Goal: Task Accomplishment & Management: Use online tool/utility

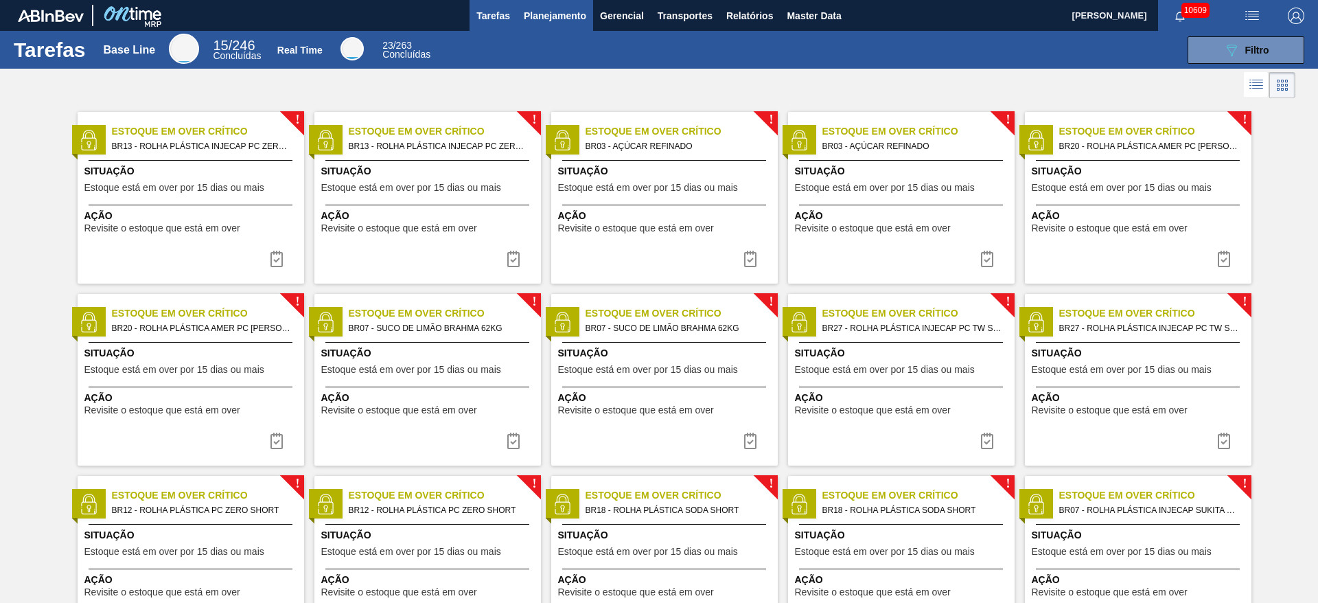
click at [561, 23] on button "Planejamento" at bounding box center [555, 15] width 76 height 31
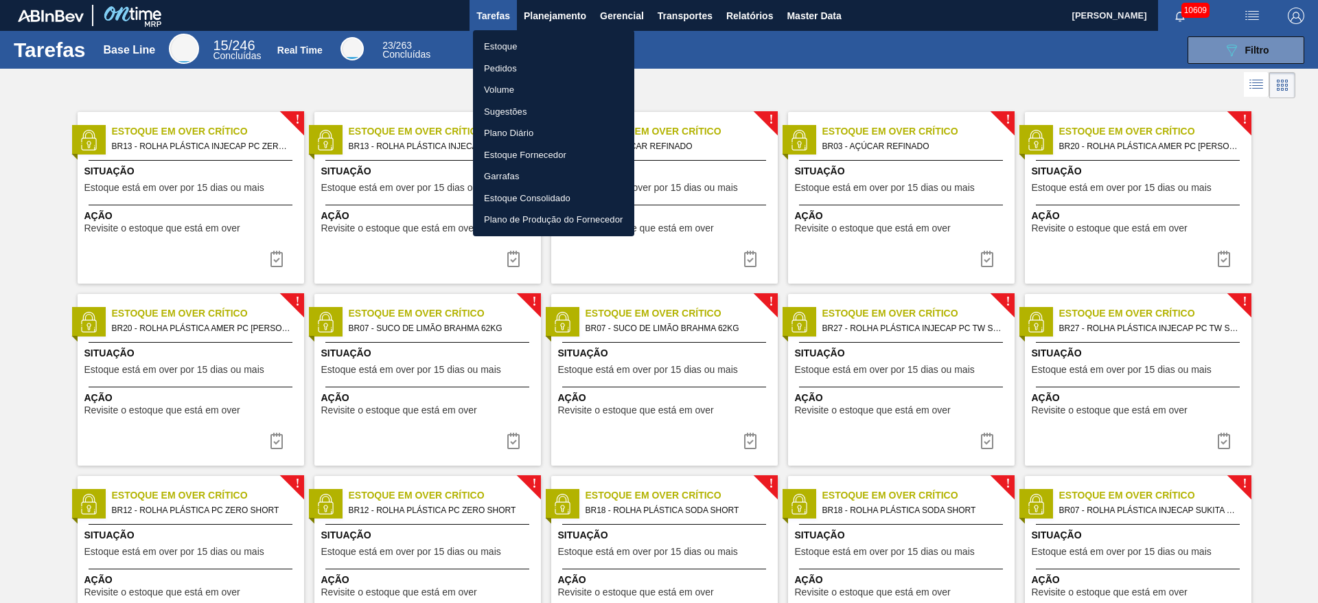
click at [549, 38] on li "Estoque" at bounding box center [553, 47] width 161 height 22
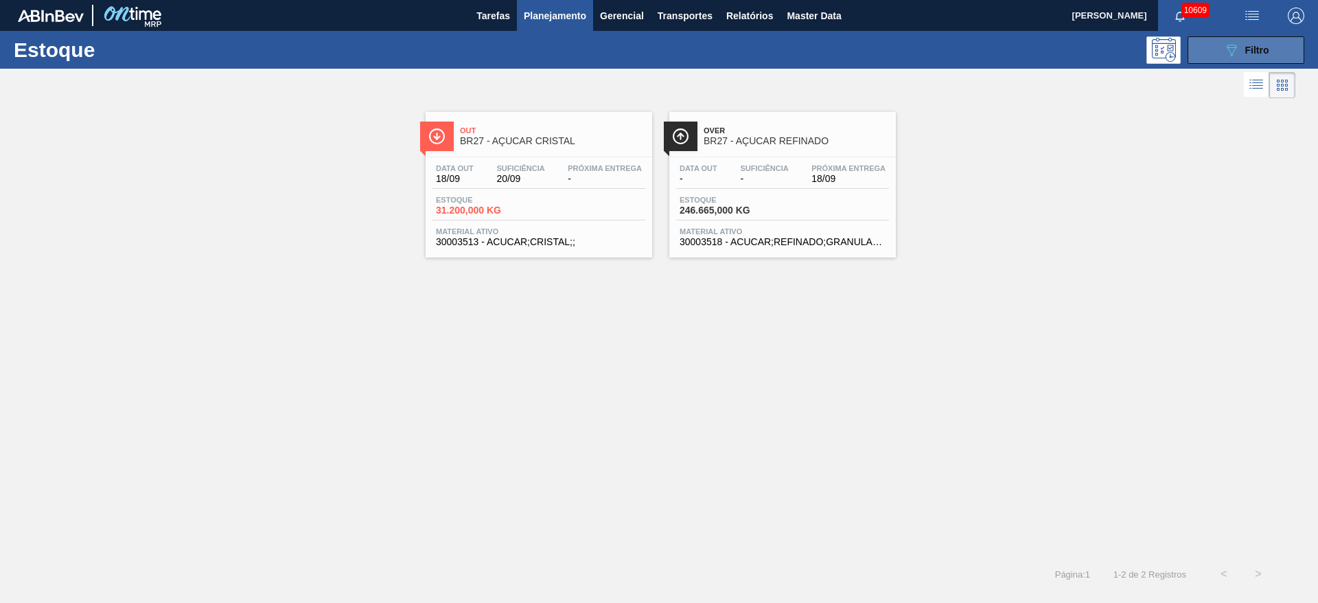
click at [1217, 47] on button "089F7B8B-B2A5-4AFE-B5C0-19BA573D28AC Filtro" at bounding box center [1245, 49] width 117 height 27
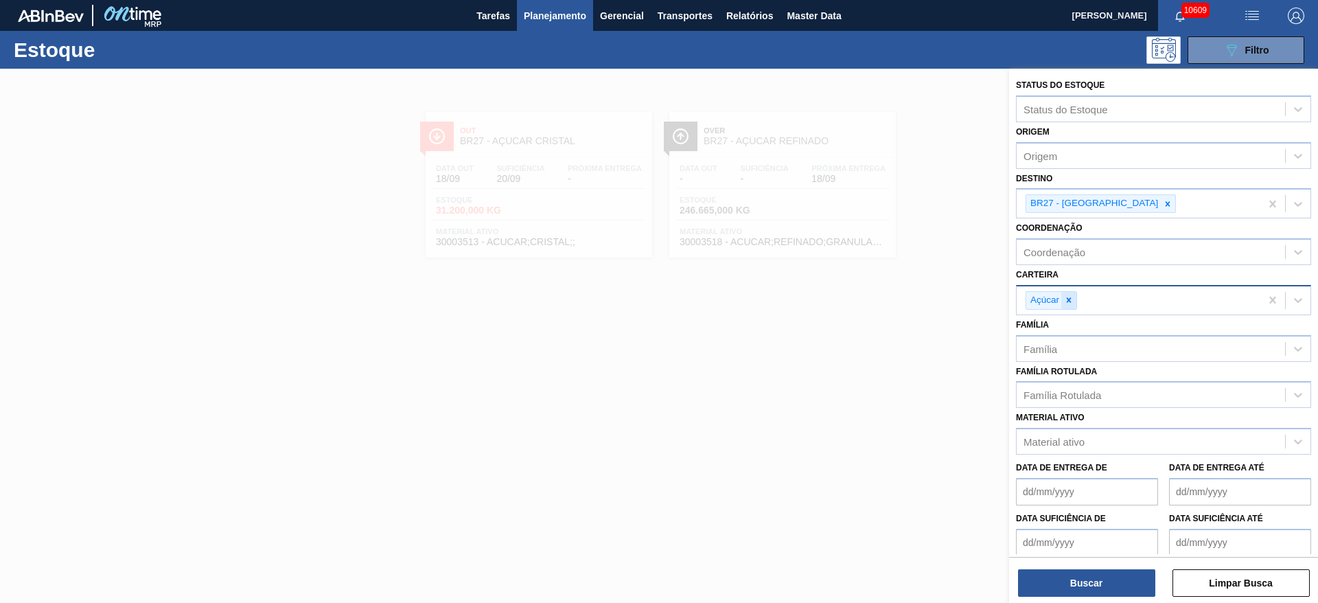
click at [1068, 305] on div at bounding box center [1068, 300] width 15 height 17
click at [1064, 305] on div "Carteira" at bounding box center [1150, 298] width 268 height 20
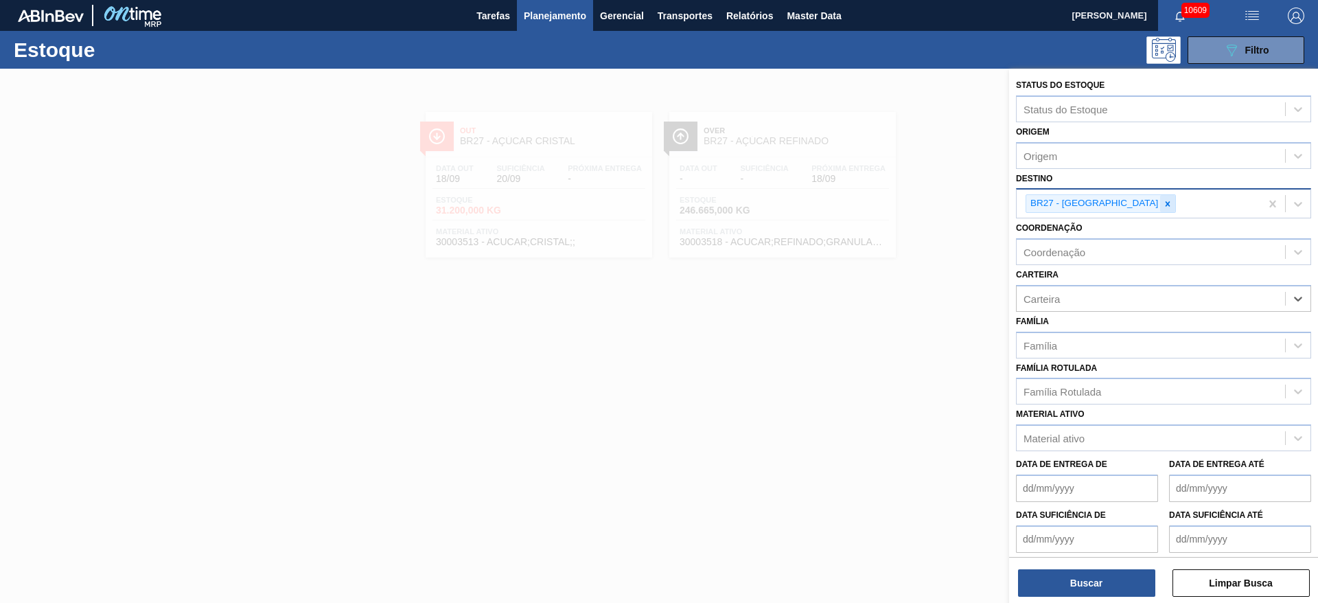
click at [1162, 204] on icon at bounding box center [1167, 204] width 10 height 10
type input "7"
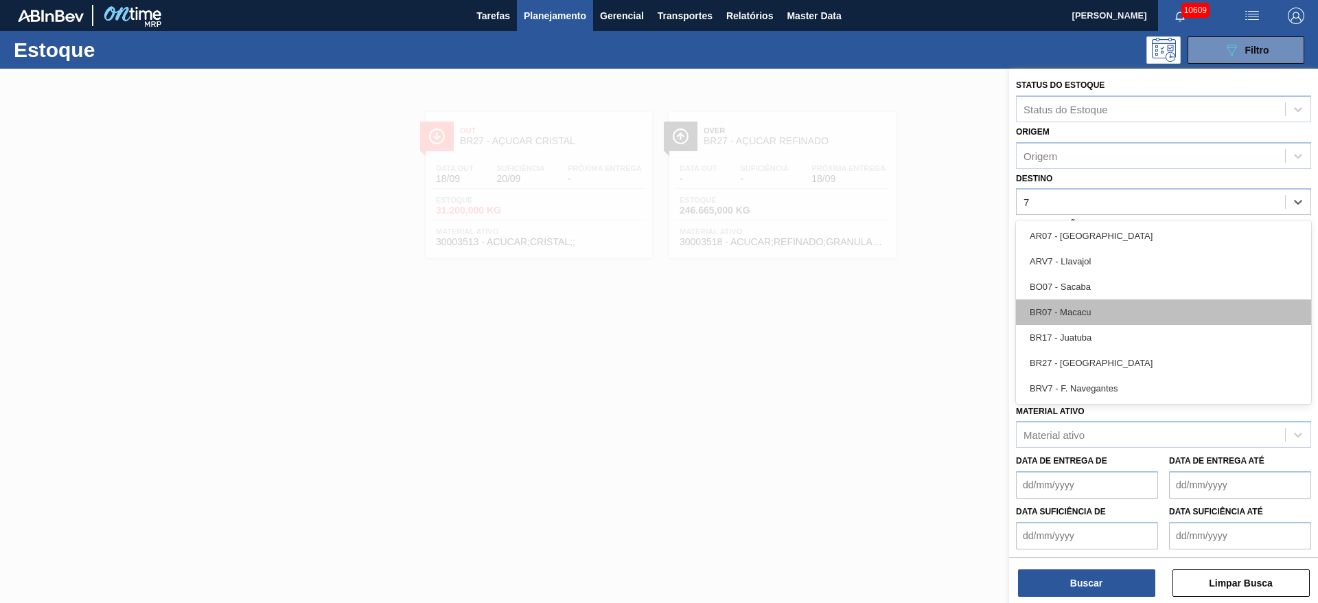
click at [1092, 316] on div "BR07 - Macacu" at bounding box center [1163, 311] width 295 height 25
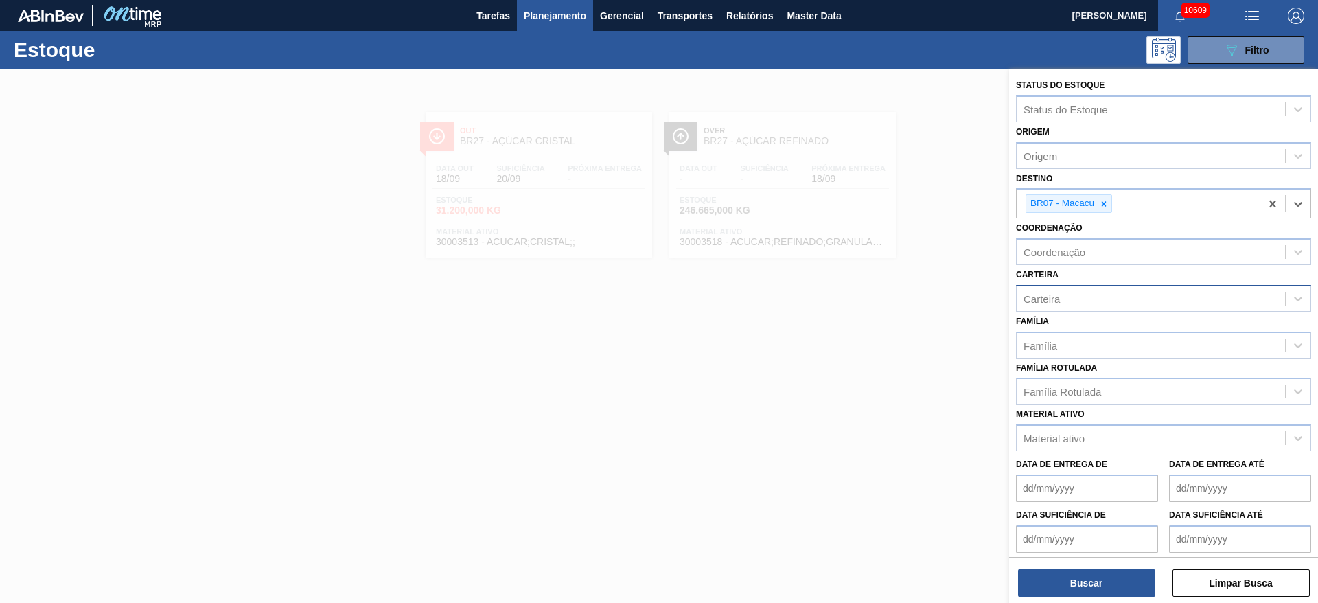
click at [1062, 302] on div "Carteira" at bounding box center [1150, 298] width 268 height 20
click at [1060, 303] on div "Carteira" at bounding box center [1150, 298] width 268 height 20
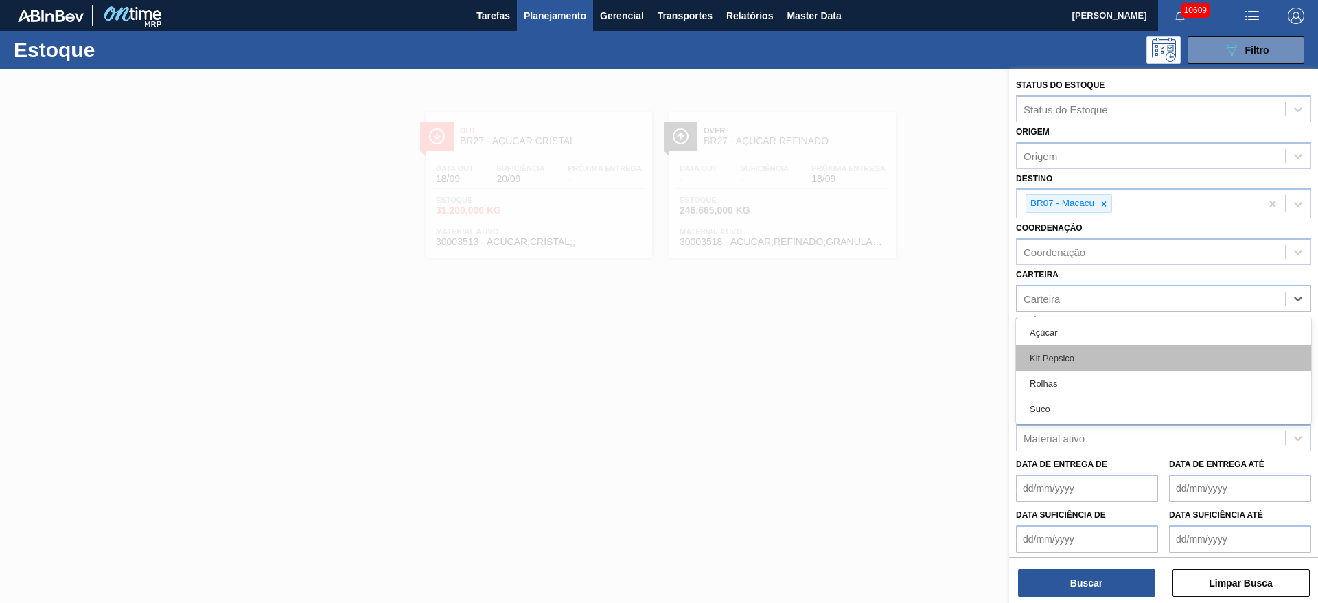
click at [1064, 354] on div "Kit Pepsico" at bounding box center [1163, 357] width 295 height 25
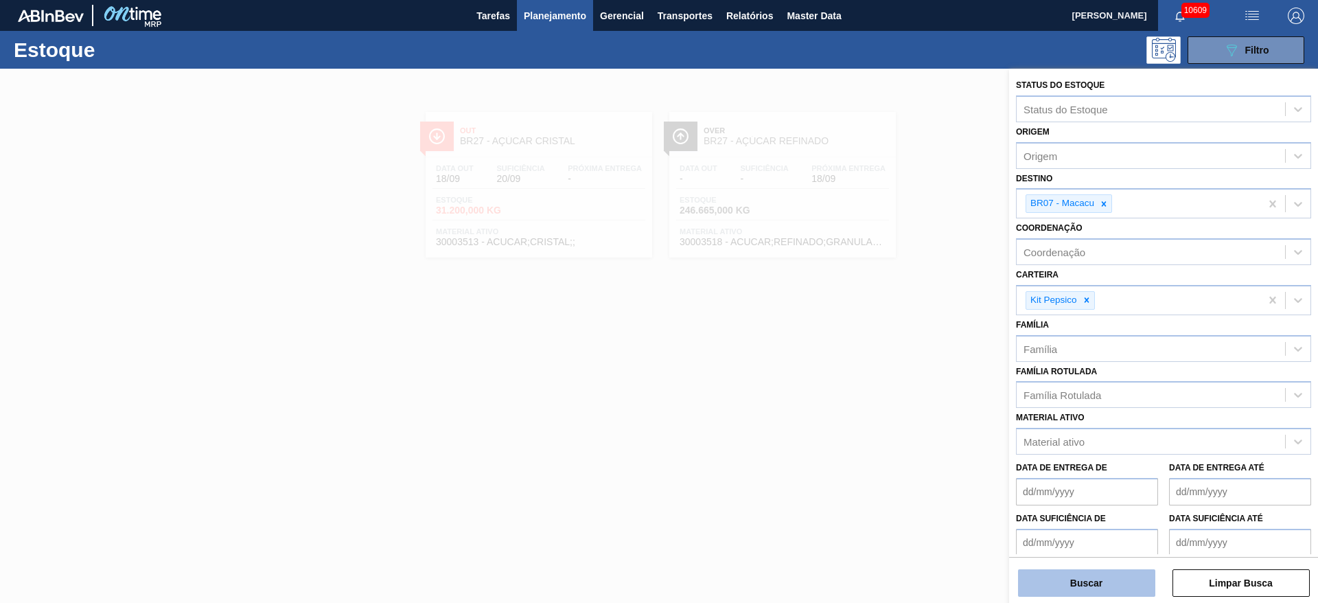
click at [1081, 571] on button "Buscar" at bounding box center [1086, 582] width 137 height 27
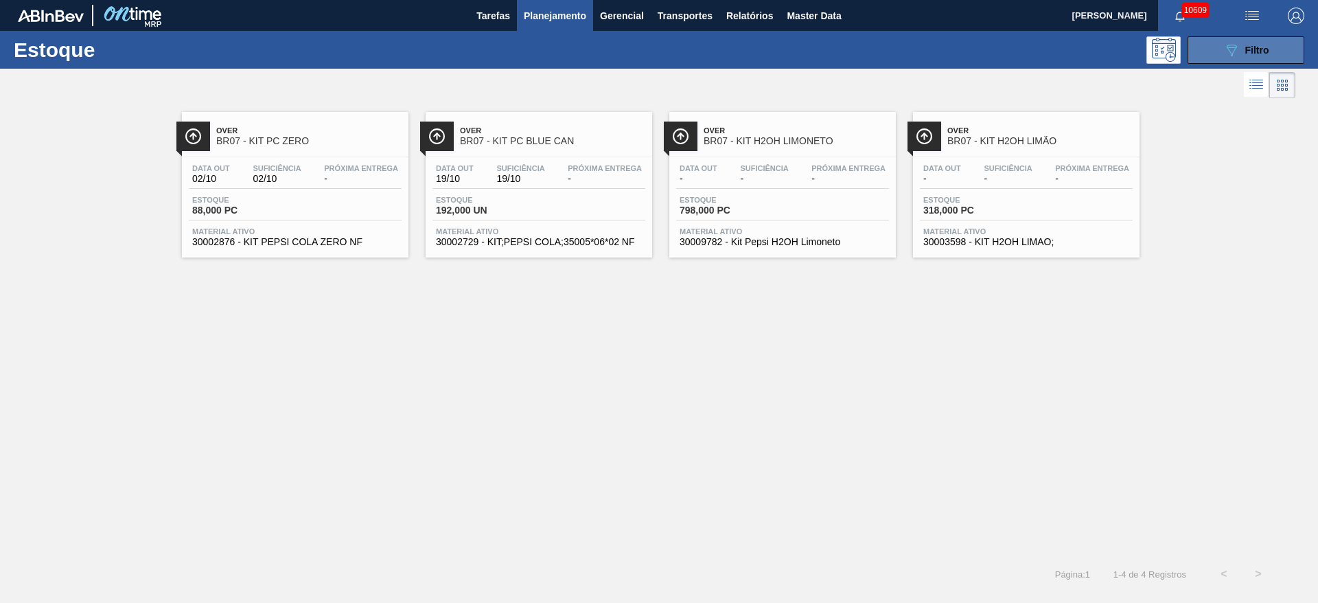
click at [1229, 43] on icon "089F7B8B-B2A5-4AFE-B5C0-19BA573D28AC" at bounding box center [1231, 50] width 16 height 16
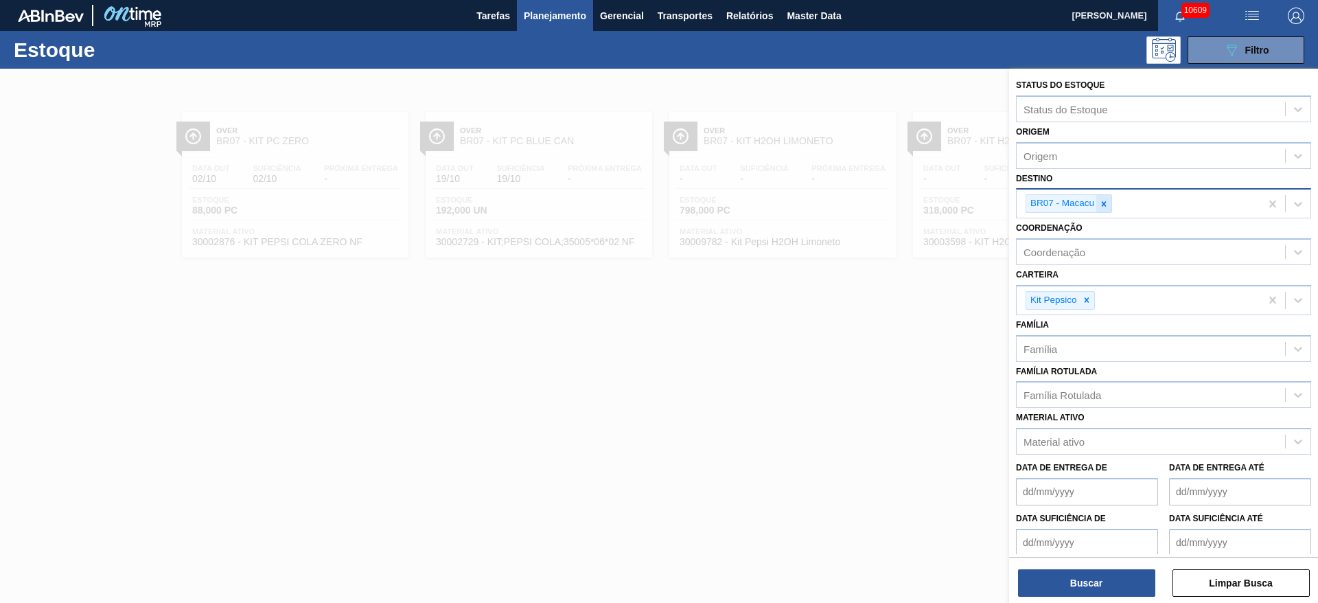
click at [1105, 204] on icon at bounding box center [1103, 203] width 5 height 5
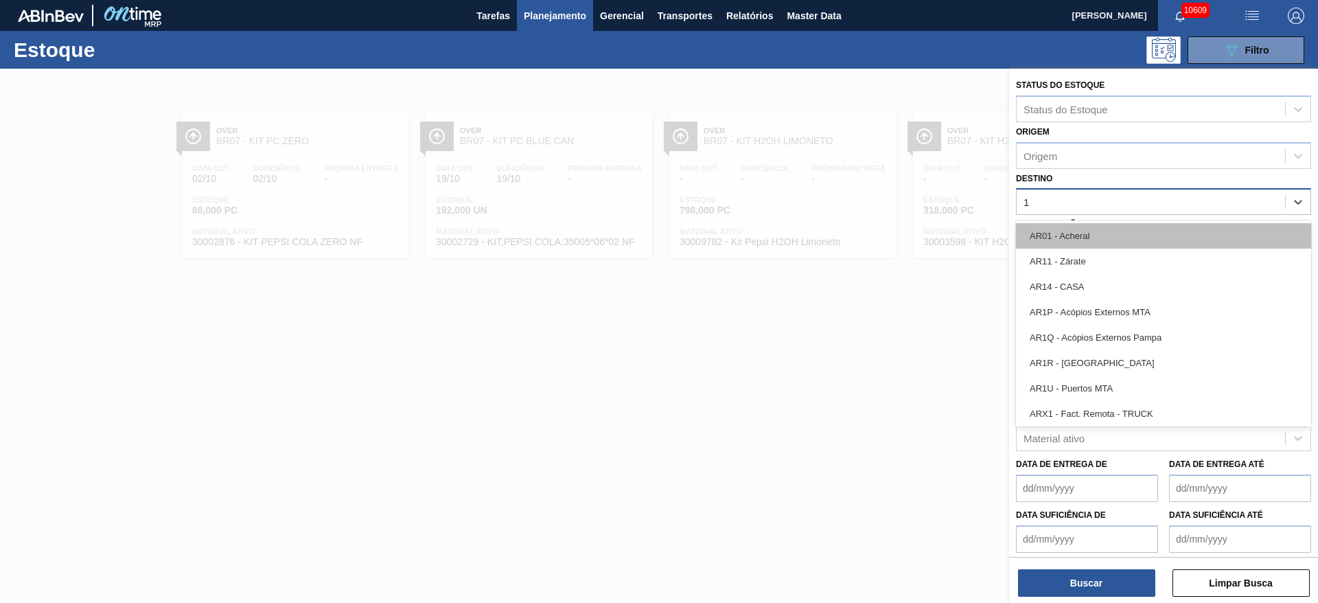
type input "19"
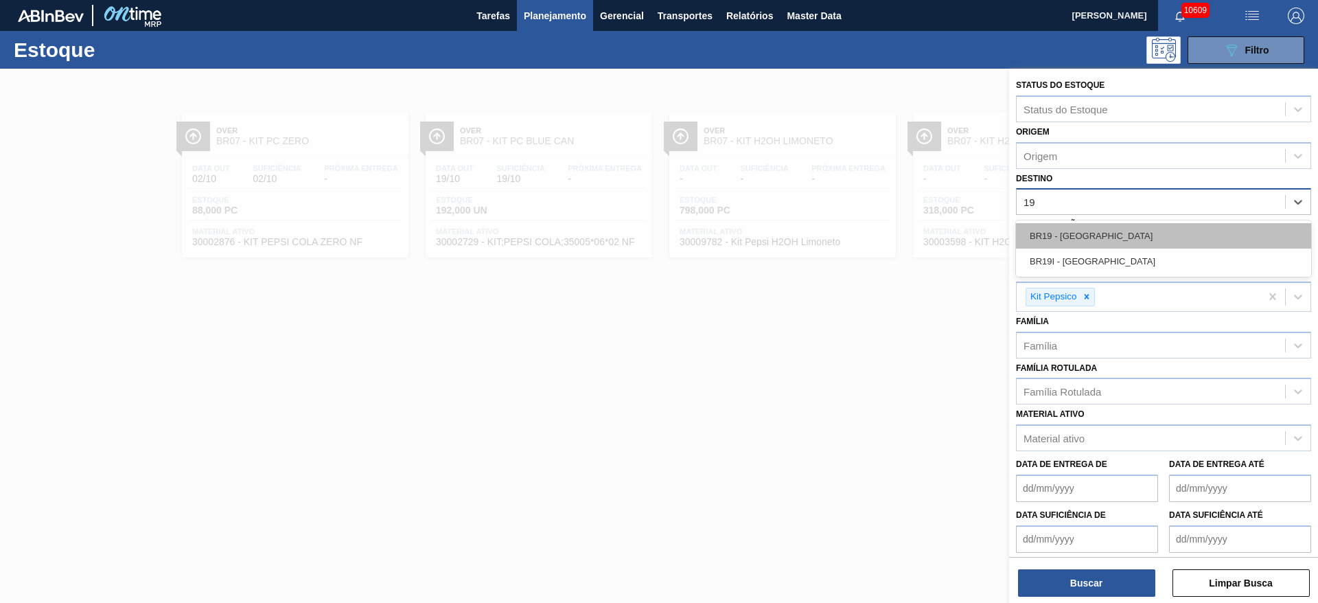
click at [1088, 231] on div "BR19 - Nova Rio" at bounding box center [1163, 235] width 295 height 25
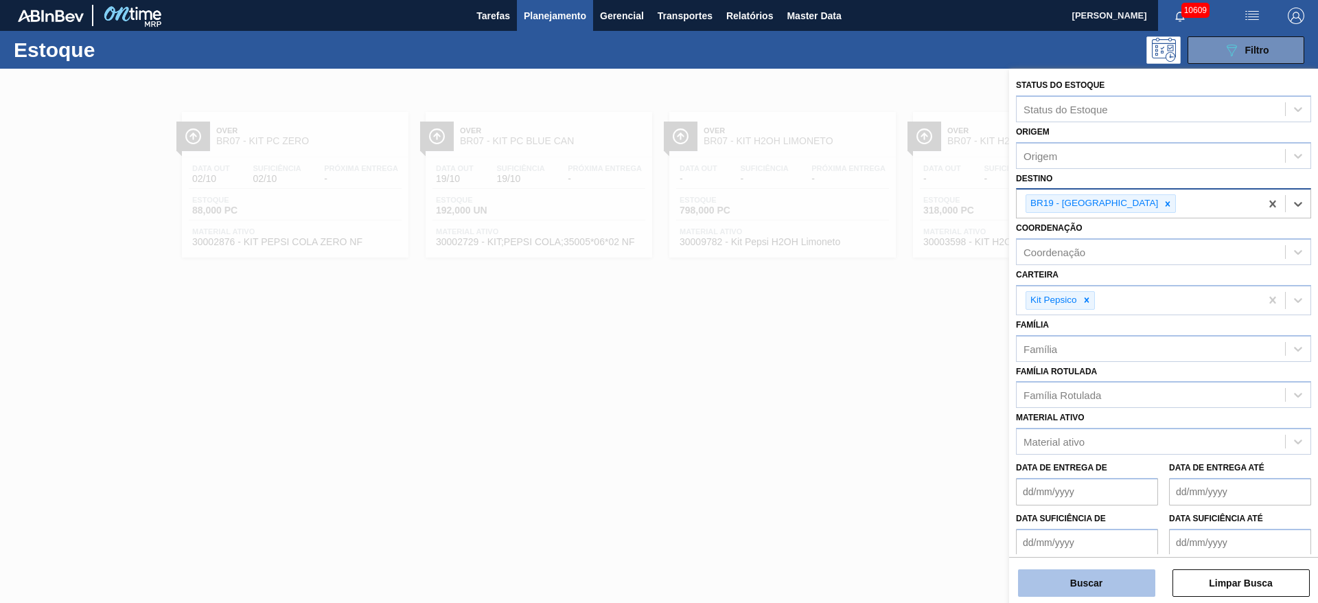
click at [1093, 572] on div "Buscar Limpar Busca" at bounding box center [1163, 576] width 309 height 38
click at [1093, 579] on button "Buscar" at bounding box center [1086, 582] width 137 height 27
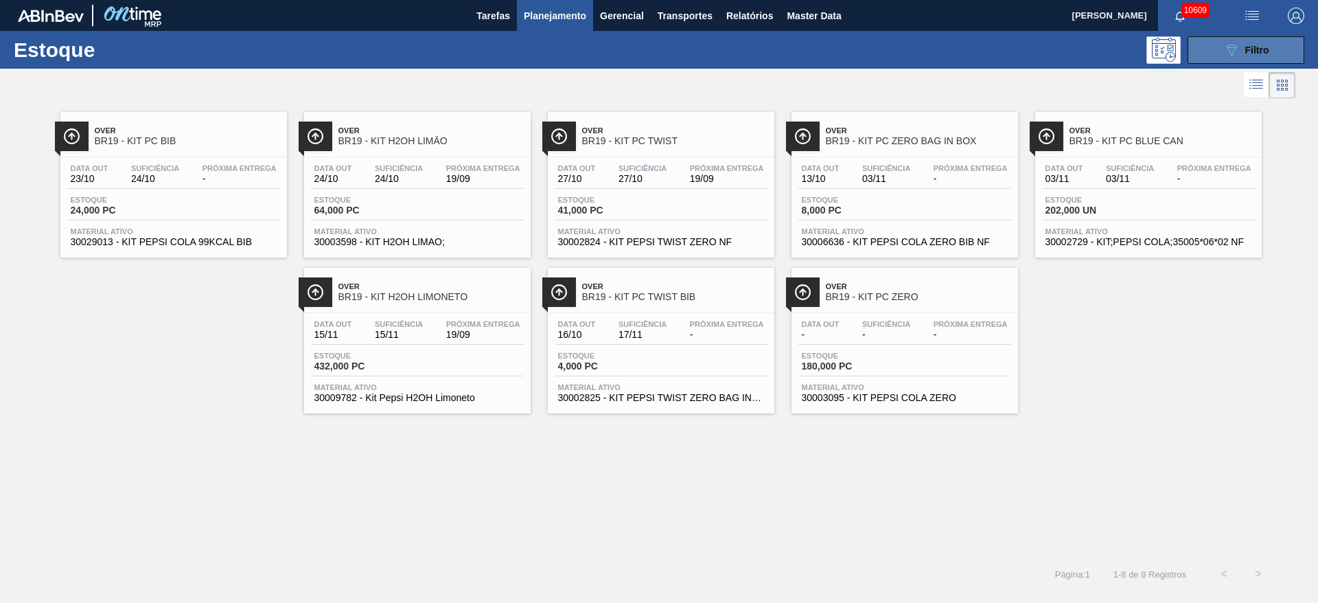
click at [1252, 48] on span "Filtro" at bounding box center [1257, 50] width 24 height 11
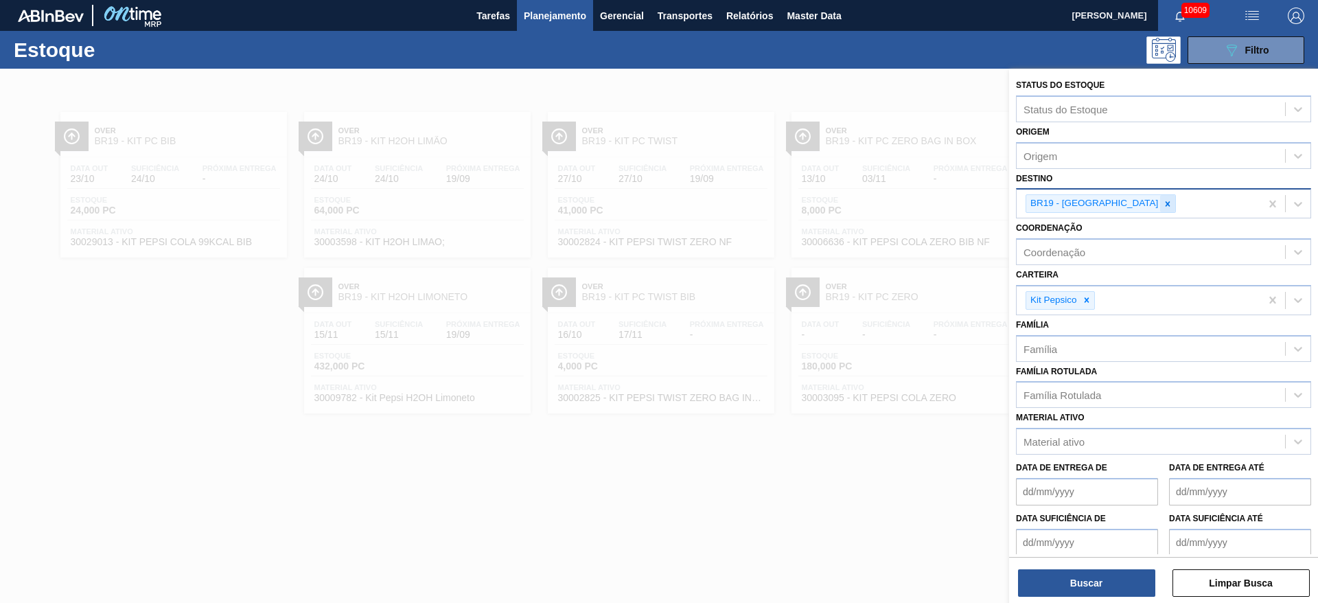
click at [1162, 200] on icon at bounding box center [1167, 204] width 10 height 10
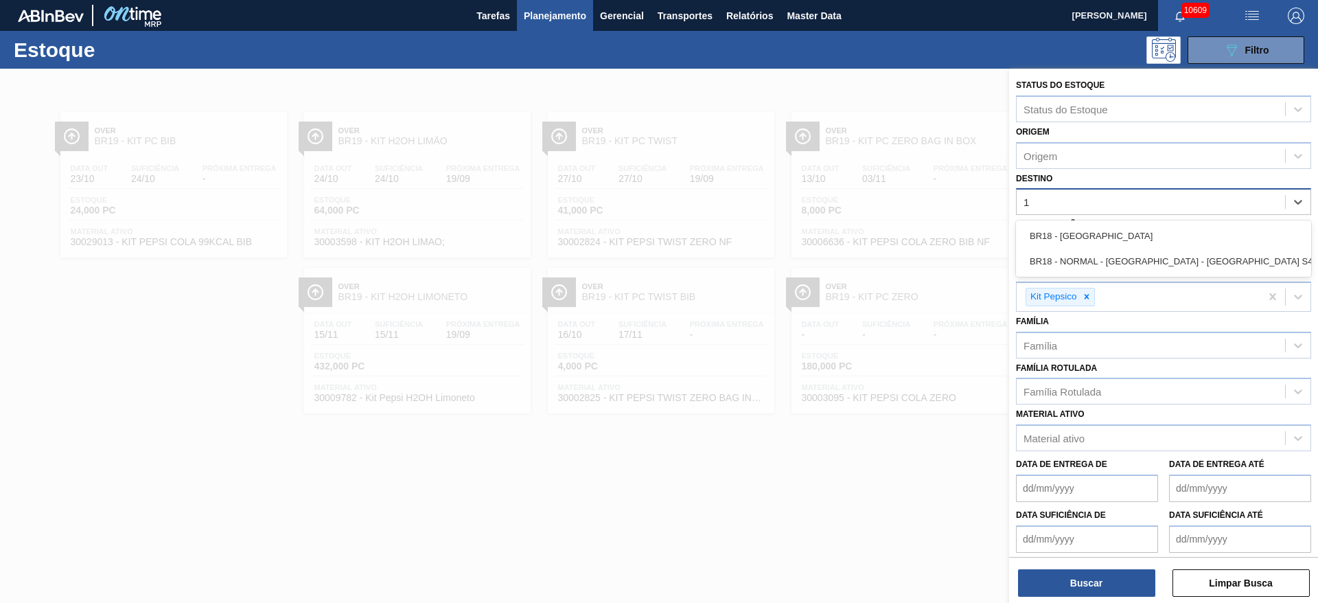
type input "18"
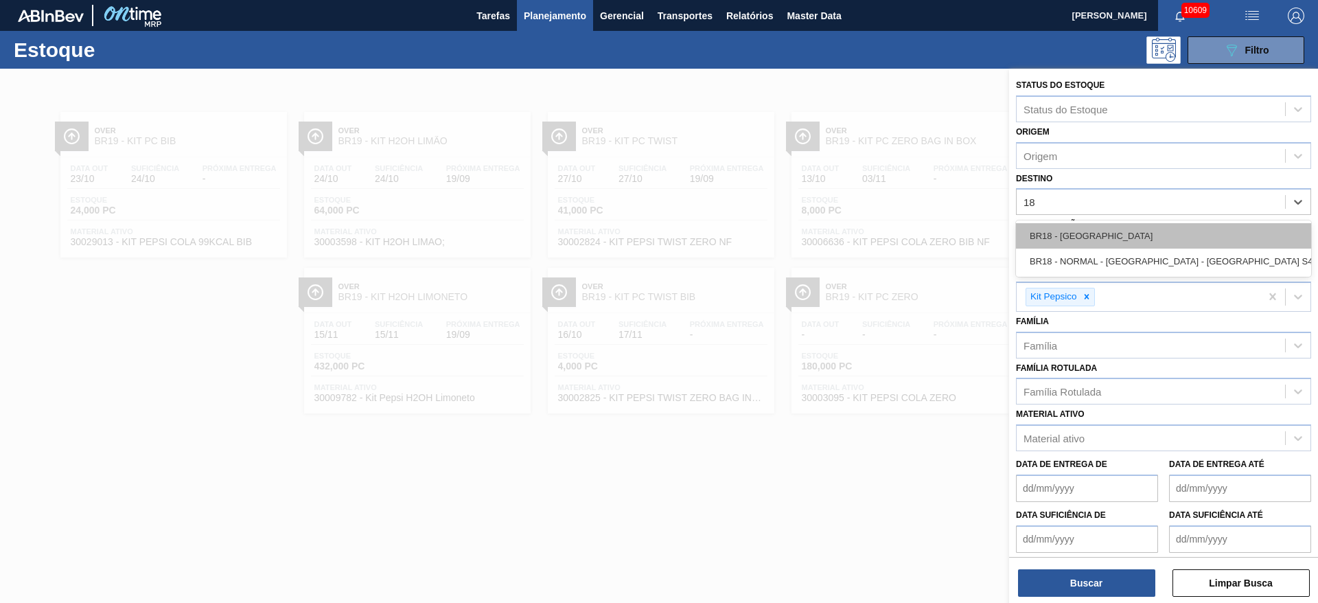
click at [1098, 226] on div "BR18 - Pernambuco" at bounding box center [1163, 235] width 295 height 25
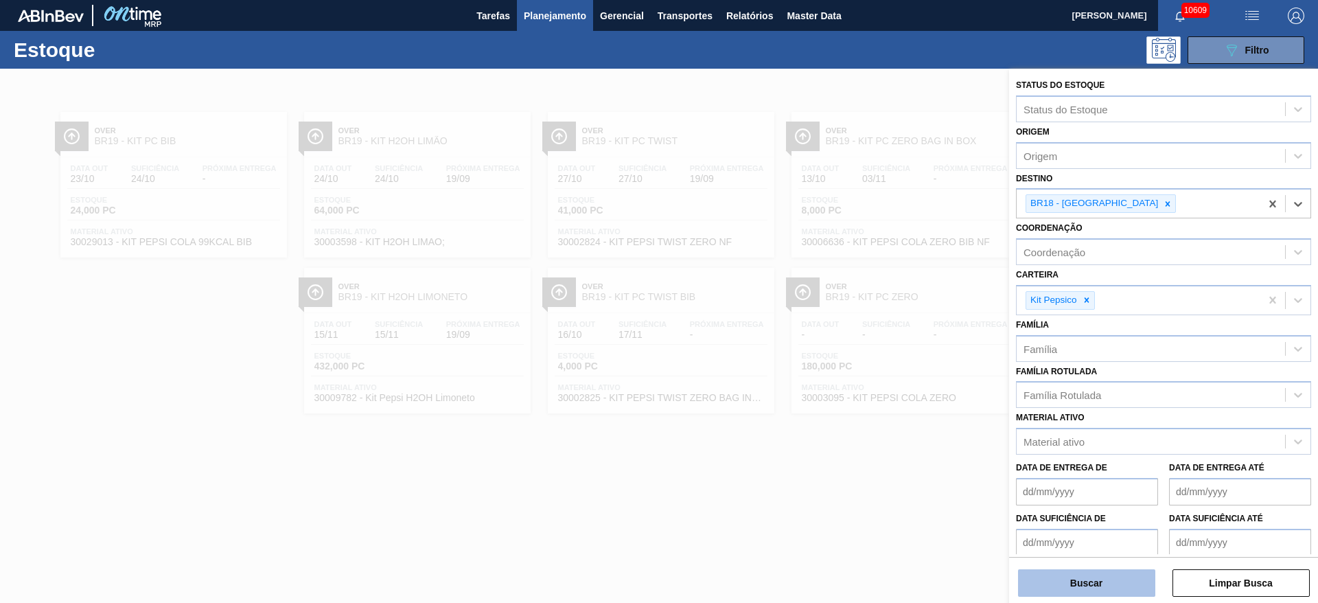
click at [1095, 579] on button "Buscar" at bounding box center [1086, 582] width 137 height 27
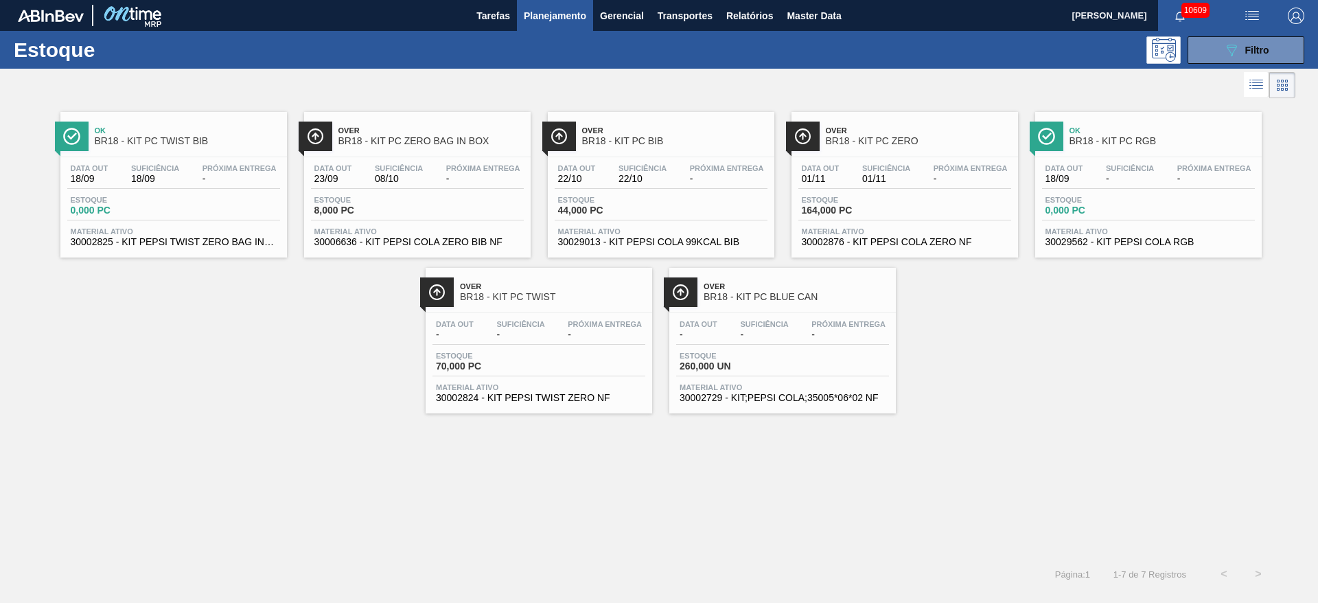
click at [431, 84] on div at bounding box center [647, 85] width 1295 height 33
drag, startPoint x: 465, startPoint y: 174, endPoint x: 517, endPoint y: 153, distance: 57.0
drag, startPoint x: 660, startPoint y: 152, endPoint x: 649, endPoint y: 152, distance: 11.0
click at [1219, 49] on button "089F7B8B-B2A5-4AFE-B5C0-19BA573D28AC Filtro" at bounding box center [1245, 49] width 117 height 27
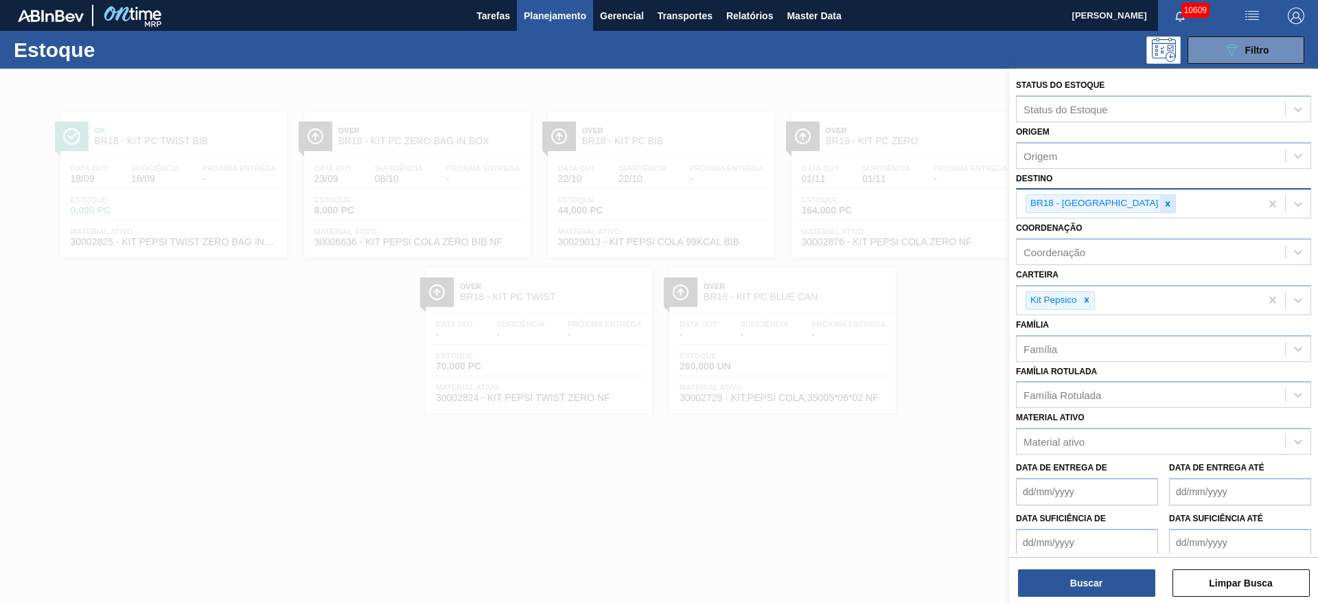
click at [1160, 198] on div at bounding box center [1167, 203] width 15 height 17
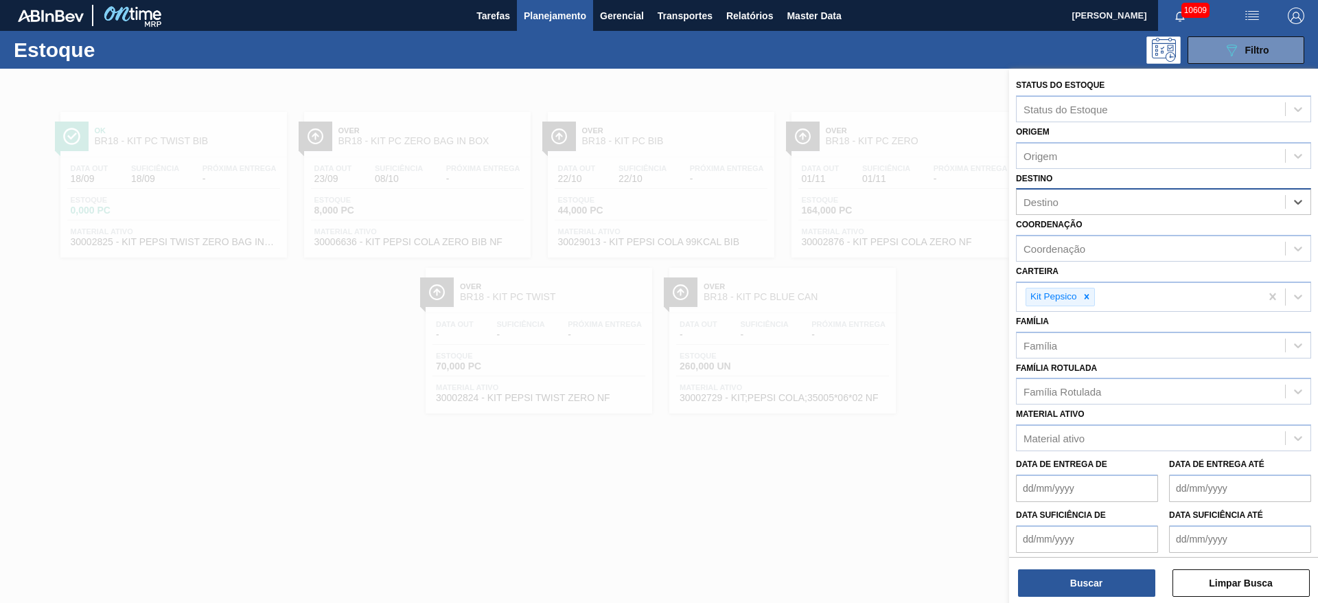
type input "3"
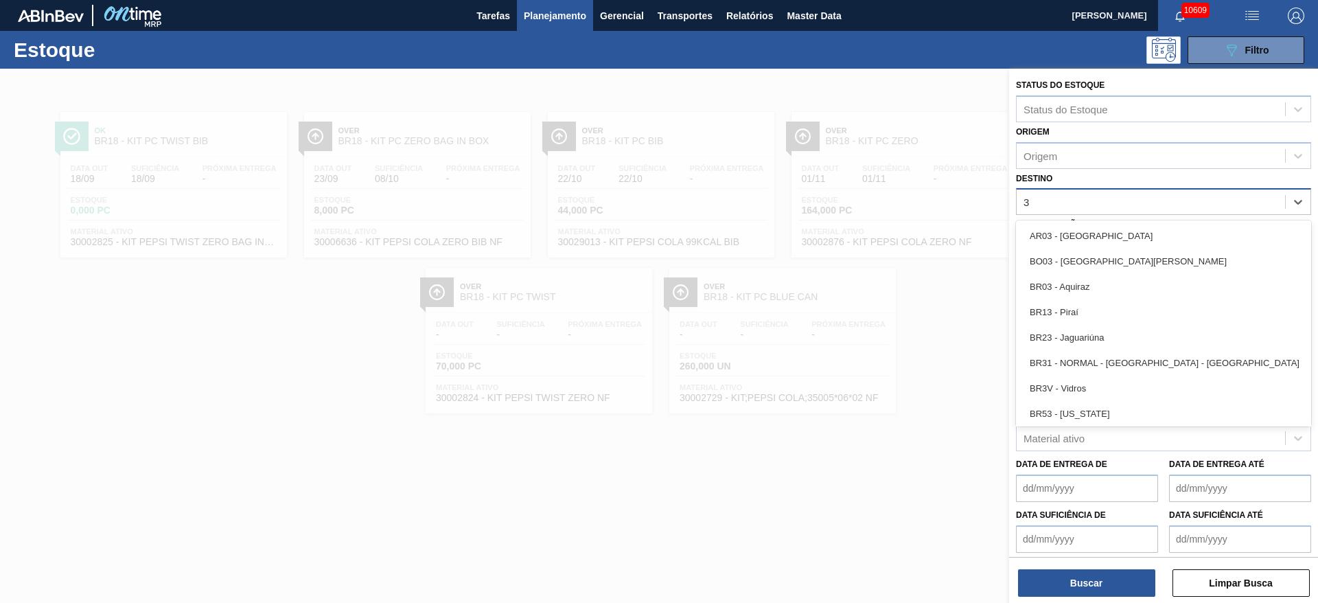
click at [1099, 293] on div "BR03 - Aquiraz" at bounding box center [1163, 286] width 295 height 25
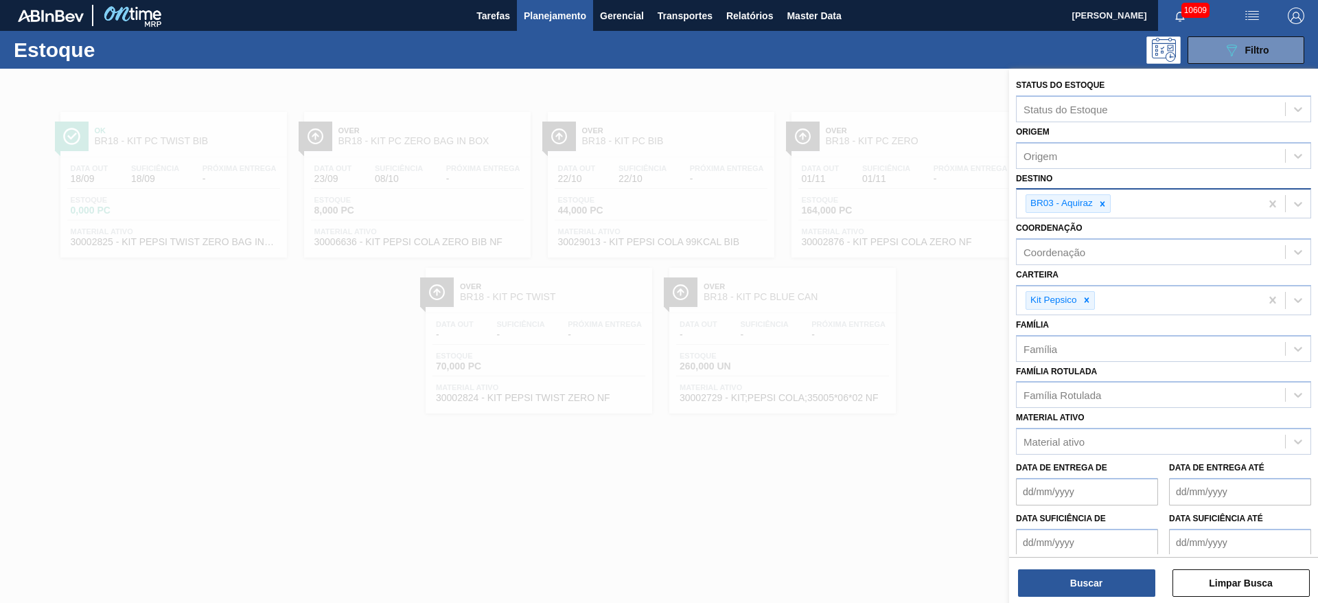
click at [1108, 600] on div "Status do Estoque Status do Estoque Origem Origem Destino BR03 - Aquiraz Coorde…" at bounding box center [1163, 337] width 309 height 537
click at [1110, 587] on button "Buscar" at bounding box center [1086, 582] width 137 height 27
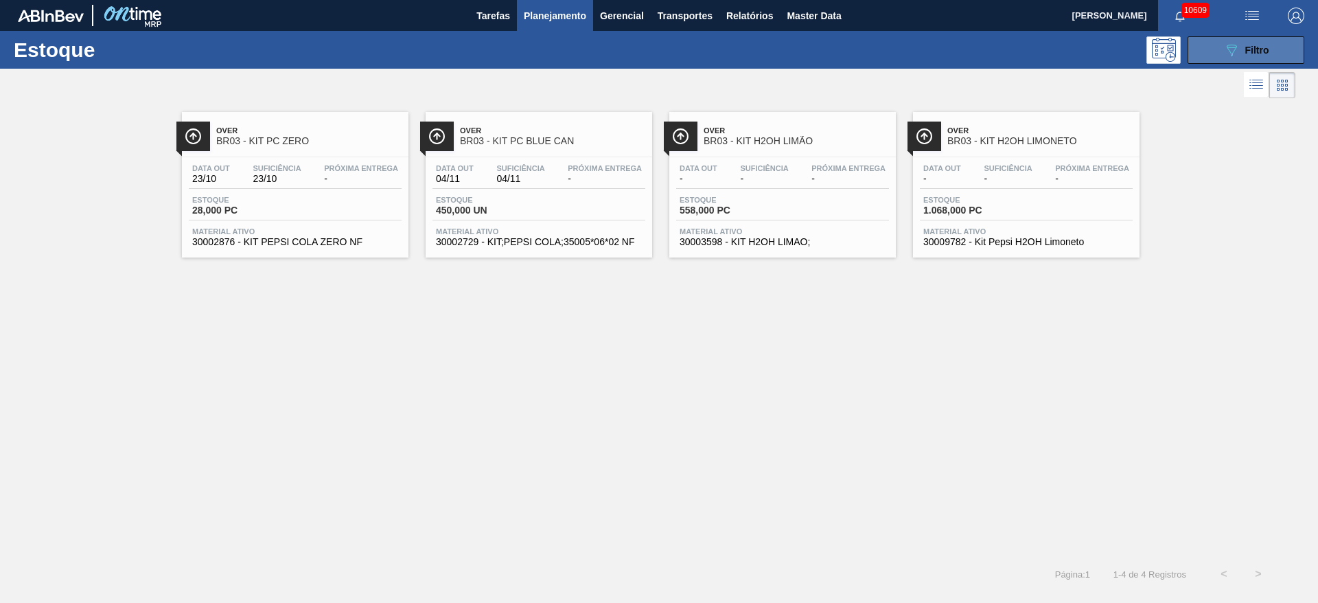
click at [1202, 51] on button "089F7B8B-B2A5-4AFE-B5C0-19BA573D28AC Filtro" at bounding box center [1245, 49] width 117 height 27
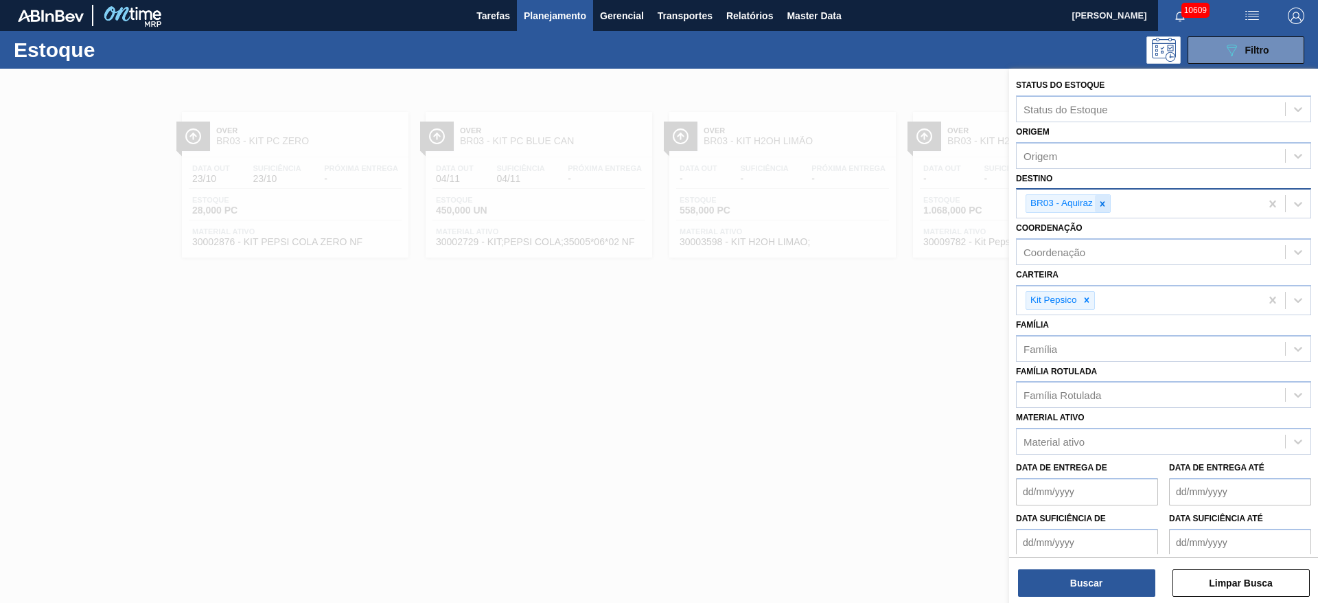
click at [1101, 204] on icon at bounding box center [1102, 203] width 5 height 5
type input "12"
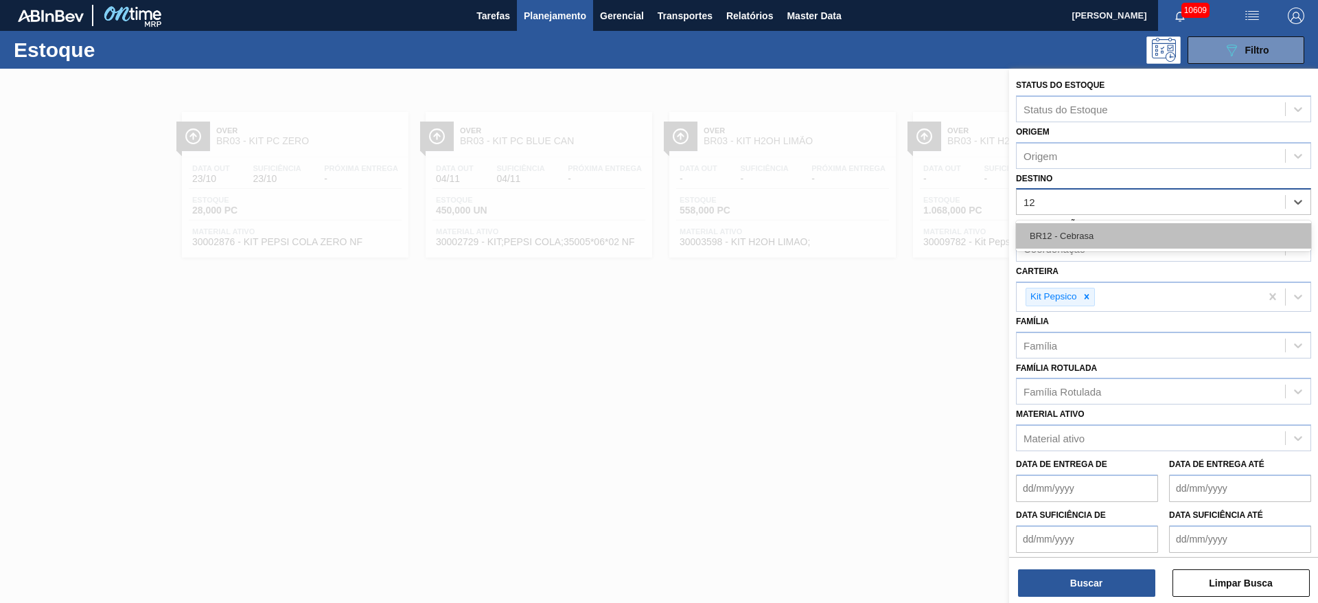
click at [1071, 239] on div "BR12 - Cebrasa" at bounding box center [1163, 235] width 295 height 25
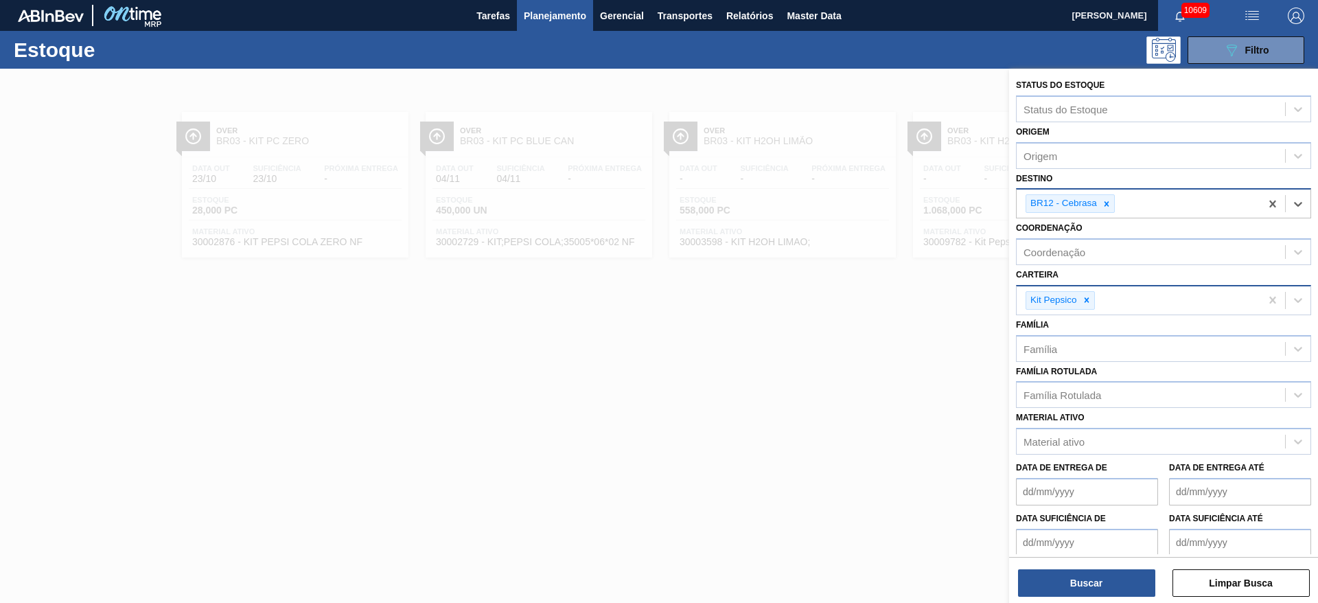
click at [1090, 289] on div "Kit Pepsico" at bounding box center [1138, 300] width 244 height 28
click at [853, 367] on div at bounding box center [659, 370] width 1318 height 603
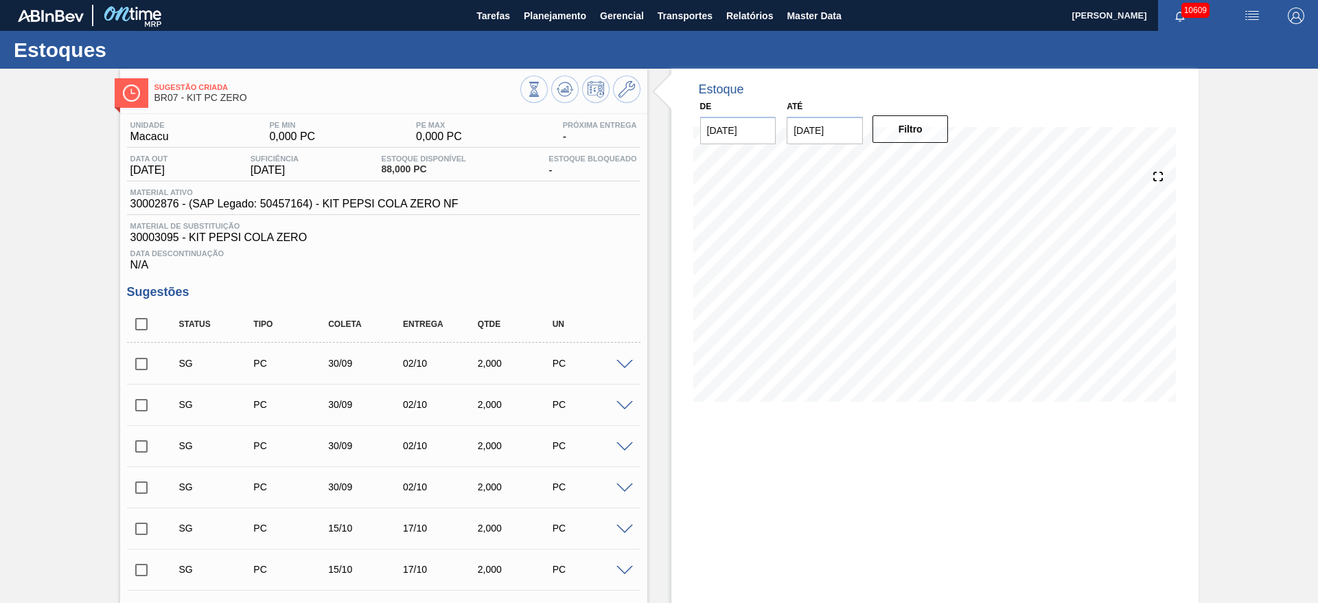
click at [630, 366] on span at bounding box center [624, 365] width 16 height 10
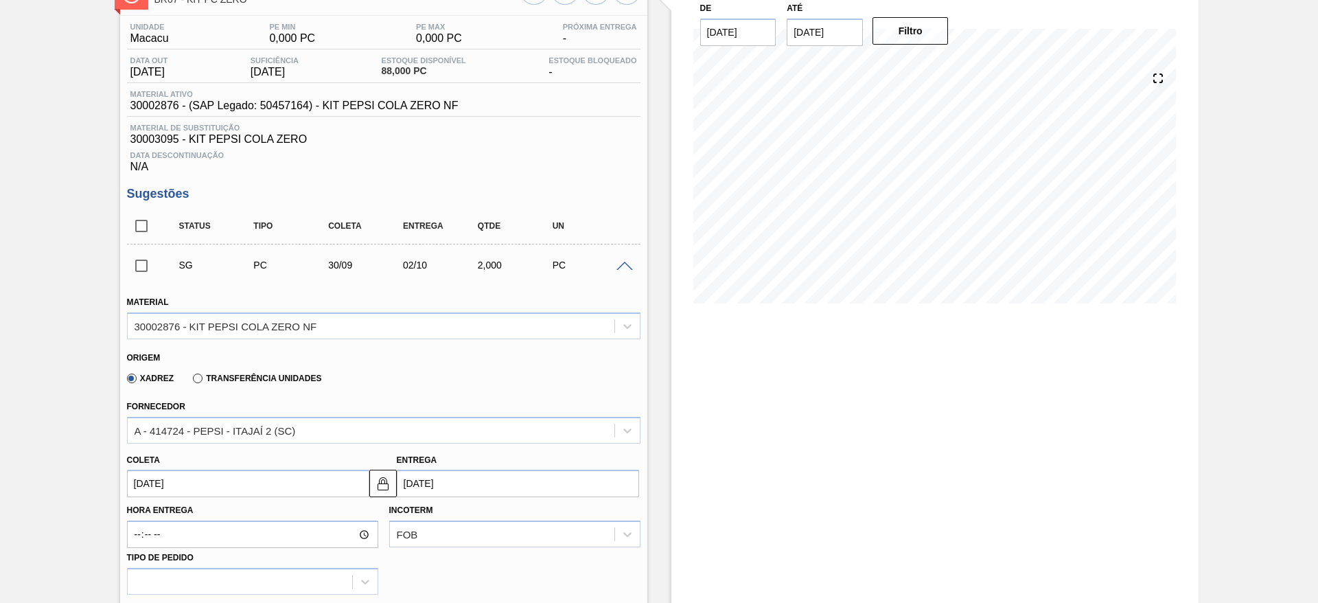
scroll to position [309, 0]
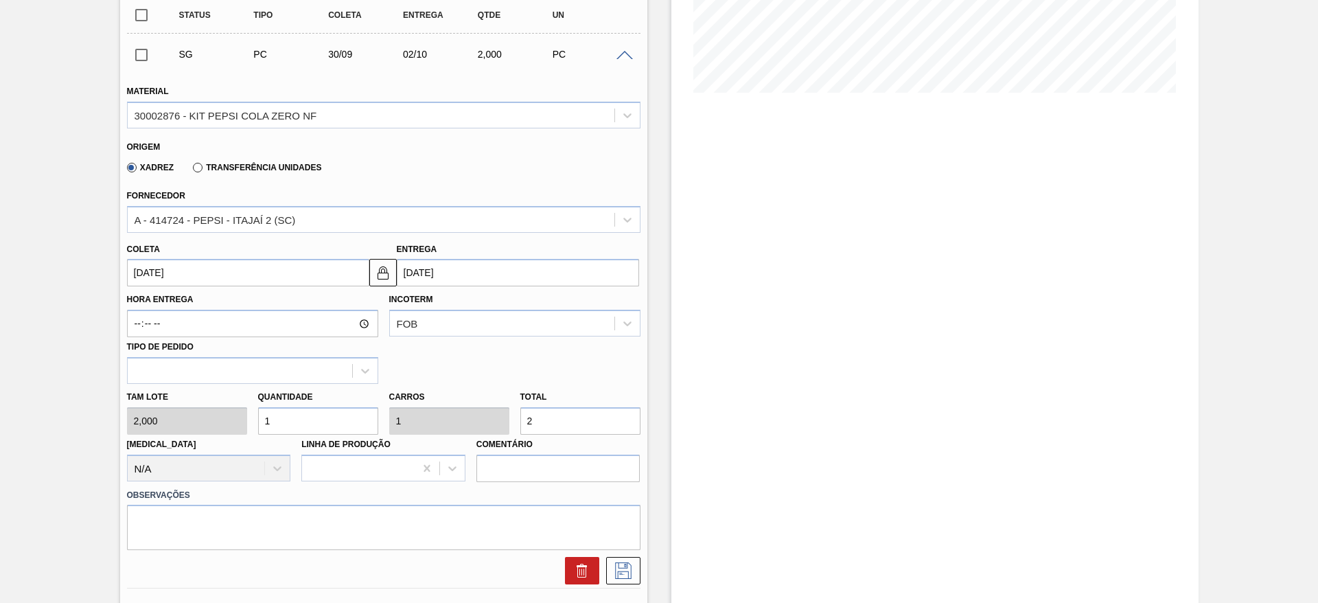
click at [242, 421] on div "Tam lote 2,000 Quantidade 1 Carros 1 Total 2 Doca N/A Linha de Produção Comentá…" at bounding box center [383, 433] width 524 height 98
type input "3"
type input "6"
type input "32"
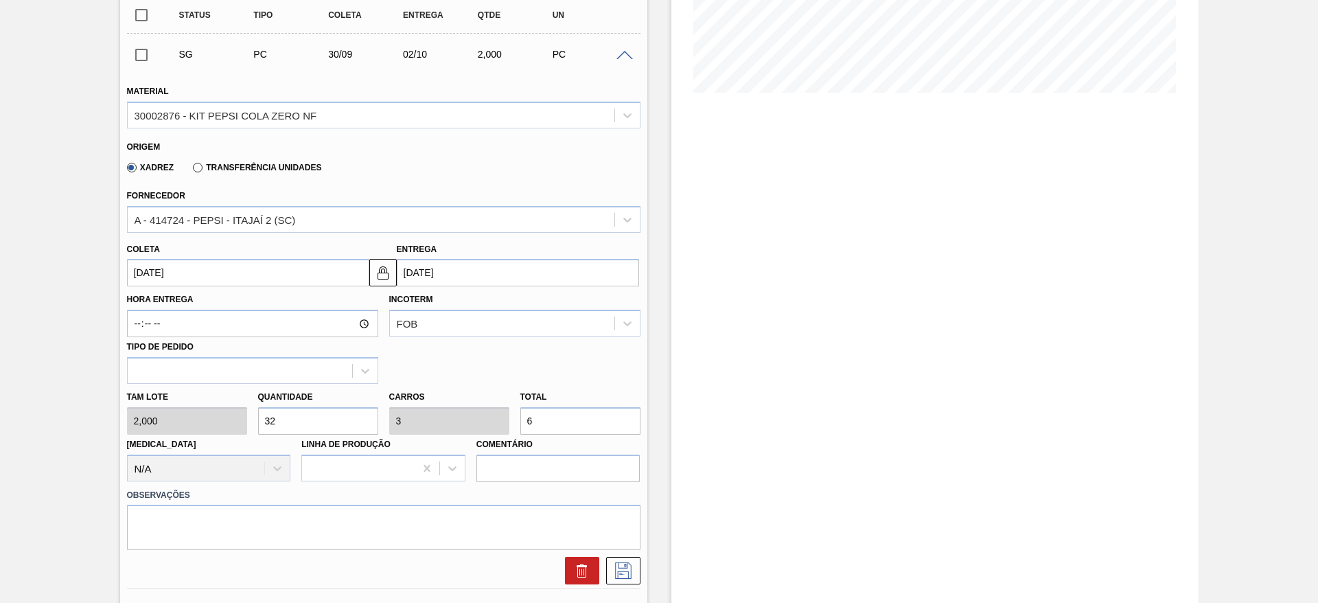
type input "32"
type input "64"
type input "32"
click at [161, 271] on input "30/09/2025" at bounding box center [248, 272] width 242 height 27
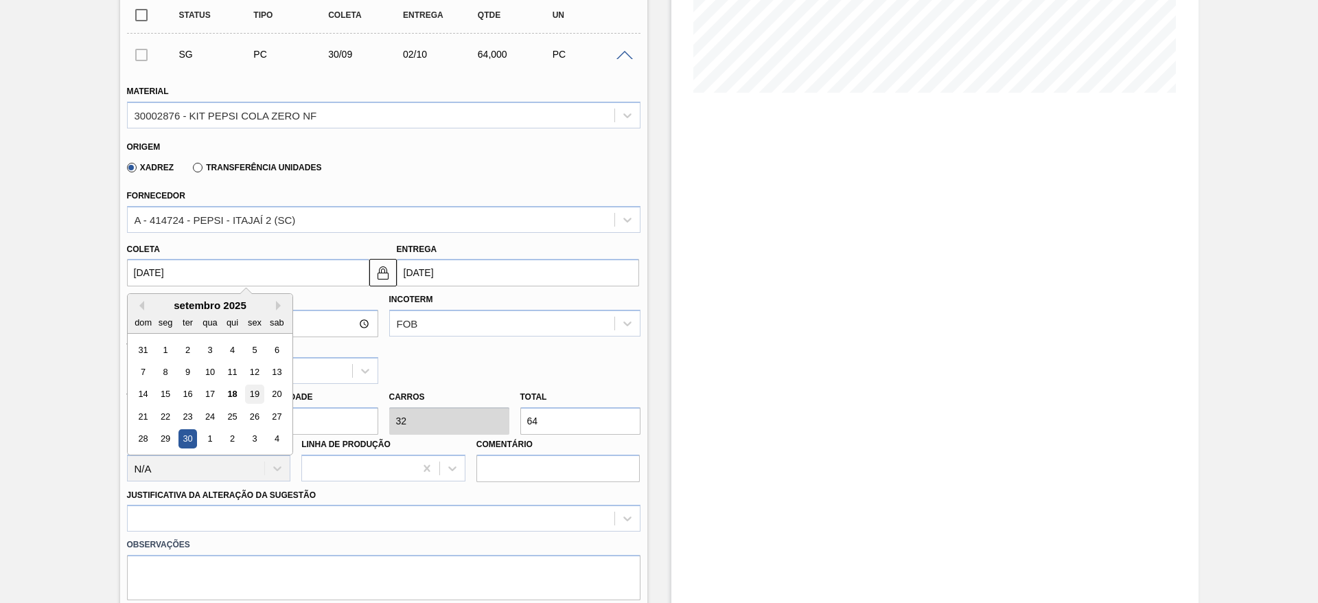
click at [252, 395] on div "19" at bounding box center [254, 394] width 19 height 19
type input "[DATE]"
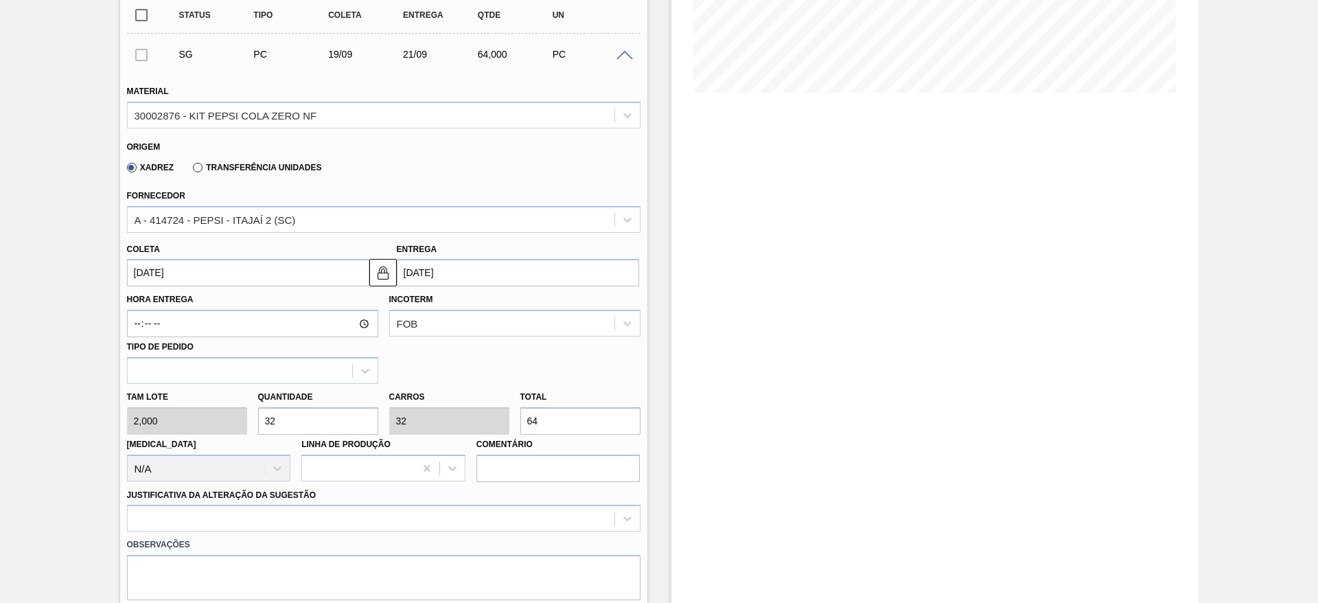
drag, startPoint x: 384, startPoint y: 283, endPoint x: 397, endPoint y: 283, distance: 13.0
click at [384, 283] on button at bounding box center [382, 272] width 27 height 27
click at [447, 279] on input "[DATE]" at bounding box center [518, 272] width 242 height 27
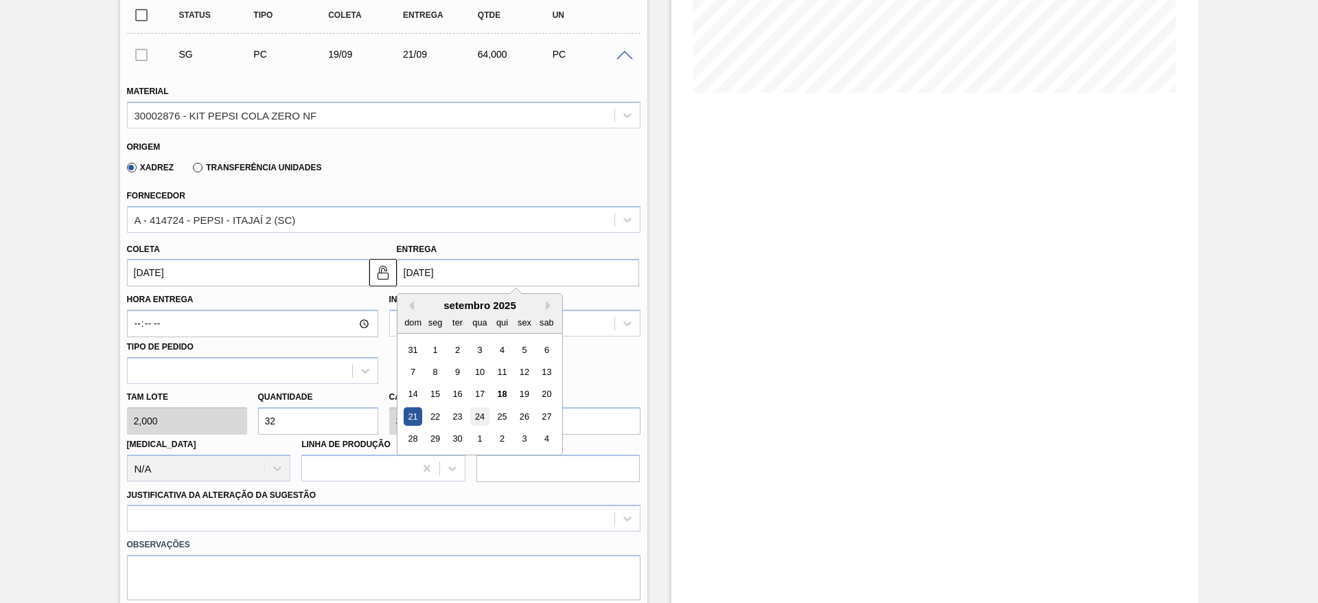
click at [476, 417] on div "24" at bounding box center [479, 416] width 19 height 19
type input "24/09/2025"
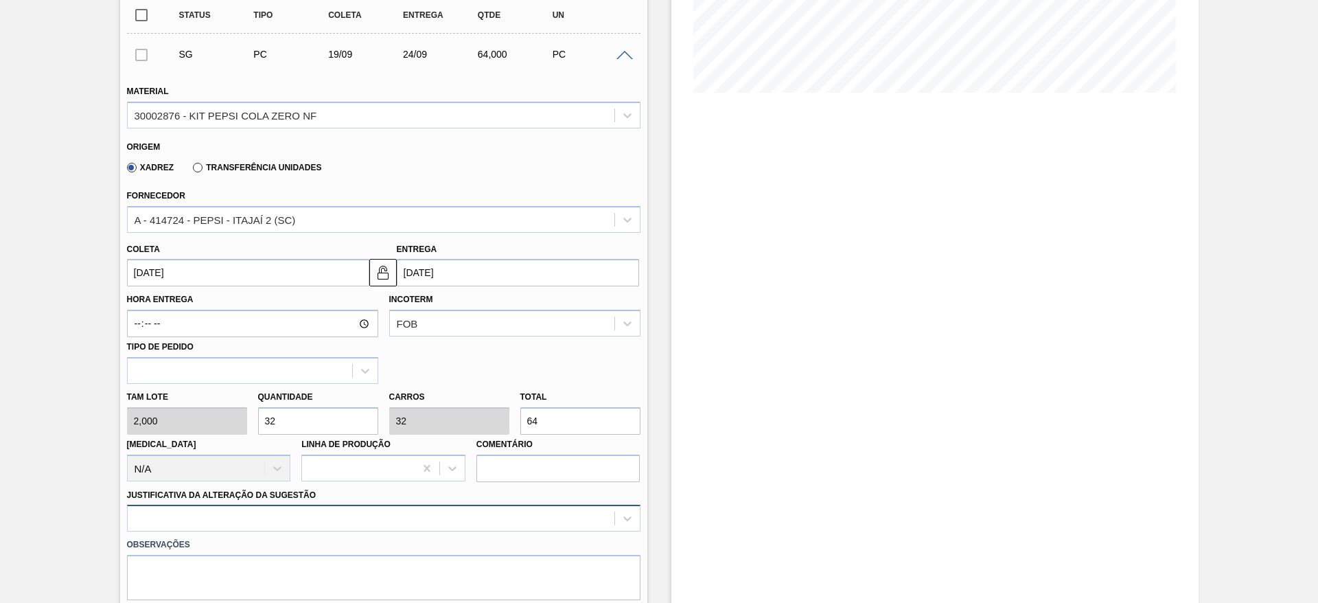
click at [486, 521] on div at bounding box center [383, 517] width 513 height 27
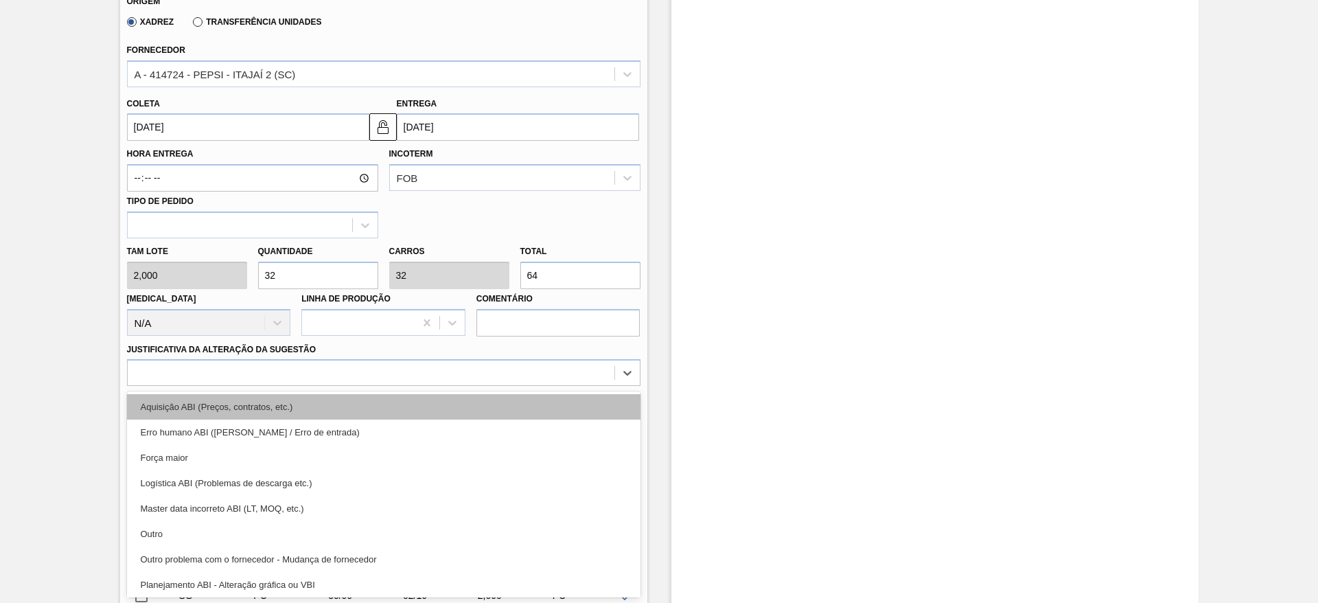
click at [479, 412] on div "Aquisição ABI (Preços, contratos, etc.)" at bounding box center [383, 406] width 513 height 25
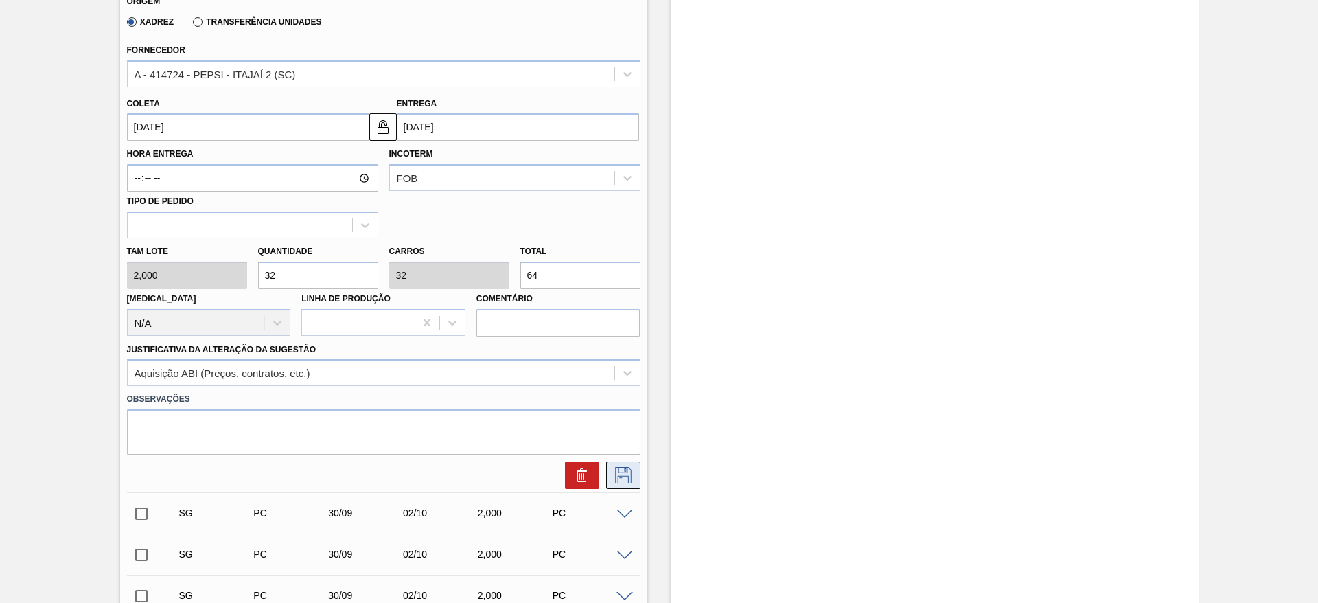
click at [614, 465] on button at bounding box center [623, 474] width 34 height 27
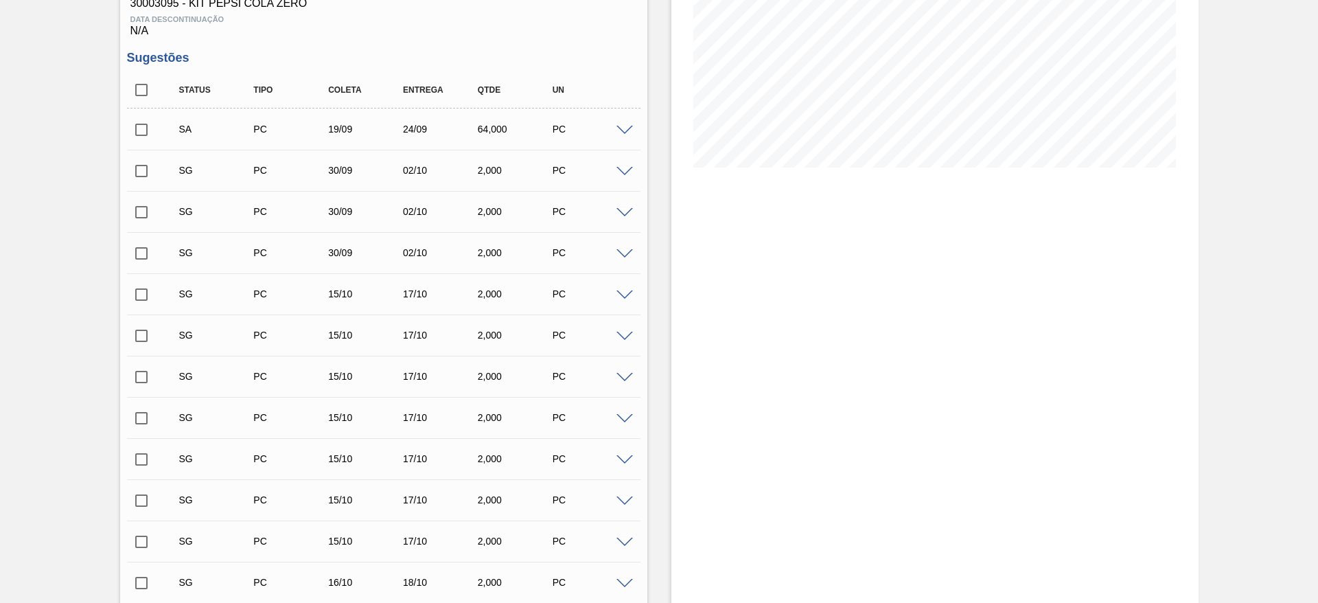
scroll to position [145, 0]
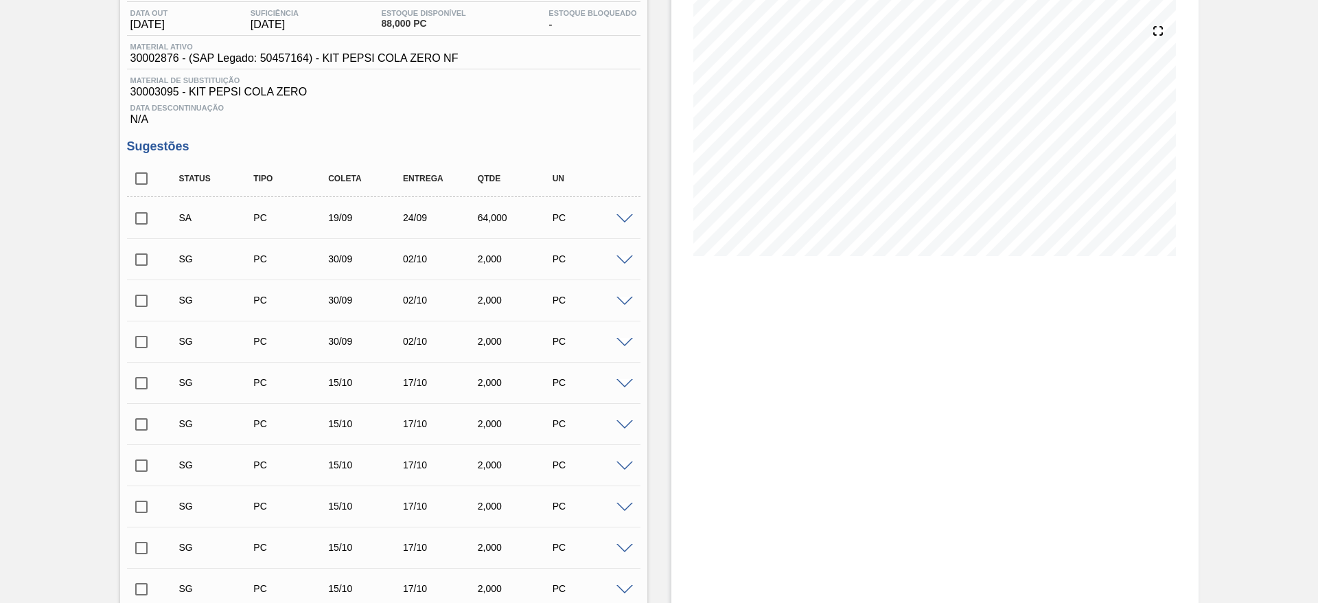
click at [624, 221] on span at bounding box center [624, 219] width 16 height 10
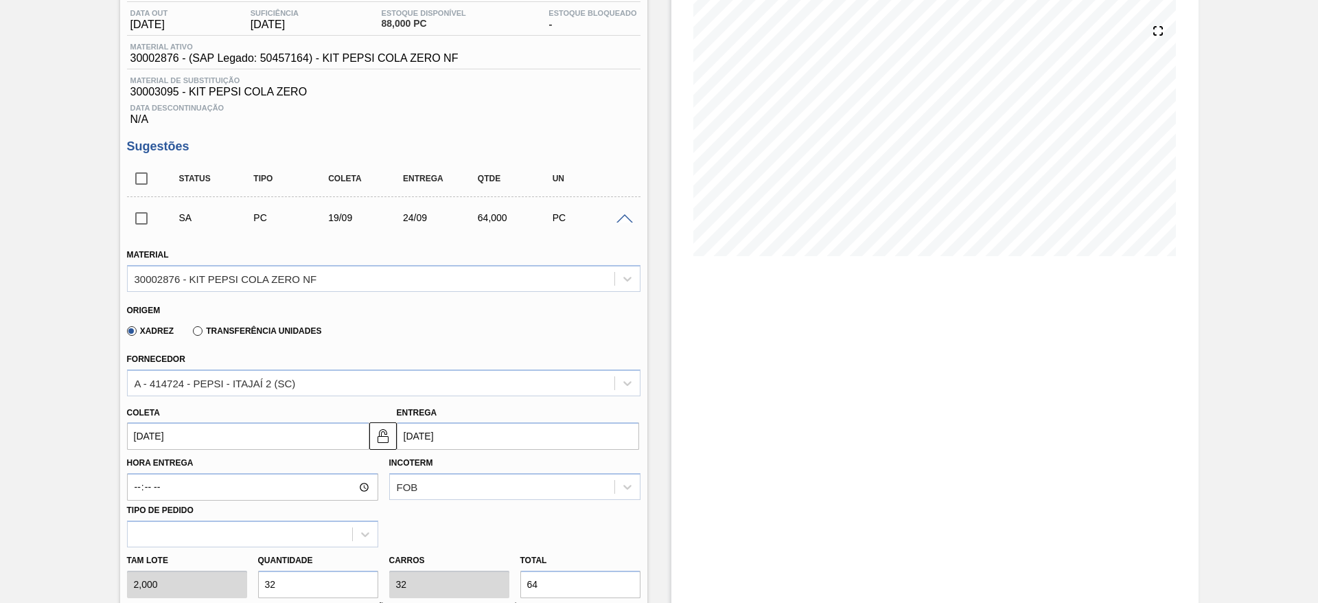
scroll to position [351, 0]
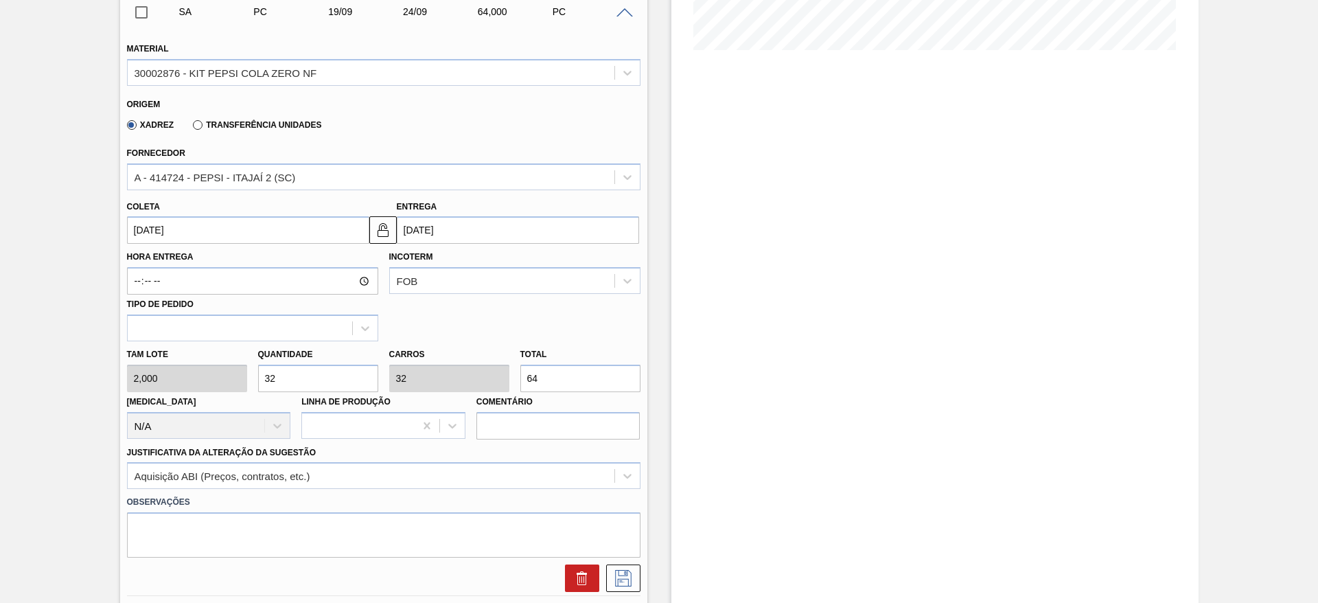
click at [315, 374] on input "32" at bounding box center [318, 377] width 120 height 27
type input "30"
type input "60"
type input "30"
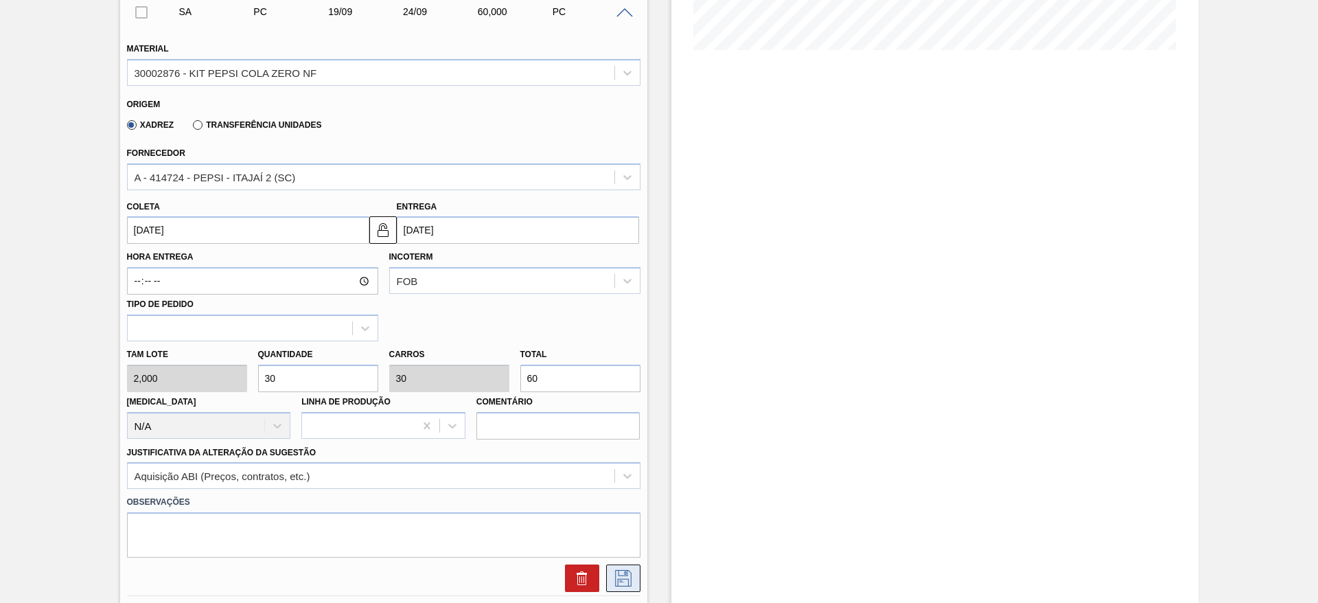
click at [630, 565] on button at bounding box center [623, 577] width 34 height 27
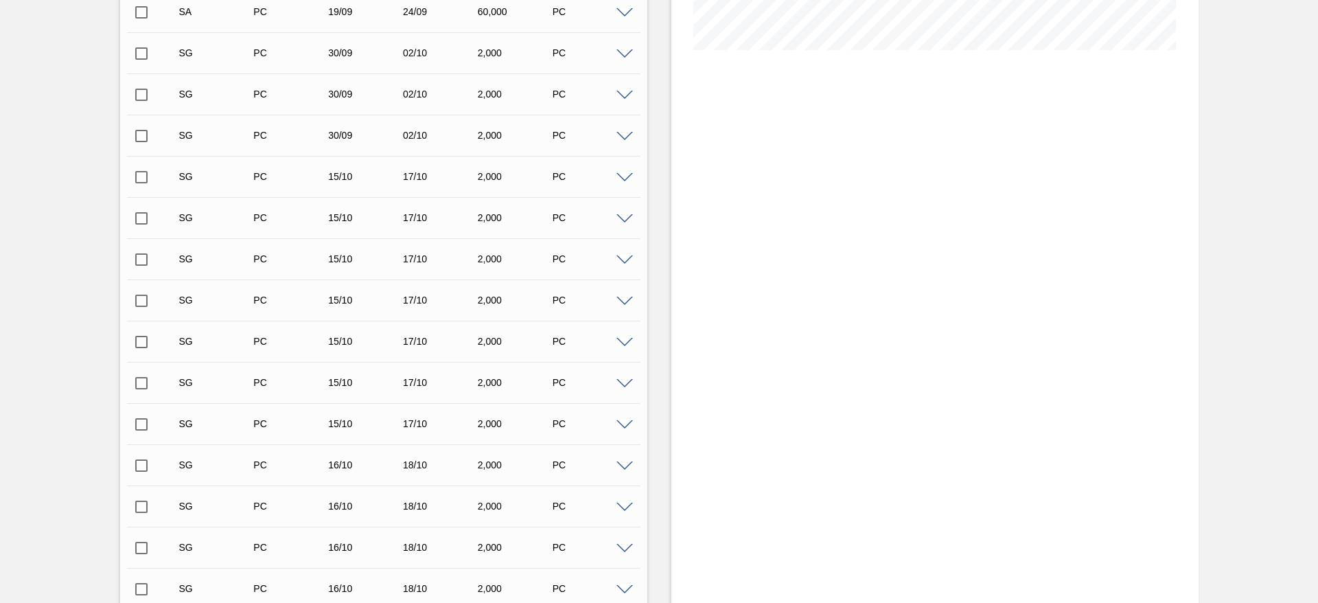
scroll to position [0, 0]
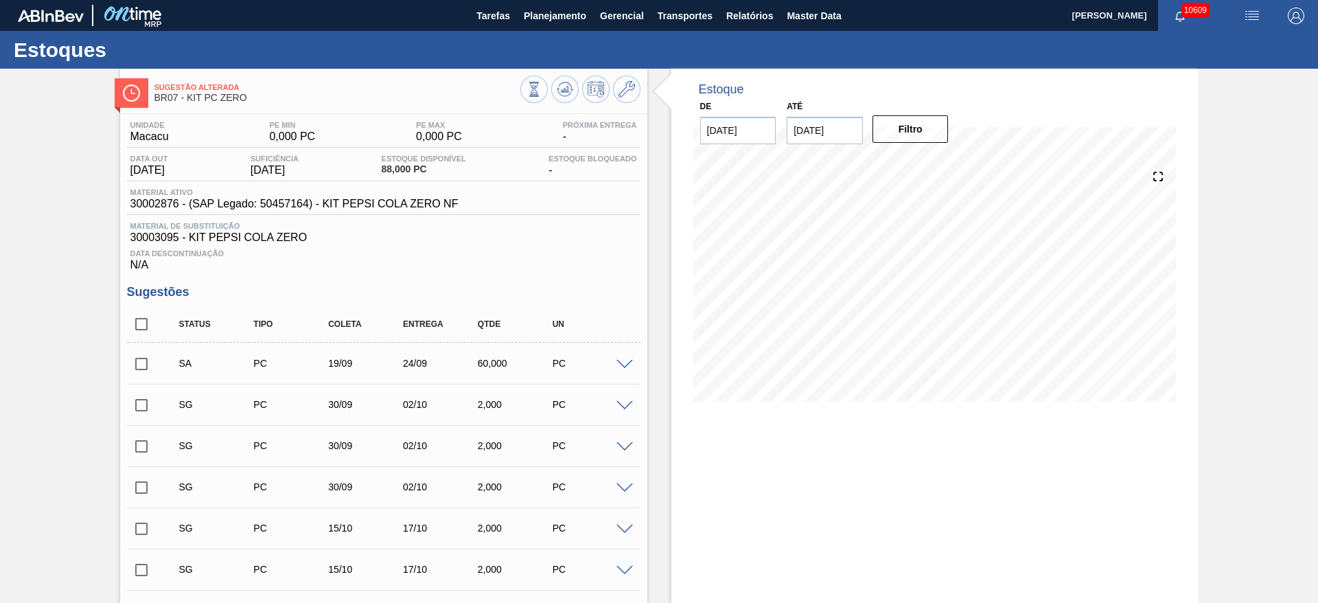
click at [139, 362] on input "checkbox" at bounding box center [141, 363] width 29 height 29
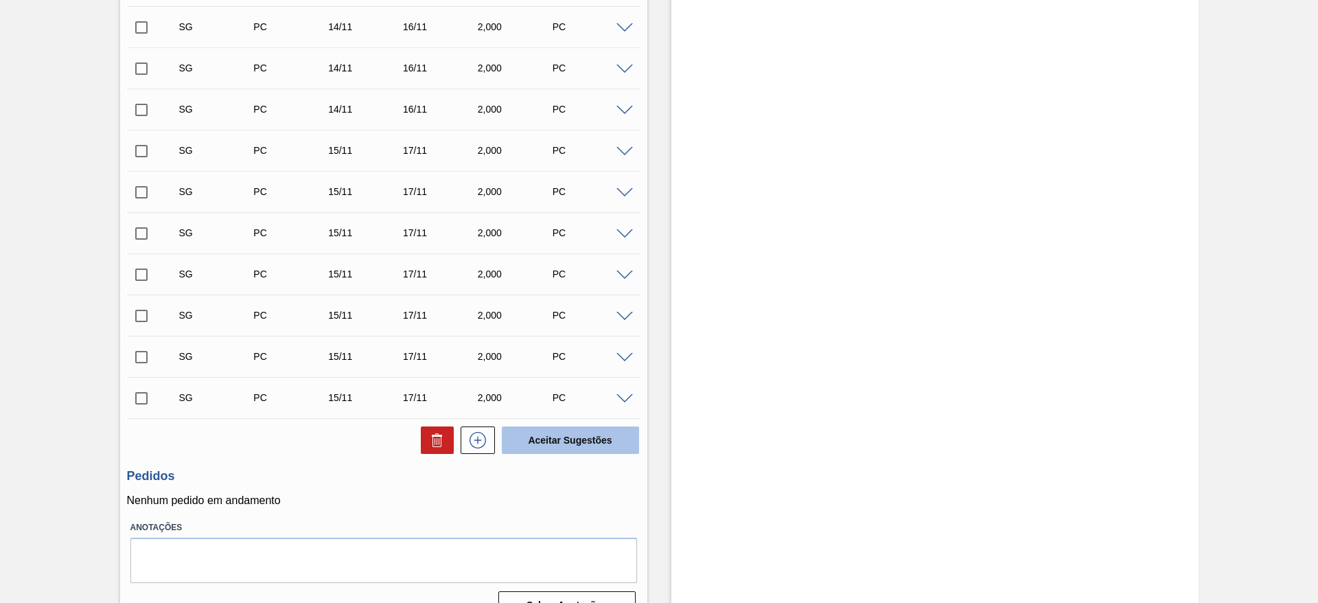
scroll to position [4522, 0]
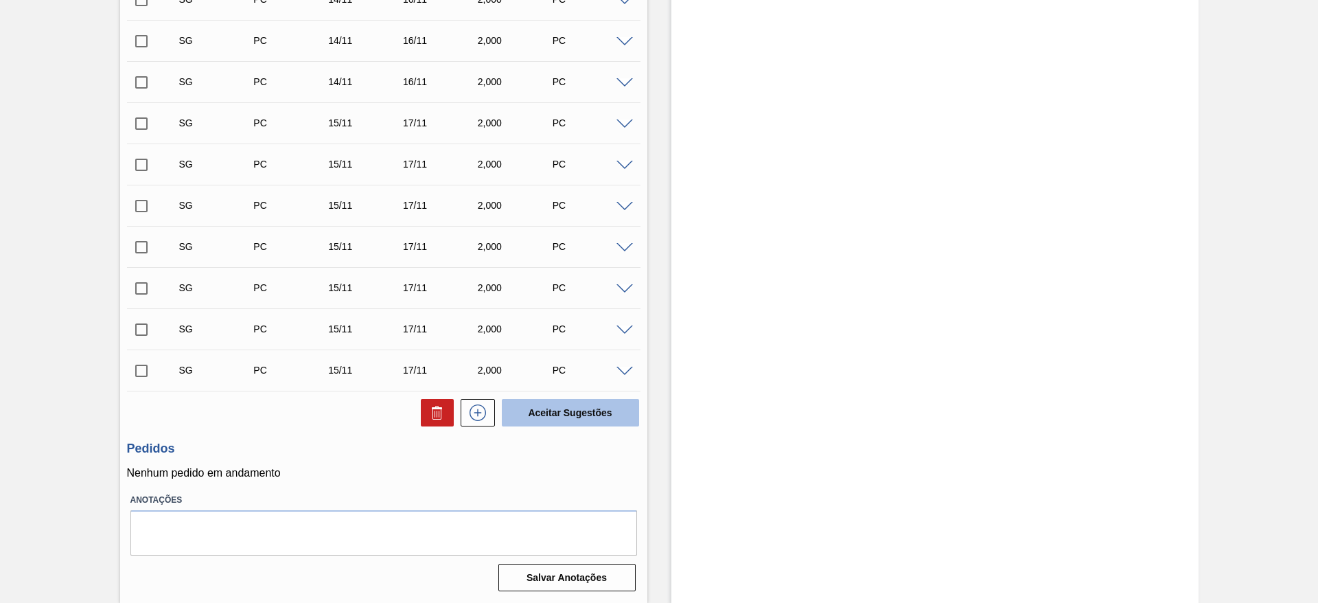
click at [548, 401] on button "Aceitar Sugestões" at bounding box center [570, 412] width 137 height 27
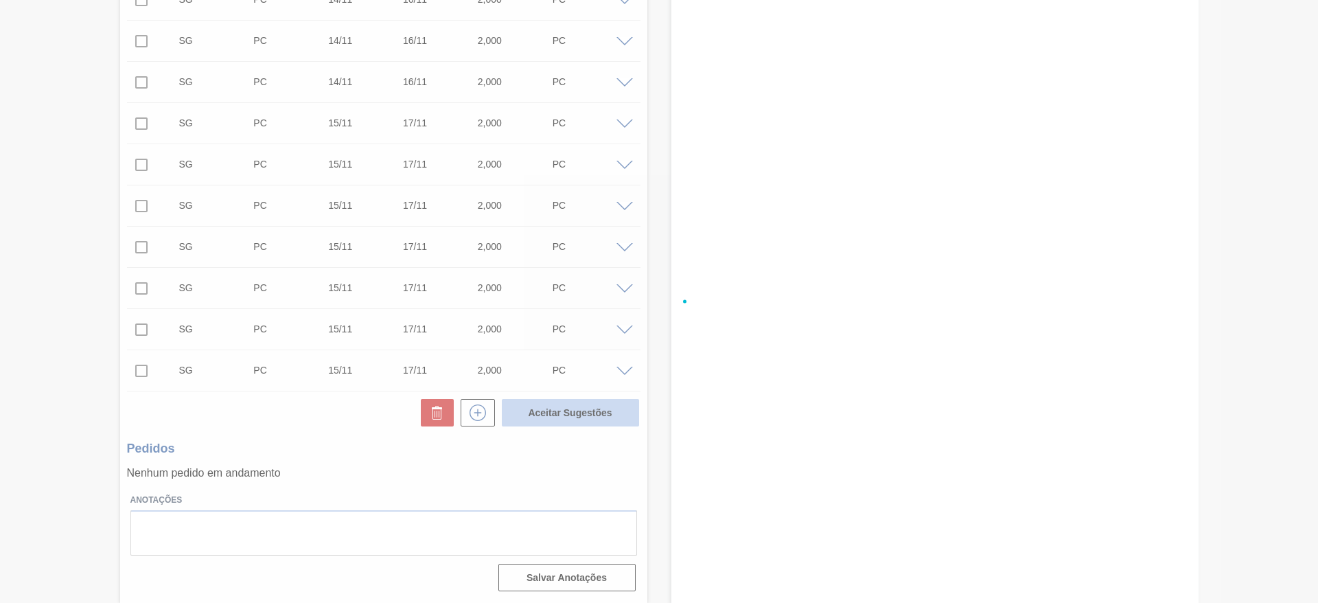
checkbox input "false"
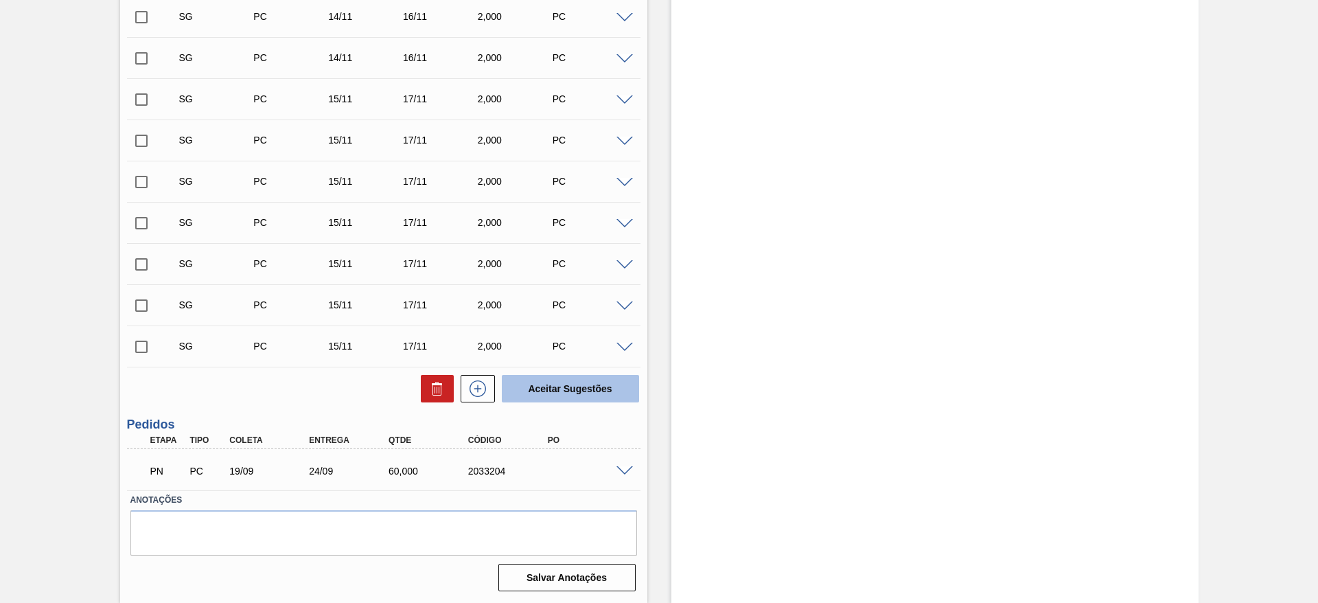
scroll to position [4481, 0]
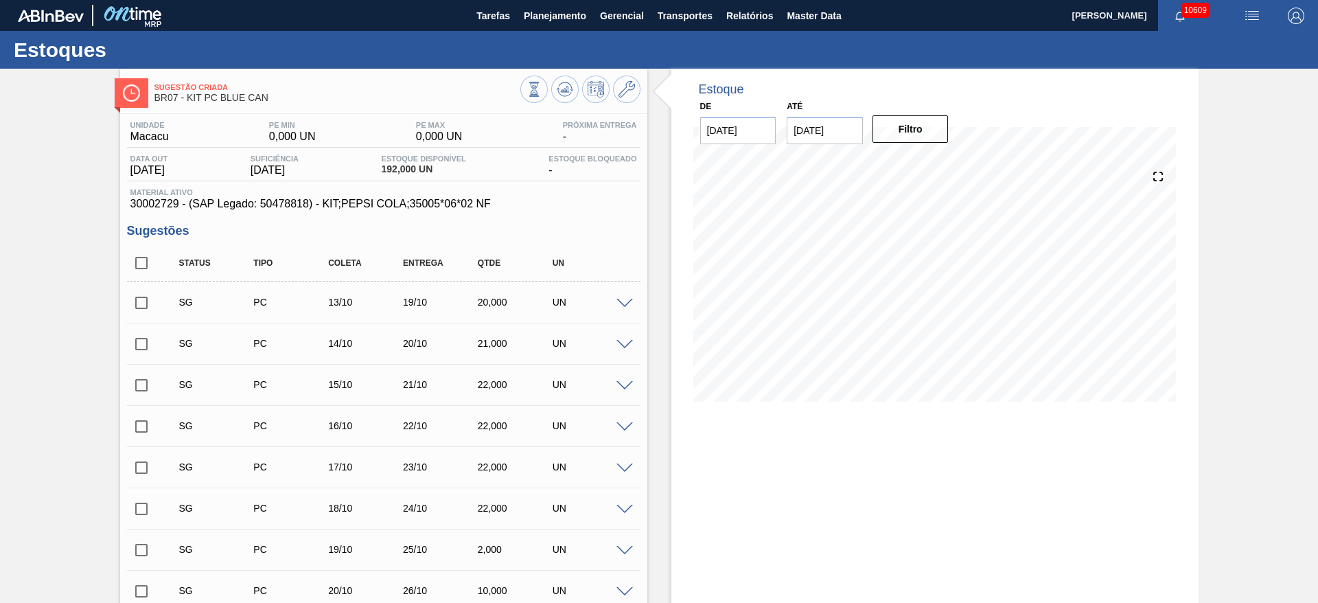
click at [622, 299] on span at bounding box center [624, 304] width 16 height 10
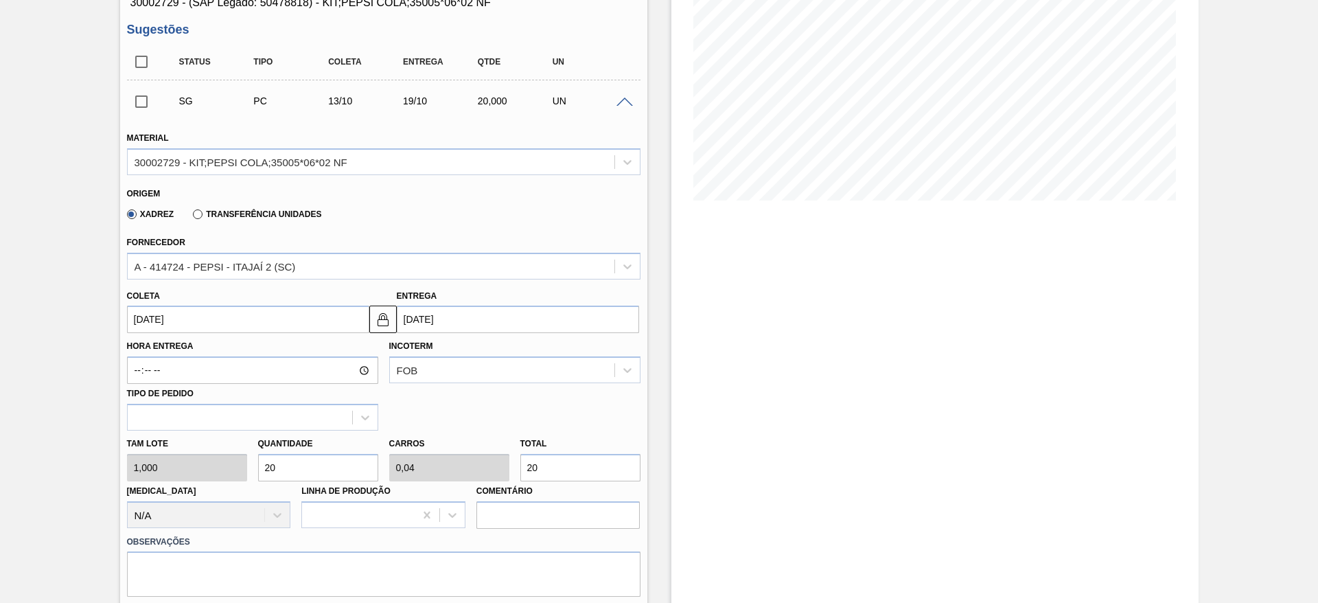
scroll to position [206, 0]
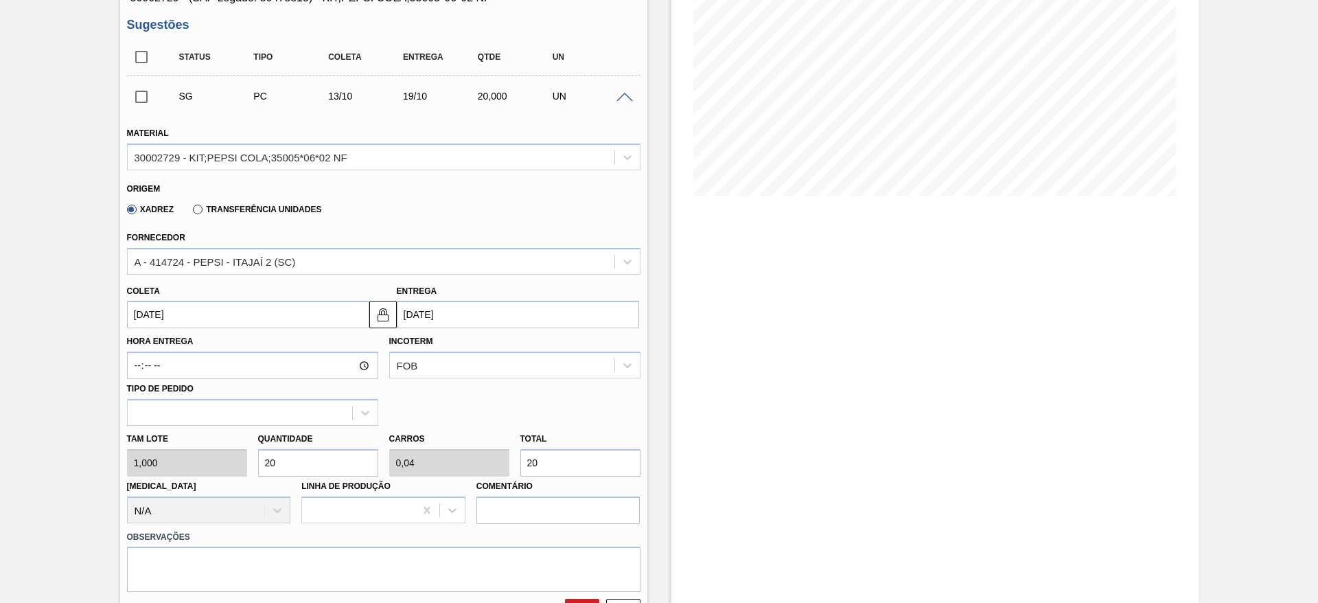
click at [167, 467] on div "Tam lote 1,000 Quantidade 20 Carros 0,04 Total 20 Doca N/A Linha de Produção Co…" at bounding box center [383, 474] width 524 height 98
type input "6"
type input "0,012"
type input "6"
type input "64"
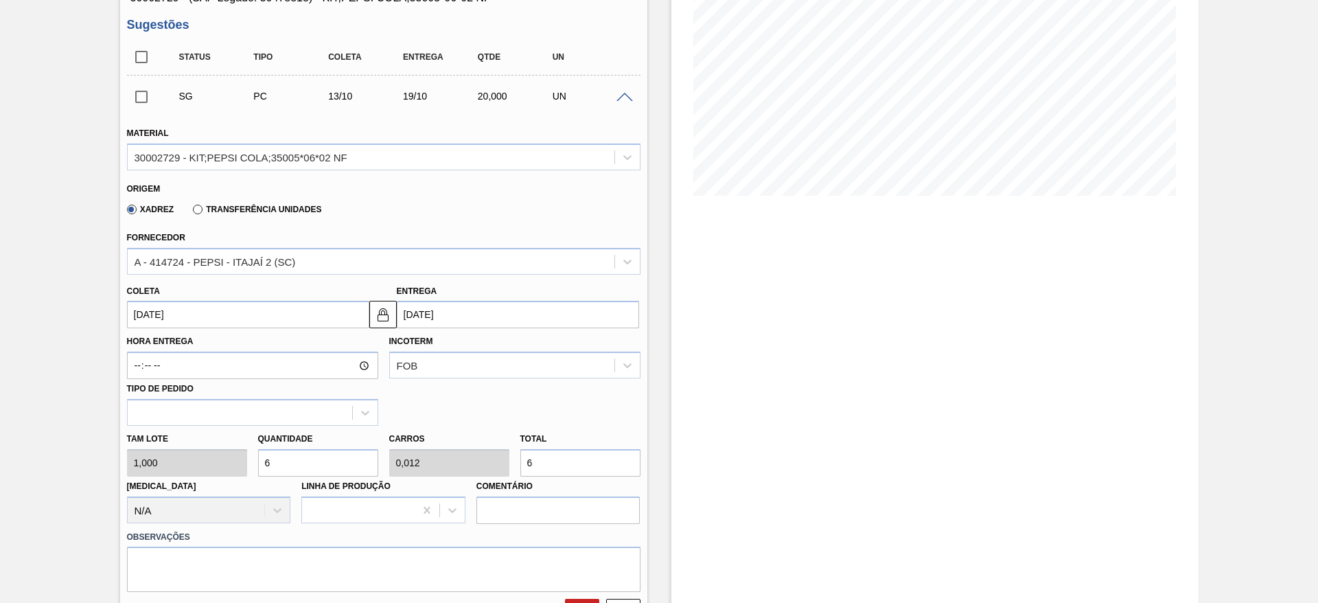
type input "0,128"
type input "64"
click at [155, 312] on input "13/10/2025" at bounding box center [248, 314] width 242 height 27
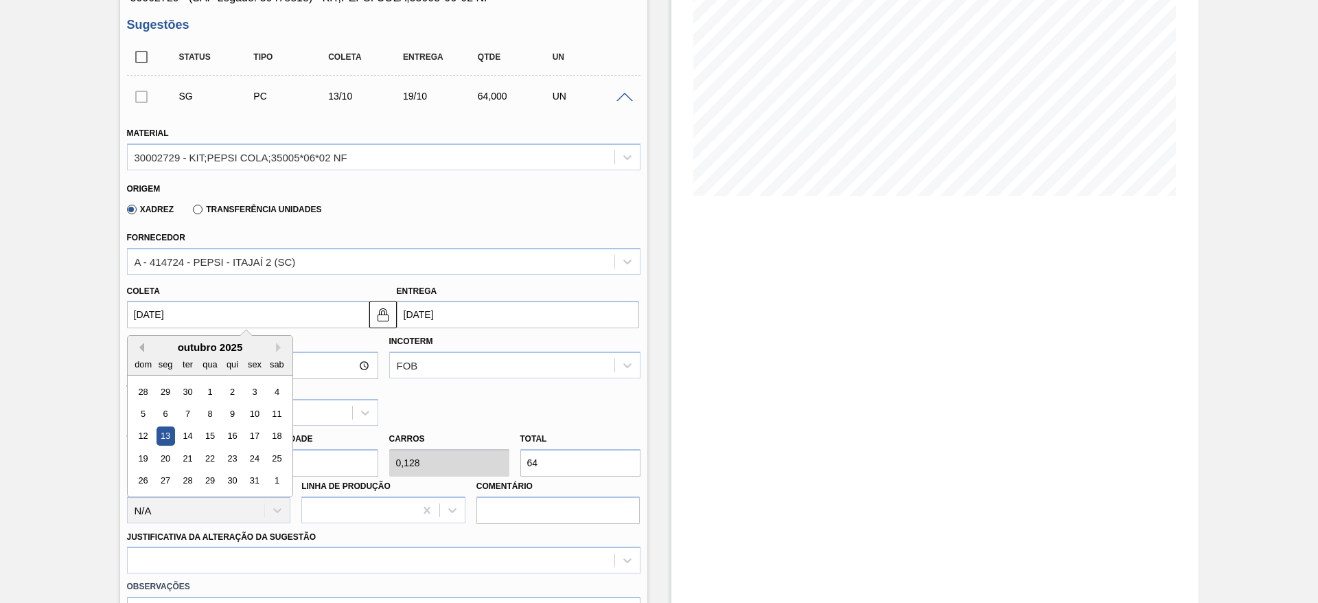
click at [140, 351] on button "Previous Month" at bounding box center [140, 347] width 10 height 10
click at [250, 438] on div "19" at bounding box center [254, 436] width 19 height 19
type input "[DATE]"
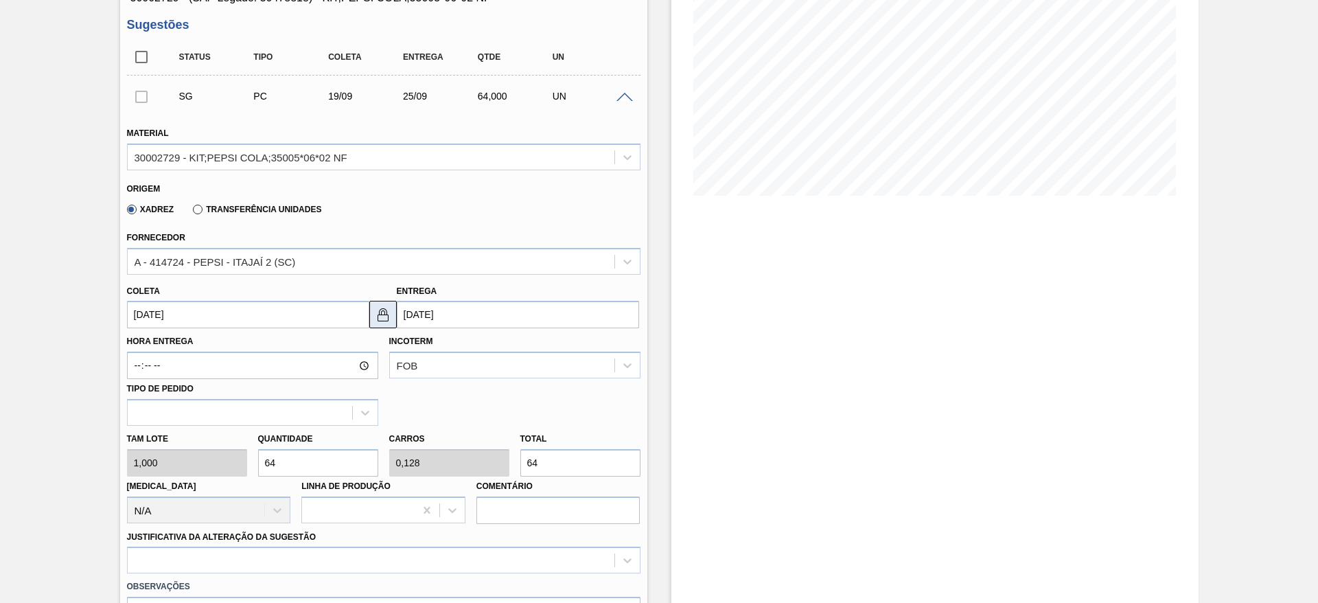
click at [382, 316] on img at bounding box center [383, 314] width 16 height 16
click at [412, 316] on input "25/09/2025" at bounding box center [518, 314] width 242 height 27
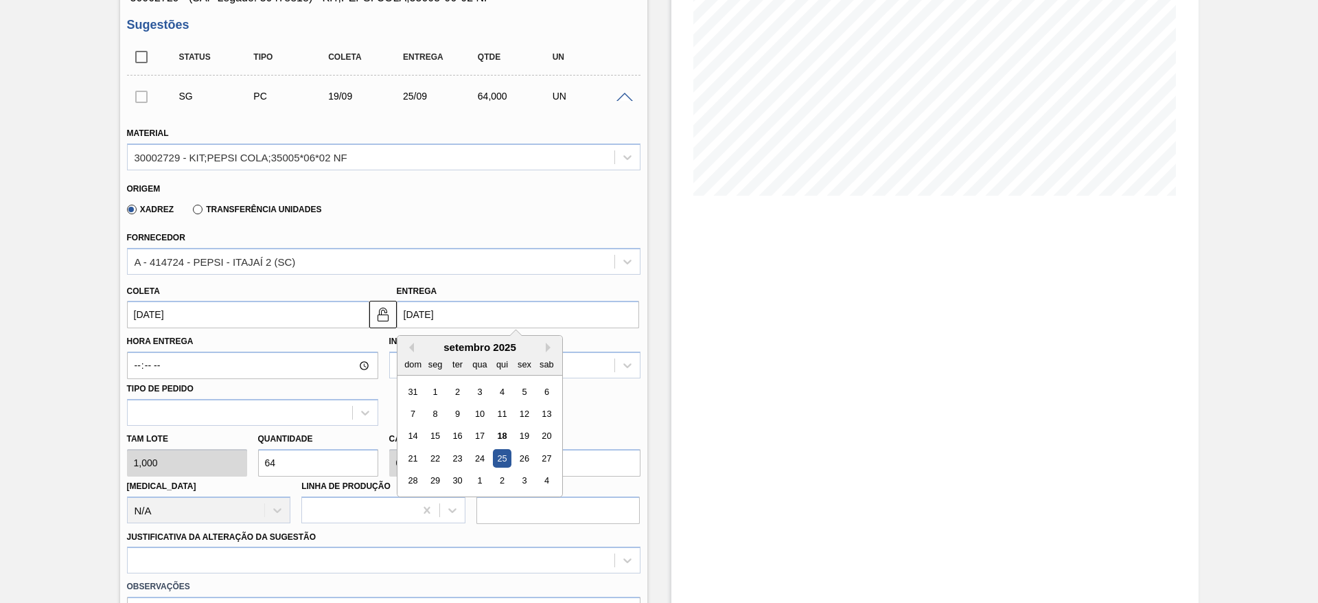
click at [485, 455] on div "24" at bounding box center [479, 458] width 19 height 19
type input "[DATE]"
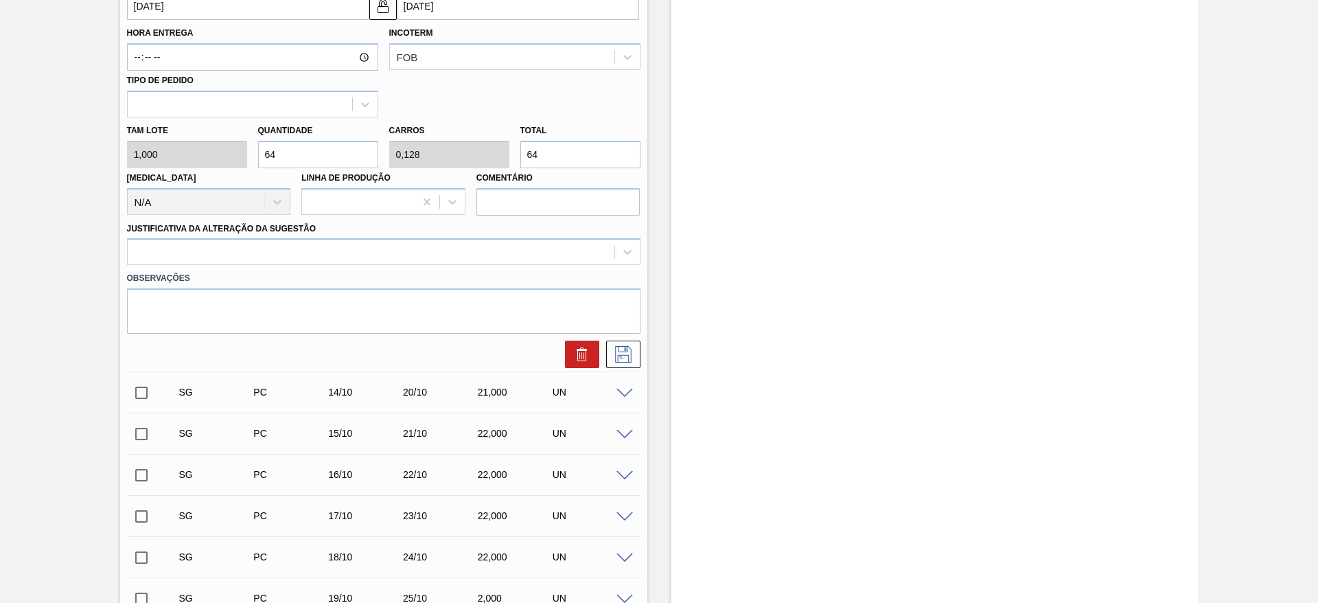
scroll to position [515, 0]
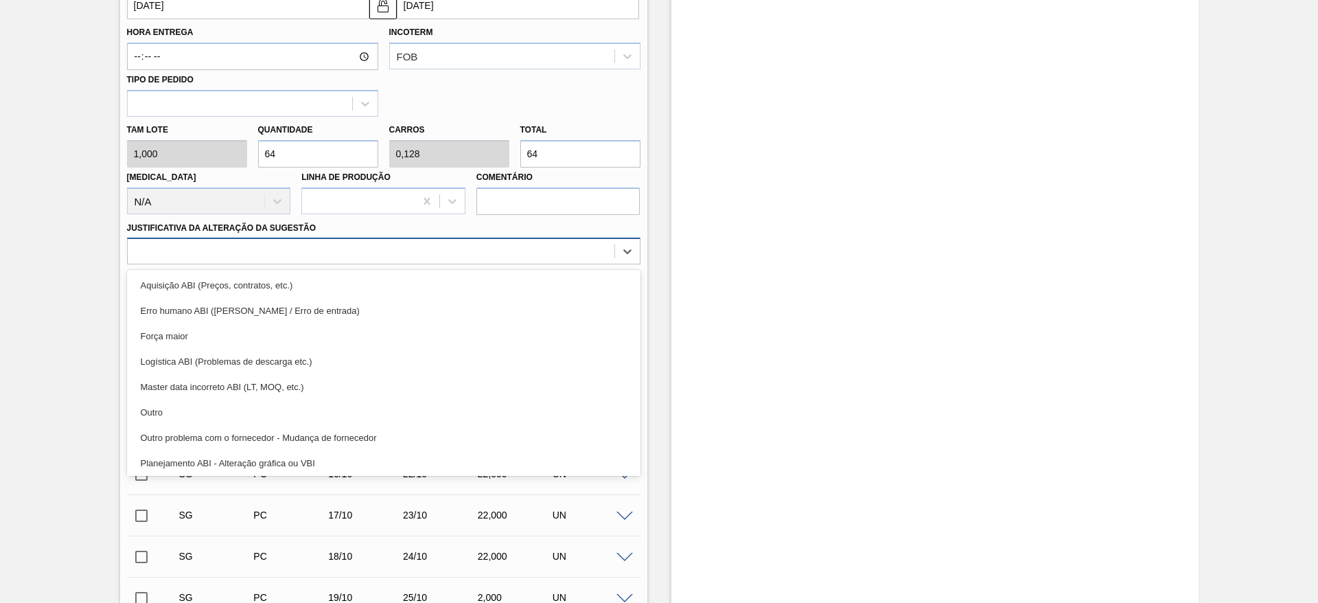
click at [488, 253] on div at bounding box center [371, 252] width 487 height 20
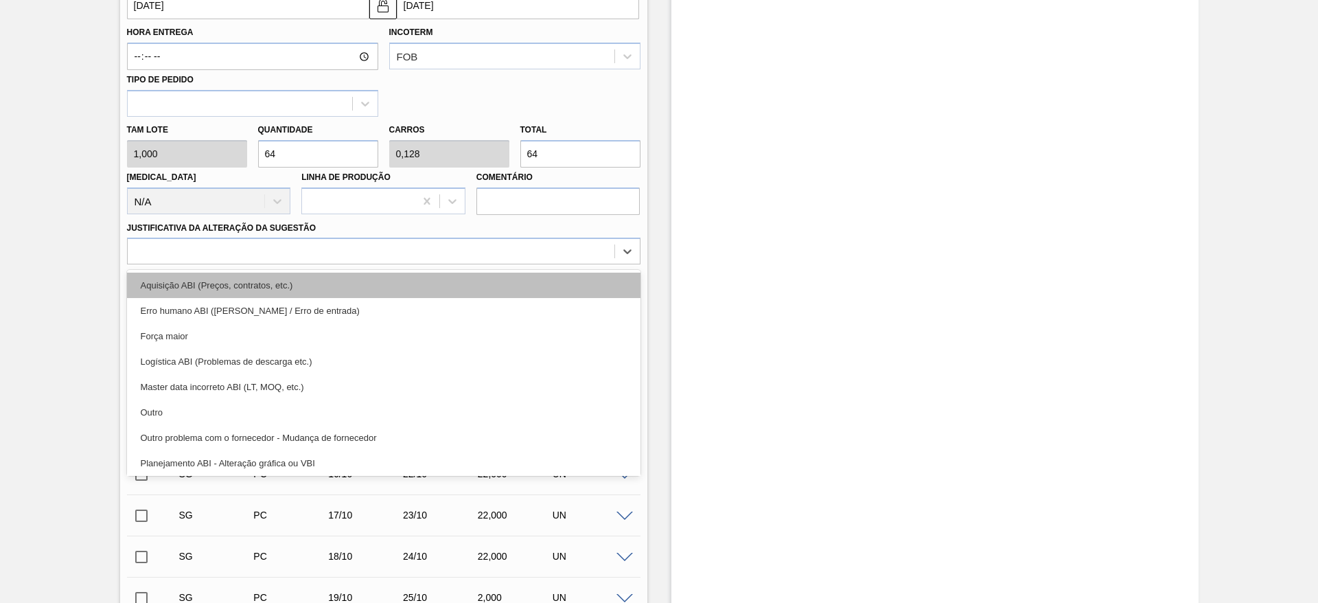
click at [495, 293] on div "Aquisição ABI (Preços, contratos, etc.)" at bounding box center [383, 284] width 513 height 25
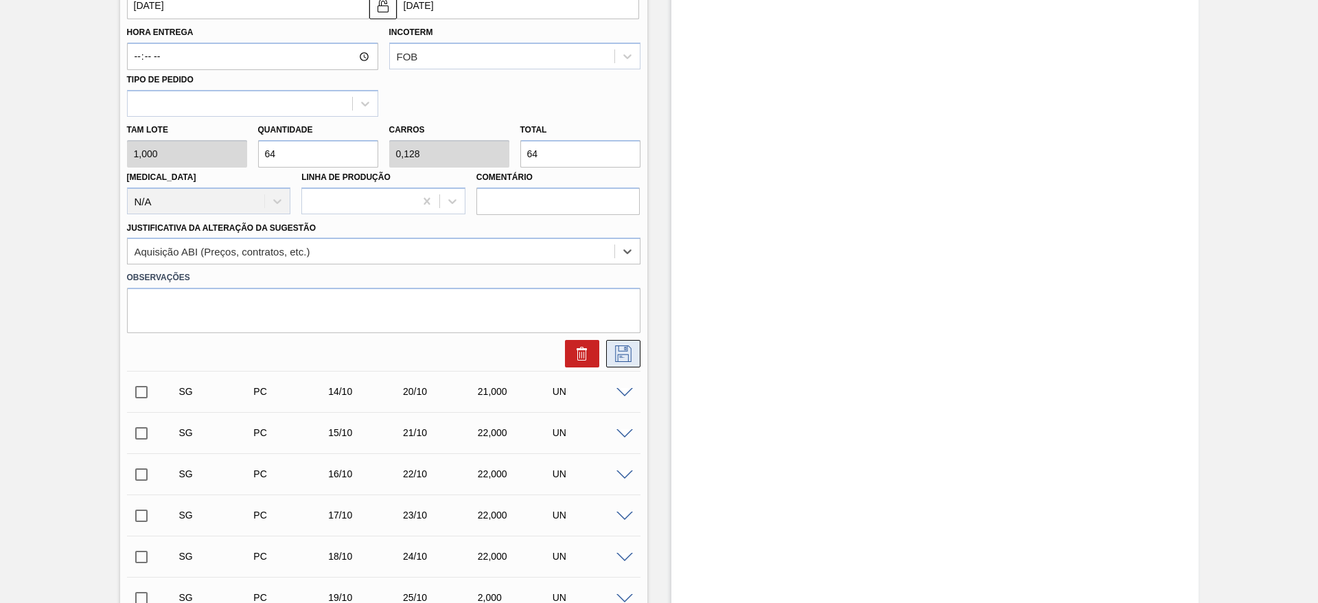
click at [626, 354] on icon at bounding box center [623, 353] width 16 height 16
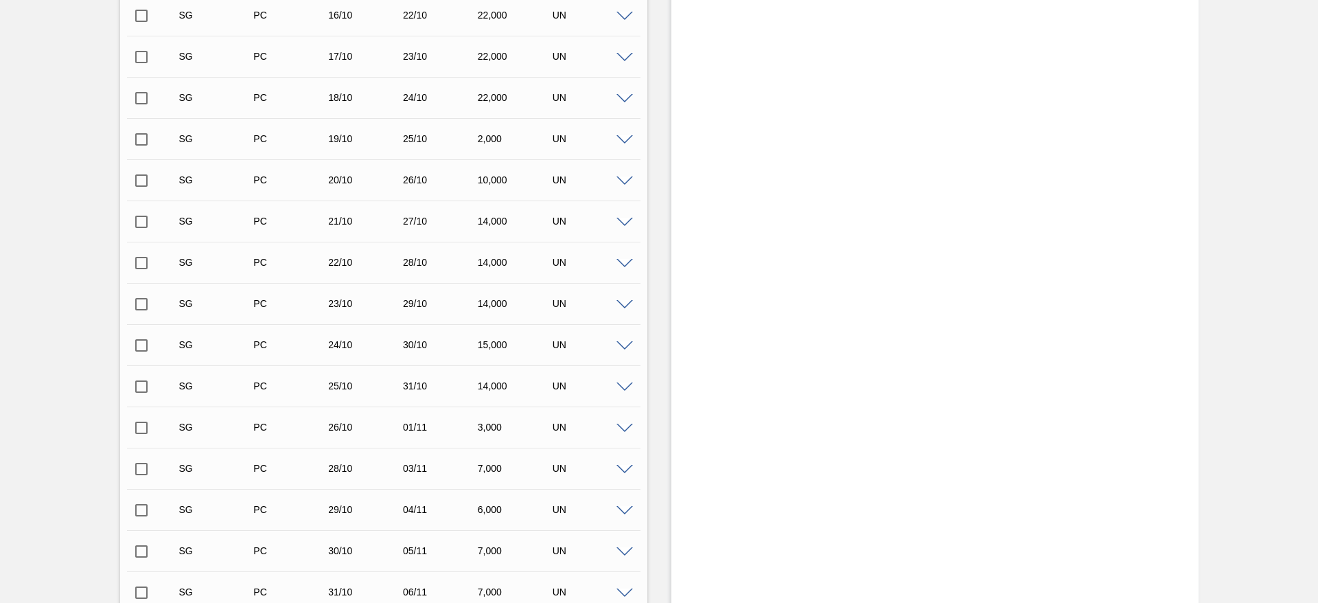
scroll to position [206, 0]
click at [147, 100] on input "checkbox" at bounding box center [141, 96] width 29 height 29
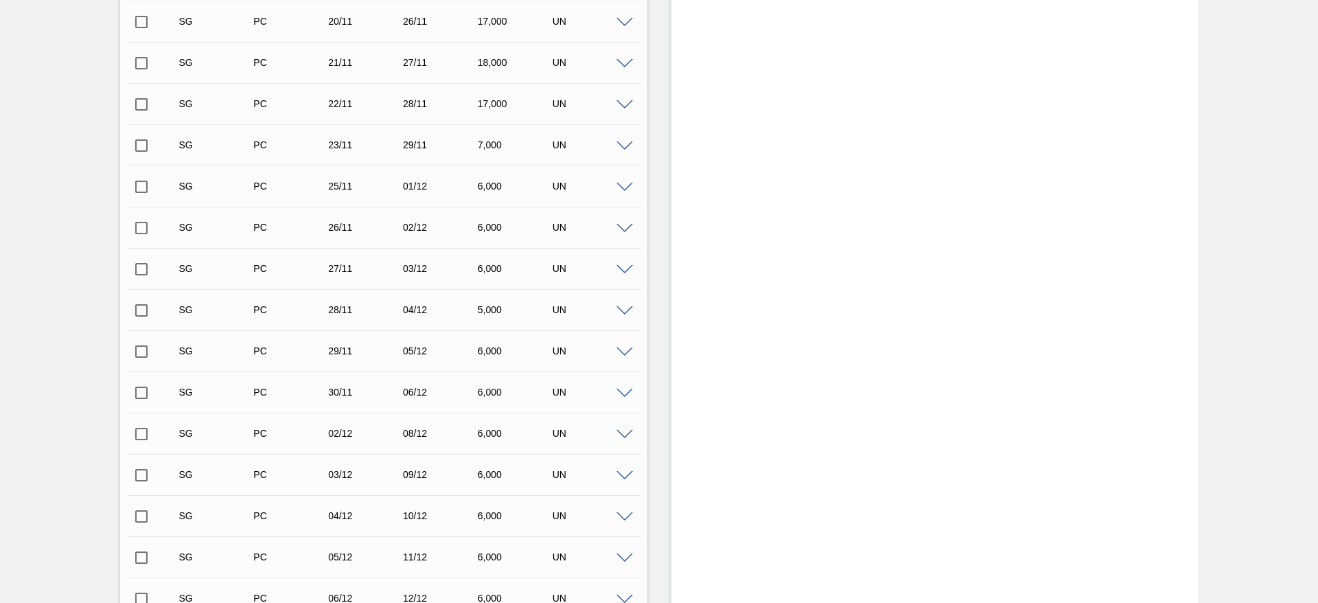
scroll to position [1647, 0]
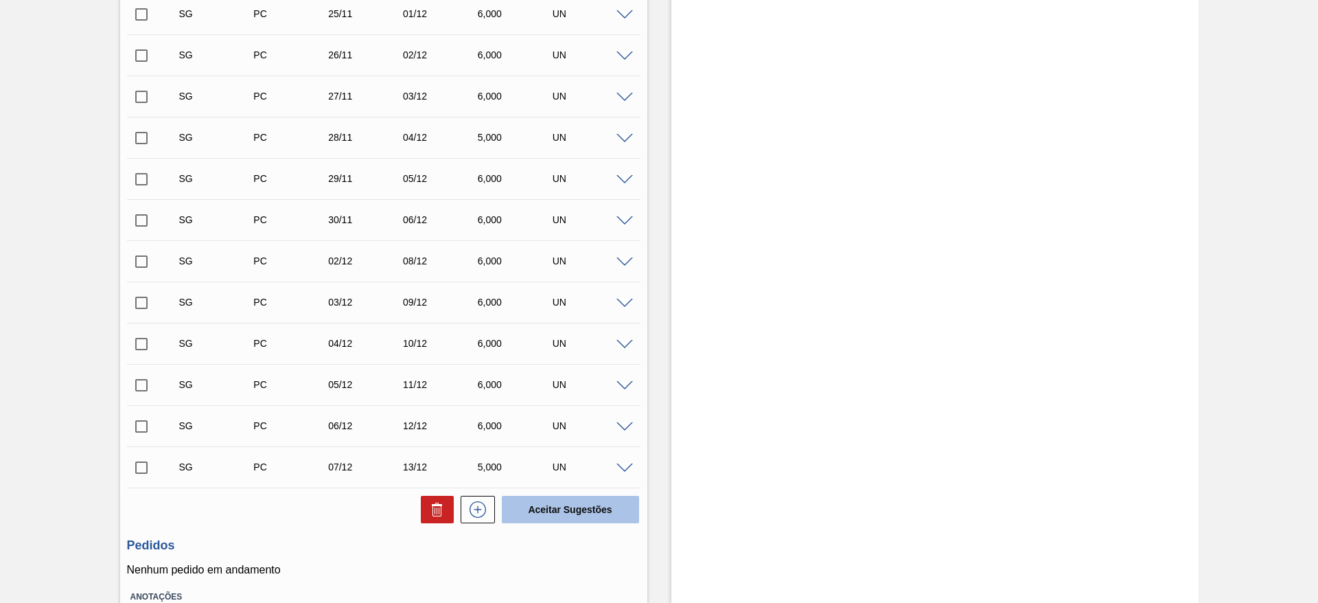
click at [562, 503] on button "Aceitar Sugestões" at bounding box center [570, 508] width 137 height 27
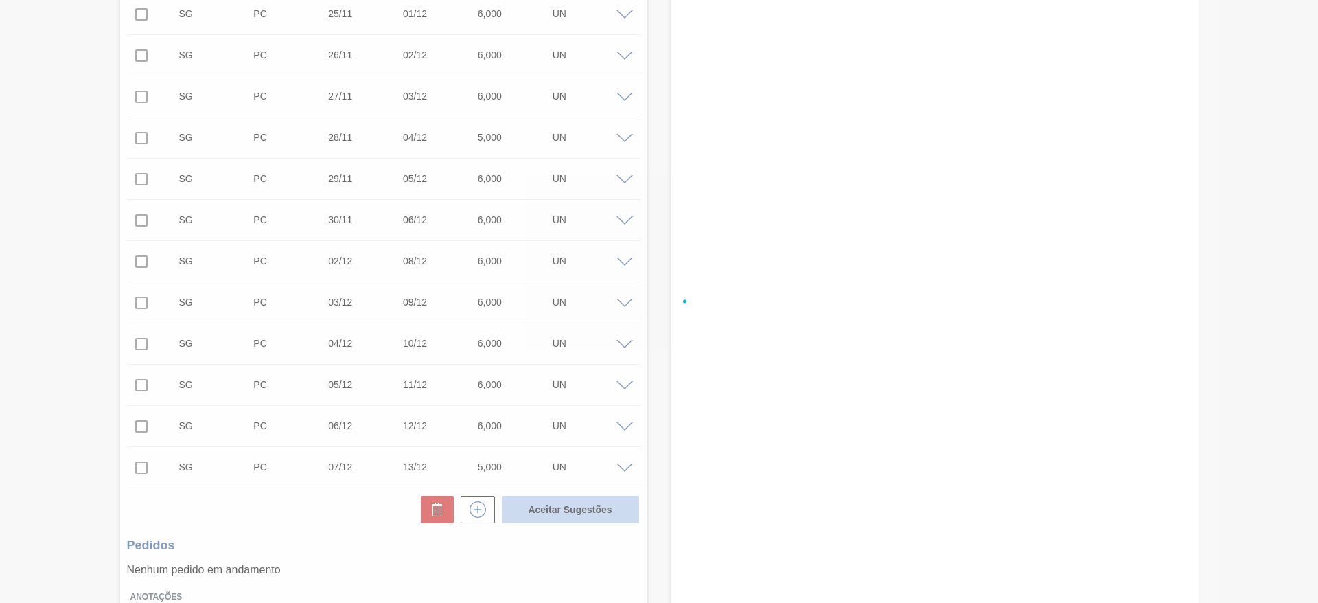
checkbox input "false"
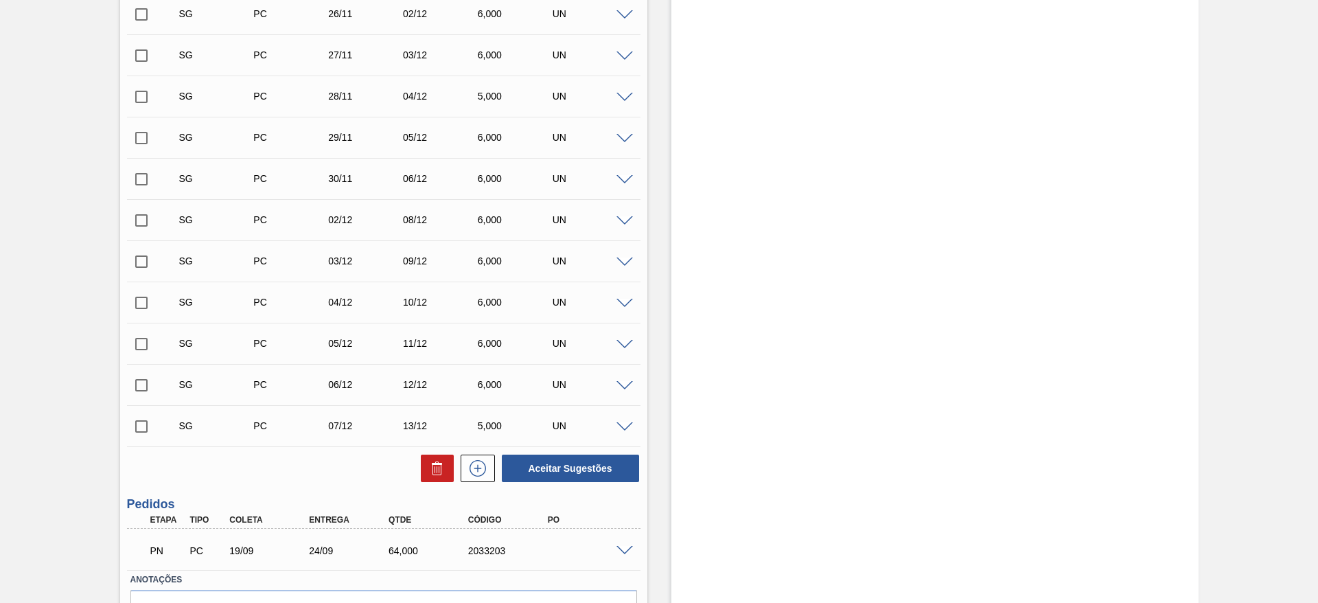
scroll to position [1606, 0]
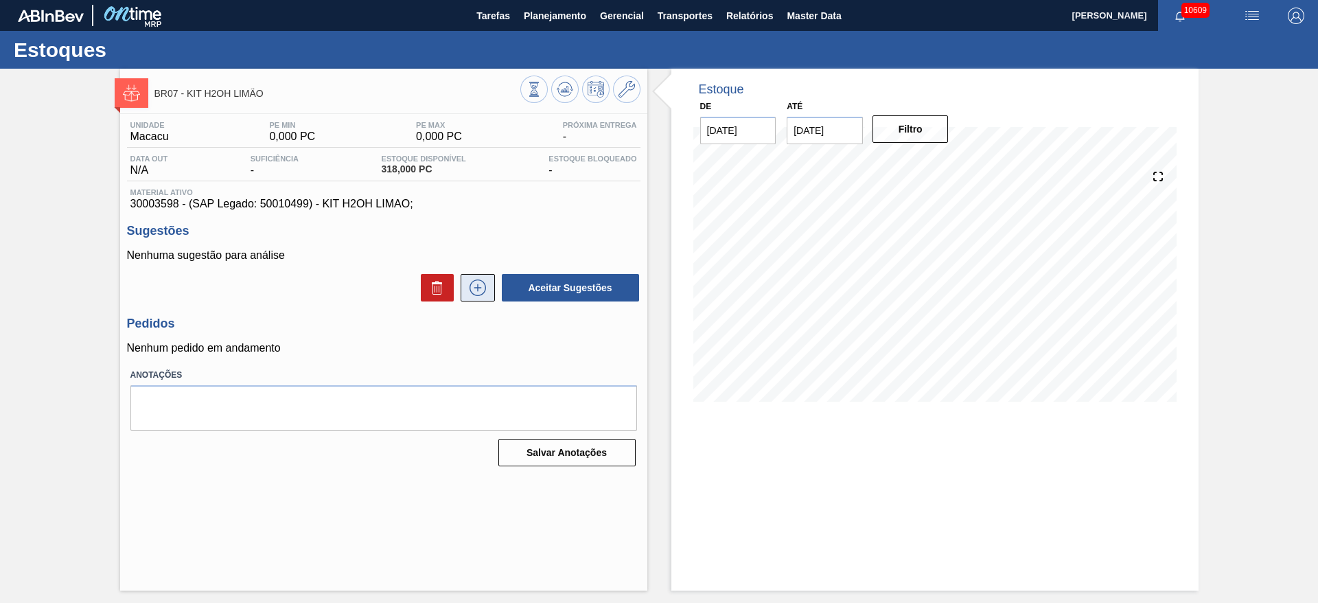
click at [476, 296] on button at bounding box center [477, 287] width 34 height 27
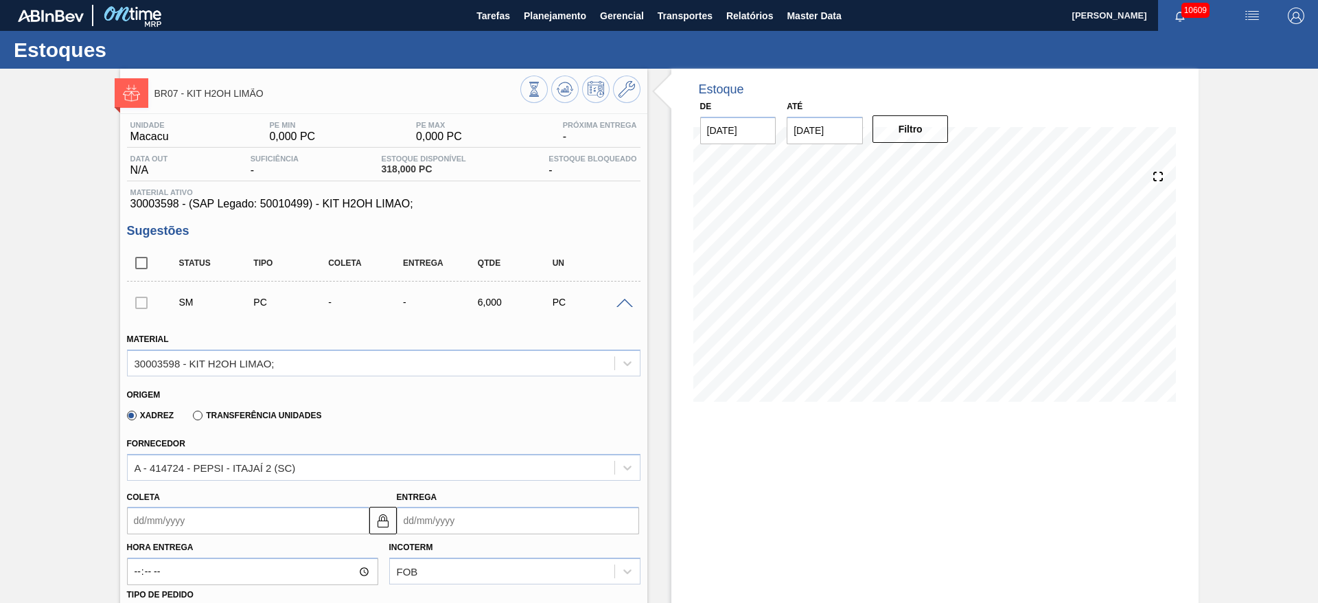
scroll to position [206, 0]
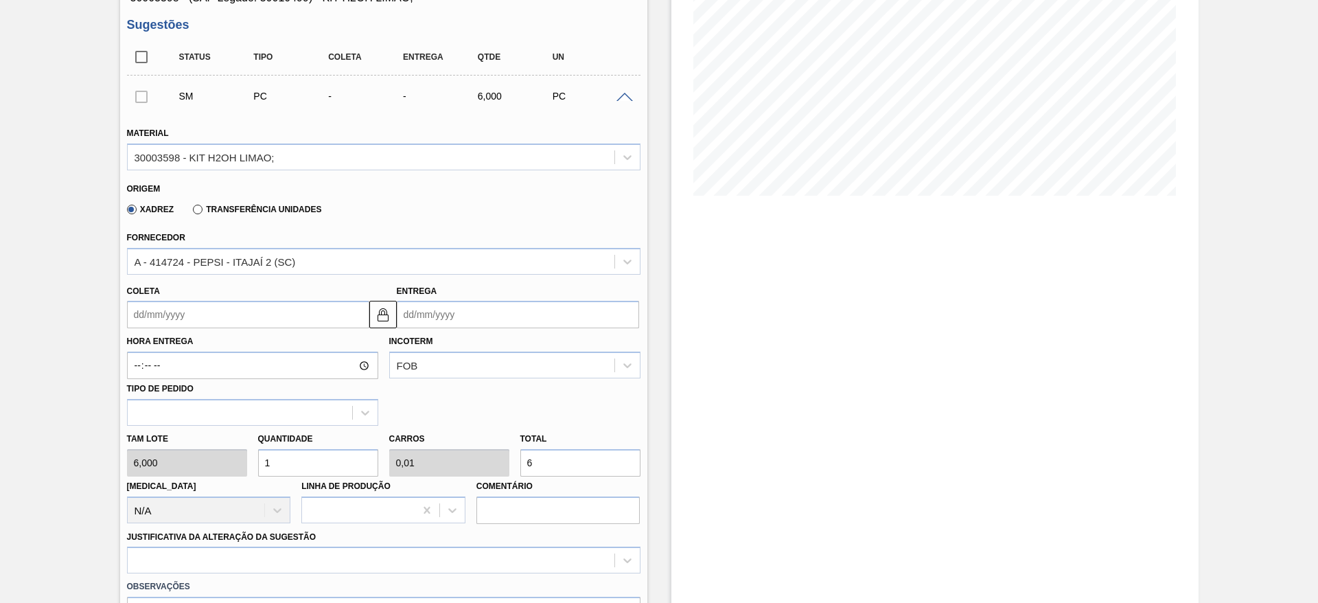
click at [234, 469] on div "Tam lote 6,000 Quantidade 1 Carros 0,01 Total 6 [MEDICAL_DATA] N/A Linha de Pro…" at bounding box center [383, 474] width 524 height 98
type input "4"
type input "0,04"
type input "24"
type input "40"
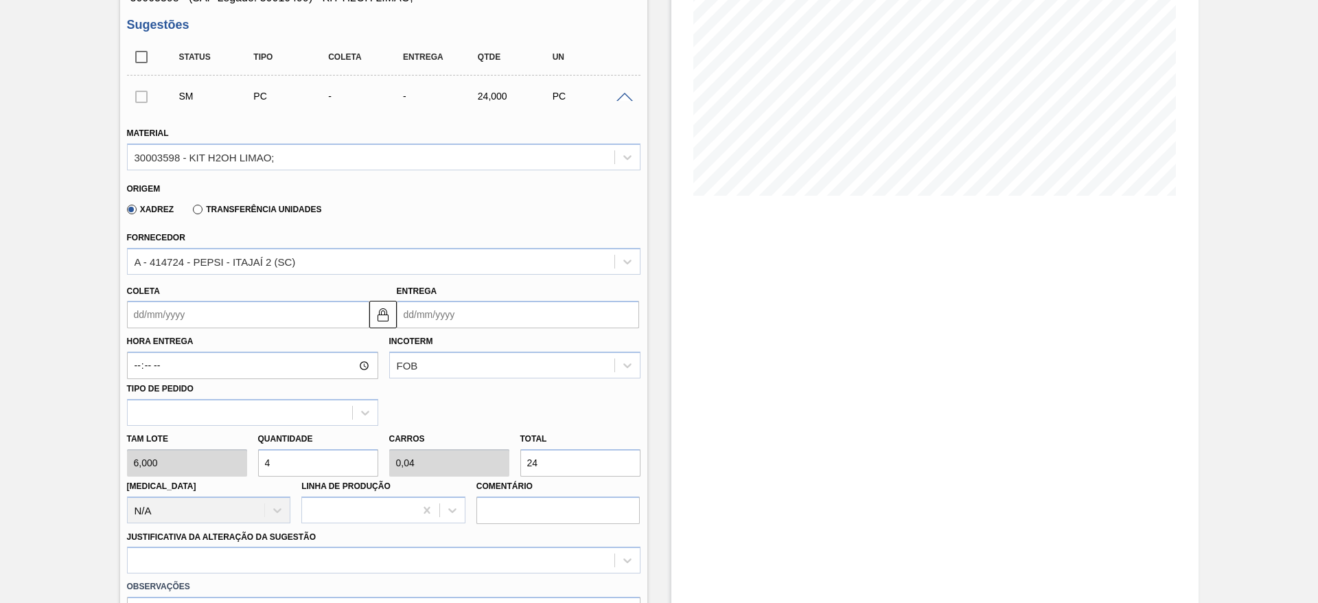
type input "0,4"
type input "240"
type input "40"
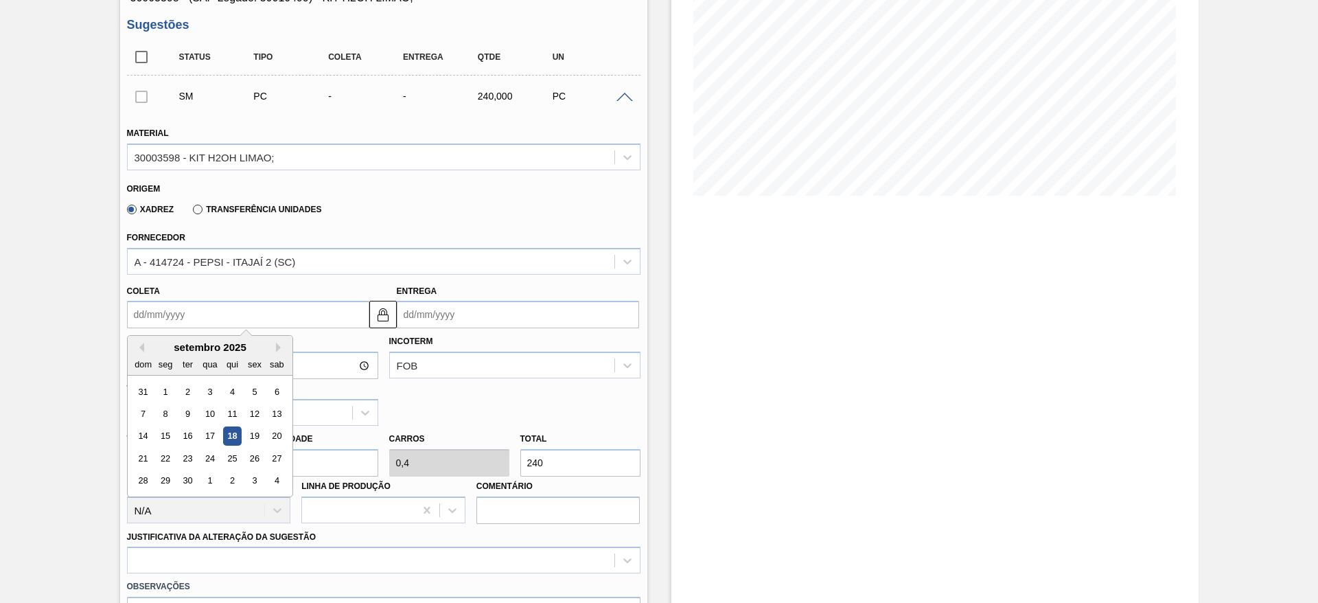
click at [163, 314] on input "Coleta" at bounding box center [248, 314] width 242 height 27
click at [248, 435] on div "19" at bounding box center [254, 436] width 19 height 19
type input "[DATE]"
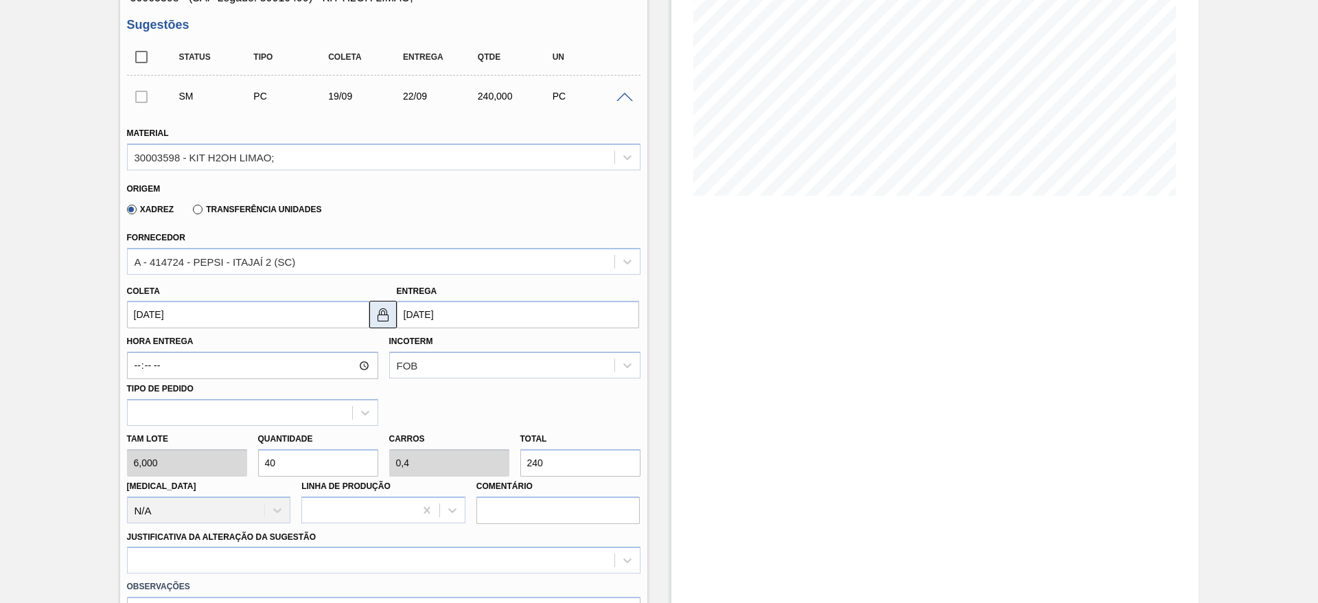
click at [377, 323] on button at bounding box center [382, 314] width 27 height 27
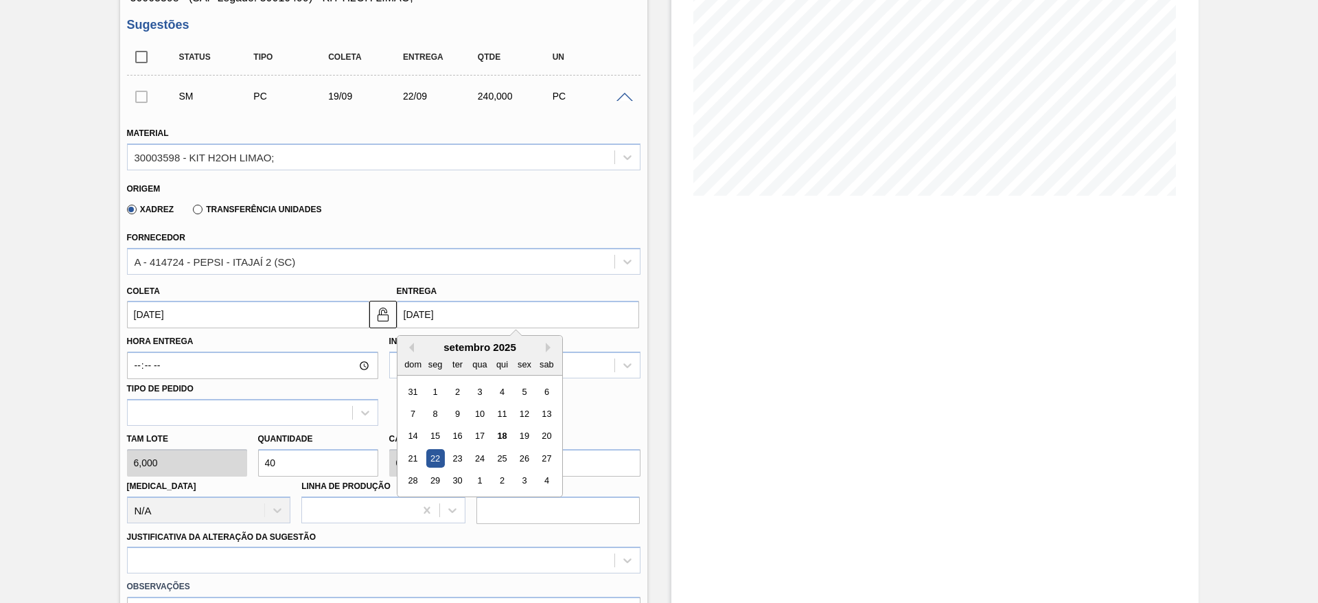
click at [426, 318] on input "[DATE]" at bounding box center [518, 314] width 242 height 27
click at [480, 457] on div "24" at bounding box center [479, 458] width 19 height 19
type input "24/09/2025"
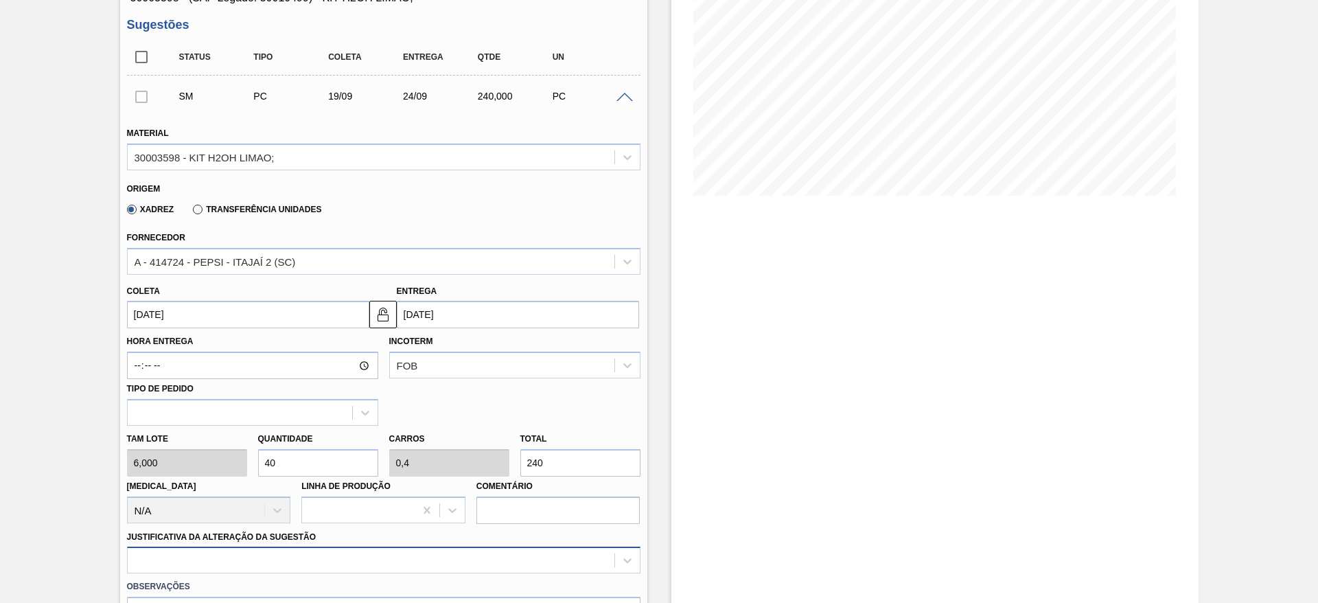
click at [517, 551] on div at bounding box center [383, 559] width 513 height 27
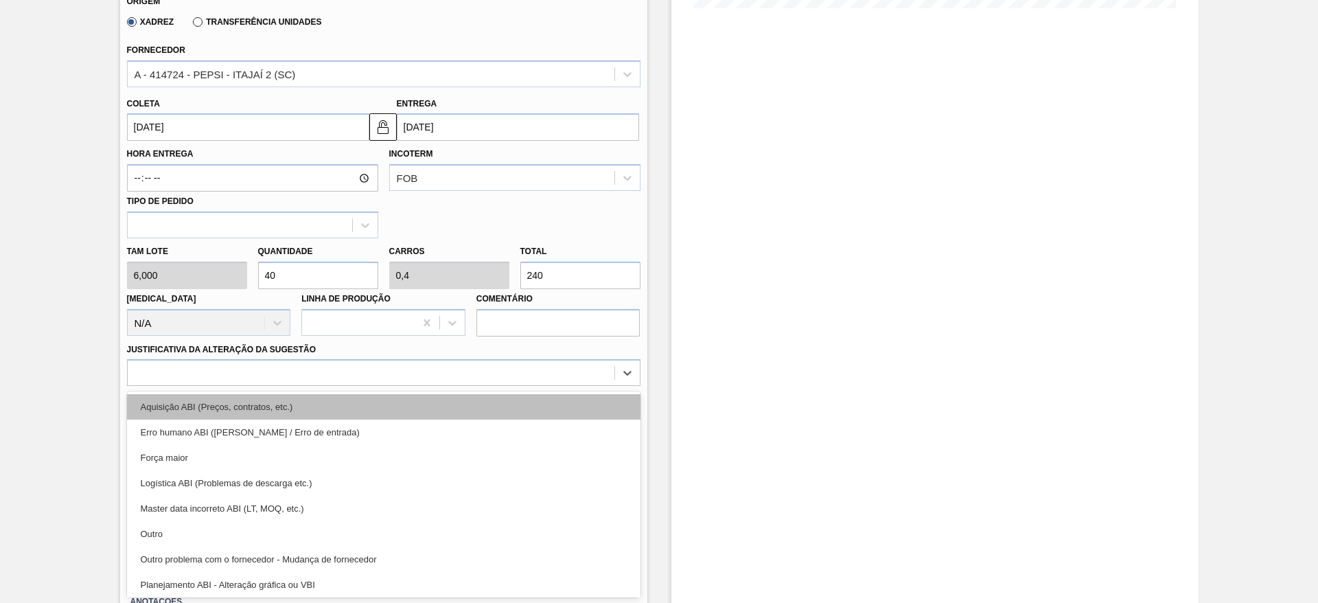
click at [511, 401] on div "Aquisição ABI (Preços, contratos, etc.)" at bounding box center [383, 406] width 513 height 25
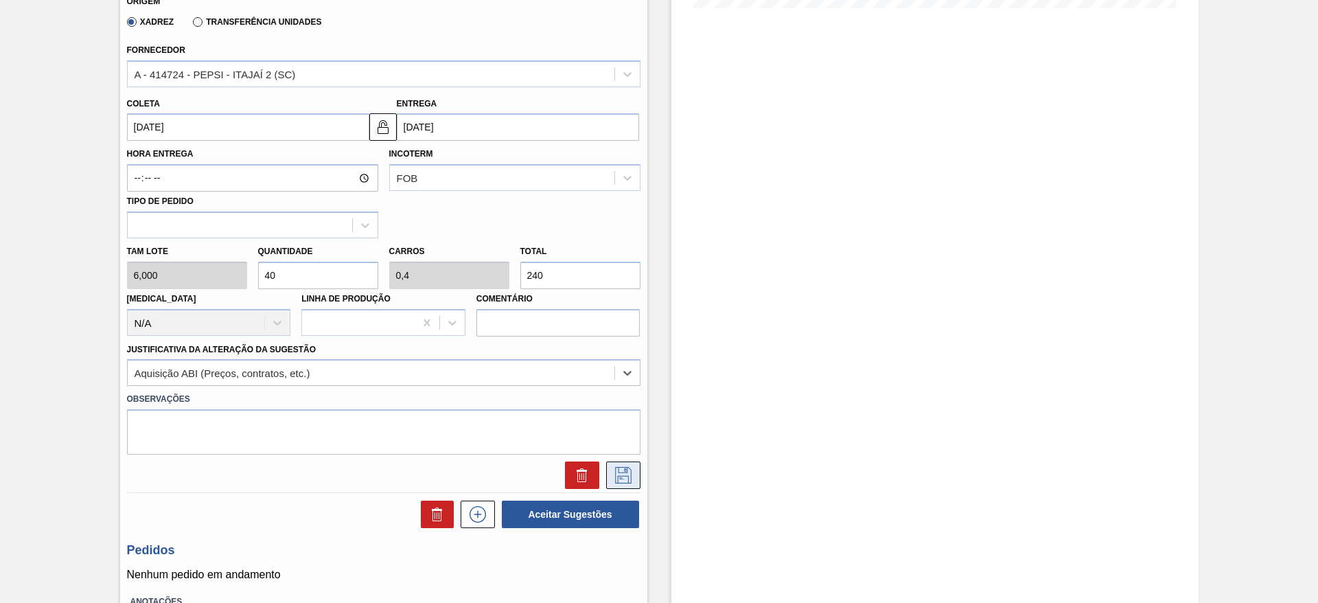
click at [616, 471] on icon at bounding box center [623, 475] width 22 height 16
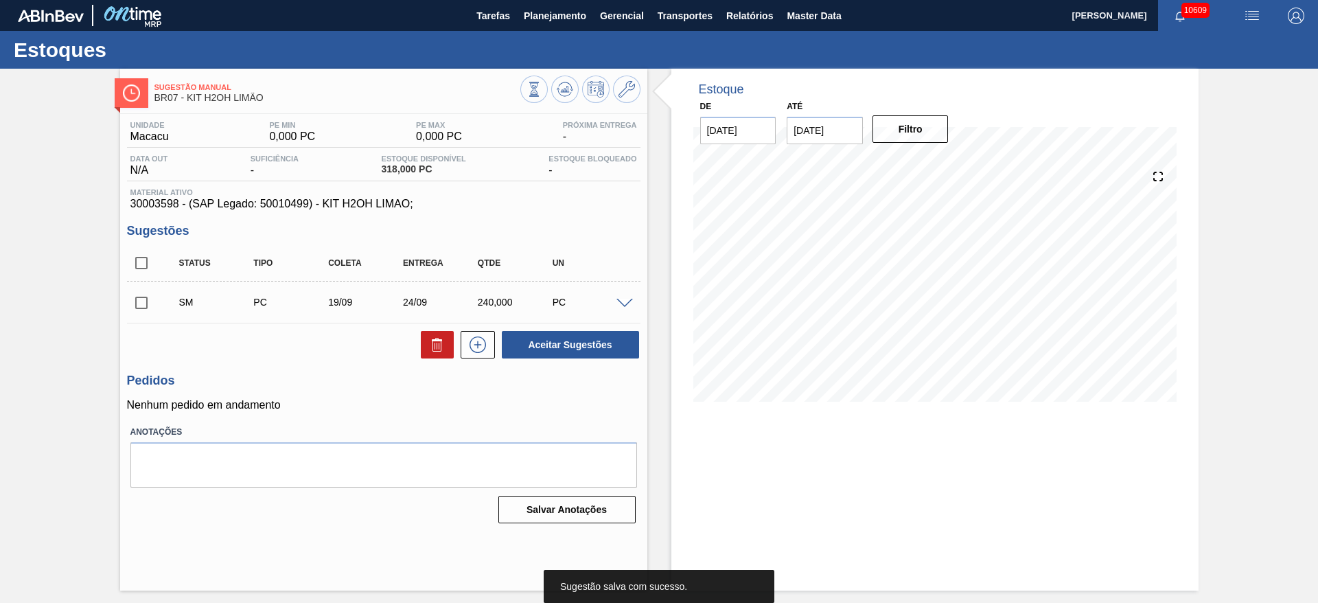
scroll to position [0, 0]
click at [148, 306] on input "checkbox" at bounding box center [141, 302] width 29 height 29
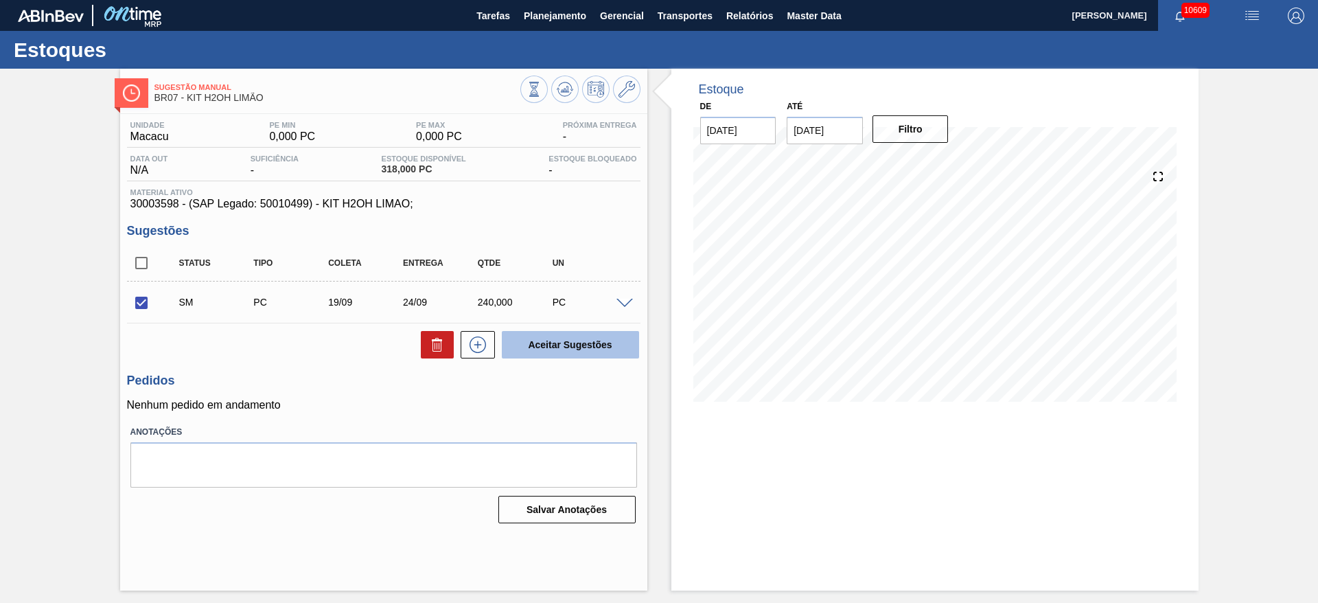
click at [555, 353] on button "Aceitar Sugestões" at bounding box center [570, 344] width 137 height 27
checkbox input "false"
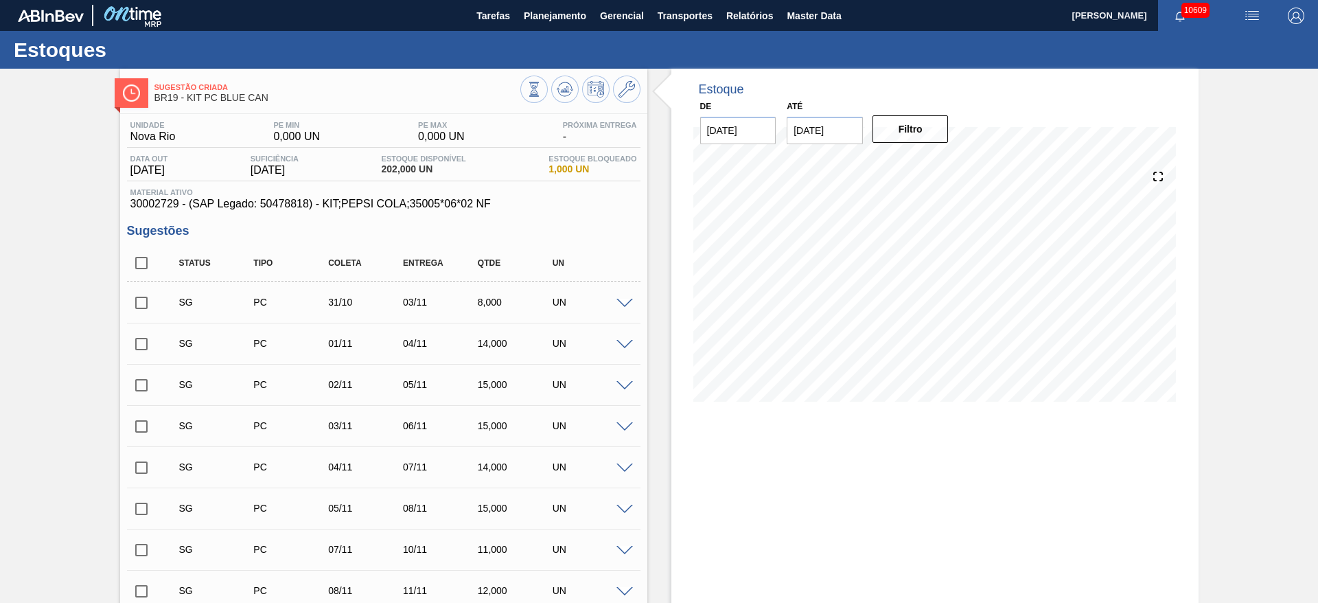
click at [626, 301] on span at bounding box center [624, 304] width 16 height 10
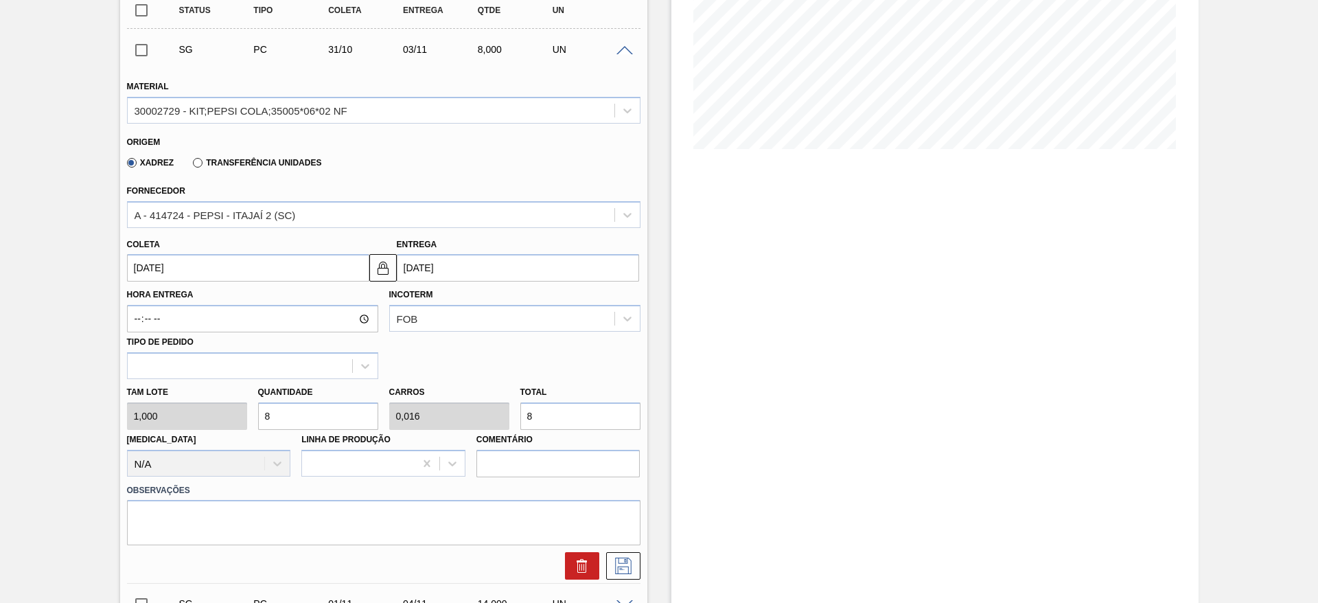
scroll to position [309, 0]
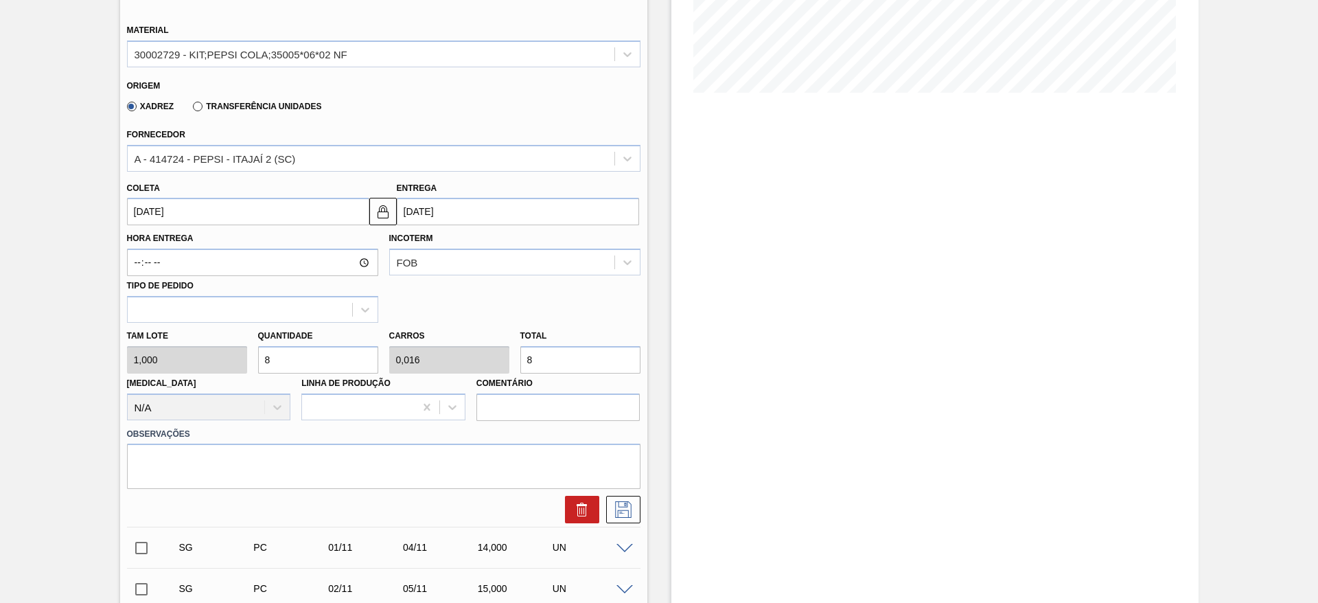
click at [226, 360] on div "[PERSON_NAME] 1,000 Quantidade 8 Carros 0,016 Total 8 [MEDICAL_DATA] N/A Linha …" at bounding box center [383, 372] width 524 height 98
type input "18"
type input "0,036"
type input "18"
type input "128"
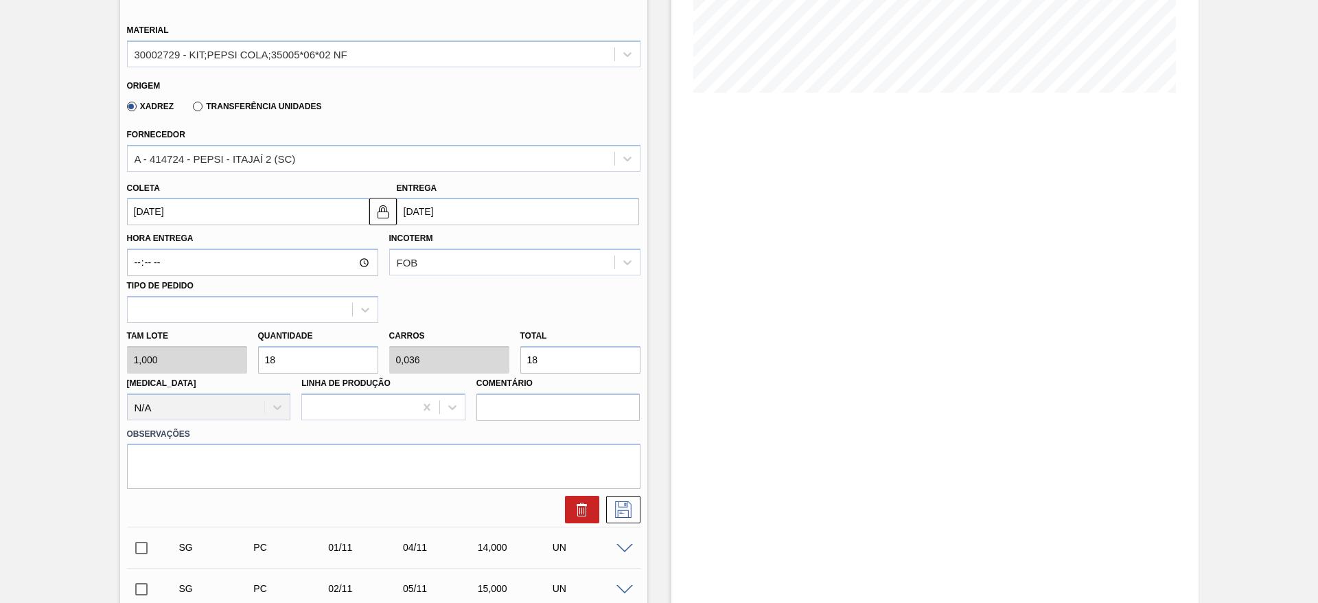
type input "0,256"
type input "128"
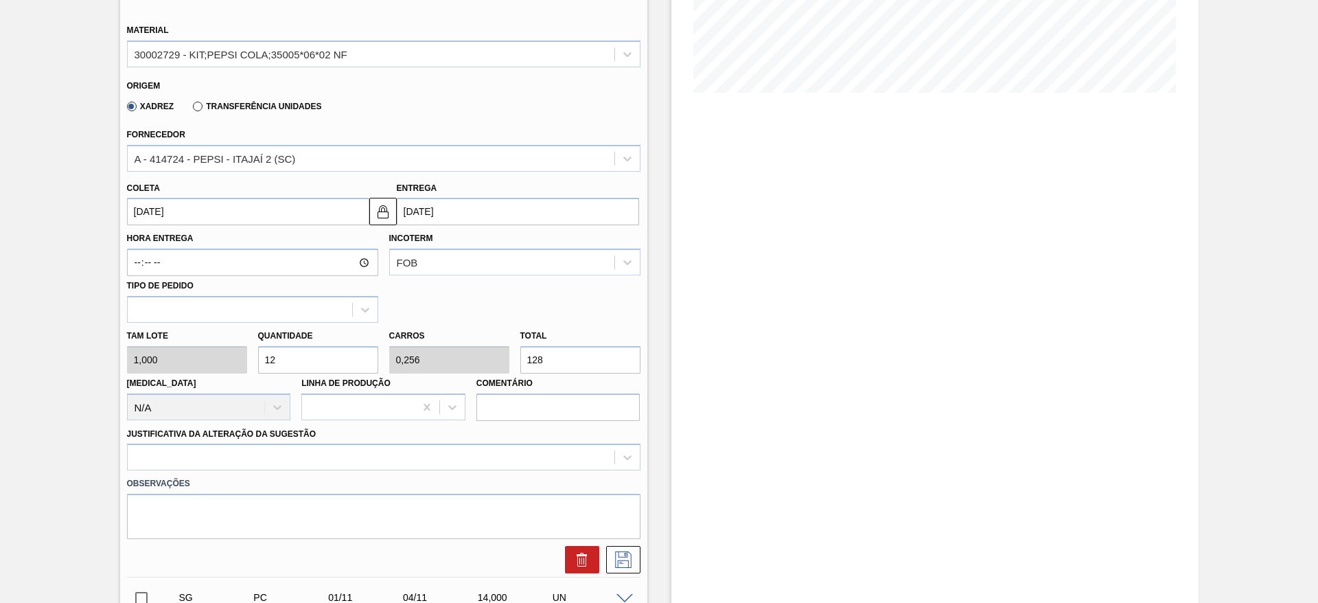
type input "120"
type input "0,24"
type input "120"
drag, startPoint x: 132, startPoint y: 234, endPoint x: 138, endPoint y: 229, distance: 7.3
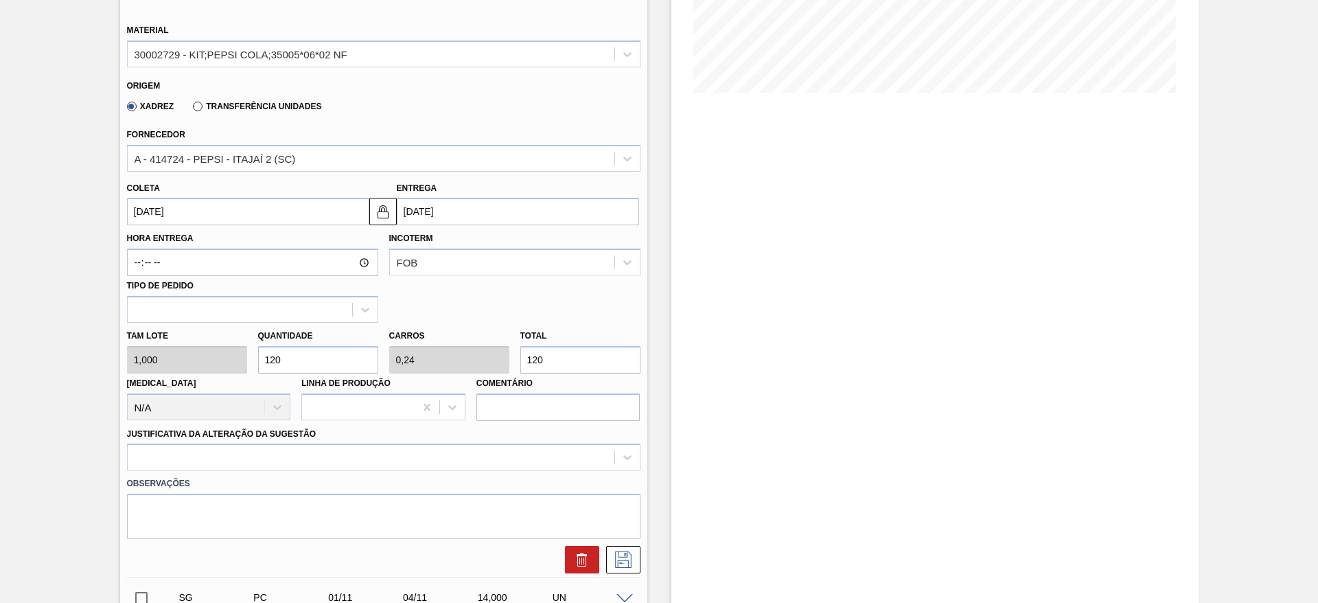
click at [132, 234] on label "Hora Entrega" at bounding box center [252, 239] width 251 height 20
click at [132, 248] on input "Hora Entrega" at bounding box center [252, 261] width 251 height 27
click at [141, 226] on div "Hora Entrega Incoterm FOB Tipo de pedido" at bounding box center [383, 273] width 524 height 97
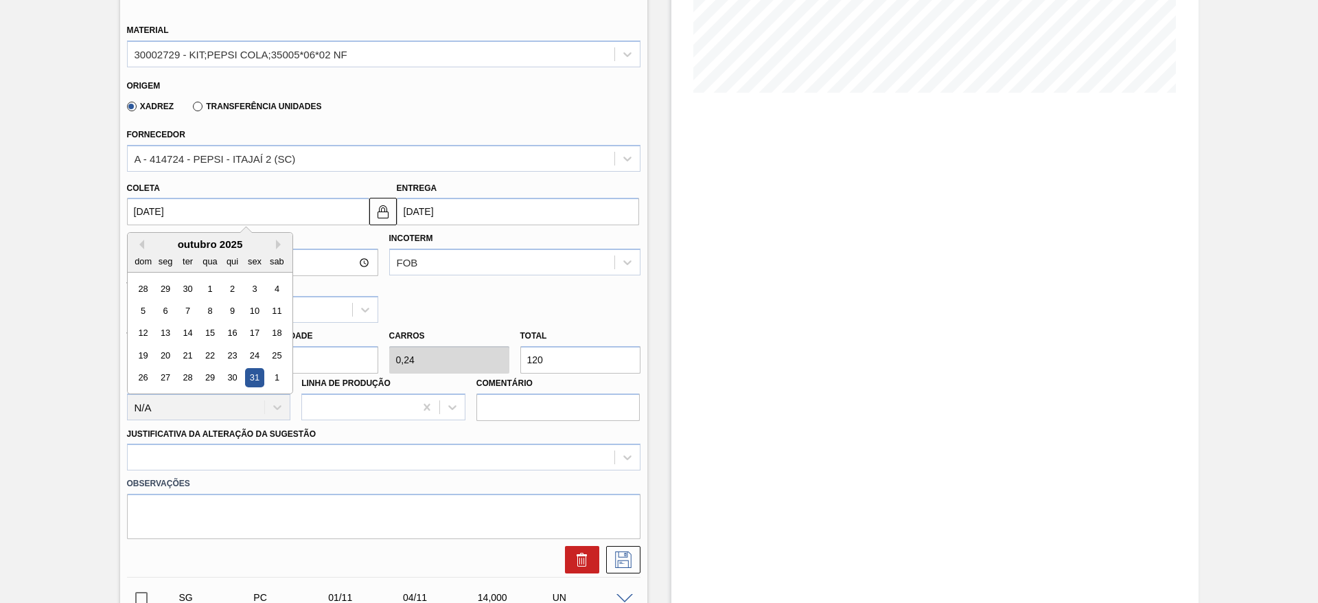
click at [145, 213] on input "31/10/2025" at bounding box center [248, 211] width 242 height 27
click at [139, 245] on button "Previous Month" at bounding box center [140, 244] width 10 height 10
click at [254, 335] on div "19" at bounding box center [254, 333] width 19 height 19
type input "[DATE]"
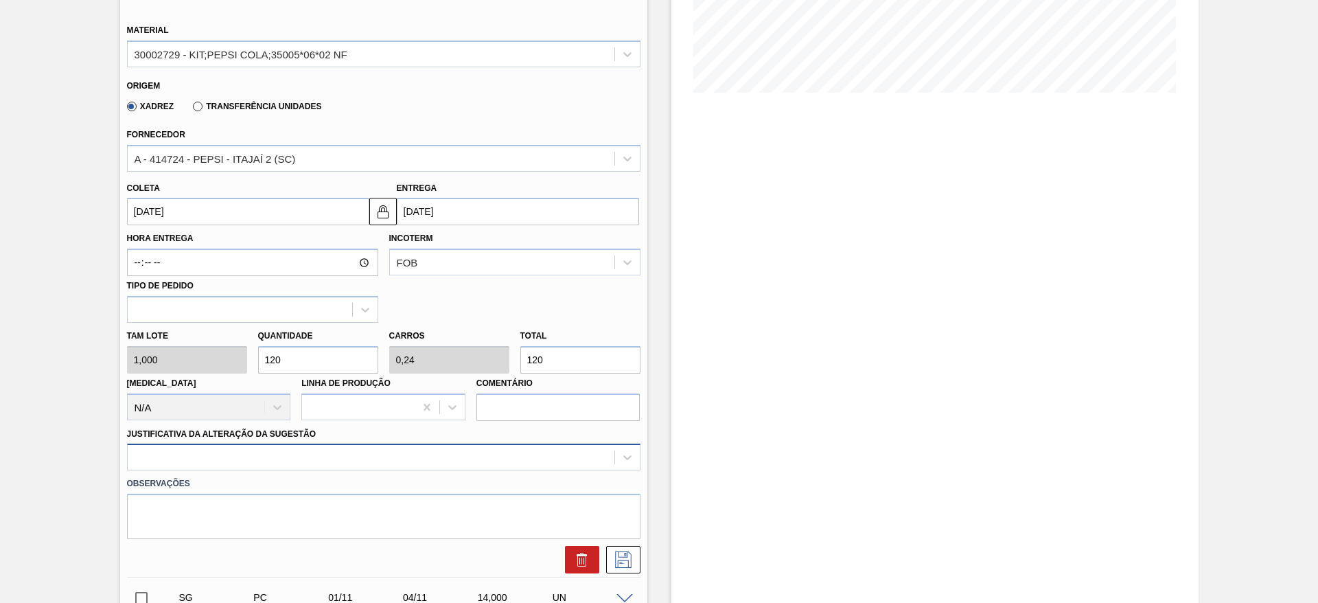
click at [530, 462] on div at bounding box center [383, 456] width 513 height 27
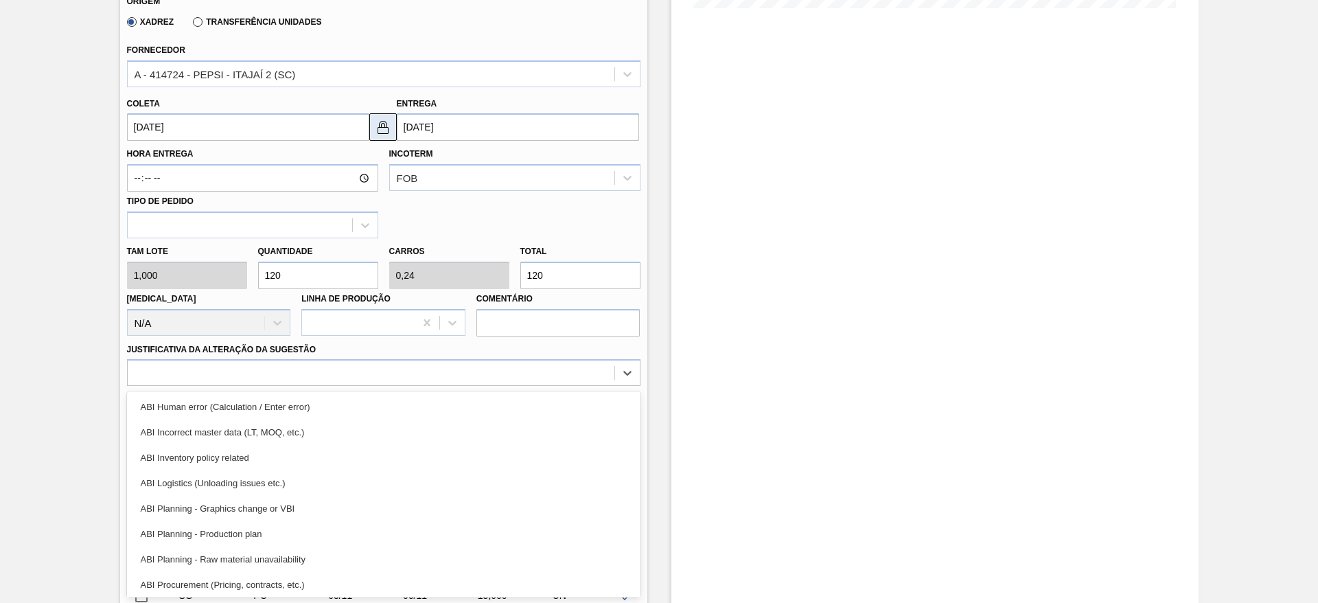
click at [375, 126] on img at bounding box center [383, 127] width 16 height 16
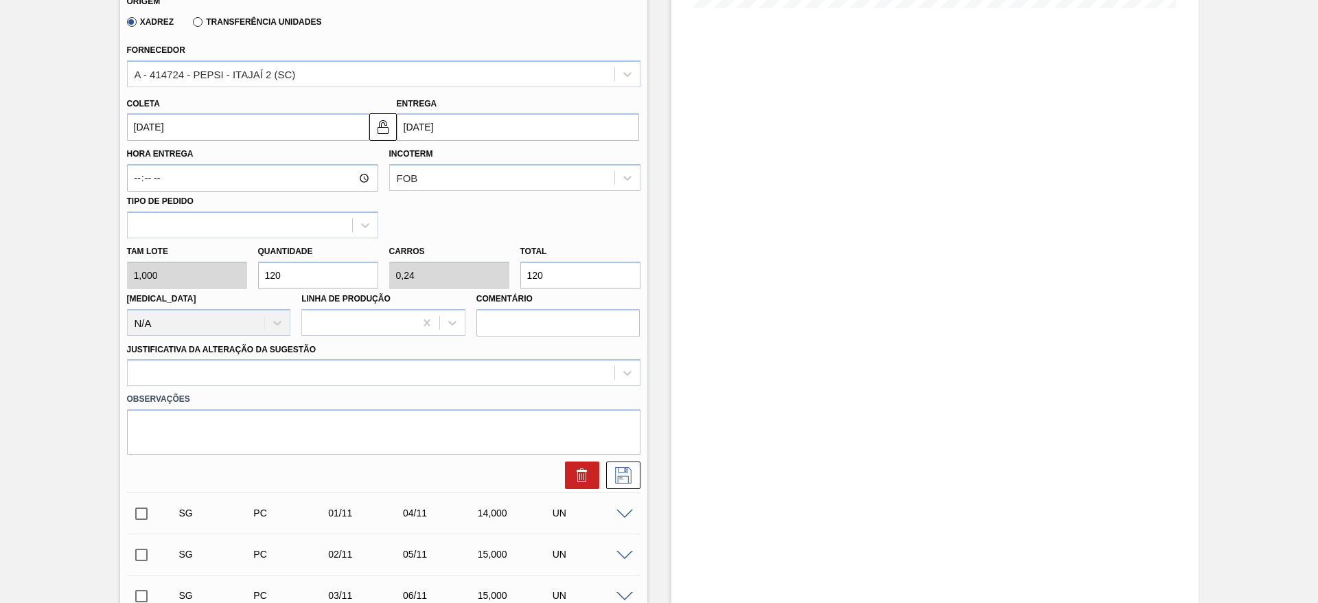
click at [422, 122] on input "[DATE]" at bounding box center [518, 126] width 242 height 27
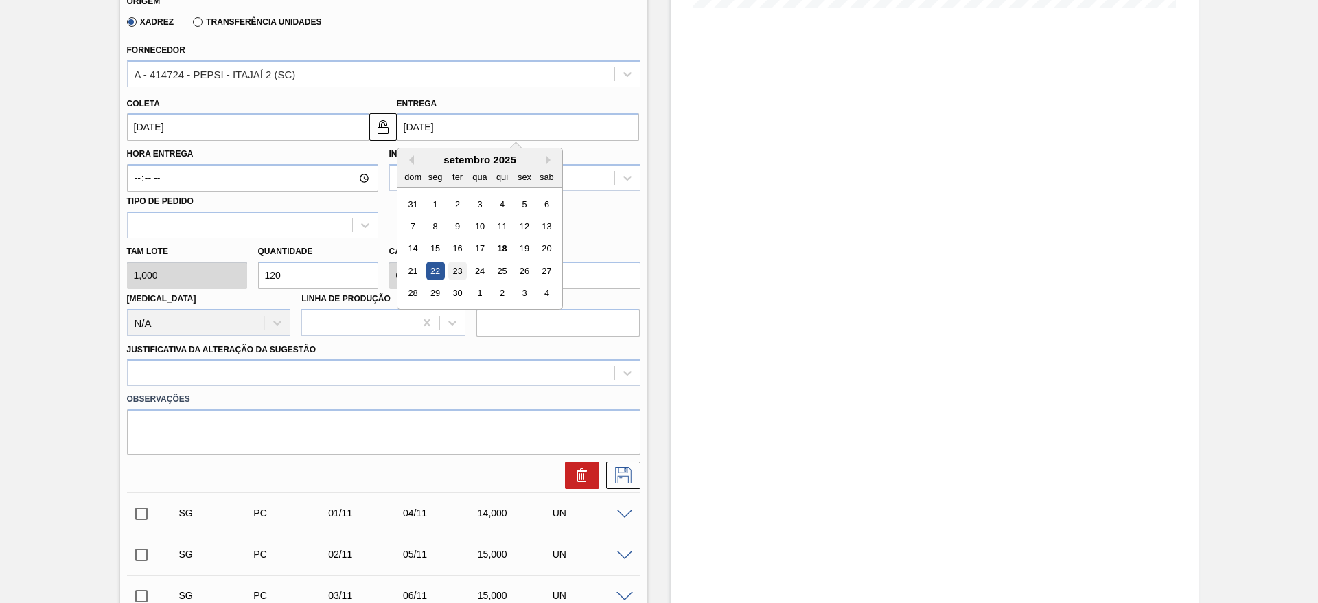
click at [458, 269] on div "23" at bounding box center [456, 270] width 19 height 19
type input "[DATE]"
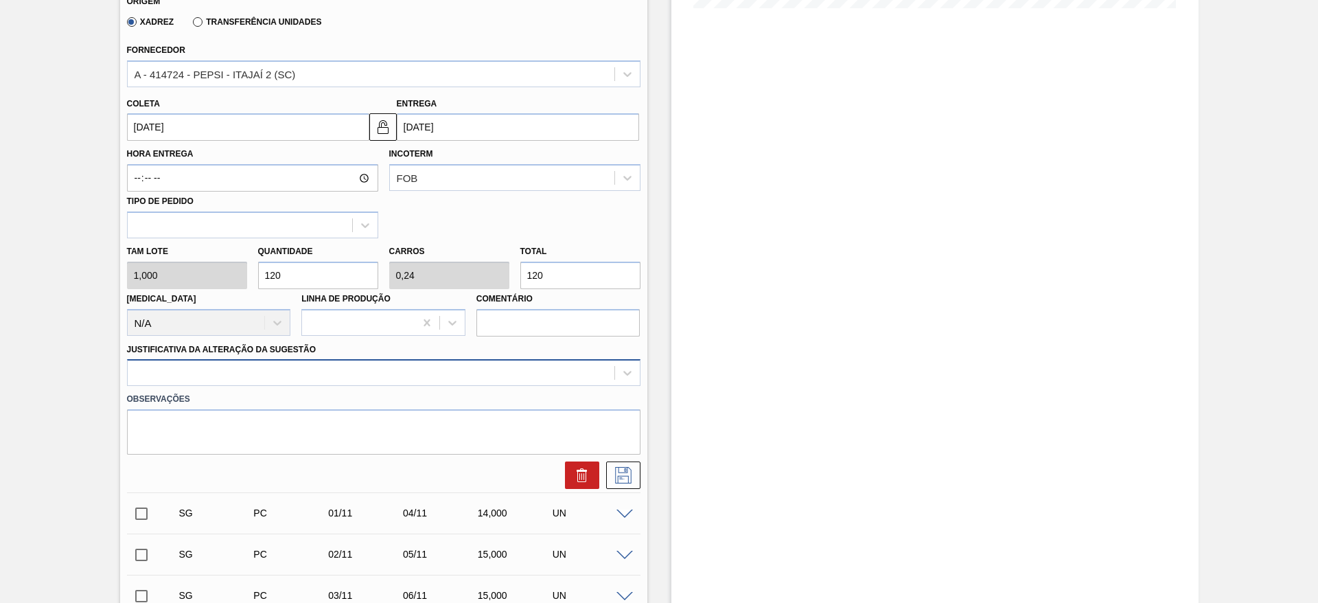
click at [594, 385] on div at bounding box center [383, 372] width 513 height 27
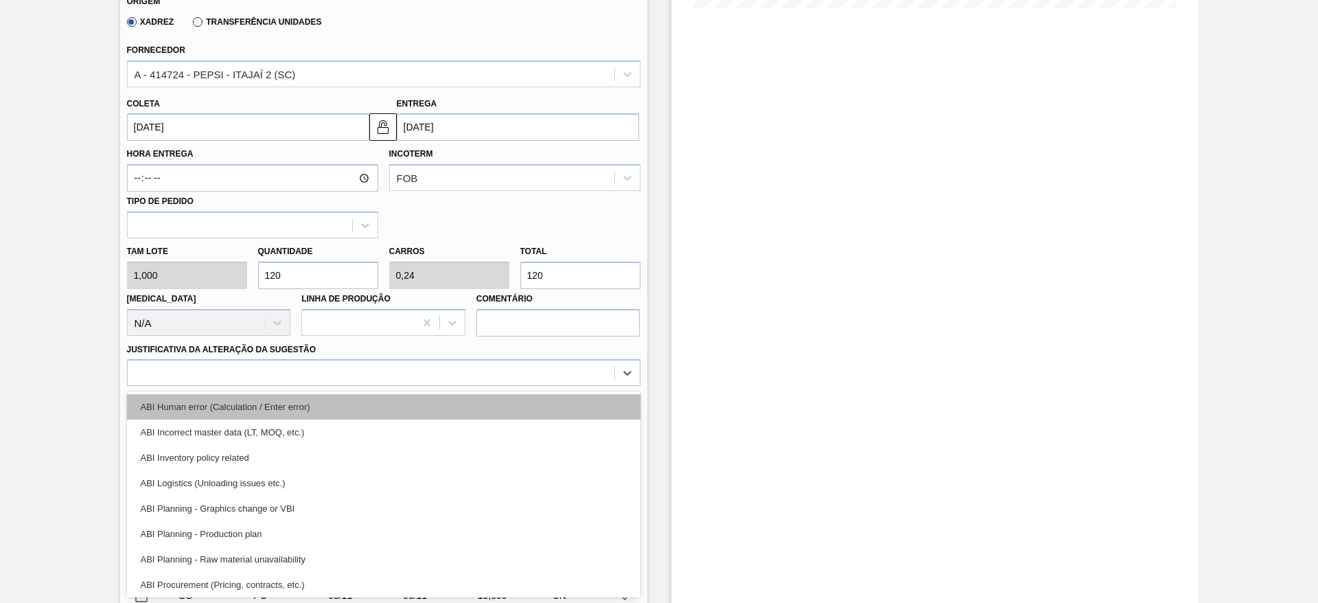
click at [589, 407] on div "ABI Human error (Calculation / Enter error)" at bounding box center [383, 406] width 513 height 25
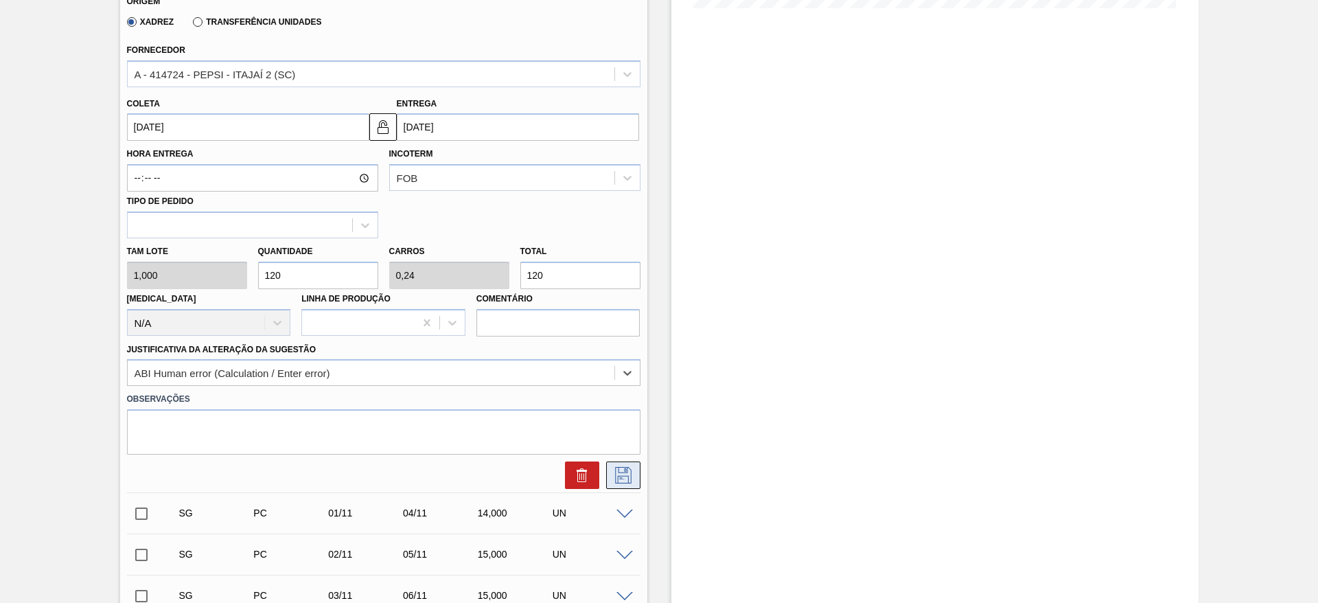
click at [627, 471] on icon at bounding box center [623, 475] width 22 height 16
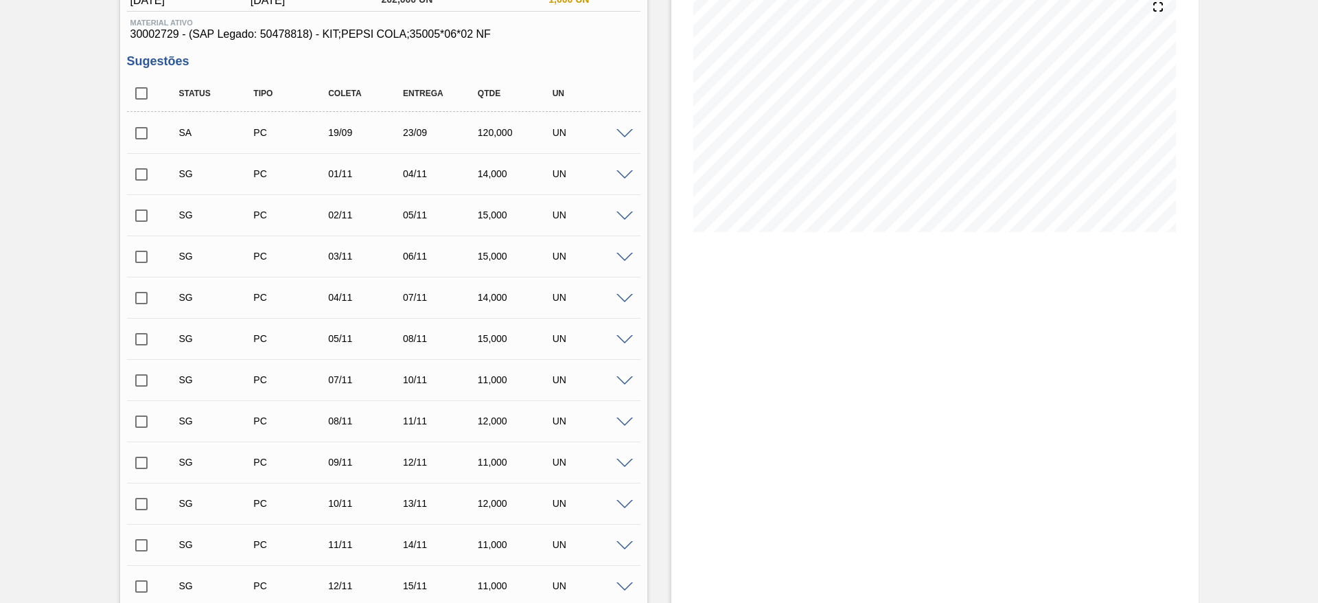
scroll to position [0, 0]
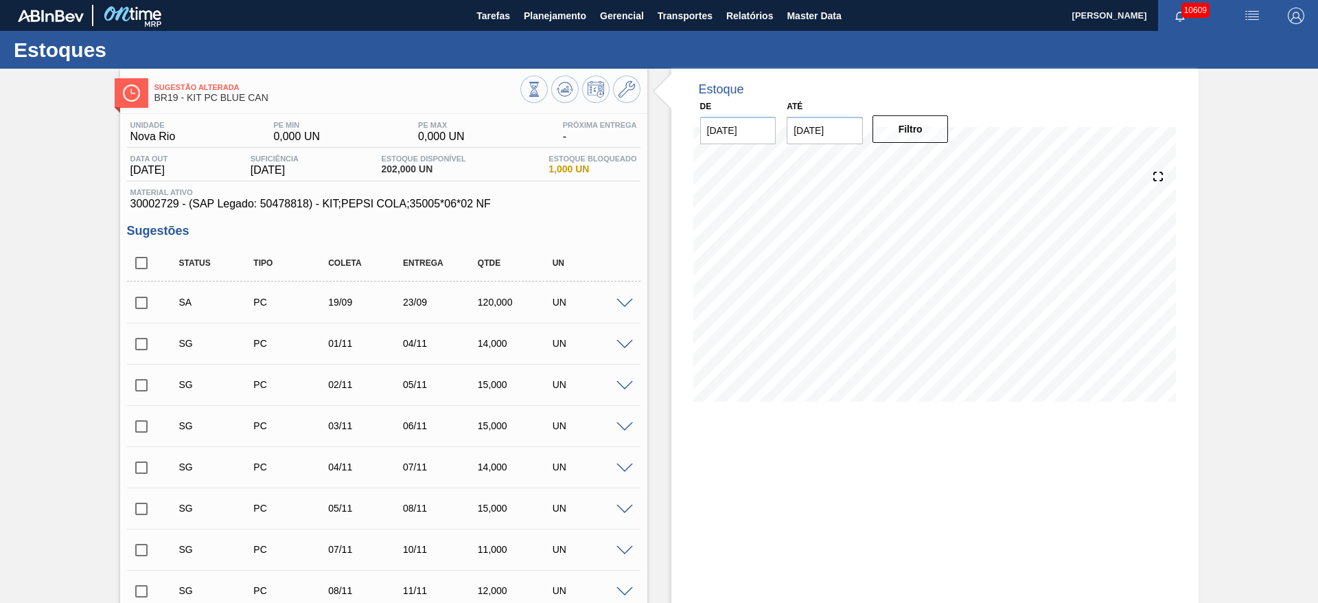
click at [143, 297] on input "checkbox" at bounding box center [141, 302] width 29 height 29
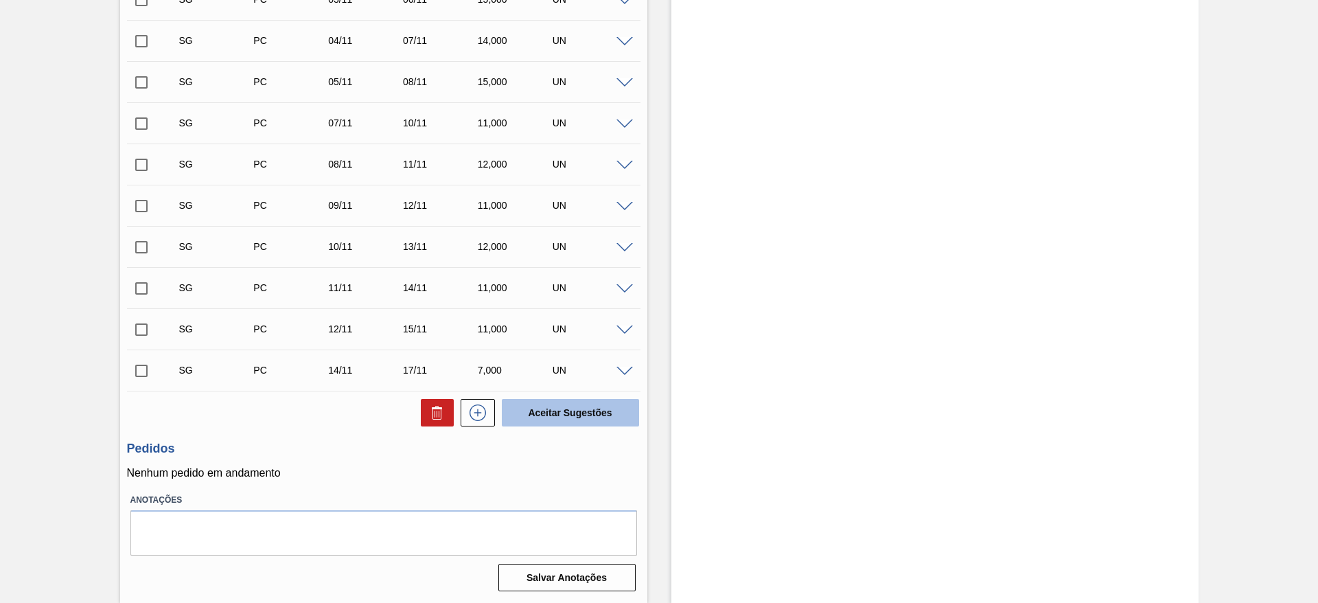
click at [554, 417] on button "Aceitar Sugestões" at bounding box center [570, 412] width 137 height 27
checkbox input "false"
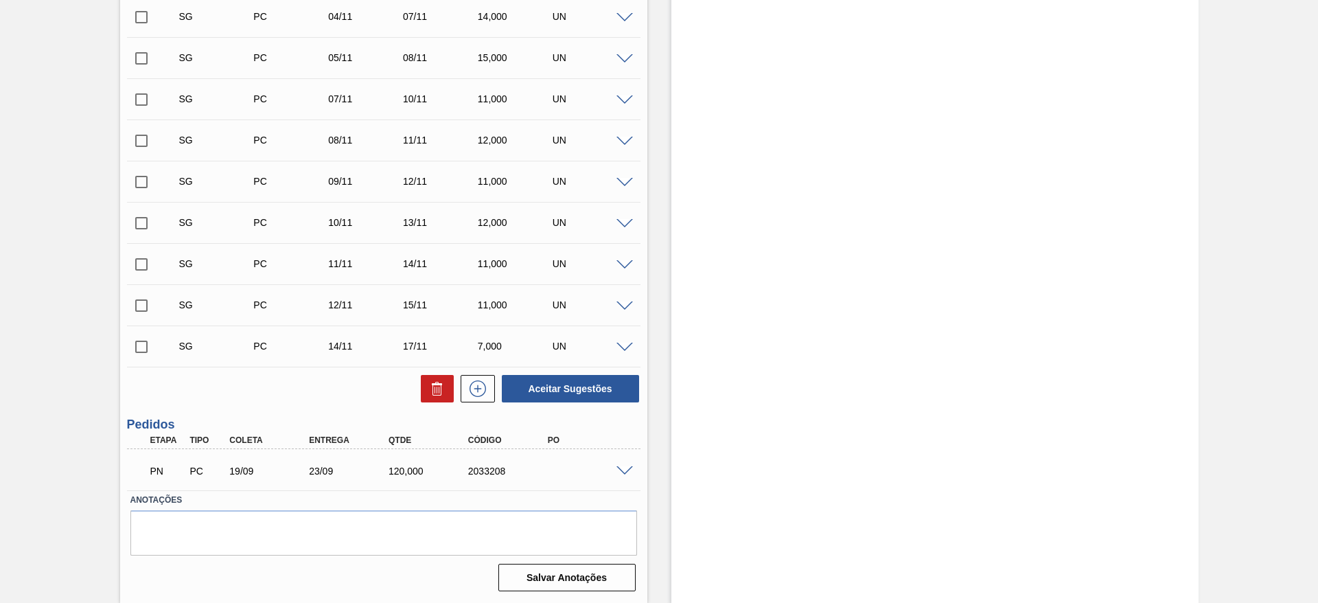
scroll to position [385, 0]
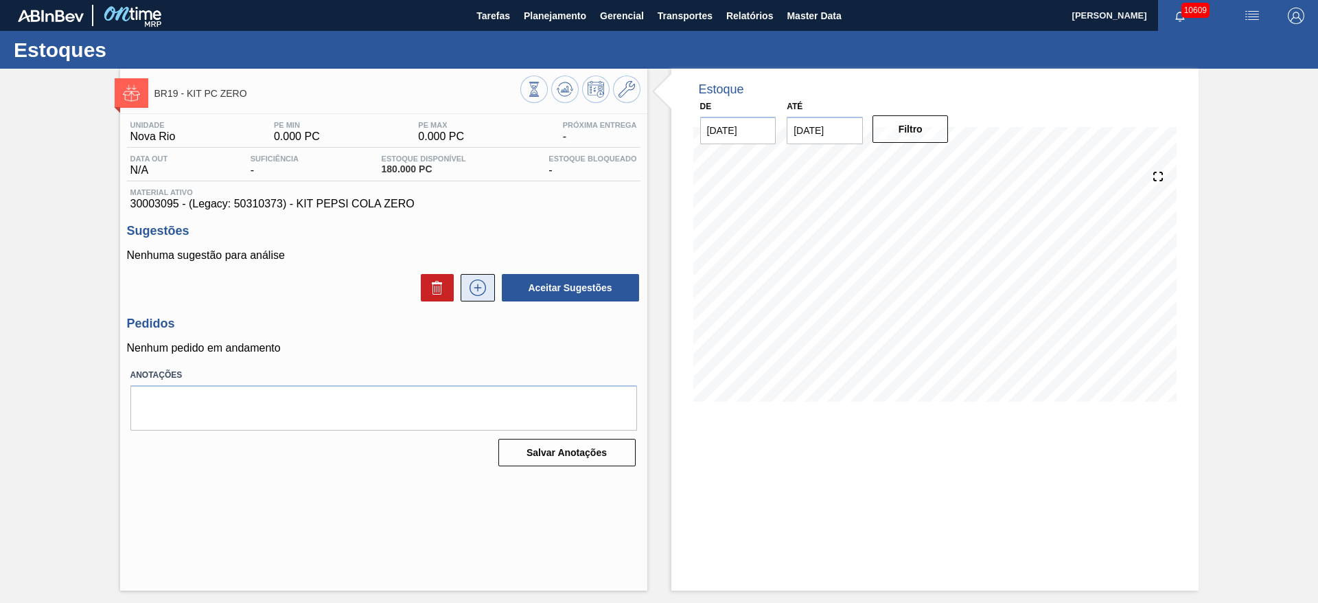
click at [483, 296] on button at bounding box center [477, 287] width 34 height 27
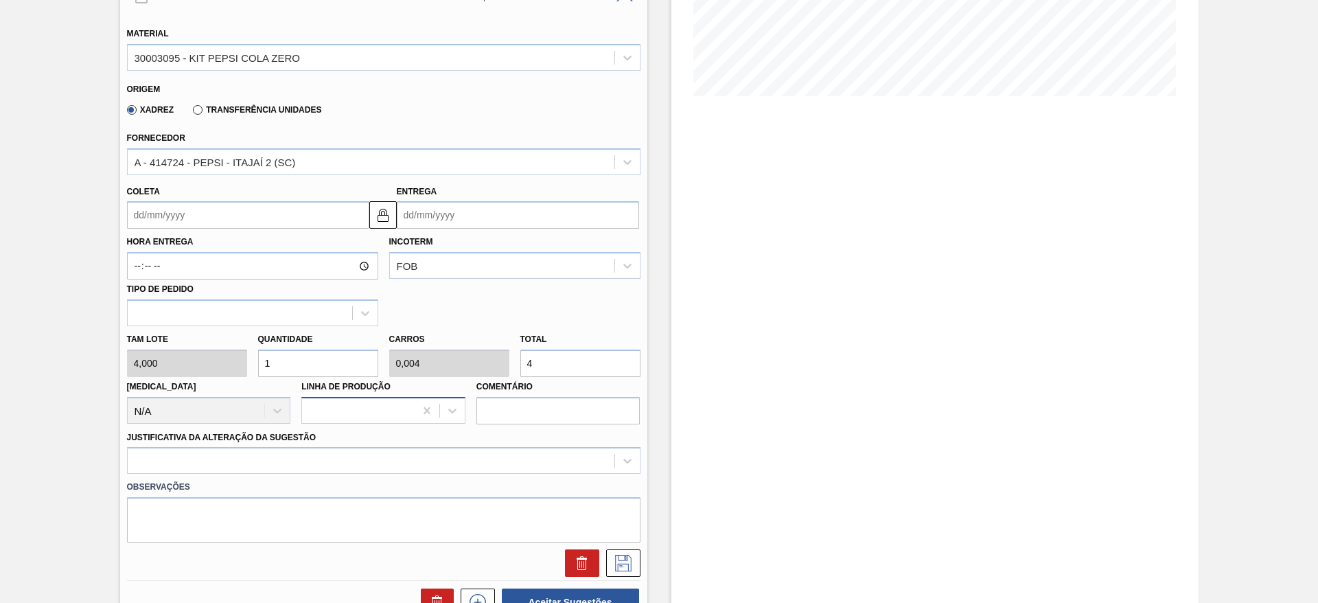
scroll to position [309, 0]
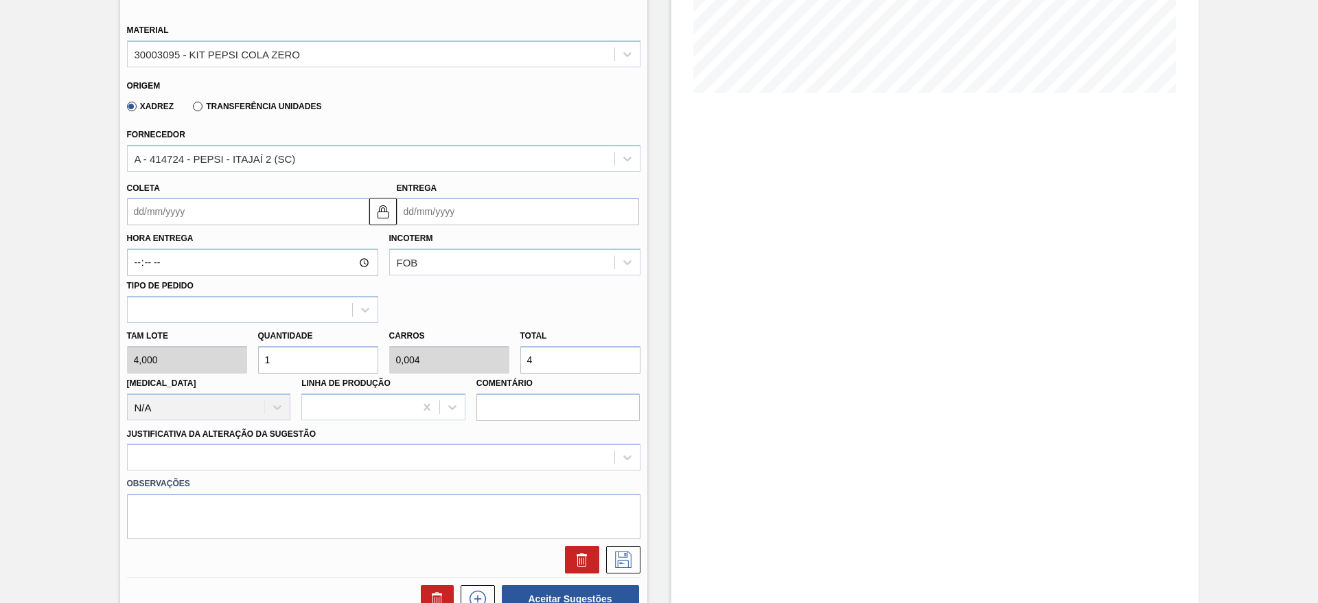
click at [225, 364] on div "Tam lote 4,000 Quantidade 1 Carros 0,004 Total 4 [MEDICAL_DATA] N/A Linha de Pr…" at bounding box center [383, 372] width 524 height 98
type input "2"
type input "0,008"
type input "8"
type input "20"
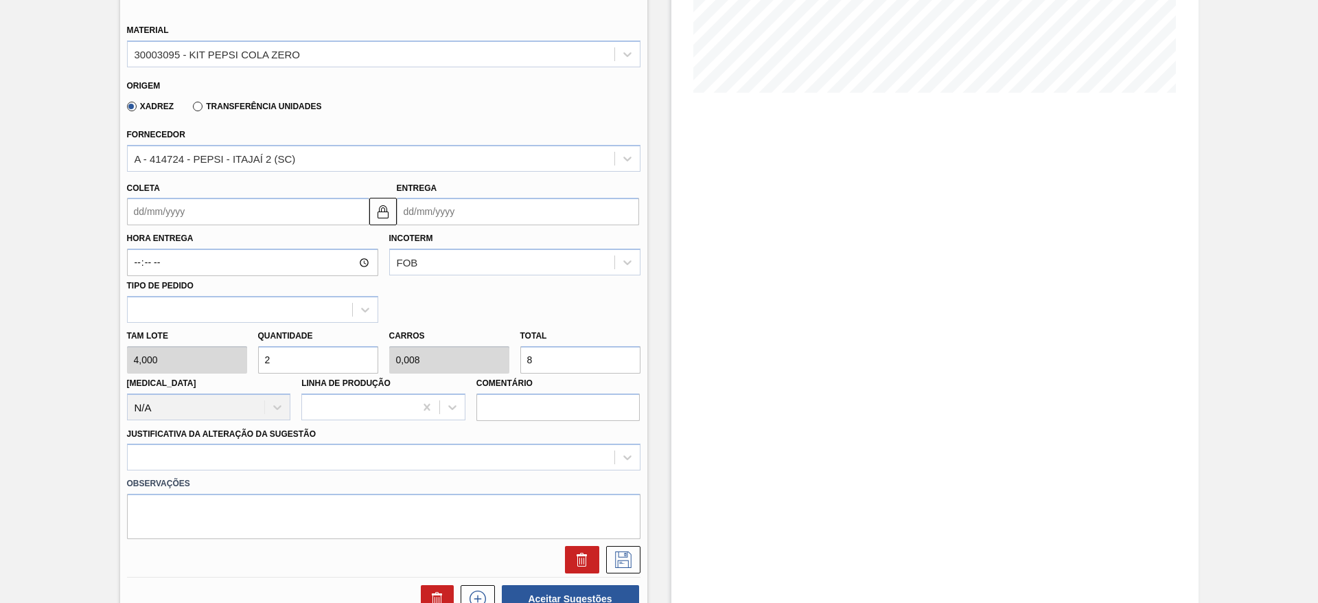
type input "0,08"
type input "80"
type input "20"
click at [156, 195] on div "Coleta" at bounding box center [248, 201] width 242 height 47
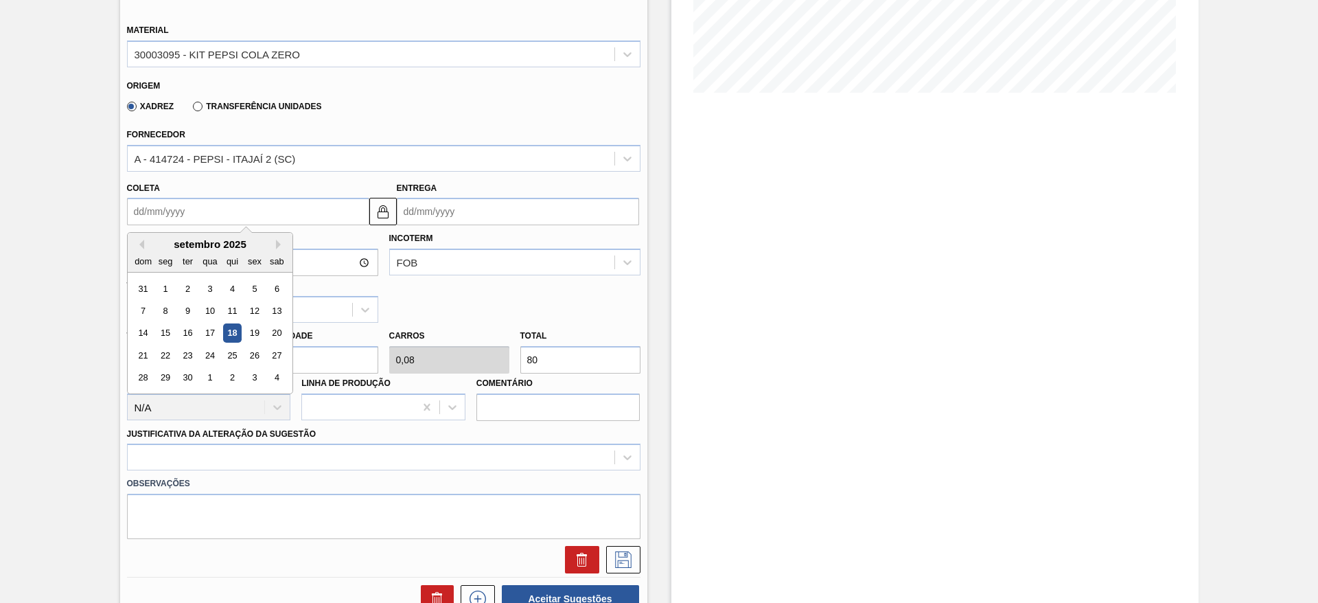
click at [154, 204] on input "Coleta" at bounding box center [248, 211] width 242 height 27
click at [255, 330] on div "19" at bounding box center [254, 333] width 19 height 19
type input "[DATE]"
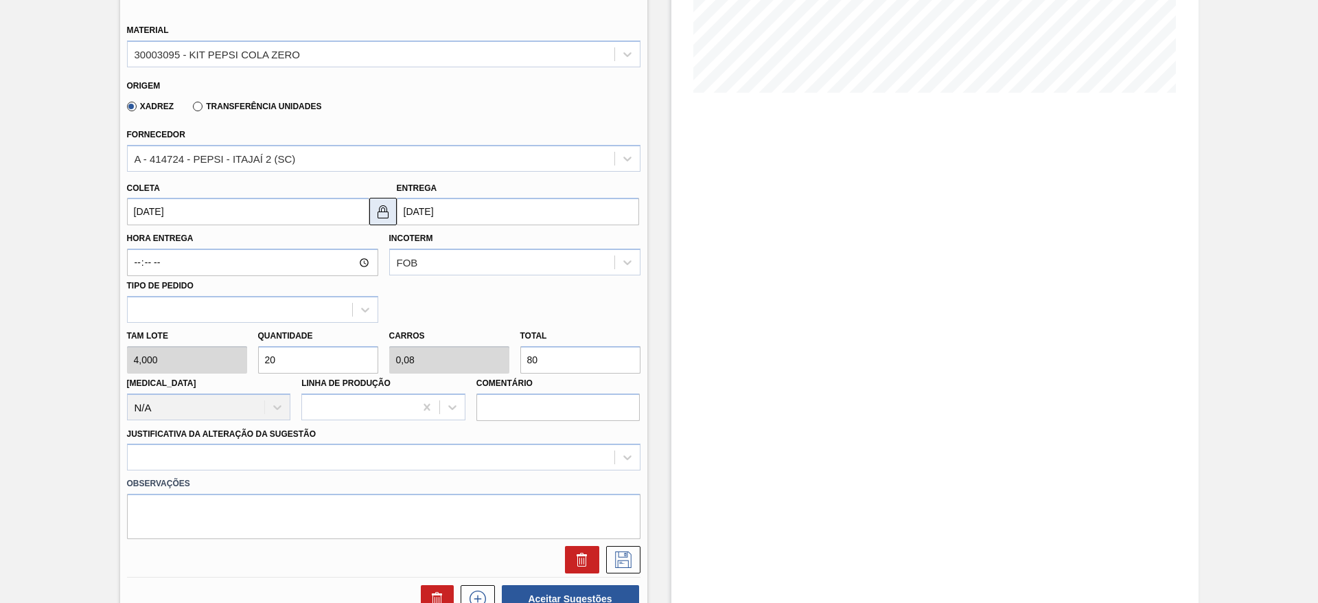
click at [382, 213] on img at bounding box center [383, 211] width 16 height 16
click at [406, 209] on input "[DATE]" at bounding box center [518, 211] width 242 height 27
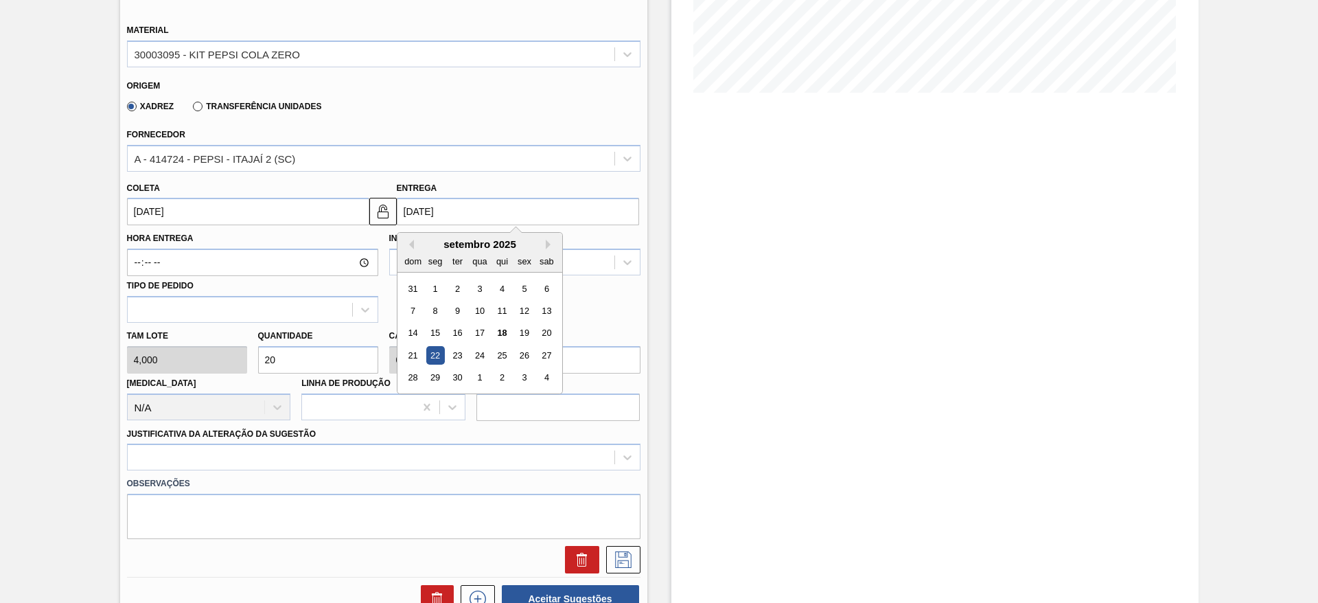
click at [455, 365] on div "21 22 23 24 25 26 27" at bounding box center [479, 355] width 156 height 22
click at [452, 358] on div "23" at bounding box center [456, 355] width 19 height 19
type input "[DATE]"
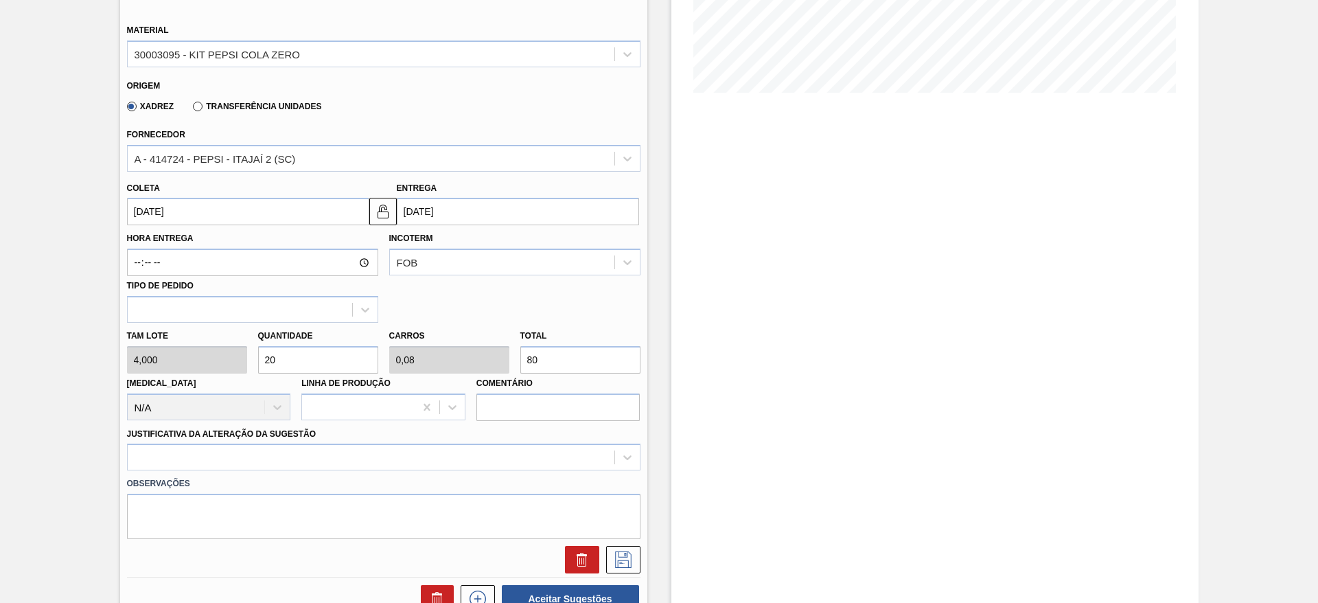
click at [495, 471] on div "Observações" at bounding box center [383, 504] width 524 height 69
click at [506, 458] on div at bounding box center [383, 456] width 513 height 27
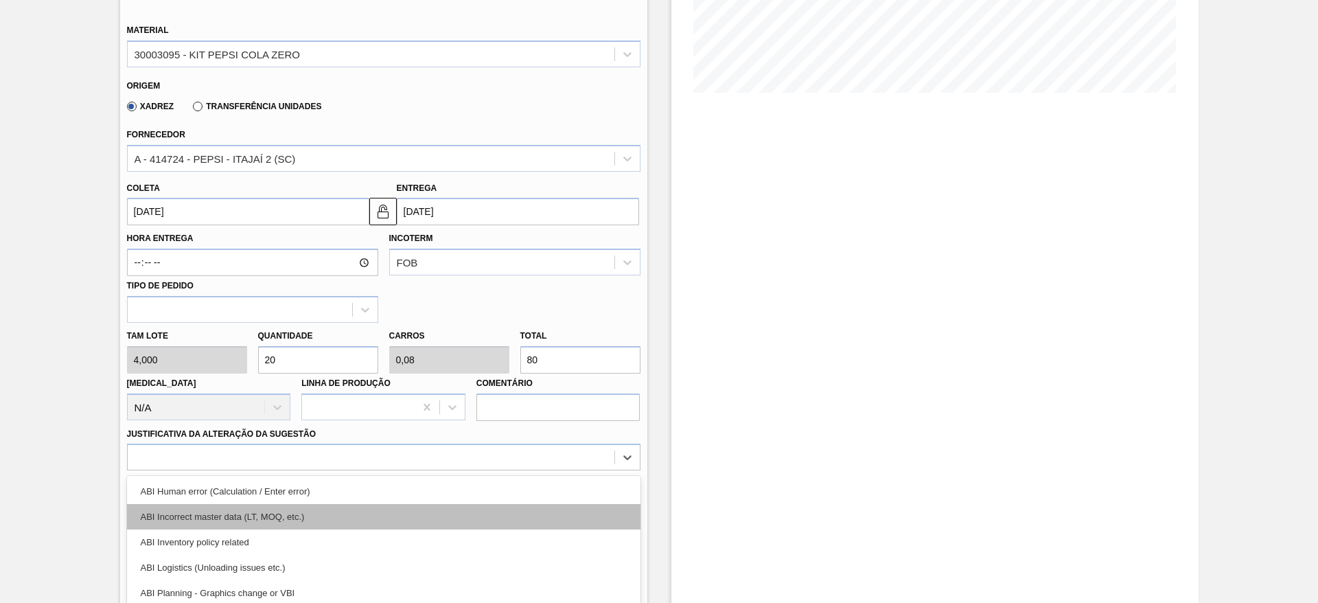
scroll to position [393, 0]
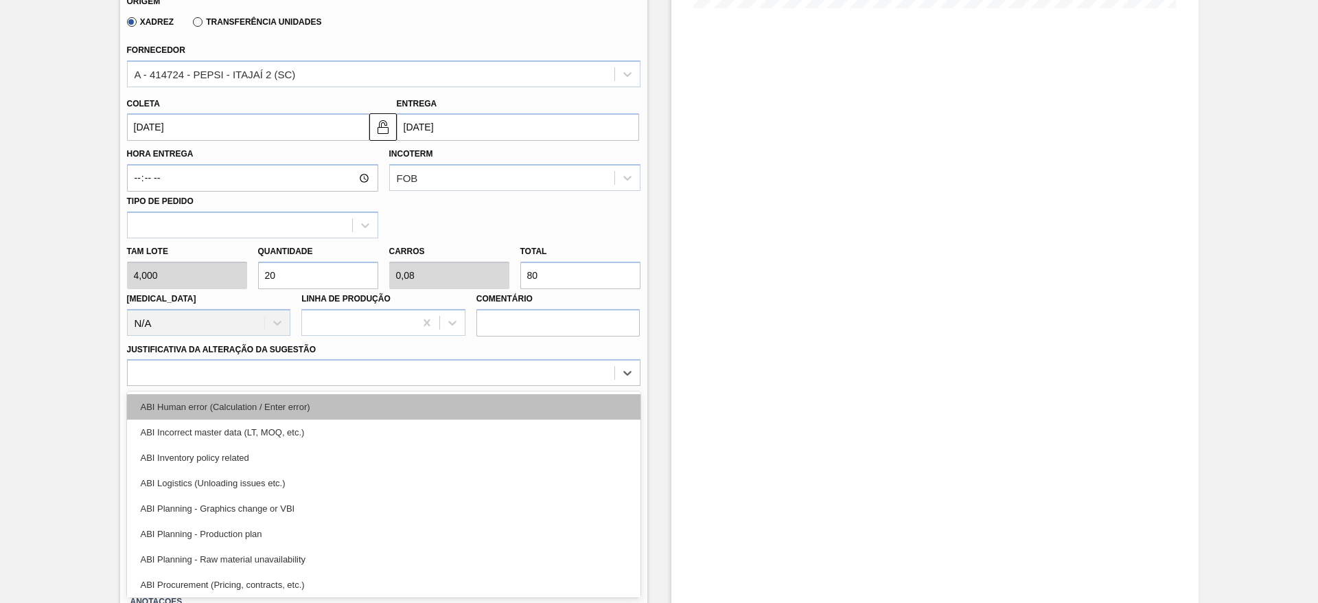
click at [504, 412] on div "ABI Human error (Calculation / Enter error)" at bounding box center [383, 406] width 513 height 25
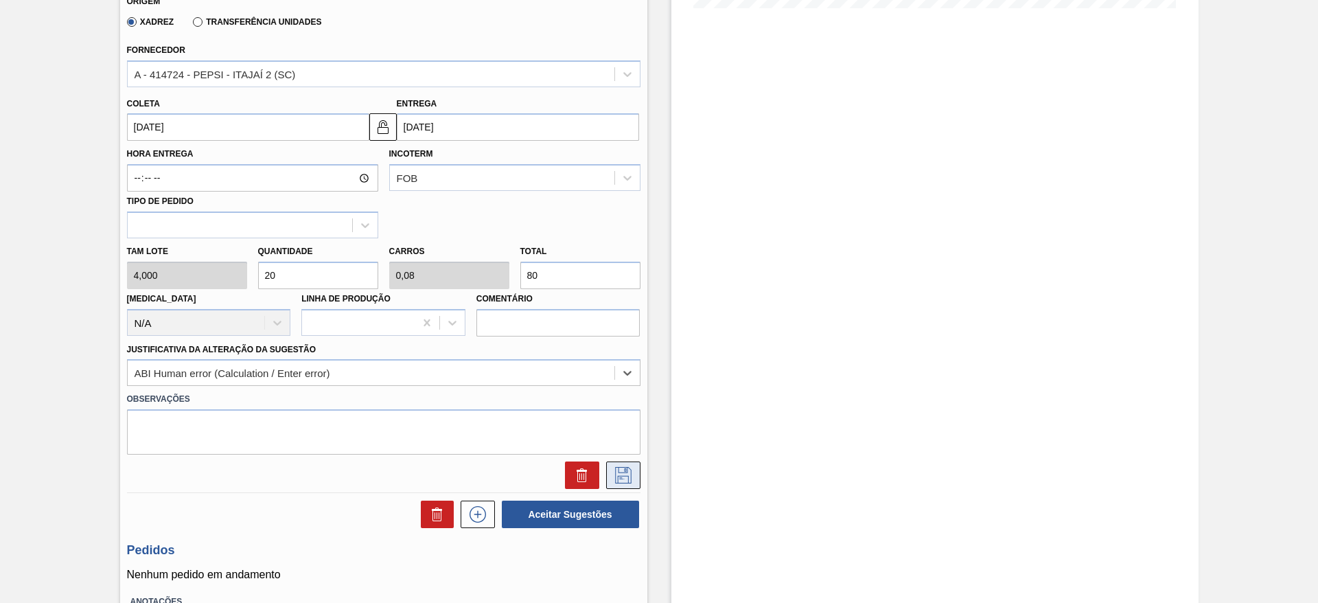
click at [621, 471] on icon at bounding box center [623, 475] width 22 height 16
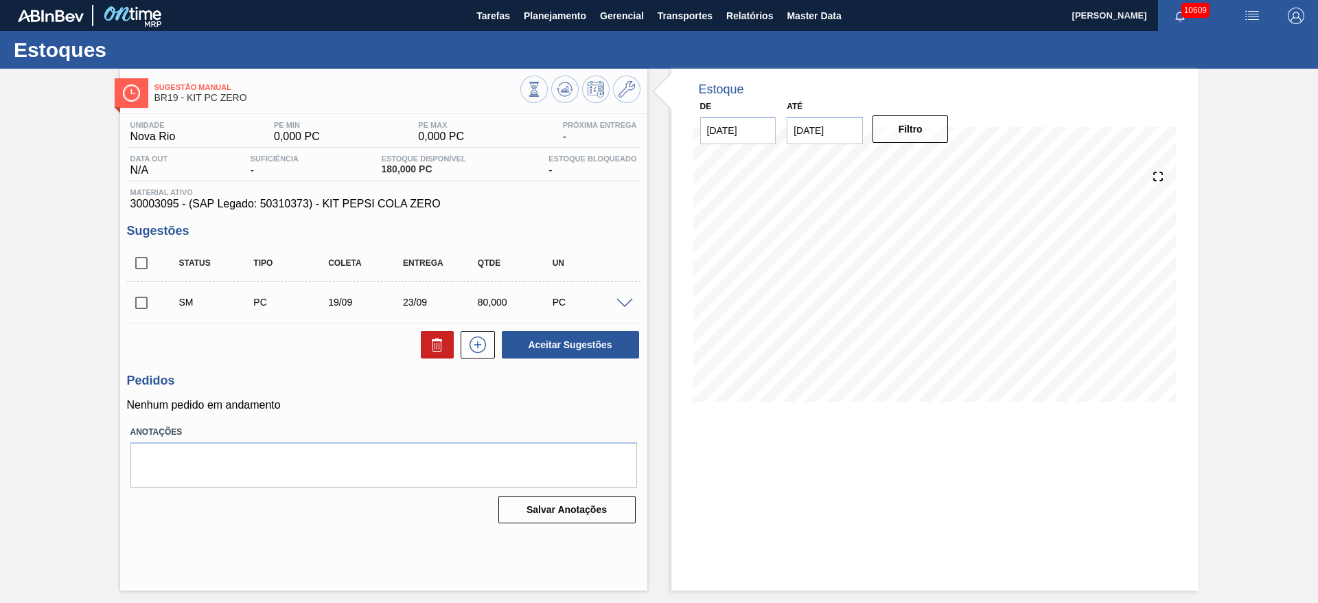
scroll to position [0, 0]
click at [150, 302] on input "checkbox" at bounding box center [141, 302] width 29 height 29
click at [587, 338] on button "Aceitar Sugestões" at bounding box center [570, 344] width 137 height 27
checkbox input "false"
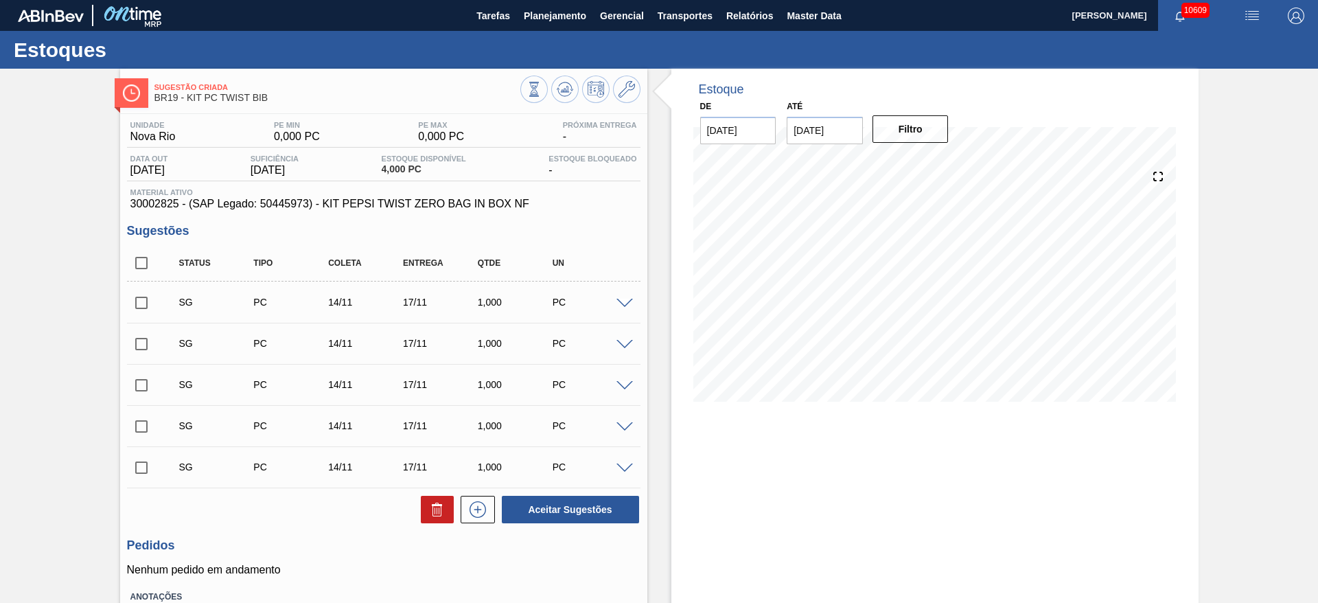
click at [620, 299] on span at bounding box center [624, 304] width 16 height 10
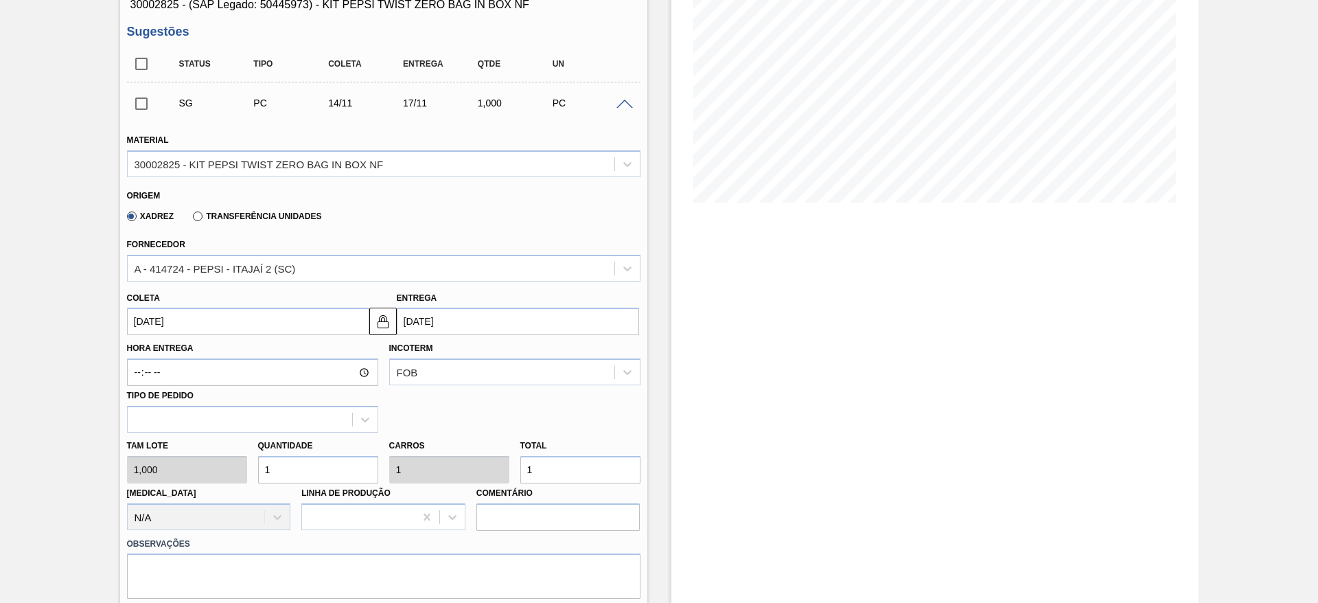
scroll to position [206, 0]
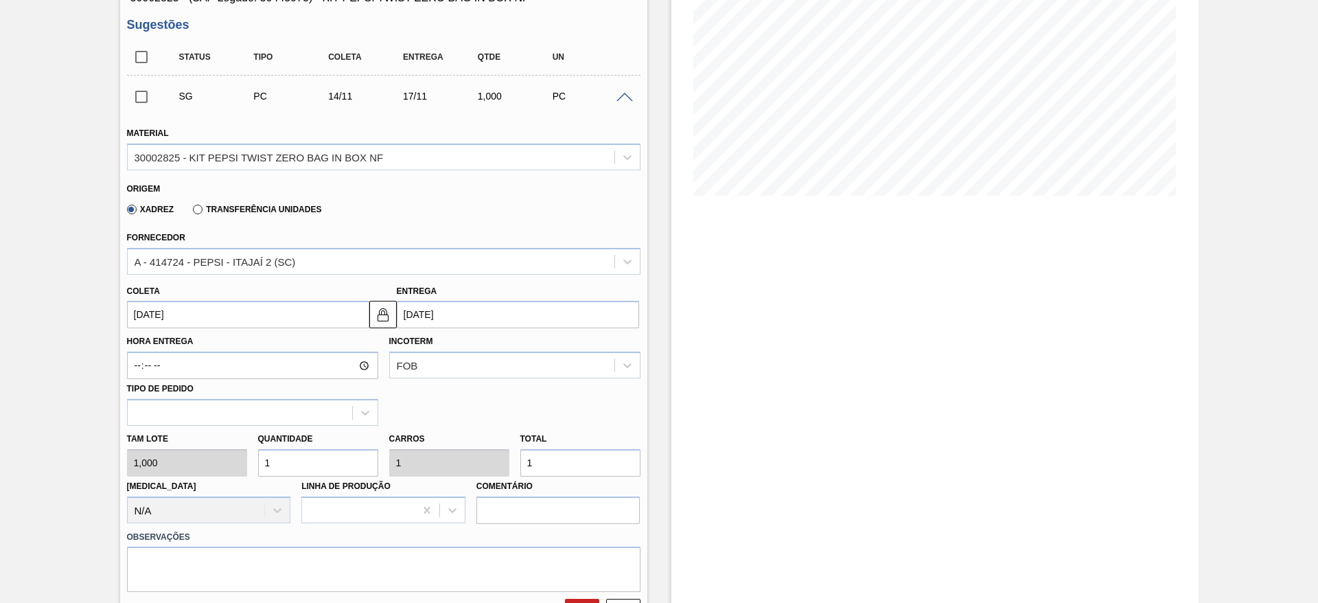
click at [189, 455] on div "Tam lote 1,000 Quantidade 1 Carros 1 Total 1 [MEDICAL_DATA] N/A Linha de Produç…" at bounding box center [383, 474] width 524 height 98
type input "4"
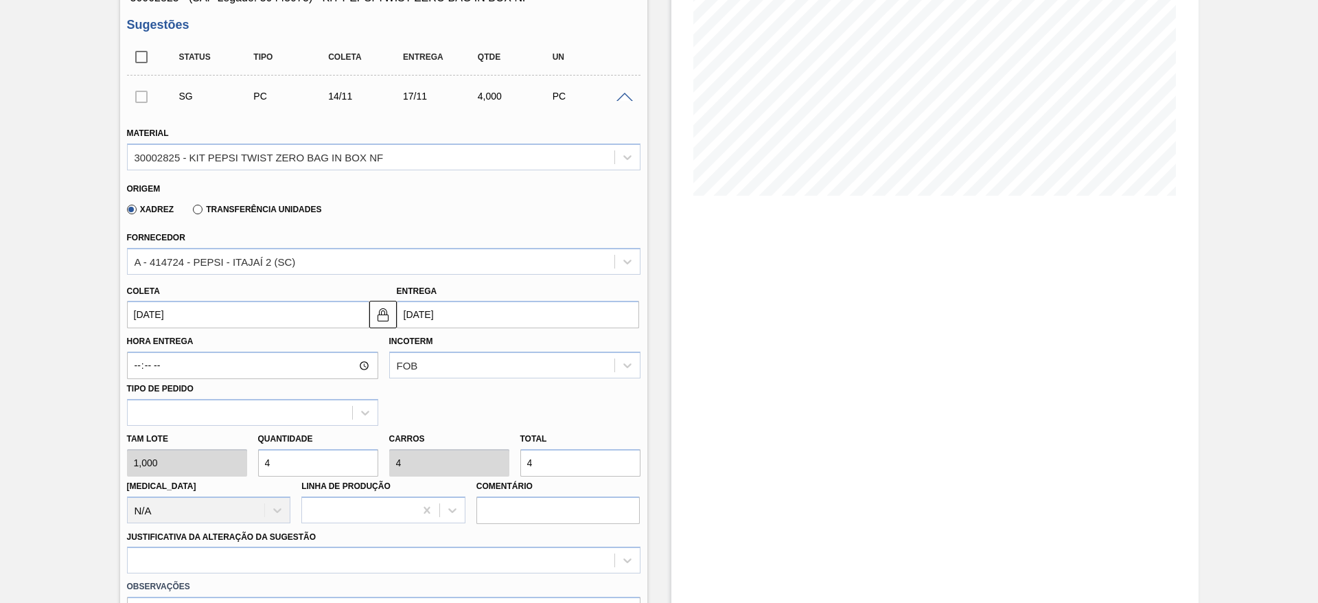
click at [172, 315] on input "[DATE]" at bounding box center [248, 314] width 242 height 27
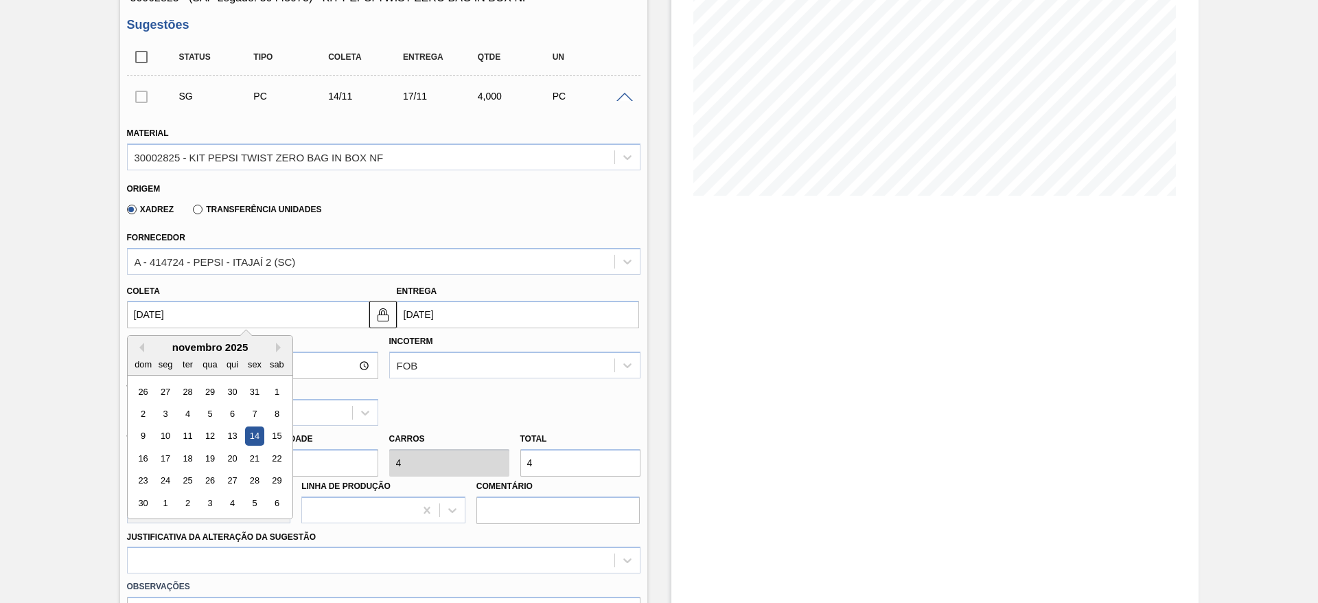
click at [137, 353] on div "dom seg ter qua qui sex sab" at bounding box center [210, 364] width 165 height 22
click at [137, 341] on div "novembro 2025" at bounding box center [210, 347] width 165 height 12
drag, startPoint x: 137, startPoint y: 341, endPoint x: 141, endPoint y: 352, distance: 11.7
click at [139, 346] on div "Previous Month Next Month novembro 2025 dom seg ter qua qui sex sab 26 27 28 29…" at bounding box center [210, 427] width 166 height 184
click at [141, 353] on div "dom seg ter qua qui sex sab" at bounding box center [210, 364] width 165 height 22
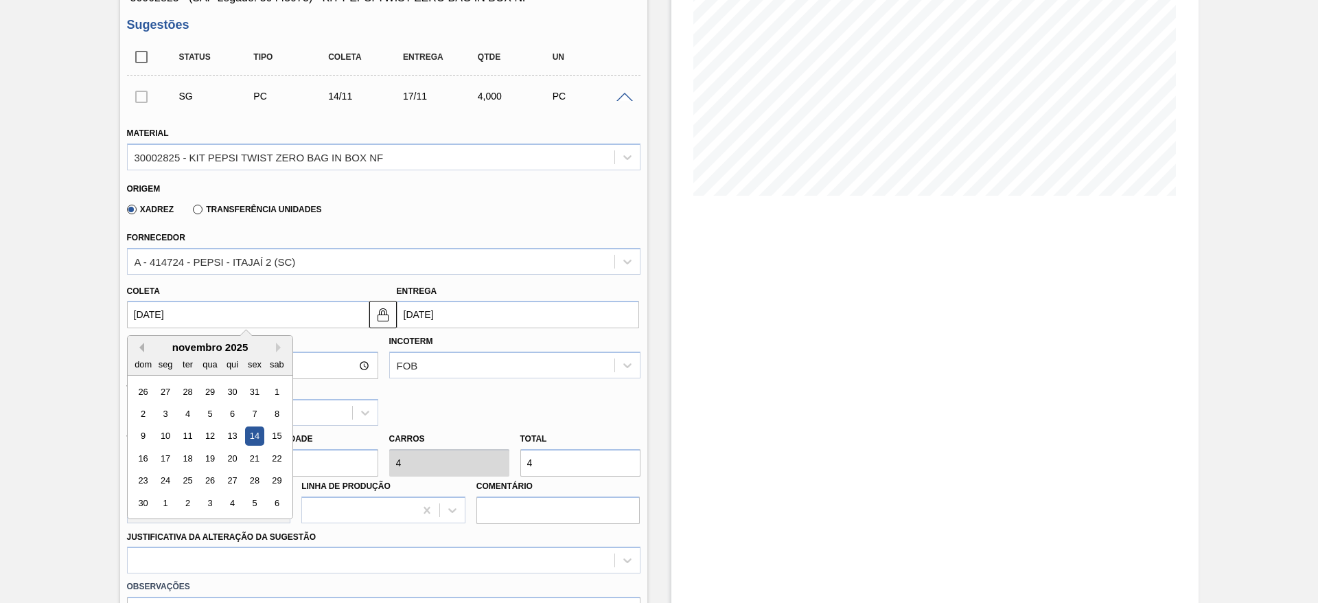
click at [140, 347] on button "Previous Month" at bounding box center [140, 347] width 10 height 10
click at [252, 437] on div "19" at bounding box center [254, 436] width 19 height 19
type input "[DATE]"
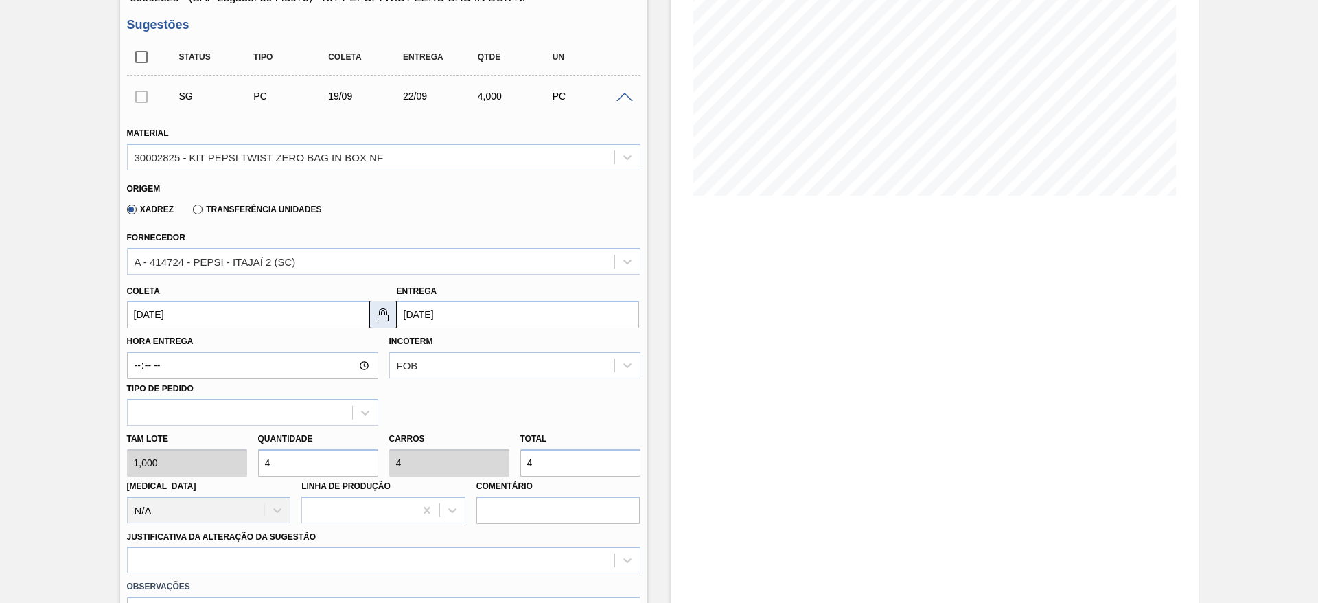
click at [380, 309] on img at bounding box center [383, 314] width 16 height 16
click at [419, 309] on input "22/09/2025" at bounding box center [518, 314] width 242 height 27
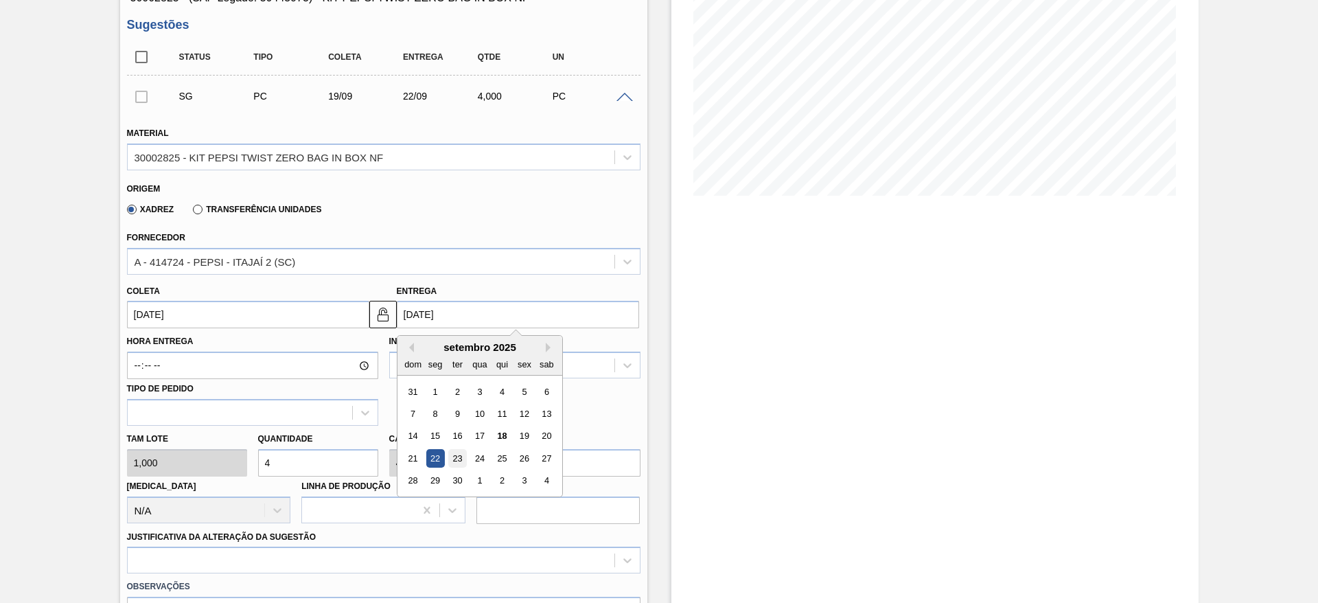
click at [459, 460] on div "23" at bounding box center [456, 458] width 19 height 19
type input "23/09/2025"
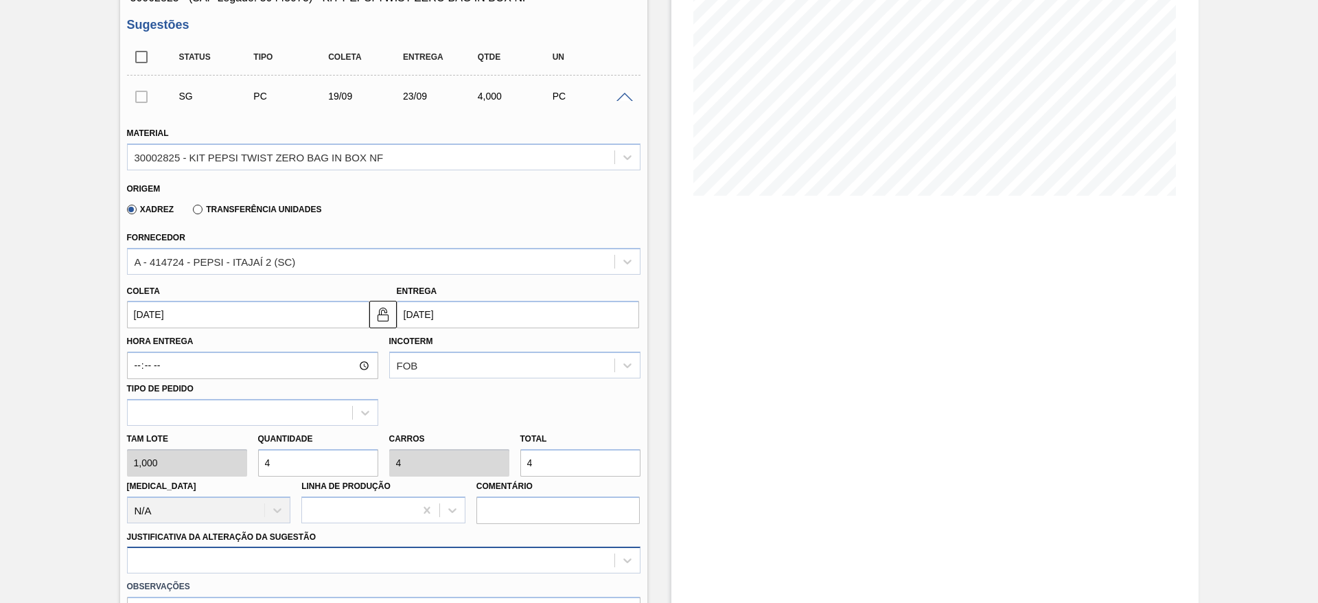
click at [501, 561] on div at bounding box center [383, 559] width 513 height 27
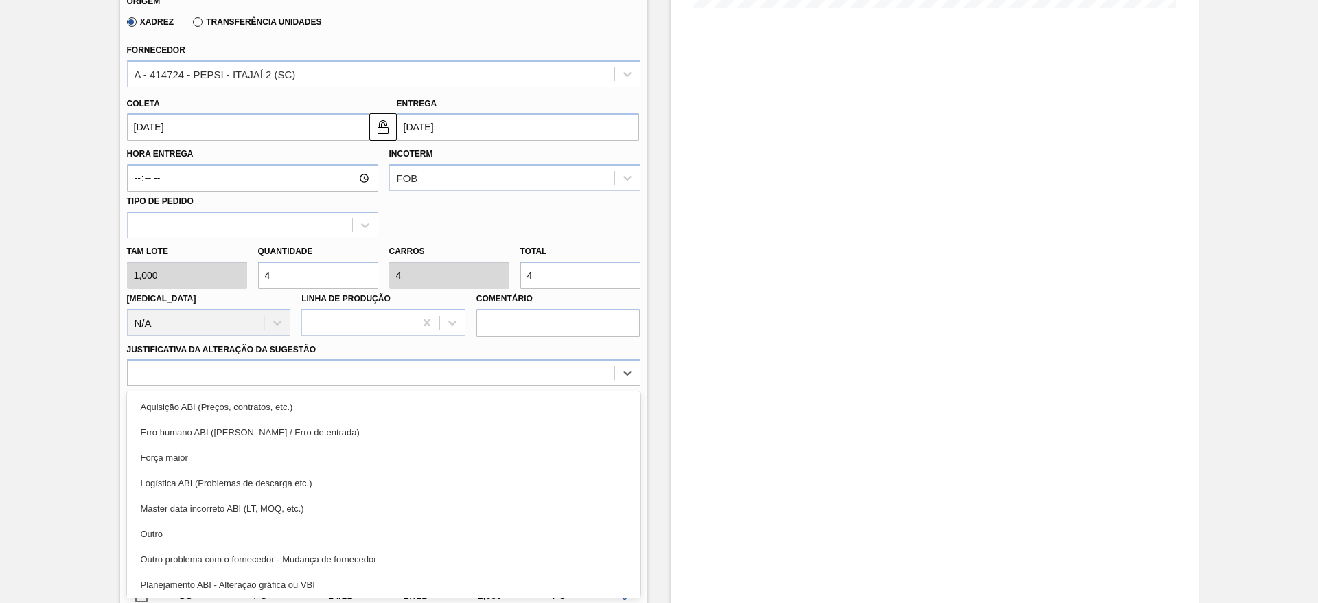
drag, startPoint x: 484, startPoint y: 406, endPoint x: 551, endPoint y: 454, distance: 81.7
click at [484, 408] on div "Aquisição ABI (Preços, contratos, etc.)" at bounding box center [383, 406] width 513 height 25
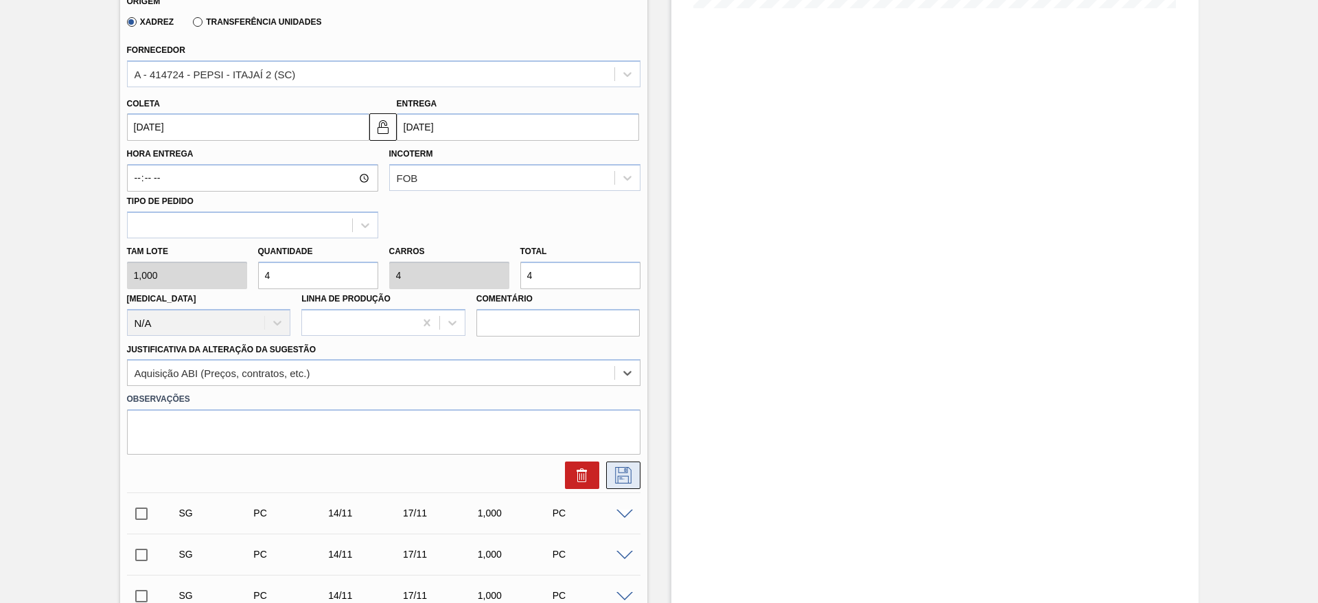
click at [607, 476] on button at bounding box center [623, 474] width 34 height 27
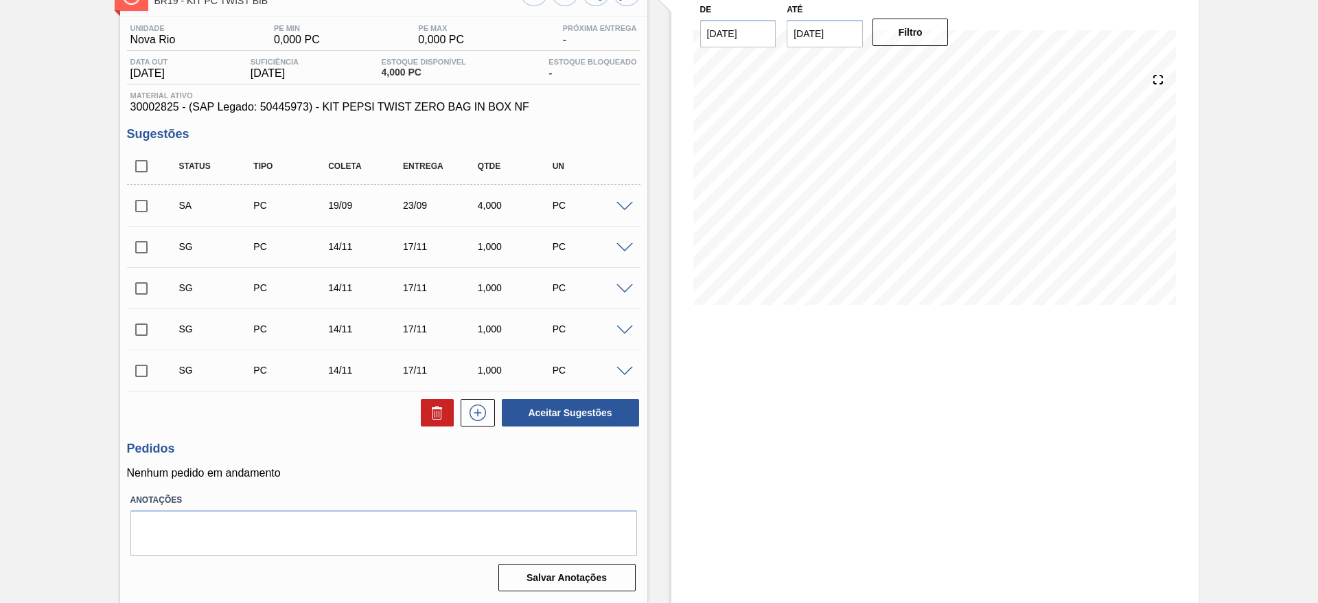
scroll to position [97, 0]
click at [127, 204] on input "checkbox" at bounding box center [141, 205] width 29 height 29
click at [585, 408] on button "Aceitar Sugestões" at bounding box center [570, 412] width 137 height 27
checkbox input "false"
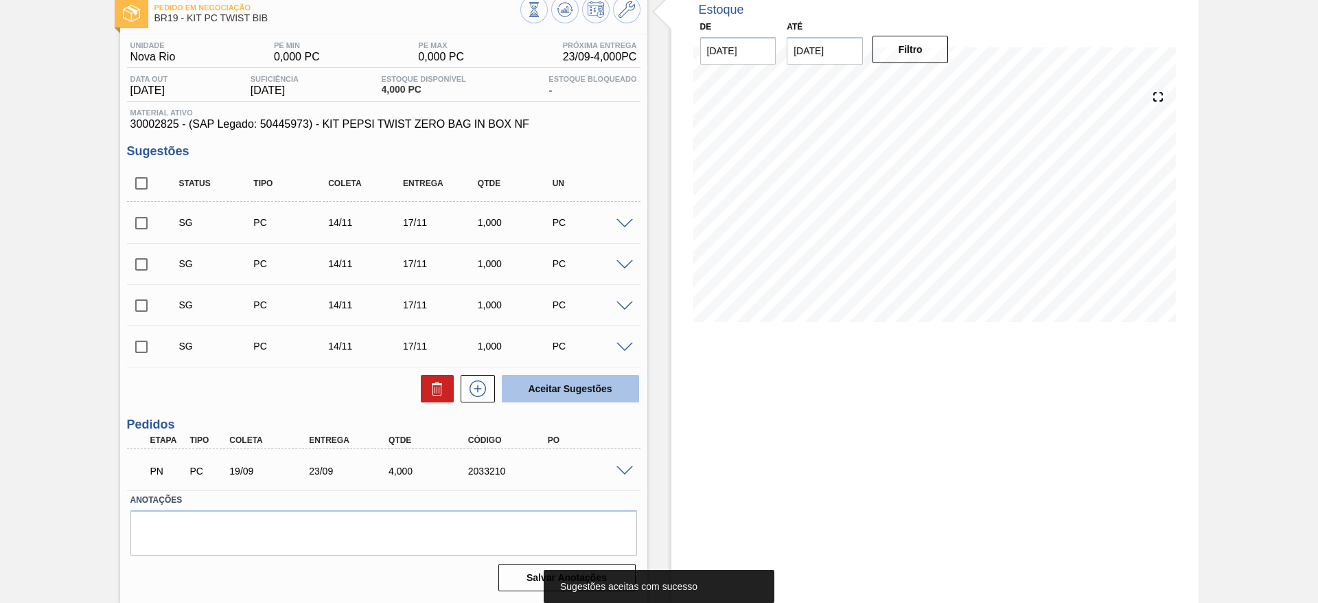
scroll to position [80, 0]
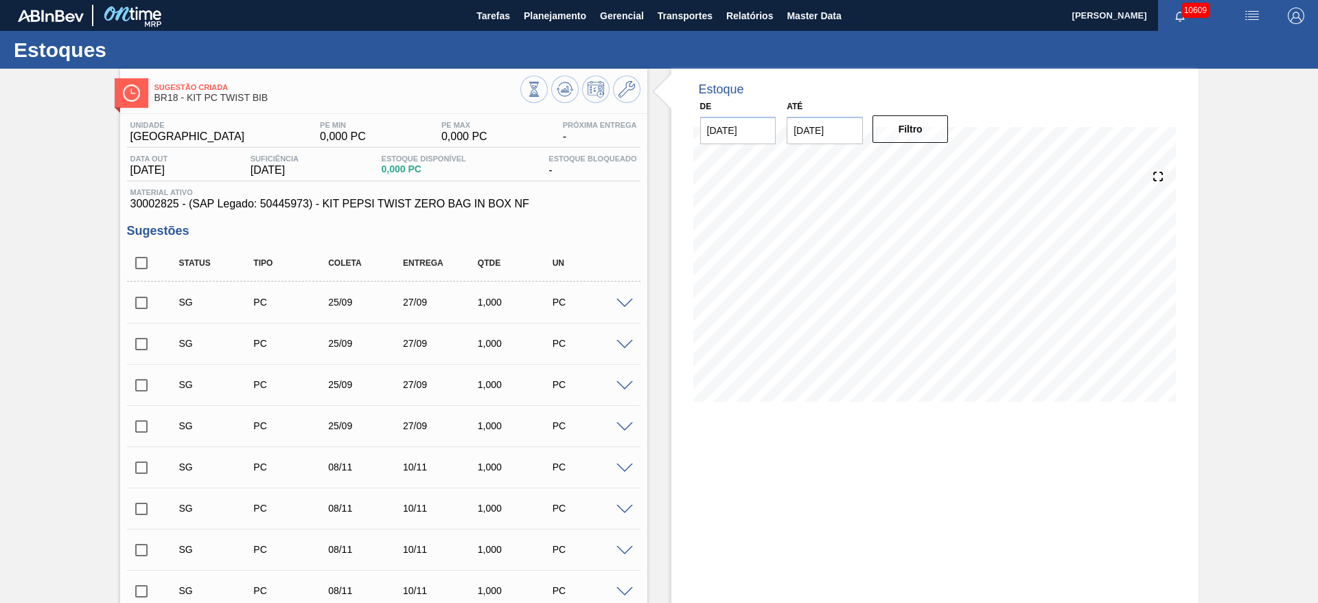
click at [620, 306] on span at bounding box center [624, 304] width 16 height 10
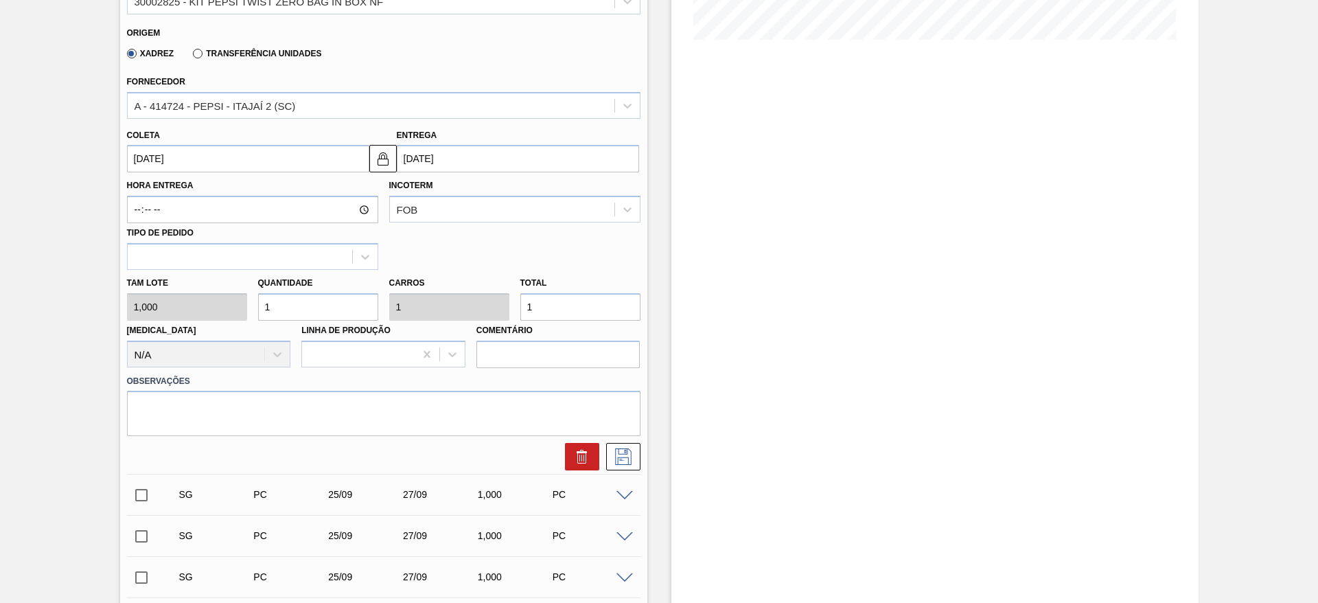
scroll to position [412, 0]
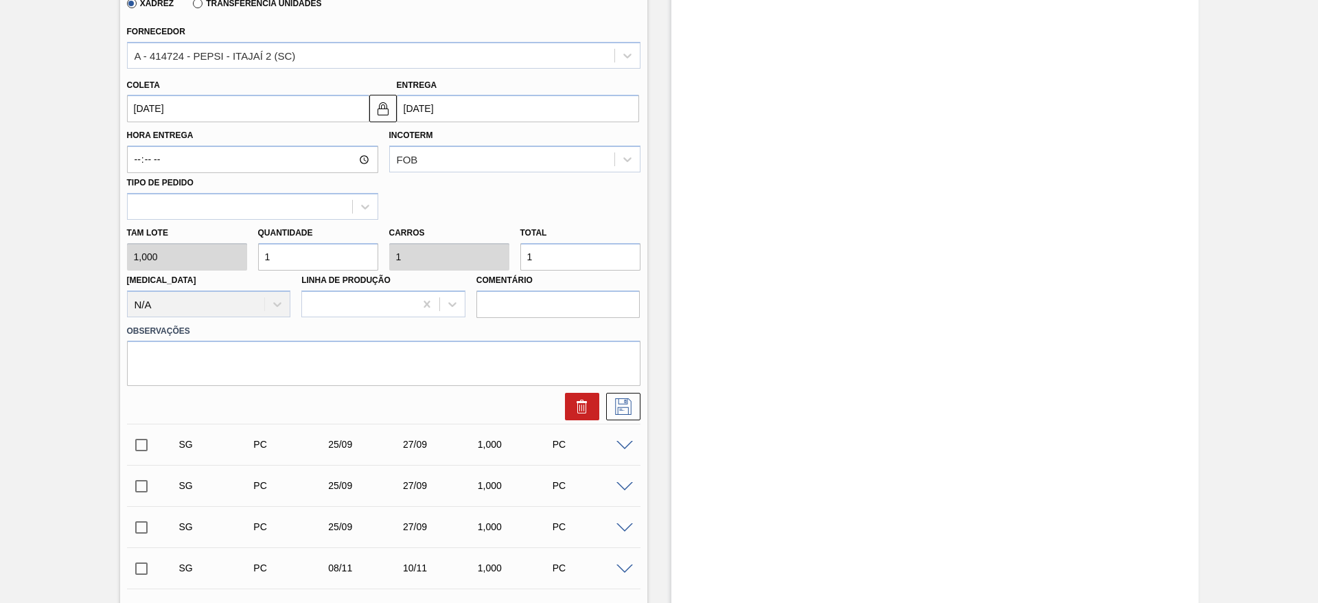
drag, startPoint x: 294, startPoint y: 261, endPoint x: 225, endPoint y: 270, distance: 69.8
click at [225, 270] on div "Tam lote 1,000 Quantidade 1 Carros 1 Total 1 [MEDICAL_DATA] N/A Linha de Produç…" at bounding box center [383, 269] width 524 height 98
type input "8"
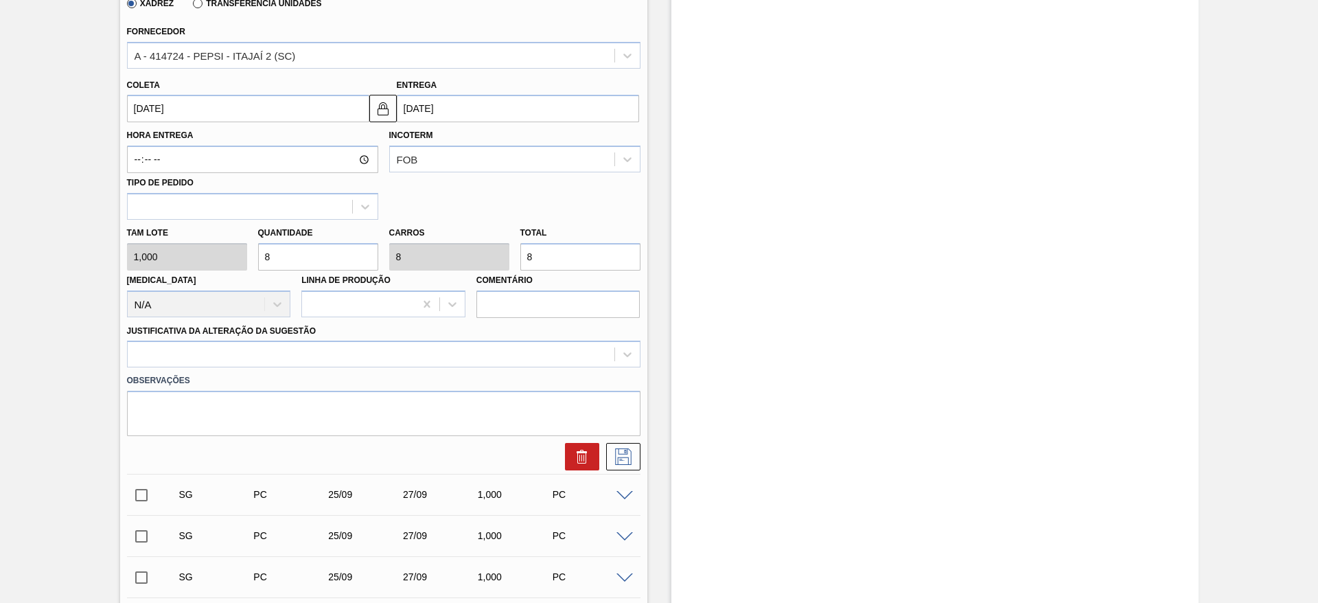
type input "8"
click at [172, 109] on input "[DATE]" at bounding box center [248, 108] width 242 height 27
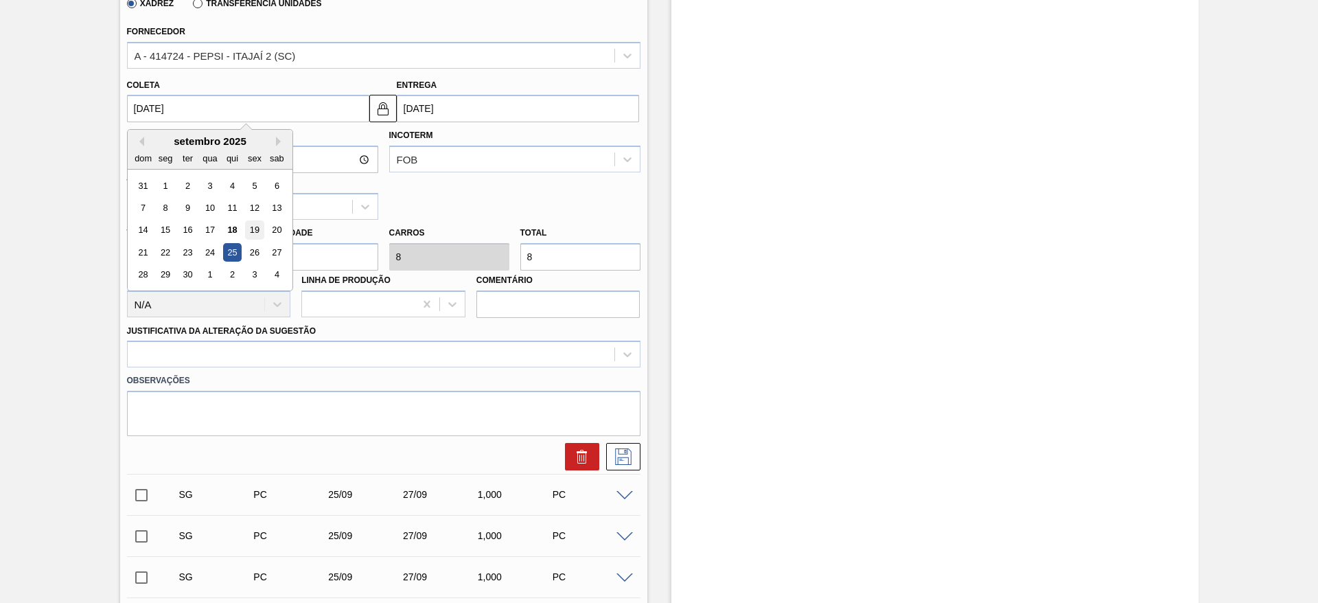
click at [253, 226] on div "19" at bounding box center [254, 230] width 19 height 19
type input "[DATE]"
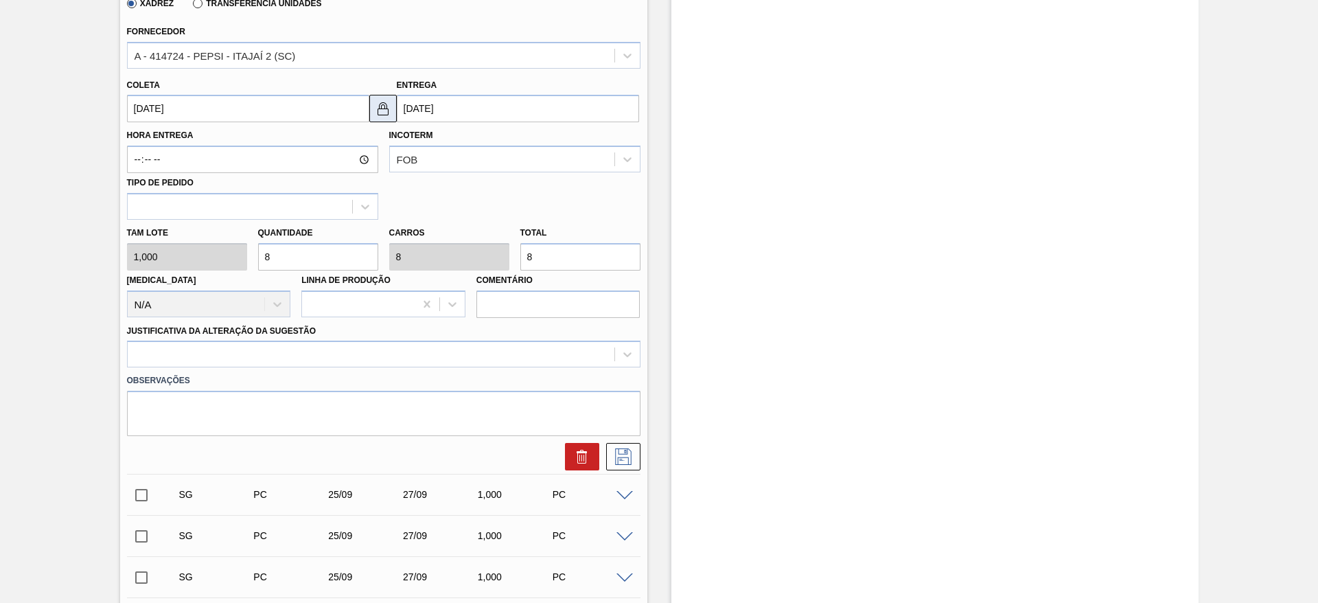
click at [393, 104] on button at bounding box center [382, 108] width 27 height 27
click at [412, 105] on input "[DATE]" at bounding box center [518, 108] width 242 height 27
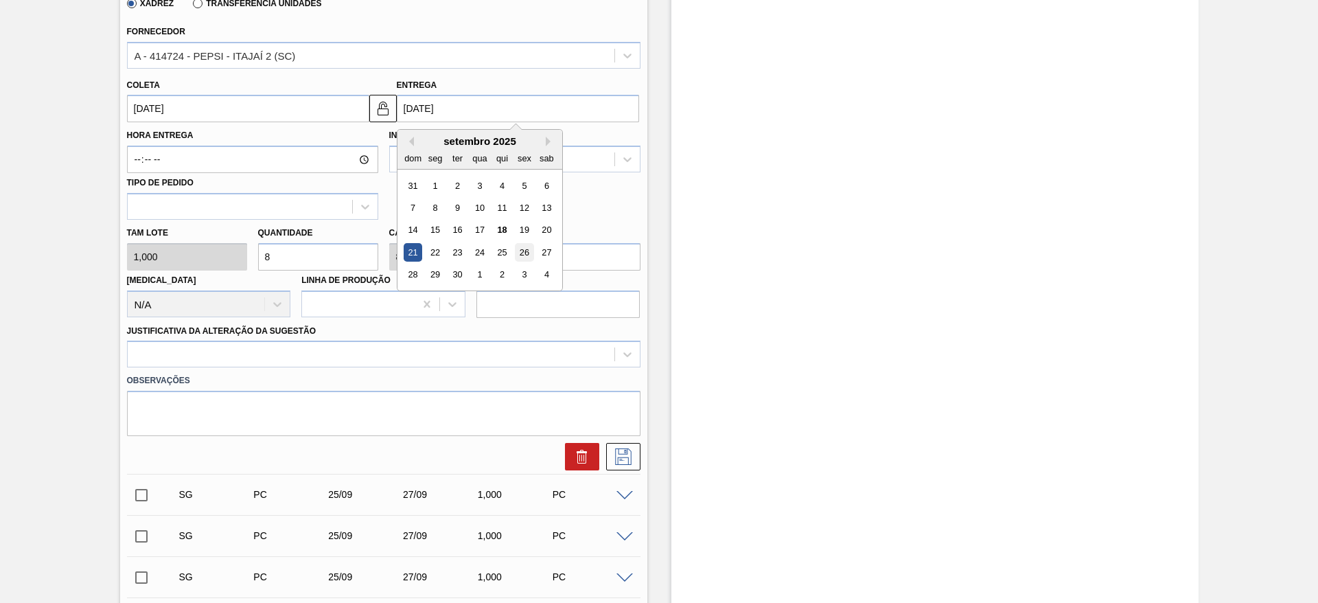
click at [517, 255] on div "26" at bounding box center [524, 252] width 19 height 19
type input "[DATE]"
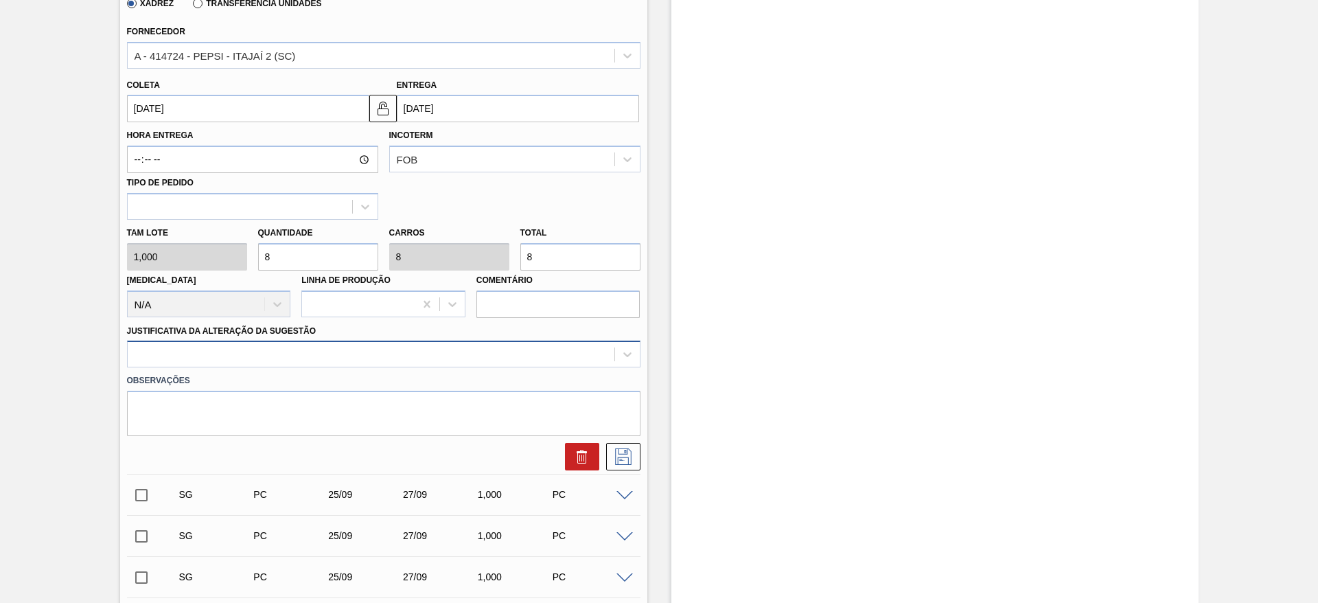
click at [522, 364] on div at bounding box center [371, 354] width 487 height 20
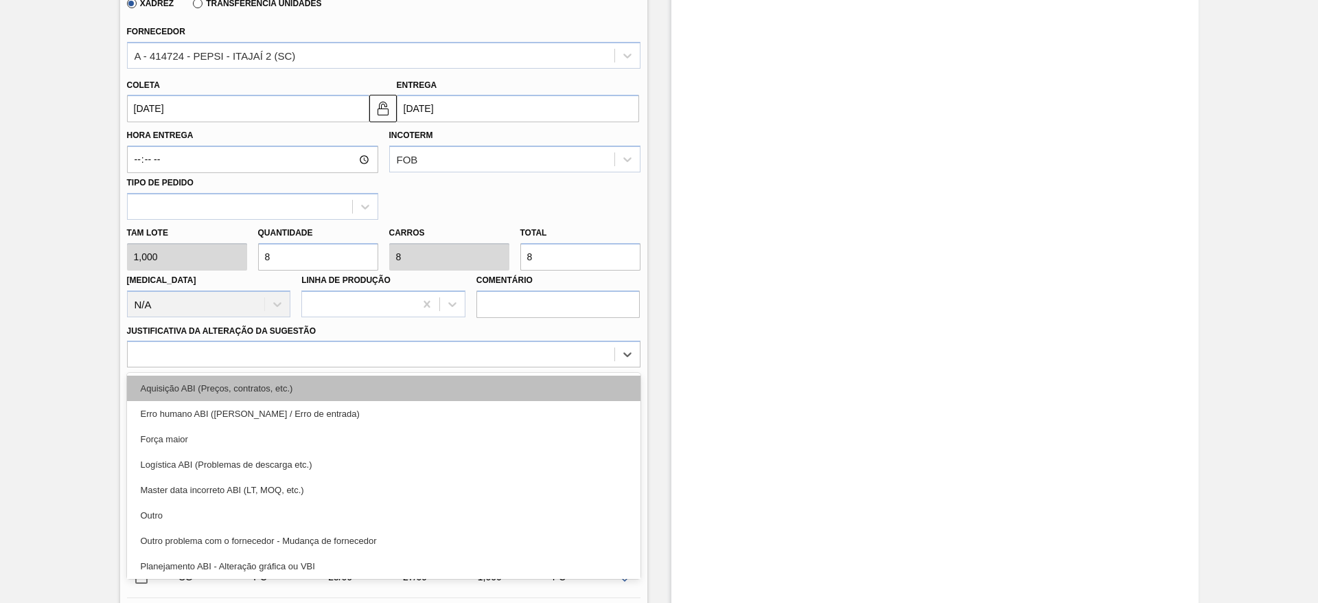
click at [526, 389] on div "Aquisição ABI (Preços, contratos, etc.)" at bounding box center [383, 387] width 513 height 25
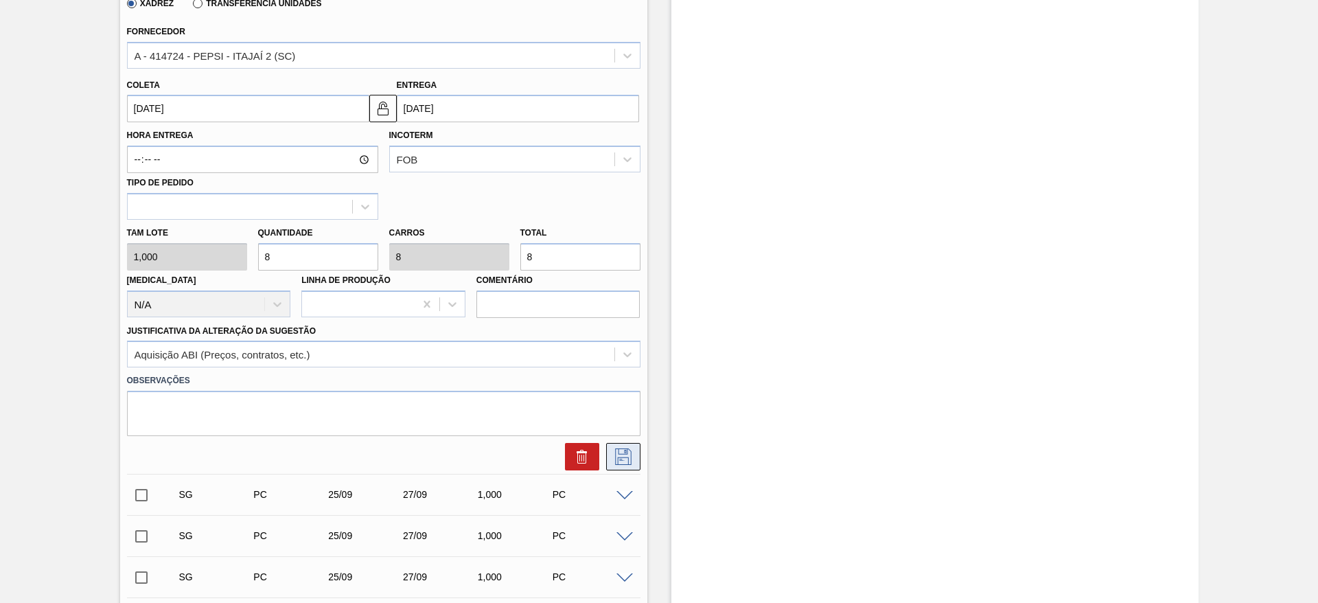
click at [625, 450] on icon at bounding box center [623, 456] width 22 height 16
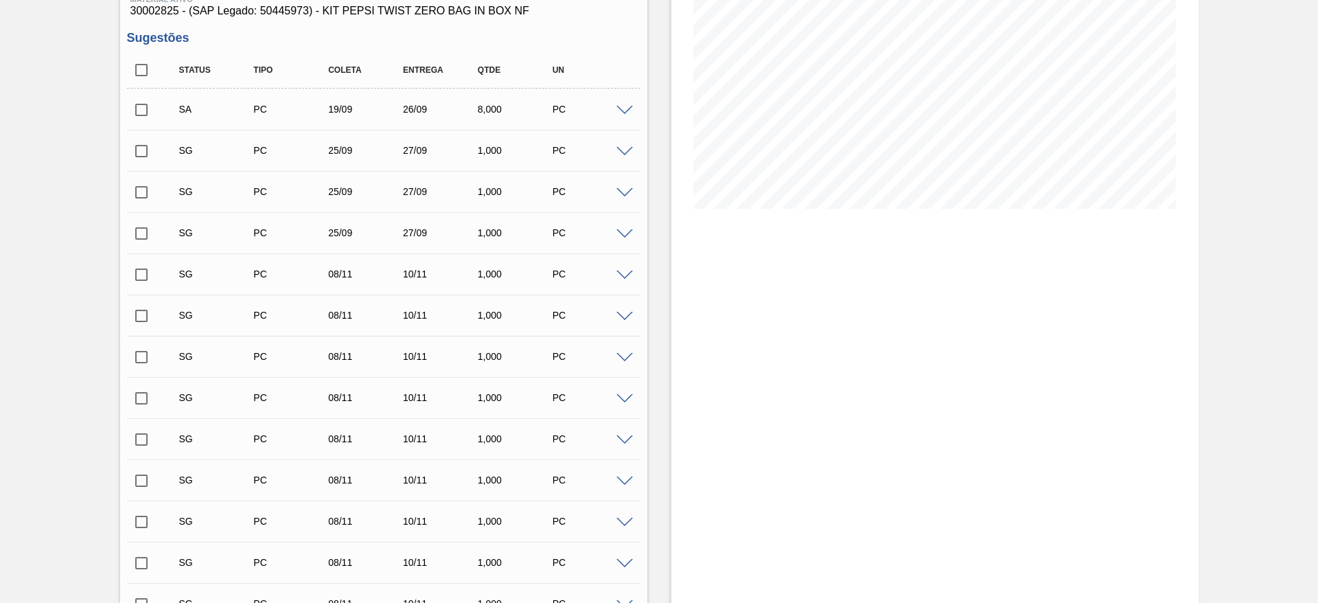
scroll to position [103, 0]
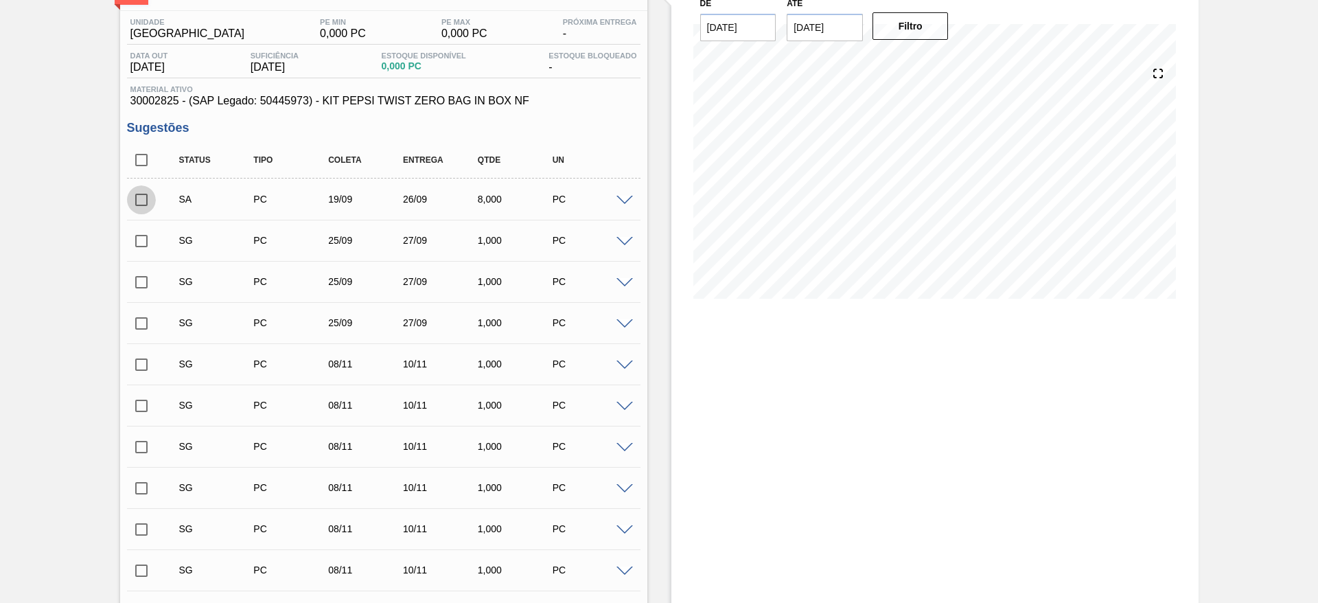
click at [132, 200] on input "checkbox" at bounding box center [141, 199] width 29 height 29
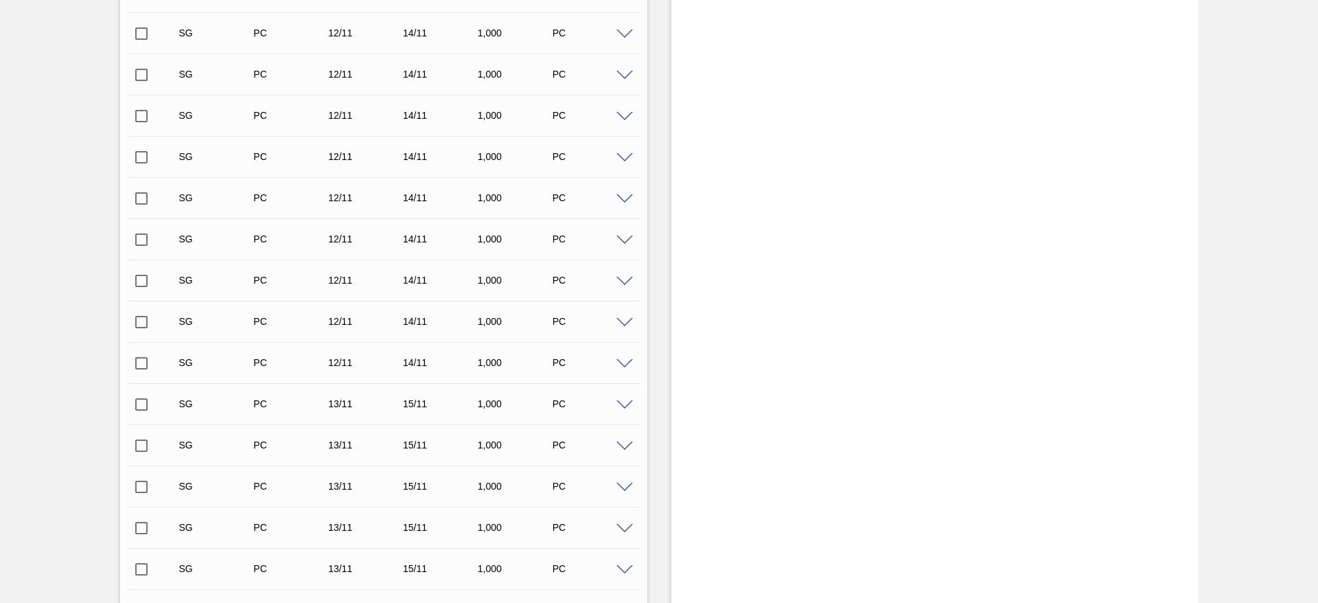
scroll to position [2162, 0]
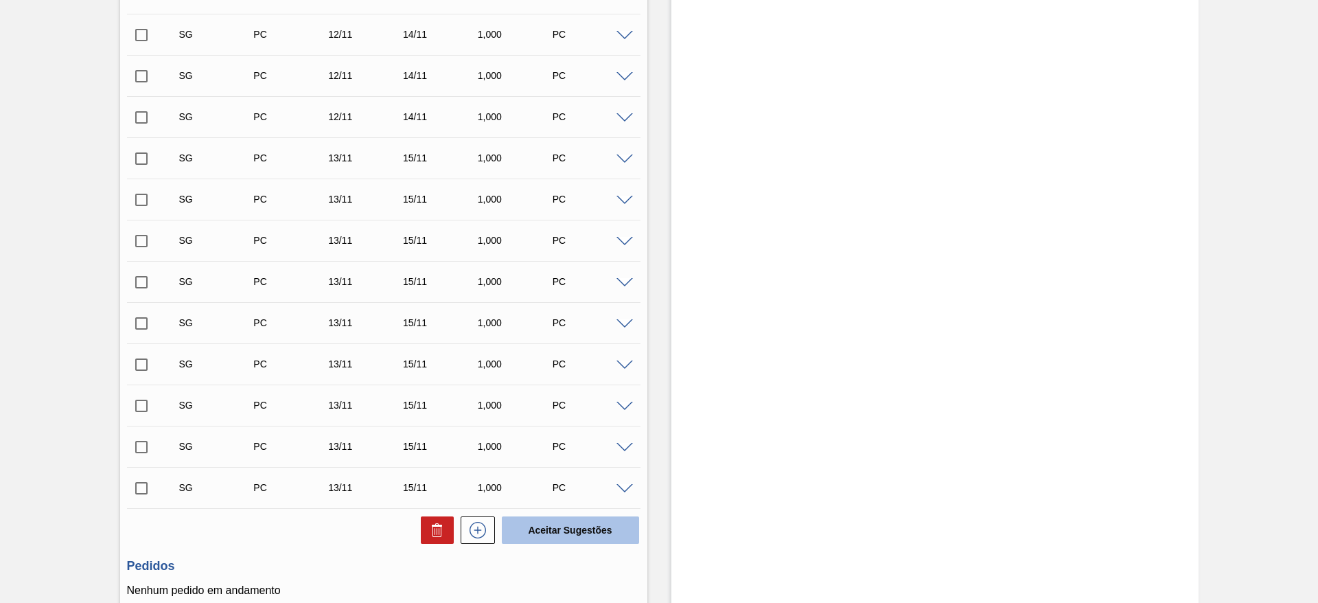
click at [592, 538] on button "Aceitar Sugestões" at bounding box center [570, 529] width 137 height 27
checkbox input "false"
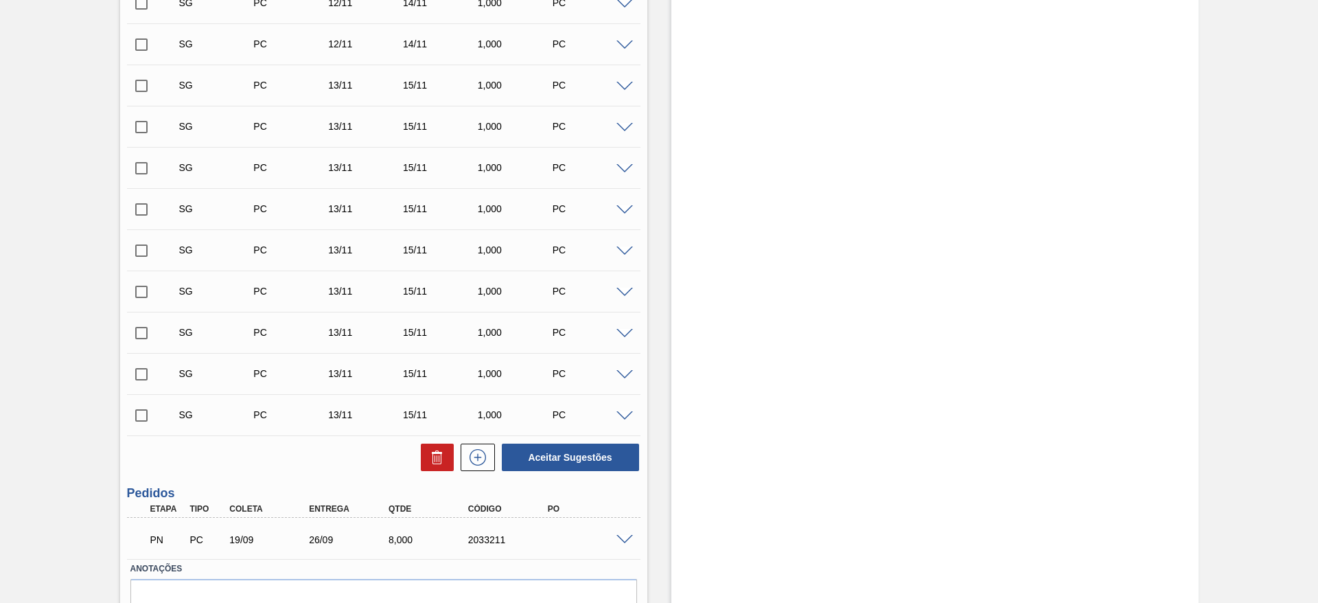
scroll to position [2262, 0]
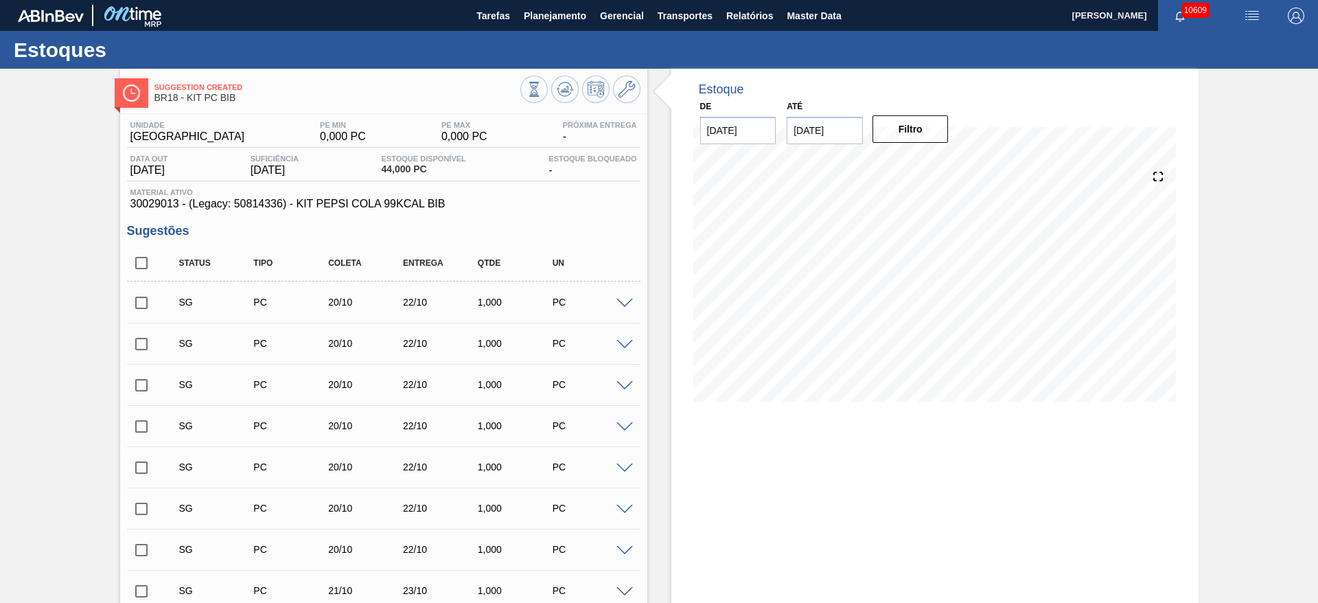
click at [628, 300] on span at bounding box center [624, 304] width 16 height 10
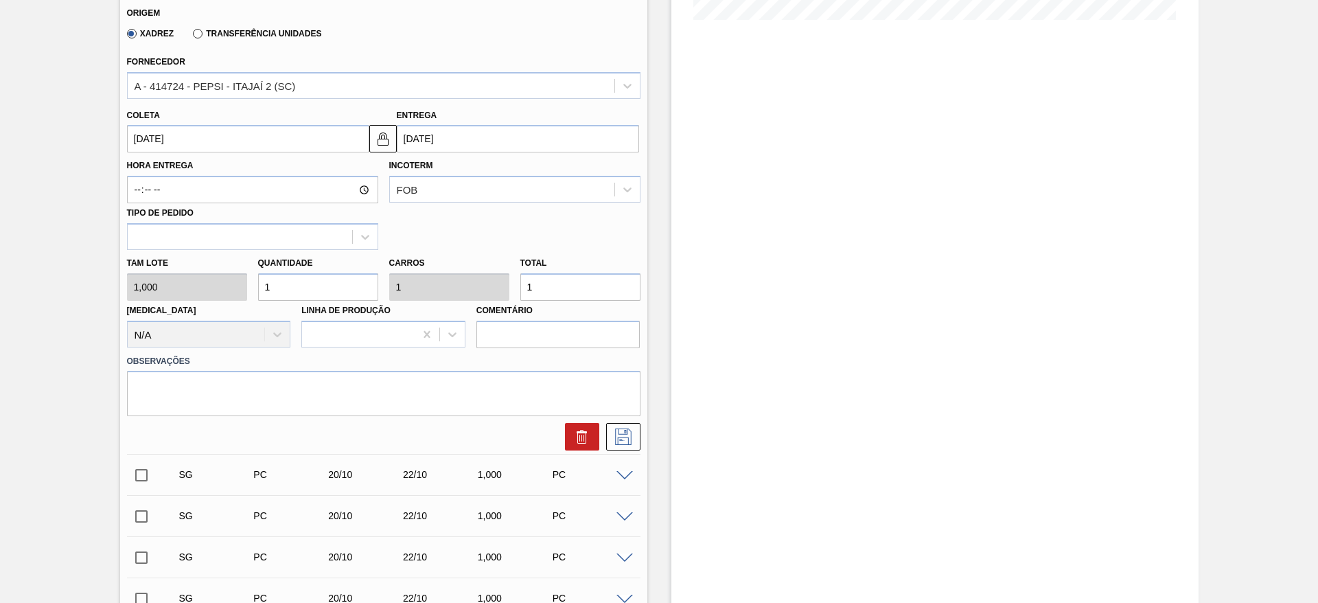
scroll to position [412, 0]
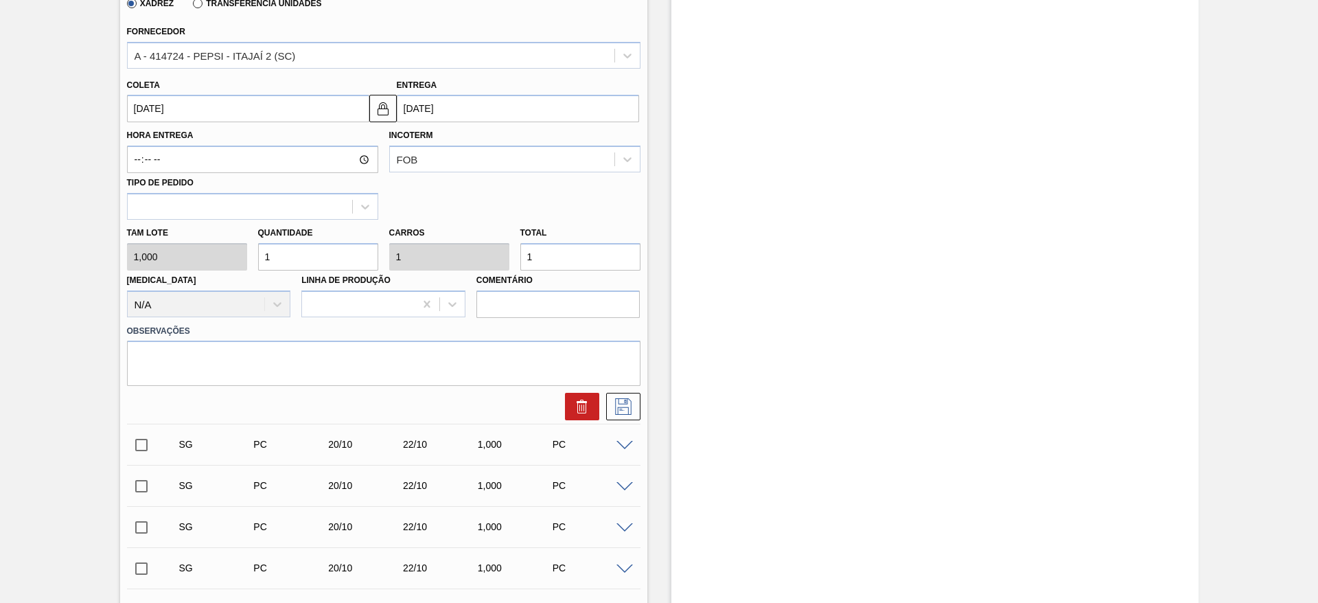
drag, startPoint x: 292, startPoint y: 257, endPoint x: 175, endPoint y: 189, distance: 135.0
click at [290, 257] on input "1" at bounding box center [318, 256] width 120 height 27
type input "16"
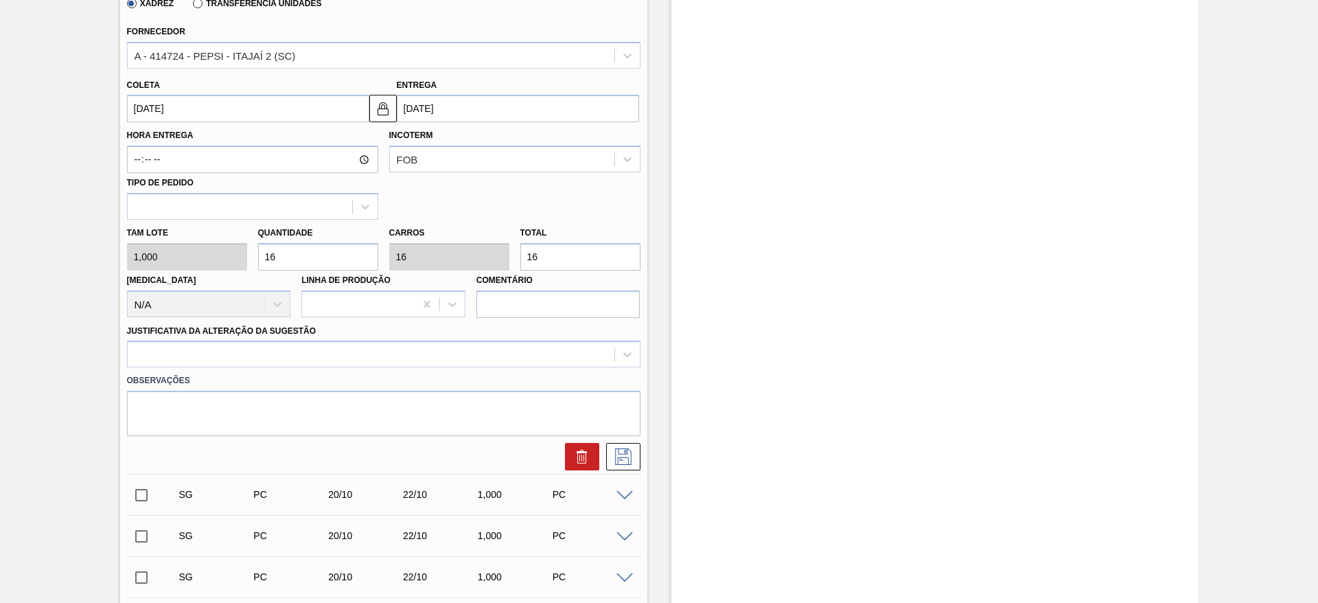
type input "16"
click at [170, 116] on input "20/10/2025" at bounding box center [248, 108] width 242 height 27
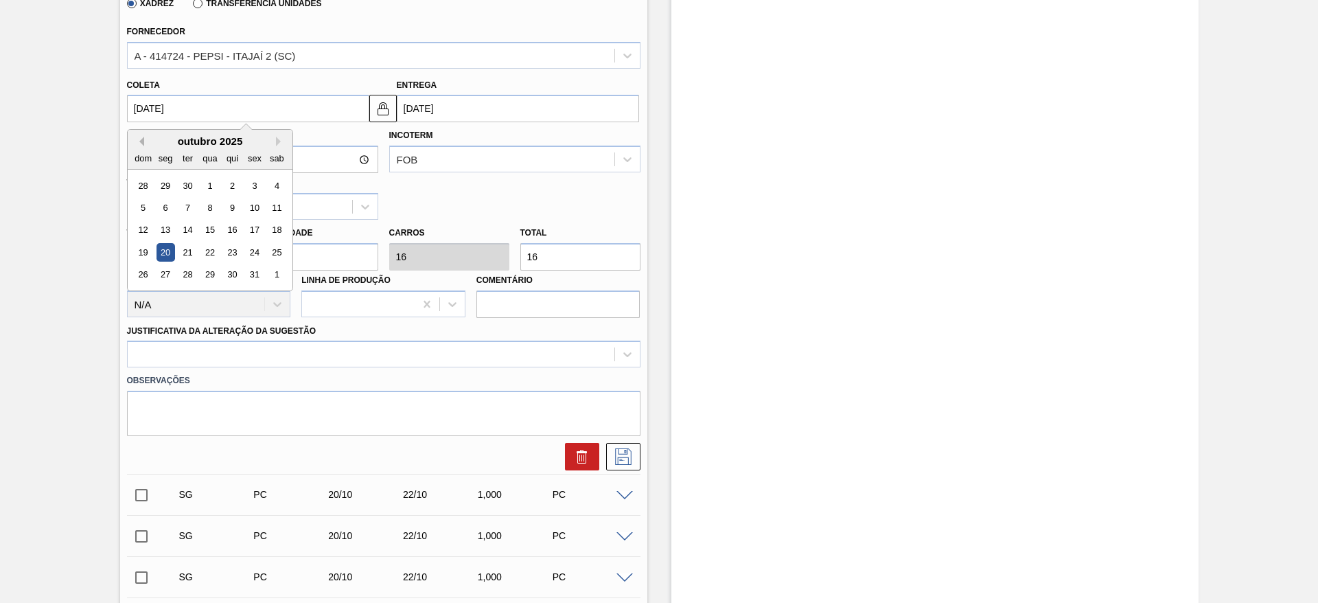
click at [139, 141] on button "Previous Month" at bounding box center [140, 142] width 10 height 10
click at [253, 230] on div "19" at bounding box center [254, 230] width 19 height 19
type input "[DATE]"
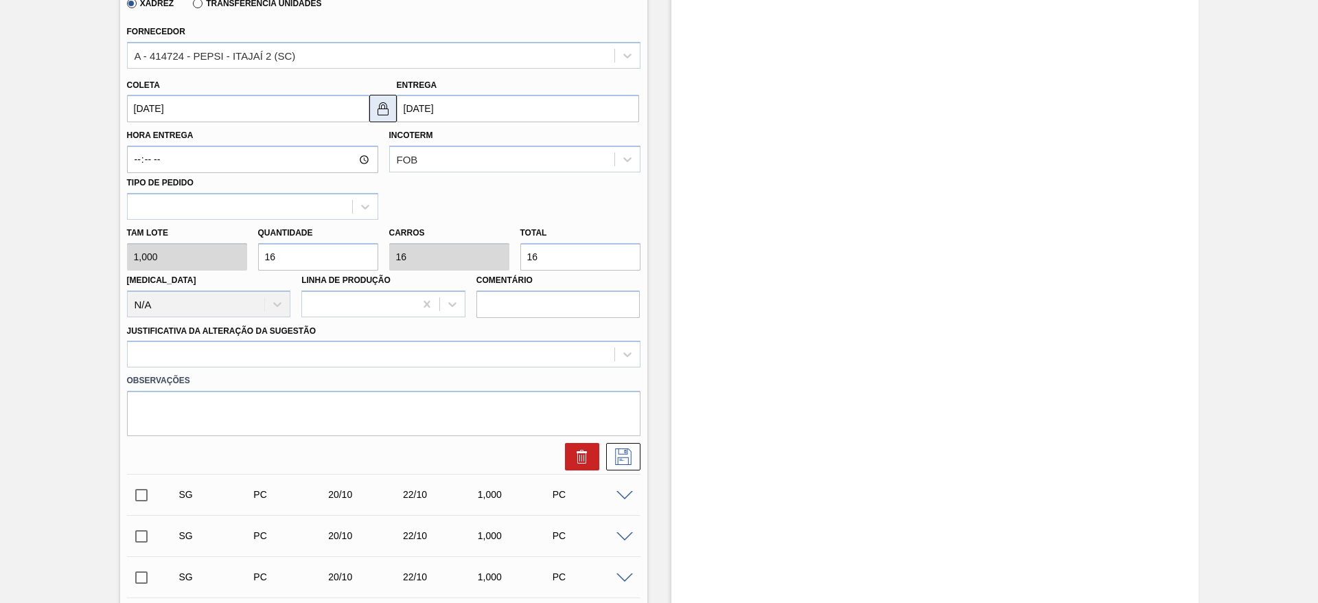
click at [375, 104] on img at bounding box center [383, 108] width 16 height 16
click at [414, 104] on input "21/09/2025" at bounding box center [518, 108] width 242 height 27
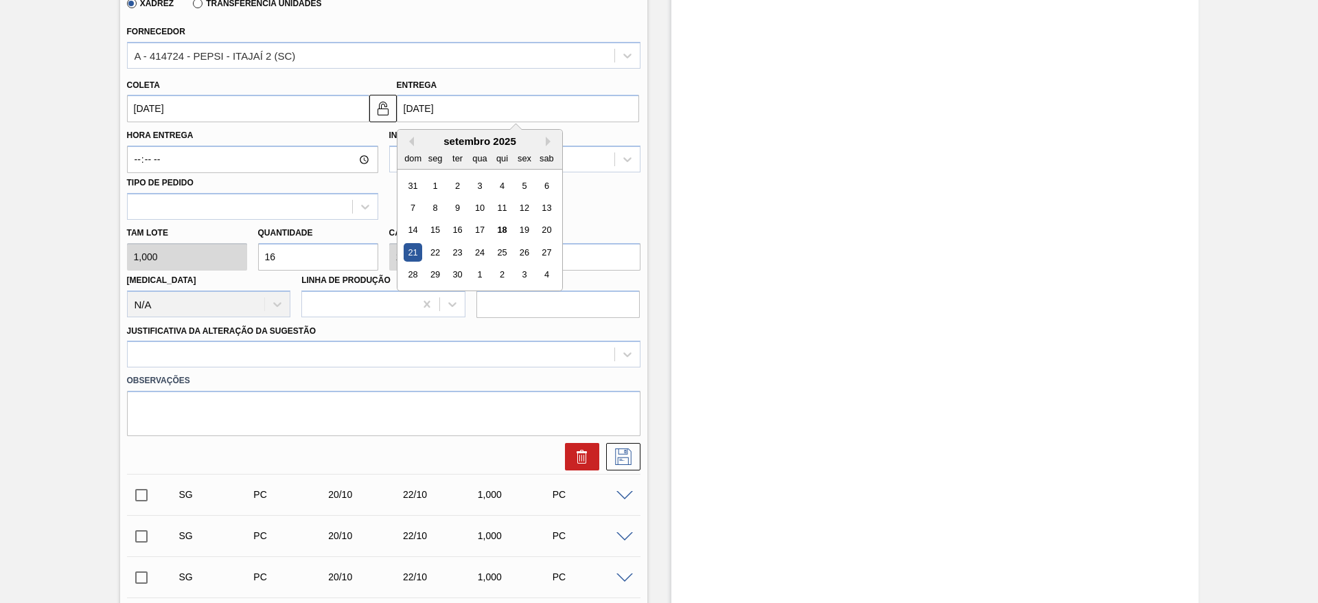
click at [527, 244] on div "26" at bounding box center [524, 252] width 19 height 19
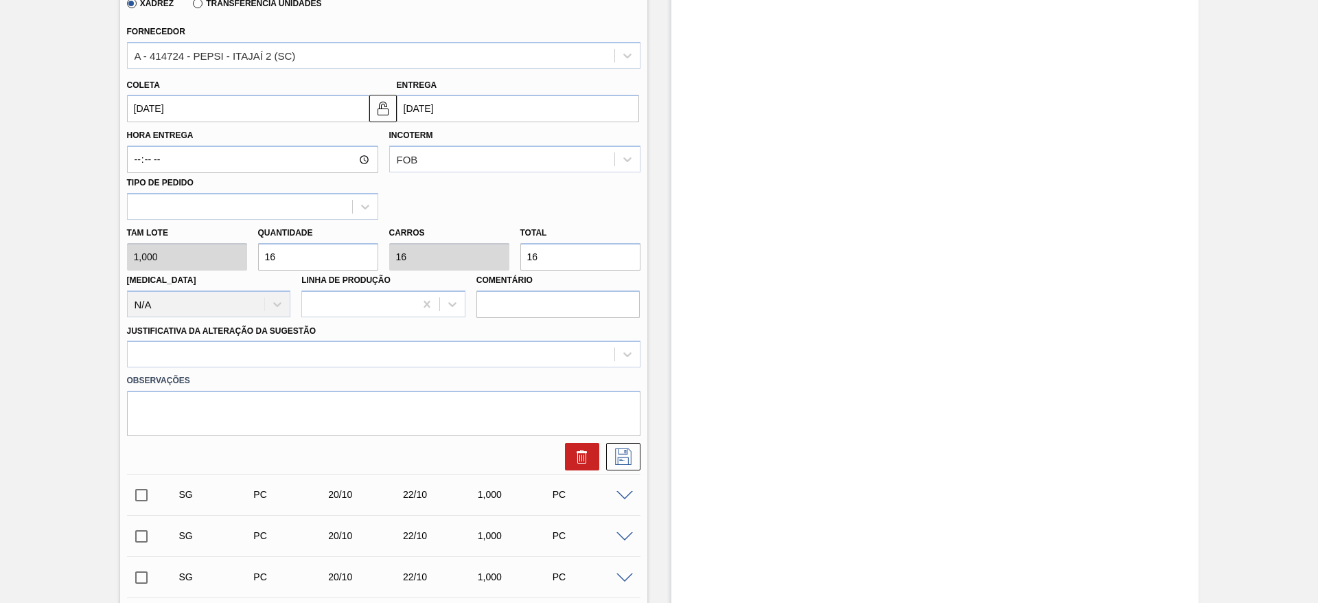
type input "[DATE]"
click at [559, 343] on div at bounding box center [383, 353] width 513 height 27
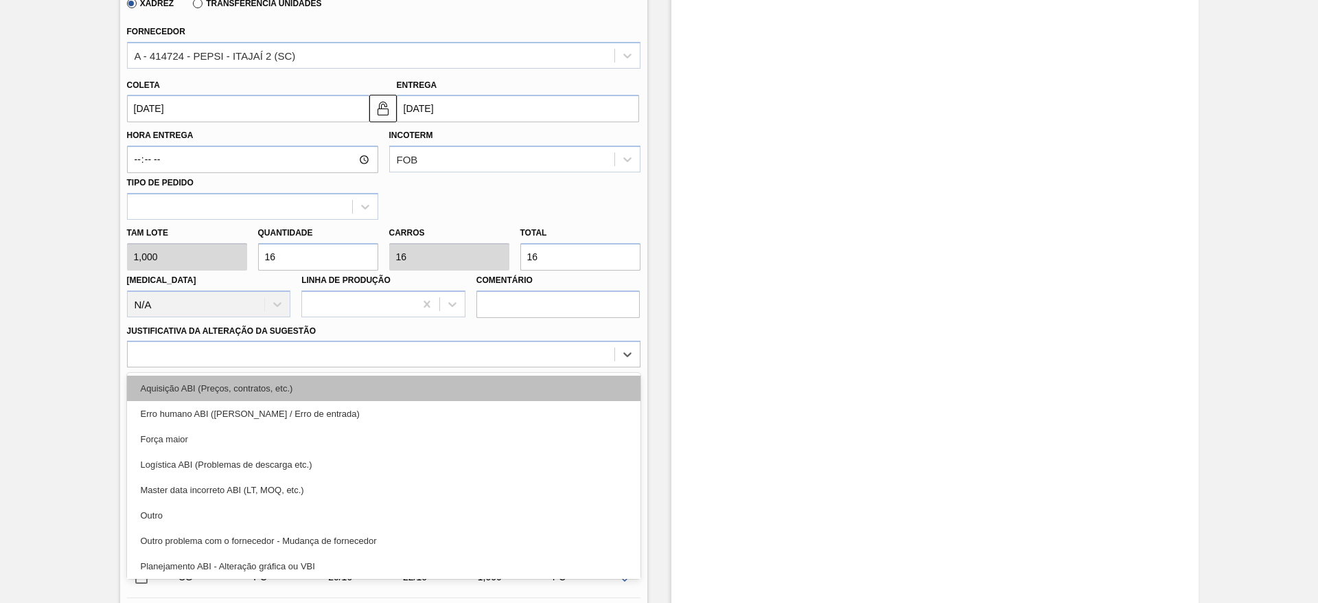
click at [572, 375] on div "Aquisição ABI (Preços, contratos, etc.)" at bounding box center [383, 387] width 513 height 25
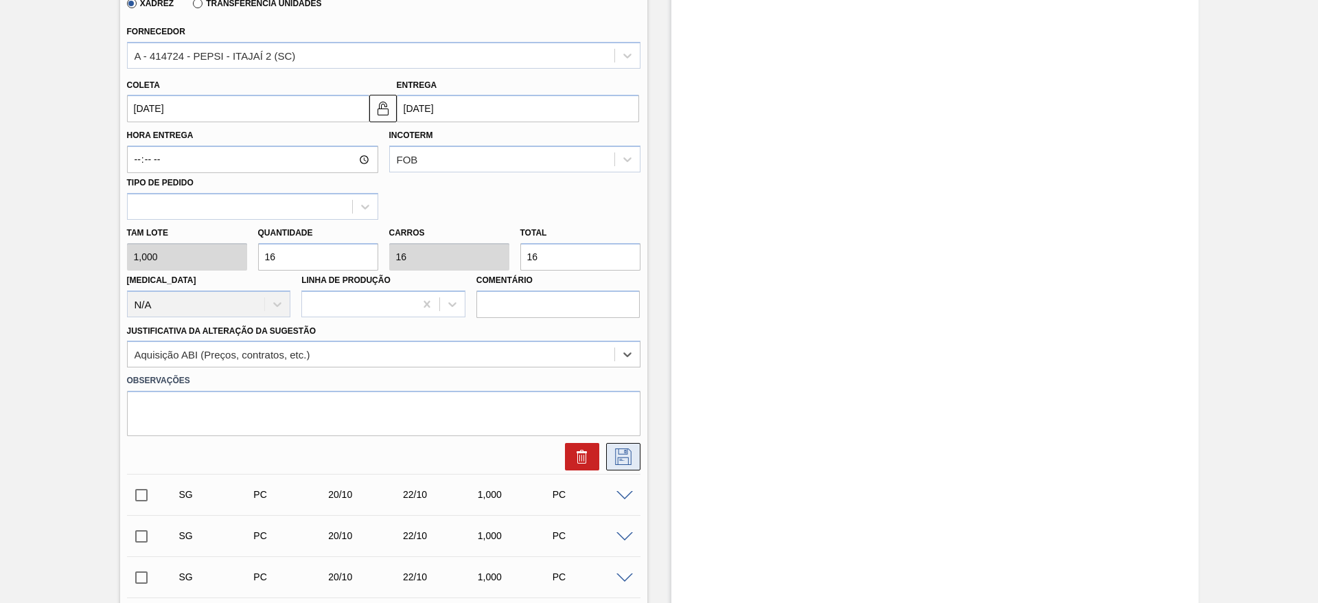
click at [623, 450] on icon at bounding box center [622, 454] width 7 height 11
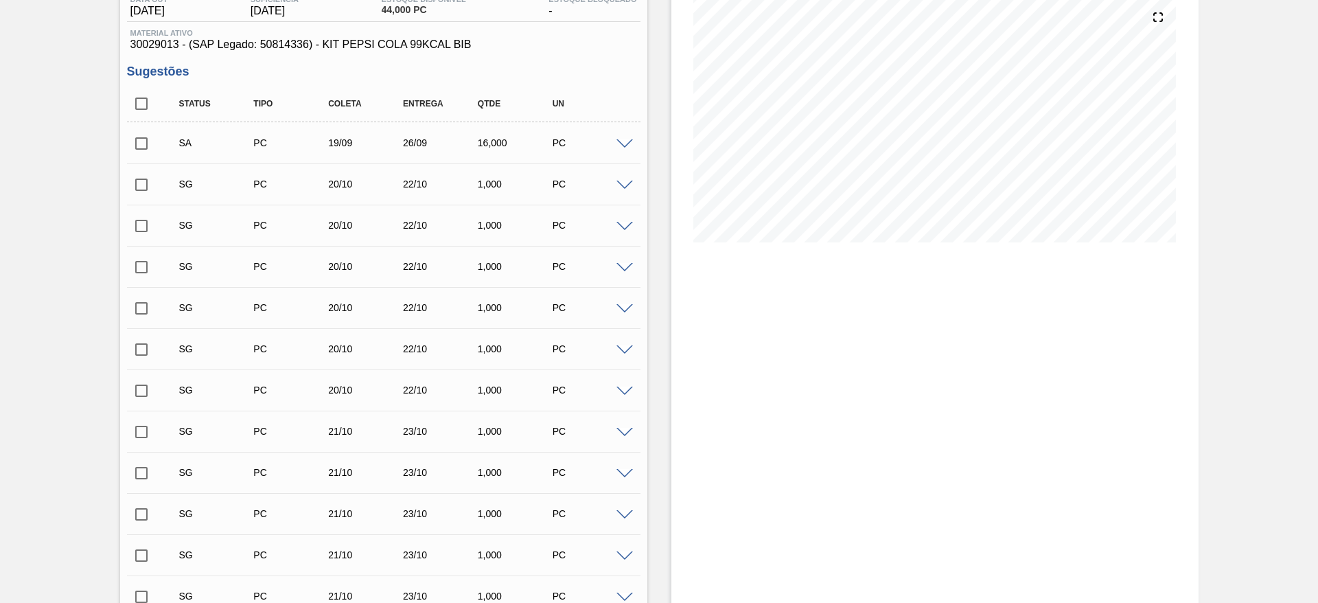
scroll to position [0, 0]
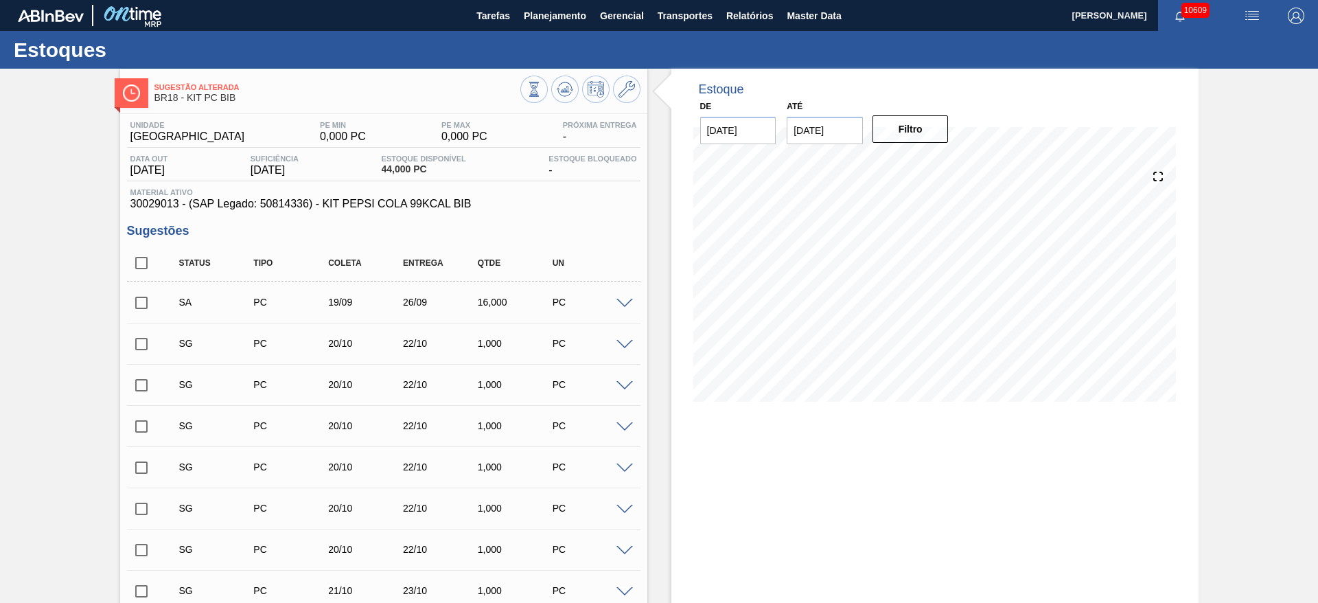
click at [147, 311] on input "checkbox" at bounding box center [141, 302] width 29 height 29
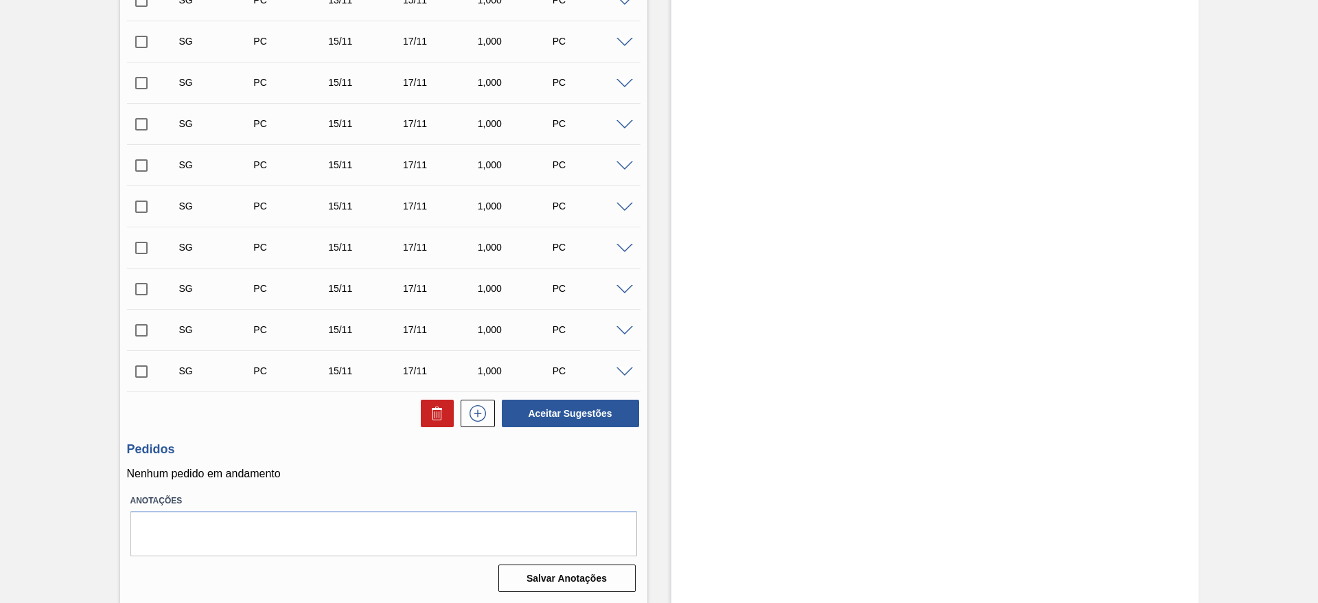
scroll to position [8331, 0]
click at [609, 416] on button "Aceitar Sugestões" at bounding box center [570, 412] width 137 height 27
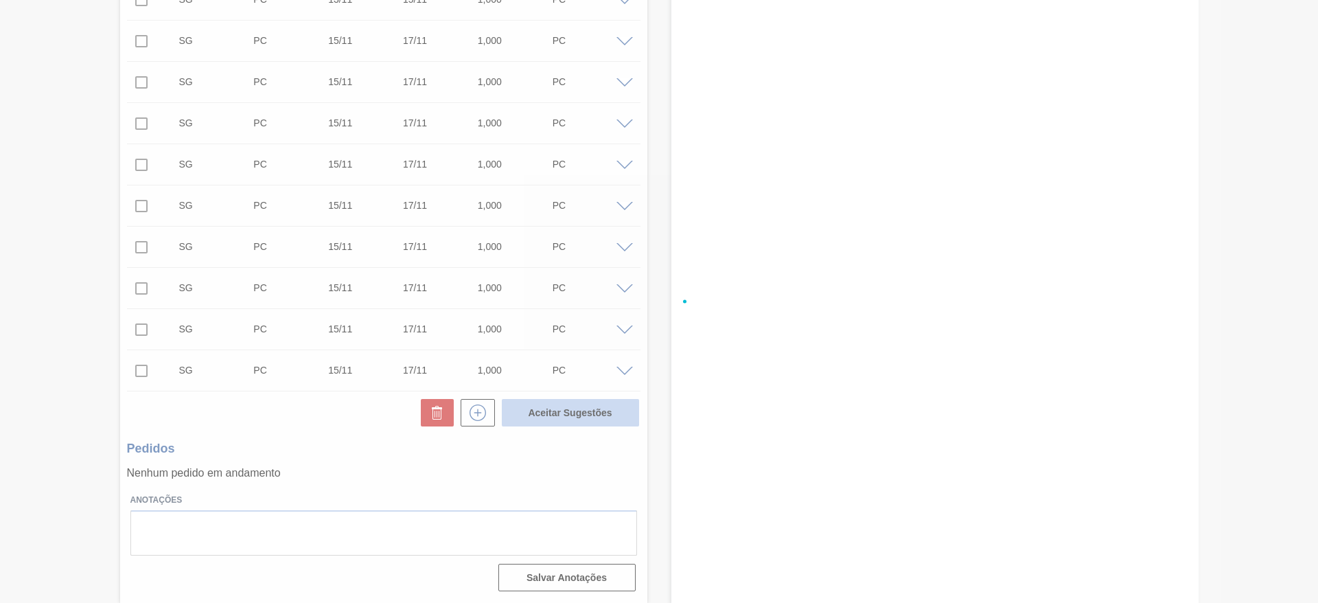
checkbox input "false"
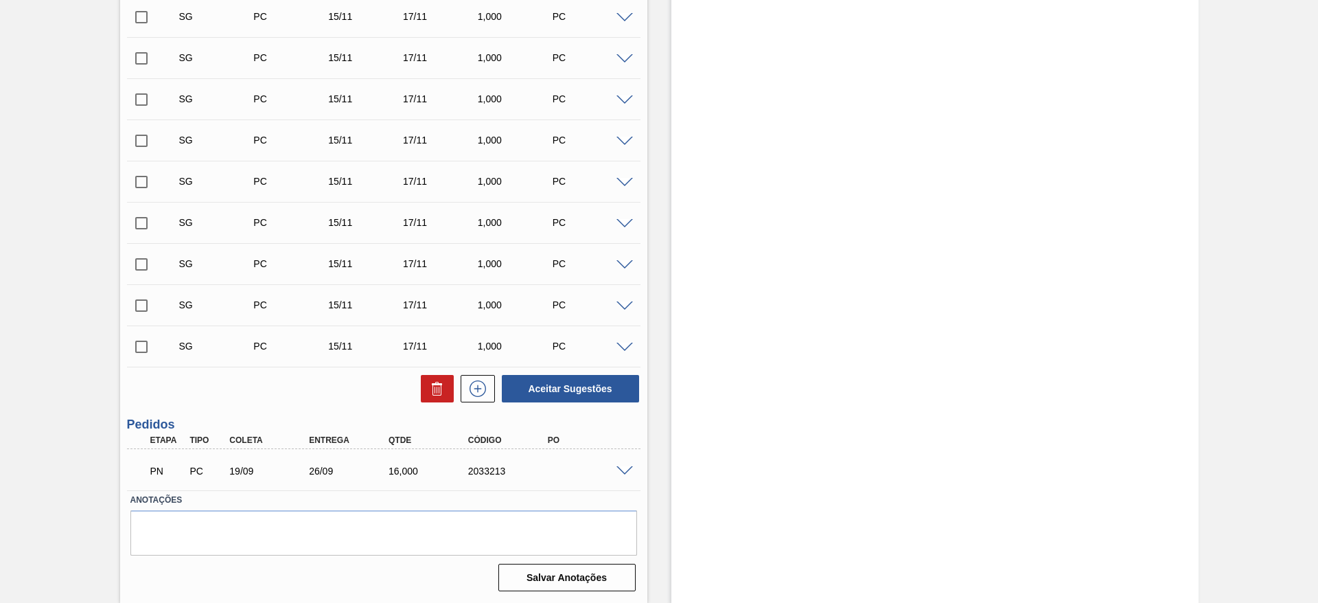
scroll to position [8290, 0]
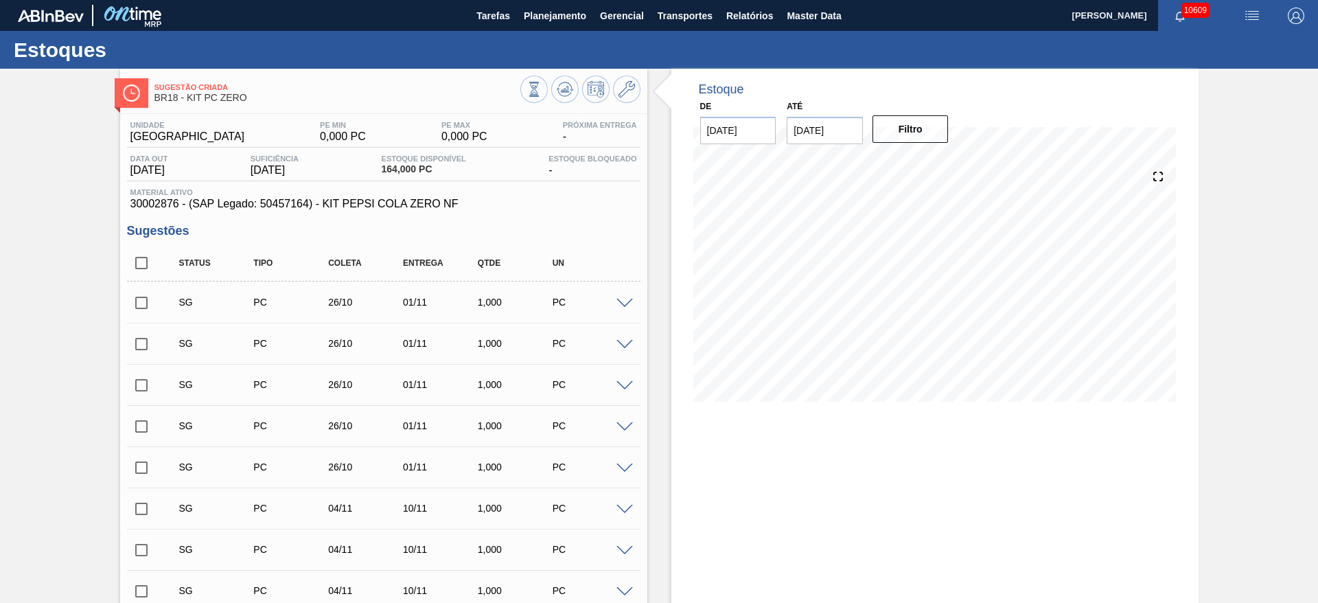
click at [623, 299] on span at bounding box center [624, 304] width 16 height 10
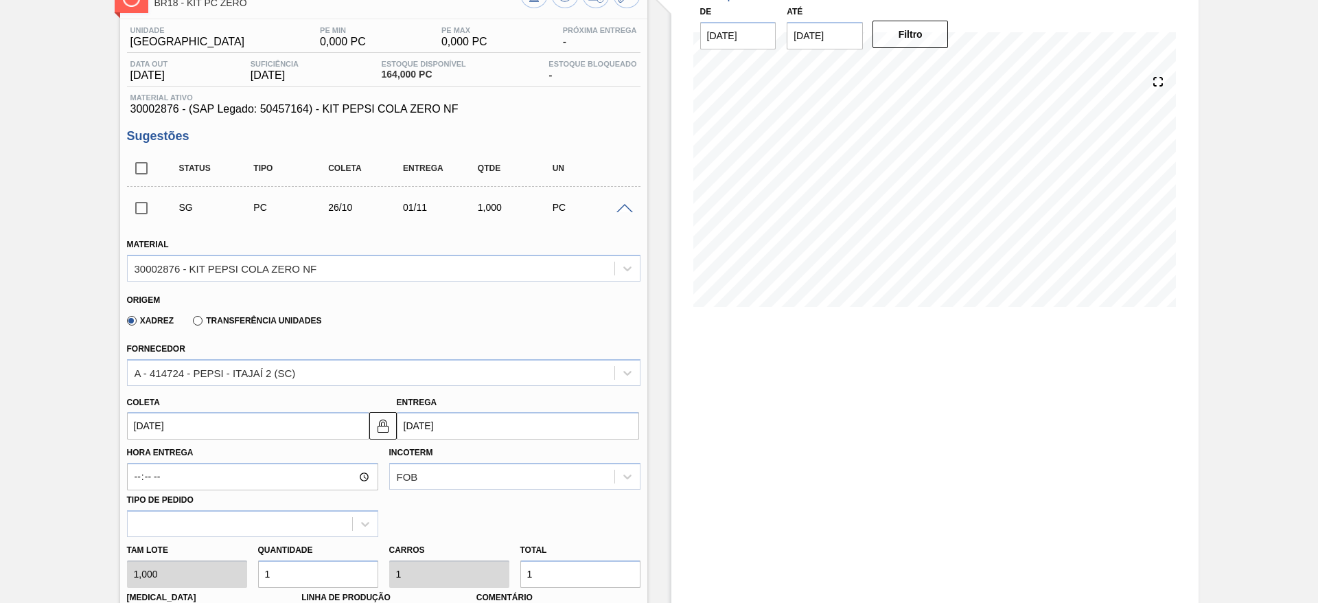
scroll to position [206, 0]
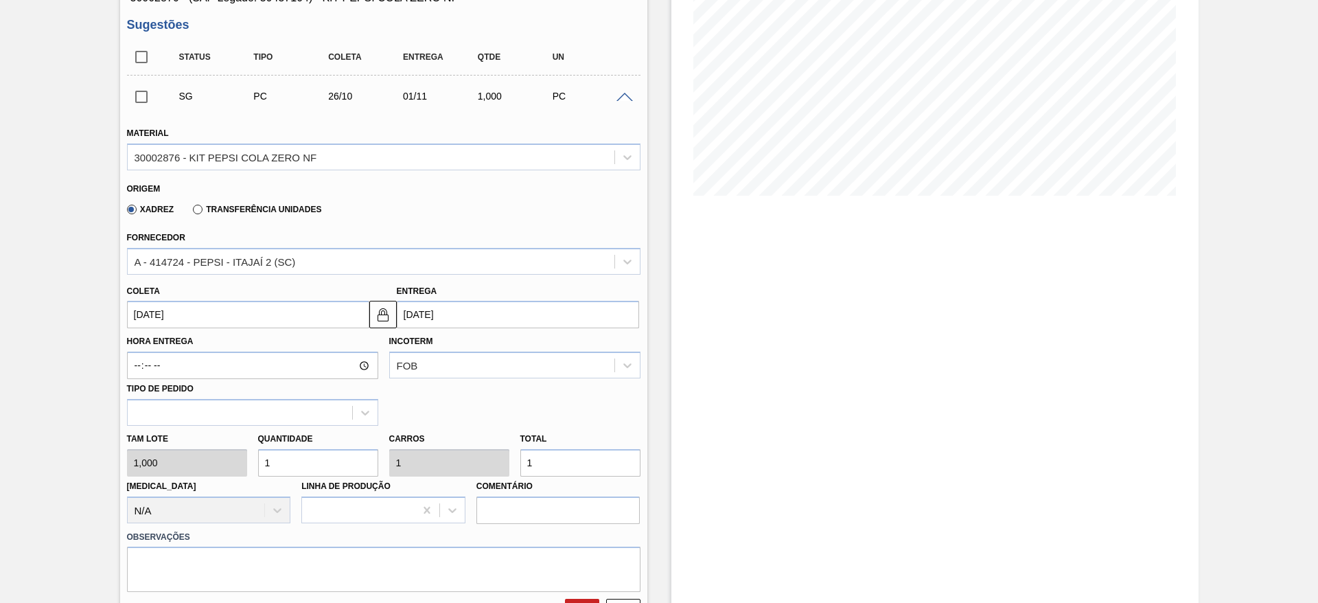
click at [315, 452] on input "1" at bounding box center [318, 462] width 120 height 27
type input "12"
type input "120"
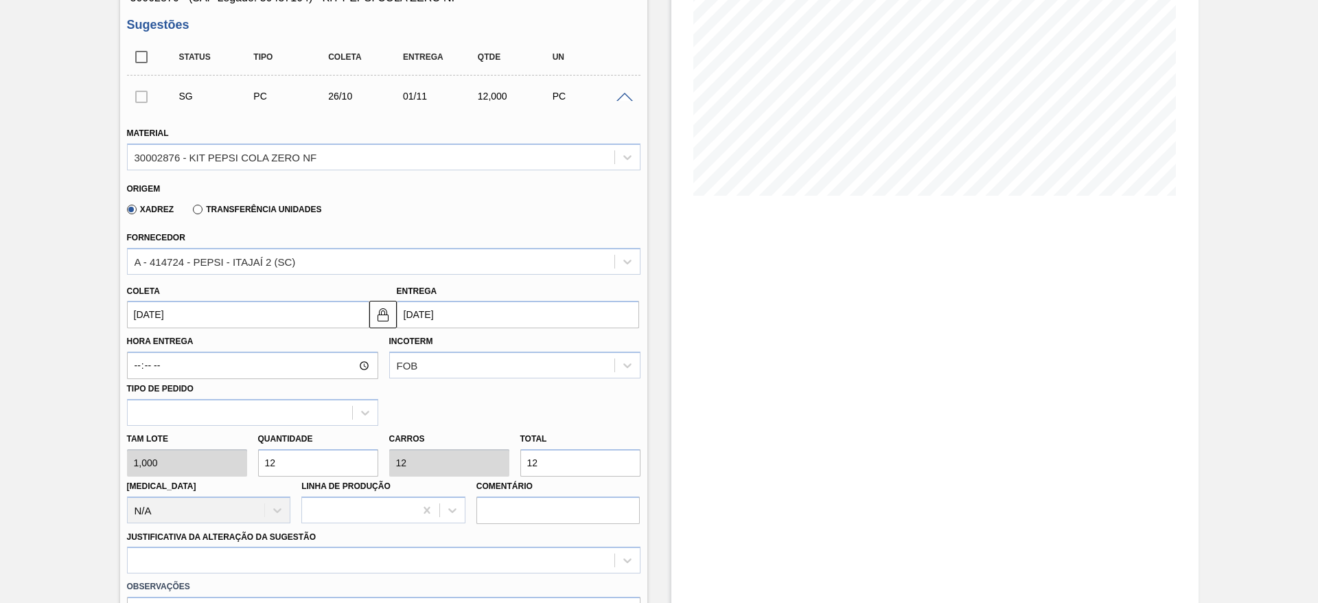
type input "120"
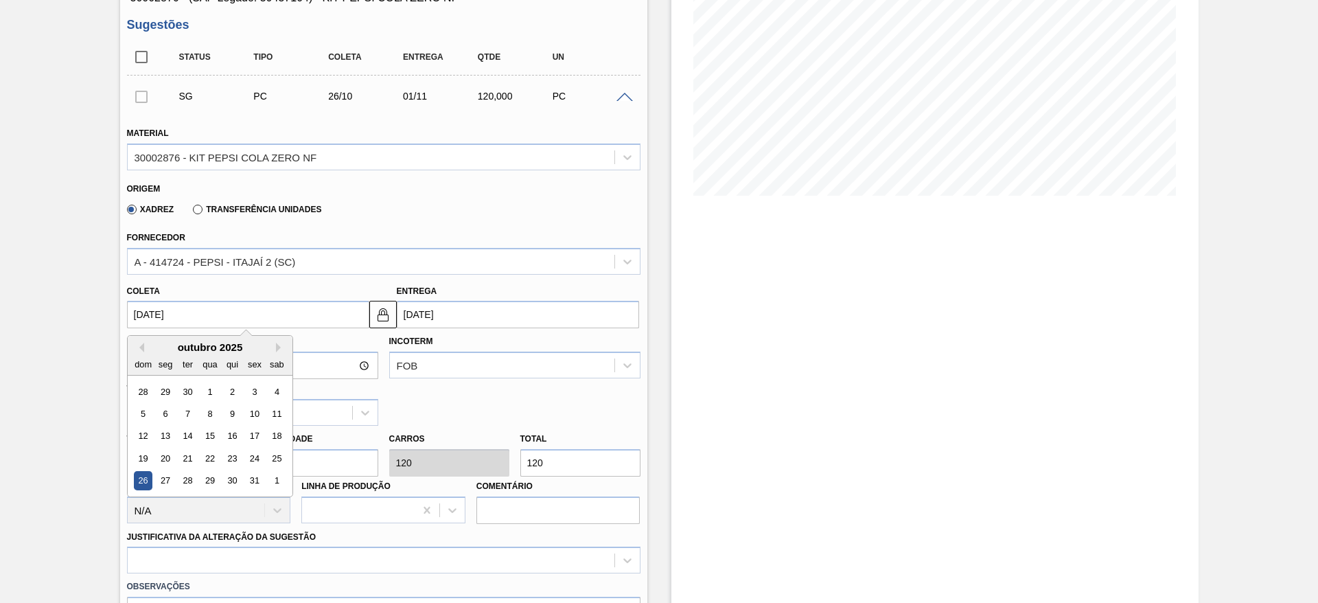
click at [168, 314] on input "[DATE]" at bounding box center [248, 314] width 242 height 27
click at [136, 343] on button "Previous Month" at bounding box center [140, 347] width 10 height 10
click at [259, 445] on div "14 15 16 17 18 19 20" at bounding box center [210, 436] width 156 height 22
click at [258, 434] on div "19" at bounding box center [254, 436] width 19 height 19
type input "[DATE]"
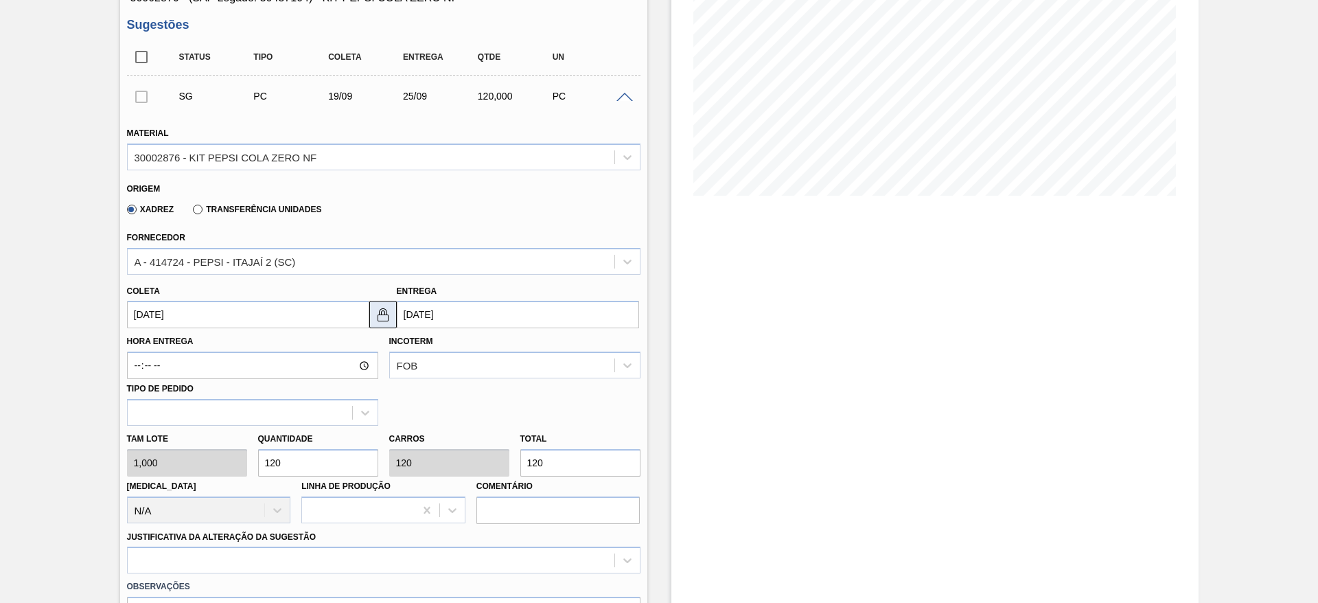
click at [384, 325] on button at bounding box center [382, 314] width 27 height 27
click at [413, 320] on input "[DATE]" at bounding box center [518, 314] width 242 height 27
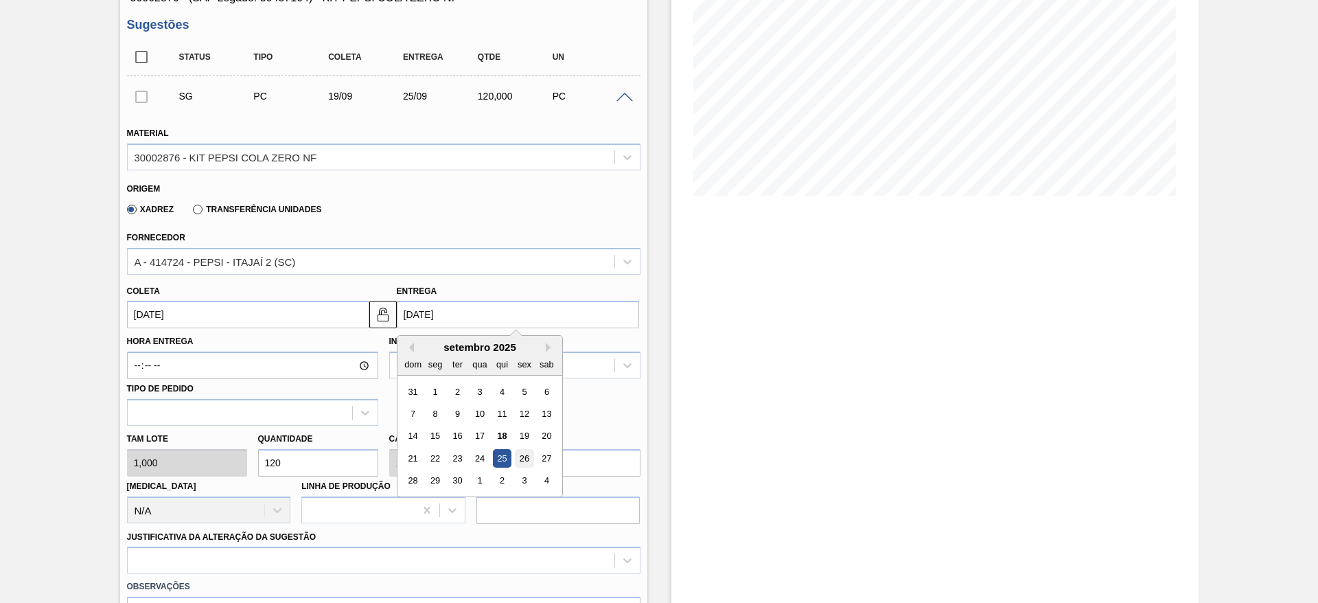
click at [516, 452] on div "26" at bounding box center [524, 458] width 19 height 19
type input "[DATE]"
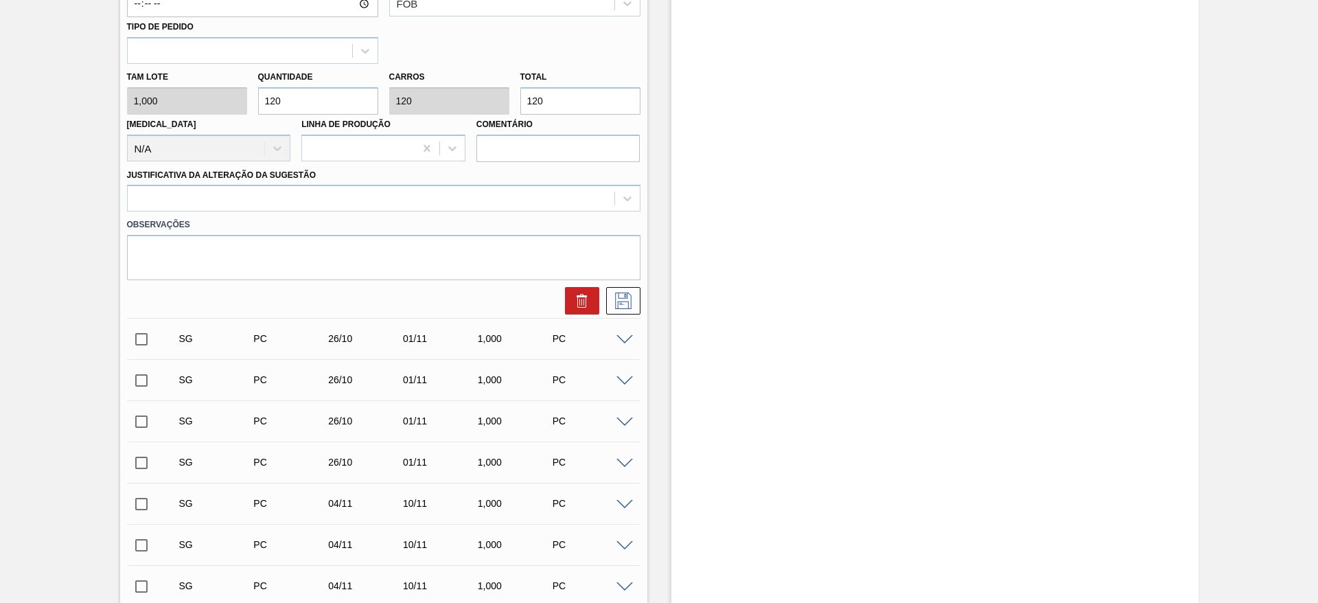
scroll to position [618, 0]
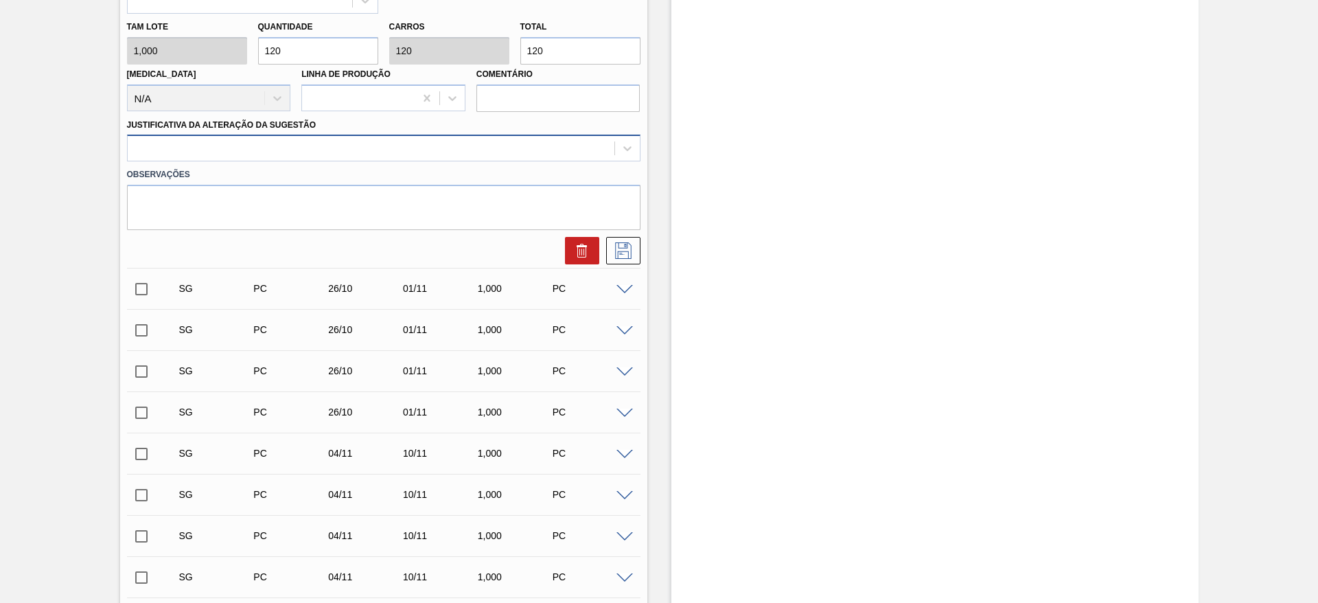
click at [519, 157] on div at bounding box center [371, 149] width 487 height 20
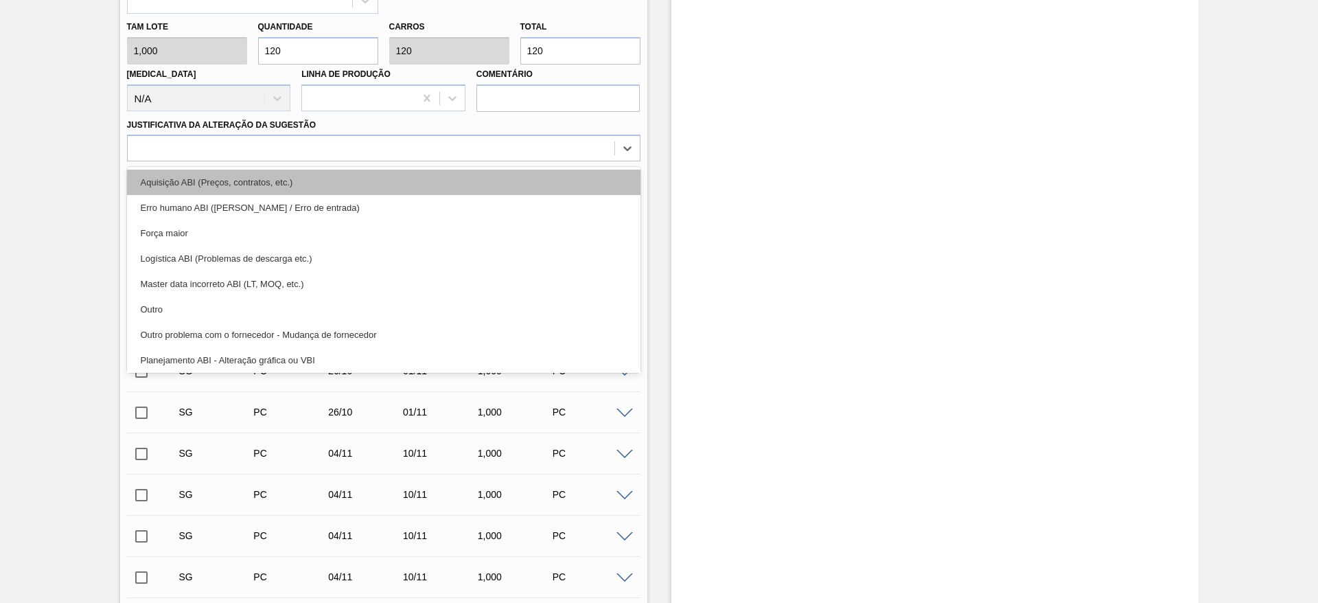
click at [525, 178] on div "Aquisição ABI (Preços, contratos, etc.)" at bounding box center [383, 181] width 513 height 25
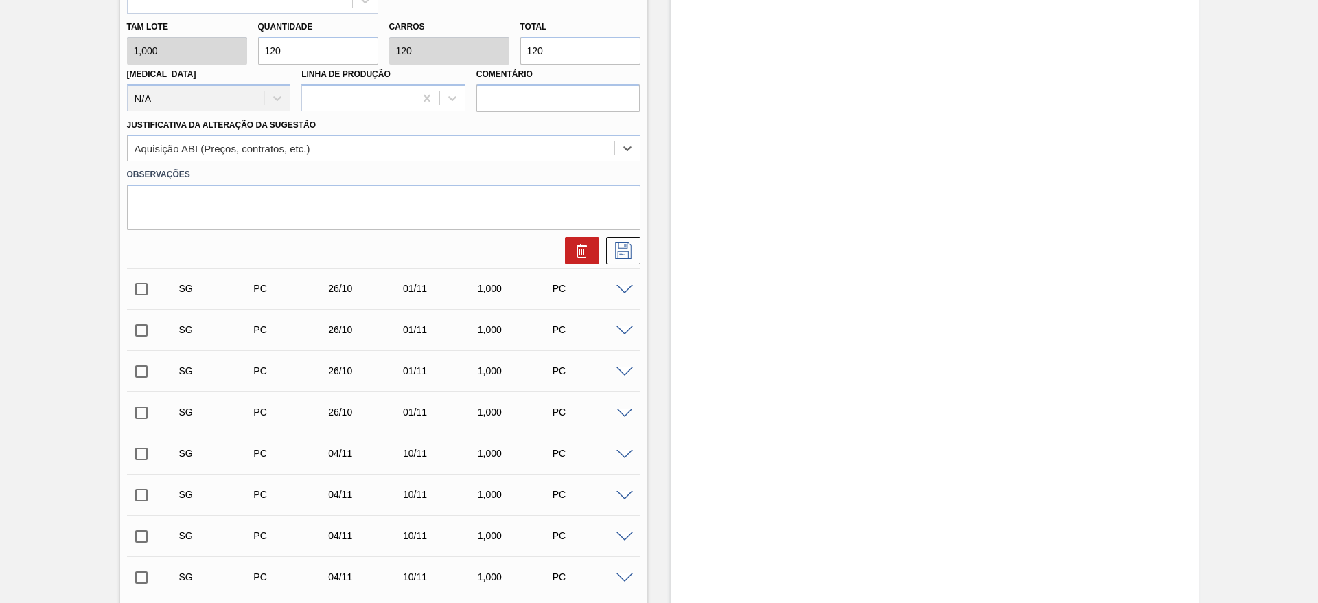
click at [622, 257] on icon at bounding box center [623, 250] width 22 height 16
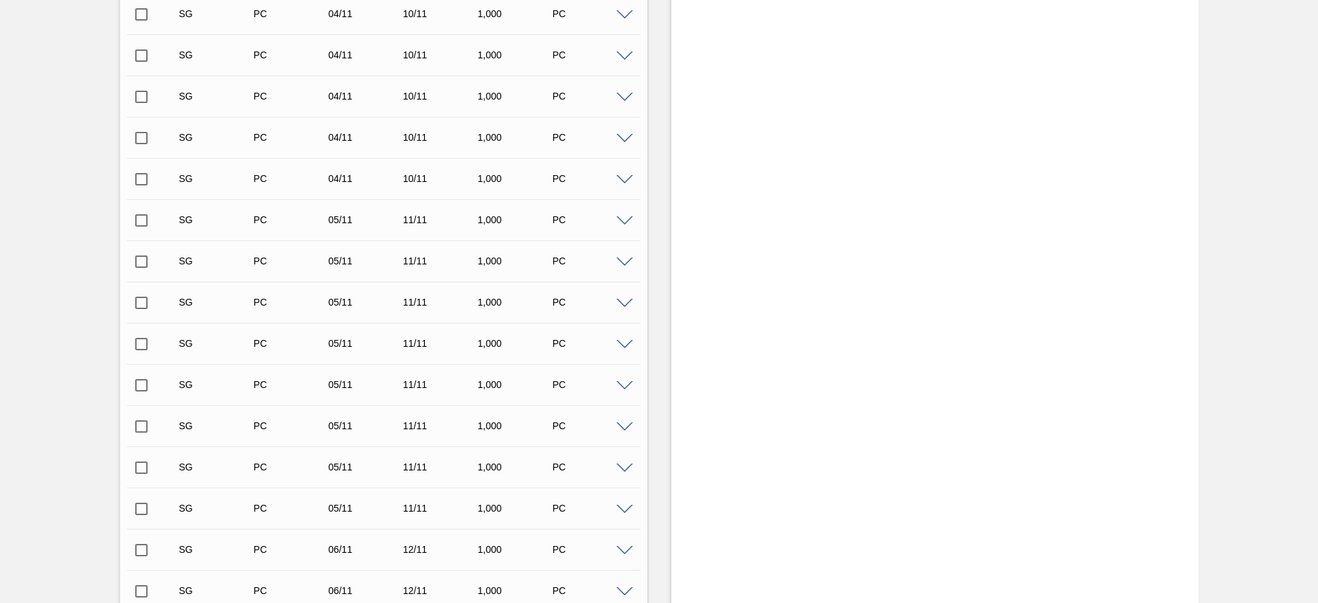
scroll to position [0, 0]
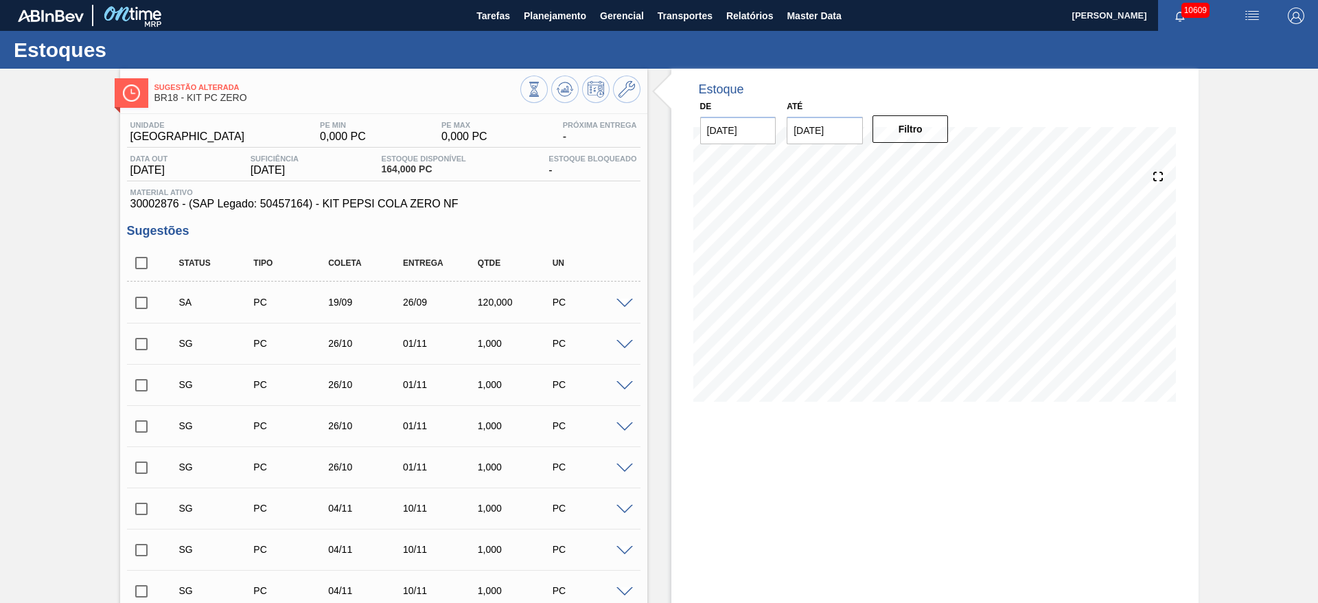
click at [147, 301] on input "checkbox" at bounding box center [141, 302] width 29 height 29
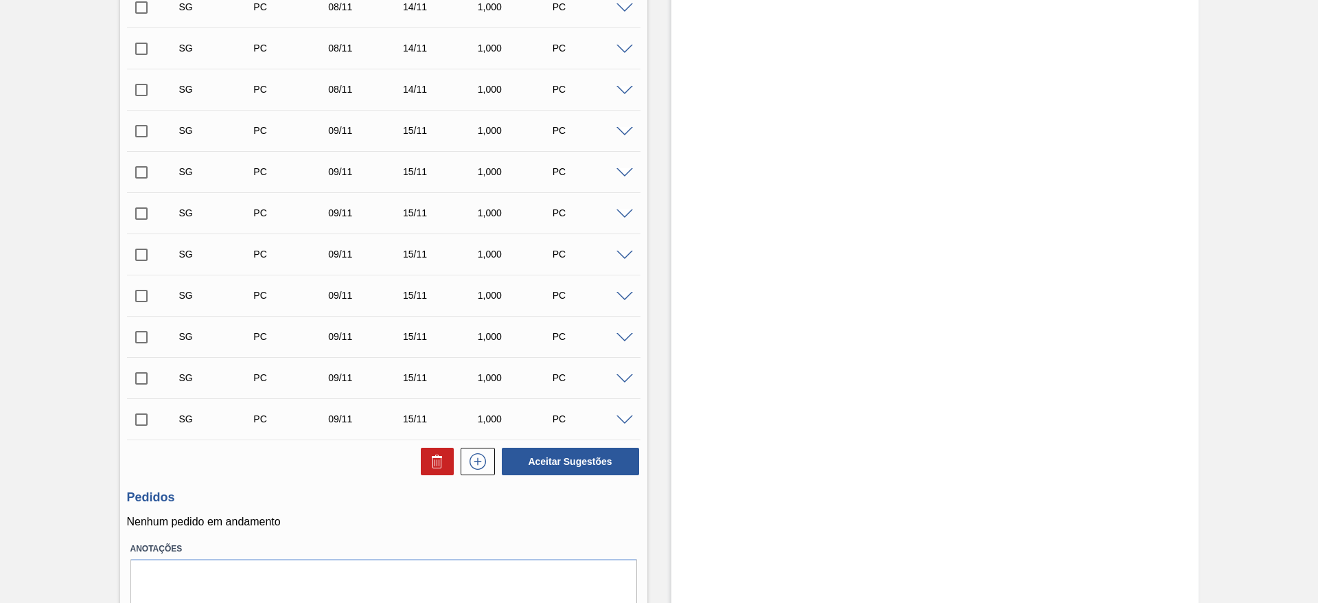
scroll to position [2073, 0]
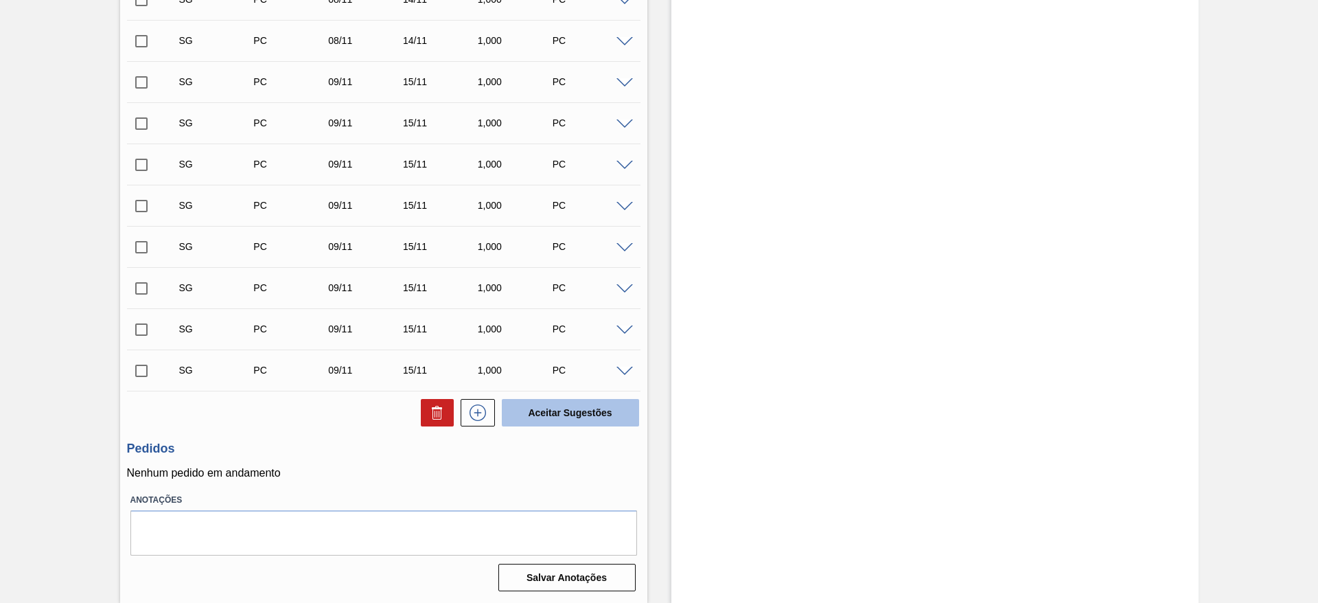
click at [561, 414] on button "Aceitar Sugestões" at bounding box center [570, 412] width 137 height 27
checkbox input "false"
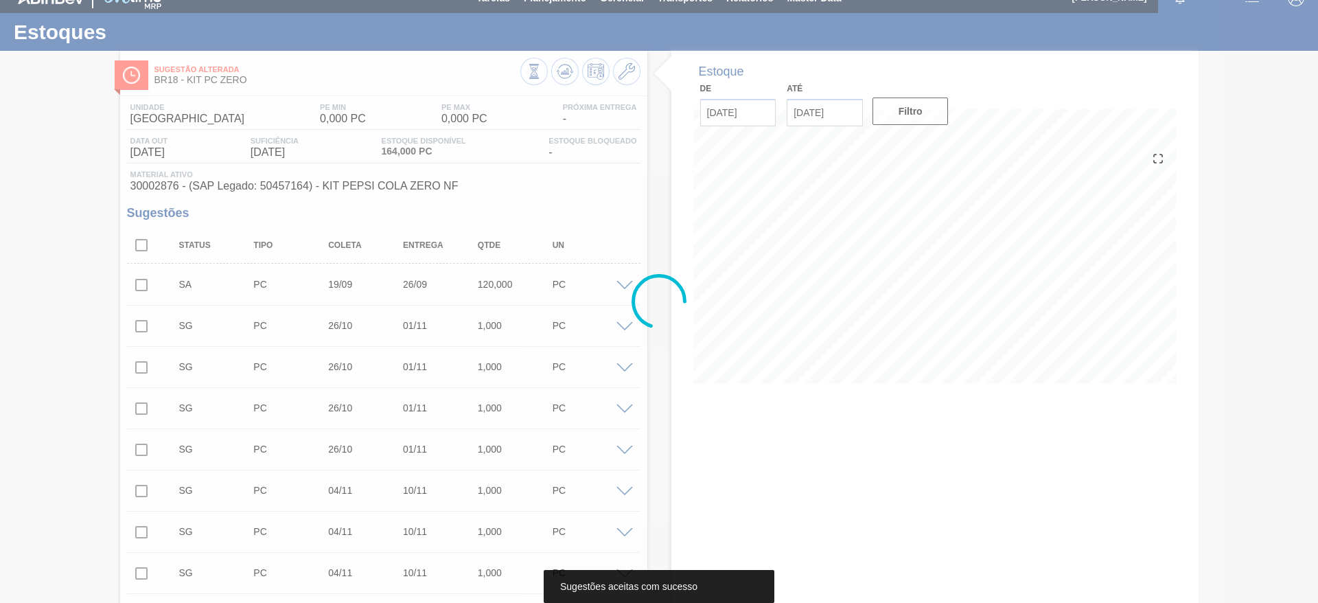
scroll to position [0, 0]
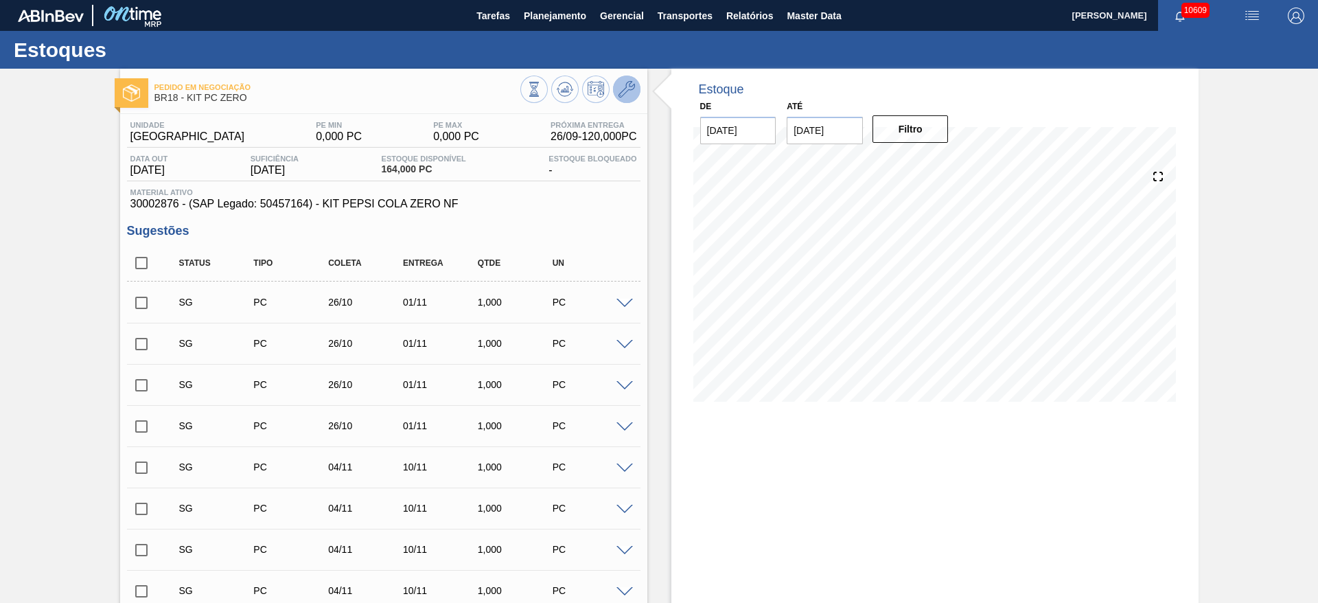
click at [620, 90] on icon at bounding box center [626, 89] width 16 height 16
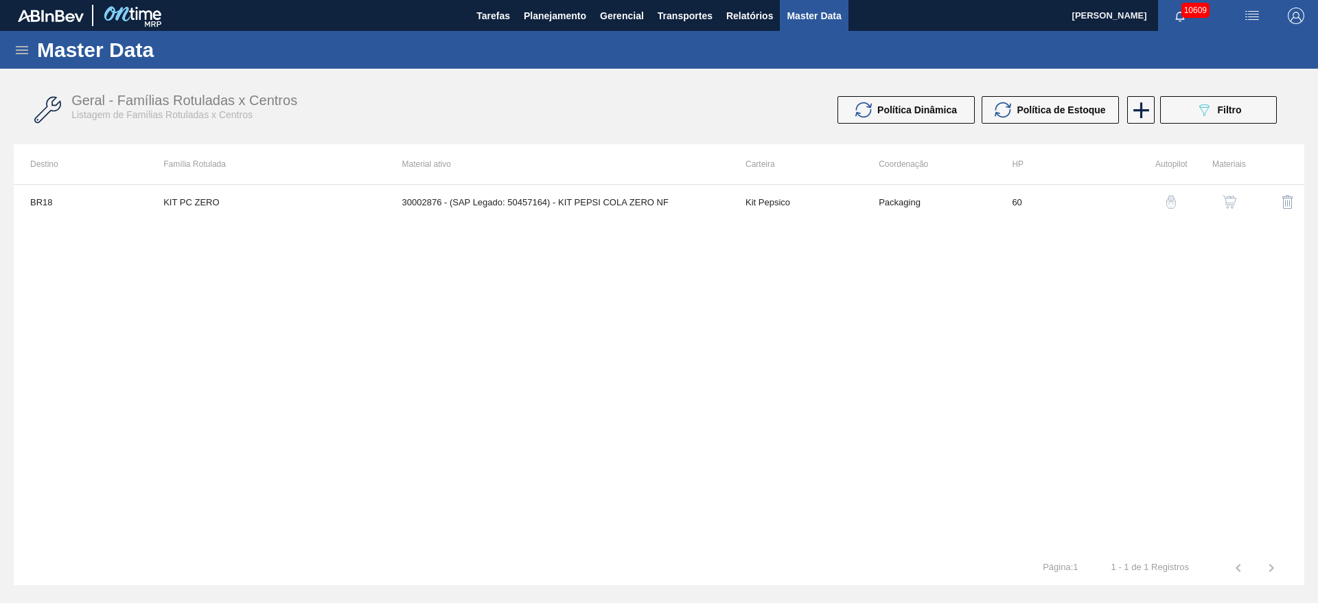
click at [1224, 202] on img "button" at bounding box center [1229, 202] width 14 height 14
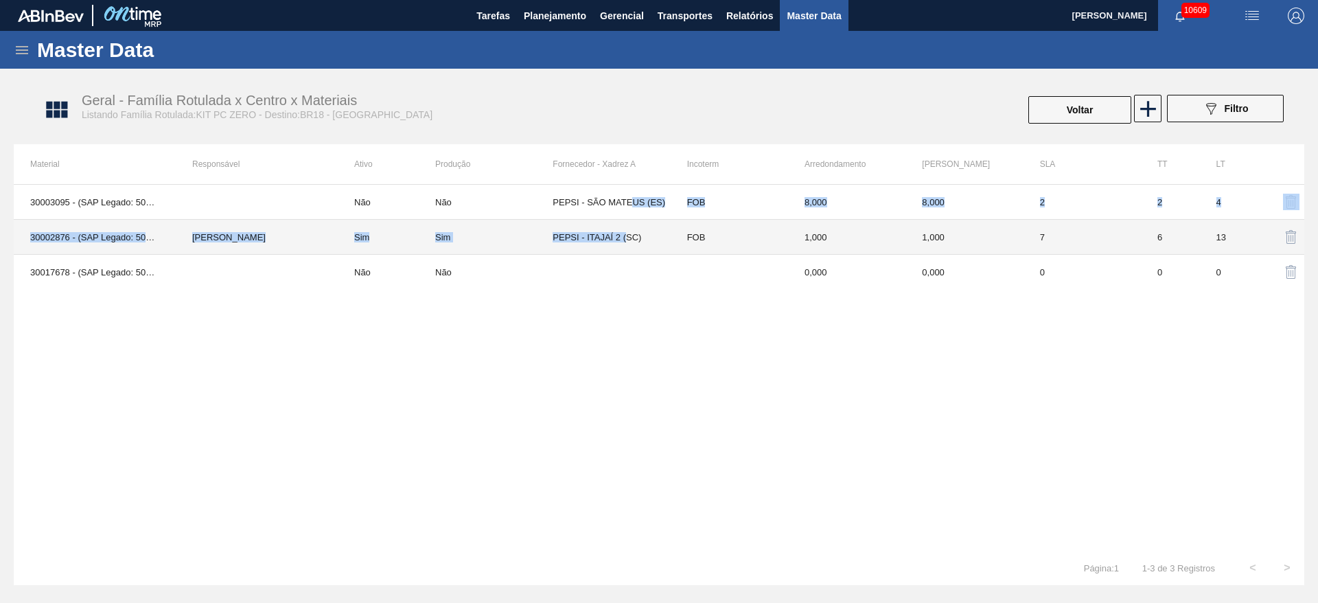
drag, startPoint x: 634, startPoint y: 202, endPoint x: 628, endPoint y: 229, distance: 27.5
click at [628, 229] on tbody "30003095 - (SAP Legado: 50310373) - KIT PEPSI COLA ZERO Não Não PEPSI - SÃO MAT…" at bounding box center [659, 237] width 1290 height 104
click at [628, 229] on td "PEPSI - ITAJAÍ 2 (SC)" at bounding box center [610, 237] width 117 height 35
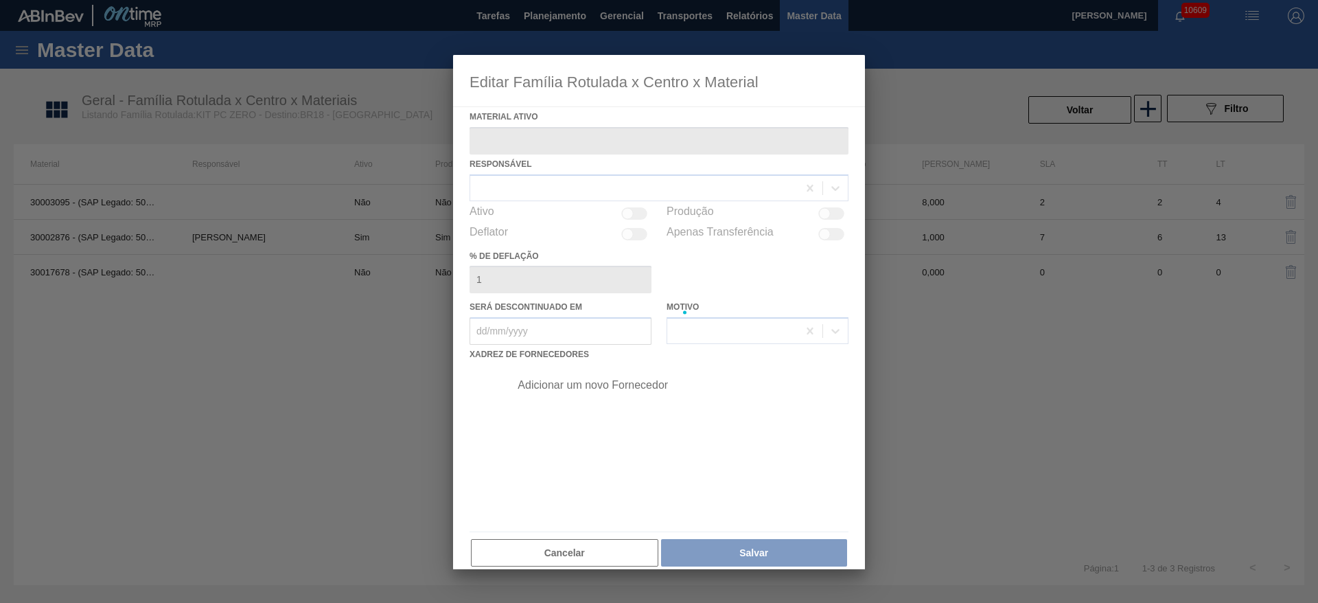
type ativo "30002876 - (SAP Legado: 50457164) - KIT PEPSI COLA ZERO NF"
checkbox input "true"
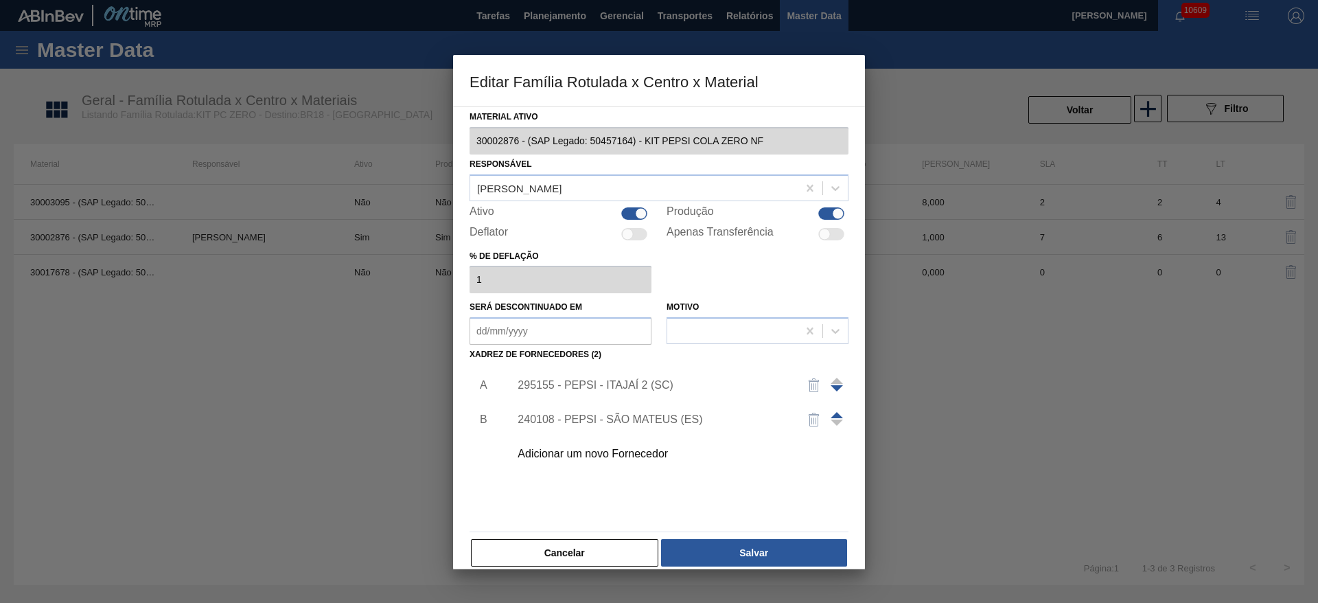
click at [635, 371] on div "295155 - PEPSI - ITAJAÍ 2 (SC)" at bounding box center [675, 385] width 347 height 34
click at [635, 377] on div "295155 - PEPSI - ITAJAÍ 2 (SC)" at bounding box center [675, 385] width 347 height 34
click at [628, 379] on div "295155 - PEPSI - ITAJAÍ 2 (SC)" at bounding box center [651, 385] width 269 height 12
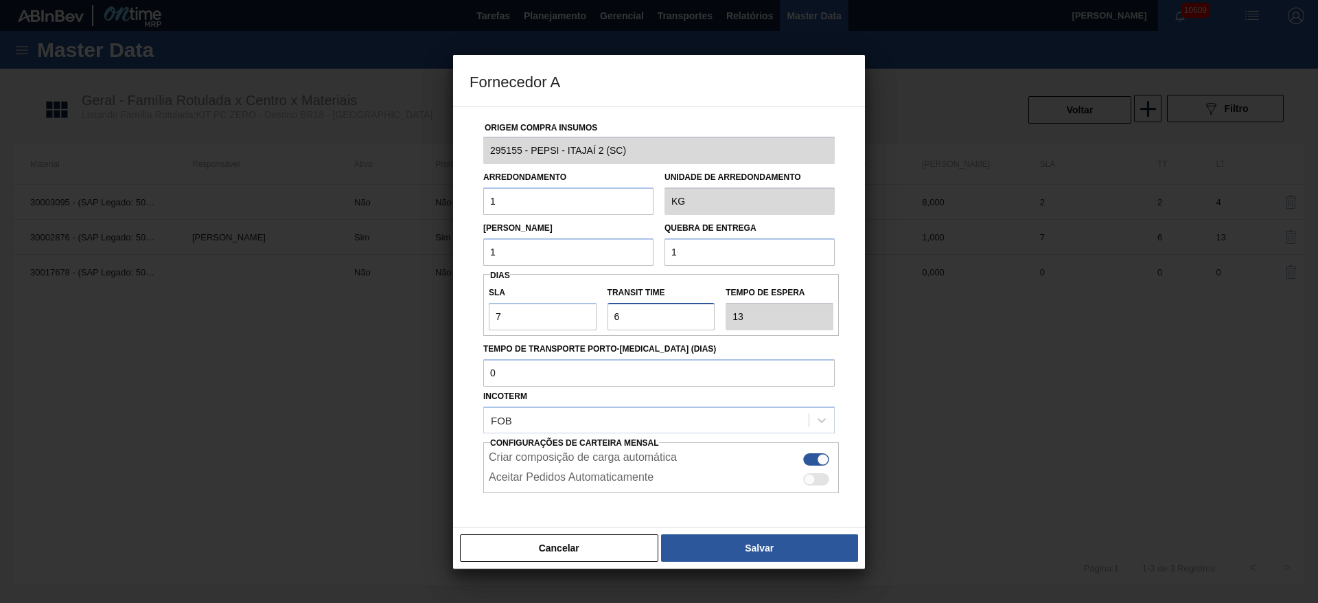
drag, startPoint x: 631, startPoint y: 316, endPoint x: 586, endPoint y: 317, distance: 45.3
click at [586, 317] on div "SLA 7 Transit Time Tempo de espera 13" at bounding box center [660, 304] width 355 height 51
type input "7"
type input "14"
type input "7"
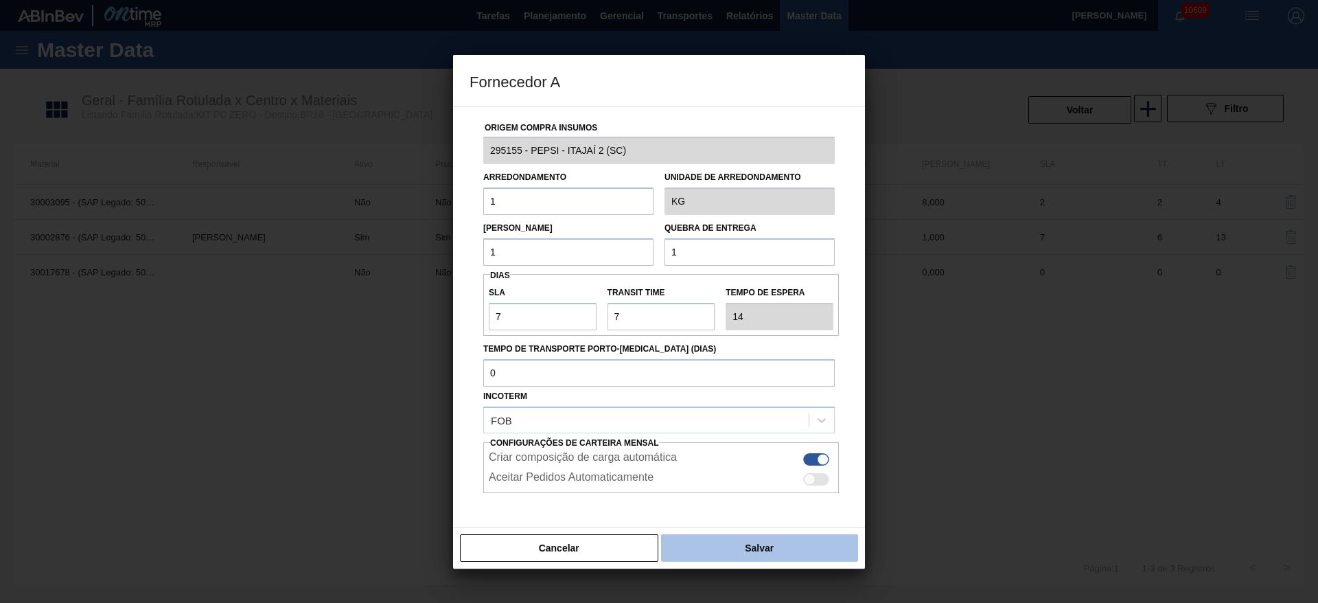
click at [756, 540] on button "Salvar" at bounding box center [759, 547] width 197 height 27
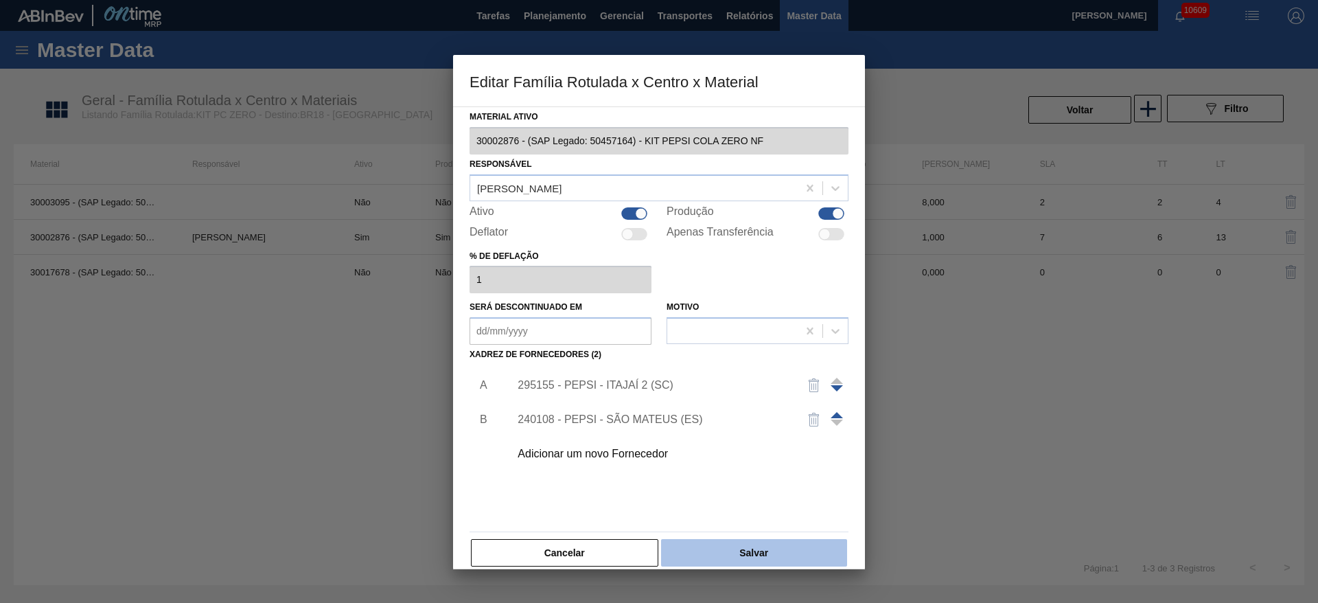
click at [759, 548] on button "Salvar" at bounding box center [754, 552] width 186 height 27
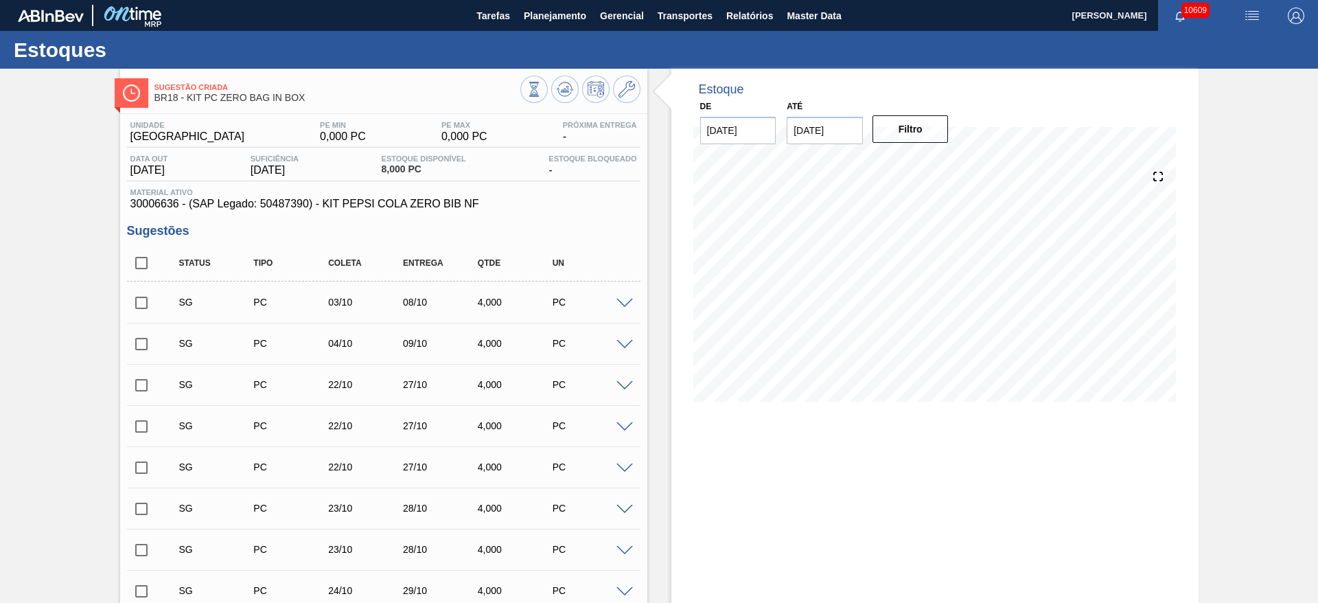
click at [616, 303] on span at bounding box center [624, 304] width 16 height 10
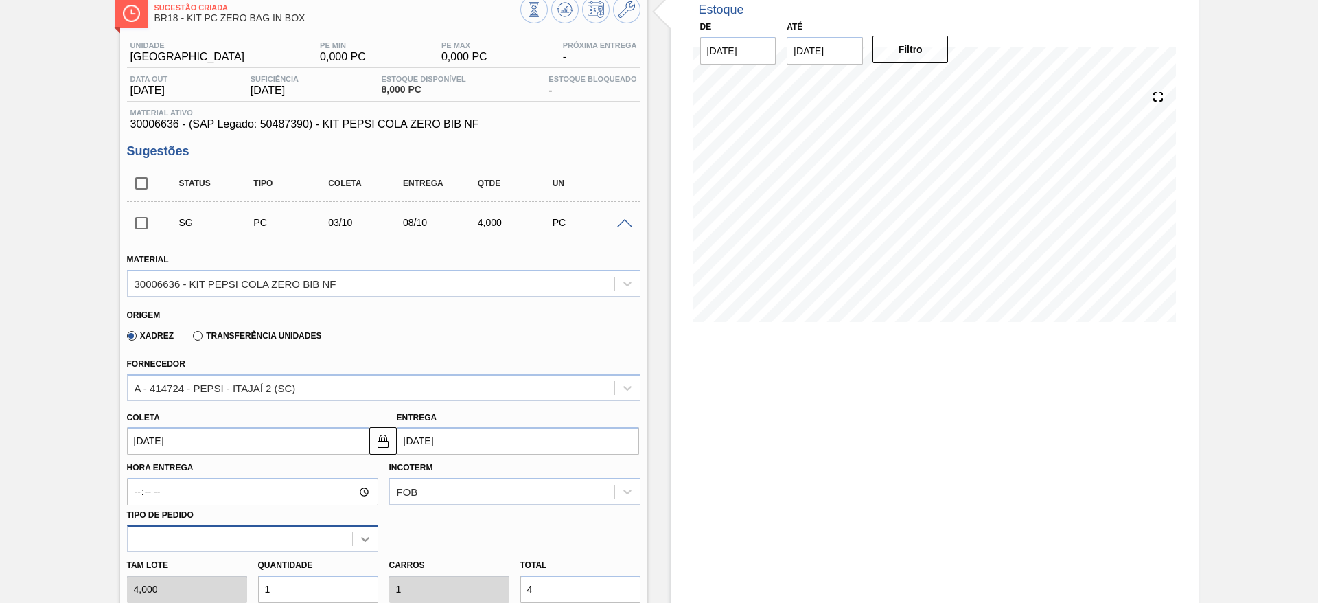
scroll to position [206, 0]
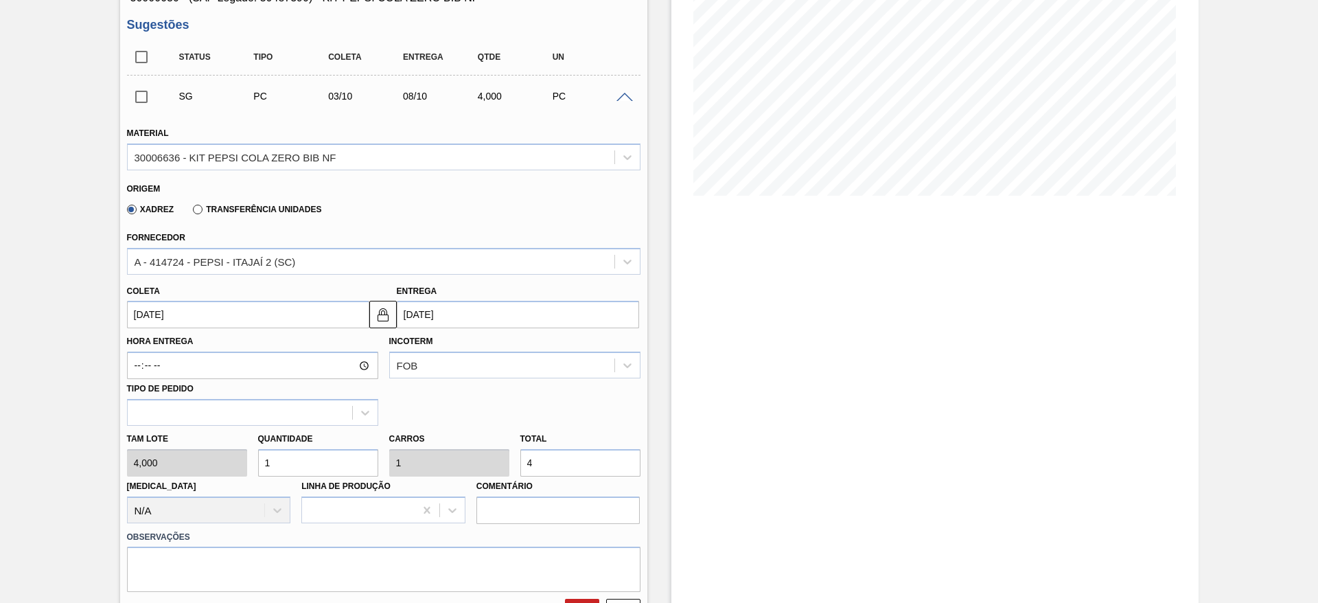
click at [226, 463] on div "[PERSON_NAME] 4,000 Quantidade 1 Carros 1 Total 4 [MEDICAL_DATA] N/A Linha de P…" at bounding box center [383, 474] width 524 height 98
type input "2"
type input "8"
type input "2"
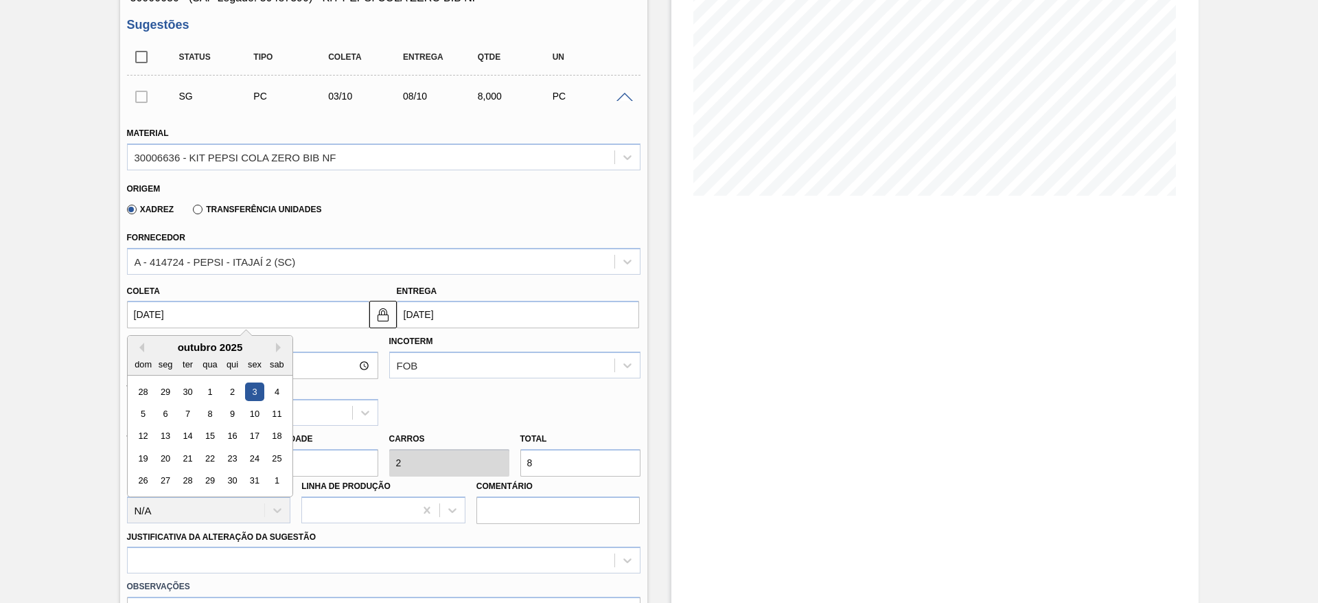
click at [161, 316] on input "[DATE]" at bounding box center [248, 314] width 242 height 27
click at [137, 353] on div "dom seg ter qua qui sex sab" at bounding box center [210, 364] width 165 height 22
click at [141, 351] on button "Previous Month" at bounding box center [140, 347] width 10 height 10
drag, startPoint x: 255, startPoint y: 456, endPoint x: 249, endPoint y: 433, distance: 24.0
click at [249, 433] on div "31 1 2 3 4 5 6 7 8 9 10 11 12 13 14 15 16 17 18 19 20 21 22 23 24 25 26 27 28 2…" at bounding box center [210, 435] width 156 height 111
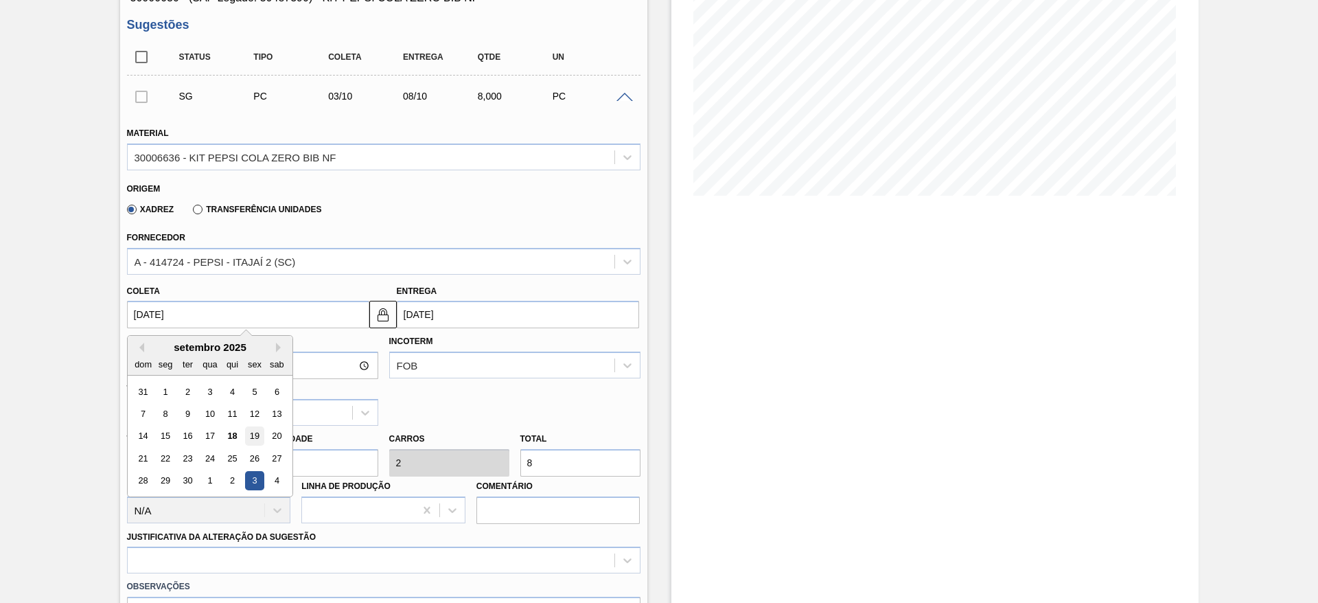
click at [249, 432] on div "19" at bounding box center [254, 436] width 19 height 19
type input "[DATE]"
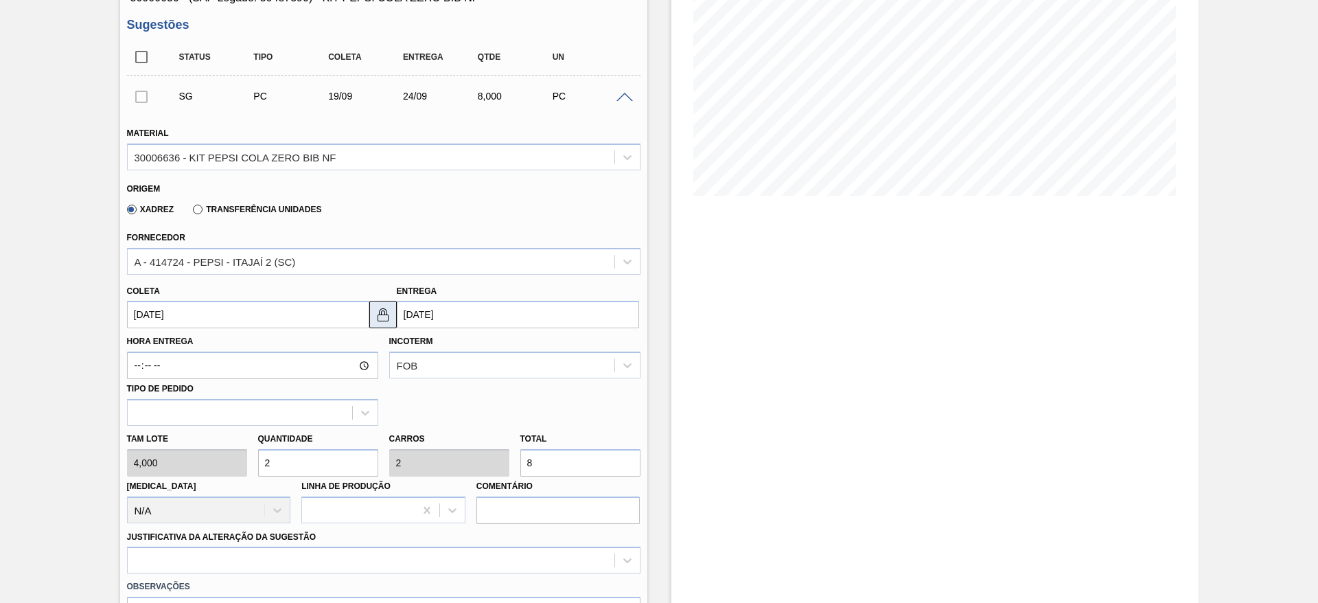
click at [379, 314] on img at bounding box center [383, 314] width 16 height 16
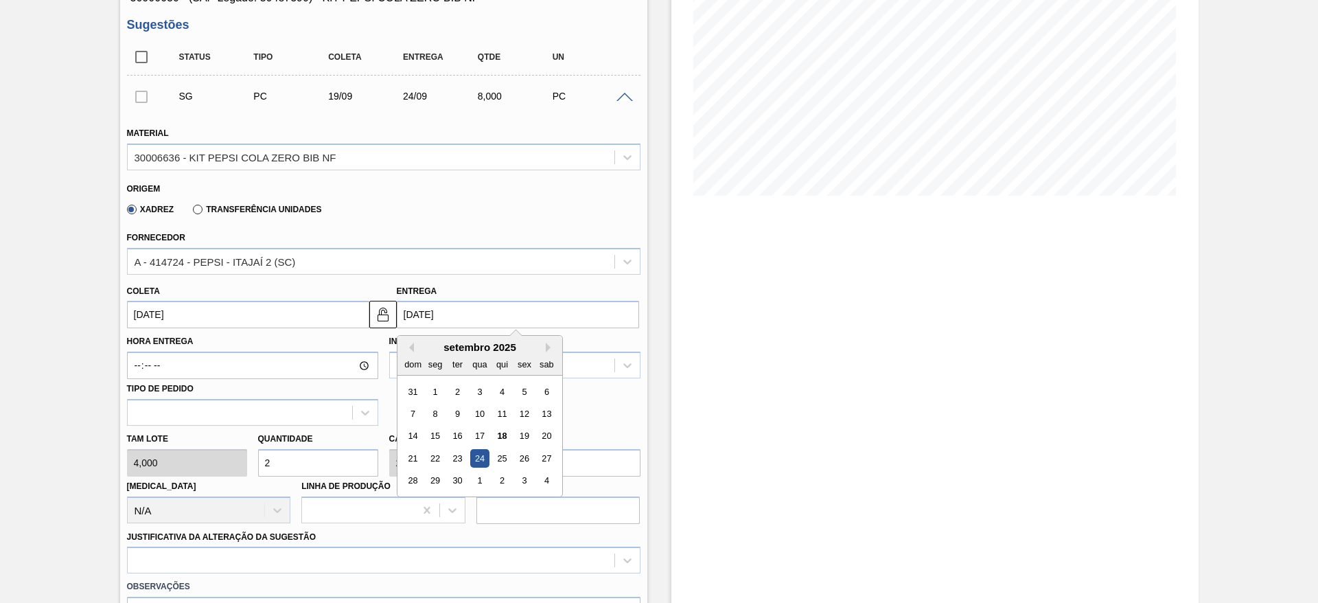
click at [428, 309] on input "[DATE]" at bounding box center [518, 314] width 242 height 27
click at [532, 456] on div "26" at bounding box center [524, 458] width 19 height 19
type input "[DATE]"
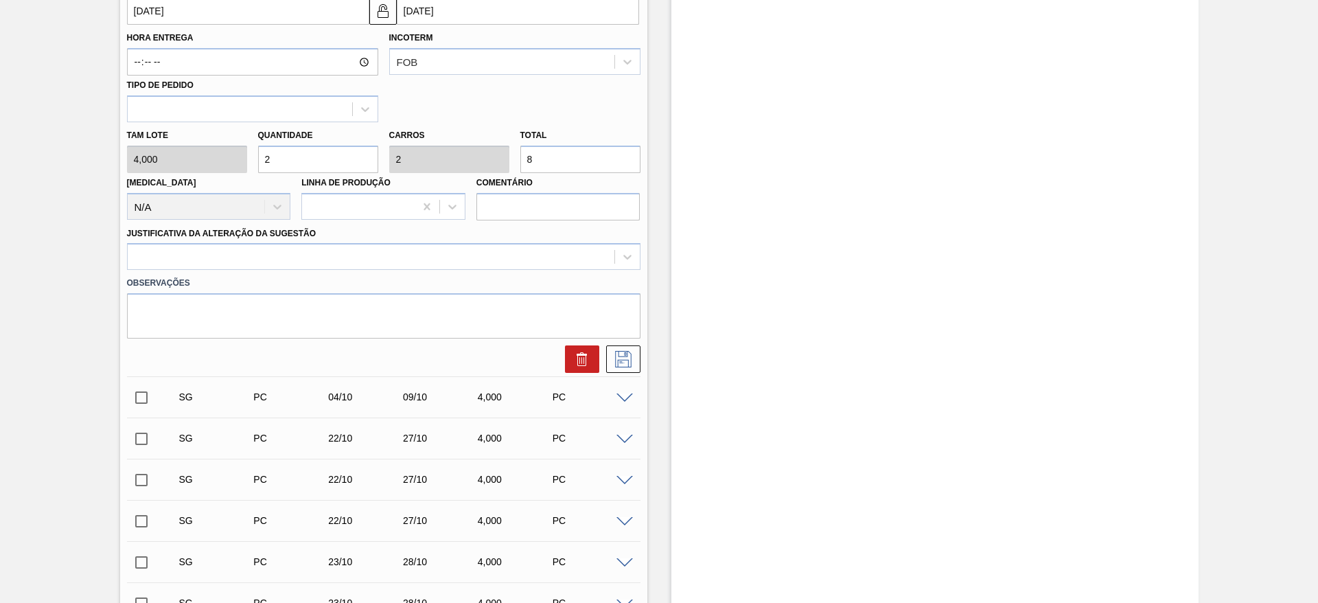
scroll to position [515, 0]
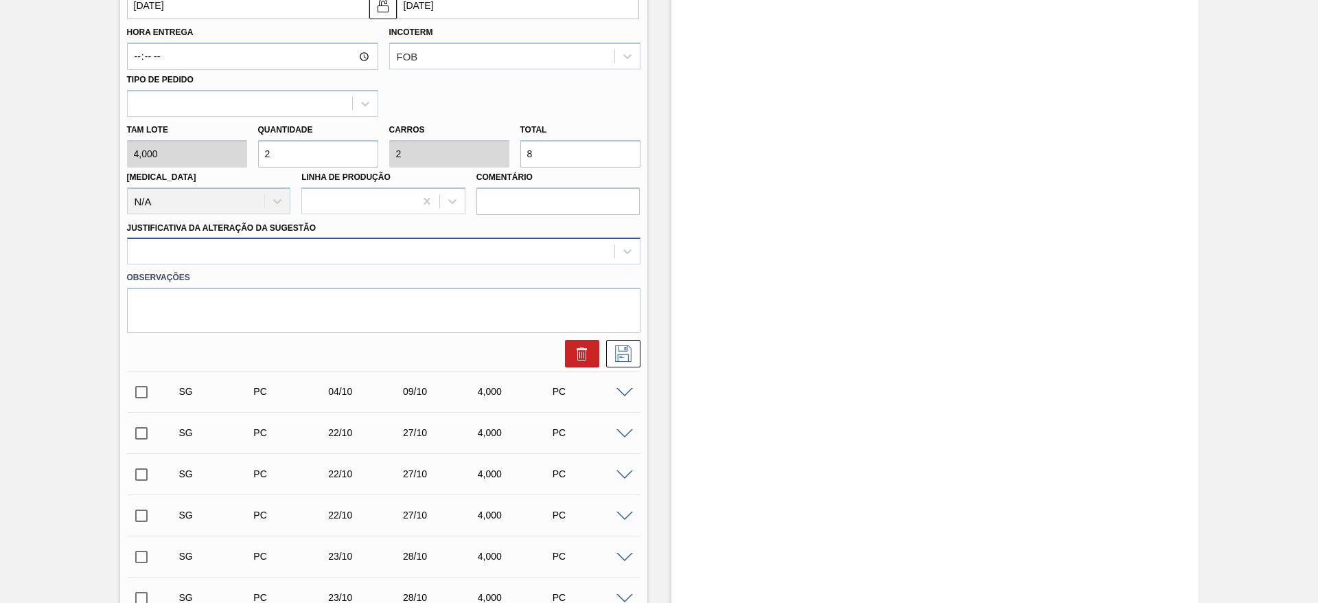
click at [532, 255] on div at bounding box center [371, 252] width 487 height 20
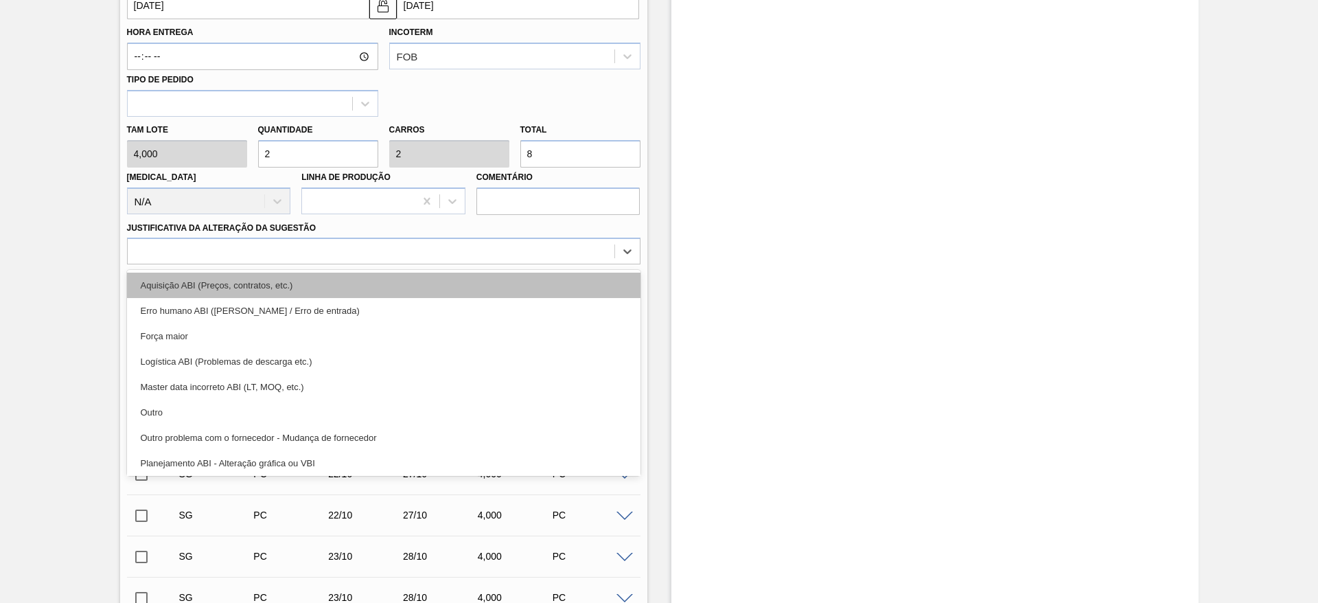
click at [524, 279] on div "Aquisição ABI (Preços, contratos, etc.)" at bounding box center [383, 284] width 513 height 25
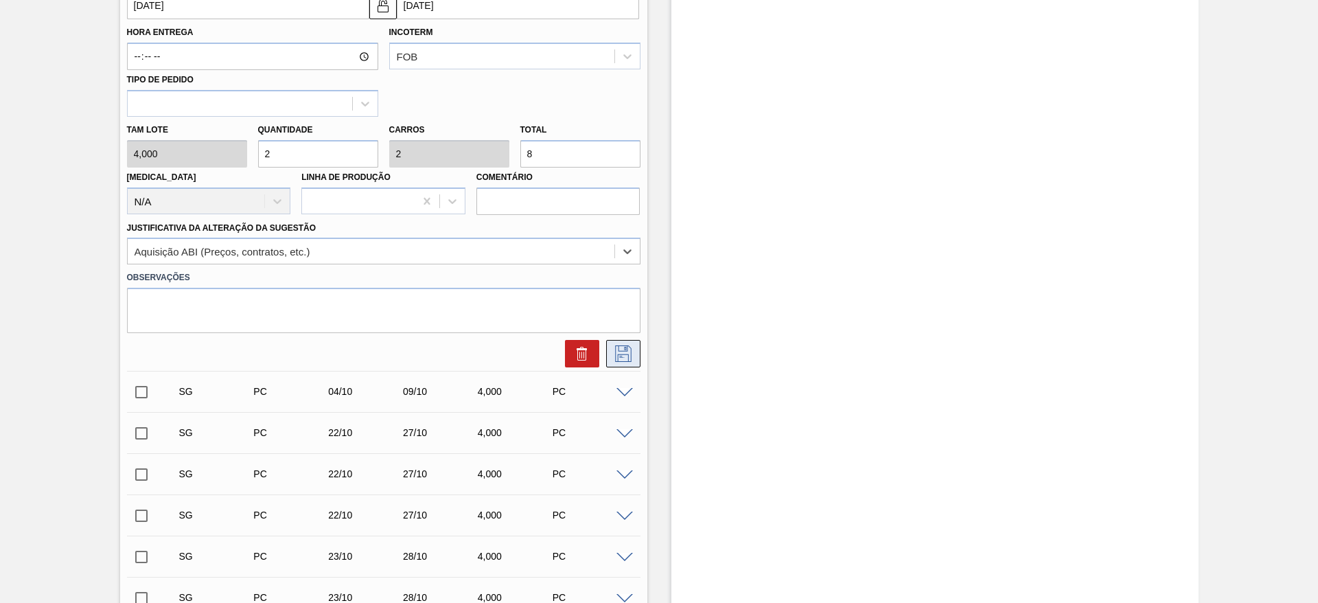
click at [622, 357] on icon at bounding box center [622, 352] width 7 height 11
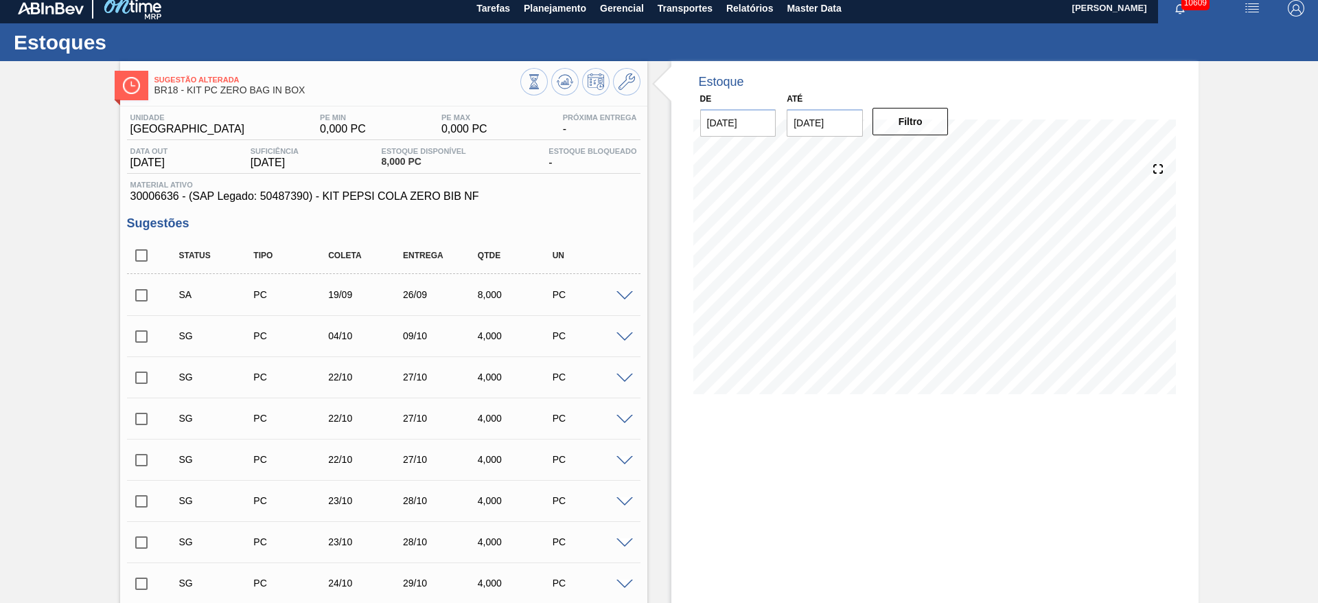
scroll to position [0, 0]
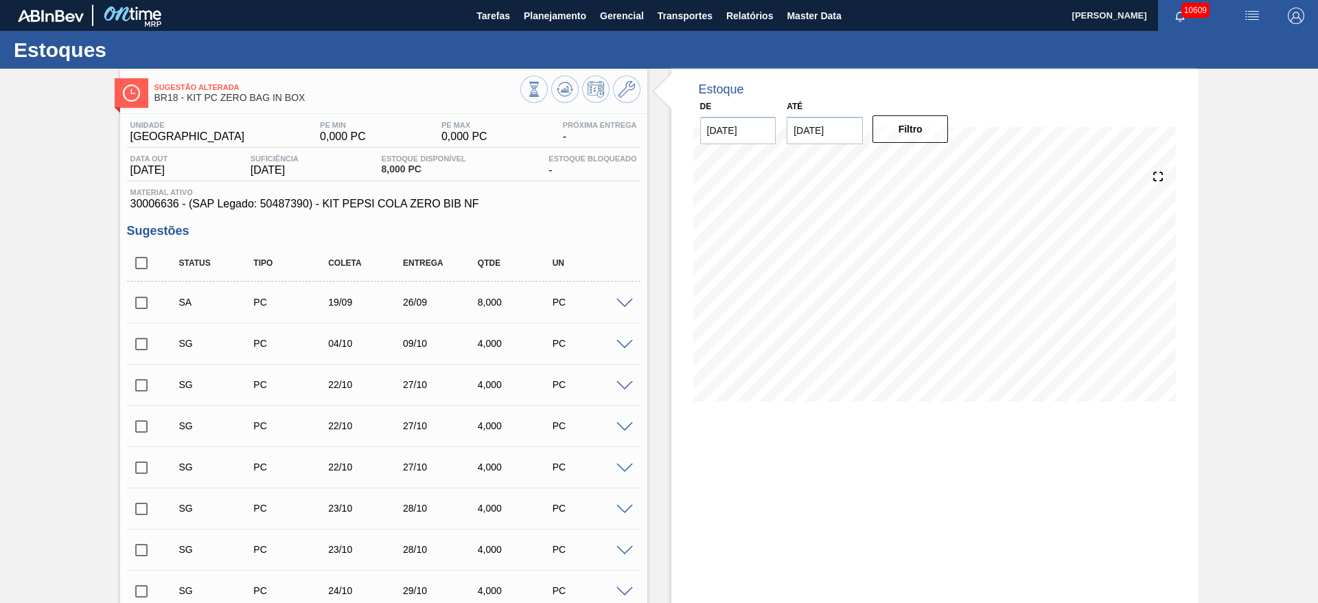
click at [139, 300] on input "checkbox" at bounding box center [141, 302] width 29 height 29
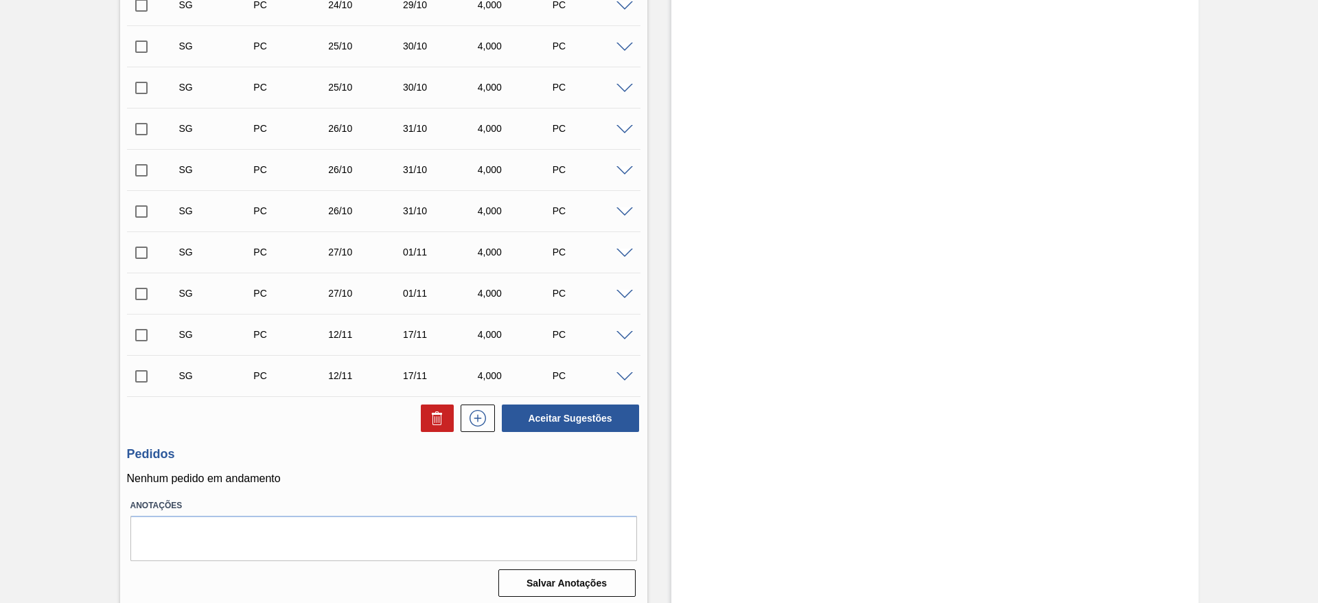
scroll to position [632, 0]
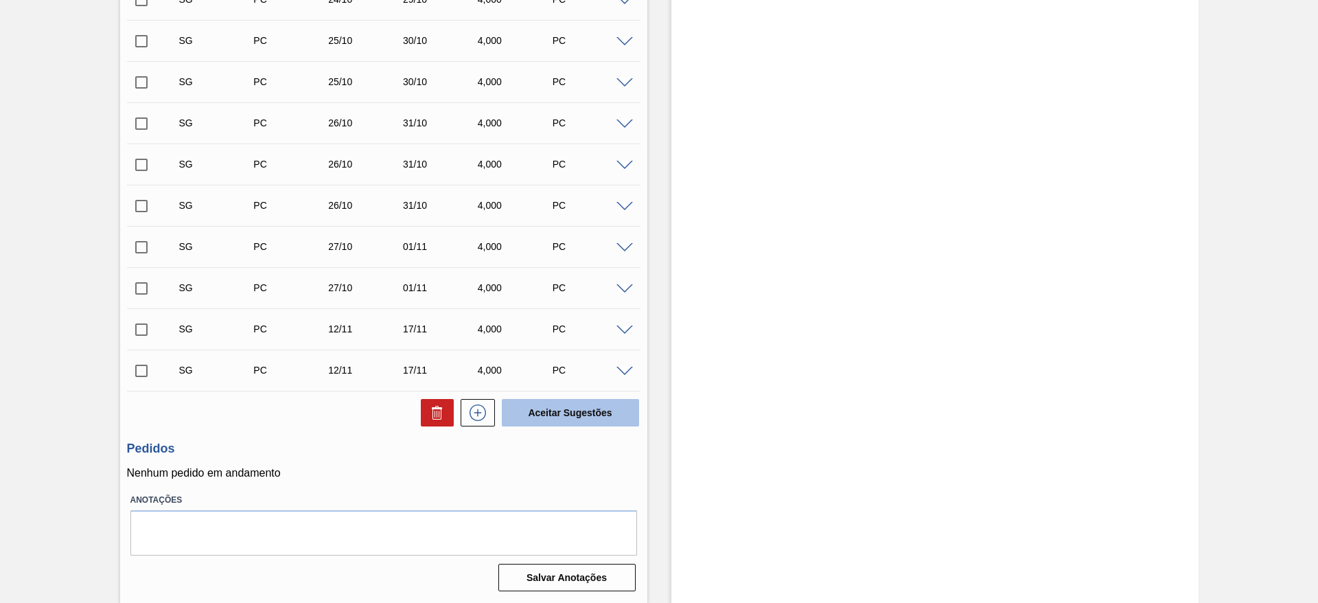
click at [546, 399] on button "Aceitar Sugestões" at bounding box center [570, 412] width 137 height 27
checkbox input "false"
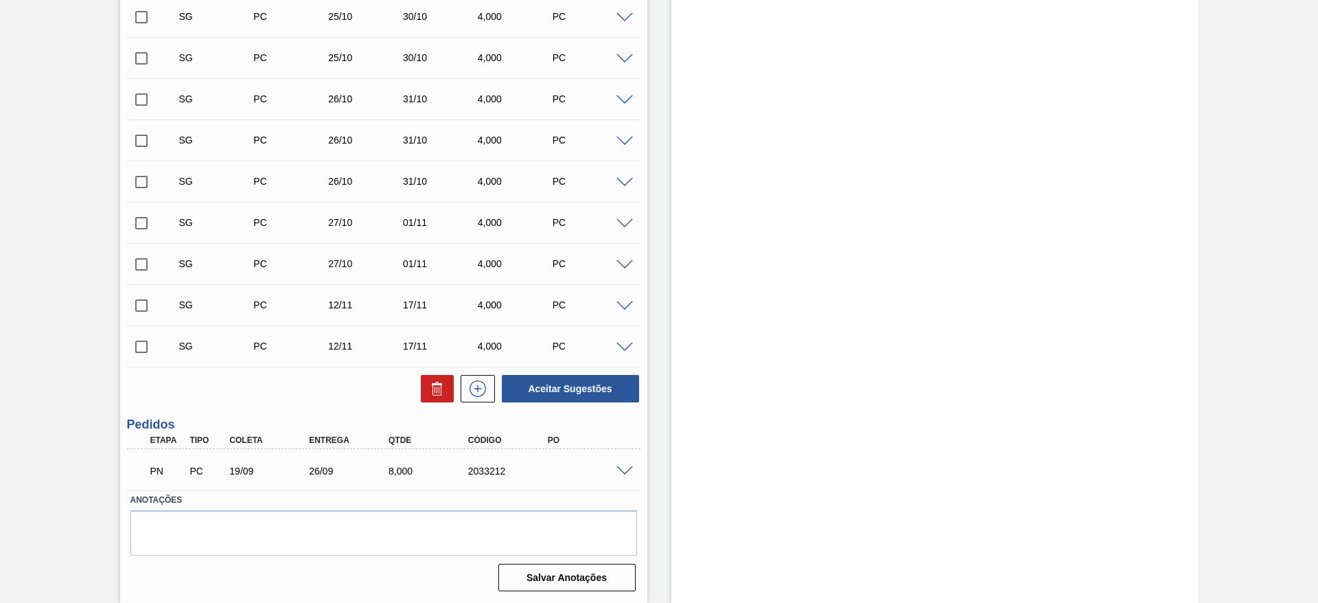
scroll to position [591, 0]
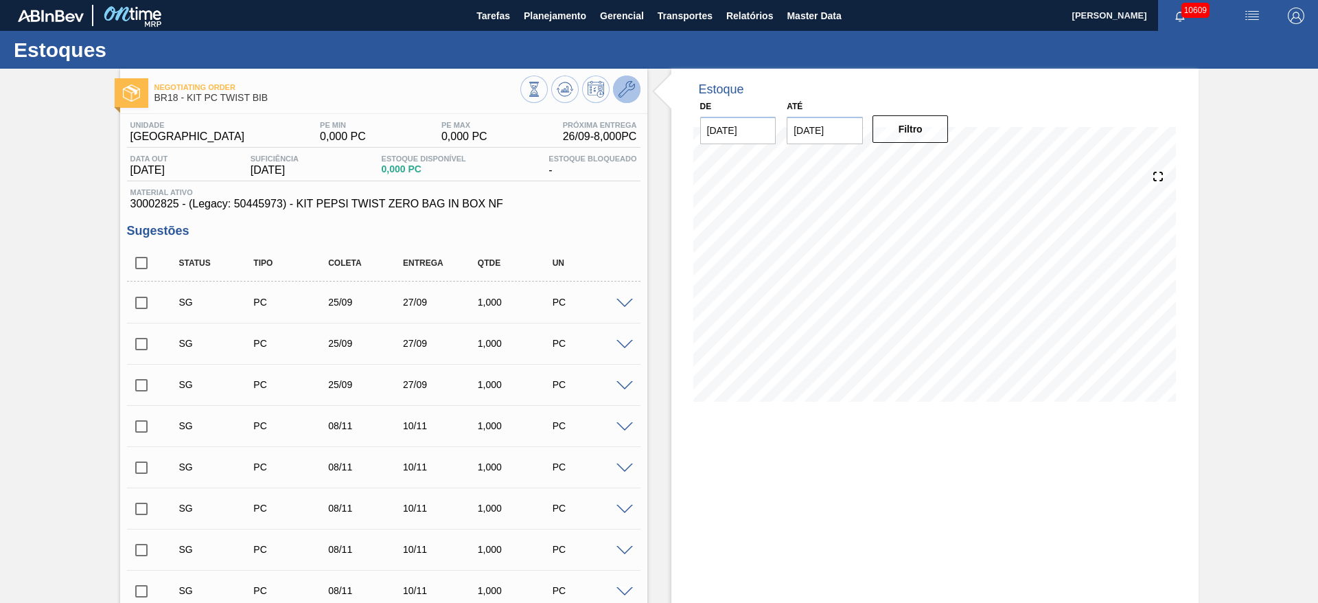
click at [629, 93] on icon at bounding box center [626, 89] width 16 height 16
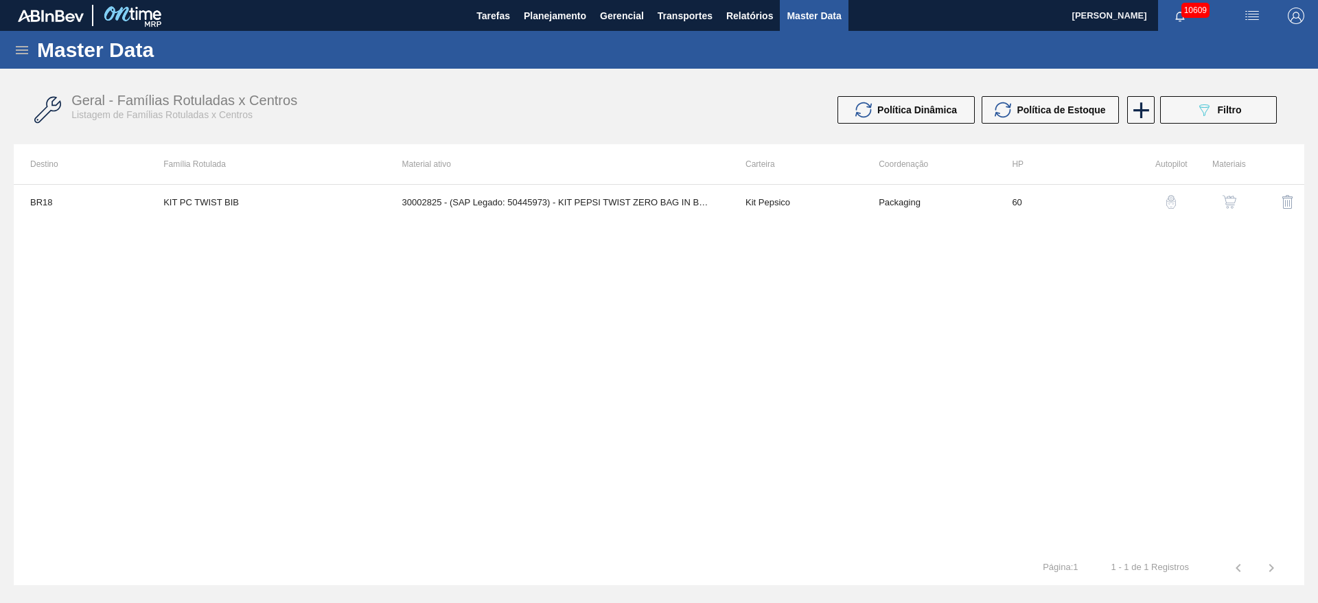
click at [1229, 194] on button "button" at bounding box center [1229, 201] width 33 height 33
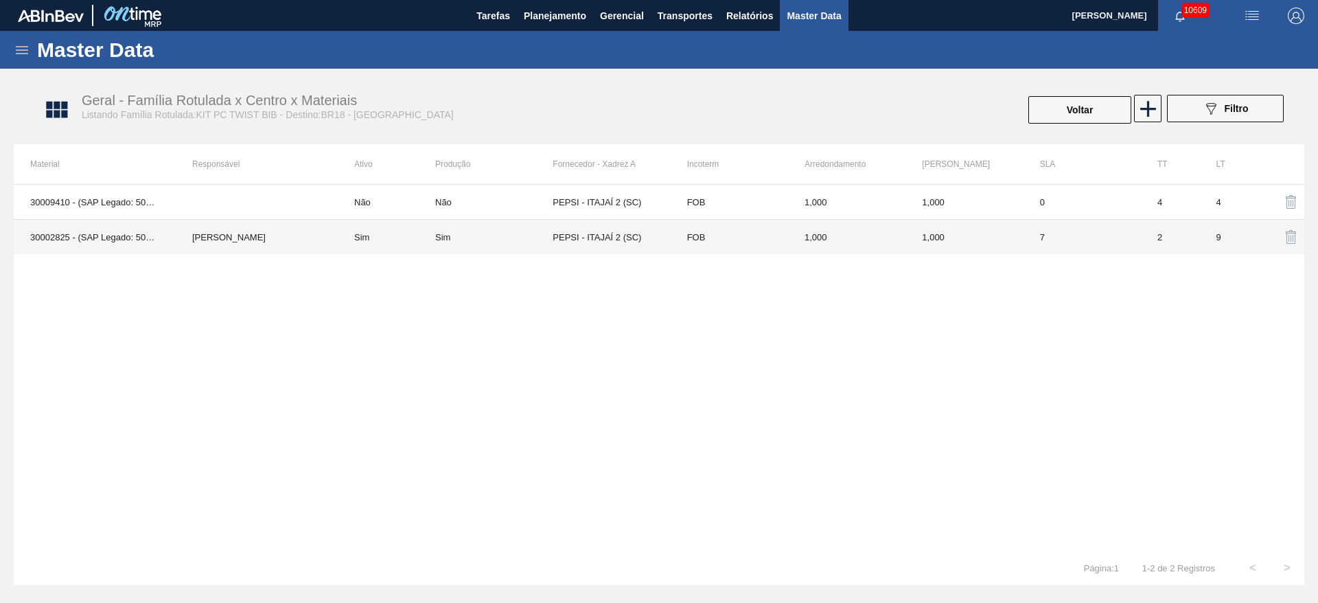
click at [630, 246] on td "PEPSI - ITAJAÍ 2 (SC)" at bounding box center [610, 237] width 117 height 35
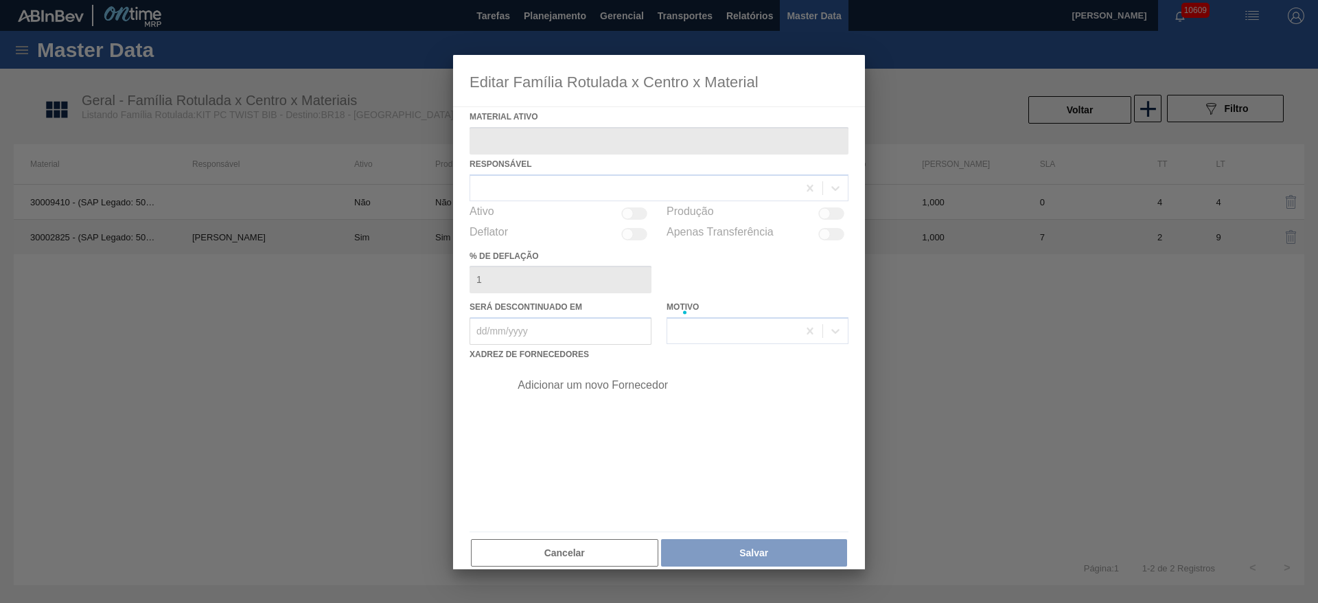
type ativo "30002825 - (SAP Legado: 50445973) - KIT PEPSI TWIST ZERO BAG IN BOX NF"
checkbox input "true"
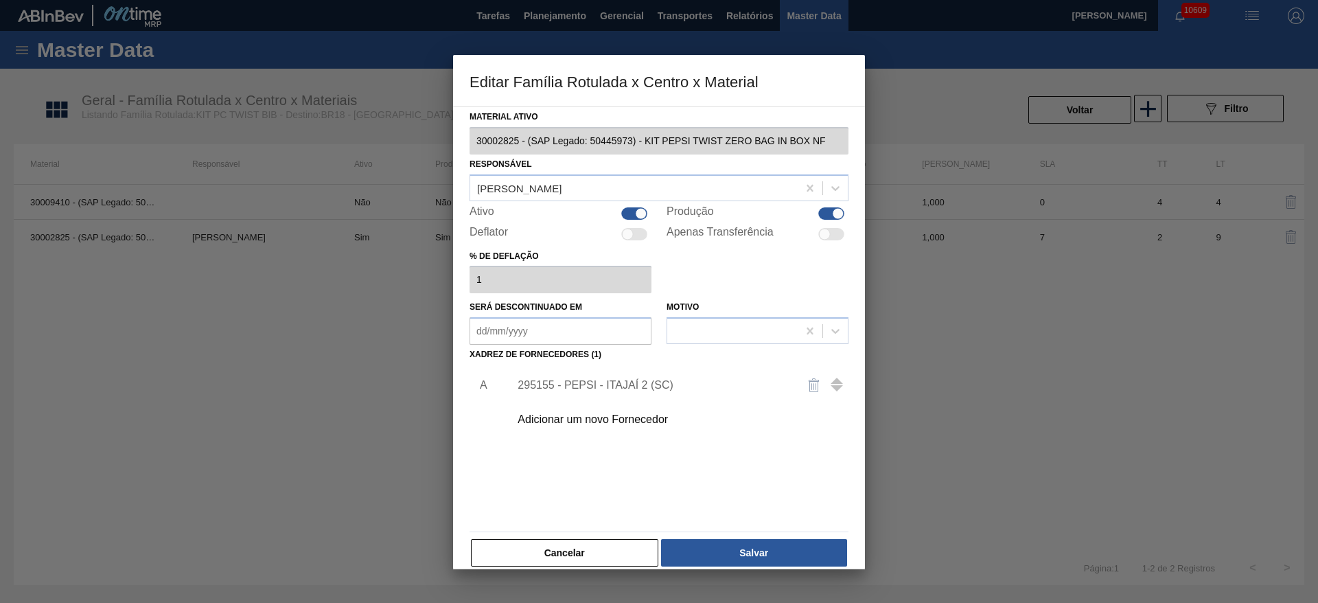
click at [644, 372] on div "295155 - PEPSI - ITAJAÍ 2 (SC)" at bounding box center [675, 385] width 347 height 34
click at [646, 375] on div "295155 - PEPSI - ITAJAÍ 2 (SC)" at bounding box center [675, 385] width 347 height 34
click at [635, 390] on div "295155 - PEPSI - ITAJAÍ 2 (SC)" at bounding box center [651, 385] width 269 height 12
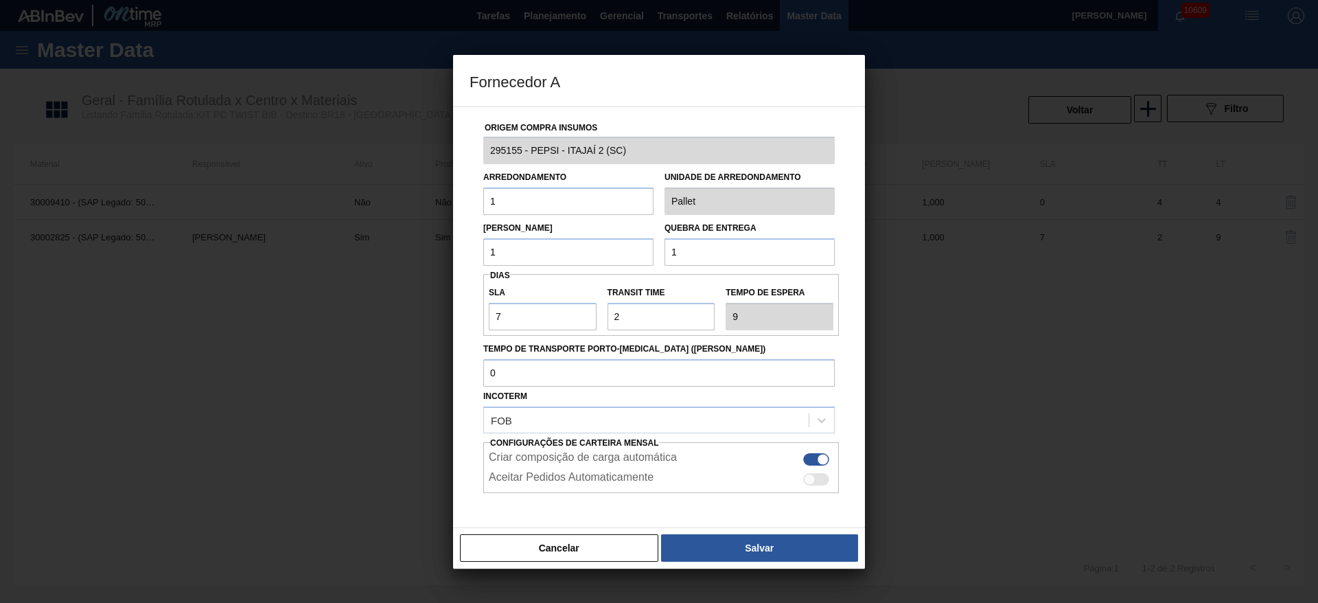
drag, startPoint x: 683, startPoint y: 254, endPoint x: 647, endPoint y: 254, distance: 35.7
click at [647, 254] on div "Lote Mínimo 1 Quebra de entrega 1" at bounding box center [659, 240] width 362 height 51
type input "52"
drag, startPoint x: 634, startPoint y: 315, endPoint x: 595, endPoint y: 312, distance: 39.2
click at [595, 312] on div "SLA 7 Transit Time Tempo de espera 9" at bounding box center [660, 304] width 355 height 51
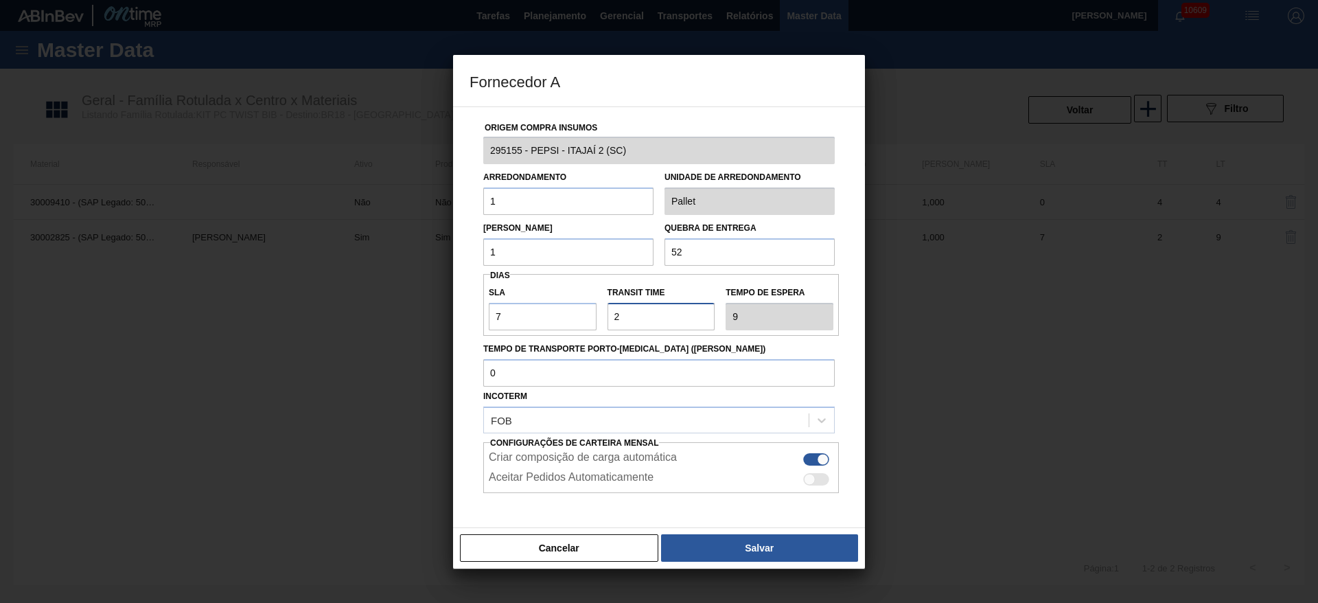
type input "7"
type input "14"
type input "7"
click at [784, 561] on div "Cancelar Salvar" at bounding box center [659, 547] width 412 height 41
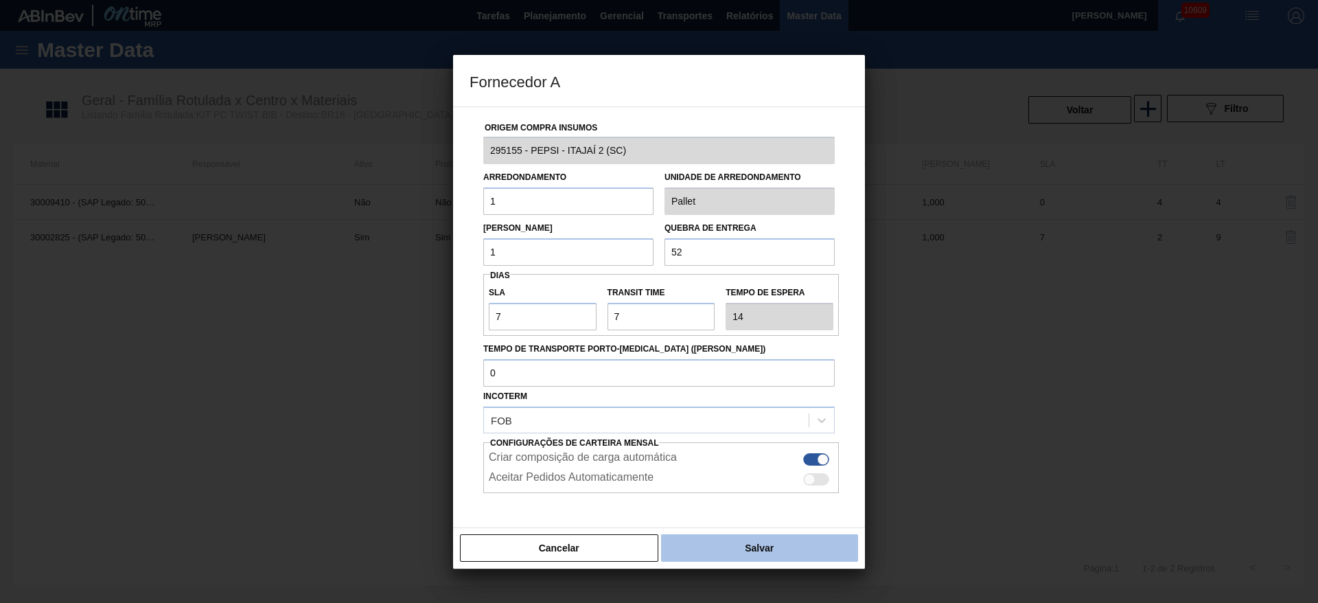
click at [775, 557] on button "Salvar" at bounding box center [759, 547] width 197 height 27
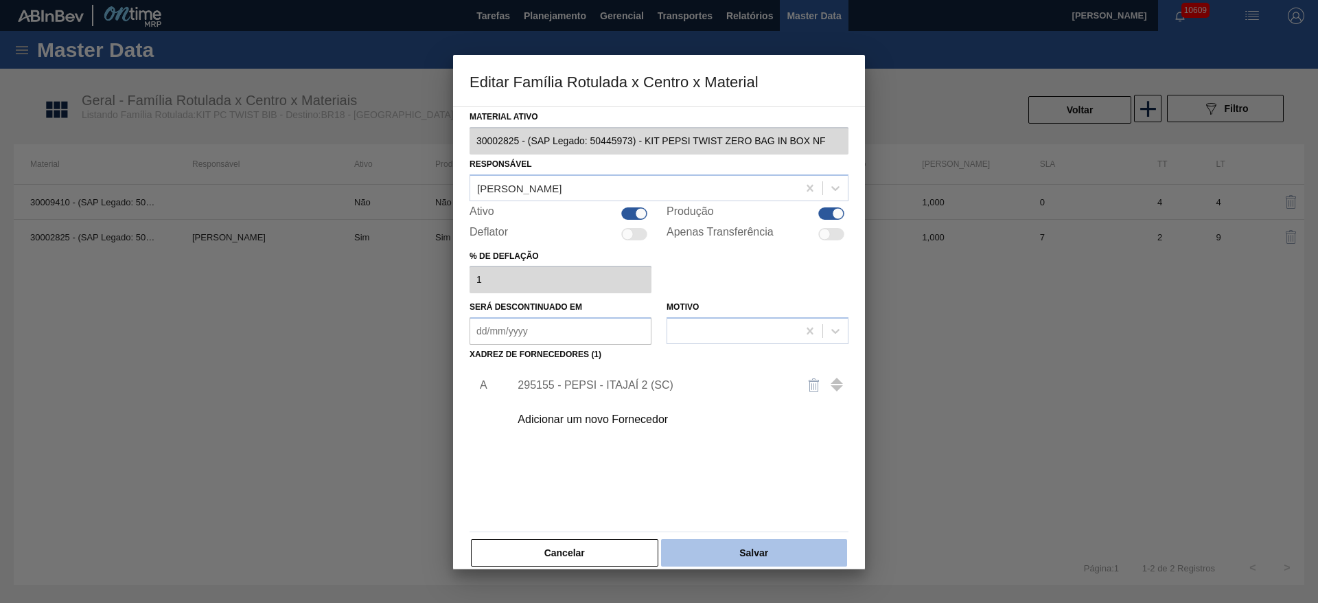
click at [757, 551] on button "Salvar" at bounding box center [754, 552] width 186 height 27
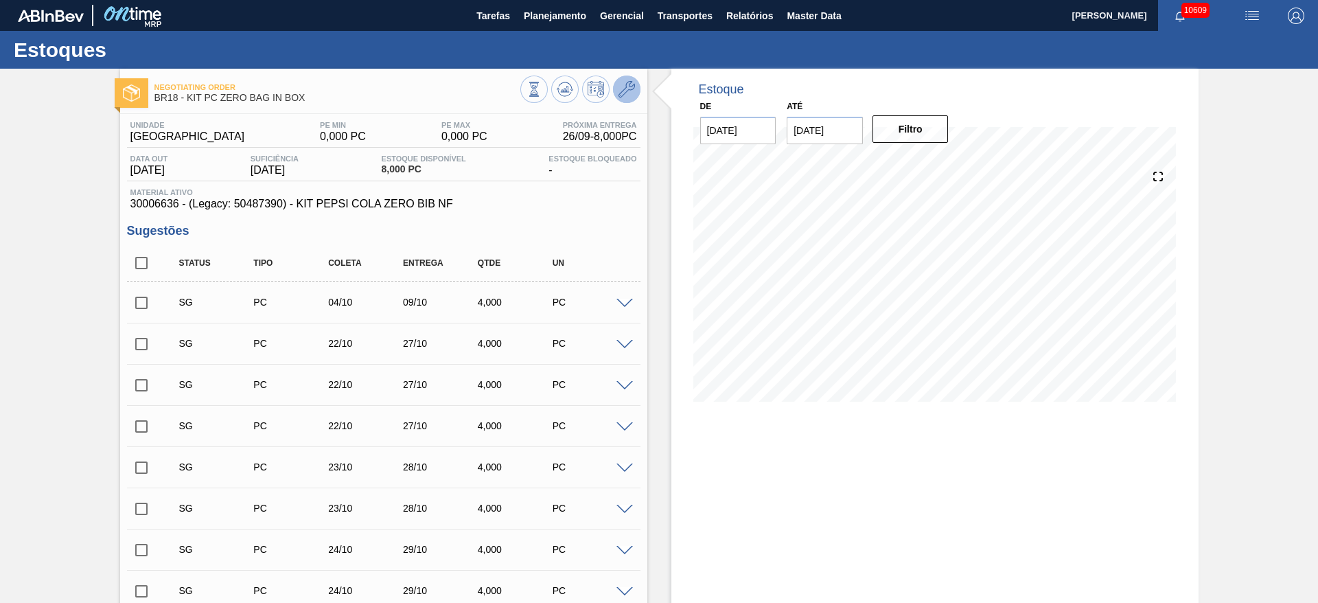
click at [615, 89] on button at bounding box center [626, 88] width 27 height 27
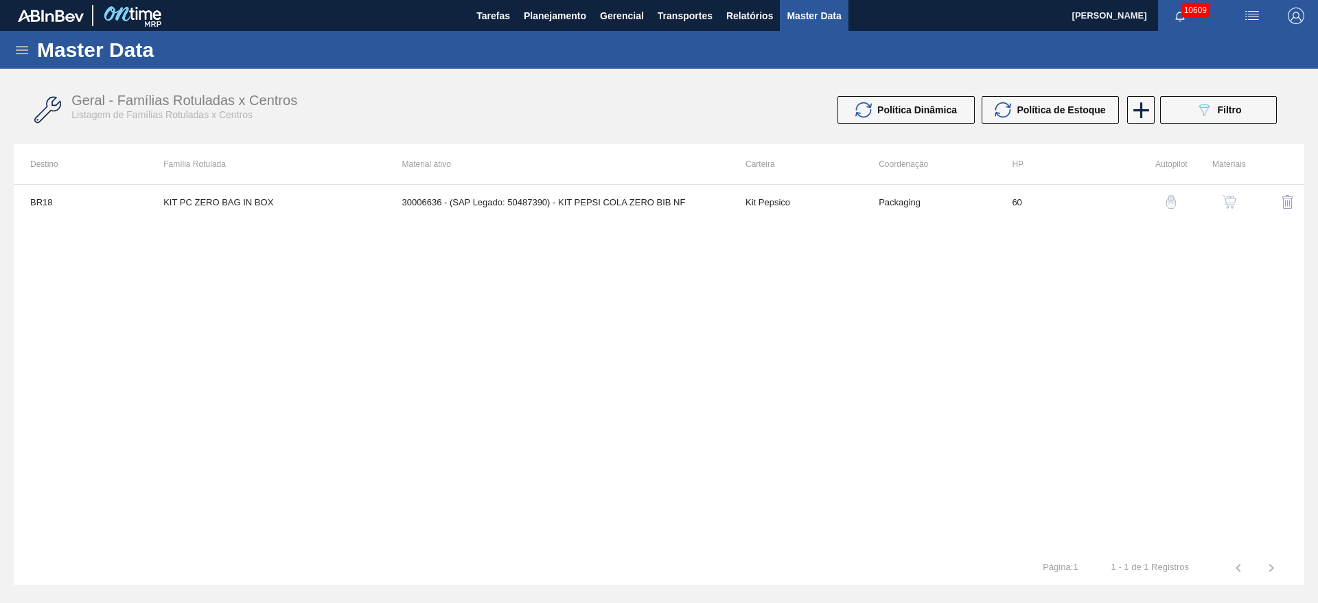
click at [1240, 205] on button "button" at bounding box center [1229, 201] width 33 height 33
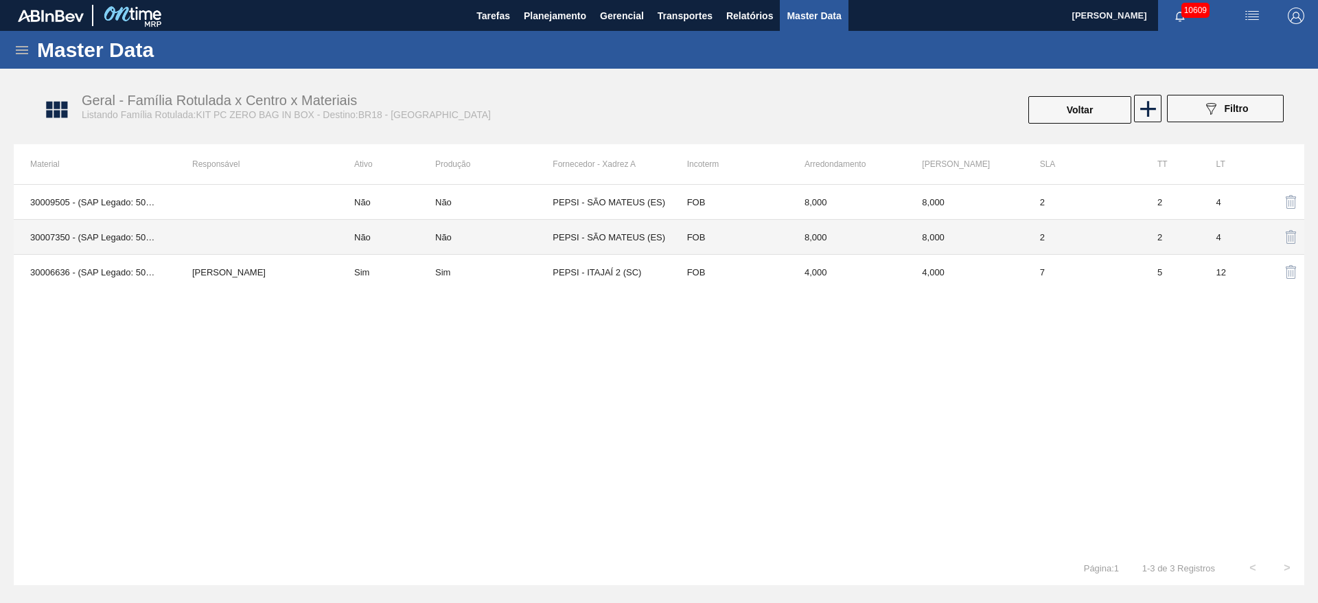
click at [712, 240] on td "FOB" at bounding box center [728, 237] width 117 height 35
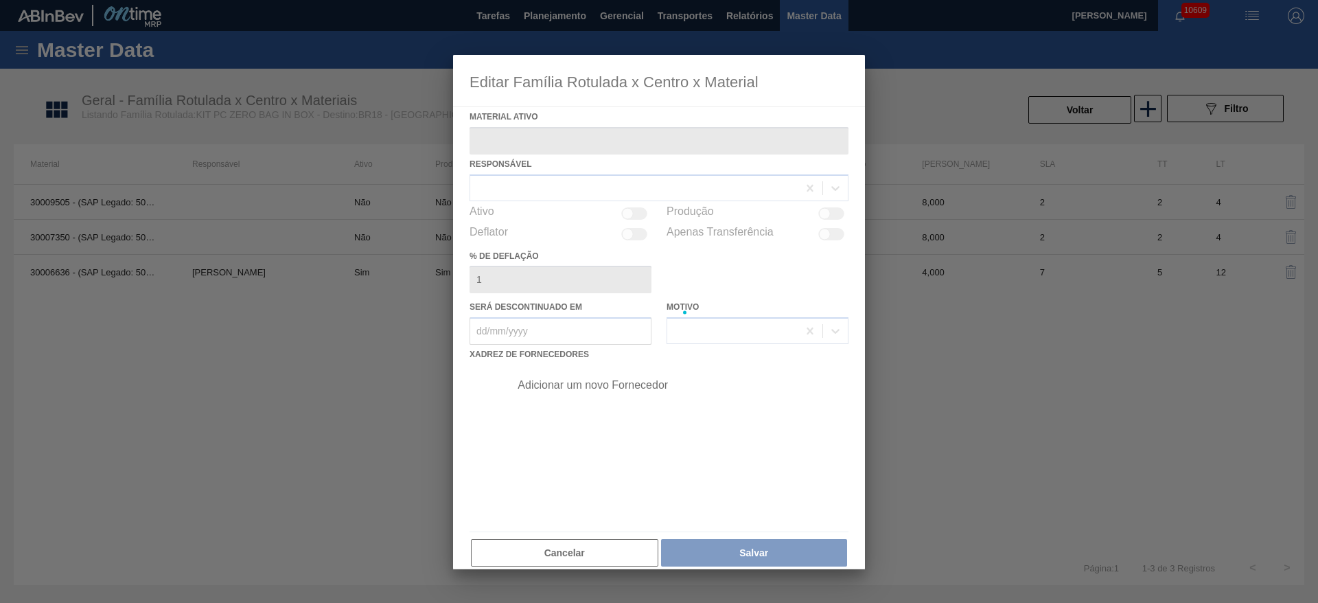
type ativo "30007350 - (SAP Legado: 50457166) - KIT PEPSI COLA ZERO BAG IN BOX NF"
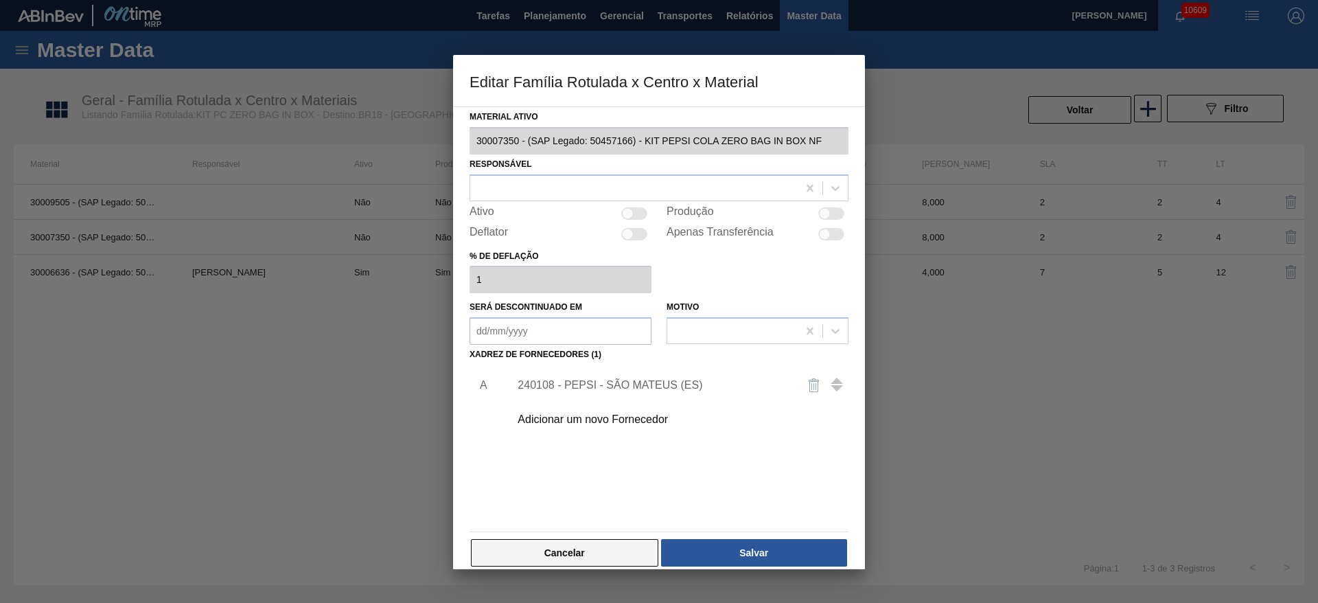
click at [616, 556] on button "Cancelar" at bounding box center [564, 552] width 187 height 27
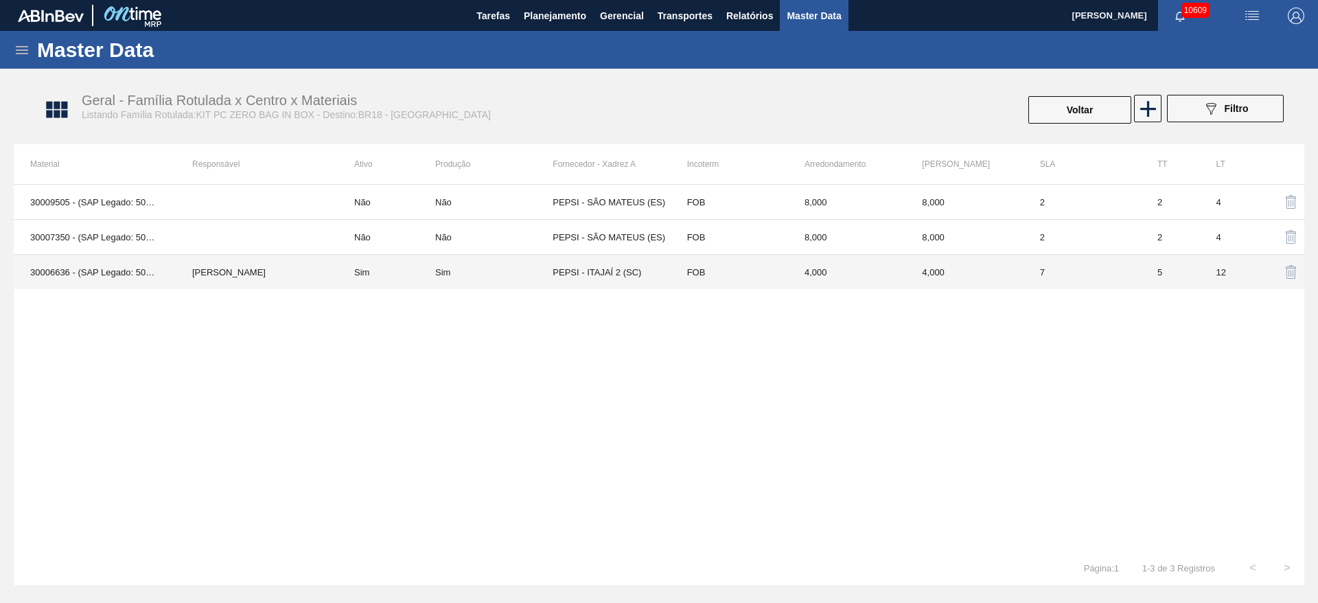
click at [528, 273] on div "Sim" at bounding box center [493, 272] width 117 height 10
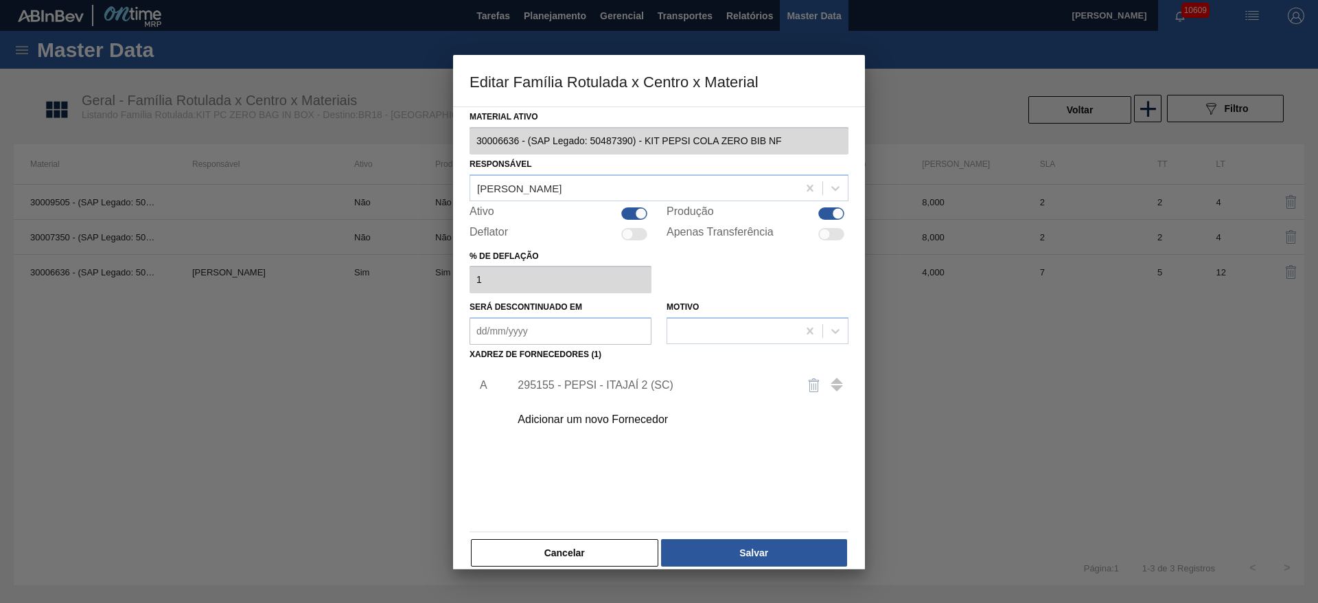
click at [624, 387] on div "295155 - PEPSI - ITAJAÍ 2 (SC)" at bounding box center [651, 385] width 269 height 12
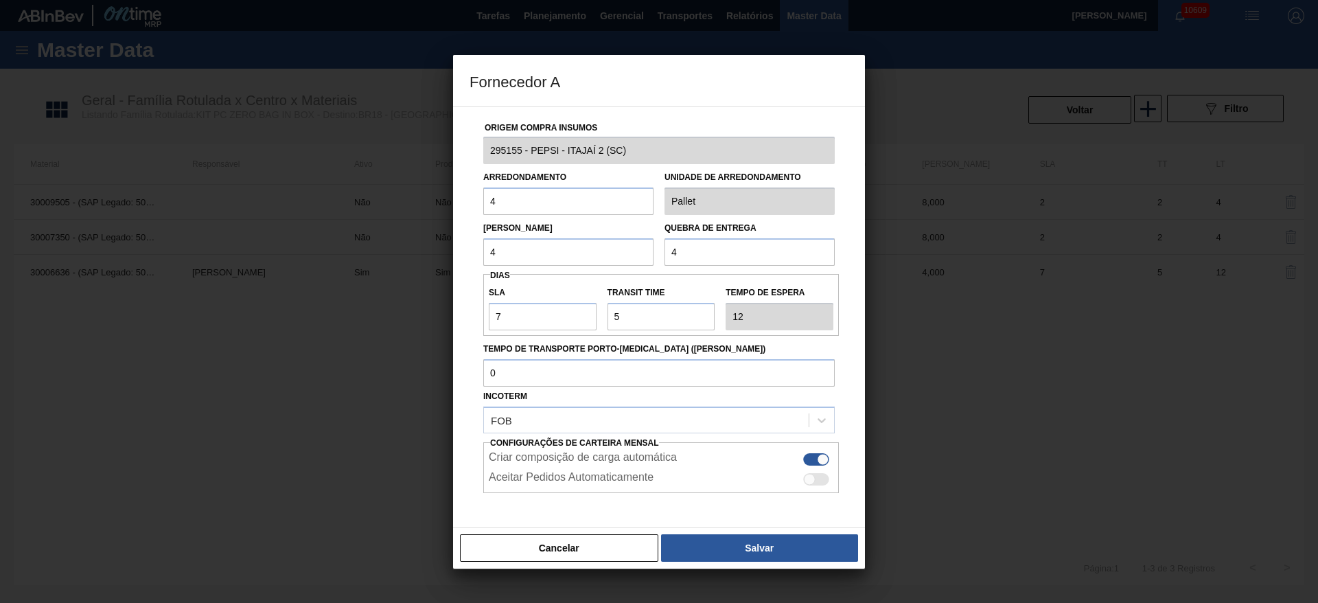
drag, startPoint x: 694, startPoint y: 250, endPoint x: 633, endPoint y: 249, distance: 61.8
click at [635, 249] on div "Lote Mínimo 4 Quebra de entrega 4" at bounding box center [659, 240] width 362 height 51
drag, startPoint x: 693, startPoint y: 242, endPoint x: 622, endPoint y: 244, distance: 71.4
click at [622, 244] on div "Lote Mínimo 4 Quebra de entrega 62" at bounding box center [659, 240] width 362 height 51
drag, startPoint x: 698, startPoint y: 257, endPoint x: 637, endPoint y: 252, distance: 61.3
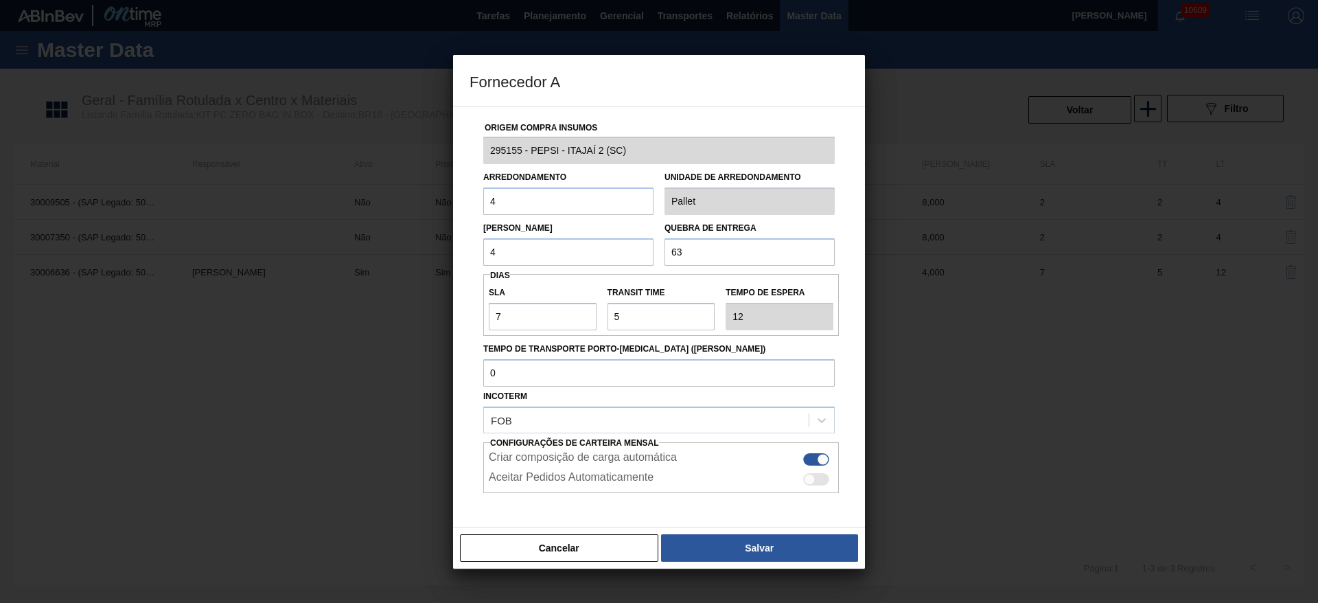
click at [638, 252] on div "[PERSON_NAME] 4 Quebra de entrega 63" at bounding box center [659, 240] width 362 height 51
type input "52"
drag, startPoint x: 632, startPoint y: 323, endPoint x: 596, endPoint y: 323, distance: 36.4
click at [596, 323] on div "SLA 7 Transit Time Tempo de espera 12" at bounding box center [660, 304] width 355 height 51
type input "7"
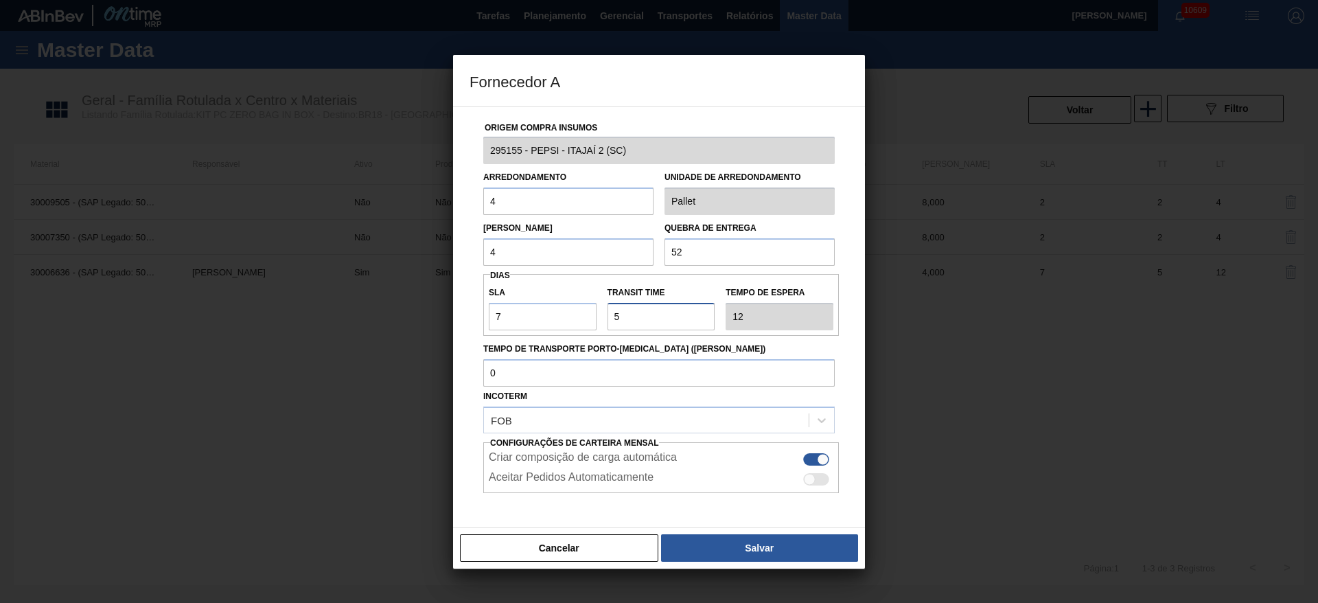
type input "14"
type input "7"
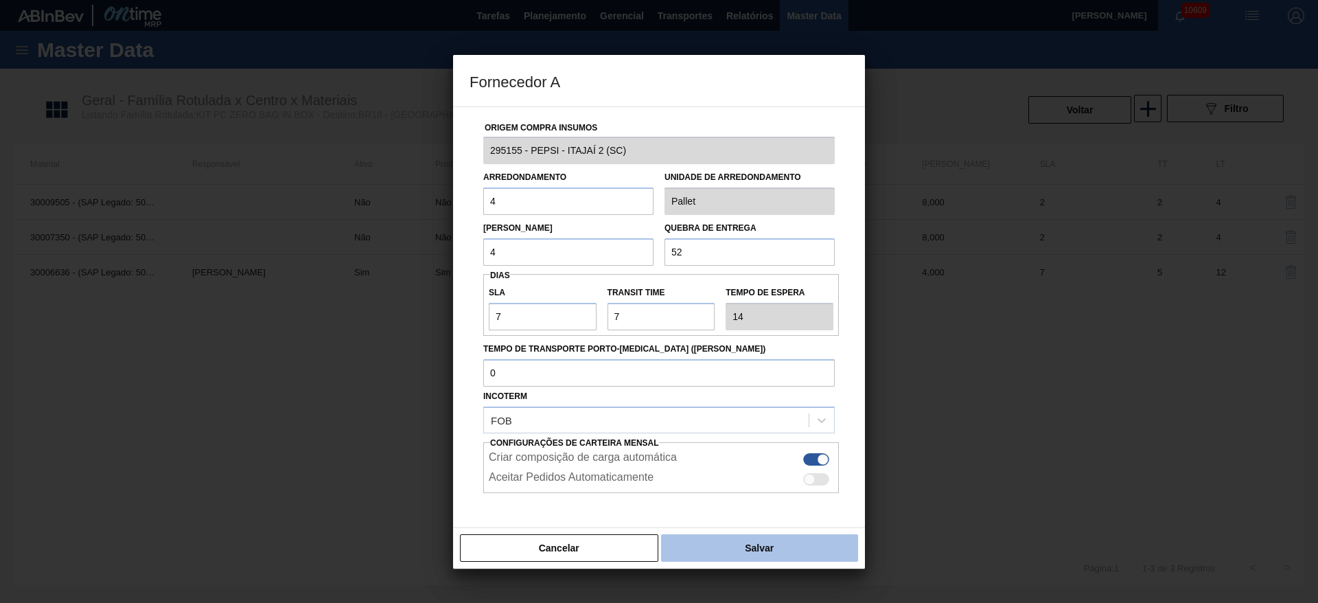
click at [753, 544] on button "Salvar" at bounding box center [759, 547] width 197 height 27
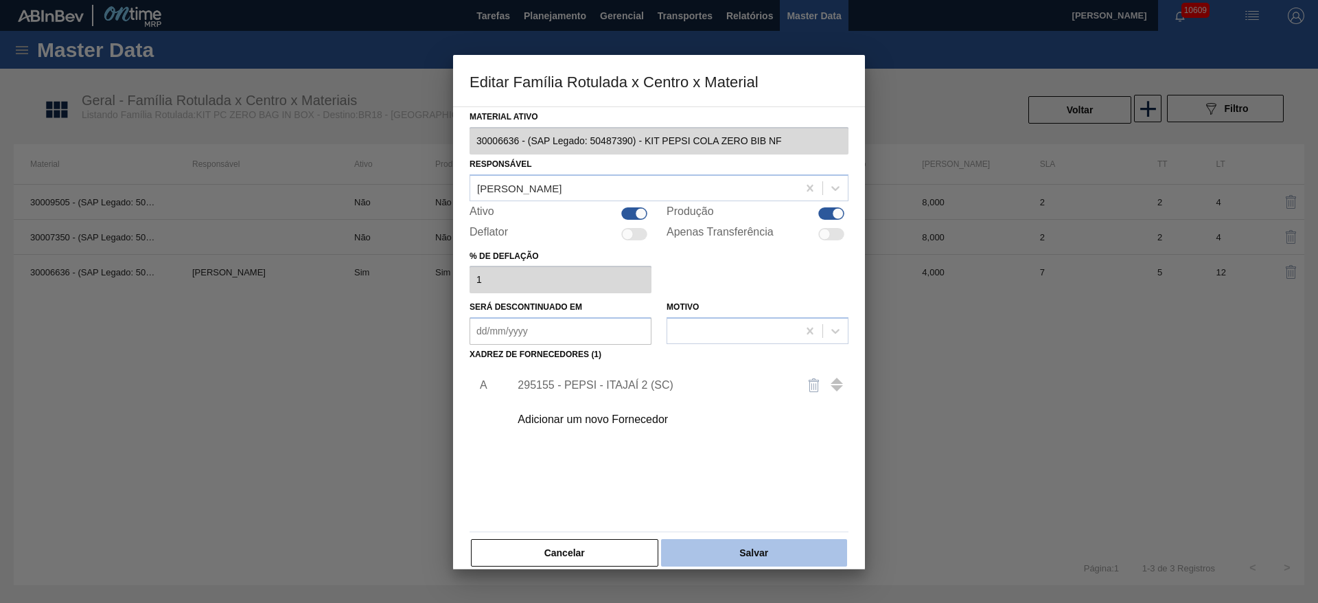
click at [737, 539] on button "Salvar" at bounding box center [754, 552] width 186 height 27
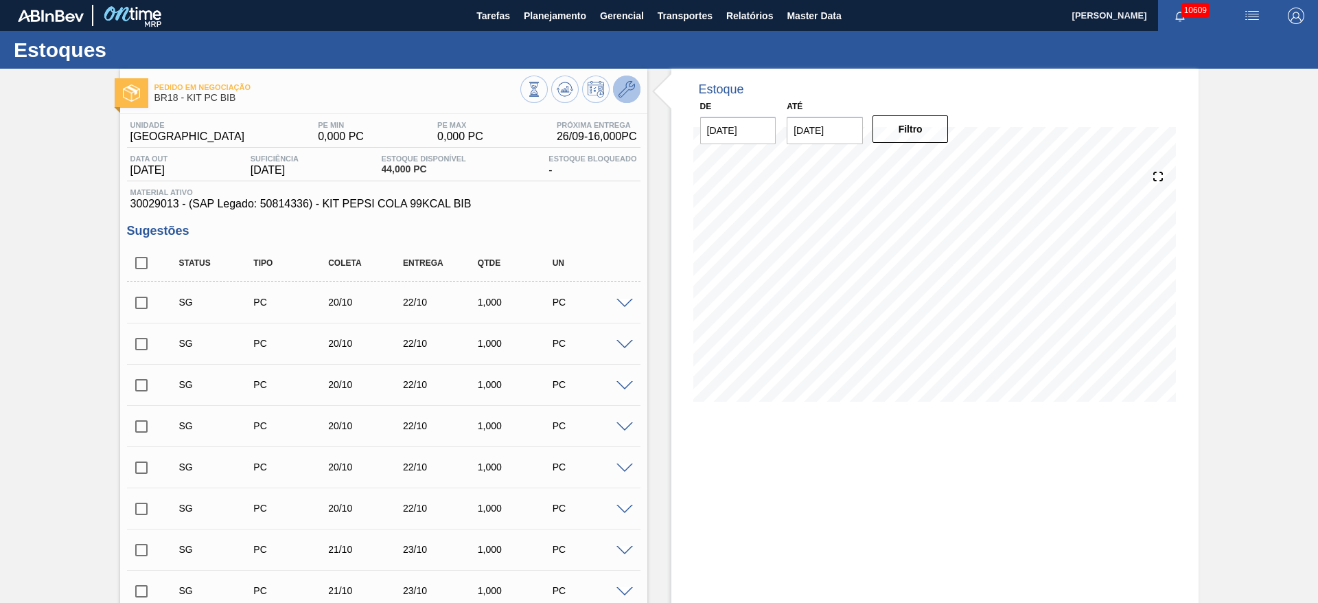
click at [627, 84] on icon at bounding box center [626, 89] width 16 height 16
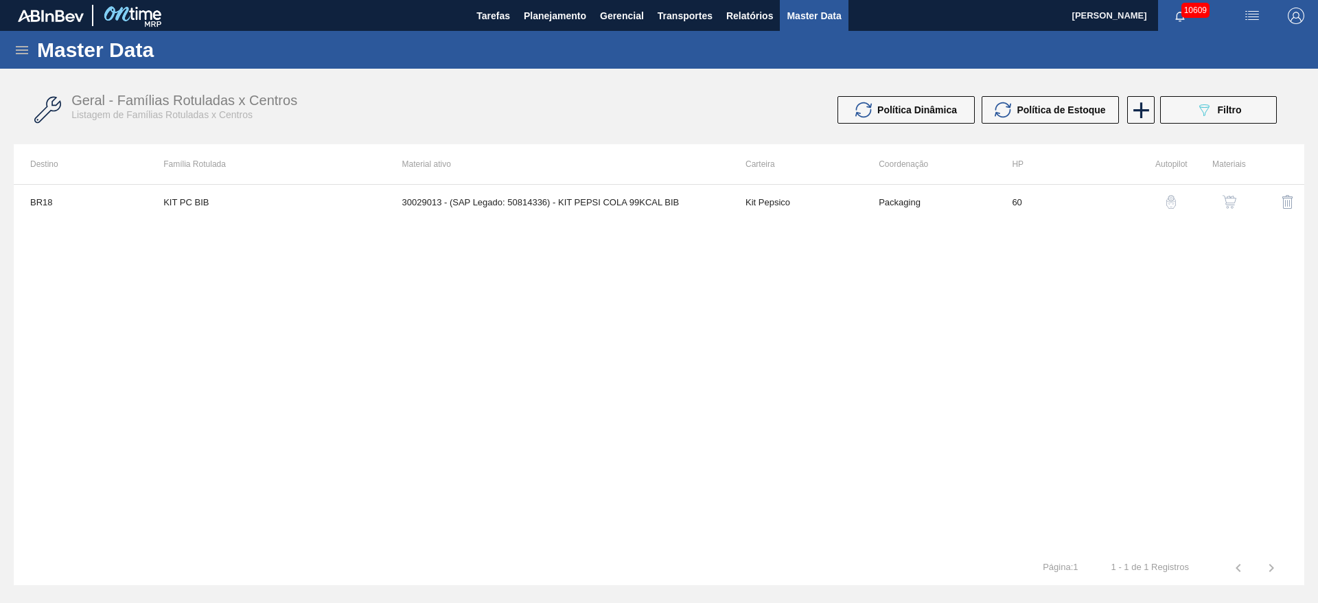
click at [1229, 198] on img "button" at bounding box center [1229, 202] width 14 height 14
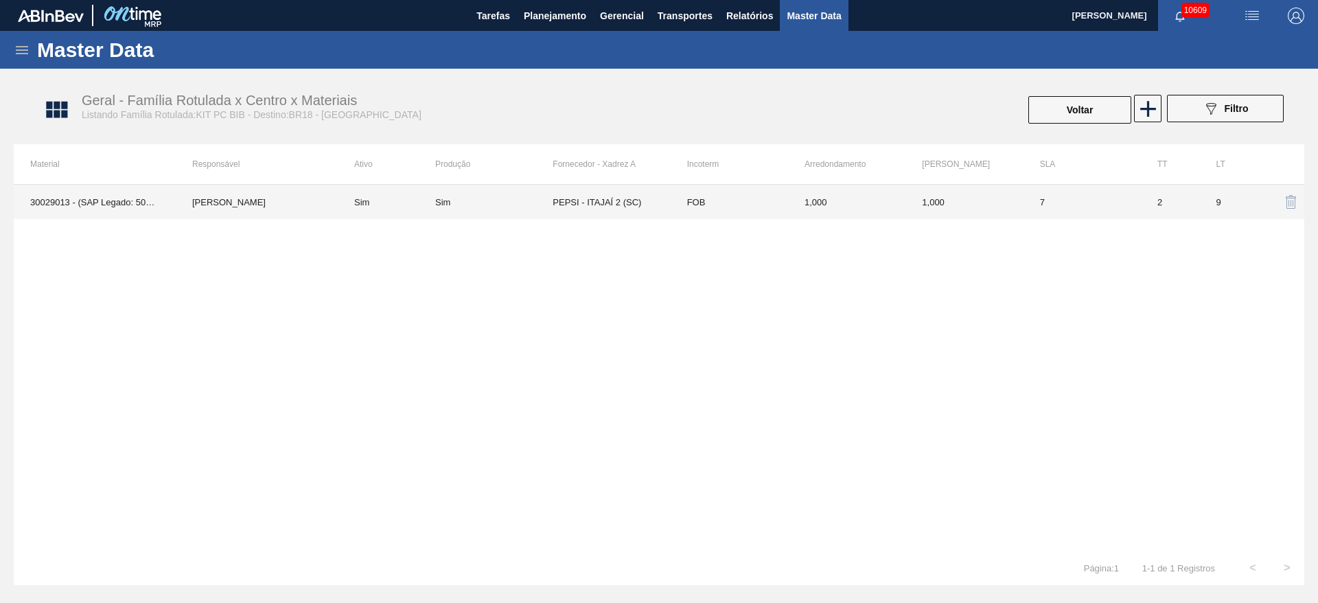
click at [657, 204] on td "PEPSI - ITAJAÍ 2 (SC)" at bounding box center [610, 202] width 117 height 34
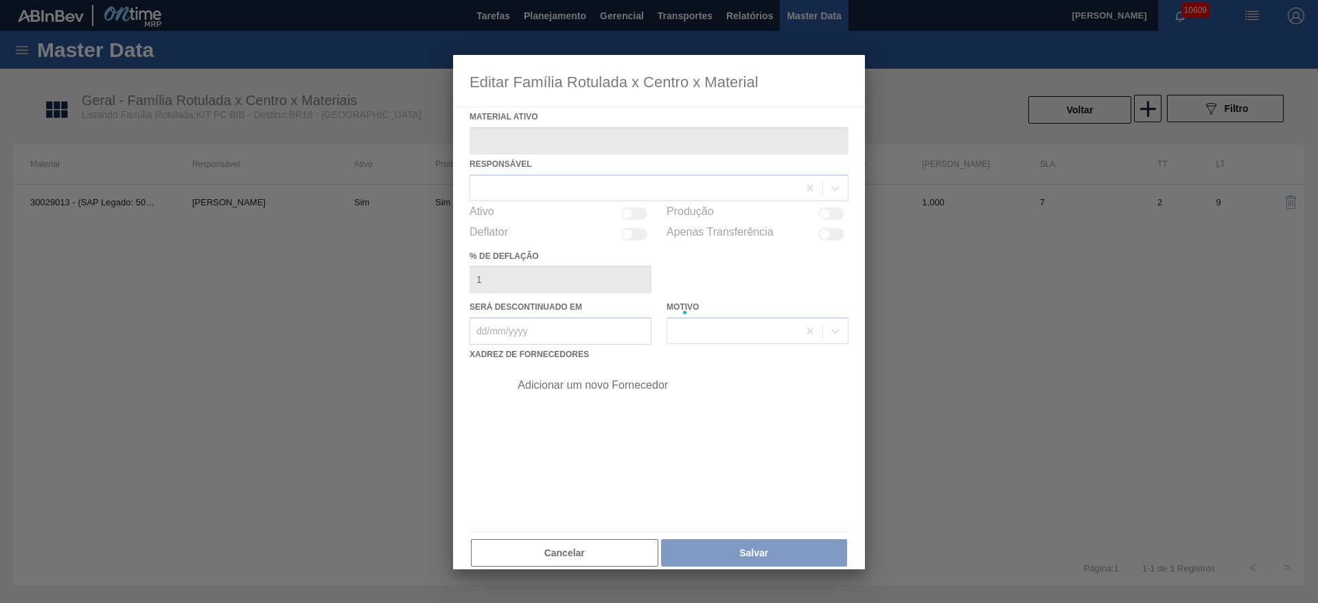
type ativo "30029013 - (SAP Legado: 50814336) - KIT PEPSI COLA 99KCAL BIB"
checkbox input "true"
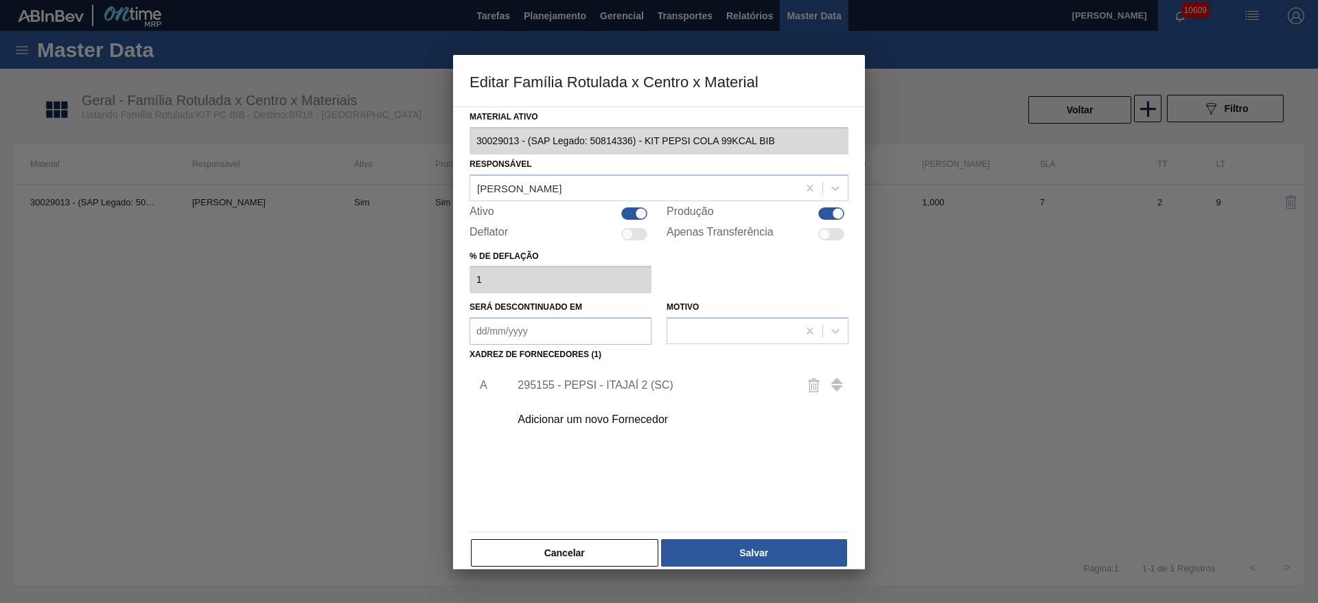
click at [642, 375] on div "295155 - PEPSI - ITAJAÍ 2 (SC)" at bounding box center [675, 385] width 347 height 34
click at [622, 385] on div "295155 - PEPSI - ITAJAÍ 2 (SC)" at bounding box center [651, 385] width 269 height 12
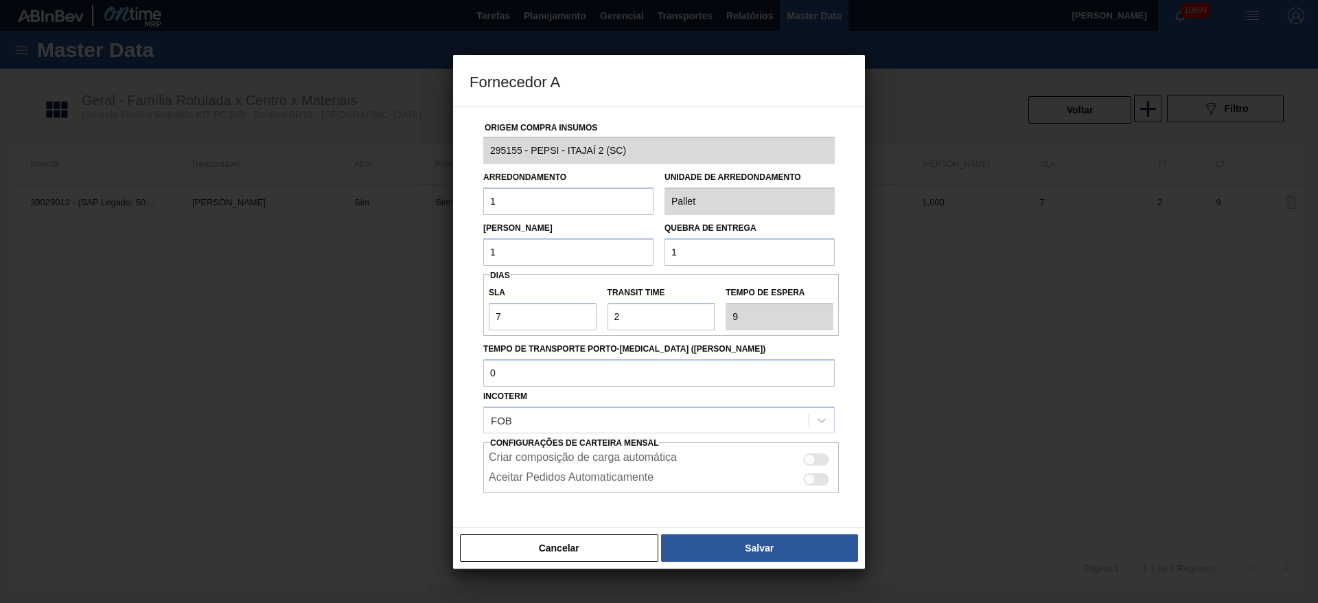
drag, startPoint x: 659, startPoint y: 246, endPoint x: 620, endPoint y: 246, distance: 39.1
click at [620, 246] on div "Lote Mínimo 1 Quebra de entrega 1" at bounding box center [659, 240] width 362 height 51
type input "52"
drag, startPoint x: 630, startPoint y: 313, endPoint x: 557, endPoint y: 322, distance: 74.0
click at [557, 322] on div "SLA 7 Transit Time Tempo de espera 9" at bounding box center [660, 304] width 355 height 51
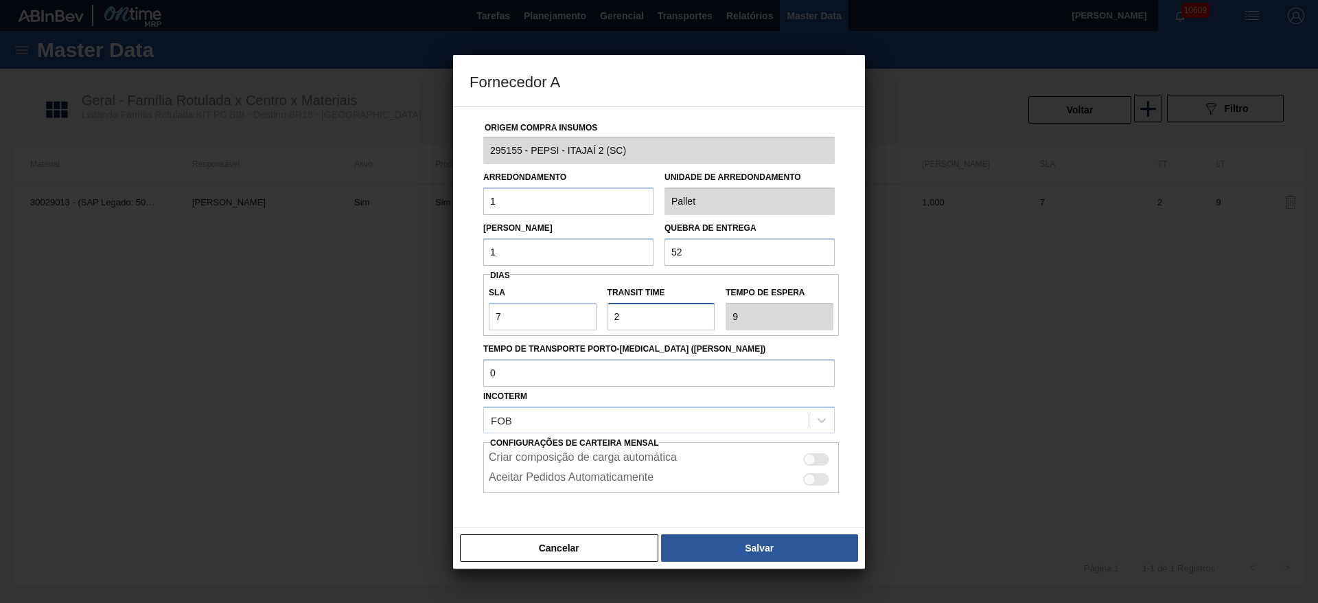
type input "7"
type input "14"
type input "7"
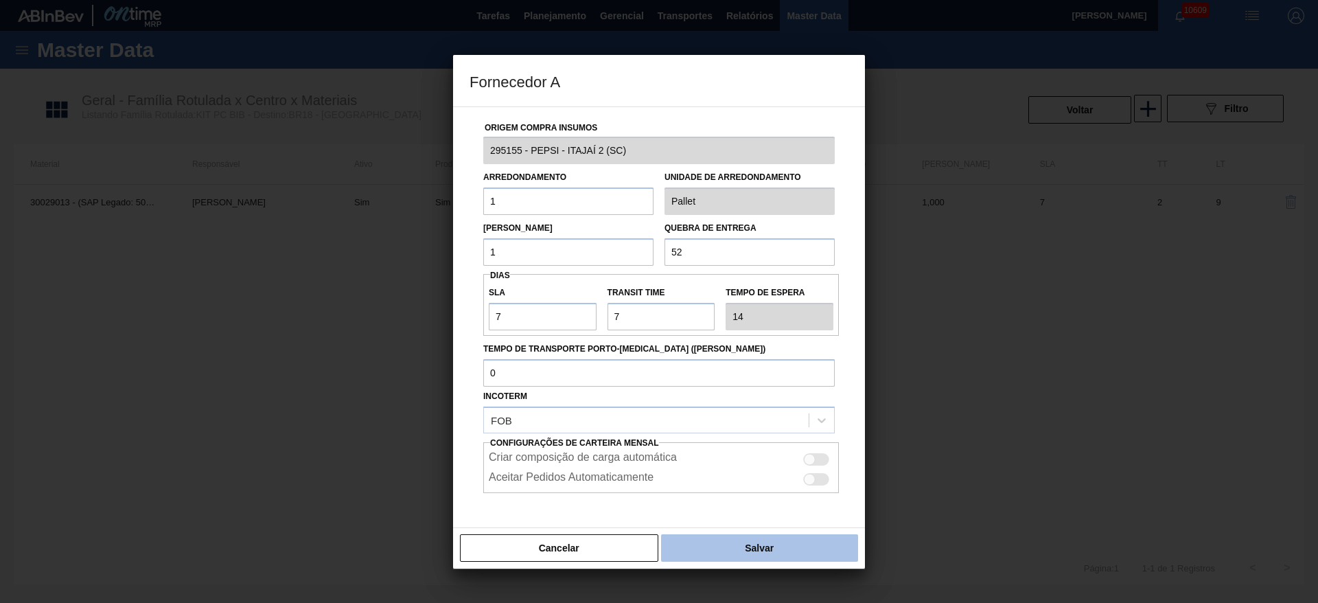
click at [747, 538] on button "Salvar" at bounding box center [759, 547] width 197 height 27
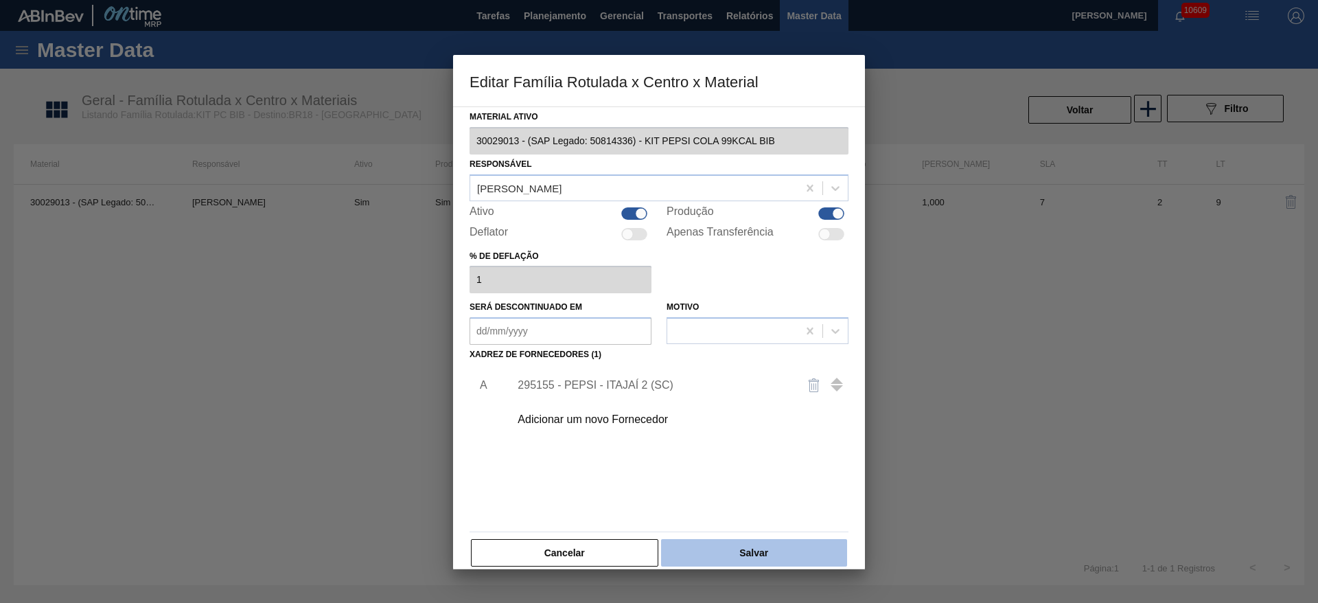
click at [742, 555] on button "Salvar" at bounding box center [754, 552] width 186 height 27
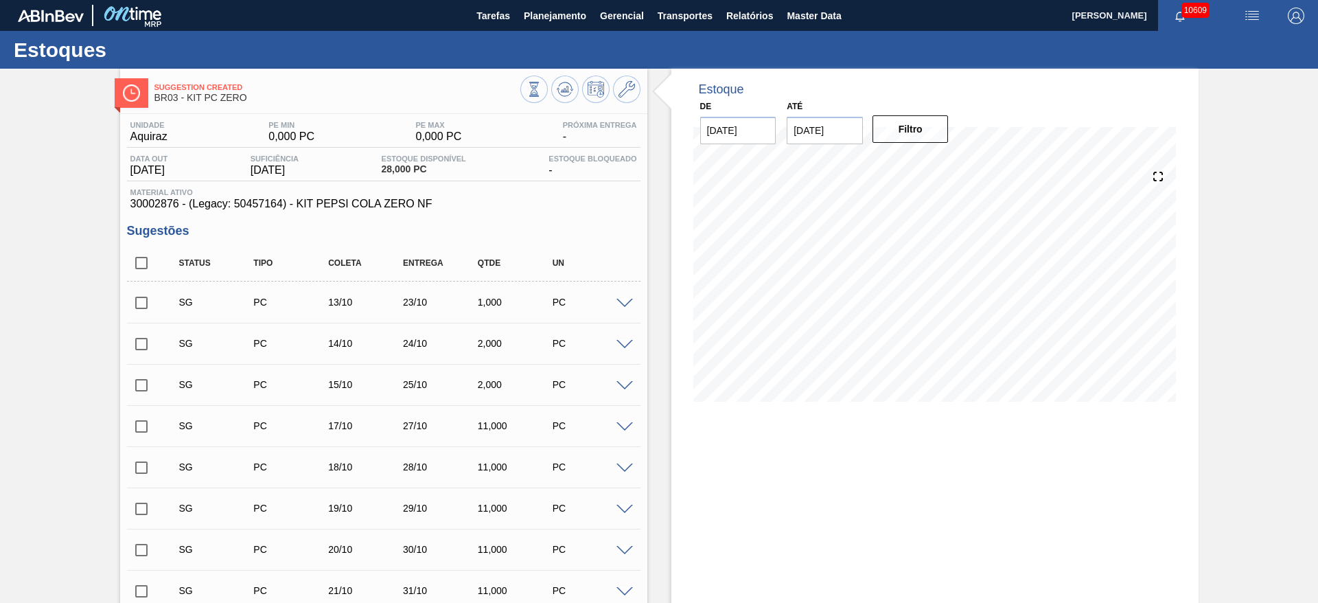
click at [631, 307] on div "PC" at bounding box center [590, 301] width 83 height 11
click at [614, 297] on div at bounding box center [626, 302] width 27 height 10
click at [626, 301] on span at bounding box center [624, 304] width 16 height 10
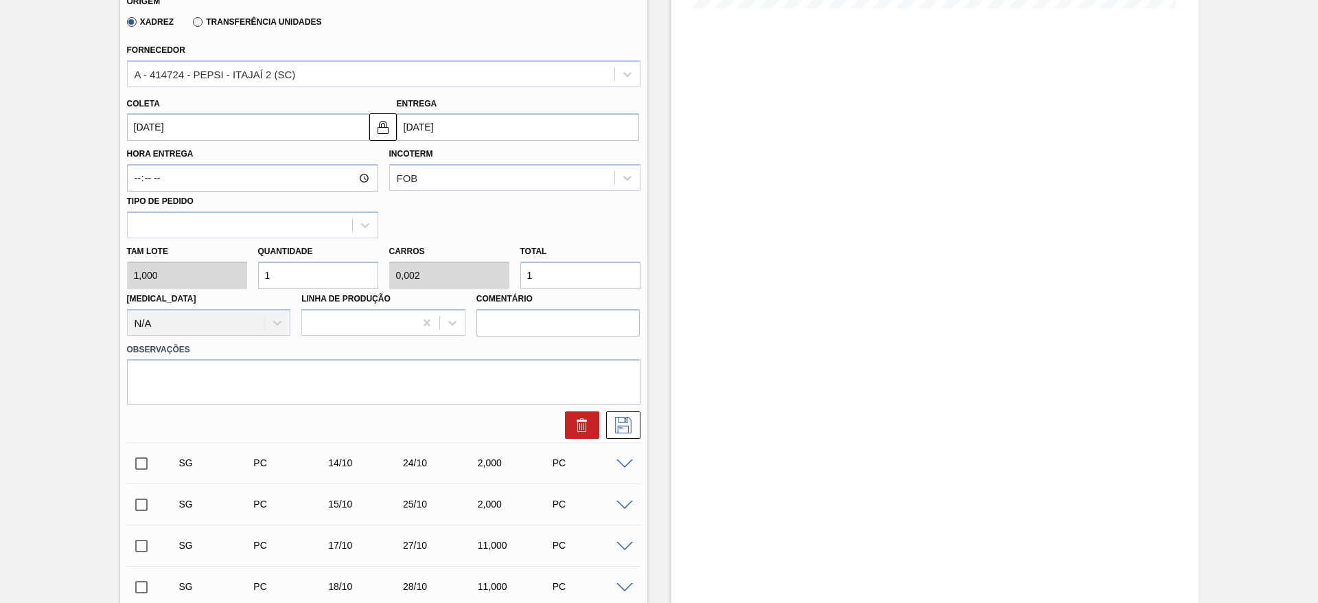
scroll to position [412, 0]
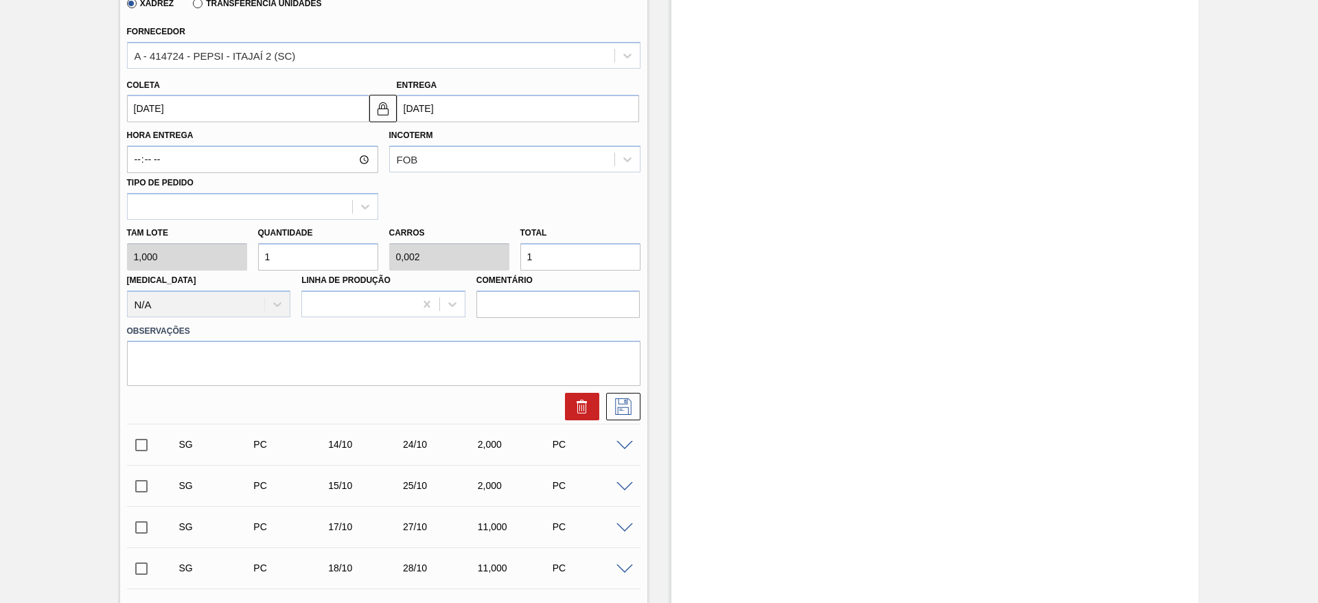
click at [244, 262] on div "[PERSON_NAME] 1,000 Quantidade 1 Carros 0,002 Total 1 [MEDICAL_DATA] N/A Linha …" at bounding box center [383, 269] width 524 height 98
type input "2"
type input "0,005"
type input "2"
type input "20"
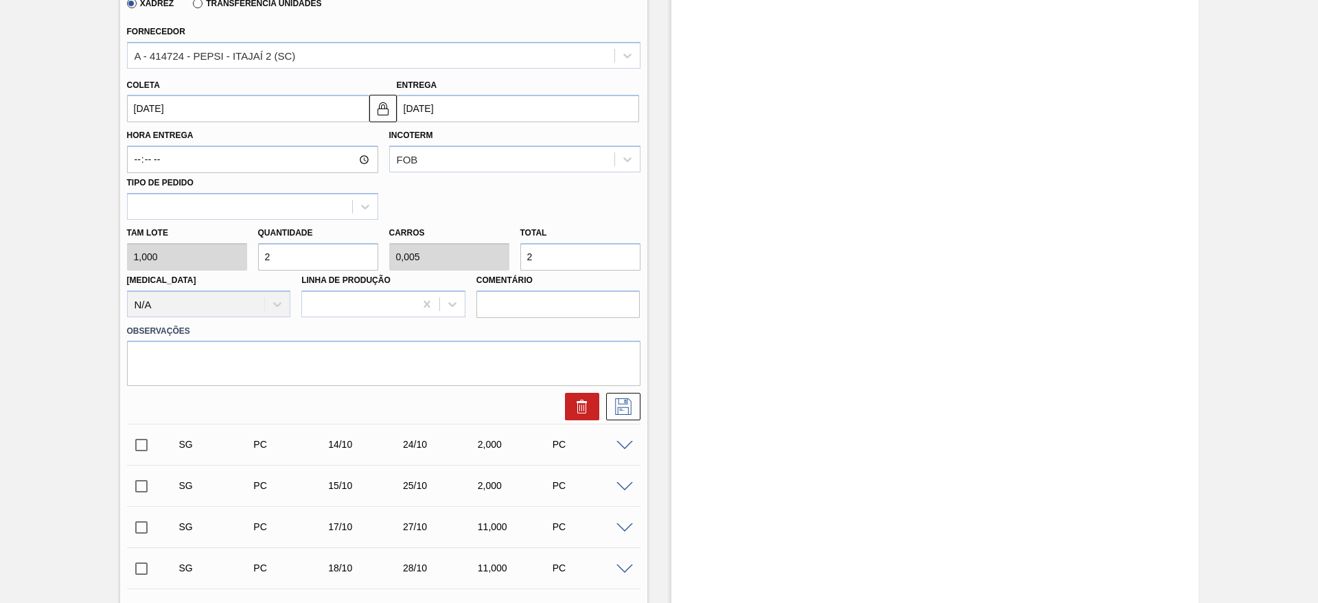
type input "0,05"
type input "20"
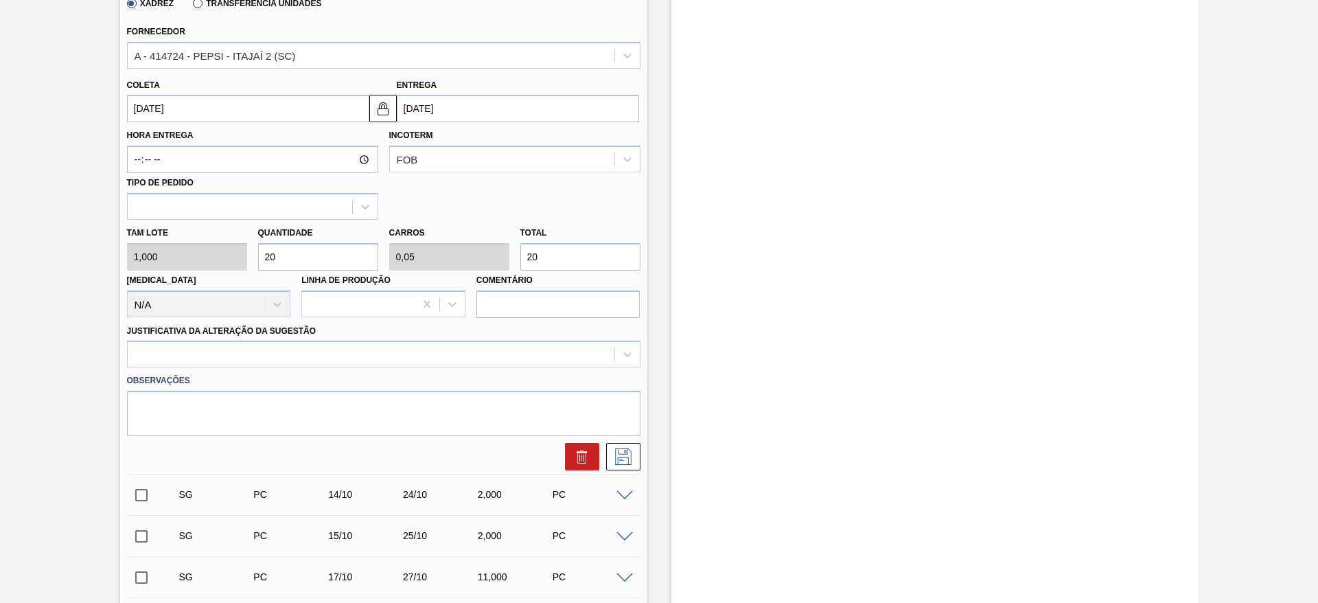
type input "20"
click at [151, 97] on input "13/10/2025" at bounding box center [248, 108] width 242 height 27
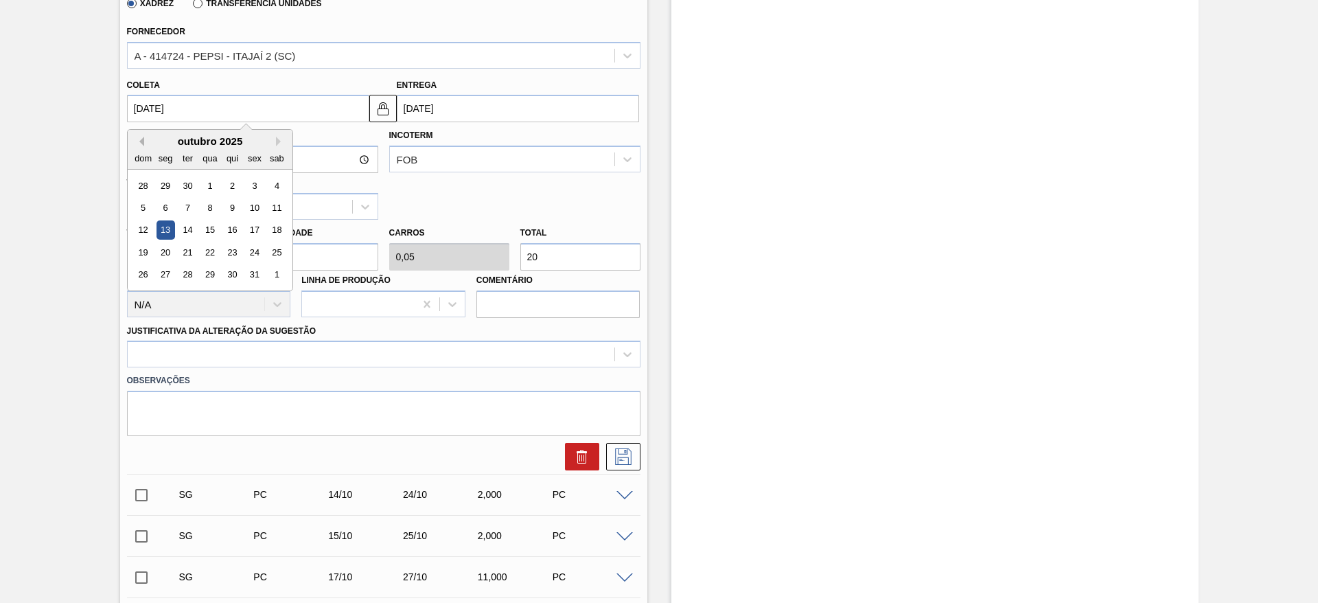
click at [137, 139] on button "Previous Month" at bounding box center [140, 142] width 10 height 10
click at [251, 232] on div "19" at bounding box center [254, 230] width 19 height 19
type input "[DATE]"
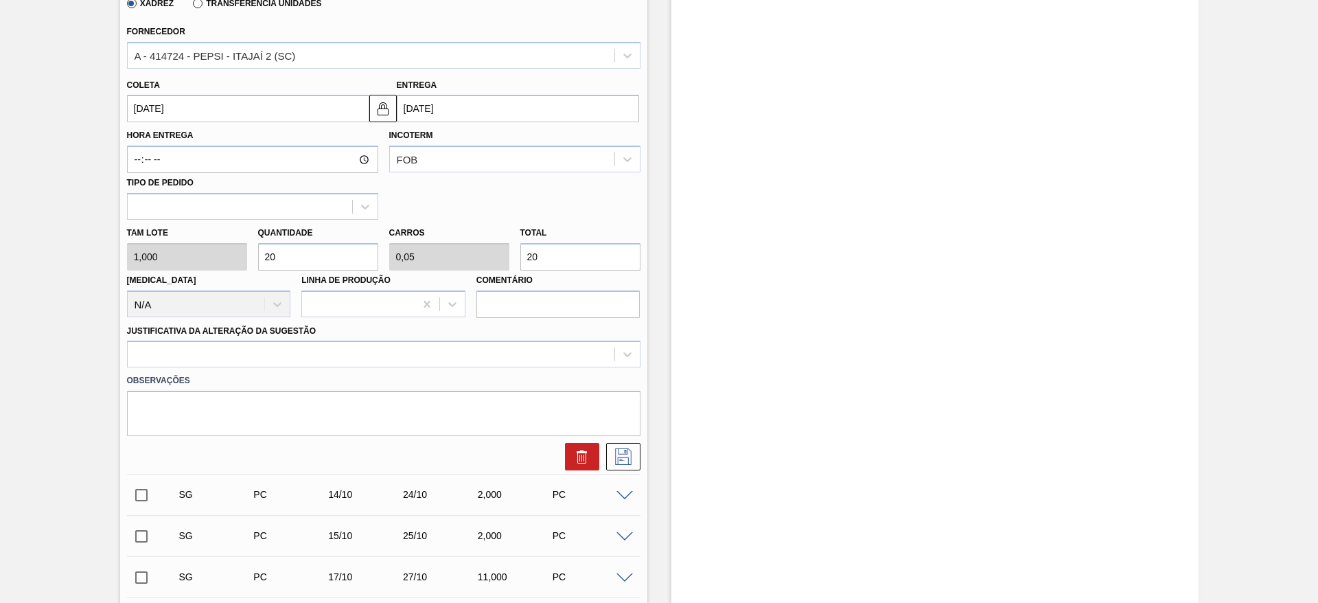
click at [398, 106] on input "[DATE]" at bounding box center [518, 108] width 242 height 27
drag, startPoint x: 369, startPoint y: 112, endPoint x: 376, endPoint y: 113, distance: 7.6
click at [373, 112] on button at bounding box center [382, 108] width 27 height 27
click at [412, 113] on input "[DATE]" at bounding box center [518, 108] width 242 height 27
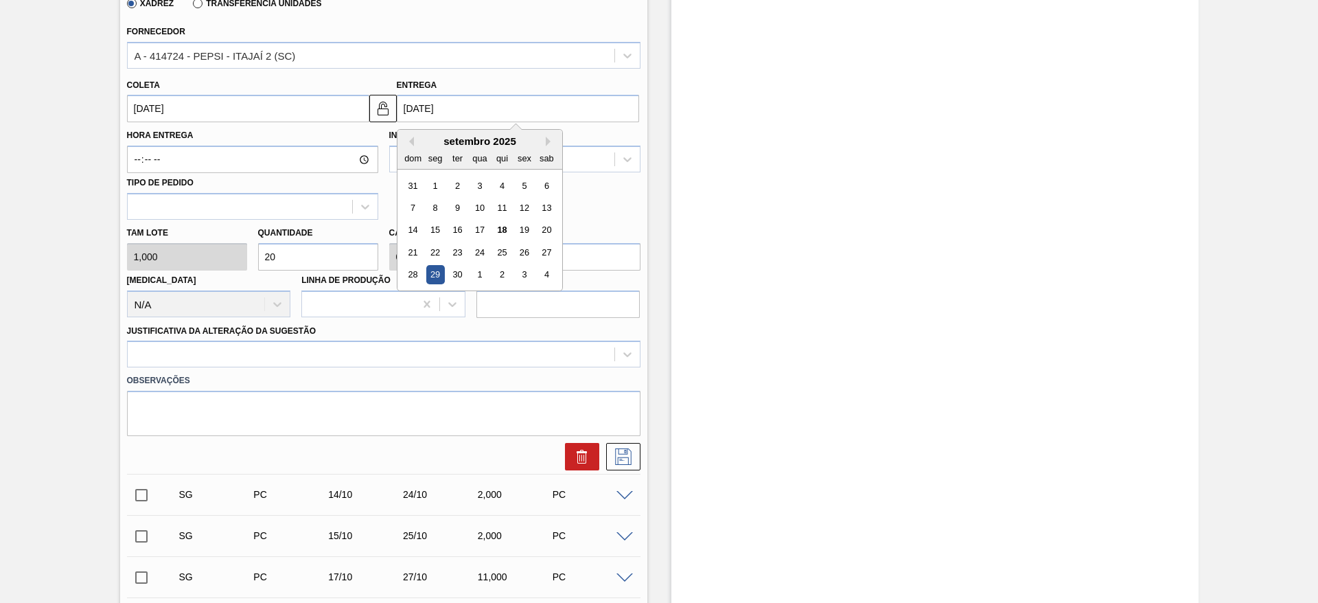
click at [20, 347] on div "Suggestion Created BR03 - KIT PC ZERO Unidade Aquiraz PE MIN 0,000 PC PE MAX 0,…" at bounding box center [659, 480] width 1318 height 1646
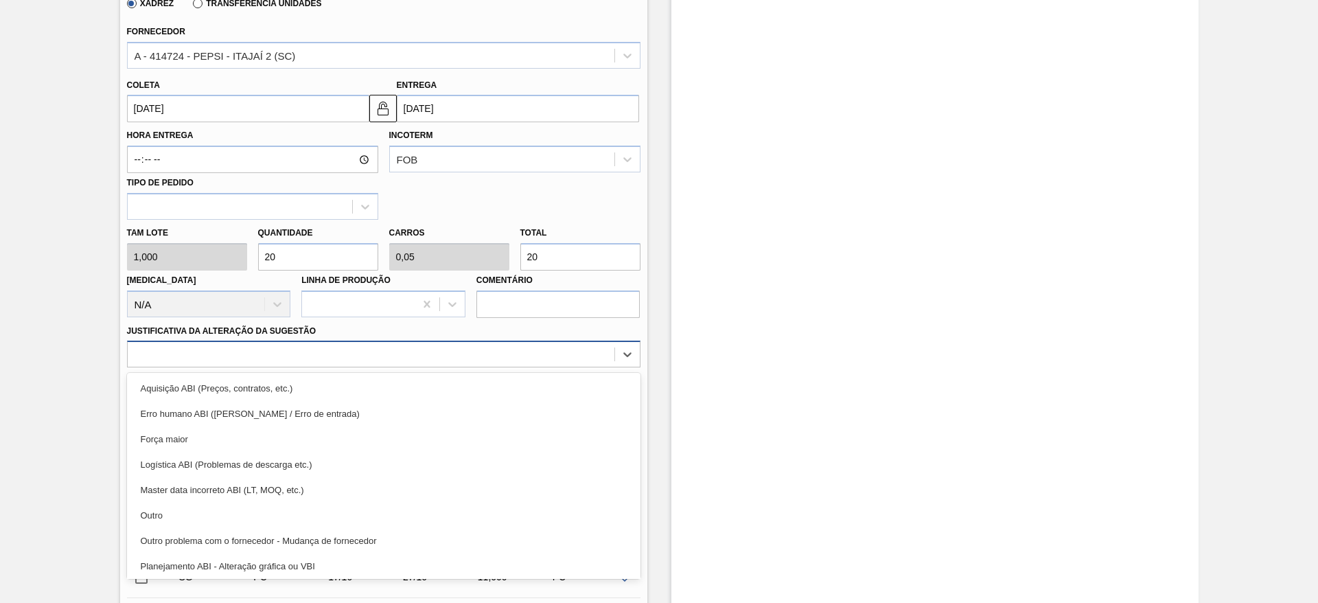
click at [508, 349] on div at bounding box center [371, 354] width 487 height 20
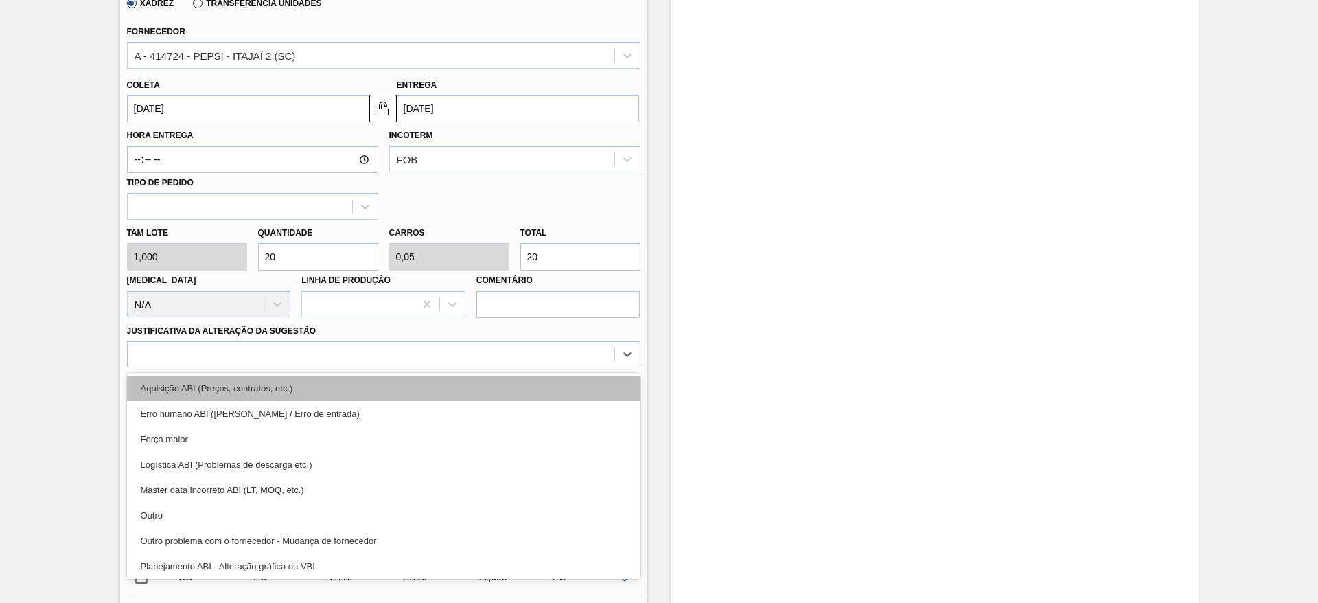
click at [515, 386] on div "Aquisição ABI (Preços, contratos, etc.)" at bounding box center [383, 387] width 513 height 25
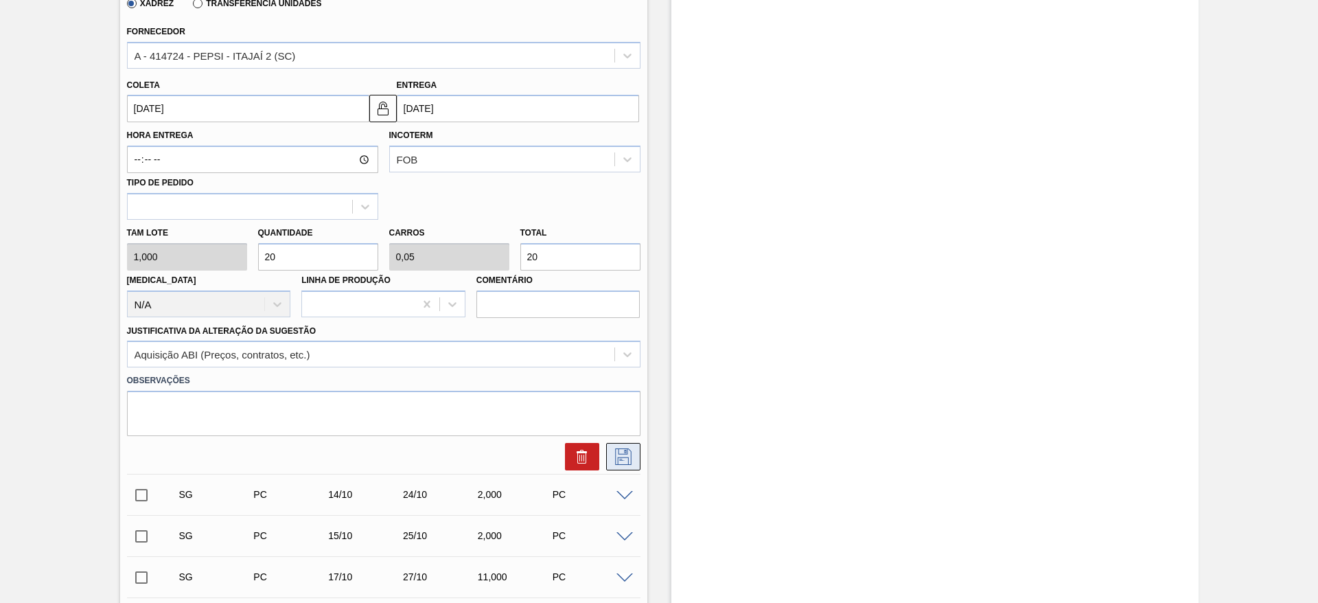
click at [616, 448] on icon at bounding box center [623, 456] width 16 height 16
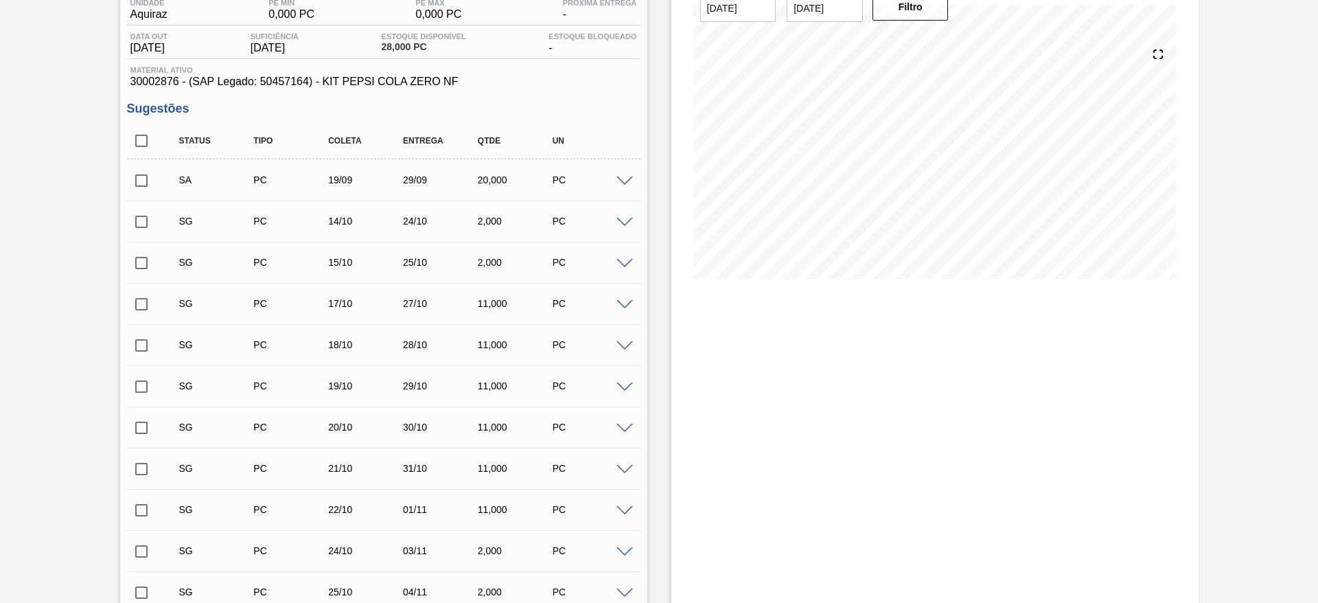
scroll to position [0, 0]
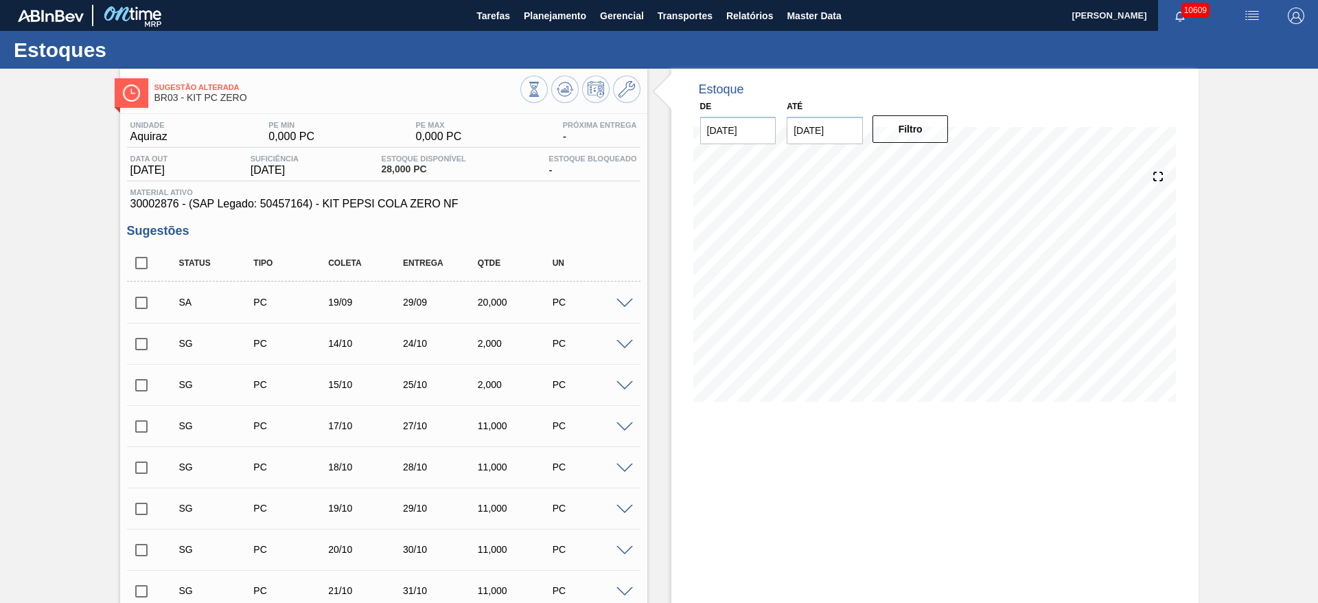
click at [140, 295] on input "checkbox" at bounding box center [141, 302] width 29 height 29
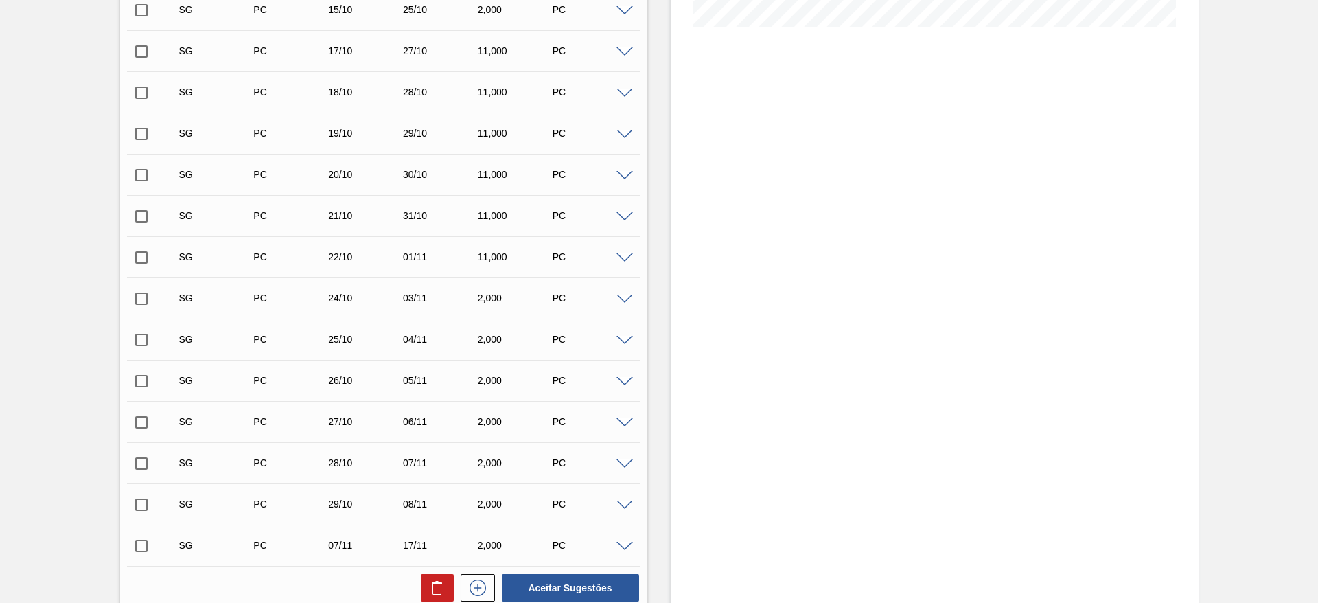
scroll to position [550, 0]
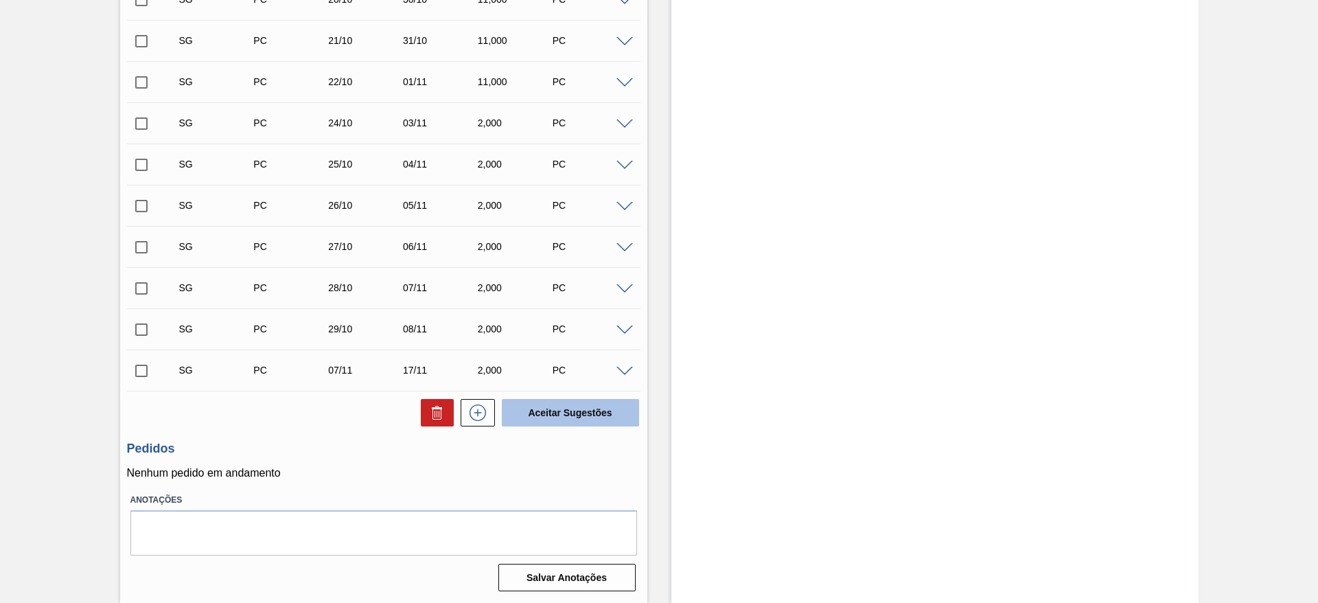
click at [558, 425] on button "Aceitar Sugestões" at bounding box center [570, 412] width 137 height 27
checkbox input "false"
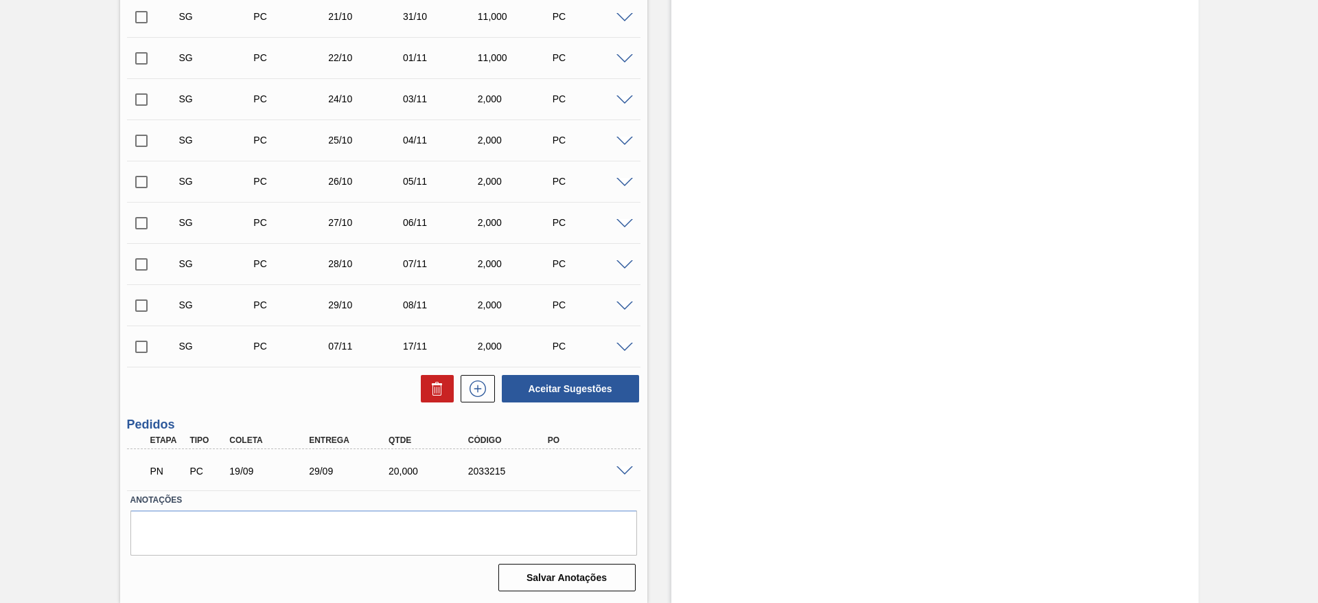
scroll to position [508, 0]
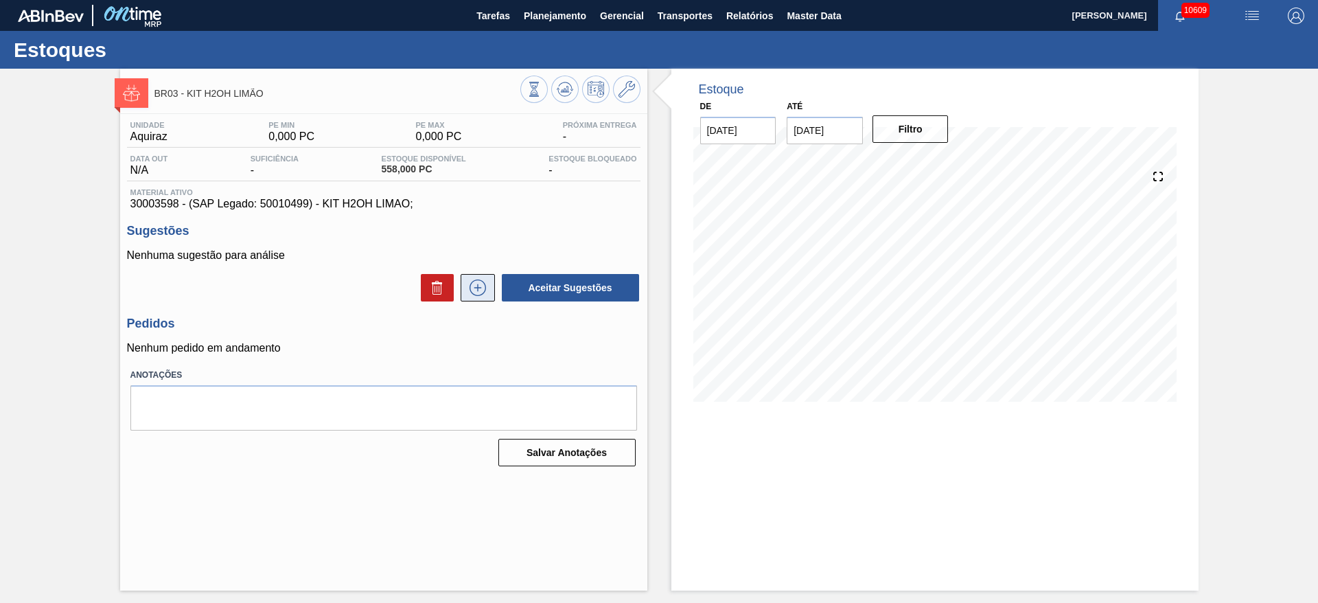
click at [474, 279] on icon at bounding box center [478, 287] width 22 height 16
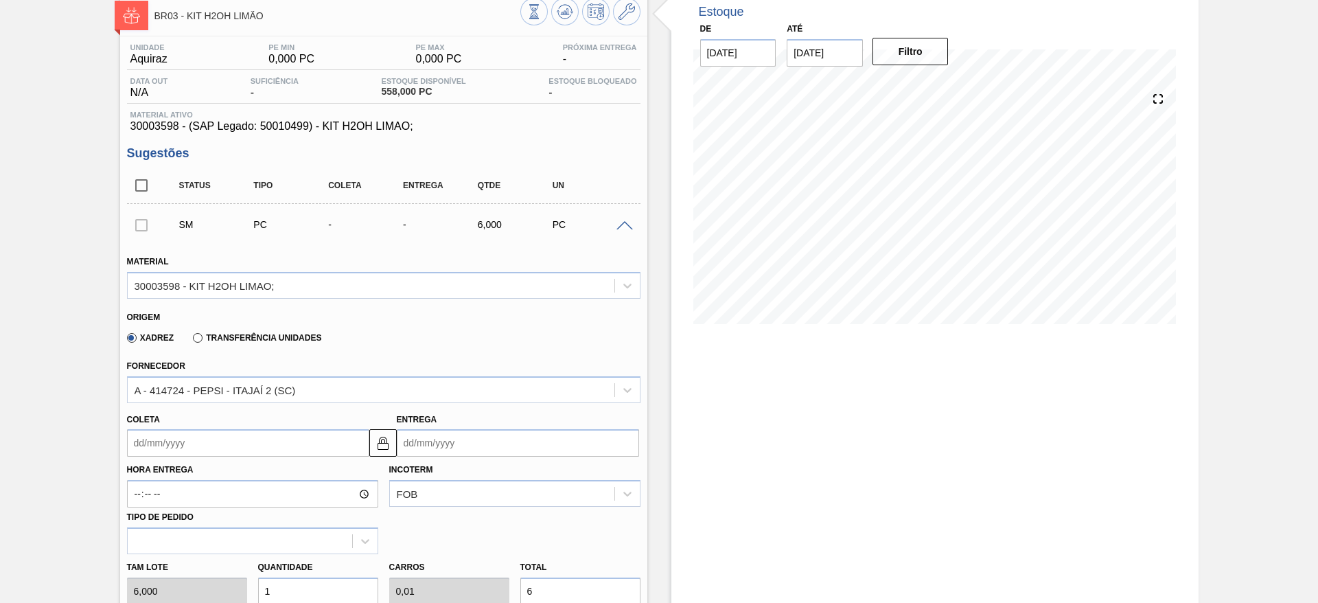
scroll to position [206, 0]
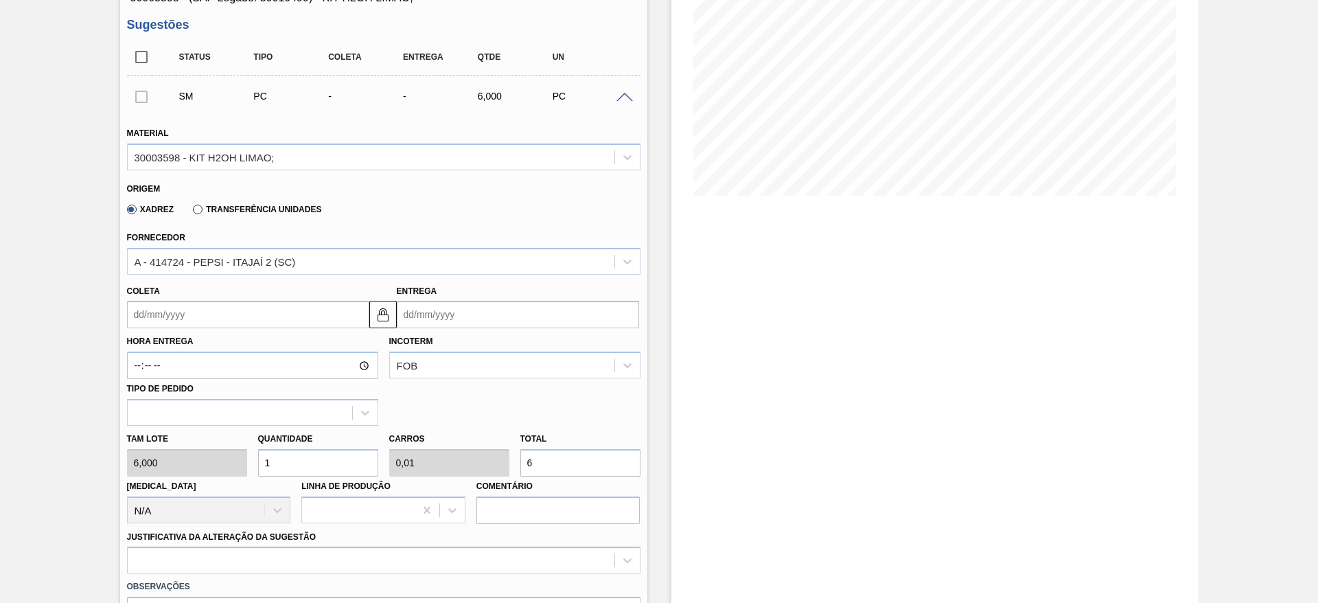
click at [239, 466] on div "Tam lote 6,000 Quantidade 1 Carros 0,01 Total 6 Doca N/A Linha de Produção Come…" at bounding box center [383, 474] width 524 height 98
type input "4"
type input "0,04"
type input "24"
type input "40"
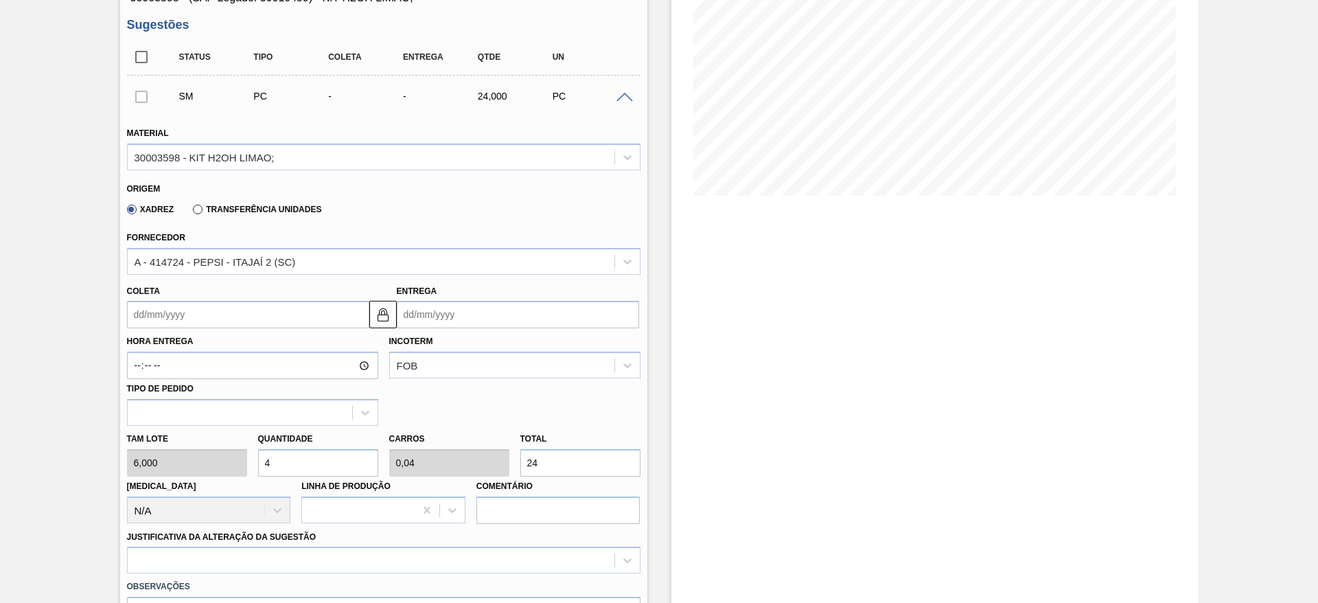
type input "0,4"
type input "240"
type input "40"
click at [188, 312] on input "Coleta" at bounding box center [248, 314] width 242 height 27
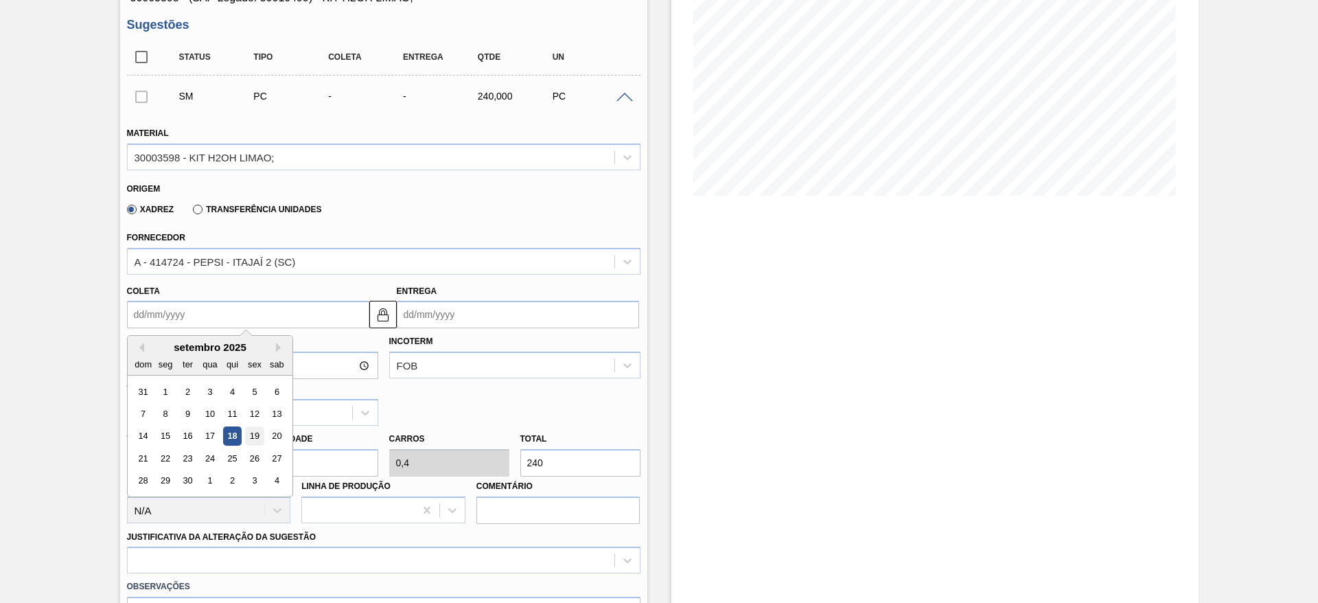
click at [262, 438] on div "19" at bounding box center [254, 436] width 19 height 19
type input "[DATE]"
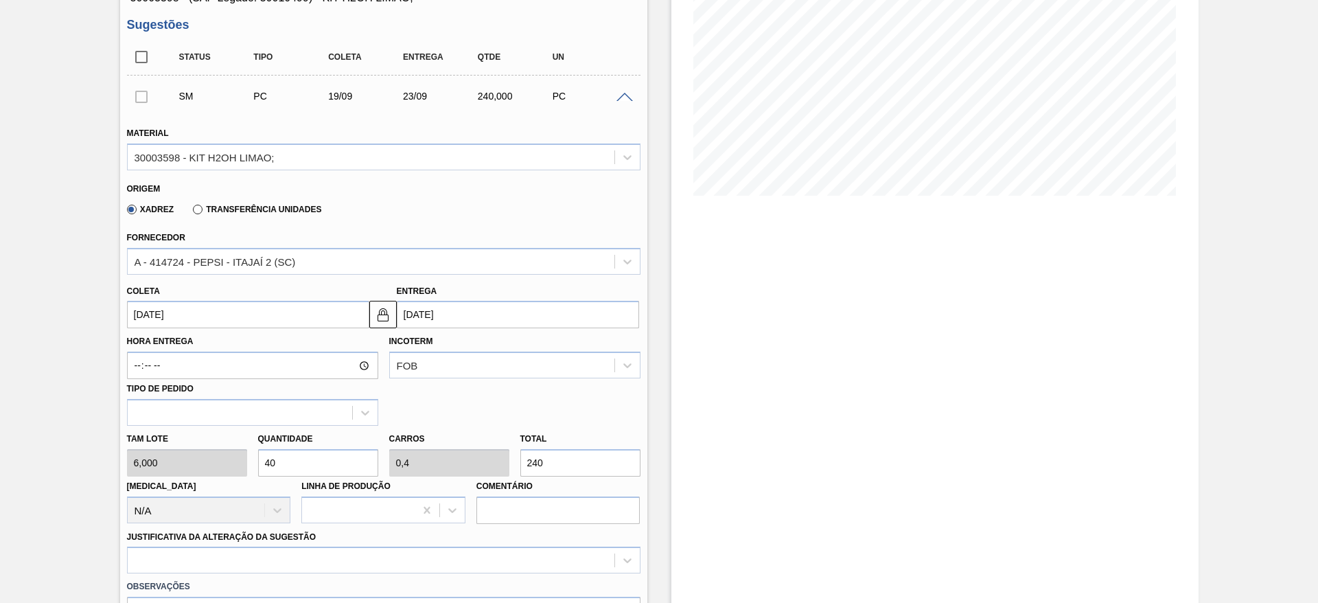
click at [375, 328] on div "Hora Entrega Incoterm FOB Tipo de pedido" at bounding box center [383, 376] width 524 height 97
drag, startPoint x: 387, startPoint y: 312, endPoint x: 402, endPoint y: 310, distance: 15.2
click at [386, 312] on img at bounding box center [383, 314] width 16 height 16
click at [427, 308] on input "[DATE]" at bounding box center [518, 314] width 242 height 27
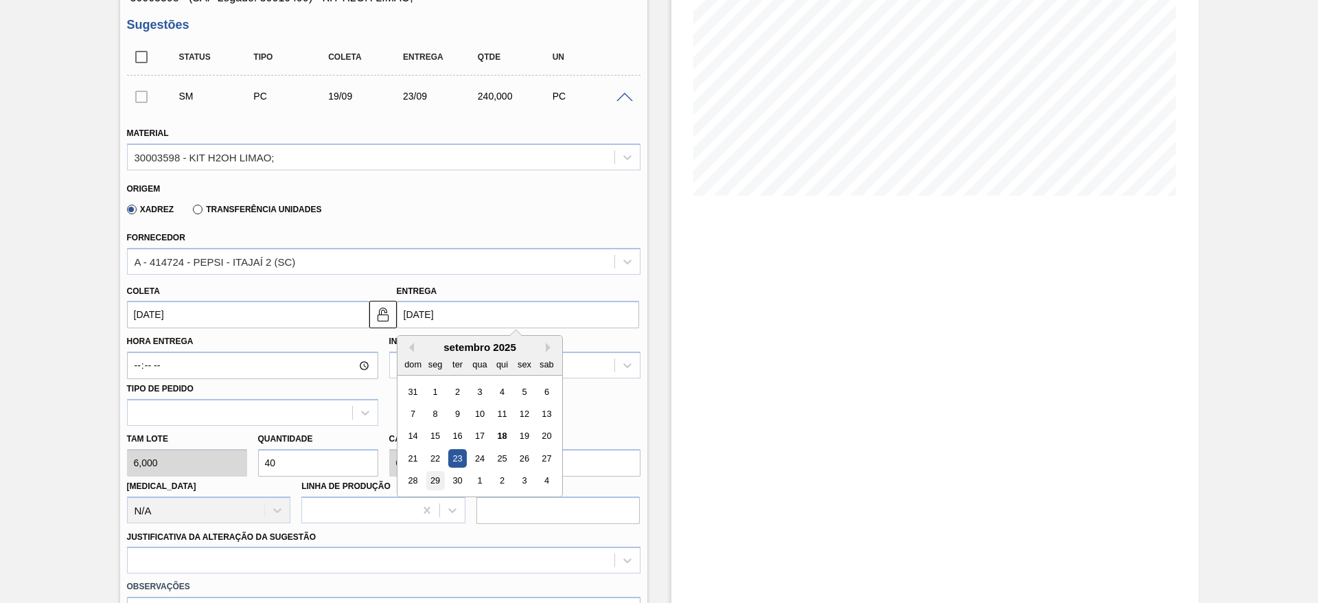
click at [432, 476] on div "29" at bounding box center [434, 480] width 19 height 19
type input "[DATE]"
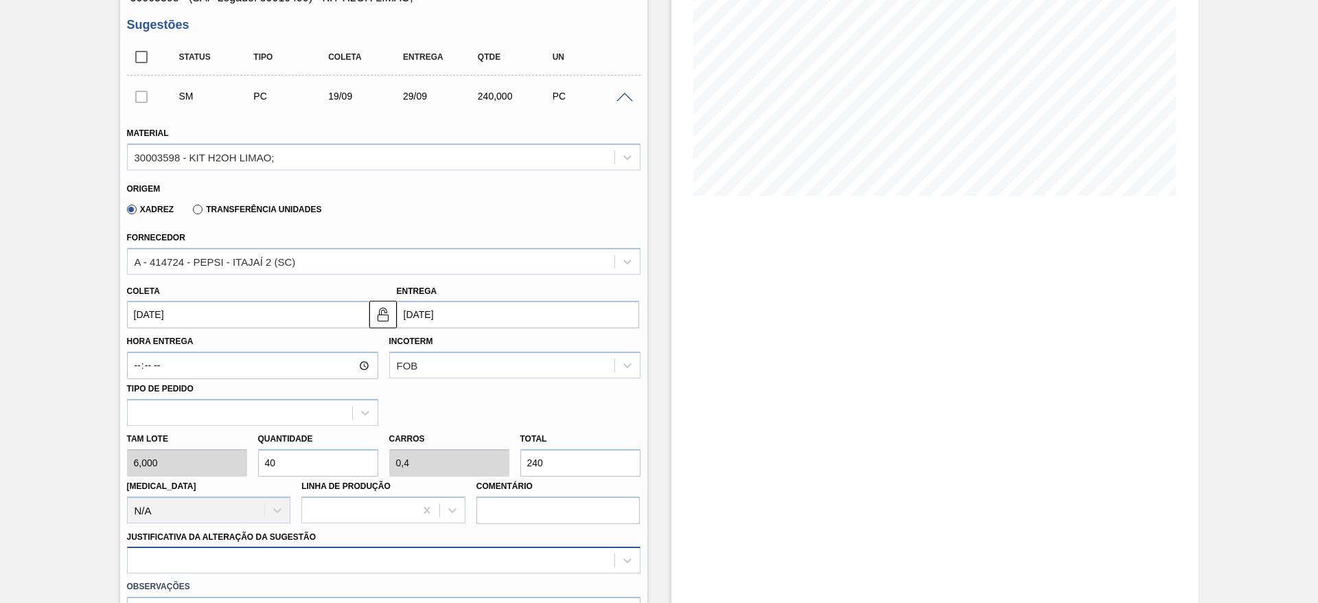
click at [476, 563] on div at bounding box center [383, 559] width 513 height 27
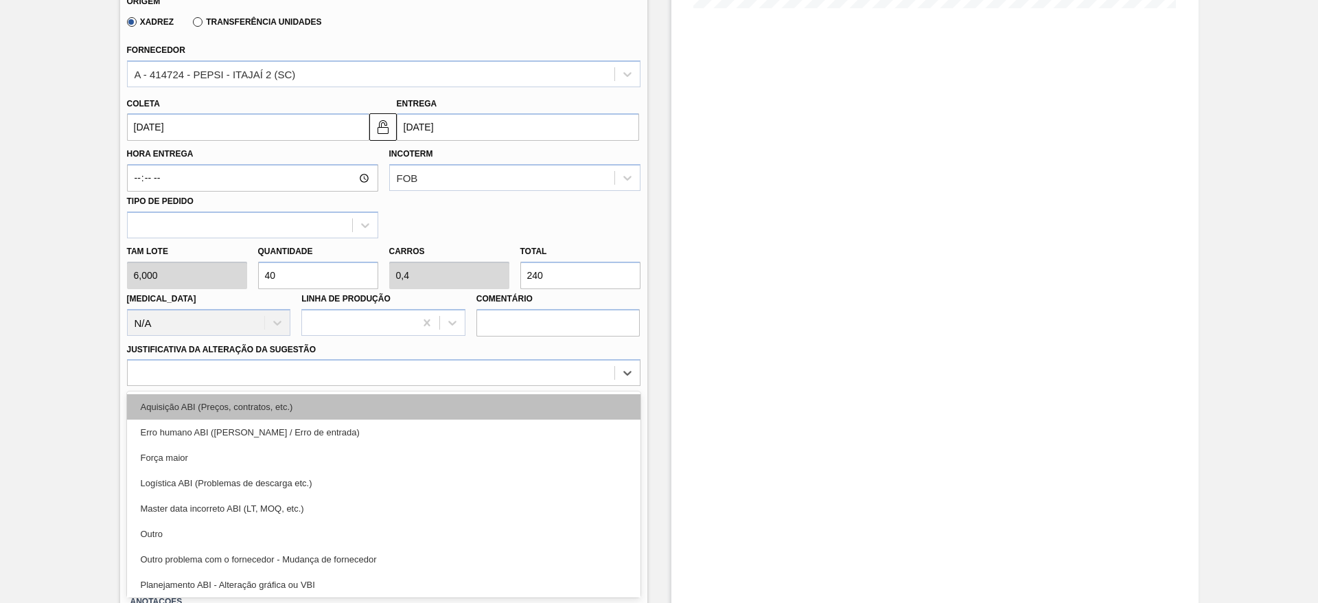
click at [493, 401] on div "Aquisição ABI (Preços, contratos, etc.)" at bounding box center [383, 406] width 513 height 25
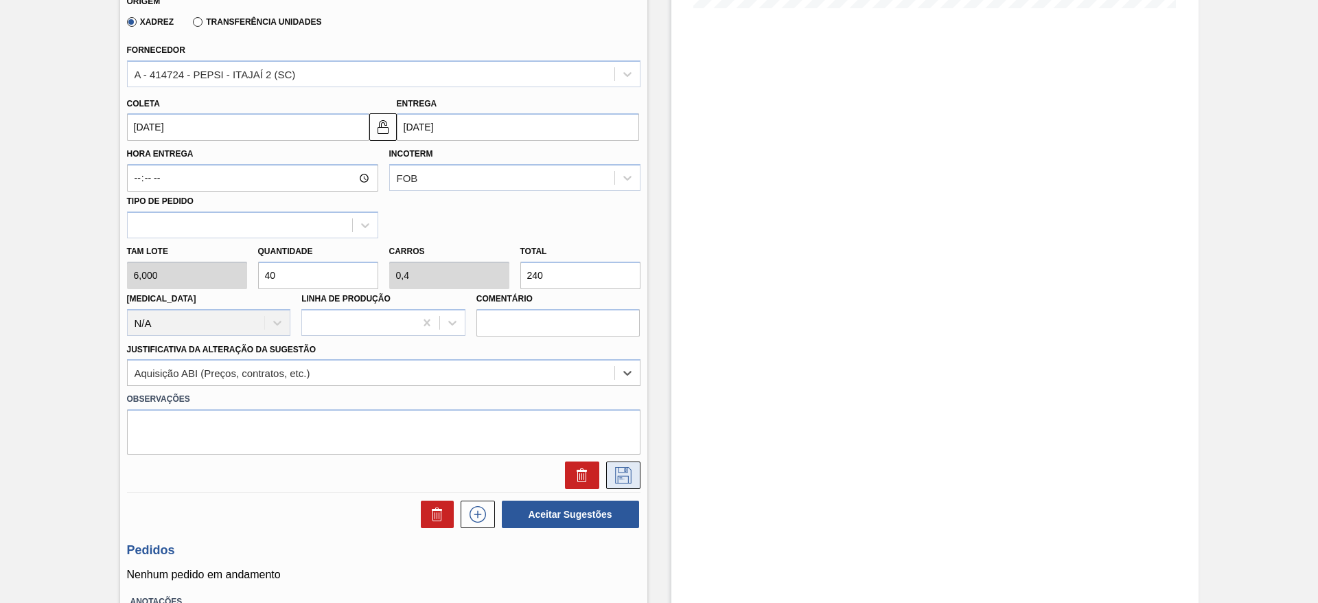
click at [617, 480] on icon at bounding box center [623, 475] width 22 height 16
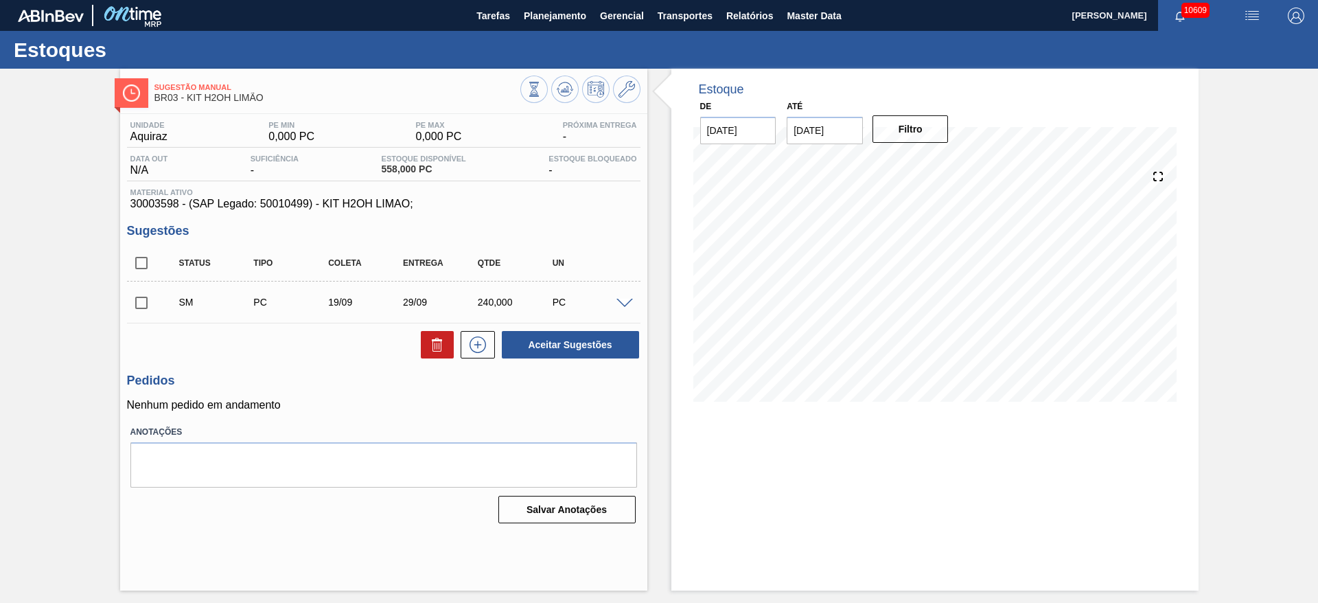
scroll to position [0, 0]
drag, startPoint x: 137, startPoint y: 309, endPoint x: 147, endPoint y: 307, distance: 10.5
click at [137, 309] on input "checkbox" at bounding box center [141, 302] width 29 height 29
drag, startPoint x: 559, startPoint y: 336, endPoint x: 550, endPoint y: 336, distance: 8.9
click at [550, 336] on button "Aceitar Sugestões" at bounding box center [570, 344] width 137 height 27
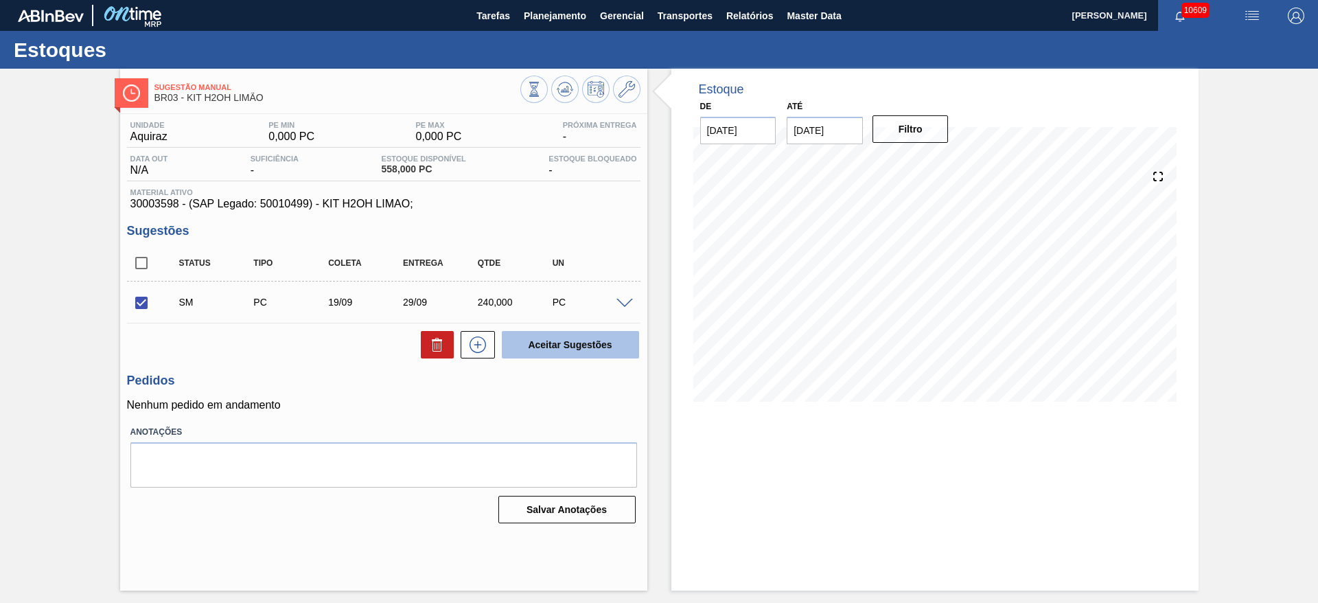
checkbox input "false"
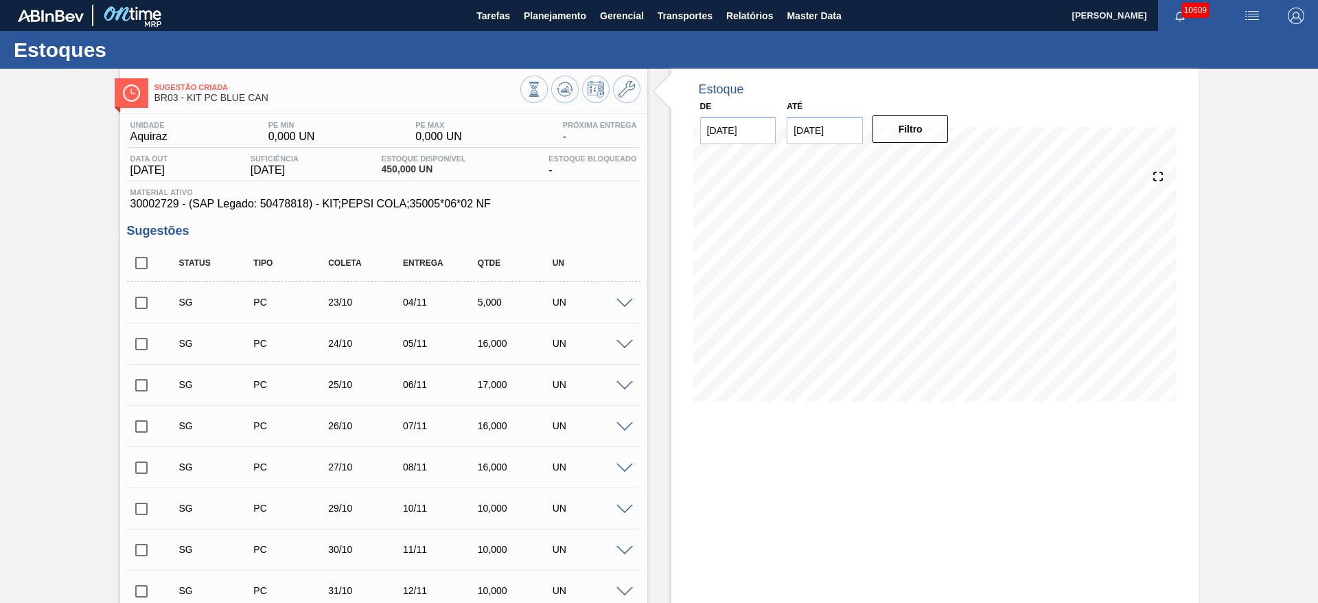
click at [618, 299] on span at bounding box center [624, 304] width 16 height 10
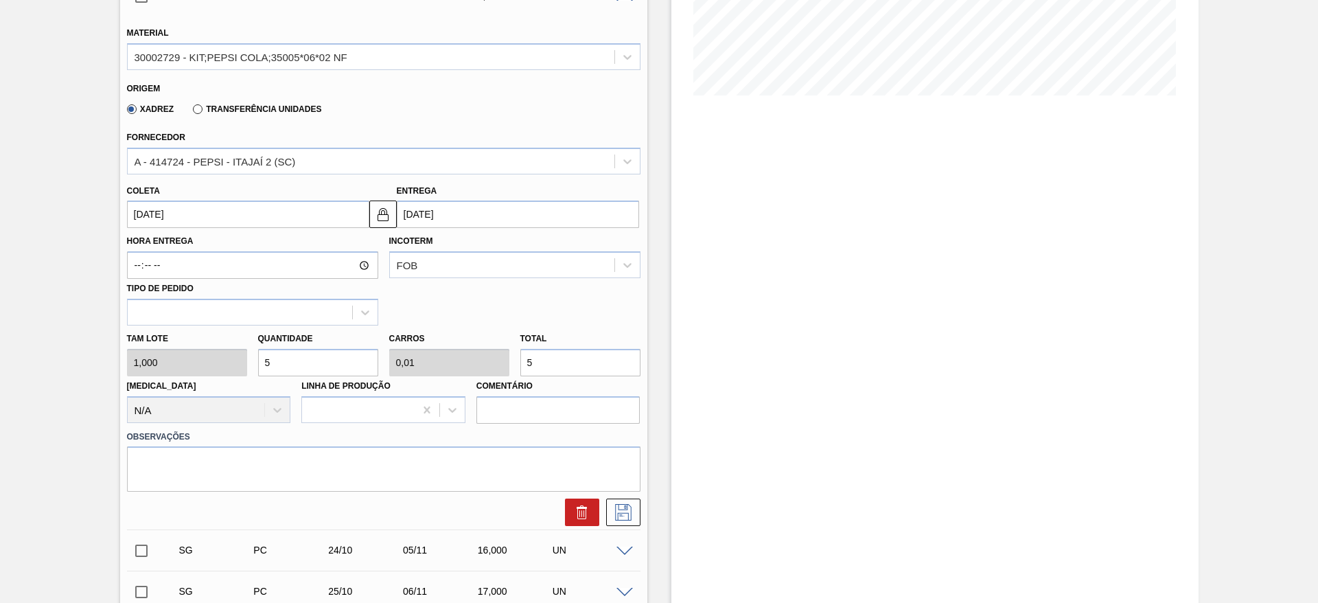
scroll to position [309, 0]
click at [213, 369] on div "Tam lote 1,000 Quantidade 5 Carros 0,01 Total 5 [MEDICAL_DATA] N/A Linha de Pro…" at bounding box center [383, 372] width 524 height 98
type input "2"
type input "0,004"
type input "2"
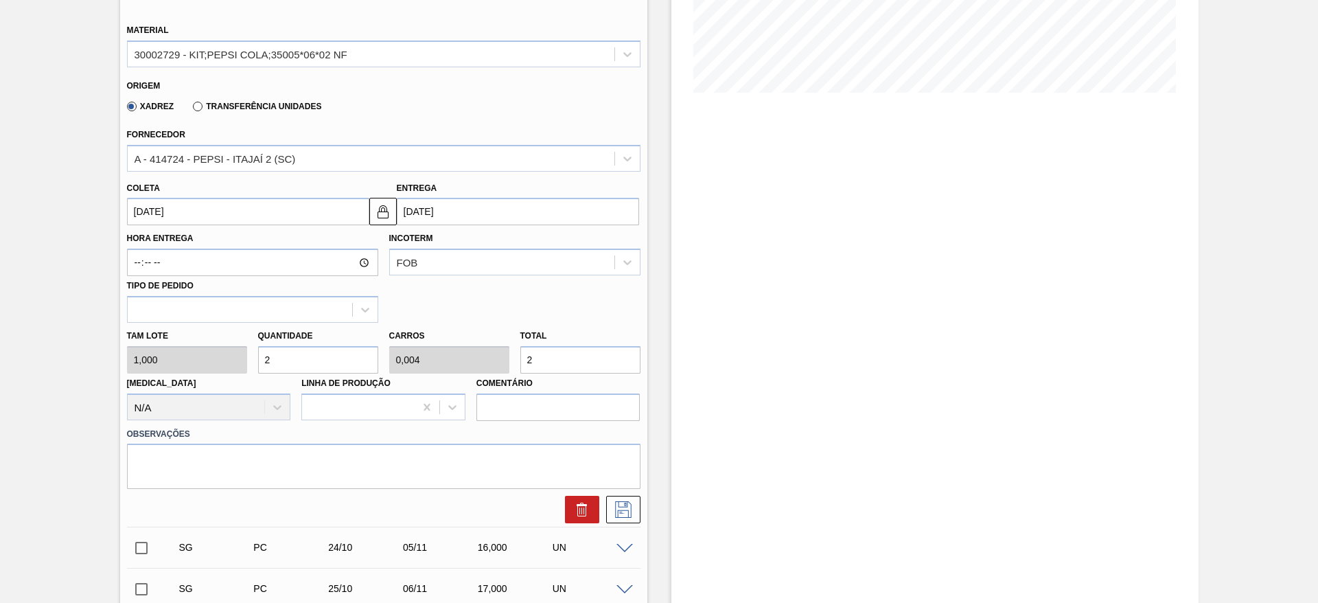
type input "24"
type input "0,048"
type input "24"
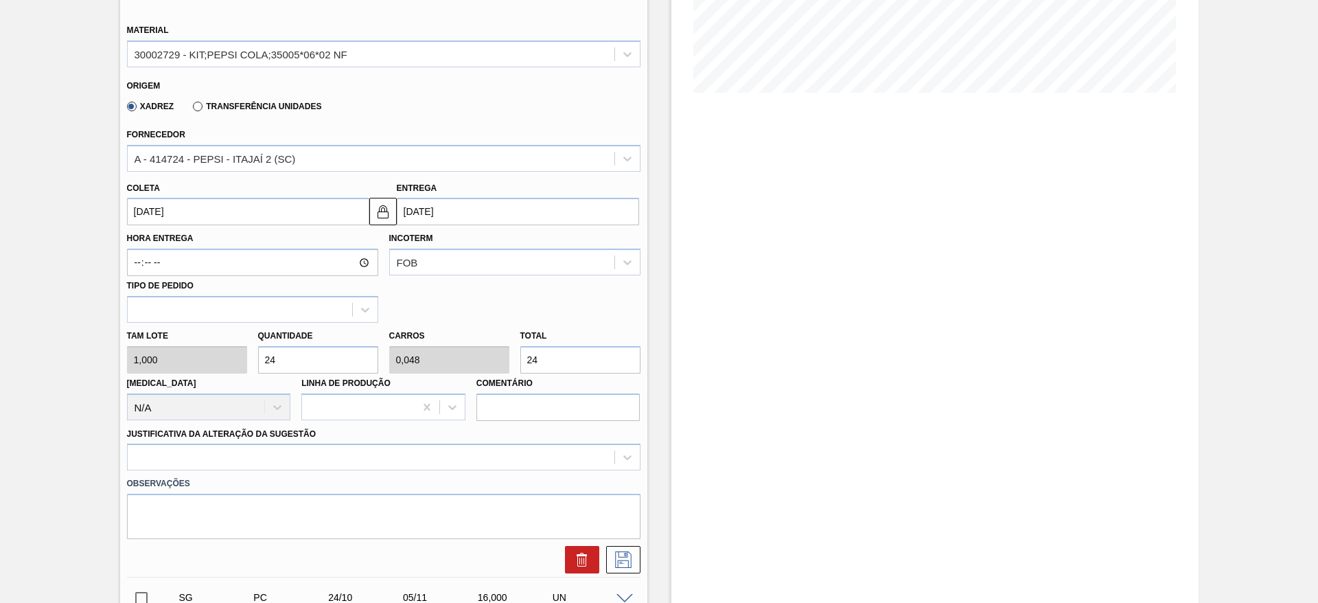
type input "240"
type input "0,48"
type input "240"
click at [163, 205] on input "[DATE]" at bounding box center [248, 211] width 242 height 27
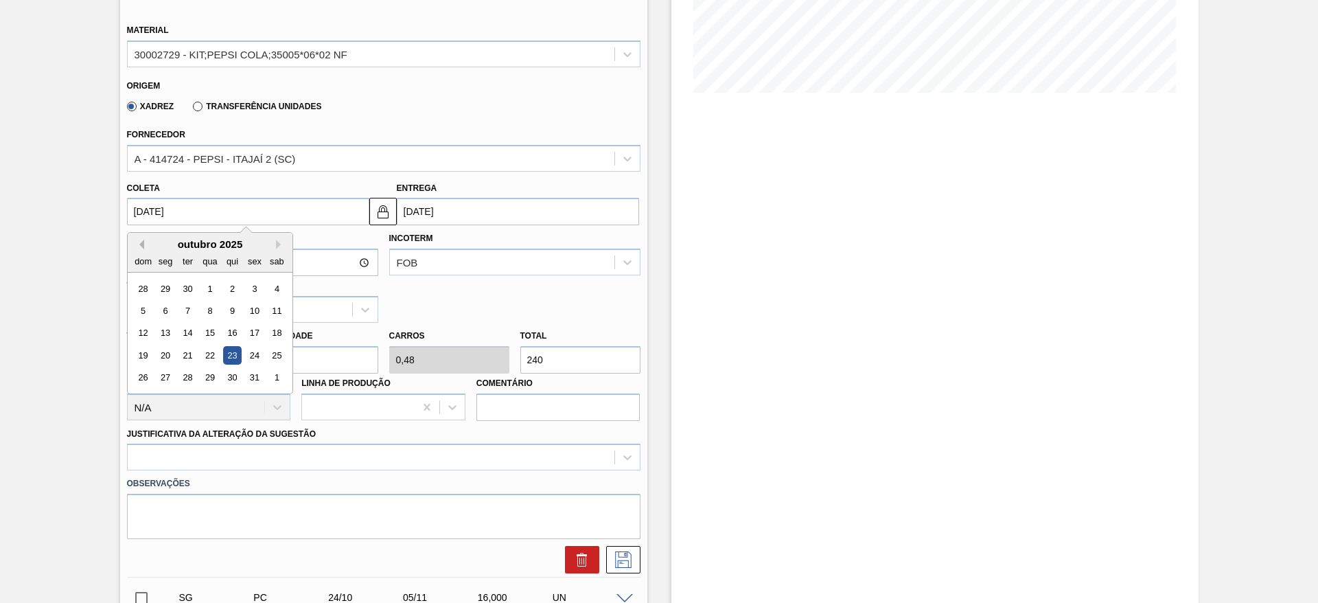
click at [141, 239] on button "Previous Month" at bounding box center [140, 244] width 10 height 10
click at [253, 338] on div "19" at bounding box center [254, 333] width 19 height 19
type input "[DATE]"
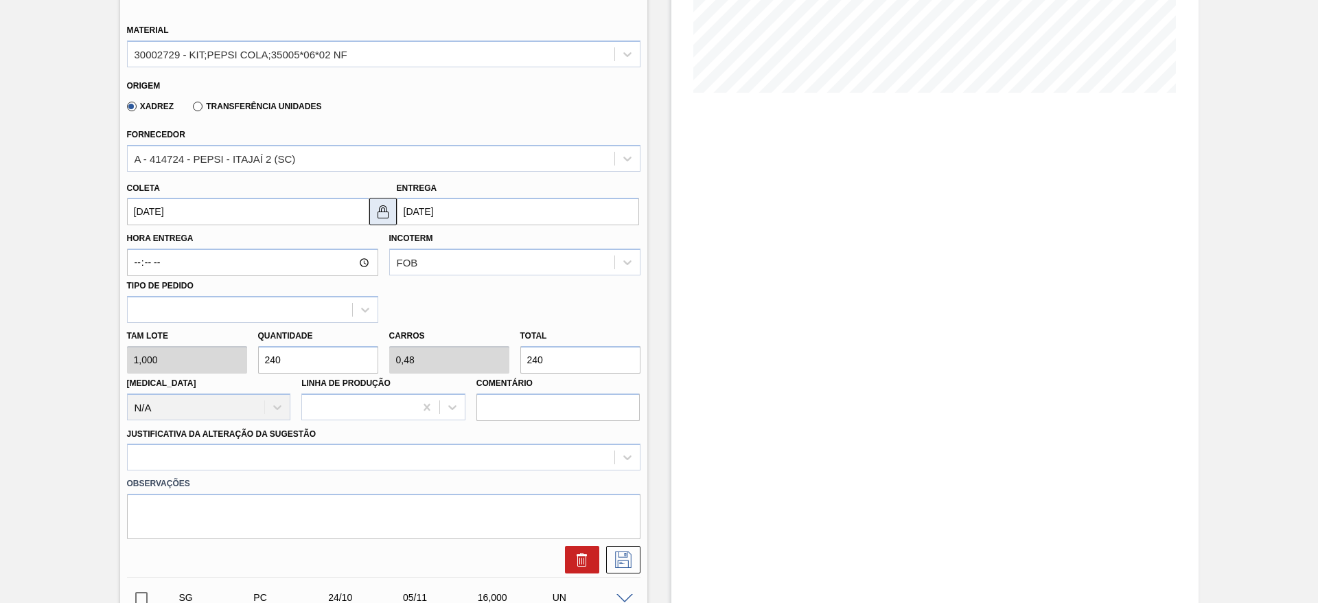
click at [382, 202] on button at bounding box center [382, 211] width 27 height 27
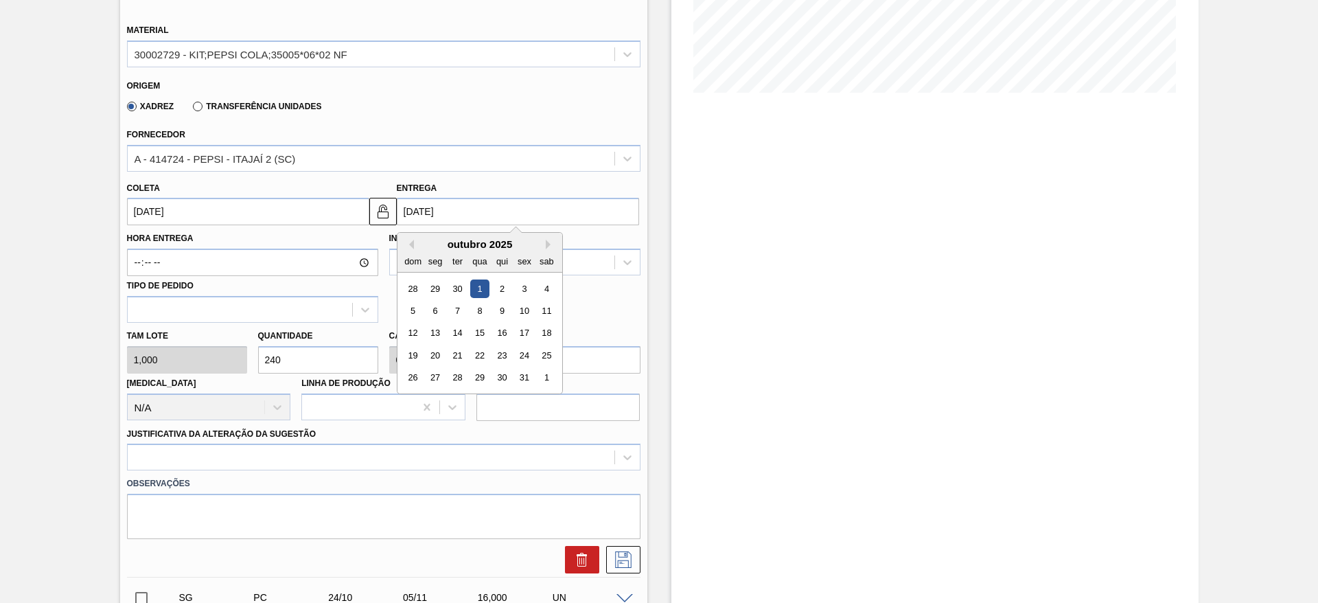
click at [419, 202] on input "[DATE]" at bounding box center [518, 211] width 242 height 27
click at [431, 303] on div "6" at bounding box center [434, 310] width 19 height 19
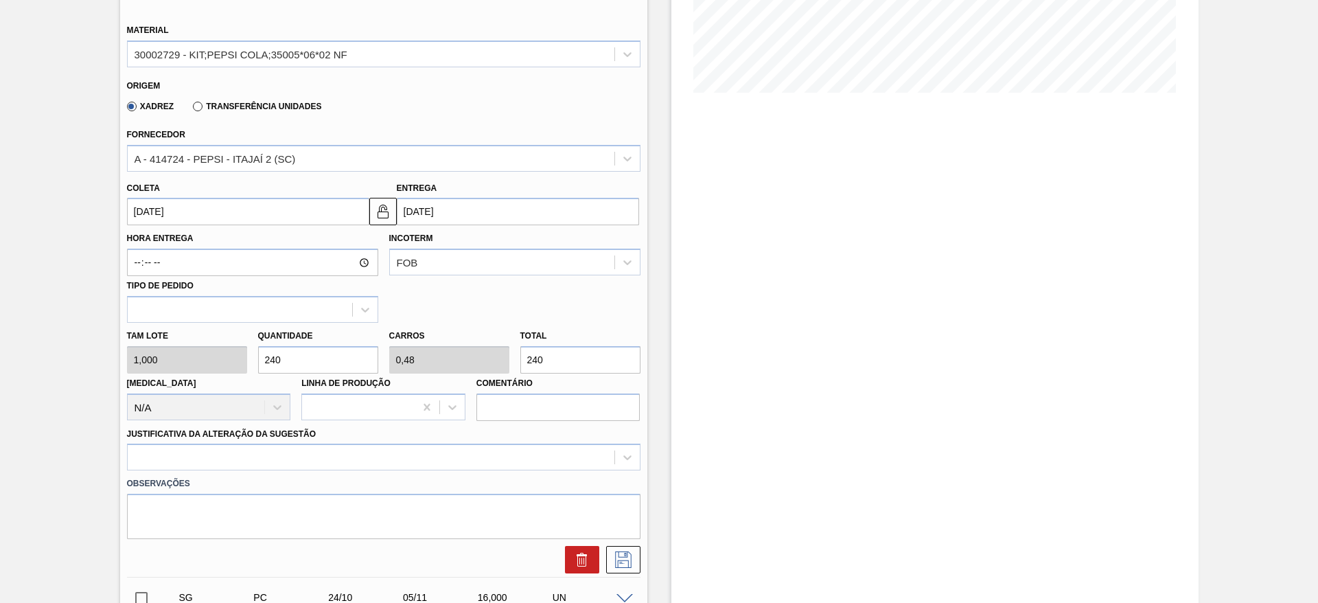
click at [432, 288] on div "Hora Entrega Incoterm FOB Tipo de pedido" at bounding box center [383, 273] width 524 height 97
click at [413, 218] on input "06/10/2025" at bounding box center [518, 211] width 242 height 27
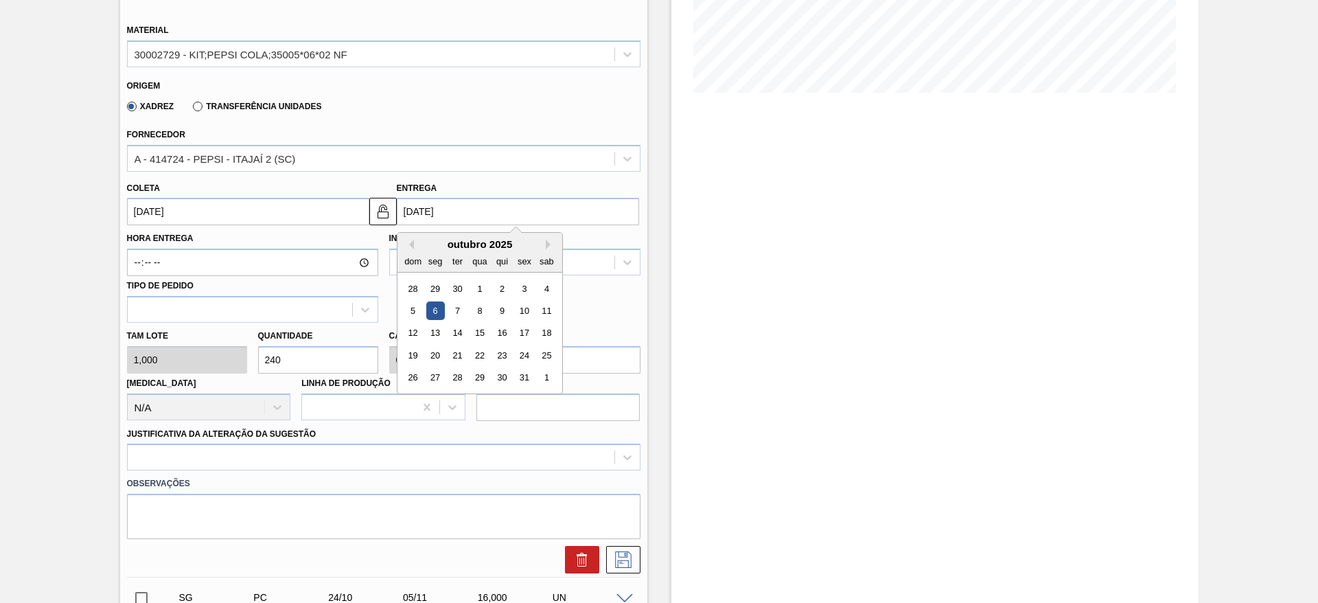
drag, startPoint x: 443, startPoint y: 279, endPoint x: 443, endPoint y: 304, distance: 24.7
click at [443, 281] on div "28 29 30 1 2 3 4" at bounding box center [479, 288] width 156 height 22
click at [435, 289] on div "29" at bounding box center [434, 288] width 19 height 19
type input "29/09/2025"
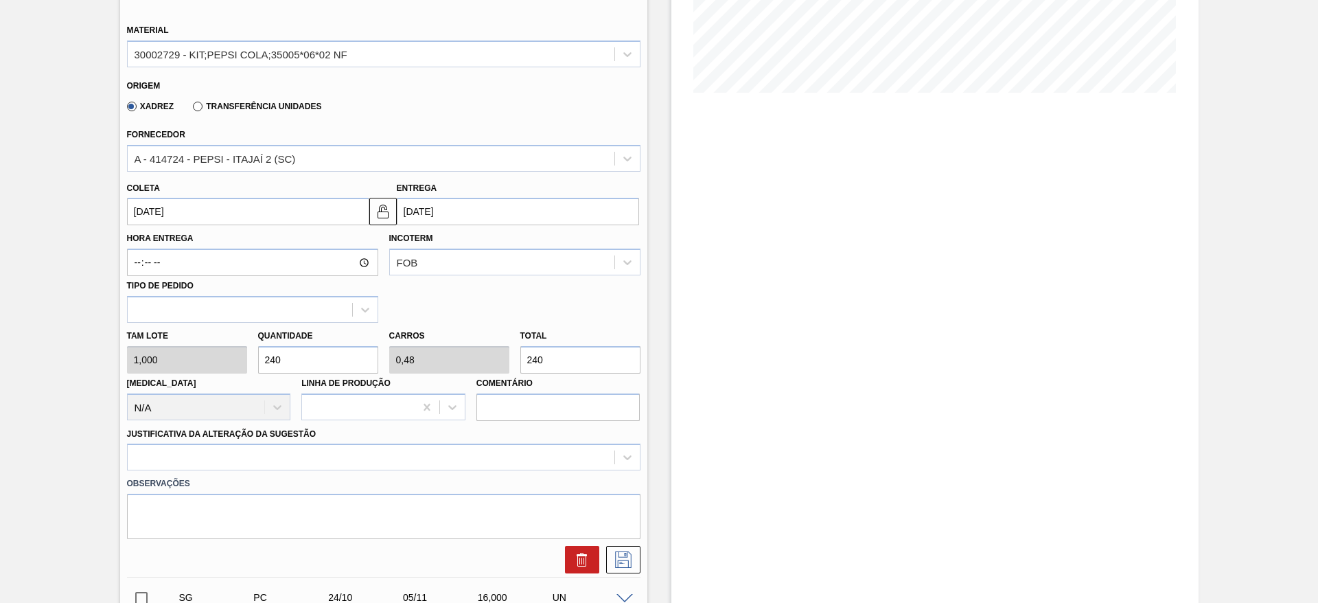
click at [497, 437] on div "Justificativa da Alteração da Sugestão" at bounding box center [383, 447] width 513 height 47
click at [508, 465] on div at bounding box center [383, 456] width 513 height 27
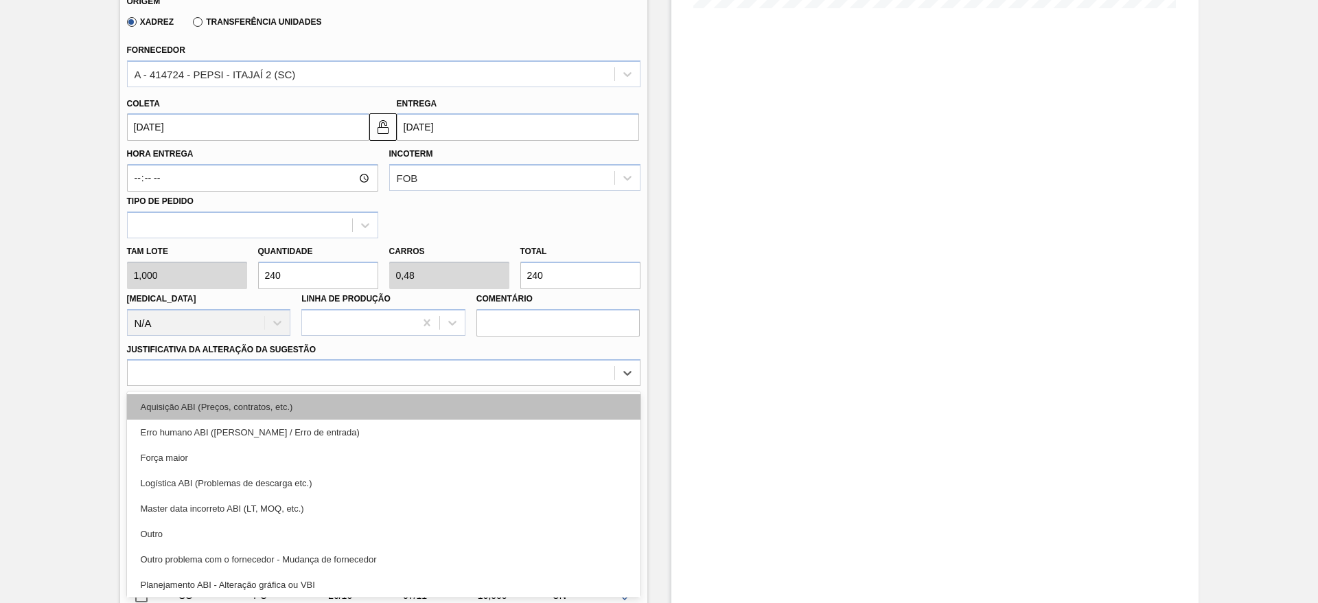
click at [495, 408] on div "Aquisição ABI (Preços, contratos, etc.)" at bounding box center [383, 406] width 513 height 25
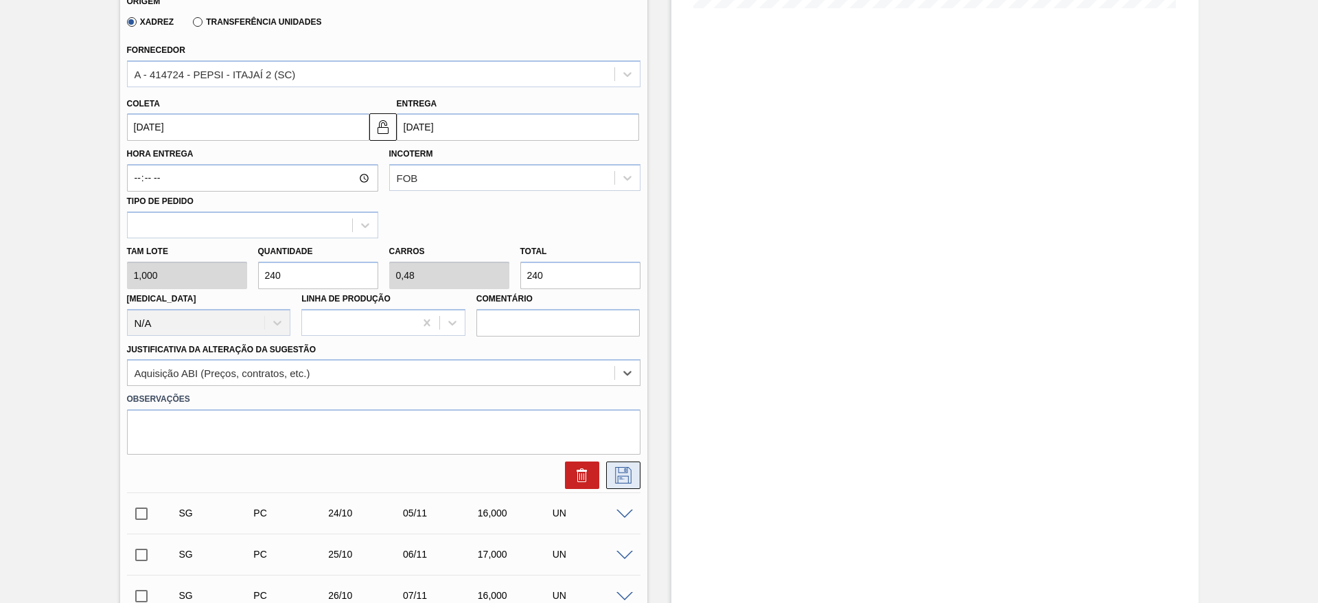
click at [622, 487] on button at bounding box center [623, 474] width 34 height 27
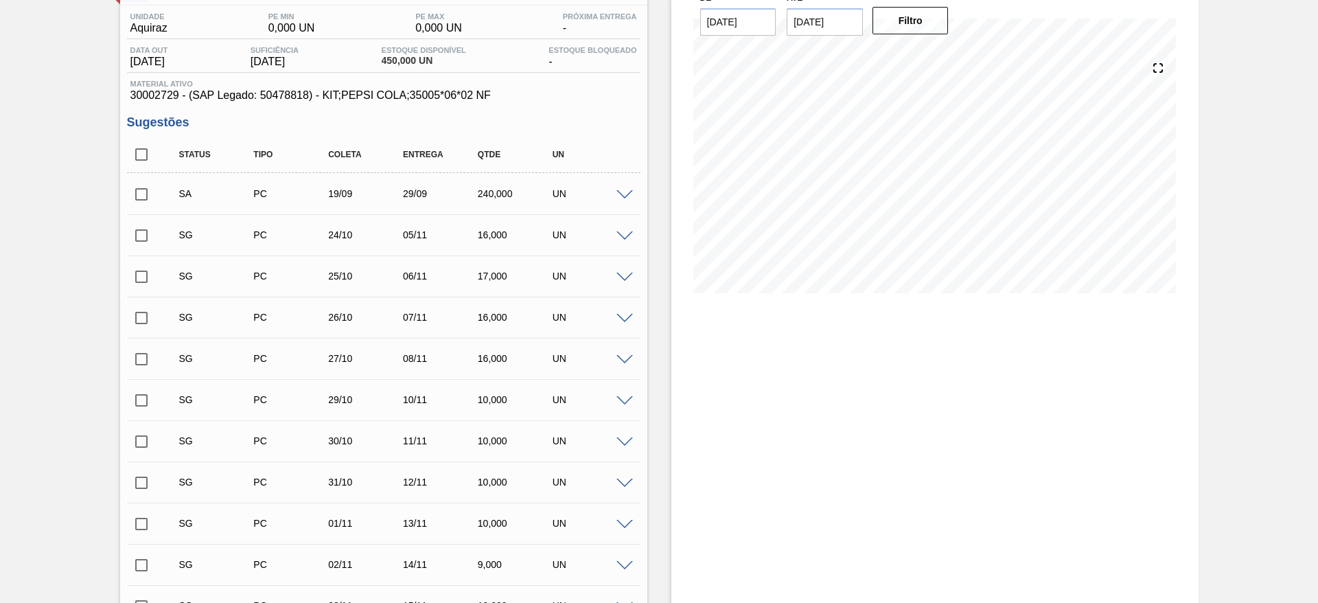
scroll to position [0, 0]
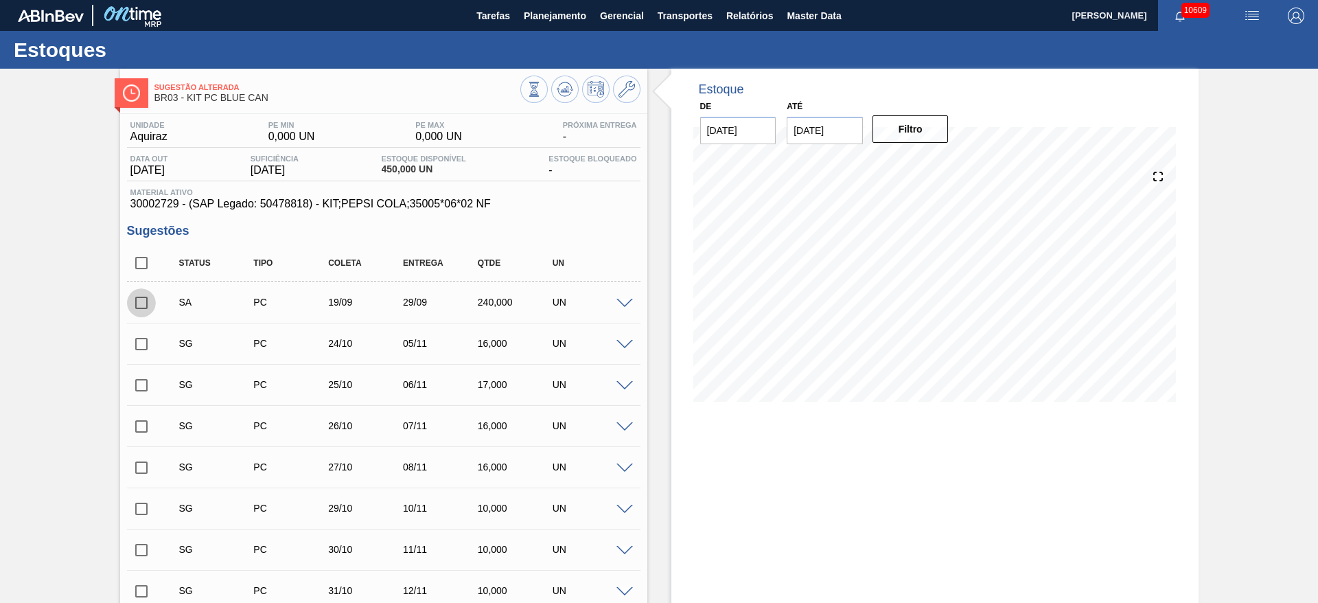
drag, startPoint x: 145, startPoint y: 299, endPoint x: 193, endPoint y: 316, distance: 50.4
click at [145, 299] on input "checkbox" at bounding box center [141, 302] width 29 height 29
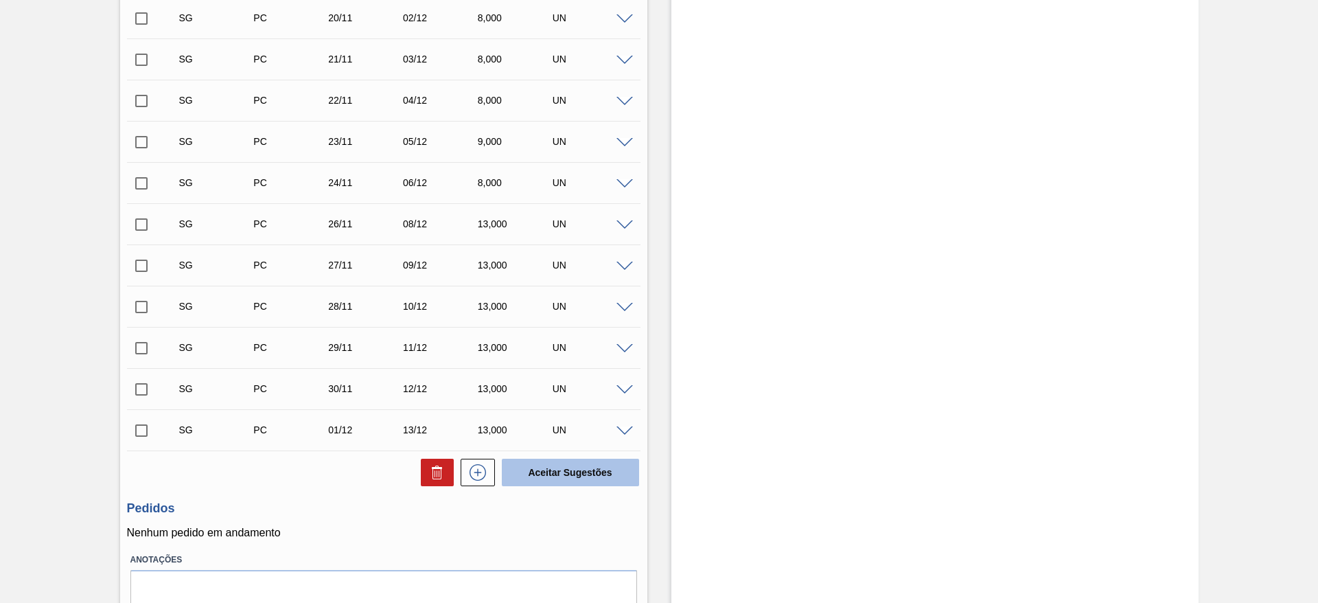
scroll to position [1332, 0]
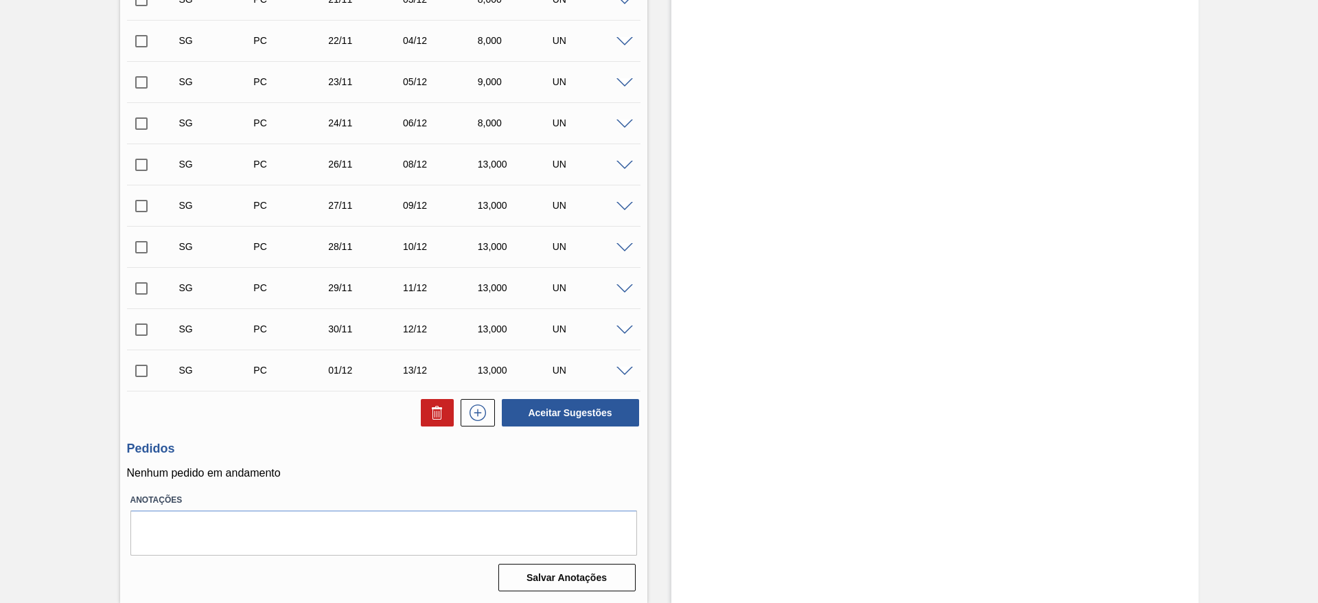
click at [544, 408] on button "Aceitar Sugestões" at bounding box center [570, 412] width 137 height 27
checkbox input "false"
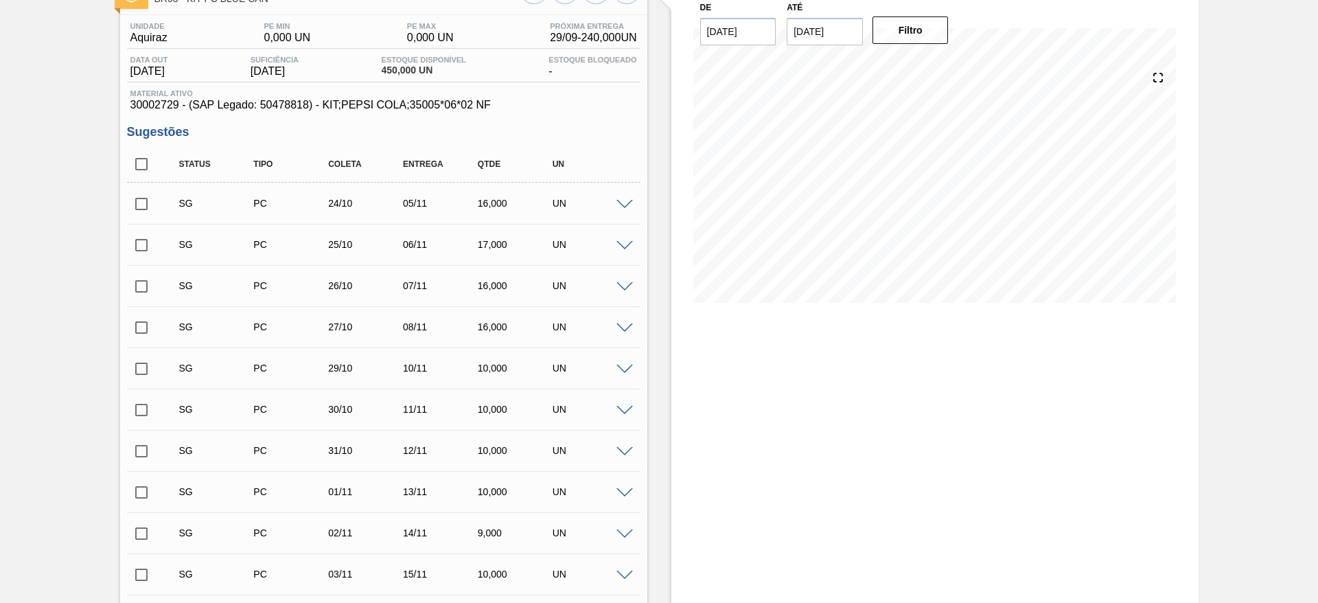
scroll to position [0, 0]
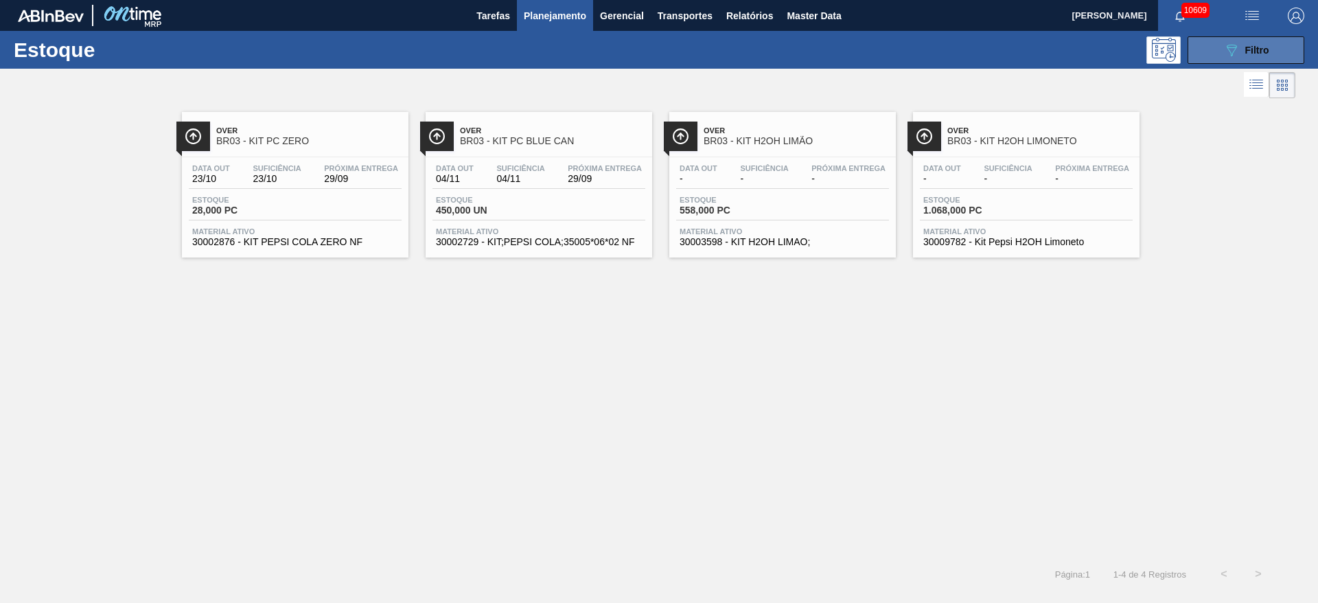
click at [1276, 45] on button "089F7B8B-B2A5-4AFE-B5C0-19BA573D28AC Filtro" at bounding box center [1245, 49] width 117 height 27
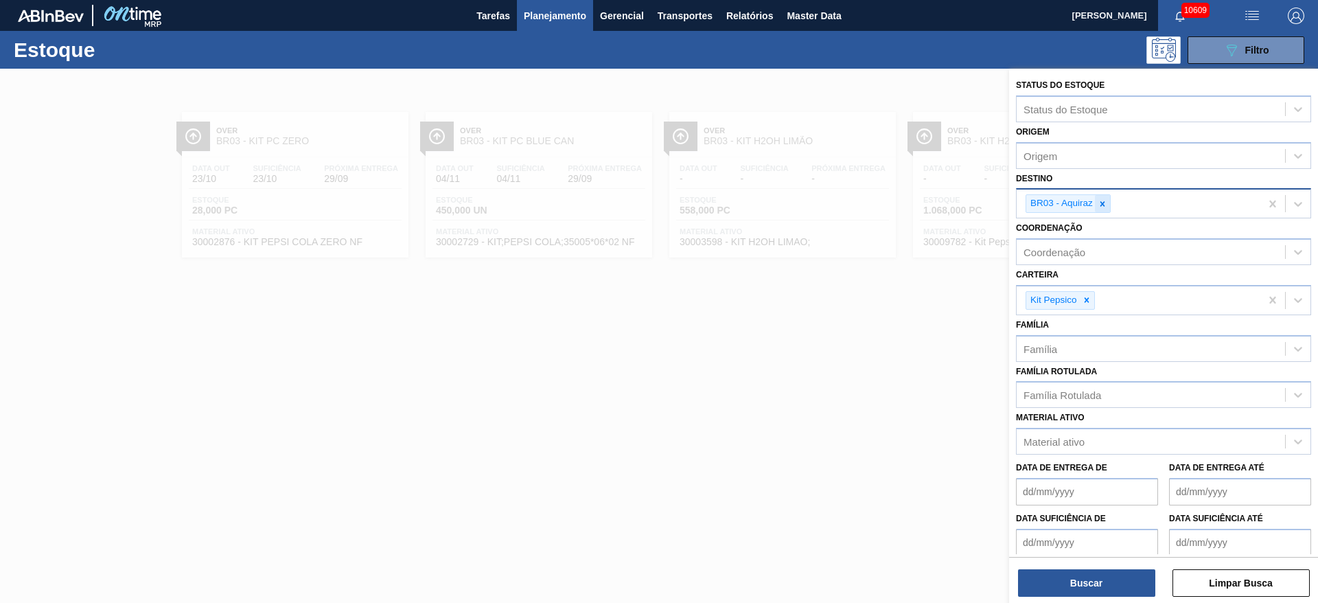
click at [1103, 209] on div at bounding box center [1102, 203] width 15 height 17
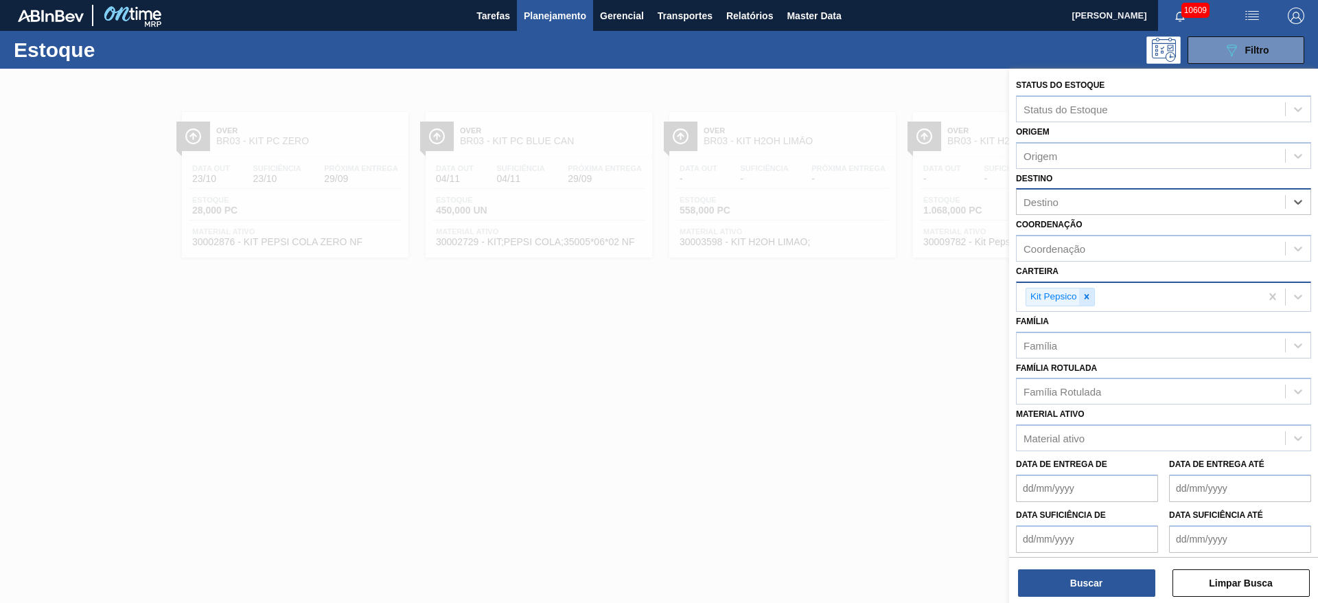
click at [1088, 301] on icon at bounding box center [1086, 297] width 10 height 10
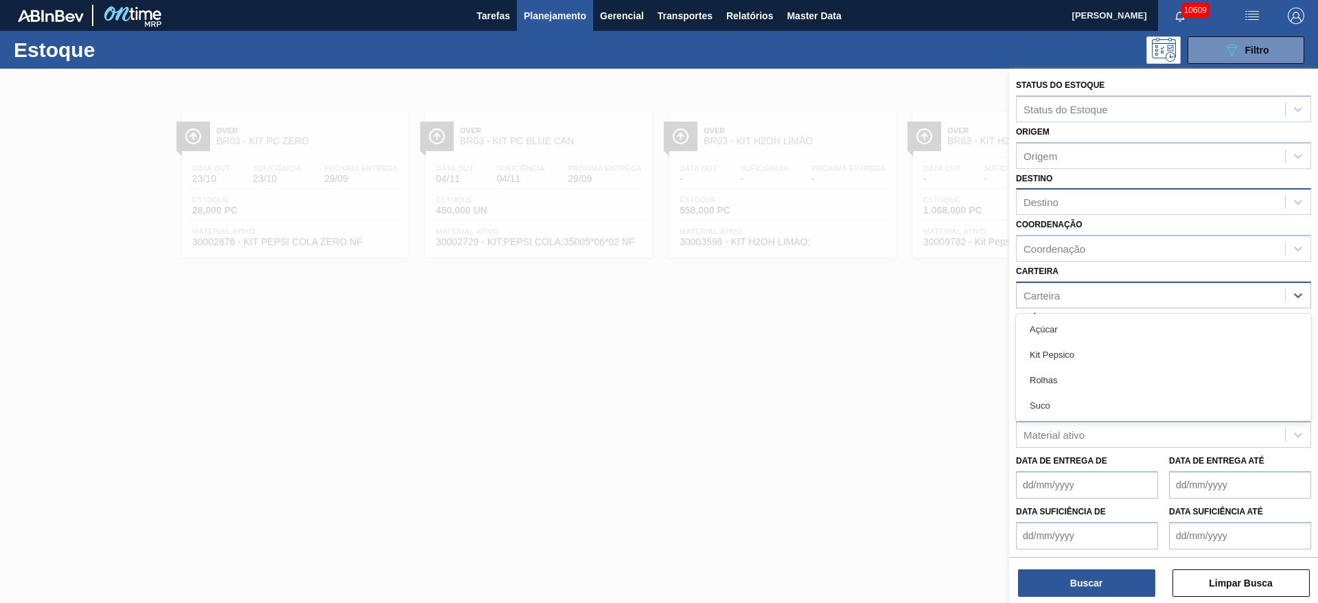
click at [1082, 302] on div "Carteira" at bounding box center [1150, 295] width 268 height 20
click at [1073, 277] on div "Carteira option Kit Pepsico, deselected. option Açúcar focused, 1 of 4. 4 resul…" at bounding box center [1163, 284] width 295 height 47
click at [1098, 294] on div "Carteira" at bounding box center [1150, 295] width 268 height 20
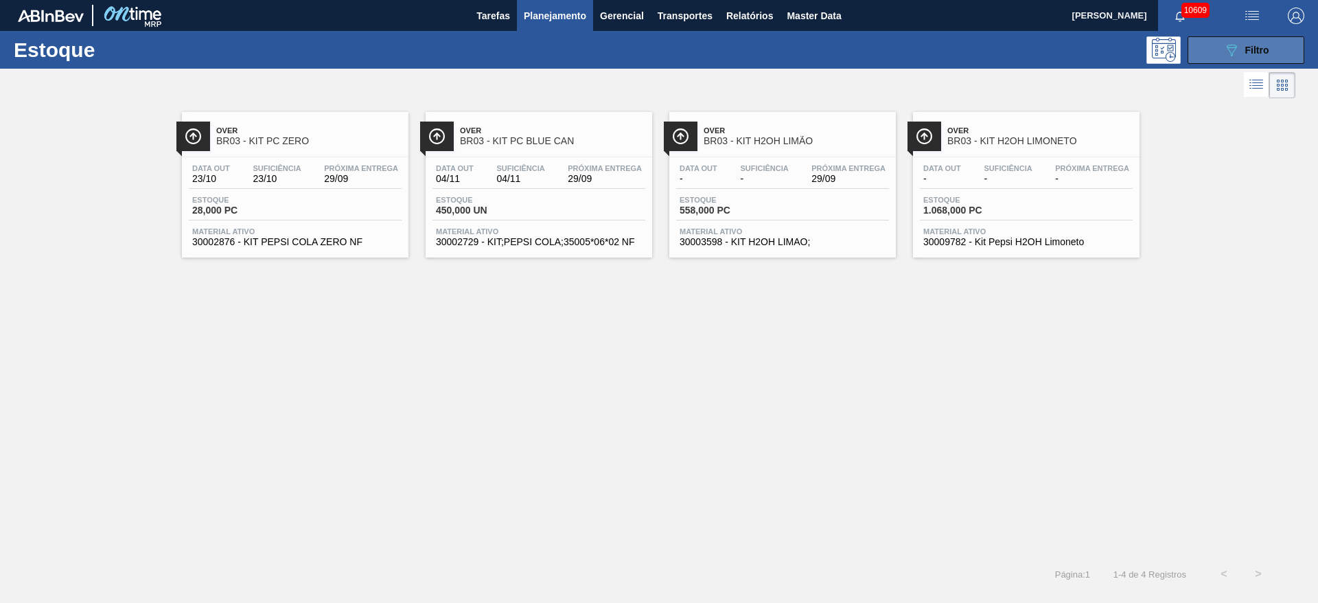
click at [1220, 49] on button "089F7B8B-B2A5-4AFE-B5C0-19BA573D28AC Filtro" at bounding box center [1245, 49] width 117 height 27
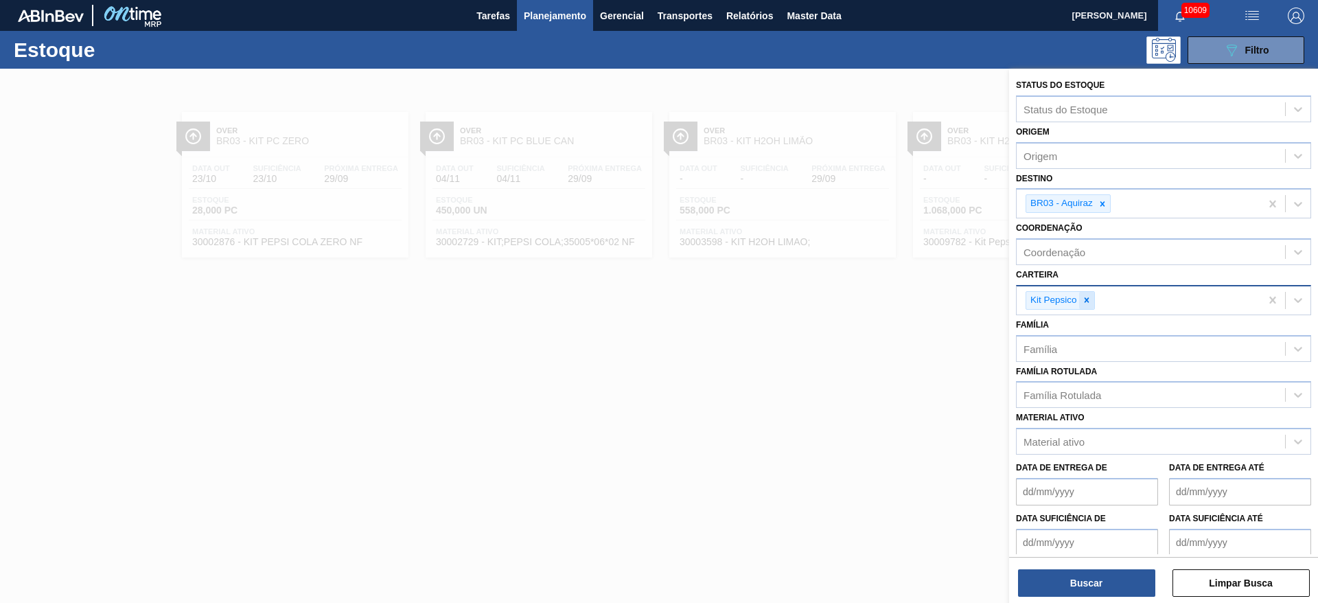
click at [1093, 302] on div at bounding box center [1086, 300] width 15 height 17
click at [1091, 302] on div "Carteira" at bounding box center [1150, 298] width 268 height 20
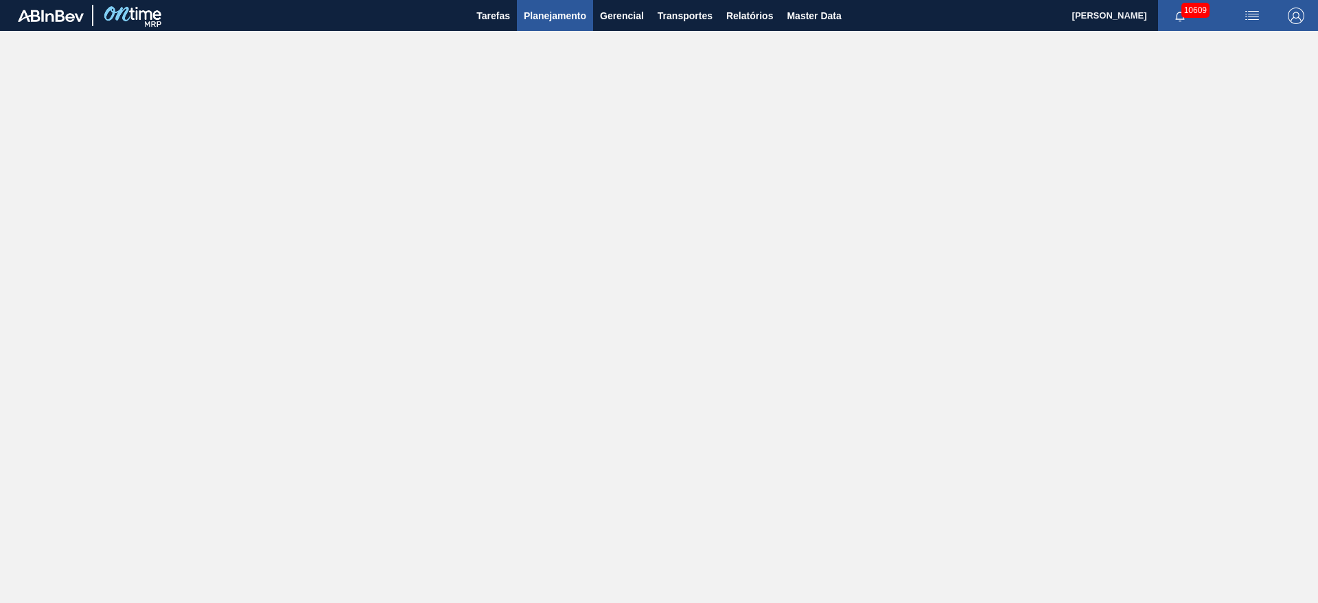
click at [535, 24] on button "Planejamento" at bounding box center [555, 15] width 76 height 31
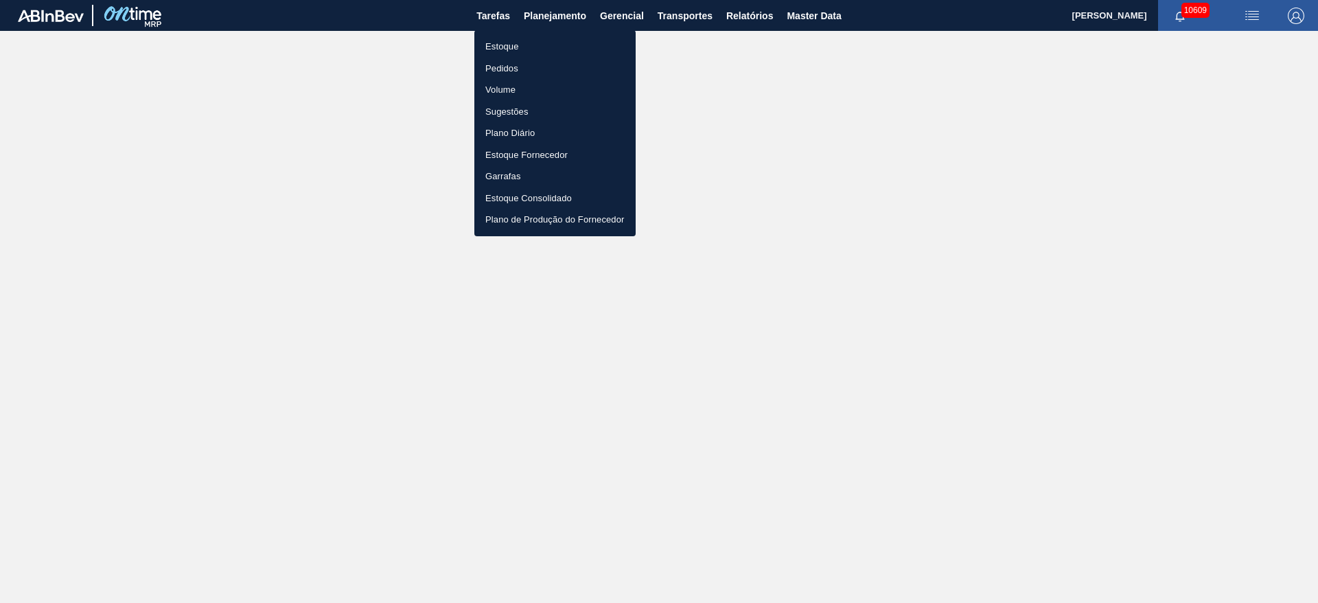
click at [530, 49] on li "Estoque" at bounding box center [554, 47] width 161 height 22
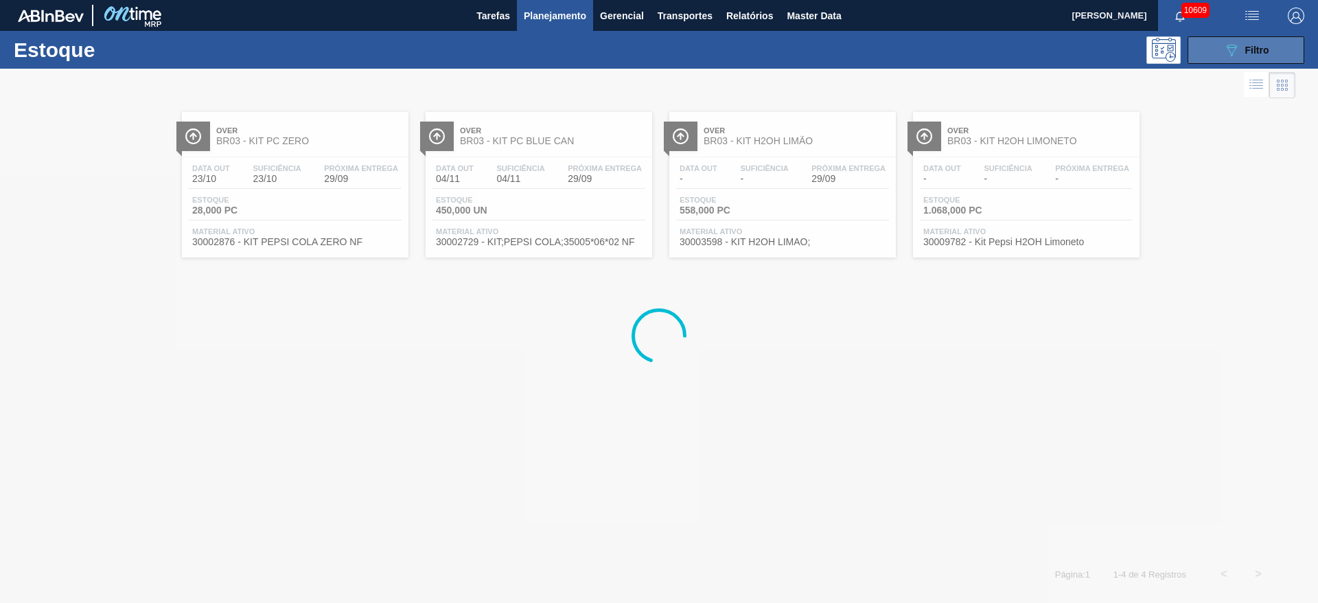
click at [1207, 53] on button "089F7B8B-B2A5-4AFE-B5C0-19BA573D28AC Filtro" at bounding box center [1245, 49] width 117 height 27
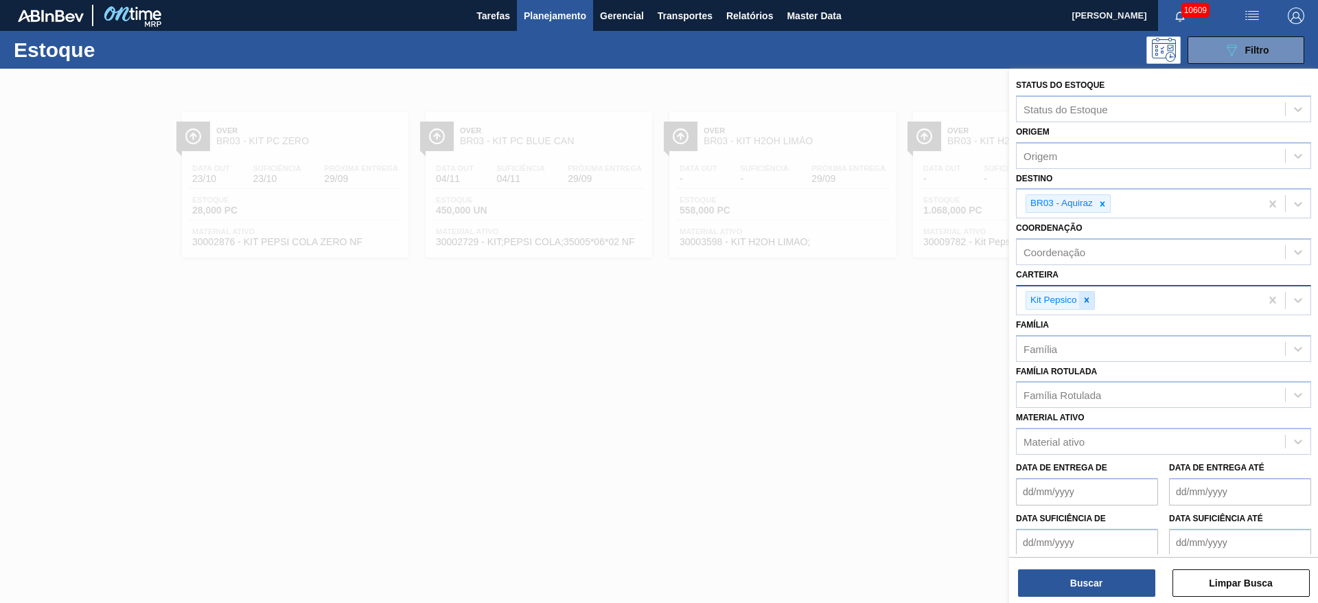
drag, startPoint x: 1097, startPoint y: 307, endPoint x: 1084, endPoint y: 304, distance: 12.8
click at [1093, 307] on div "Kit Pepsico" at bounding box center [1138, 300] width 244 height 28
click at [1084, 302] on icon at bounding box center [1086, 300] width 10 height 10
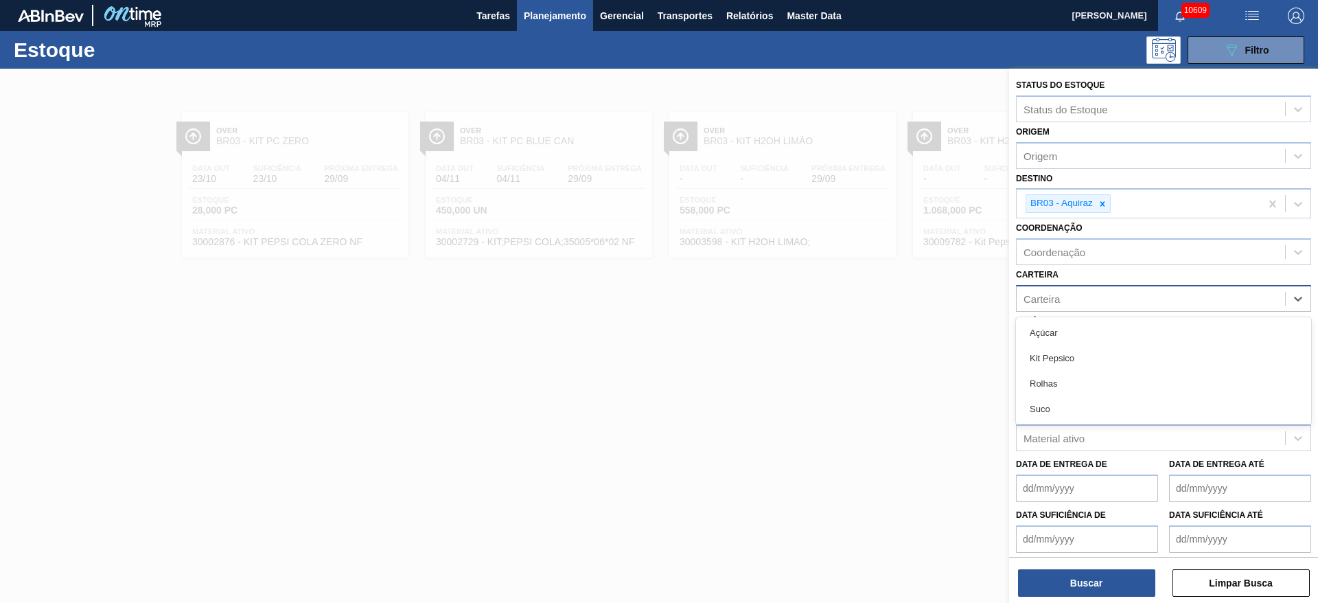
click at [1084, 302] on div "Carteira" at bounding box center [1150, 298] width 268 height 20
click at [1295, 11] on img "button" at bounding box center [1295, 16] width 16 height 16
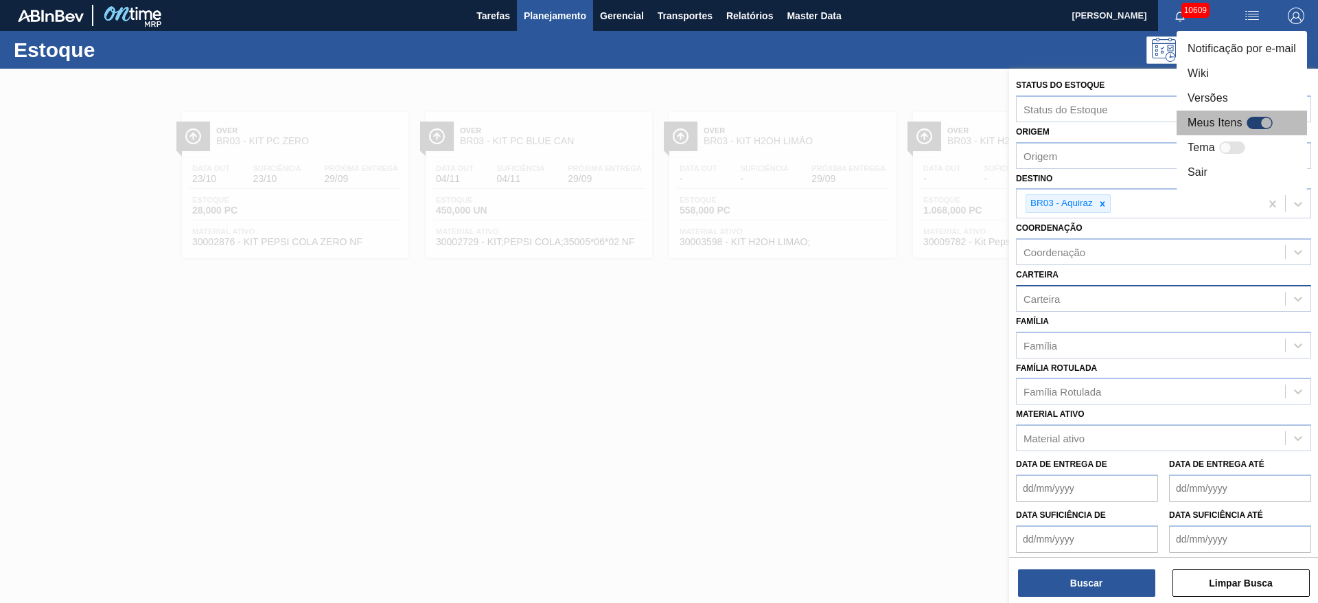
click at [1254, 127] on div at bounding box center [1259, 123] width 26 height 12
checkbox input "true"
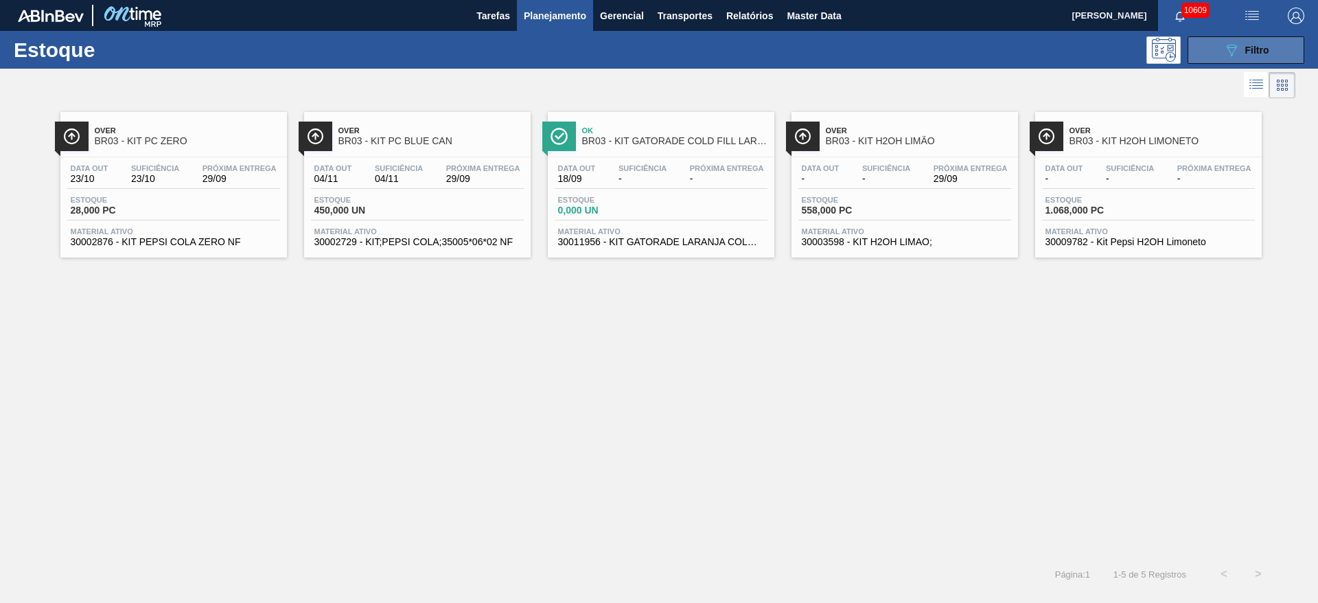
click at [1199, 50] on button "089F7B8B-B2A5-4AFE-B5C0-19BA573D28AC Filtro" at bounding box center [1245, 49] width 117 height 27
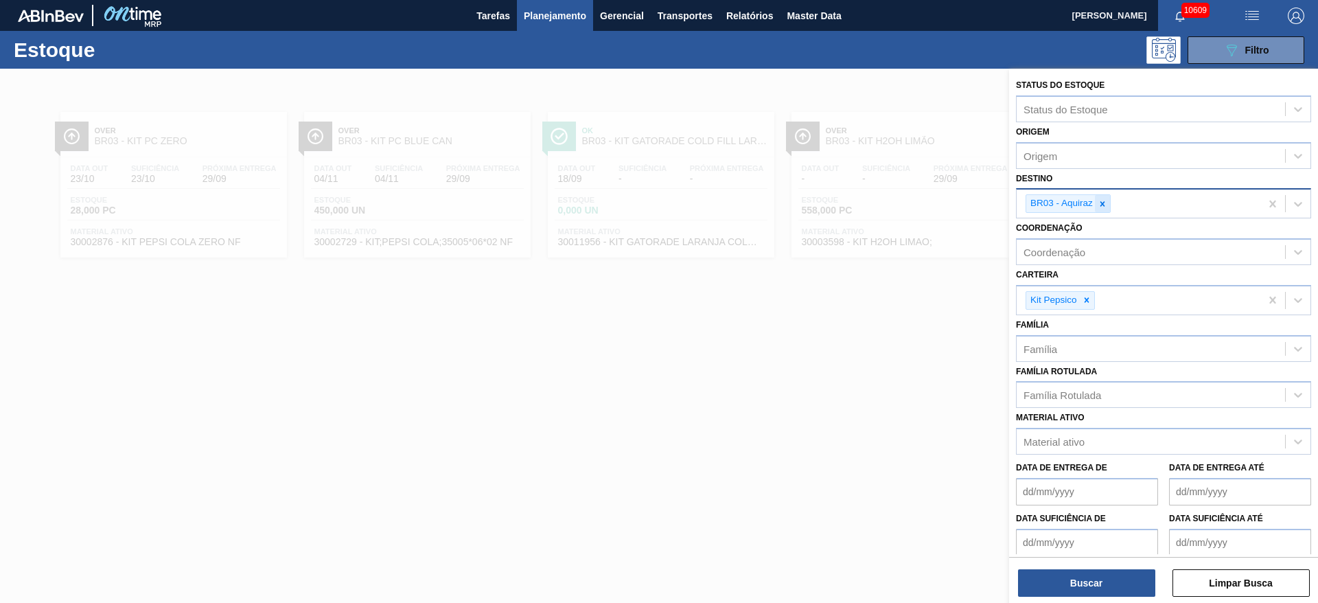
click at [1102, 203] on icon at bounding box center [1102, 203] width 5 height 5
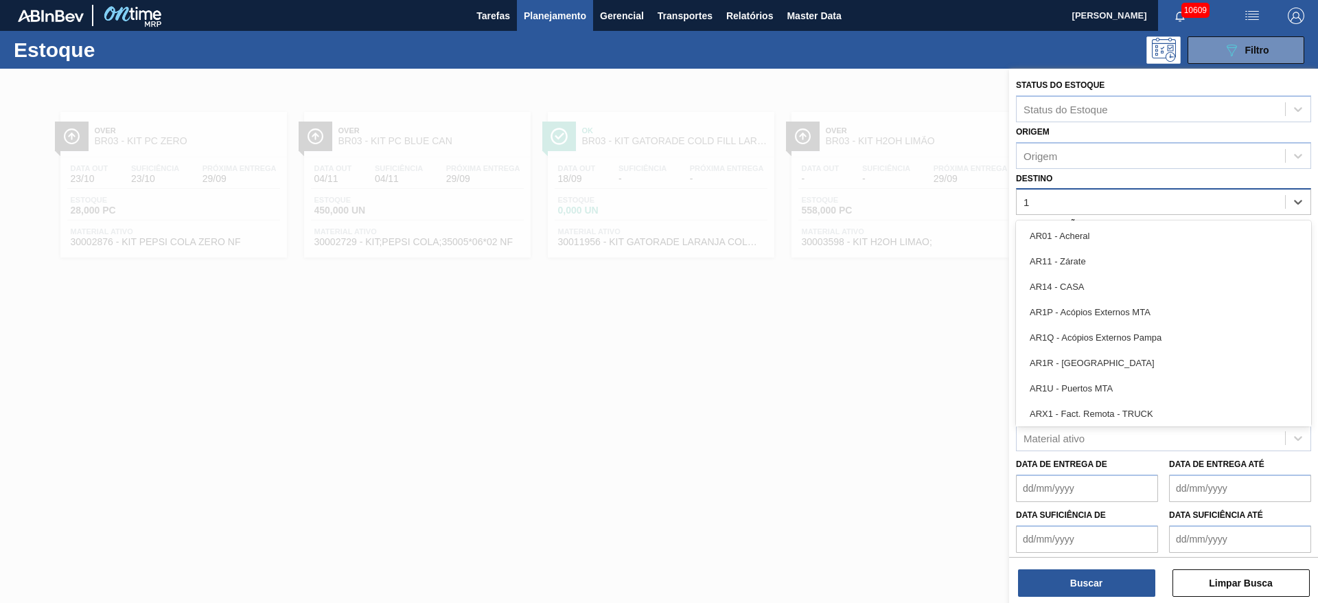
type input "12"
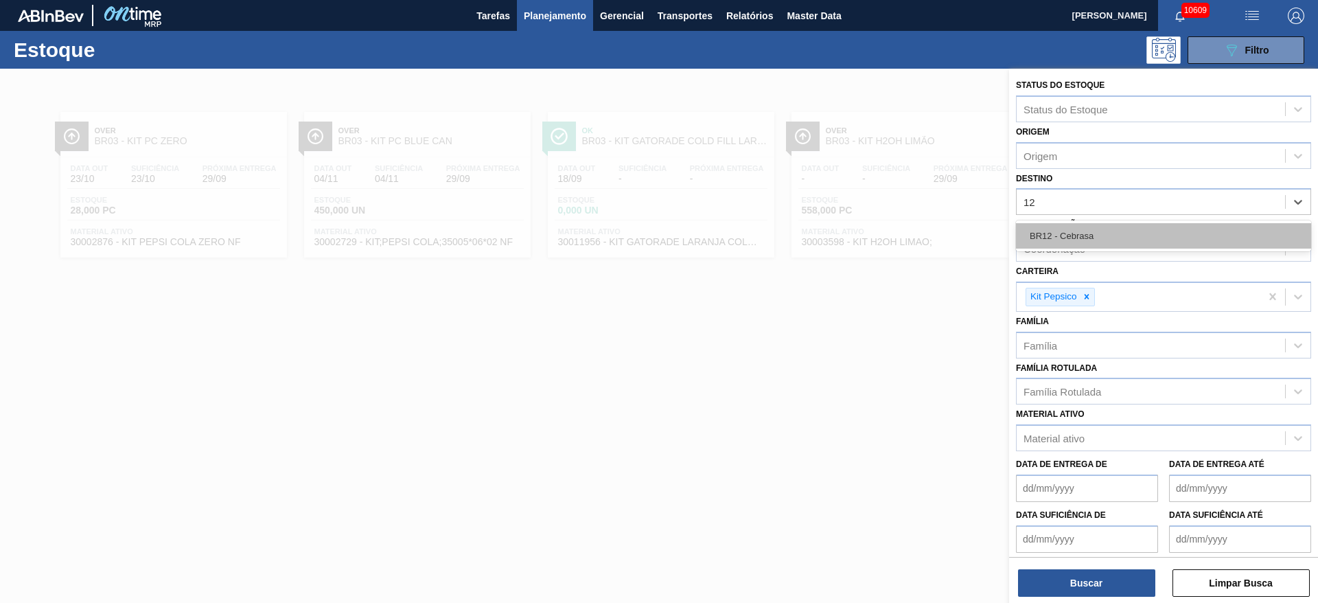
click at [1084, 226] on div "BR12 - Cebrasa" at bounding box center [1163, 235] width 295 height 25
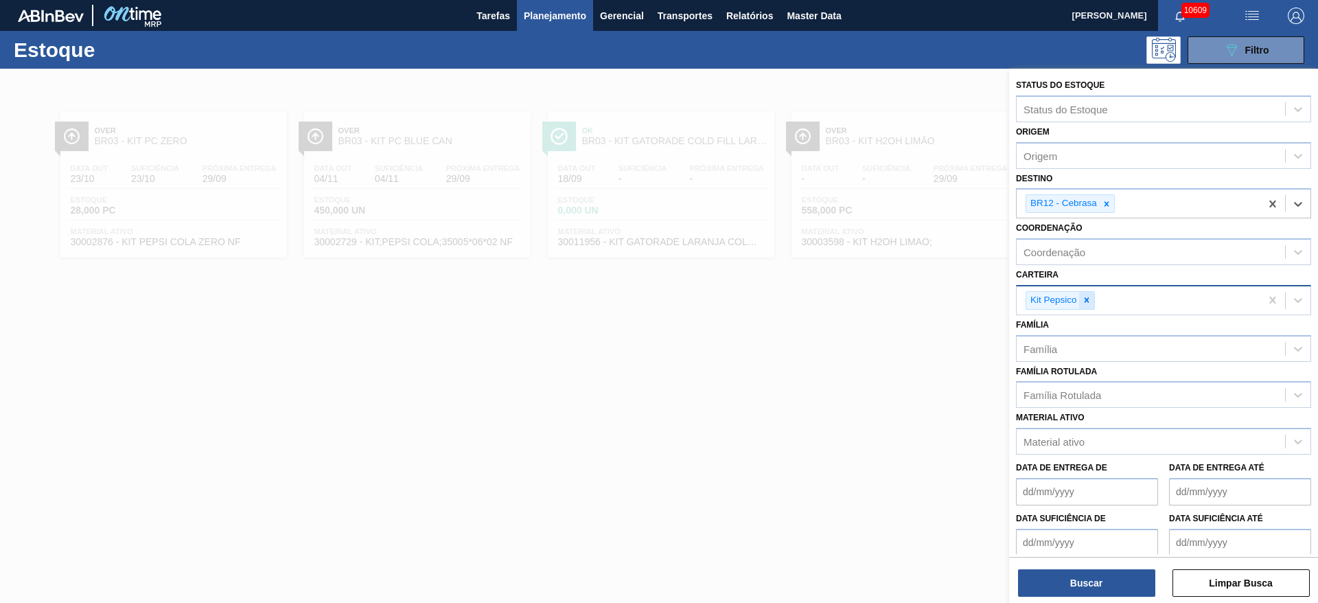
click at [1092, 298] on div at bounding box center [1086, 300] width 15 height 17
click at [1083, 301] on div "Carteira" at bounding box center [1150, 298] width 268 height 20
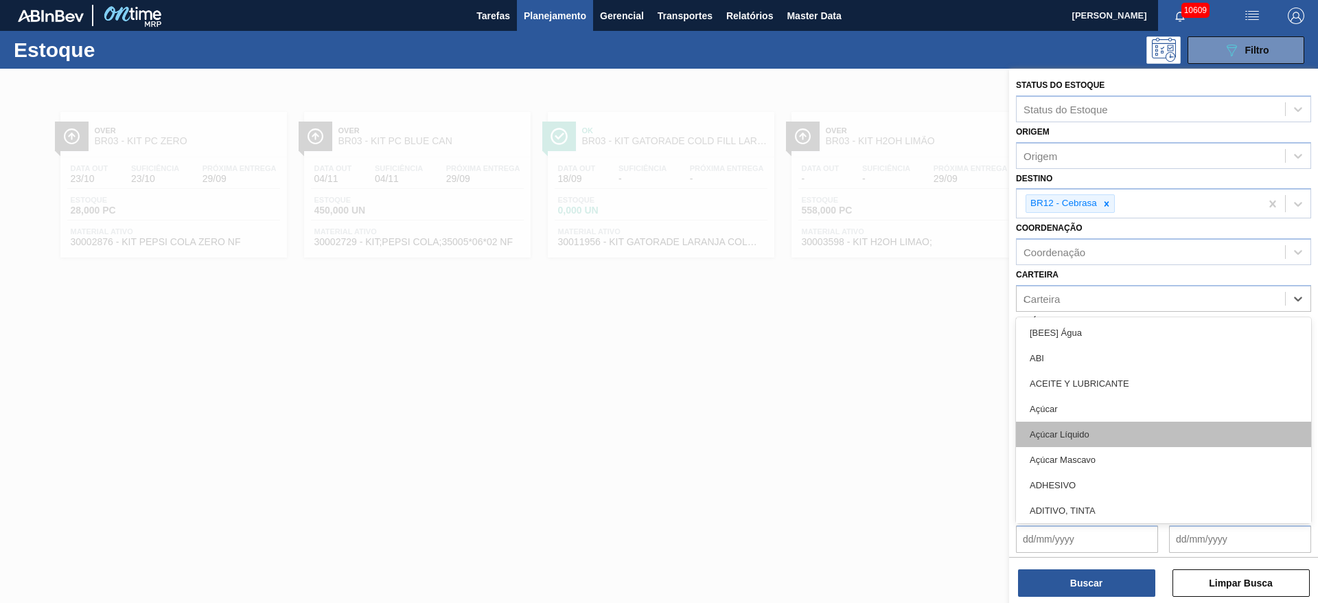
type input "ad"
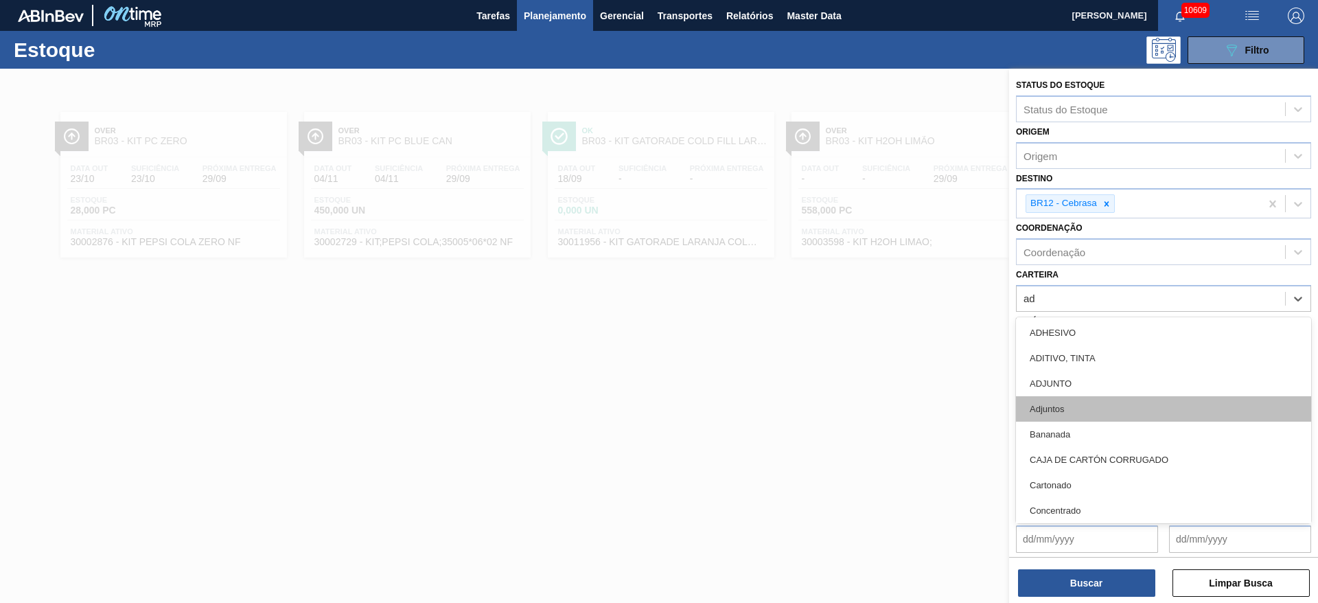
click at [1092, 406] on div "Adjuntos" at bounding box center [1163, 408] width 295 height 25
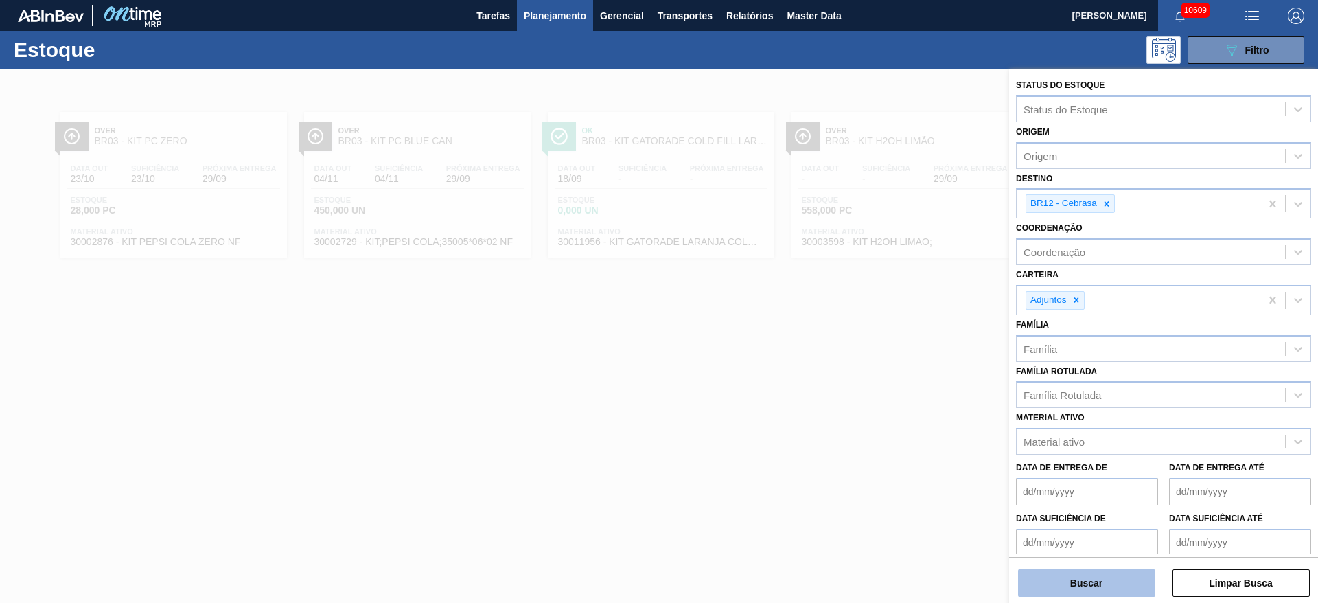
click at [1079, 576] on button "Buscar" at bounding box center [1086, 582] width 137 height 27
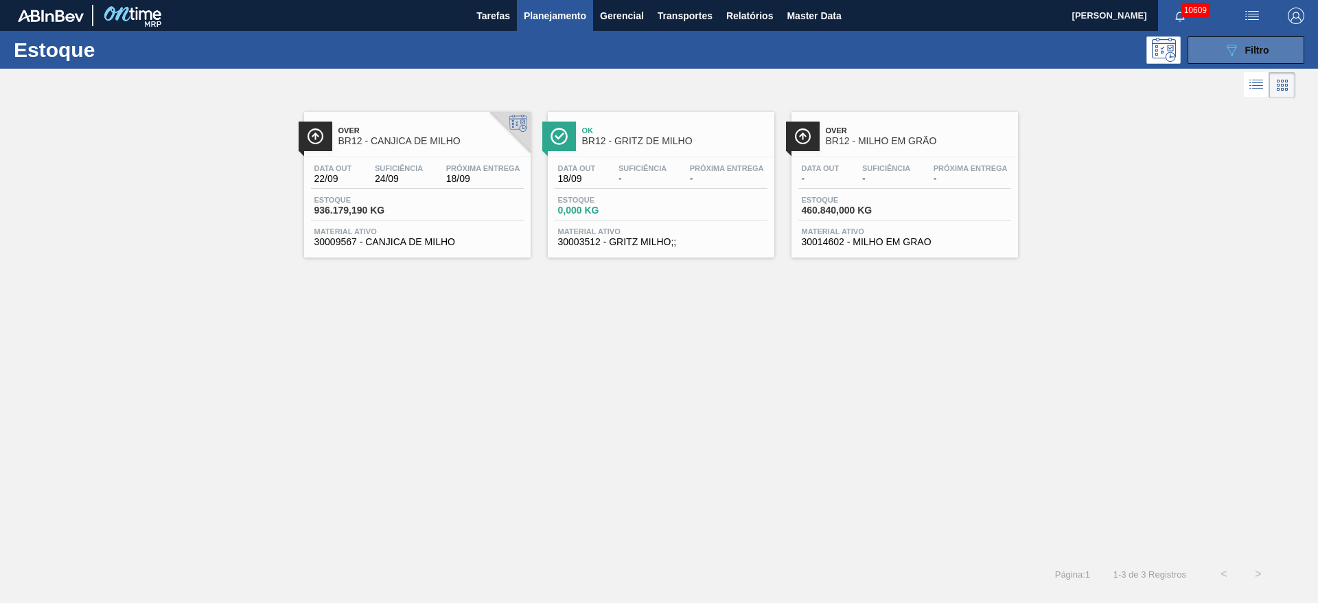
click at [1245, 46] on span "Filtro" at bounding box center [1257, 50] width 24 height 11
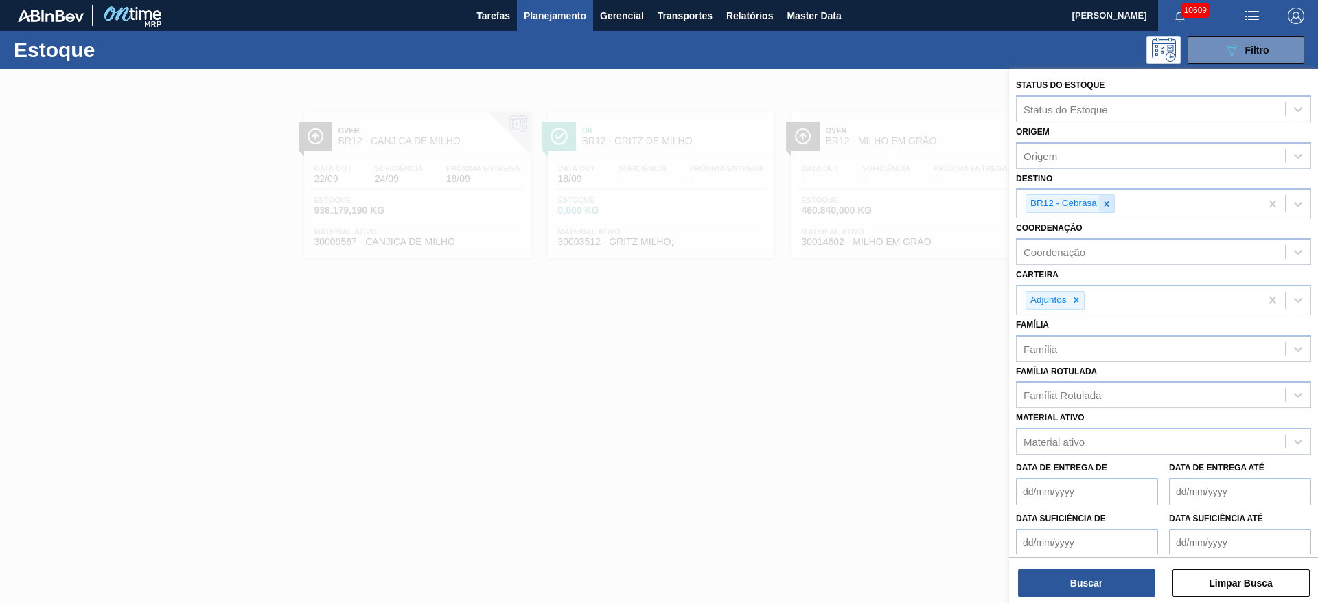
click at [1103, 205] on icon at bounding box center [1106, 204] width 10 height 10
type input "21"
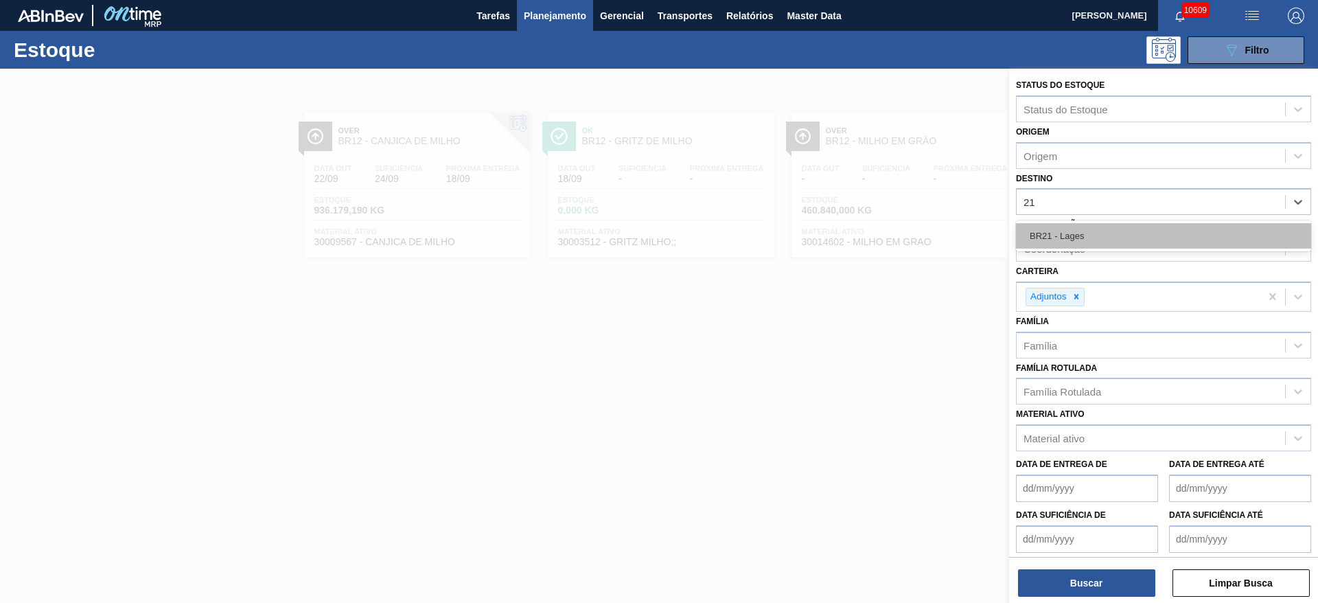
click at [1099, 228] on div "BR21 - Lages" at bounding box center [1163, 235] width 295 height 25
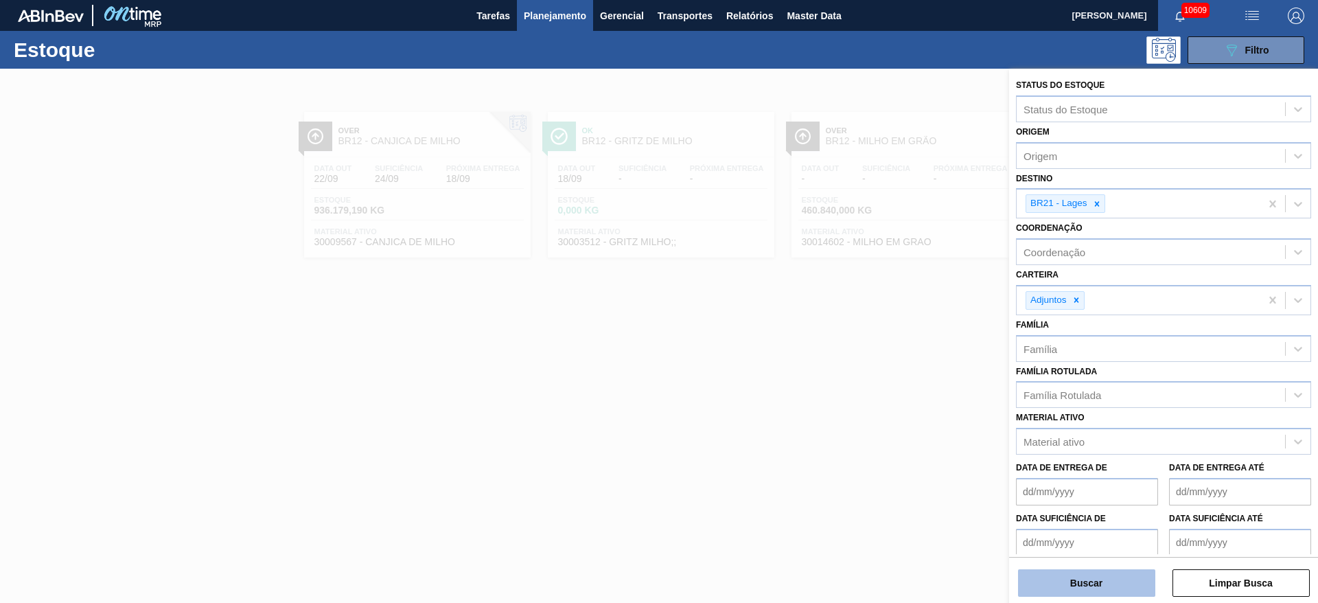
click at [1044, 572] on button "Buscar" at bounding box center [1086, 582] width 137 height 27
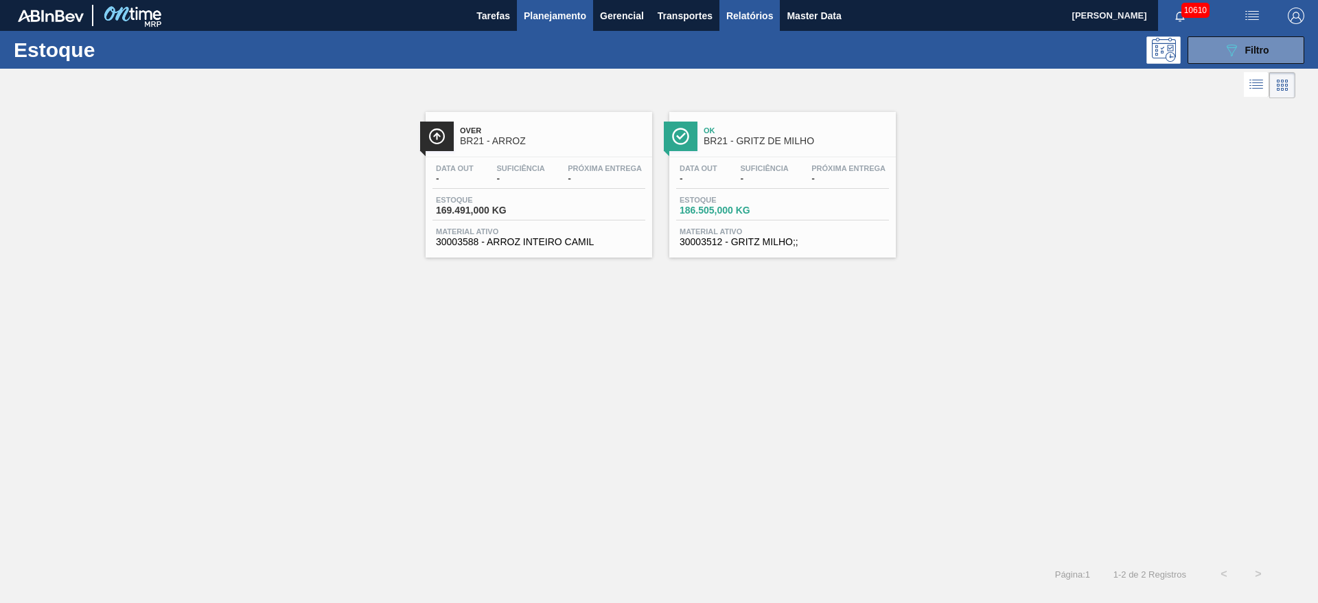
click at [755, 14] on span "Relatórios" at bounding box center [749, 16] width 47 height 16
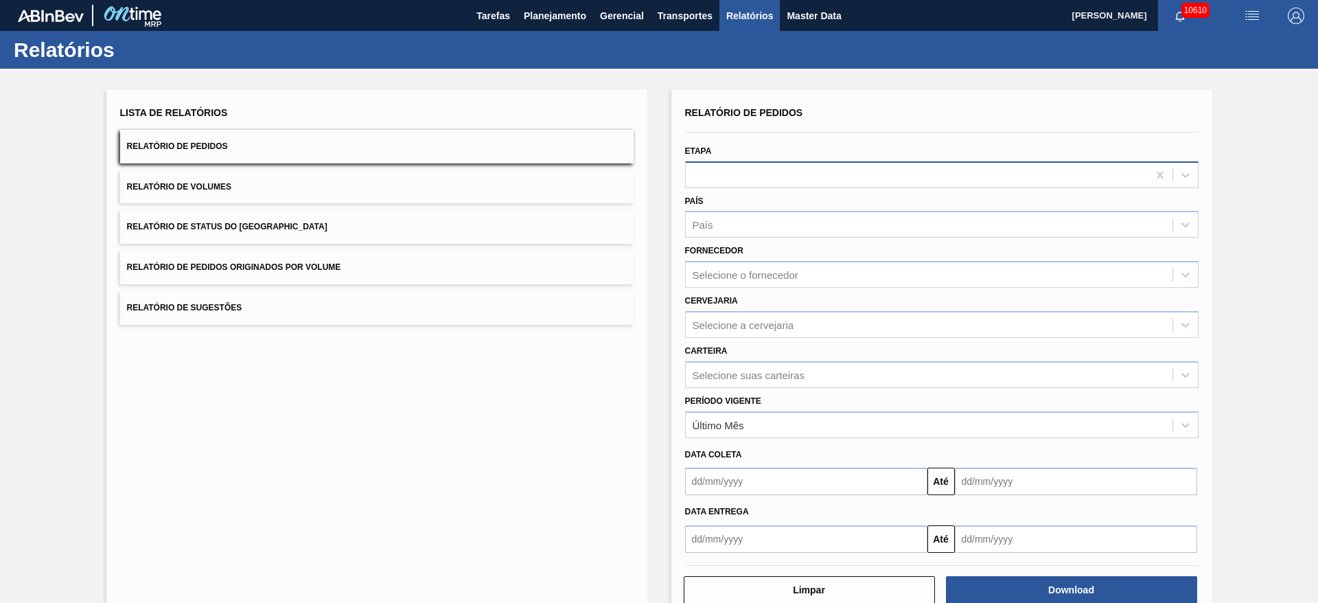
click at [693, 187] on div at bounding box center [941, 174] width 513 height 27
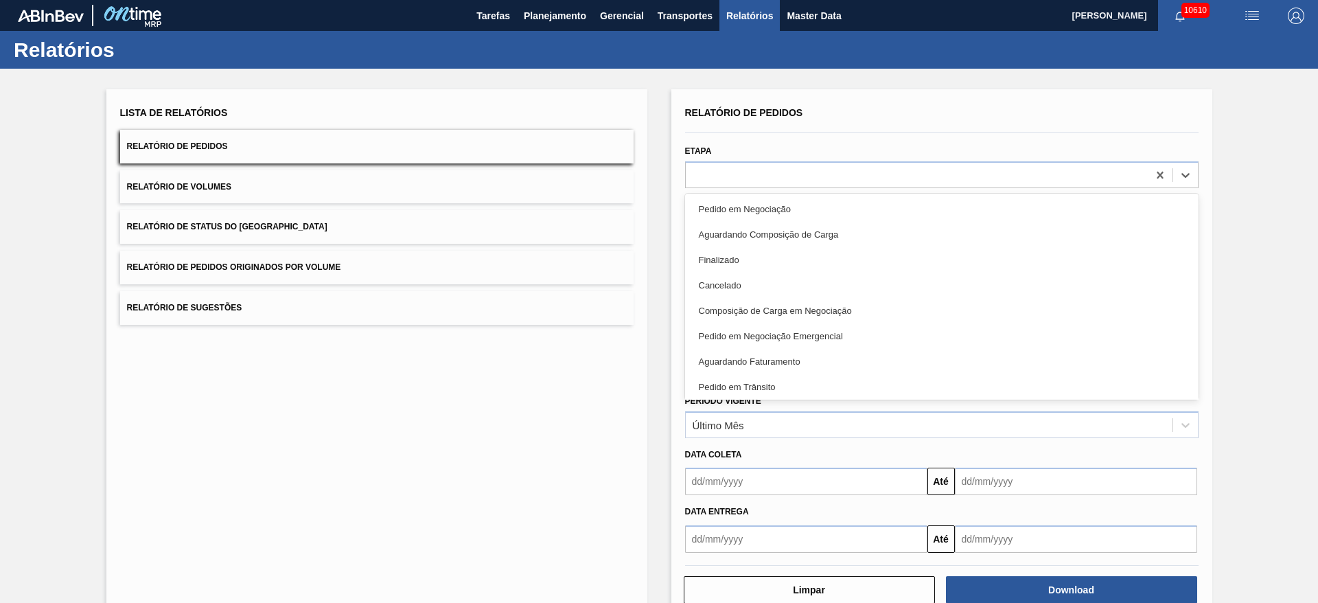
drag, startPoint x: 666, startPoint y: 219, endPoint x: 642, endPoint y: 223, distance: 25.0
click at [650, 223] on div "Lista de Relatórios Relatório de Pedidos Relatório de Volumes Relatório de Stat…" at bounding box center [659, 352] width 1318 height 567
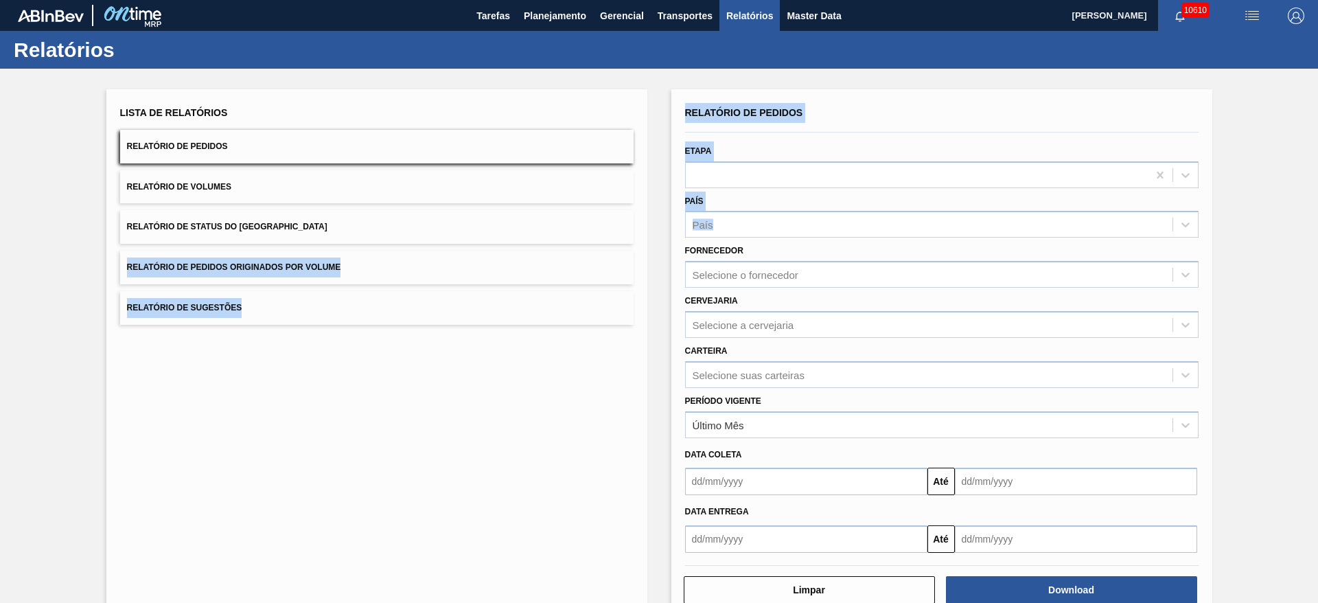
click at [475, 223] on button "Relatório de Status do Estoque" at bounding box center [376, 227] width 513 height 34
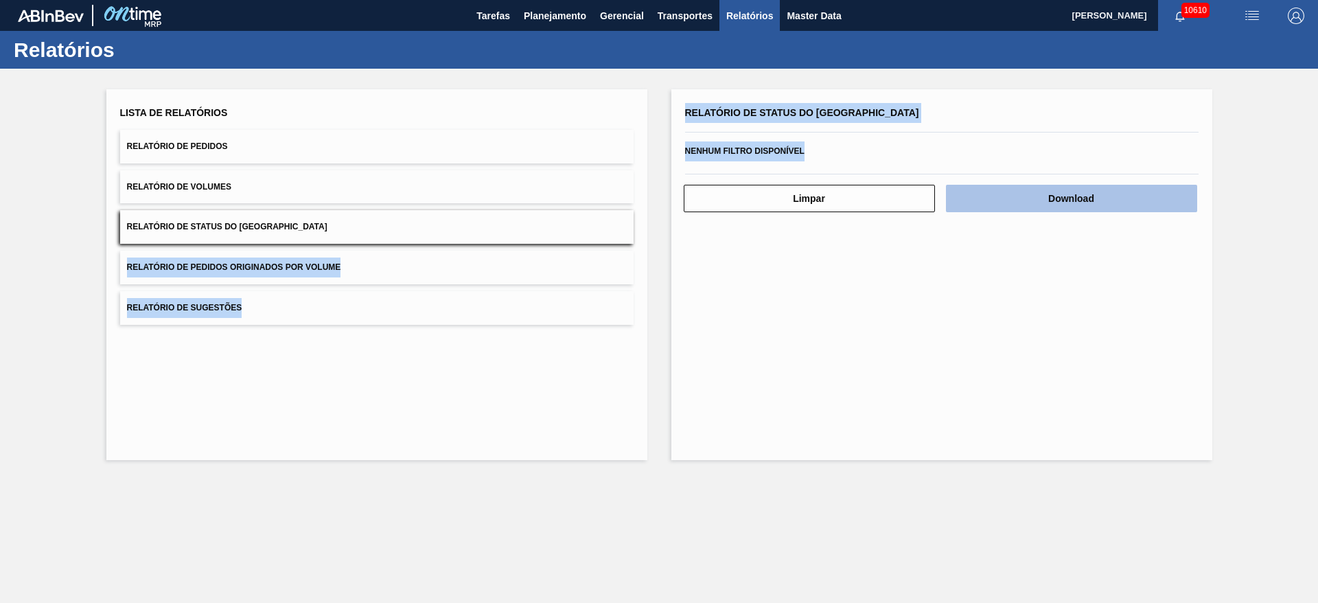
click at [1040, 203] on button "Download" at bounding box center [1071, 198] width 251 height 27
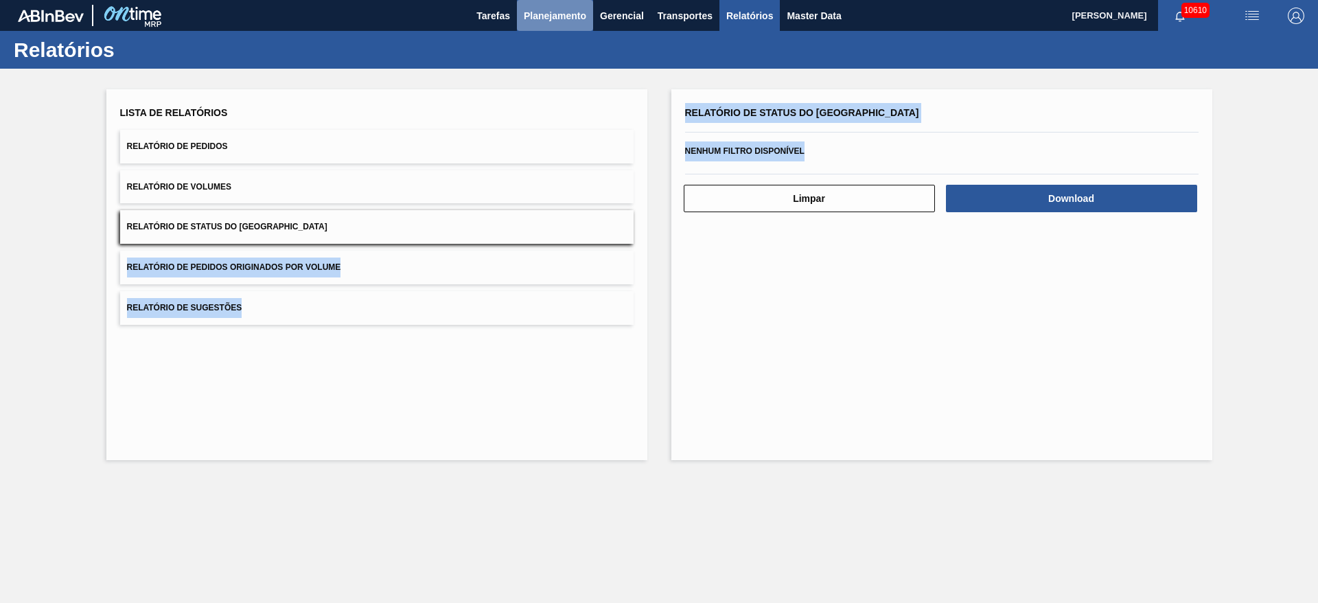
click at [549, 15] on span "Planejamento" at bounding box center [555, 16] width 62 height 16
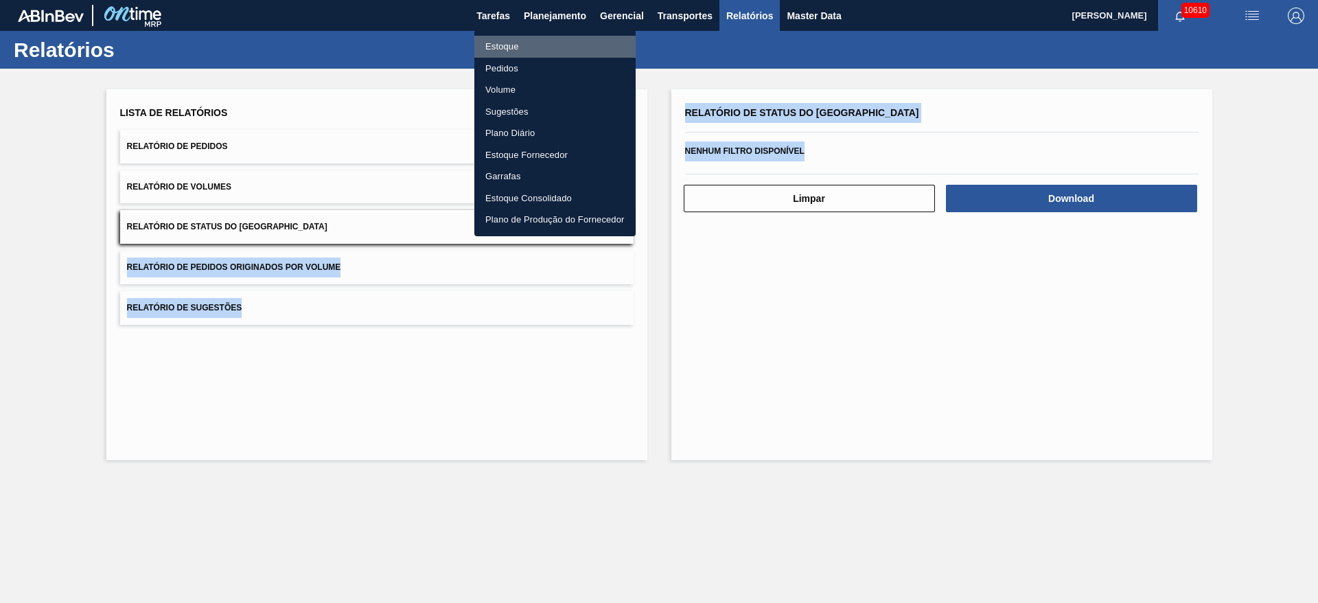
click at [550, 43] on li "Estoque" at bounding box center [554, 47] width 161 height 22
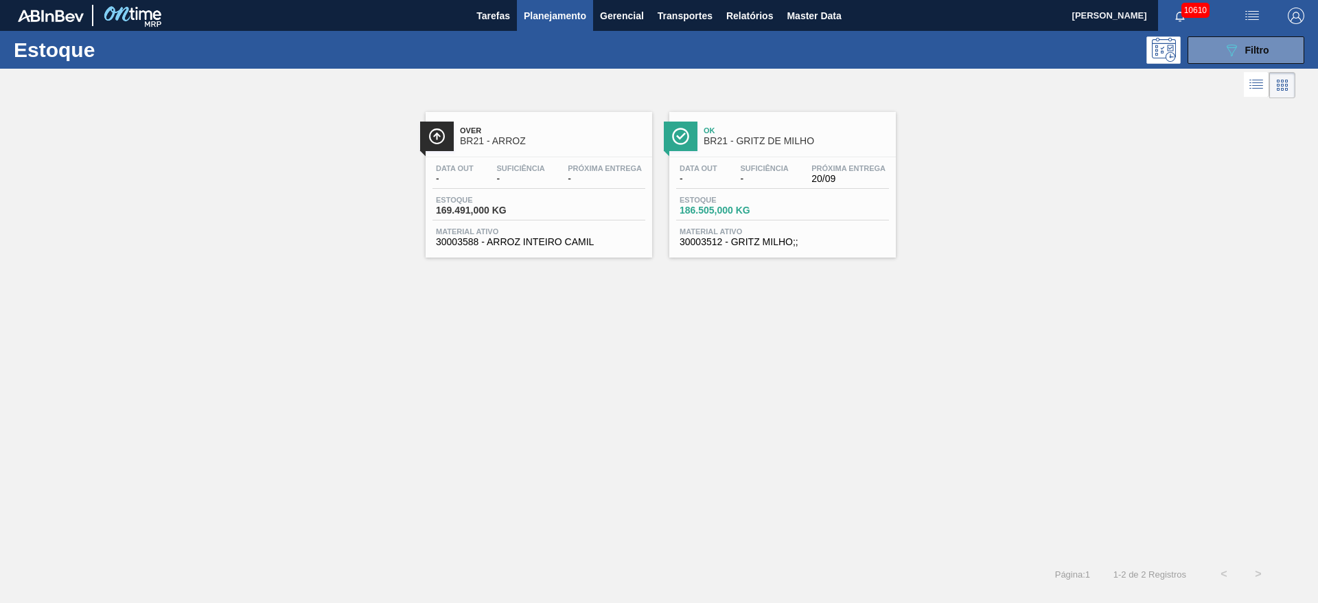
click at [1229, 31] on div "Estoque 089F7B8B-B2A5-4AFE-B5C0-19BA573D28AC Filtro" at bounding box center [659, 50] width 1318 height 38
click at [1229, 36] on button "089F7B8B-B2A5-4AFE-B5C0-19BA573D28AC Filtro" at bounding box center [1245, 49] width 117 height 27
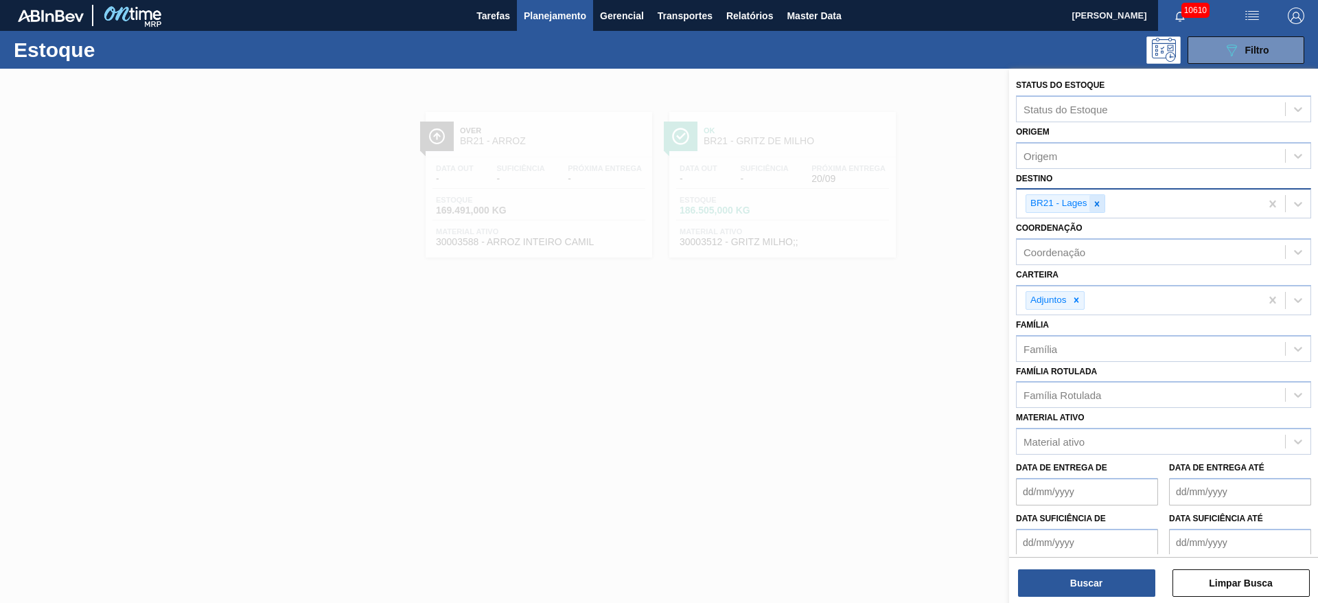
click at [1097, 204] on icon at bounding box center [1096, 203] width 5 height 5
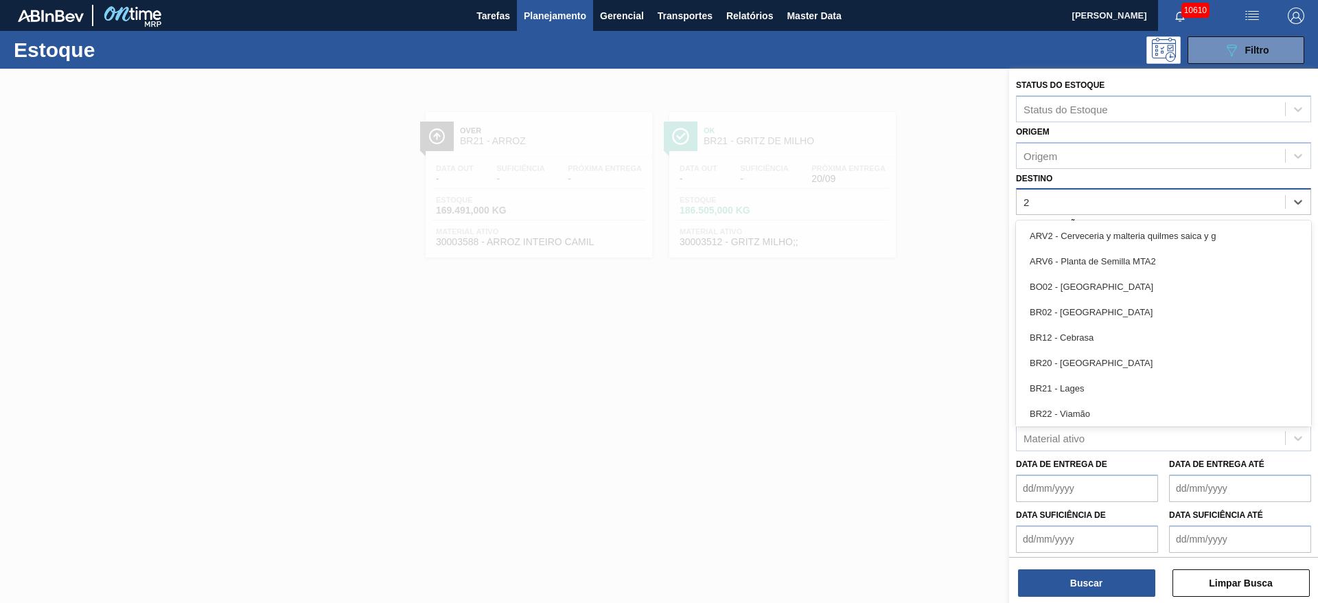
type input "27"
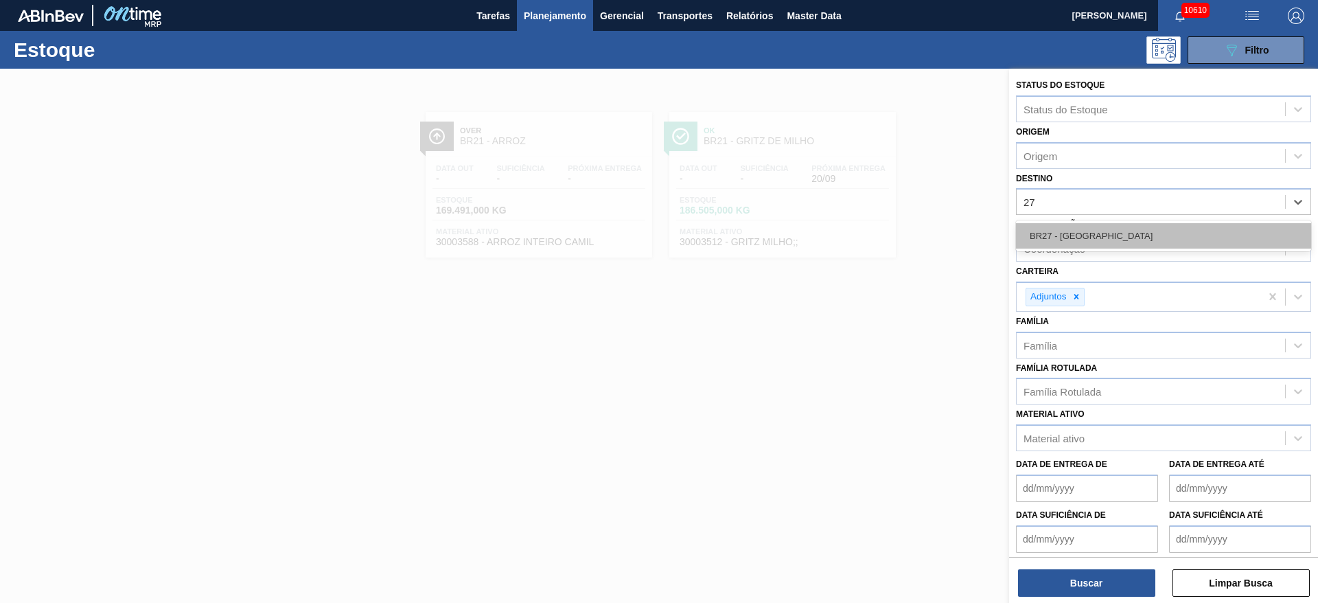
click at [1071, 242] on div "BR27 - Nova Minas" at bounding box center [1163, 235] width 295 height 25
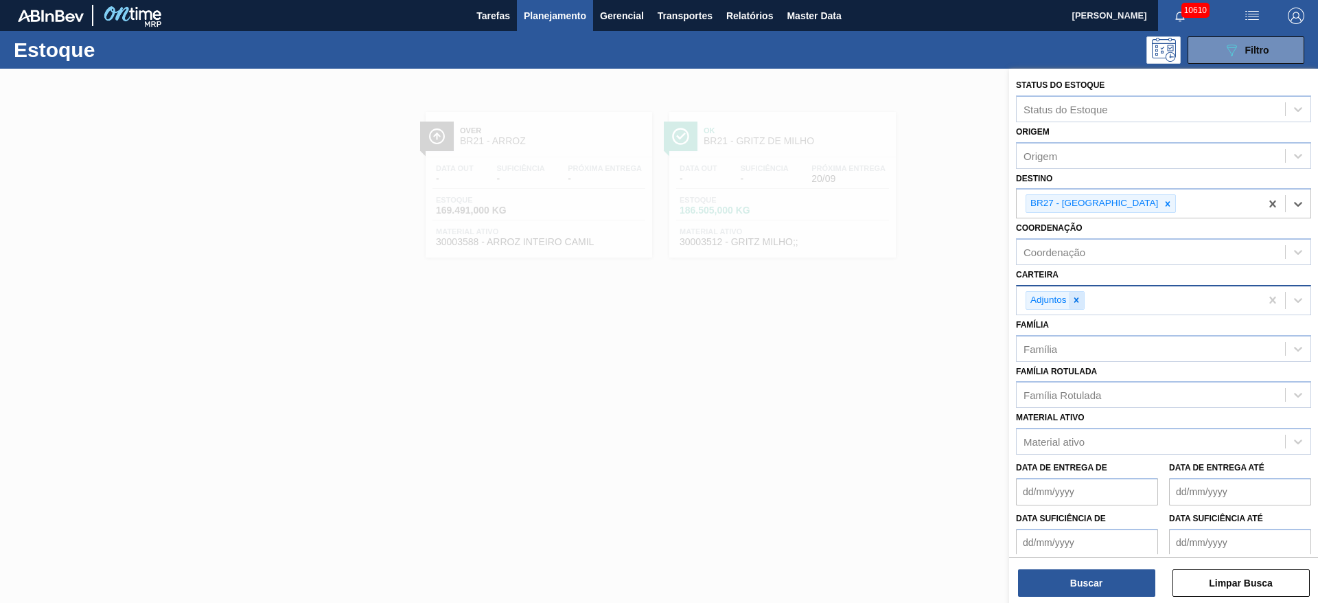
click at [1073, 303] on icon at bounding box center [1076, 300] width 10 height 10
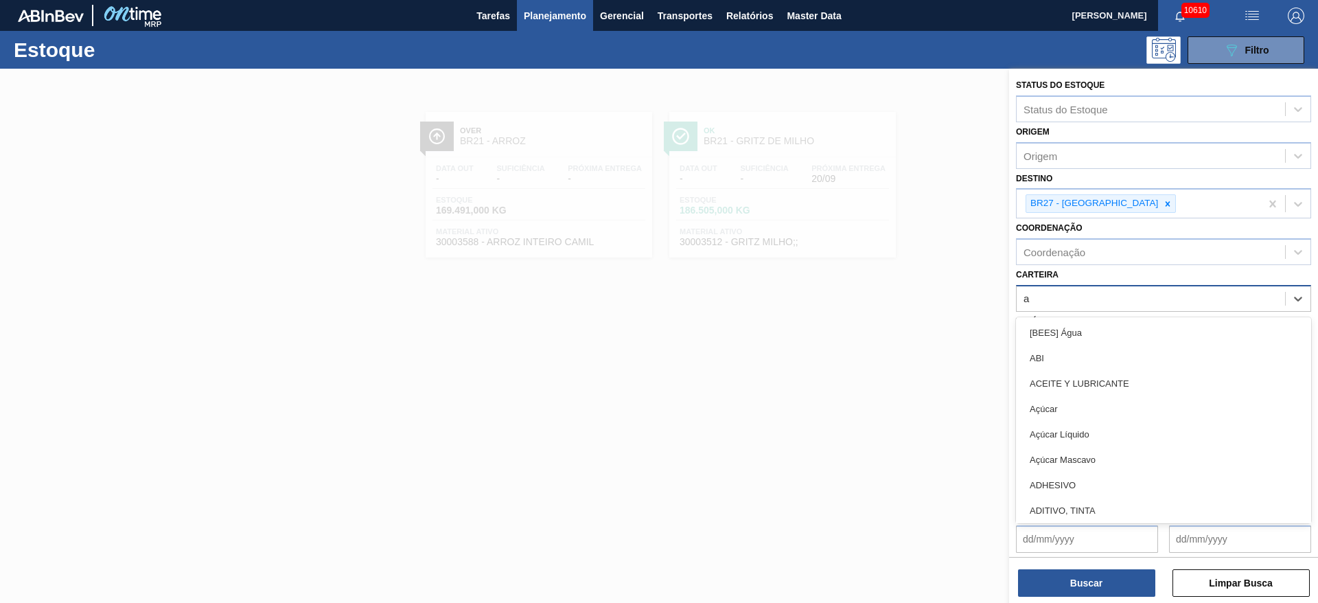
type input "aç"
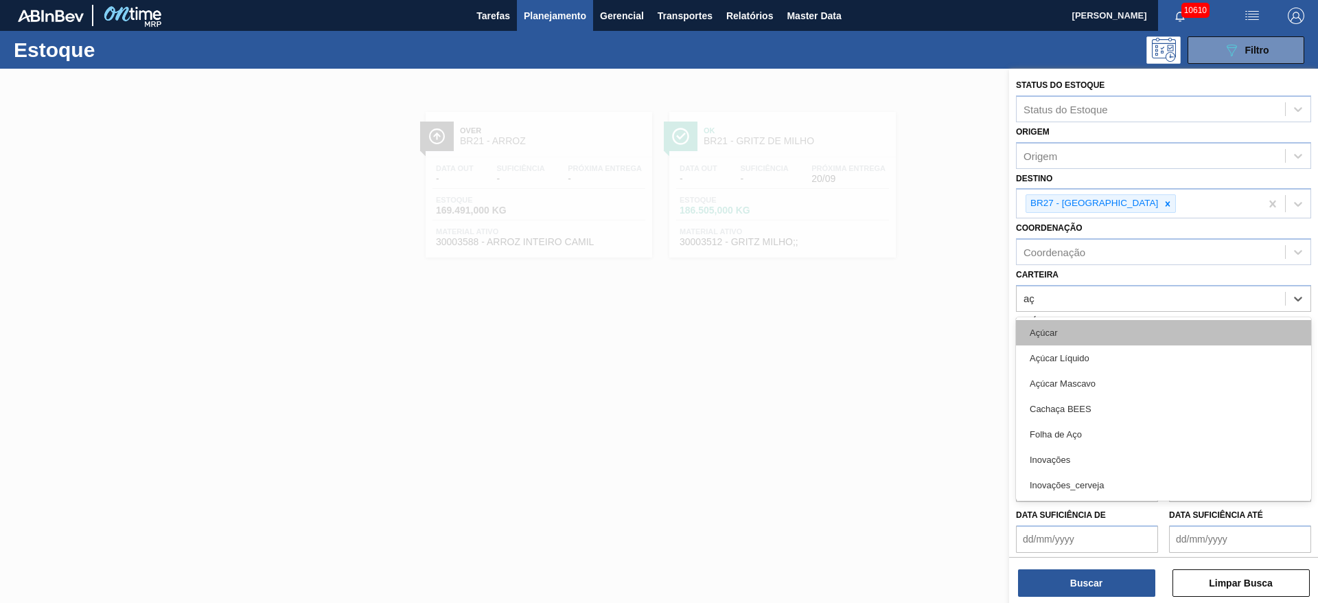
click at [1069, 337] on div "Açúcar" at bounding box center [1163, 332] width 295 height 25
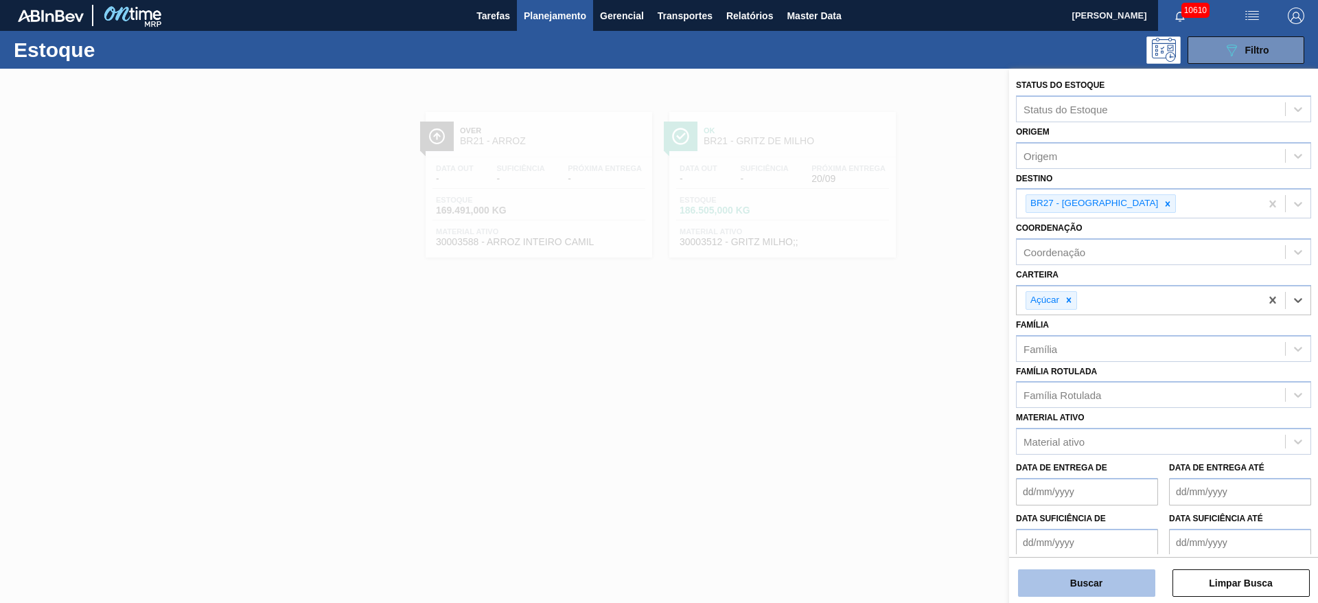
click at [1095, 580] on button "Buscar" at bounding box center [1086, 582] width 137 height 27
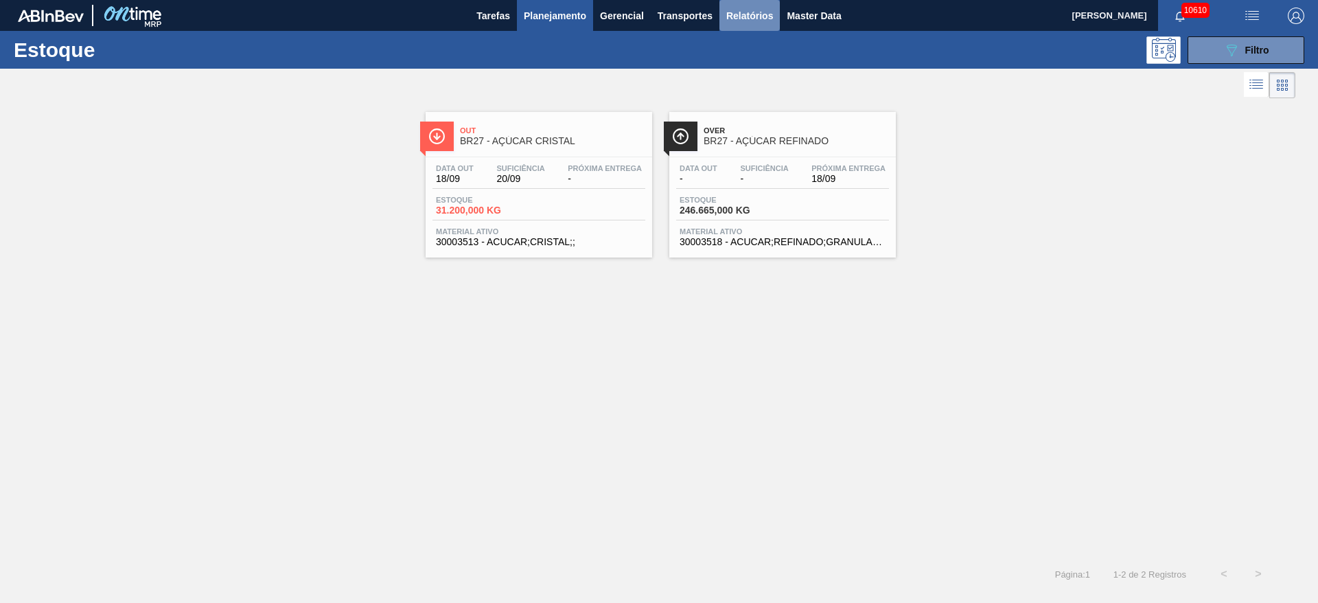
click at [742, 4] on button "Relatórios" at bounding box center [749, 15] width 60 height 31
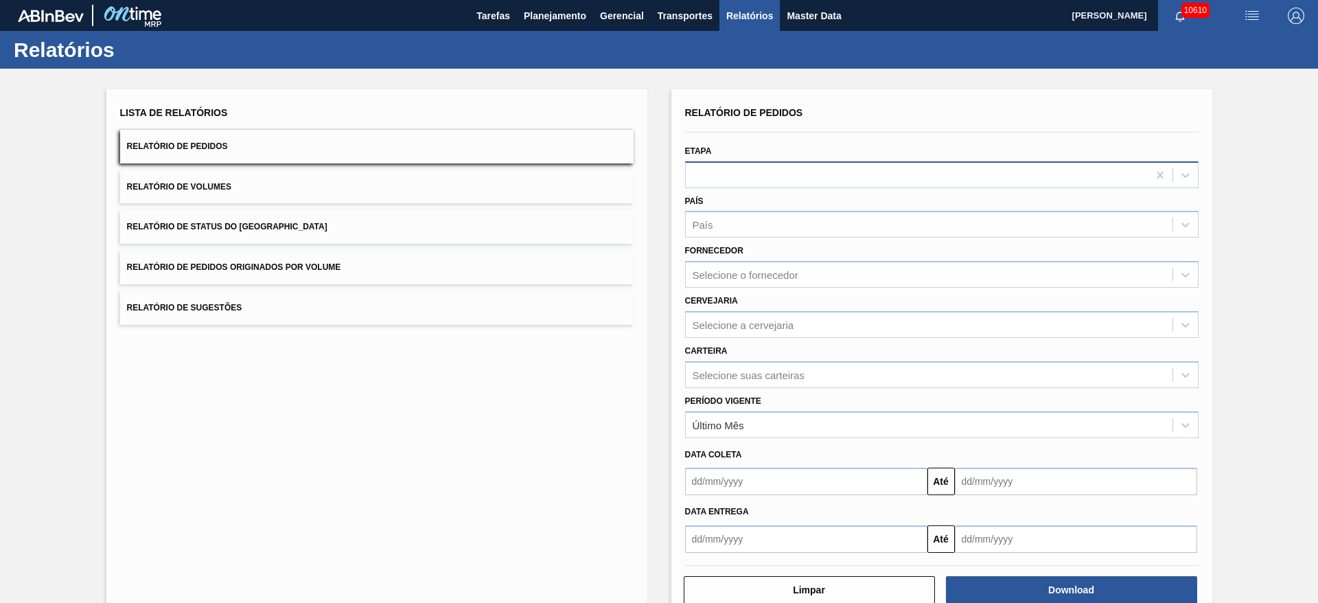
click at [769, 183] on div at bounding box center [917, 175] width 462 height 20
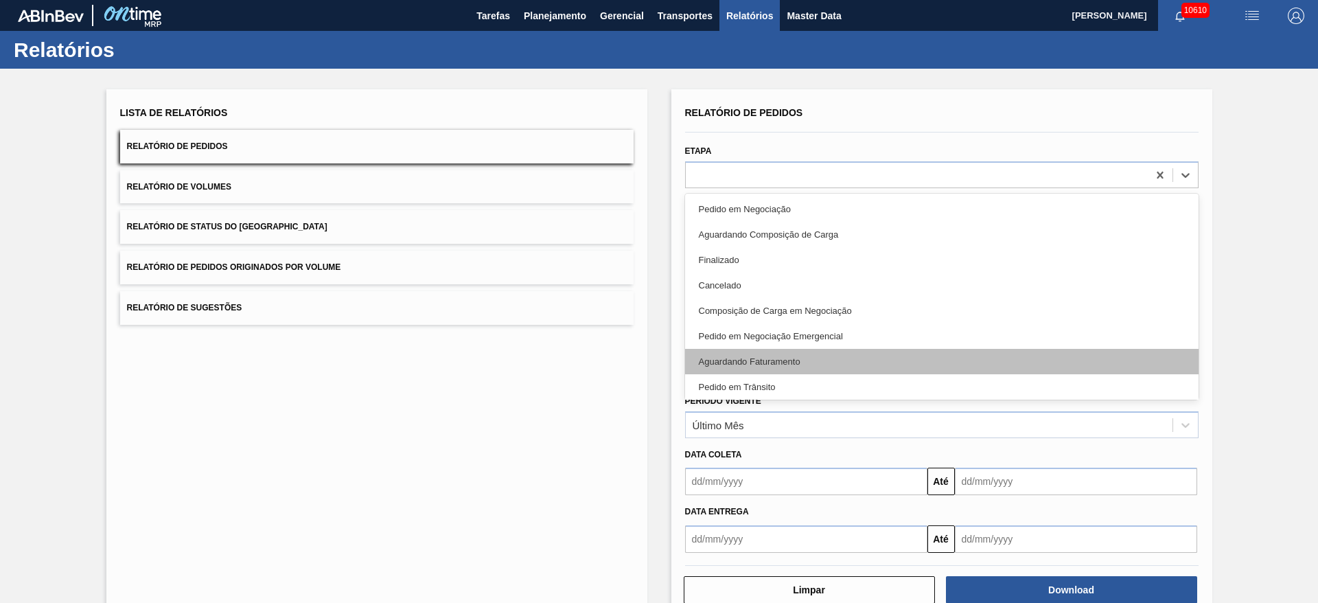
click at [777, 363] on div "Aguardando Faturamento" at bounding box center [941, 361] width 513 height 25
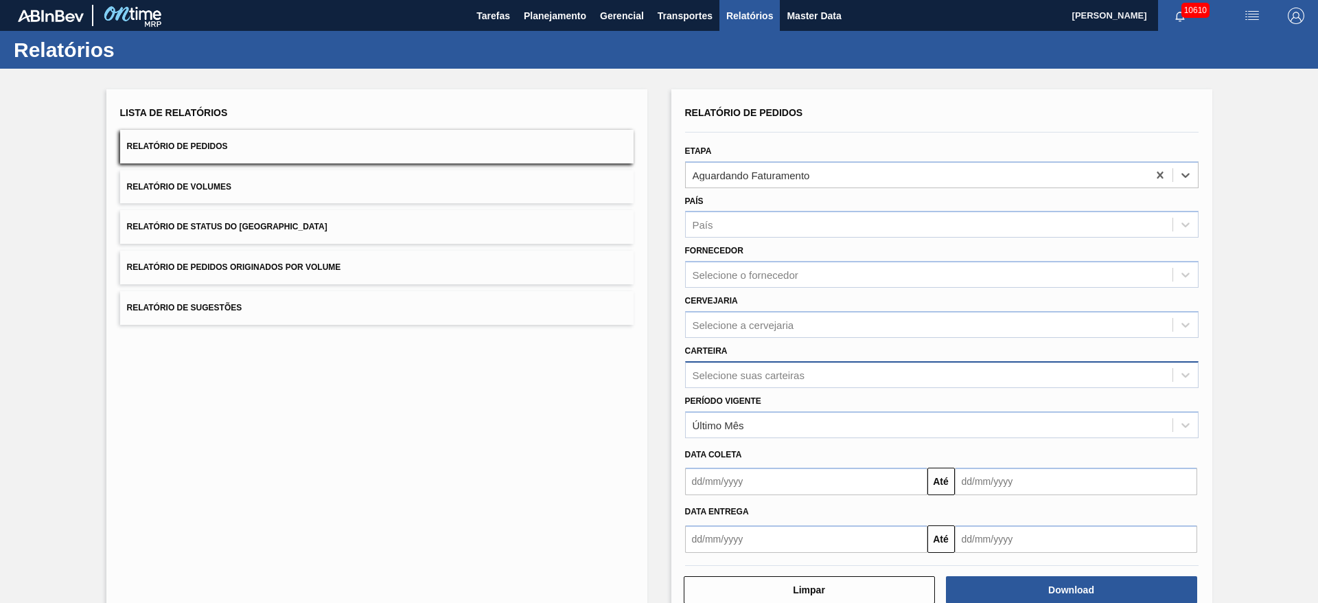
click at [764, 375] on div "Selecione suas carteiras" at bounding box center [748, 375] width 112 height 12
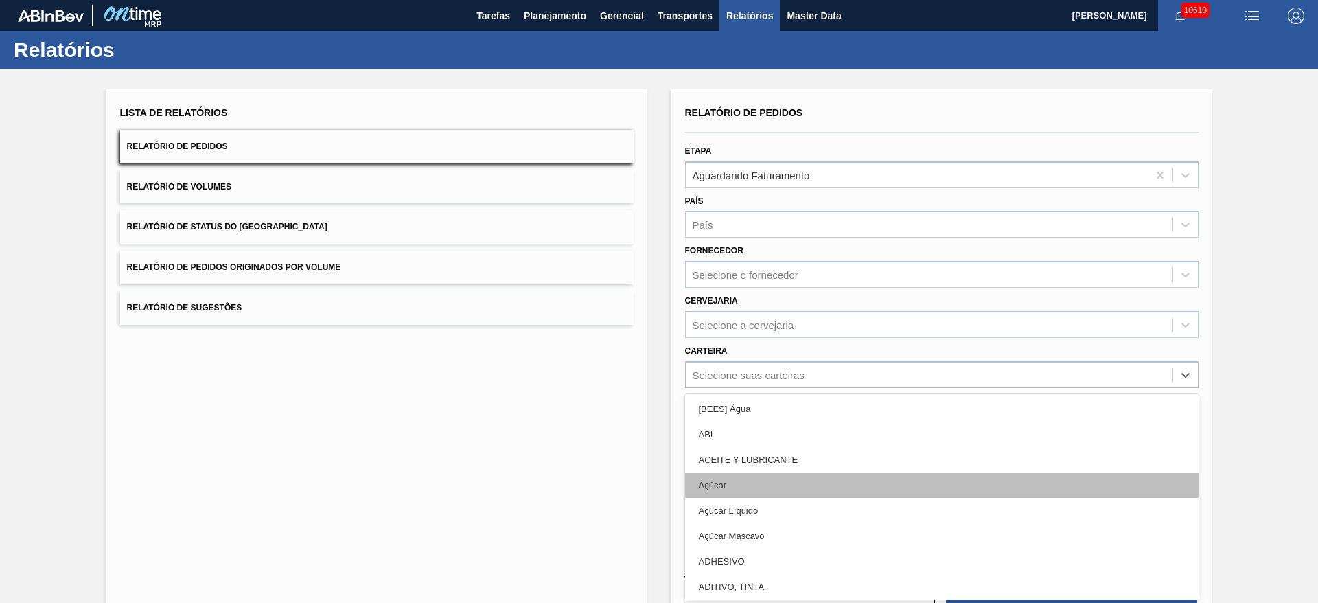
click at [753, 488] on div "Açúcar" at bounding box center [941, 484] width 513 height 25
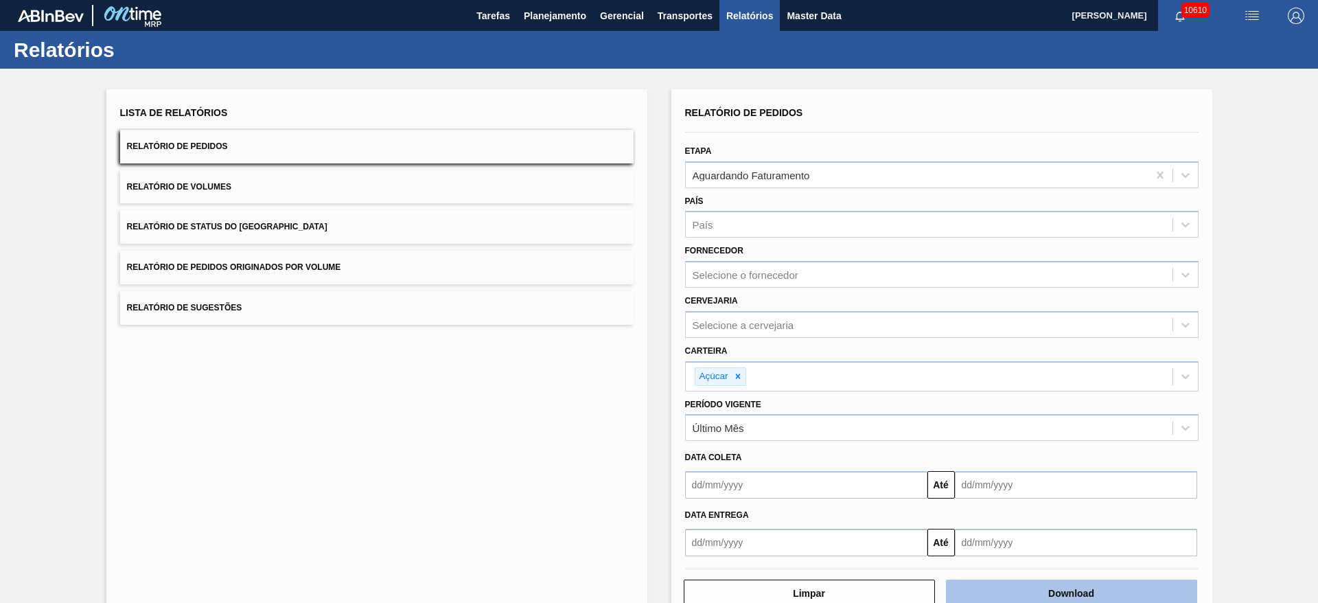
drag, startPoint x: 1089, startPoint y: 570, endPoint x: 1084, endPoint y: 588, distance: 18.5
click at [1086, 569] on div at bounding box center [941, 569] width 524 height 12
click at [1084, 588] on button "Download" at bounding box center [1071, 592] width 251 height 27
click at [515, 16] on button "Tarefas" at bounding box center [492, 15] width 47 height 31
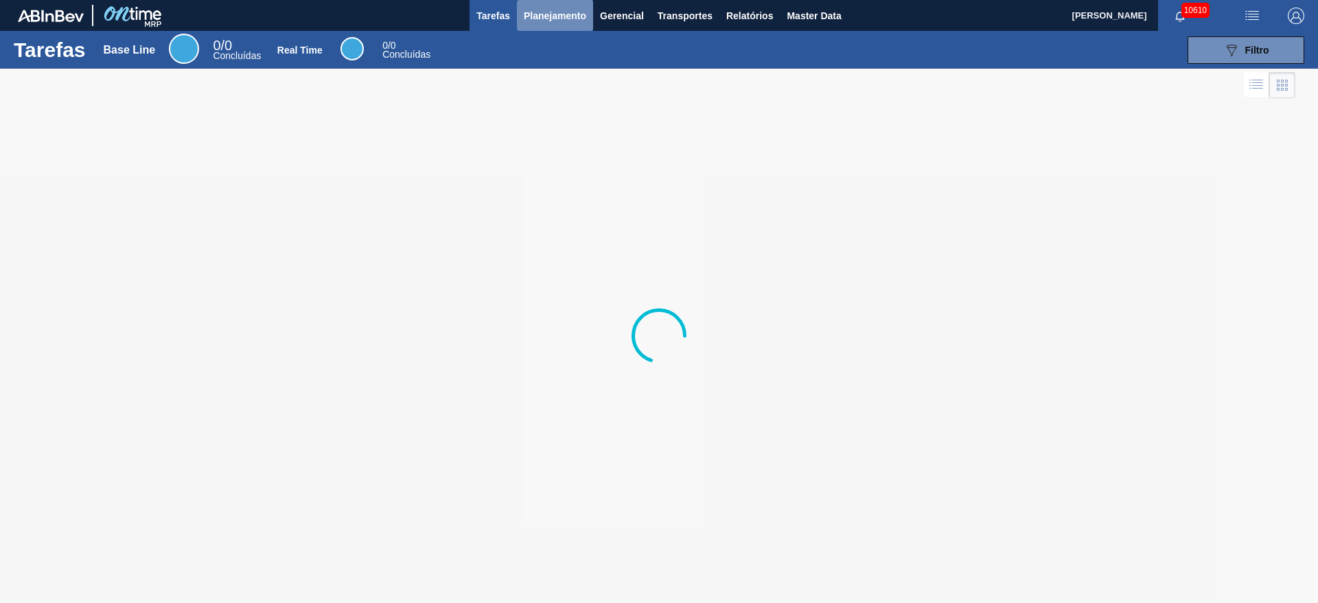
click at [533, 14] on span "Planejamento" at bounding box center [555, 16] width 62 height 16
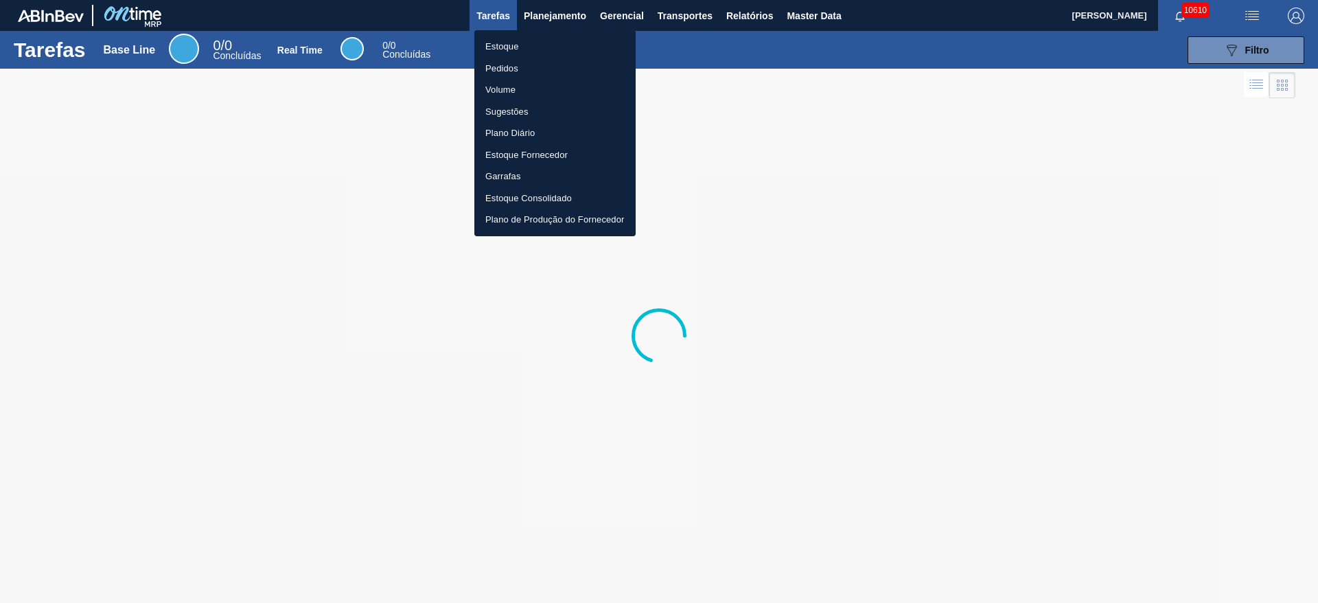
click at [548, 51] on li "Estoque" at bounding box center [554, 47] width 161 height 22
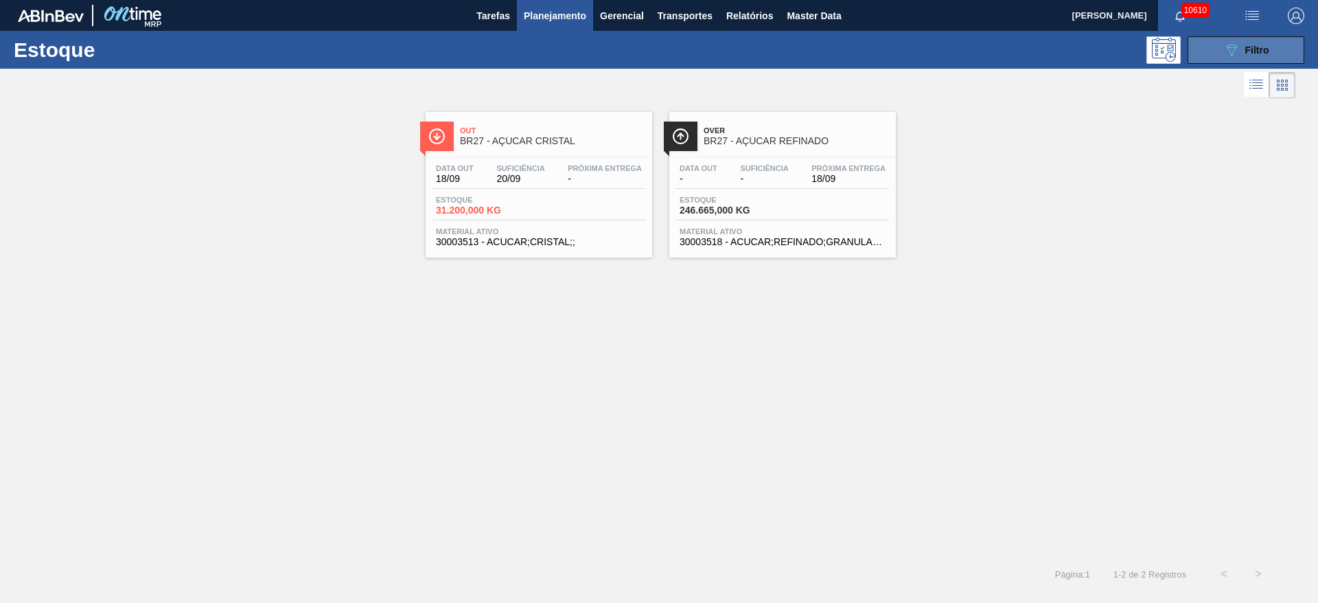
click at [1235, 43] on icon "089F7B8B-B2A5-4AFE-B5C0-19BA573D28AC" at bounding box center [1231, 50] width 16 height 16
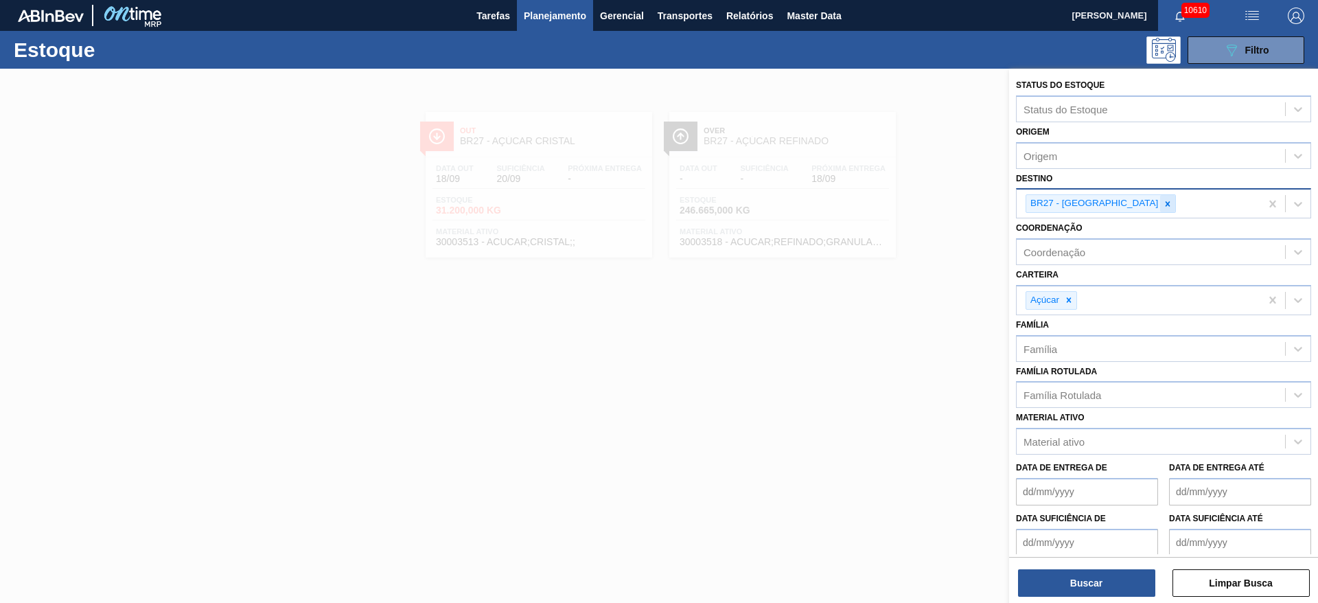
click at [1162, 207] on icon at bounding box center [1167, 204] width 10 height 10
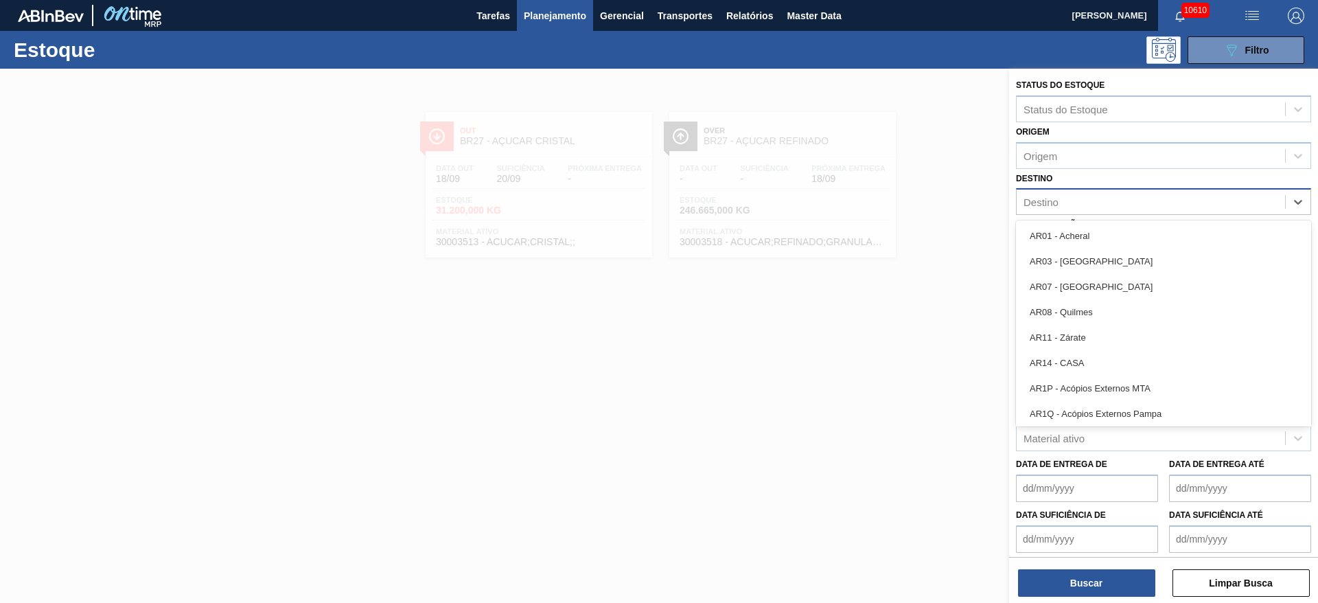
click at [1118, 207] on div "Destino" at bounding box center [1150, 202] width 268 height 20
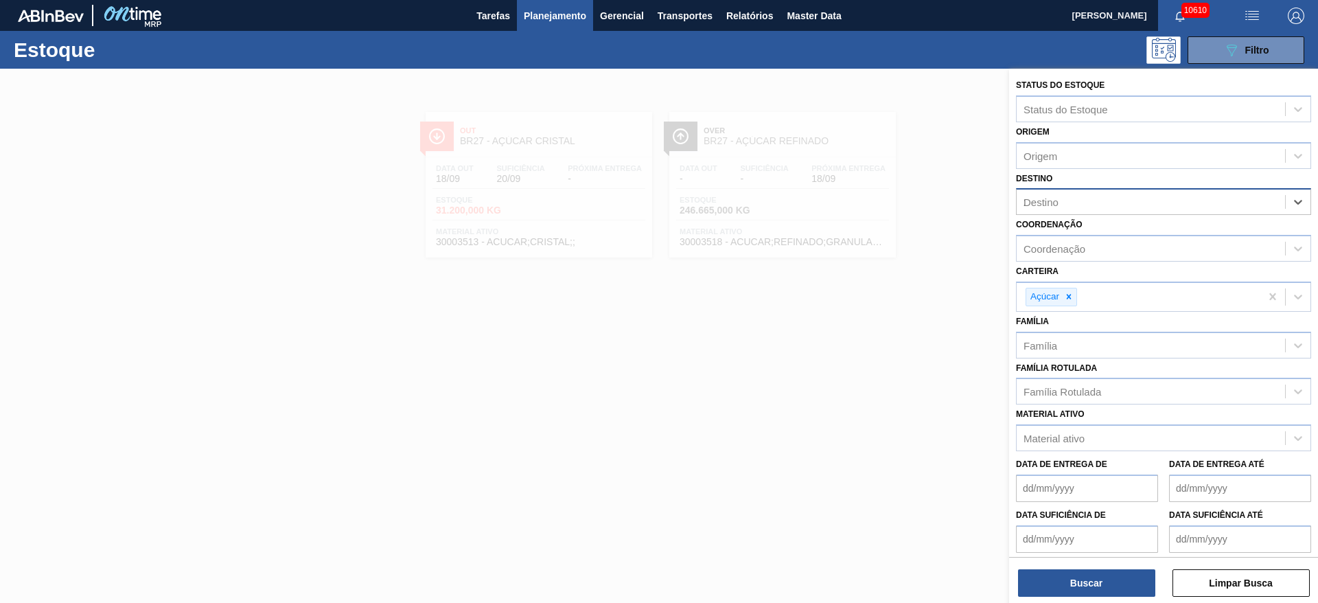
type input "20"
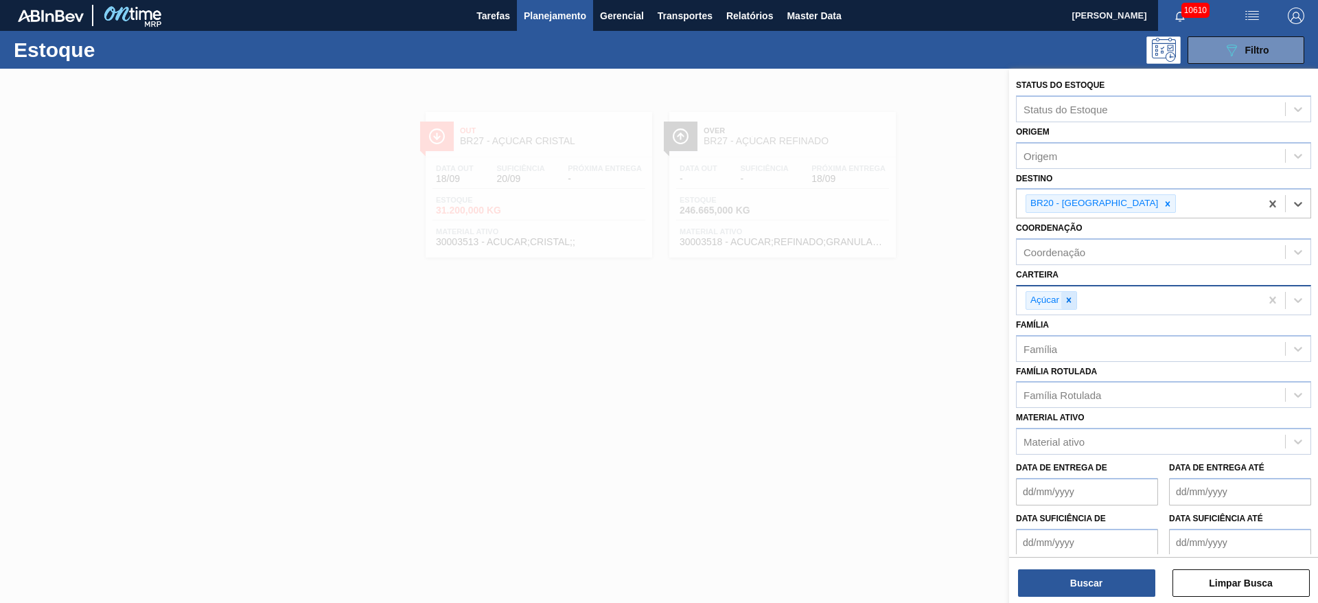
click at [1070, 306] on div at bounding box center [1068, 300] width 15 height 17
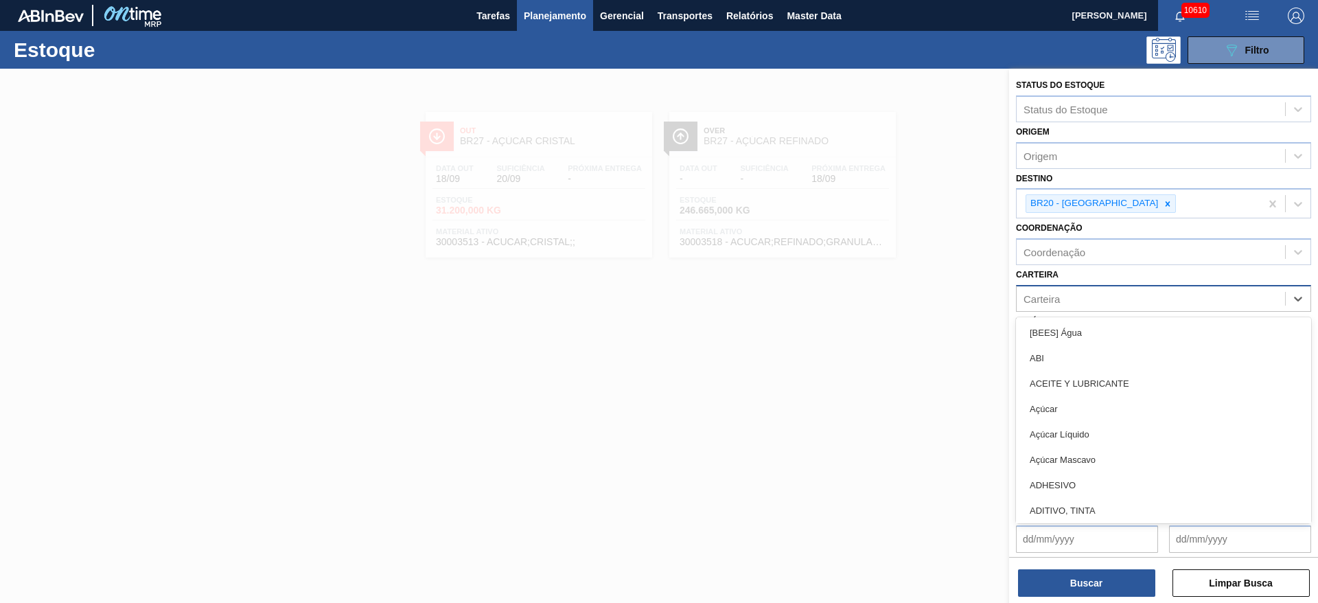
click at [1070, 306] on div "Carteira" at bounding box center [1150, 298] width 268 height 20
type input "KI"
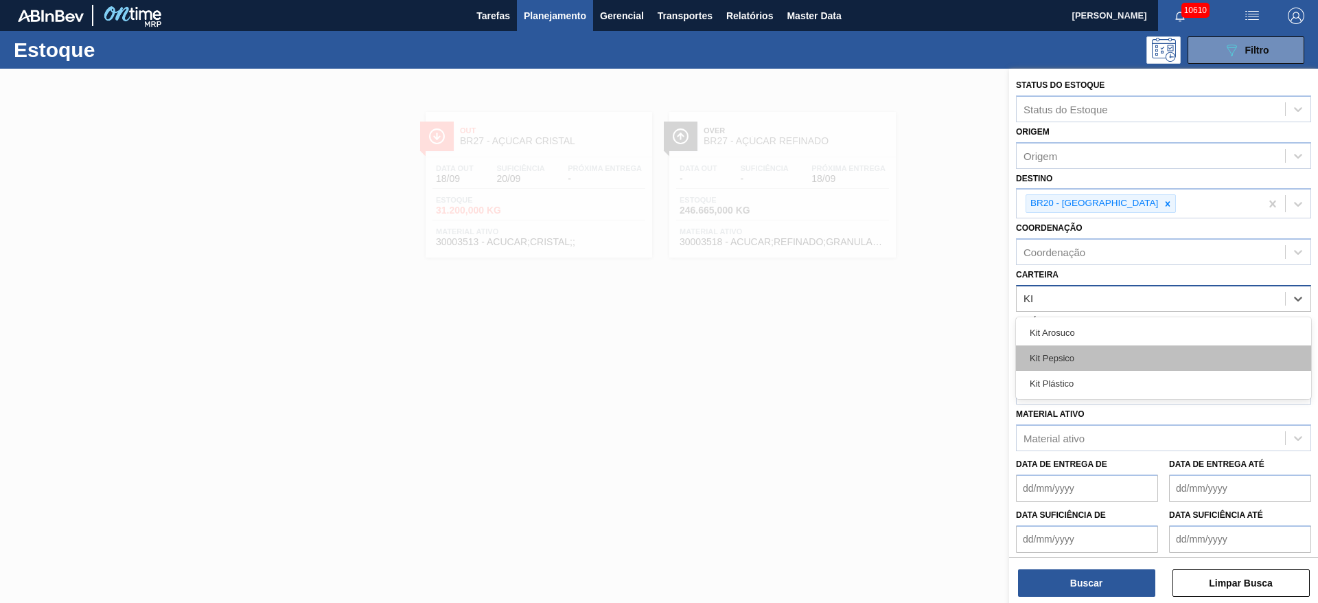
click at [1062, 361] on div "Kit Pepsico" at bounding box center [1163, 357] width 295 height 25
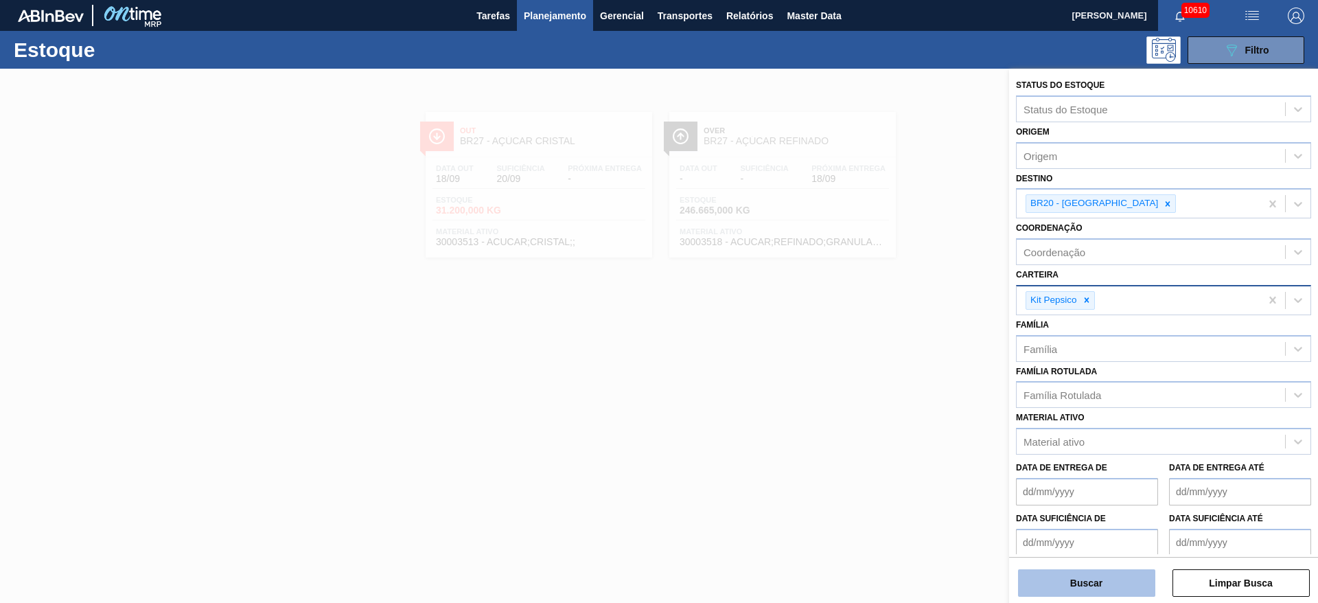
click at [1081, 582] on button "Buscar" at bounding box center [1086, 582] width 137 height 27
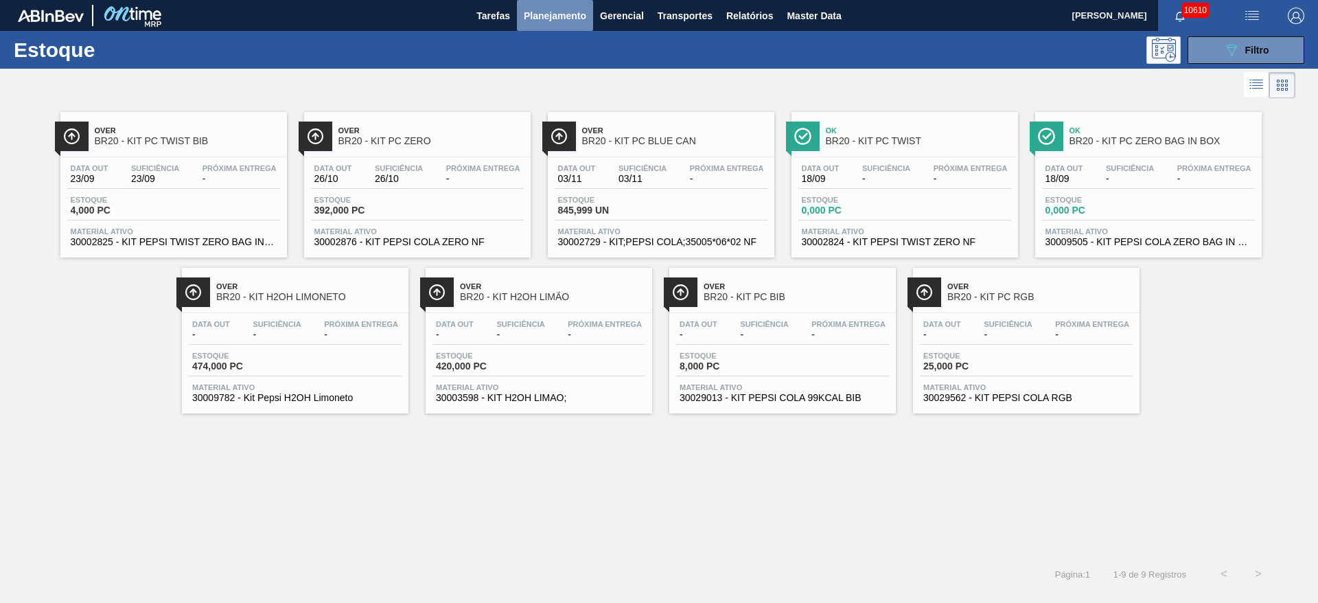
click at [575, 10] on span "Planejamento" at bounding box center [555, 16] width 62 height 16
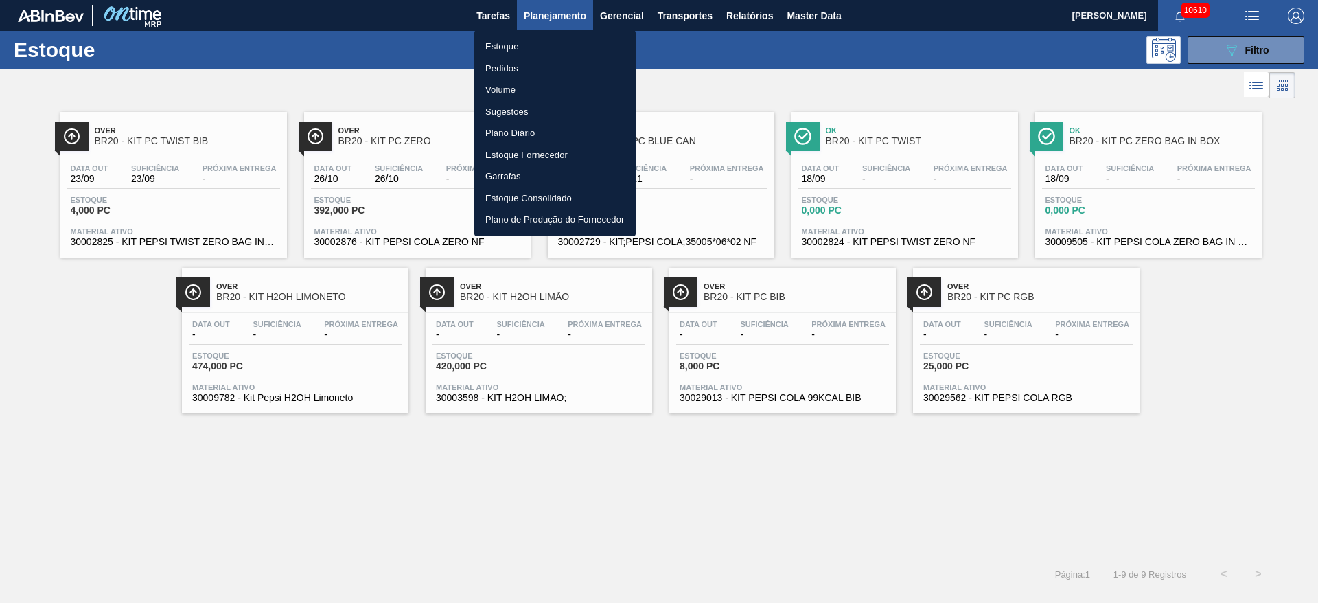
click at [552, 63] on li "Pedidos" at bounding box center [554, 69] width 161 height 22
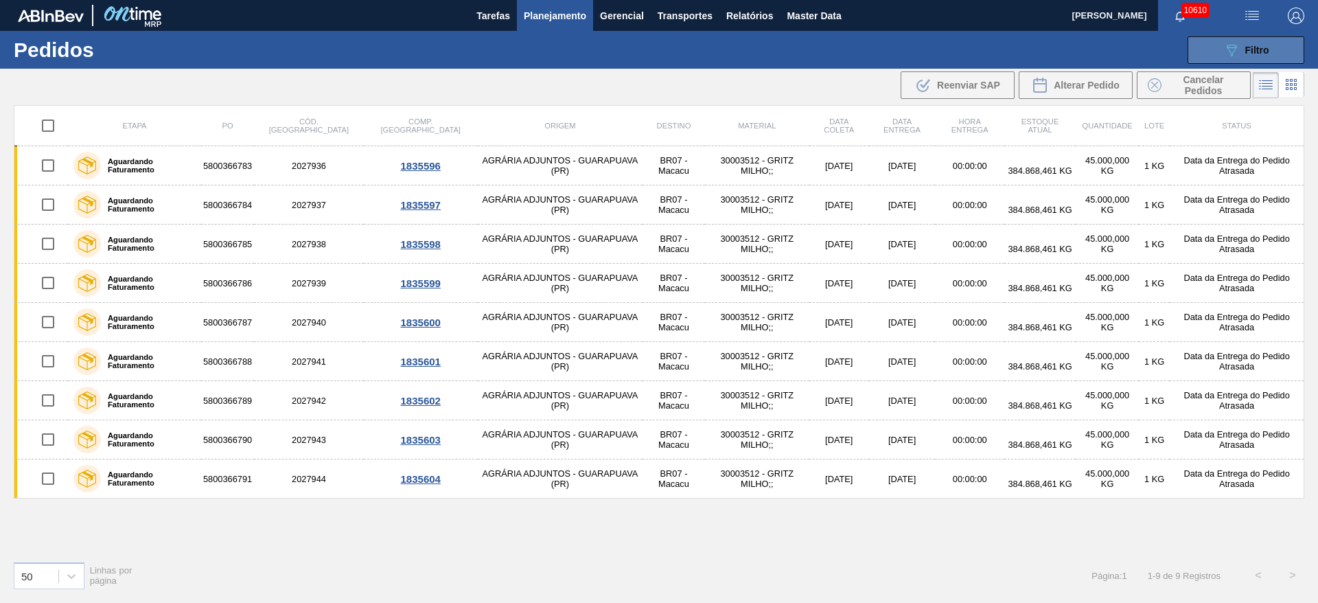
click at [1242, 37] on button "089F7B8B-B2A5-4AFE-B5C0-19BA573D28AC Filtro" at bounding box center [1245, 49] width 117 height 27
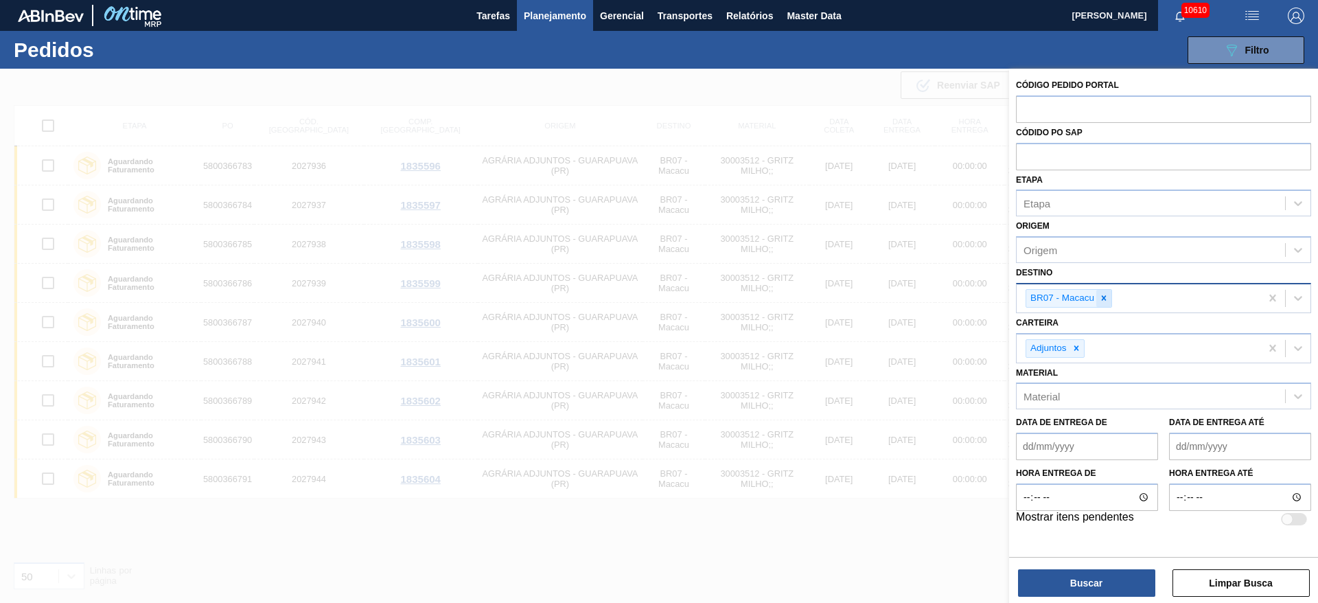
click at [1101, 294] on icon at bounding box center [1104, 298] width 10 height 10
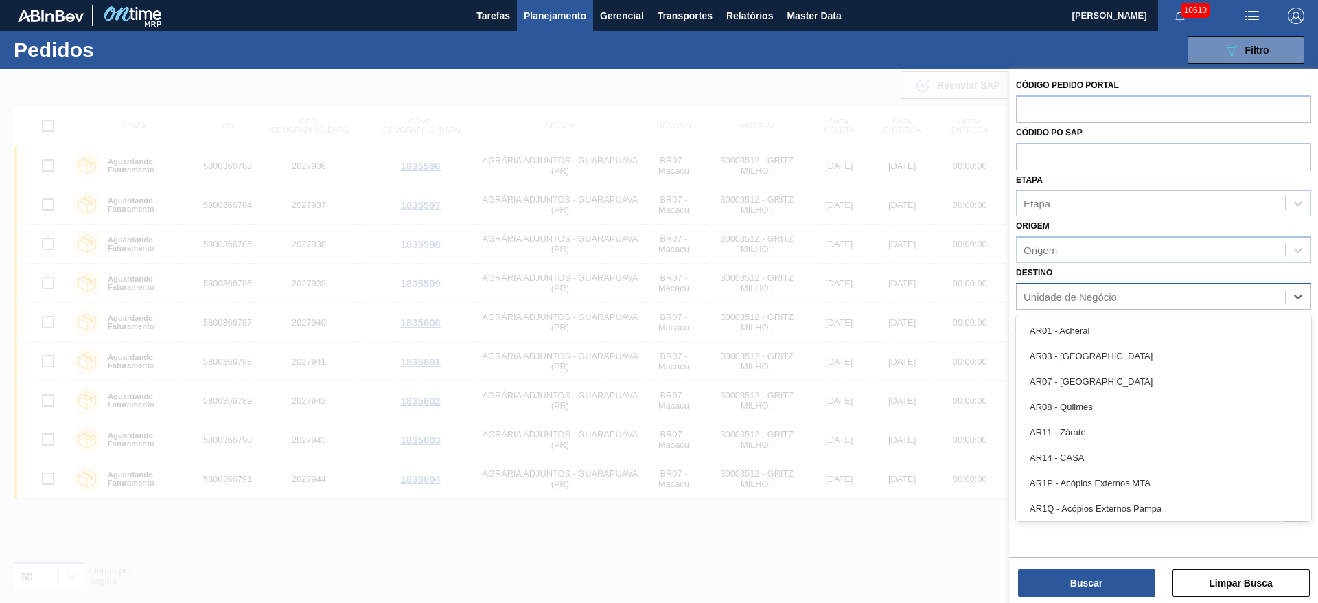
click at [1101, 294] on div "Unidade de Negócio" at bounding box center [1069, 296] width 93 height 12
type input "23"
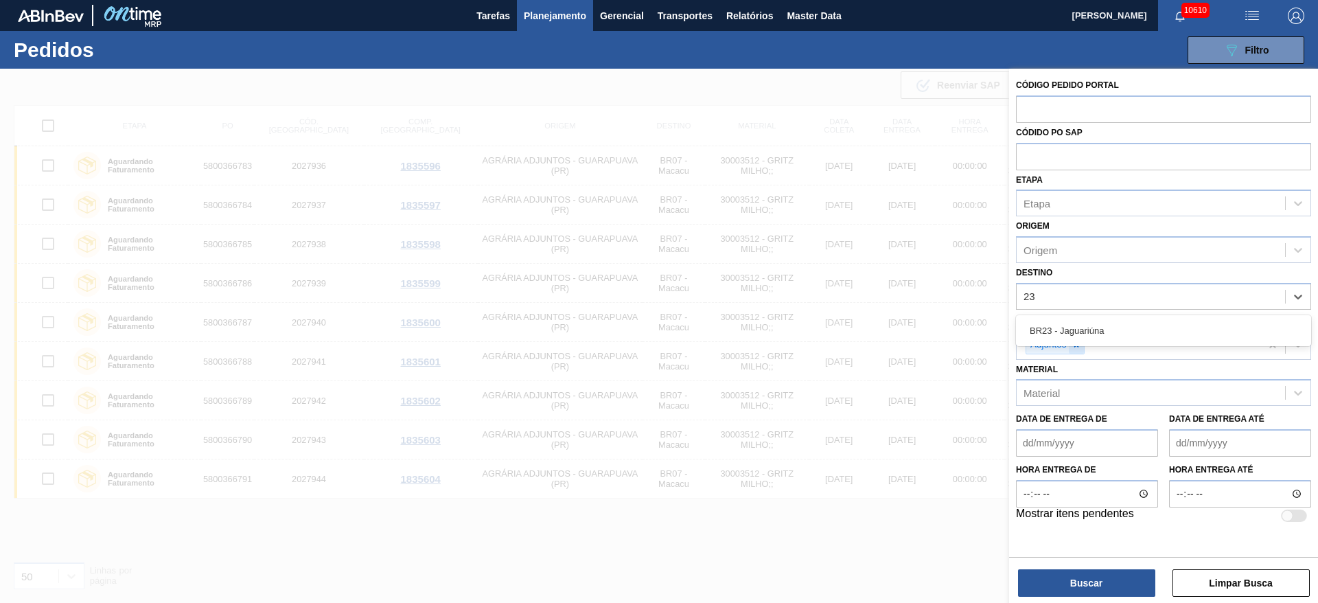
drag, startPoint x: 1080, startPoint y: 323, endPoint x: 1079, endPoint y: 344, distance: 20.6
click at [1079, 324] on div "BR23 - Jaguariúna" at bounding box center [1163, 330] width 295 height 25
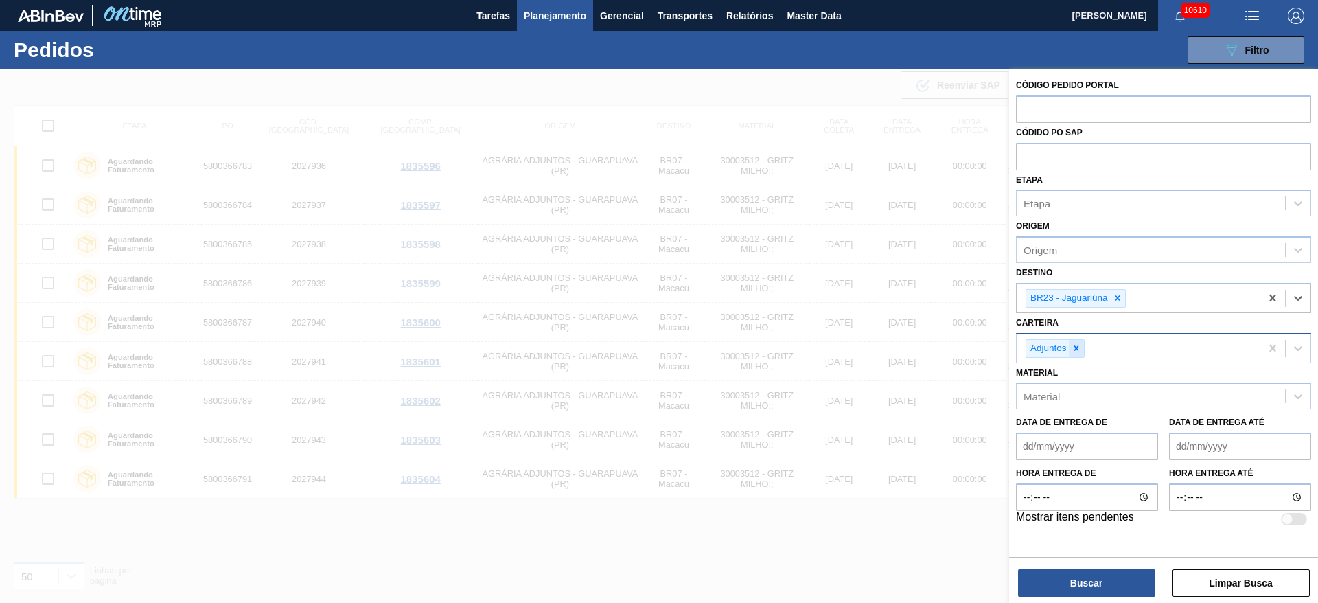
click at [1079, 347] on icon at bounding box center [1076, 348] width 10 height 10
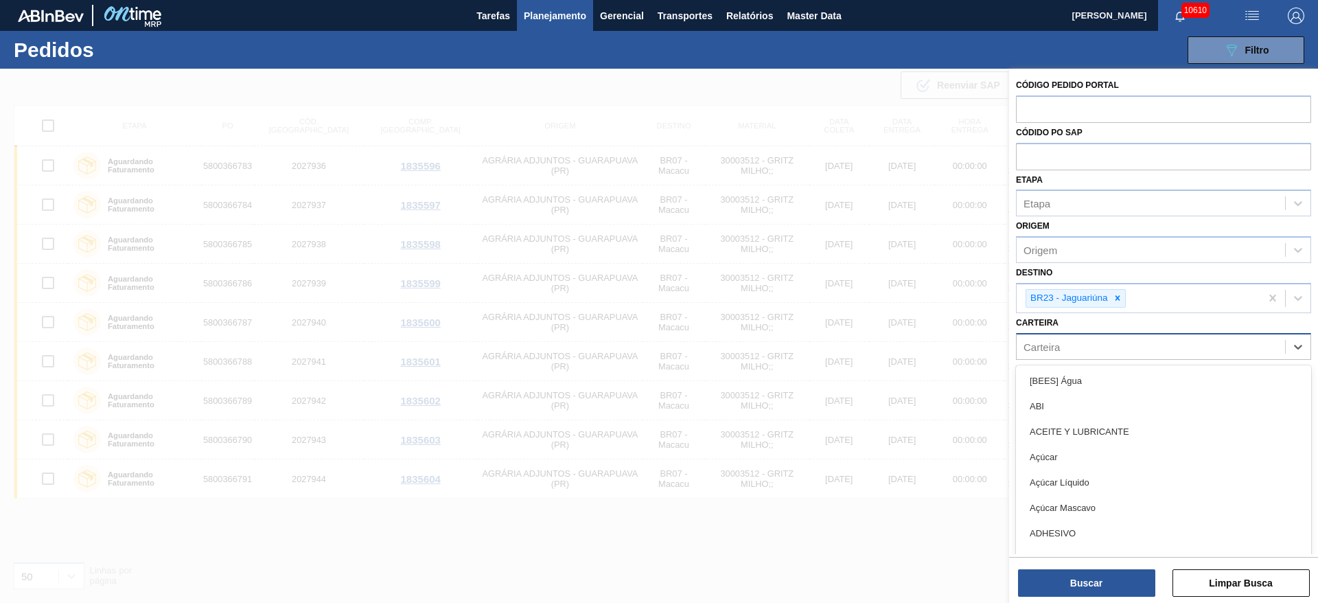
click at [1079, 348] on div "Carteira" at bounding box center [1150, 346] width 268 height 20
type input "ki"
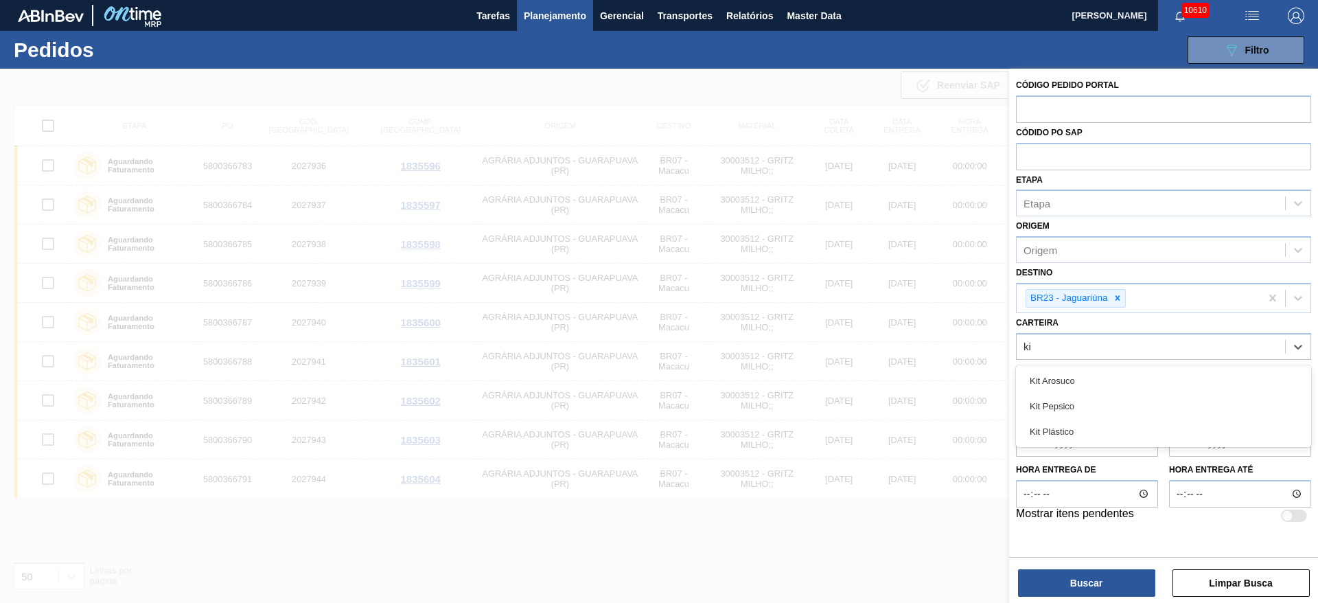
click at [1072, 404] on div "Kit Pepsico" at bounding box center [1163, 405] width 295 height 25
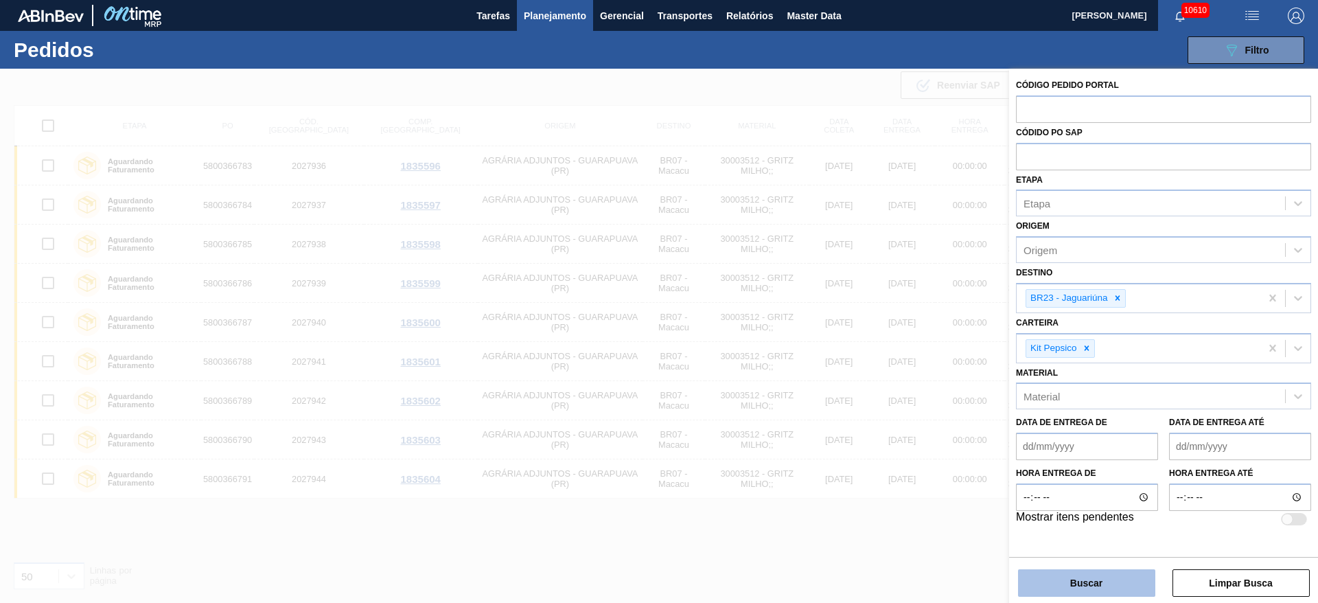
drag, startPoint x: 1096, startPoint y: 566, endPoint x: 1097, endPoint y: 586, distance: 19.9
click at [1096, 570] on div "Buscar Limpar Busca" at bounding box center [1163, 576] width 309 height 38
click at [1099, 587] on button "Buscar" at bounding box center [1086, 582] width 137 height 27
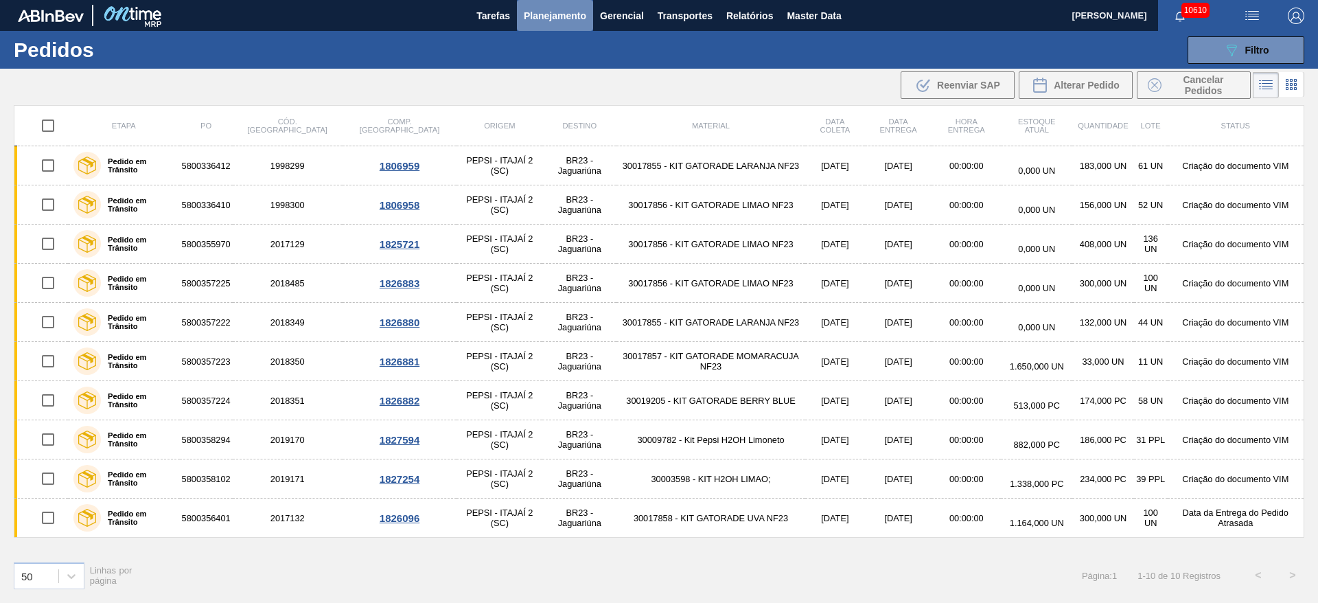
click at [548, 16] on span "Planejamento" at bounding box center [555, 16] width 62 height 16
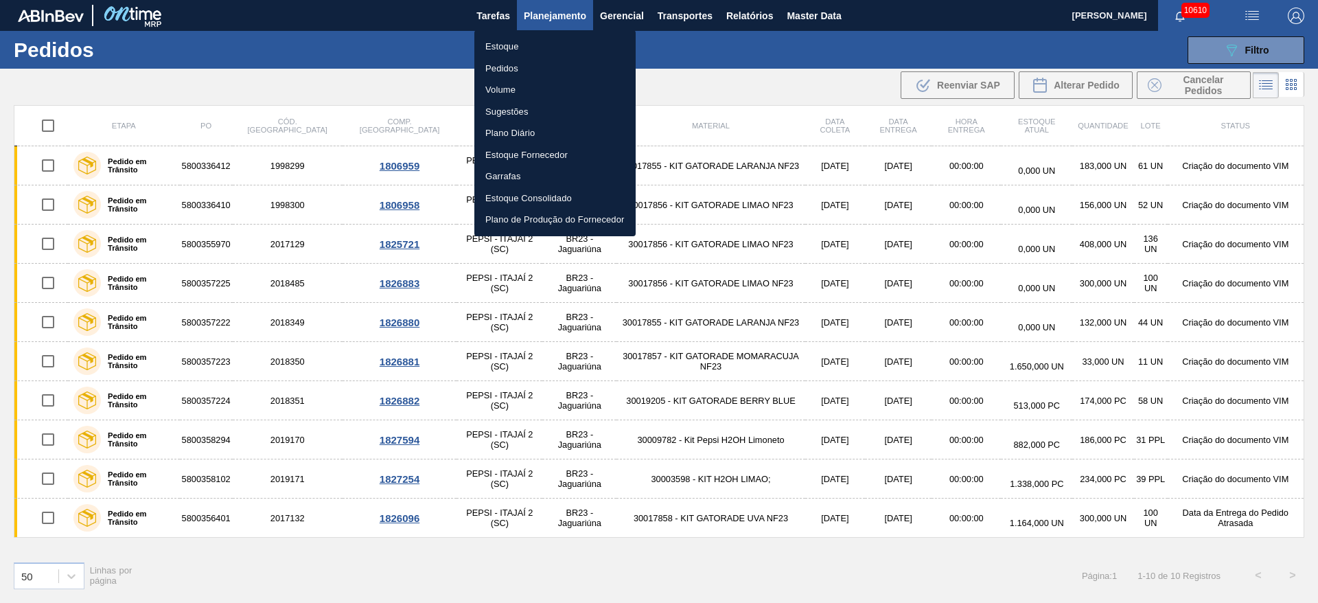
click at [543, 38] on li "Estoque" at bounding box center [554, 47] width 161 height 22
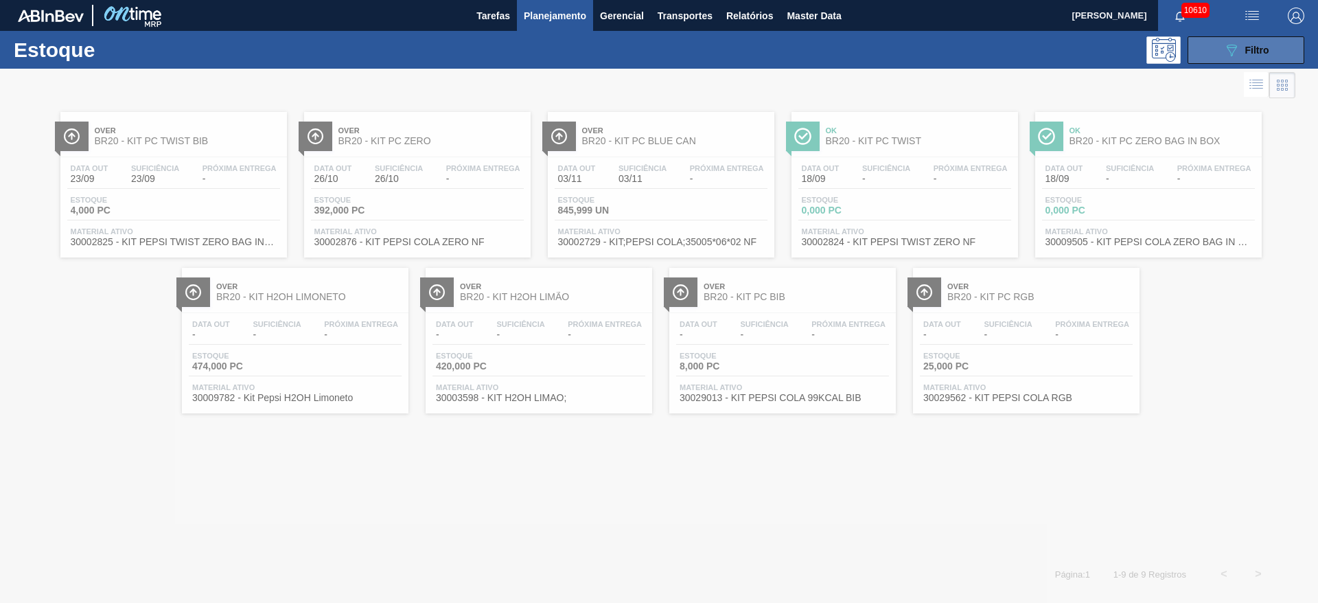
click at [1236, 45] on icon "089F7B8B-B2A5-4AFE-B5C0-19BA573D28AC" at bounding box center [1231, 50] width 16 height 16
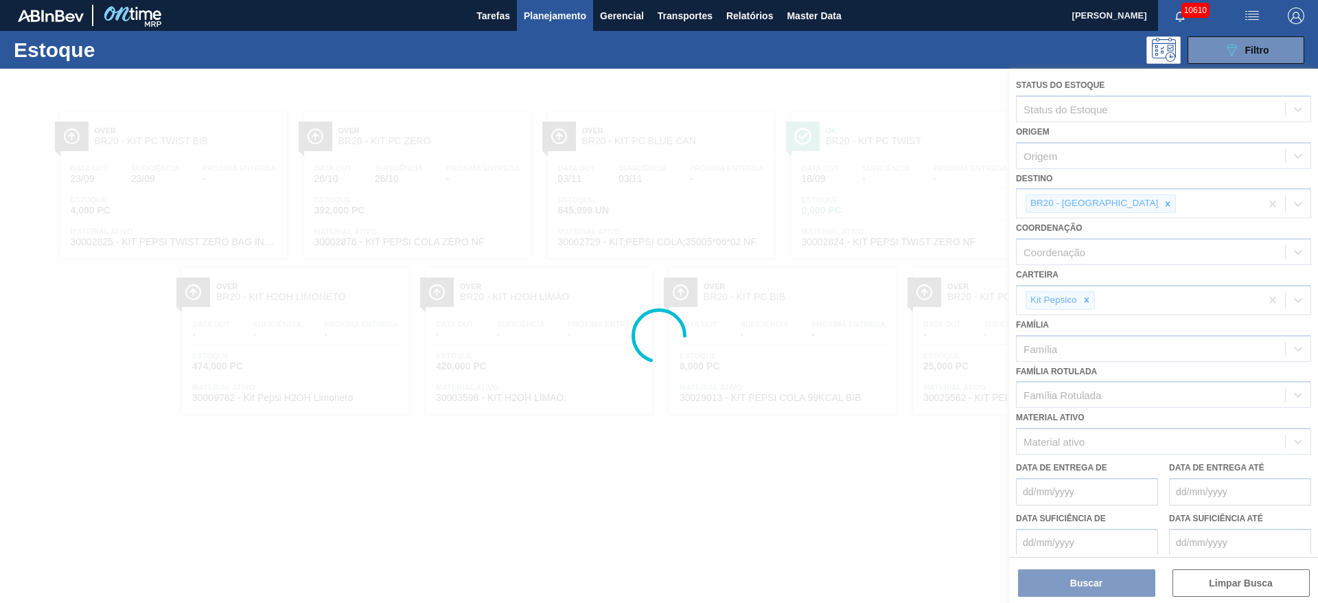
click at [1114, 199] on div at bounding box center [659, 336] width 1318 height 534
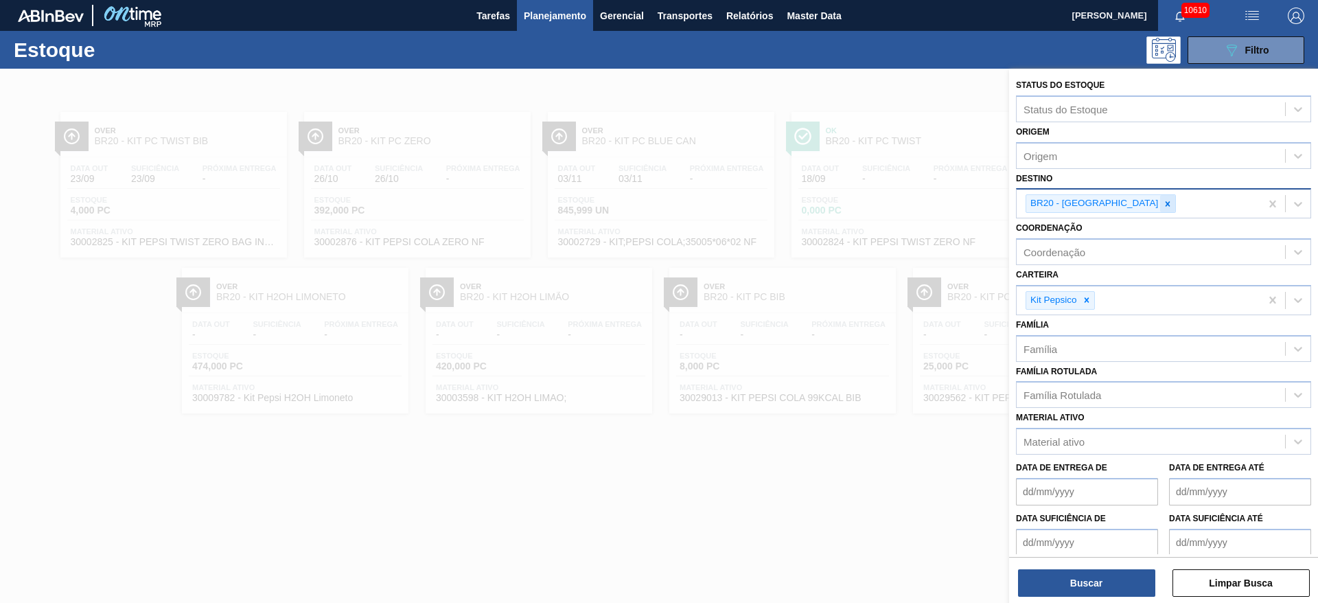
click at [1162, 203] on icon at bounding box center [1167, 204] width 10 height 10
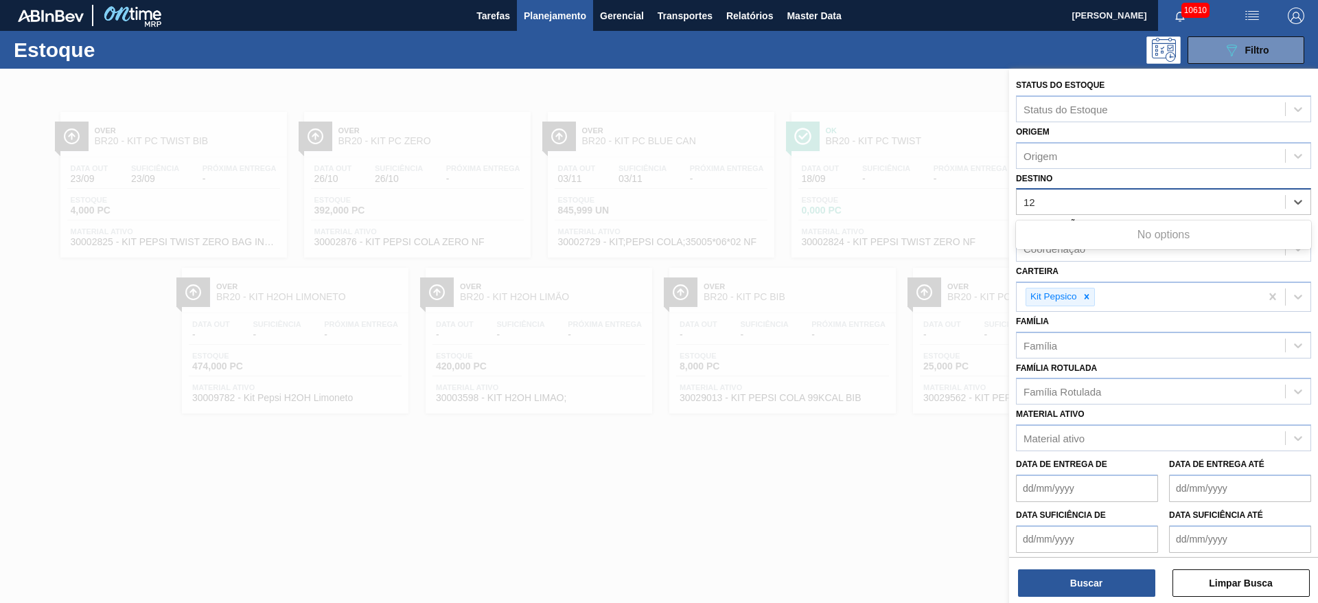
type input "1"
type input "23"
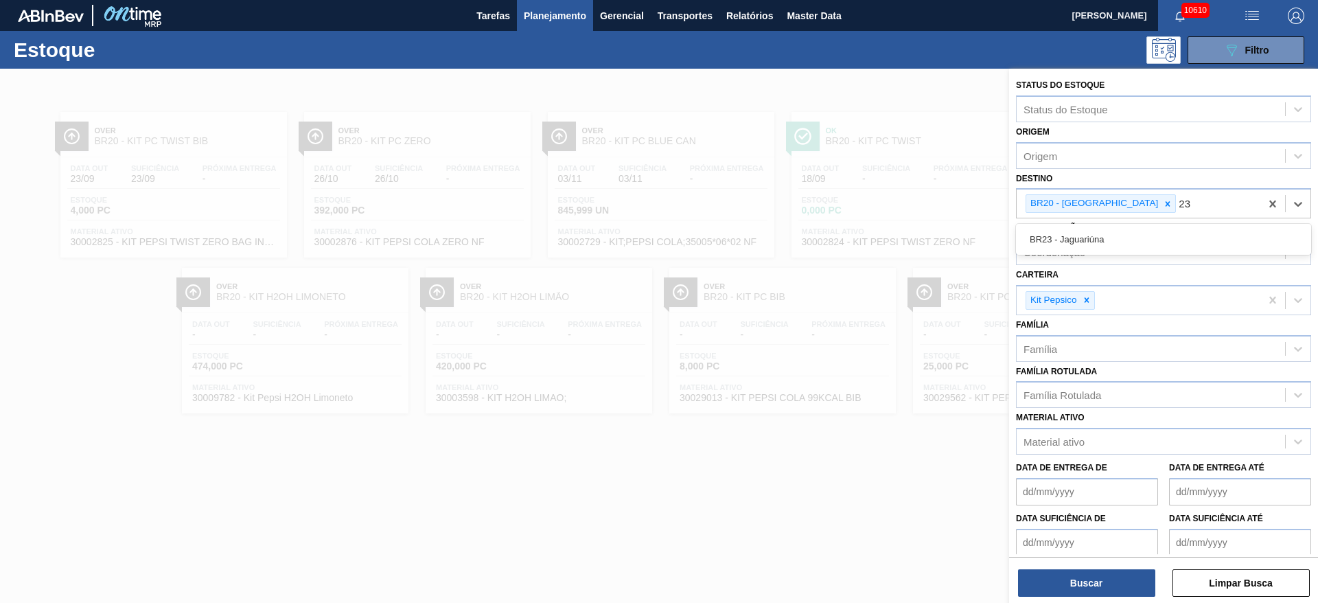
drag, startPoint x: 1115, startPoint y: 231, endPoint x: 1127, endPoint y: 226, distance: 13.5
click at [1115, 231] on div "BR23 - Jaguariúna" at bounding box center [1163, 238] width 295 height 25
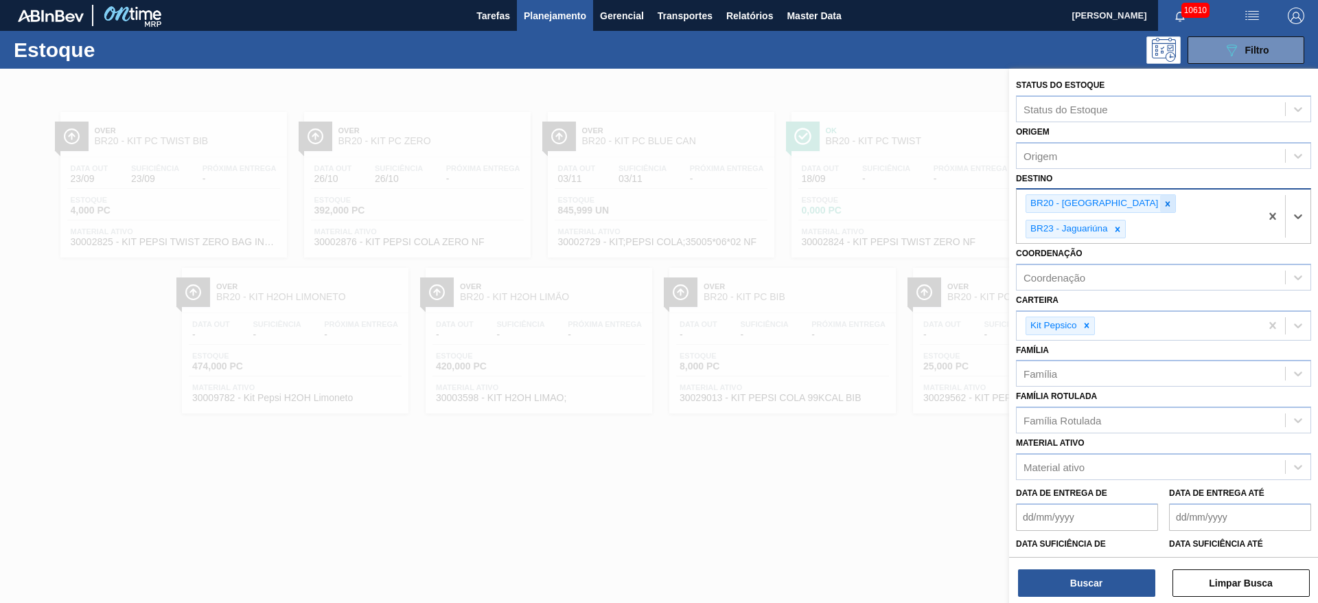
click at [1160, 197] on div at bounding box center [1167, 203] width 15 height 17
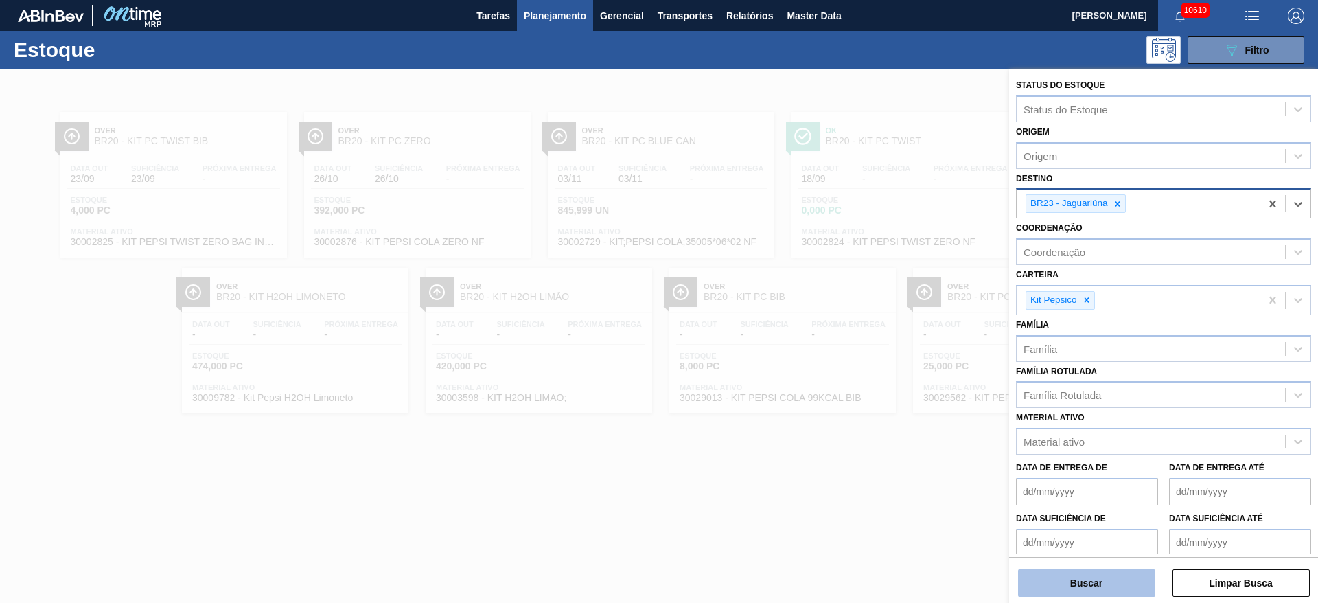
click at [1077, 585] on button "Buscar" at bounding box center [1086, 582] width 137 height 27
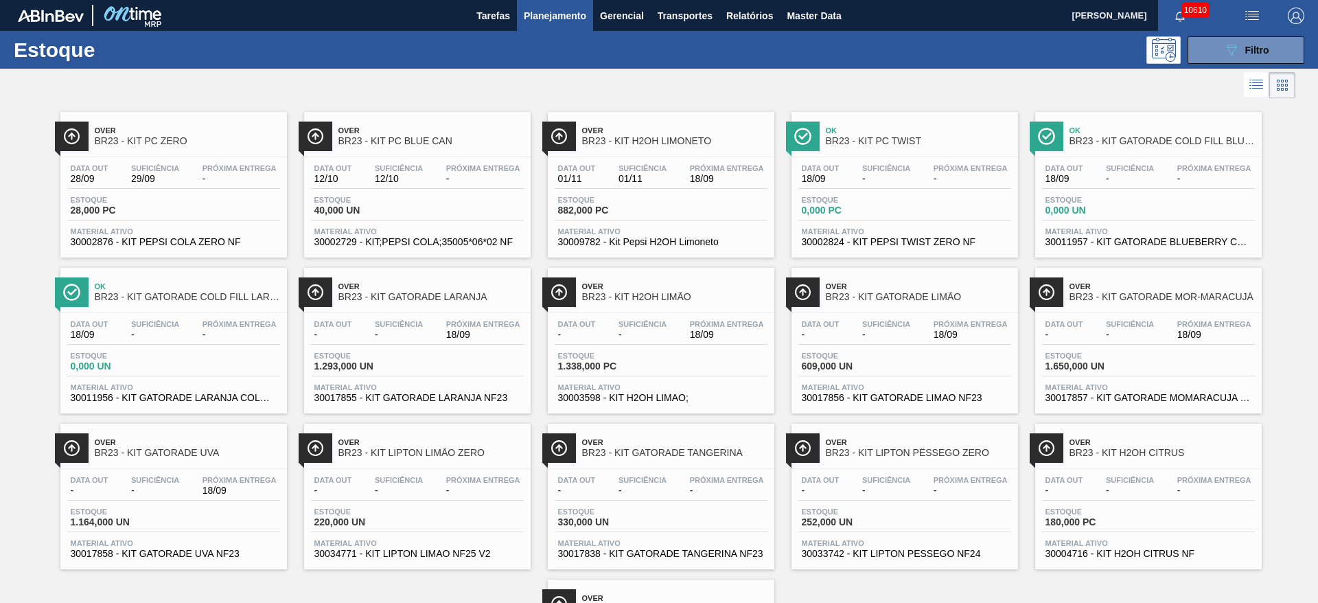
click at [187, 448] on span "BR23 - KIT GATORADE UVA" at bounding box center [187, 452] width 185 height 10
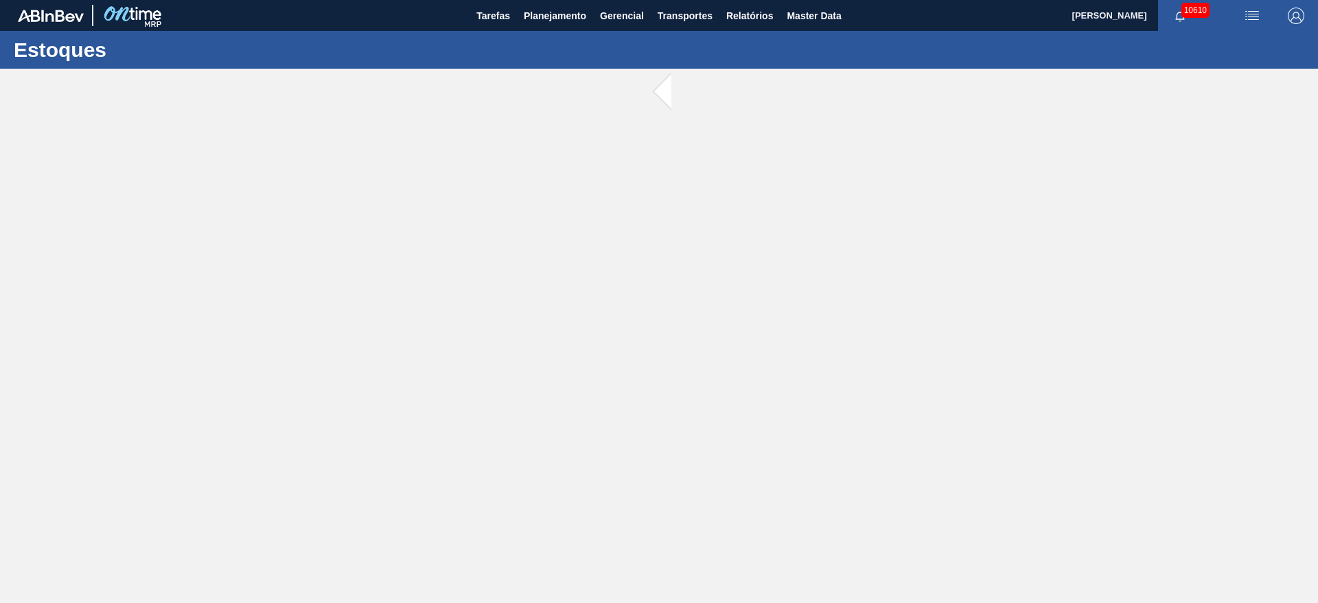
click at [187, 448] on main "Tarefas Planejamento Gerencial Transportes Relatórios Master Data José Albérico…" at bounding box center [659, 301] width 1318 height 603
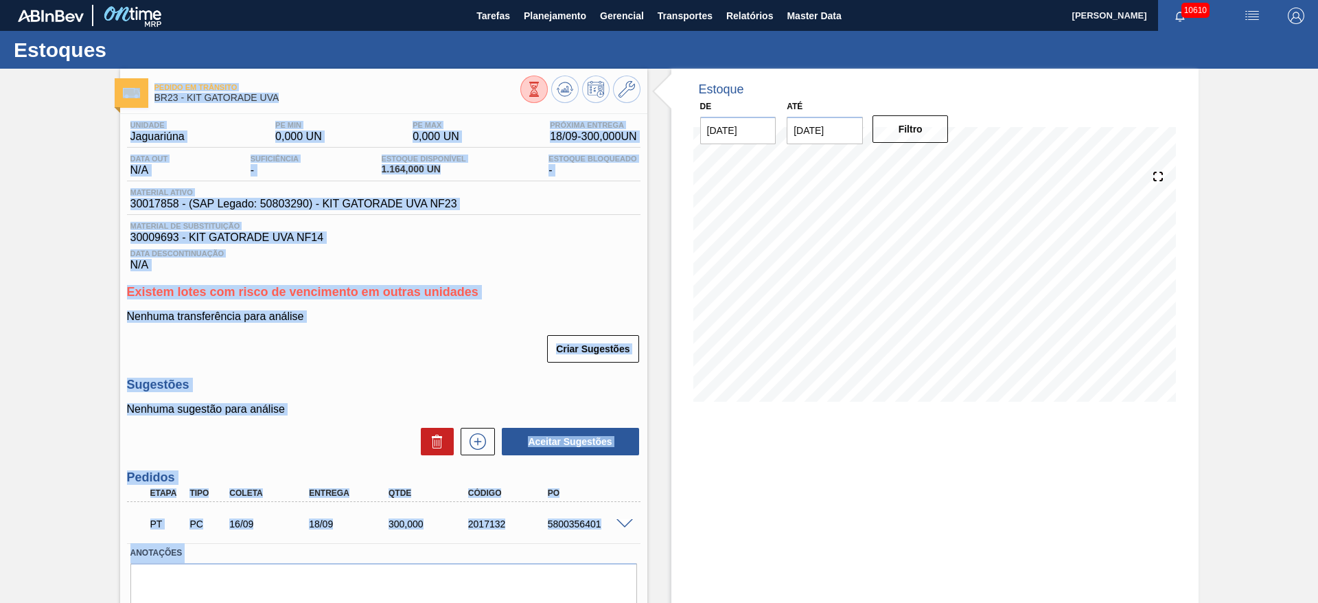
click at [623, 524] on span at bounding box center [624, 524] width 16 height 10
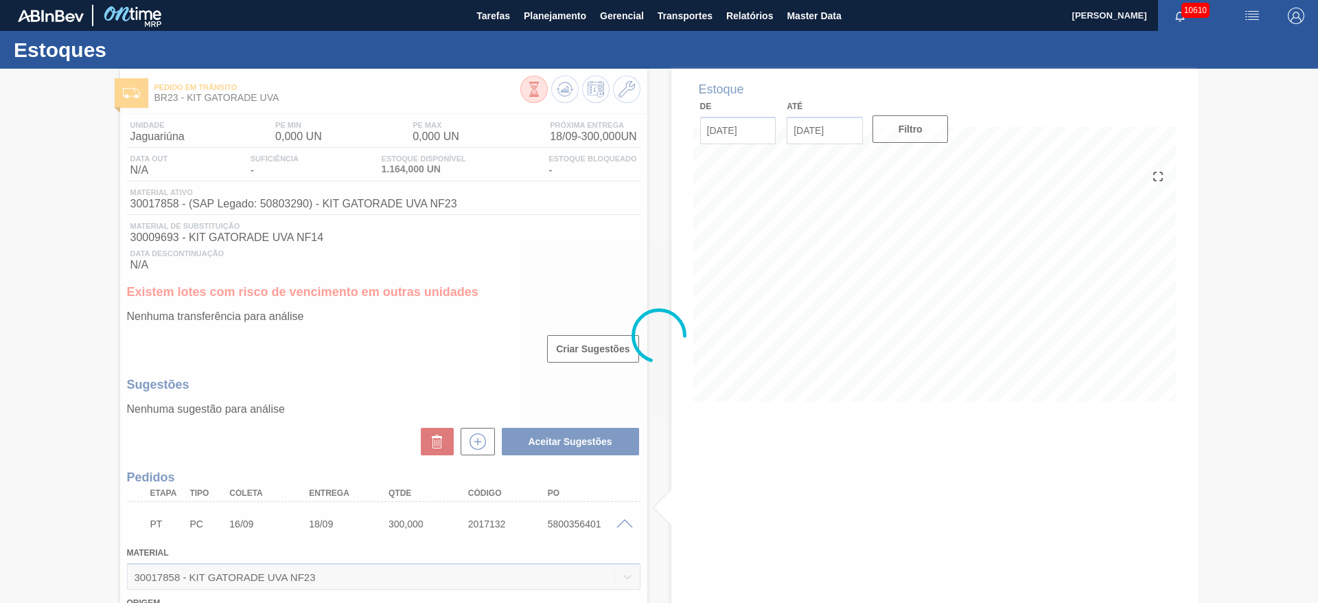
click at [651, 329] on icon at bounding box center [658, 335] width 55 height 55
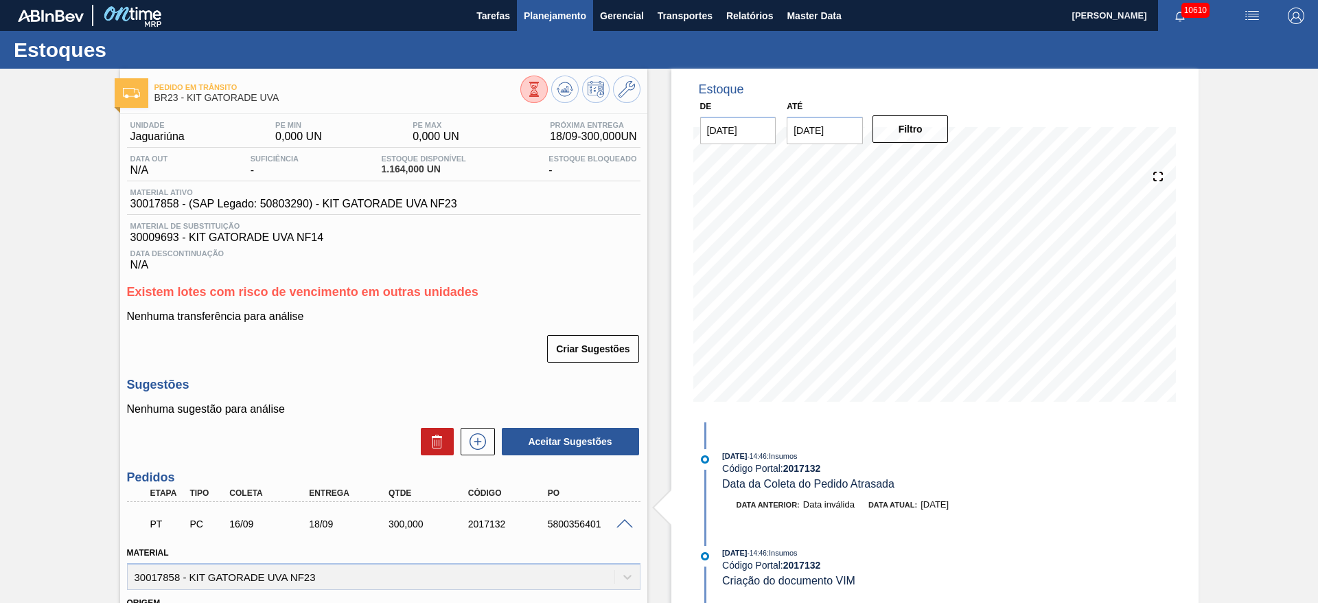
click at [542, 22] on span "Planejamento" at bounding box center [555, 16] width 62 height 16
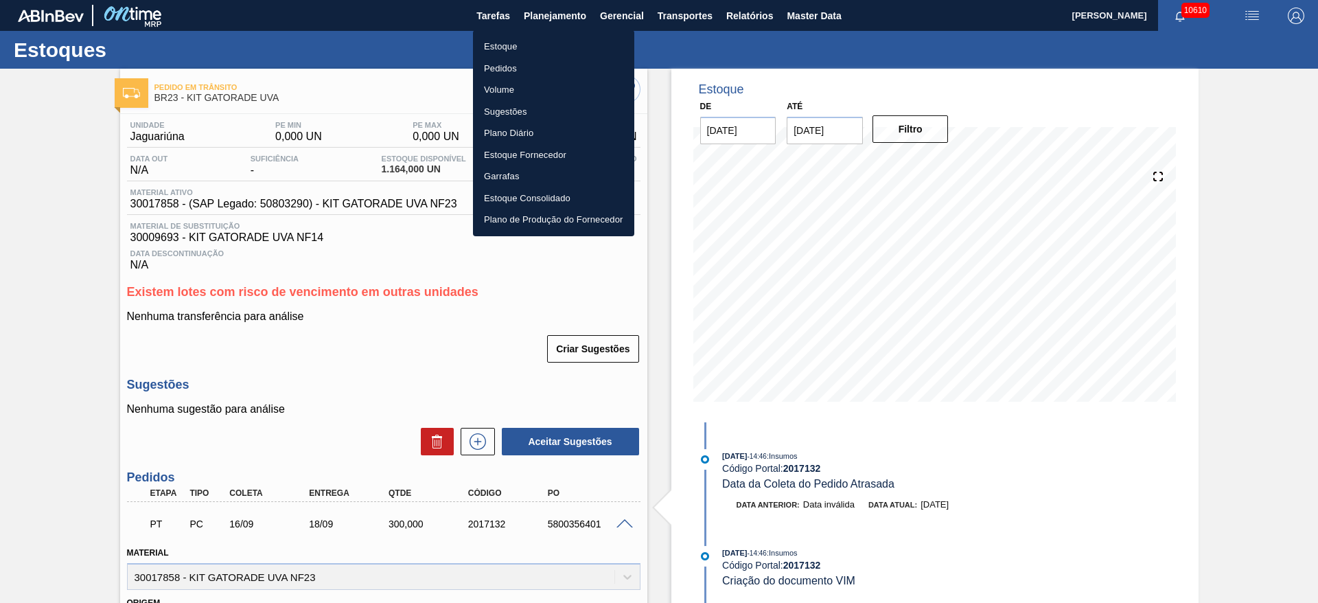
click at [548, 43] on li "Estoque" at bounding box center [553, 47] width 161 height 22
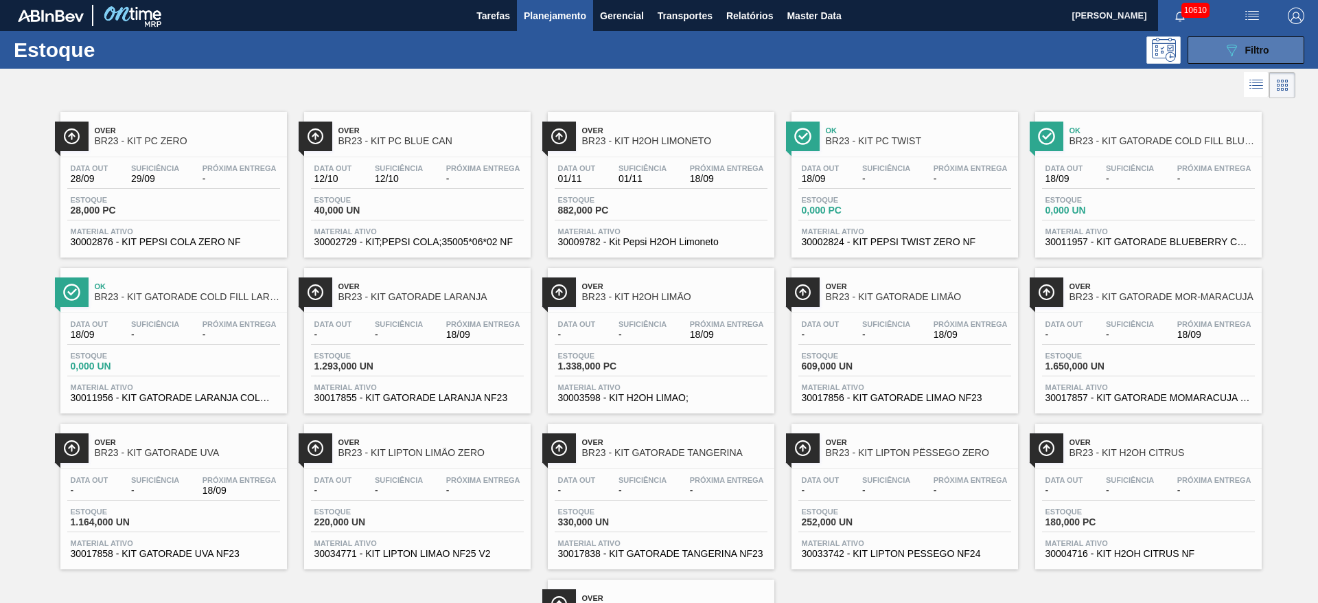
click at [1208, 44] on button "089F7B8B-B2A5-4AFE-B5C0-19BA573D28AC Filtro" at bounding box center [1245, 49] width 117 height 27
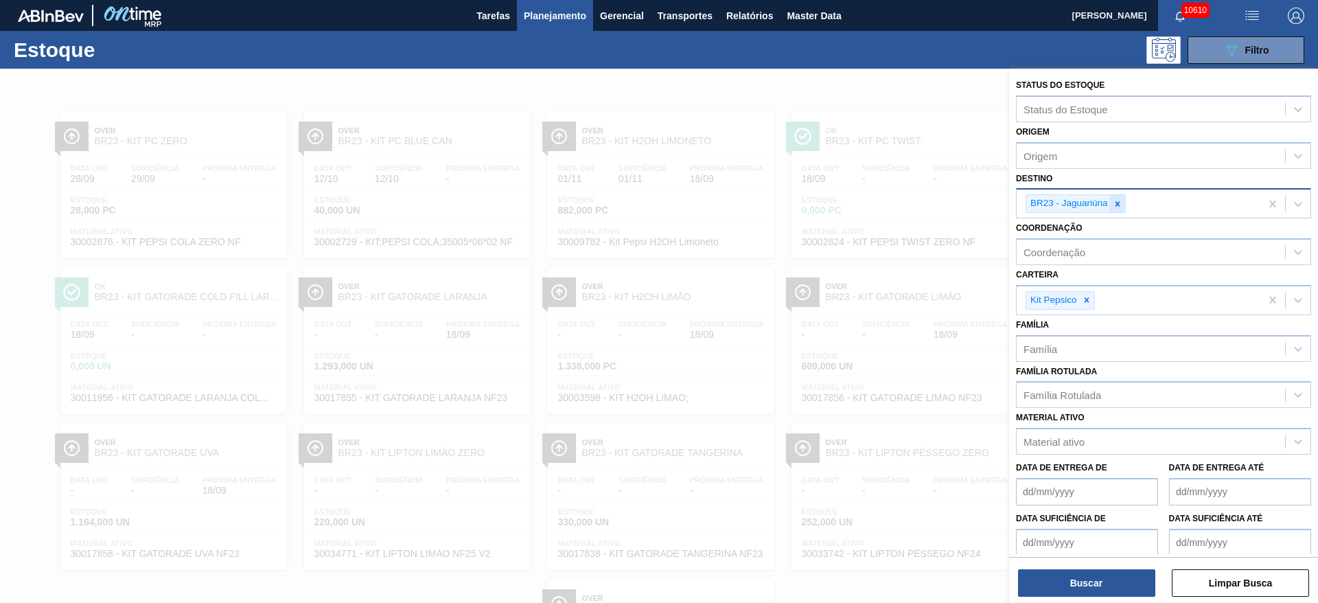
click at [1119, 199] on icon at bounding box center [1117, 204] width 10 height 10
type input "3"
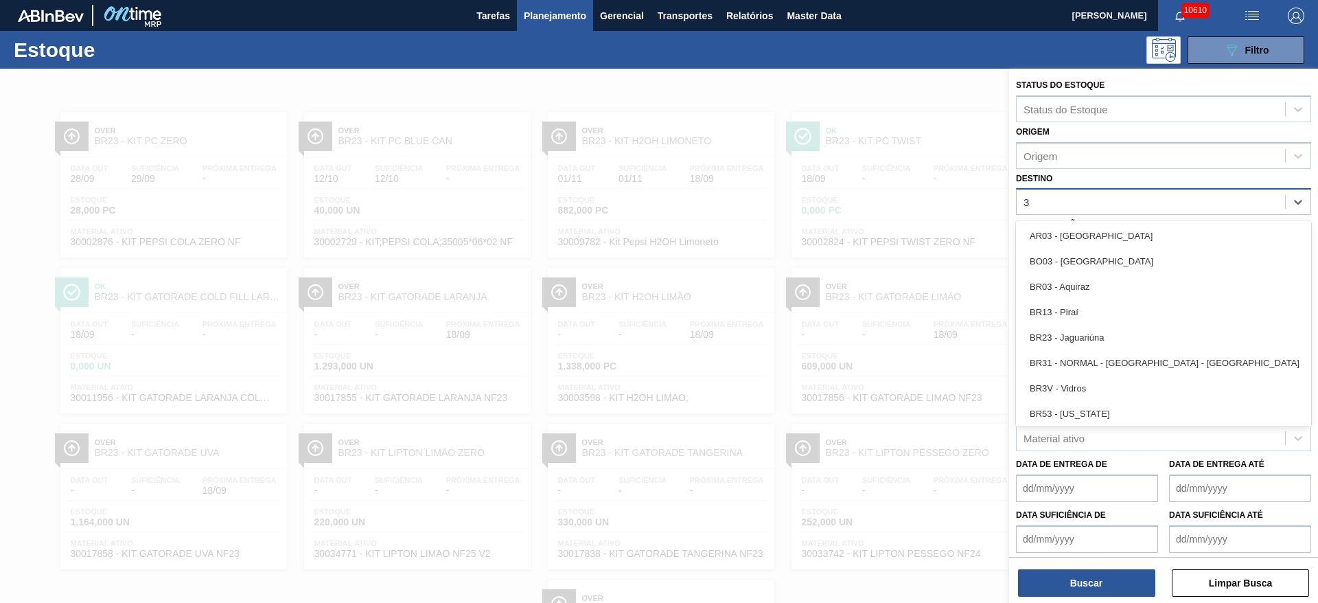
drag, startPoint x: 1102, startPoint y: 278, endPoint x: 1095, endPoint y: 294, distance: 17.8
click at [1102, 279] on div "BR03 - Aquiraz" at bounding box center [1163, 286] width 295 height 25
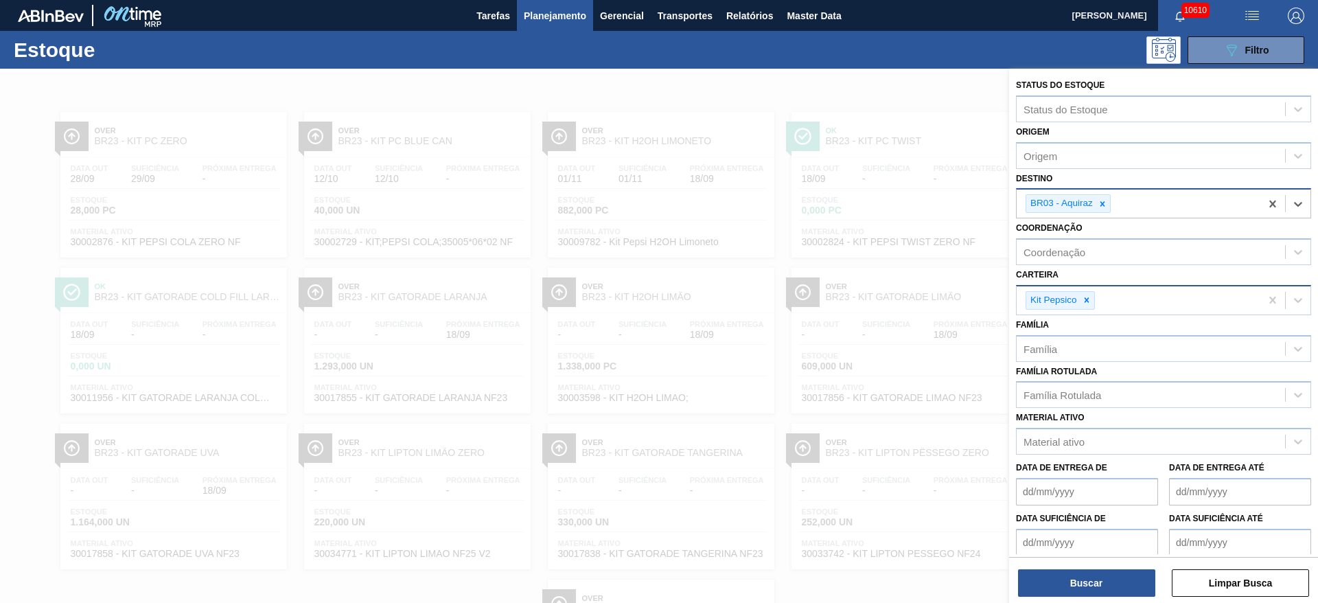
click at [1085, 303] on div at bounding box center [1086, 300] width 15 height 17
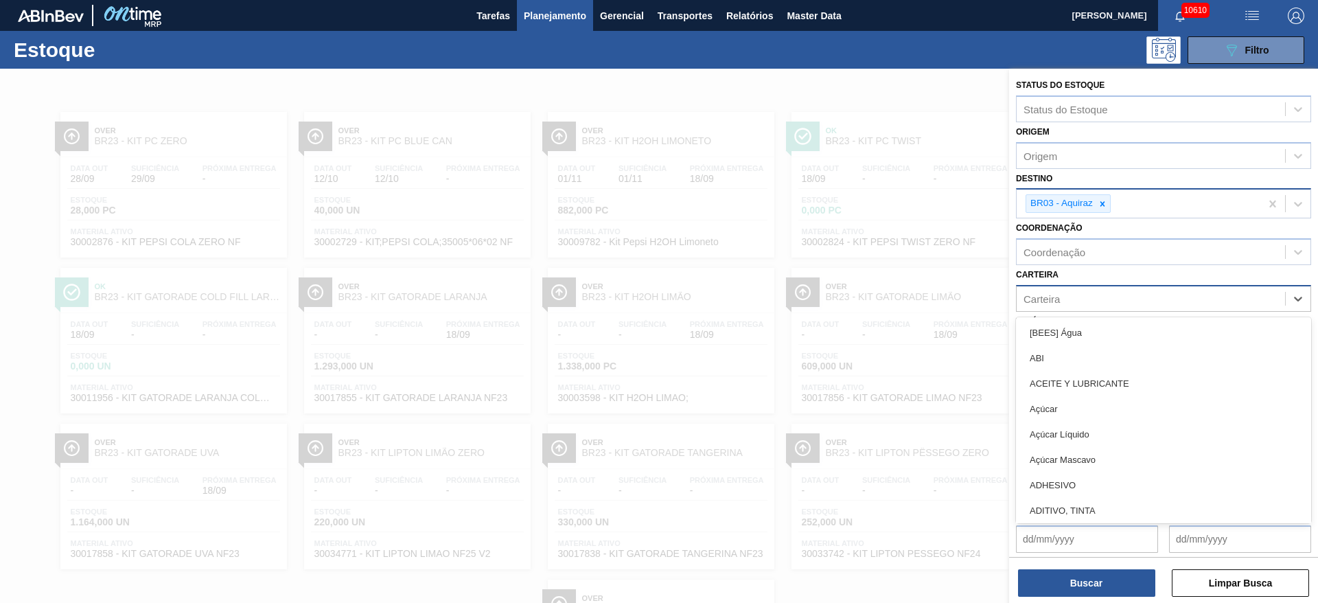
click at [1085, 303] on div "Carteira" at bounding box center [1150, 298] width 268 height 20
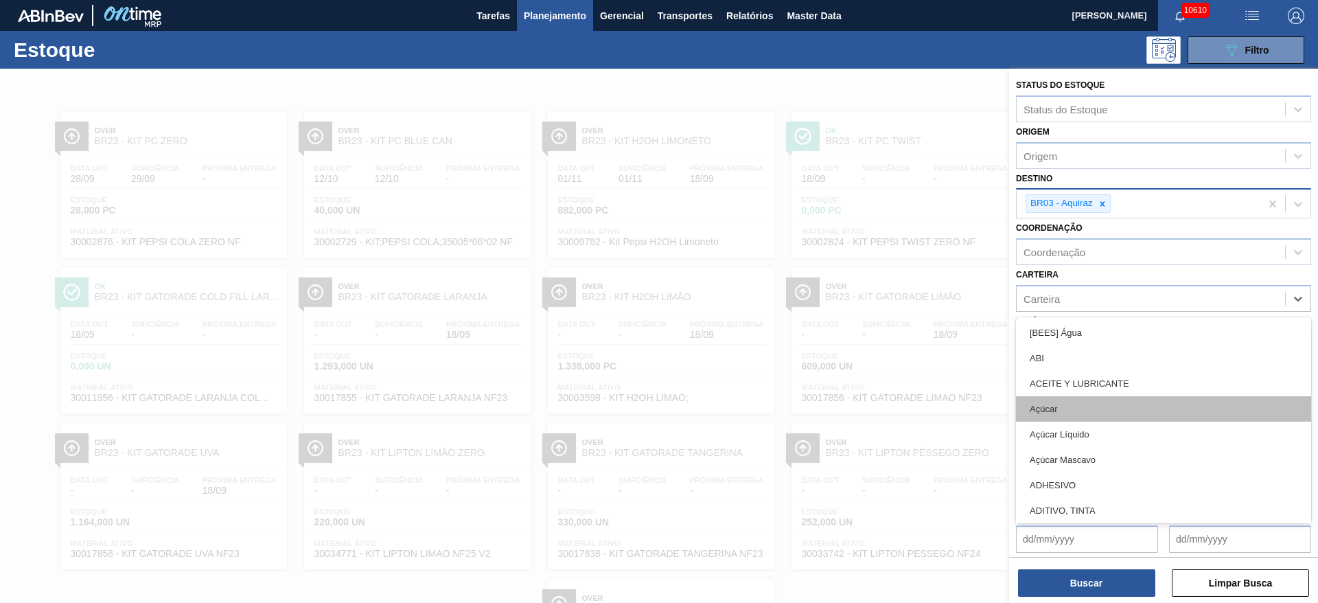
click at [1080, 416] on div "Açúcar" at bounding box center [1163, 408] width 295 height 25
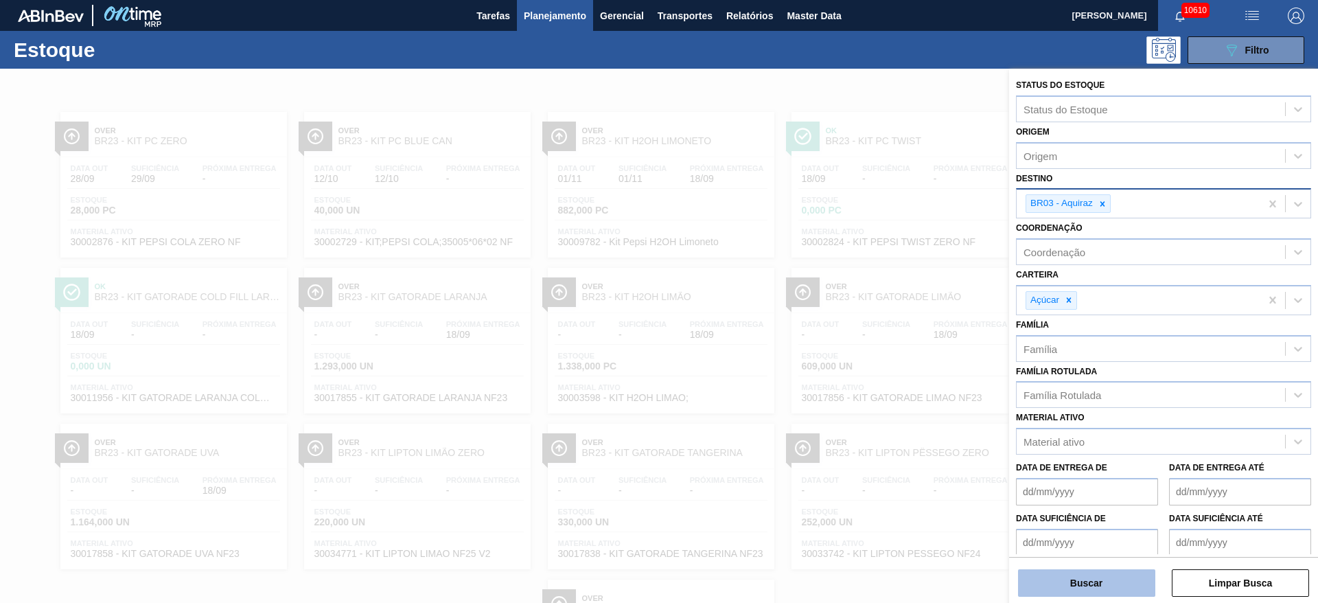
click at [1084, 581] on button "Buscar" at bounding box center [1086, 582] width 137 height 27
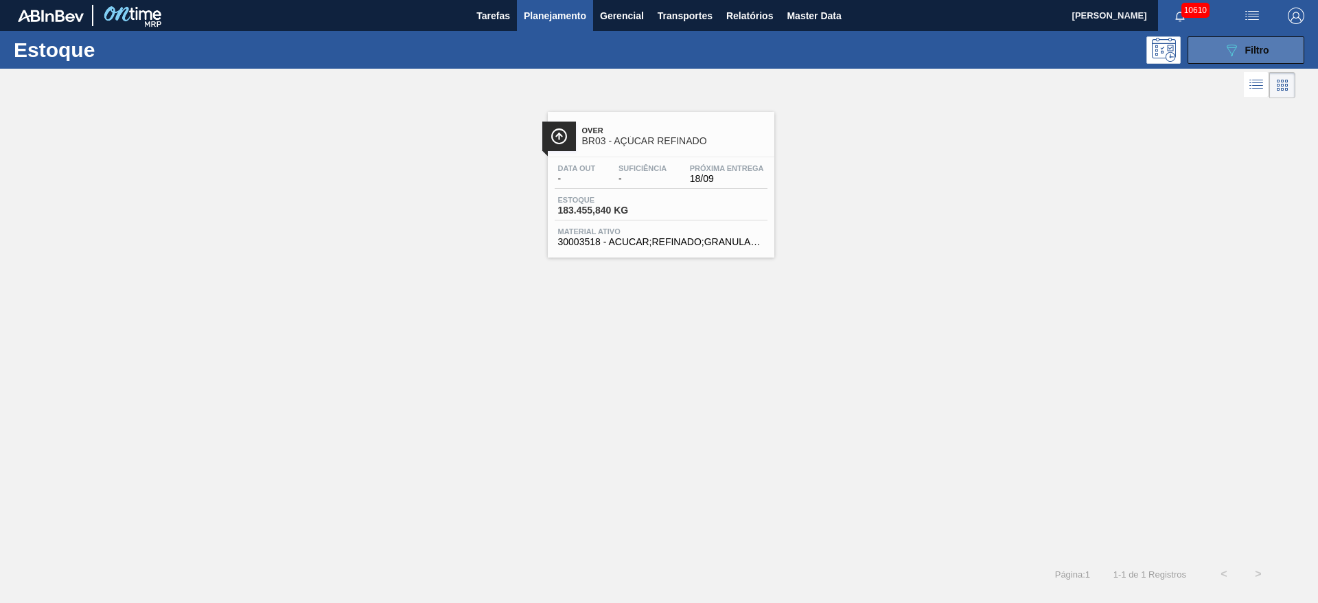
click at [1210, 49] on button "089F7B8B-B2A5-4AFE-B5C0-19BA573D28AC Filtro" at bounding box center [1245, 49] width 117 height 27
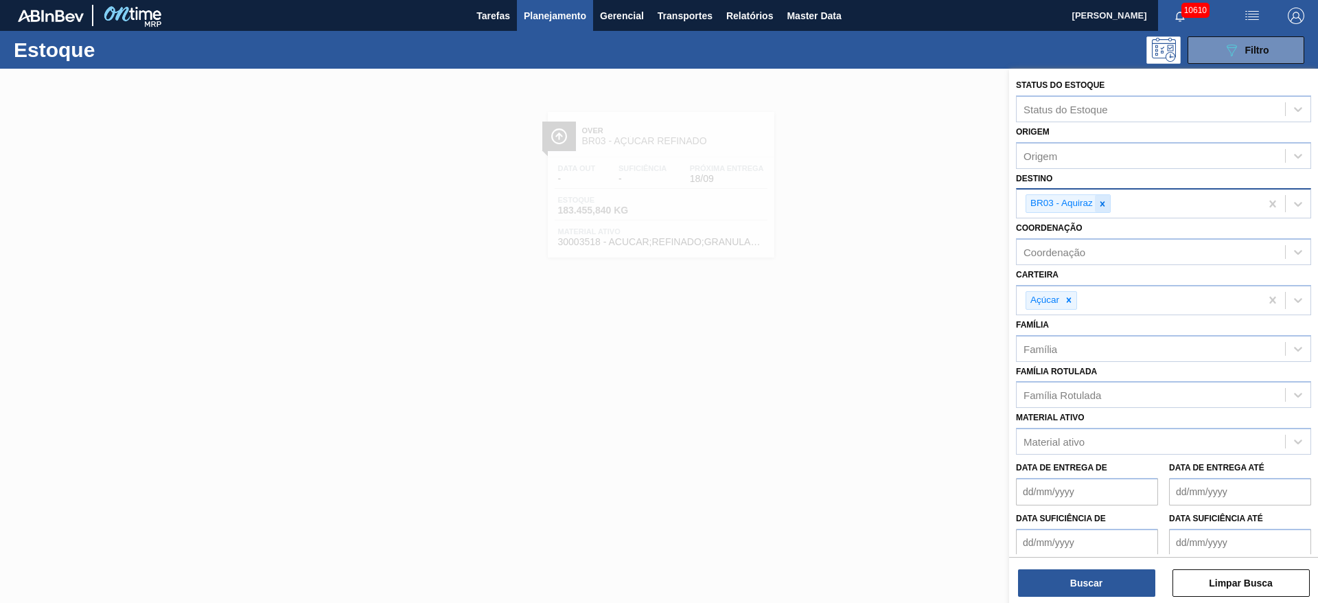
click at [1104, 200] on icon at bounding box center [1102, 204] width 10 height 10
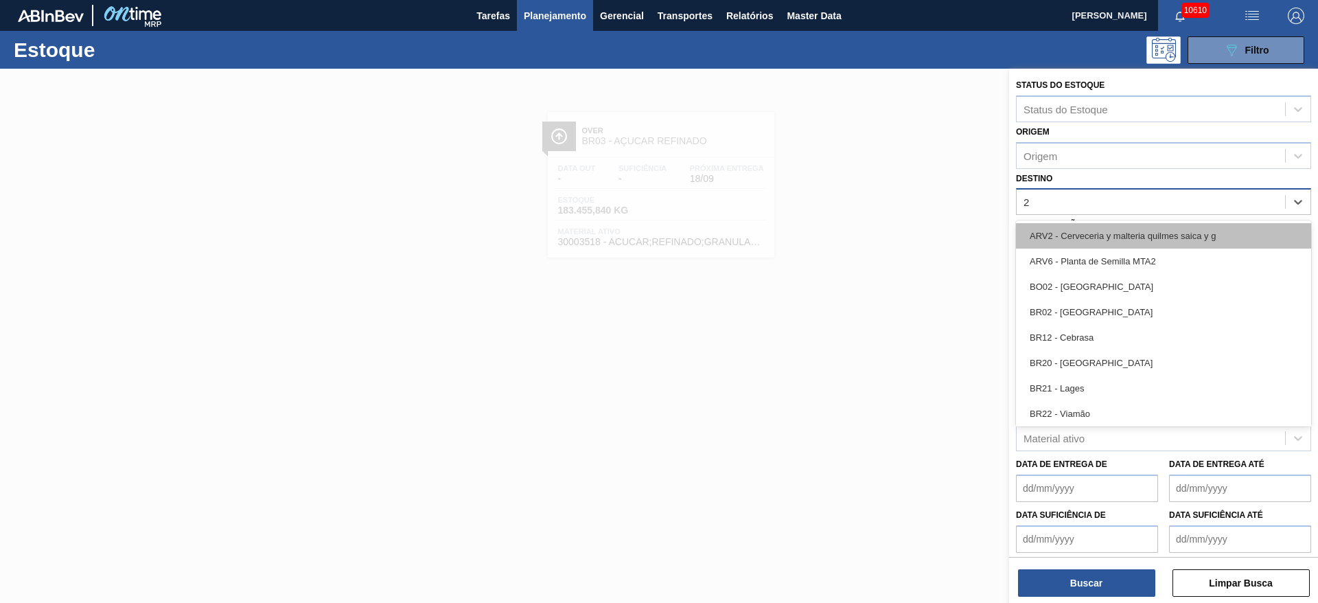
type input "27"
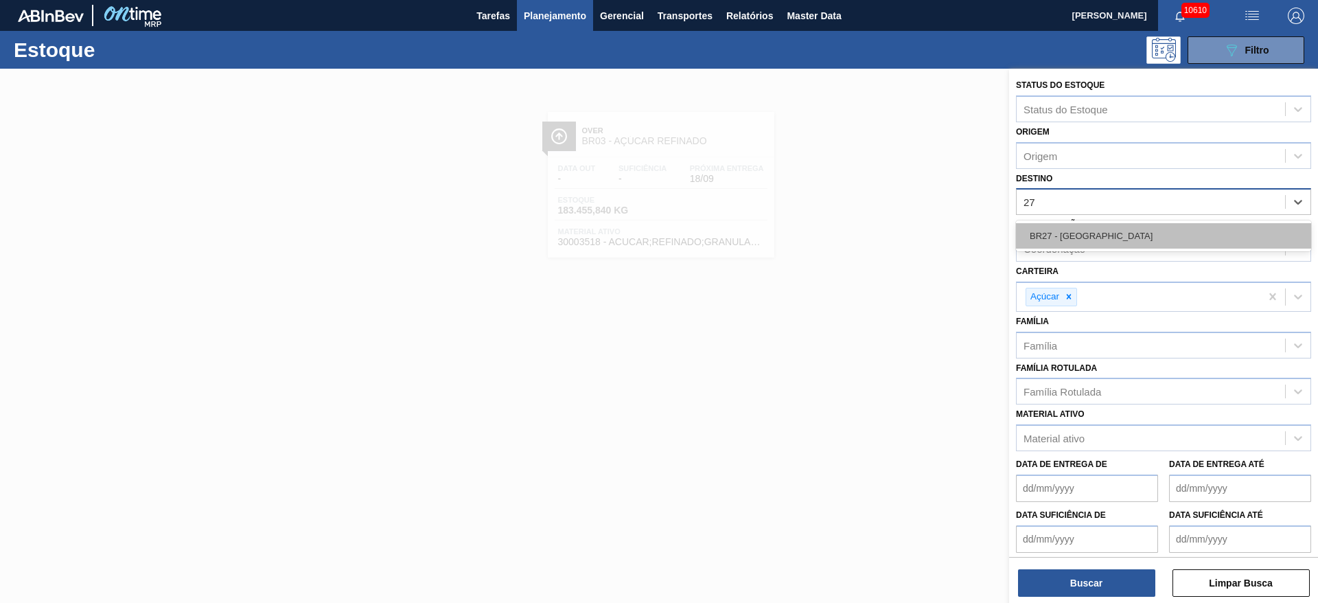
click at [1085, 235] on div "BR27 - Nova Minas" at bounding box center [1163, 235] width 295 height 25
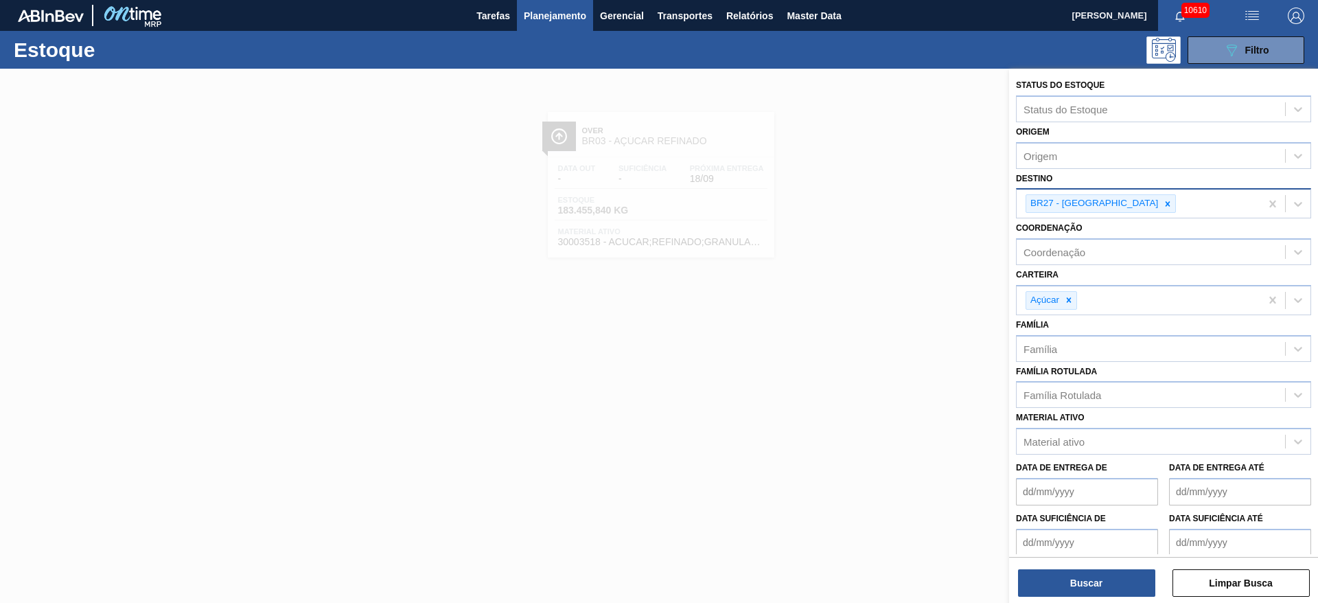
click at [1076, 564] on div "Buscar Limpar Busca" at bounding box center [1163, 576] width 309 height 38
click at [1076, 574] on button "Buscar" at bounding box center [1086, 582] width 137 height 27
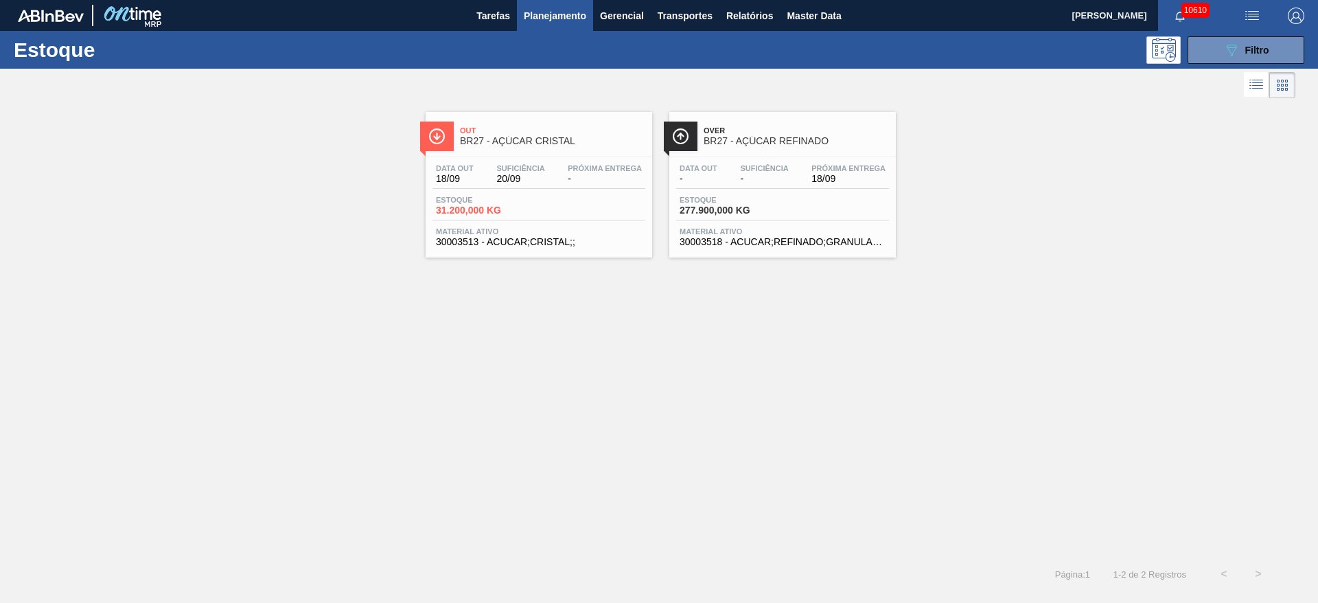
click at [779, 205] on div "Estoque 277.900,000 KG" at bounding box center [782, 208] width 213 height 25
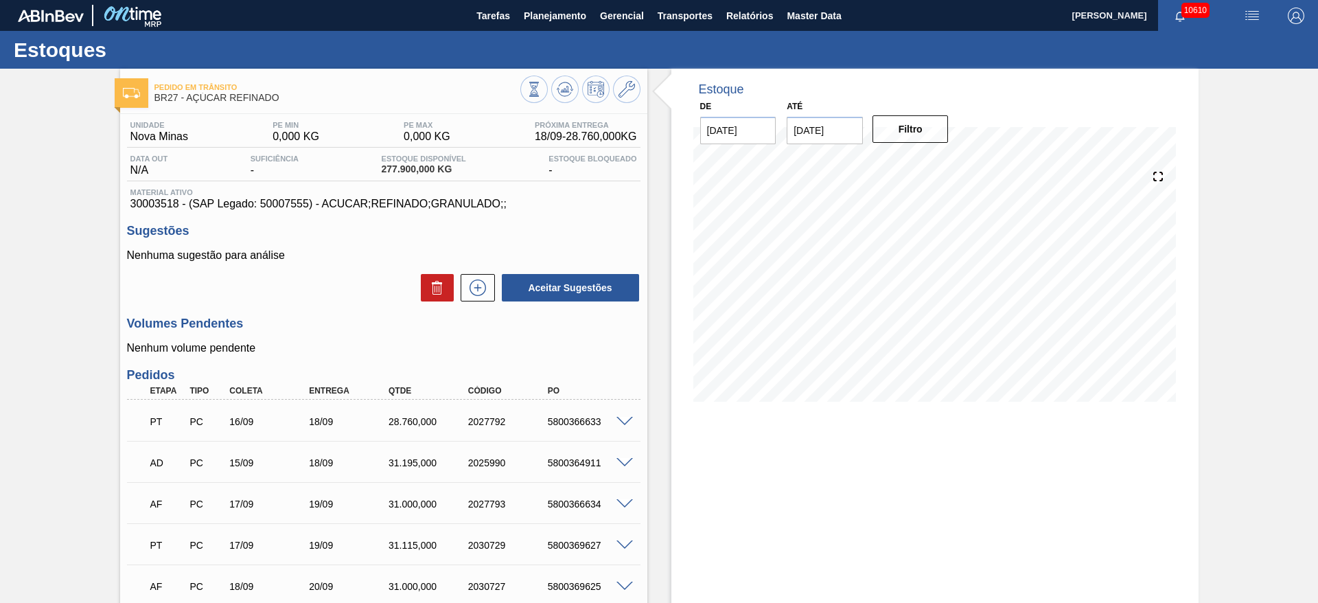
click at [570, 467] on div "5800364911" at bounding box center [588, 462] width 89 height 11
copy div "5800364911"
checkbox input "true"
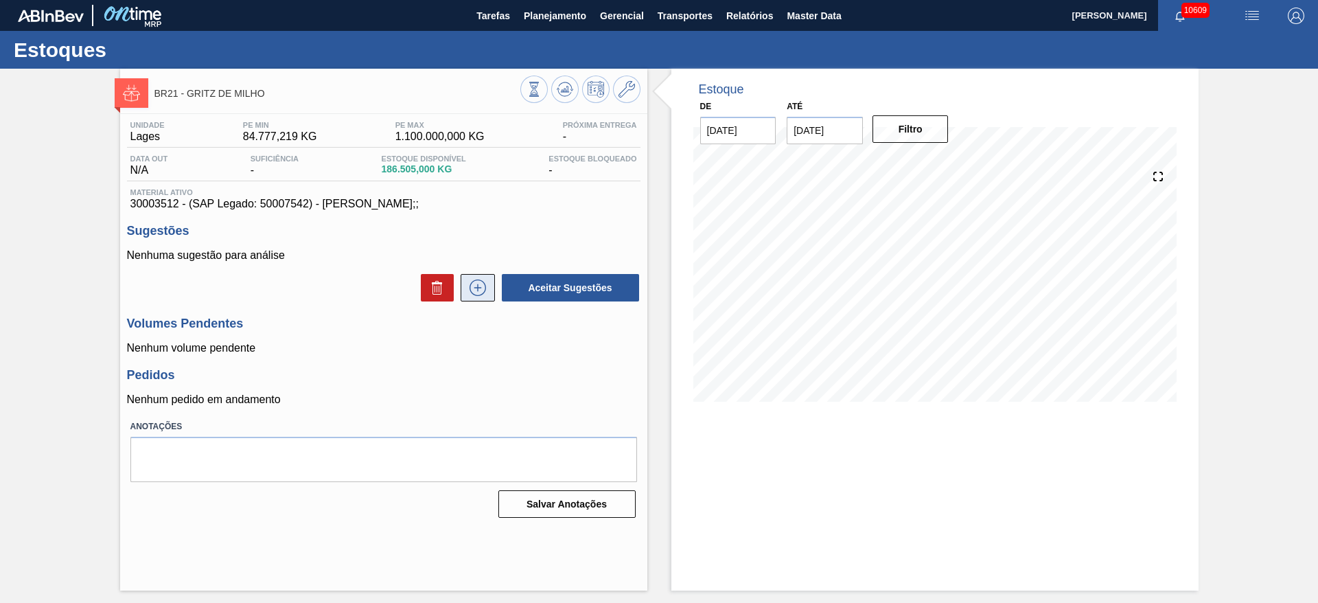
click at [476, 281] on icon at bounding box center [478, 287] width 22 height 16
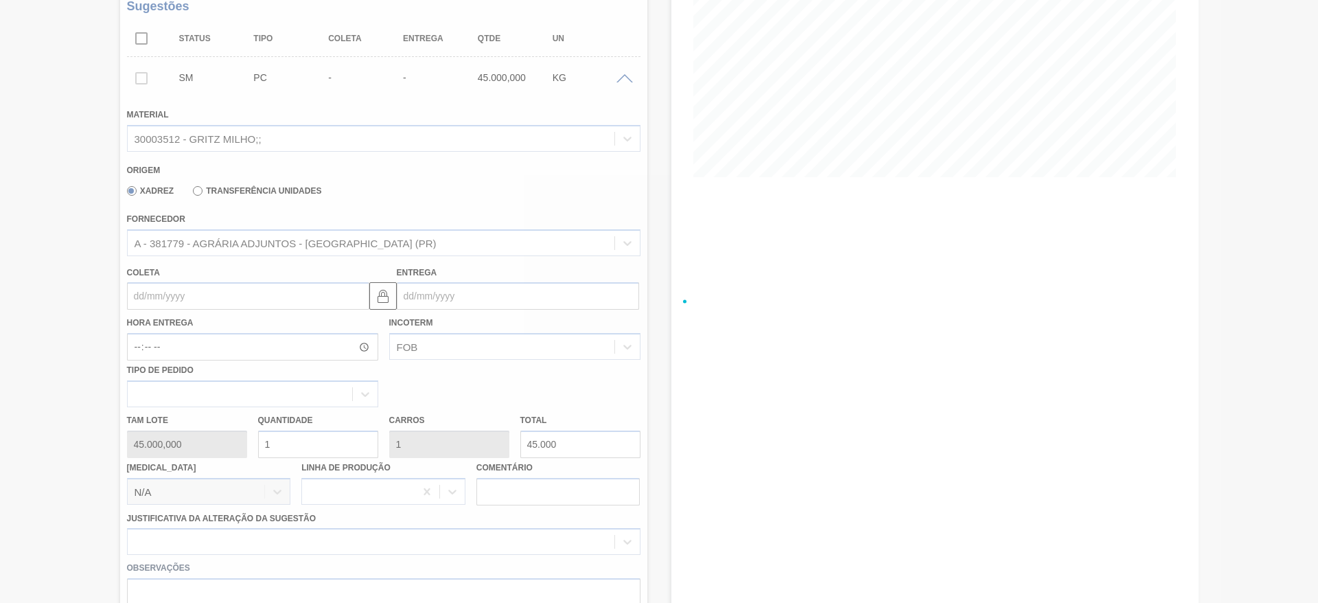
scroll to position [266, 0]
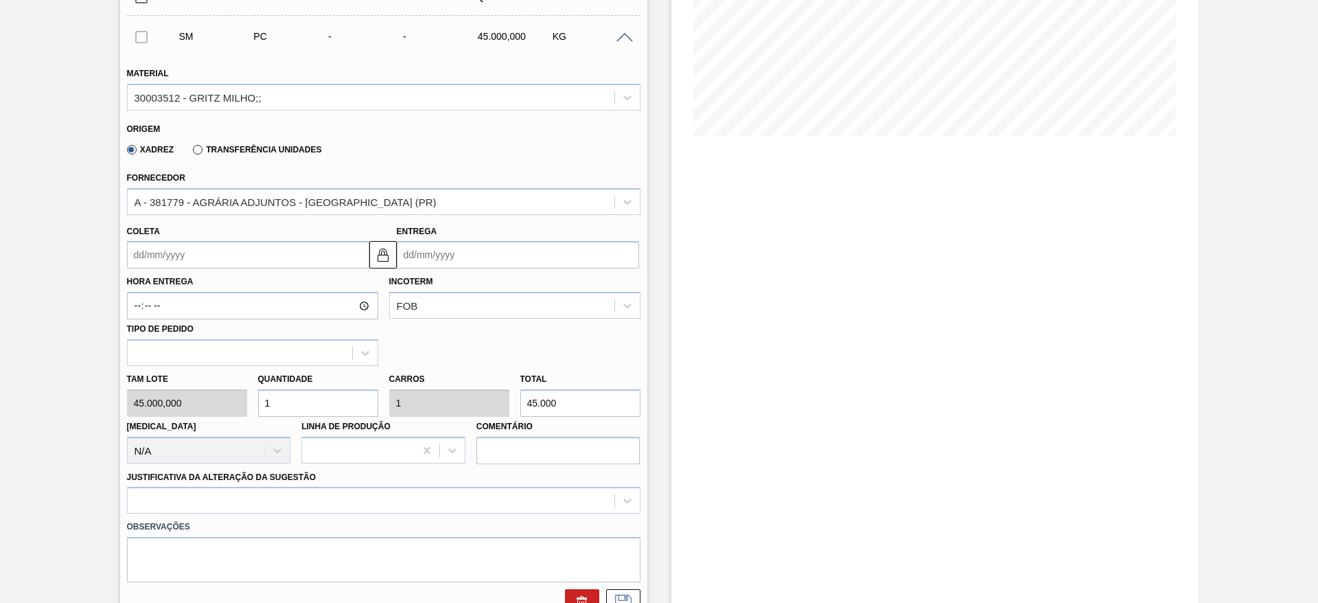
click at [221, 396] on div "[PERSON_NAME] 45.000,000 Quantidade 1 Carros 1 Total 45.000 [MEDICAL_DATA] N/A …" at bounding box center [383, 415] width 524 height 98
type input "7"
type input "315.000"
type input "0"
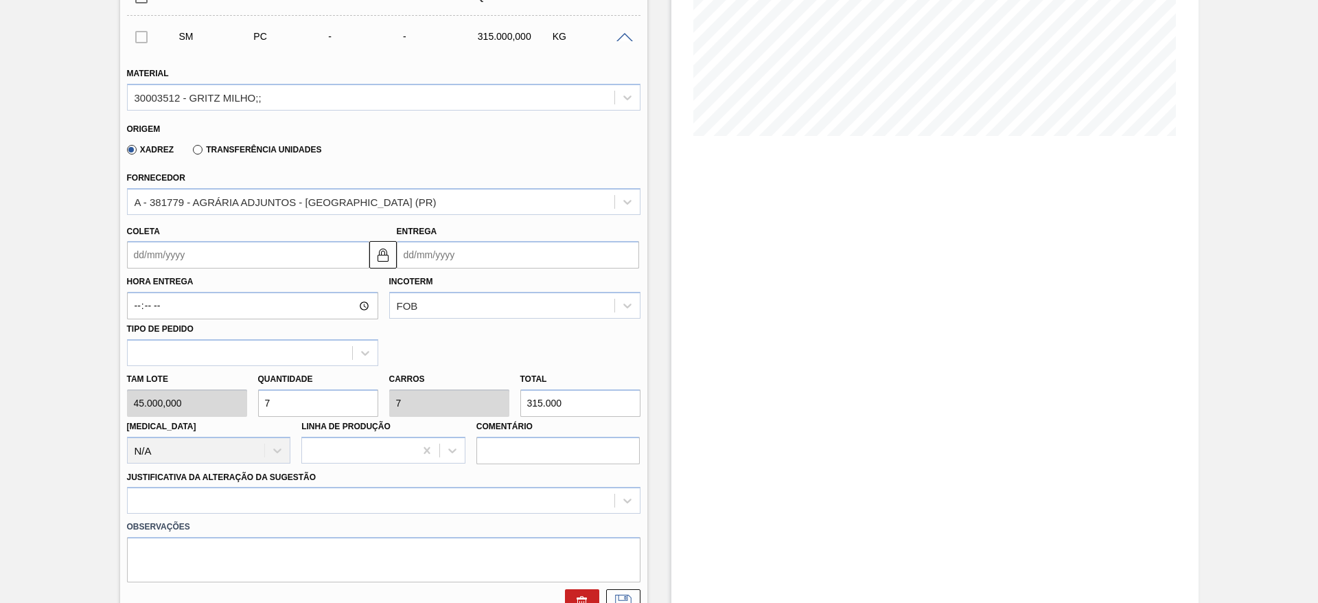
type input "0"
type input "6"
type input "270.000"
type input "6"
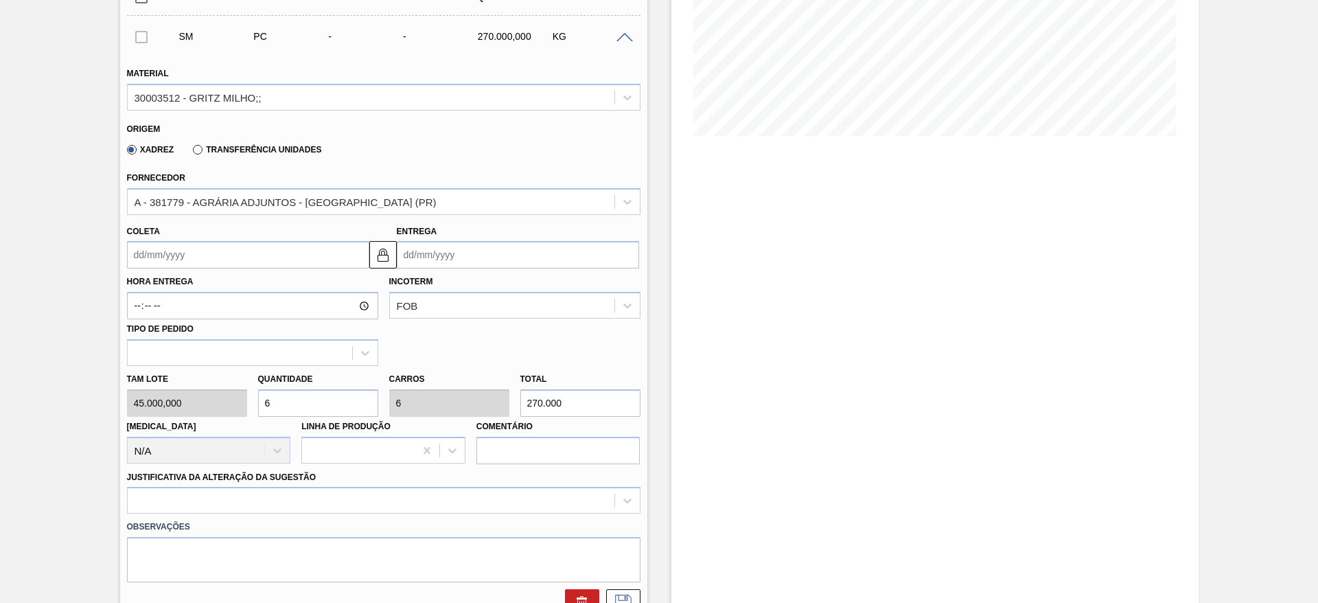
click at [135, 254] on input "Coleta" at bounding box center [248, 254] width 242 height 27
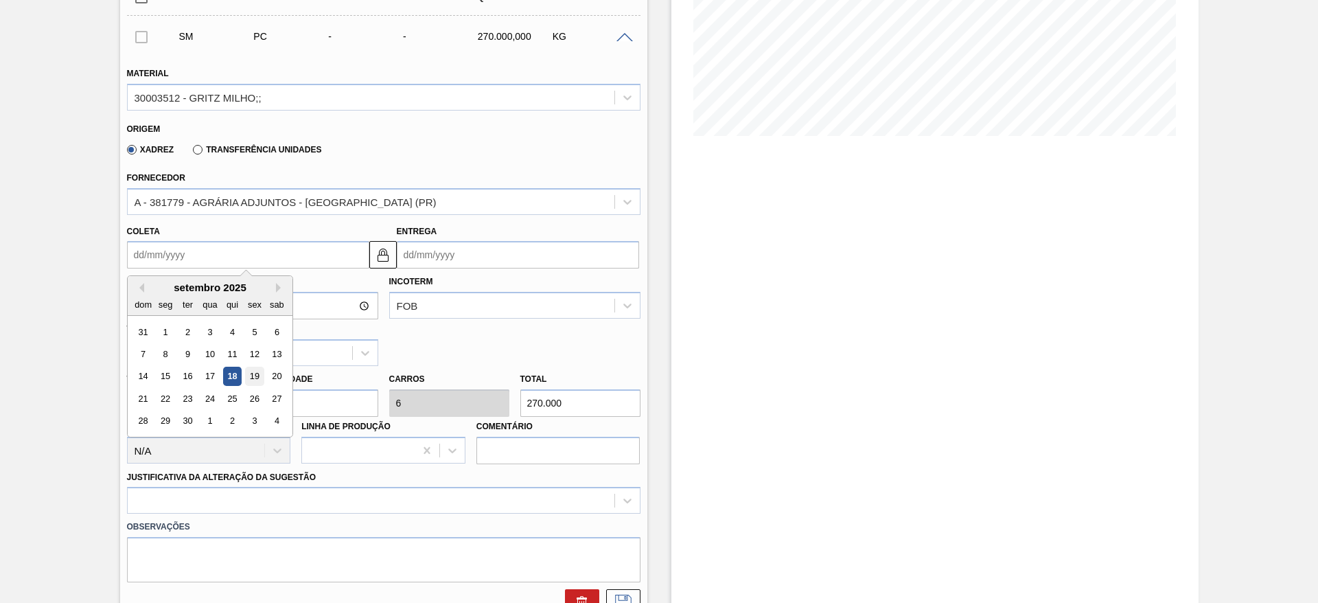
click at [255, 375] on div "19" at bounding box center [254, 376] width 19 height 19
type input "[DATE]"
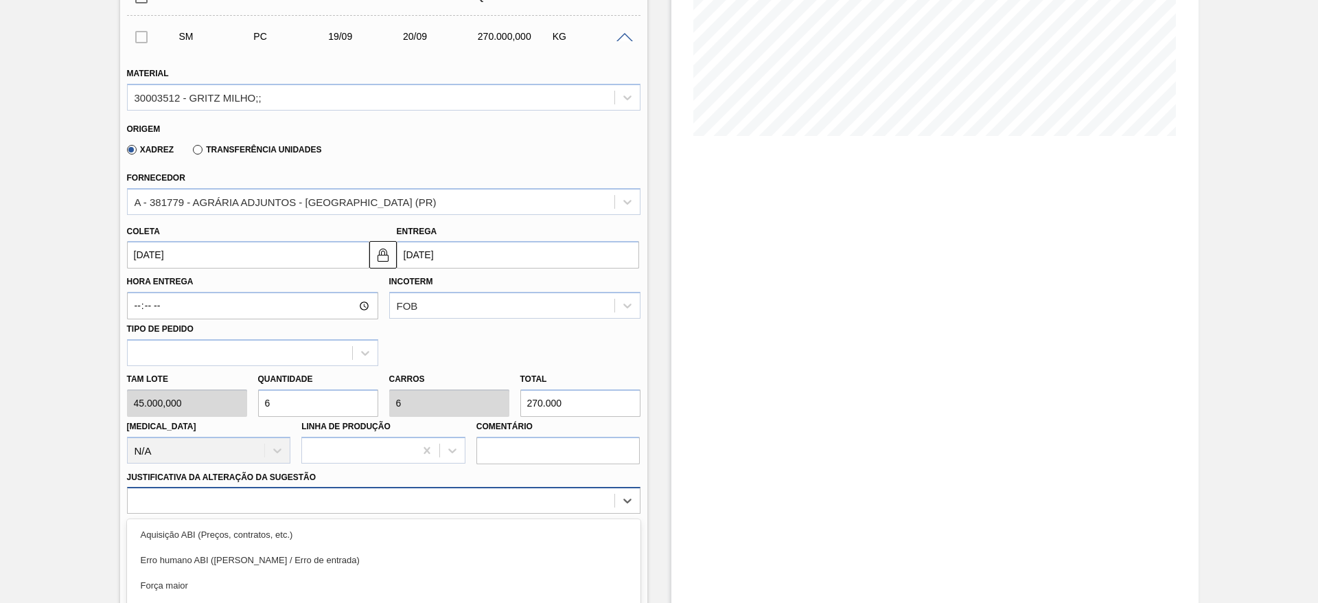
click at [491, 495] on div "option Master data incorreto ABI (LT, MOQ, etc.) focused, 5 of 18. 18 results a…" at bounding box center [383, 500] width 513 height 27
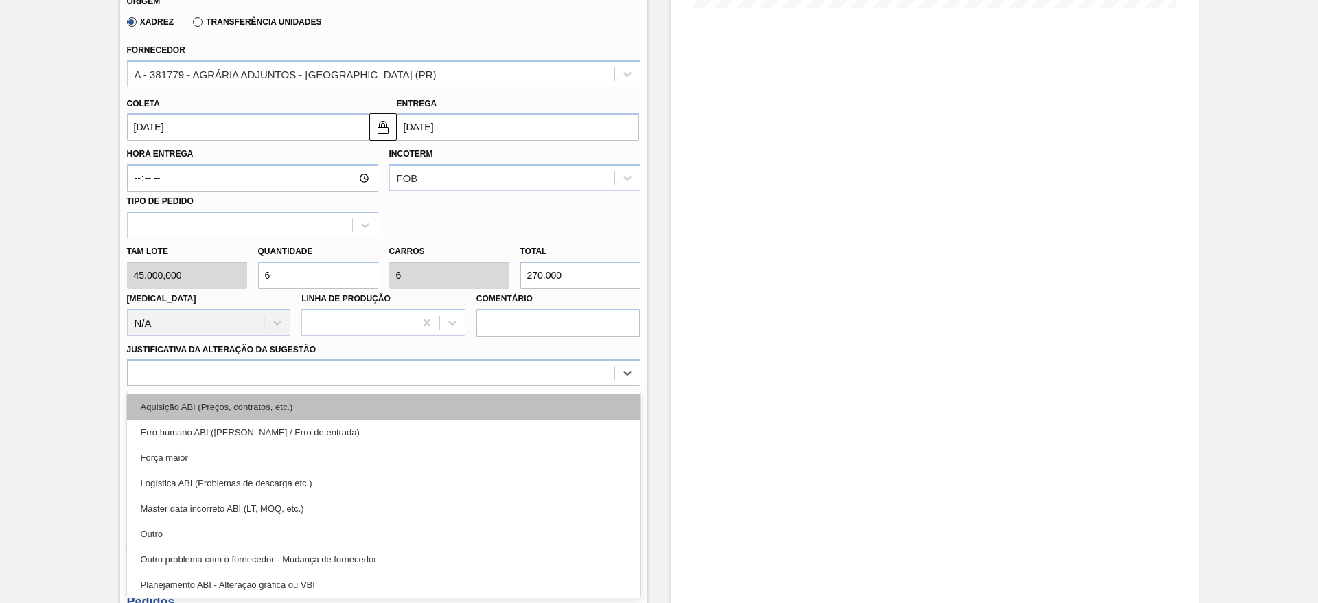
click at [511, 412] on div "Aquisição ABI (Preços, contratos, etc.)" at bounding box center [383, 406] width 513 height 25
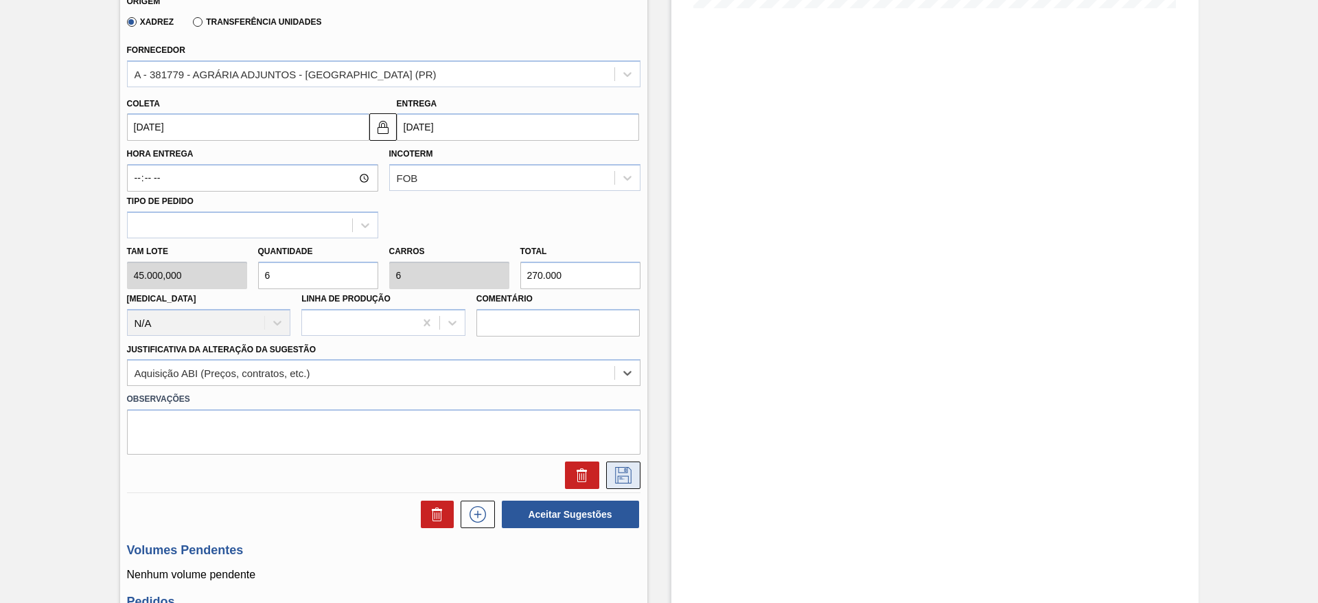
click at [629, 463] on button at bounding box center [623, 474] width 34 height 27
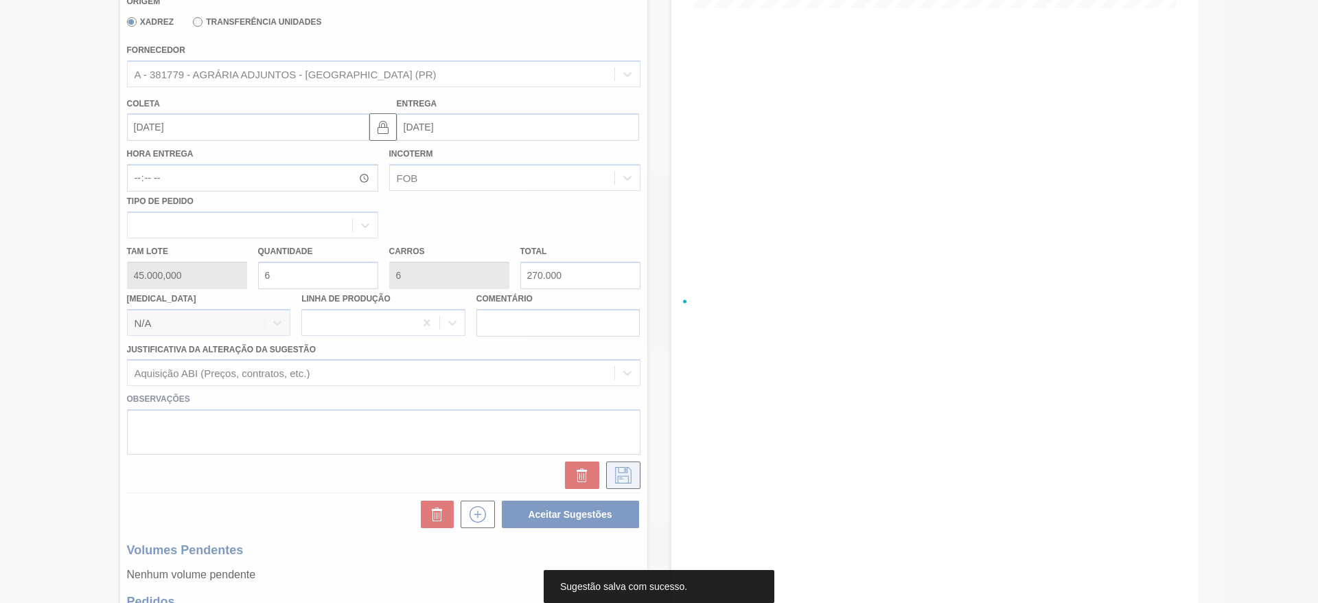
click at [629, 473] on div at bounding box center [659, 301] width 1318 height 603
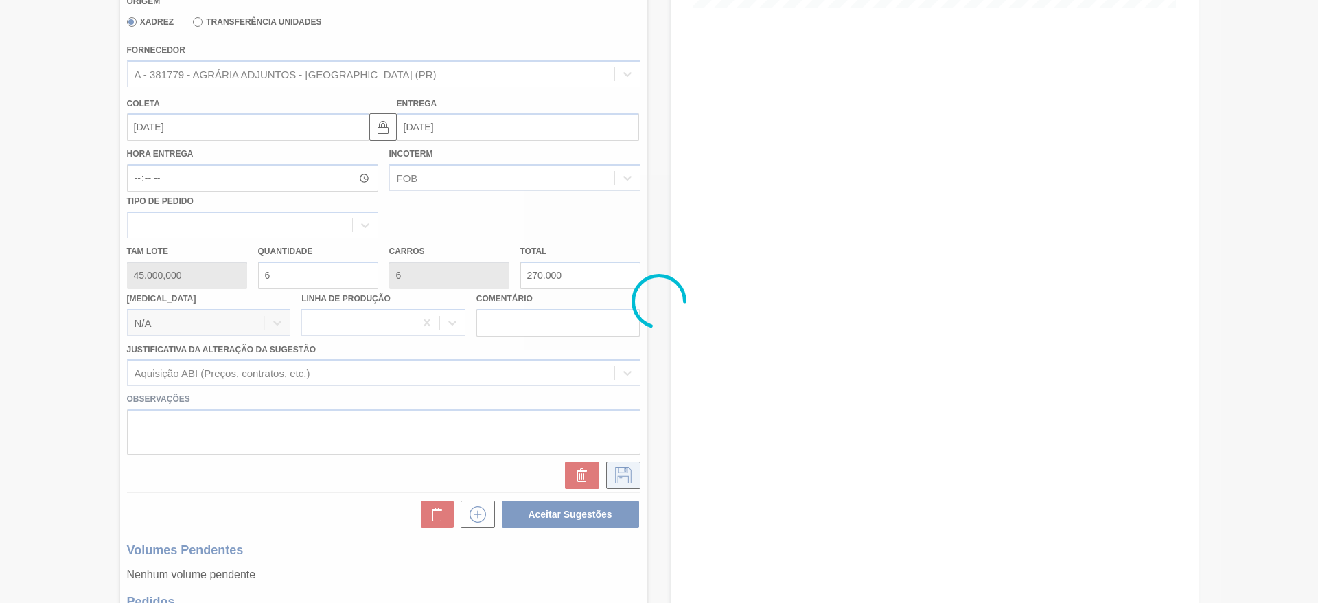
scroll to position [0, 0]
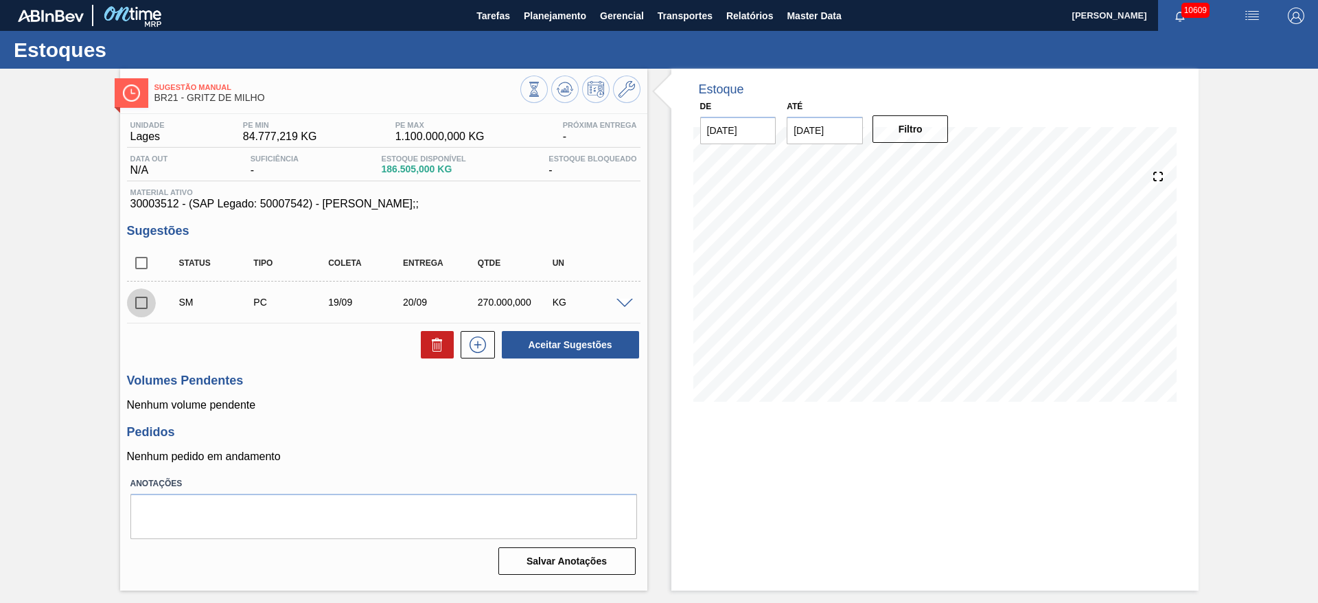
click at [141, 301] on input "checkbox" at bounding box center [141, 302] width 29 height 29
click at [559, 347] on button "Aceitar Sugestões" at bounding box center [570, 344] width 137 height 27
checkbox input "false"
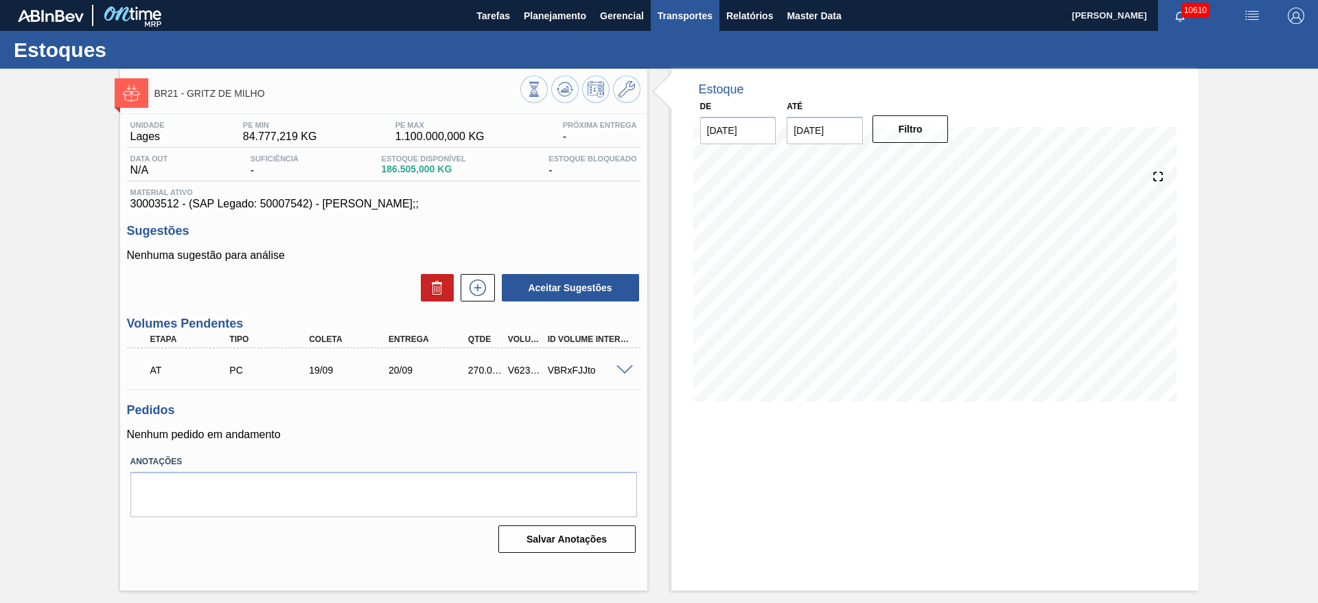
click at [665, 5] on button "Transportes" at bounding box center [685, 15] width 69 height 31
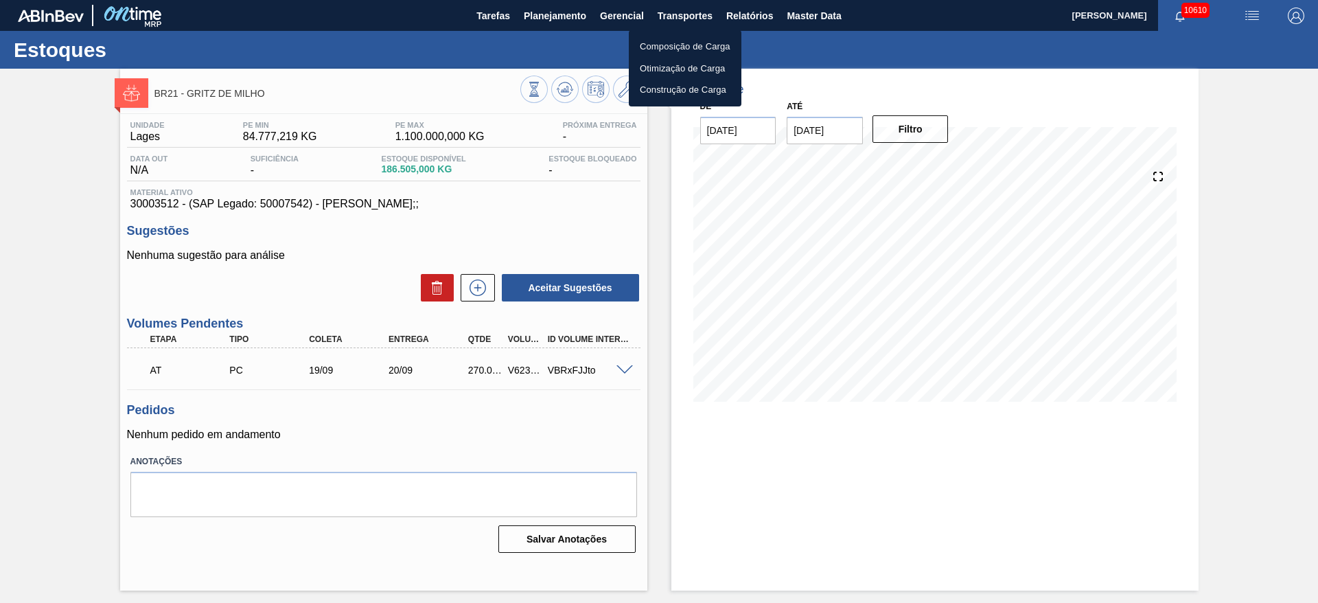
click at [660, 67] on li "Otimização de Carga" at bounding box center [685, 69] width 113 height 22
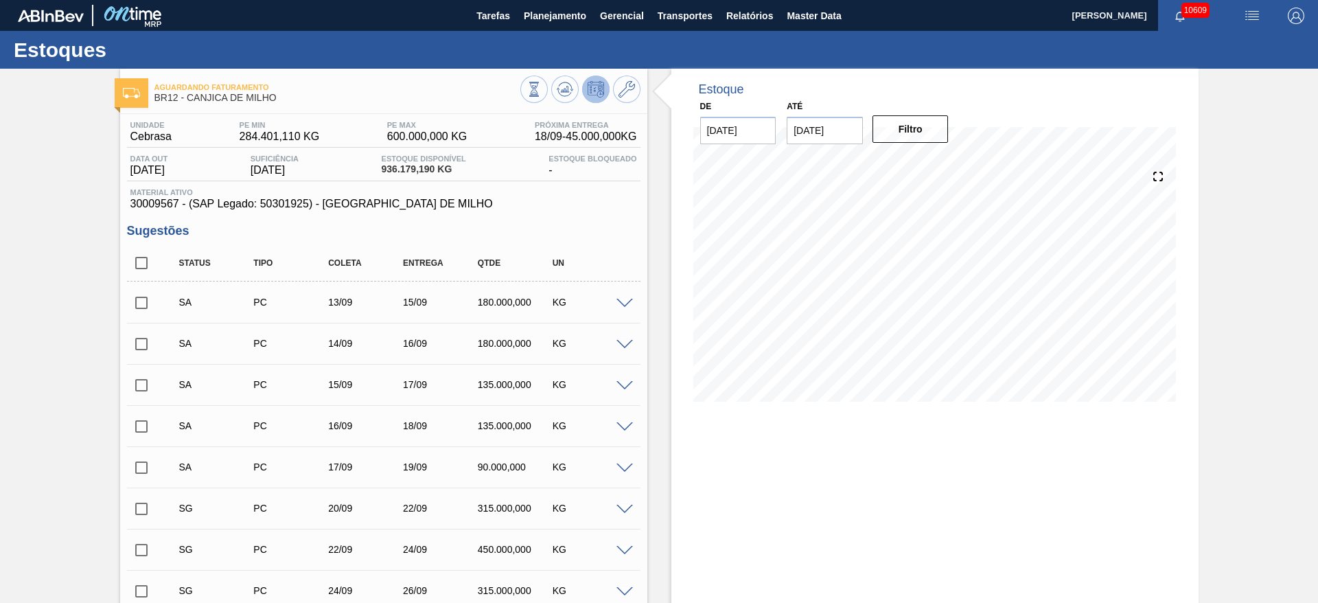
click at [620, 300] on span at bounding box center [624, 304] width 16 height 10
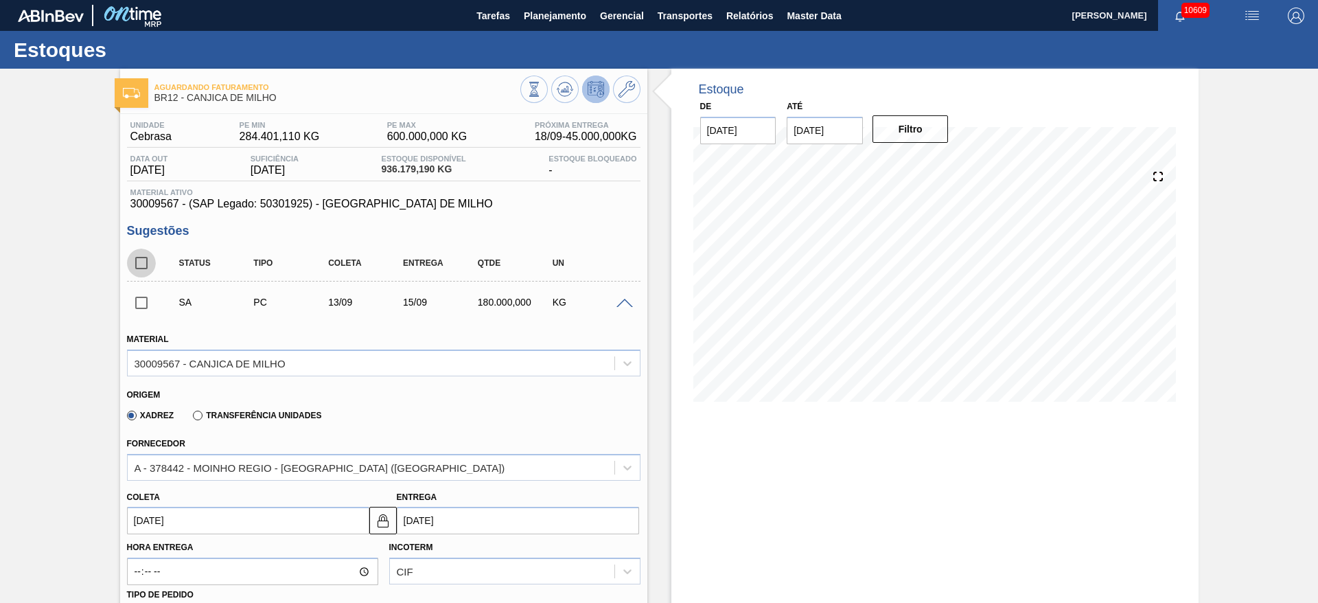
click at [141, 266] on input "checkbox" at bounding box center [141, 262] width 29 height 29
checkbox input "true"
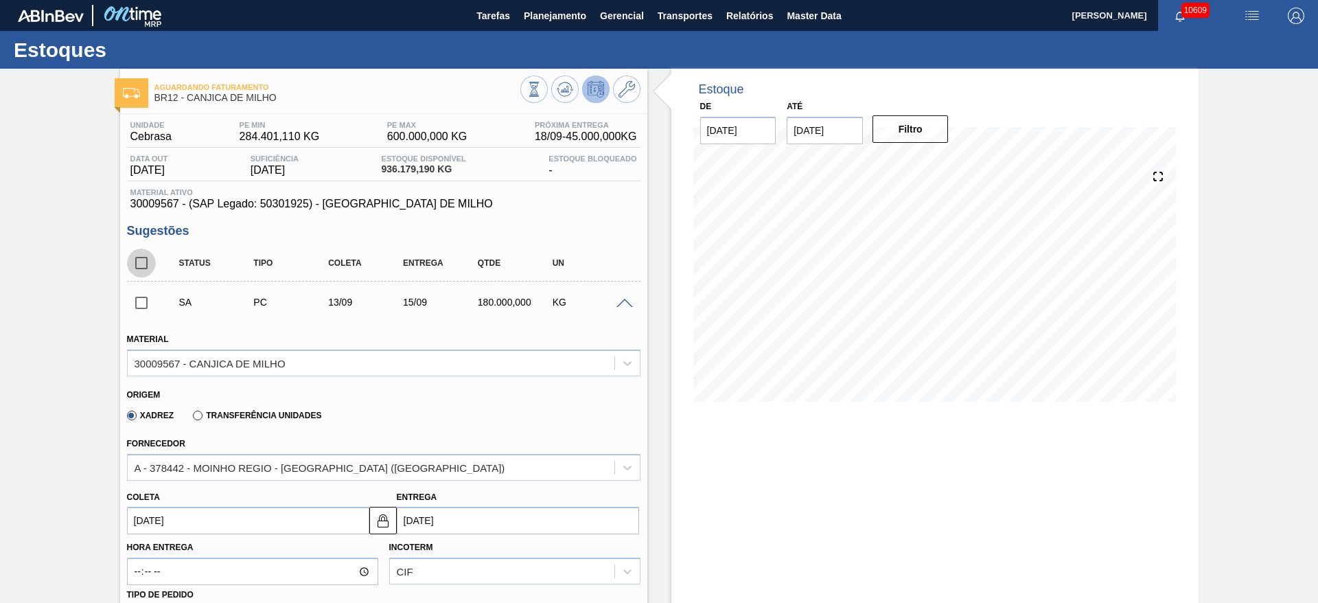
checkbox input "true"
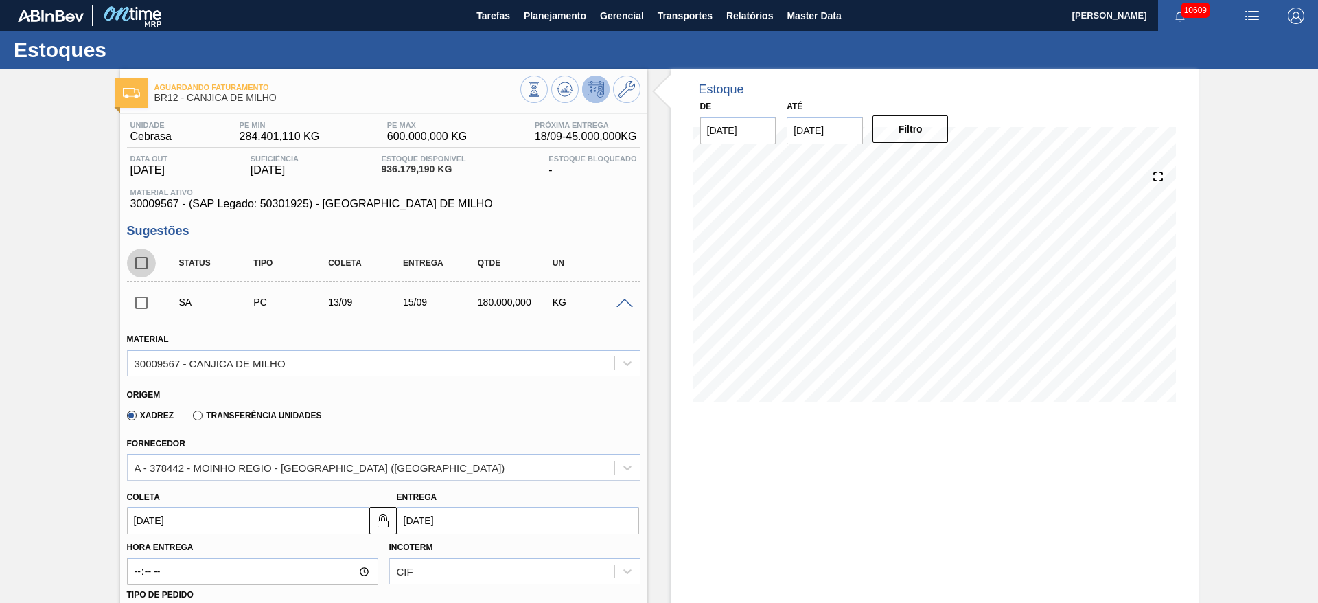
checkbox input "true"
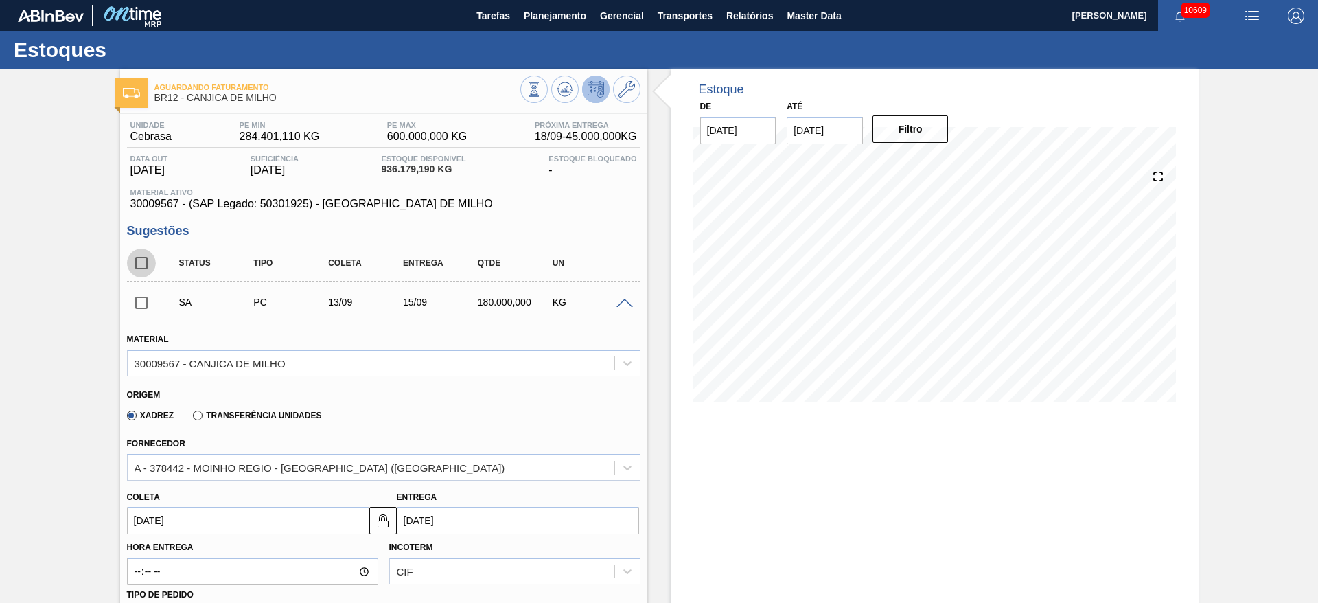
checkbox input "true"
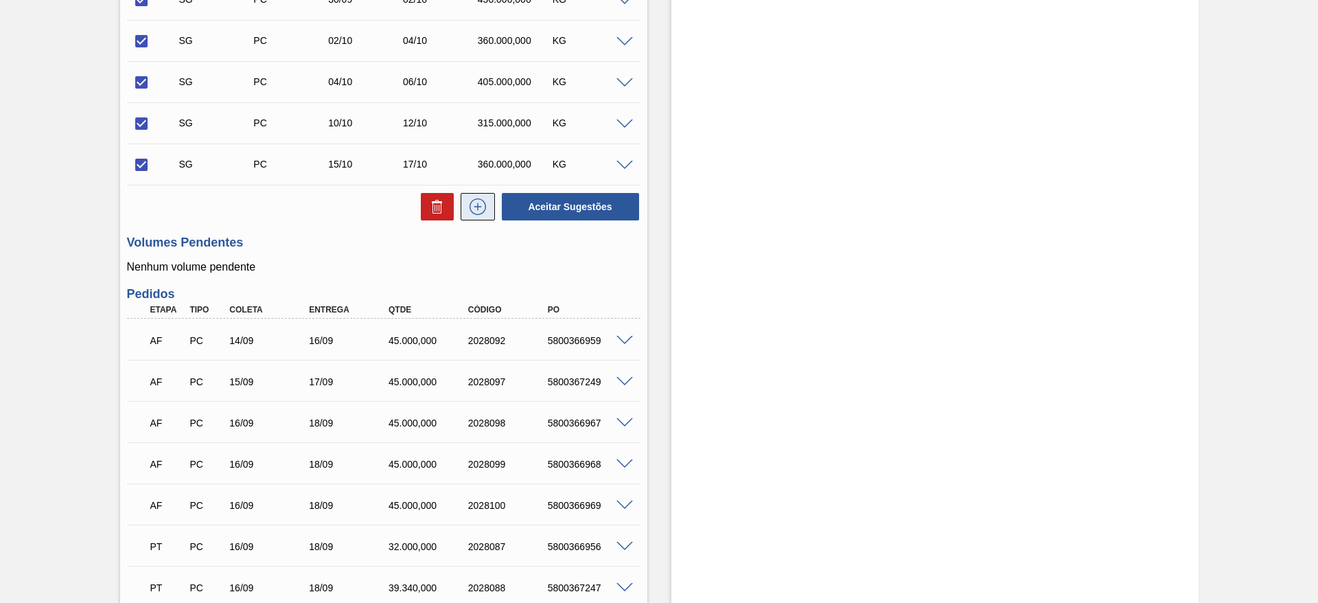
scroll to position [1235, 0]
click at [427, 201] on button at bounding box center [437, 207] width 33 height 27
checkbox input "false"
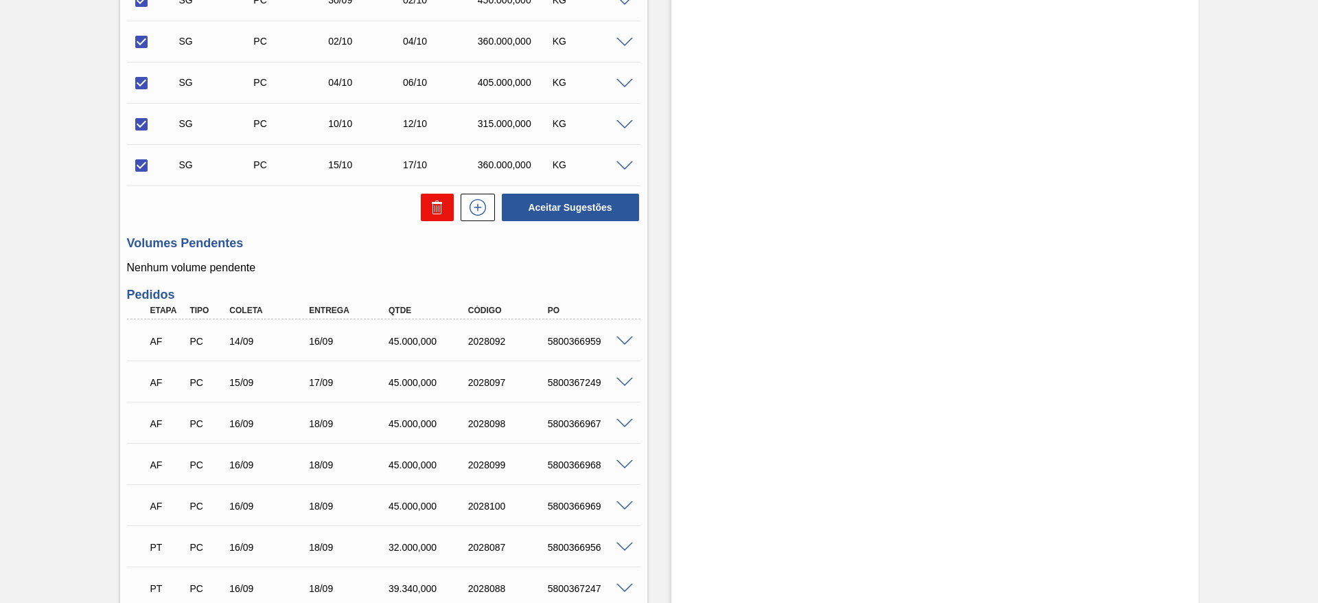
checkbox input "false"
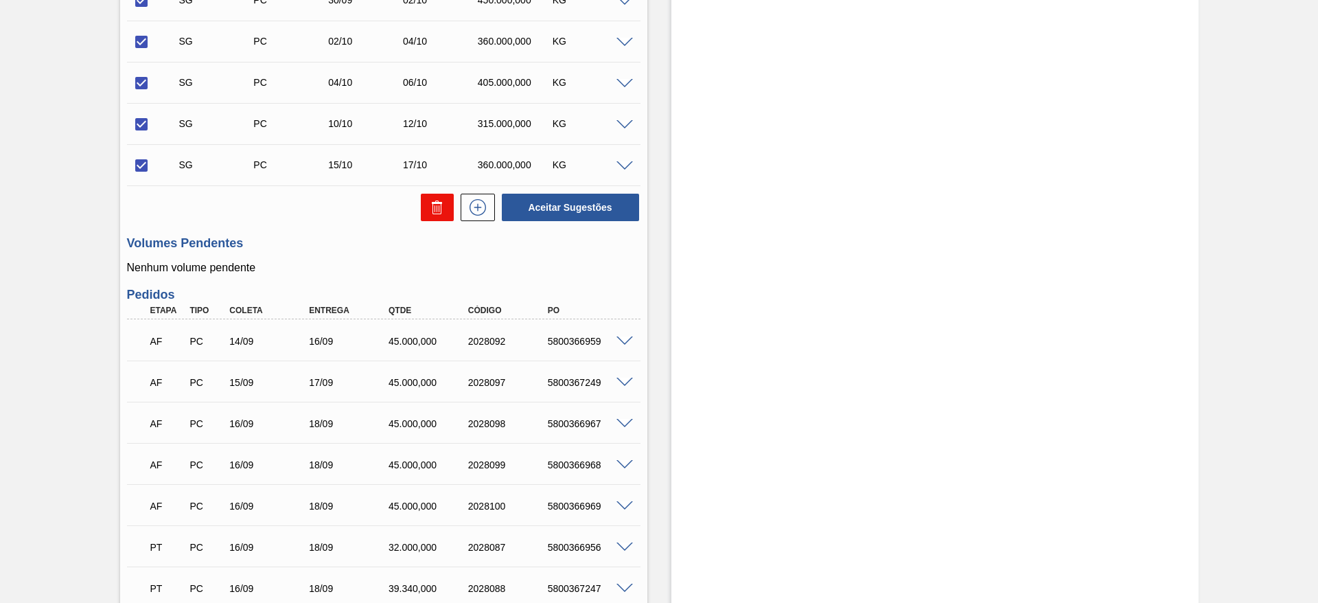
checkbox input "false"
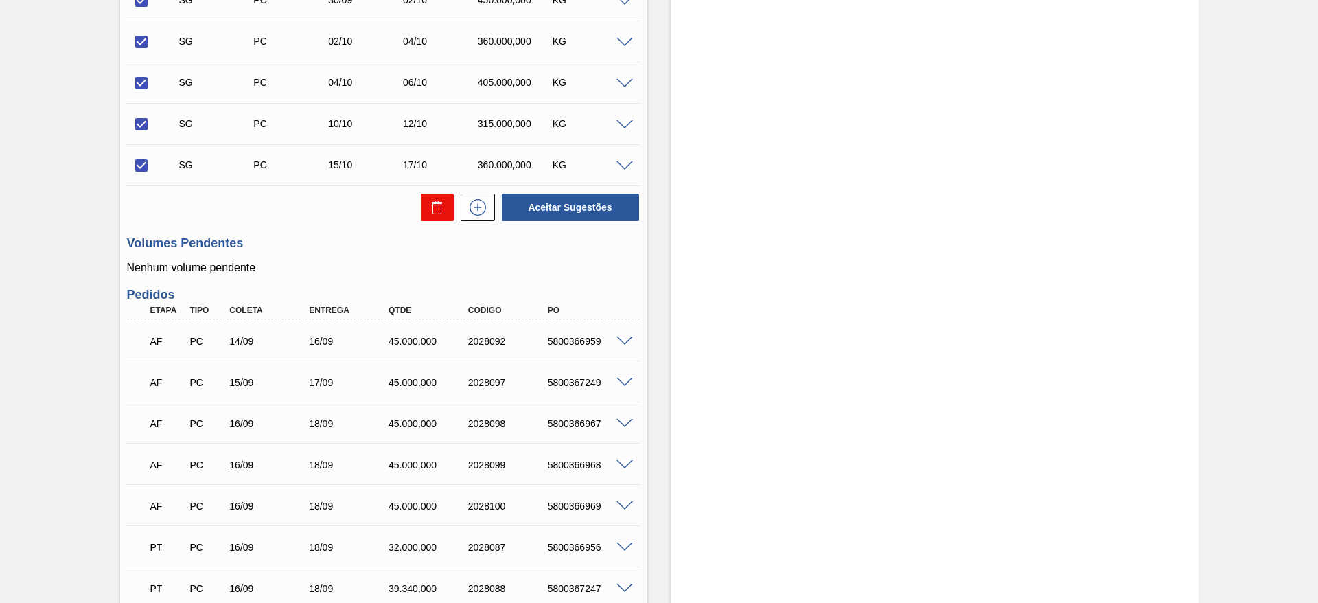
checkbox input "false"
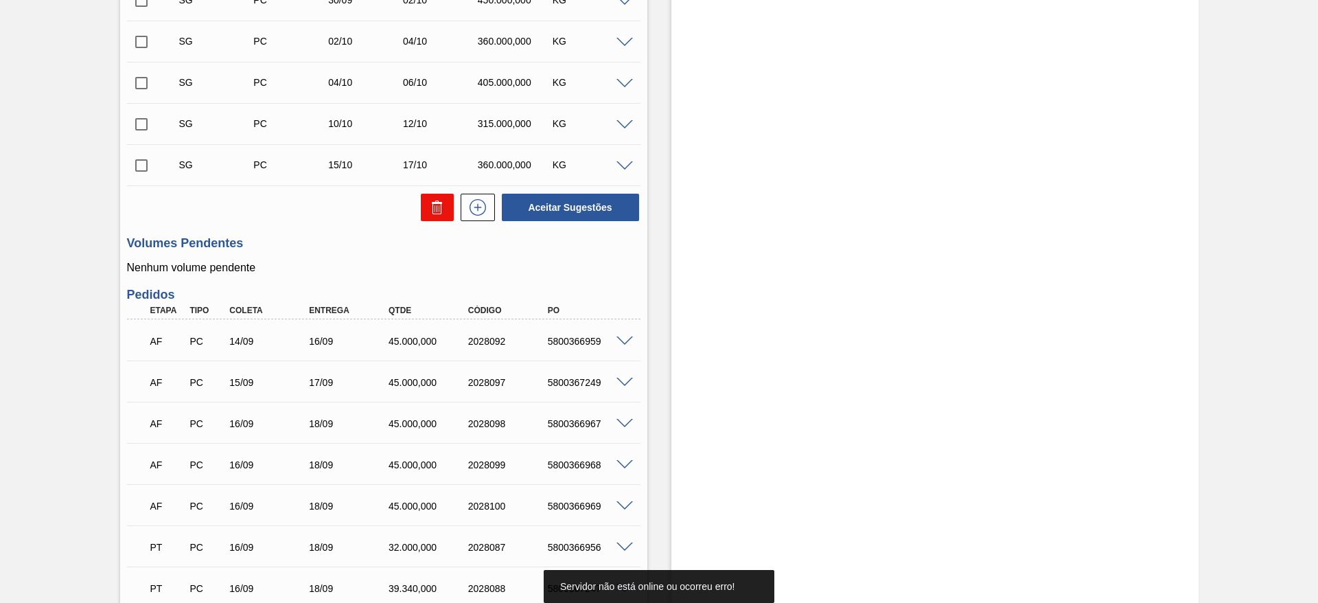
click at [429, 206] on icon at bounding box center [437, 207] width 16 height 16
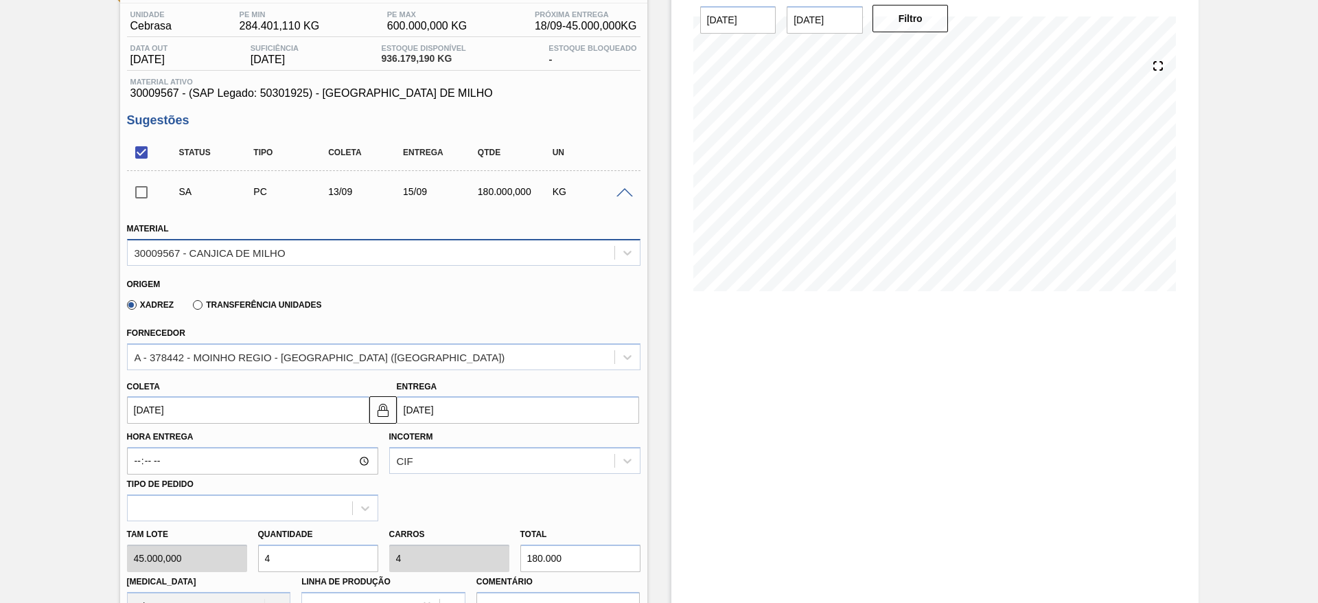
scroll to position [0, 0]
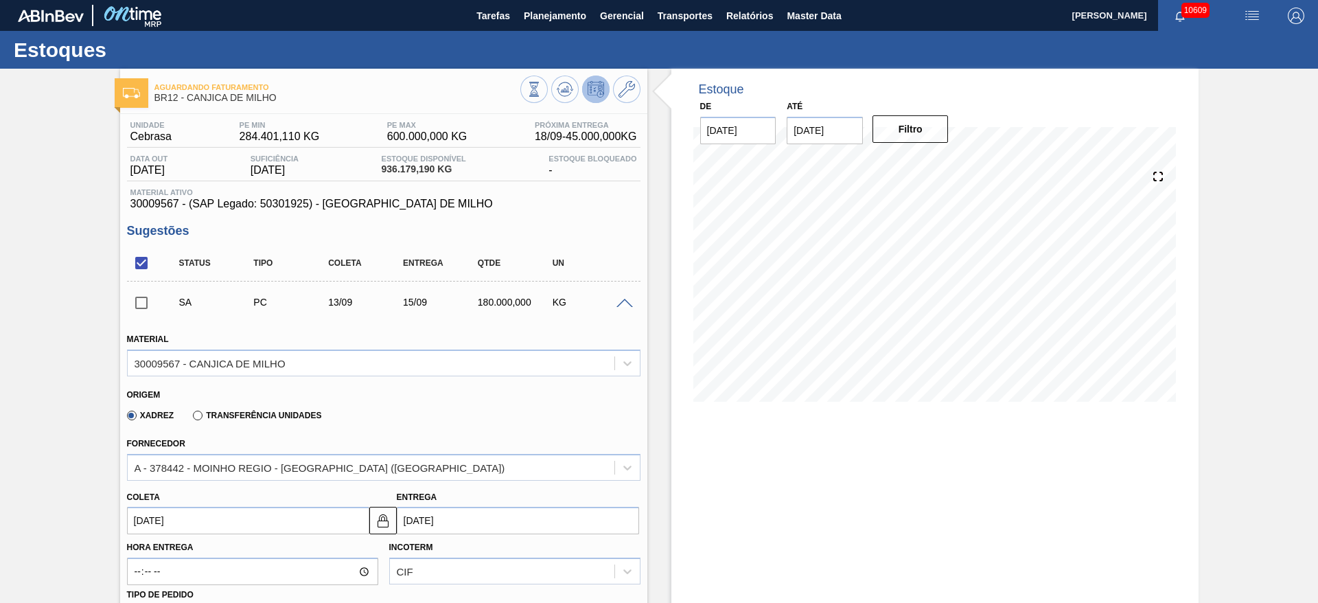
click at [139, 268] on input "checkbox" at bounding box center [141, 262] width 29 height 29
click at [141, 265] on input "checkbox" at bounding box center [141, 262] width 29 height 29
checkbox input "true"
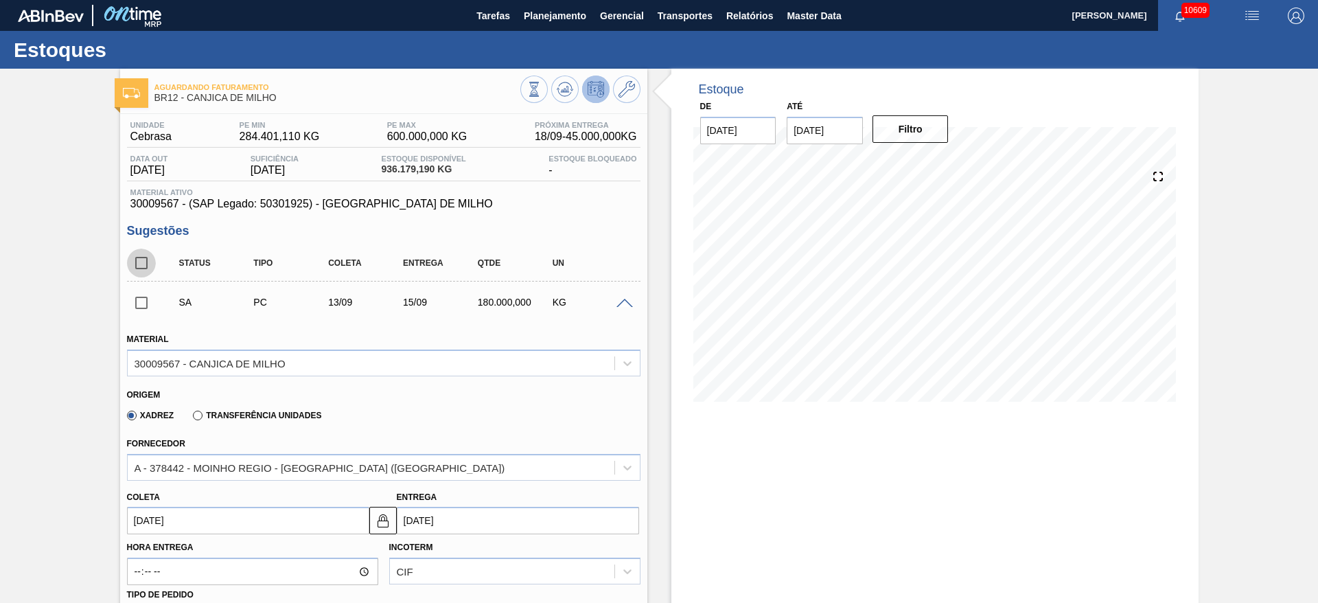
checkbox input "true"
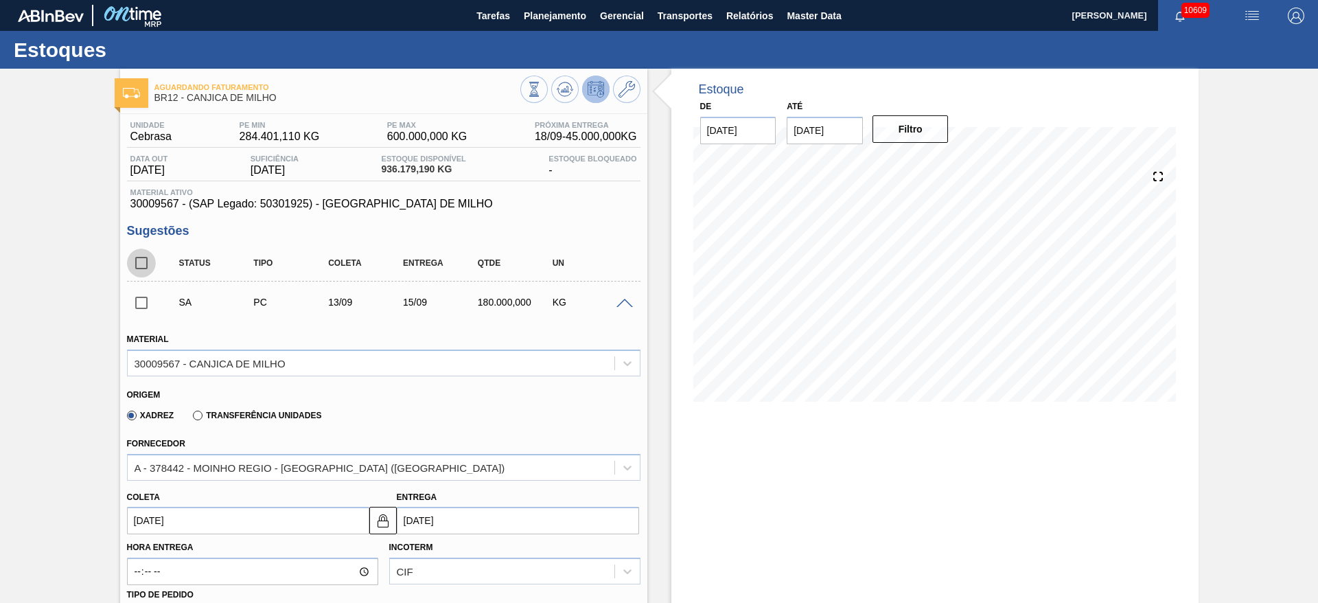
checkbox input "true"
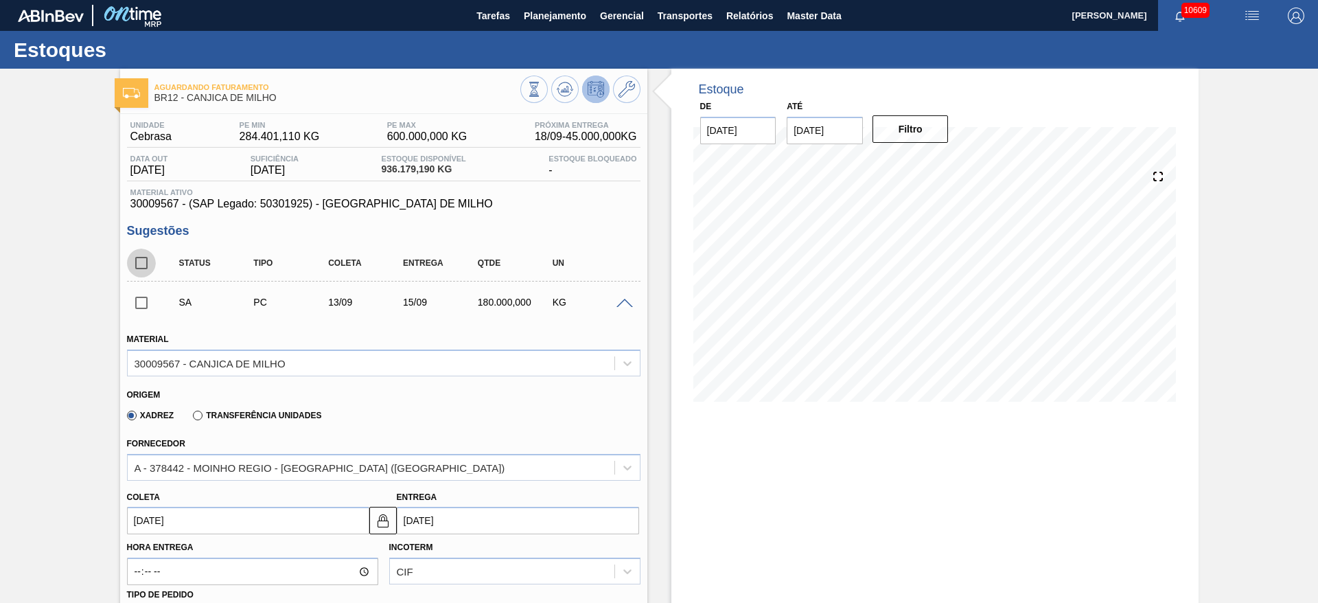
checkbox input "true"
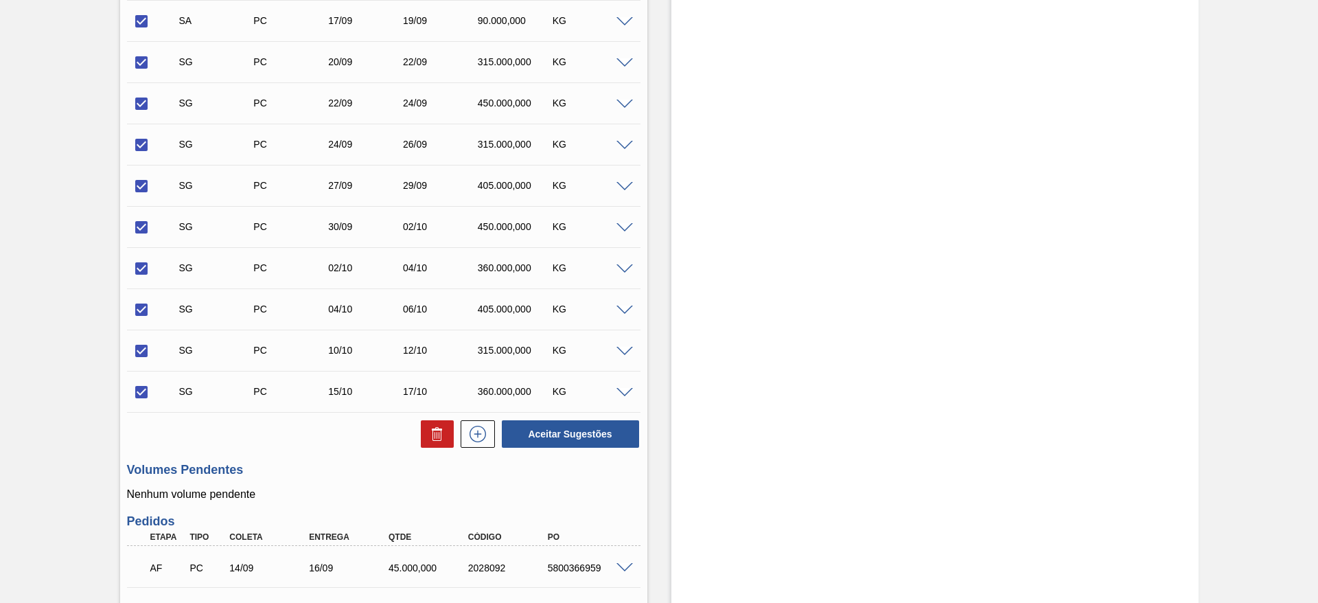
scroll to position [1338, 0]
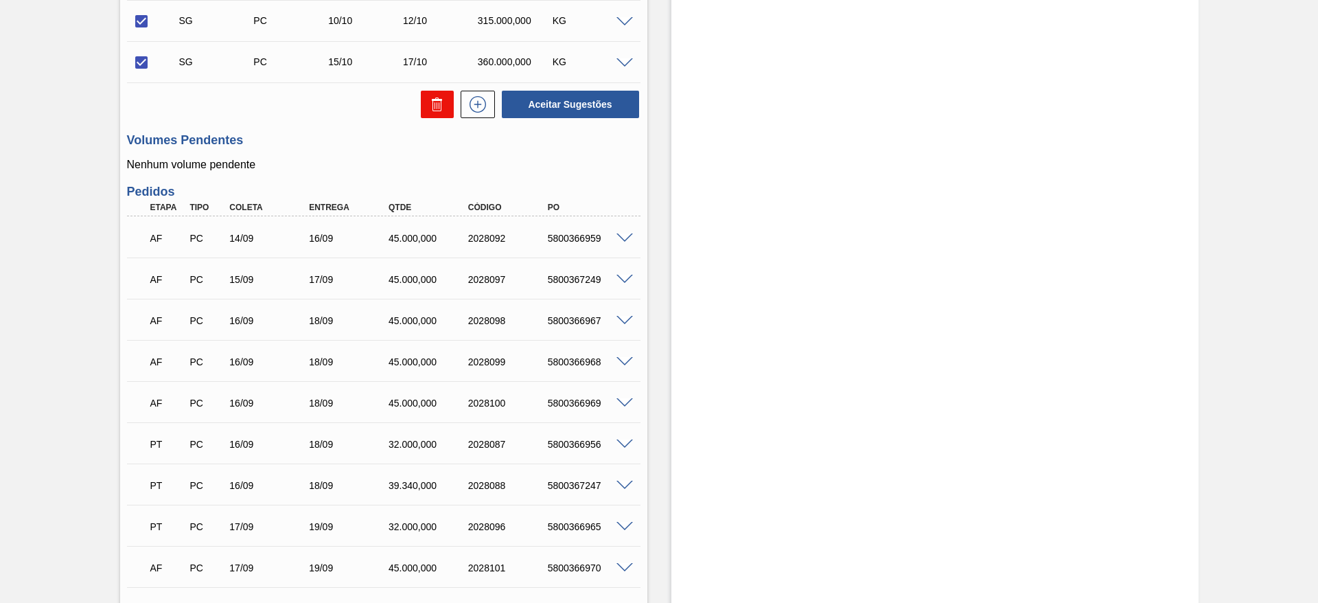
click at [431, 114] on button at bounding box center [437, 104] width 33 height 27
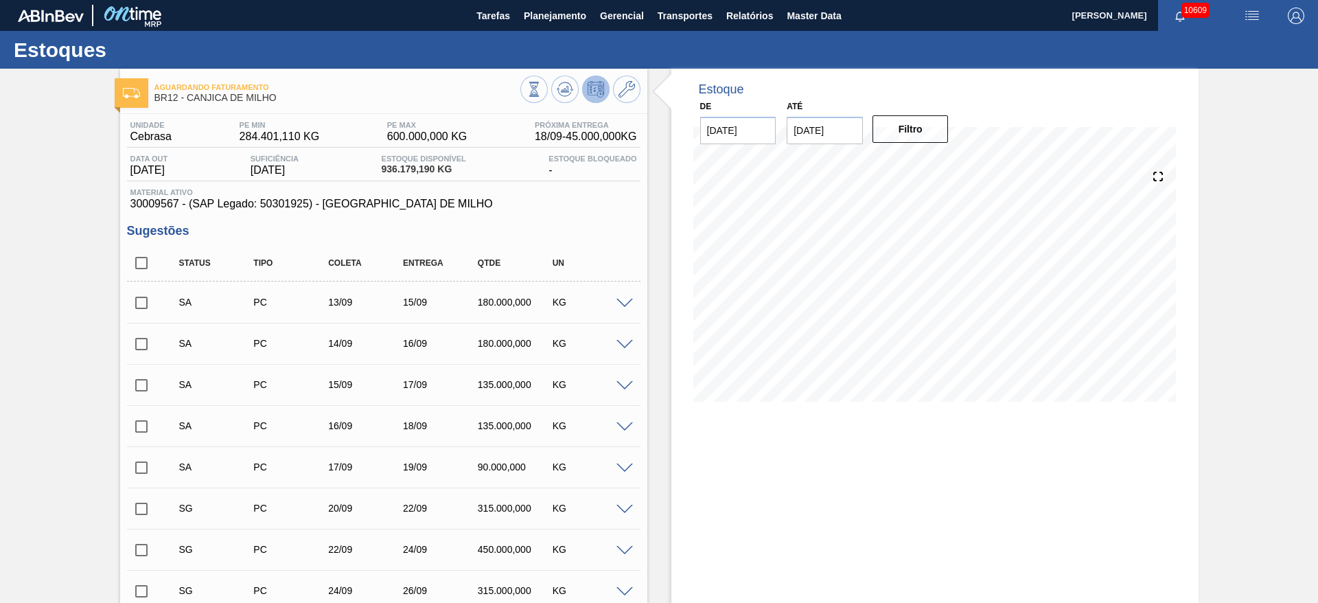
click at [143, 261] on input "checkbox" at bounding box center [141, 262] width 29 height 29
checkbox input "true"
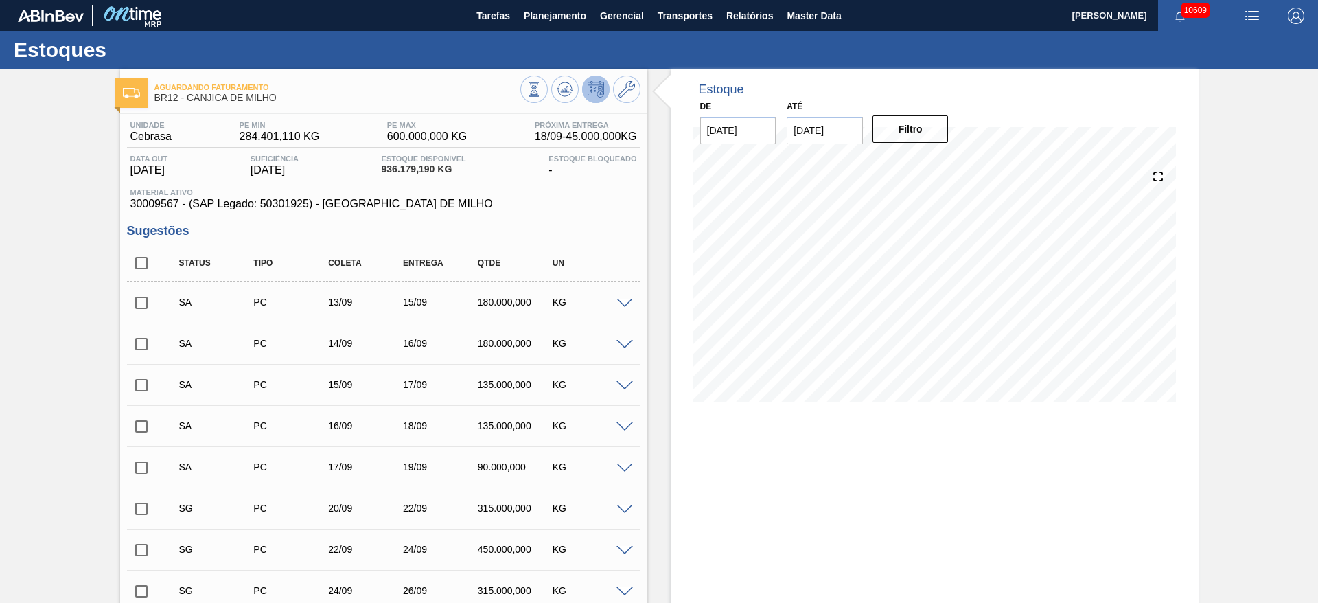
checkbox input "true"
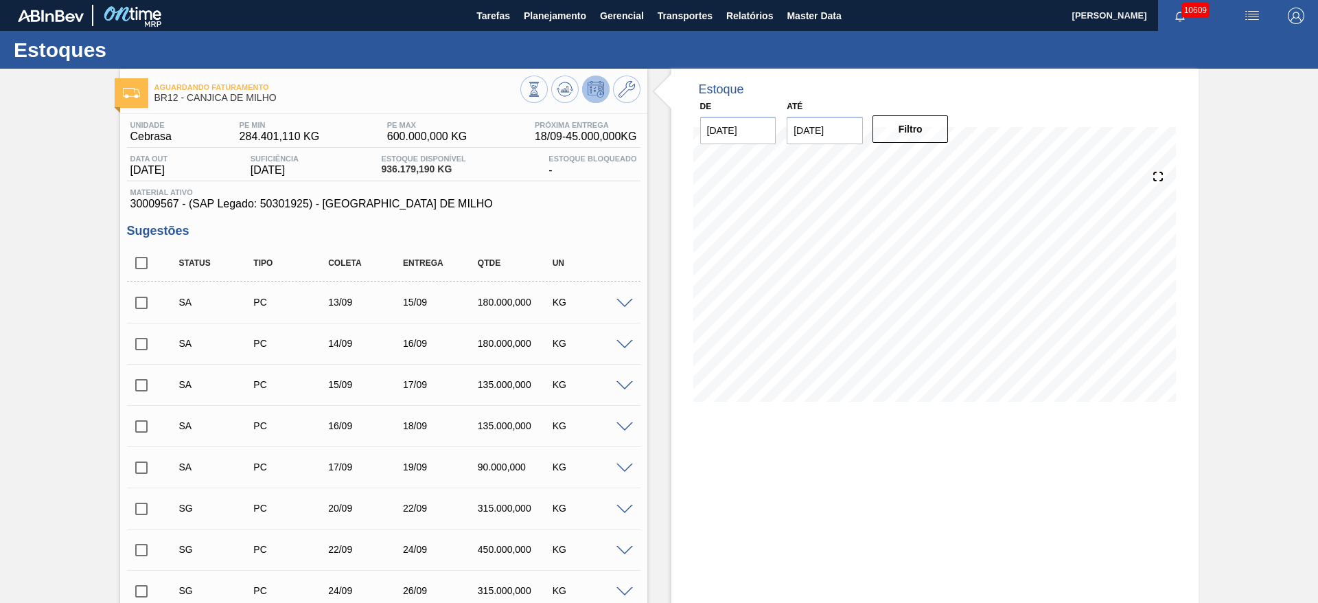
checkbox input "true"
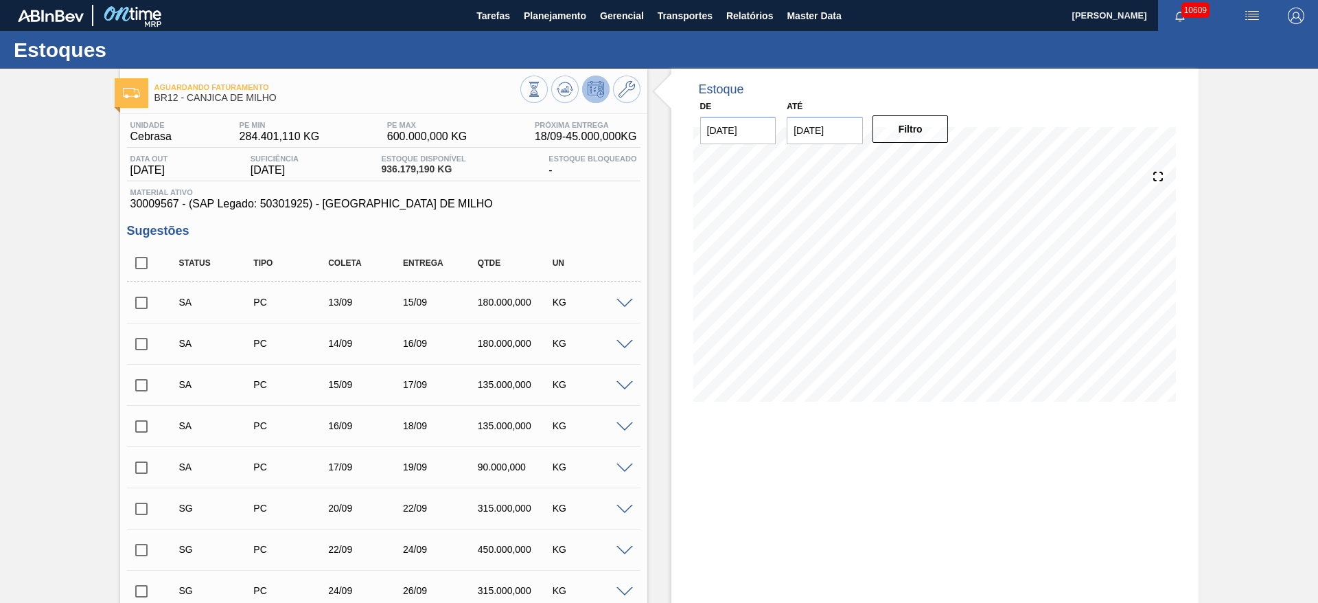
checkbox input "true"
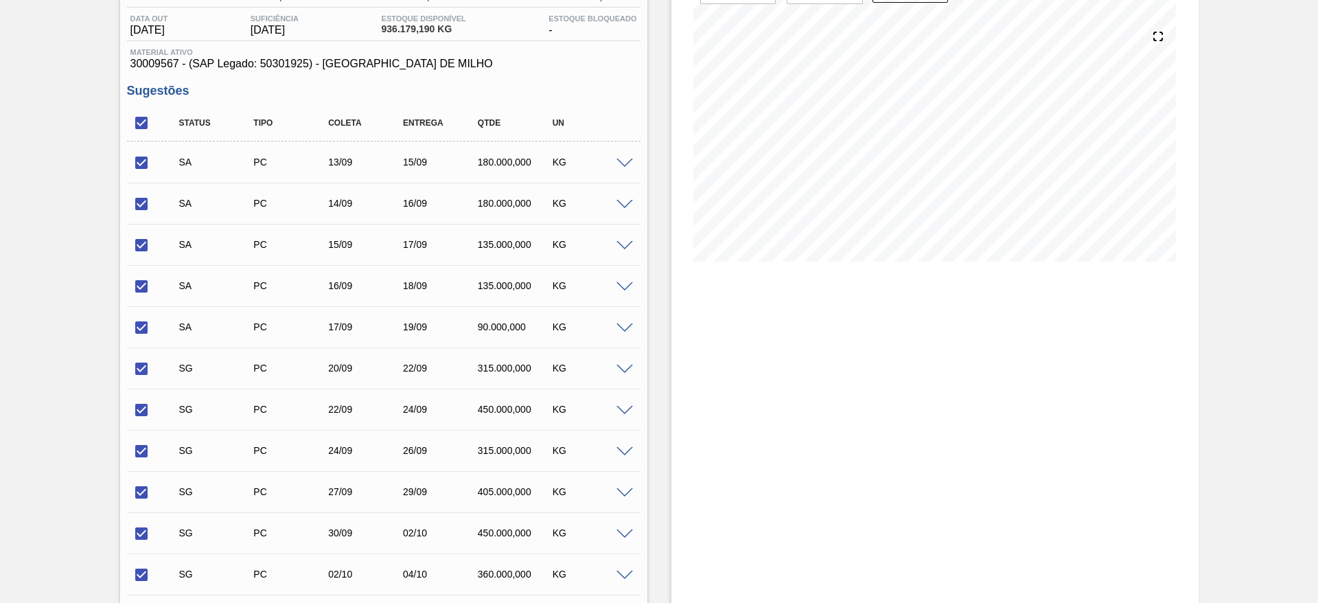
scroll to position [721, 0]
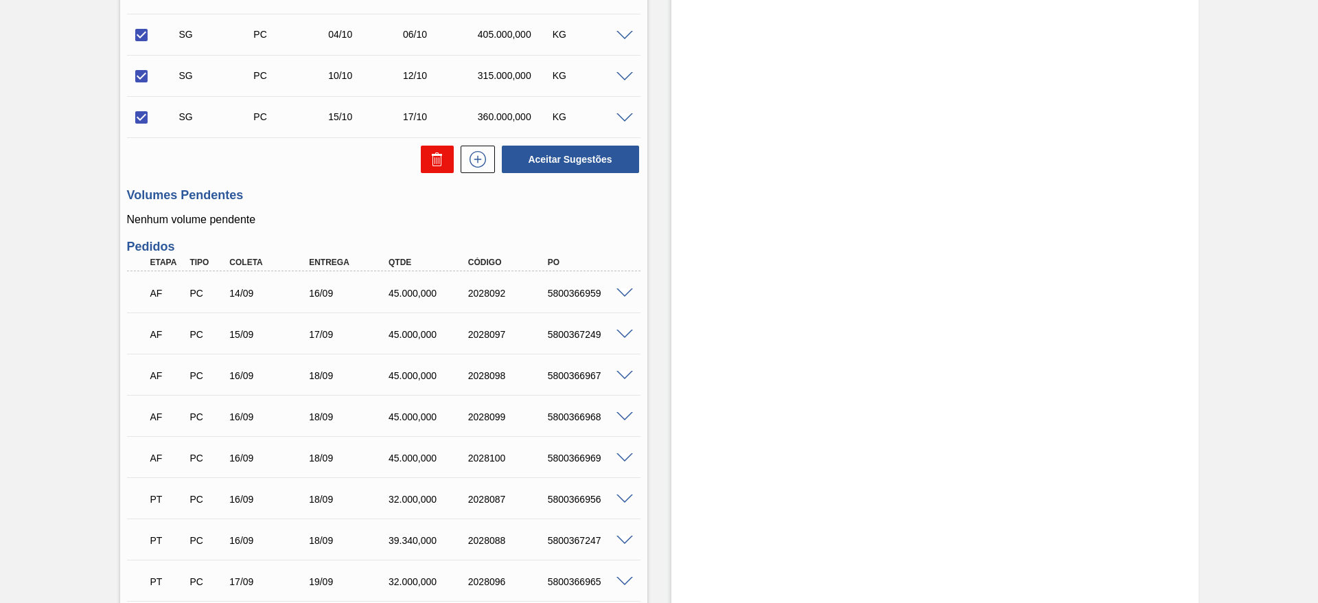
click at [430, 164] on icon at bounding box center [437, 159] width 16 height 16
checkbox input "false"
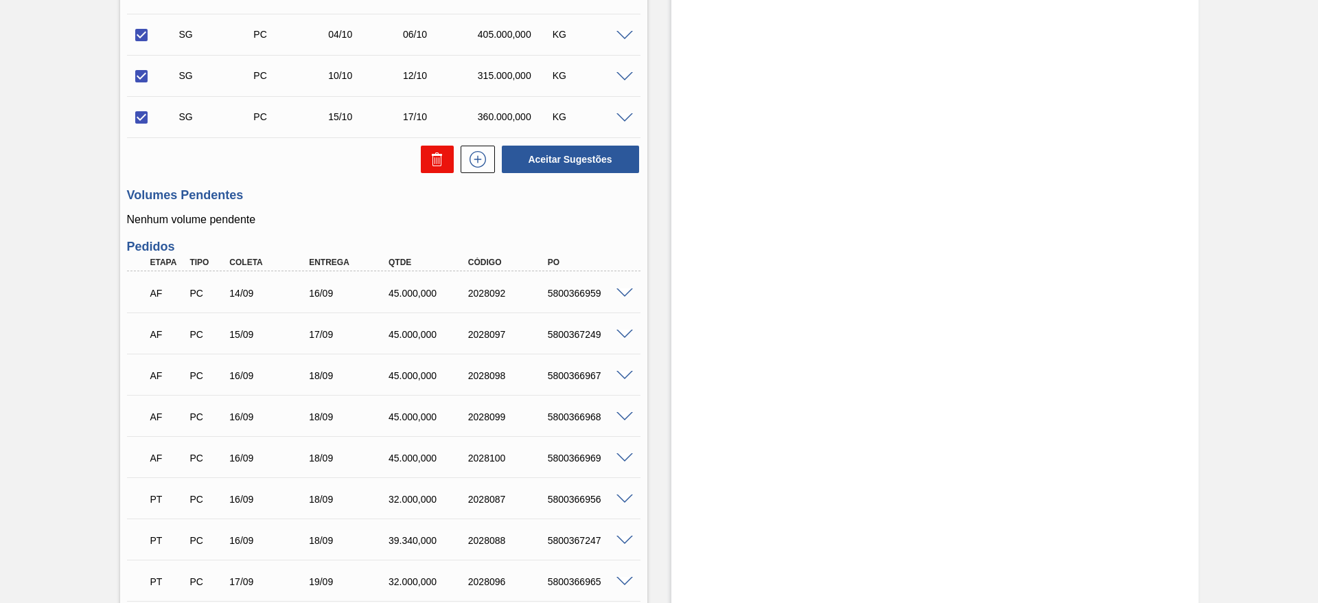
checkbox input "false"
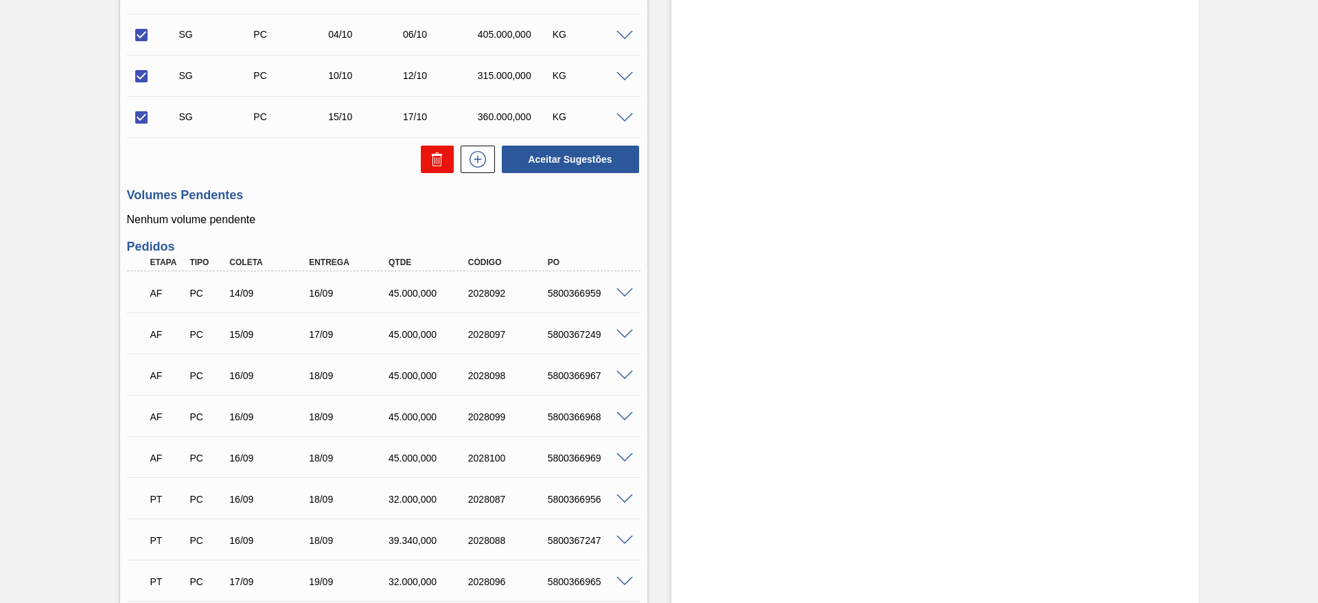
checkbox input "false"
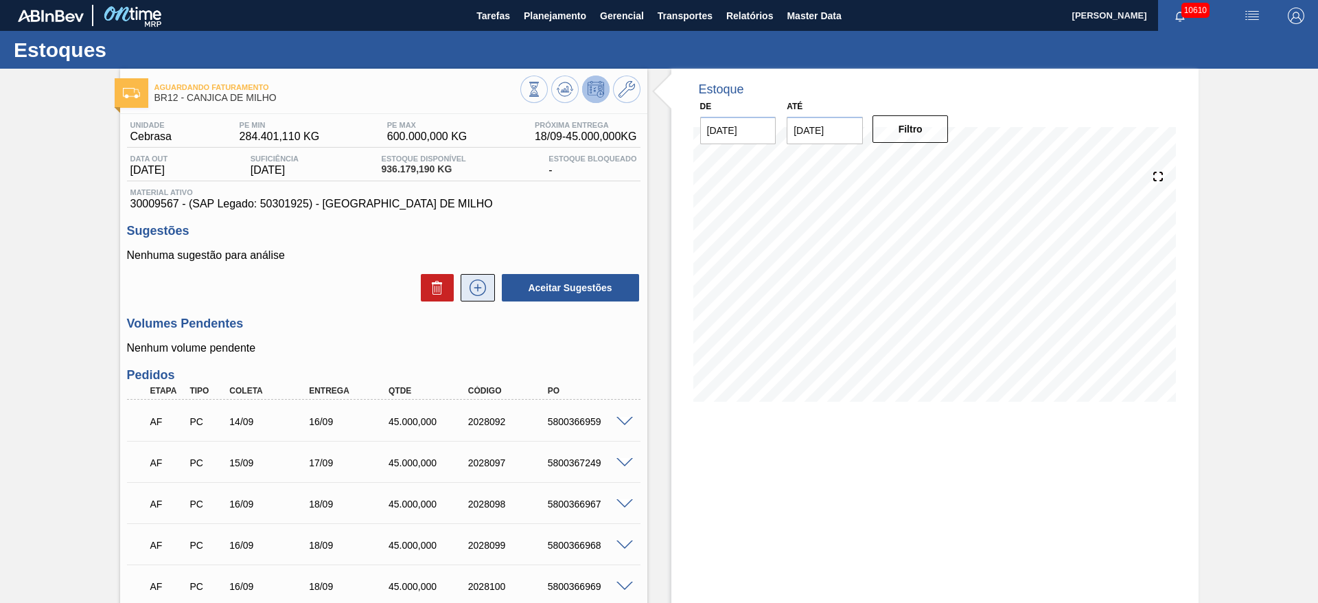
click at [476, 279] on icon at bounding box center [478, 287] width 22 height 16
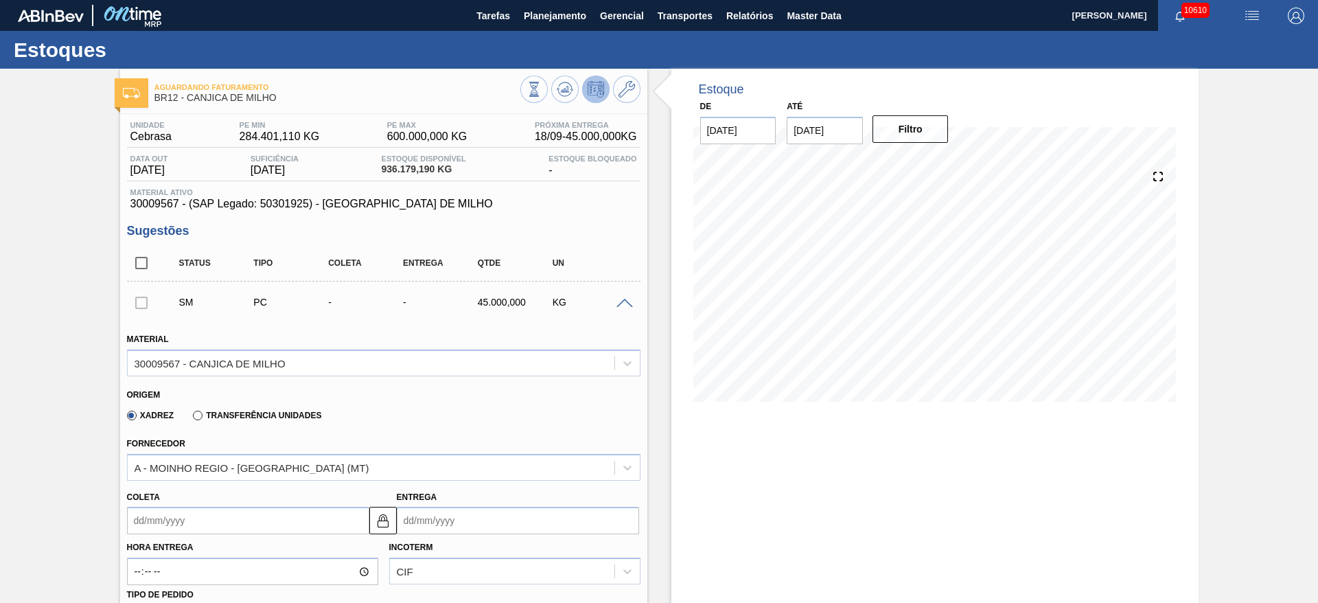
scroll to position [206, 0]
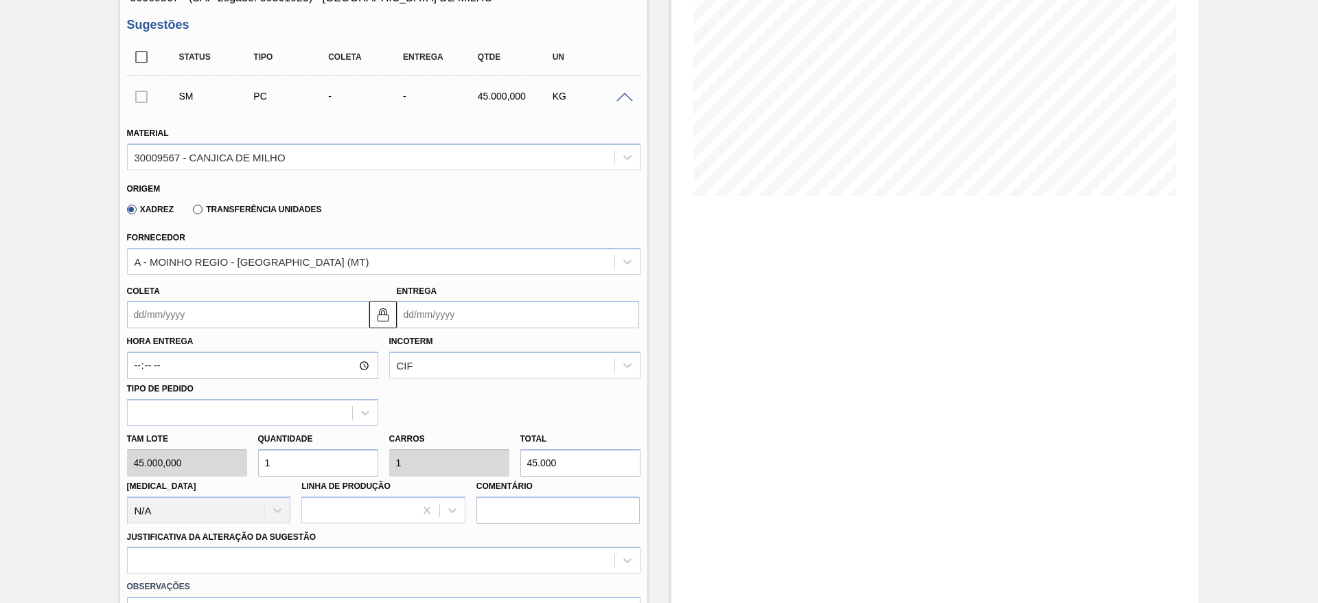
drag, startPoint x: 288, startPoint y: 467, endPoint x: 250, endPoint y: 469, distance: 37.1
click at [258, 469] on input "1" at bounding box center [318, 462] width 120 height 27
type input "3"
type input "135.000"
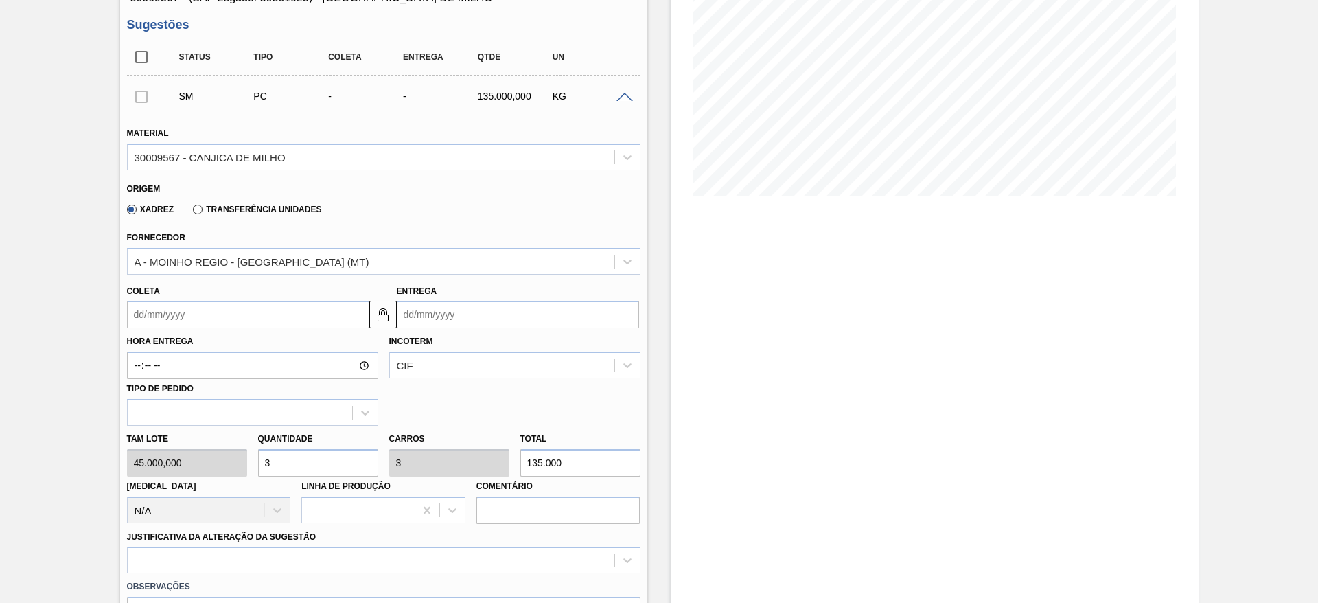
type input "3"
click at [163, 309] on input "Coleta" at bounding box center [248, 314] width 242 height 27
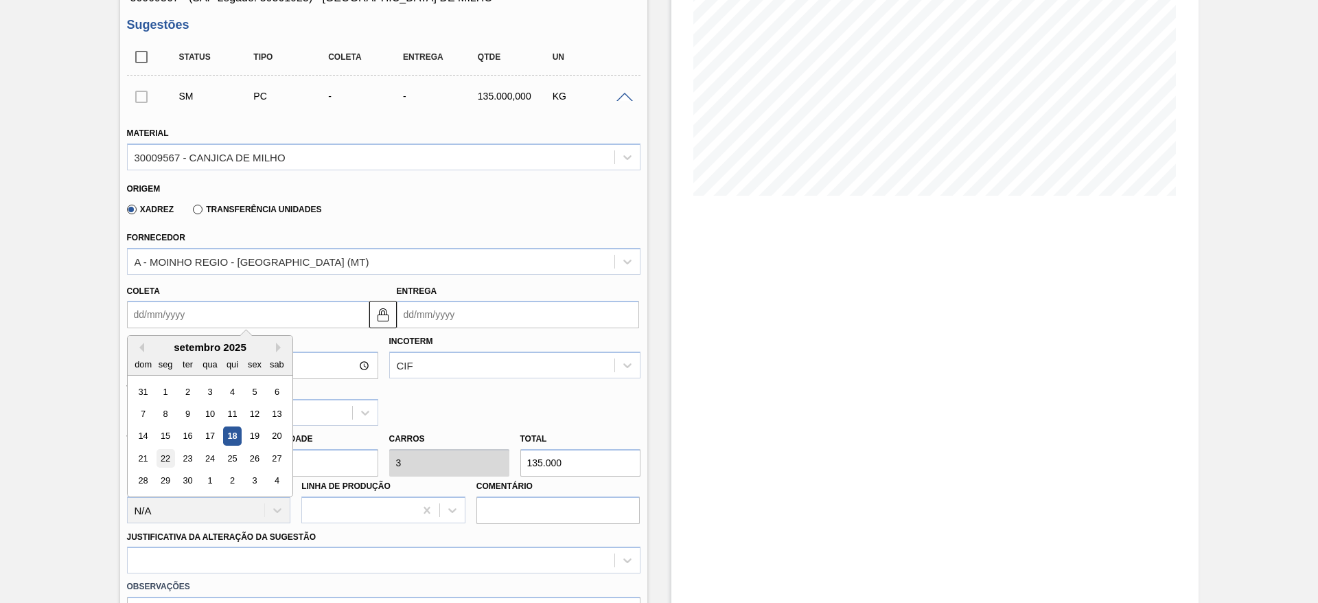
click at [167, 451] on div "22" at bounding box center [165, 458] width 19 height 19
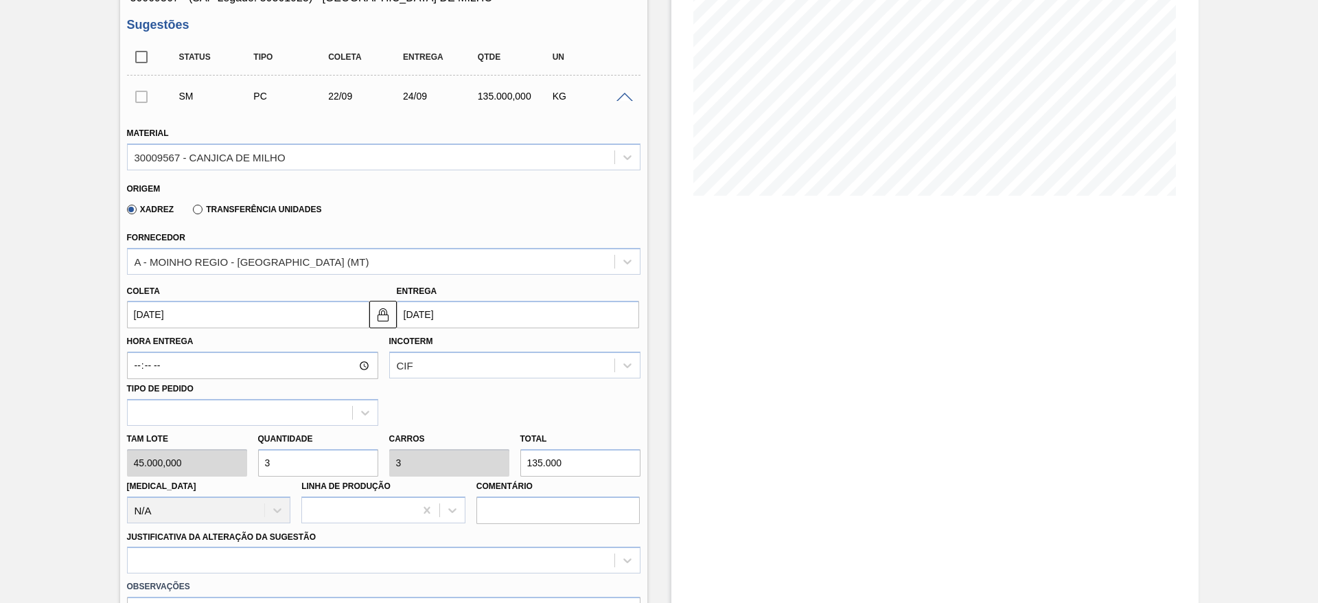
type input "[DATE]"
click at [458, 552] on div "option Aquisição ABI (Preços, contratos, etc.) focused, 1 of 18. 18 results ava…" at bounding box center [383, 559] width 513 height 27
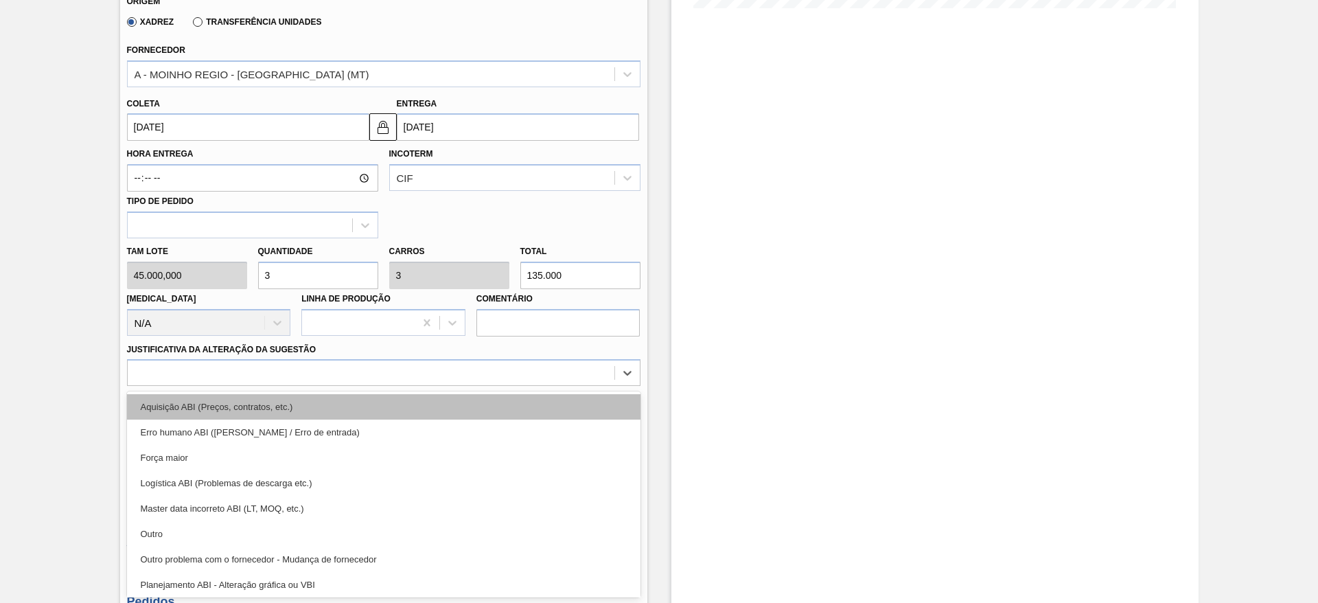
click at [399, 401] on div "Aquisição ABI (Preços, contratos, etc.)" at bounding box center [383, 406] width 513 height 25
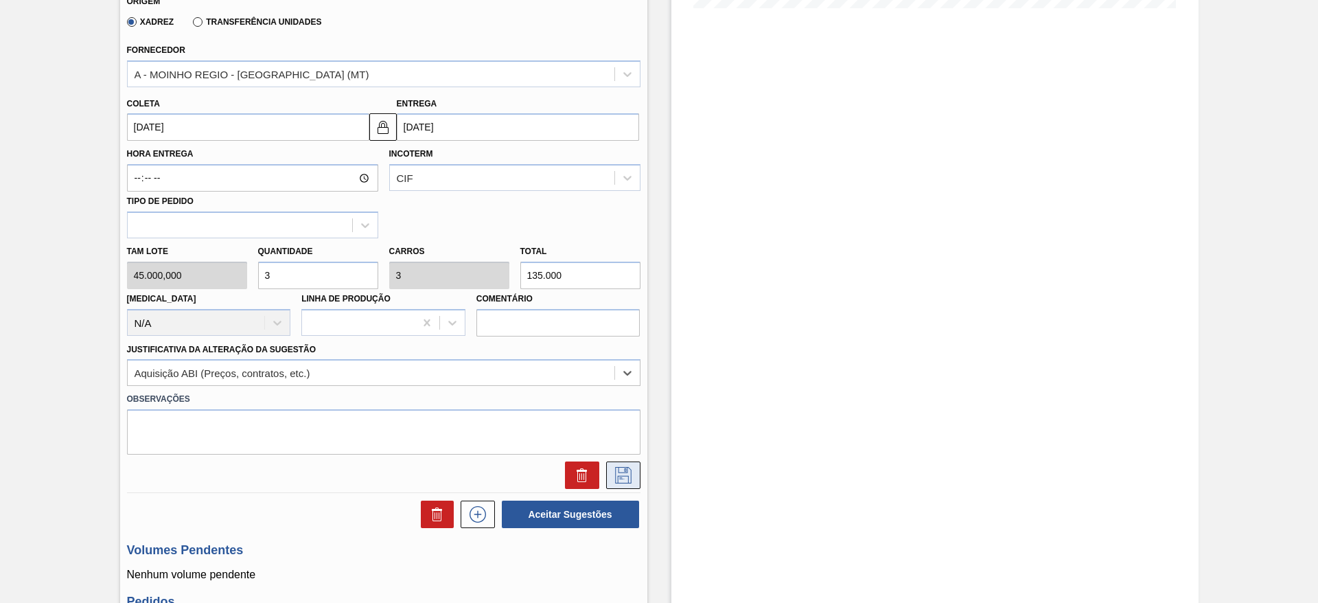
click at [627, 474] on icon at bounding box center [623, 475] width 22 height 16
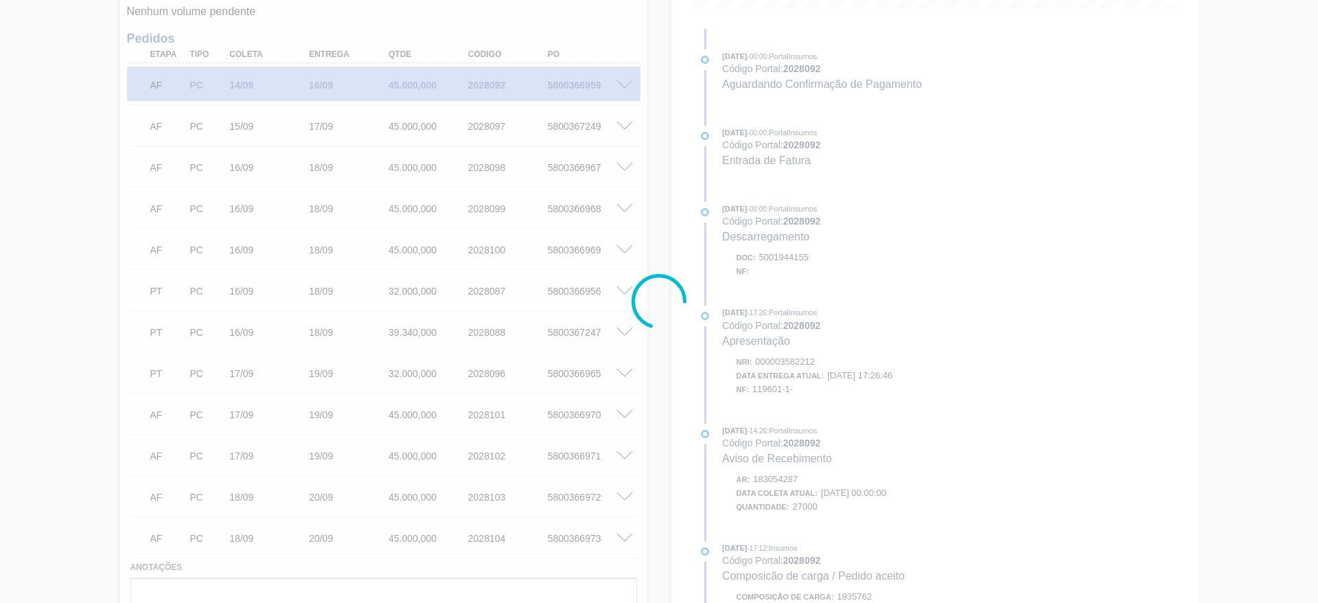
scroll to position [0, 0]
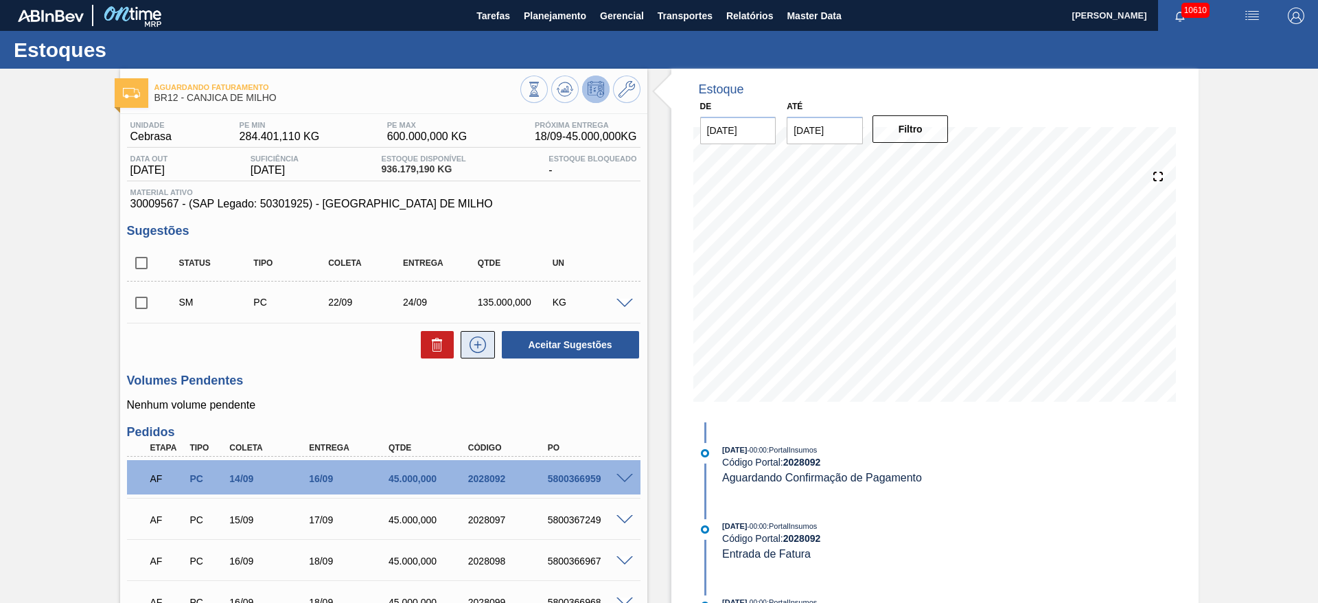
click at [476, 345] on icon at bounding box center [478, 344] width 22 height 16
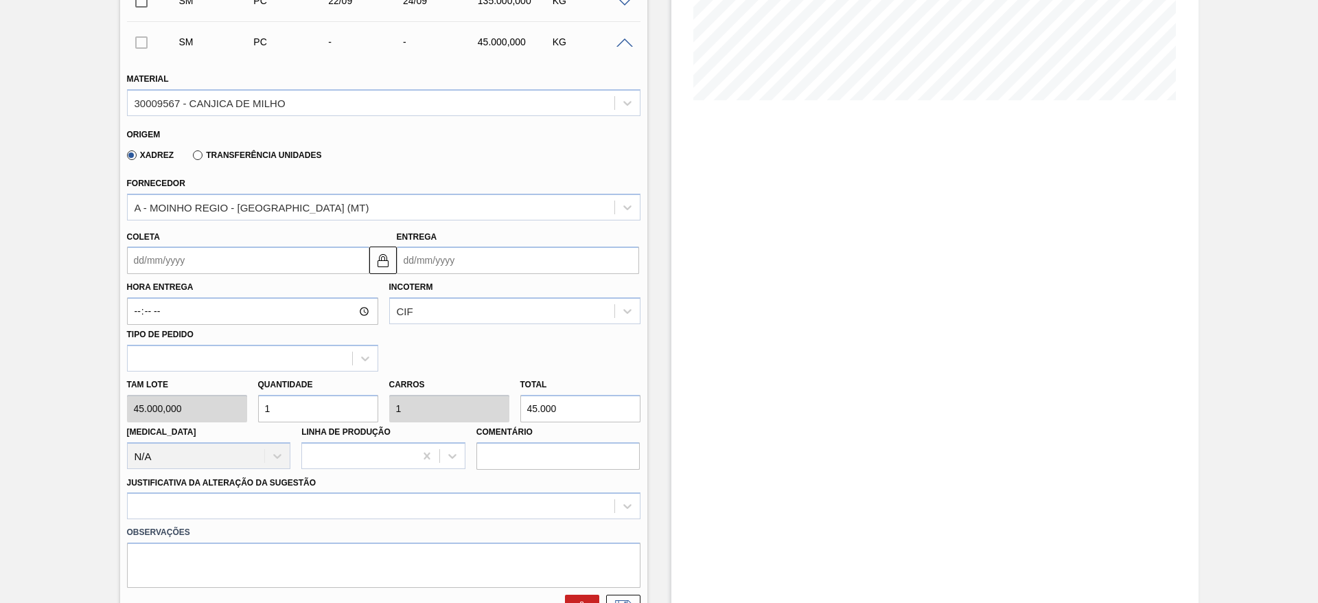
scroll to position [309, 0]
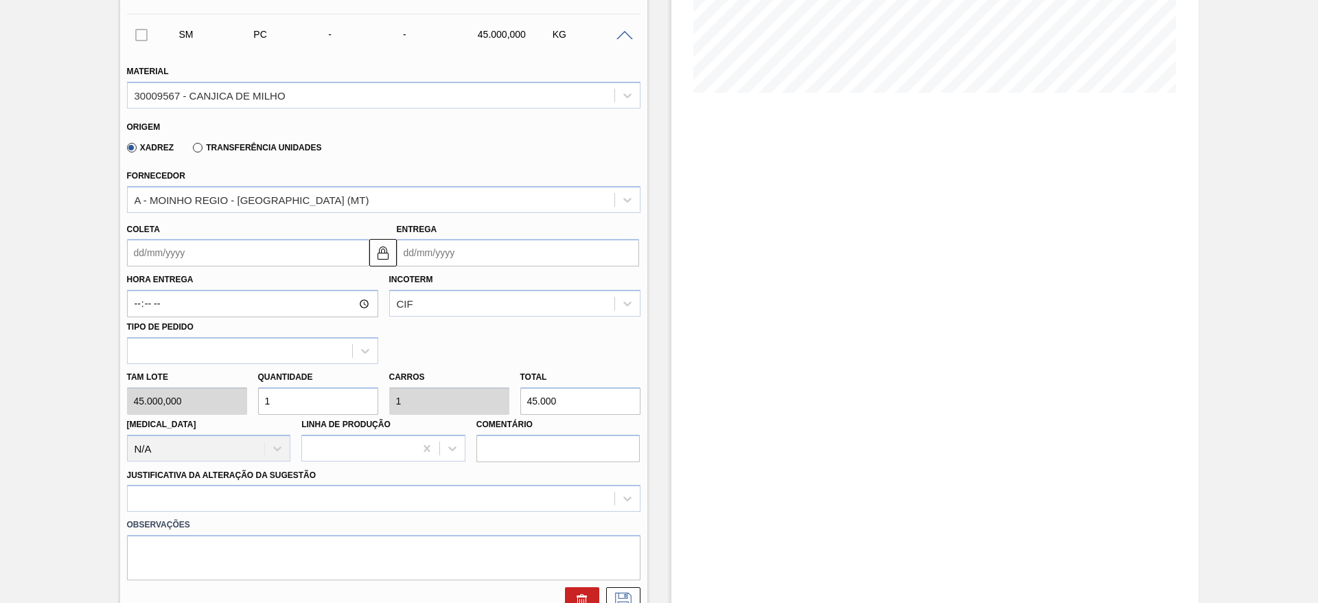
click at [156, 246] on input "Coleta" at bounding box center [248, 252] width 242 height 27
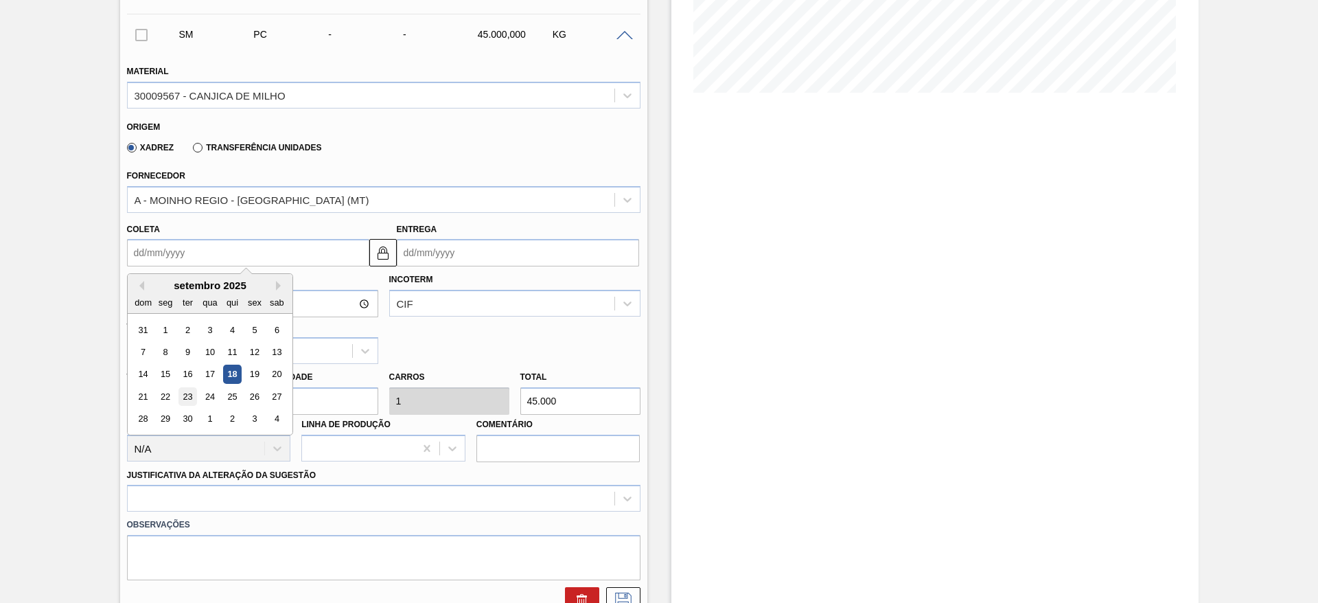
click at [184, 399] on div "23" at bounding box center [187, 396] width 19 height 19
type input "[DATE]"
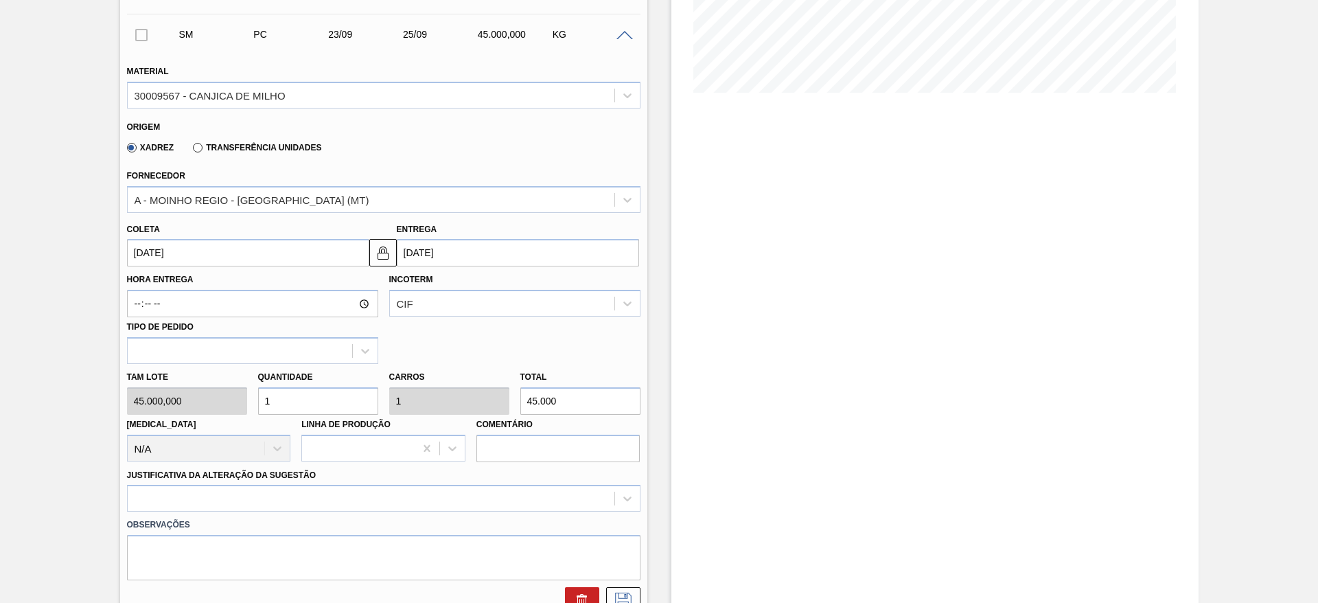
click at [232, 400] on div "Tam lote 45.000,000 Quantidade 1 Carros 1 Total 45.000 [MEDICAL_DATA] N/A Linha…" at bounding box center [383, 413] width 524 height 98
type input "3"
type input "135.000"
type input "3"
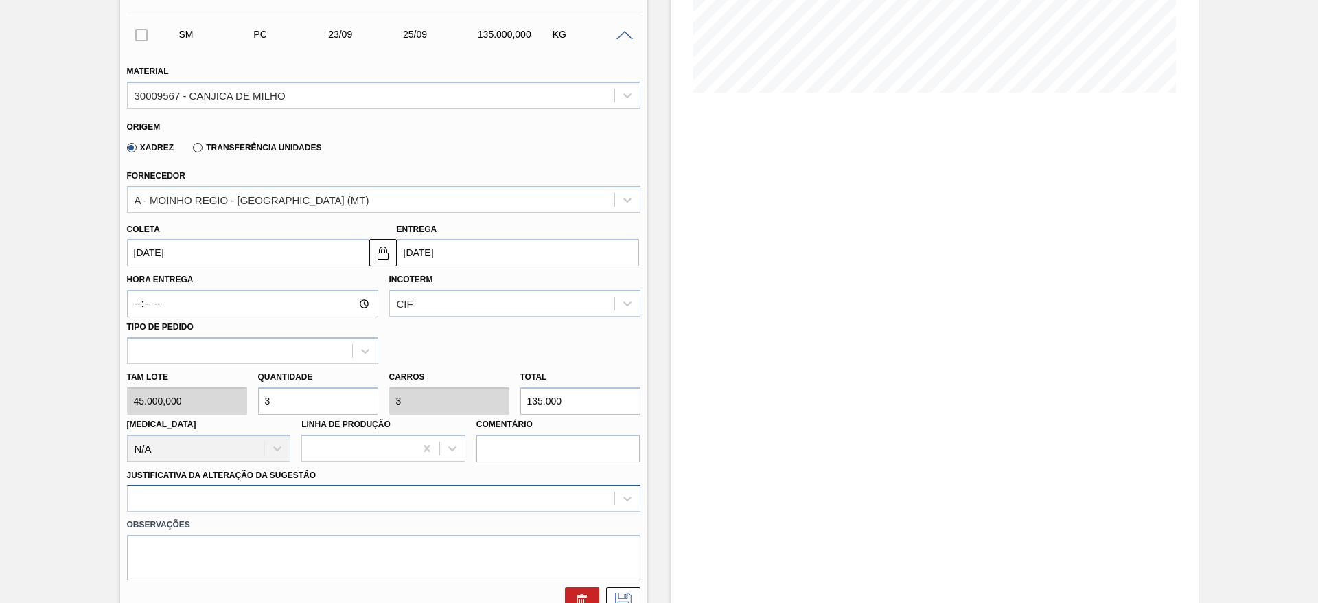
click at [339, 487] on div at bounding box center [383, 497] width 513 height 27
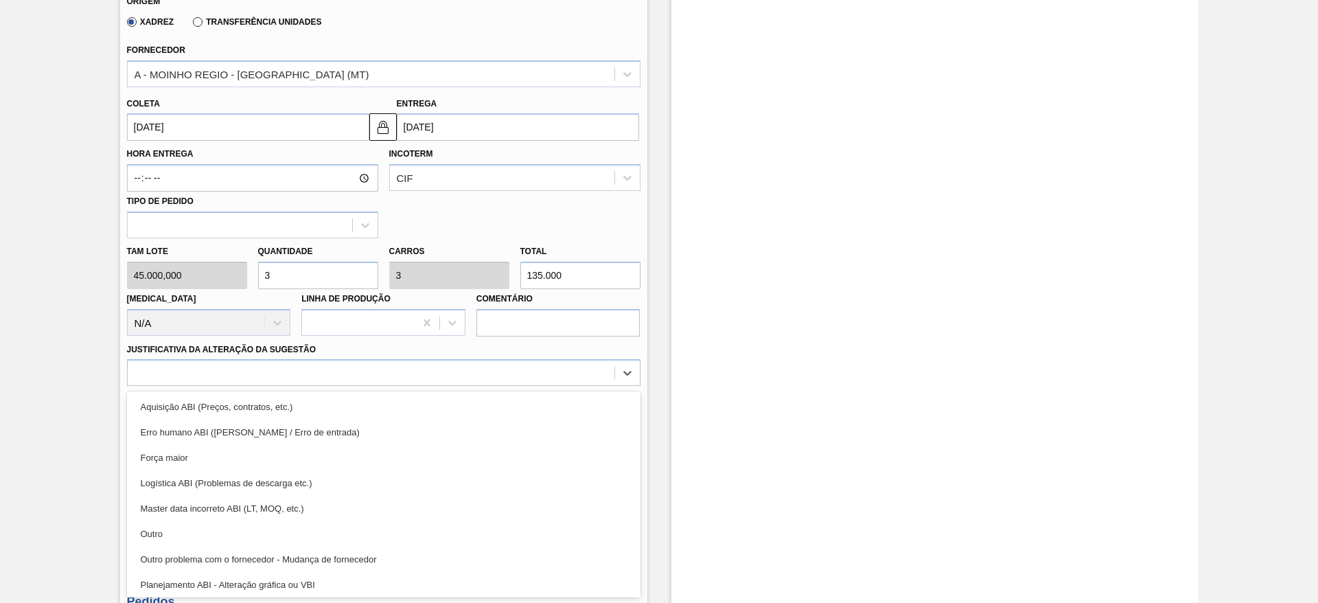
drag, startPoint x: 355, startPoint y: 419, endPoint x: 560, endPoint y: 438, distance: 206.1
click at [363, 425] on div "Erro humano ABI ([PERSON_NAME] / Erro de entrada)" at bounding box center [383, 431] width 513 height 25
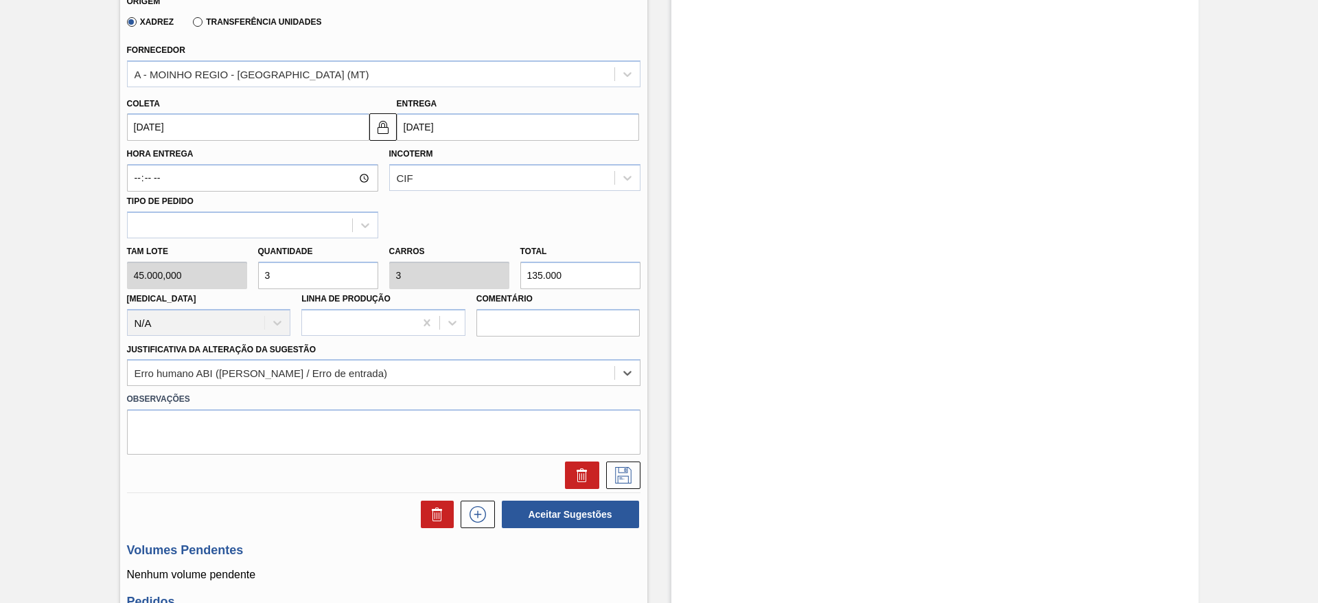
click at [631, 457] on div at bounding box center [383, 471] width 524 height 34
drag, startPoint x: 630, startPoint y: 476, endPoint x: 570, endPoint y: 317, distance: 169.6
click at [627, 477] on icon at bounding box center [623, 475] width 22 height 16
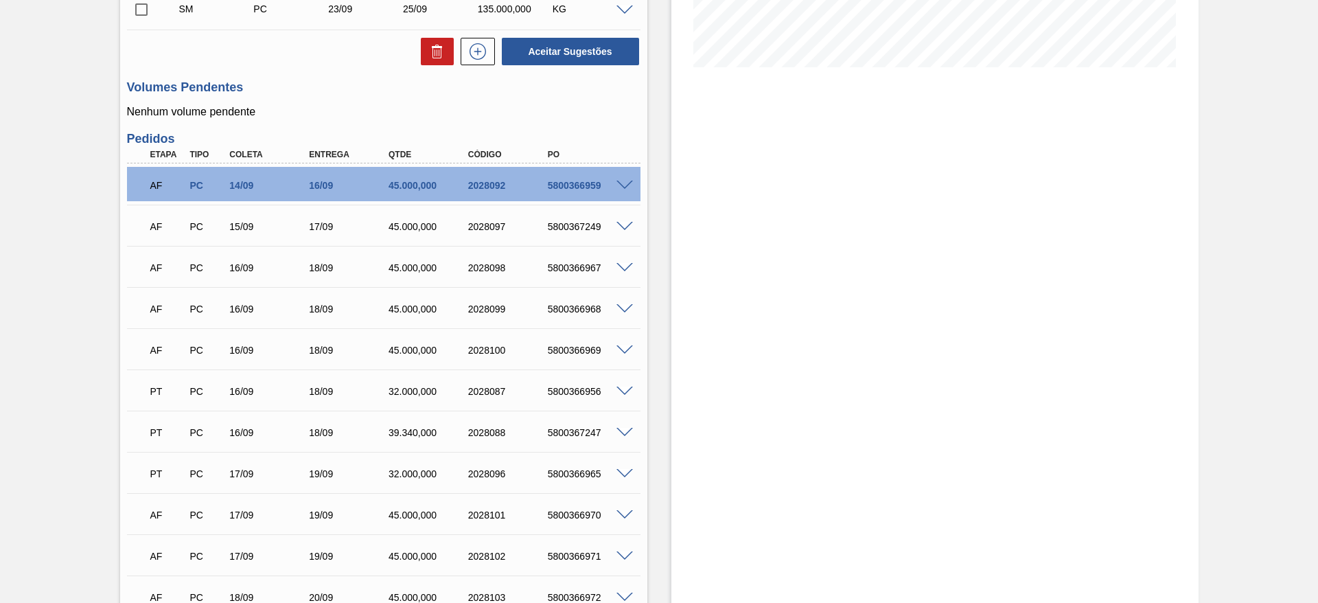
scroll to position [23, 0]
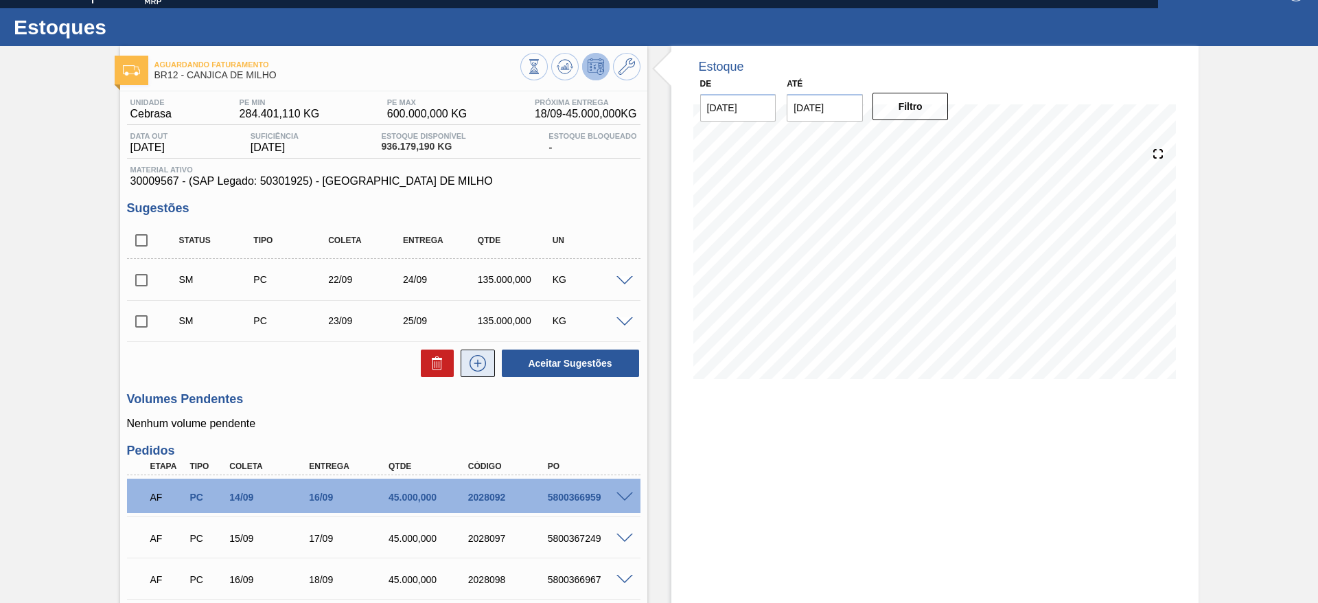
click at [476, 360] on icon at bounding box center [478, 363] width 22 height 16
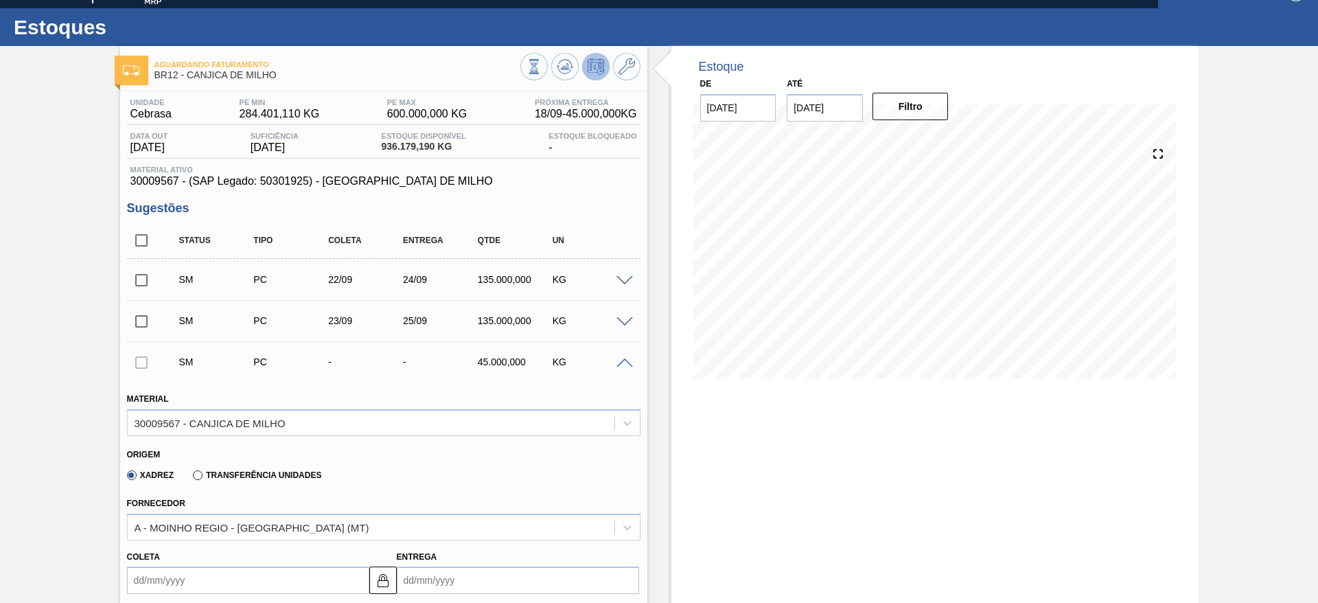
scroll to position [331, 0]
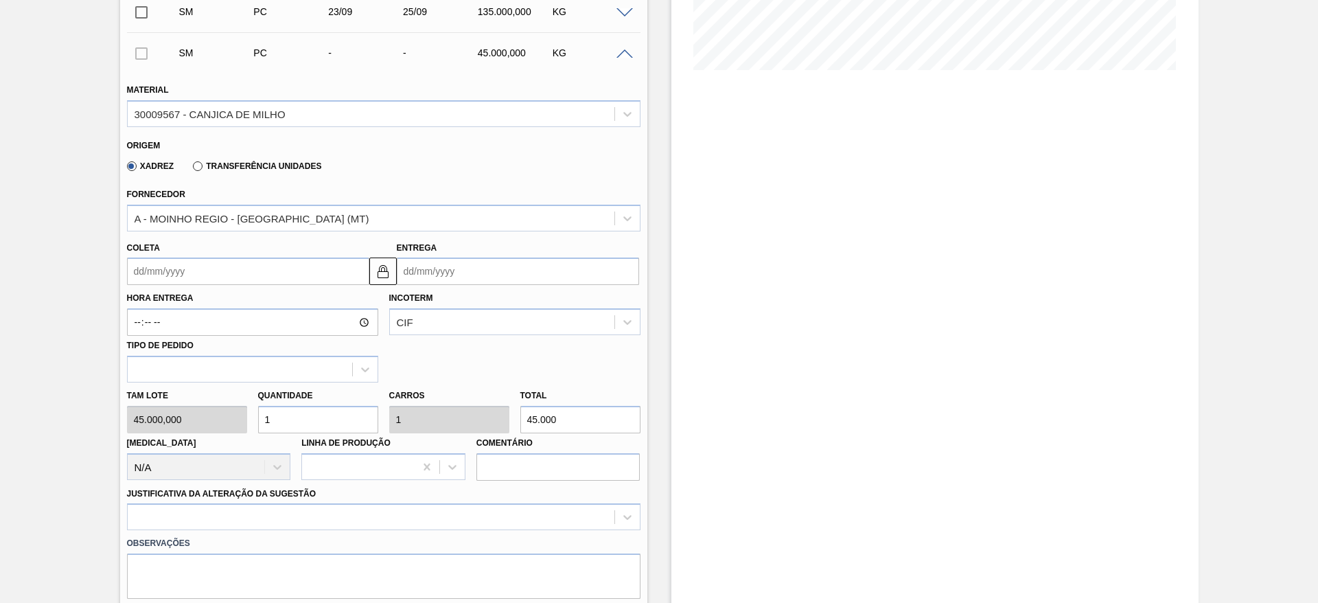
click at [152, 279] on input "Coleta" at bounding box center [248, 270] width 242 height 27
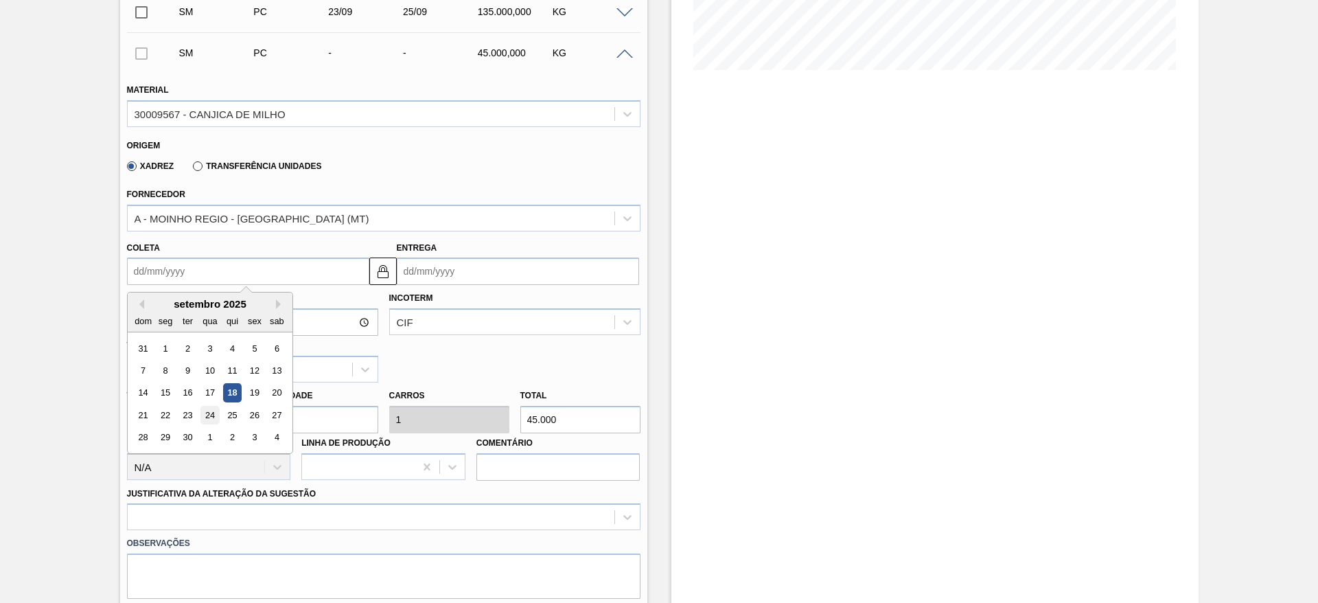
click at [204, 419] on div "24" at bounding box center [209, 415] width 19 height 19
type input "[DATE]"
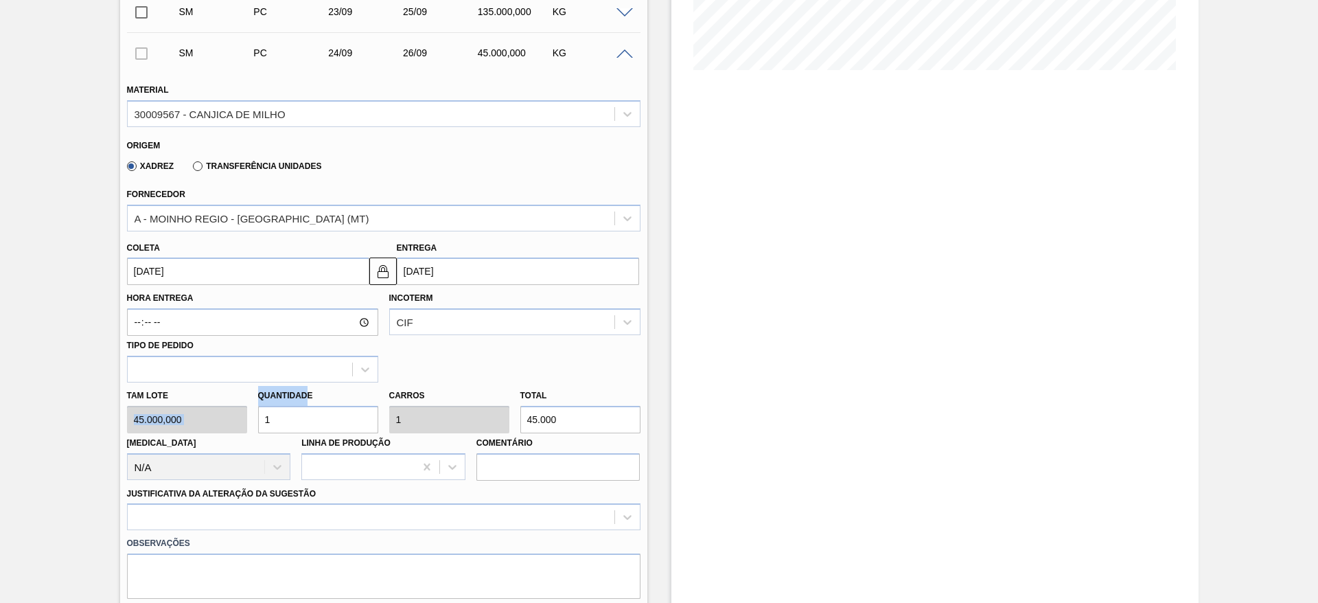
click at [203, 417] on div "Tam lote 45.000,000 Quantidade 1 Carros 1 Total 45.000 [MEDICAL_DATA] N/A Linha…" at bounding box center [383, 431] width 524 height 98
click at [190, 423] on div "Tam lote 45.000,000 Quantidade 1 Carros 1 Total 45.000 [MEDICAL_DATA] N/A Linha…" at bounding box center [383, 431] width 524 height 98
type input "3"
type input "135.000"
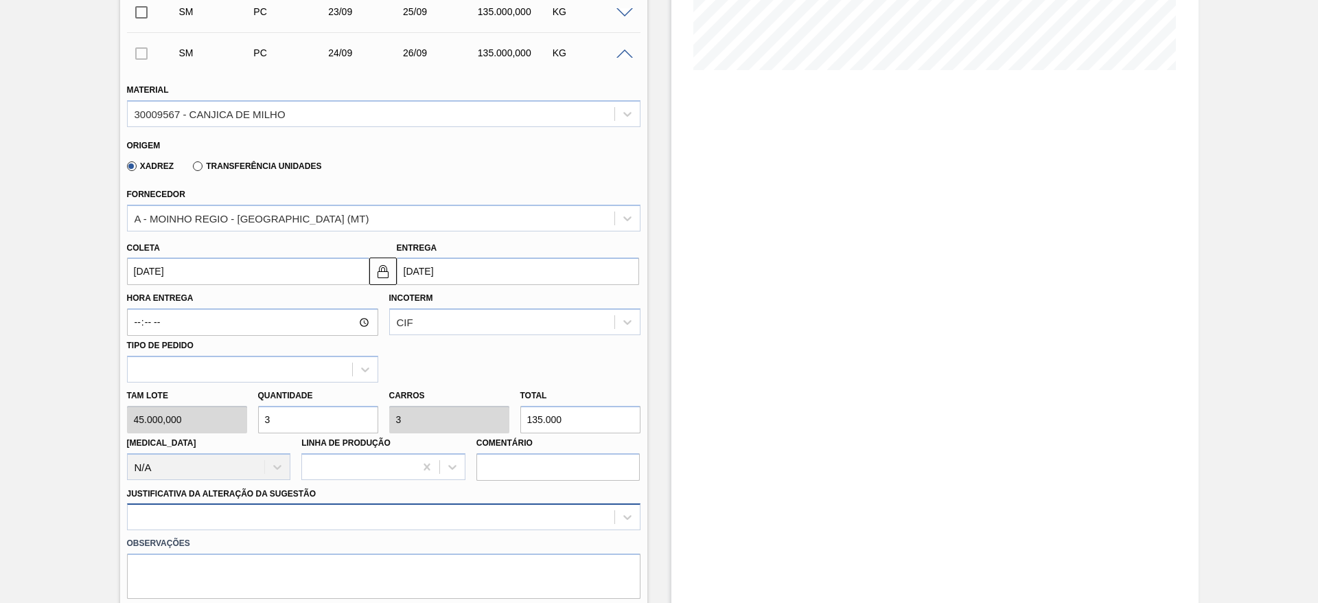
type input "3"
click at [548, 519] on div at bounding box center [383, 516] width 513 height 27
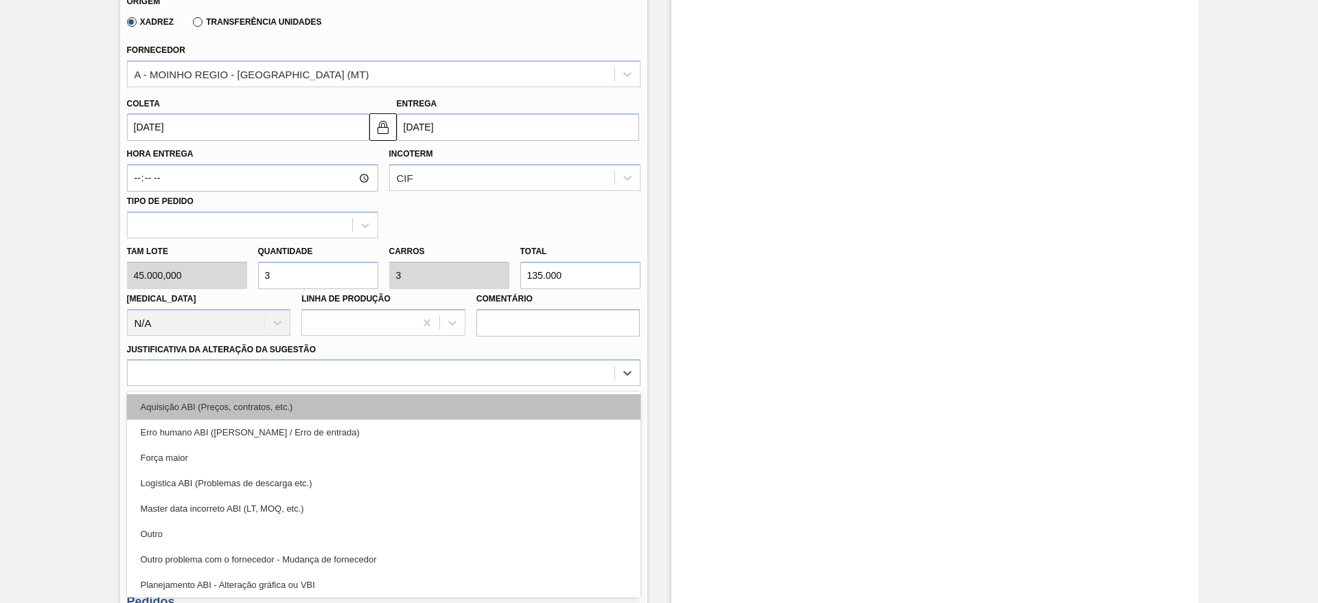
click at [510, 399] on div "Aquisição ABI (Preços, contratos, etc.)" at bounding box center [383, 406] width 513 height 25
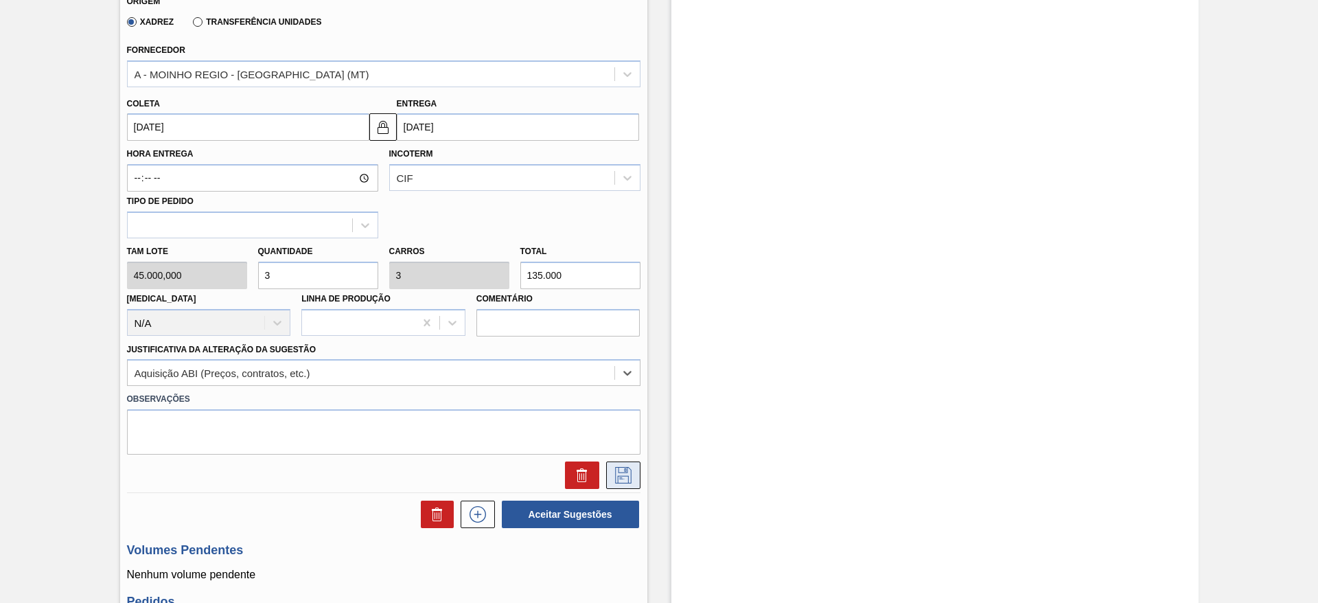
click at [631, 474] on icon at bounding box center [623, 475] width 22 height 16
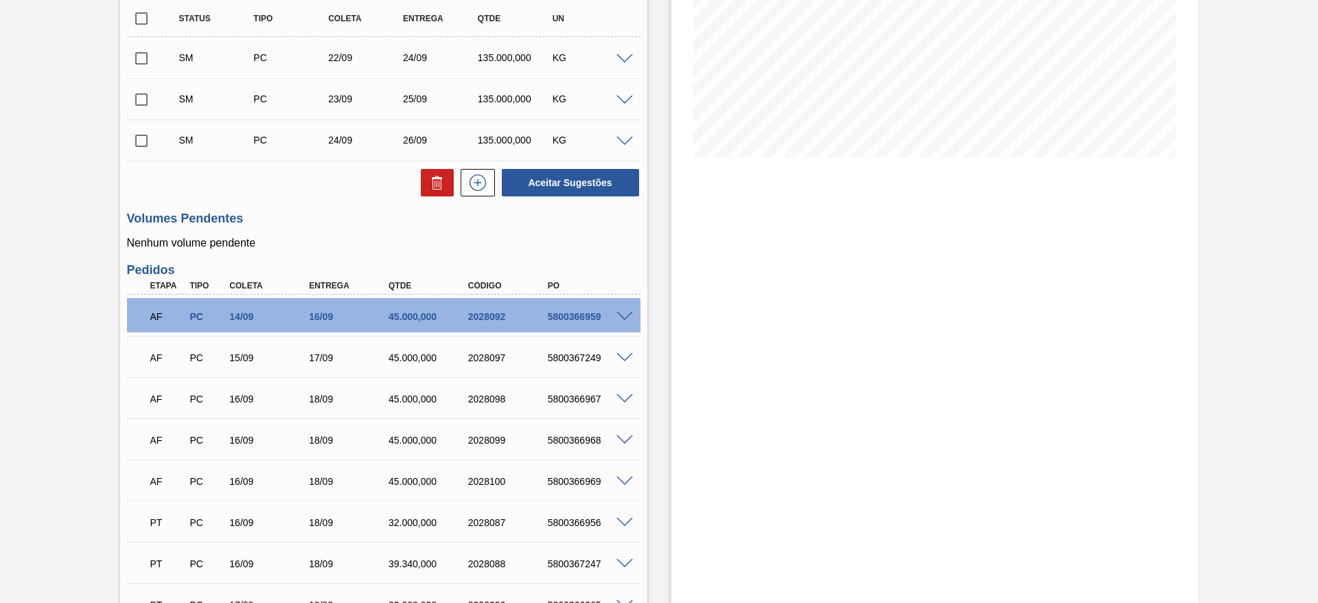
scroll to position [167, 0]
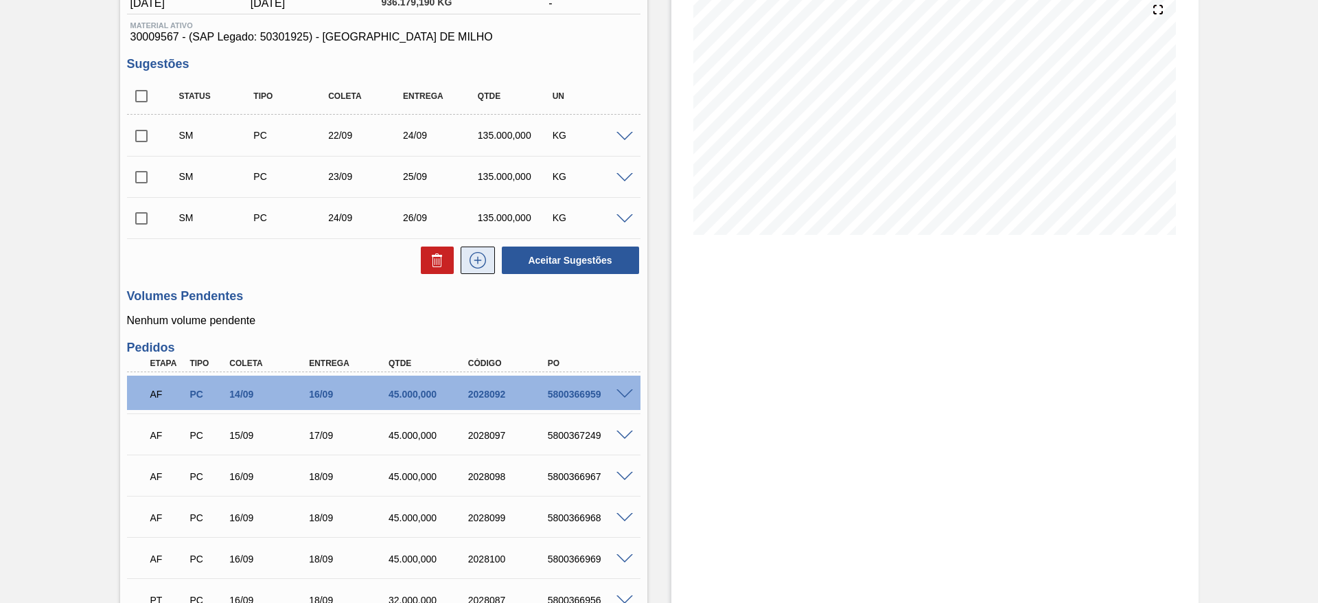
click at [473, 258] on icon at bounding box center [478, 260] width 22 height 16
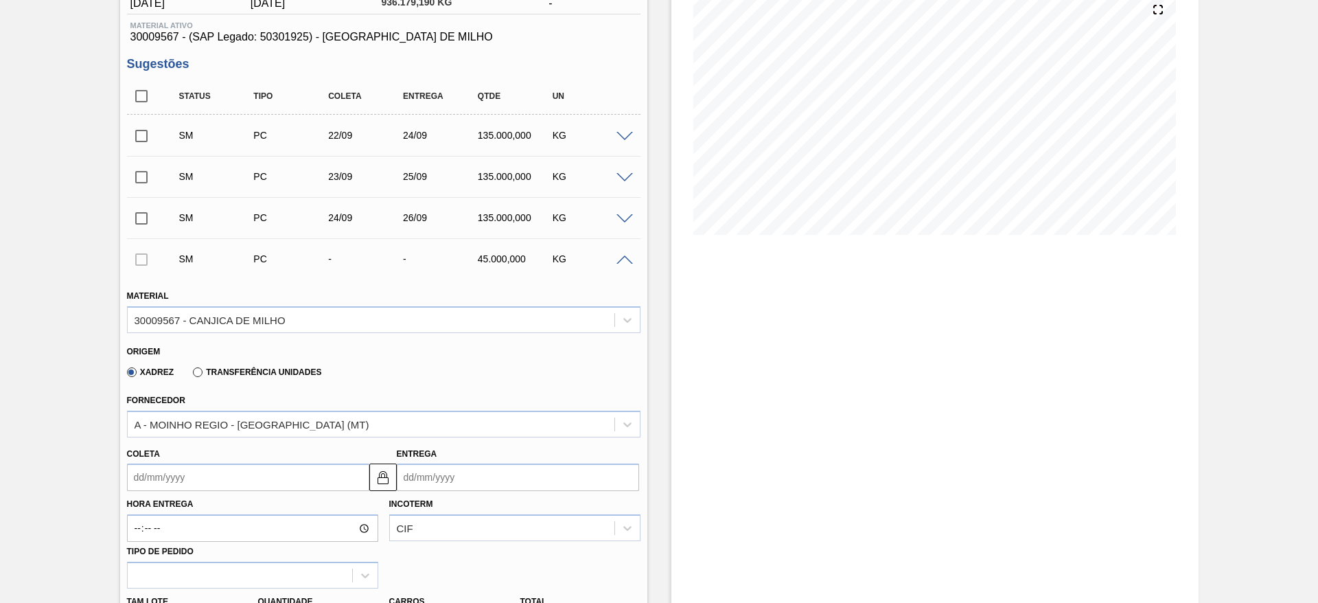
click at [166, 474] on input "Coleta" at bounding box center [248, 476] width 242 height 27
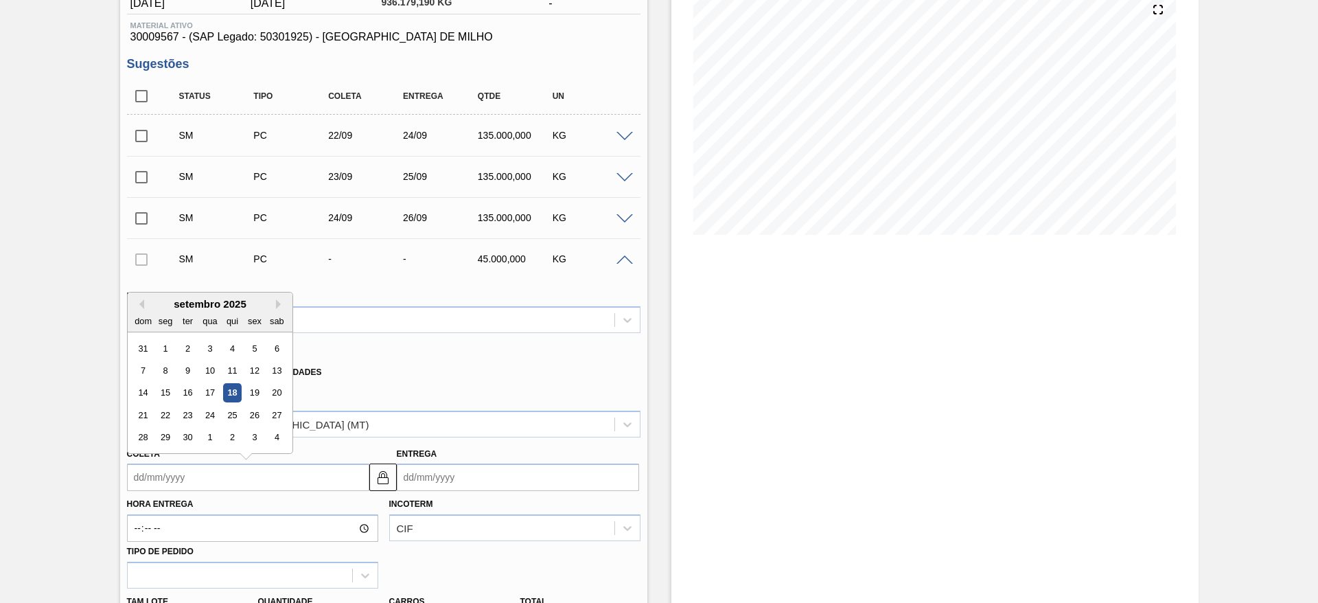
click at [199, 311] on div "dom seg ter qua qui sex sab" at bounding box center [210, 320] width 165 height 22
click at [231, 409] on div "25" at bounding box center [231, 415] width 19 height 19
type input "[DATE]"
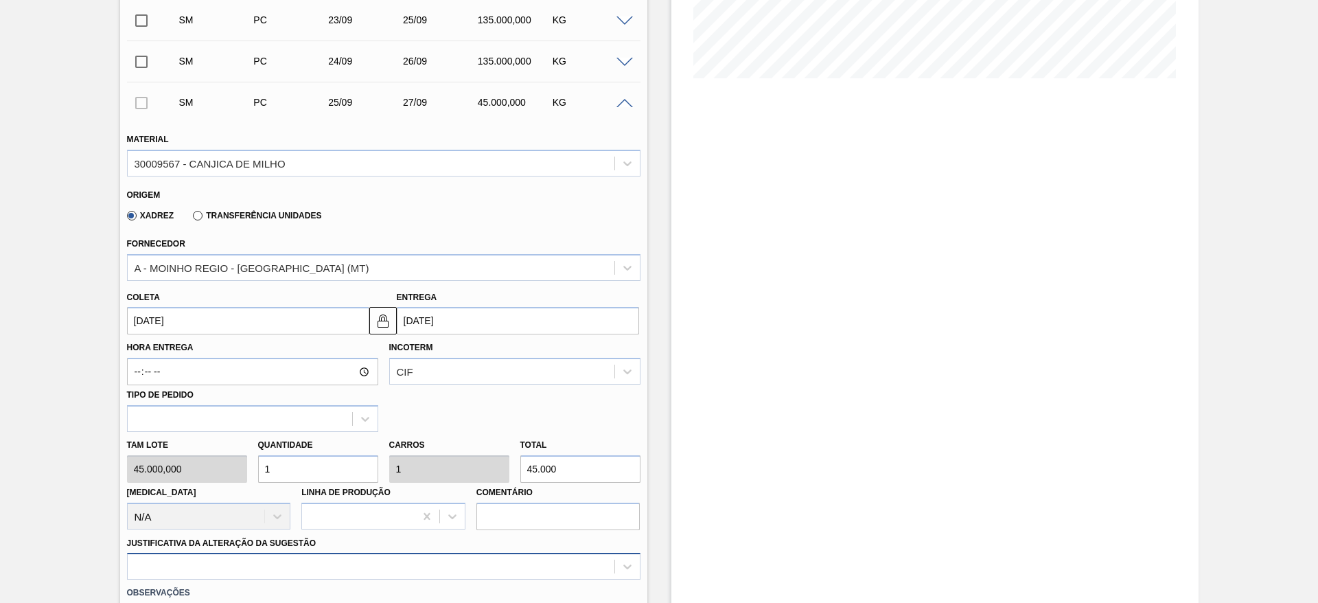
scroll to position [476, 0]
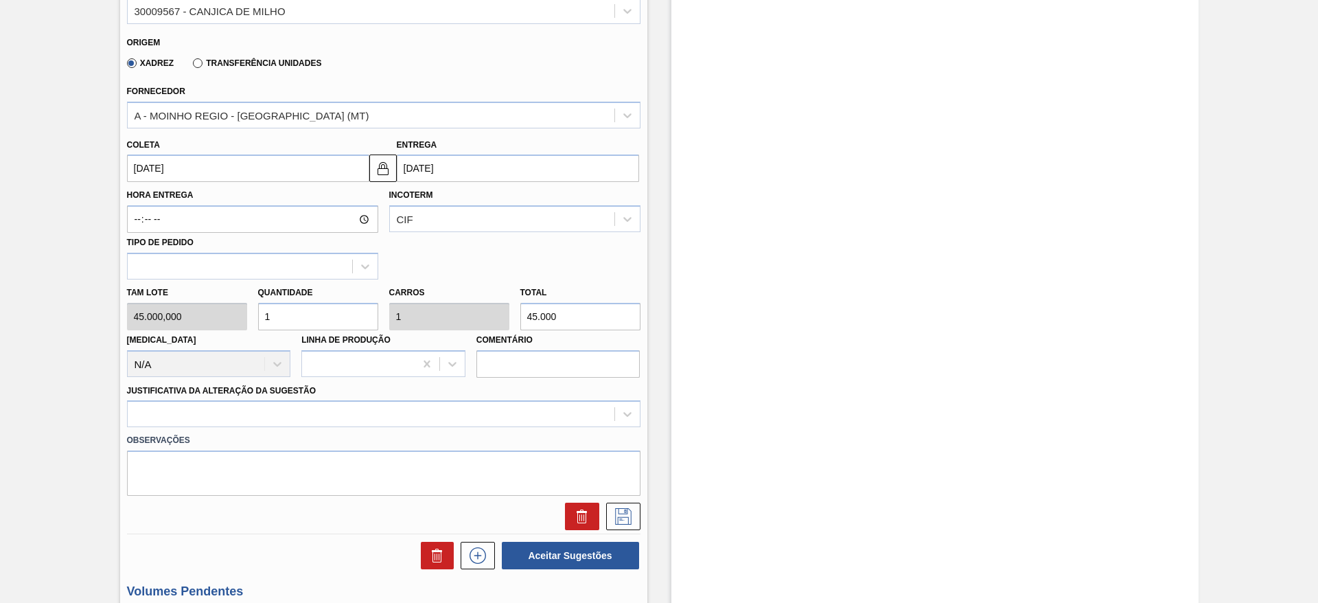
type input "2"
type input "90.000"
click at [205, 320] on div "Tam lote 45.000,000 Quantidade 2 Carros 2 Total 90.000 [MEDICAL_DATA] N/A Linha…" at bounding box center [383, 328] width 524 height 98
type input "2"
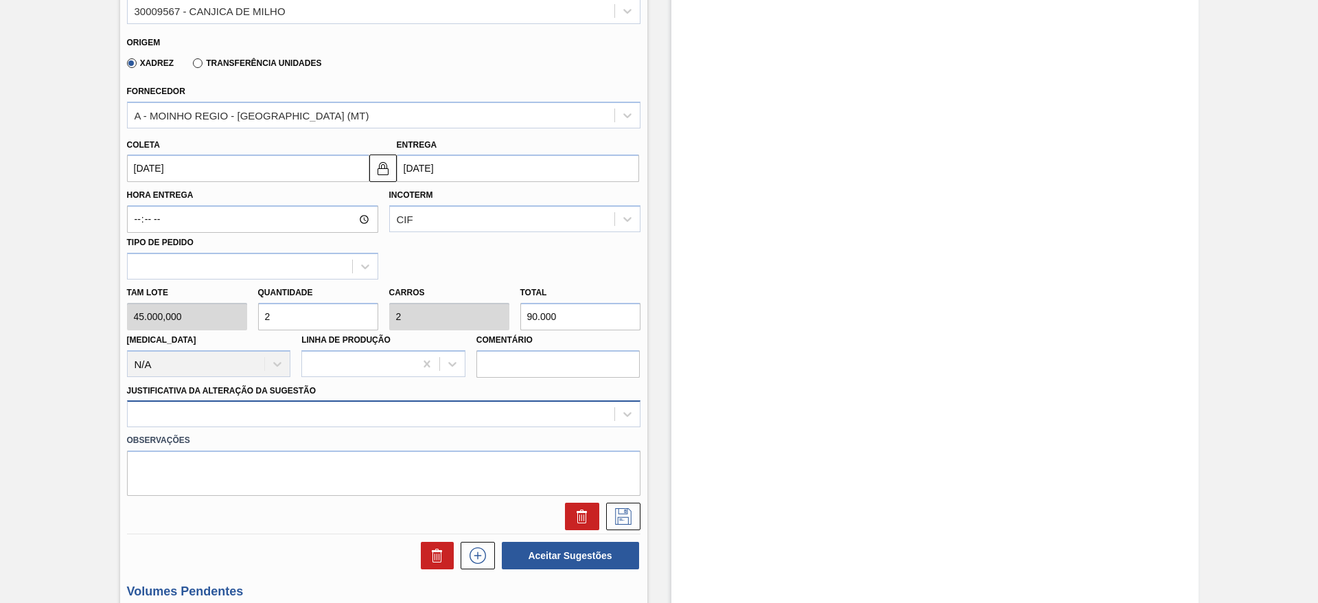
click at [379, 395] on div "Justificativa da Alteração da Sugestão" at bounding box center [383, 404] width 513 height 47
click at [384, 406] on div at bounding box center [383, 413] width 513 height 27
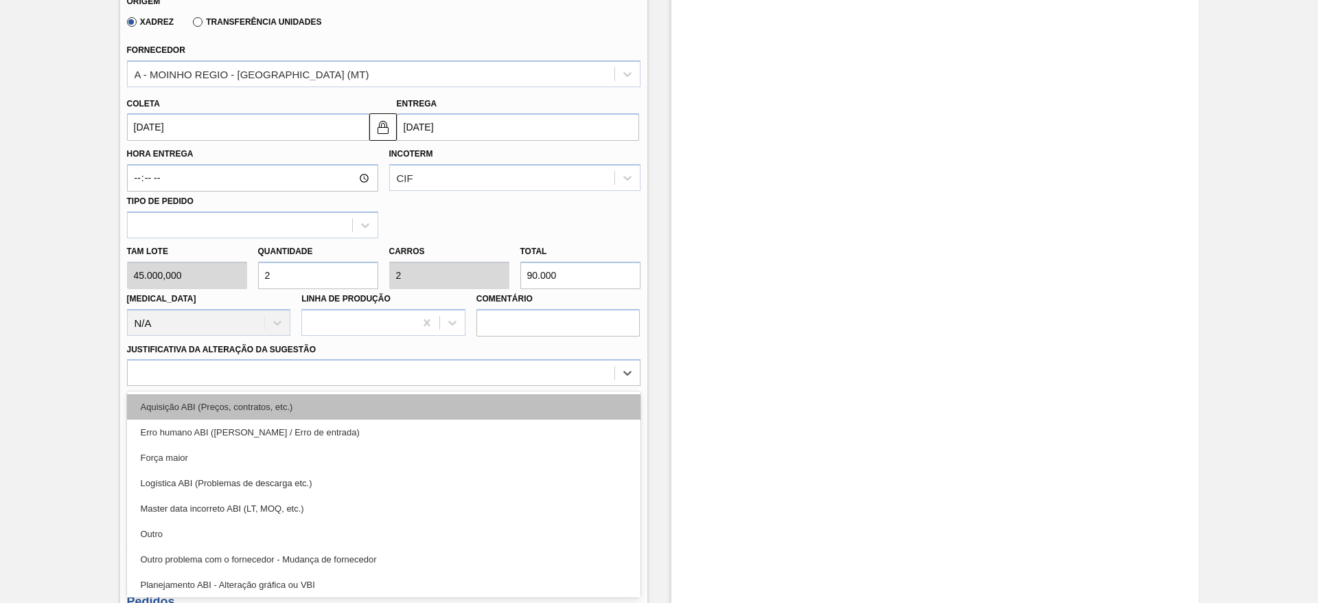
click at [374, 399] on div "Aquisição ABI (Preços, contratos, etc.)" at bounding box center [383, 406] width 513 height 25
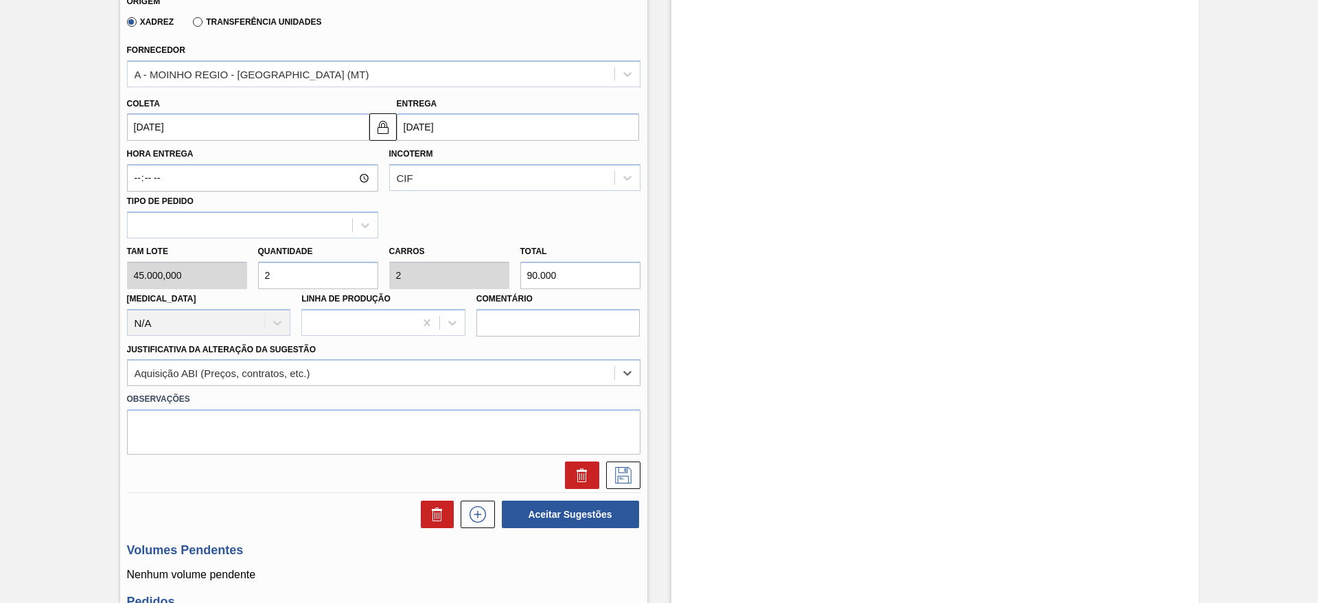
drag, startPoint x: 612, startPoint y: 478, endPoint x: 605, endPoint y: 449, distance: 29.8
click at [613, 478] on icon at bounding box center [623, 475] width 22 height 16
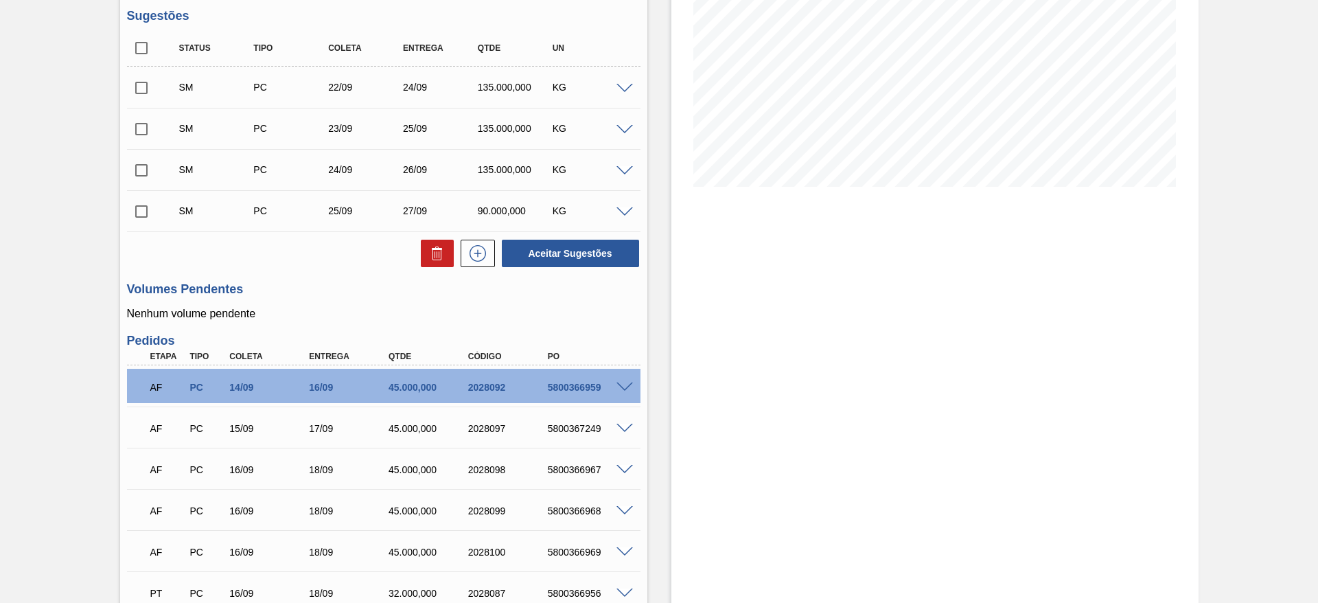
scroll to position [208, 0]
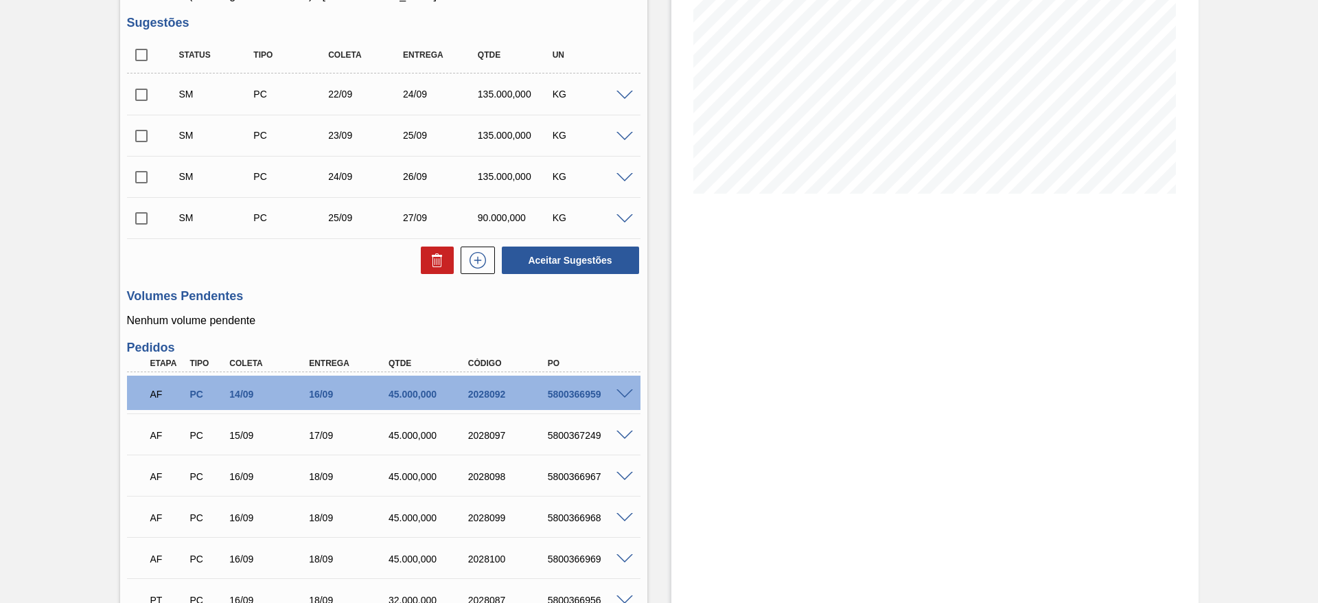
click at [489, 240] on div "Status Tipo Coleta Entrega Qtde UN SM PC 22/09 24/09 135.000,000 KG Material 30…" at bounding box center [383, 156] width 513 height 238
click at [479, 253] on icon at bounding box center [478, 260] width 22 height 16
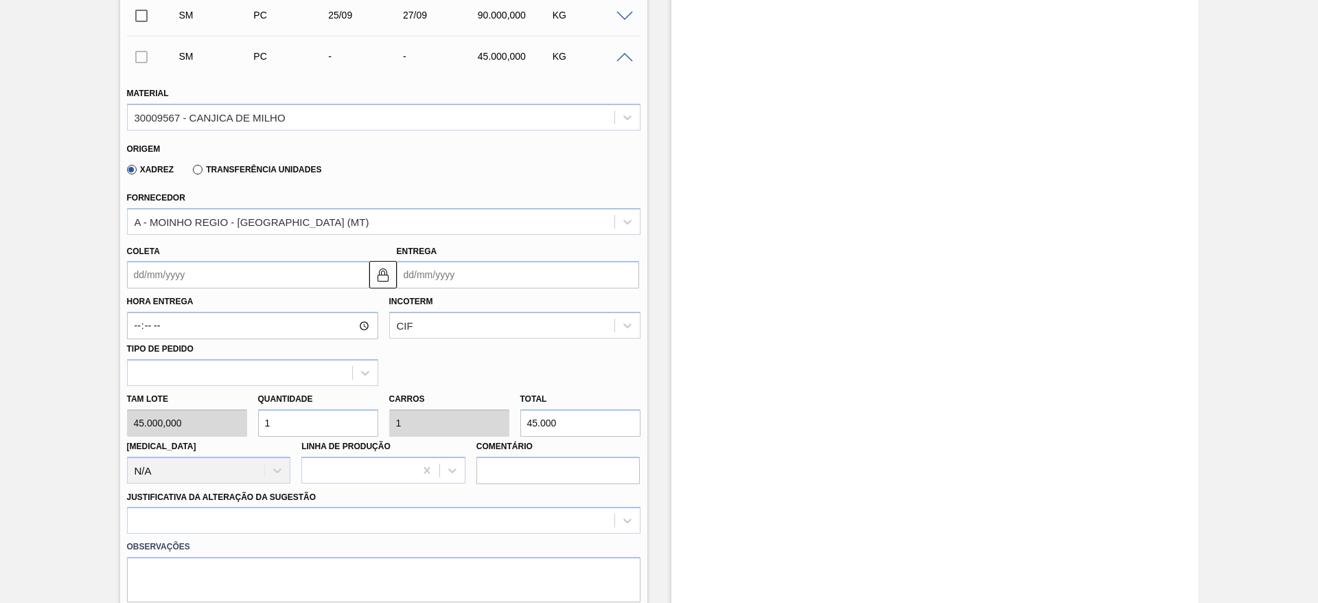
scroll to position [414, 0]
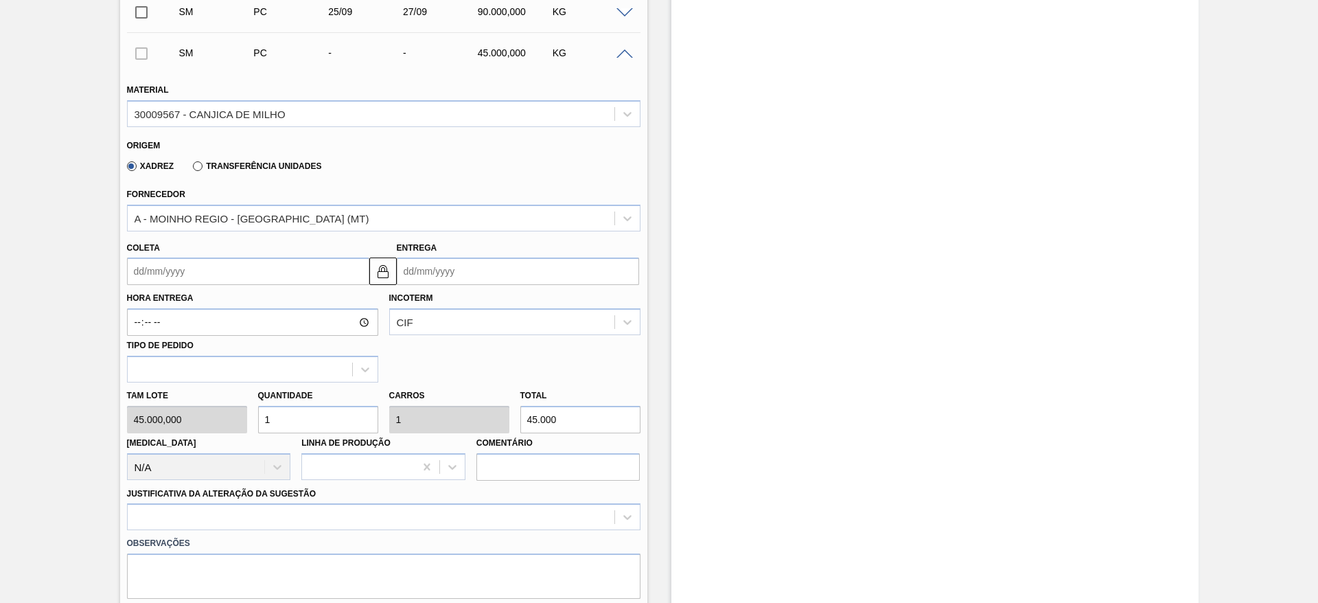
click at [229, 423] on div "Tam lote 45.000,000 Quantidade 1 Carros 1 Total 45.000 [MEDICAL_DATA] N/A Linha…" at bounding box center [383, 431] width 524 height 98
type input "2"
type input "90.000"
type input "2"
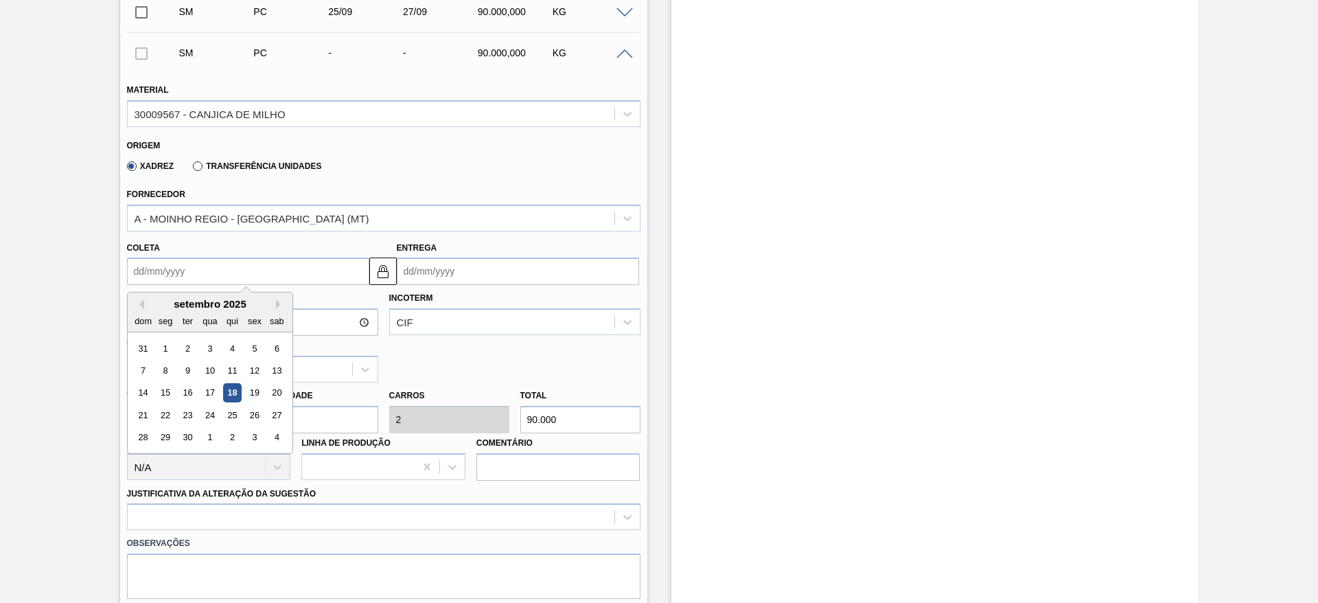
click at [146, 277] on input "Coleta" at bounding box center [248, 270] width 242 height 27
click at [176, 311] on div "dom seg ter qua qui sex sab" at bounding box center [210, 320] width 165 height 22
click at [251, 414] on div "26" at bounding box center [254, 415] width 19 height 19
type input "[DATE]"
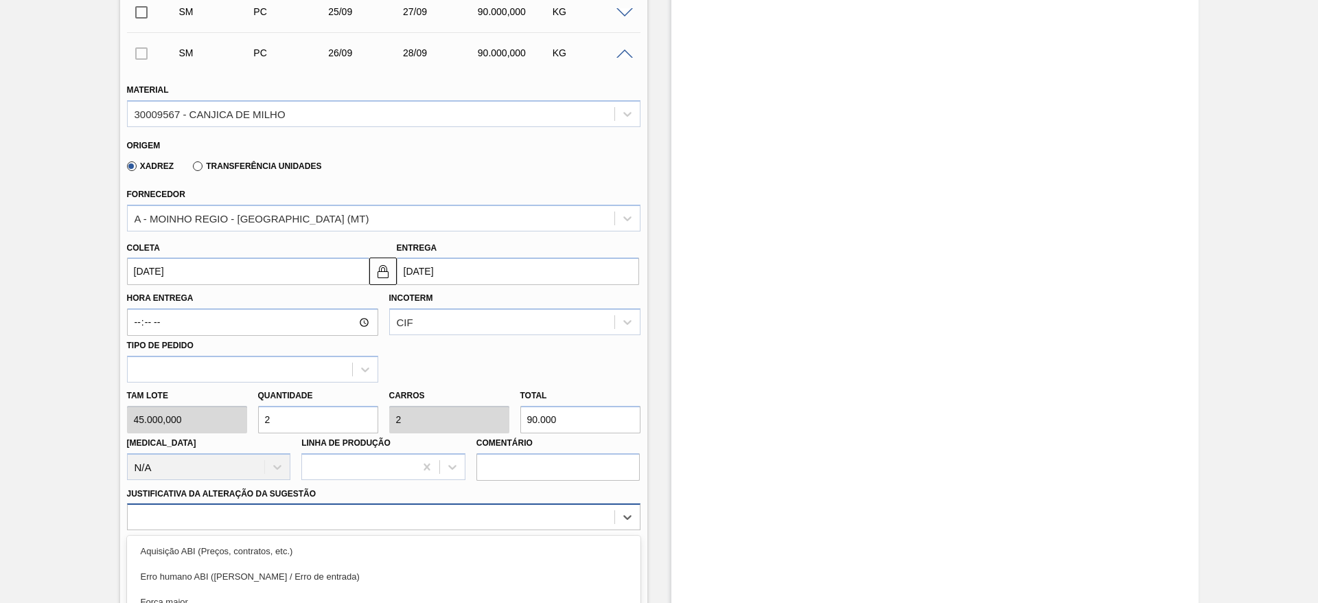
scroll to position [558, 0]
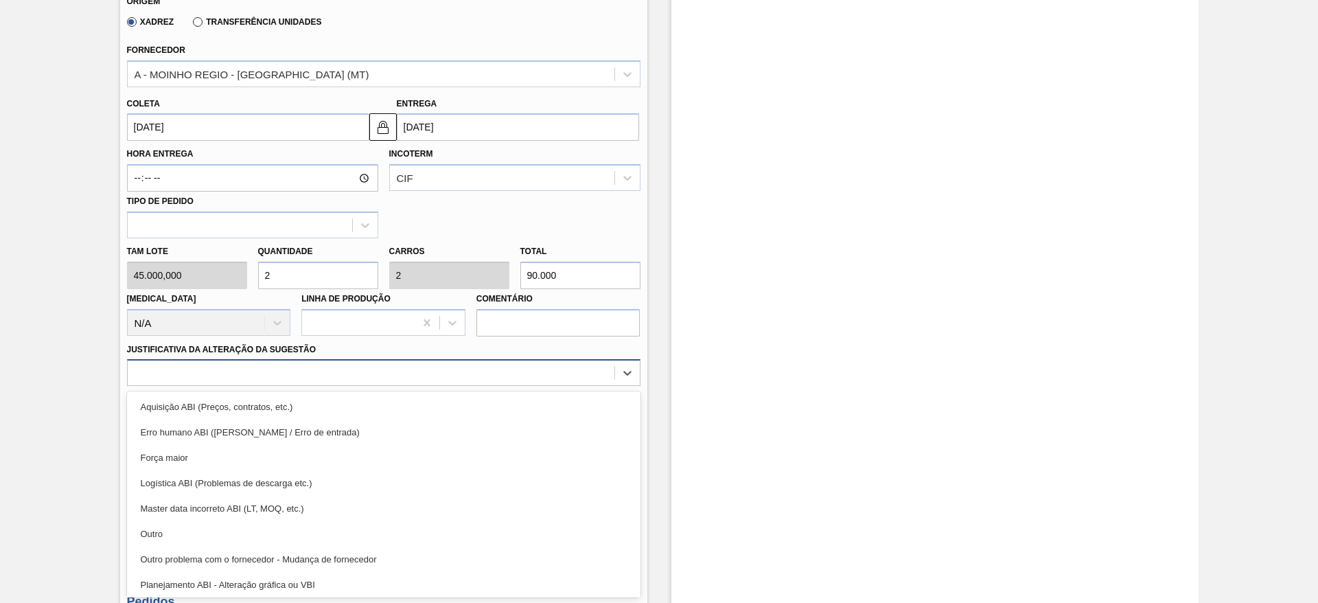
click at [450, 386] on div "option Master data incorreto ABI (LT, MOQ, etc.) focused, 5 of 18. 18 results a…" at bounding box center [383, 372] width 513 height 27
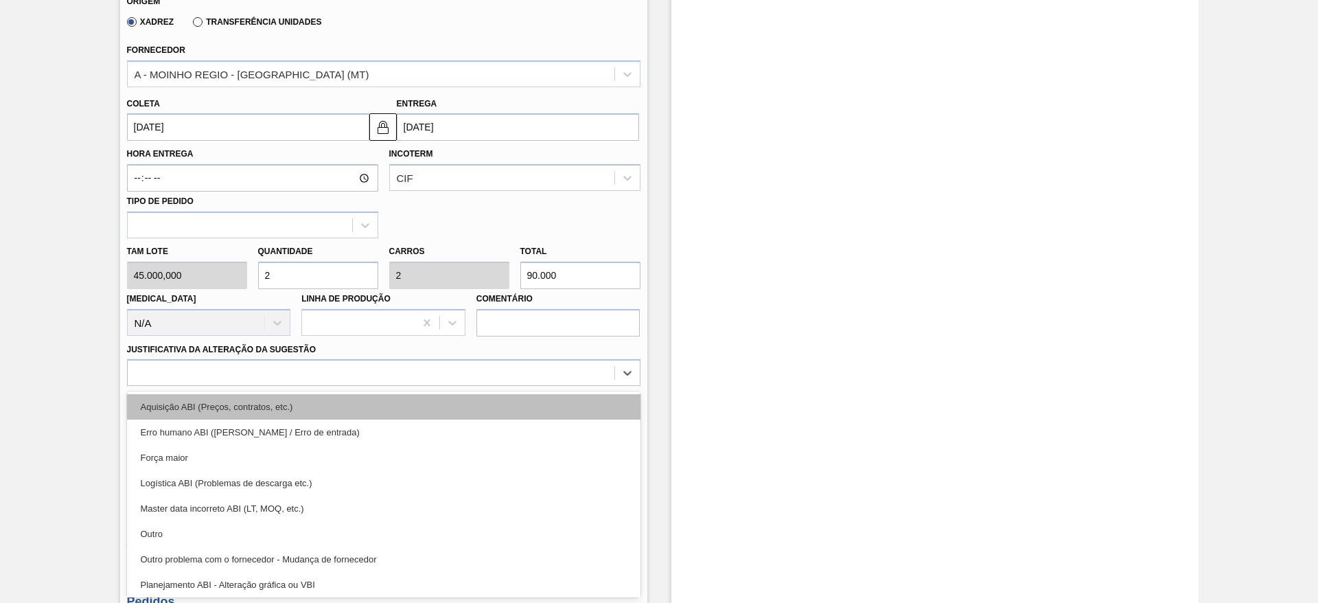
click at [456, 401] on div "Aquisição ABI (Preços, contratos, etc.)" at bounding box center [383, 406] width 513 height 25
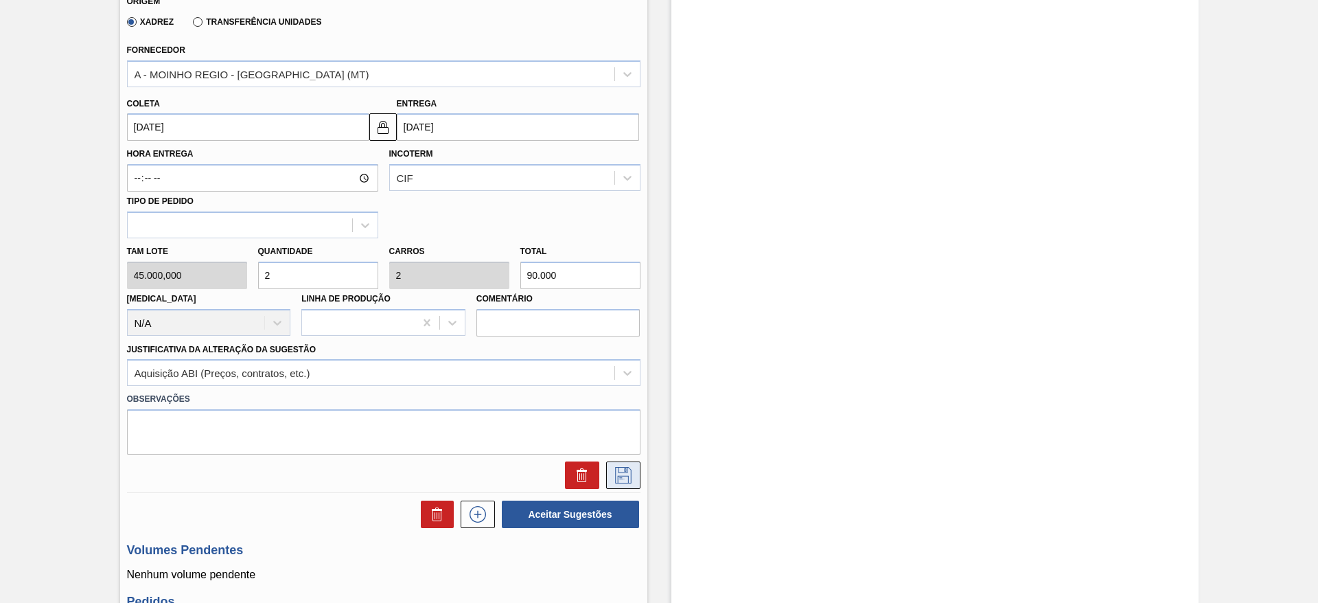
click at [627, 479] on icon at bounding box center [623, 475] width 22 height 16
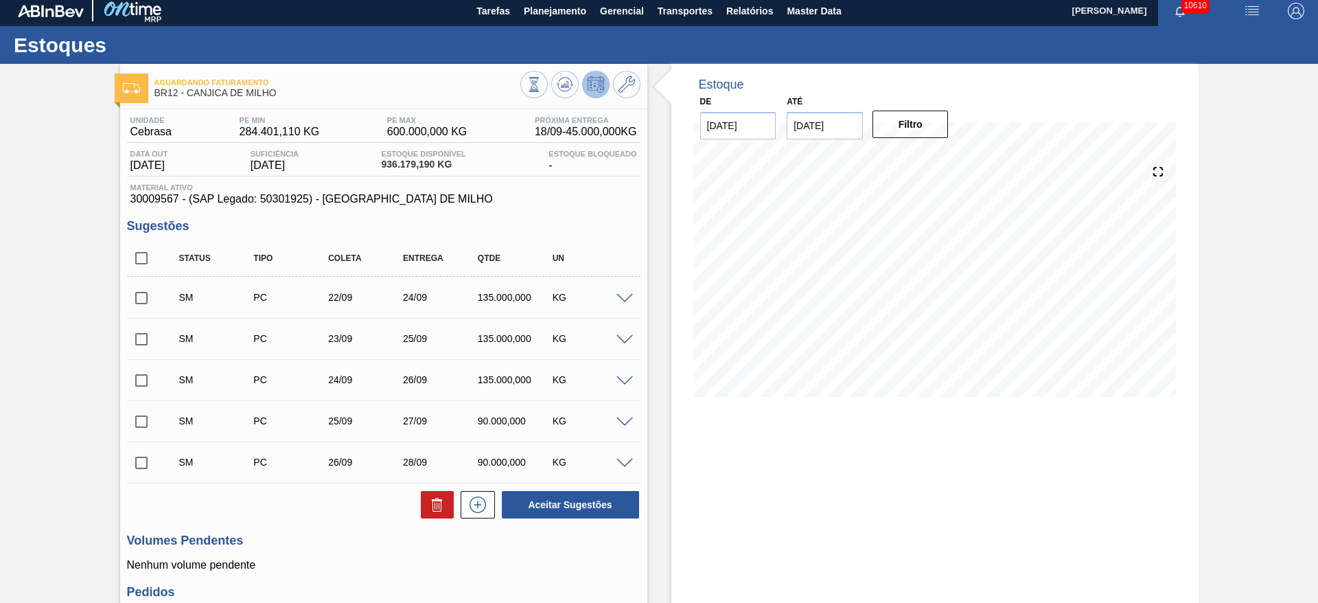
scroll to position [0, 0]
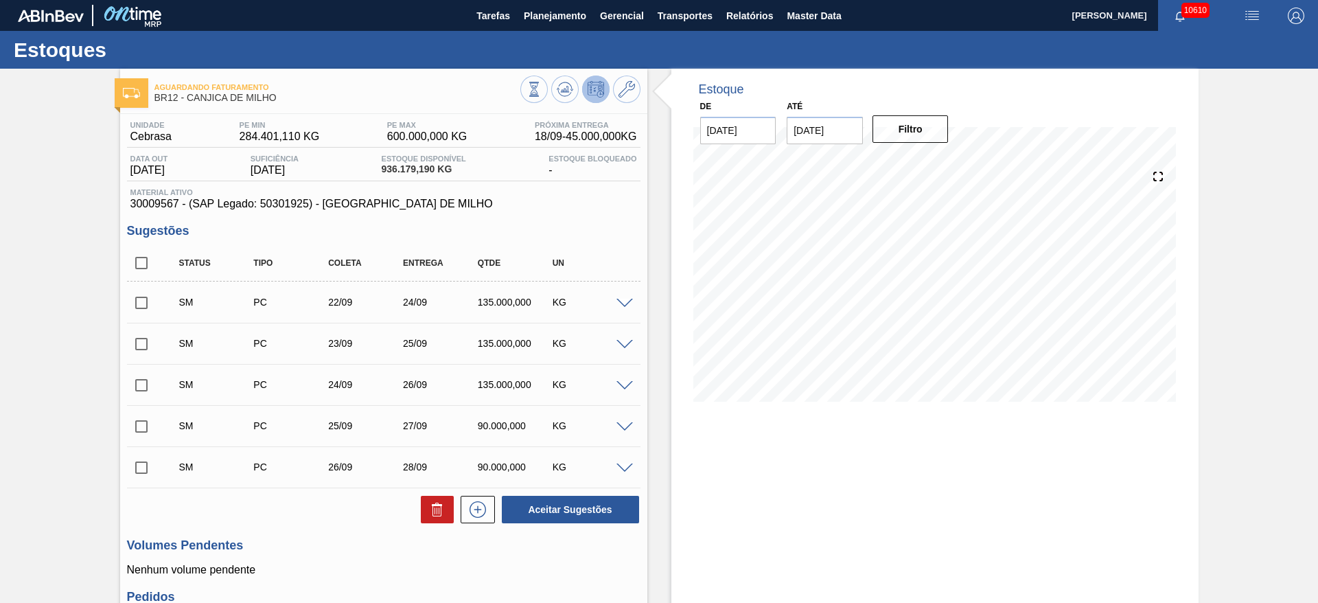
click at [142, 266] on input "checkbox" at bounding box center [141, 262] width 29 height 29
checkbox input "true"
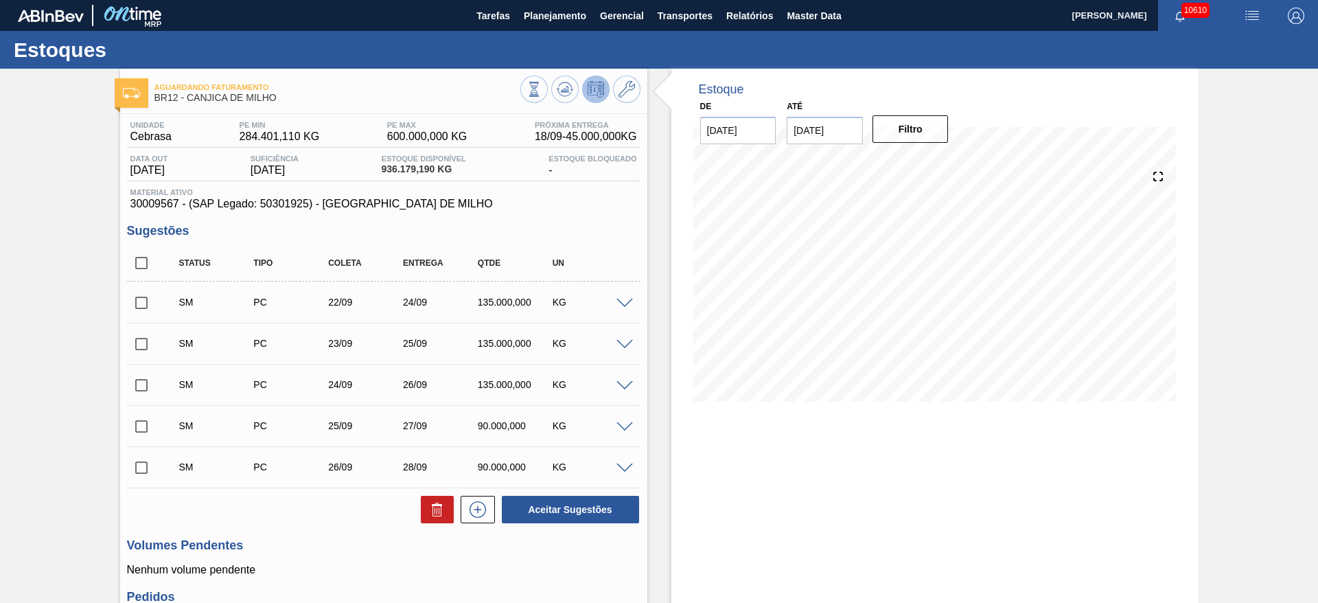
checkbox input "true"
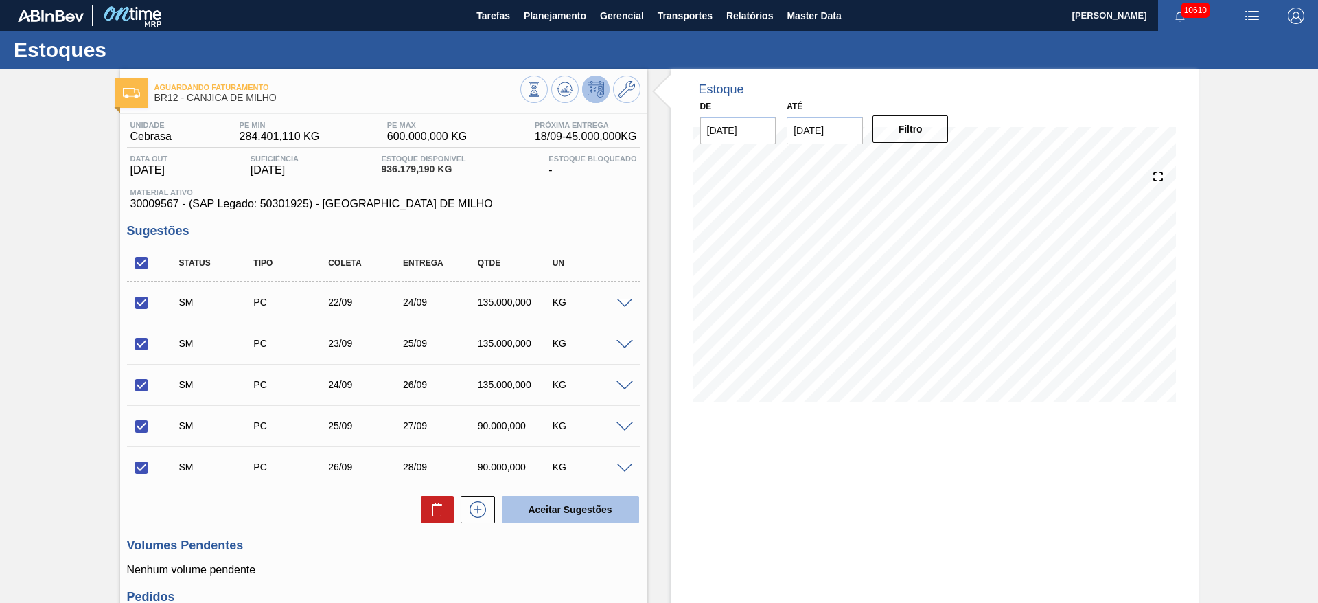
click at [531, 502] on button "Aceitar Sugestões" at bounding box center [570, 508] width 137 height 27
checkbox input "false"
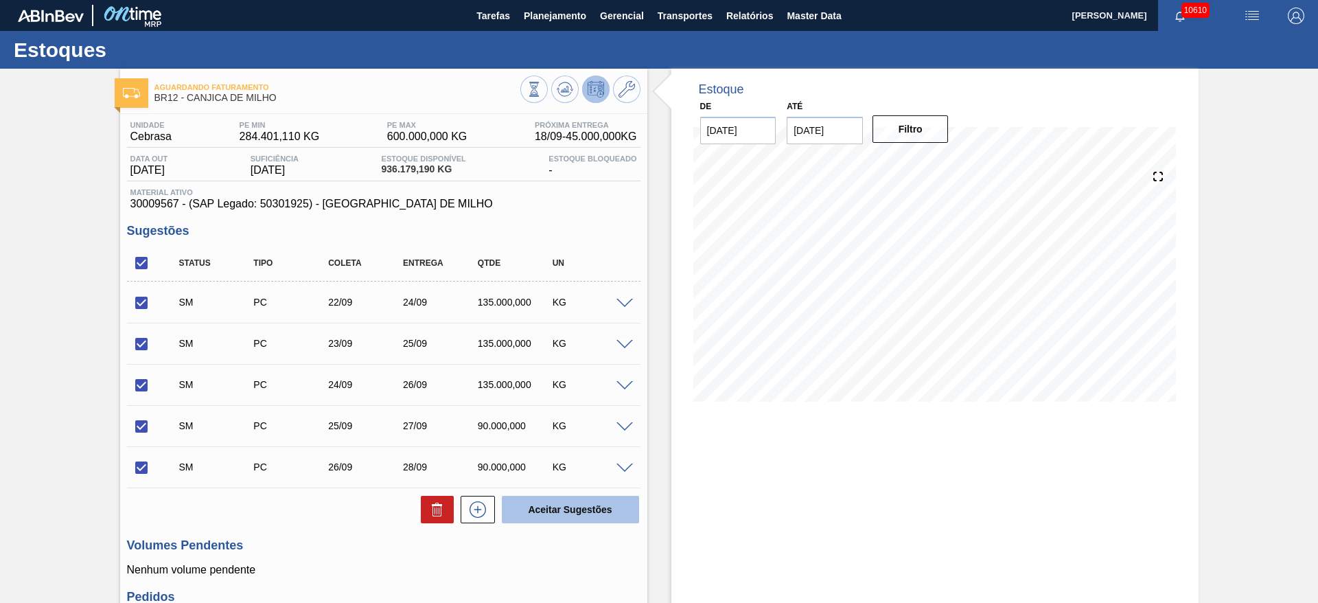
checkbox input "false"
drag, startPoint x: 141, startPoint y: 252, endPoint x: 141, endPoint y: 275, distance: 23.3
click at [141, 255] on input "checkbox" at bounding box center [141, 262] width 29 height 29
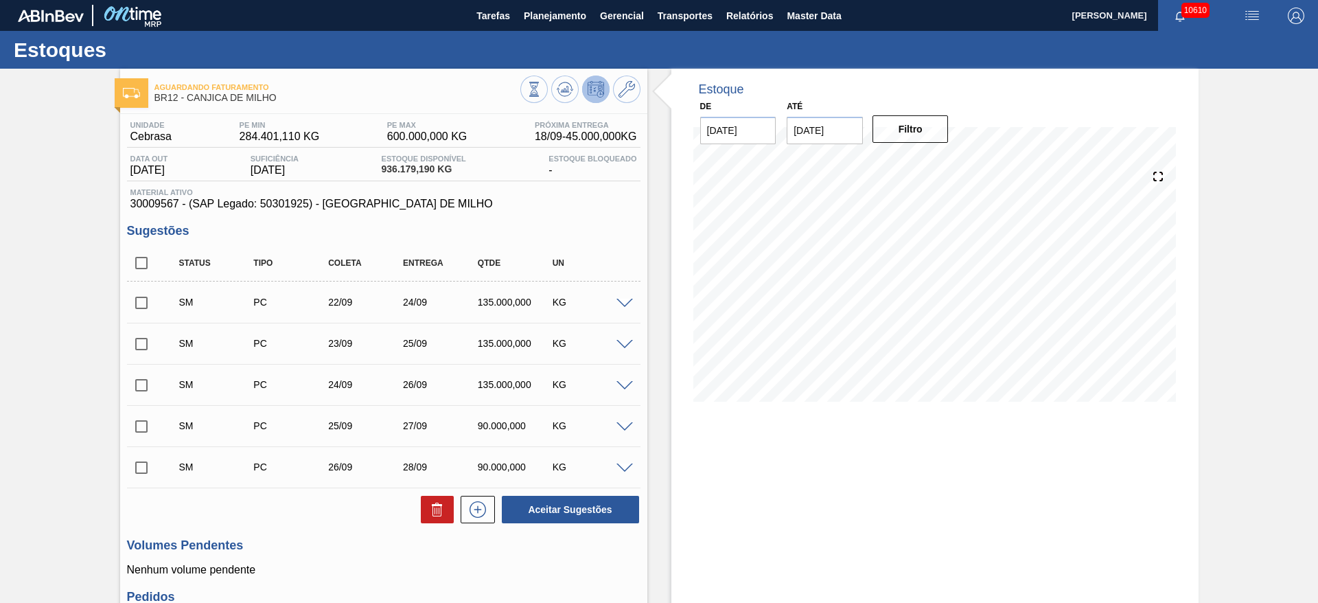
click at [141, 275] on input "checkbox" at bounding box center [141, 262] width 29 height 29
checkbox input "true"
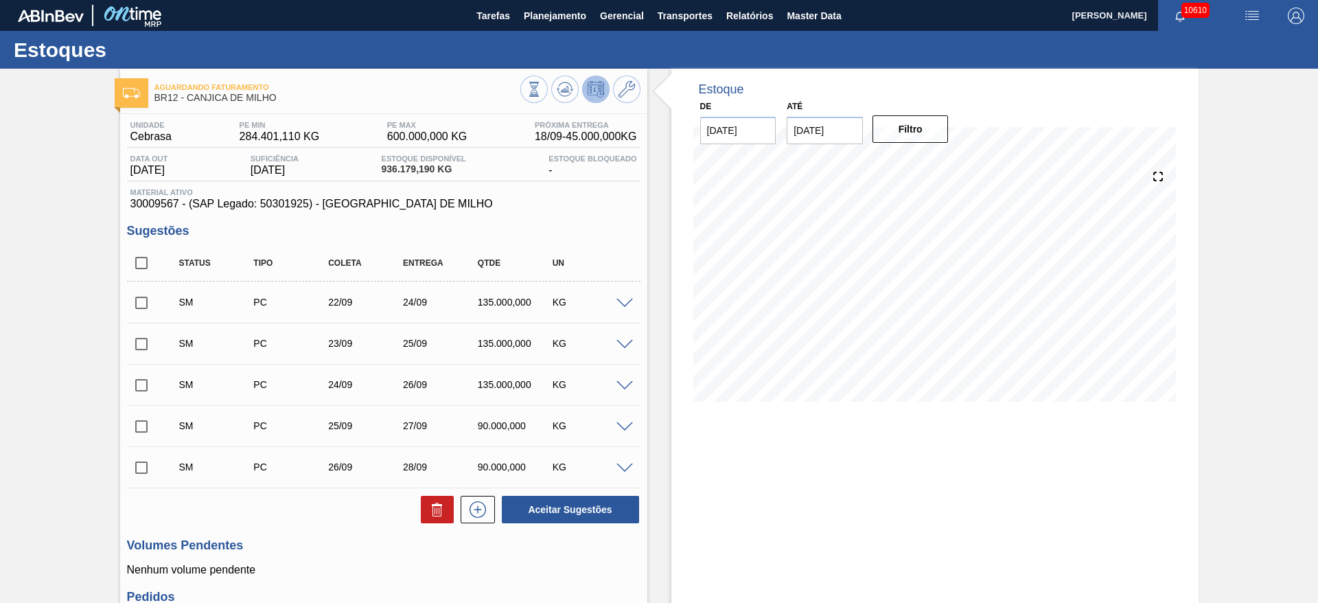
checkbox input "true"
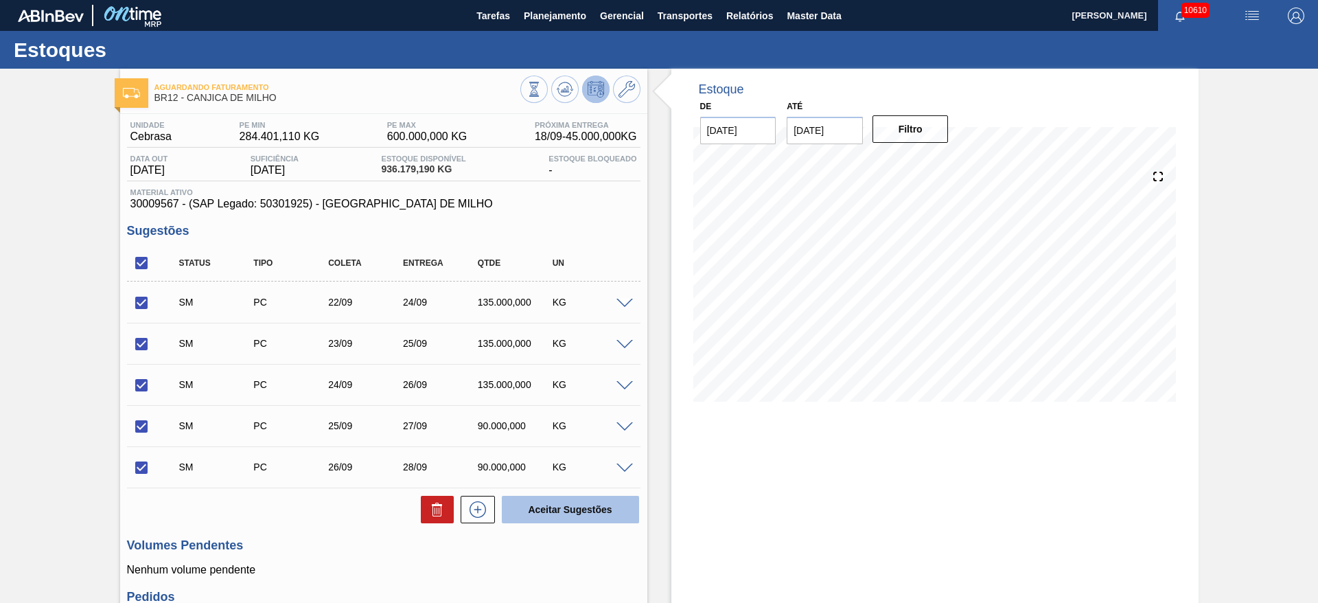
click at [587, 495] on button "Aceitar Sugestões" at bounding box center [570, 508] width 137 height 27
checkbox input "false"
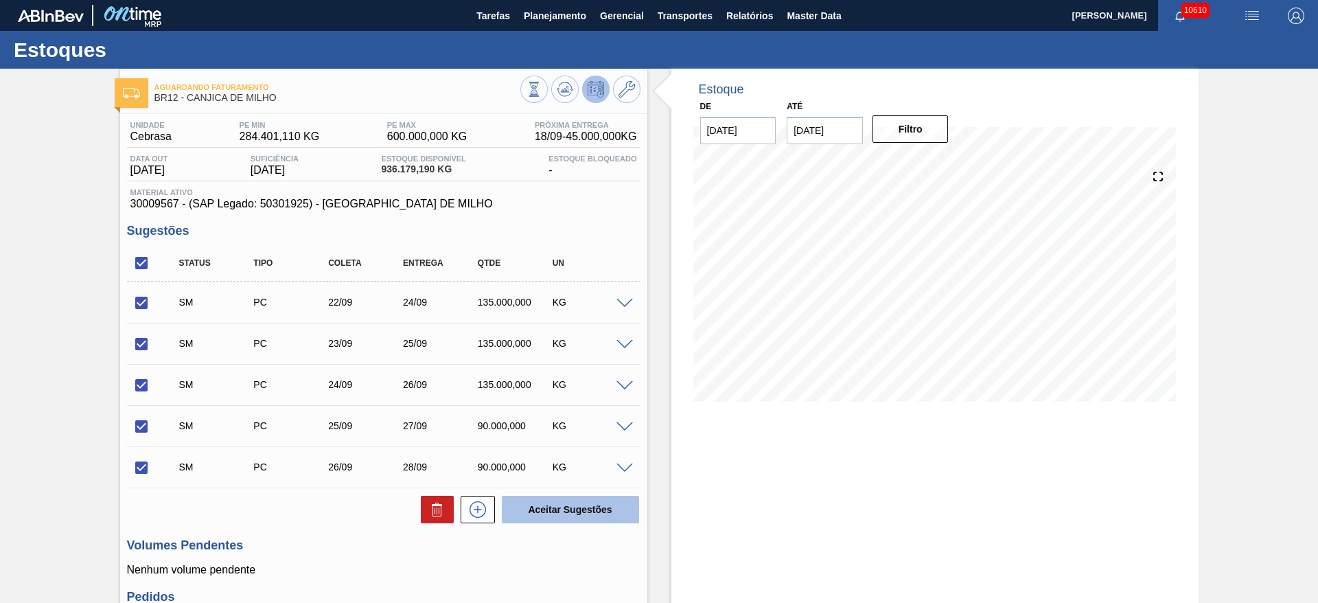
checkbox input "false"
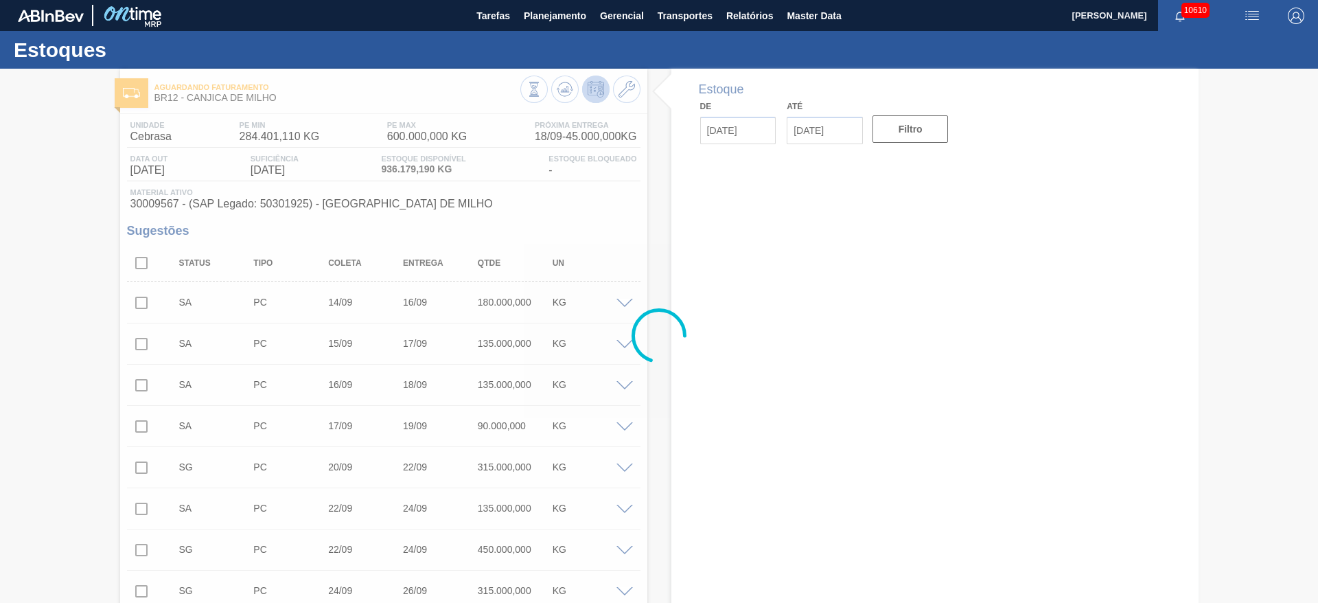
type input "[DATE]"
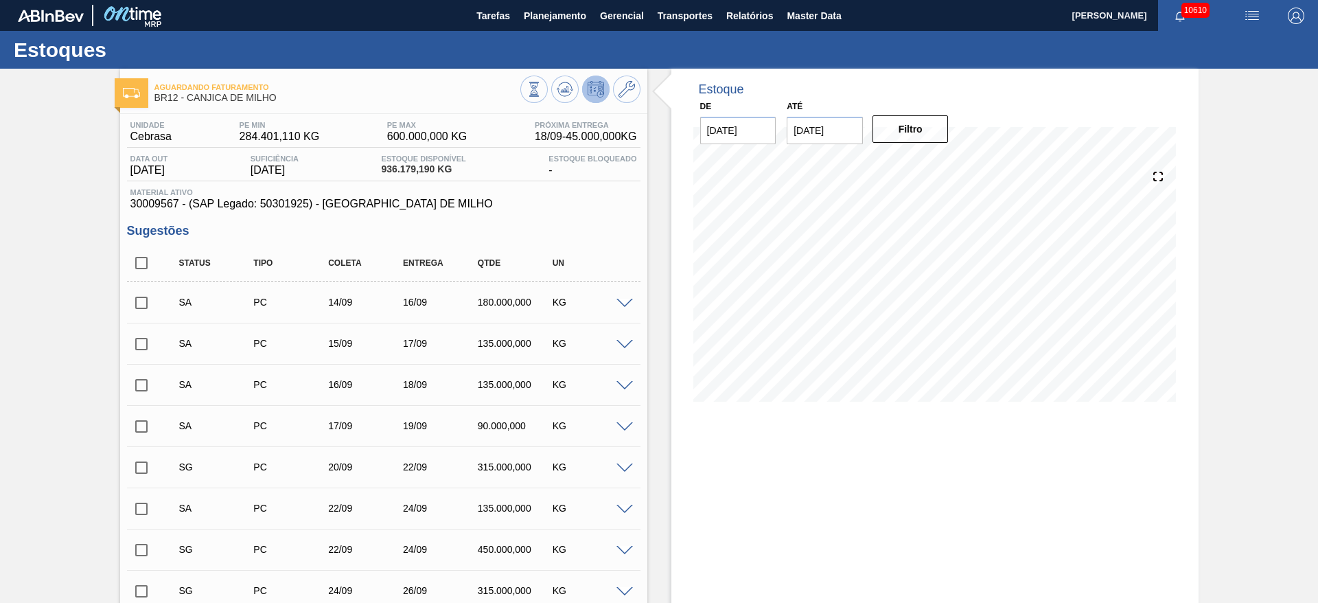
click at [621, 307] on div "KG" at bounding box center [590, 301] width 83 height 11
click at [617, 304] on span at bounding box center [624, 304] width 16 height 10
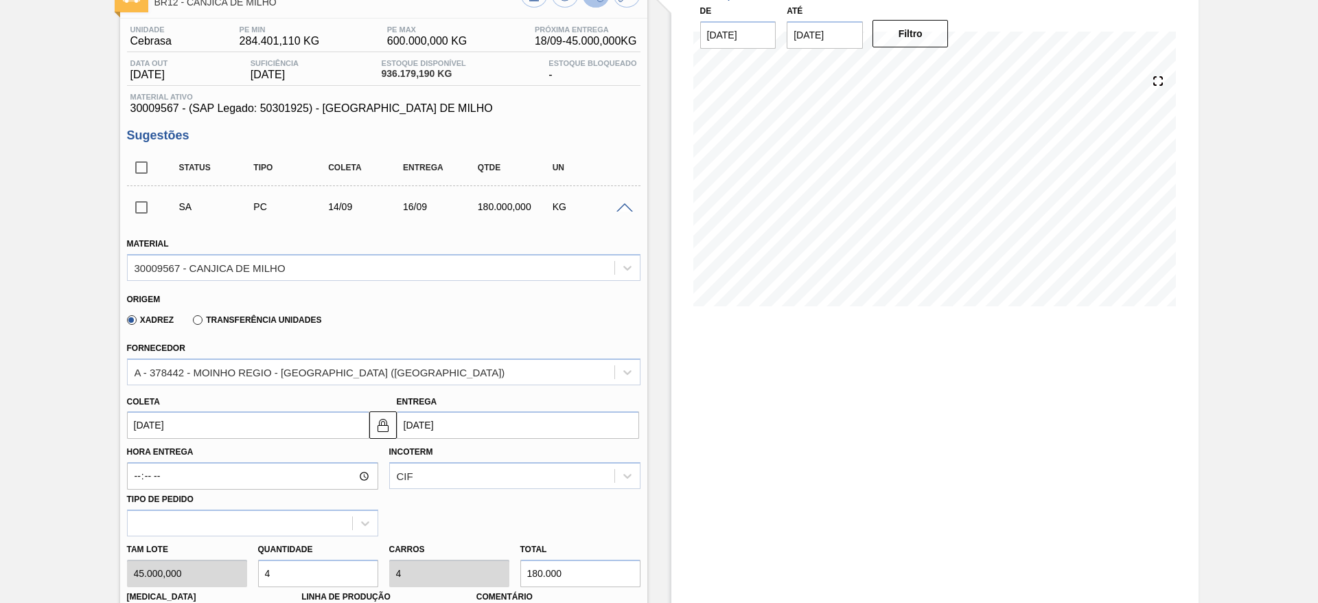
scroll to position [206, 0]
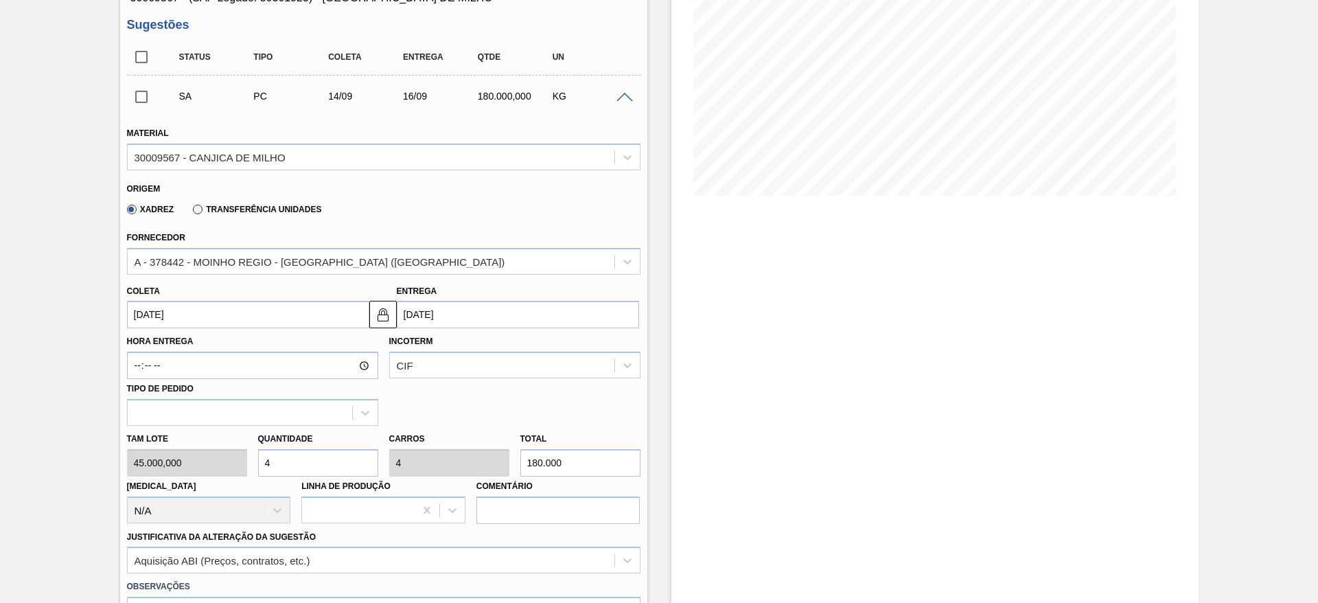
click at [221, 456] on div "Tam lote 45.000,000 Quantidade 4 Carros 4 Total 180.000 [MEDICAL_DATA] N/A Linh…" at bounding box center [383, 474] width 524 height 98
type input "3"
type input "135.000"
type input "3"
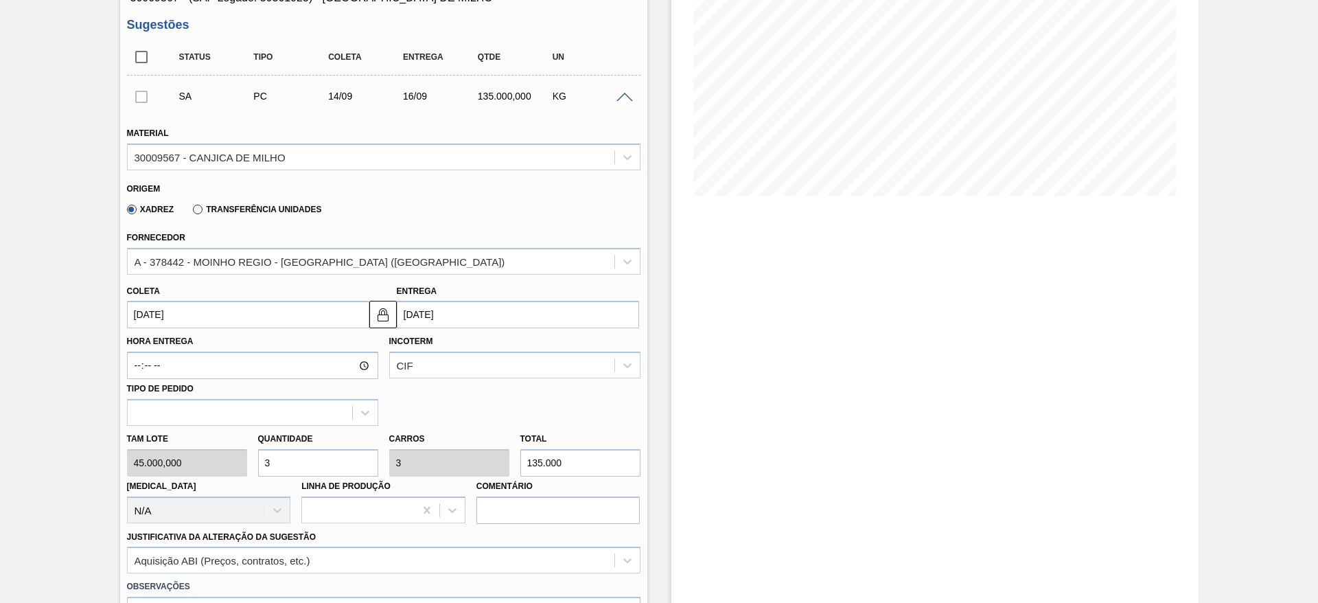
click at [155, 307] on input "[DATE]" at bounding box center [248, 314] width 242 height 27
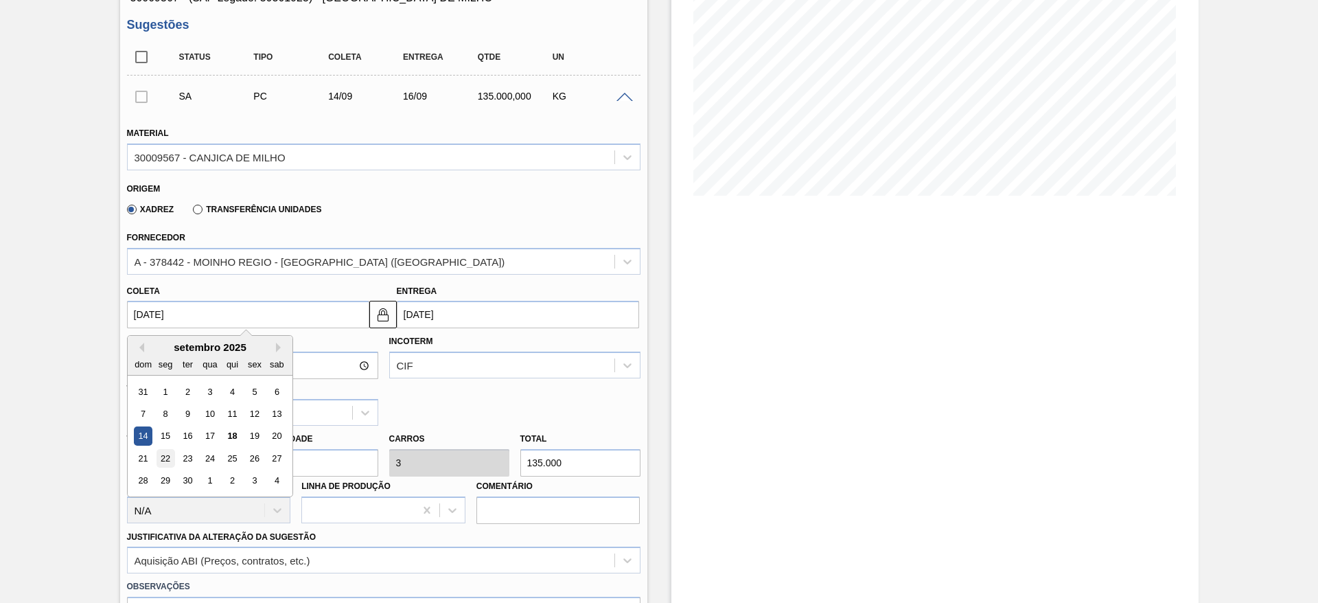
click at [167, 456] on div "22" at bounding box center [165, 458] width 19 height 19
type input "[DATE]"
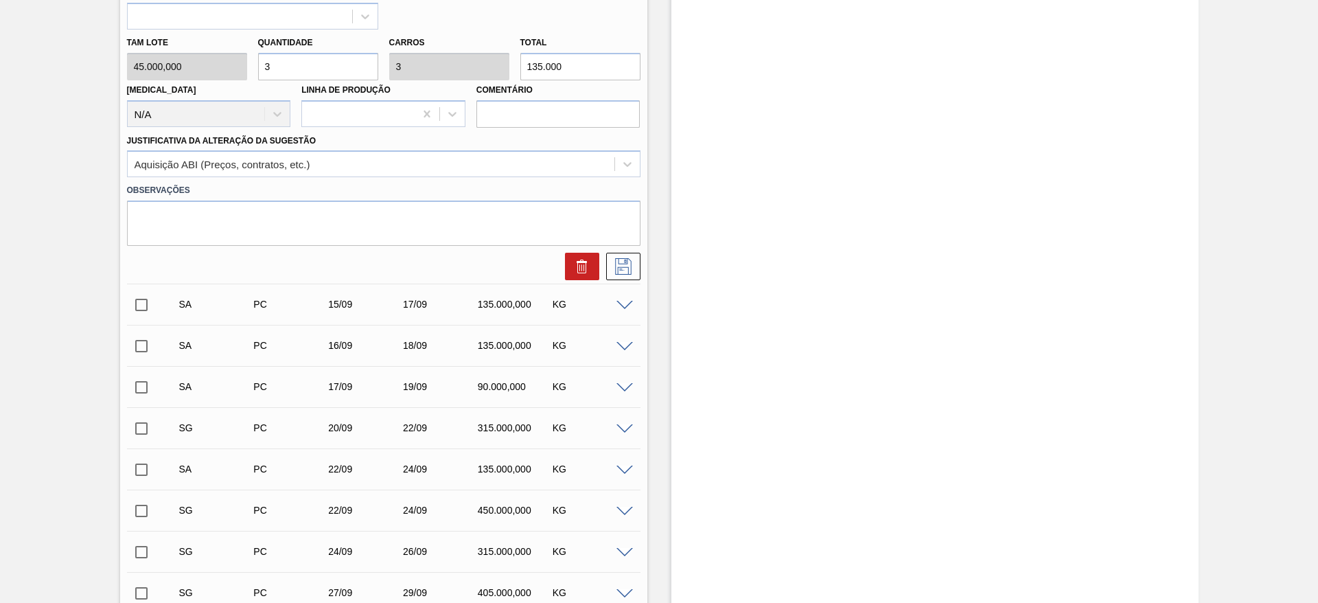
scroll to position [618, 0]
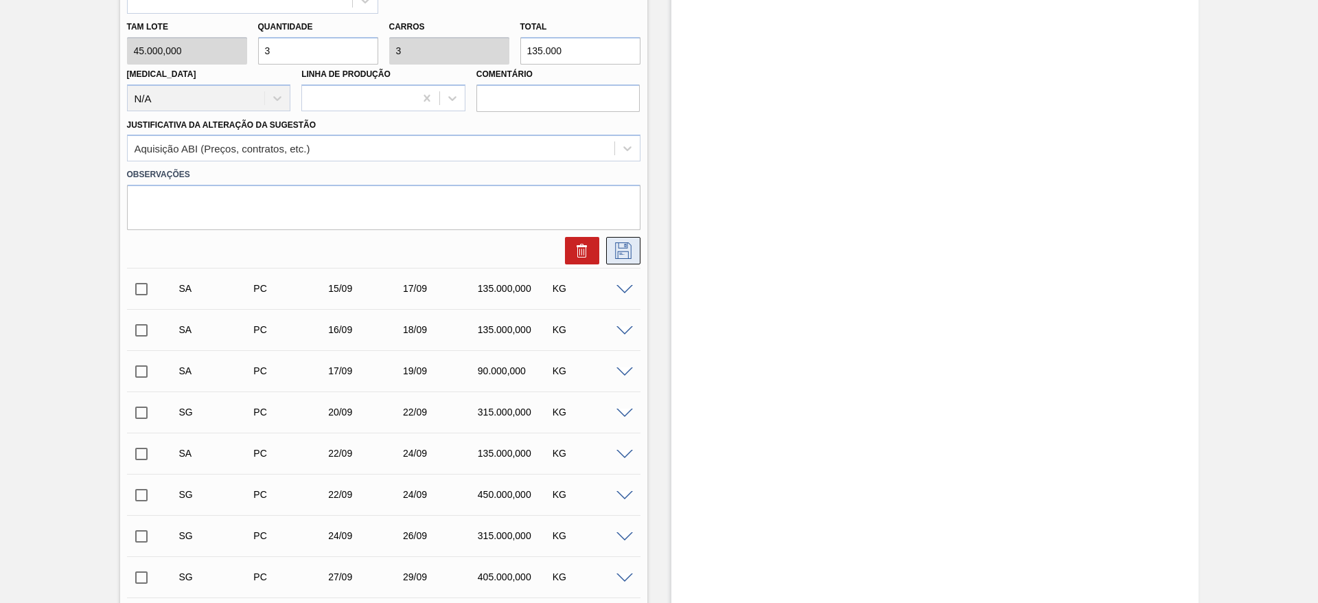
click at [618, 248] on icon at bounding box center [623, 250] width 22 height 16
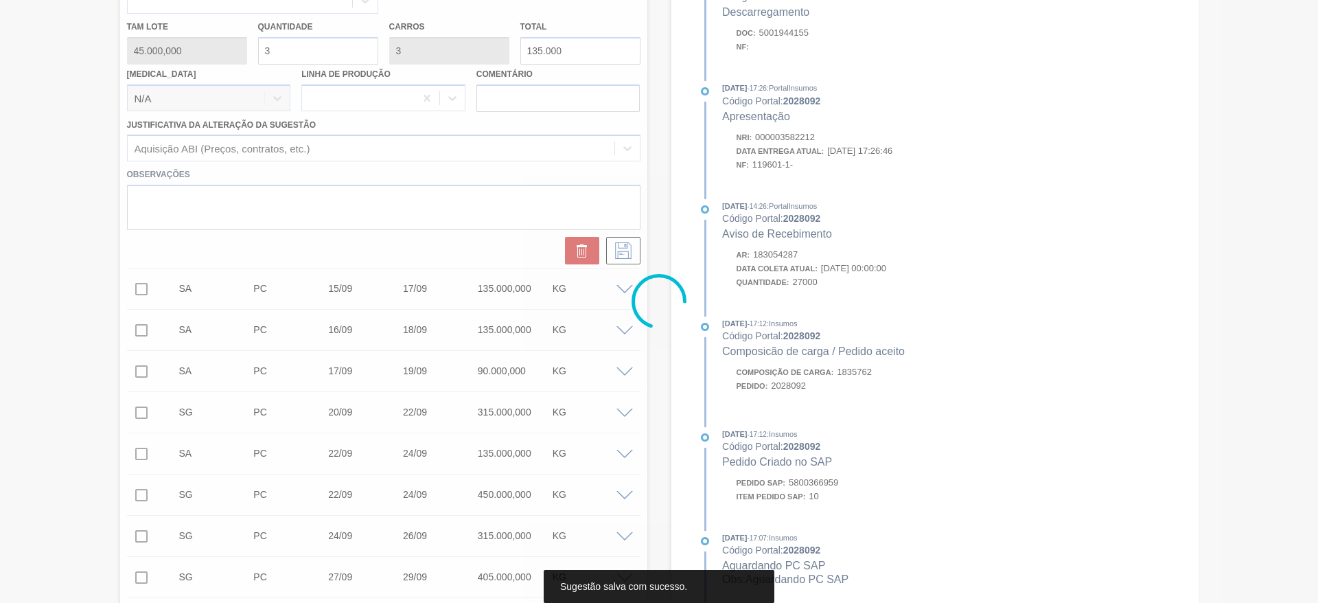
scroll to position [14, 0]
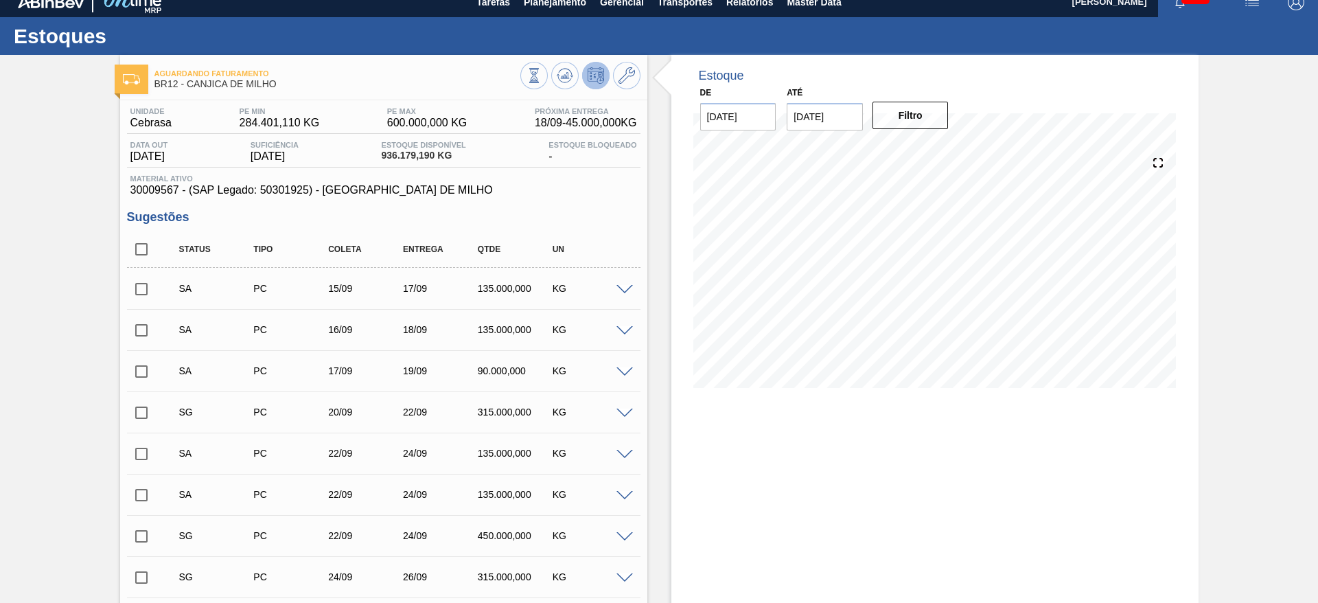
click at [142, 454] on input "checkbox" at bounding box center [141, 453] width 29 height 29
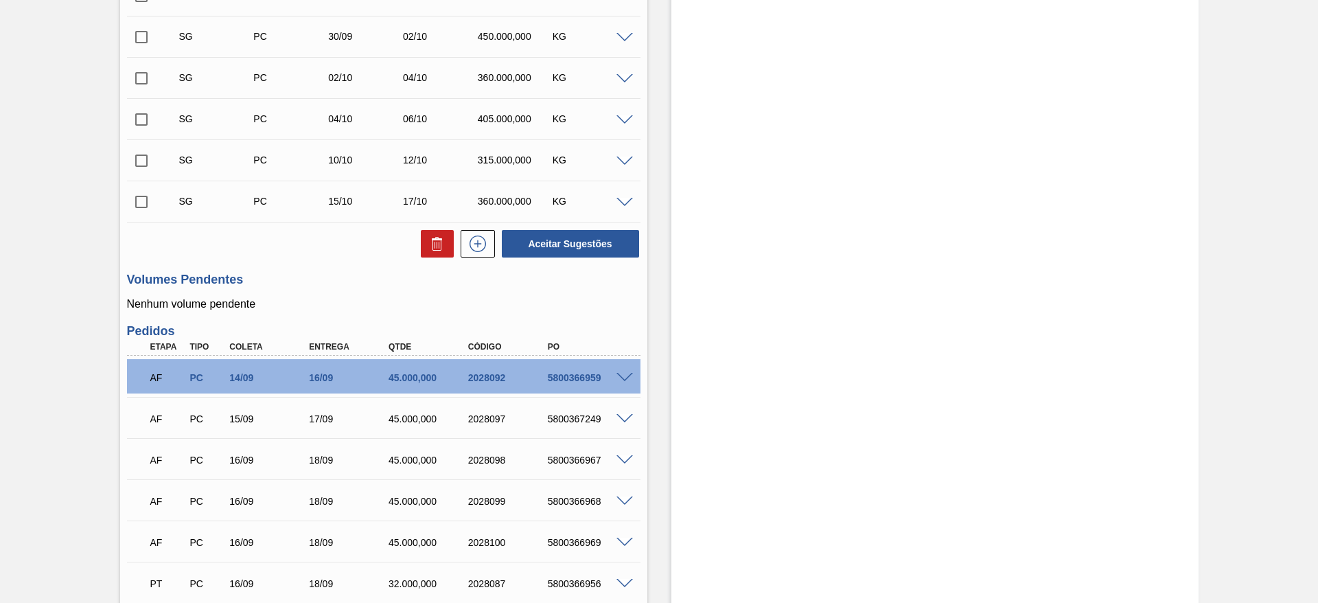
scroll to position [631, 0]
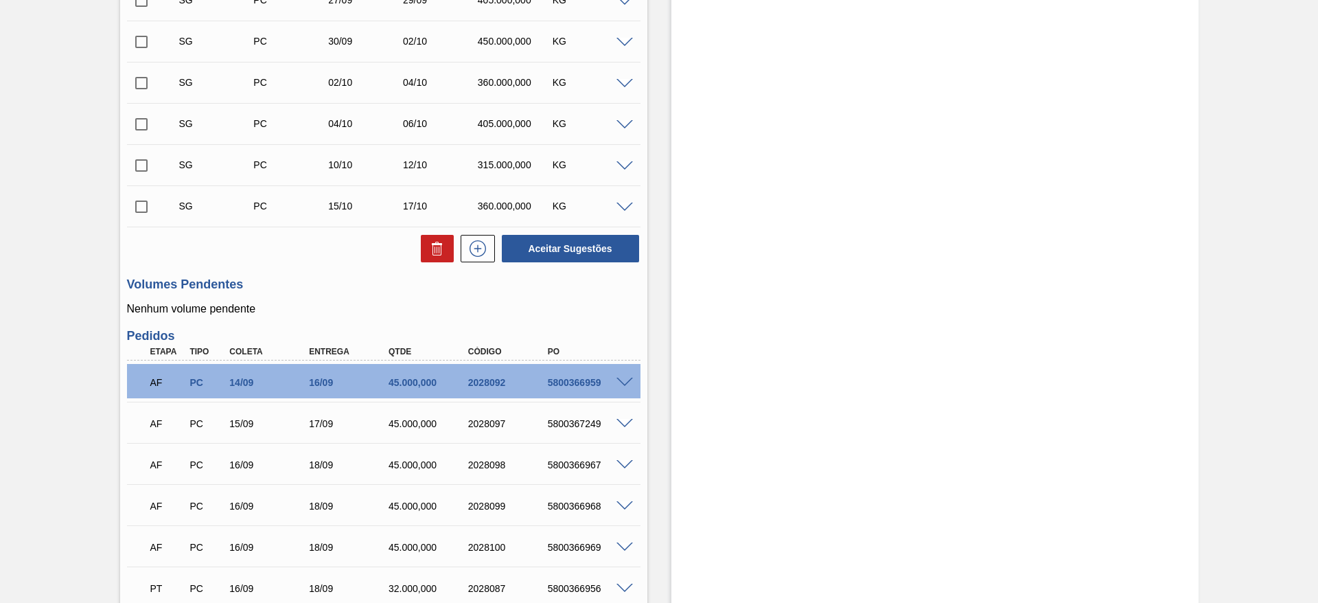
click at [565, 263] on div "Aceitar Sugestões" at bounding box center [567, 248] width 145 height 30
click at [561, 253] on button "Aceitar Sugestões" at bounding box center [570, 248] width 137 height 27
checkbox input "false"
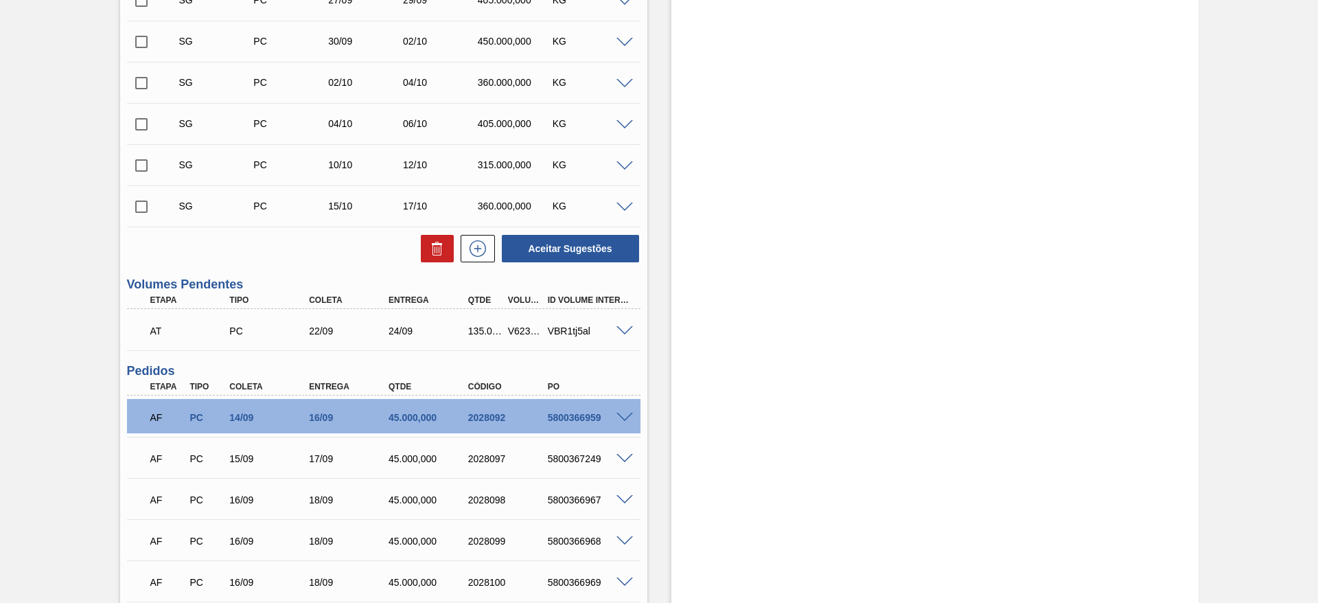
scroll to position [178, 0]
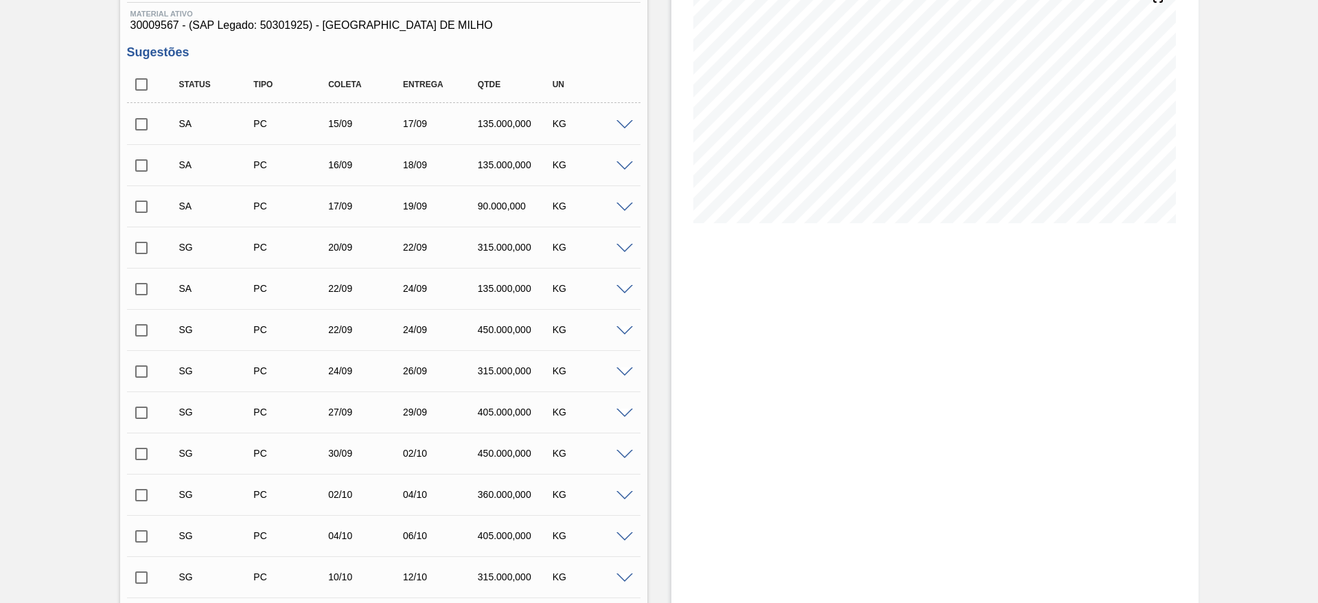
click at [618, 124] on span at bounding box center [624, 125] width 16 height 10
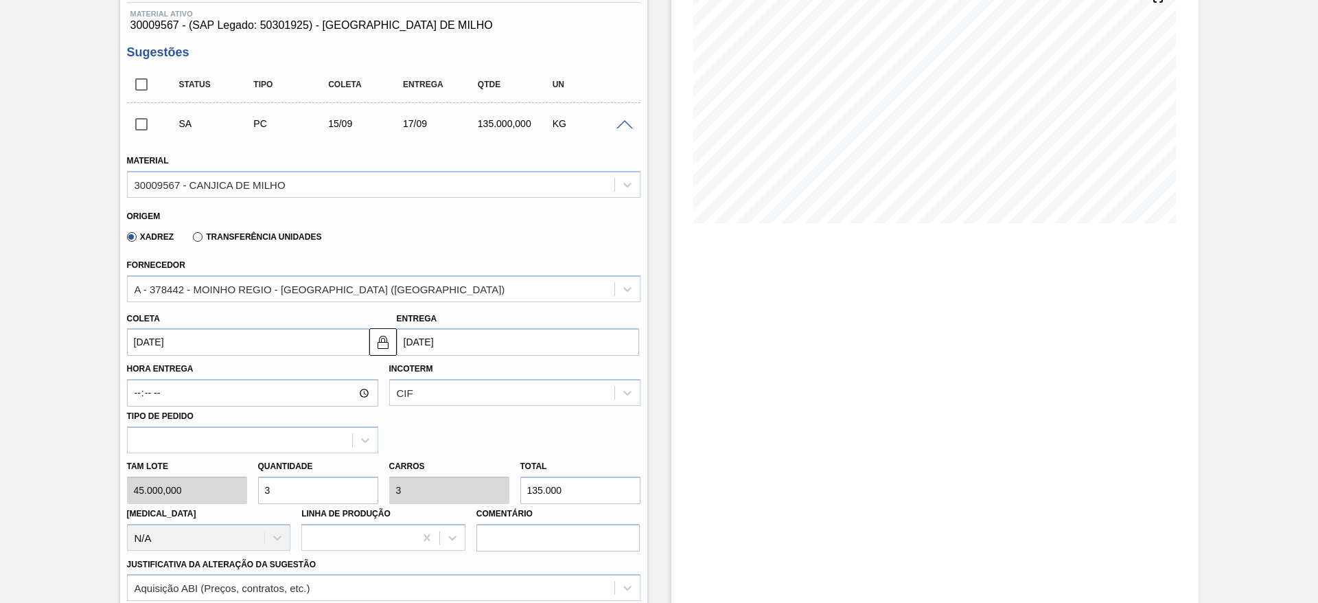
click at [166, 340] on input "[DATE]" at bounding box center [248, 341] width 242 height 27
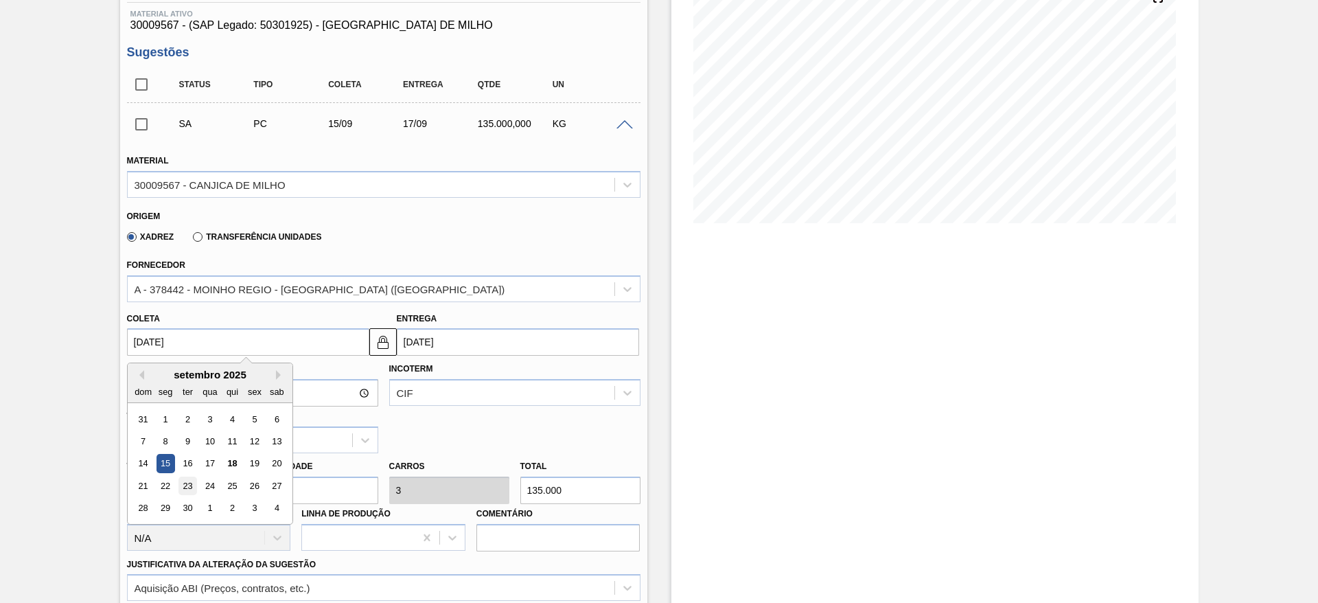
click at [185, 488] on div "23" at bounding box center [187, 485] width 19 height 19
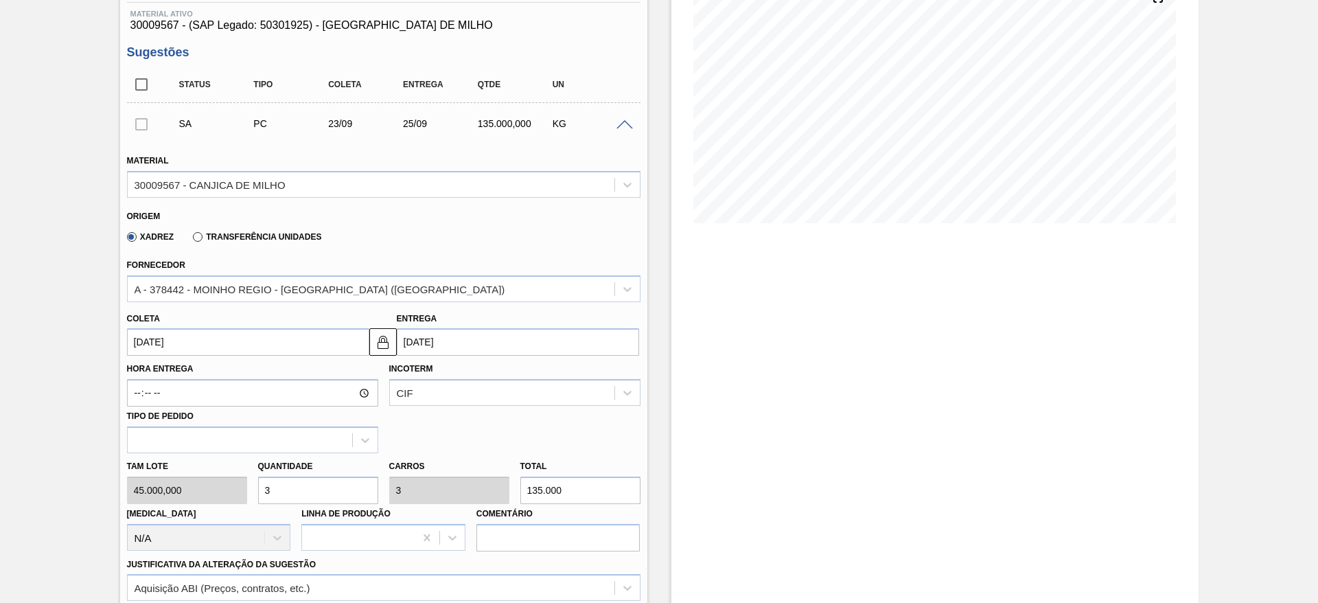
type input "[DATE]"
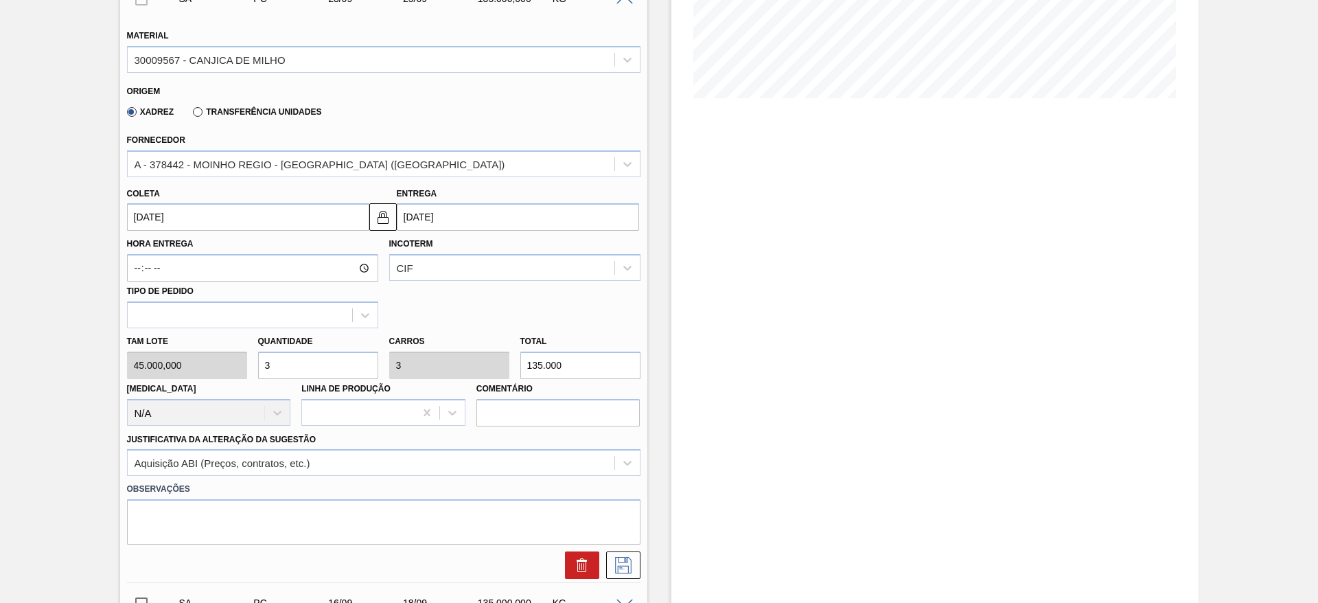
scroll to position [487, 0]
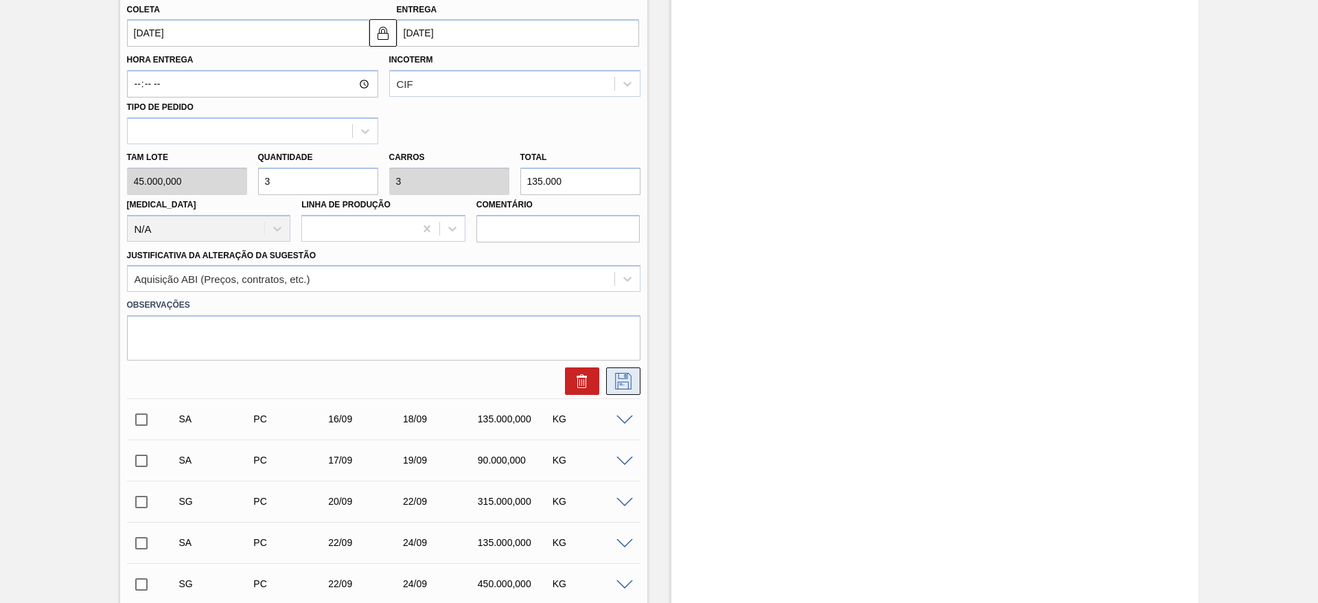
click at [621, 383] on icon at bounding box center [623, 381] width 22 height 16
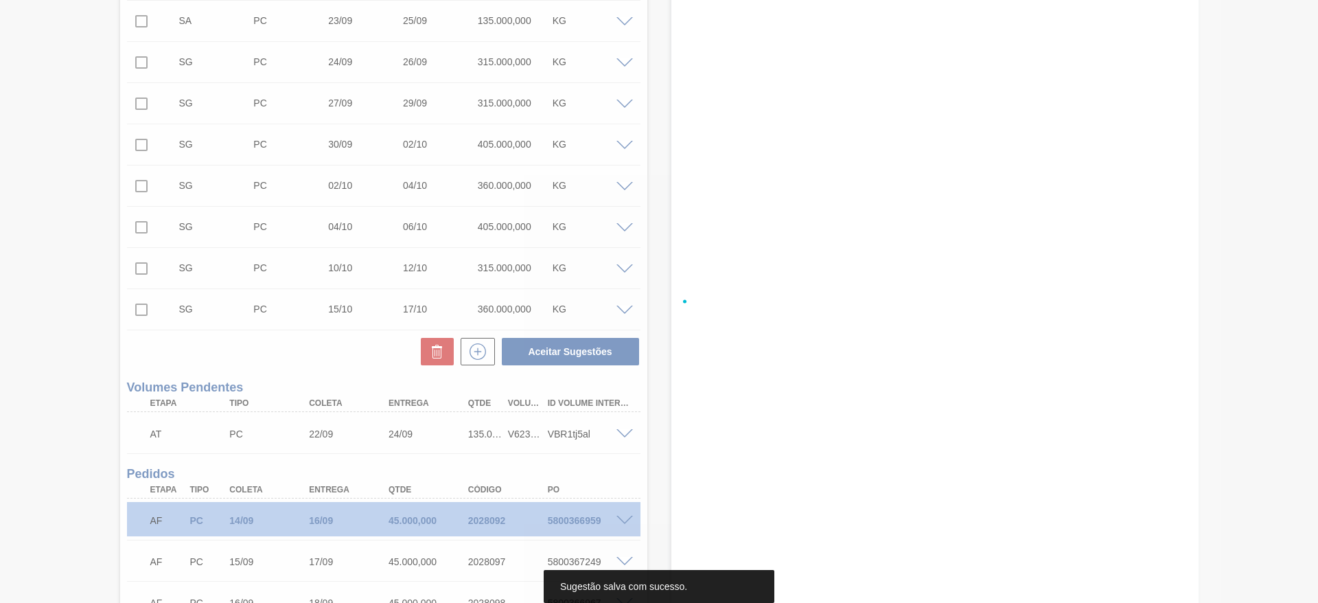
scroll to position [0, 0]
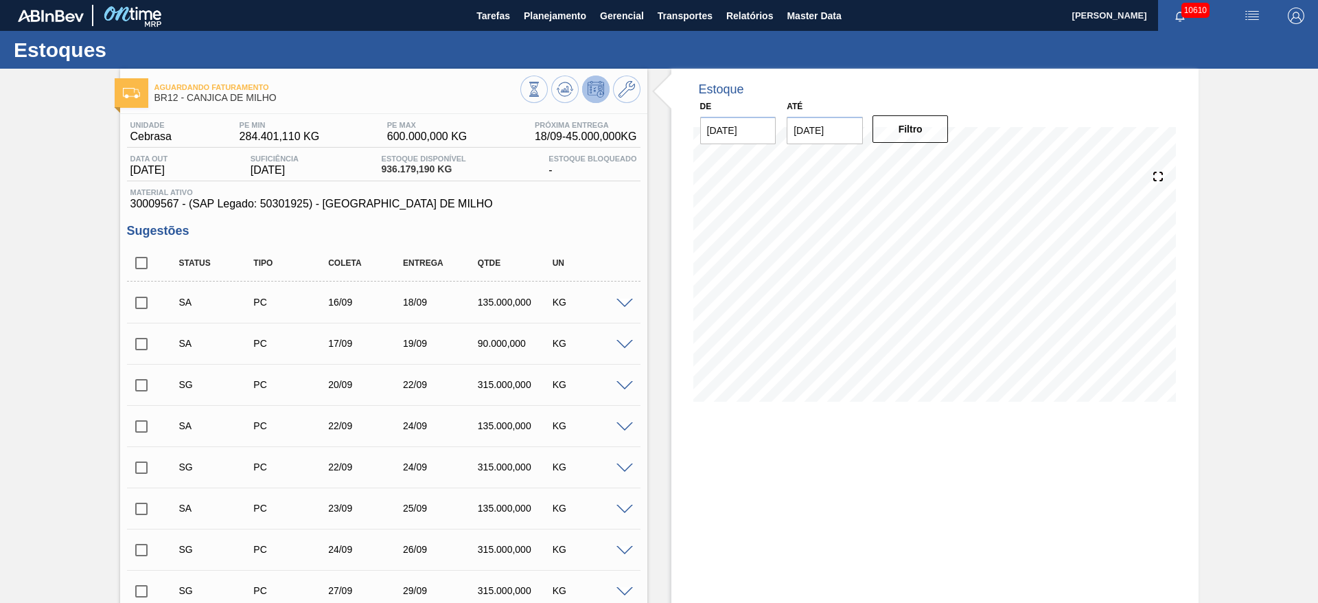
click at [620, 303] on span at bounding box center [624, 304] width 16 height 10
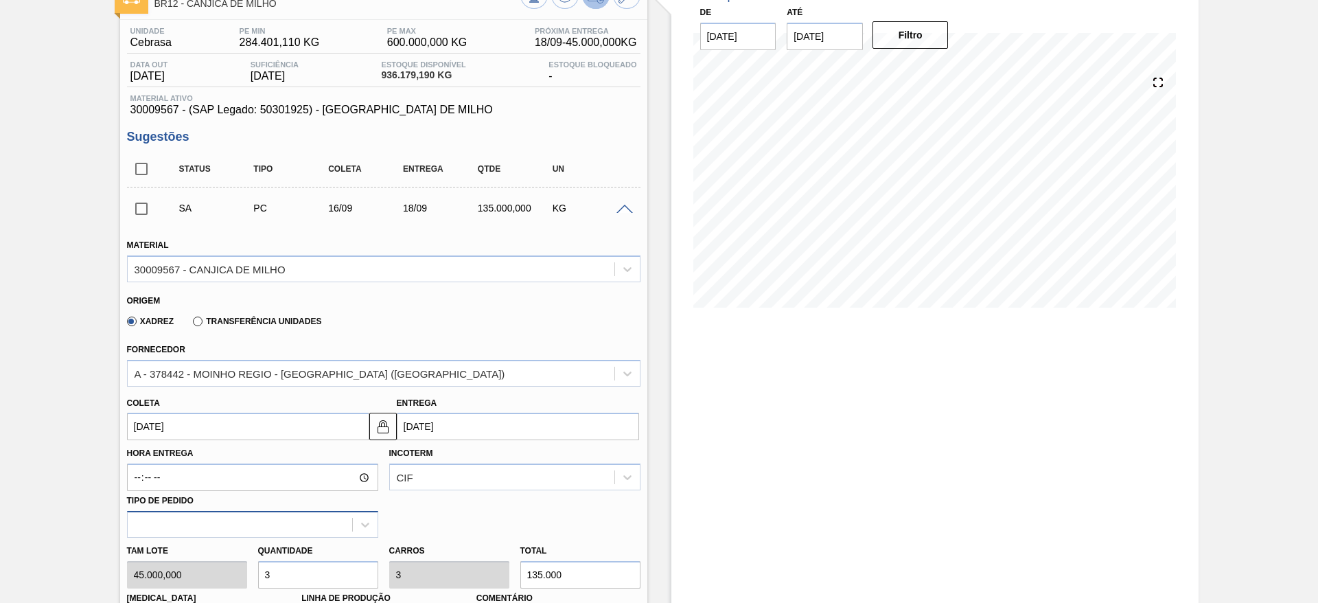
scroll to position [206, 0]
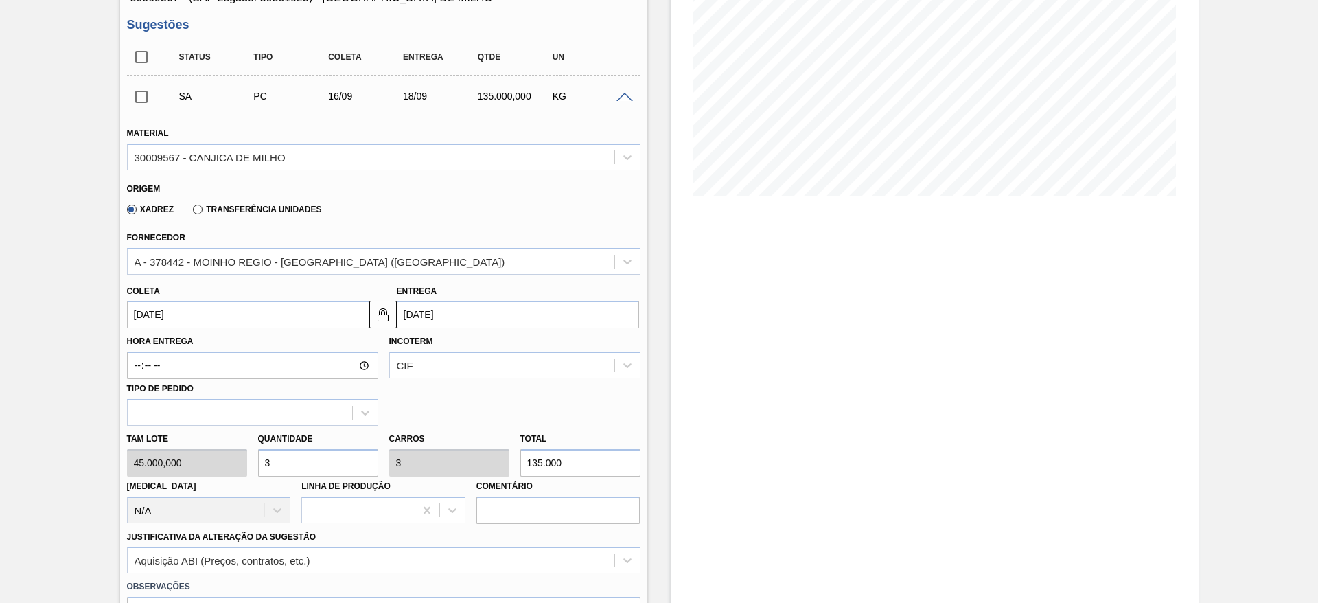
click at [174, 312] on input "[DATE]" at bounding box center [248, 314] width 242 height 27
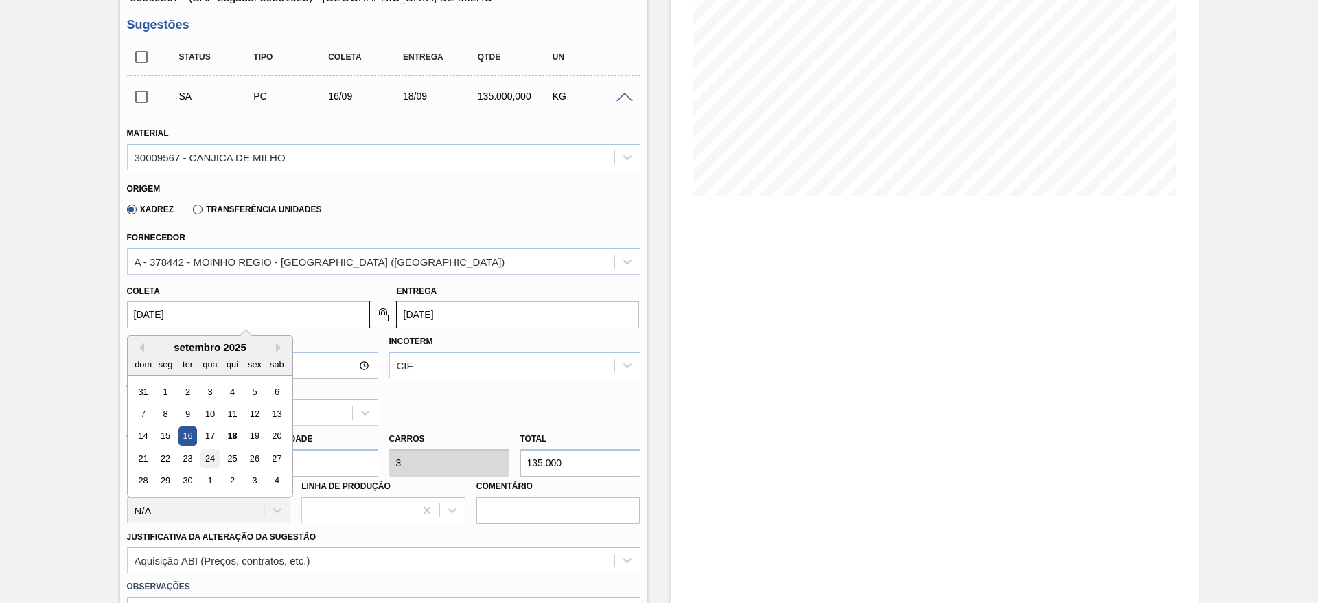
click at [209, 454] on div "24" at bounding box center [209, 458] width 19 height 19
type input "[DATE]"
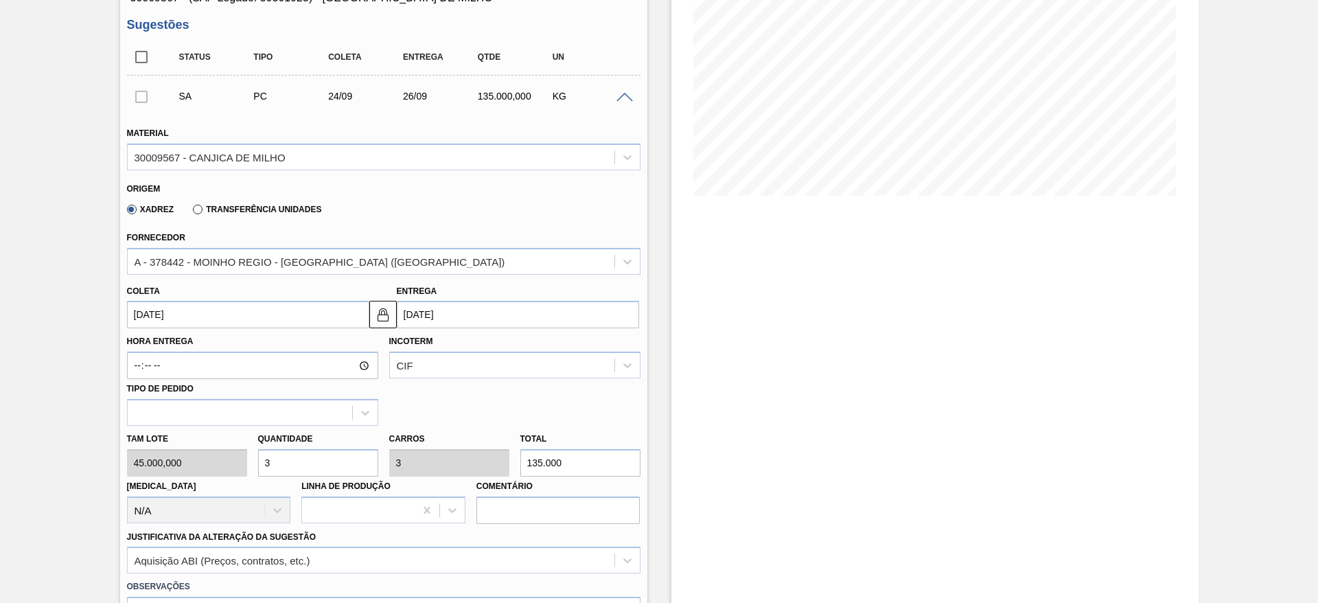
scroll to position [515, 0]
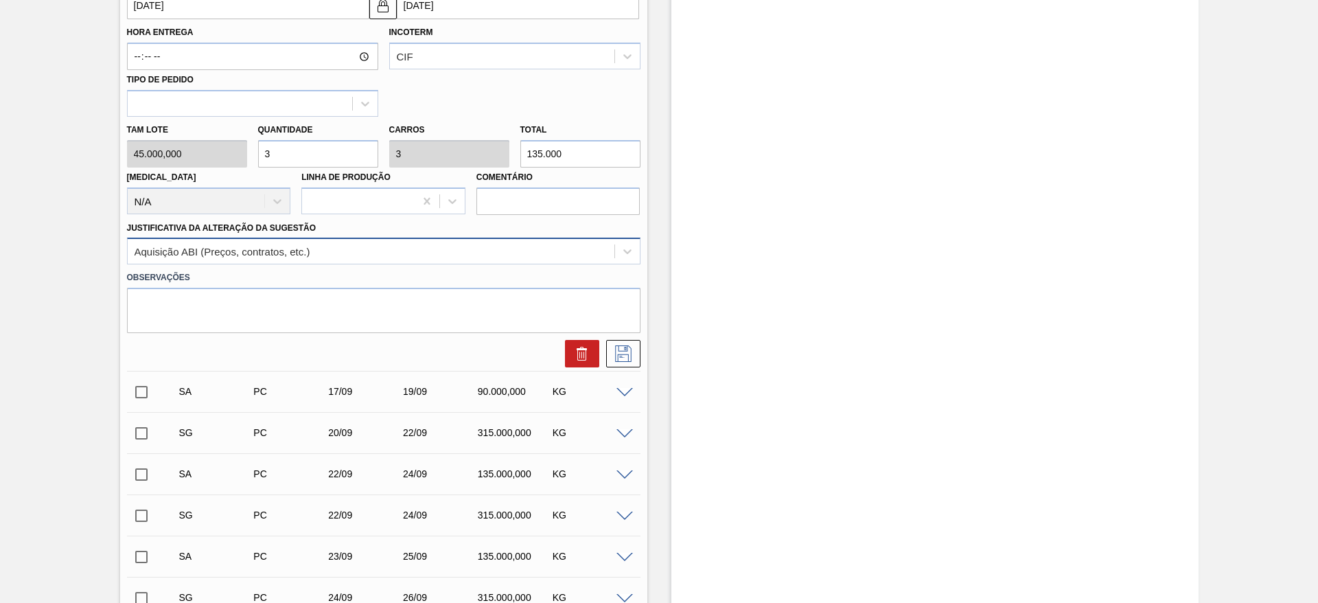
drag, startPoint x: 495, startPoint y: 280, endPoint x: 493, endPoint y: 248, distance: 32.3
click at [495, 277] on label "Observações" at bounding box center [383, 278] width 513 height 20
click at [612, 361] on icon at bounding box center [623, 353] width 22 height 16
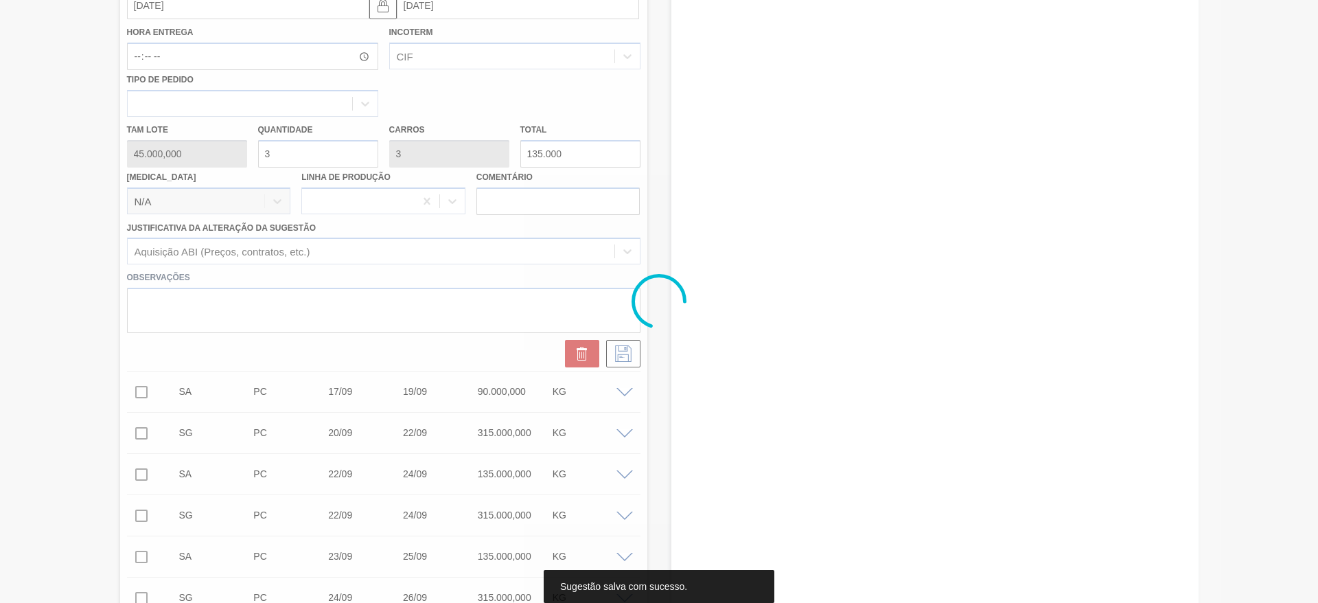
scroll to position [0, 0]
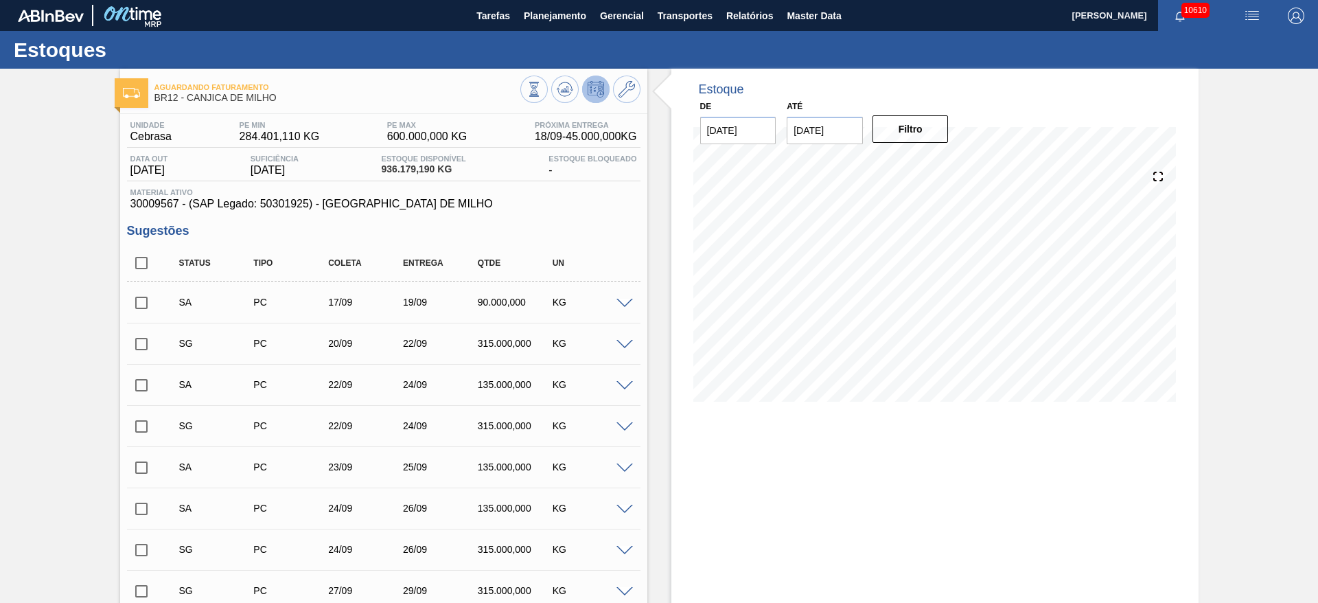
click at [624, 310] on div "SA PC 17/09 19/09 90.000,000 KG" at bounding box center [383, 302] width 513 height 34
click at [622, 308] on div "SA PC 17/09 19/09 90.000,000 KG" at bounding box center [383, 302] width 513 height 34
click at [622, 304] on span at bounding box center [624, 304] width 16 height 10
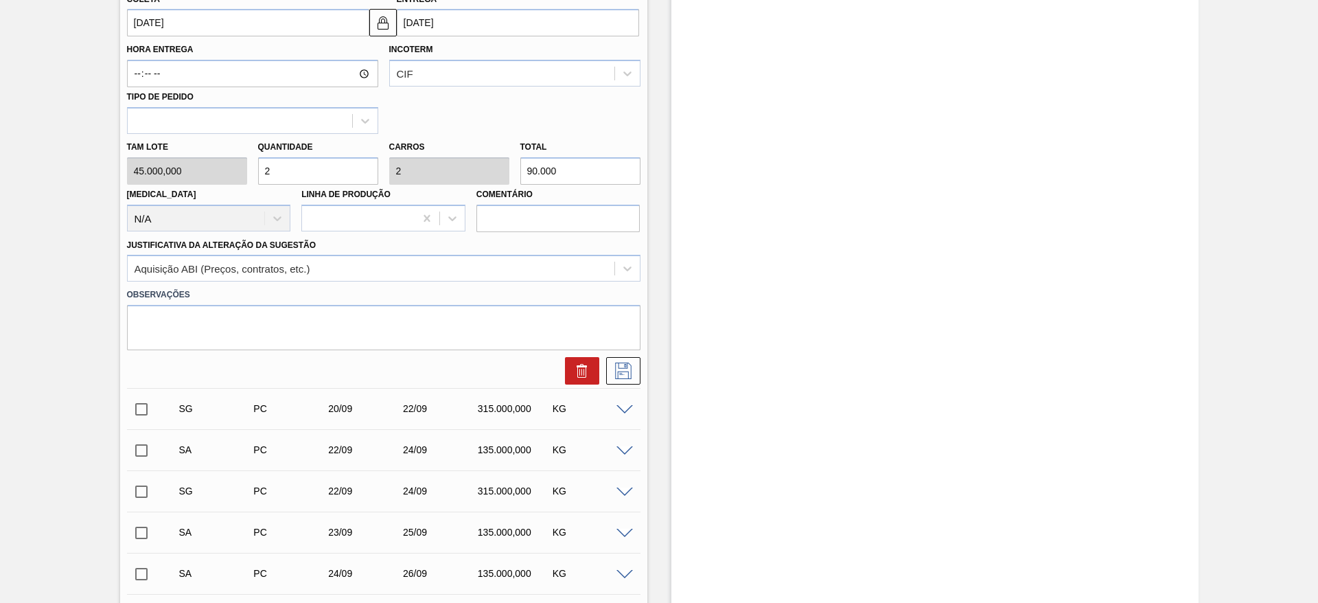
scroll to position [412, 0]
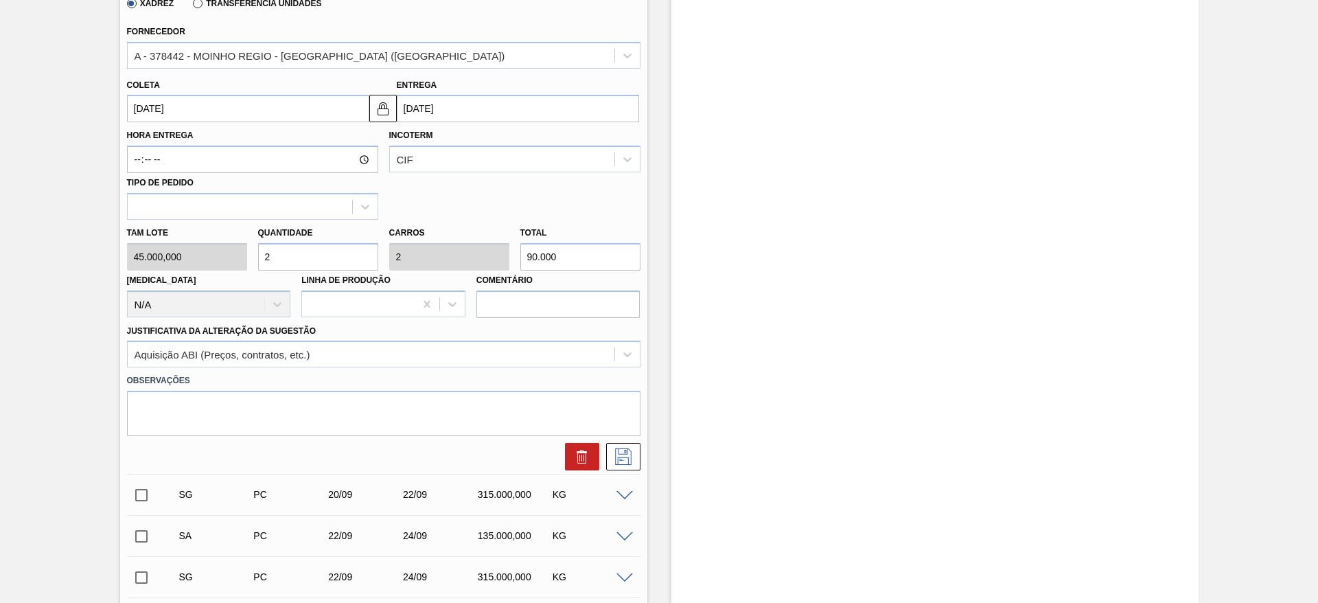
click at [149, 92] on div "Coleta [DATE]" at bounding box center [248, 98] width 242 height 47
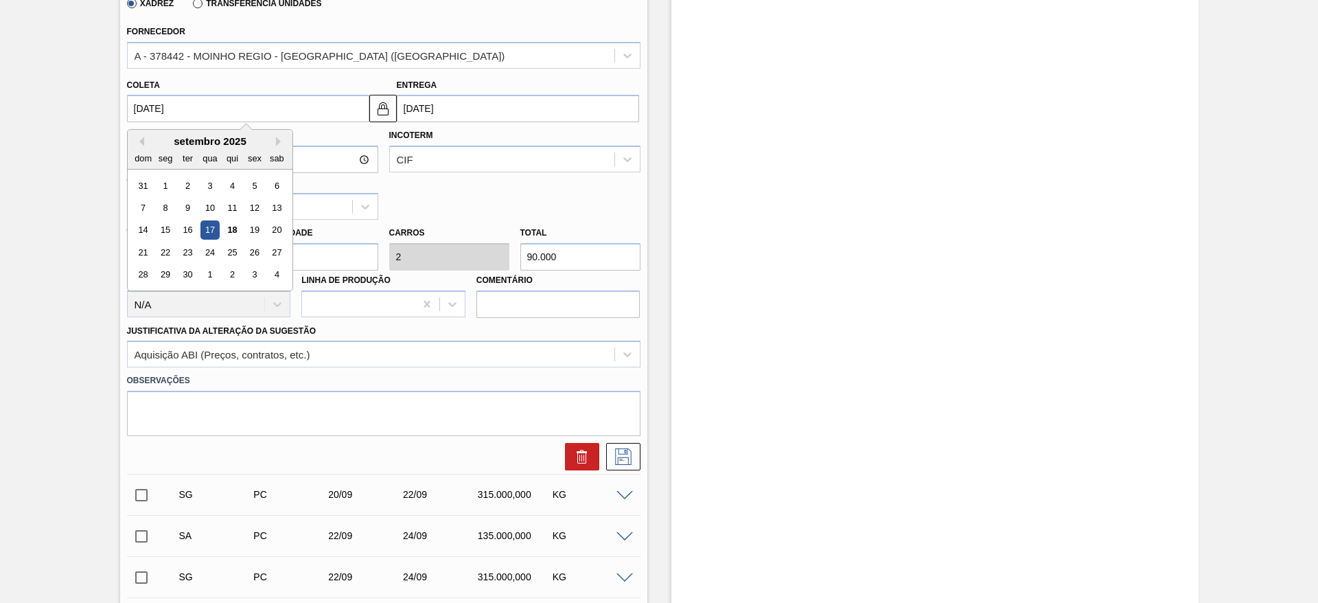
click at [163, 107] on input "[DATE]" at bounding box center [248, 108] width 242 height 27
drag, startPoint x: 231, startPoint y: 253, endPoint x: 231, endPoint y: 261, distance: 7.5
click at [231, 253] on div "25" at bounding box center [231, 252] width 19 height 19
type input "[DATE]"
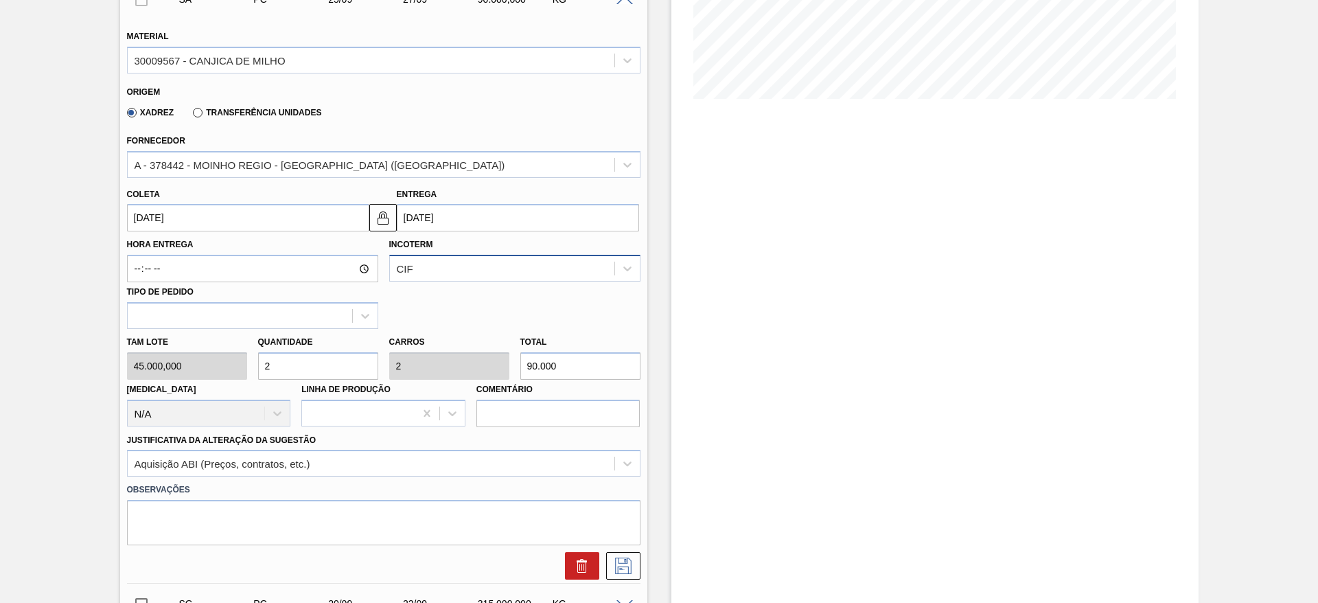
scroll to position [206, 0]
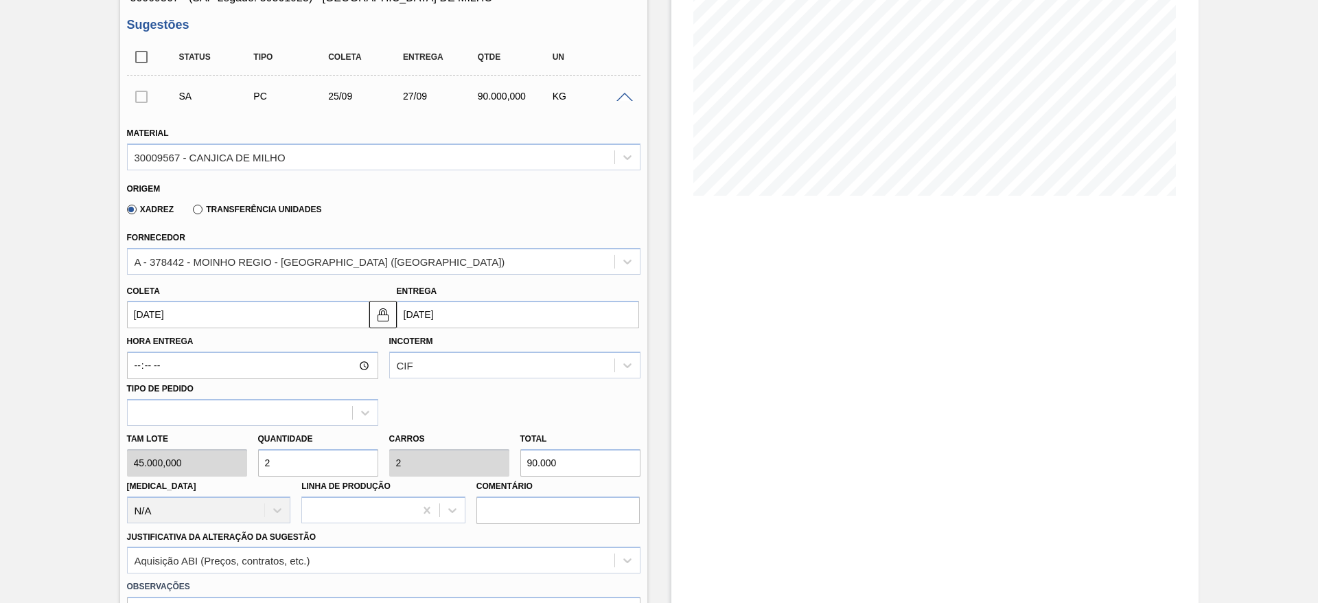
click at [161, 313] on input "[DATE]" at bounding box center [248, 314] width 242 height 27
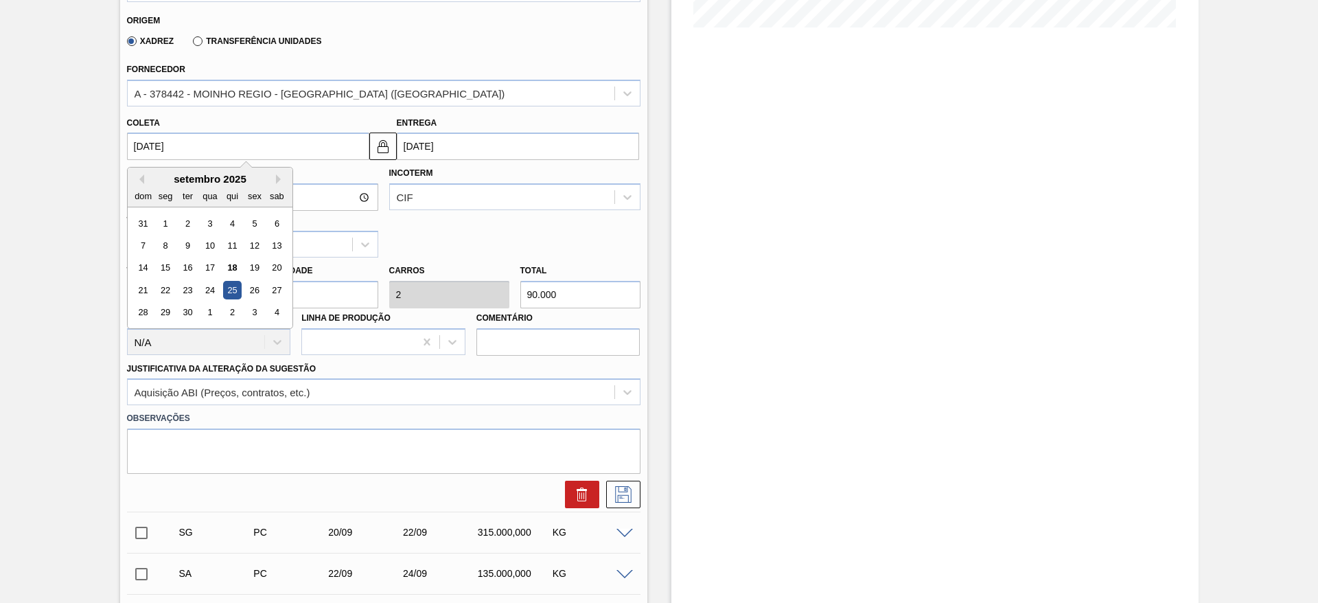
scroll to position [412, 0]
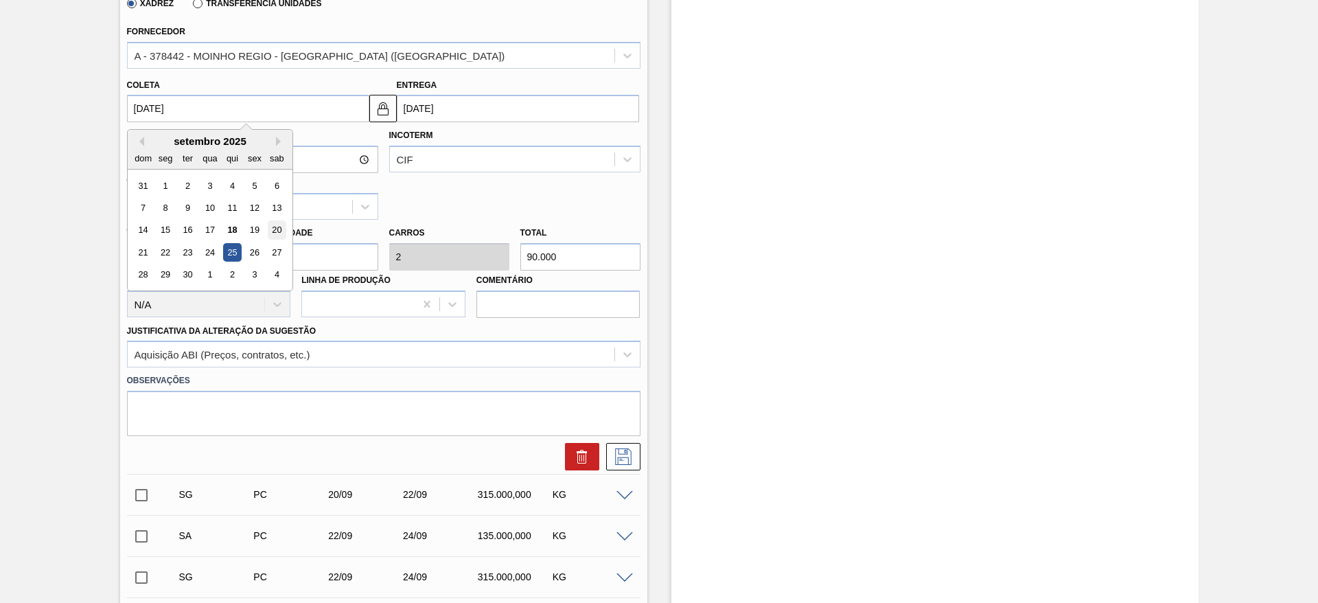
click at [272, 233] on div "20" at bounding box center [276, 230] width 19 height 19
type input "[DATE]"
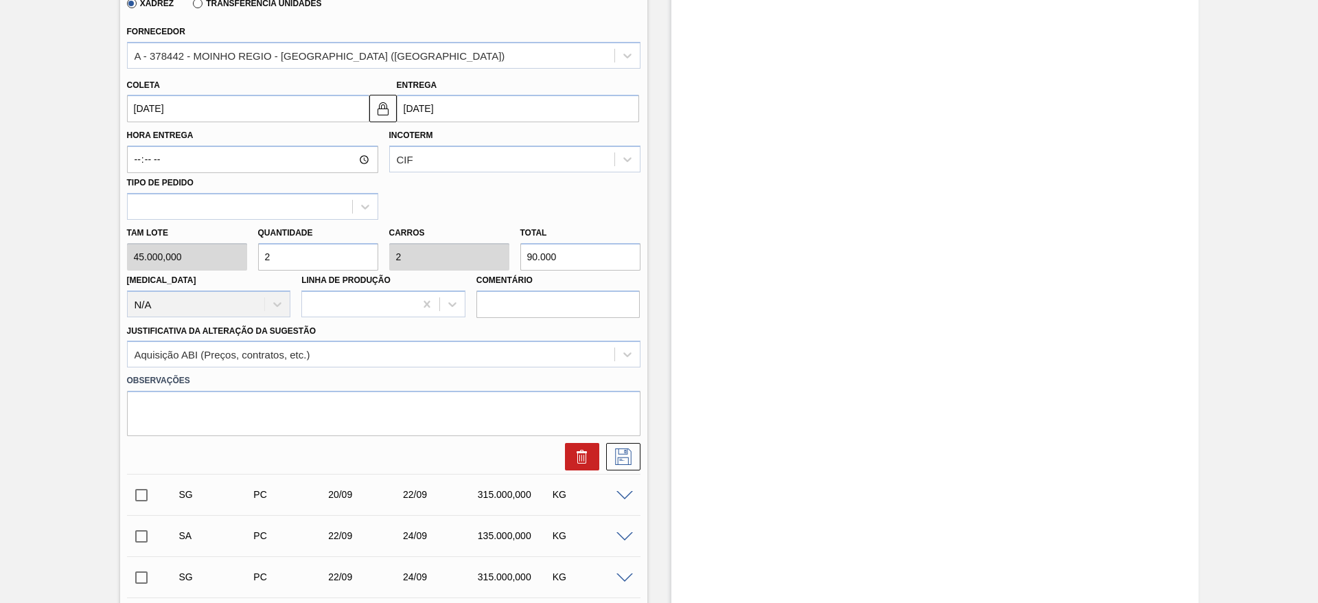
click at [239, 257] on div "Tam lote 45.000,000 Quantidade 2 Carros 2 Total 90.000 [MEDICAL_DATA] N/A Linha…" at bounding box center [383, 269] width 524 height 98
type input "3"
type input "135.000"
type input "3"
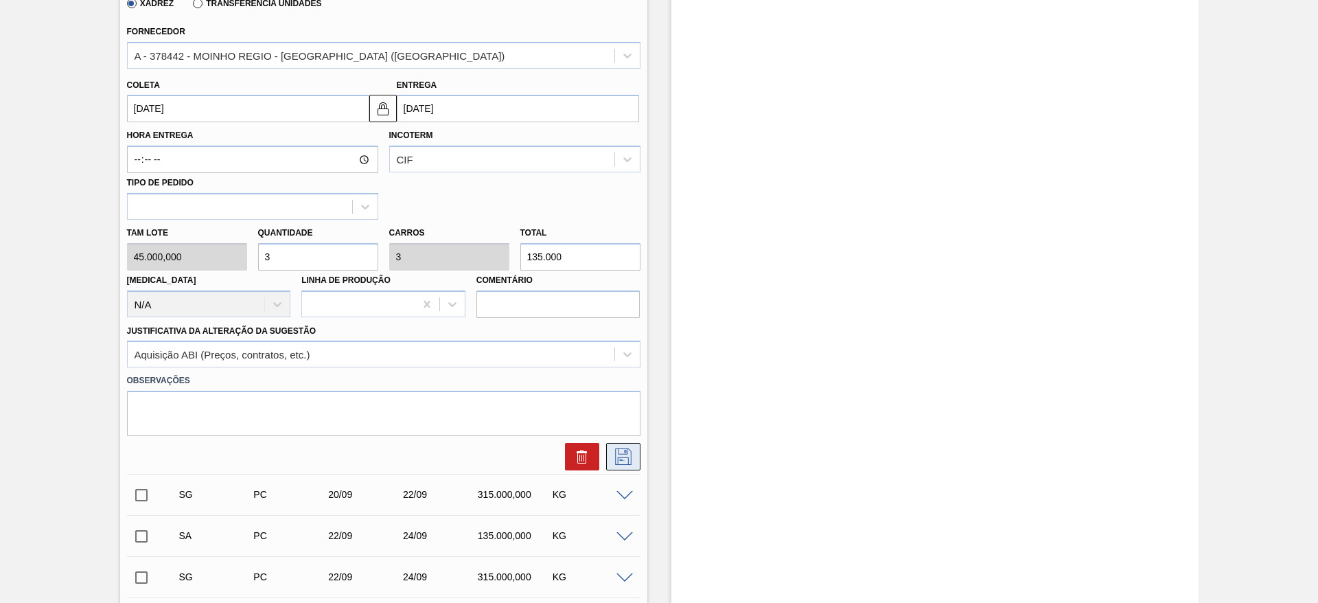
click at [620, 459] on icon at bounding box center [623, 456] width 22 height 16
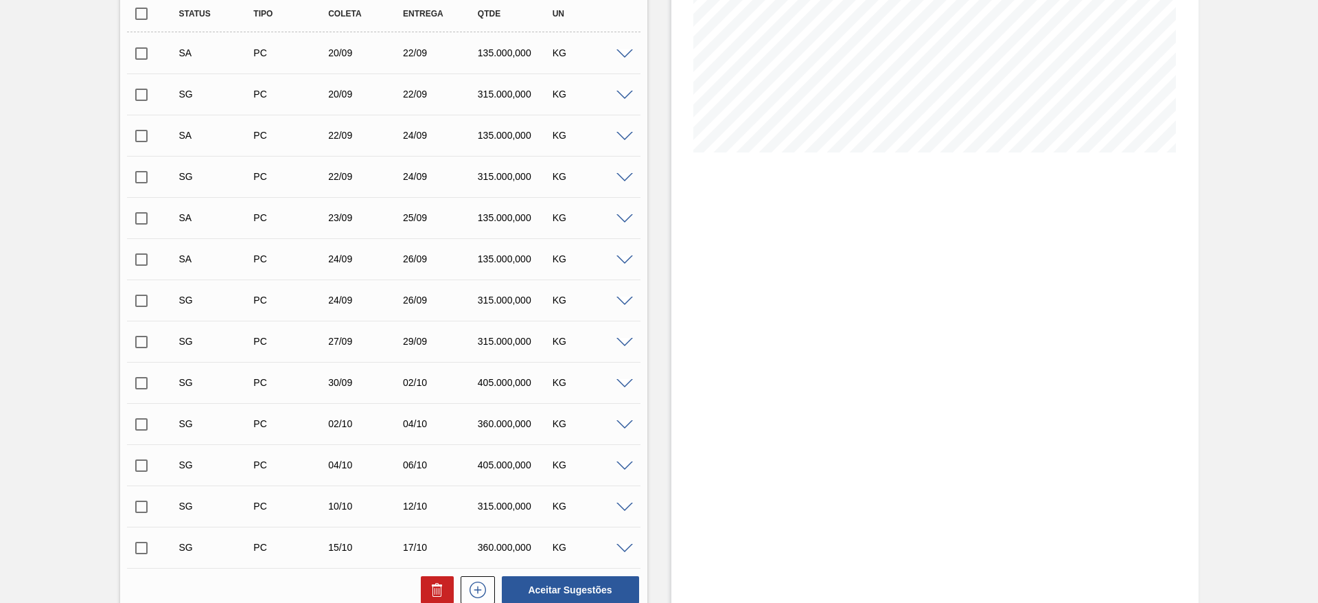
scroll to position [103, 0]
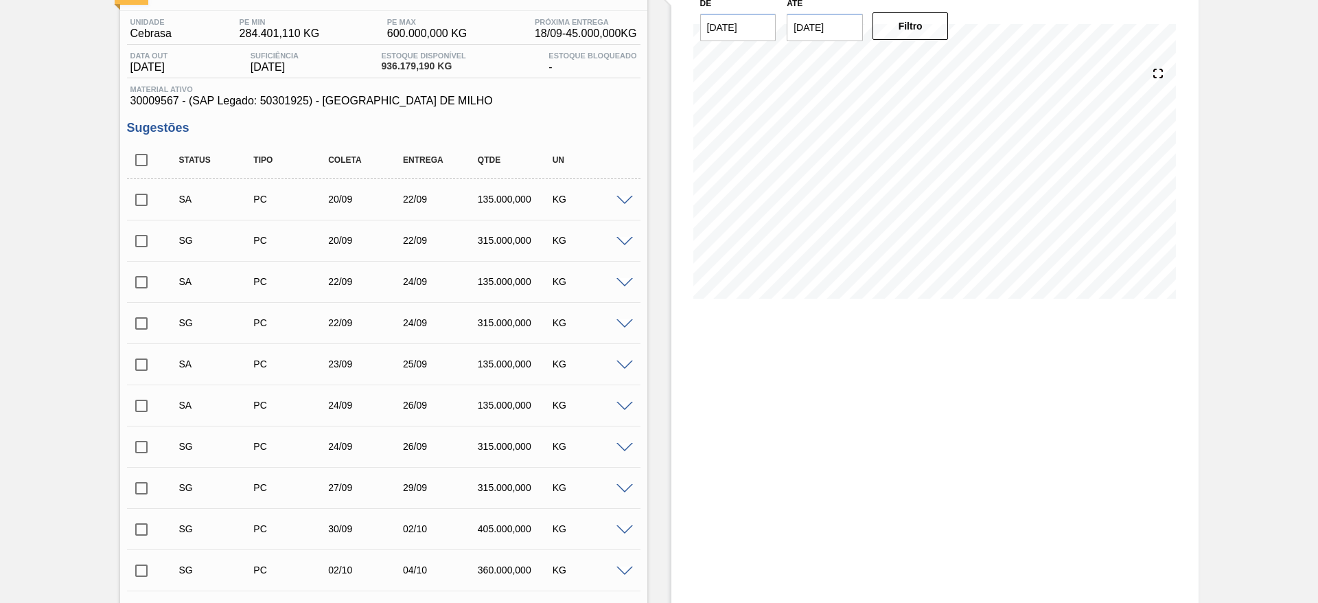
click at [626, 237] on span at bounding box center [624, 242] width 16 height 10
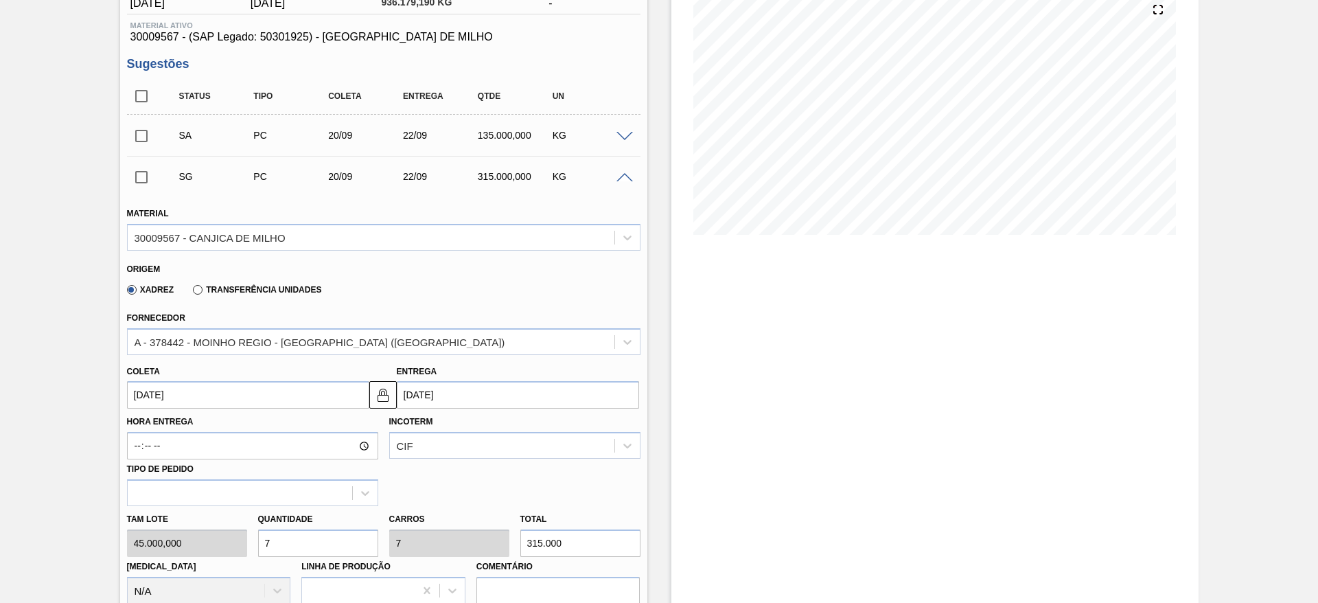
scroll to position [206, 0]
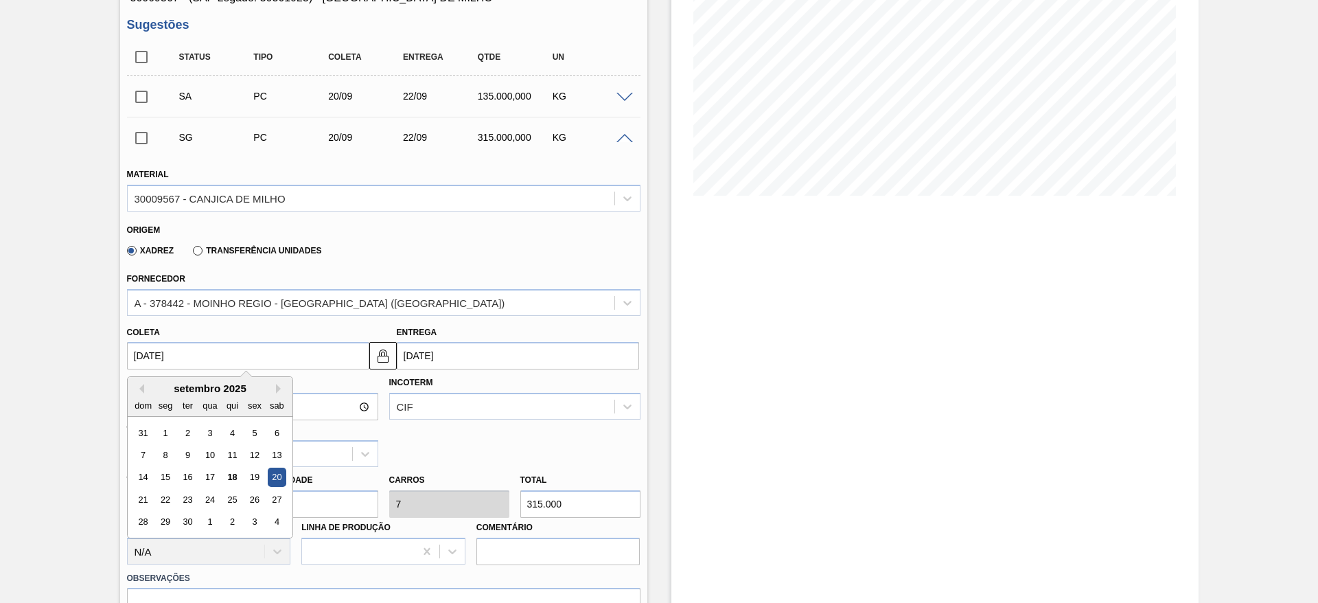
click at [159, 348] on input "[DATE]" at bounding box center [248, 355] width 242 height 27
click at [231, 498] on div "25" at bounding box center [231, 499] width 19 height 19
type input "[DATE]"
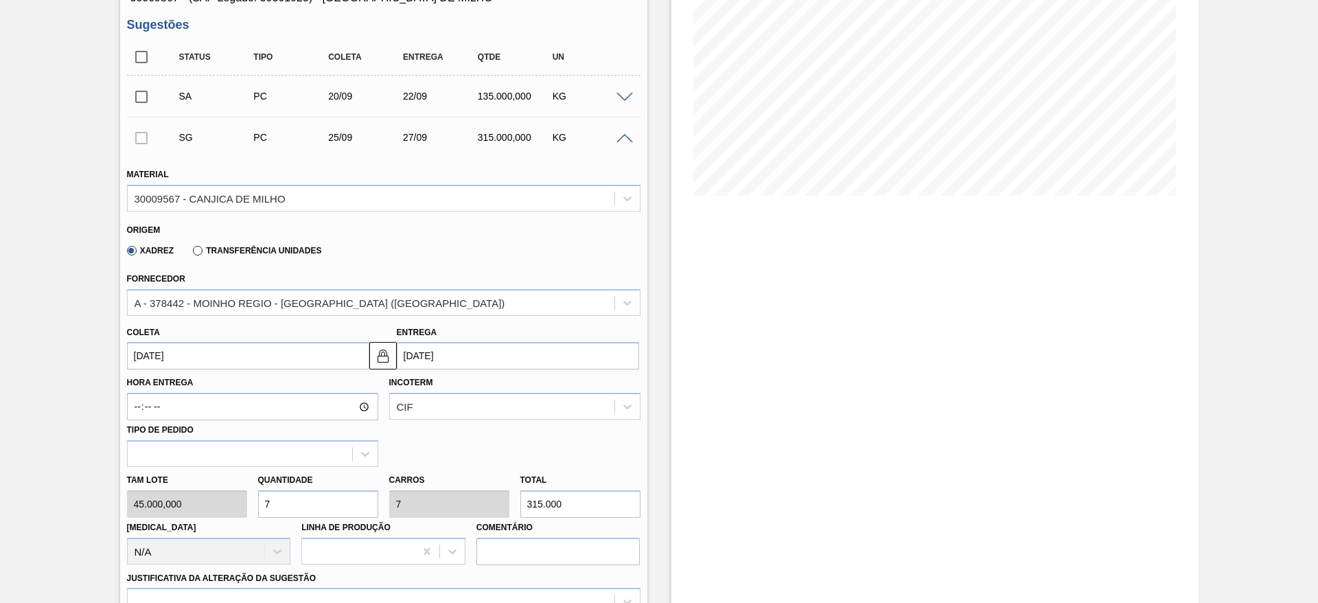
drag, startPoint x: 307, startPoint y: 514, endPoint x: 260, endPoint y: 520, distance: 47.1
click at [260, 520] on div "Tam lote 45.000,000 Quantidade 7 Carros 7 Total 315.000 [MEDICAL_DATA] N/A Linh…" at bounding box center [383, 516] width 524 height 98
type input "2"
type input "90.000"
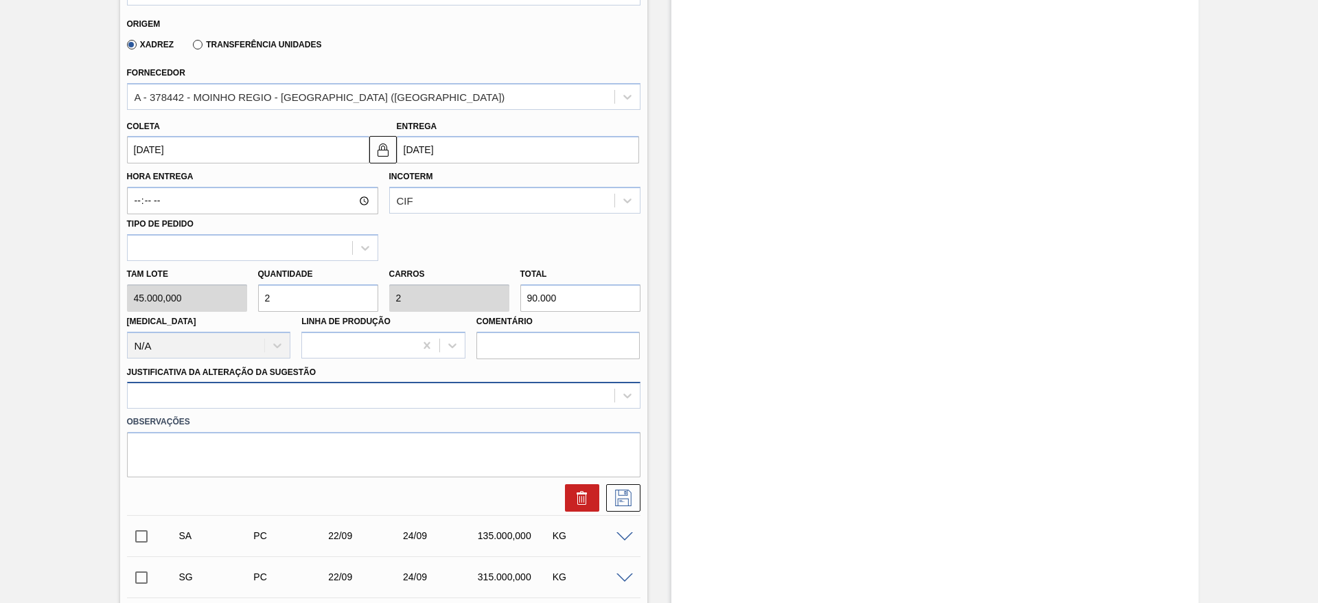
type input "2"
click at [438, 395] on div at bounding box center [383, 395] width 513 height 27
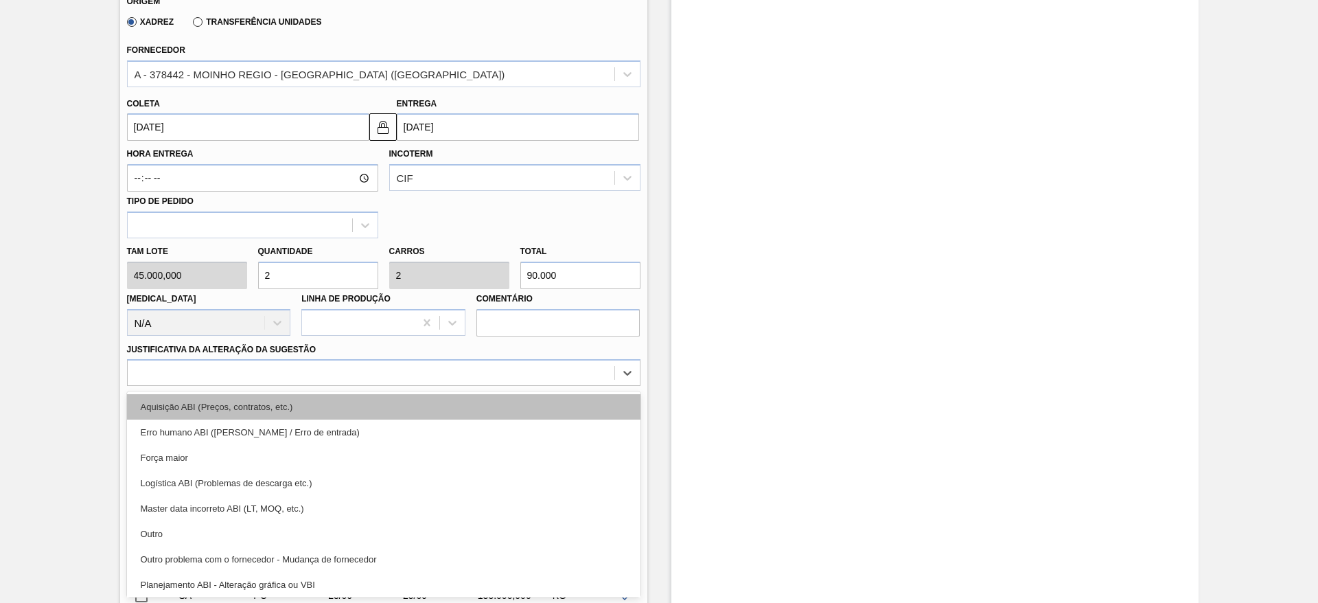
drag, startPoint x: 438, startPoint y: 419, endPoint x: 442, endPoint y: 408, distance: 12.2
click at [442, 408] on div "Aquisição ABI (Preços, contratos, etc.) Erro humano ABI (Cálculo / Erro de entr…" at bounding box center [383, 494] width 513 height 206
click at [442, 408] on div "Aquisição ABI (Preços, contratos, etc.)" at bounding box center [383, 406] width 513 height 25
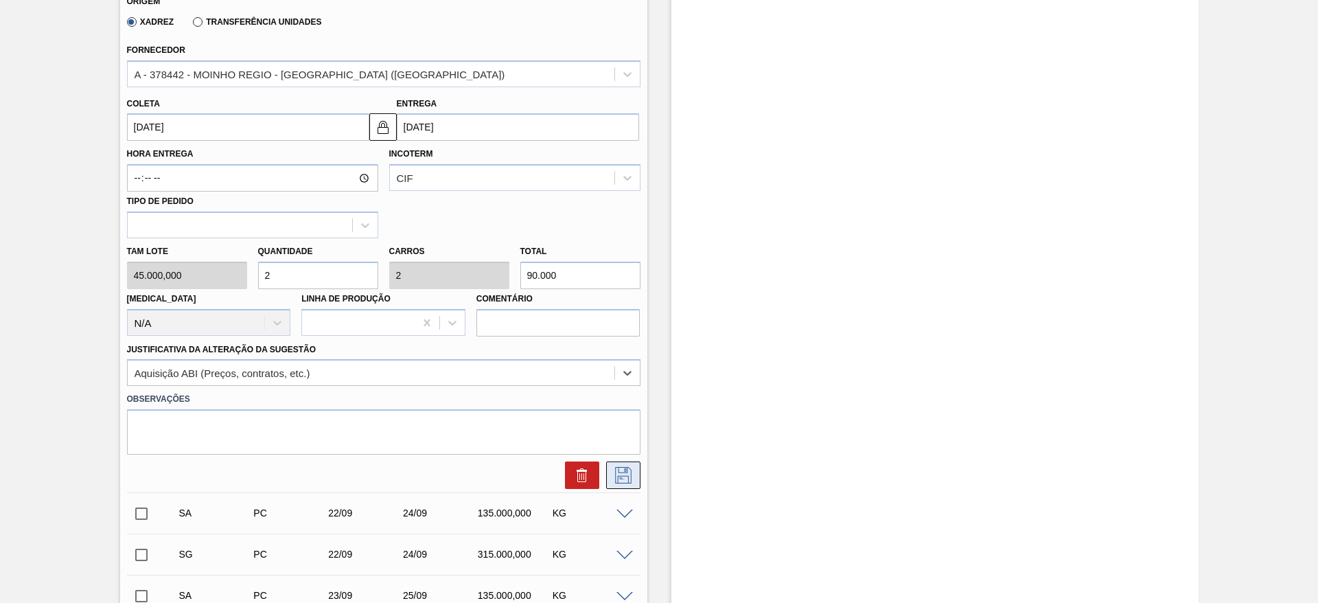
click at [620, 482] on icon at bounding box center [623, 475] width 22 height 16
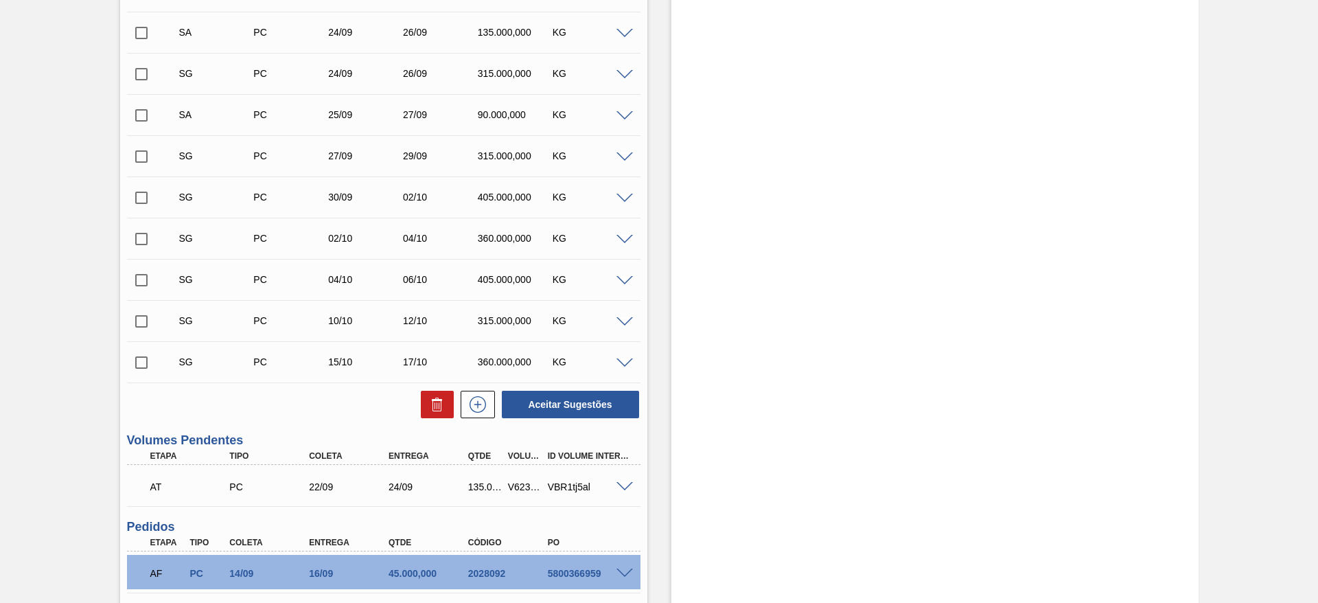
scroll to position [0, 0]
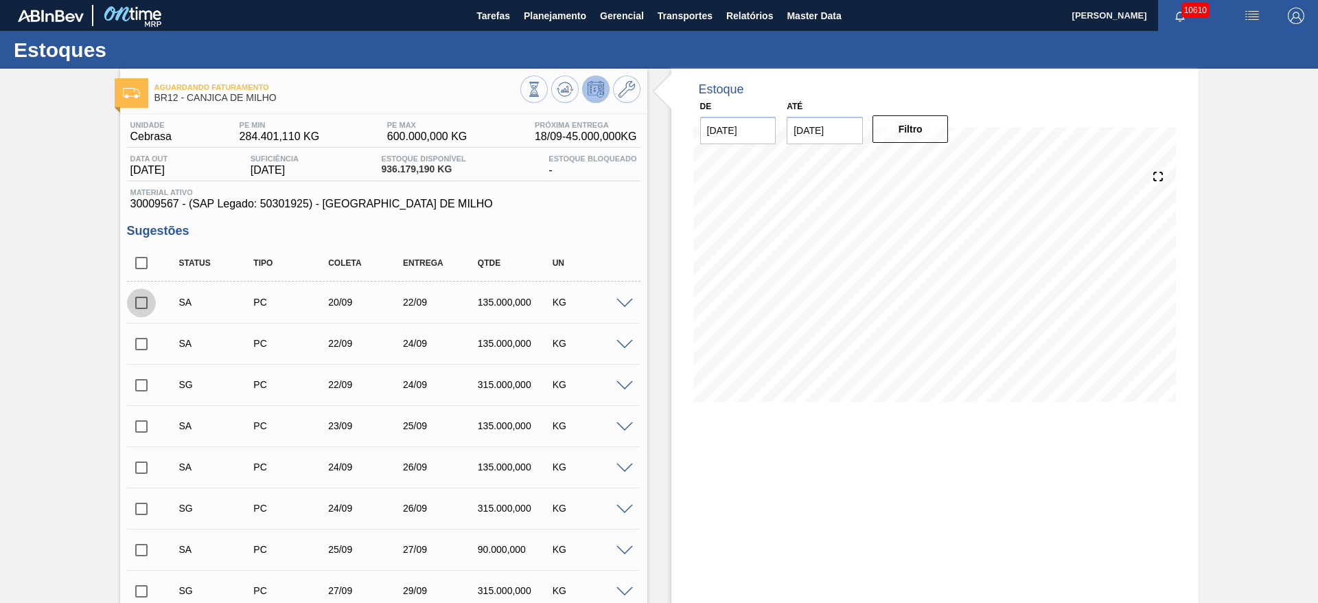
click at [139, 293] on input "checkbox" at bounding box center [141, 302] width 29 height 29
checkbox input "true"
click at [138, 344] on input "checkbox" at bounding box center [141, 343] width 29 height 29
checkbox input "true"
click at [139, 422] on input "checkbox" at bounding box center [141, 426] width 29 height 29
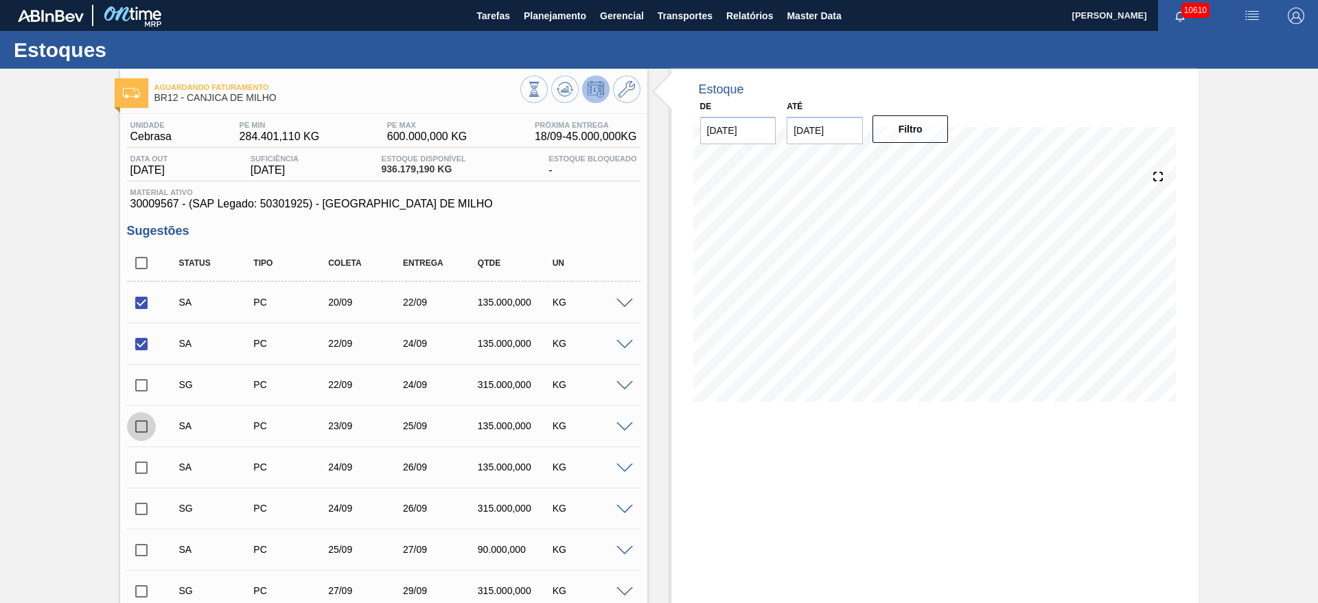
checkbox input "true"
click at [143, 464] on input "checkbox" at bounding box center [141, 467] width 29 height 29
checkbox input "true"
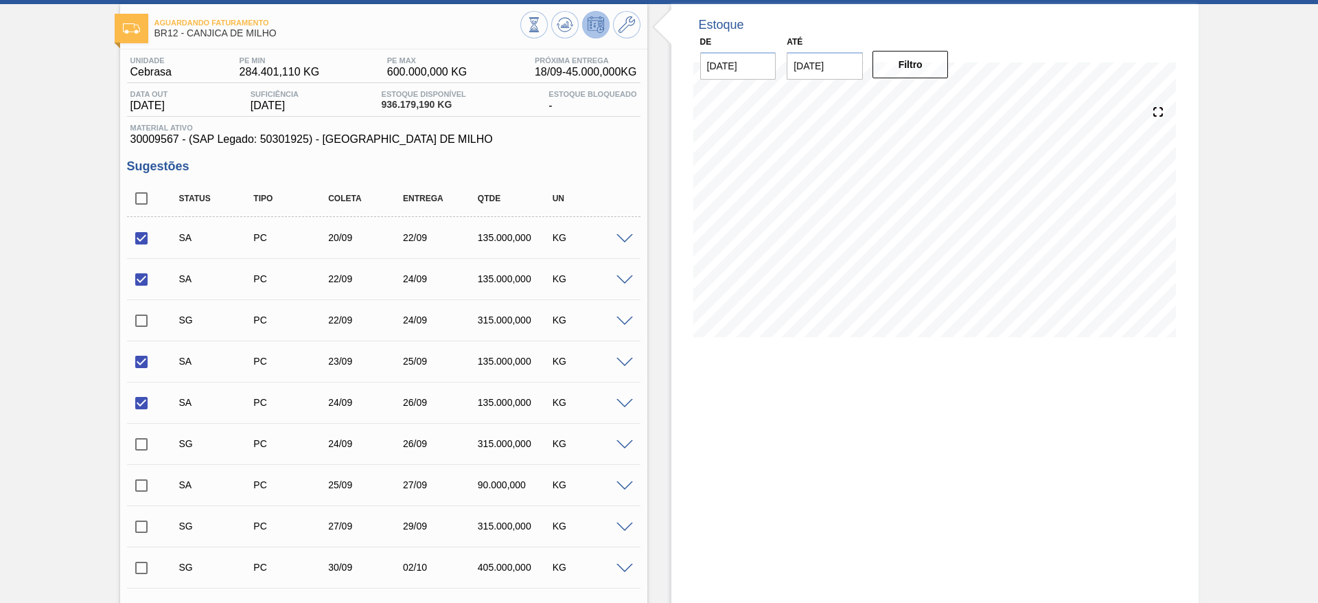
scroll to position [103, 0]
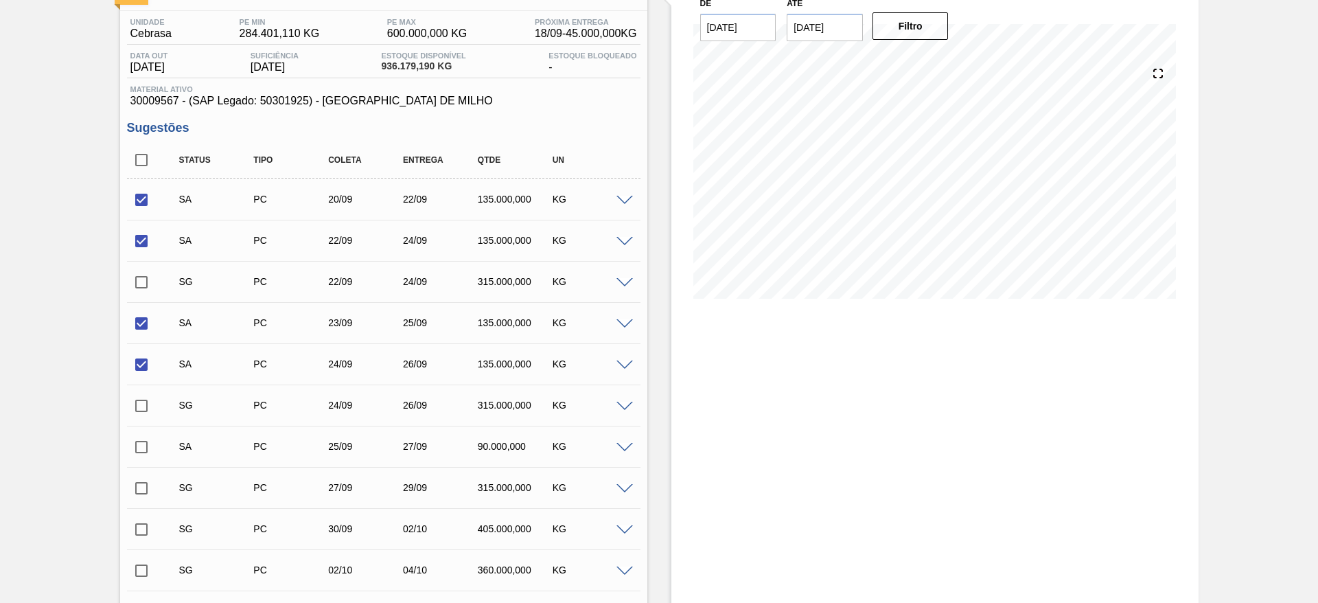
click at [137, 449] on input "checkbox" at bounding box center [141, 446] width 29 height 29
checkbox input "true"
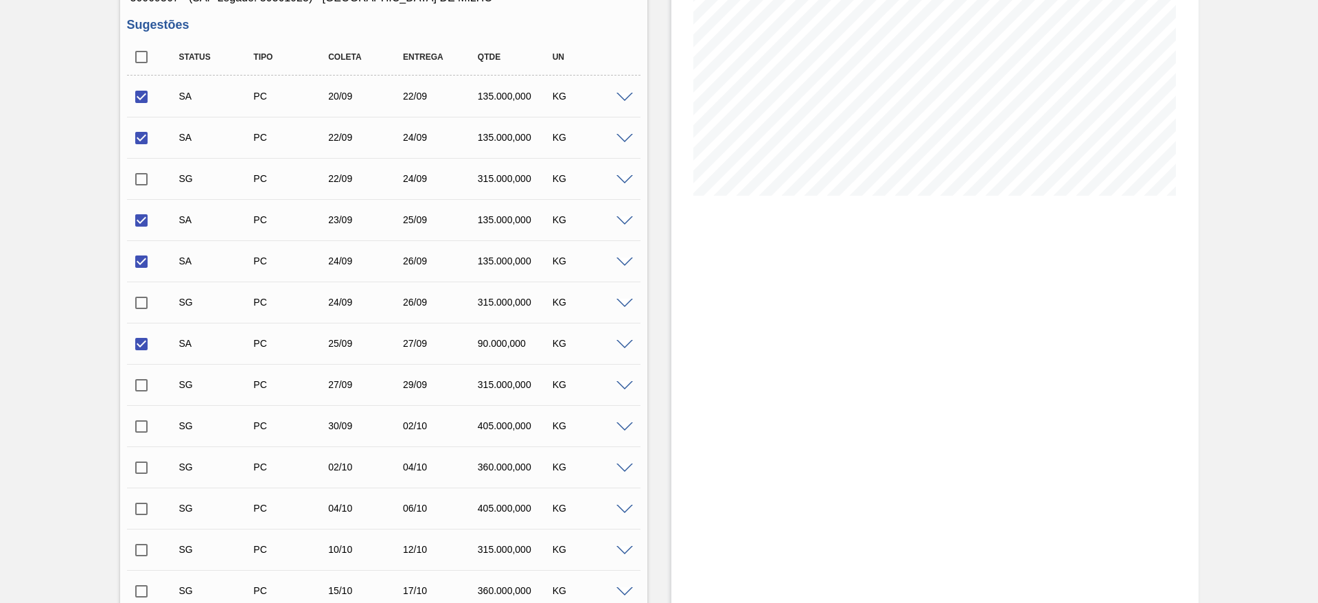
click at [622, 305] on span at bounding box center [624, 304] width 16 height 10
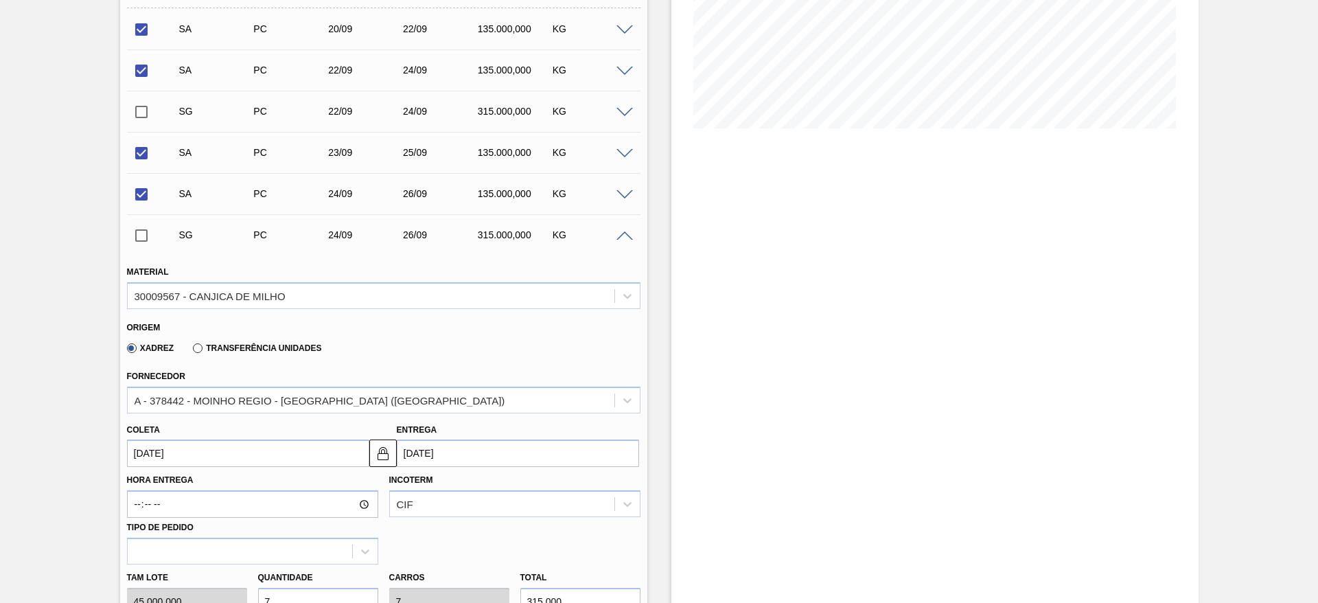
scroll to position [309, 0]
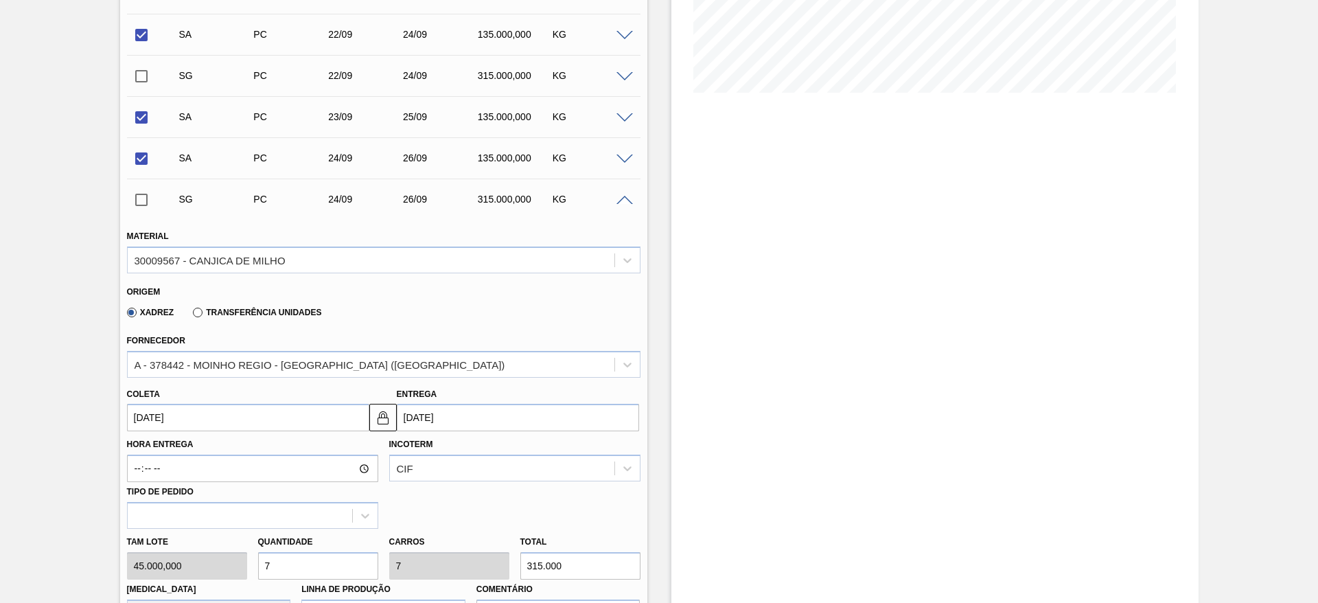
click at [169, 414] on input "[DATE]" at bounding box center [248, 417] width 242 height 27
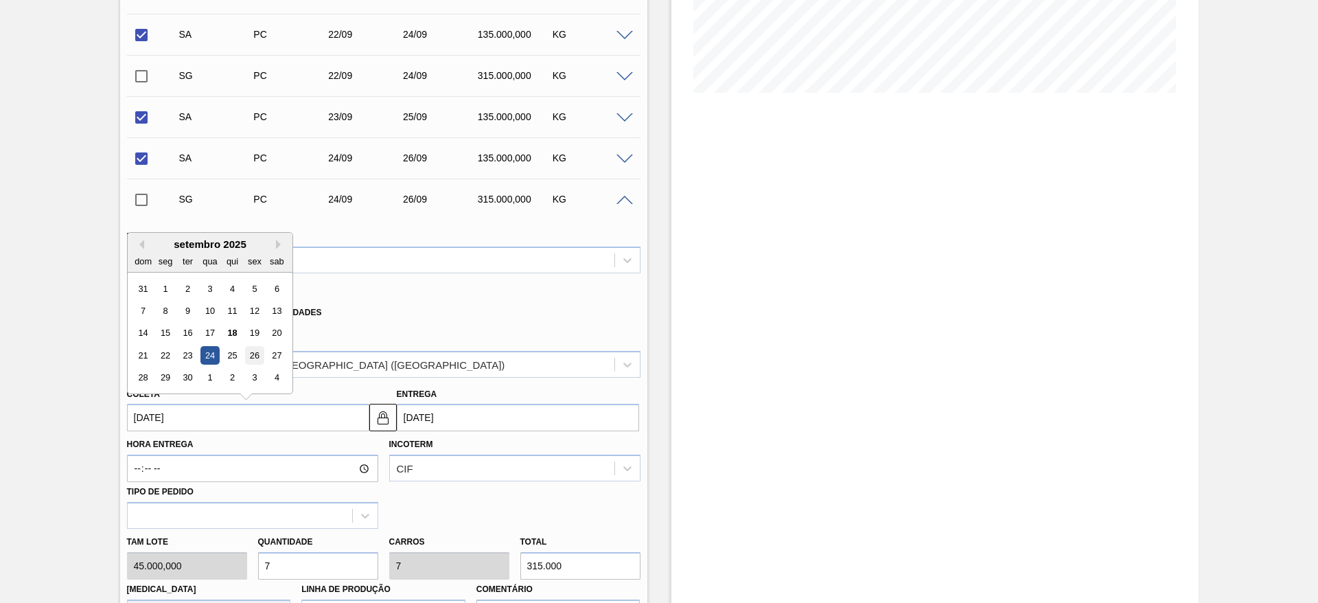
click at [257, 355] on div "26" at bounding box center [254, 355] width 19 height 19
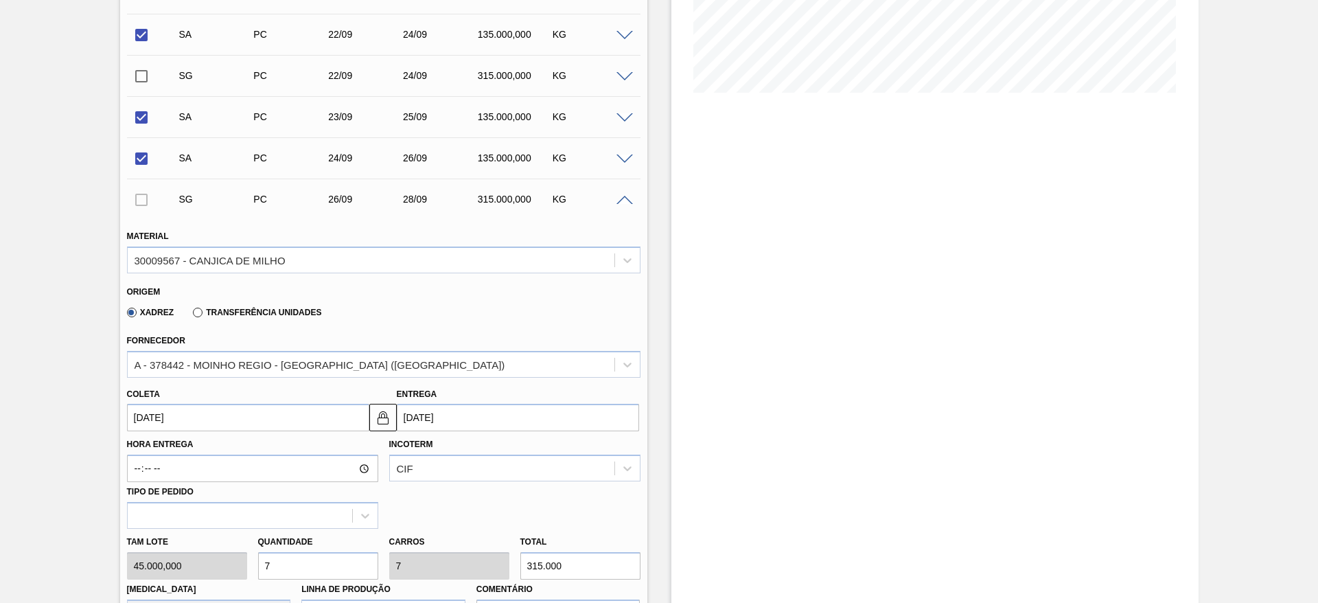
type input "[DATE]"
click at [228, 568] on div "Tam lote 45.000,000 Quantidade 7 Carros 7 Total 315.000 [MEDICAL_DATA] N/A Linh…" at bounding box center [383, 577] width 524 height 98
type input "3"
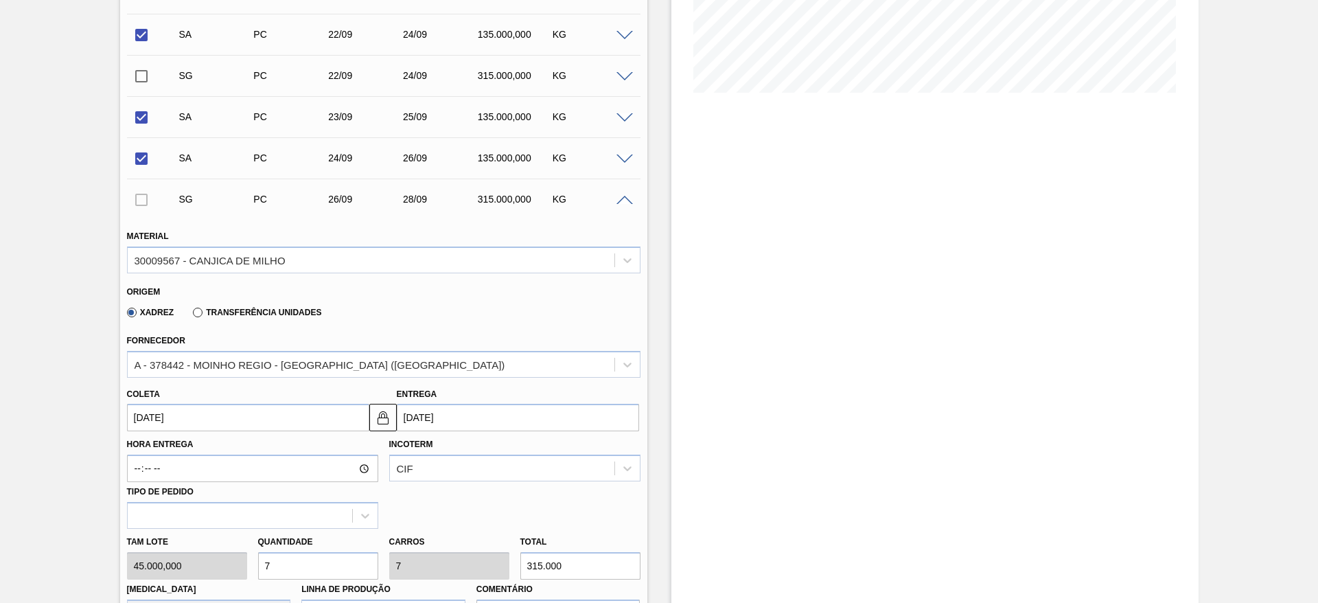
type input "135.000"
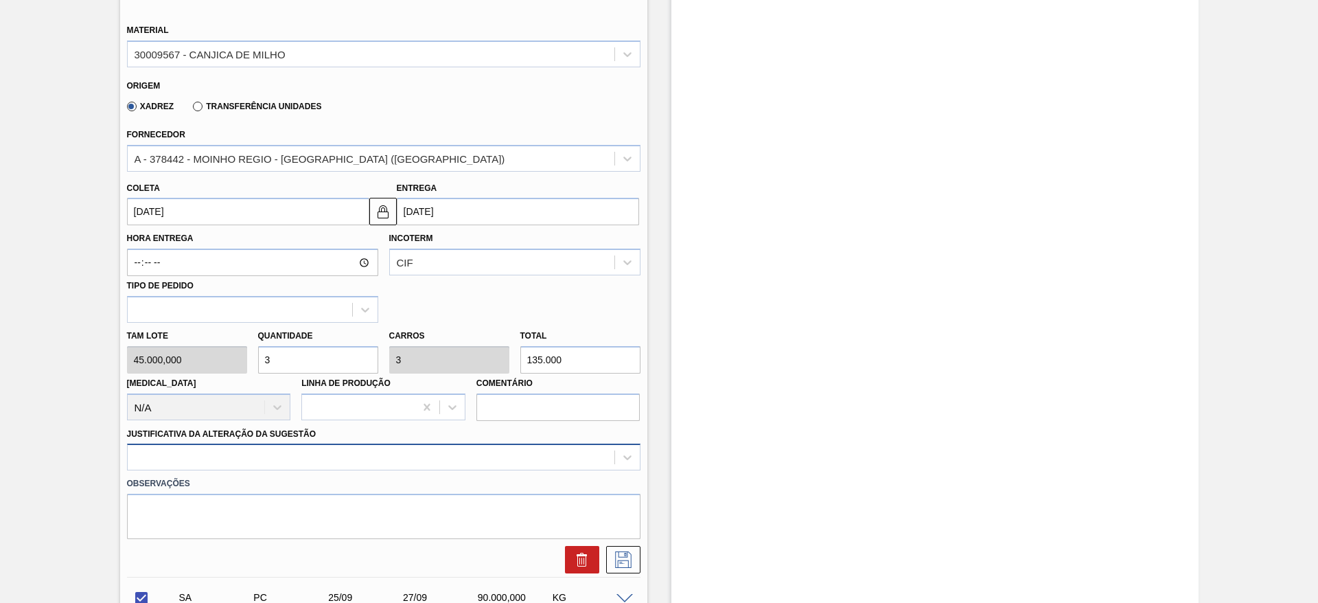
type input "3"
click at [469, 453] on div at bounding box center [383, 456] width 513 height 27
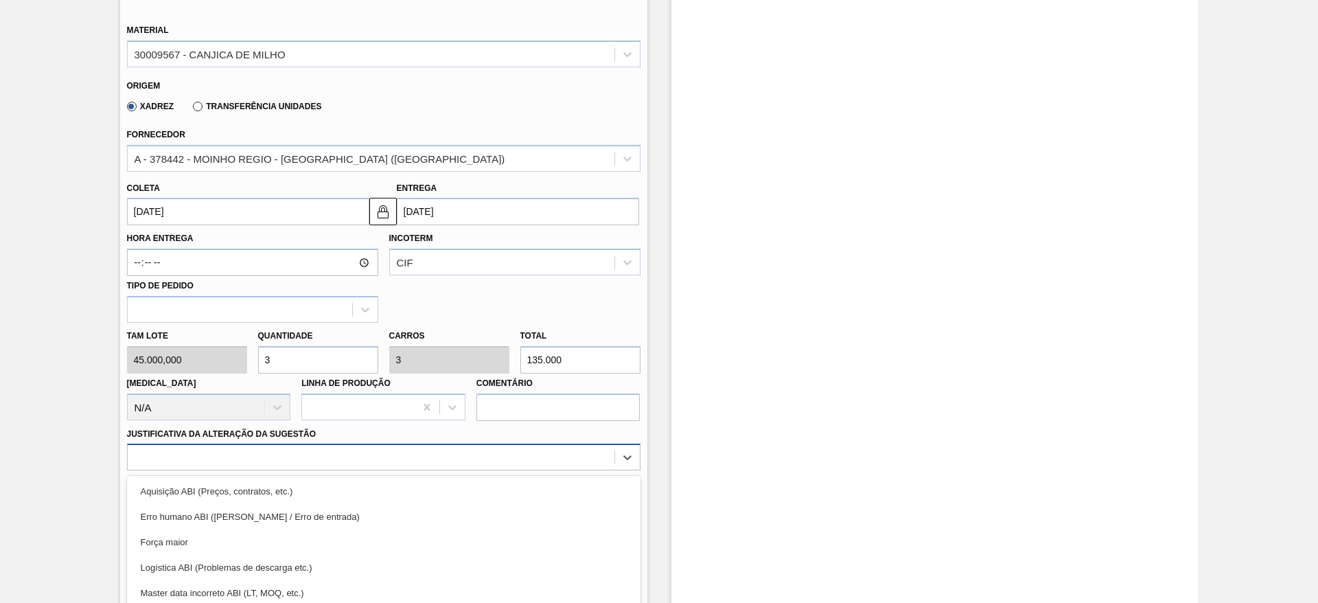
scroll to position [599, 0]
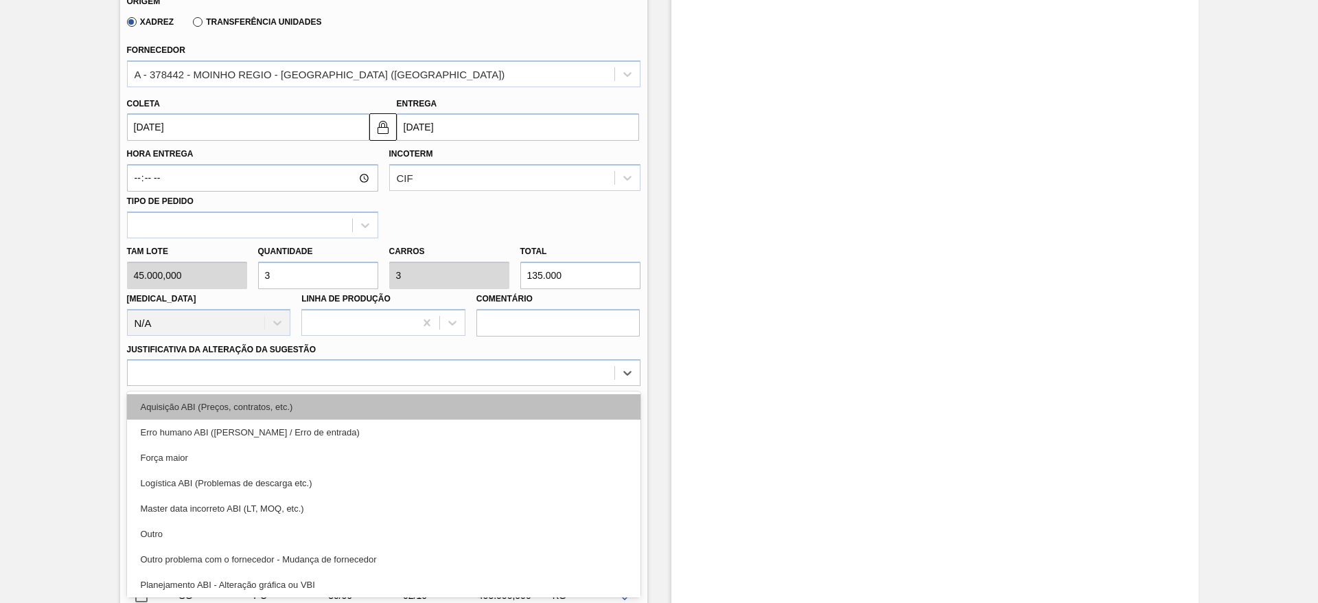
click at [471, 417] on div "Aquisição ABI (Preços, contratos, etc.)" at bounding box center [383, 406] width 513 height 25
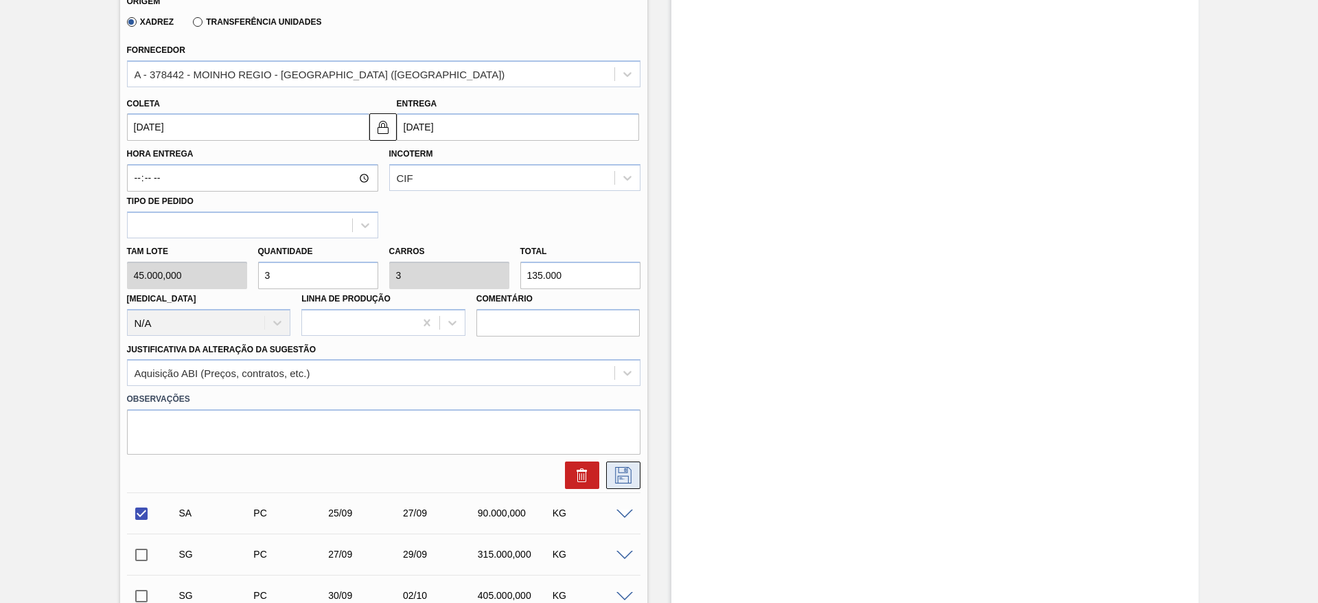
click at [626, 464] on button at bounding box center [623, 474] width 34 height 27
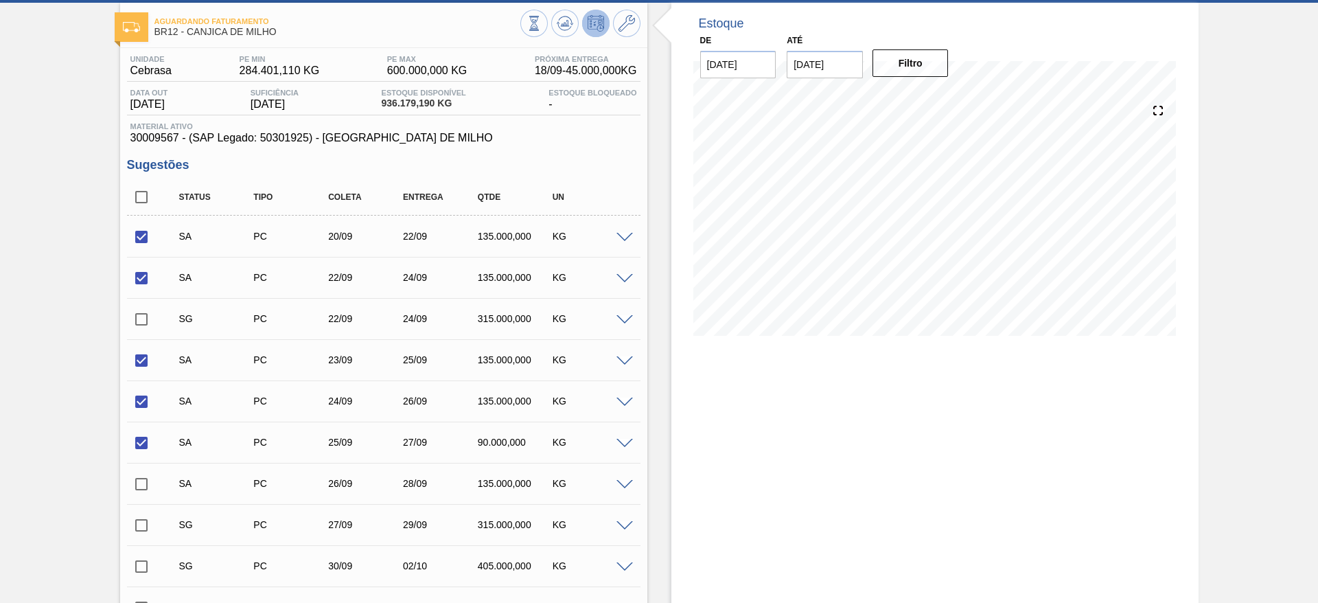
scroll to position [206, 0]
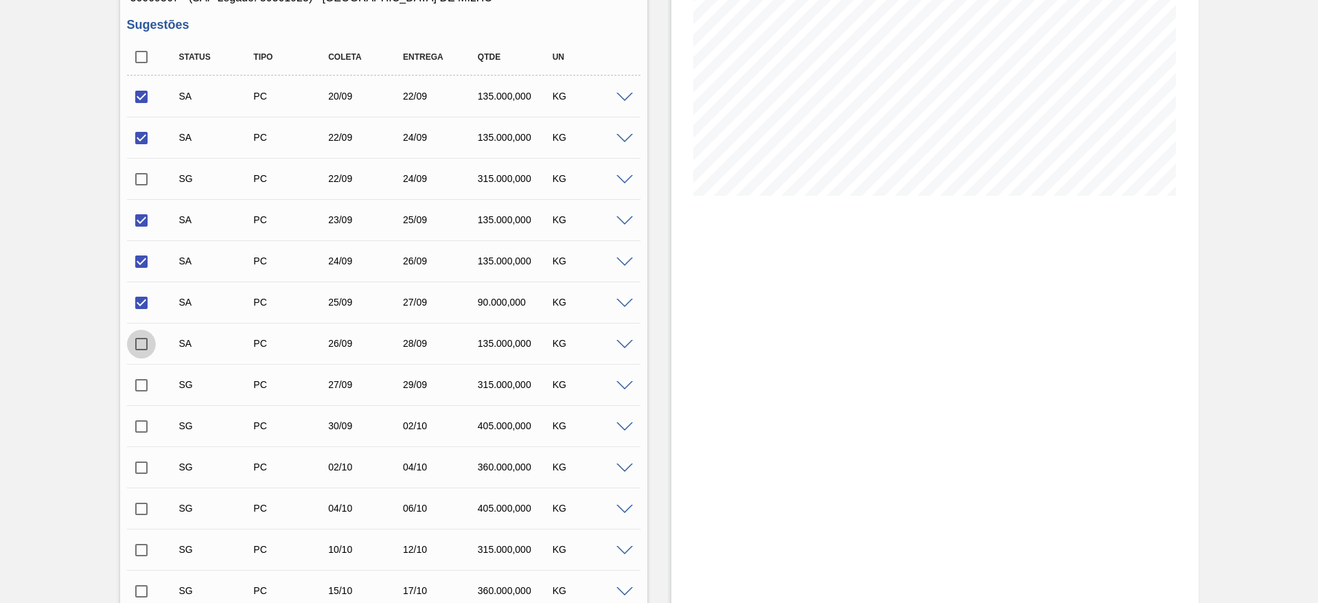
click at [145, 348] on input "checkbox" at bounding box center [141, 343] width 29 height 29
checkbox input "true"
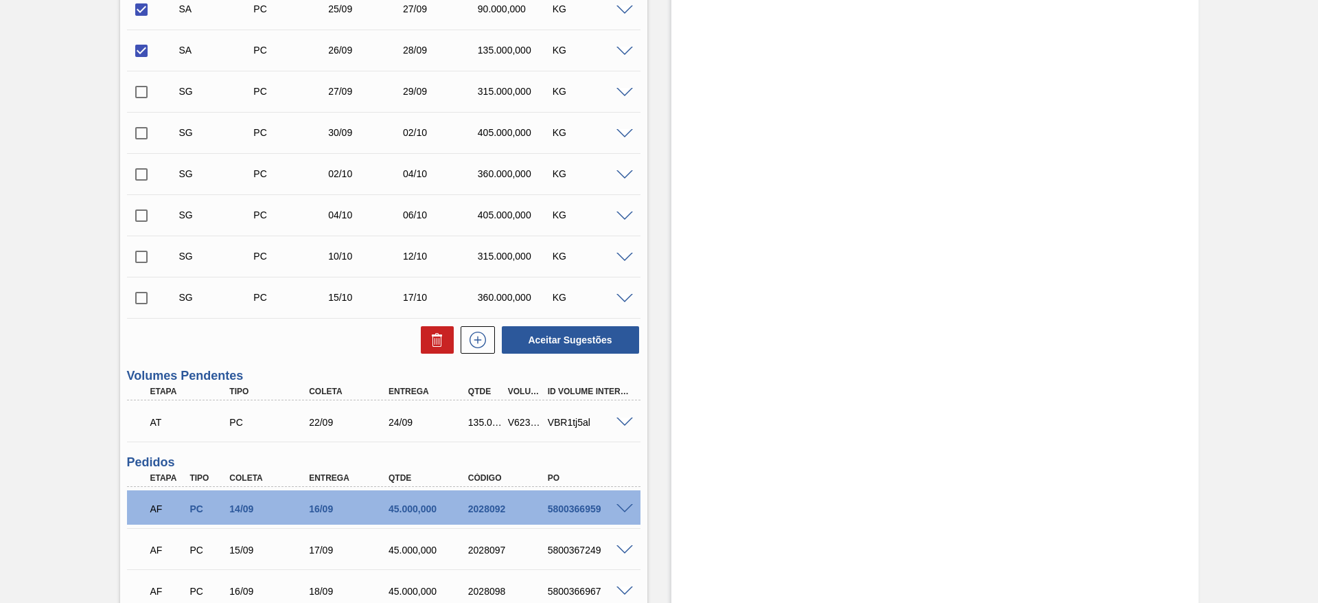
scroll to position [515, 0]
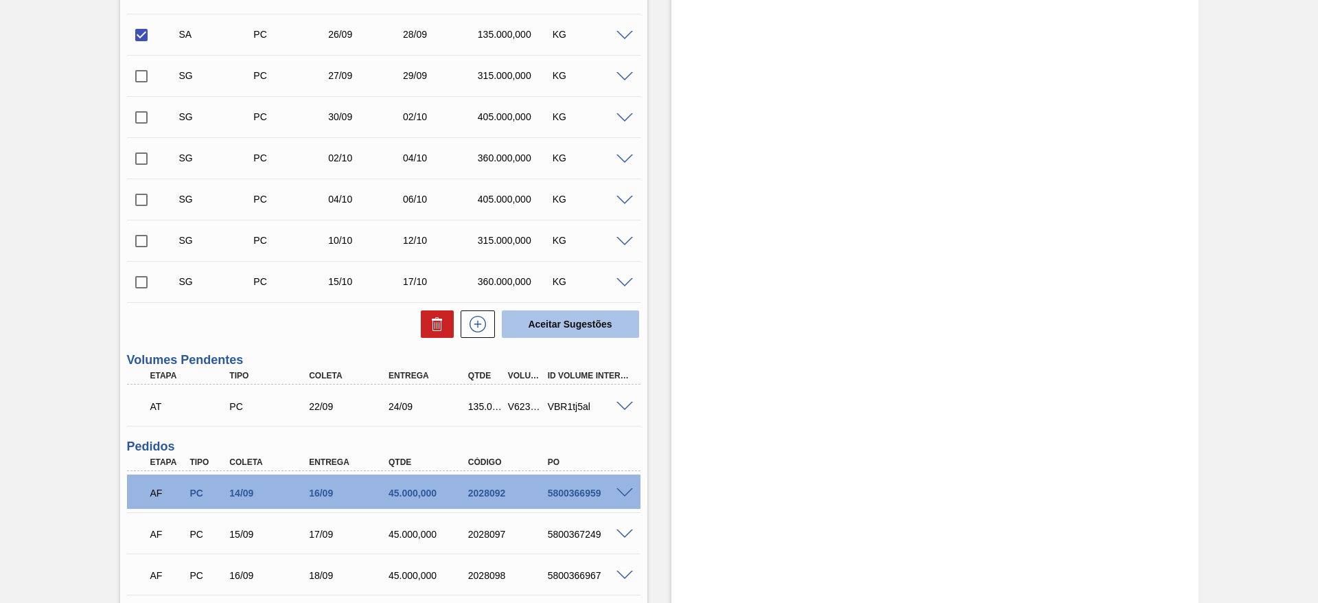
click at [565, 329] on button "Aceitar Sugestões" at bounding box center [570, 323] width 137 height 27
checkbox input "false"
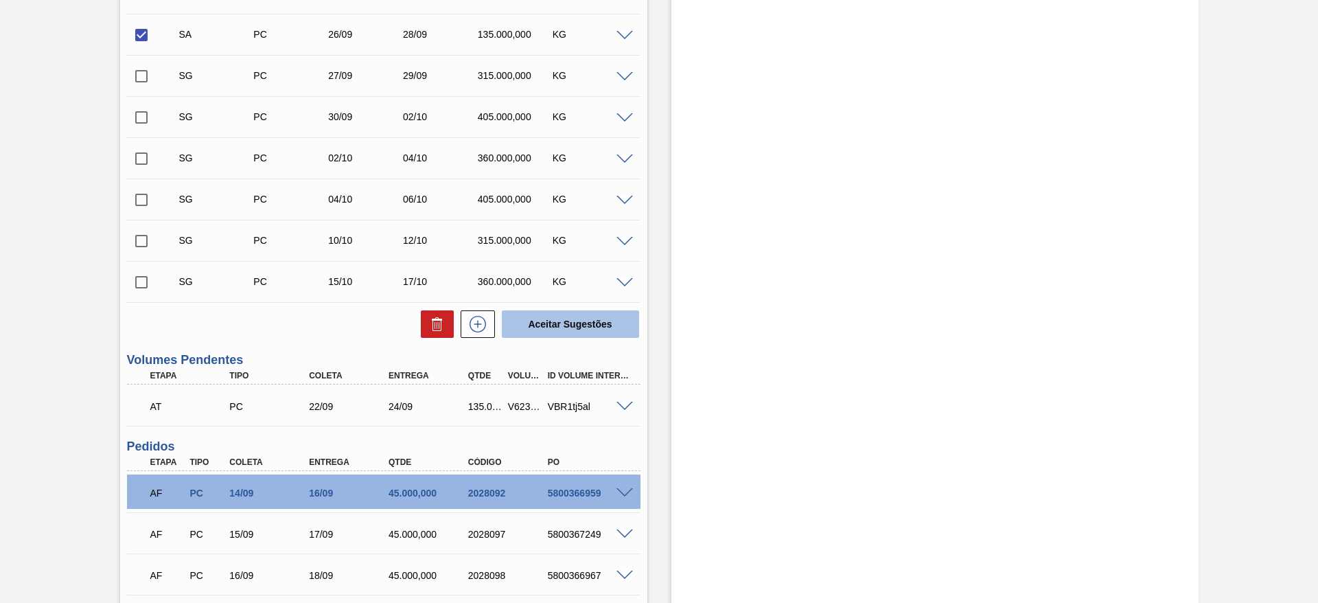
checkbox input "false"
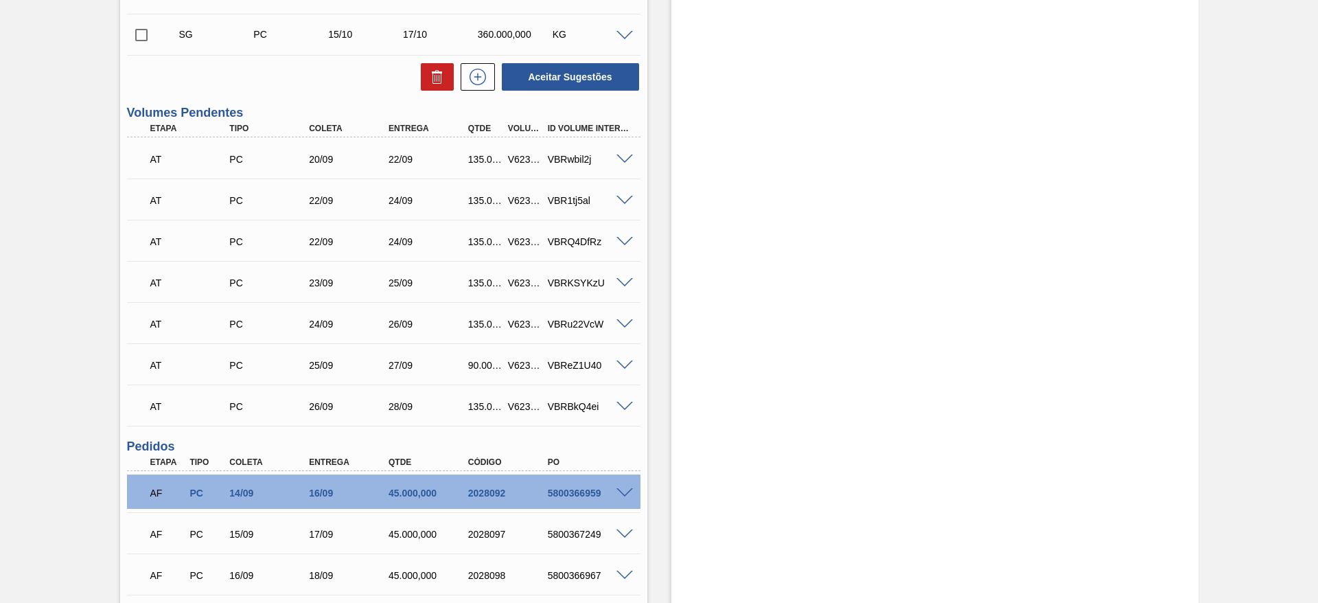
click at [628, 242] on span at bounding box center [624, 242] width 16 height 10
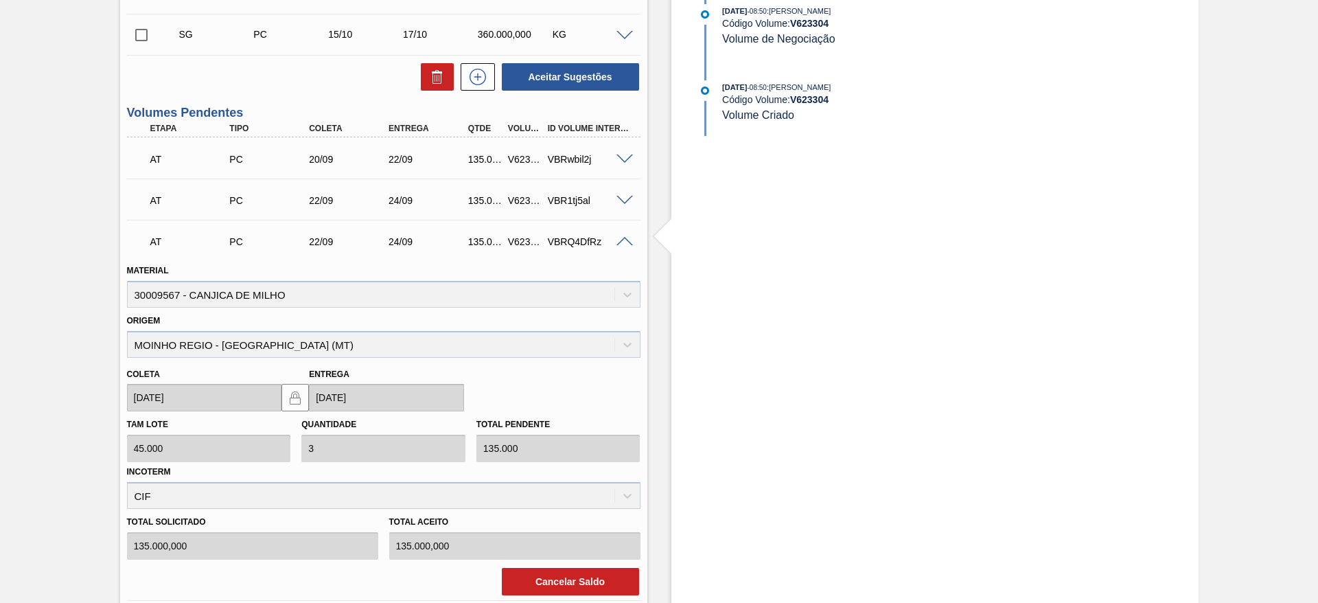
scroll to position [721, 0]
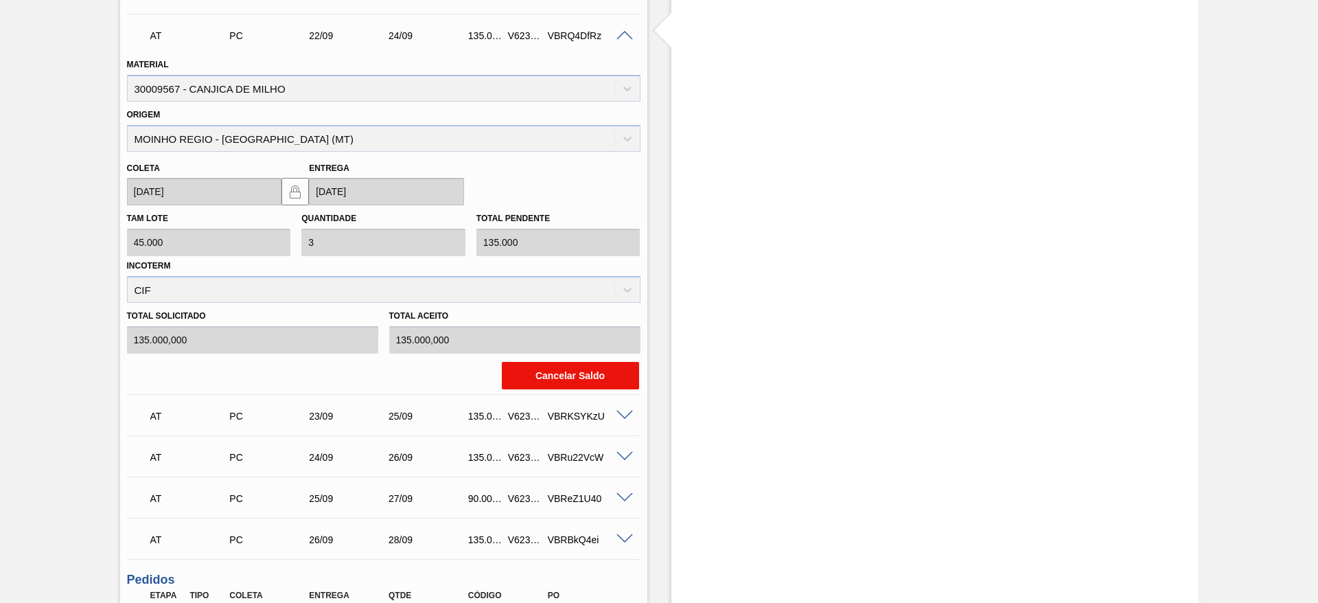
click at [548, 381] on button "Cancelar Saldo" at bounding box center [570, 375] width 137 height 27
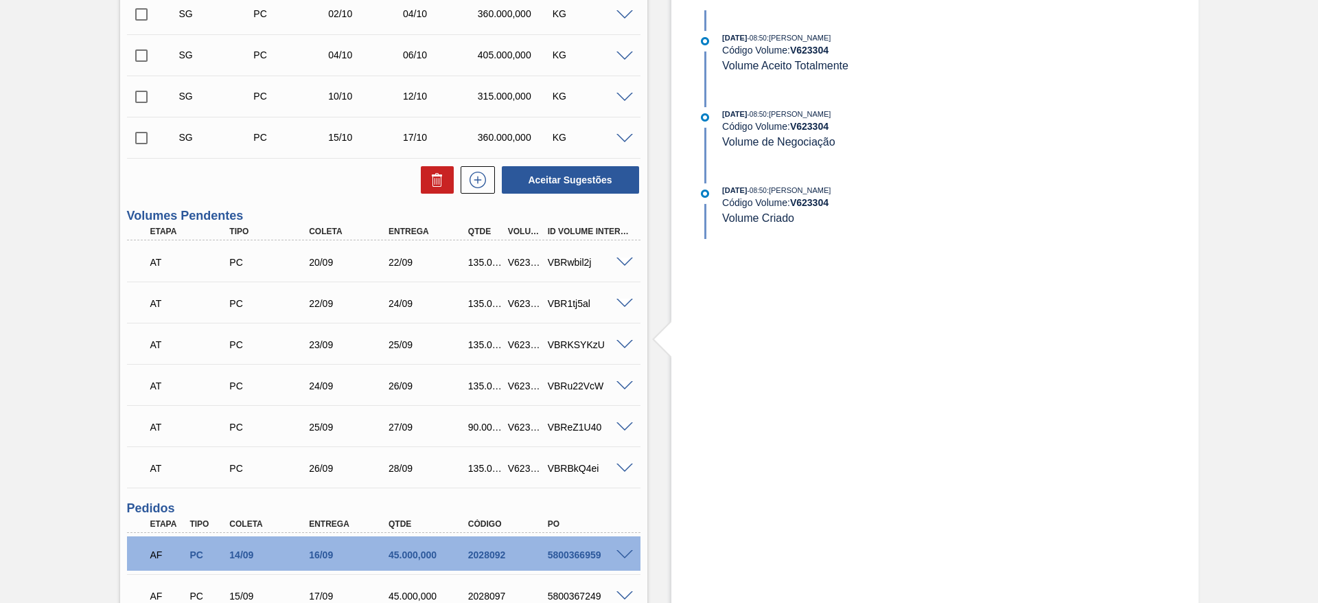
scroll to position [0, 0]
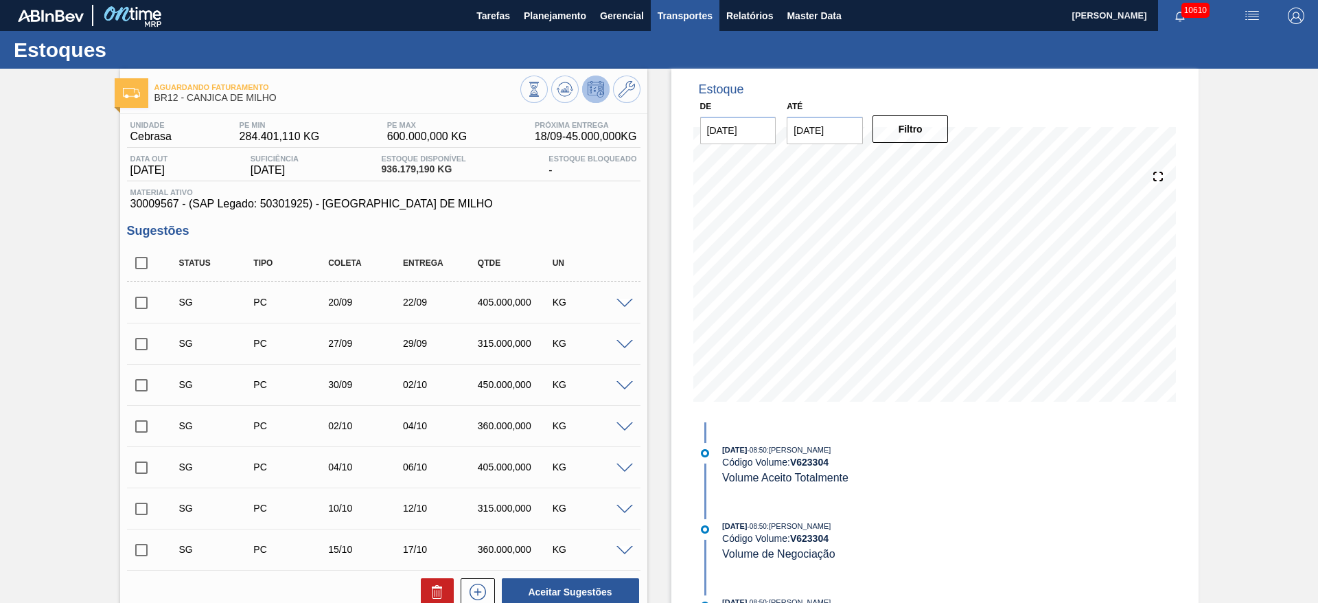
click at [710, 16] on span "Transportes" at bounding box center [684, 16] width 55 height 16
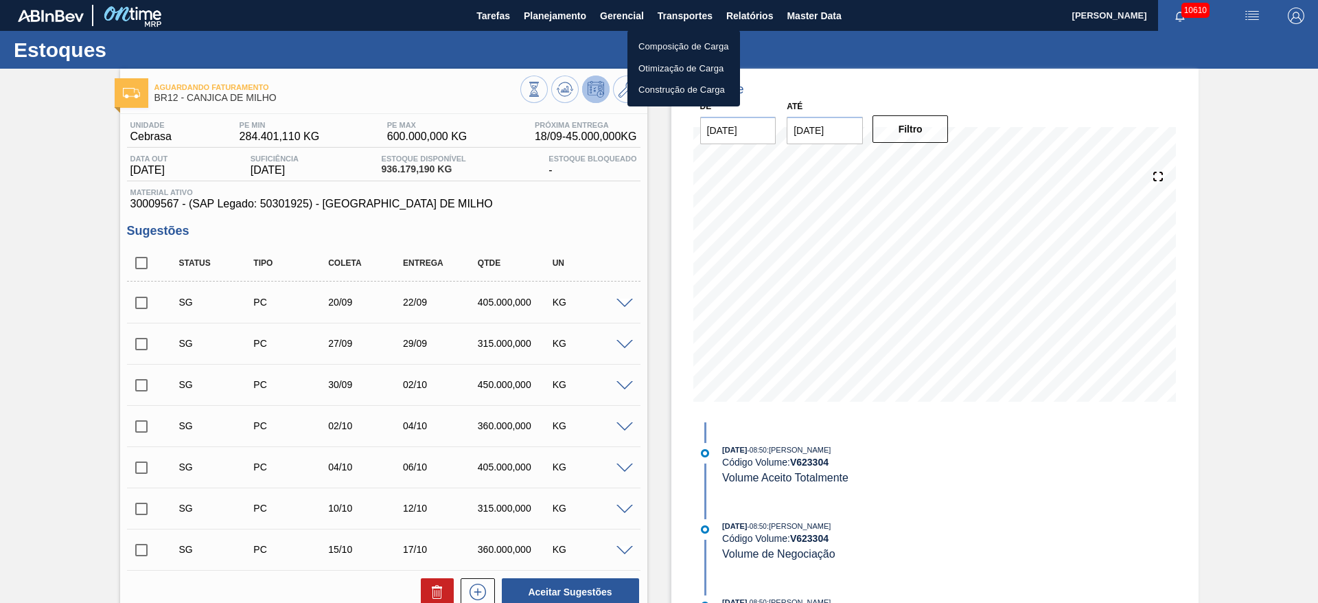
click at [675, 68] on li "Otimização de Carga" at bounding box center [683, 69] width 113 height 22
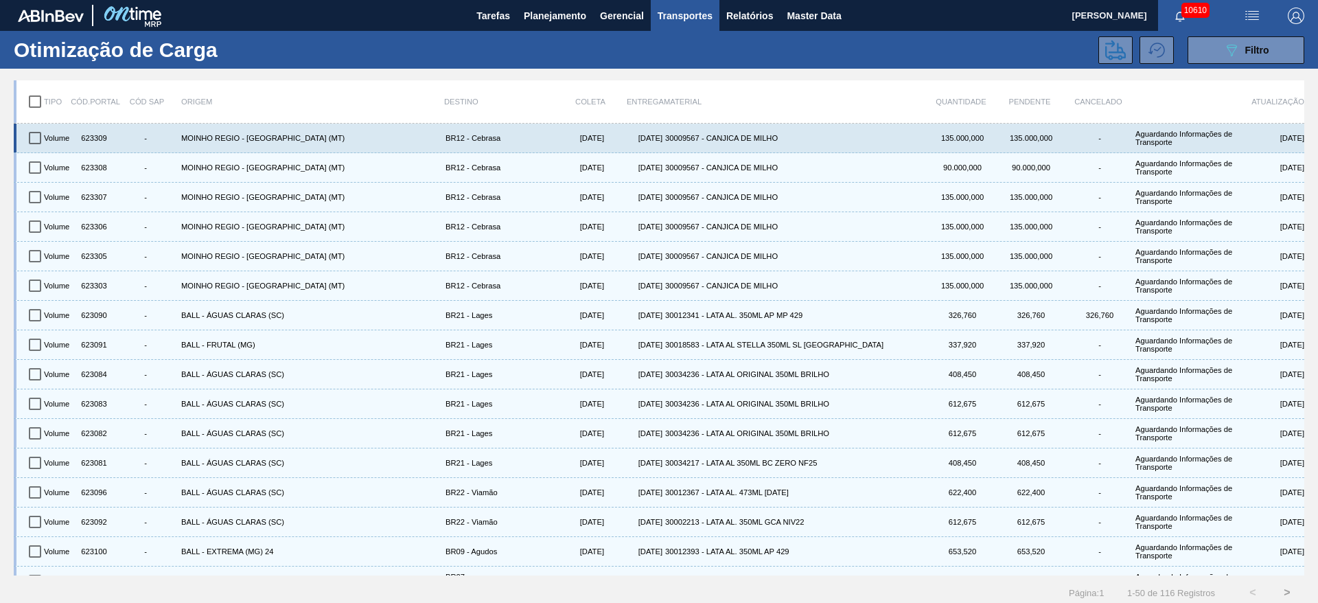
click at [36, 145] on input "checkbox" at bounding box center [35, 138] width 29 height 29
checkbox input "true"
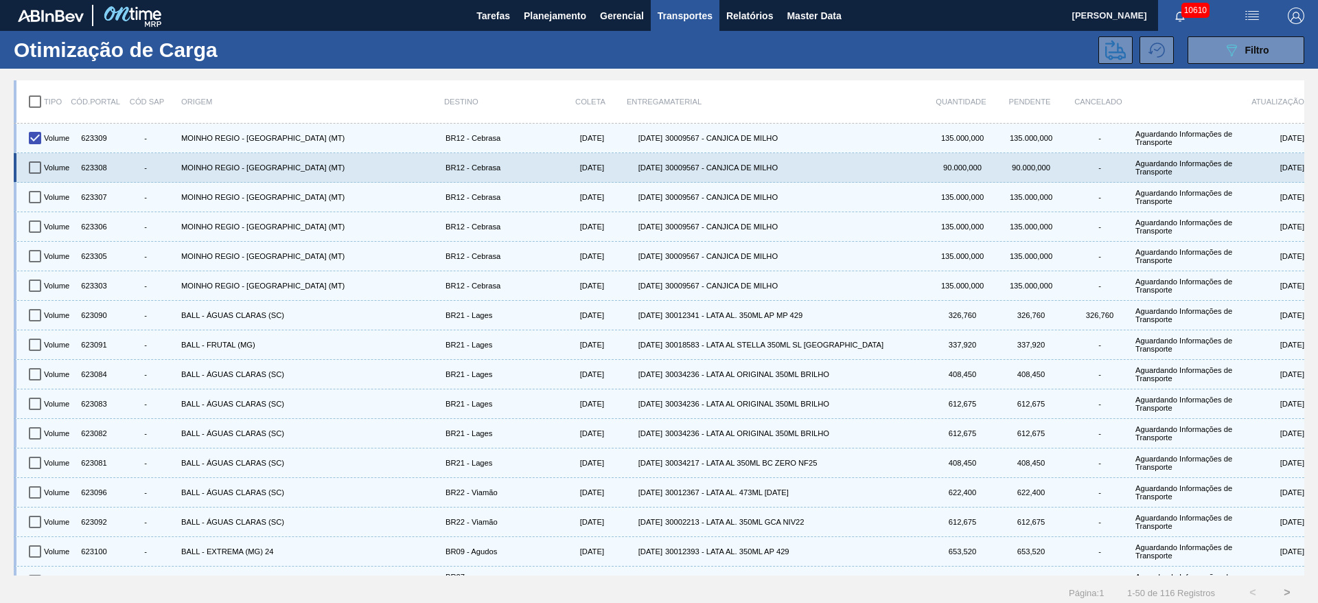
click at [33, 163] on input "checkbox" at bounding box center [35, 167] width 29 height 29
checkbox input "true"
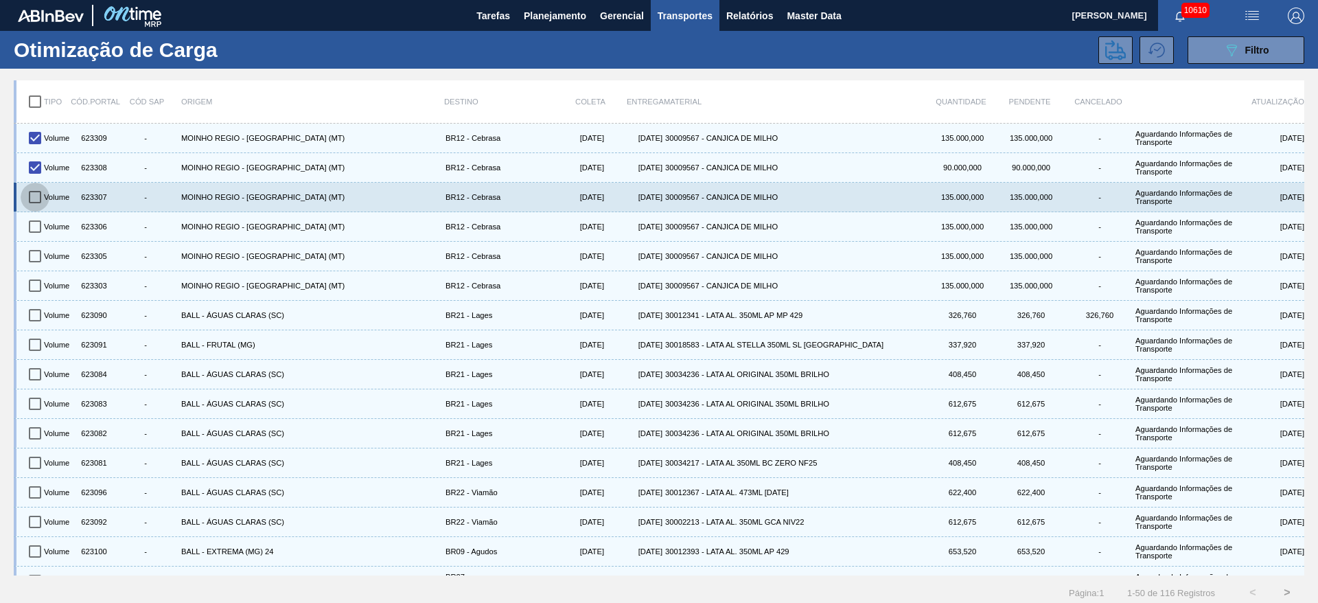
click at [34, 198] on input "checkbox" at bounding box center [35, 197] width 29 height 29
checkbox input "true"
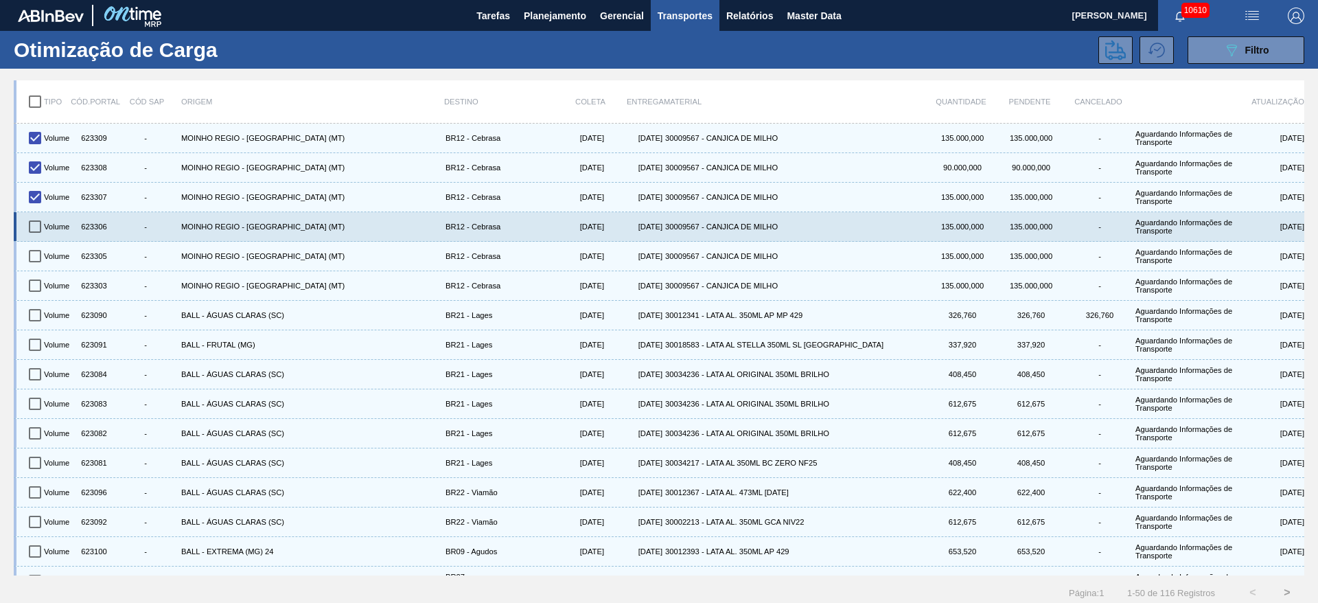
click at [30, 230] on input "checkbox" at bounding box center [35, 226] width 29 height 29
checkbox input "true"
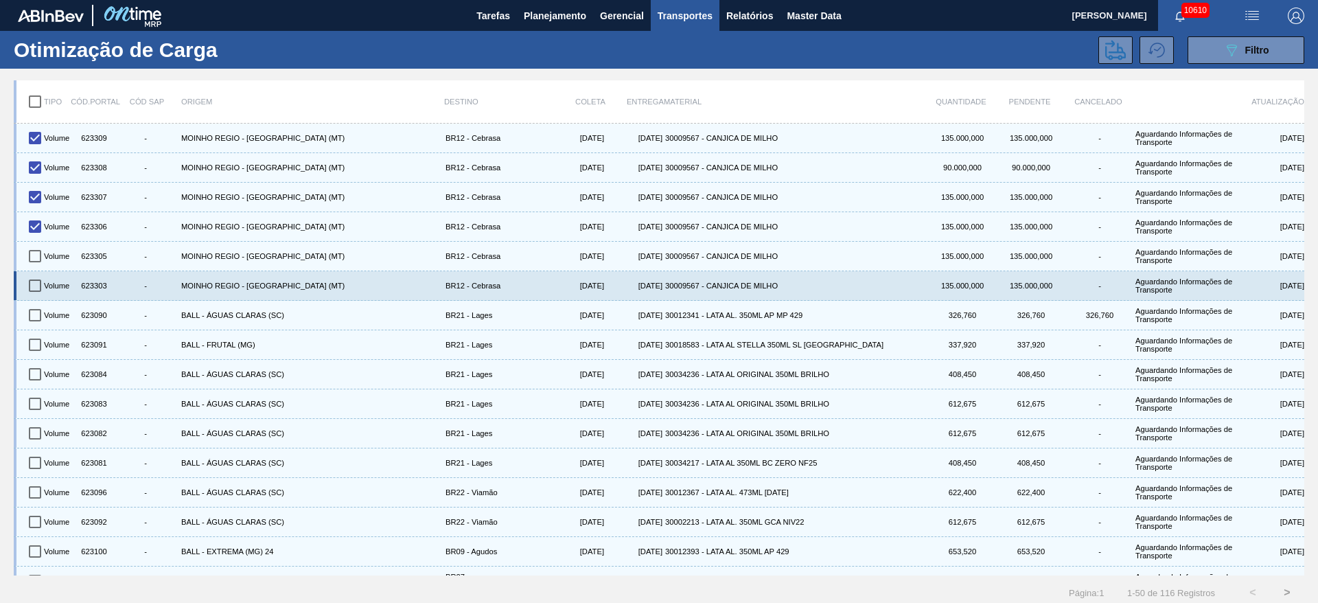
click at [27, 274] on div "Volume 623309 - MOINHO REGIO - [GEOGRAPHIC_DATA] ([GEOGRAPHIC_DATA]) BR12 - [GE…" at bounding box center [659, 350] width 1290 height 452
click at [32, 292] on input "checkbox" at bounding box center [35, 285] width 29 height 29
checkbox input "true"
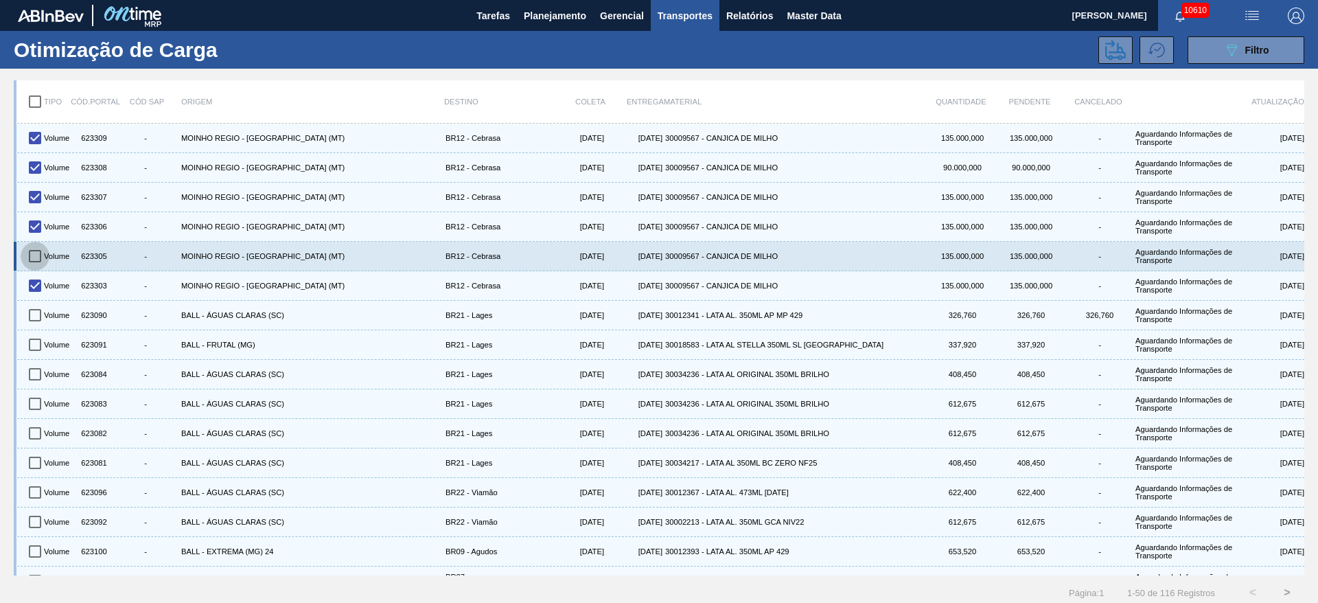
click at [39, 255] on input "checkbox" at bounding box center [35, 256] width 29 height 29
checkbox input "true"
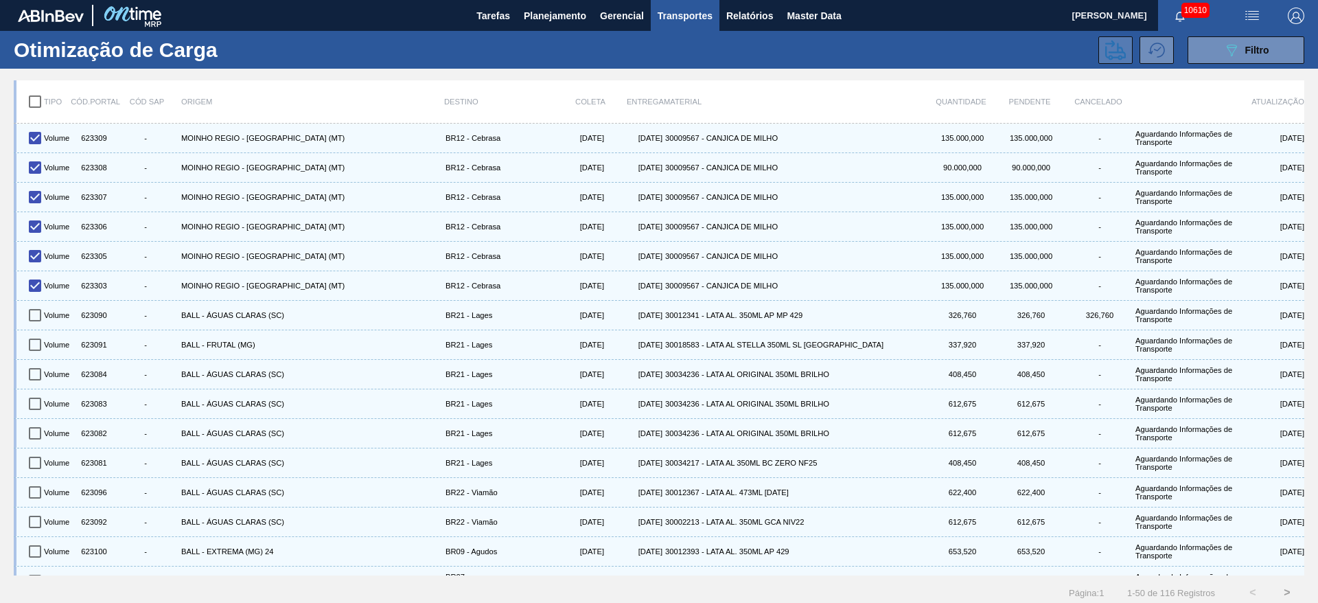
click at [1122, 56] on icon at bounding box center [1115, 50] width 21 height 20
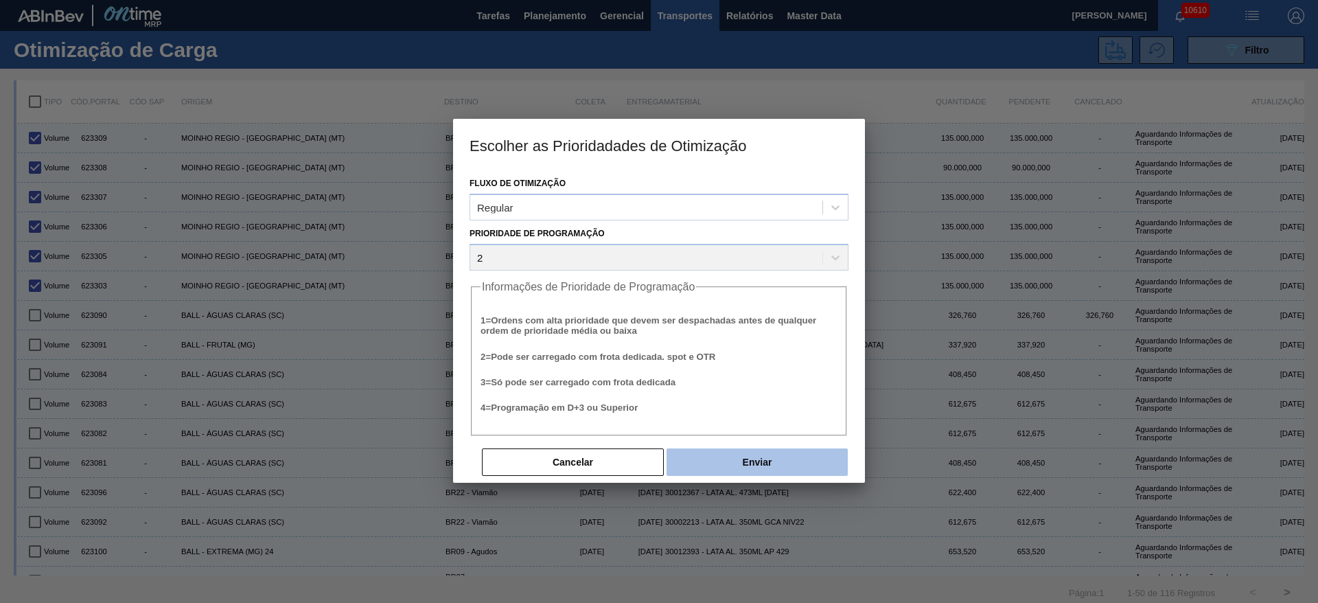
click at [732, 452] on button "Enviar" at bounding box center [756, 461] width 181 height 27
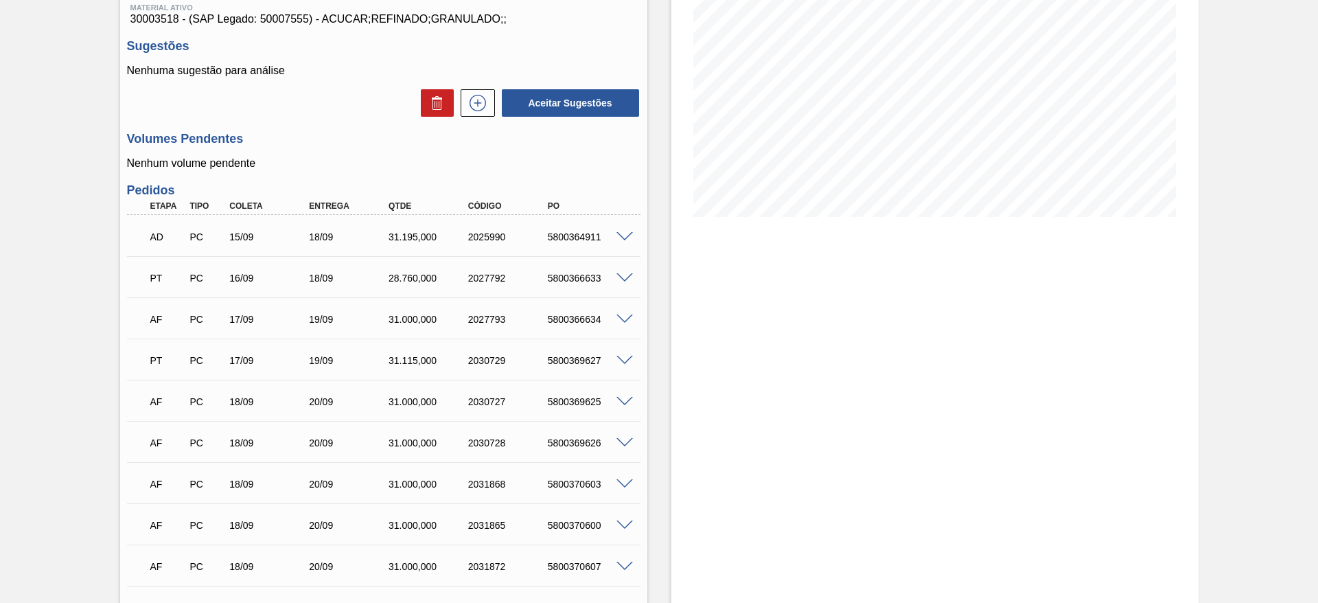
scroll to position [206, 0]
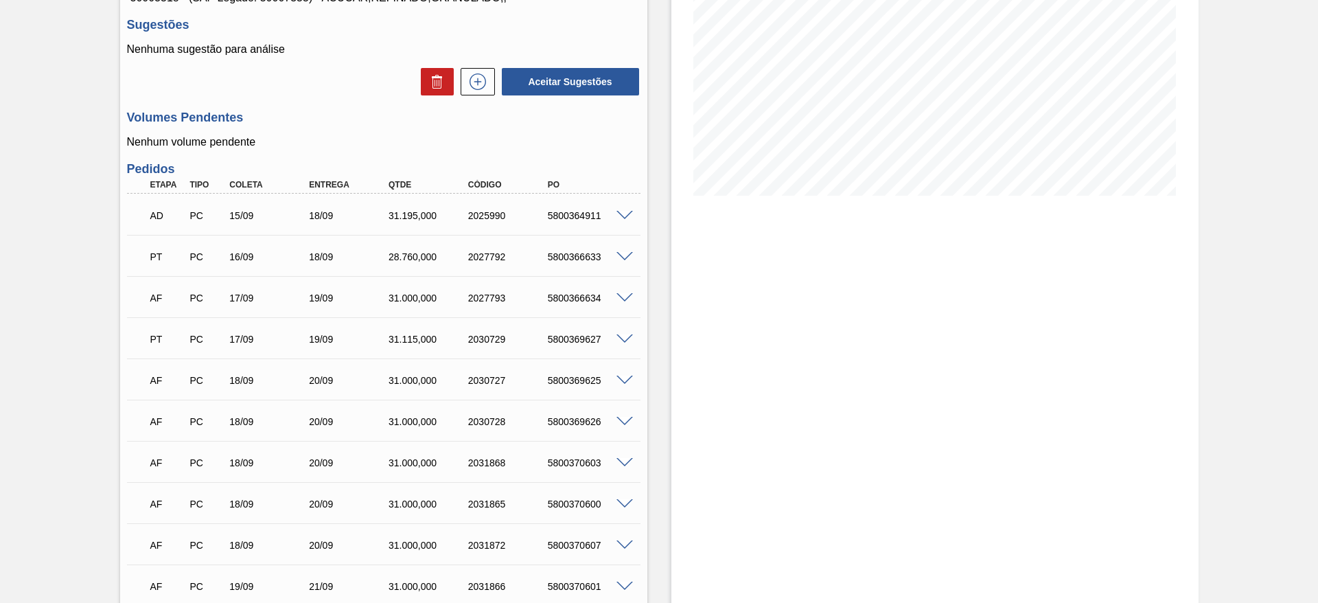
click at [619, 336] on span at bounding box center [624, 339] width 16 height 10
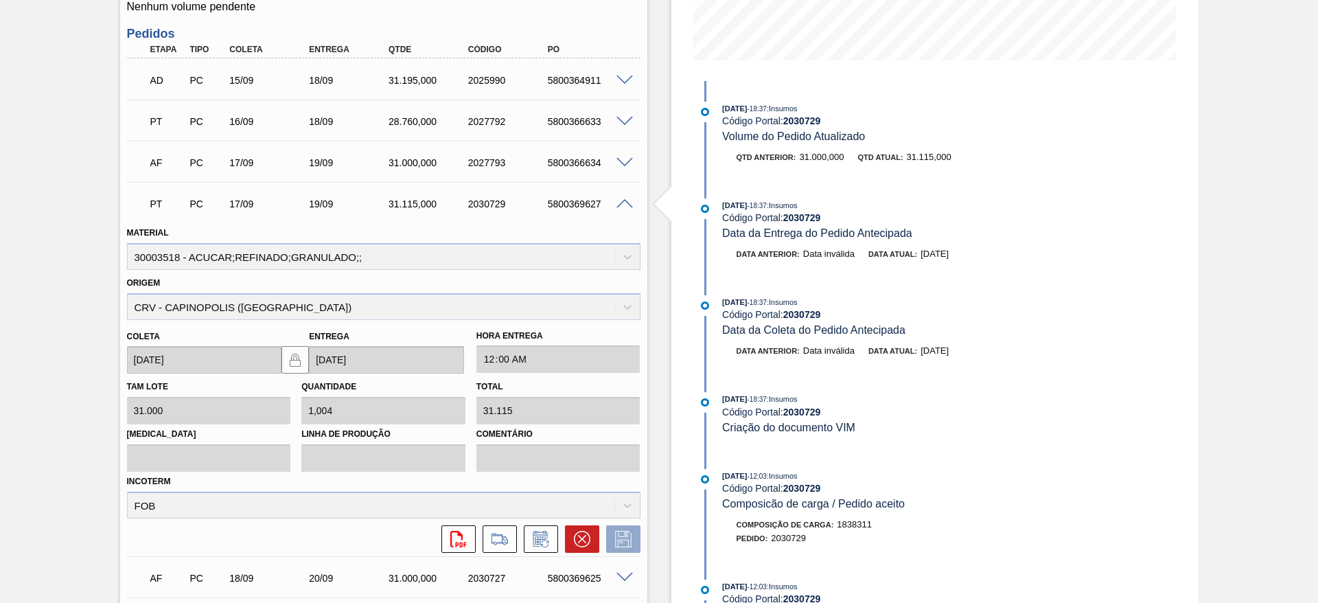
scroll to position [336, 0]
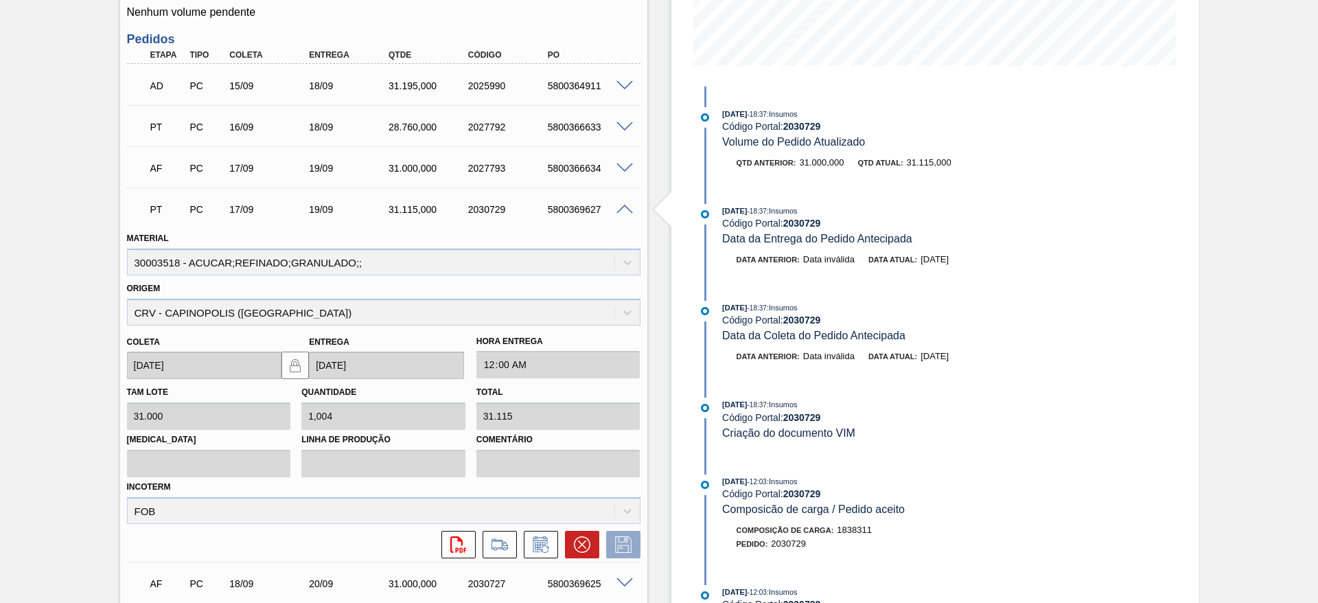
click at [578, 207] on div "5800369627" at bounding box center [588, 209] width 89 height 11
copy div "5800369627"
drag, startPoint x: 607, startPoint y: 124, endPoint x: 136, endPoint y: 134, distance: 471.6
click at [136, 134] on div "PT PC 16/09 18/09 28.760,000 2027792 5800366633" at bounding box center [383, 125] width 513 height 34
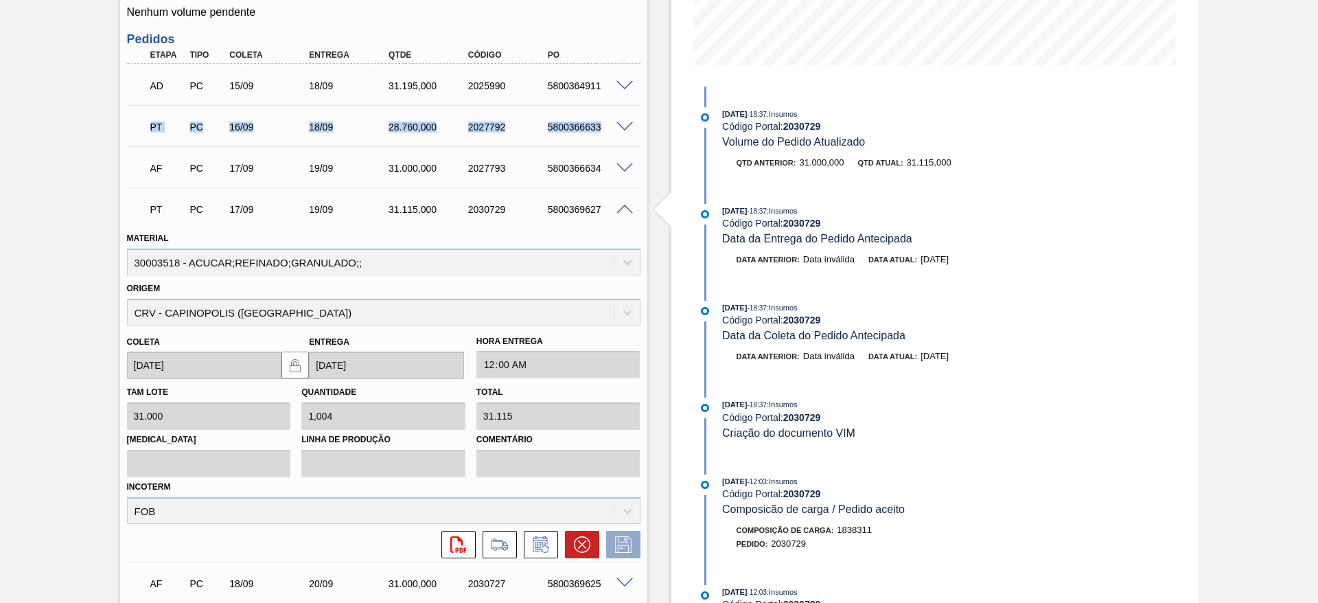
click at [163, 133] on div "PT" at bounding box center [167, 127] width 41 height 30
click at [235, 127] on div "16/09" at bounding box center [270, 126] width 89 height 11
click at [625, 87] on span at bounding box center [624, 86] width 16 height 10
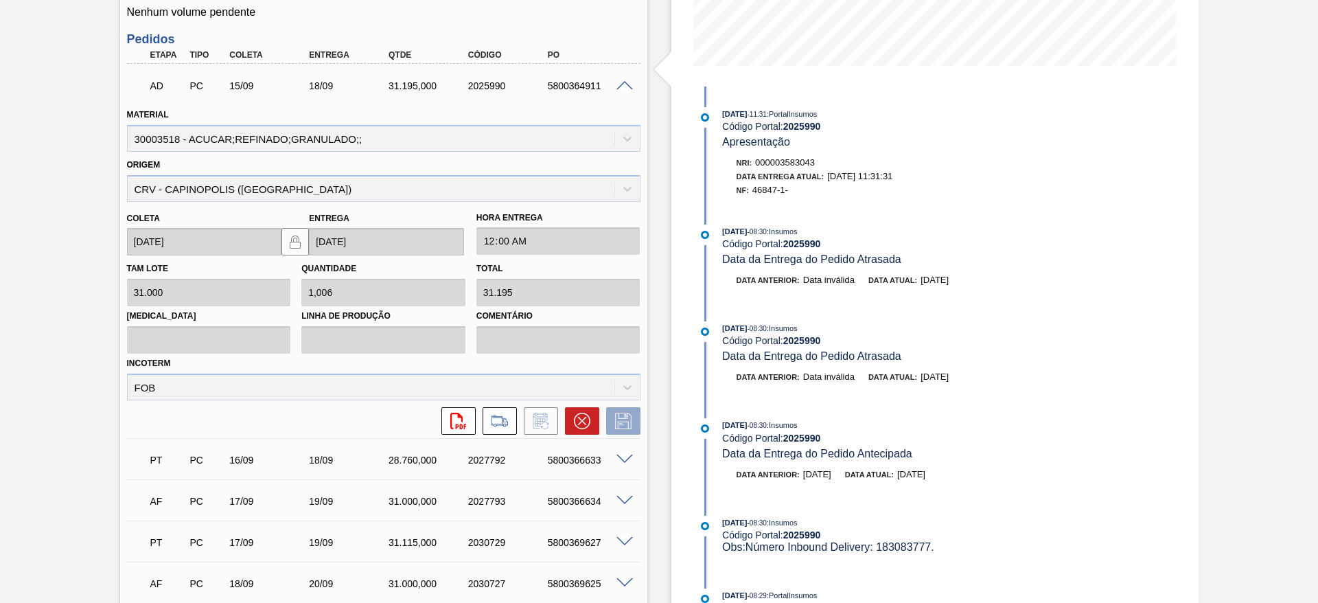
click at [150, 82] on p "AD" at bounding box center [167, 85] width 34 height 11
drag, startPoint x: 839, startPoint y: 109, endPoint x: 757, endPoint y: 112, distance: 82.4
click at [757, 112] on div "18/09/2025 - 11:31 : PortalInsumos" at bounding box center [885, 114] width 326 height 14
click at [770, 122] on div "Código Portal: 2025990" at bounding box center [885, 126] width 326 height 11
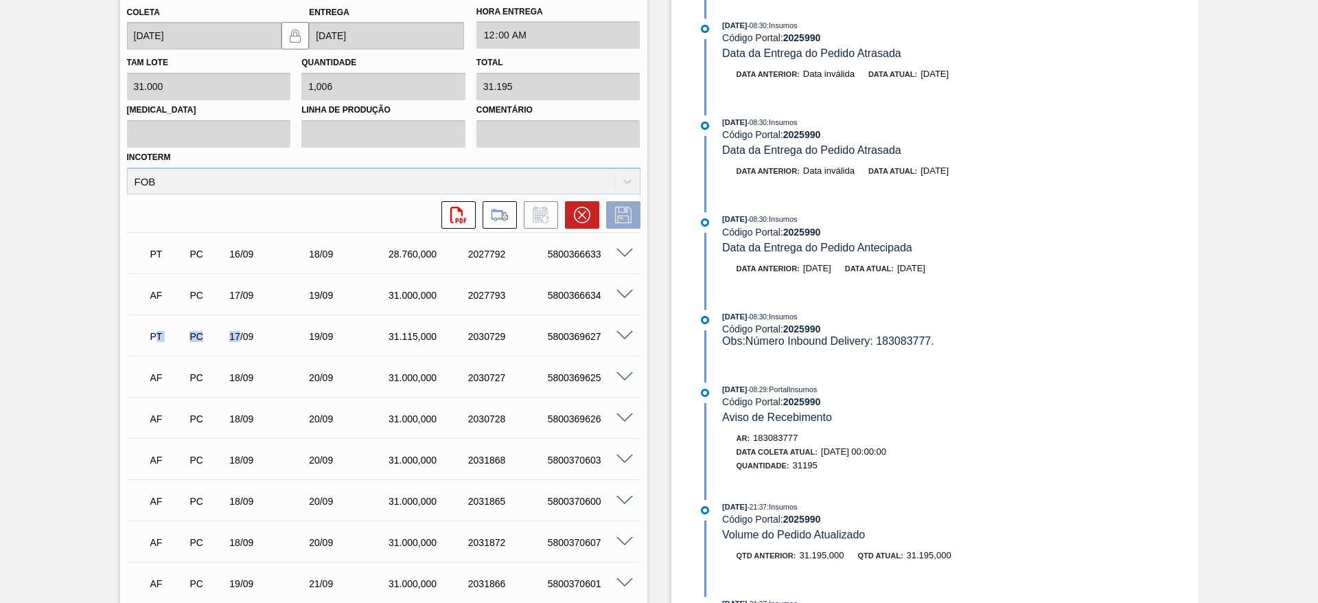
drag, startPoint x: 235, startPoint y: 346, endPoint x: 235, endPoint y: 356, distance: 10.3
click at [237, 355] on div "AD PC 15/09 18/09 31.195,000 2025990 5800364911 Material 30003518 - ACUCAR;REFI…" at bounding box center [383, 374] width 513 height 1033
click at [143, 340] on div "PT" at bounding box center [161, 336] width 40 height 30
drag, startPoint x: 126, startPoint y: 513, endPoint x: 167, endPoint y: 527, distance: 43.0
click at [167, 527] on div "AD PC 15/09 18/09 31.195,000 2025990 5800364911 Material 30003518 - ACUCAR;REFI…" at bounding box center [383, 374] width 513 height 1033
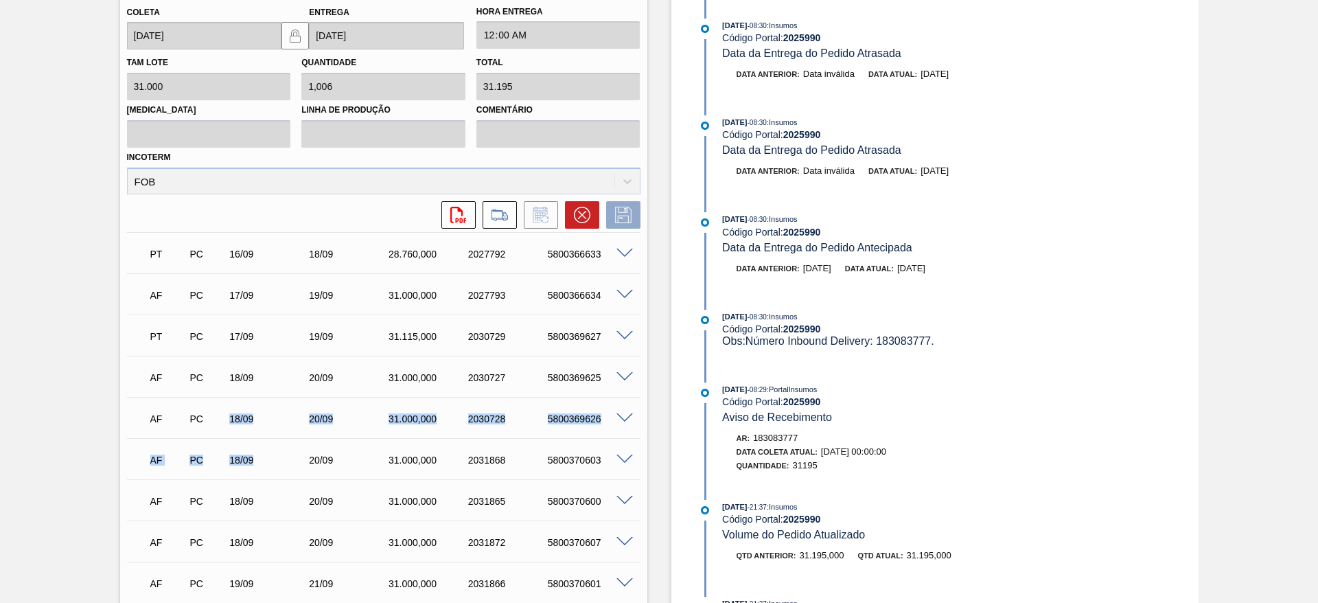
drag, startPoint x: 253, startPoint y: 465, endPoint x: 227, endPoint y: 391, distance: 78.6
click at [227, 404] on div "AD PC 15/09 18/09 31.195,000 2025990 5800364911 Material 30003518 - ACUCAR;REFI…" at bounding box center [383, 374] width 513 height 1033
drag, startPoint x: 256, startPoint y: 537, endPoint x: 235, endPoint y: 502, distance: 40.4
click at [235, 504] on div "AD PC 15/09 18/09 31.195,000 2025990 5800364911 Material 30003518 - ACUCAR;REFI…" at bounding box center [383, 374] width 513 height 1033
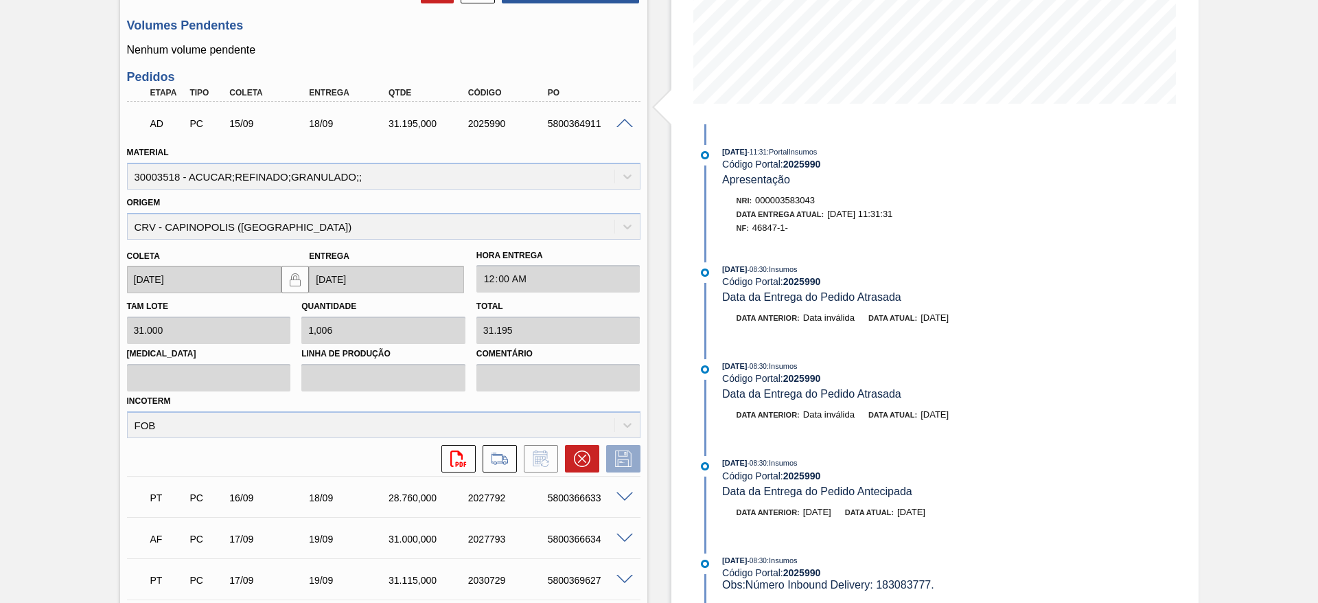
scroll to position [336, 0]
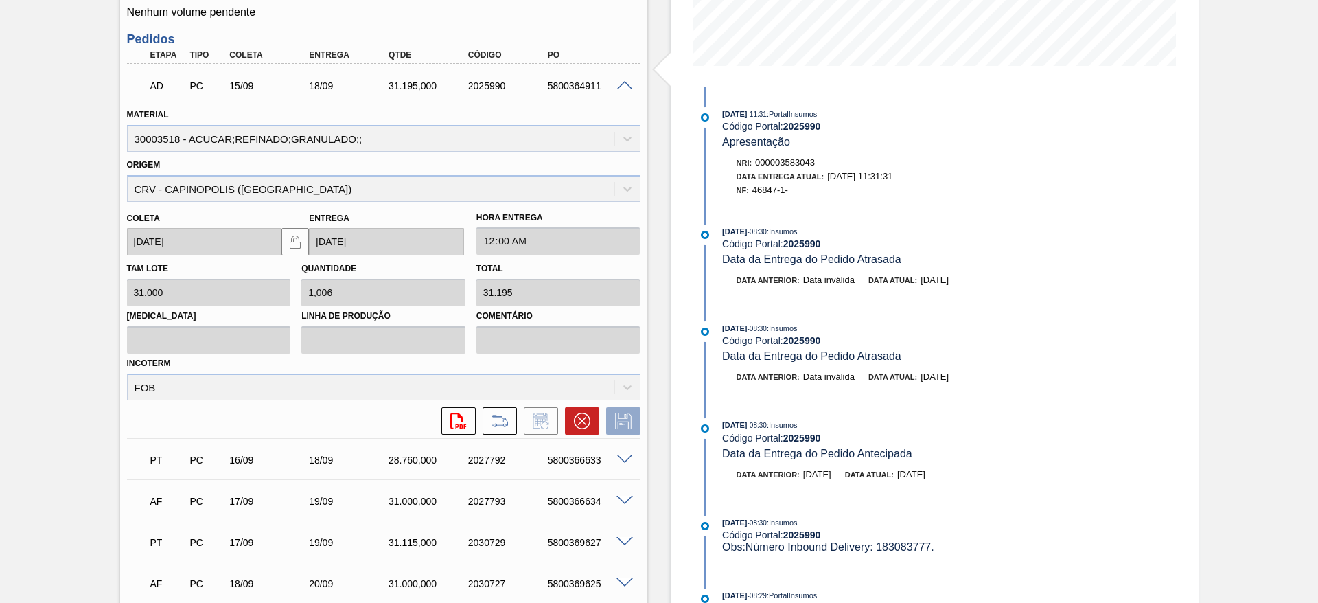
click at [562, 469] on div "PT PC 16/09 18/09 28.760,000 2027792 5800366633" at bounding box center [379, 458] width 477 height 27
click at [562, 464] on div "5800366633" at bounding box center [588, 459] width 89 height 11
click at [561, 463] on div "5800366633" at bounding box center [588, 459] width 89 height 11
copy div "5800366633"
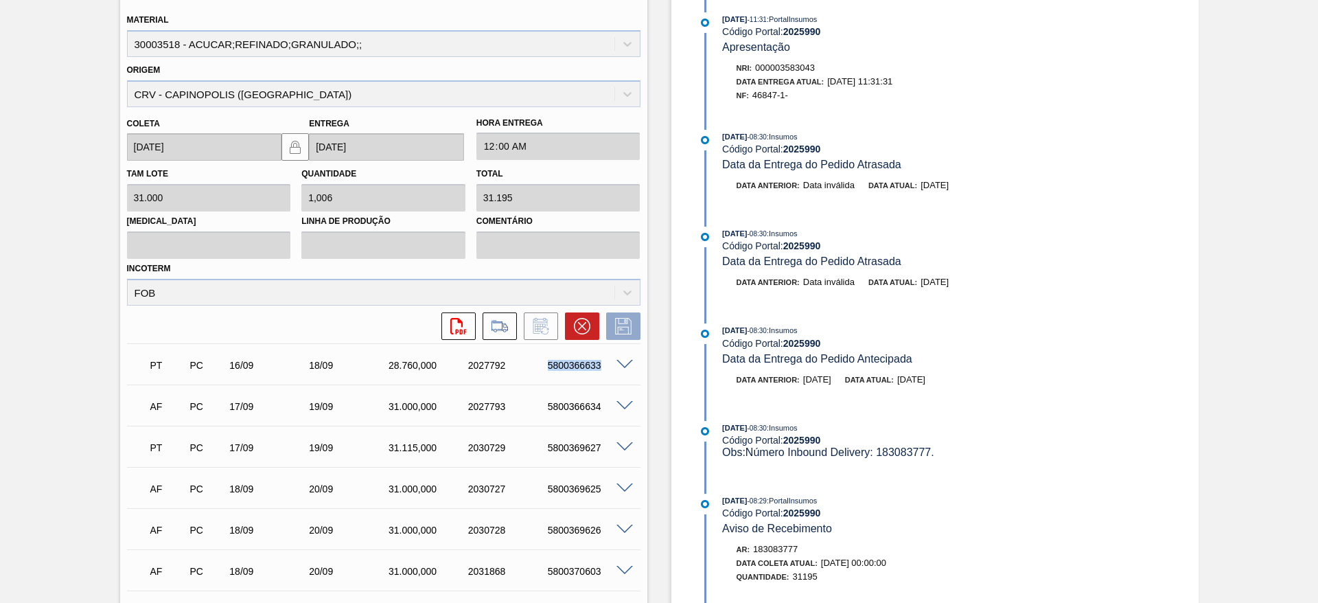
scroll to position [327, 0]
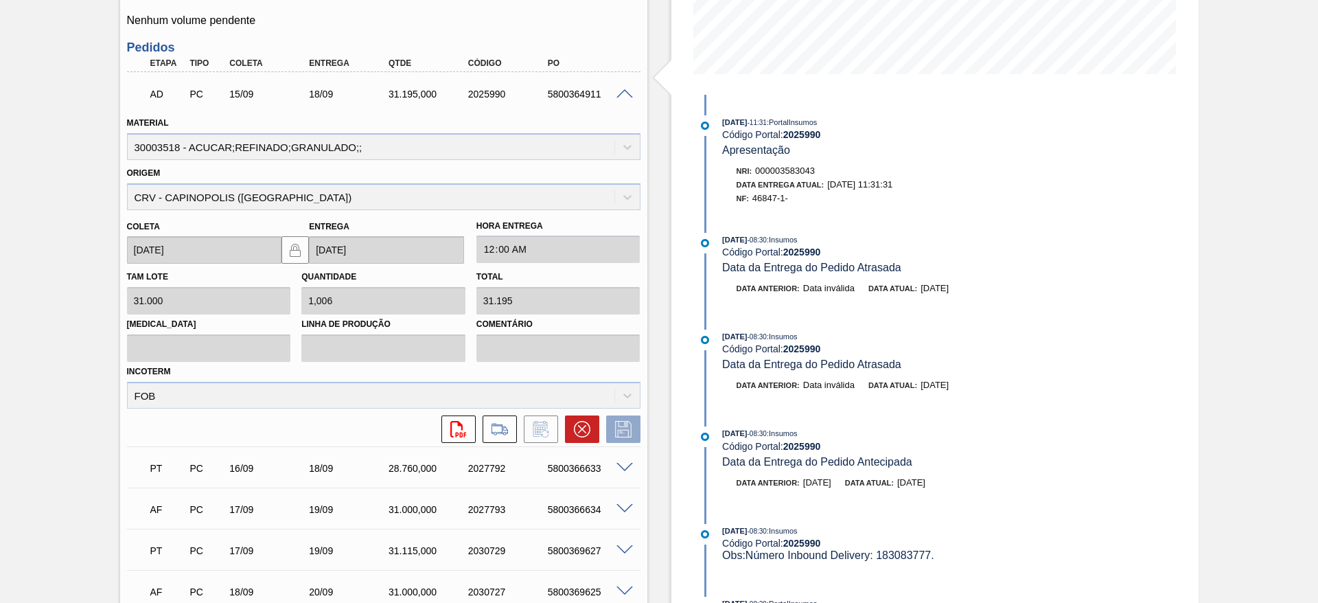
click at [619, 89] on span at bounding box center [624, 94] width 16 height 10
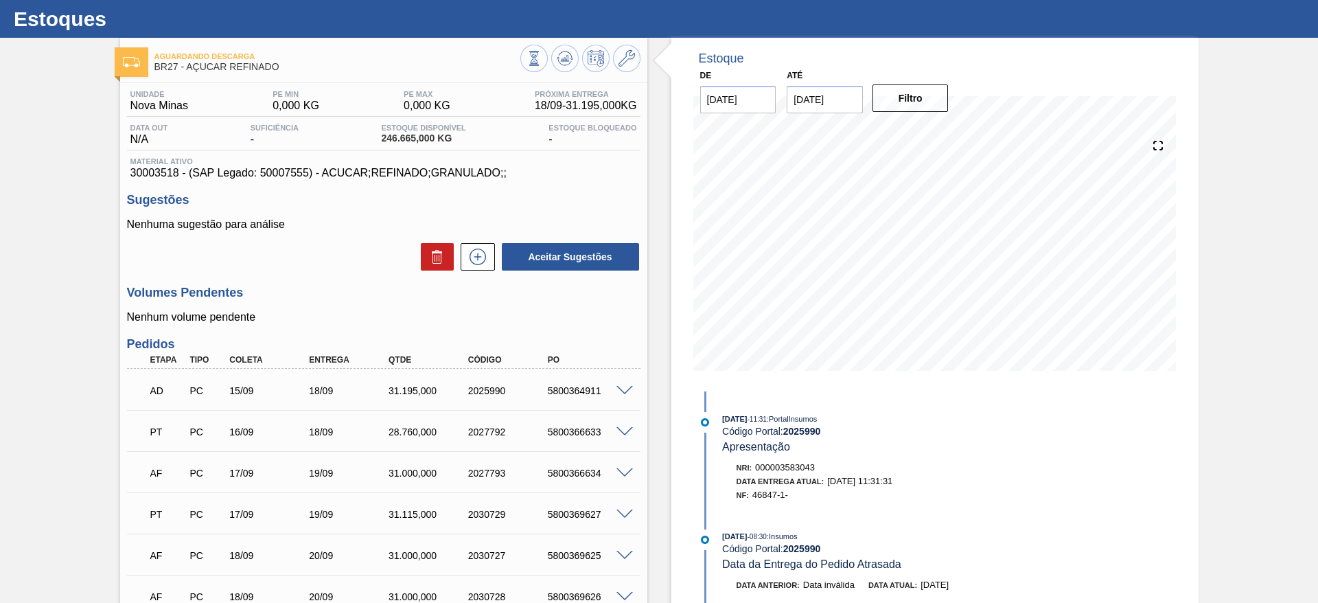
scroll to position [0, 0]
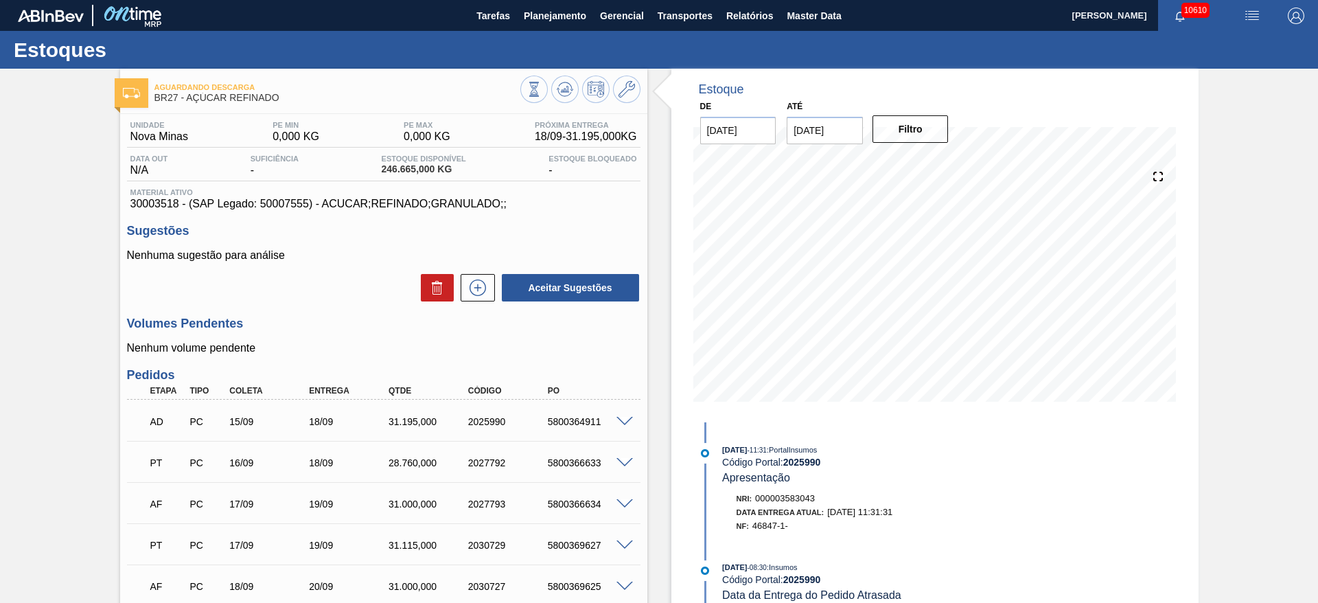
click at [563, 417] on div "5800364911" at bounding box center [588, 421] width 89 height 11
copy div "5800364911"
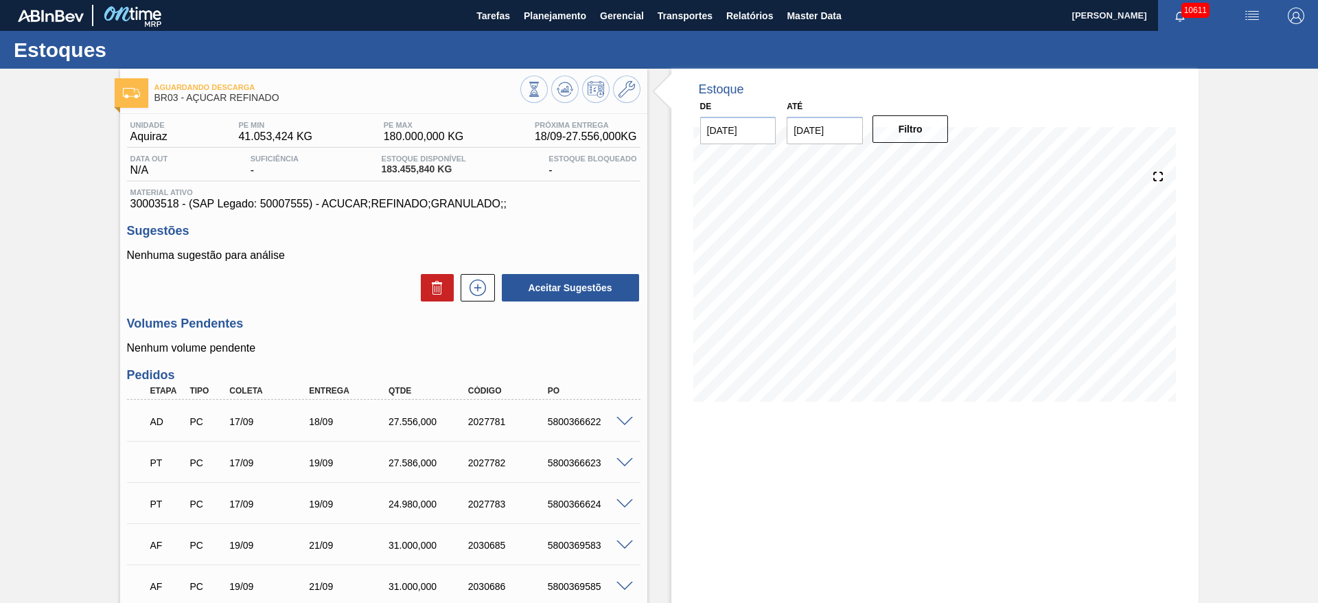
drag, startPoint x: 641, startPoint y: 171, endPoint x: 641, endPoint y: 156, distance: 14.4
click at [641, 171] on div "Unidade Aquiraz PE MIN 41.053,424 KG PE MAX 180.000,000 KG Próxima Entrega 18/0…" at bounding box center [383, 495] width 527 height 762
click at [524, 10] on span "Planejamento" at bounding box center [555, 16] width 62 height 16
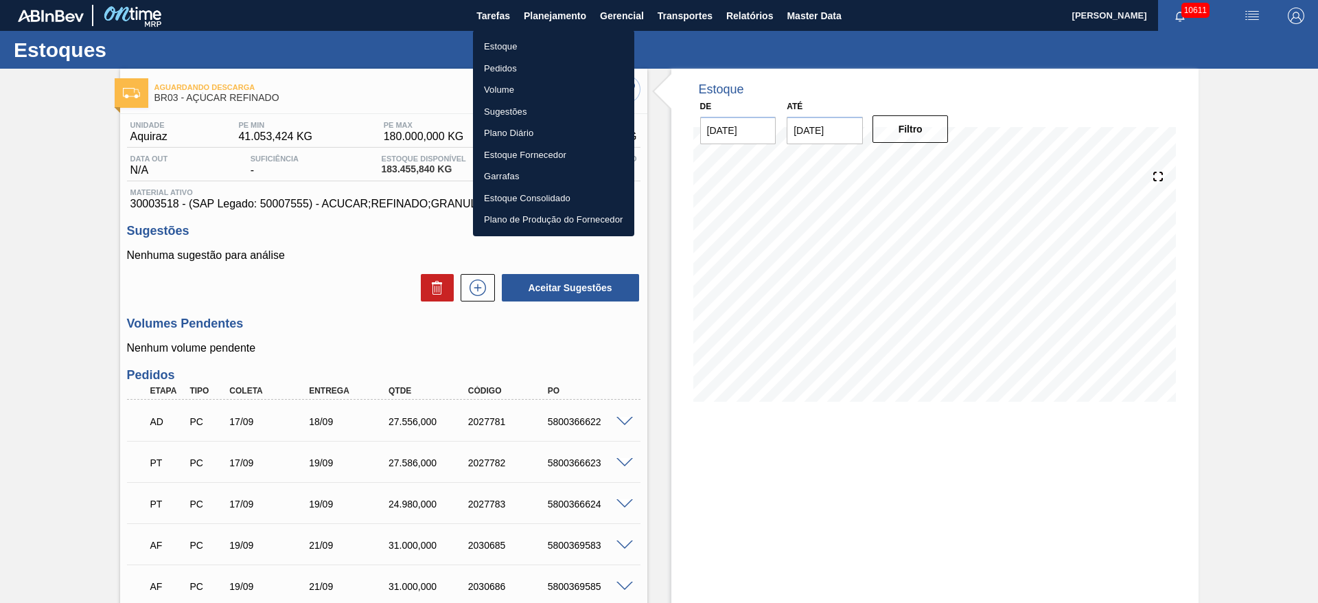
drag, startPoint x: 530, startPoint y: 38, endPoint x: 373, endPoint y: 0, distance: 161.8
click at [528, 40] on li "Estoque" at bounding box center [553, 47] width 161 height 22
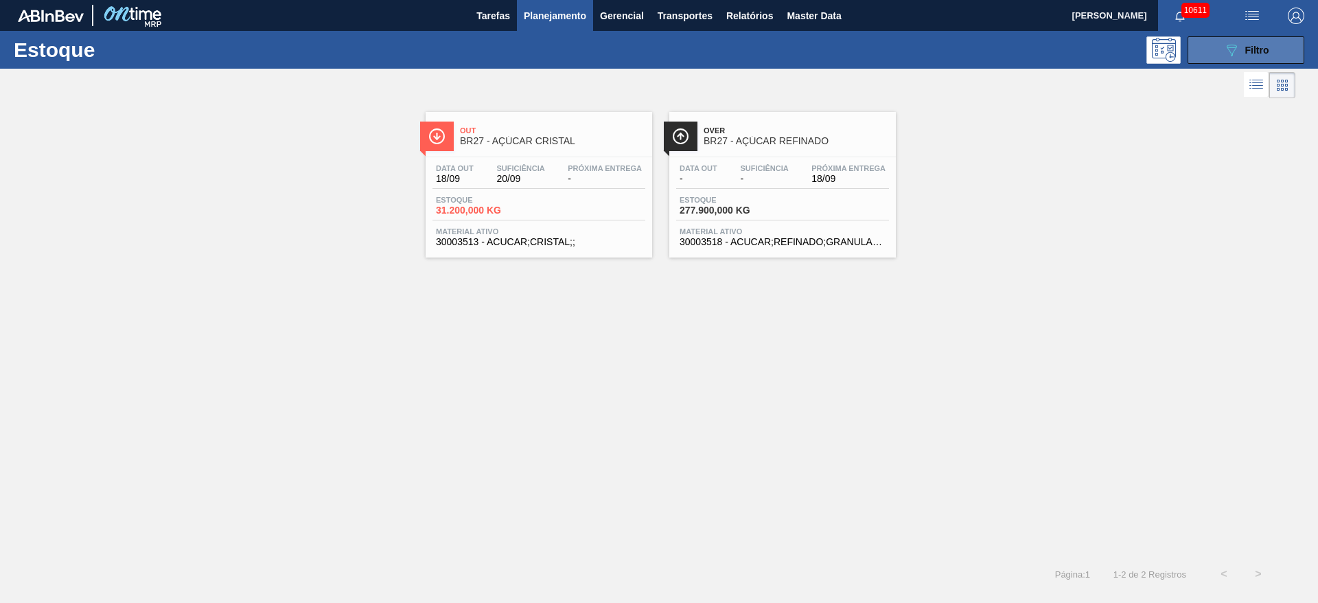
click at [1202, 56] on button "089F7B8B-B2A5-4AFE-B5C0-19BA573D28AC Filtro" at bounding box center [1245, 49] width 117 height 27
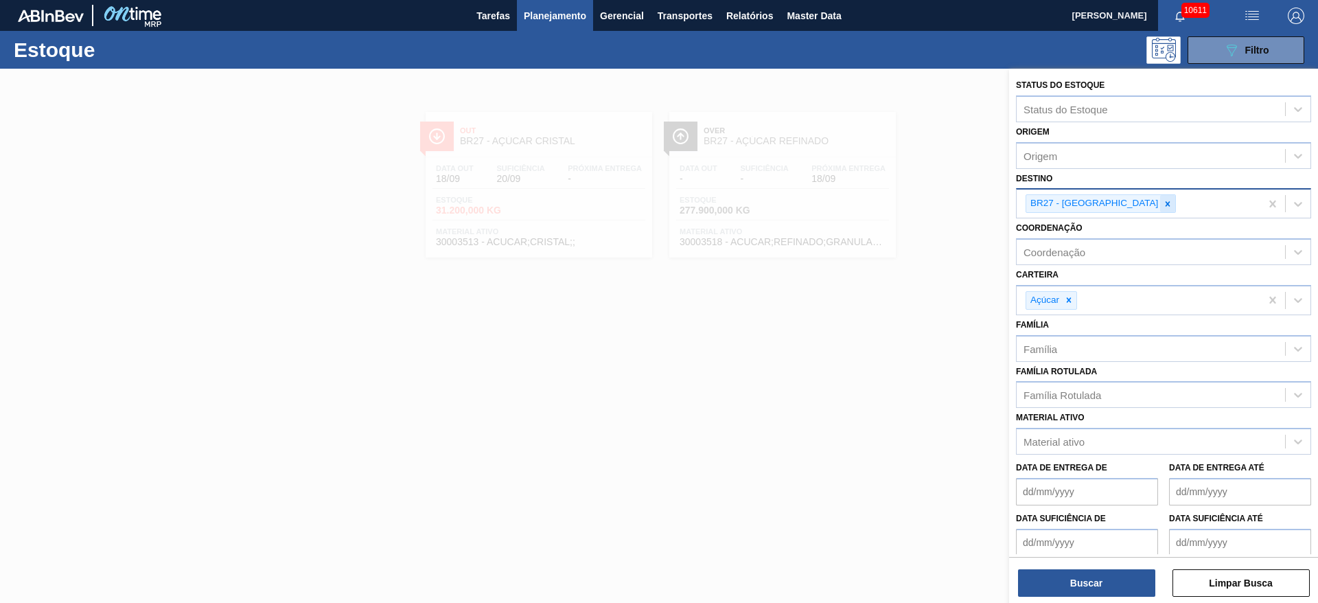
click at [1162, 201] on icon at bounding box center [1167, 204] width 10 height 10
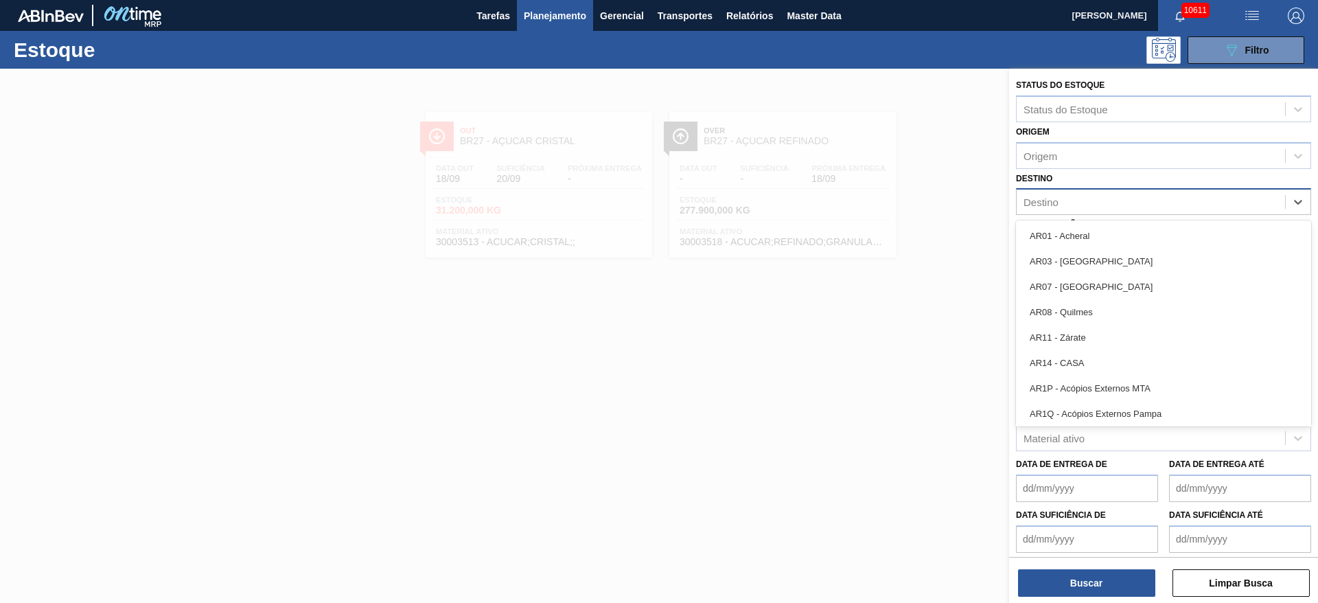
click at [1124, 201] on div "Destino" at bounding box center [1150, 202] width 268 height 20
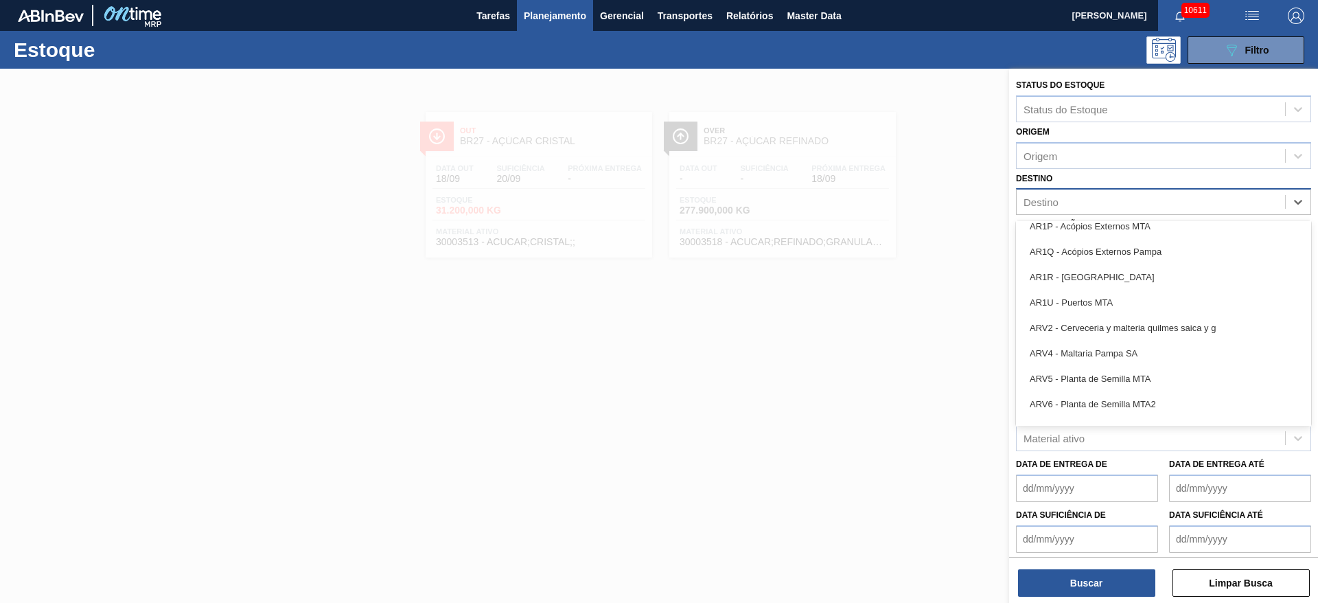
scroll to position [618, 0]
drag, startPoint x: 1110, startPoint y: 295, endPoint x: 1112, endPoint y: 344, distance: 49.5
click at [1110, 295] on div "BR02 - Sergipe" at bounding box center [1163, 303] width 295 height 25
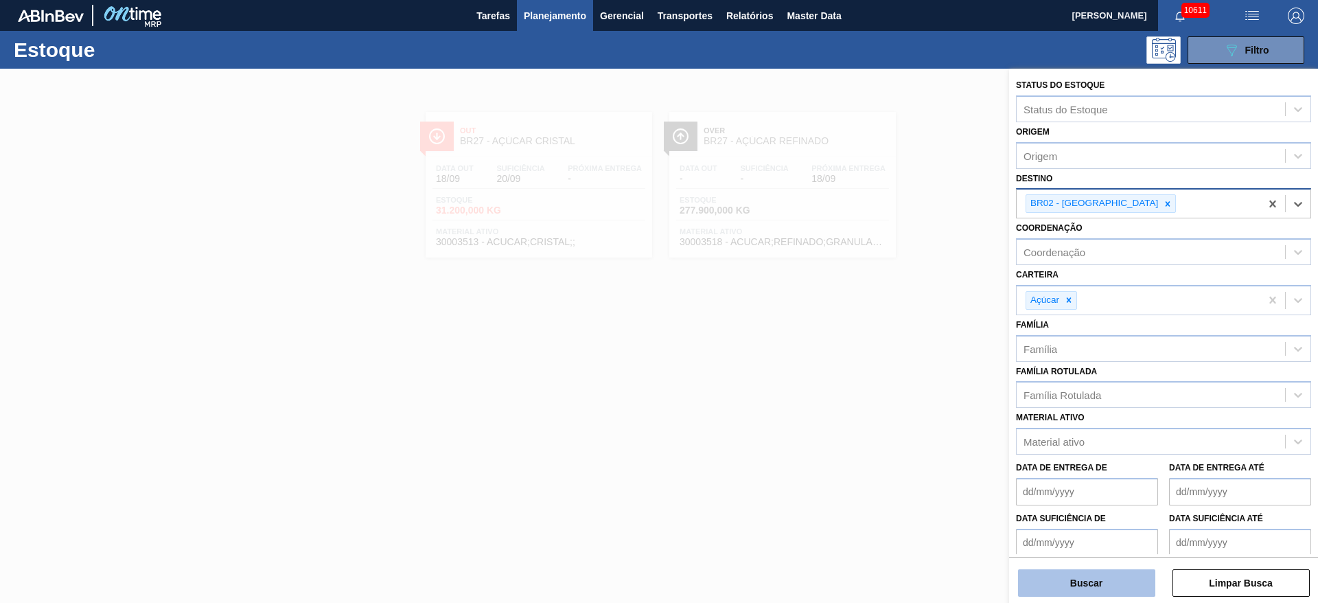
click at [1090, 579] on button "Buscar" at bounding box center [1086, 582] width 137 height 27
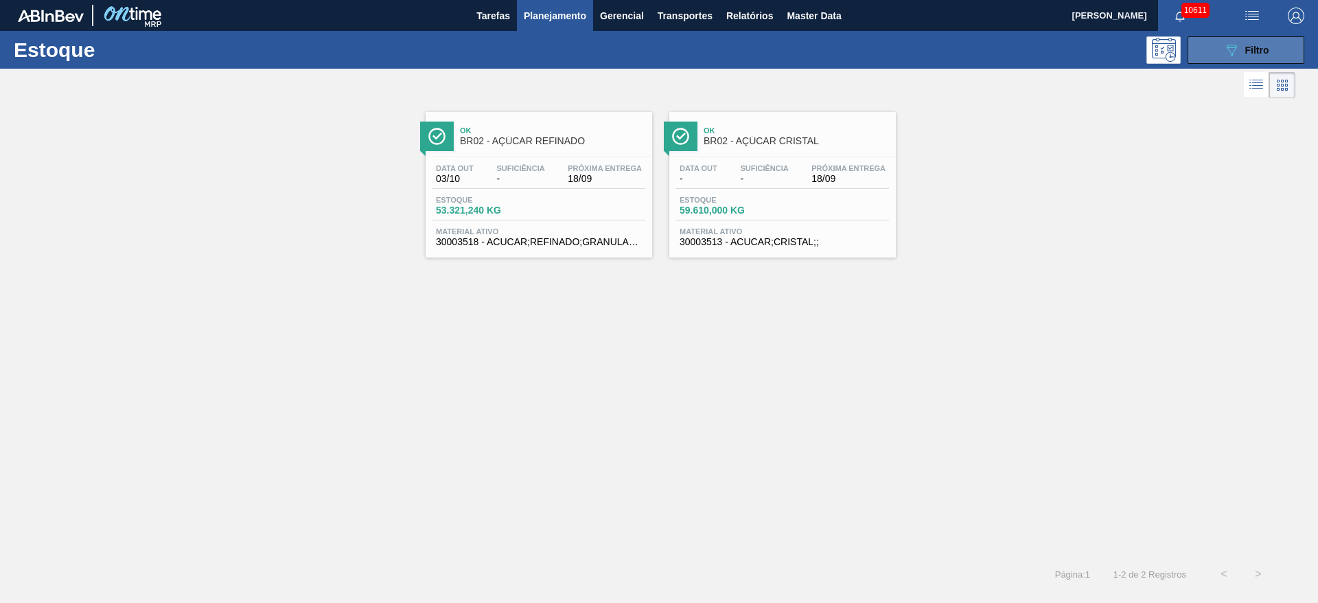
click at [1228, 54] on icon "089F7B8B-B2A5-4AFE-B5C0-19BA573D28AC" at bounding box center [1231, 50] width 16 height 16
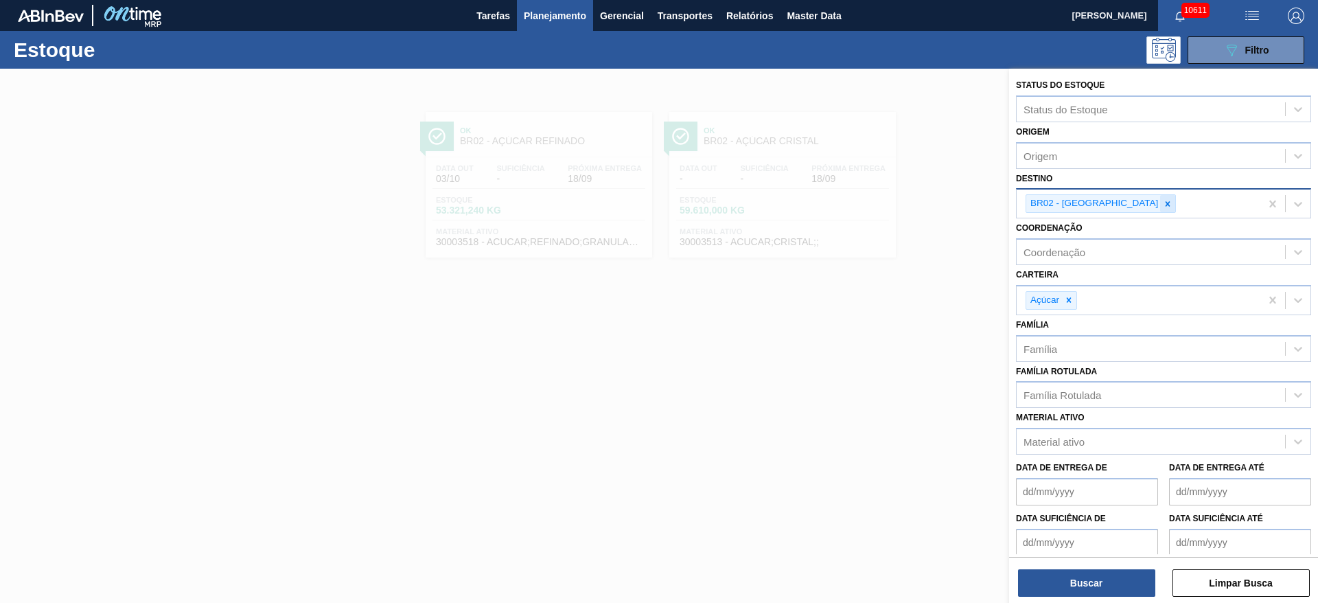
click at [1162, 201] on icon at bounding box center [1167, 204] width 10 height 10
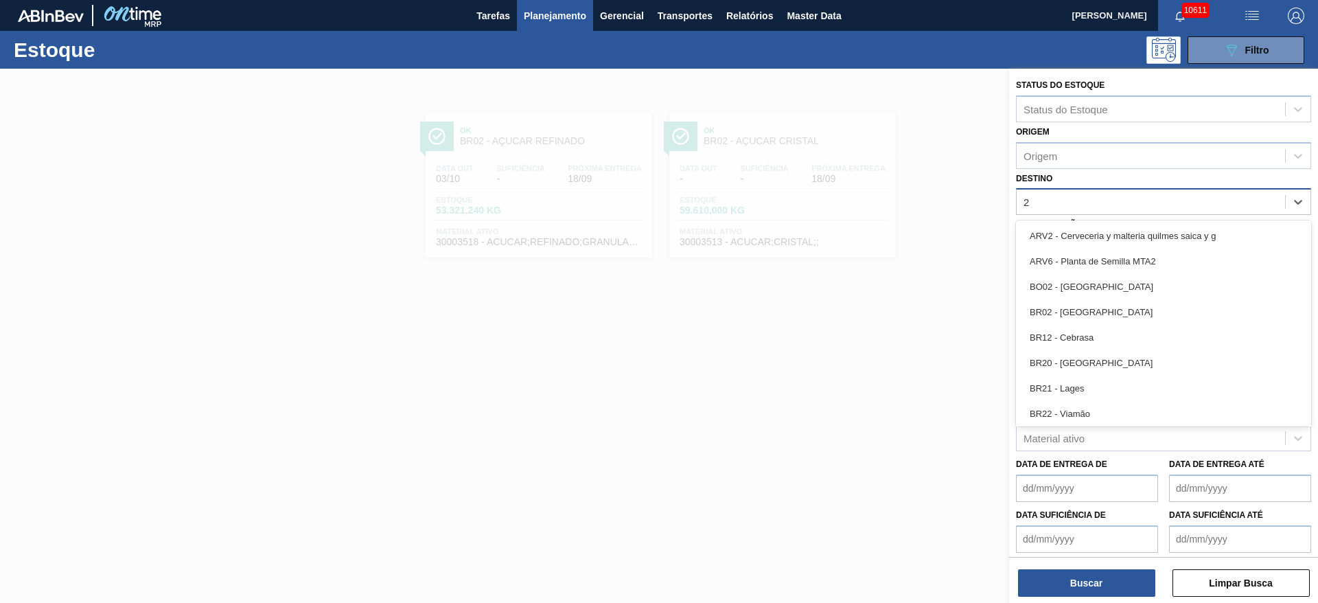
type input "22"
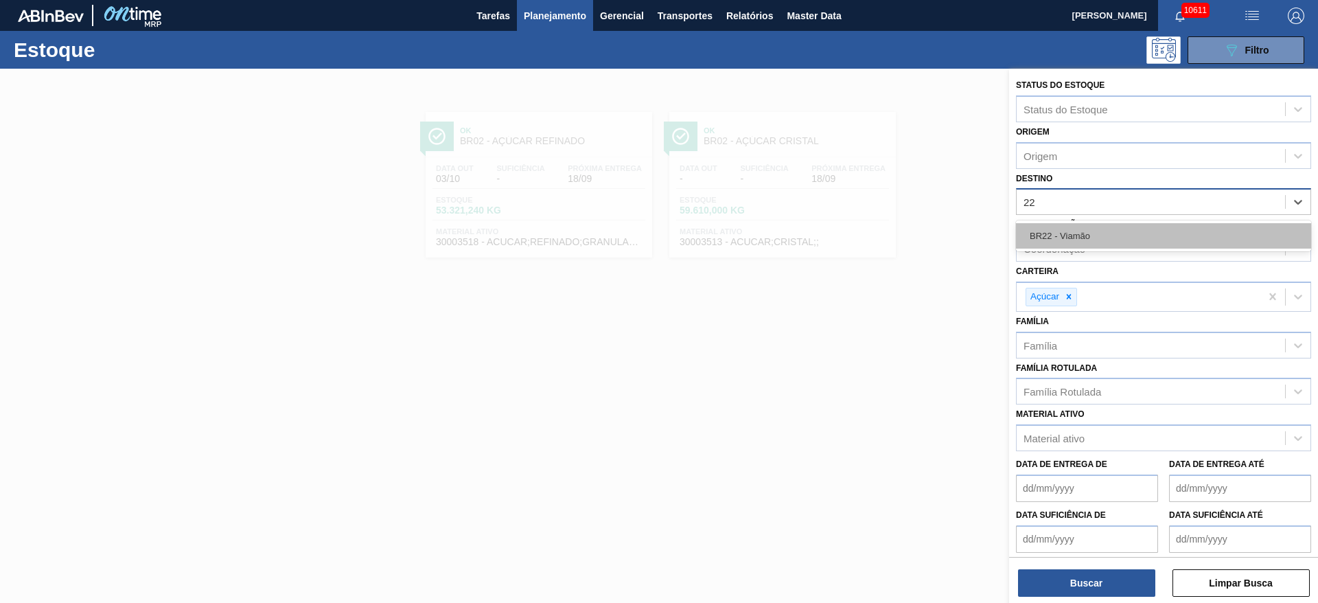
click at [1091, 229] on div "BR22 - Viamão" at bounding box center [1163, 235] width 295 height 25
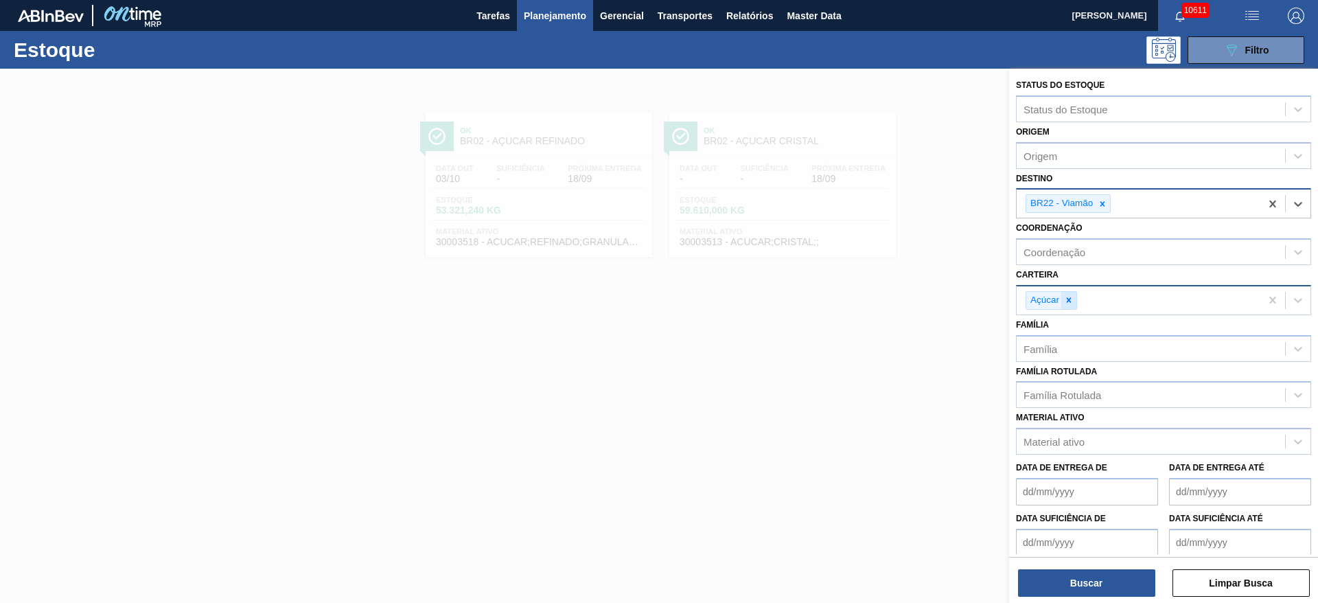
click at [1063, 297] on div at bounding box center [1068, 300] width 15 height 17
click at [1063, 297] on div "Açúcar" at bounding box center [1138, 300] width 244 height 28
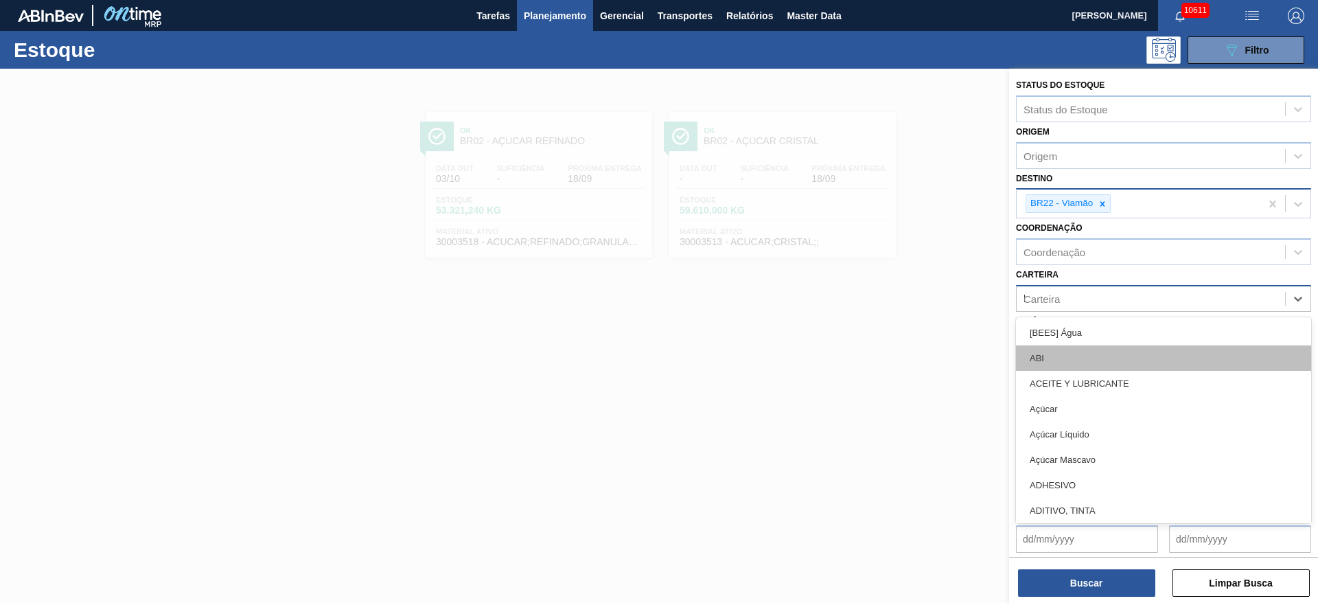
type input "ki"
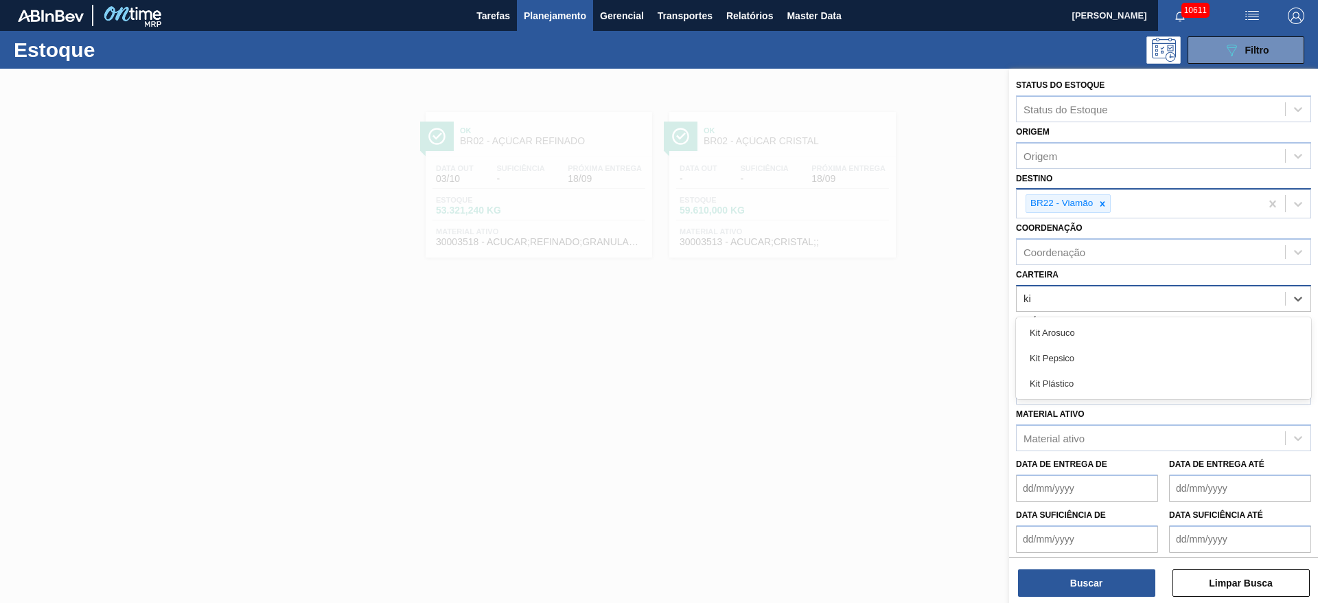
drag, startPoint x: 1077, startPoint y: 358, endPoint x: 1059, endPoint y: 420, distance: 64.9
click at [1074, 356] on div "Kit Pepsico" at bounding box center [1163, 357] width 295 height 25
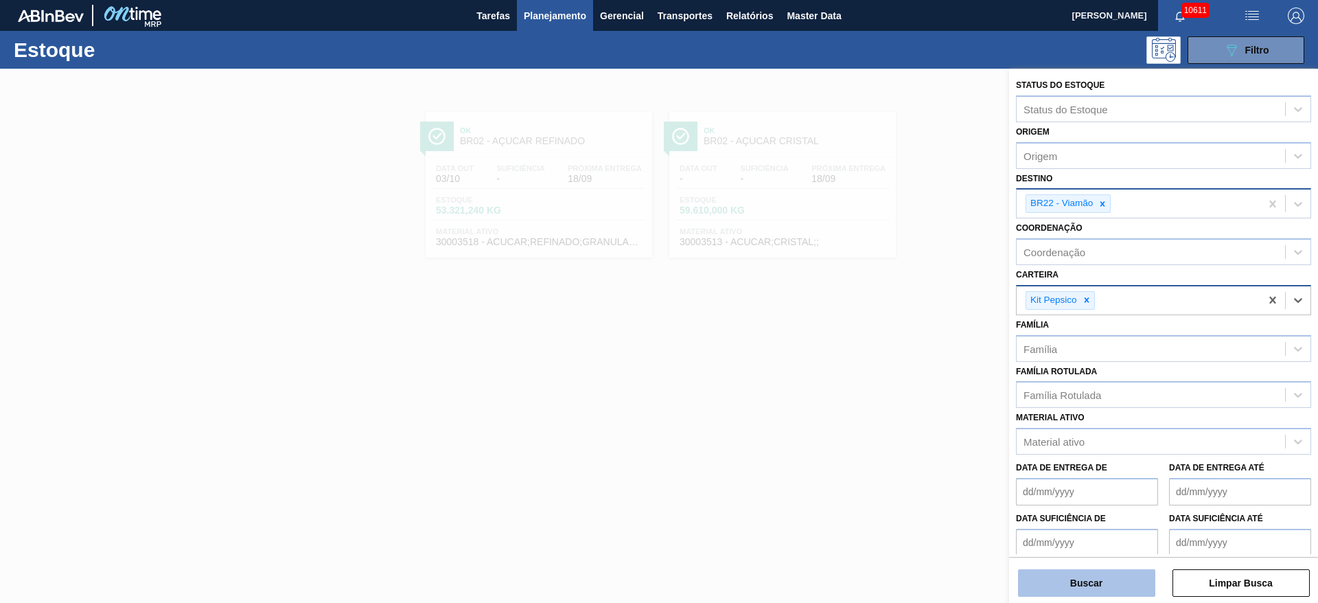
click at [1080, 577] on button "Buscar" at bounding box center [1086, 582] width 137 height 27
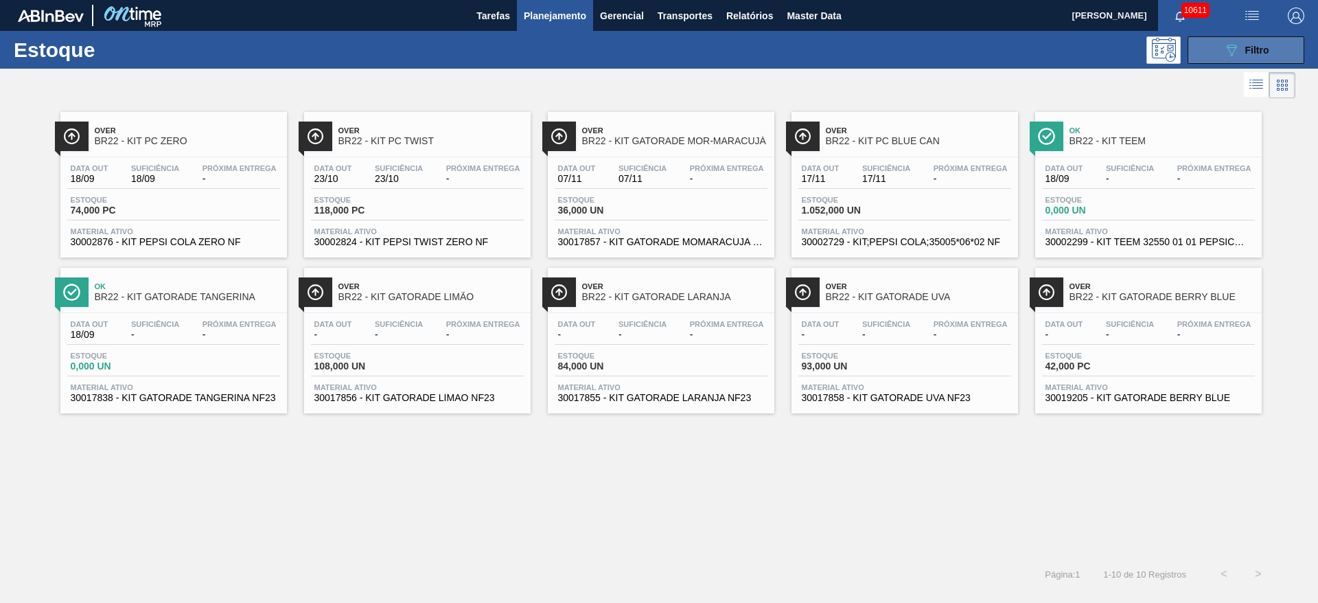
click at [1247, 48] on span "Filtro" at bounding box center [1257, 50] width 24 height 11
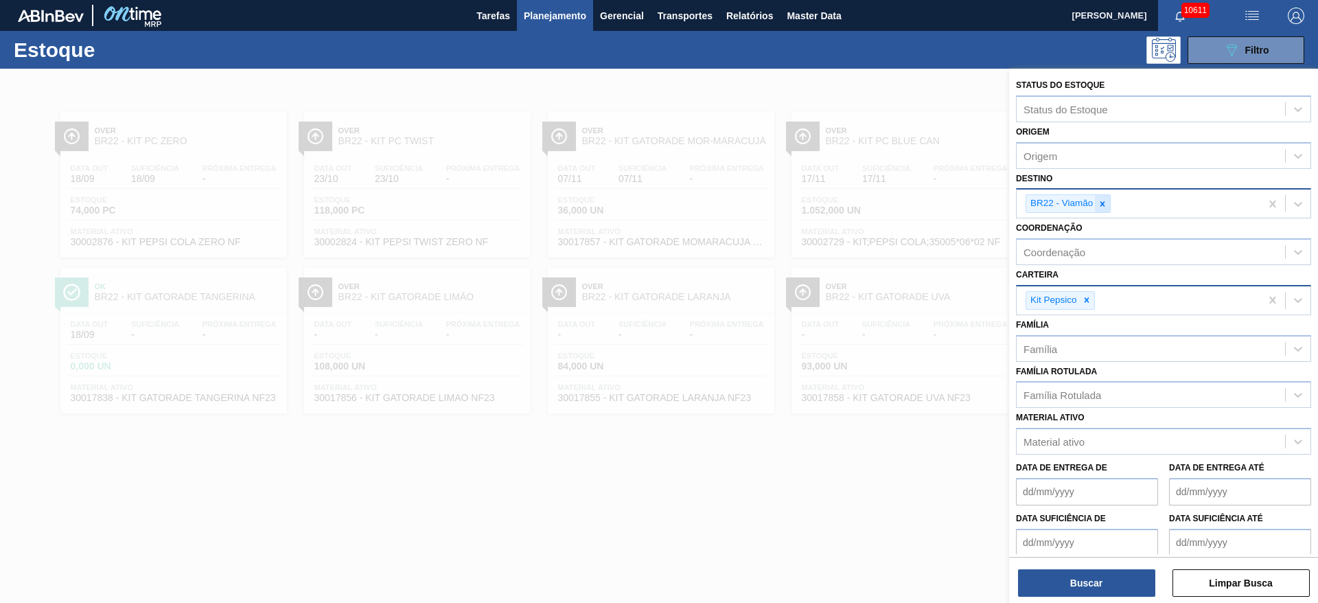
click at [1108, 198] on div at bounding box center [1102, 203] width 15 height 17
click at [1108, 198] on div "BR22 - Viamão" at bounding box center [1138, 203] width 244 height 28
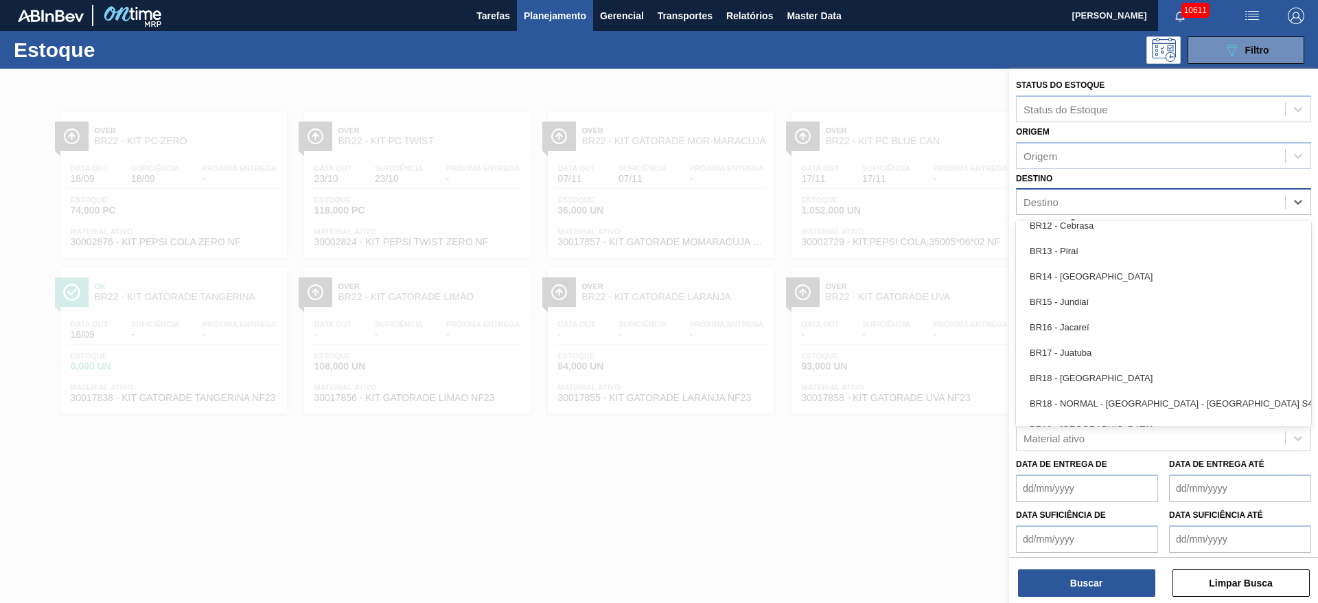
scroll to position [1029, 0]
click at [1090, 399] on div "BR20 - Sapucaia" at bounding box center [1163, 399] width 295 height 25
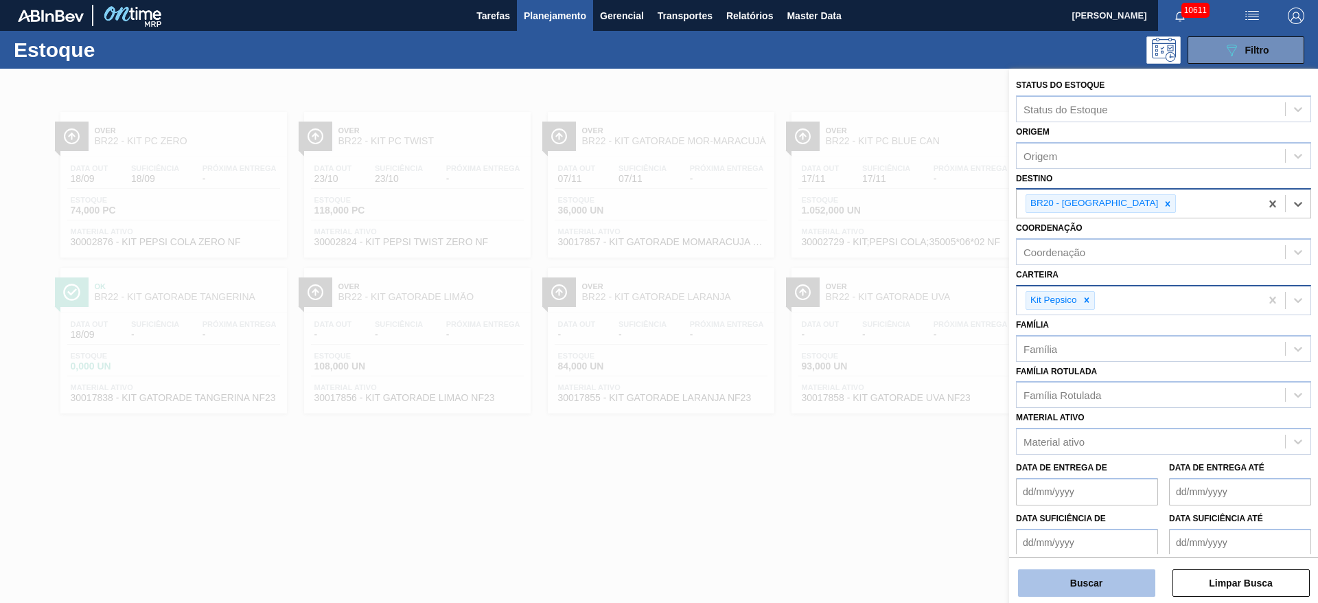
click at [1064, 592] on button "Buscar" at bounding box center [1086, 582] width 137 height 27
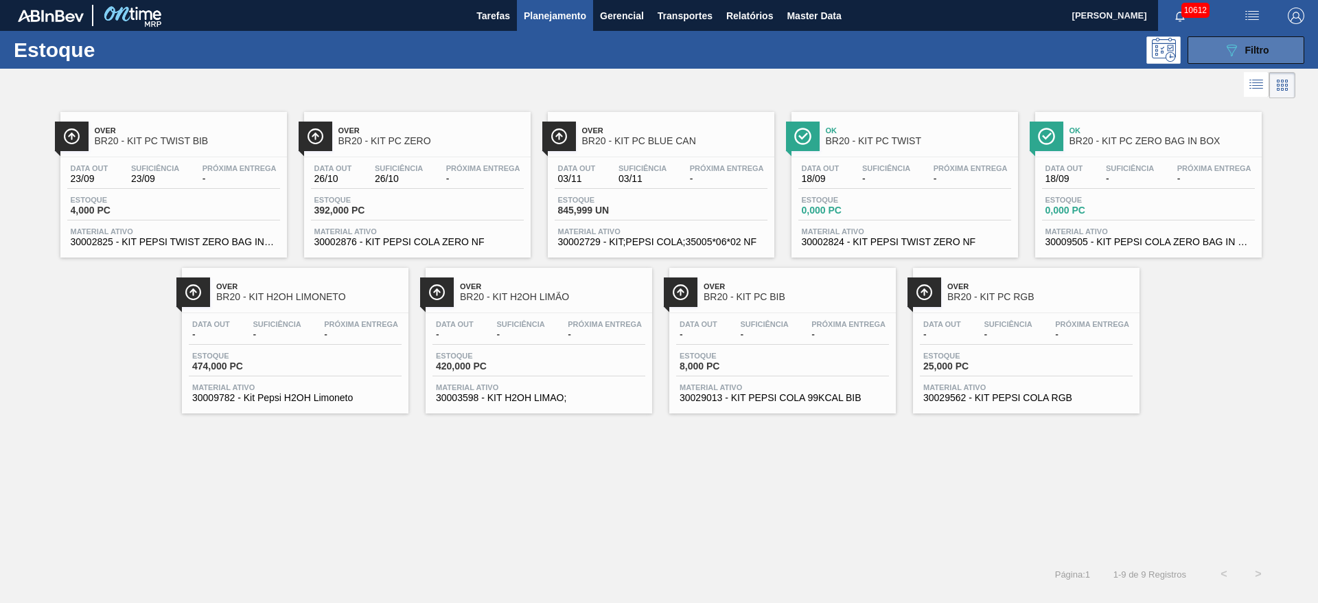
click at [1229, 58] on button "089F7B8B-B2A5-4AFE-B5C0-19BA573D28AC Filtro" at bounding box center [1245, 49] width 117 height 27
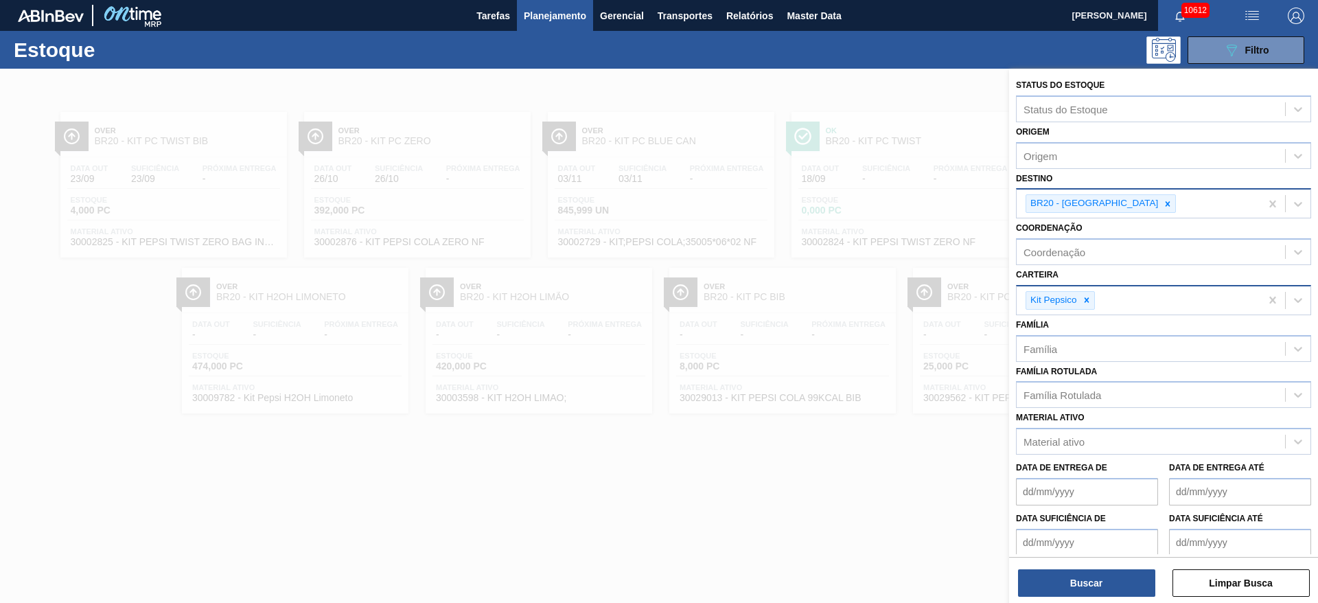
click at [1101, 207] on div "BR20 - Sapucaia" at bounding box center [1093, 203] width 134 height 17
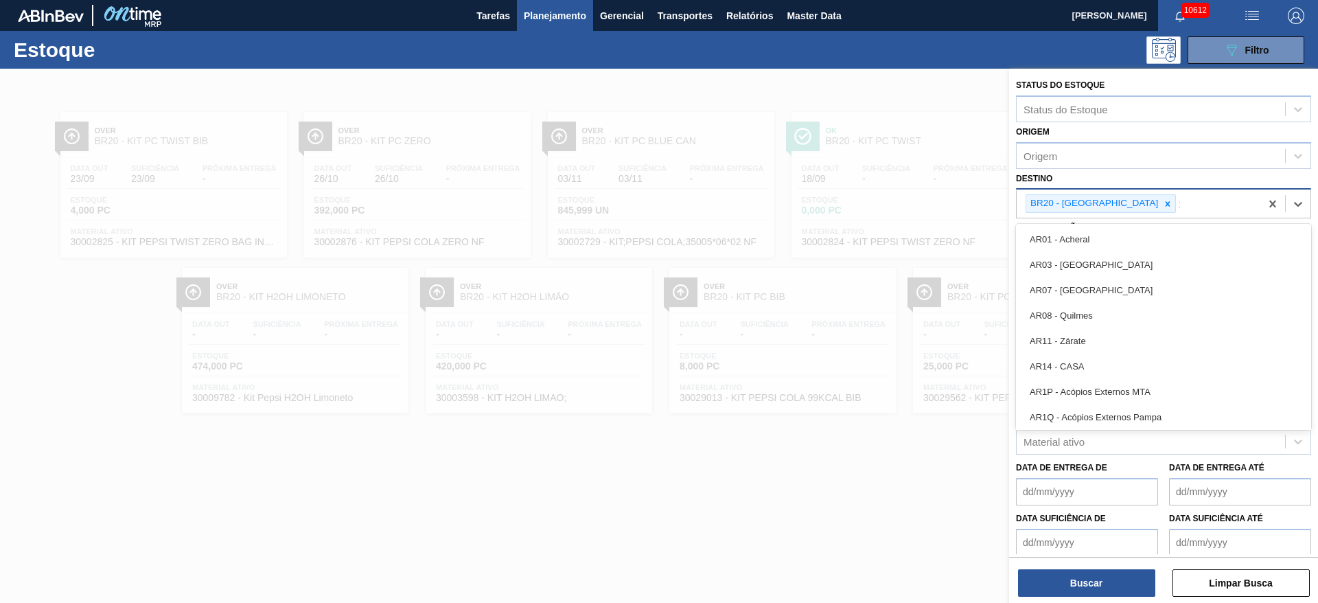
type input "15"
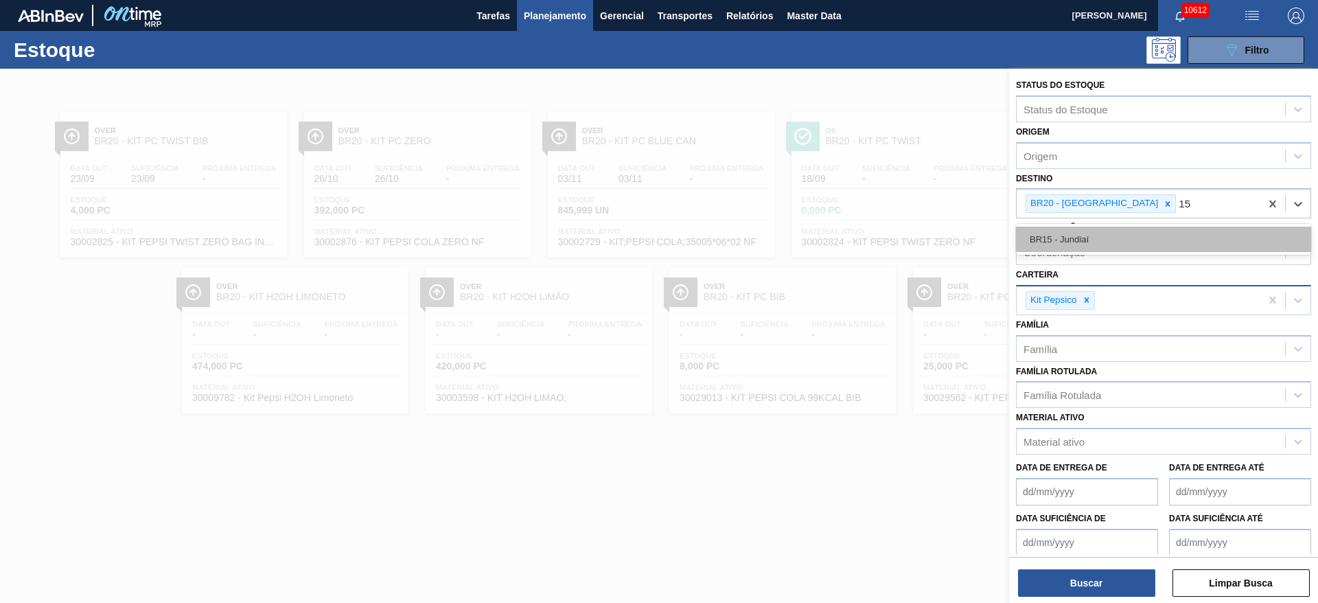
click at [1090, 233] on div "BR15 - Jundiaí" at bounding box center [1163, 238] width 295 height 25
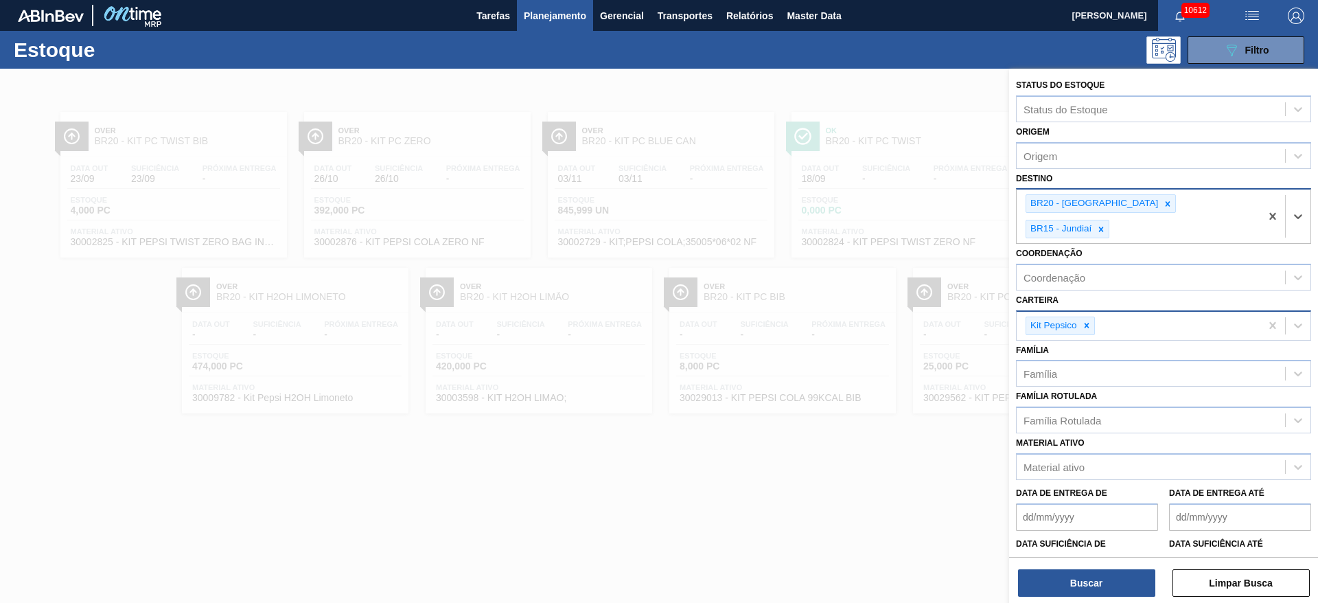
click at [1099, 206] on div "BR20 - Sapucaia" at bounding box center [1093, 203] width 134 height 17
click at [1101, 207] on div "BR20 - Sapucaia" at bounding box center [1093, 203] width 134 height 17
click at [1162, 207] on icon at bounding box center [1167, 204] width 10 height 10
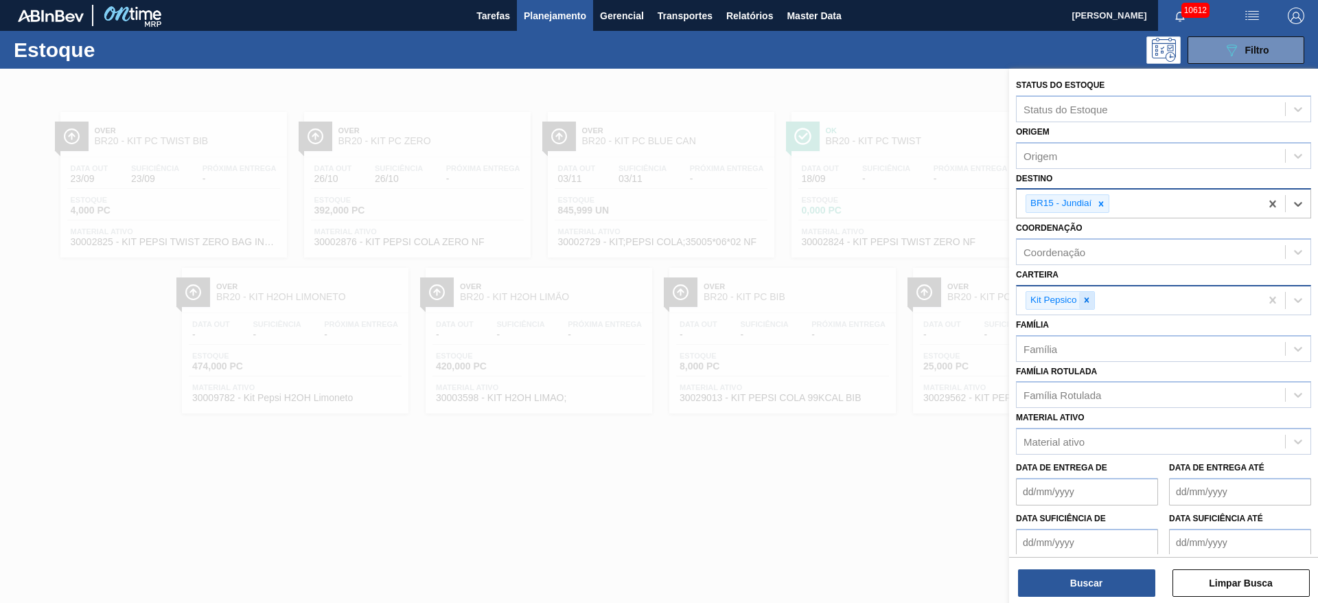
click at [1093, 301] on div at bounding box center [1086, 300] width 15 height 17
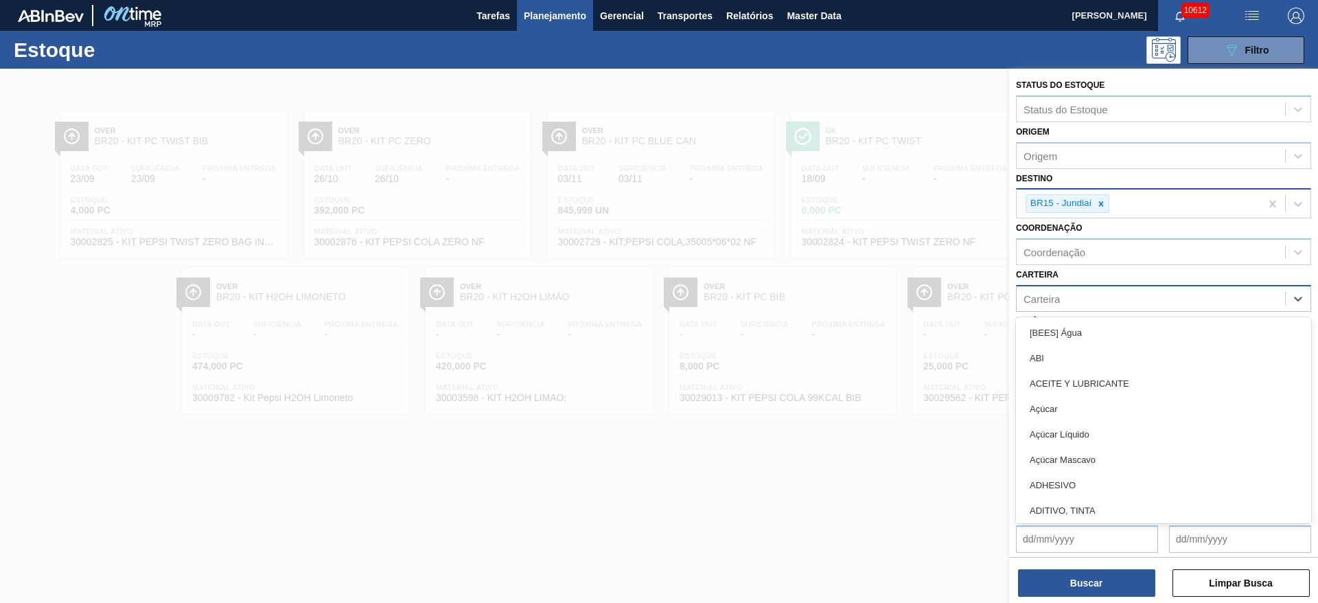
click at [1093, 301] on div "Carteira" at bounding box center [1150, 298] width 268 height 20
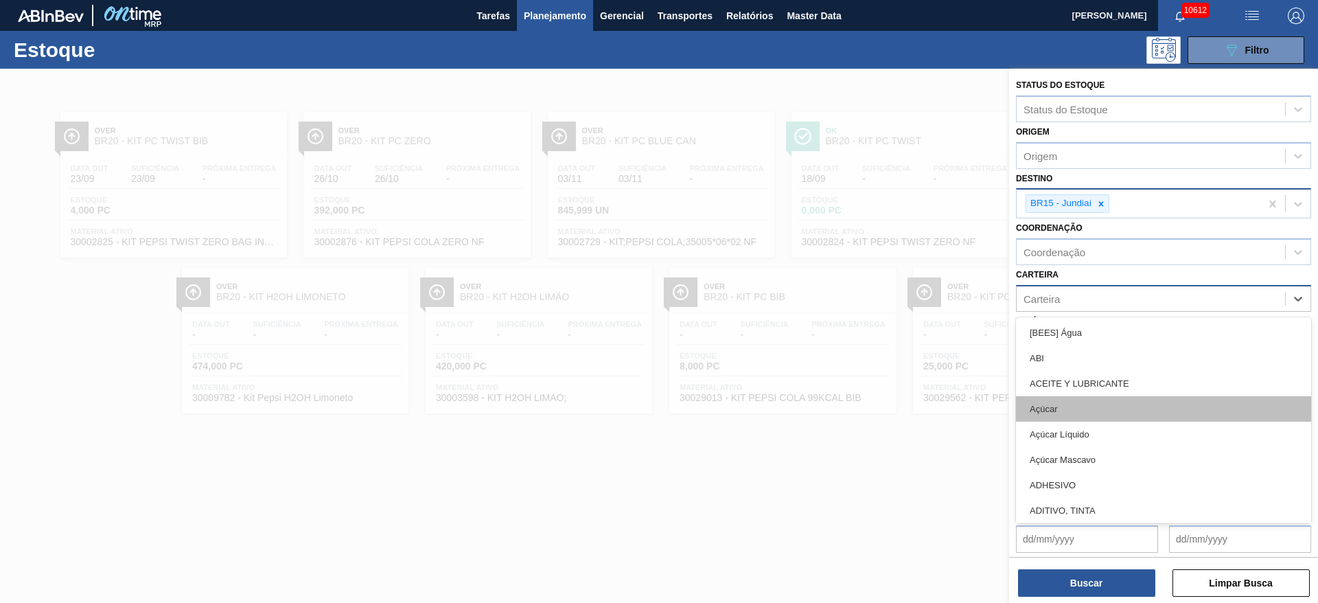
click at [1086, 399] on div "Açúcar" at bounding box center [1163, 408] width 295 height 25
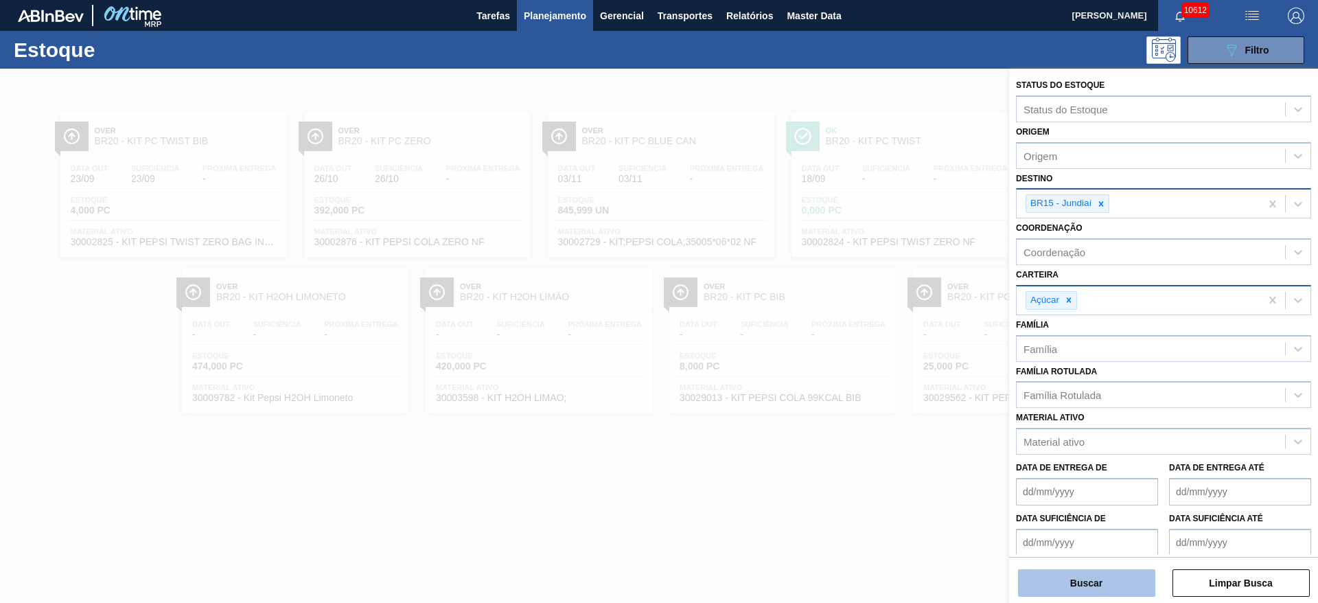
click at [1088, 586] on button "Buscar" at bounding box center [1086, 582] width 137 height 27
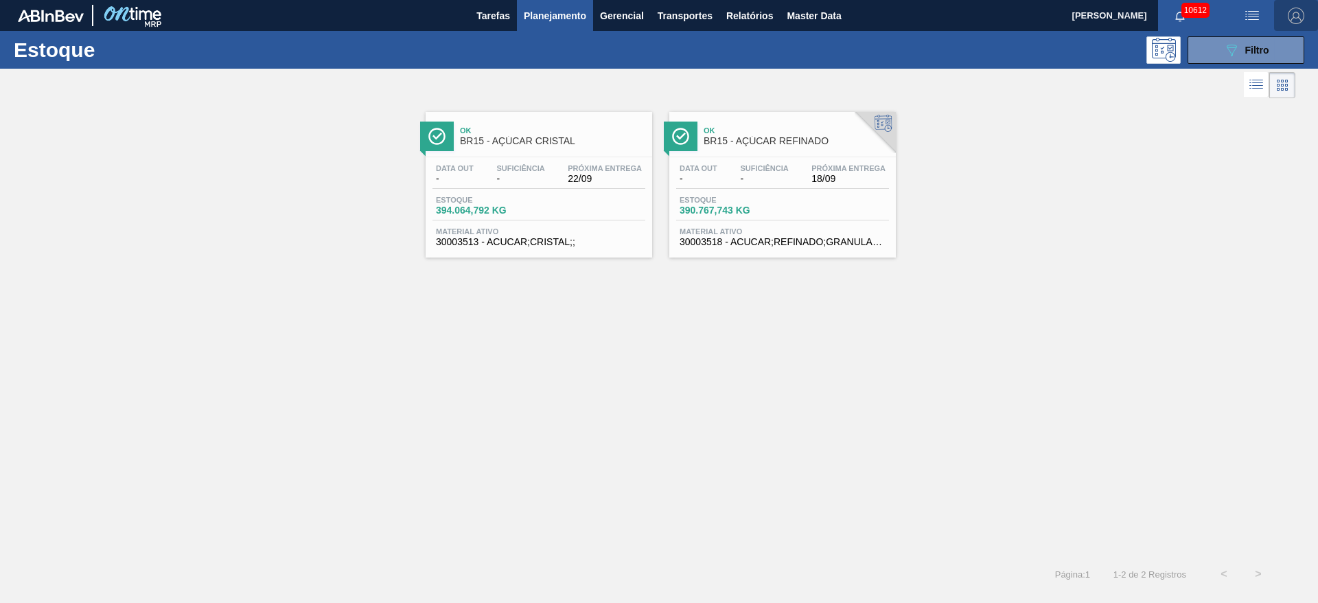
click at [1291, 9] on img "button" at bounding box center [1295, 16] width 16 height 16
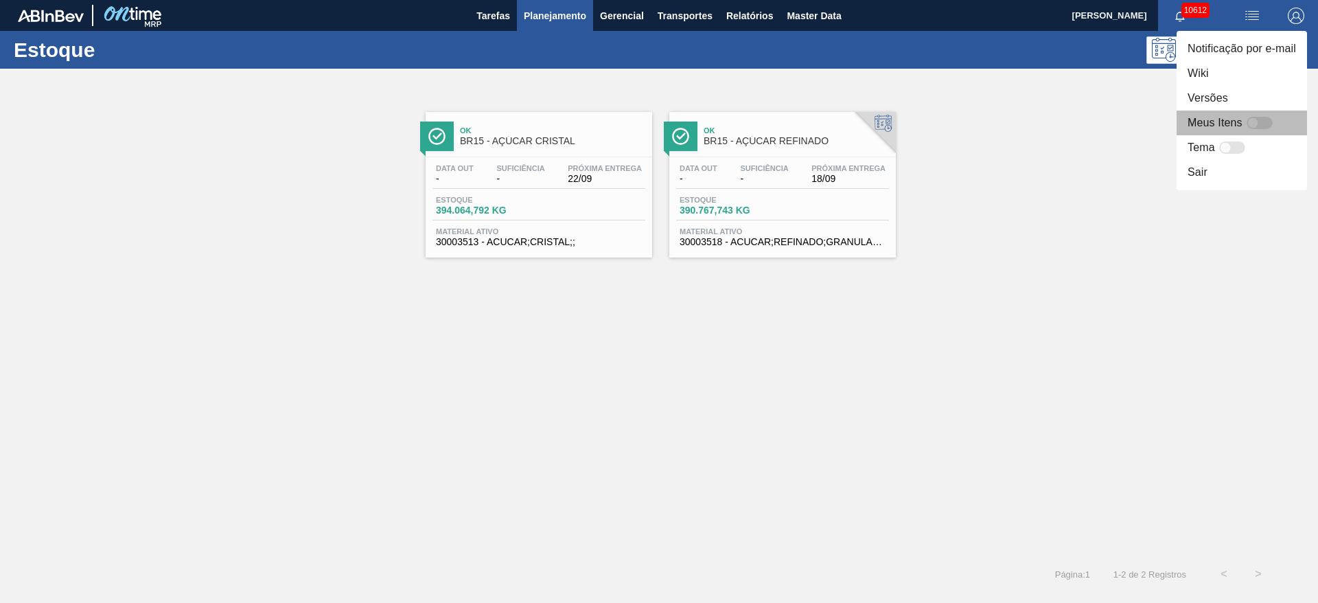
click at [1257, 118] on div at bounding box center [1259, 123] width 26 height 12
checkbox input "false"
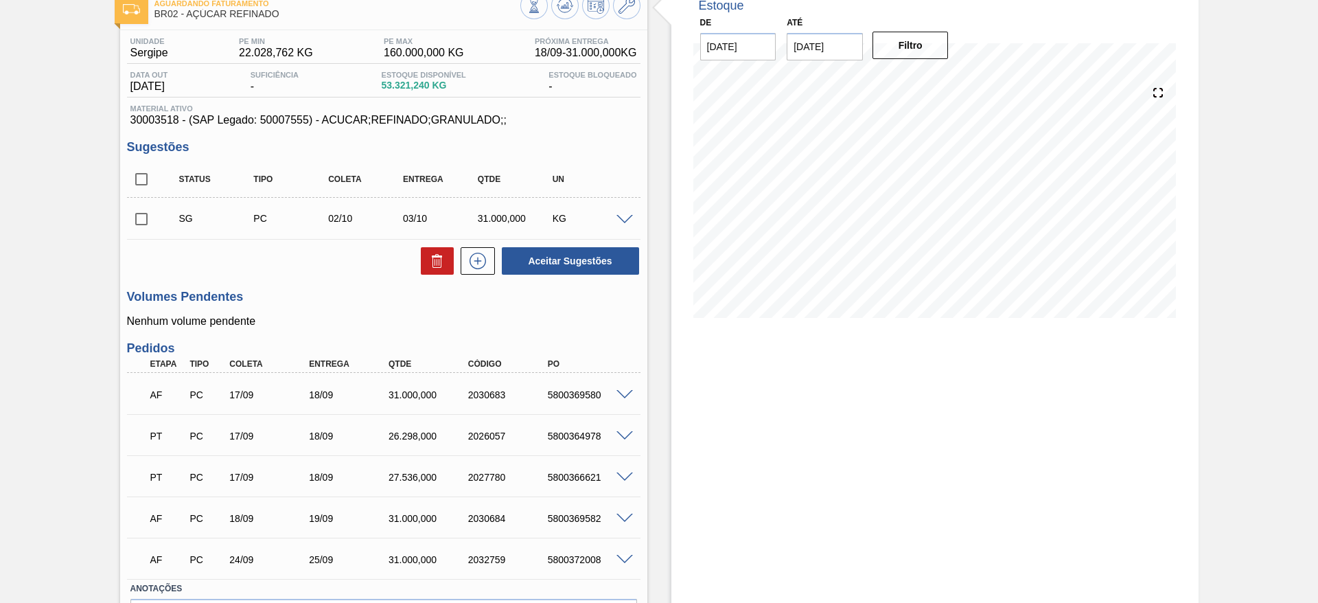
scroll to position [172, 0]
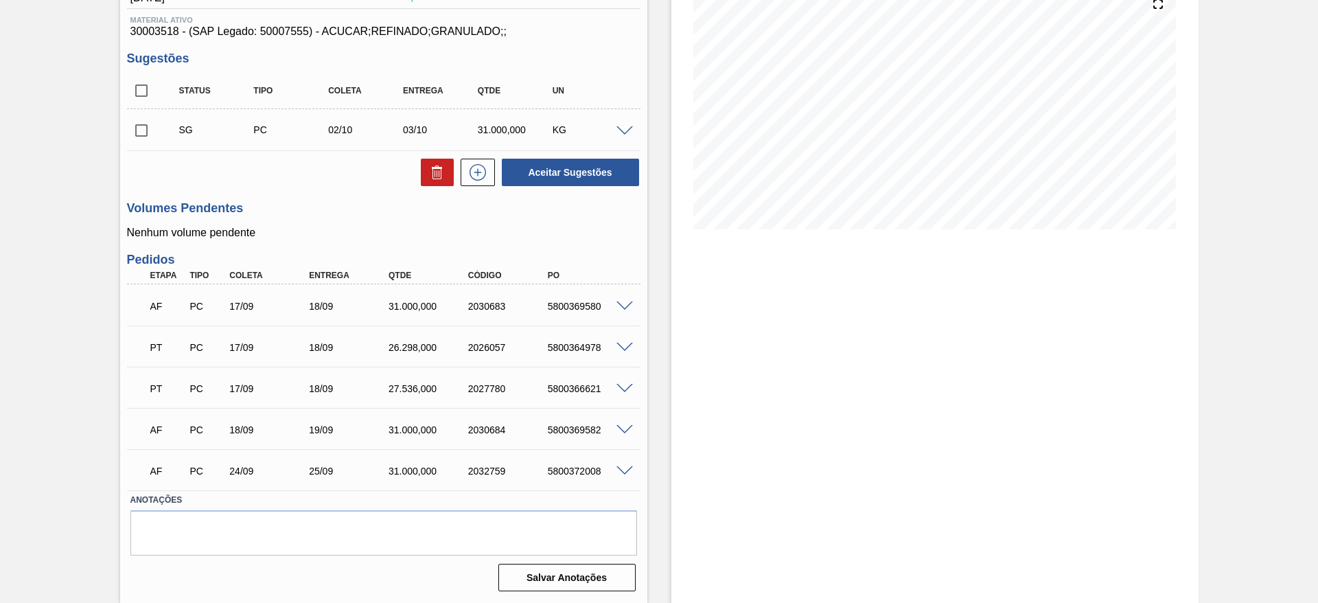
click at [620, 305] on span at bounding box center [624, 306] width 16 height 10
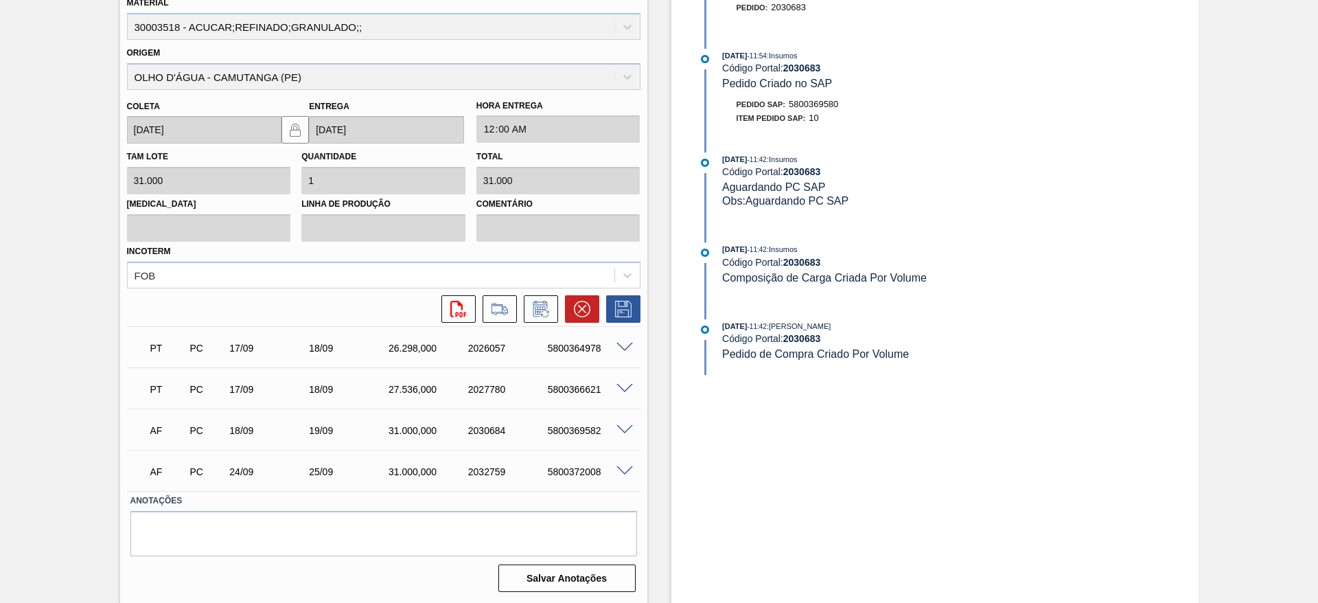
scroll to position [505, 0]
click at [533, 300] on icon at bounding box center [541, 308] width 22 height 16
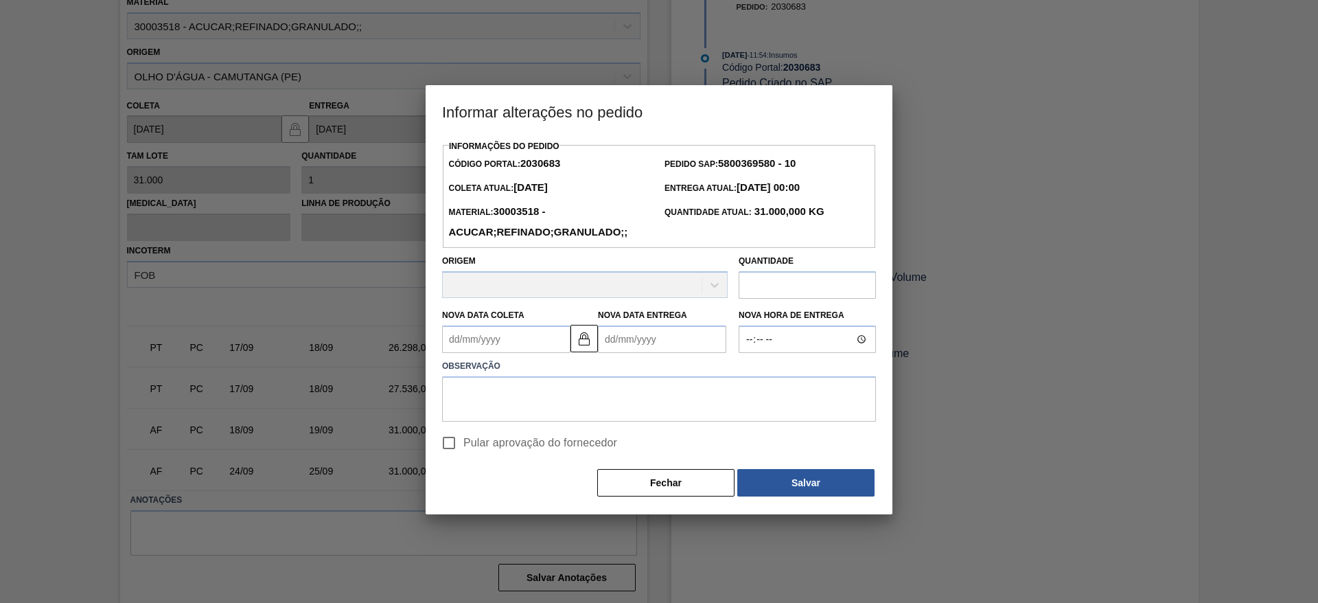
click at [480, 332] on Coleta2030683 "Nova Data Coleta" at bounding box center [506, 338] width 128 height 27
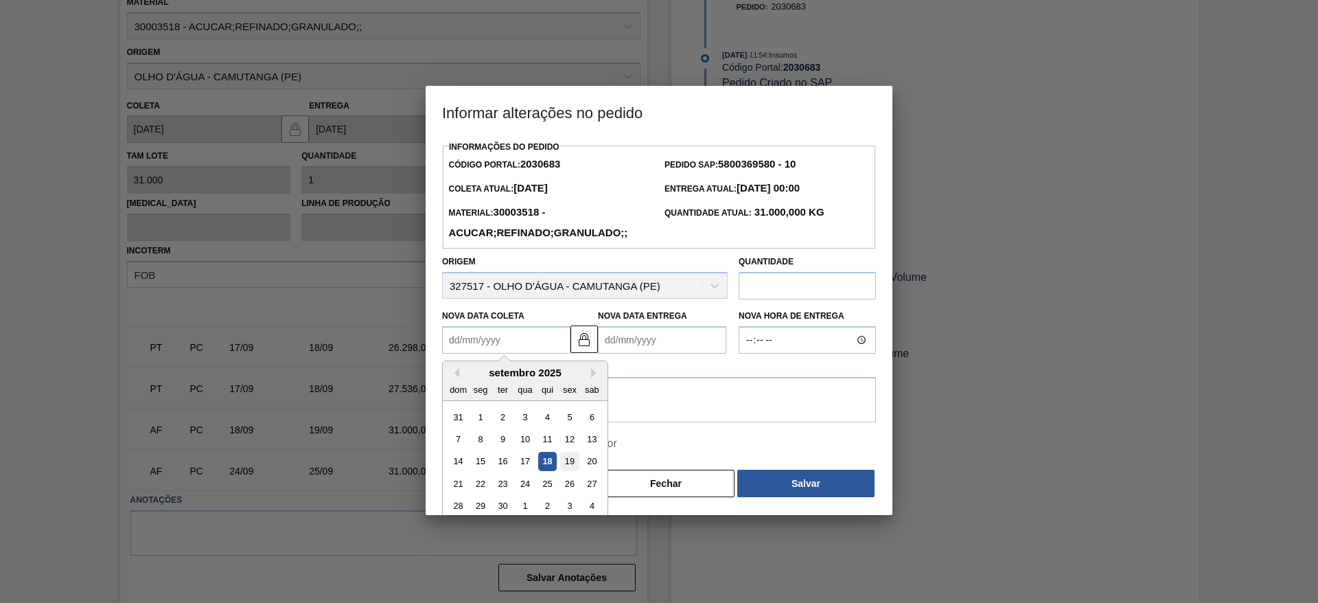
click at [565, 464] on div "19" at bounding box center [569, 461] width 19 height 19
type Coleta2030683 "[DATE]"
type Entrega2030683 "[DATE]"
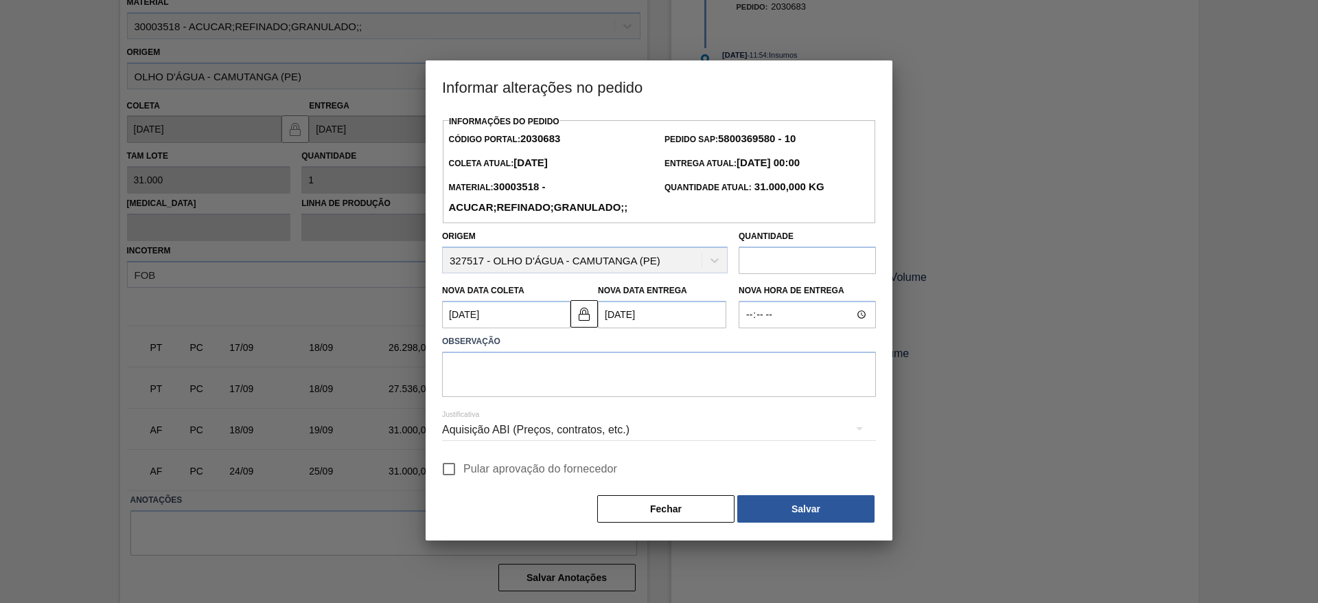
click at [451, 473] on input "Pular aprovação do fornecedor" at bounding box center [448, 468] width 29 height 29
checkbox input "true"
click at [513, 400] on div "Justificativa Aquisição ABI (Preços, contratos, etc.)" at bounding box center [659, 421] width 434 height 49
click at [538, 394] on textarea at bounding box center [659, 373] width 434 height 45
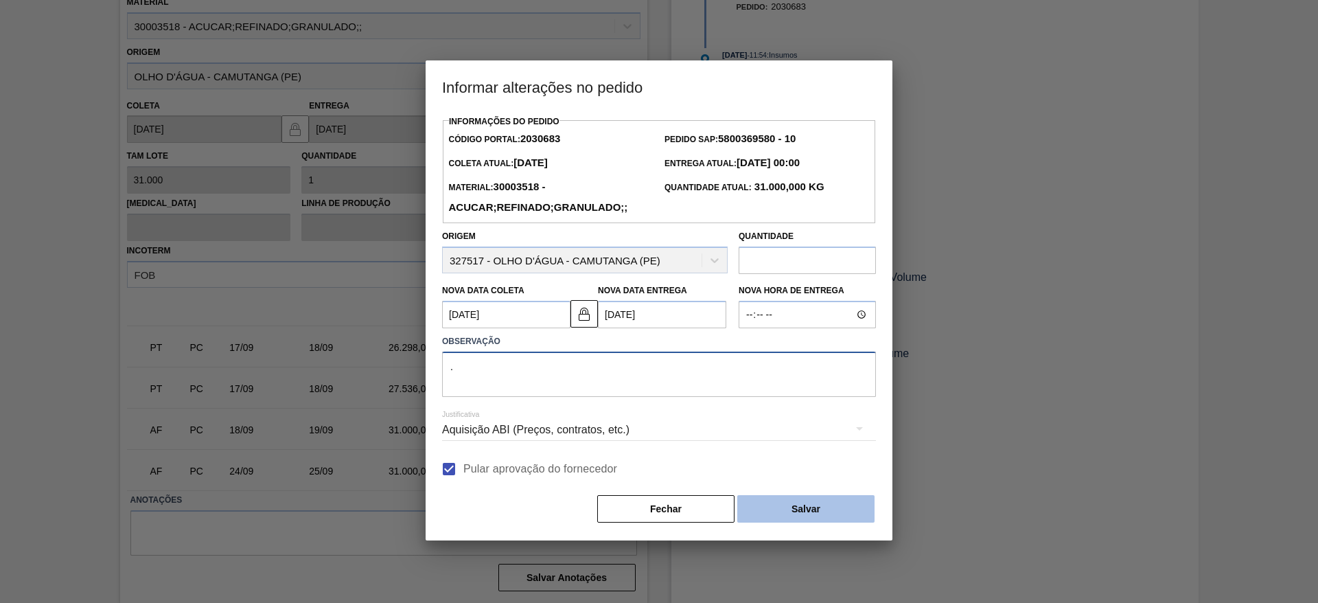
type textarea "."
click at [816, 499] on button "Salvar" at bounding box center [805, 508] width 137 height 27
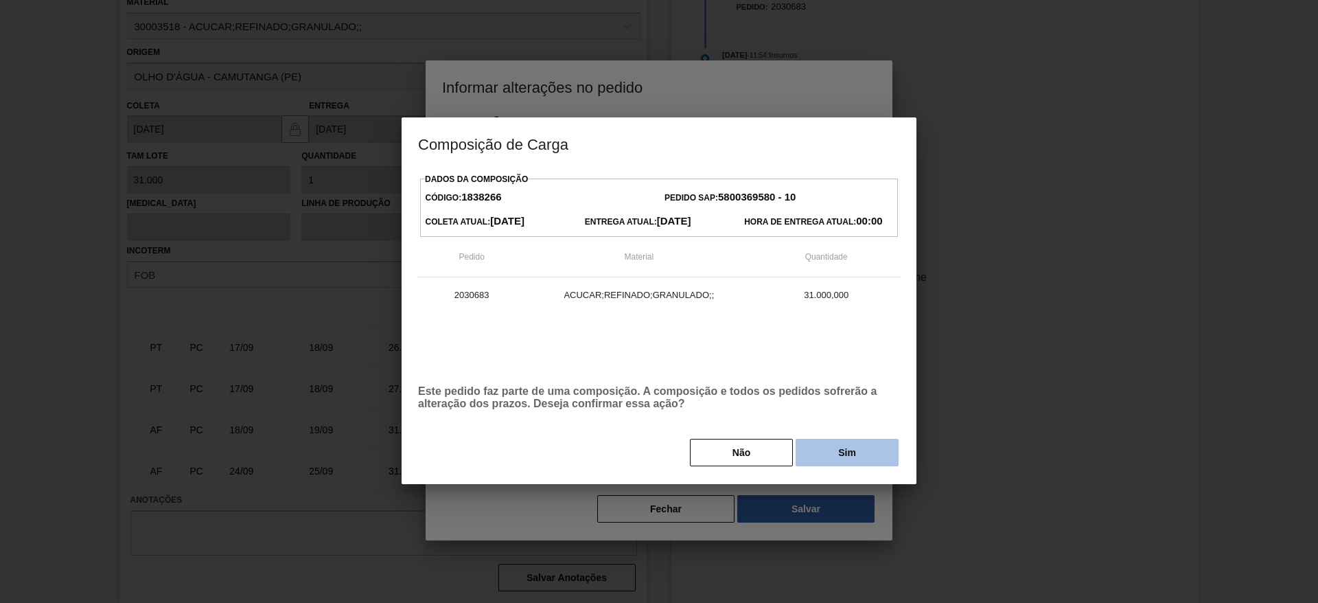
drag, startPoint x: 854, startPoint y: 480, endPoint x: 850, endPoint y: 466, distance: 14.3
click at [851, 479] on div "Dados da Composição Código: 1838266 Pedido SAP: 5800369580 - 10 Coleta Atual: 1…" at bounding box center [658, 326] width 515 height 314
click at [830, 449] on button "Sim" at bounding box center [846, 451] width 103 height 27
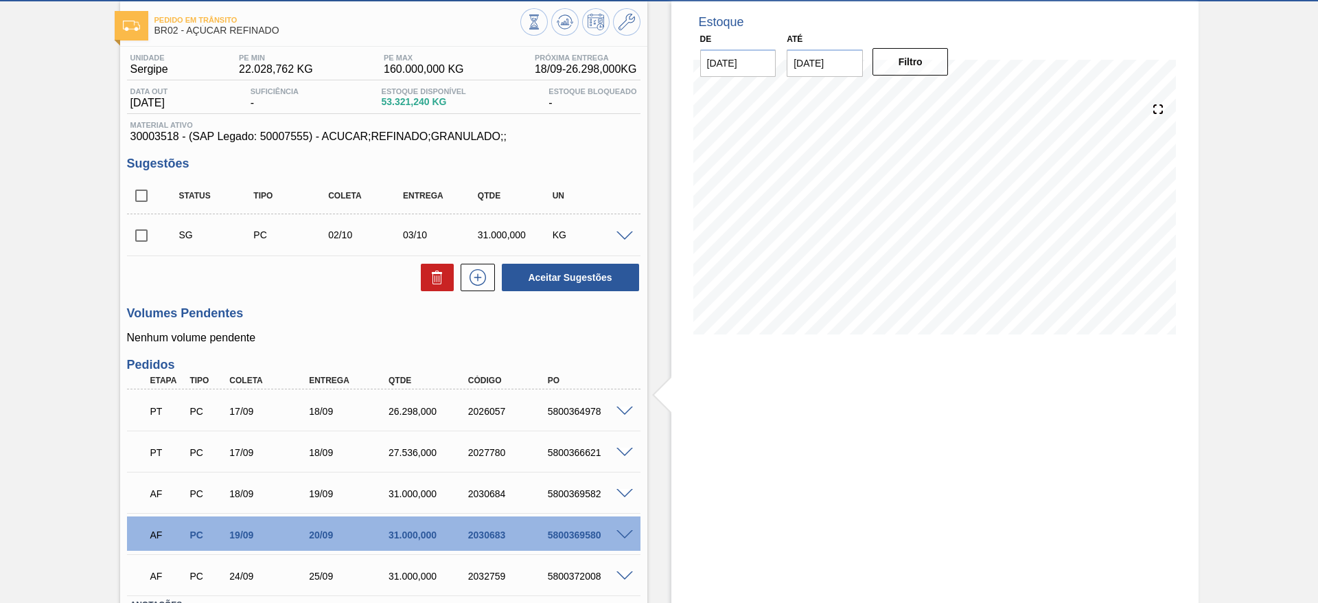
scroll to position [0, 0]
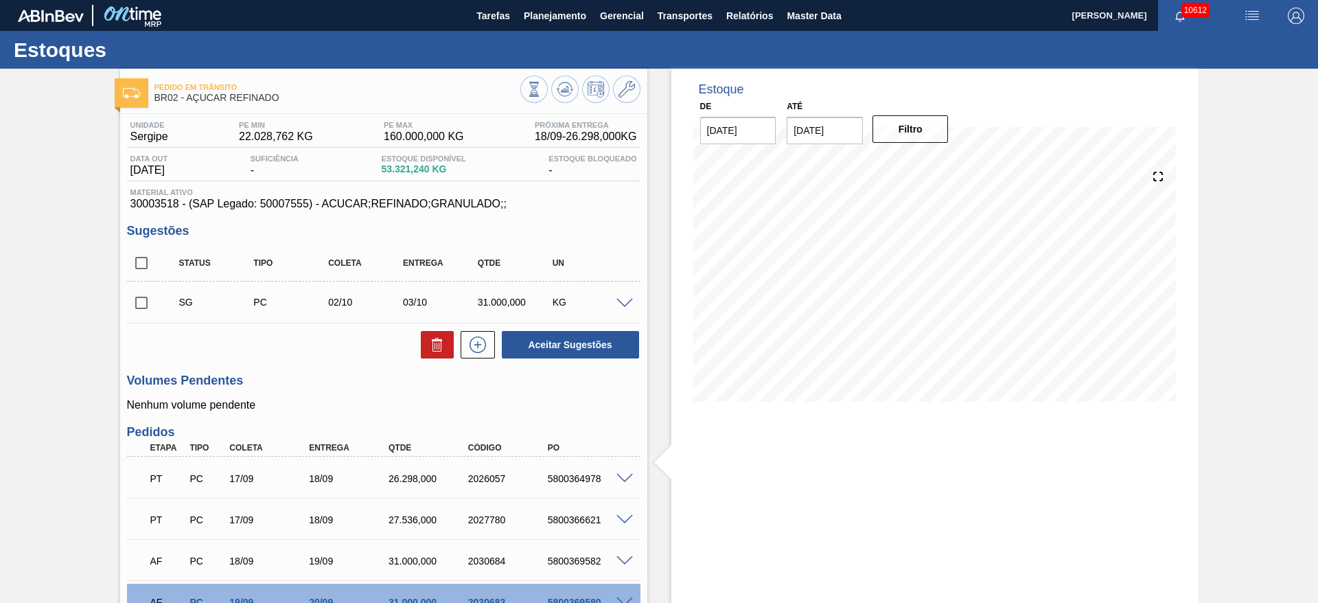
checkbox input "true"
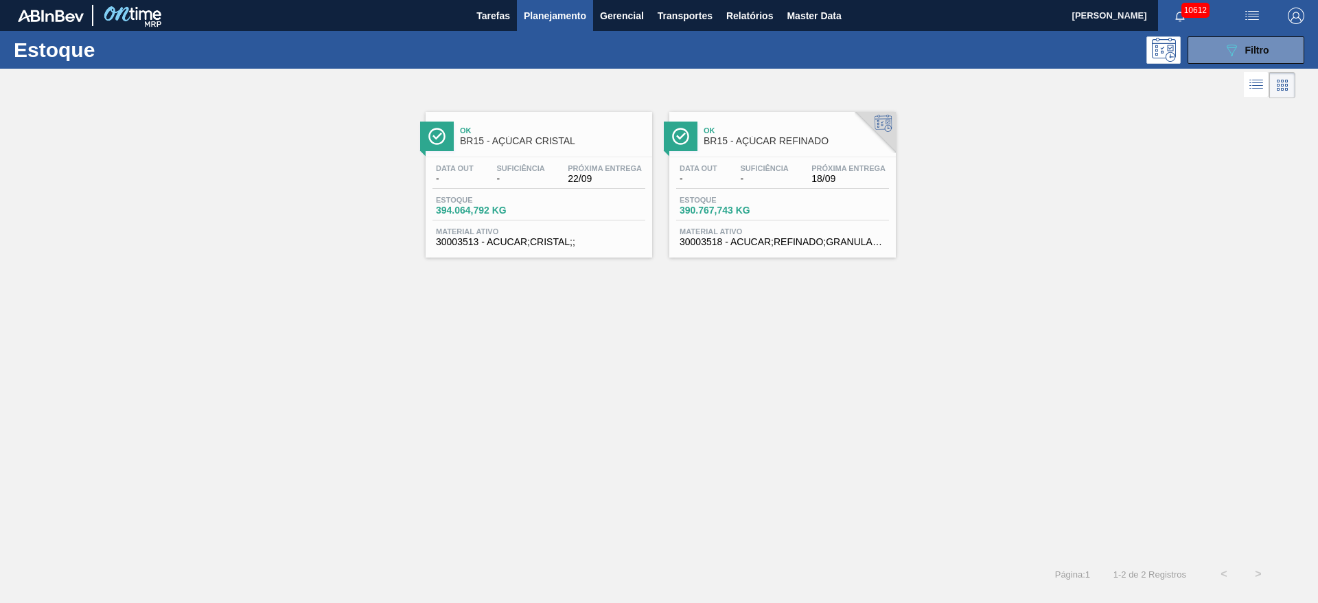
click at [328, 278] on div "Ok BR15 - AÇÚCAR CRISTAL Data out - Suficiência - Próxima Entrega 22/09 Estoque…" at bounding box center [659, 329] width 1318 height 455
drag, startPoint x: 1241, startPoint y: 36, endPoint x: 1213, endPoint y: 60, distance: 37.0
click at [1239, 35] on div "Estoque 089F7B8B-B2A5-4AFE-B5C0-19BA573D28AC Filtro" at bounding box center [659, 50] width 1318 height 38
click at [1219, 59] on button "089F7B8B-B2A5-4AFE-B5C0-19BA573D28AC Filtro" at bounding box center [1245, 49] width 117 height 27
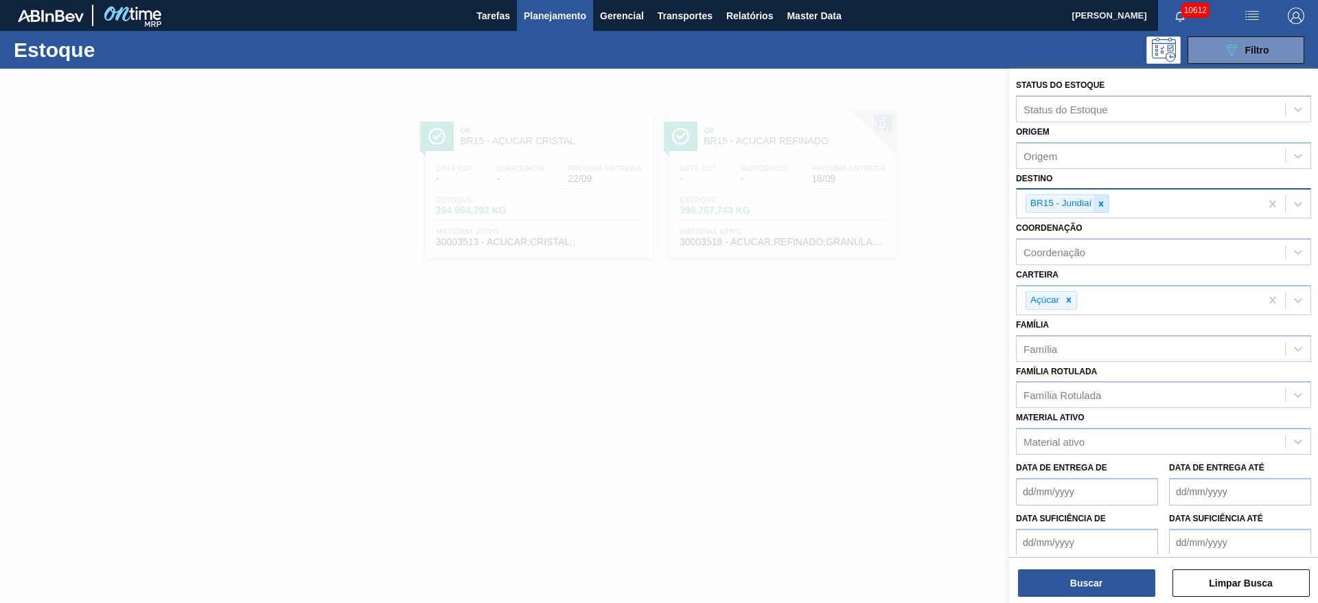
click at [1101, 201] on icon at bounding box center [1101, 204] width 10 height 10
type input "22"
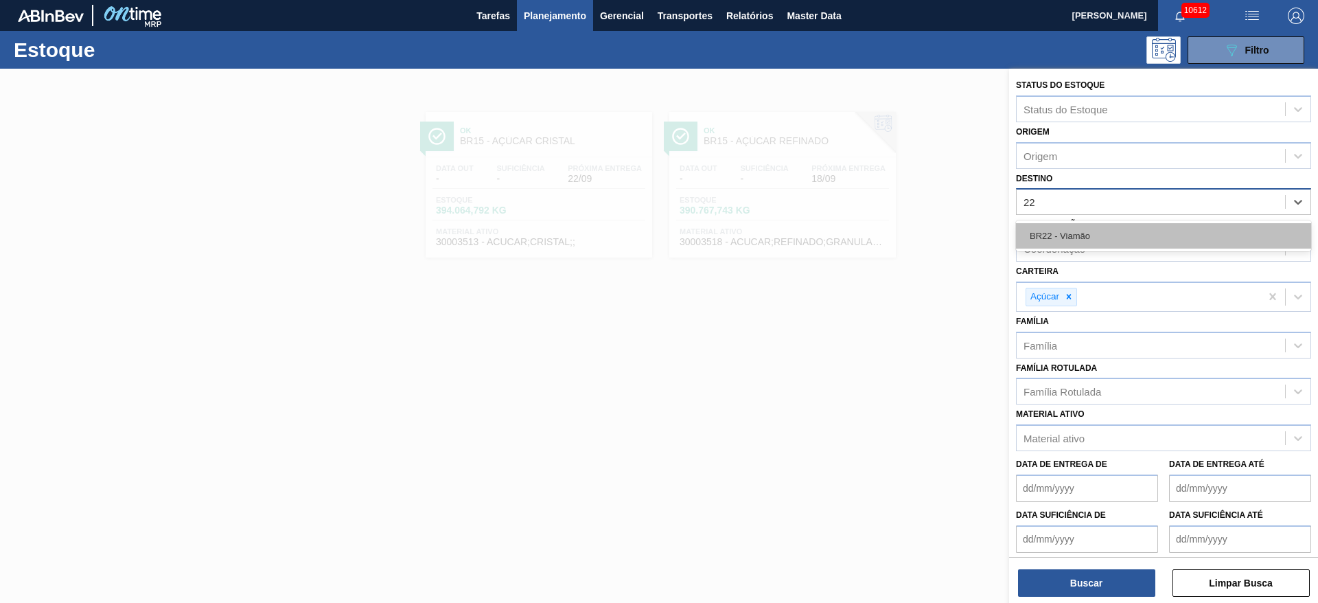
click at [1089, 235] on div "BR22 - Viamão" at bounding box center [1163, 235] width 295 height 25
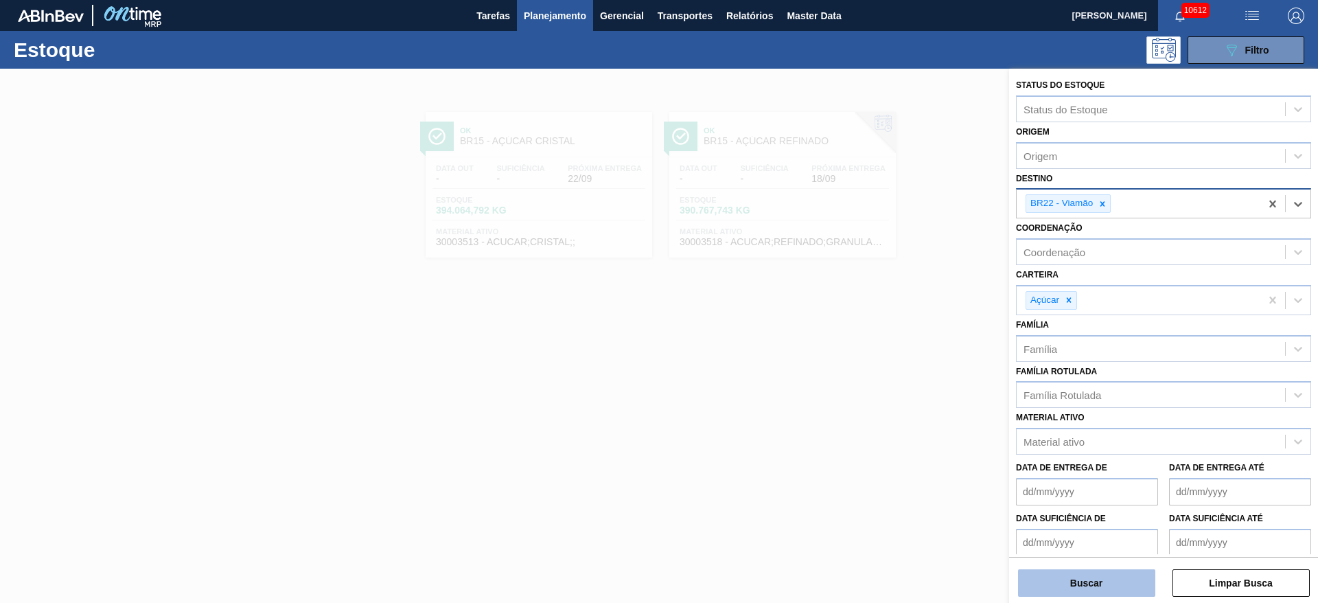
click at [1074, 579] on button "Buscar" at bounding box center [1086, 582] width 137 height 27
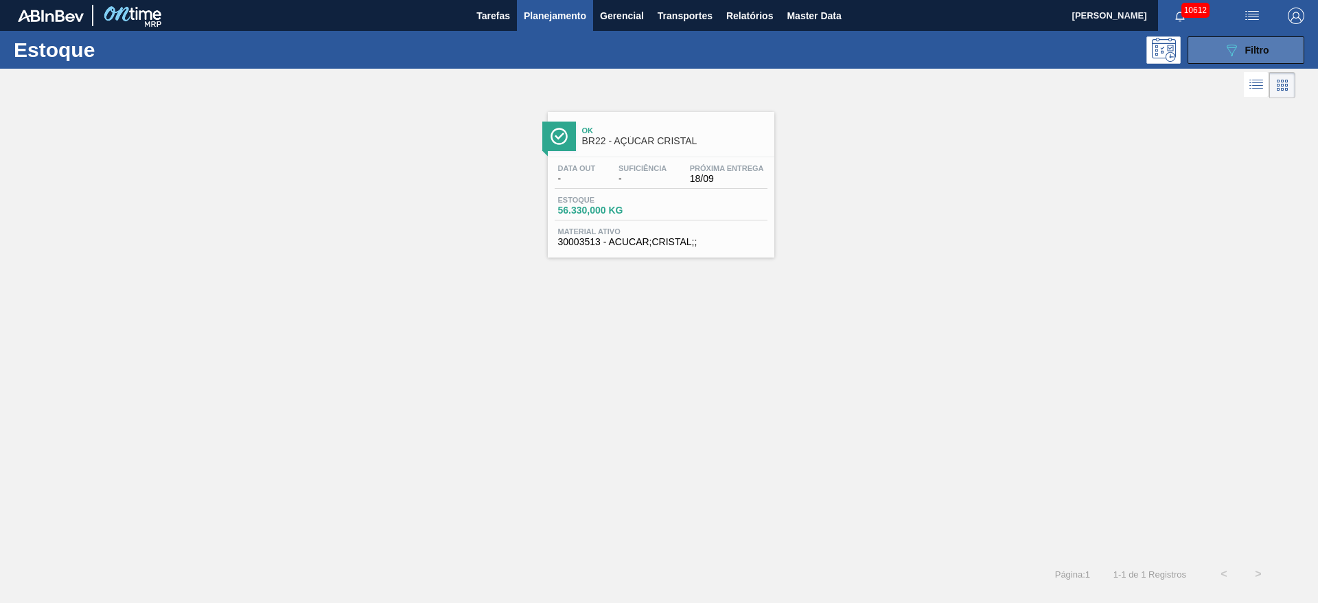
click at [1215, 47] on button "089F7B8B-B2A5-4AFE-B5C0-19BA573D28AC Filtro" at bounding box center [1245, 49] width 117 height 27
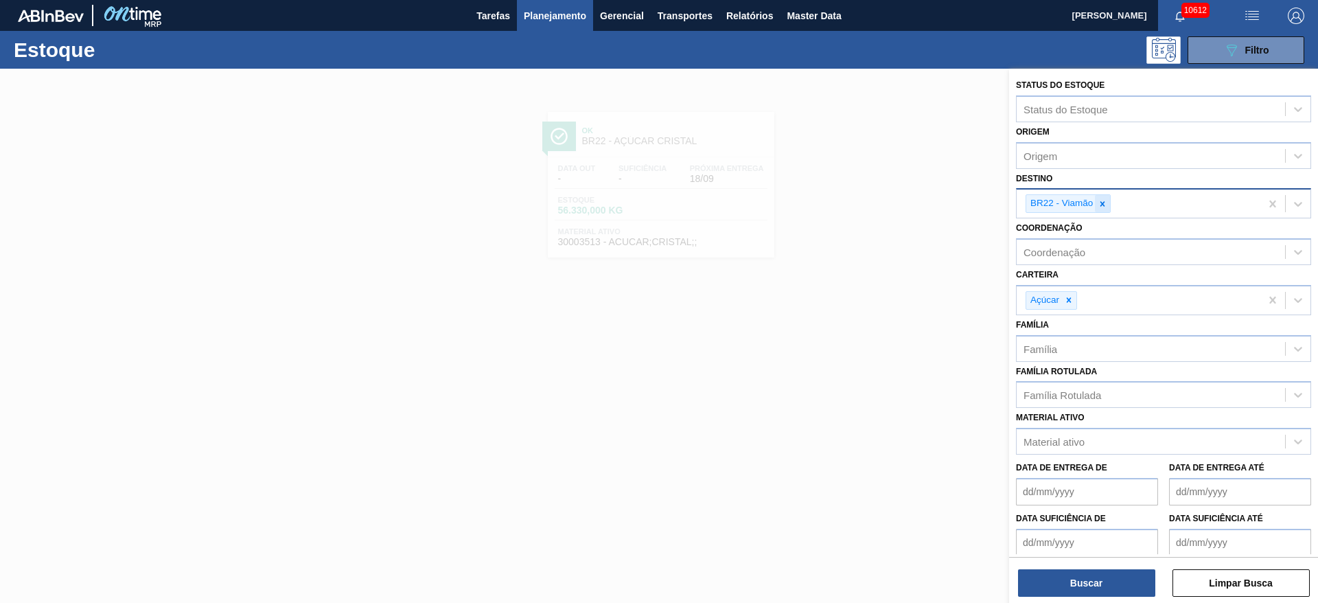
click at [1102, 201] on icon at bounding box center [1102, 204] width 10 height 10
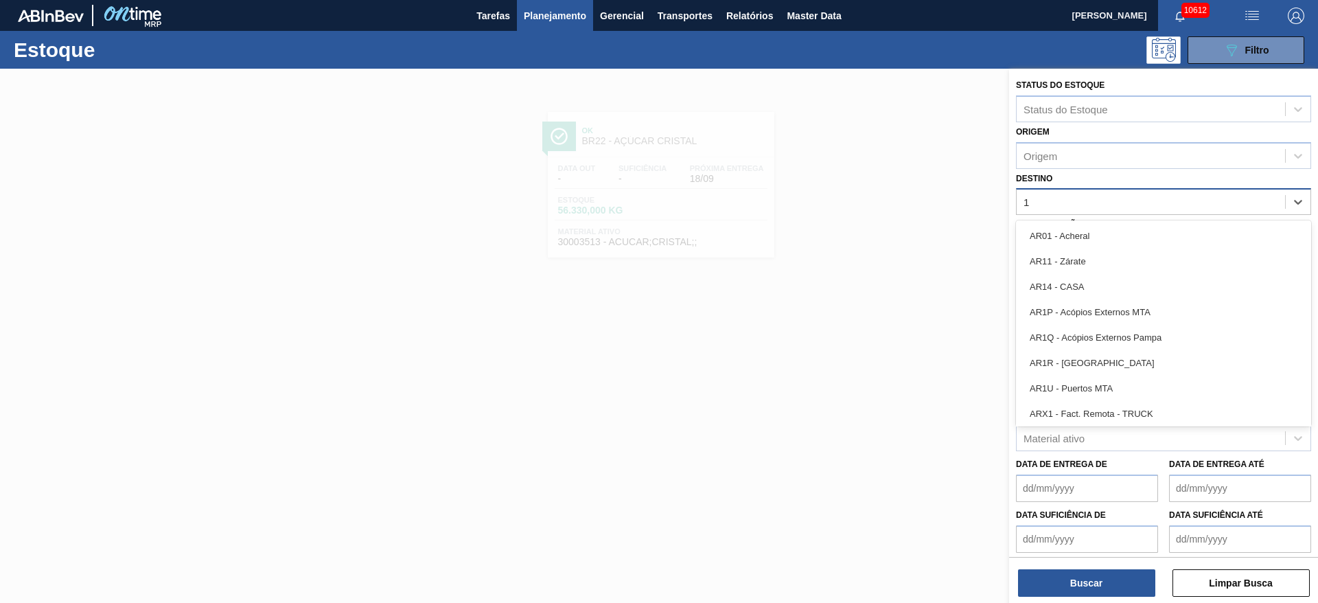
type input "18"
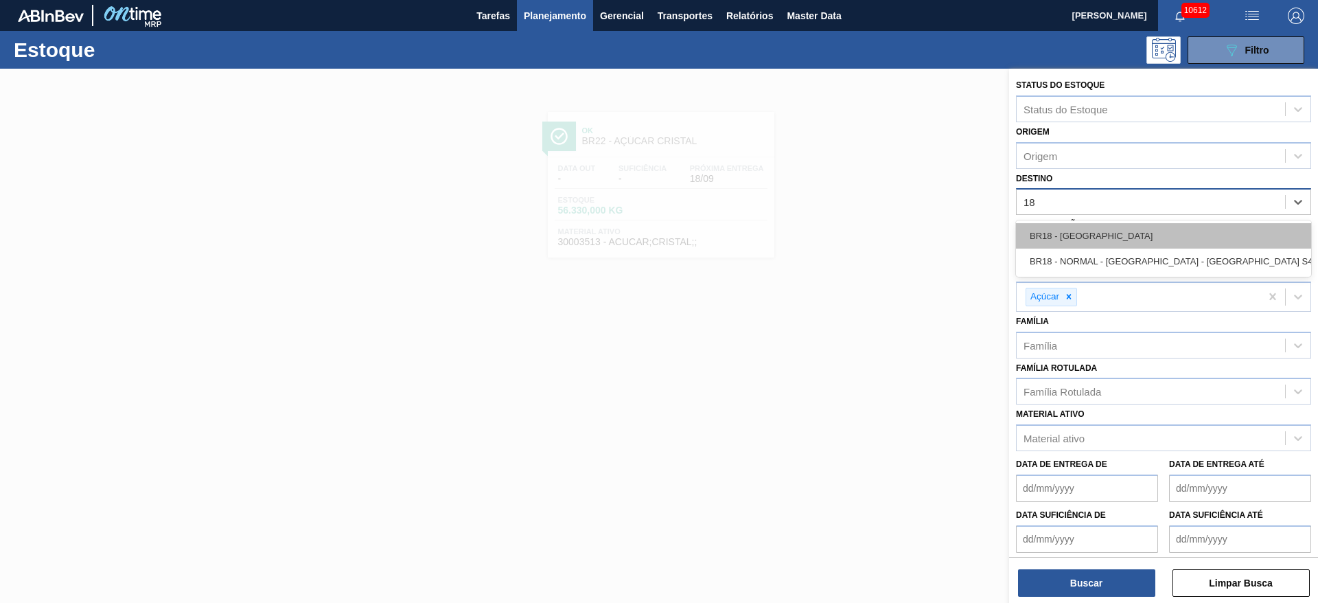
click at [1087, 232] on div "BR18 - [GEOGRAPHIC_DATA]" at bounding box center [1163, 235] width 295 height 25
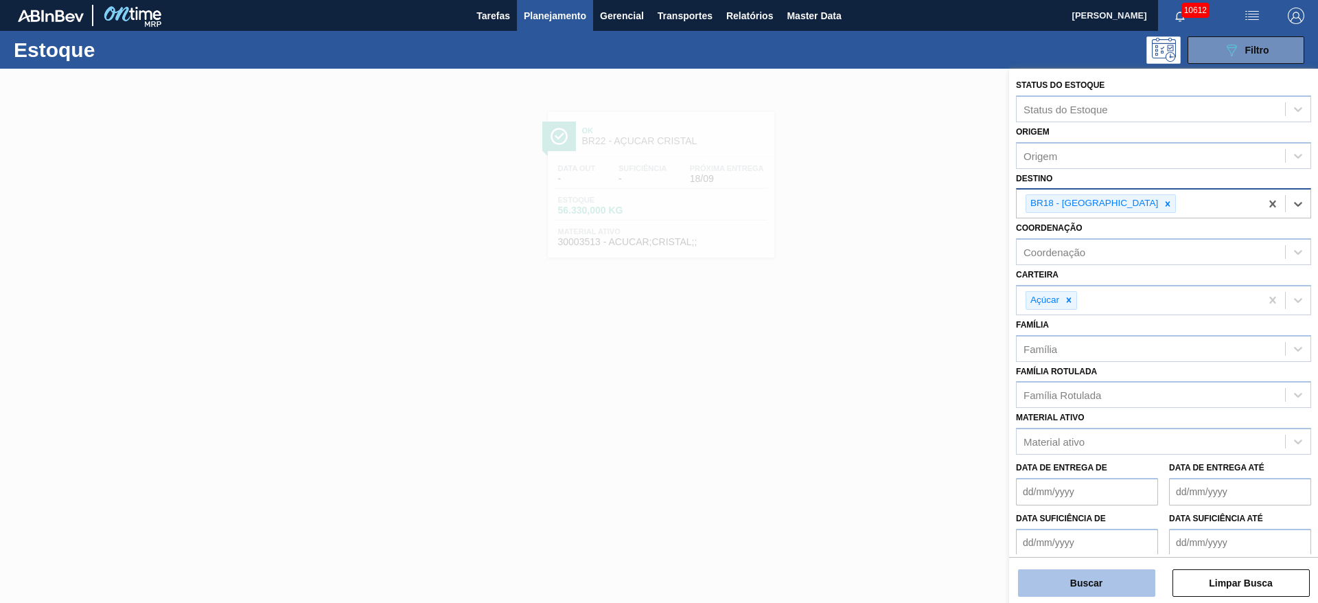
click at [1088, 585] on button "Buscar" at bounding box center [1086, 582] width 137 height 27
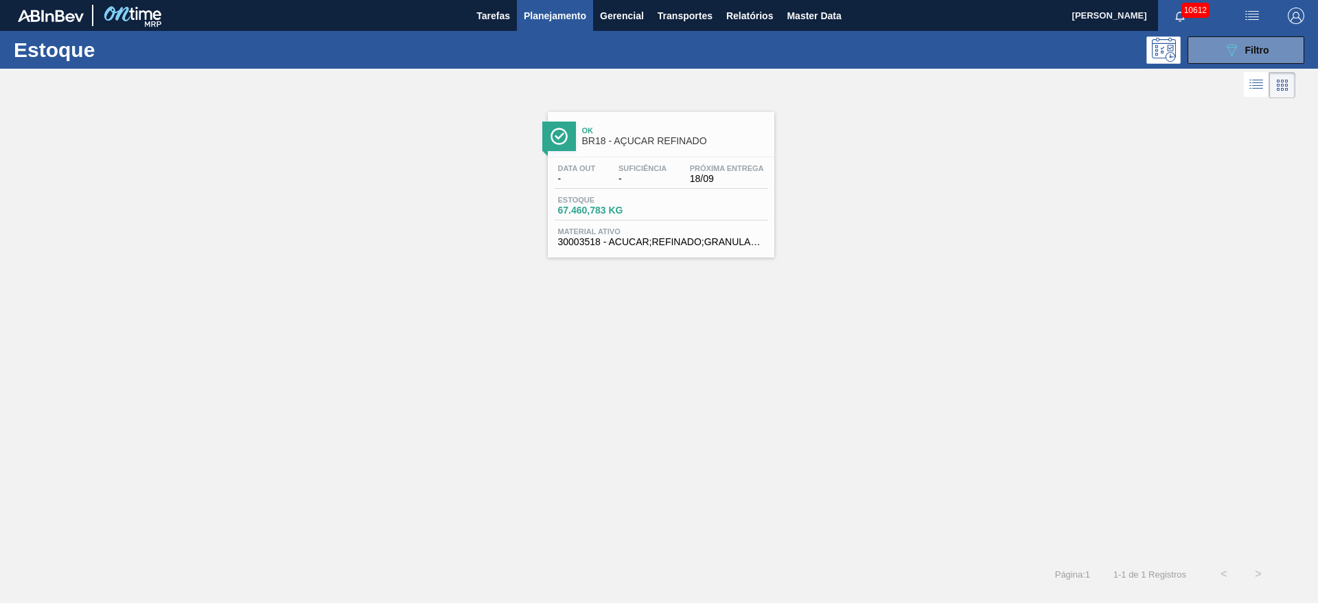
click at [946, 174] on div "Ok BR18 - AÇÚCAR REFINADO Data out - Suficiência - Próxima Entrega 18/09 Estoqu…" at bounding box center [659, 180] width 1318 height 156
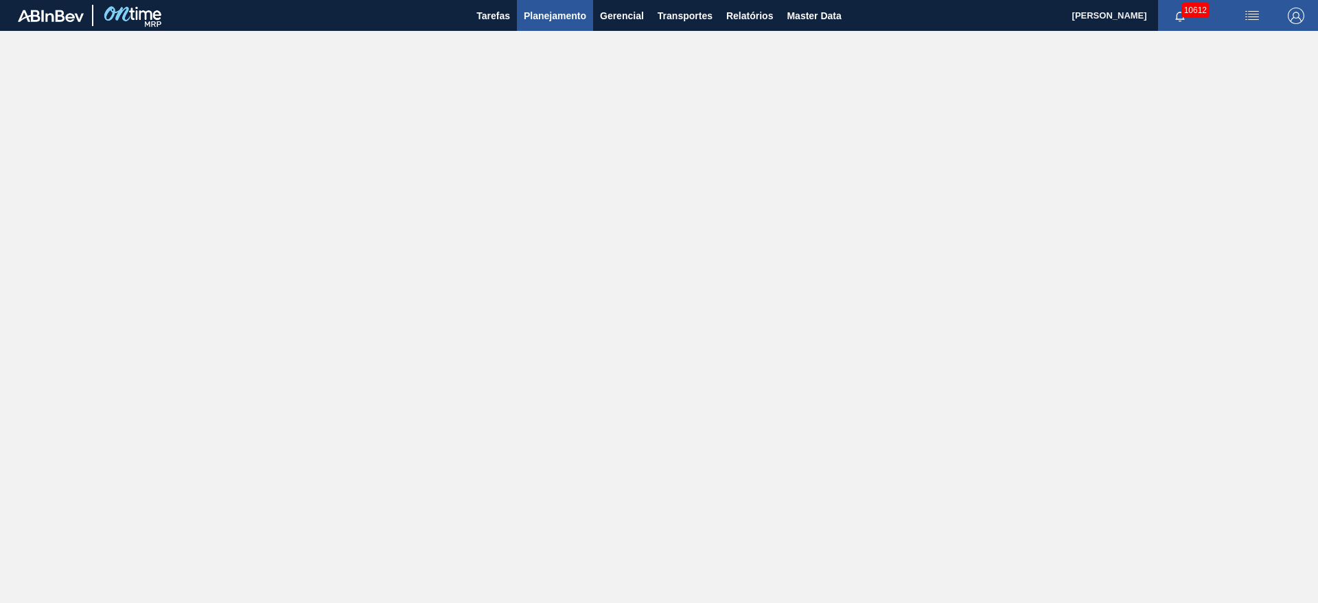
click at [549, 23] on button "Planejamento" at bounding box center [555, 15] width 76 height 31
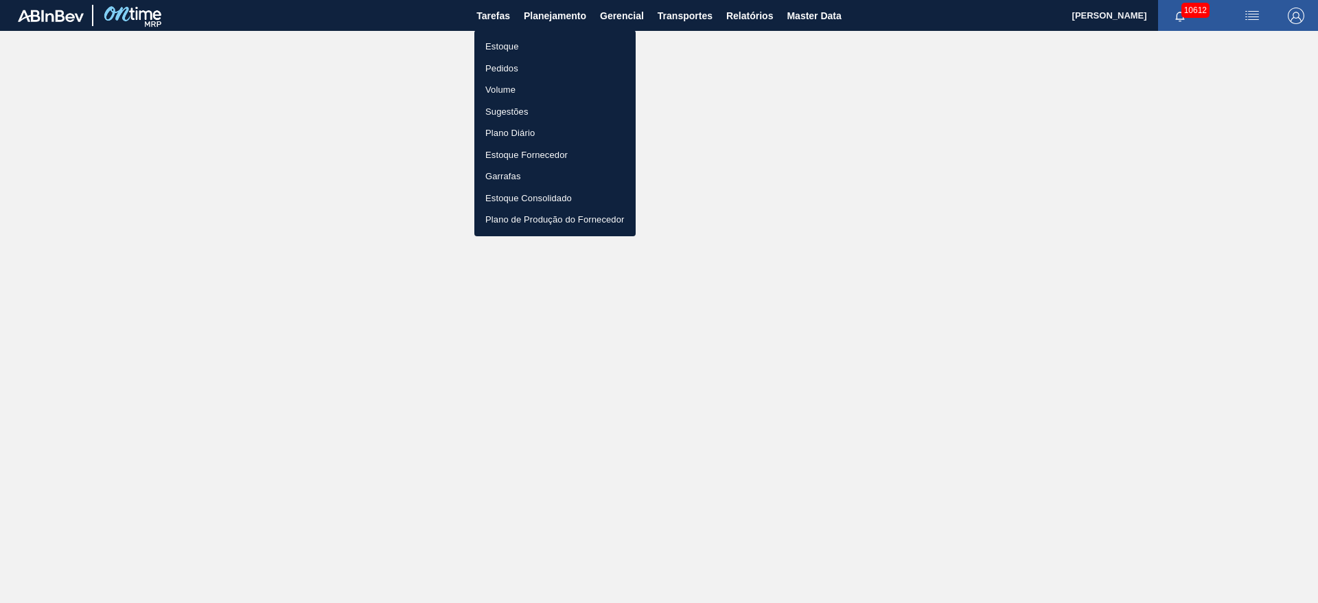
click at [549, 38] on li "Estoque" at bounding box center [554, 47] width 161 height 22
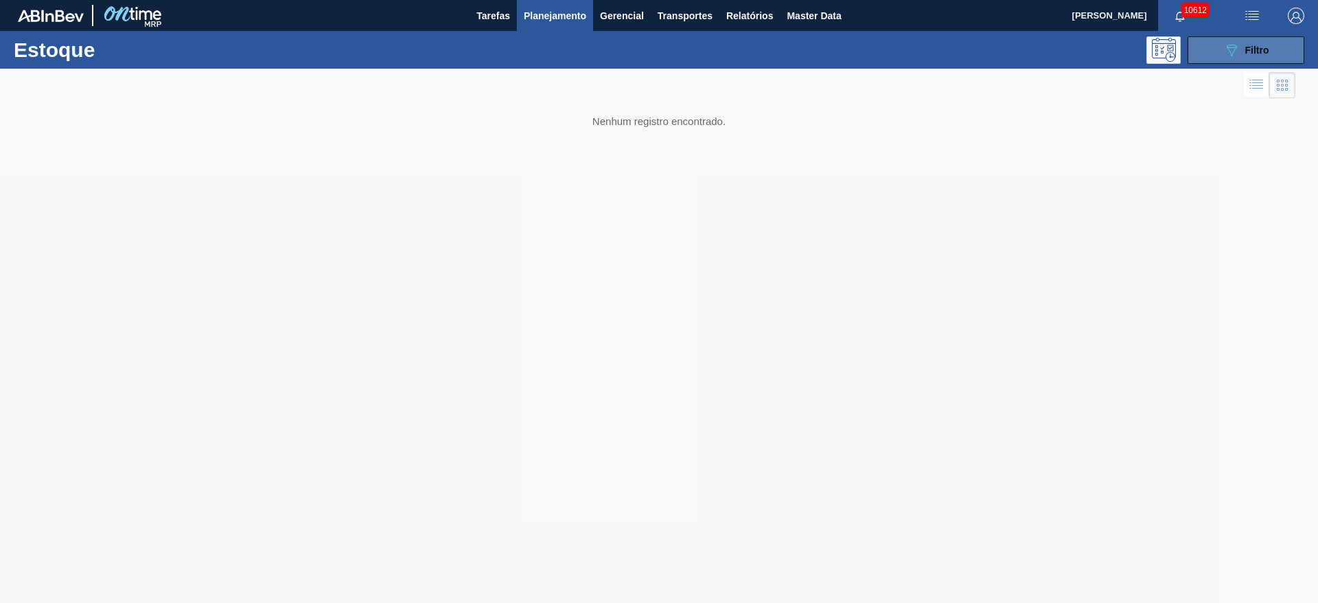
click at [878, 47] on button "089F7B8B-B2A5-4AFE-B5C0-19BA573D28AC Filtro" at bounding box center [1245, 49] width 117 height 27
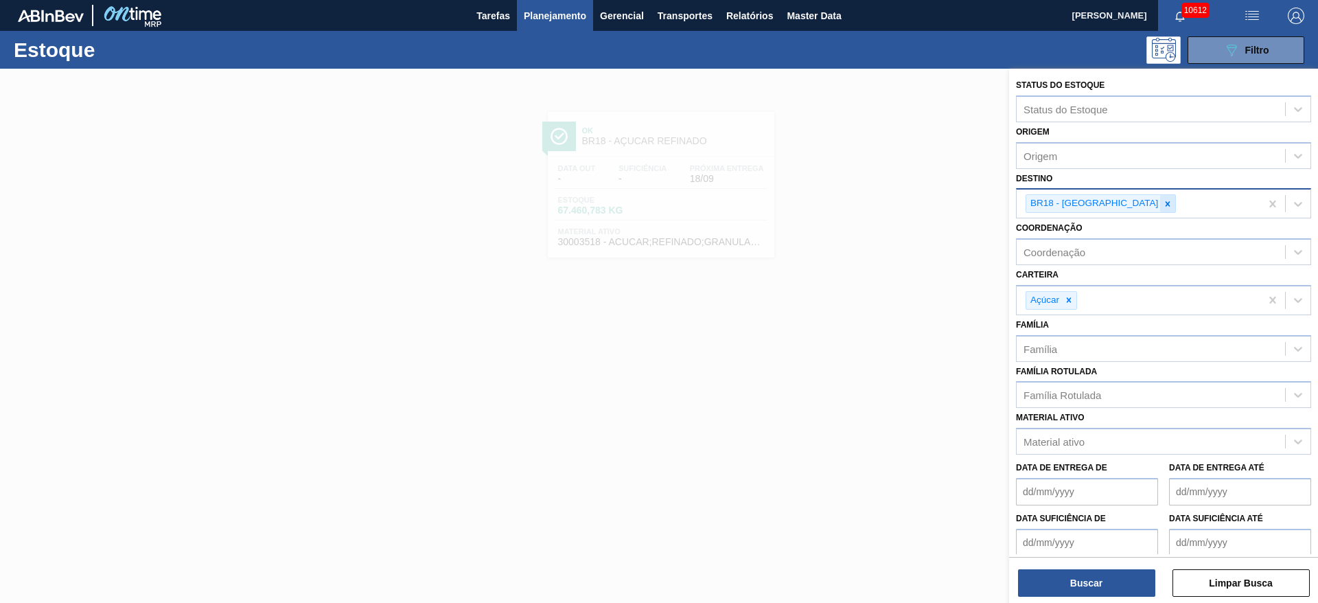
click at [878, 201] on div at bounding box center [1167, 203] width 15 height 17
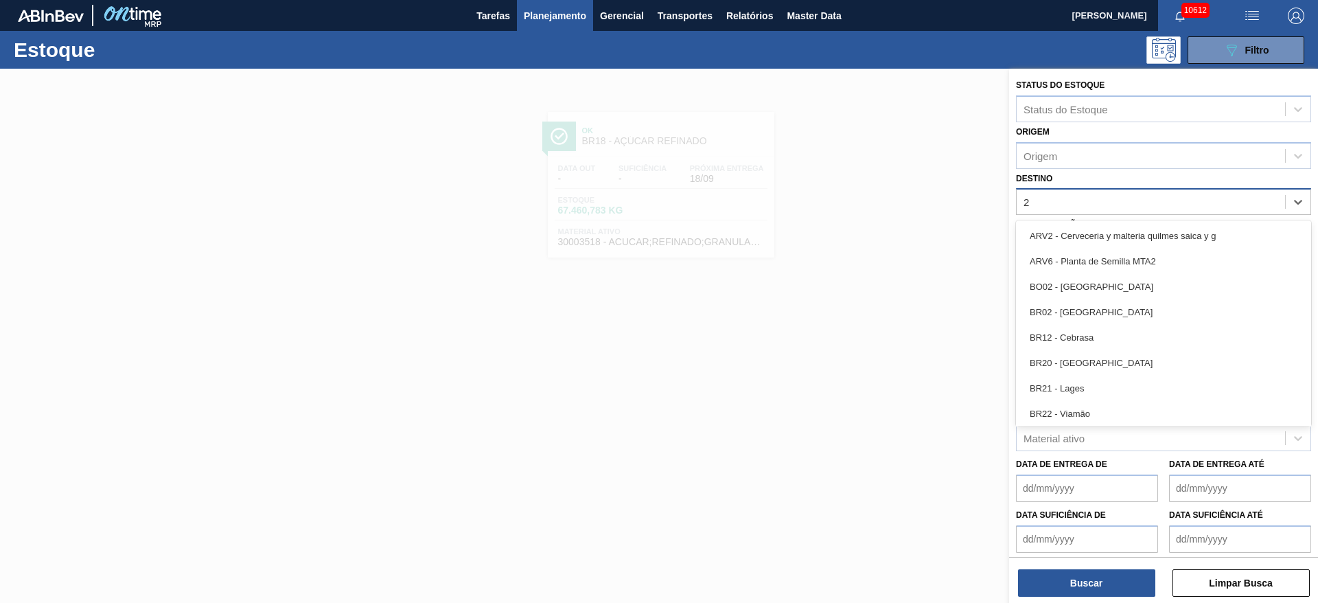
type input "22"
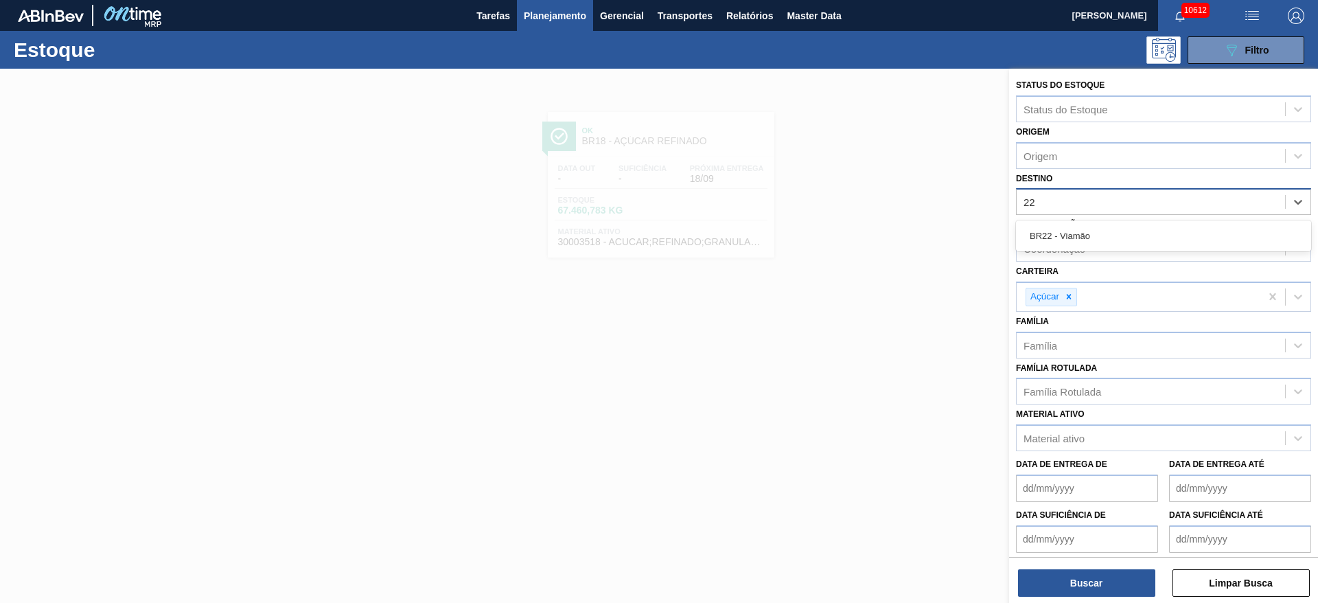
click at [878, 222] on div "BR22 - Viamão" at bounding box center [1163, 235] width 295 height 31
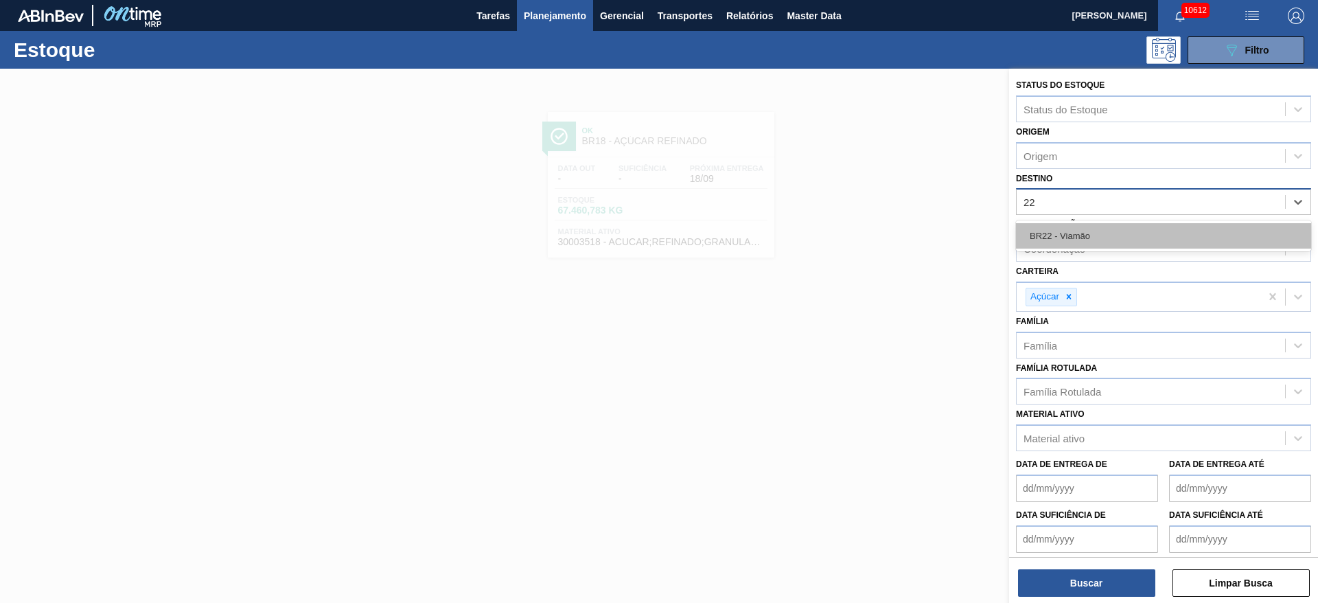
click at [878, 237] on div "BR22 - Viamão" at bounding box center [1163, 235] width 295 height 25
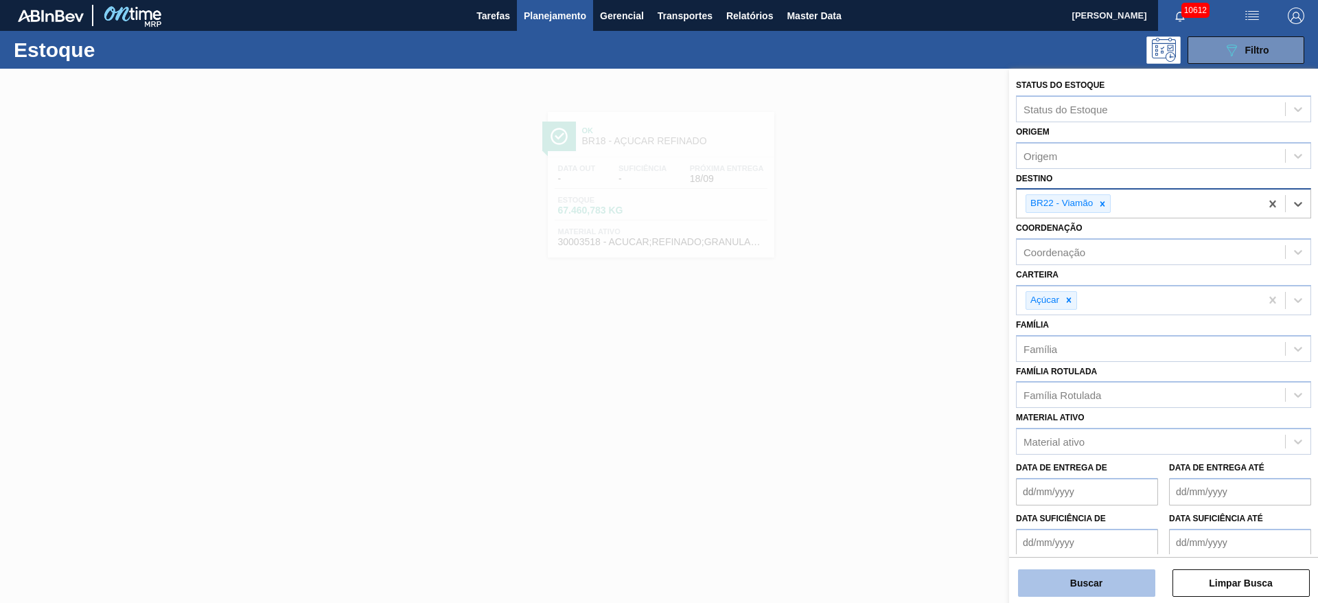
click at [878, 401] on button "Buscar" at bounding box center [1086, 582] width 137 height 27
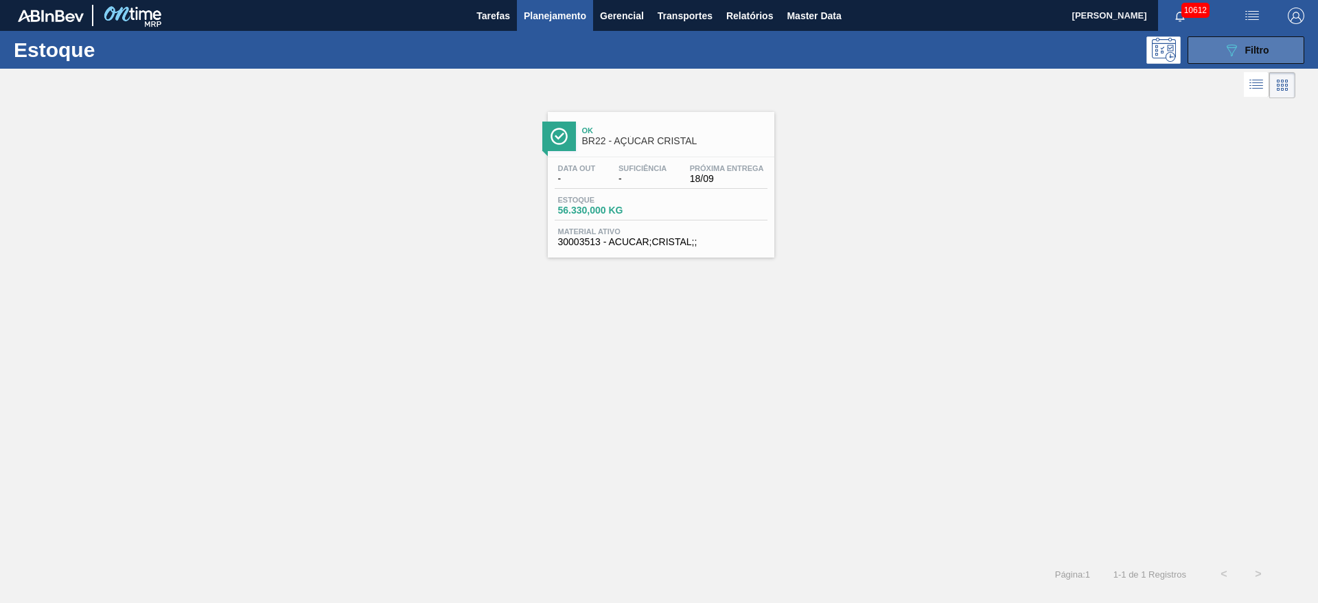
click at [878, 51] on button "089F7B8B-B2A5-4AFE-B5C0-19BA573D28AC Filtro" at bounding box center [1245, 49] width 117 height 27
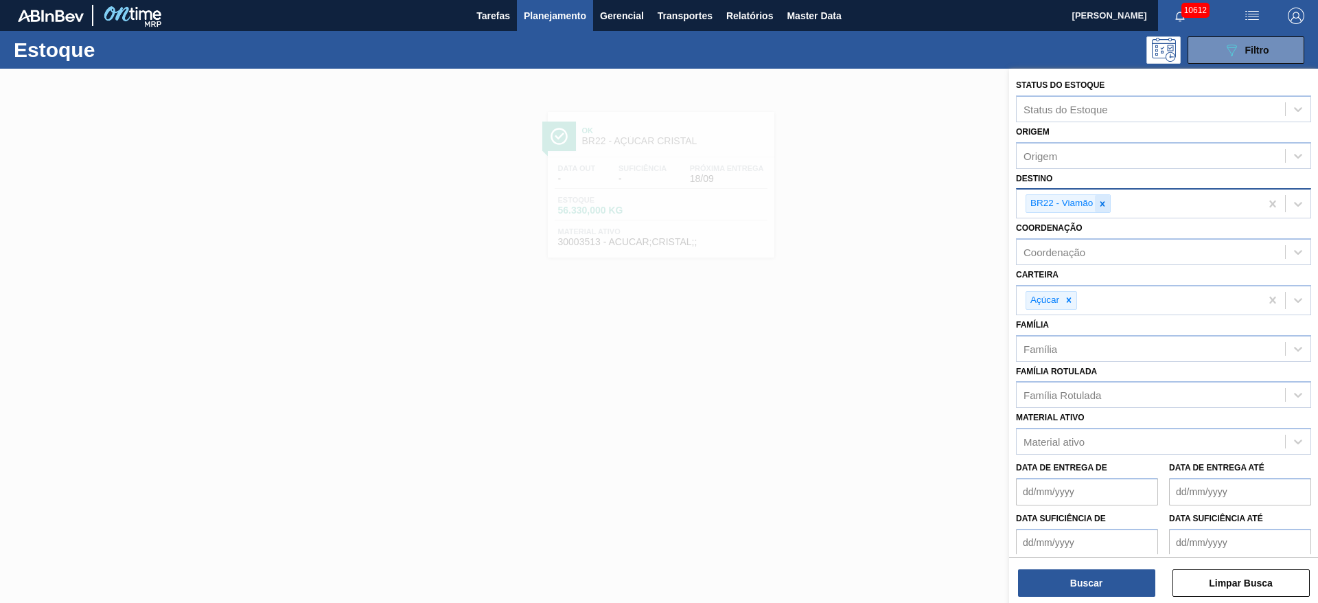
click at [878, 210] on div at bounding box center [1102, 203] width 15 height 17
type input "2"
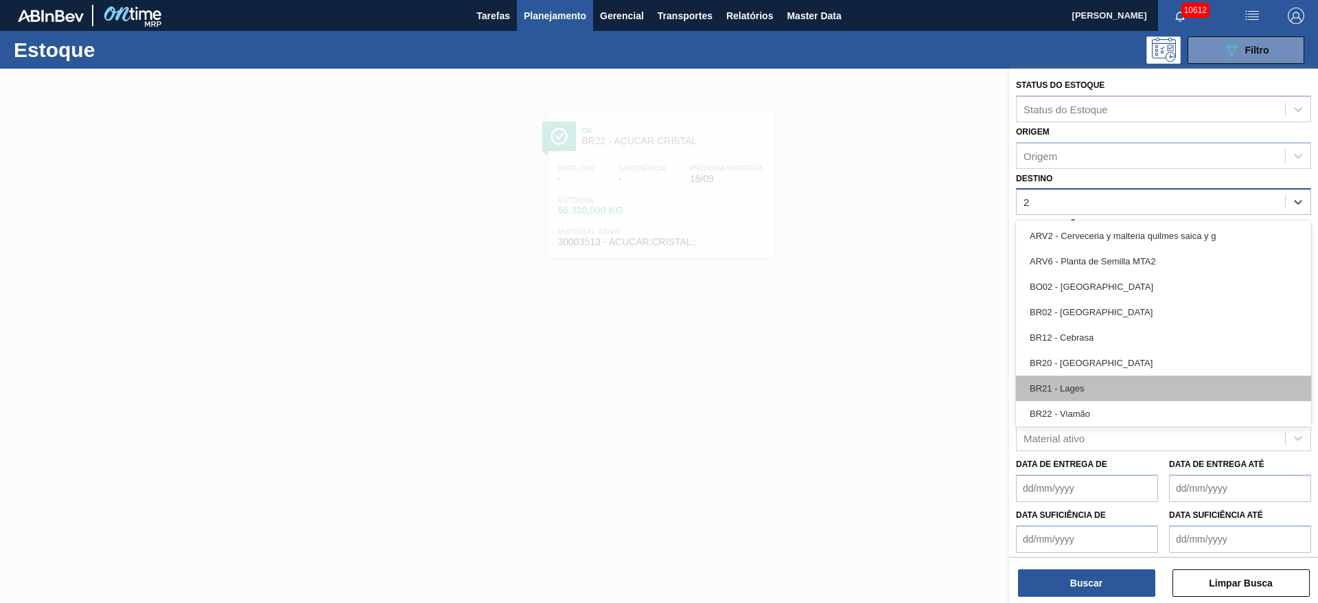
drag, startPoint x: 1097, startPoint y: 344, endPoint x: 1097, endPoint y: 376, distance: 32.3
click at [878, 376] on div "ARV2 - Cerveceria y malteria quilmes saica y g ARV6 - Planta de Semilla MTA2 BO…" at bounding box center [1163, 323] width 295 height 206
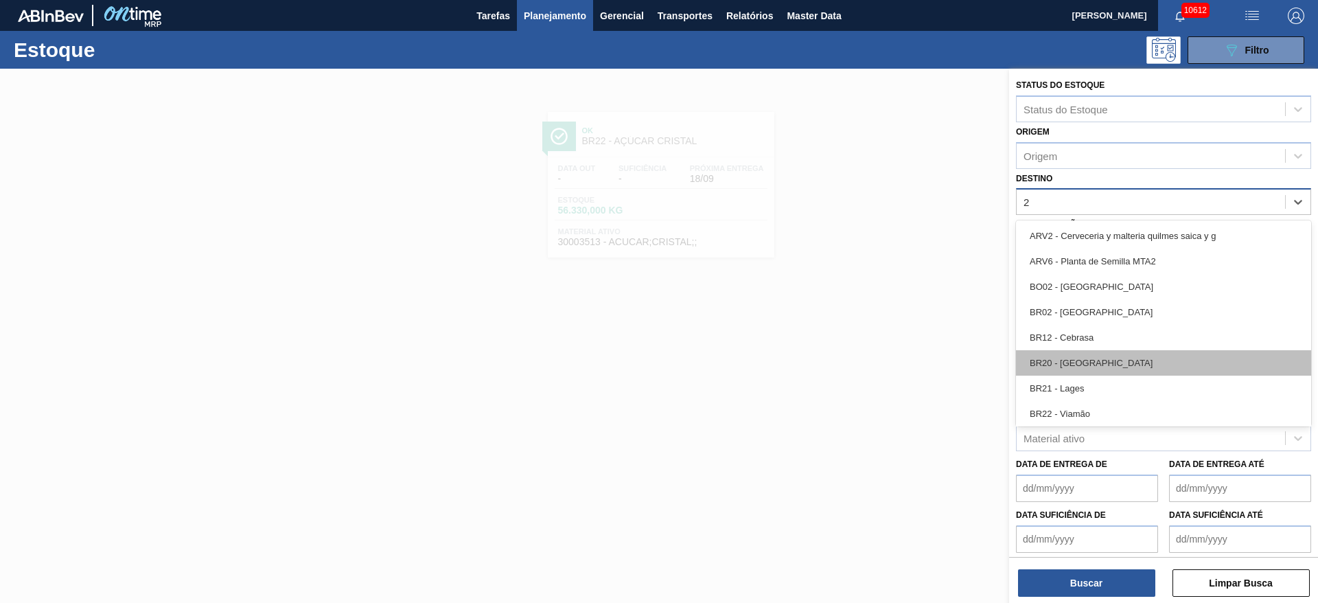
drag, startPoint x: 1097, startPoint y: 376, endPoint x: 1092, endPoint y: 351, distance: 26.0
click at [878, 351] on div "ARV2 - Cerveceria y malteria quilmes saica y g ARV6 - Planta de Semilla MTA2 BO…" at bounding box center [1163, 323] width 295 height 206
click at [878, 351] on div "BR20 - Sapucaia" at bounding box center [1163, 362] width 295 height 25
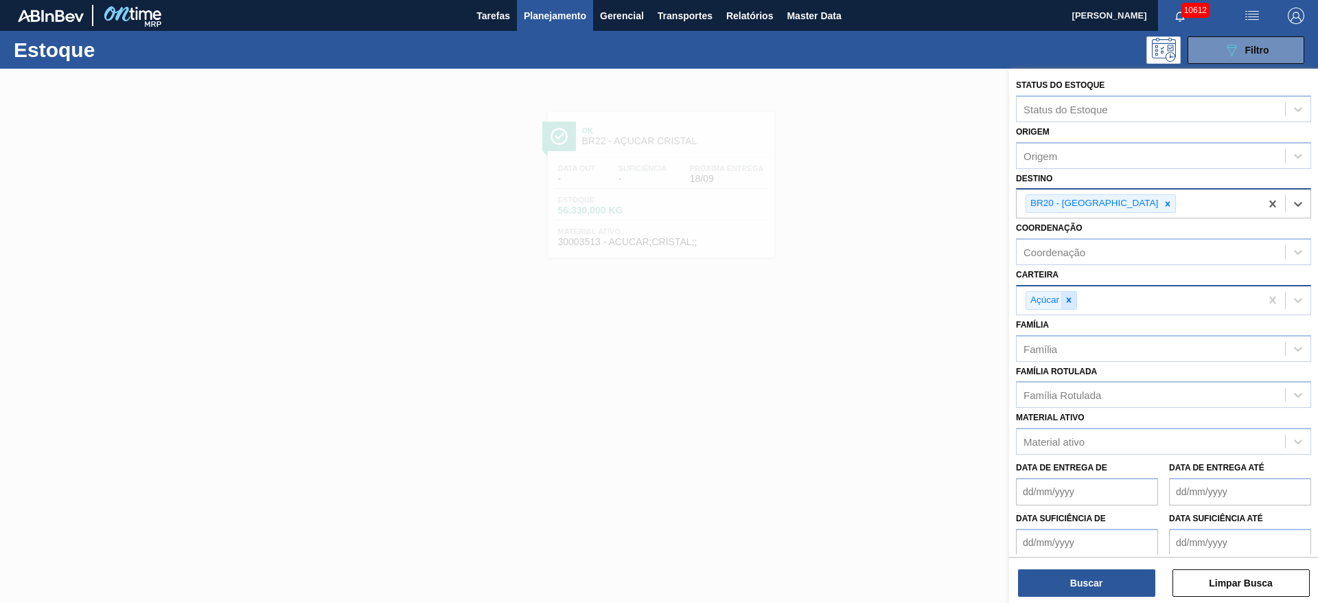
click at [878, 292] on div at bounding box center [1068, 300] width 15 height 17
click at [878, 291] on div "Carteira" at bounding box center [1150, 298] width 268 height 20
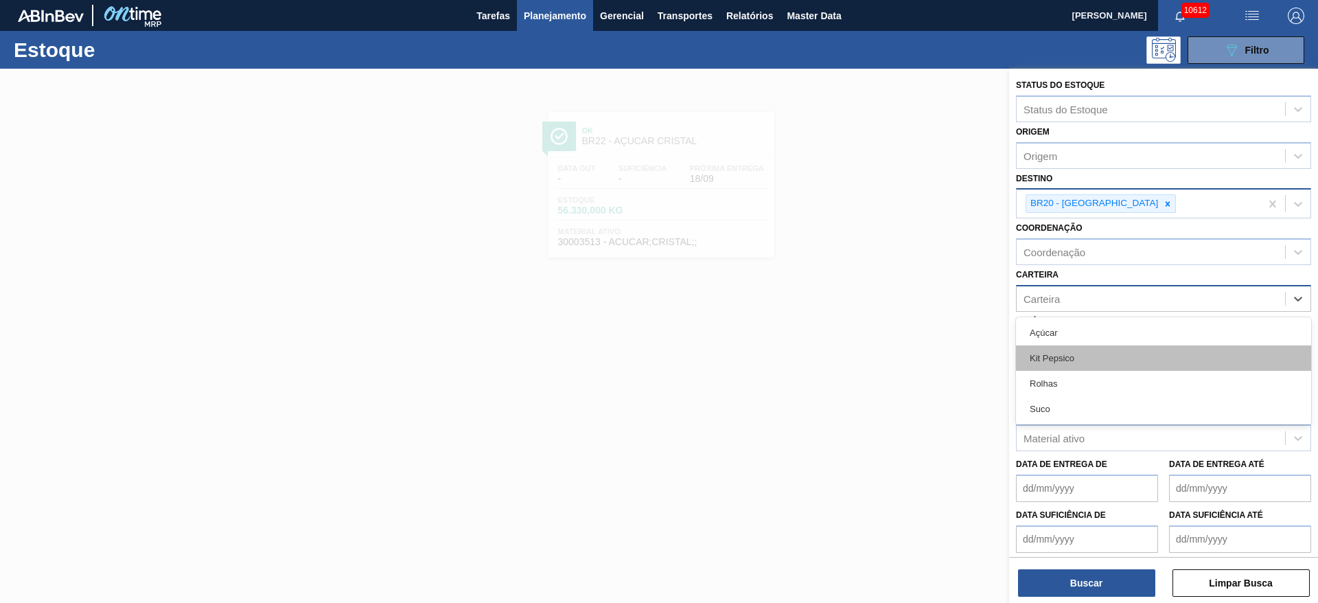
click at [878, 358] on div "Kit Pepsico" at bounding box center [1163, 357] width 295 height 25
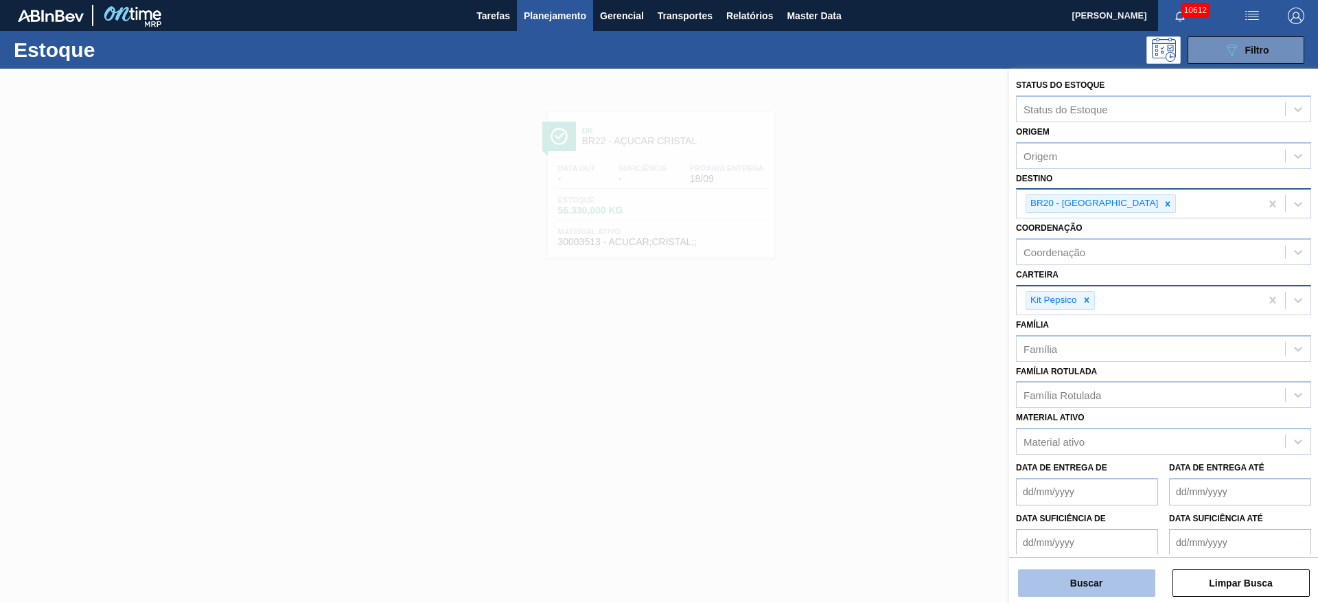
click at [878, 401] on button "Buscar" at bounding box center [1086, 582] width 137 height 27
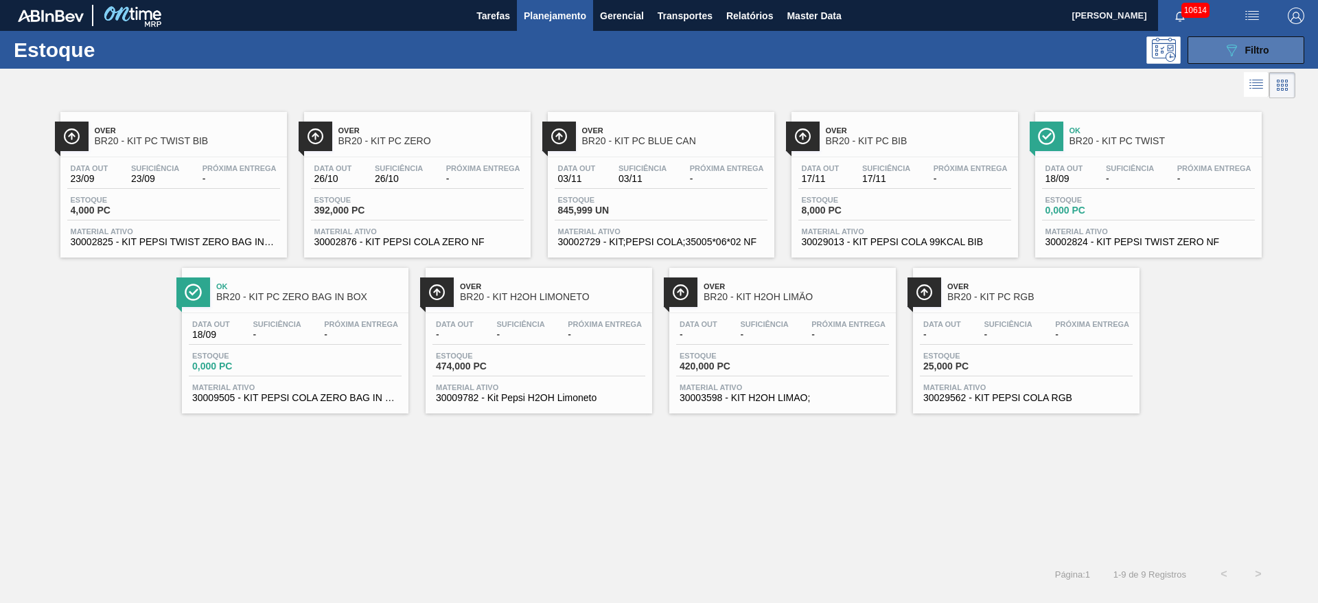
click at [878, 48] on button "089F7B8B-B2A5-4AFE-B5C0-19BA573D28AC Filtro" at bounding box center [1245, 49] width 117 height 27
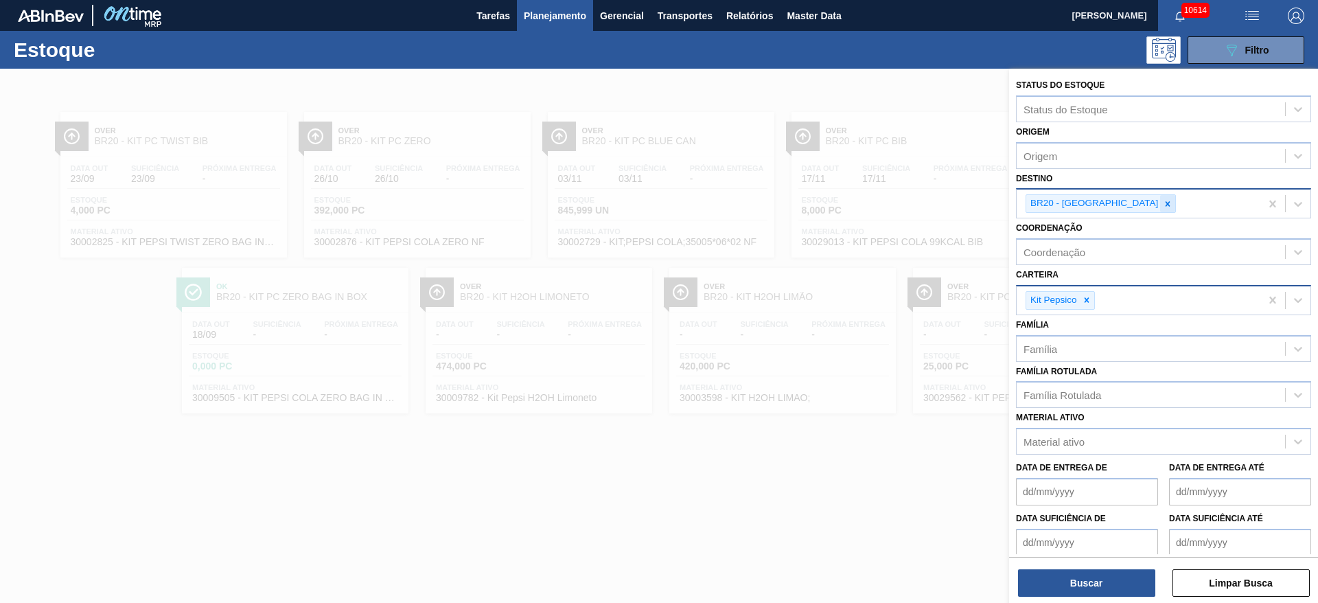
click at [878, 200] on icon at bounding box center [1167, 204] width 10 height 10
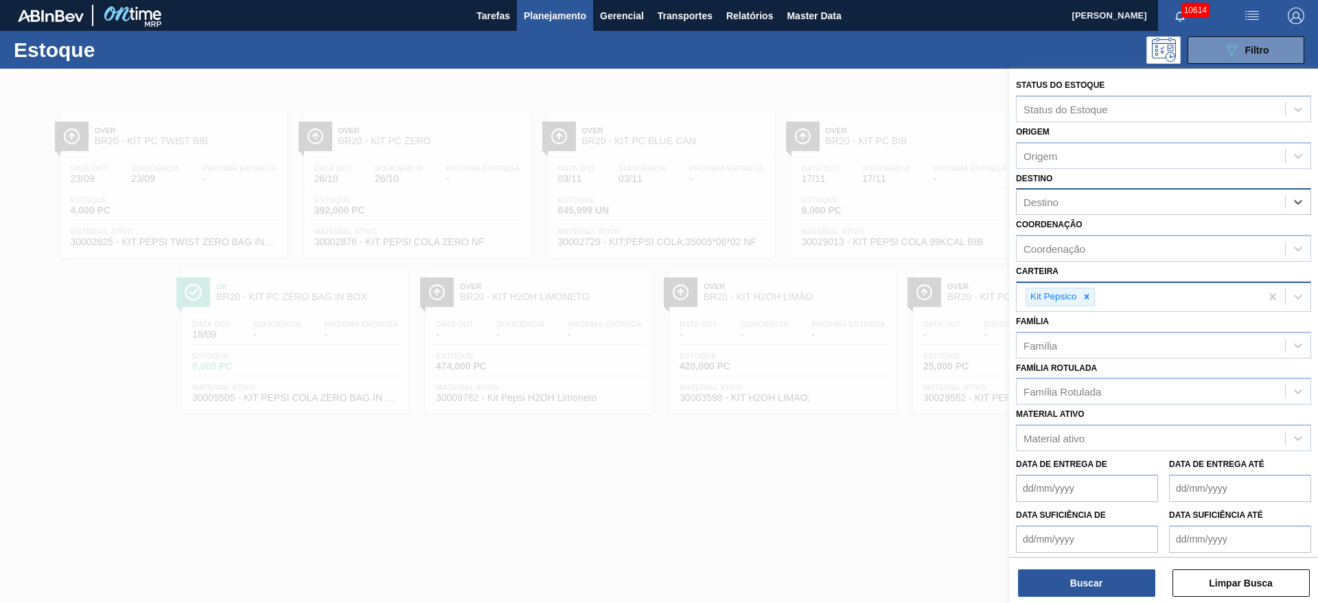
type input "15"
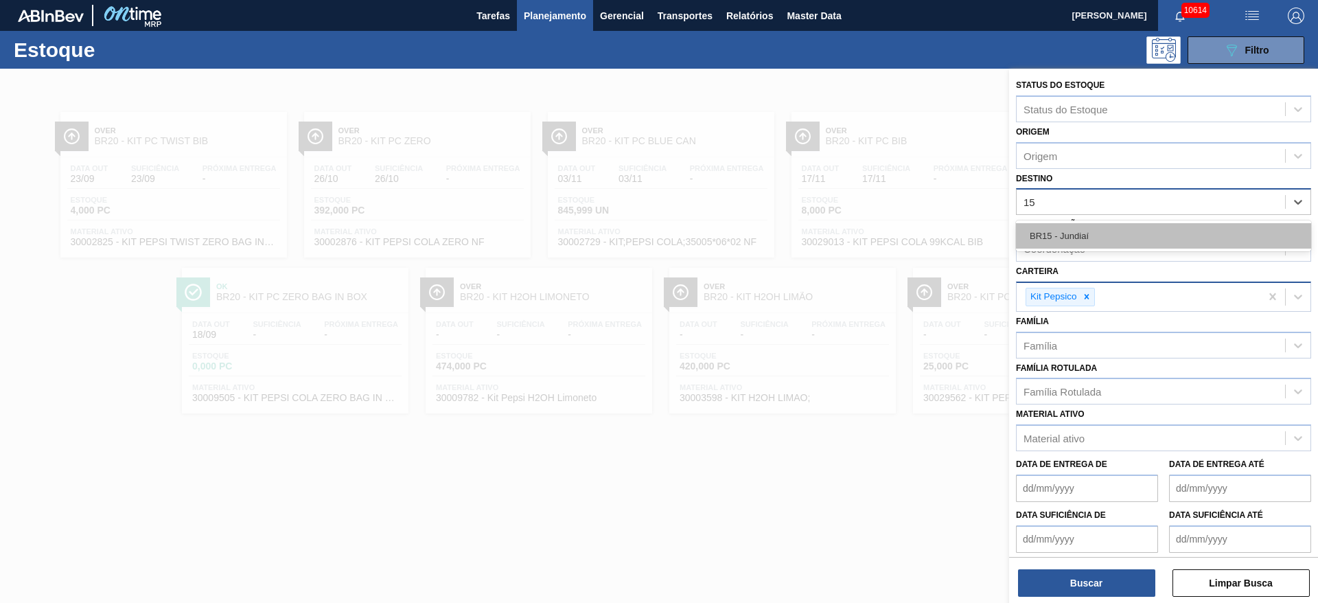
click at [878, 226] on div "BR15 - Jundiaí" at bounding box center [1163, 235] width 295 height 25
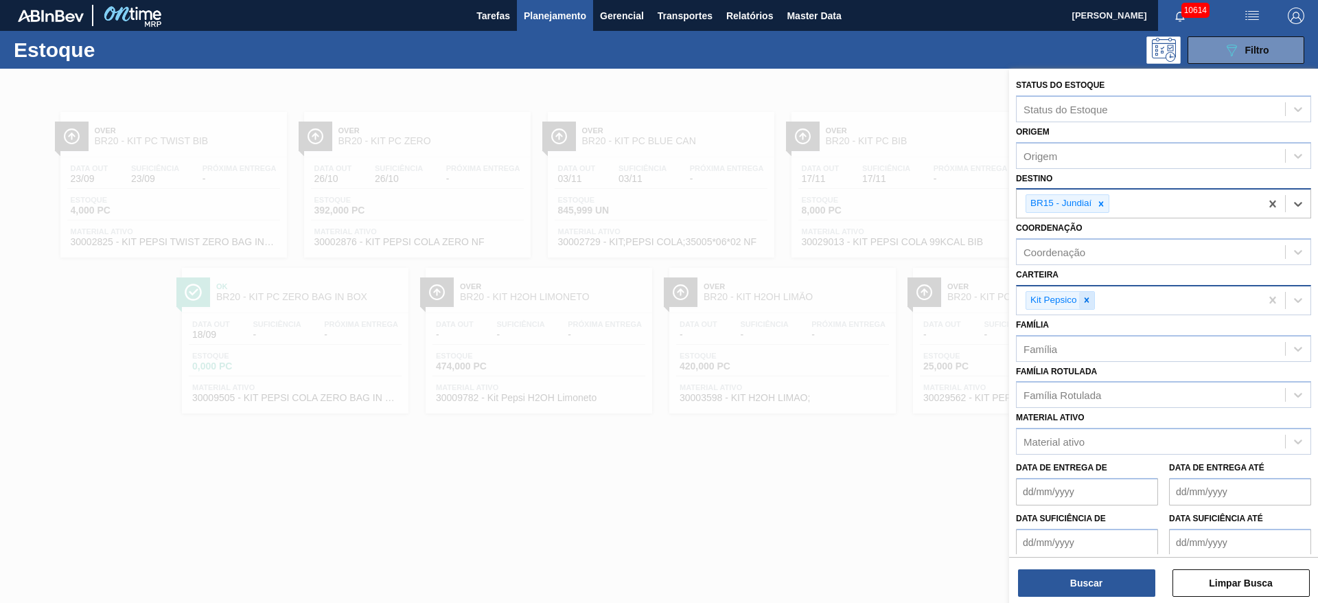
click at [878, 296] on div at bounding box center [1086, 300] width 15 height 17
click at [878, 296] on div "Kit Pepsico" at bounding box center [1138, 300] width 244 height 28
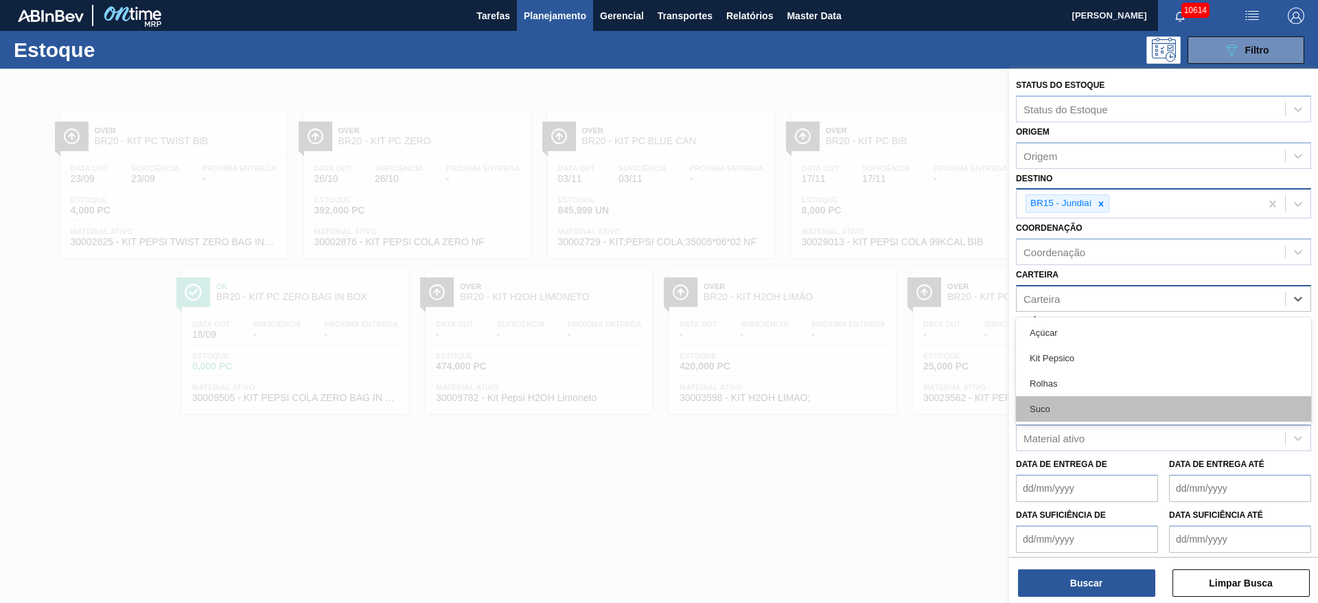
click at [878, 396] on div "Suco" at bounding box center [1163, 408] width 295 height 25
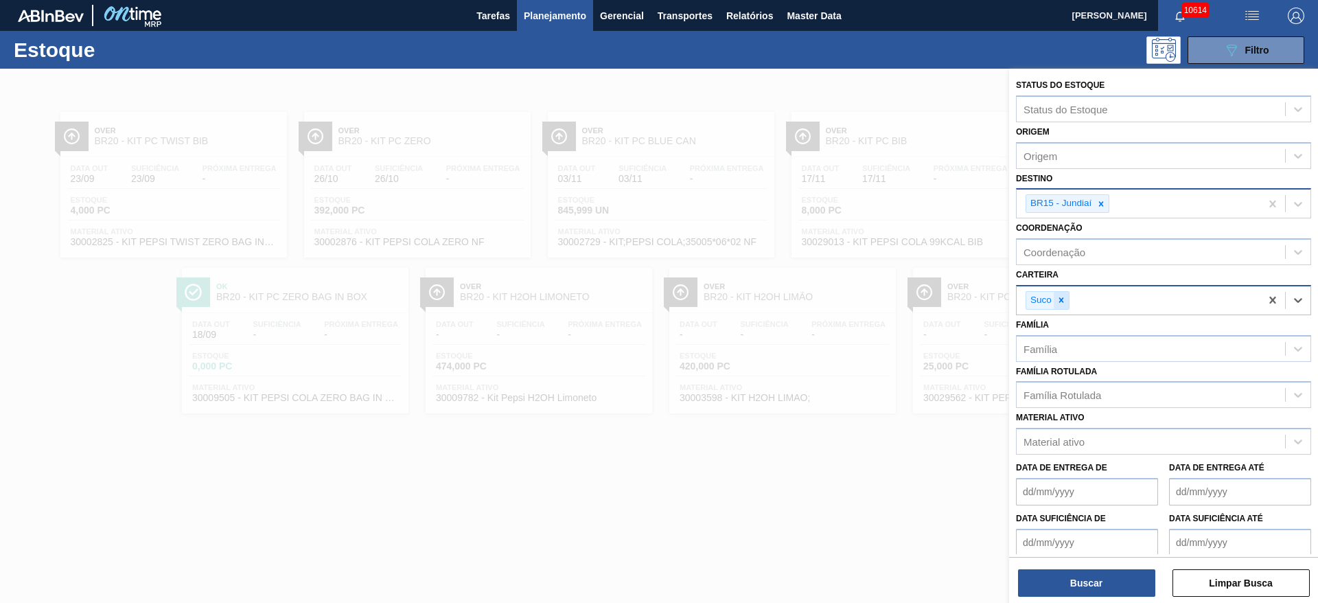
click at [878, 299] on icon at bounding box center [1061, 300] width 10 height 10
click at [878, 299] on div "Carteira" at bounding box center [1041, 298] width 36 height 12
click at [878, 303] on div "Carteira" at bounding box center [1150, 298] width 268 height 20
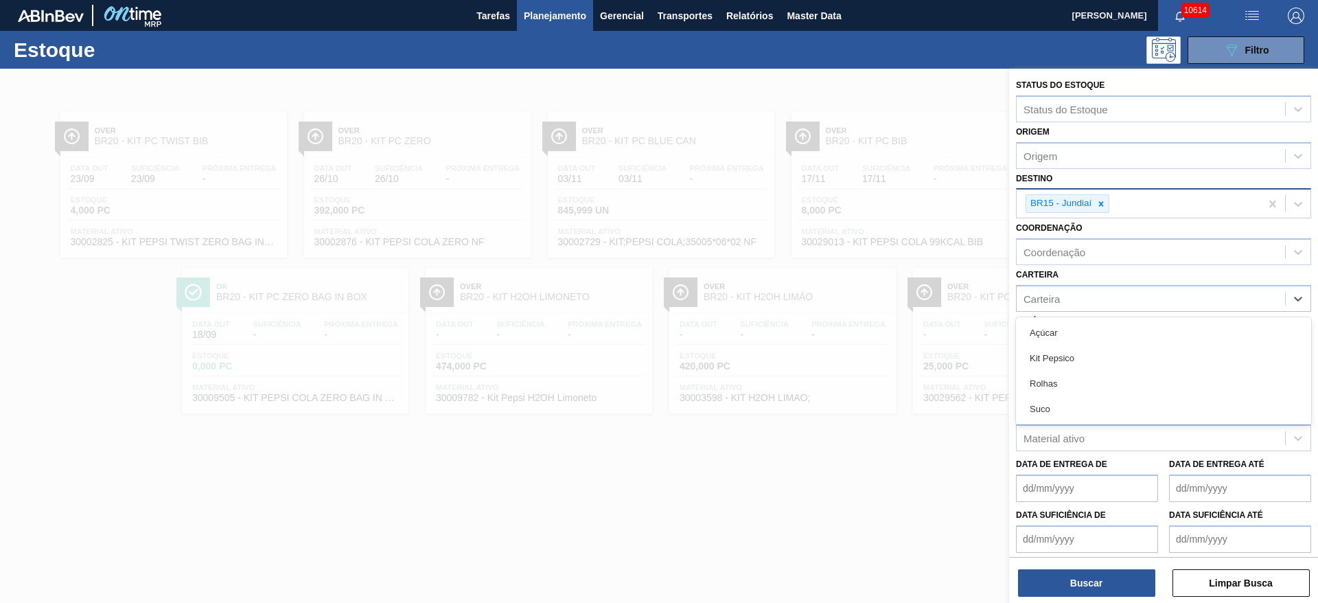
click at [878, 382] on div "Rolhas" at bounding box center [1163, 383] width 295 height 25
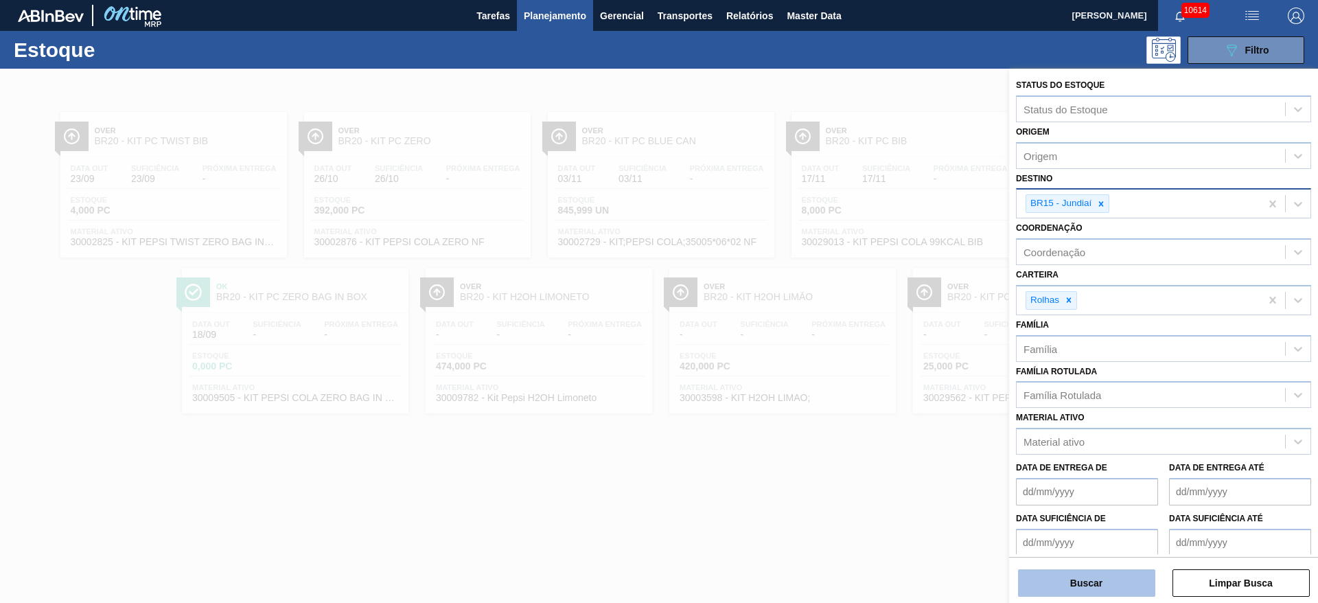
click at [878, 401] on button "Buscar" at bounding box center [1086, 582] width 137 height 27
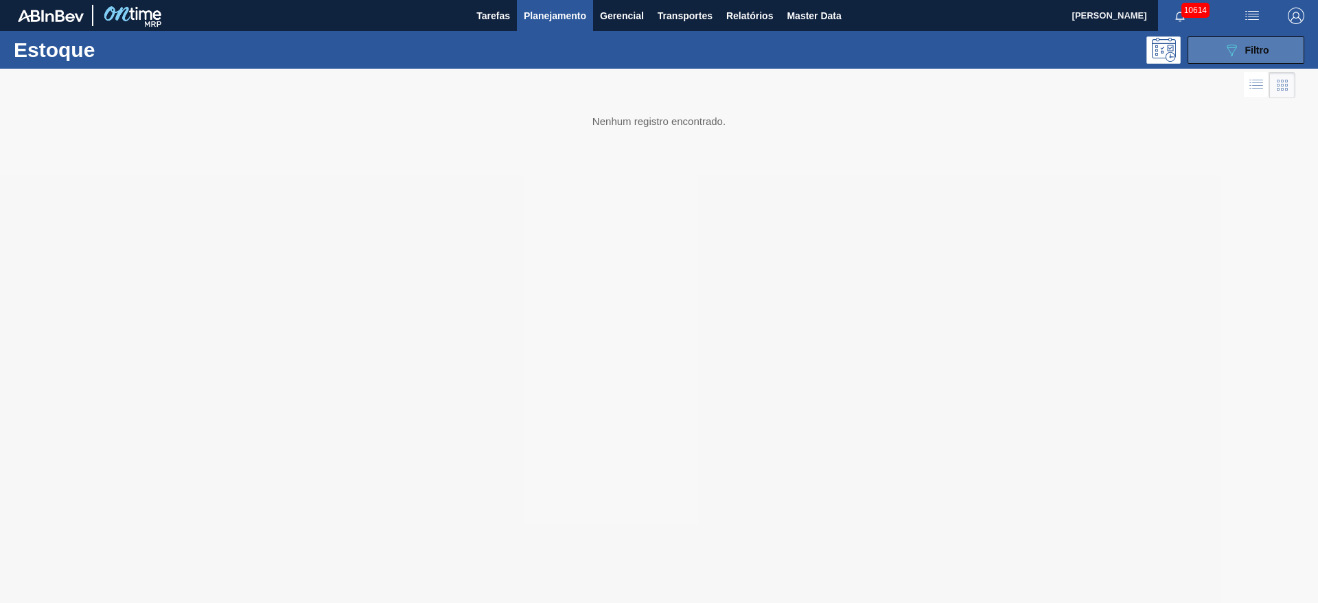
click at [878, 62] on button "089F7B8B-B2A5-4AFE-B5C0-19BA573D28AC Filtro" at bounding box center [1245, 49] width 117 height 27
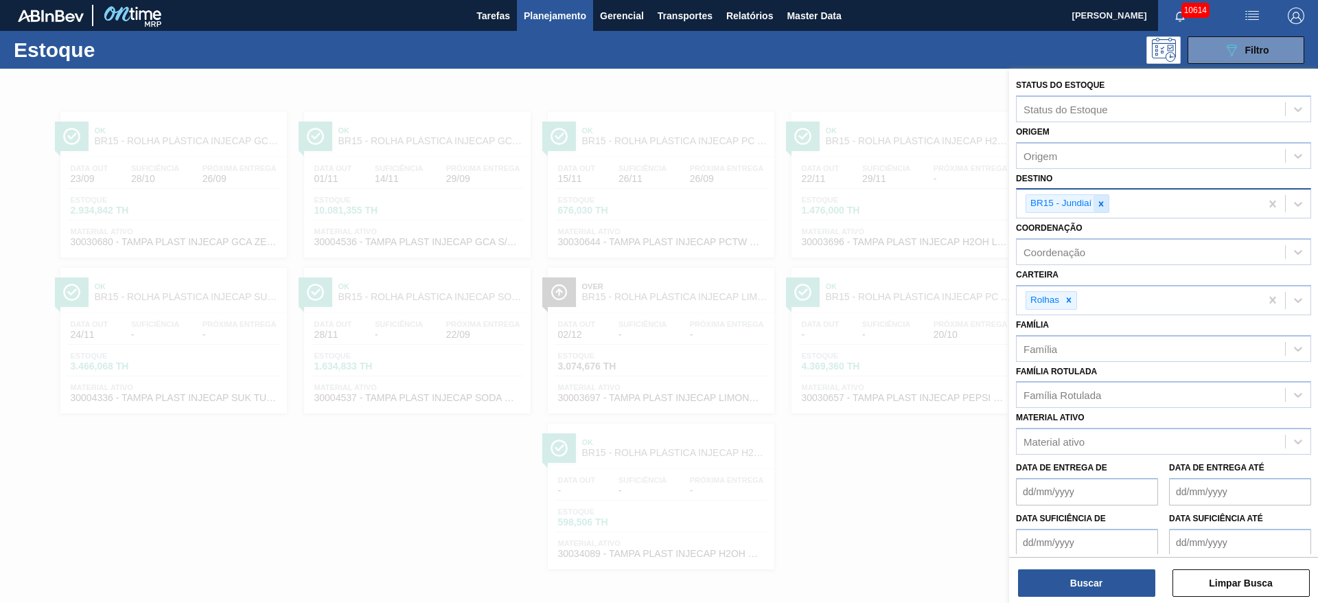
click at [878, 202] on icon at bounding box center [1101, 204] width 10 height 10
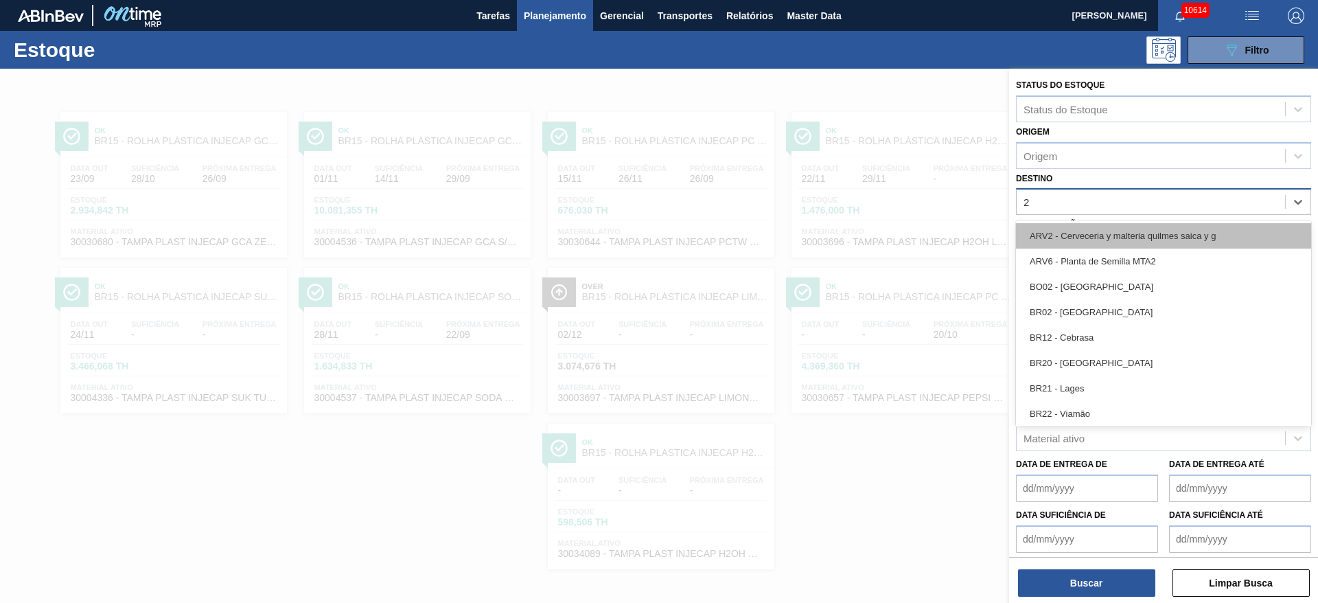
type input "23"
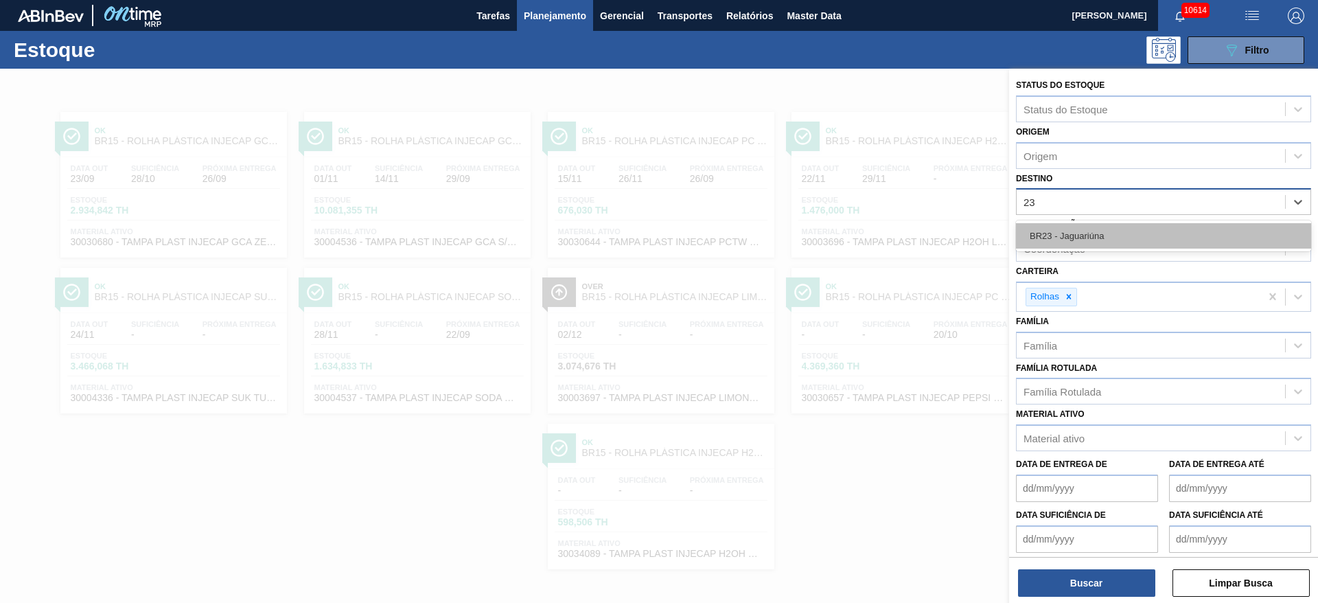
click at [878, 239] on div "BR23 - Jaguariúna" at bounding box center [1163, 235] width 295 height 25
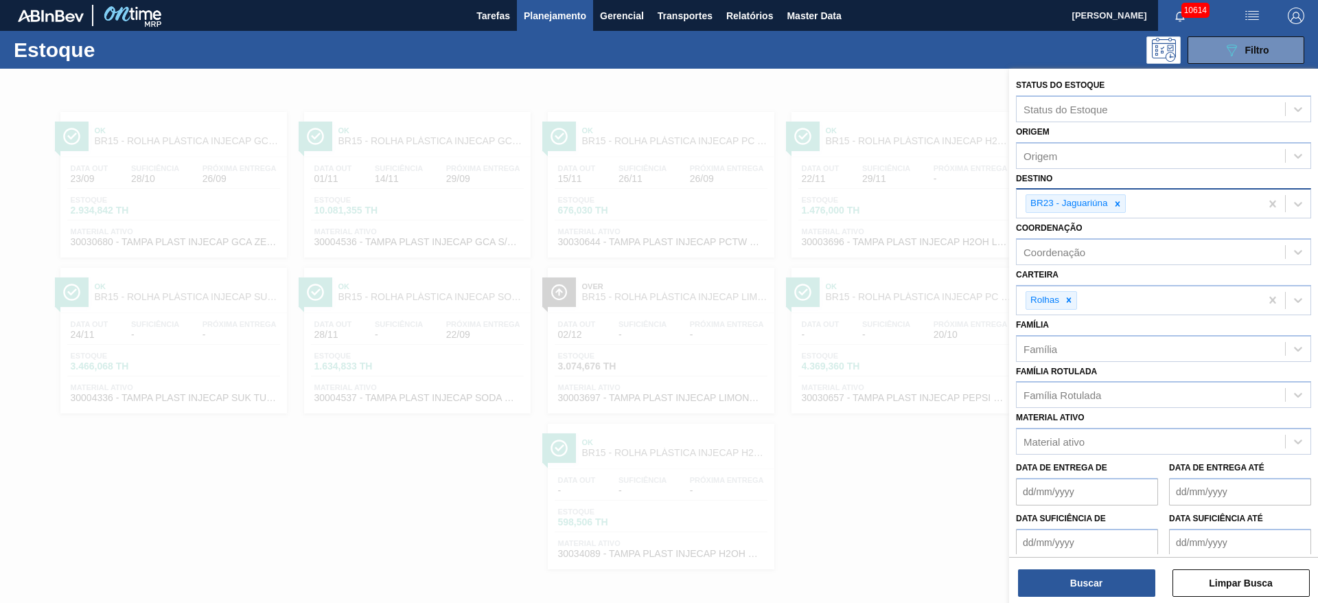
drag, startPoint x: 1066, startPoint y: 554, endPoint x: 1069, endPoint y: 568, distance: 14.0
click at [878, 401] on div "Status do Estoque Status do Estoque Origem Origem Destino BR23 - Jaguariúna Coo…" at bounding box center [1163, 337] width 309 height 537
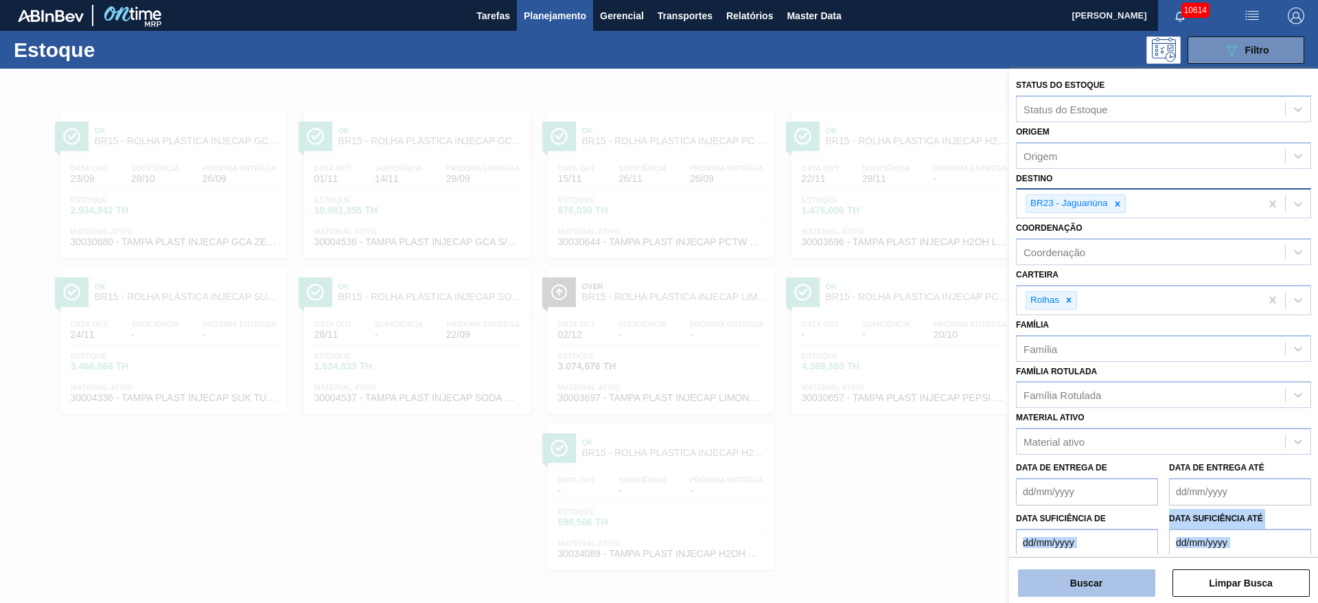
click at [878, 401] on button "Buscar" at bounding box center [1086, 582] width 137 height 27
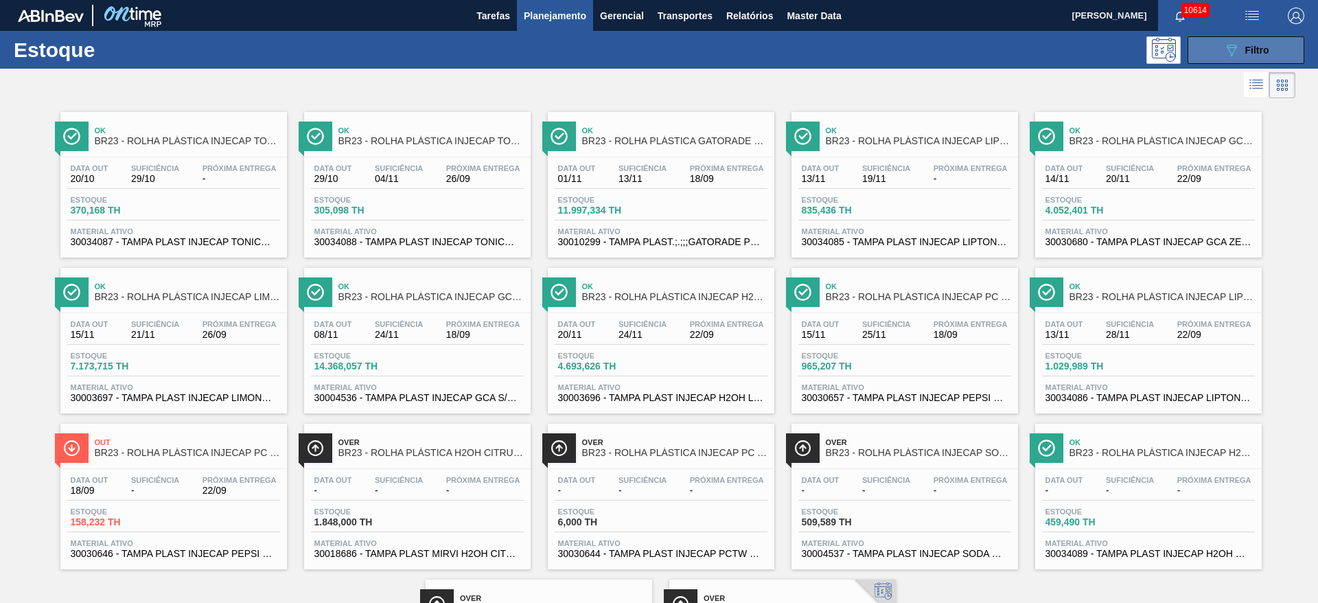
click at [878, 49] on div "089F7B8B-B2A5-4AFE-B5C0-19BA573D28AC Filtro" at bounding box center [1246, 50] width 46 height 16
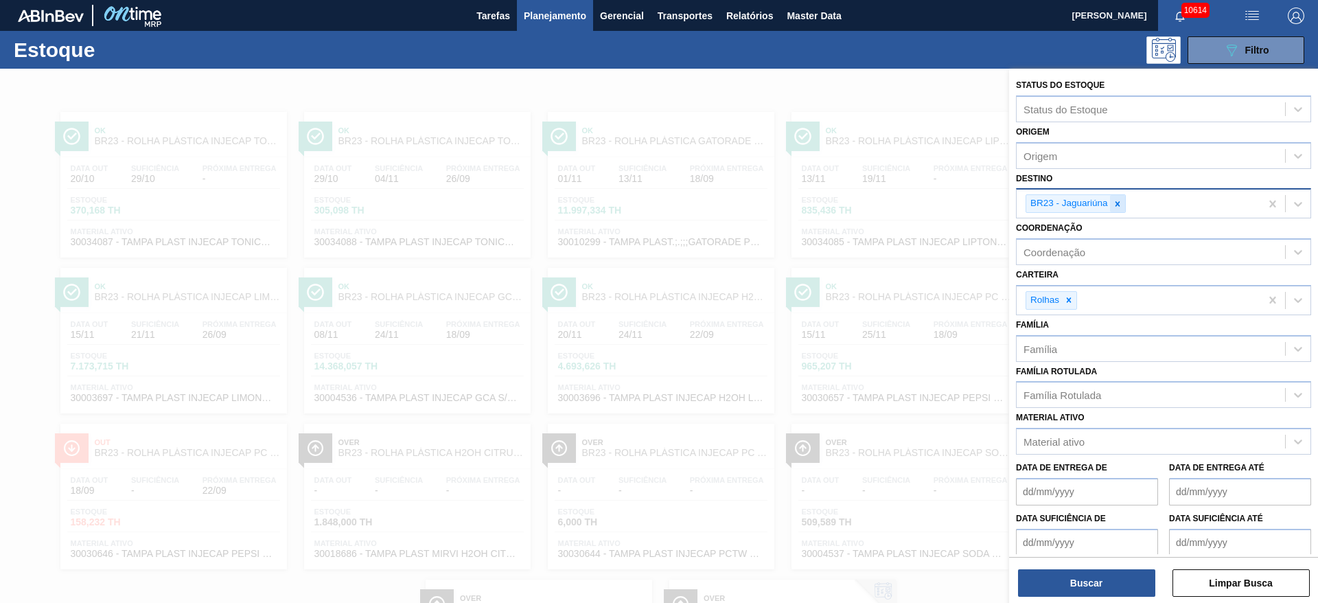
click at [878, 203] on icon at bounding box center [1116, 203] width 5 height 5
type input "e"
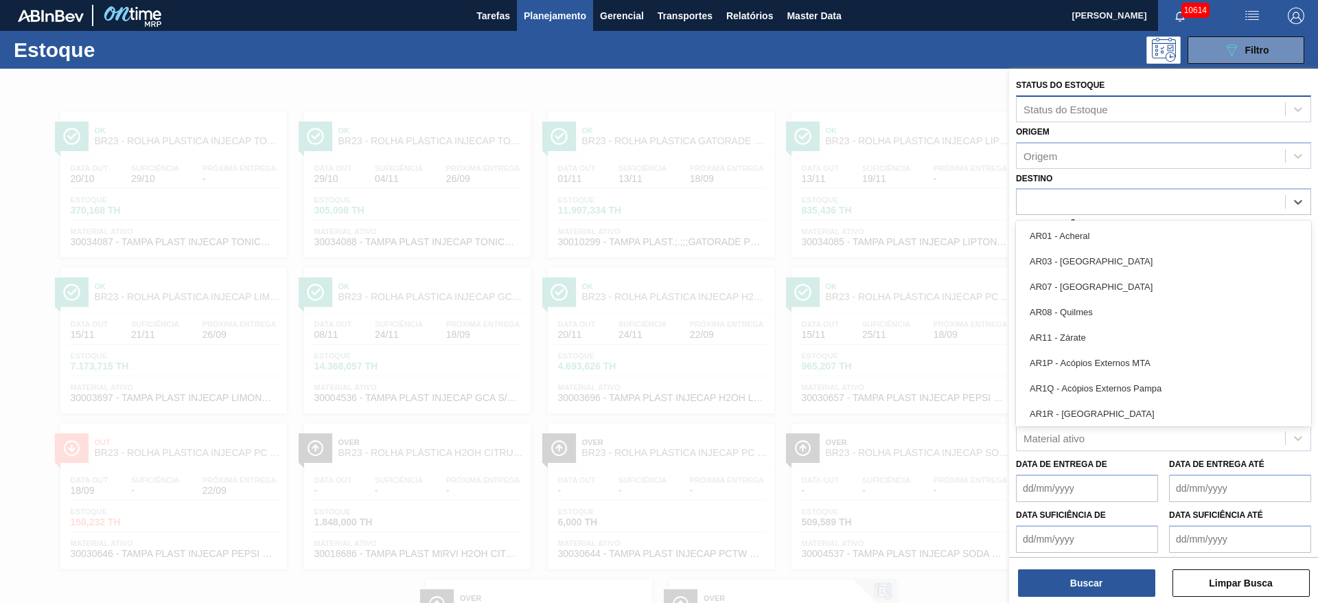
type input "3"
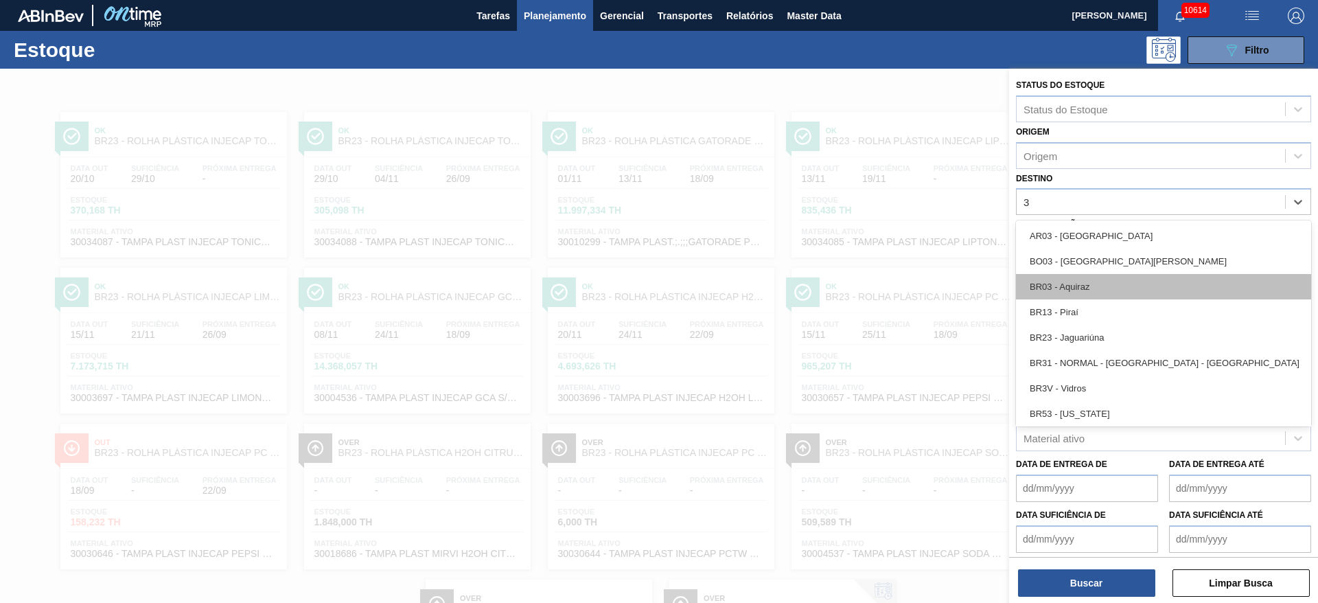
click at [878, 284] on div "BR03 - Aquiraz" at bounding box center [1163, 286] width 295 height 25
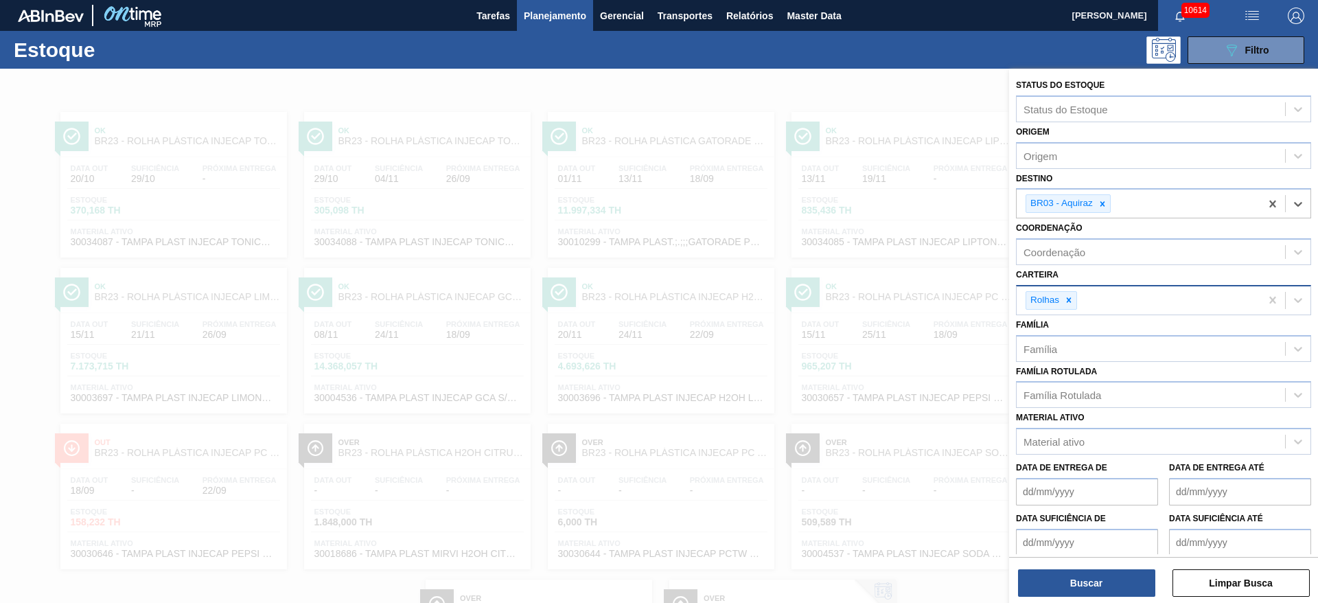
click at [878, 299] on div at bounding box center [1068, 300] width 15 height 17
click at [878, 303] on div "Carteira" at bounding box center [1150, 298] width 268 height 20
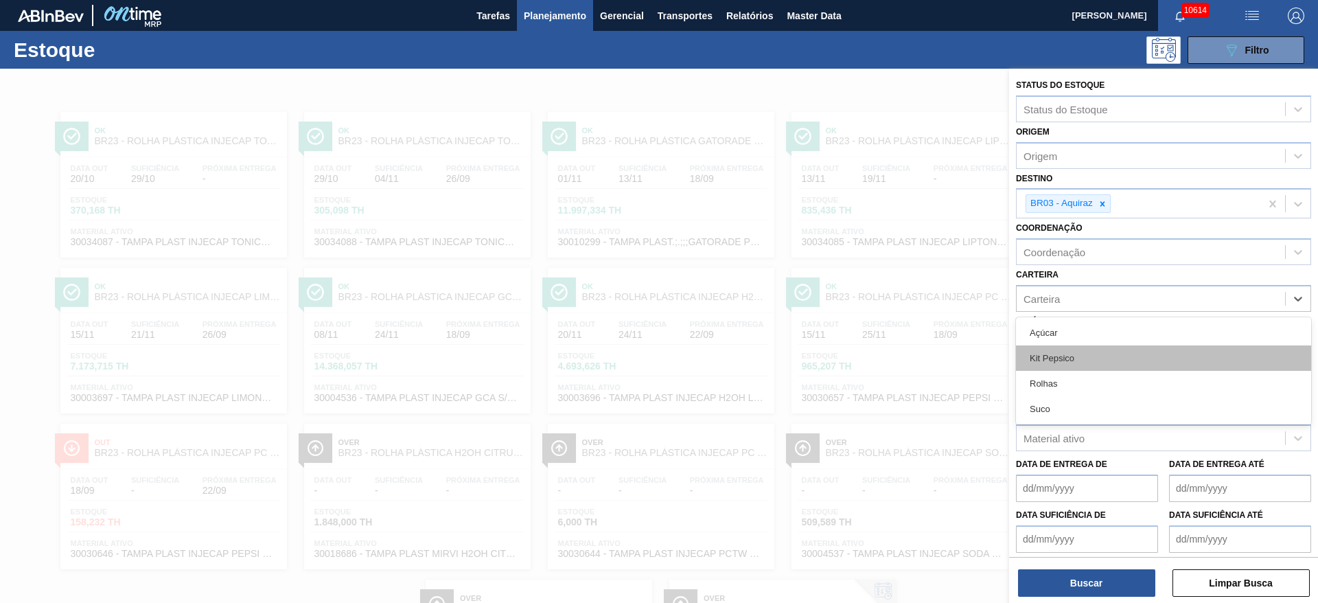
click at [878, 347] on div "Kit Pepsico" at bounding box center [1163, 357] width 295 height 25
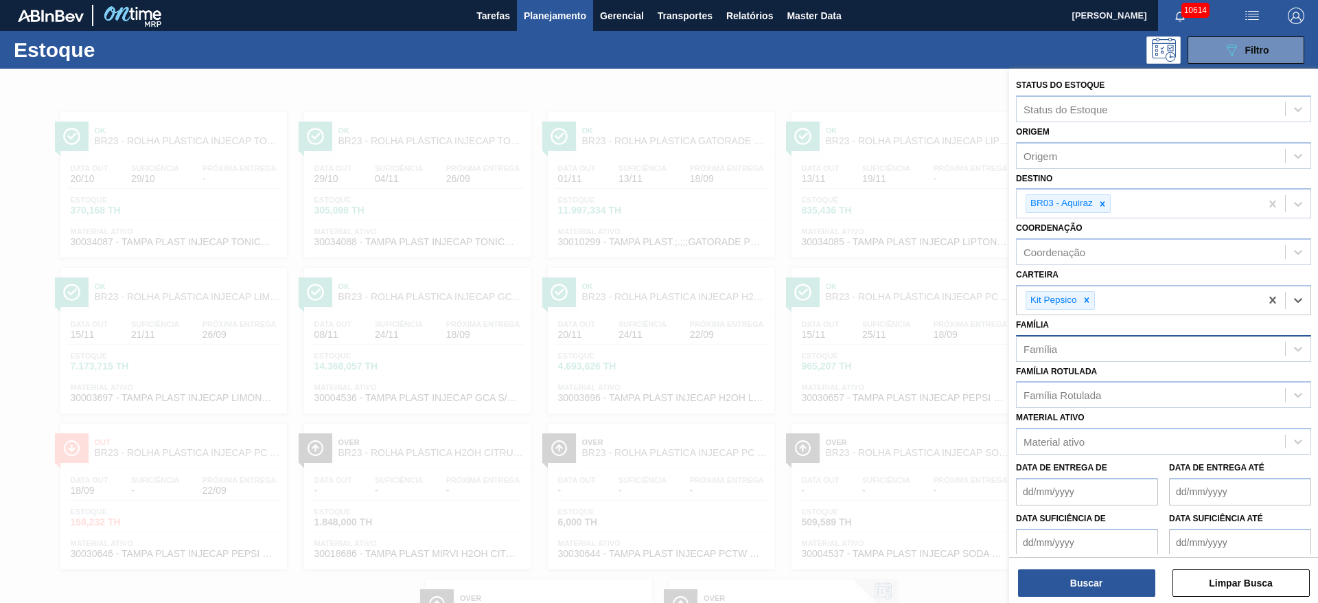
drag, startPoint x: 1073, startPoint y: 347, endPoint x: 1062, endPoint y: 337, distance: 14.6
click at [878, 337] on div "Família" at bounding box center [1163, 348] width 295 height 27
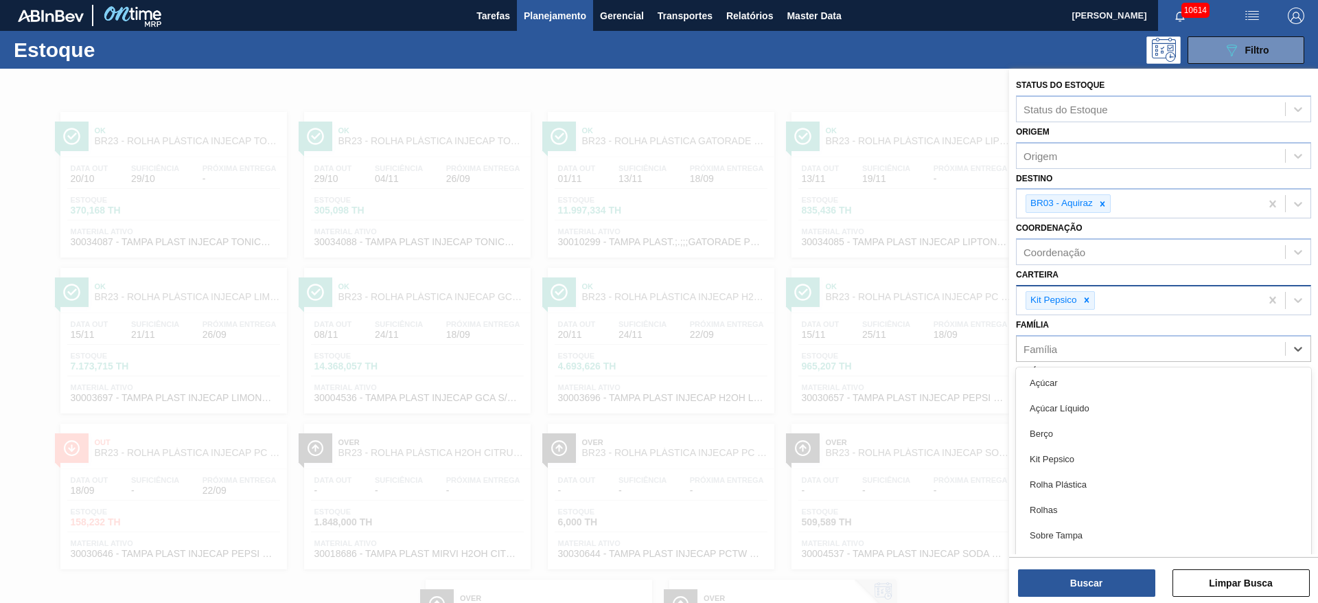
click at [878, 309] on div "Kit Pepsico" at bounding box center [1138, 300] width 244 height 28
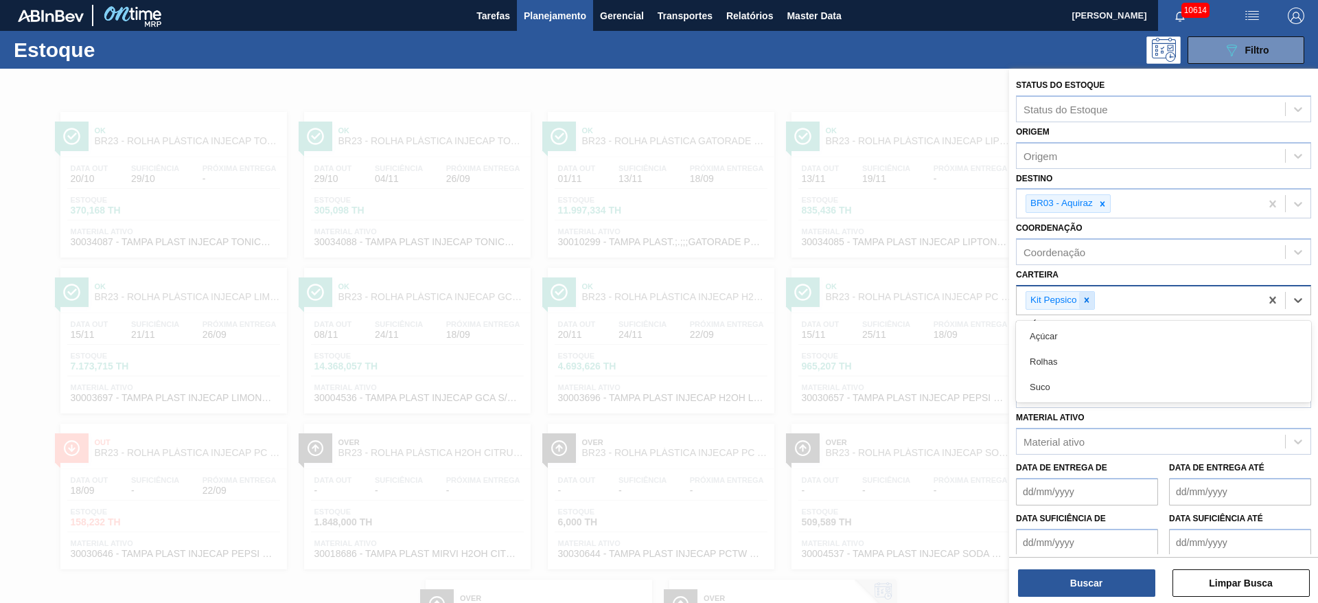
click at [878, 296] on icon at bounding box center [1086, 300] width 10 height 10
click at [878, 296] on div "Kit Pepsico" at bounding box center [1138, 300] width 244 height 28
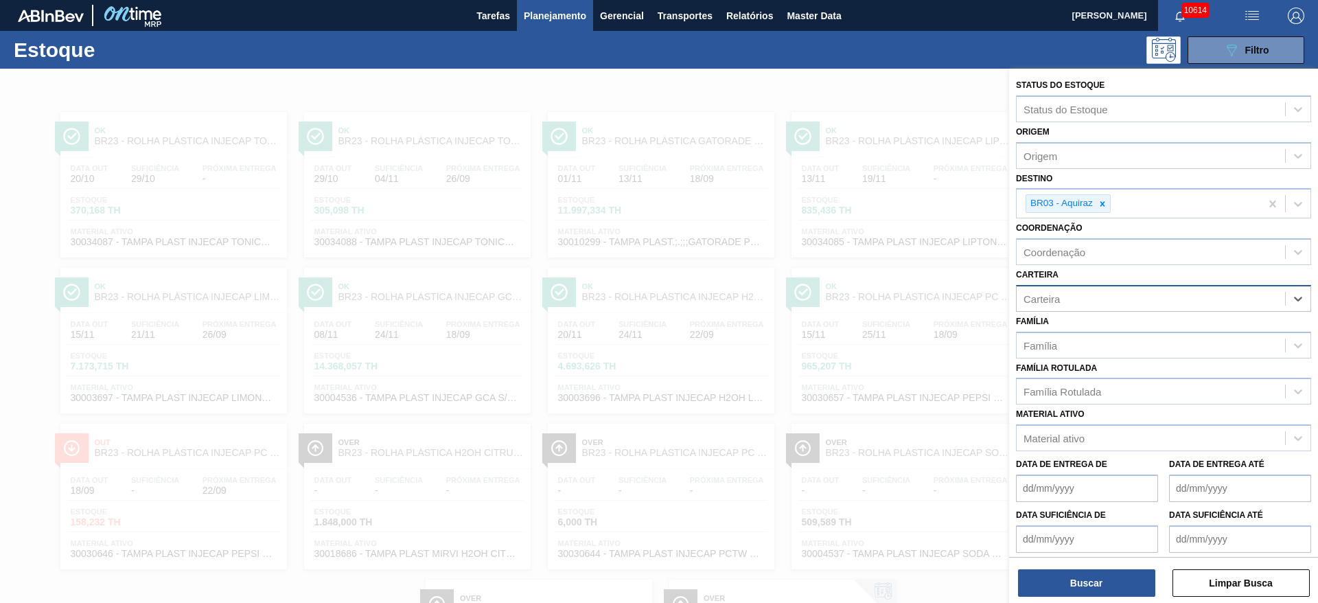
click at [878, 296] on div "Carteira" at bounding box center [1150, 298] width 268 height 20
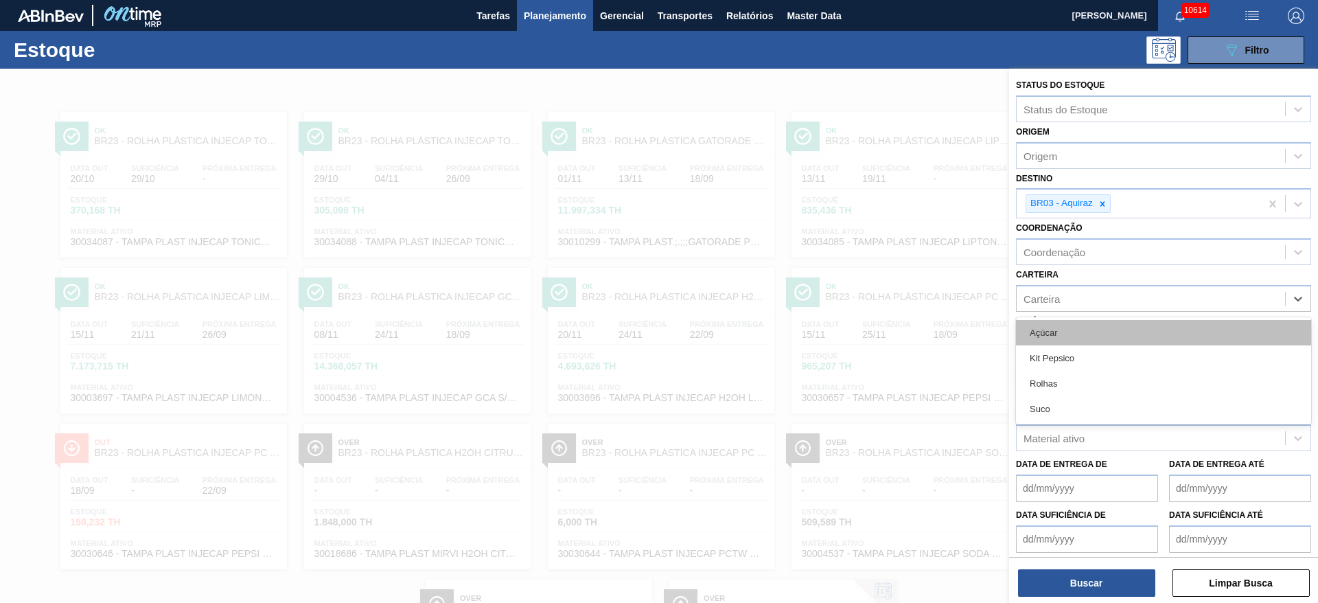
click at [878, 336] on div "Açúcar" at bounding box center [1163, 332] width 295 height 25
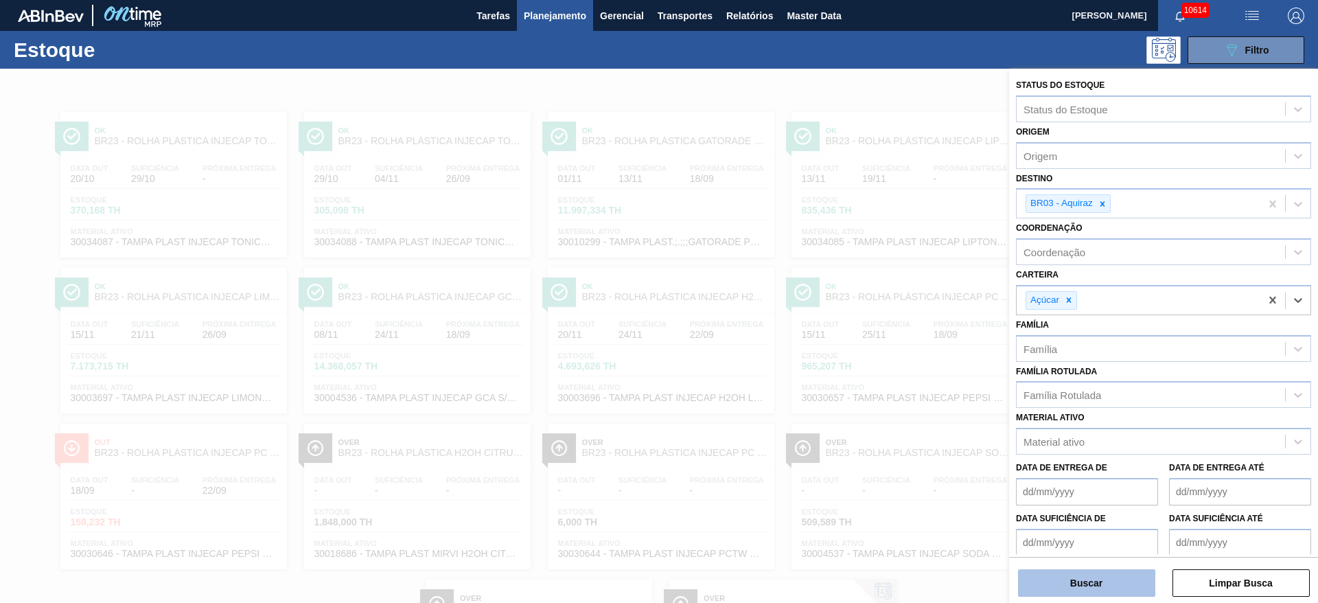
click at [878, 401] on button "Buscar" at bounding box center [1086, 582] width 137 height 27
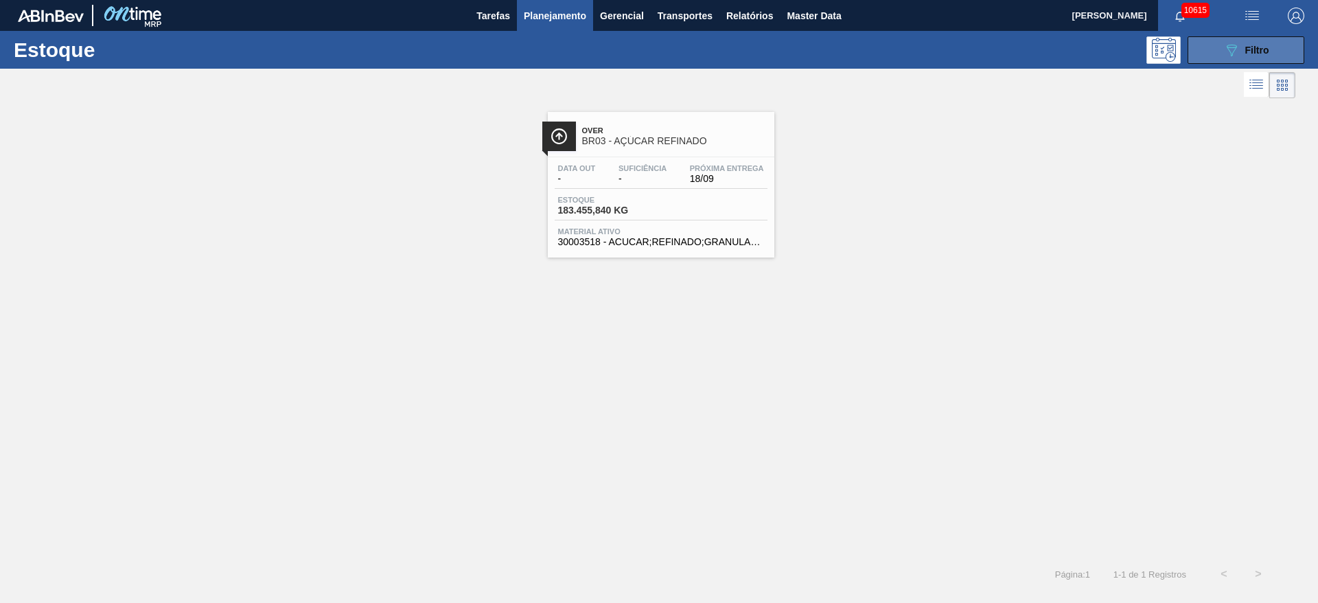
click at [878, 41] on button "089F7B8B-B2A5-4AFE-B5C0-19BA573D28AC Filtro" at bounding box center [1245, 49] width 117 height 27
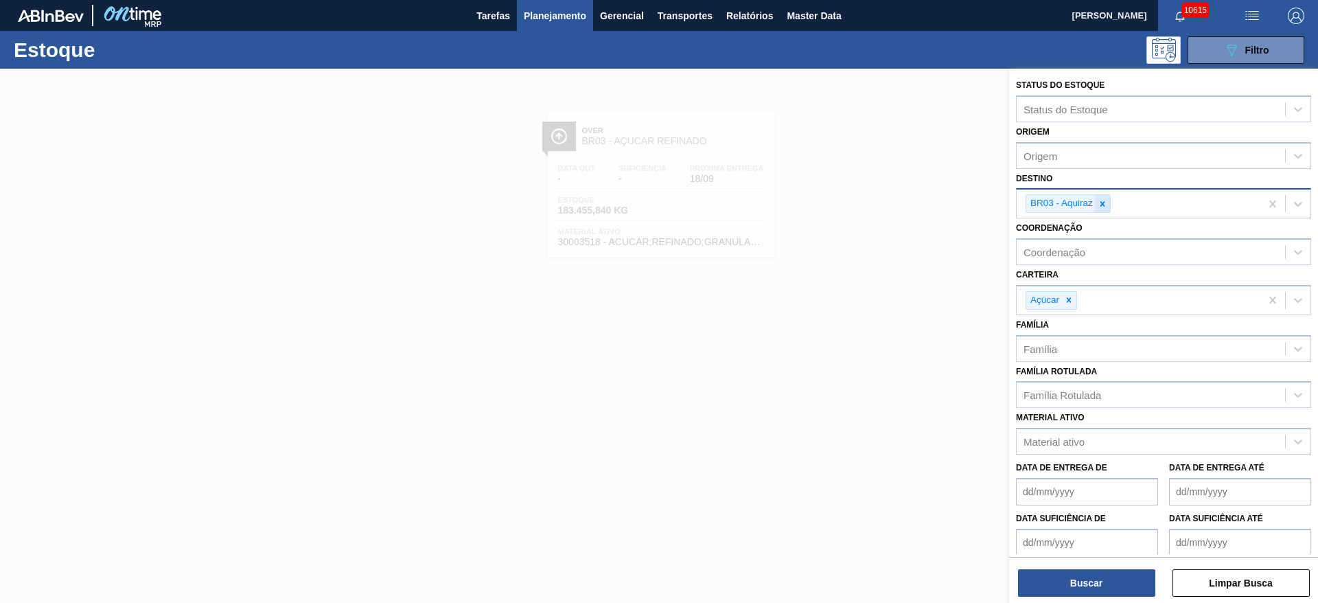
click at [878, 202] on icon at bounding box center [1102, 203] width 5 height 5
type input "3"
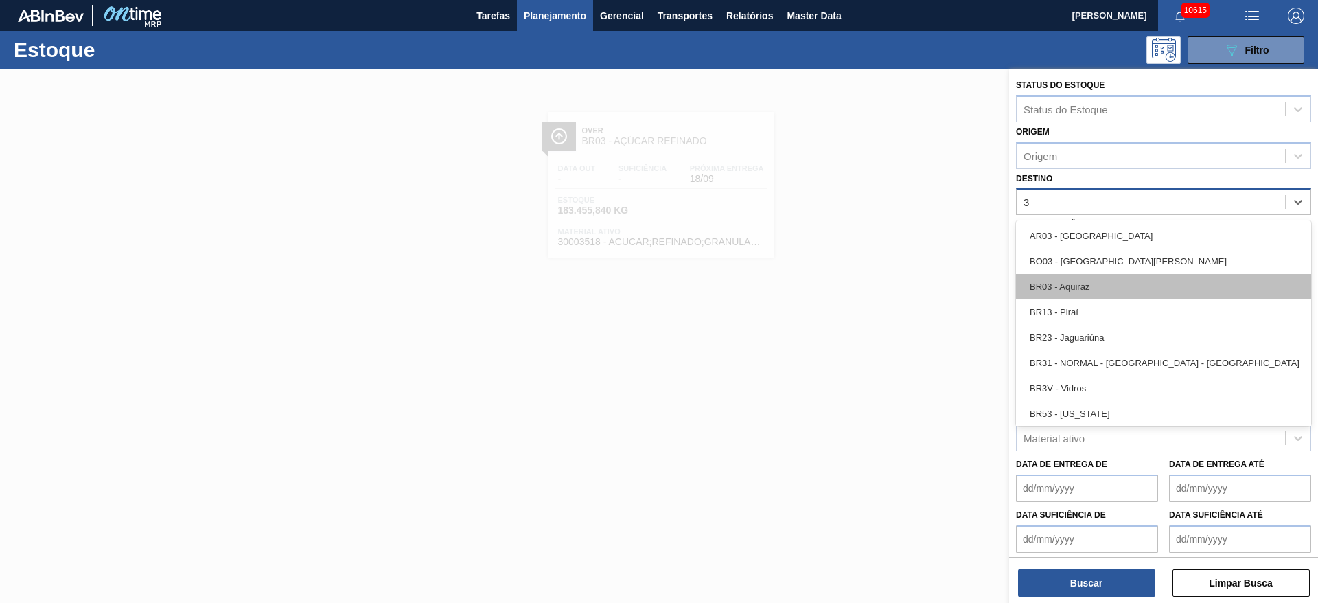
click at [878, 286] on div "BR03 - Aquiraz" at bounding box center [1163, 286] width 295 height 25
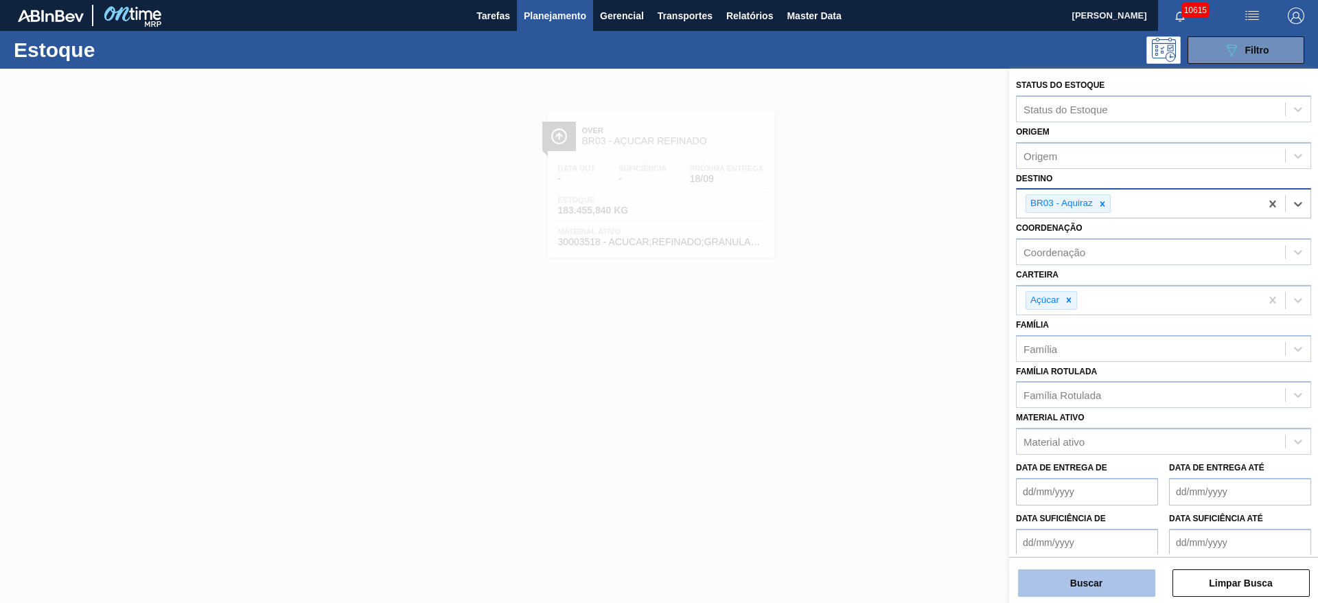
click at [878, 401] on button "Buscar" at bounding box center [1086, 582] width 137 height 27
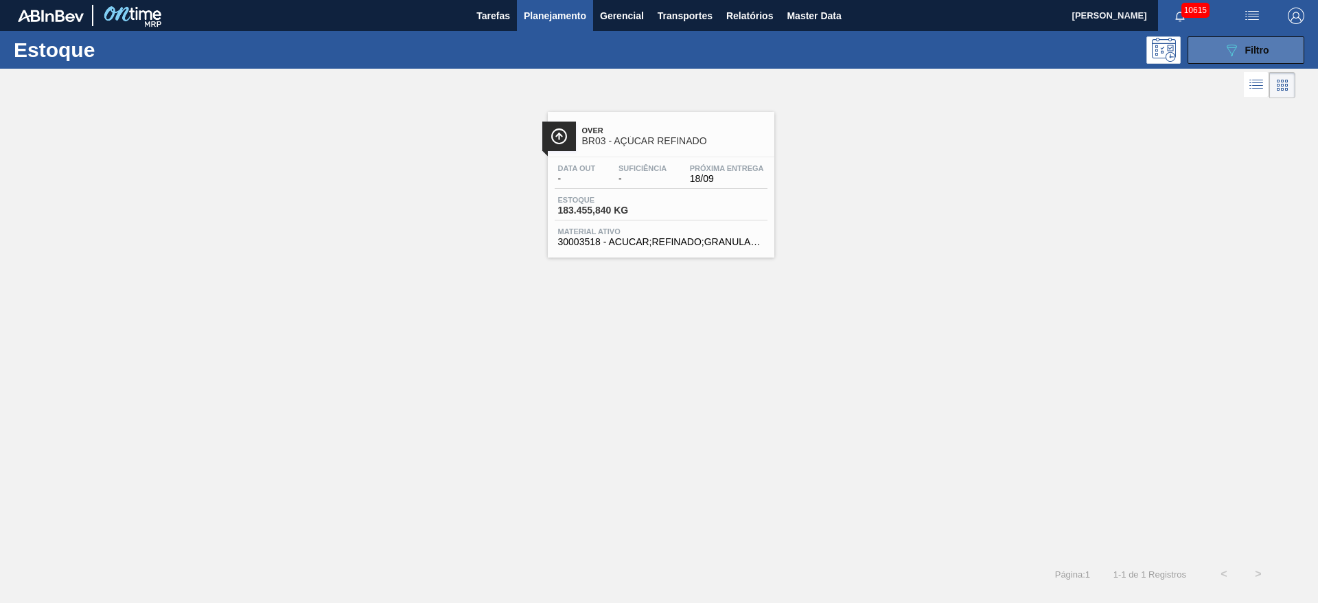
click at [878, 50] on button "089F7B8B-B2A5-4AFE-B5C0-19BA573D28AC Filtro" at bounding box center [1245, 49] width 117 height 27
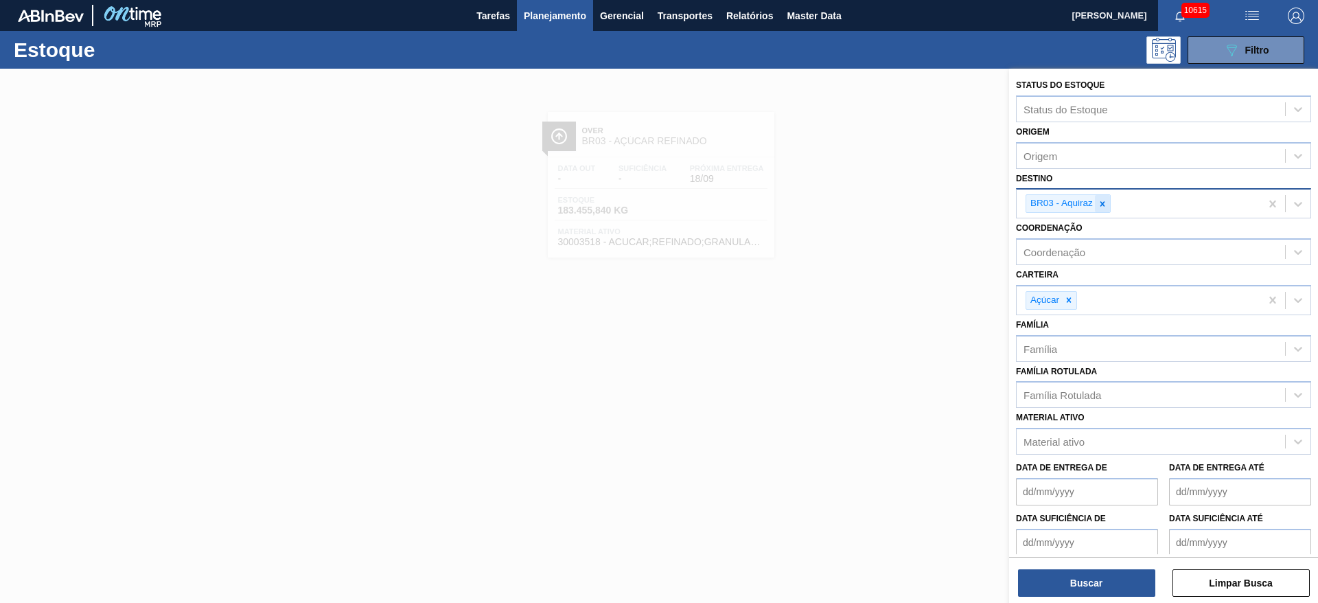
click at [878, 207] on icon at bounding box center [1102, 204] width 10 height 10
type input "4"
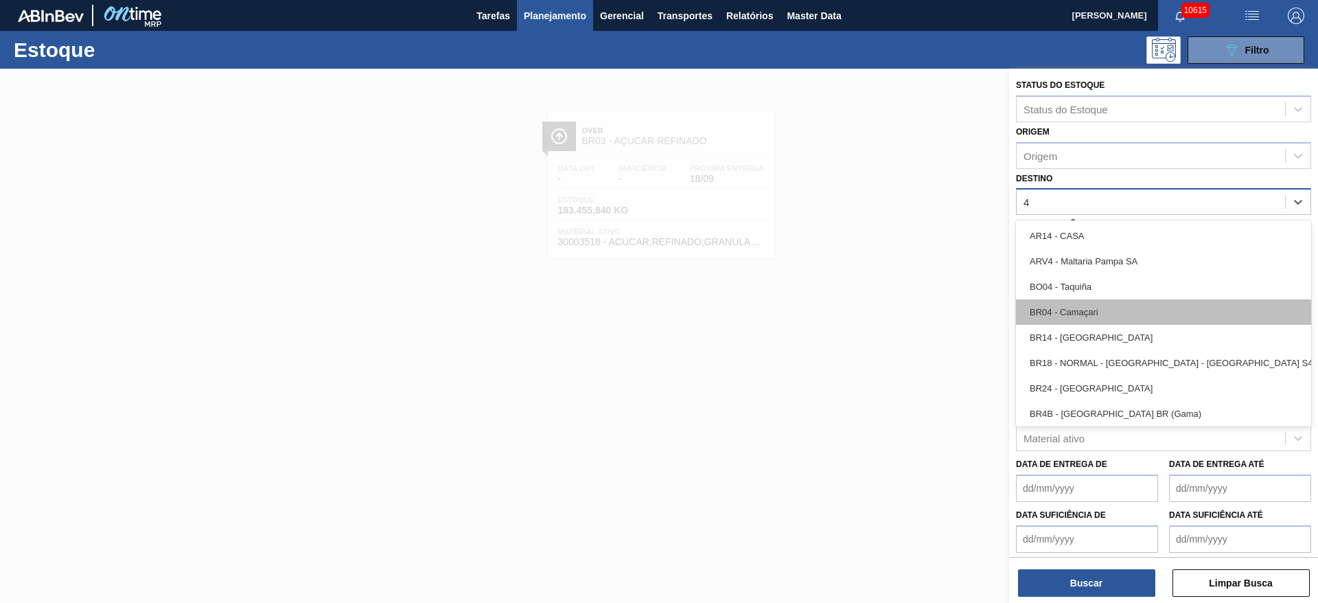
click at [878, 309] on div "BR04 - Camaçari" at bounding box center [1163, 311] width 295 height 25
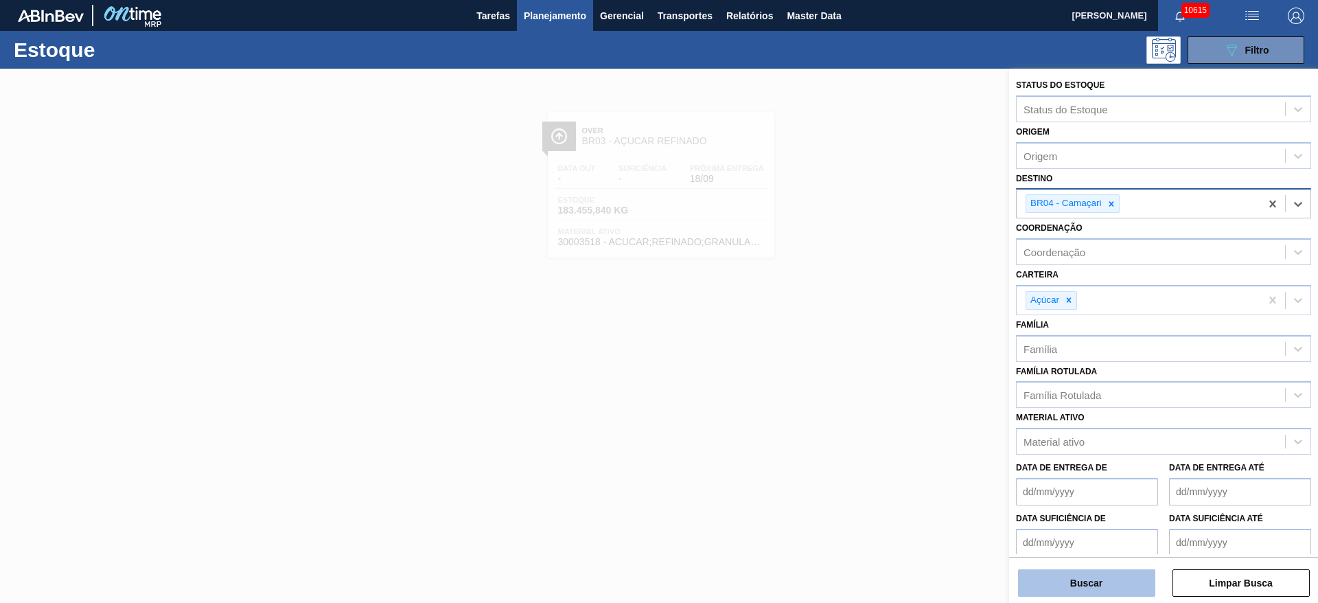
click at [878, 401] on button "Buscar" at bounding box center [1086, 582] width 137 height 27
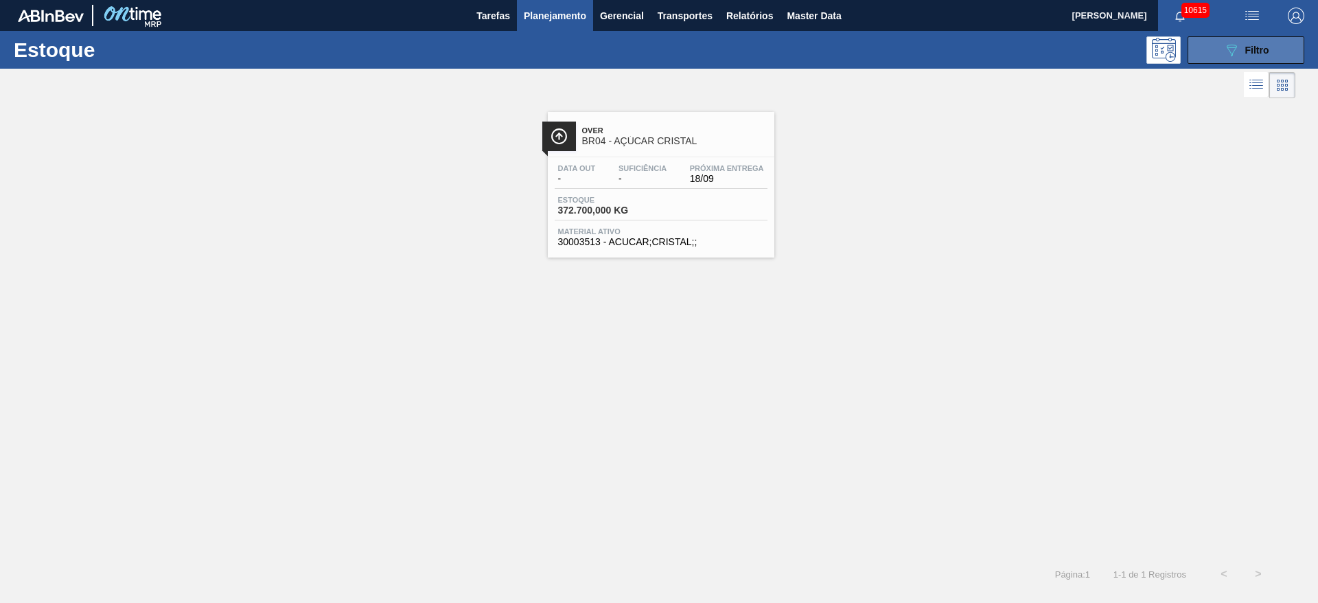
click at [878, 54] on button "089F7B8B-B2A5-4AFE-B5C0-19BA573D28AC Filtro" at bounding box center [1245, 49] width 117 height 27
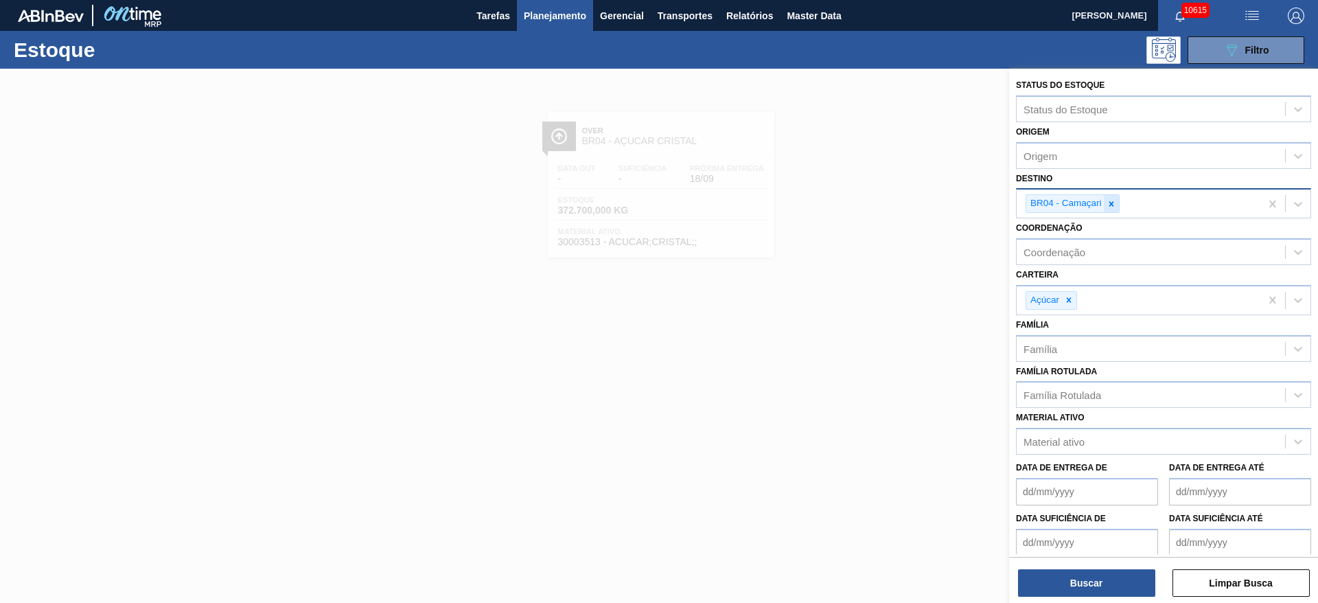
click at [878, 205] on icon at bounding box center [1111, 204] width 10 height 10
click at [878, 205] on div "Destino" at bounding box center [1150, 202] width 268 height 20
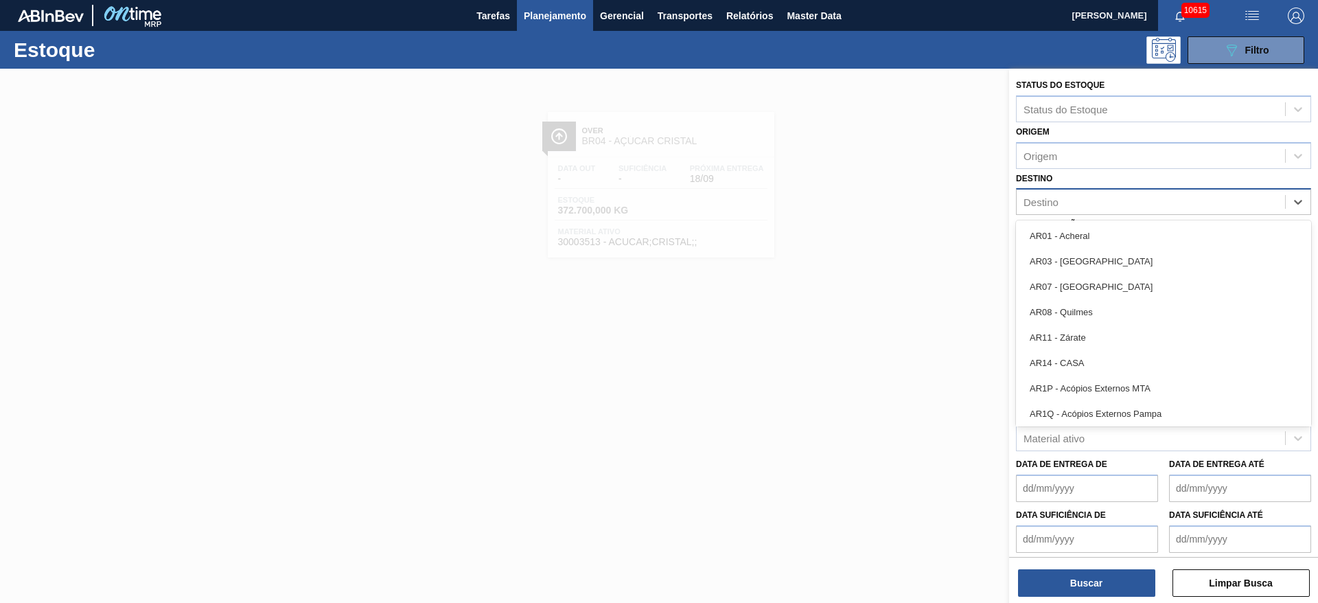
click at [878, 264] on div at bounding box center [659, 370] width 1318 height 603
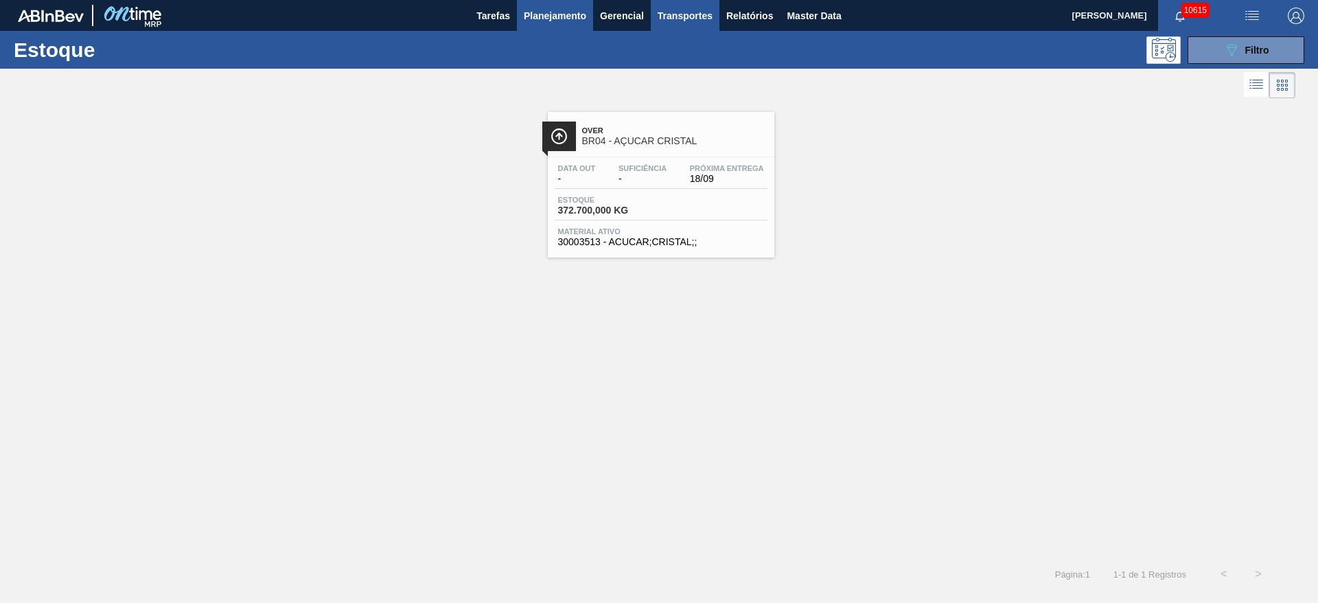
click at [702, 22] on span "Transportes" at bounding box center [684, 16] width 55 height 16
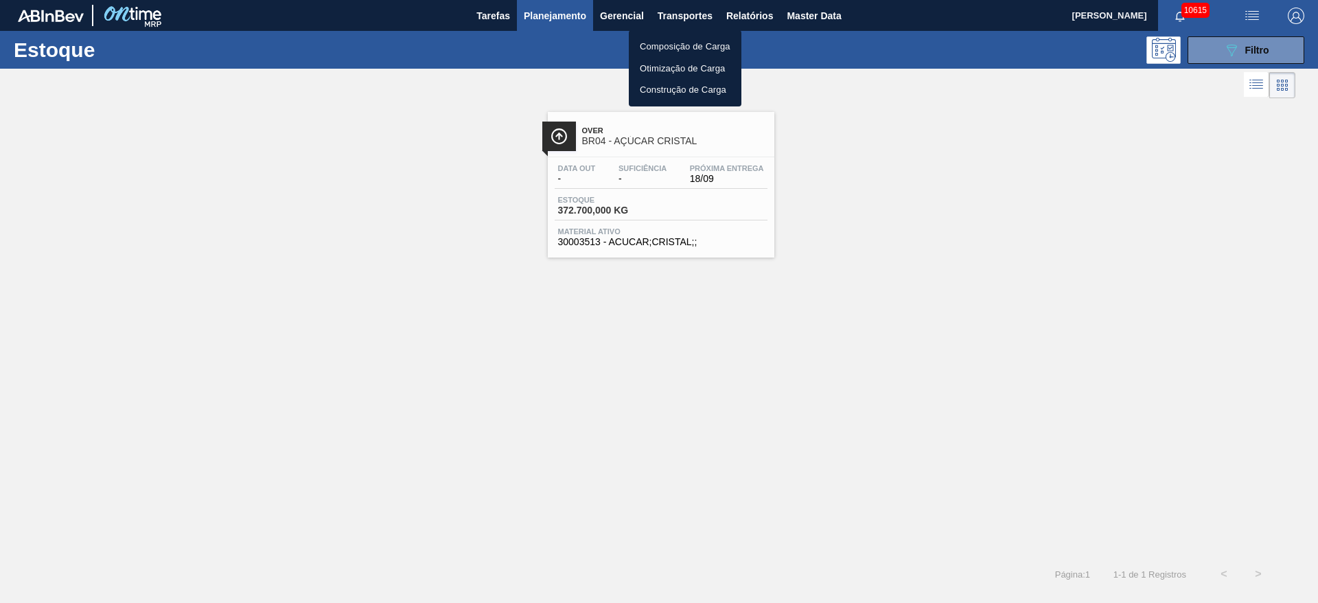
click at [673, 65] on li "Otimização de Carga" at bounding box center [685, 69] width 113 height 22
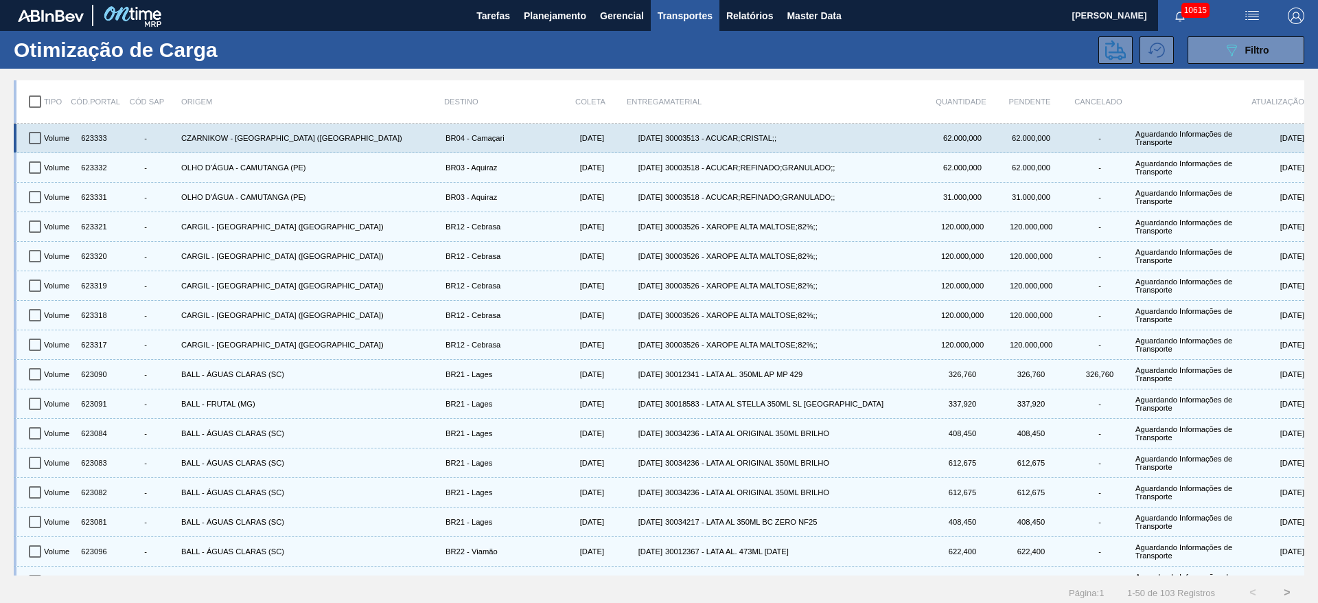
drag, startPoint x: 35, startPoint y: 126, endPoint x: 32, endPoint y: 133, distance: 7.7
click at [35, 126] on input "checkbox" at bounding box center [35, 138] width 29 height 29
checkbox input "true"
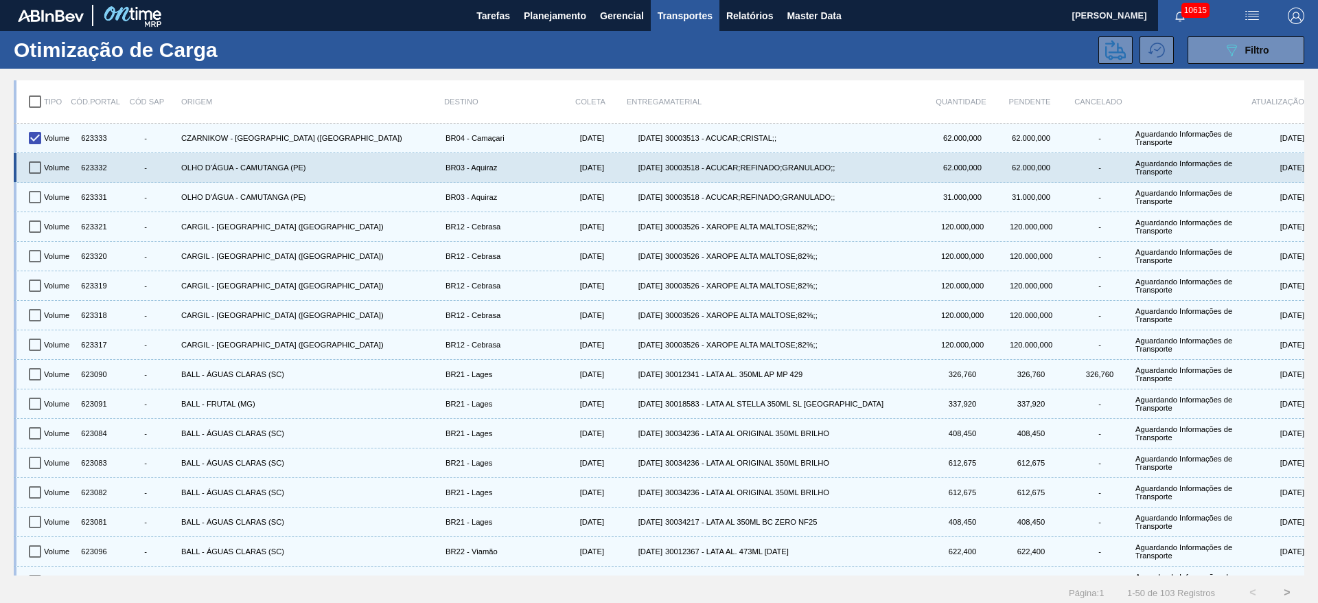
click at [32, 153] on input "checkbox" at bounding box center [35, 167] width 29 height 29
click at [36, 180] on input "checkbox" at bounding box center [35, 167] width 29 height 29
checkbox input "false"
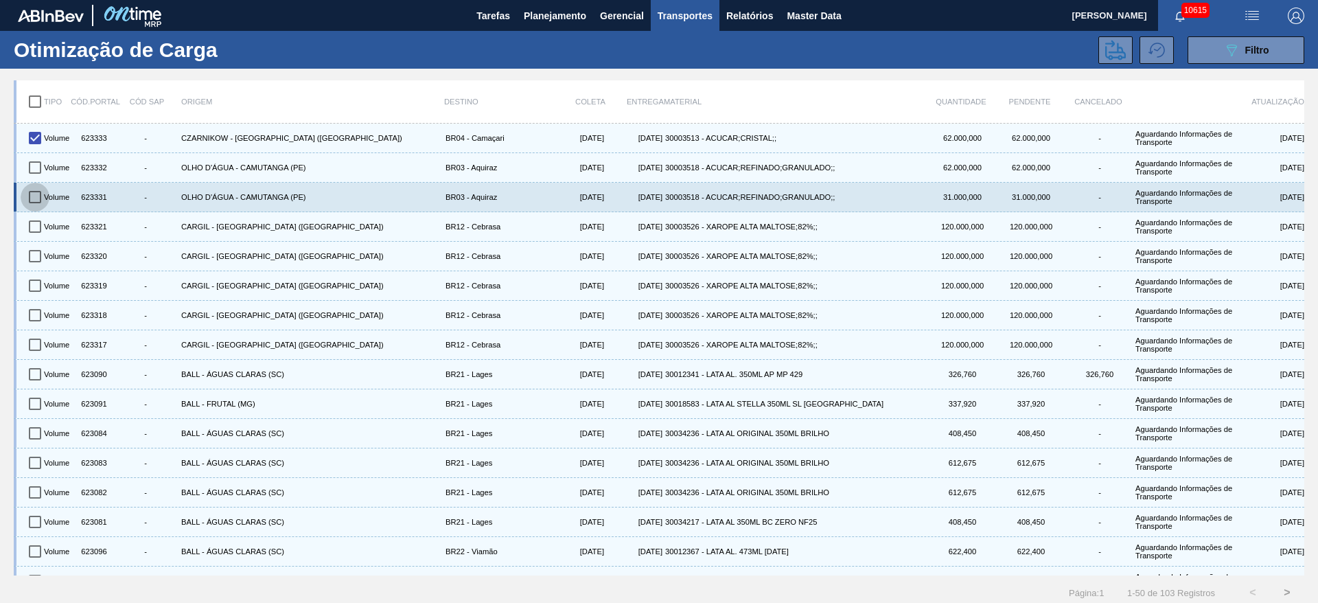
click at [38, 196] on input "checkbox" at bounding box center [35, 197] width 29 height 29
checkbox input "true"
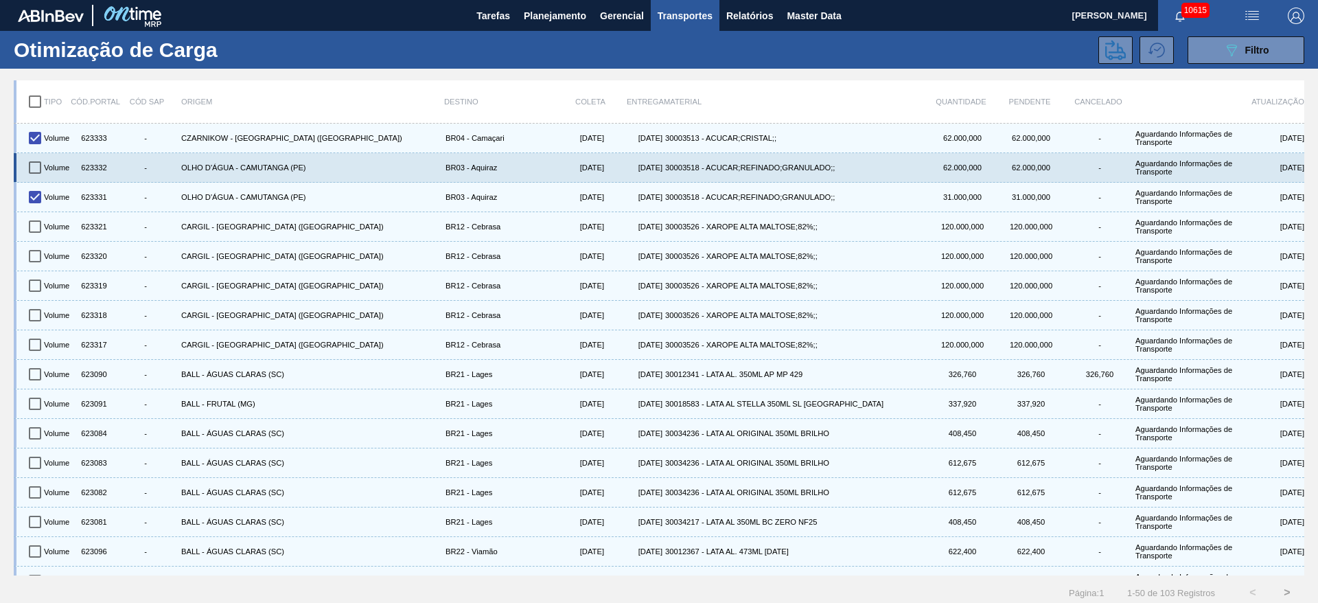
click at [32, 159] on input "checkbox" at bounding box center [35, 167] width 29 height 29
checkbox input "true"
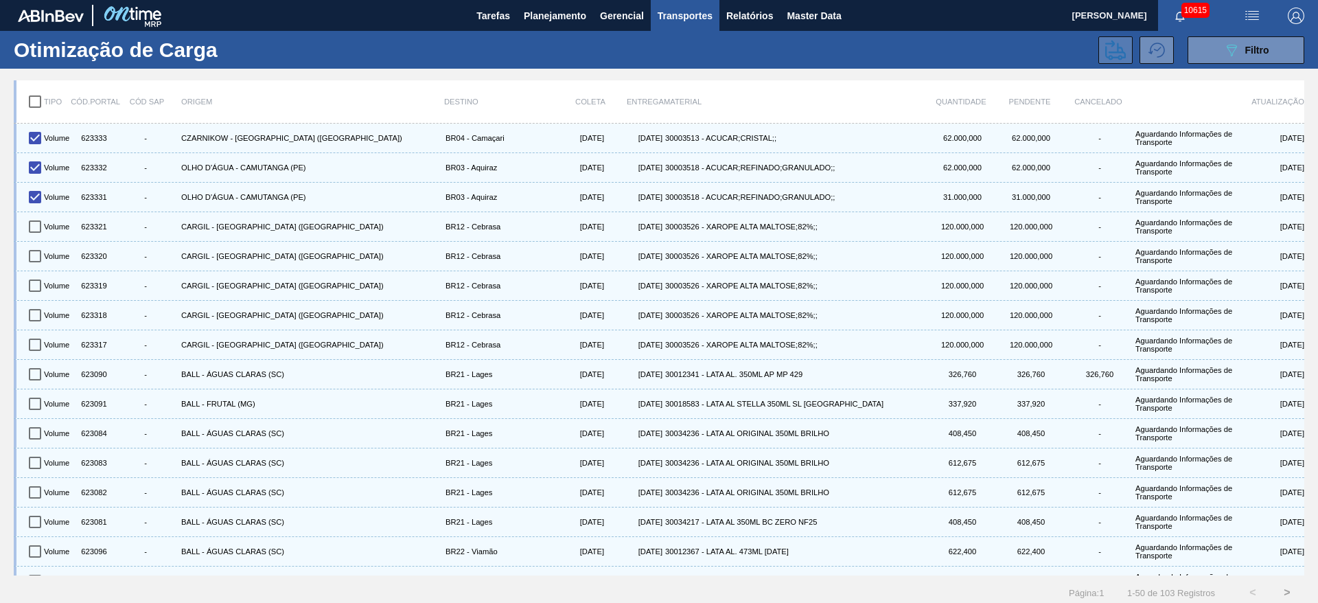
click at [878, 42] on button at bounding box center [1115, 49] width 34 height 27
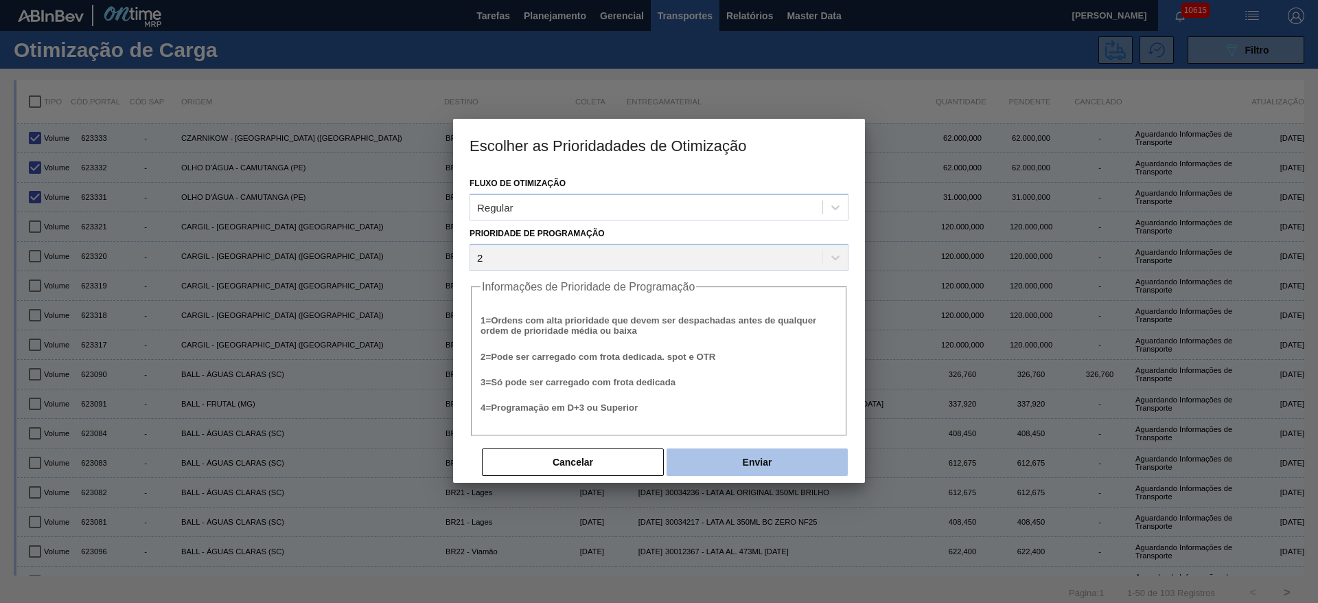
click at [791, 401] on button "Enviar" at bounding box center [756, 461] width 181 height 27
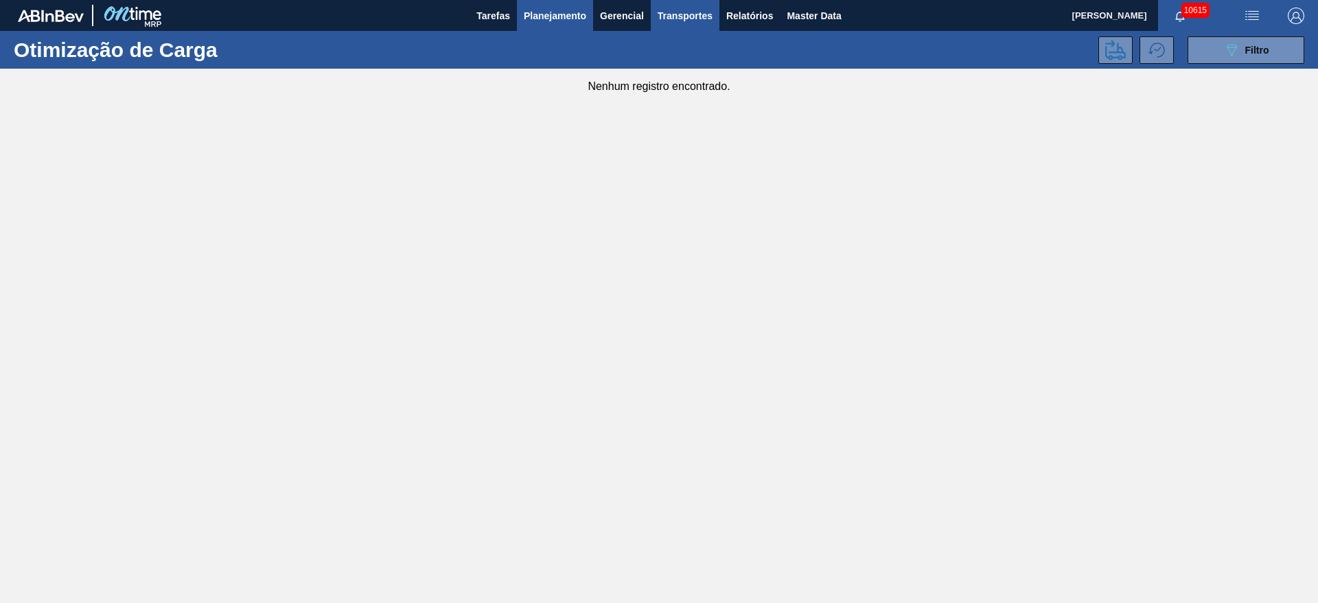
click at [543, 23] on button "Planejamento" at bounding box center [555, 15] width 76 height 31
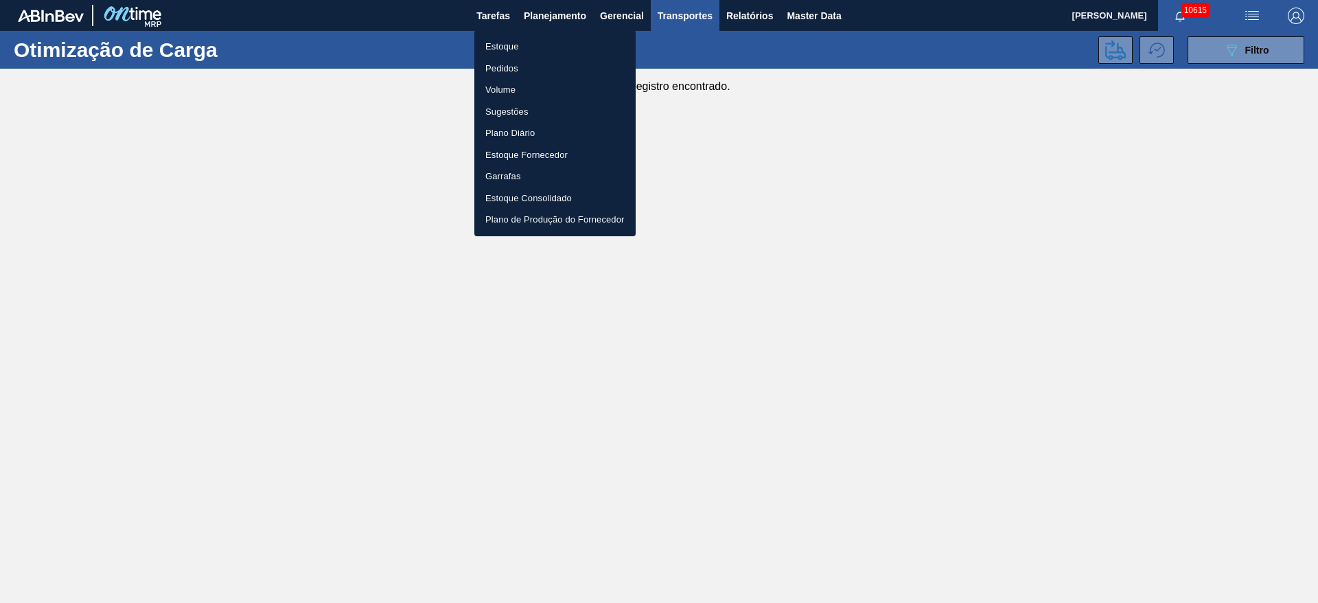
click at [539, 52] on li "Estoque" at bounding box center [554, 47] width 161 height 22
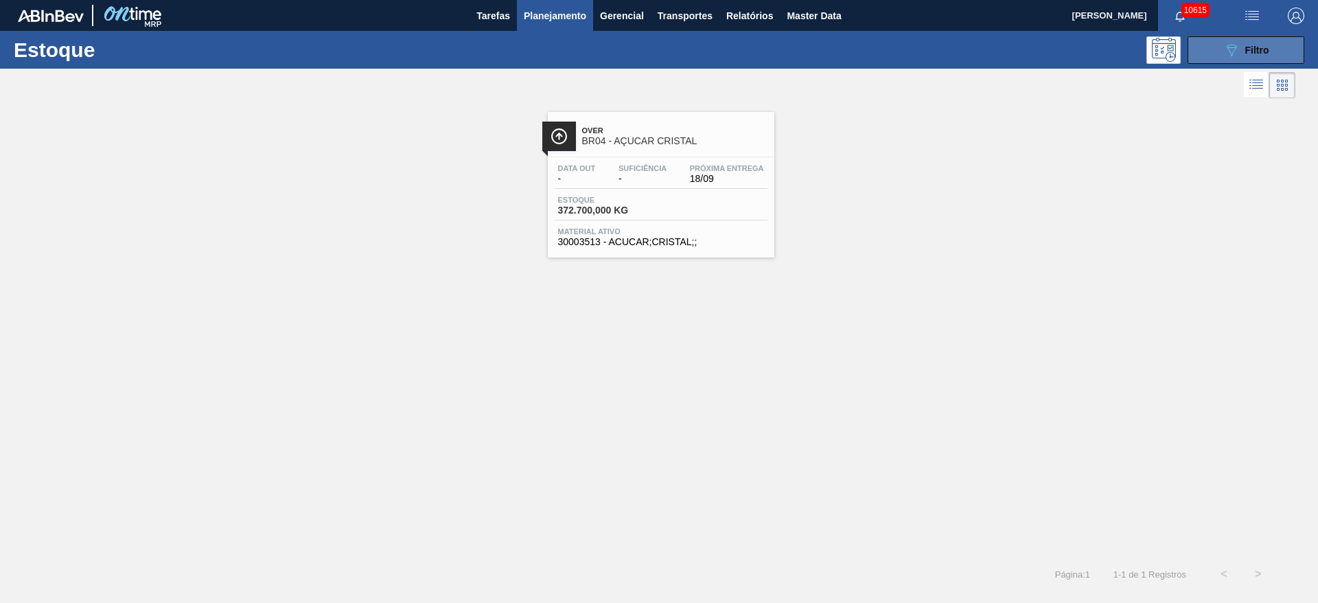
click at [878, 56] on button "089F7B8B-B2A5-4AFE-B5C0-19BA573D28AC Filtro" at bounding box center [1245, 49] width 117 height 27
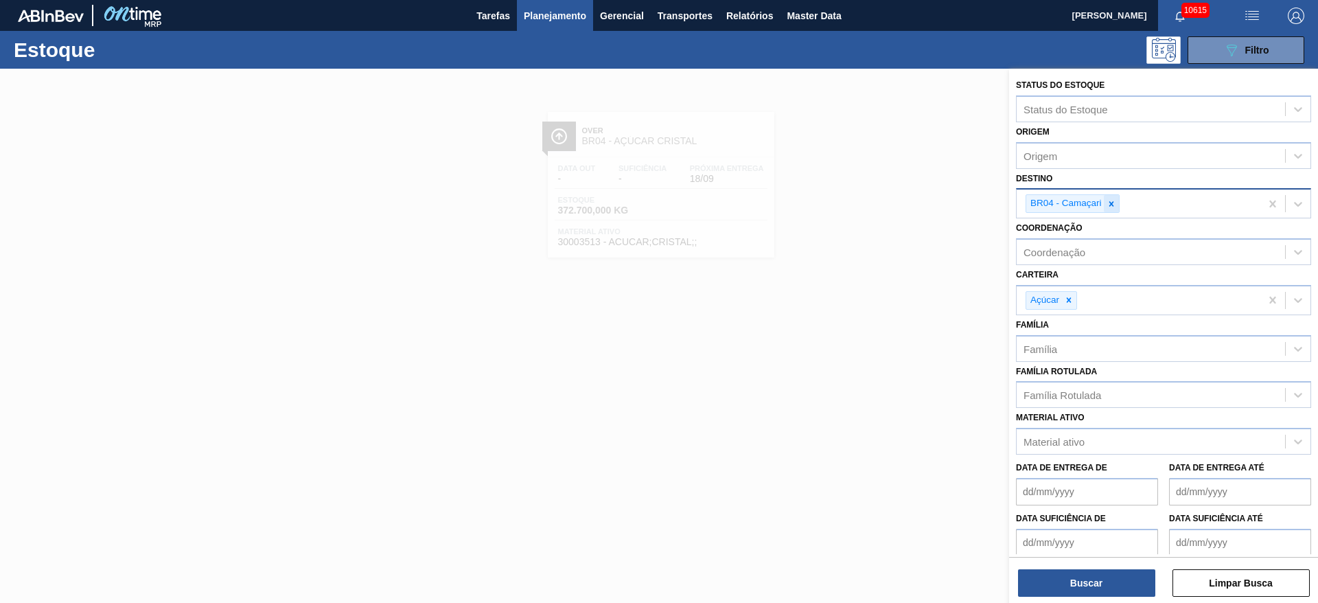
click at [878, 205] on icon at bounding box center [1110, 203] width 5 height 5
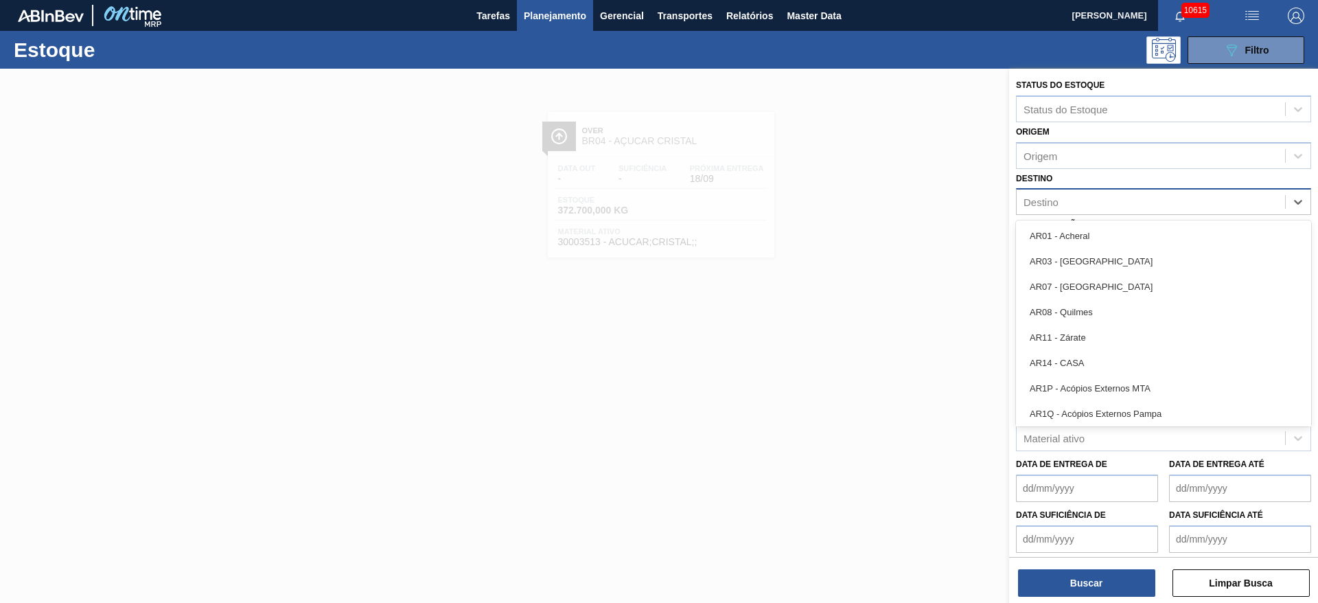
click at [878, 205] on div "Destino" at bounding box center [1150, 202] width 268 height 20
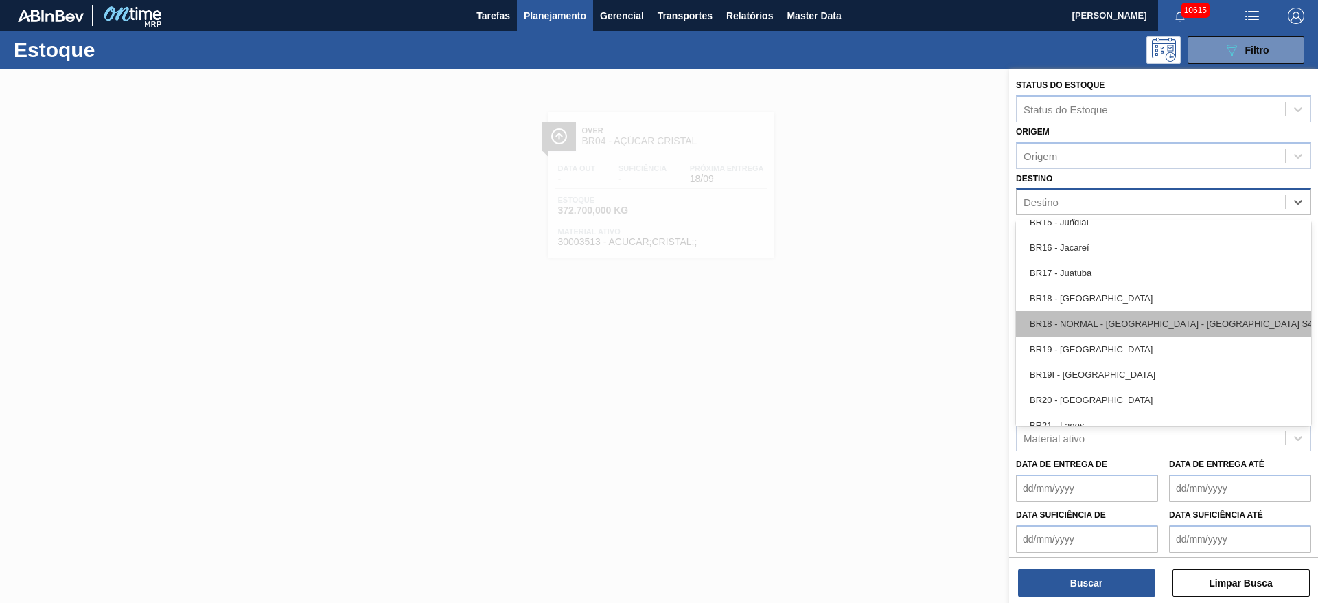
scroll to position [1132, 0]
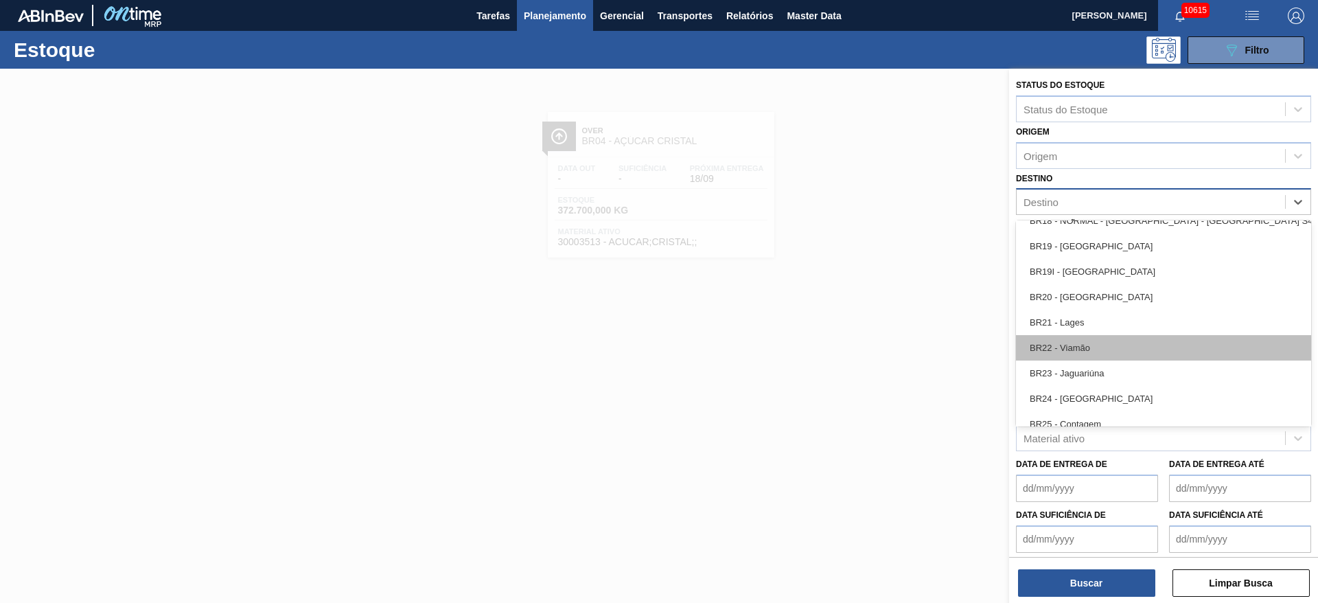
click at [878, 342] on div "BR22 - Viamão" at bounding box center [1163, 347] width 295 height 25
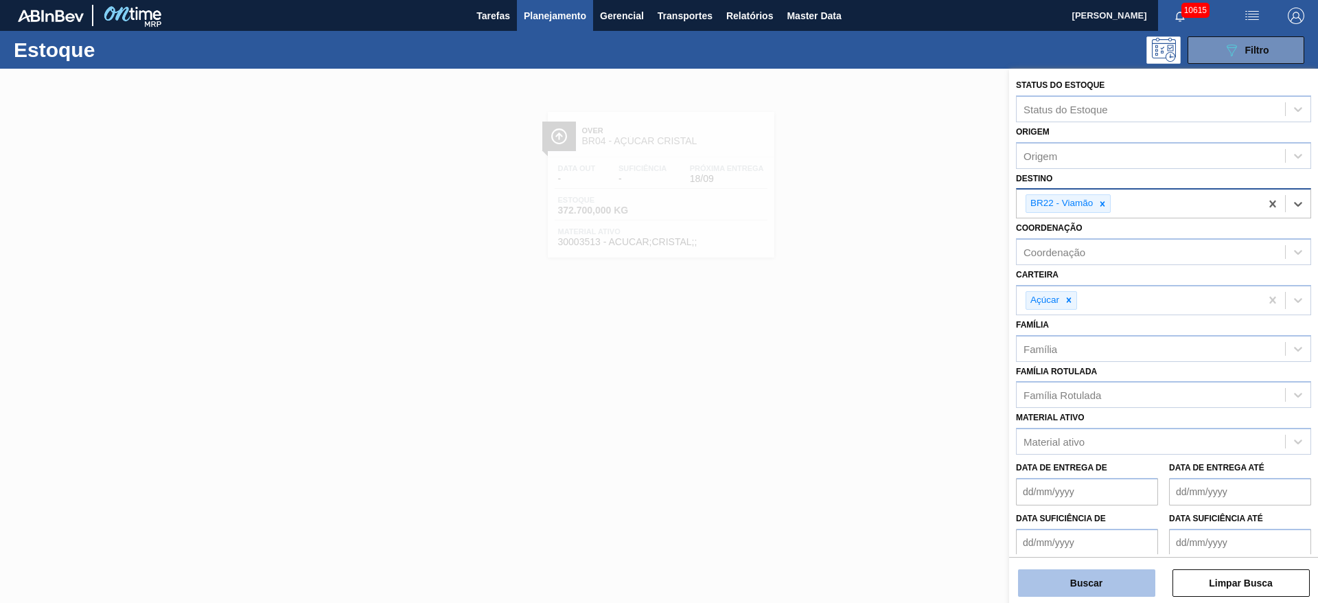
click at [878, 401] on button "Buscar" at bounding box center [1086, 582] width 137 height 27
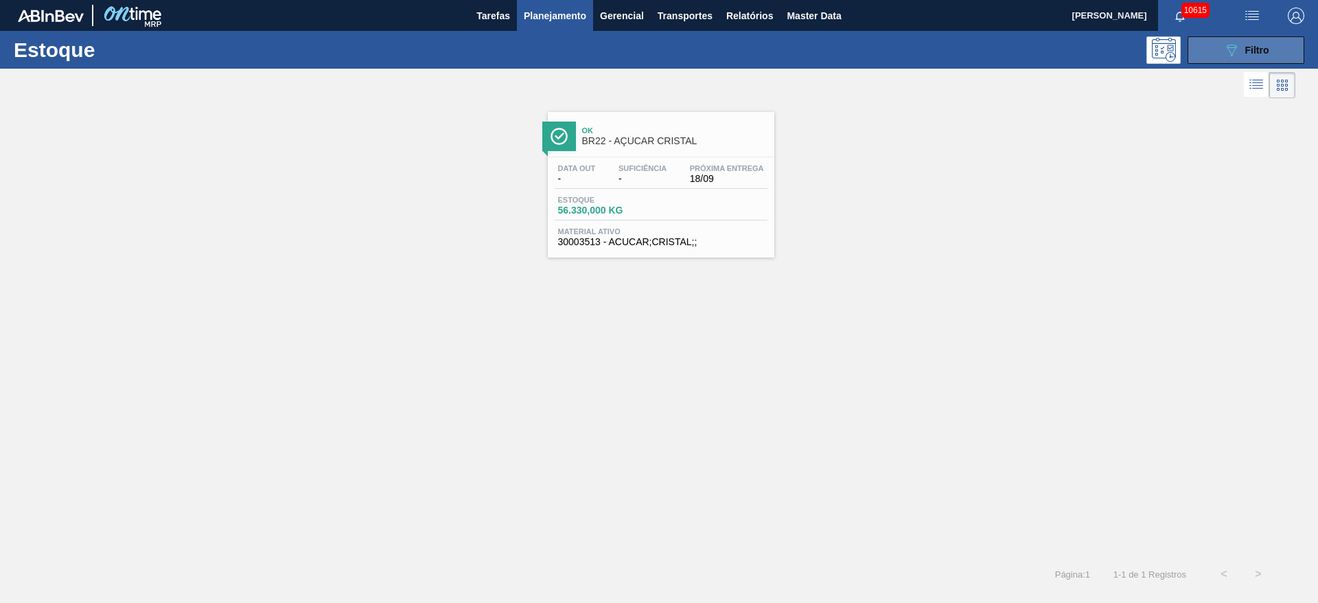
click at [878, 59] on button "089F7B8B-B2A5-4AFE-B5C0-19BA573D28AC Filtro" at bounding box center [1245, 49] width 117 height 27
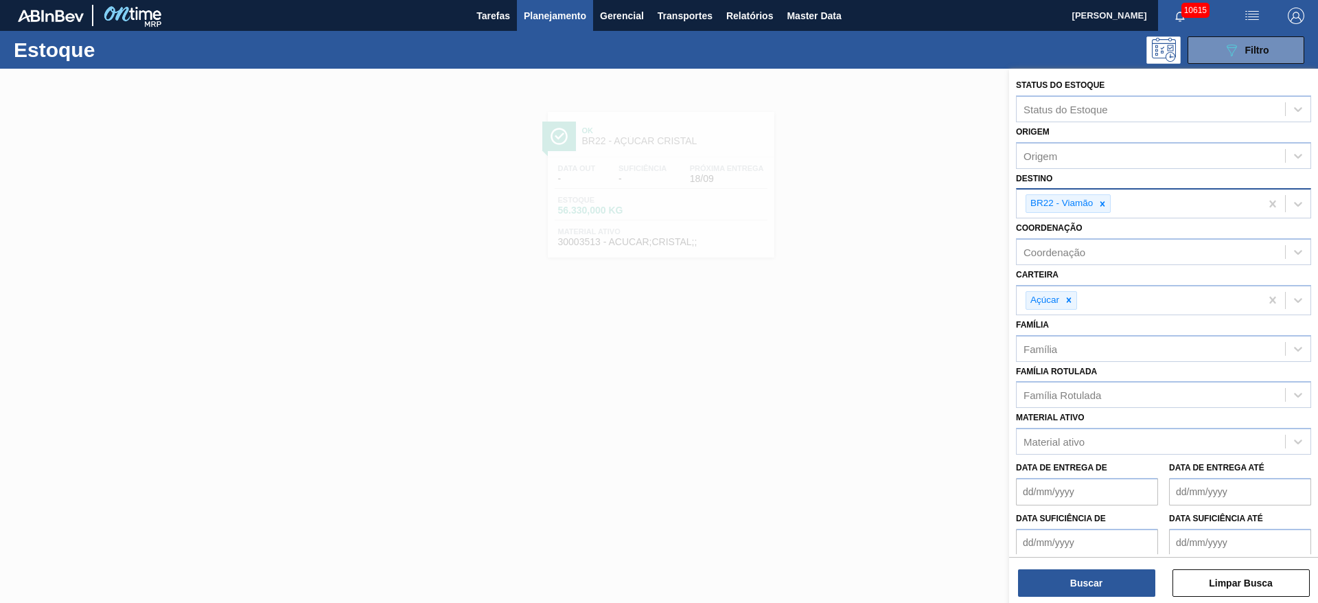
click at [878, 210] on div "BR22 - Viamão" at bounding box center [1060, 203] width 69 height 17
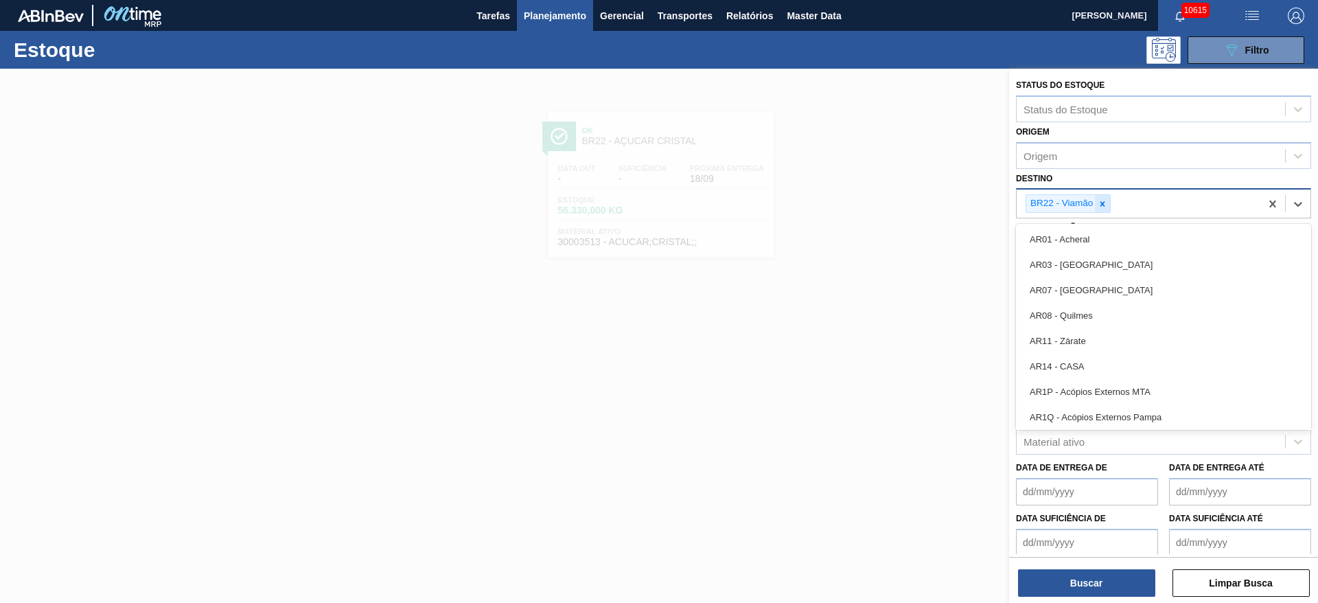
click at [878, 210] on div at bounding box center [1102, 203] width 15 height 17
type input "13"
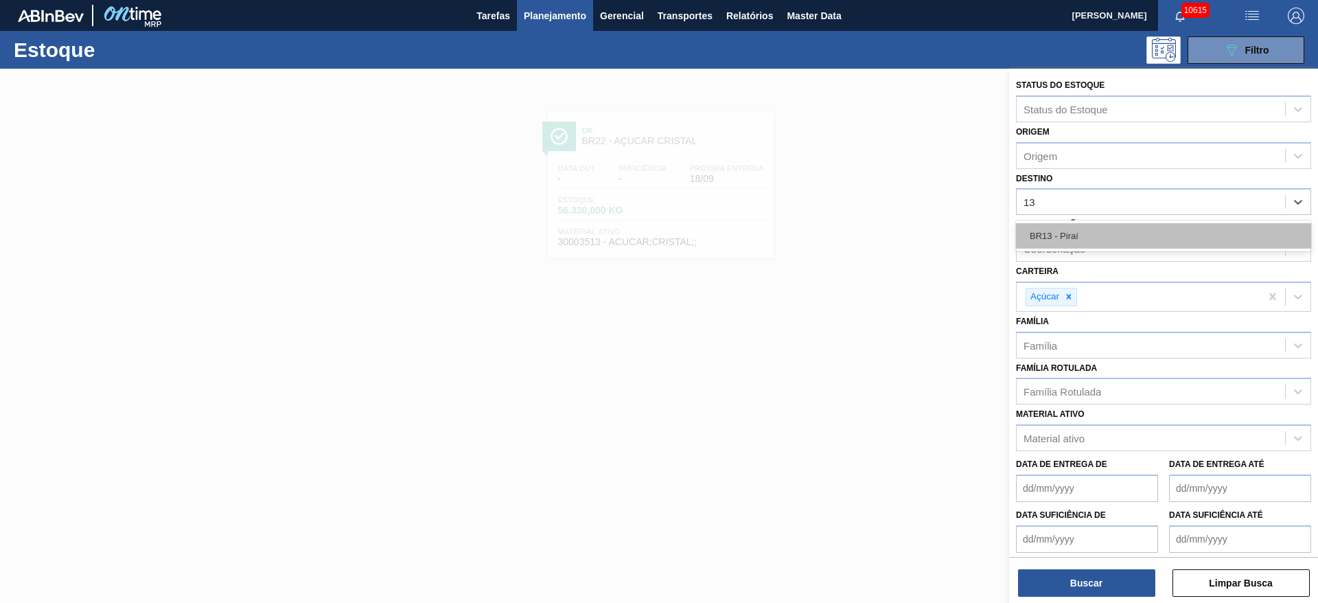
click at [878, 234] on div "BR13 - Piraí" at bounding box center [1163, 235] width 295 height 25
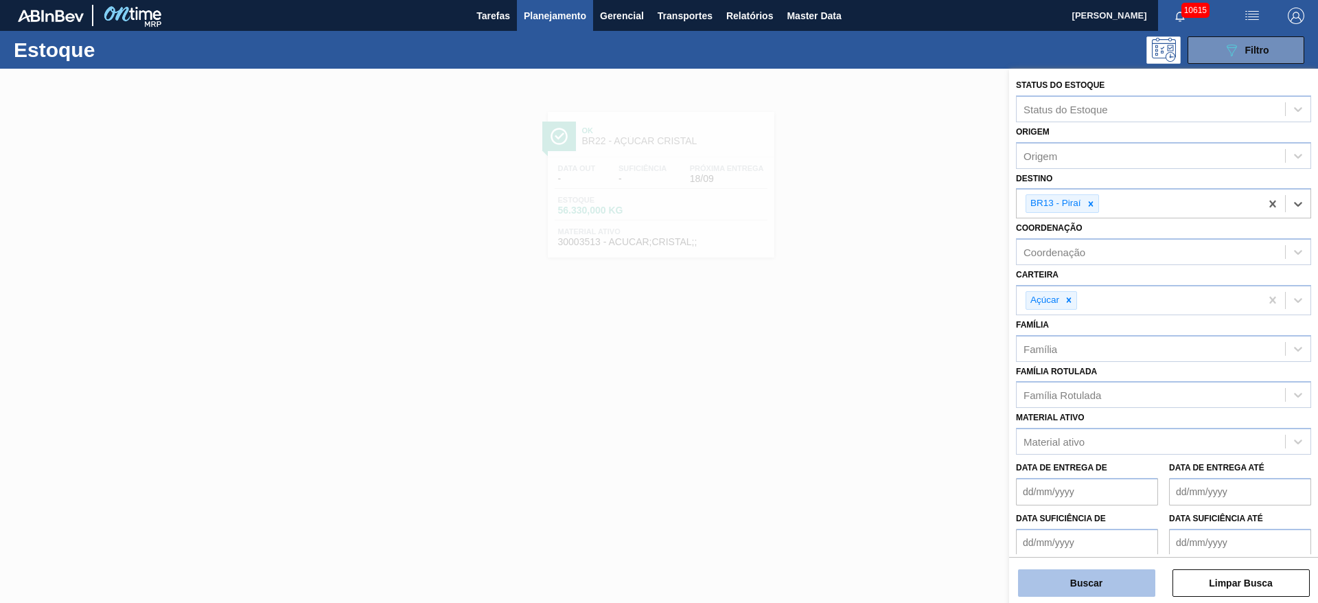
click at [878, 401] on button "Buscar" at bounding box center [1086, 582] width 137 height 27
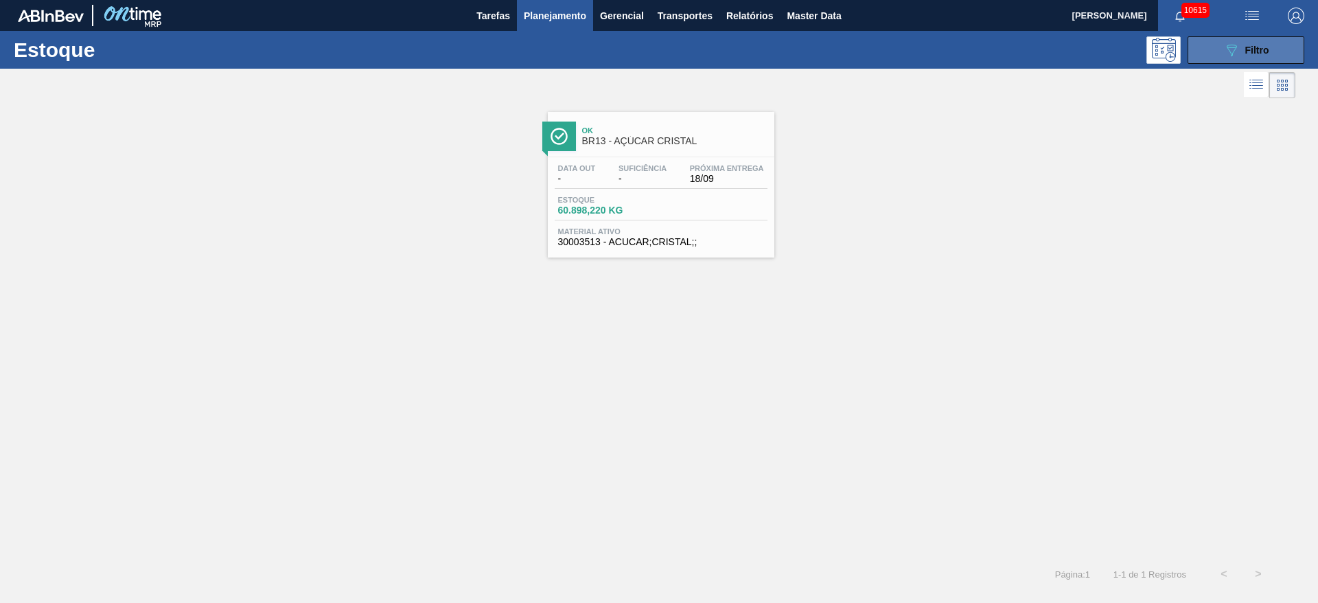
click at [878, 54] on div "089F7B8B-B2A5-4AFE-B5C0-19BA573D28AC Filtro" at bounding box center [1246, 50] width 46 height 16
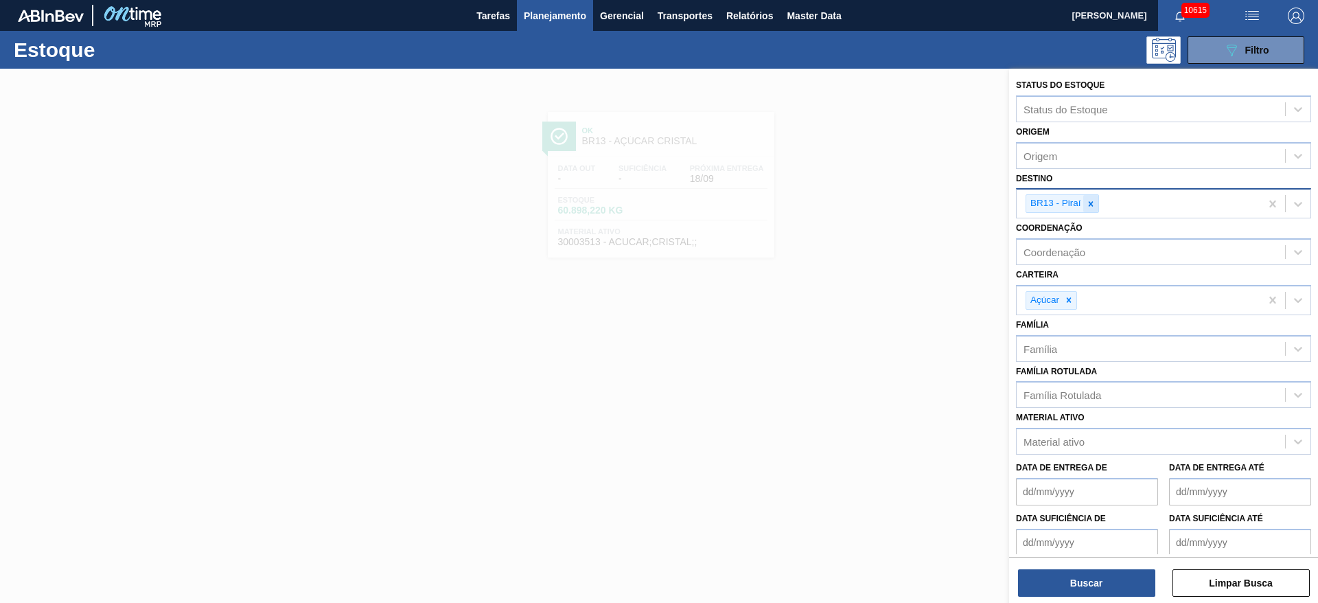
click at [878, 205] on icon at bounding box center [1090, 203] width 5 height 5
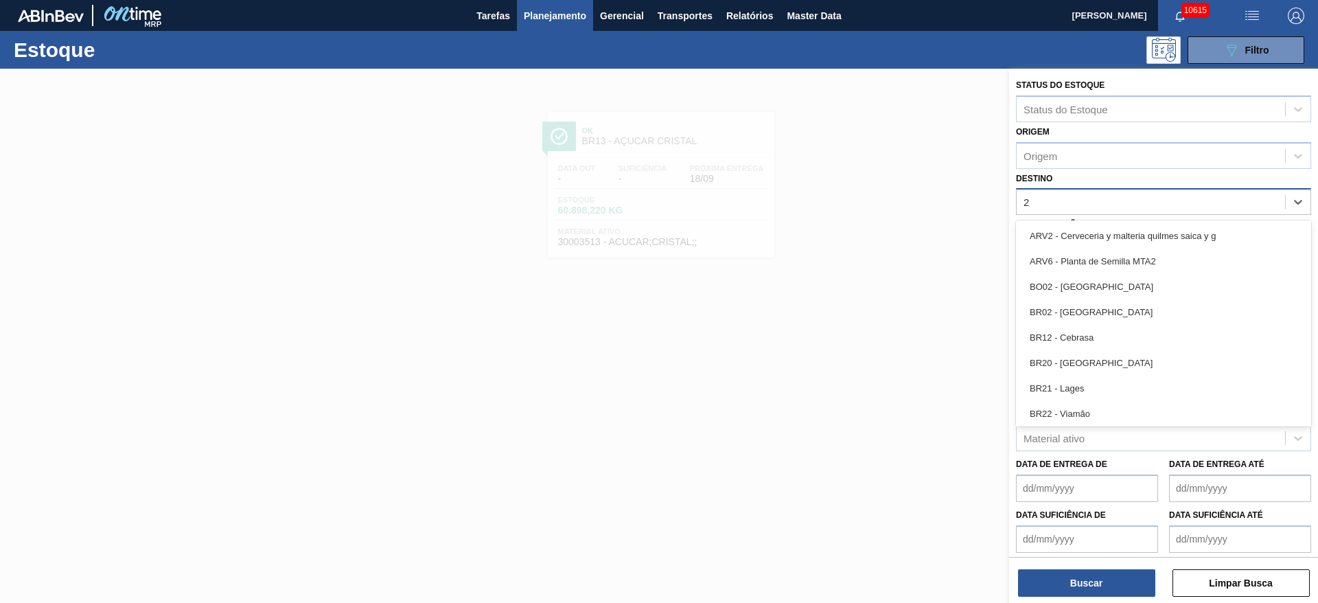
type input "22"
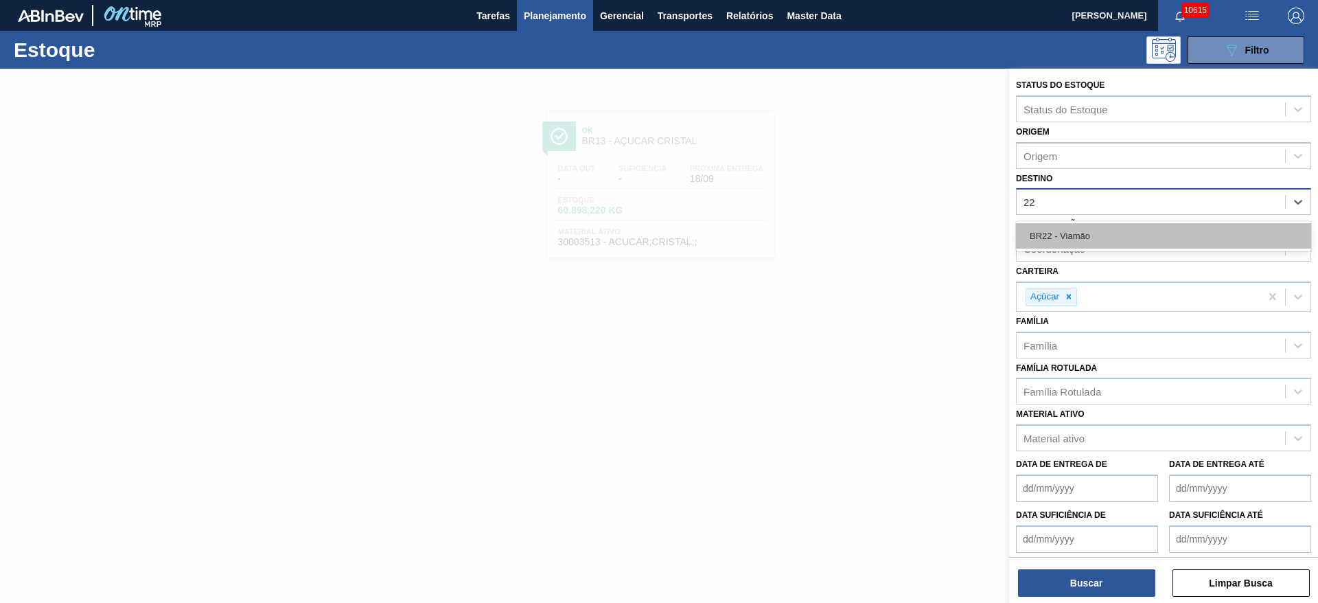
click at [878, 239] on div "BR22 - Viamão" at bounding box center [1163, 235] width 295 height 25
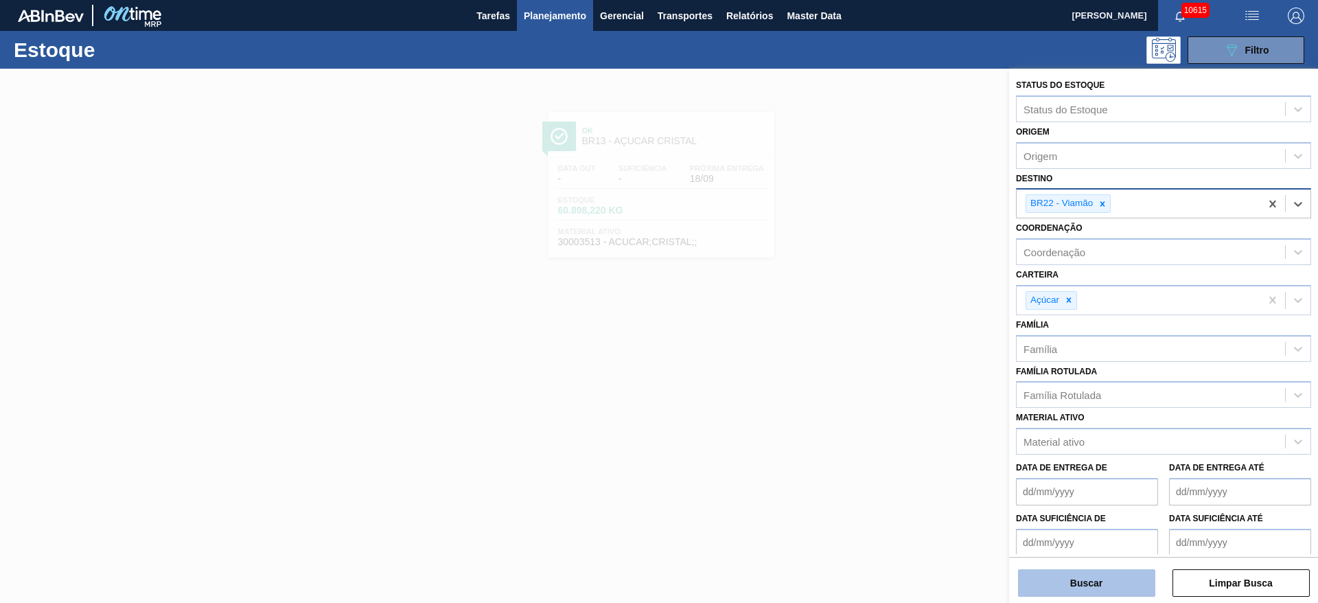
click at [878, 401] on button "Buscar" at bounding box center [1086, 582] width 137 height 27
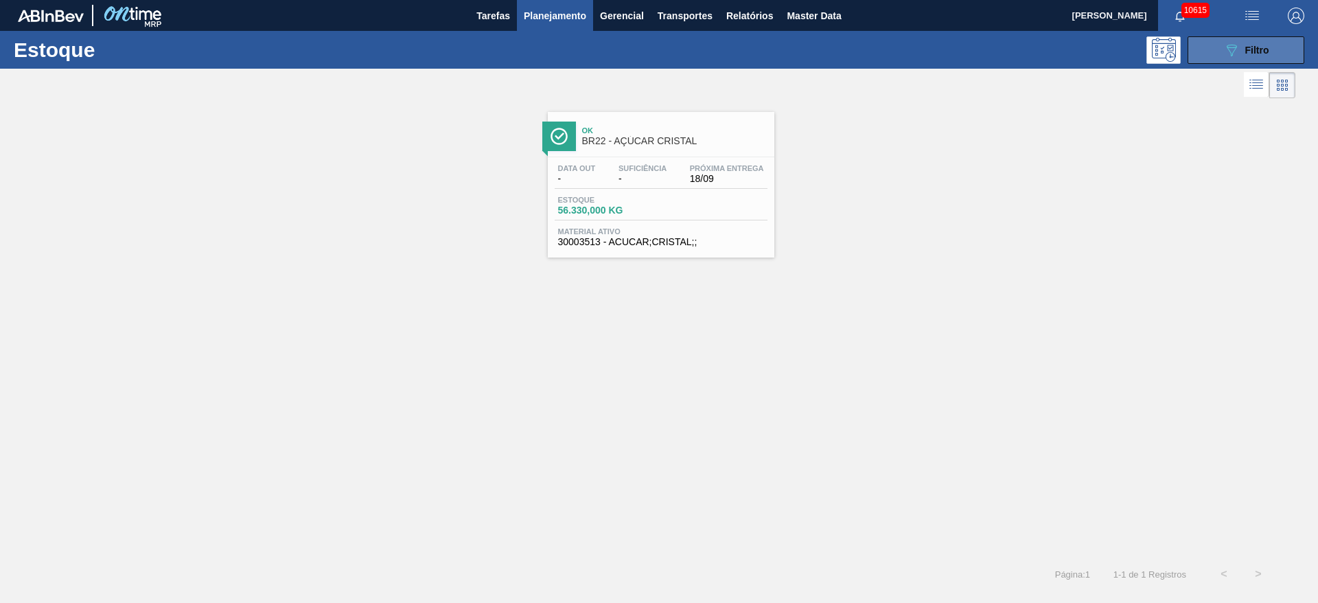
click at [878, 48] on button "089F7B8B-B2A5-4AFE-B5C0-19BA573D28AC Filtro" at bounding box center [1245, 49] width 117 height 27
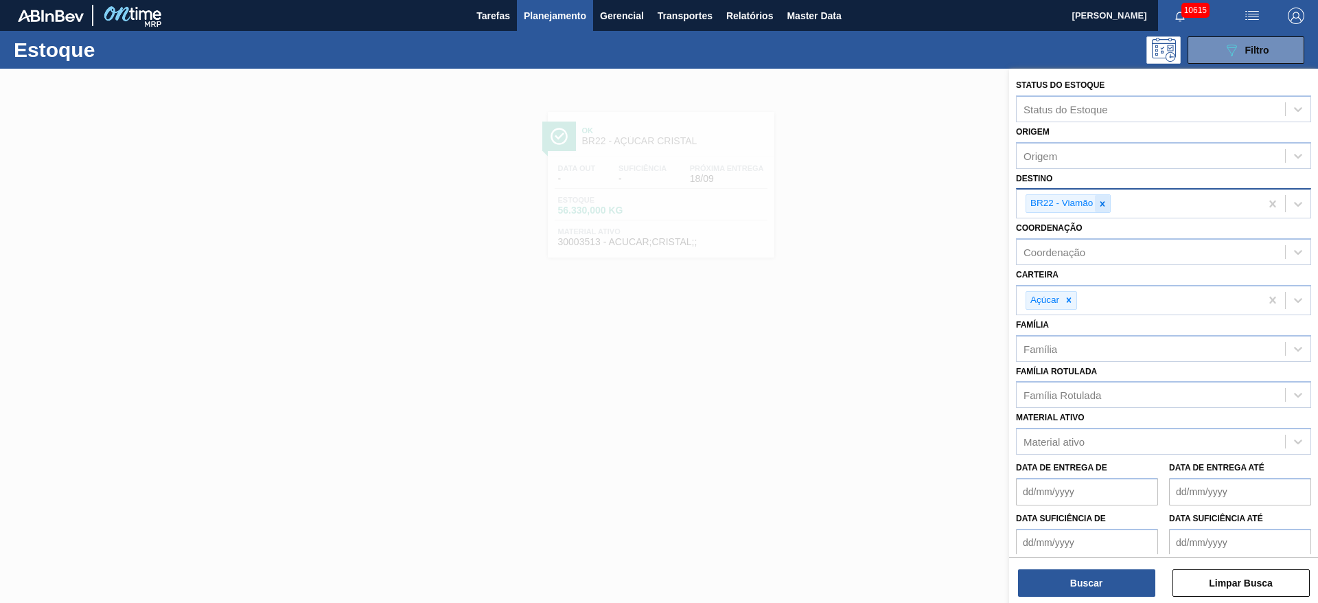
click at [878, 202] on icon at bounding box center [1102, 204] width 10 height 10
type input "3"
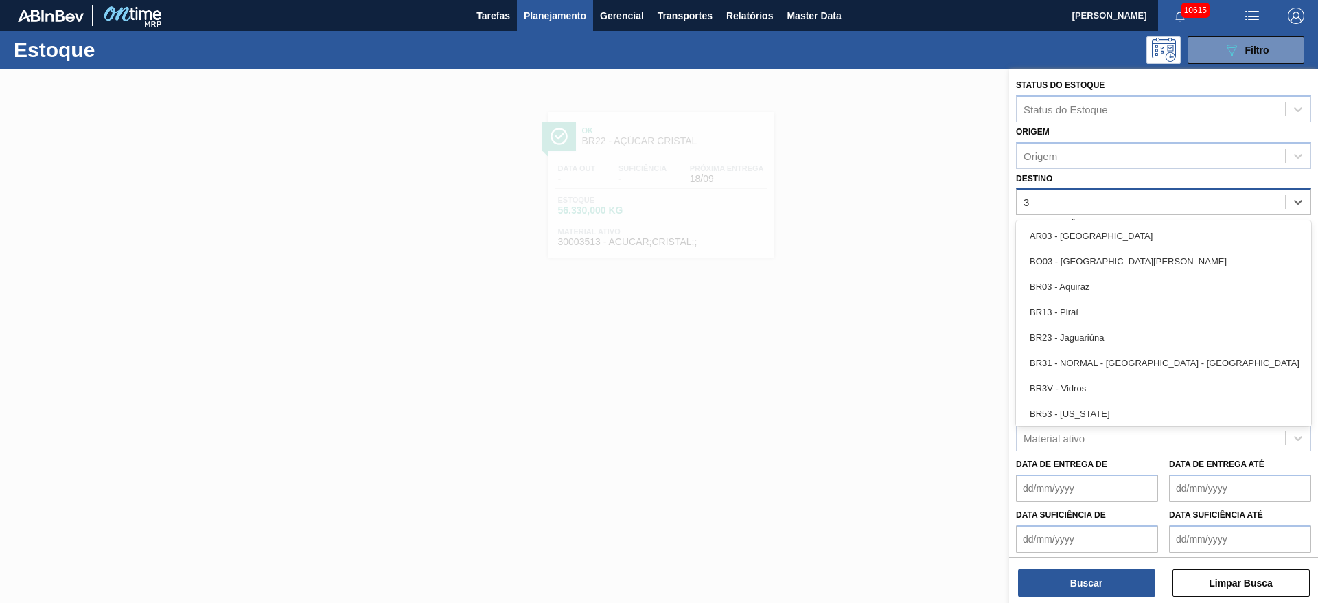
drag, startPoint x: 1099, startPoint y: 280, endPoint x: 1095, endPoint y: 301, distance: 21.7
click at [878, 281] on div "BR03 - Aquiraz" at bounding box center [1163, 286] width 295 height 25
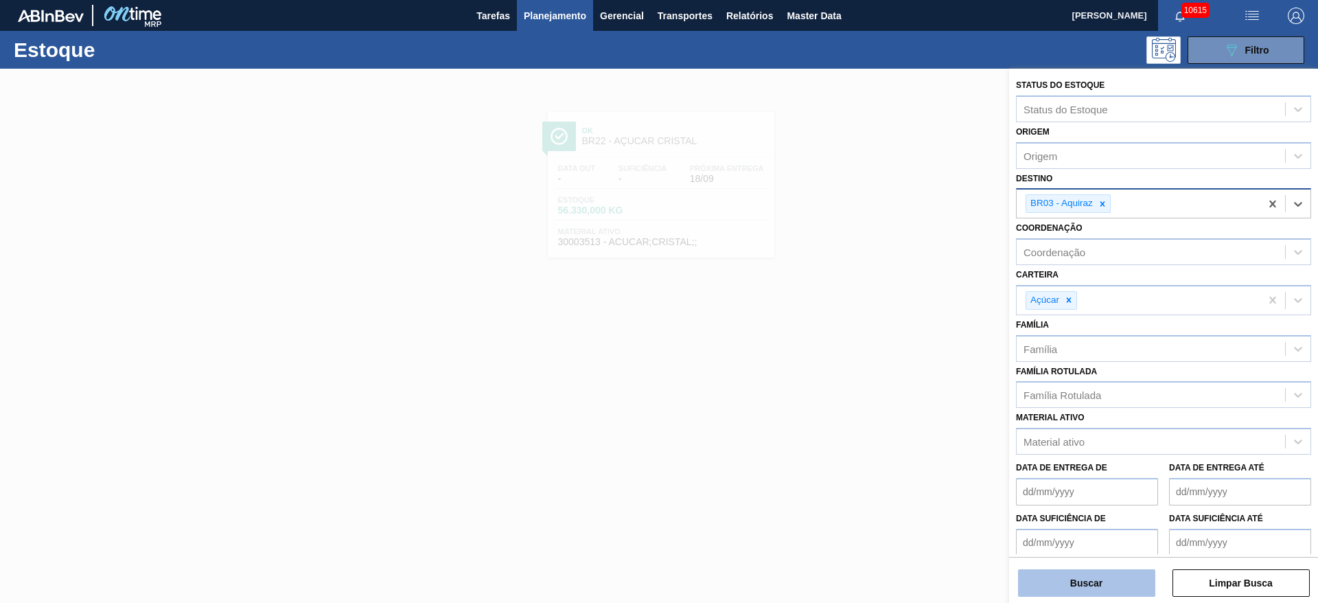
click at [878, 401] on button "Buscar" at bounding box center [1086, 582] width 137 height 27
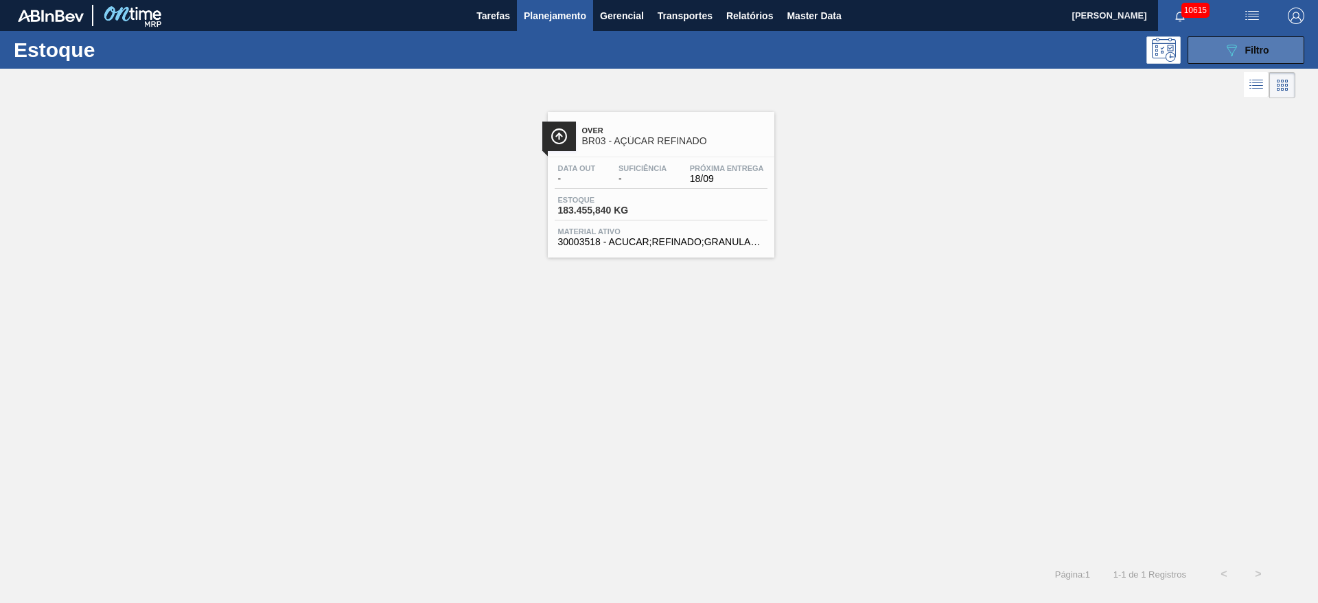
click at [878, 46] on button "089F7B8B-B2A5-4AFE-B5C0-19BA573D28AC Filtro" at bounding box center [1245, 49] width 117 height 27
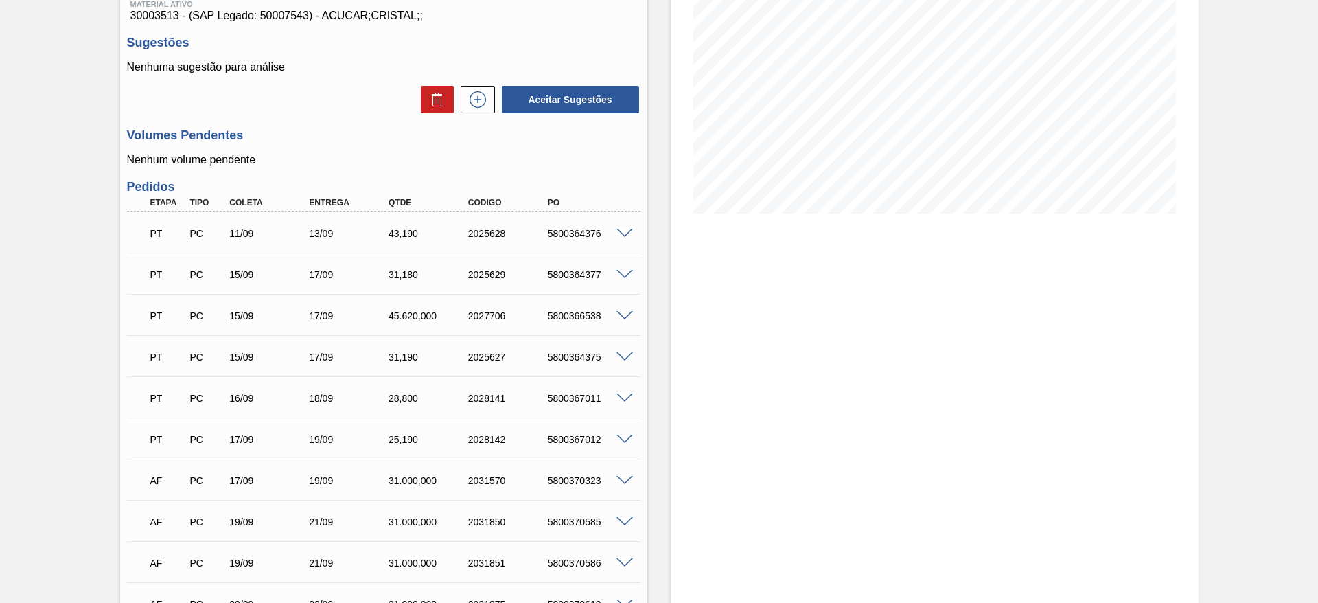
scroll to position [191, 0]
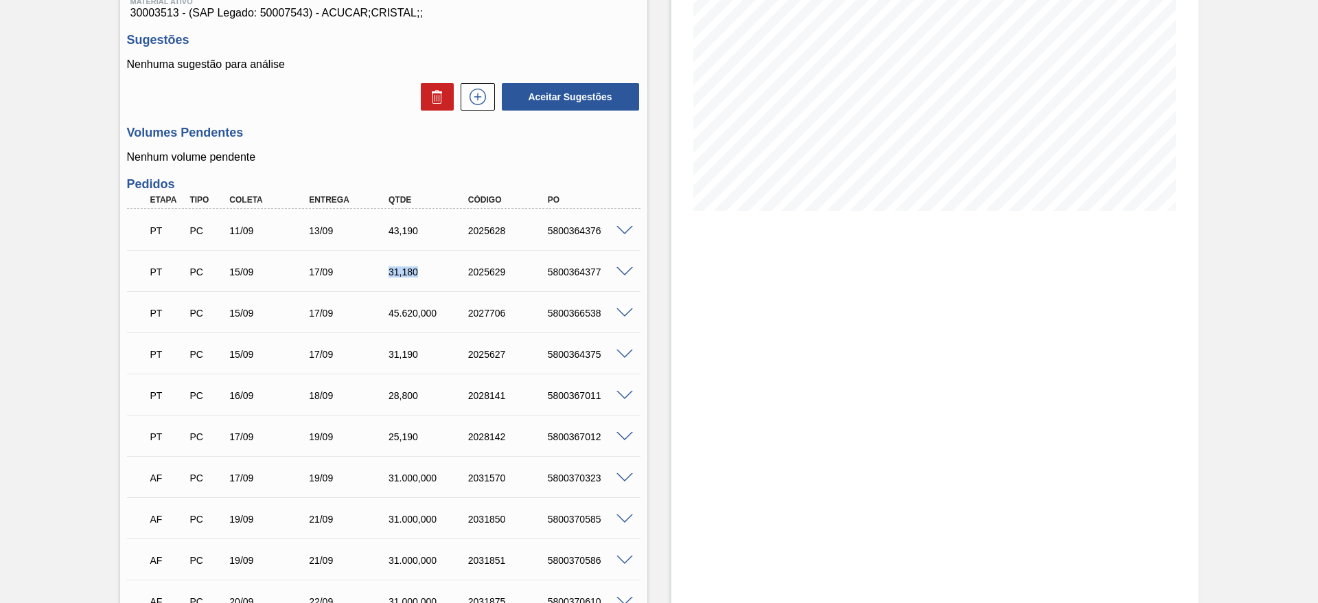
drag, startPoint x: 423, startPoint y: 279, endPoint x: 382, endPoint y: 276, distance: 40.6
click at [382, 276] on div "PT PC 15/09 17/09 31,180 2025629 5800364377" at bounding box center [379, 270] width 477 height 27
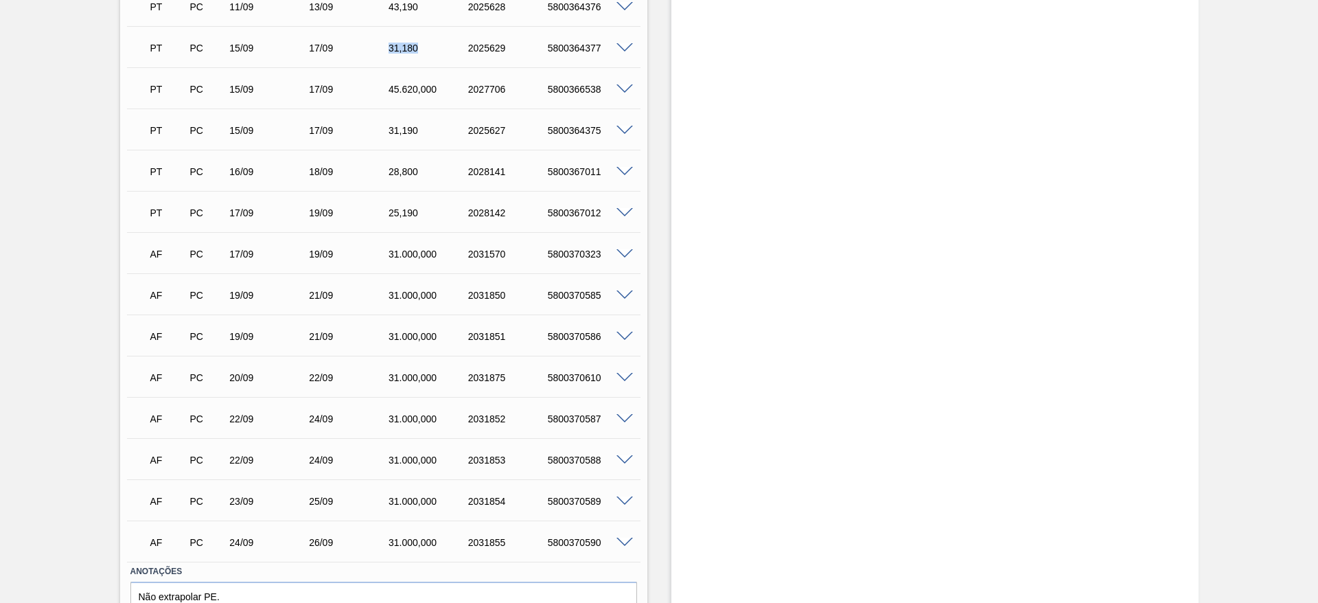
scroll to position [177, 0]
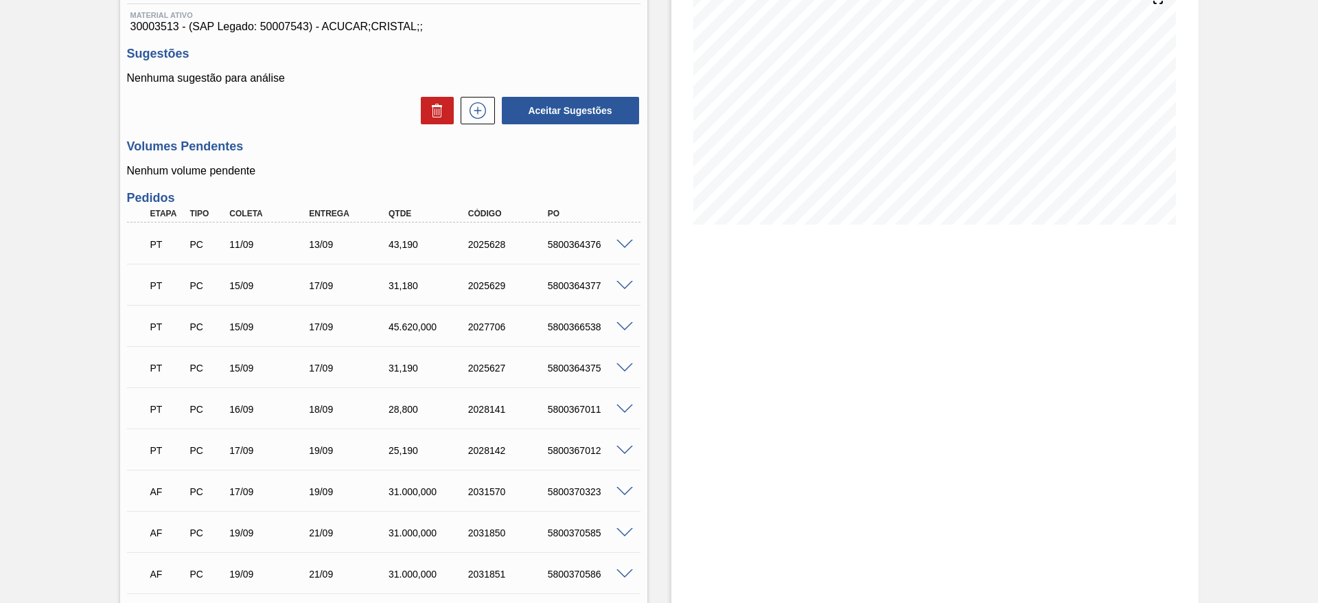
click at [404, 178] on div "Unidade Viamão PE MIN 46.230,909 KG PE MAX 324.000,000 KG Próxima Entrega 18/09…" at bounding box center [383, 421] width 527 height 968
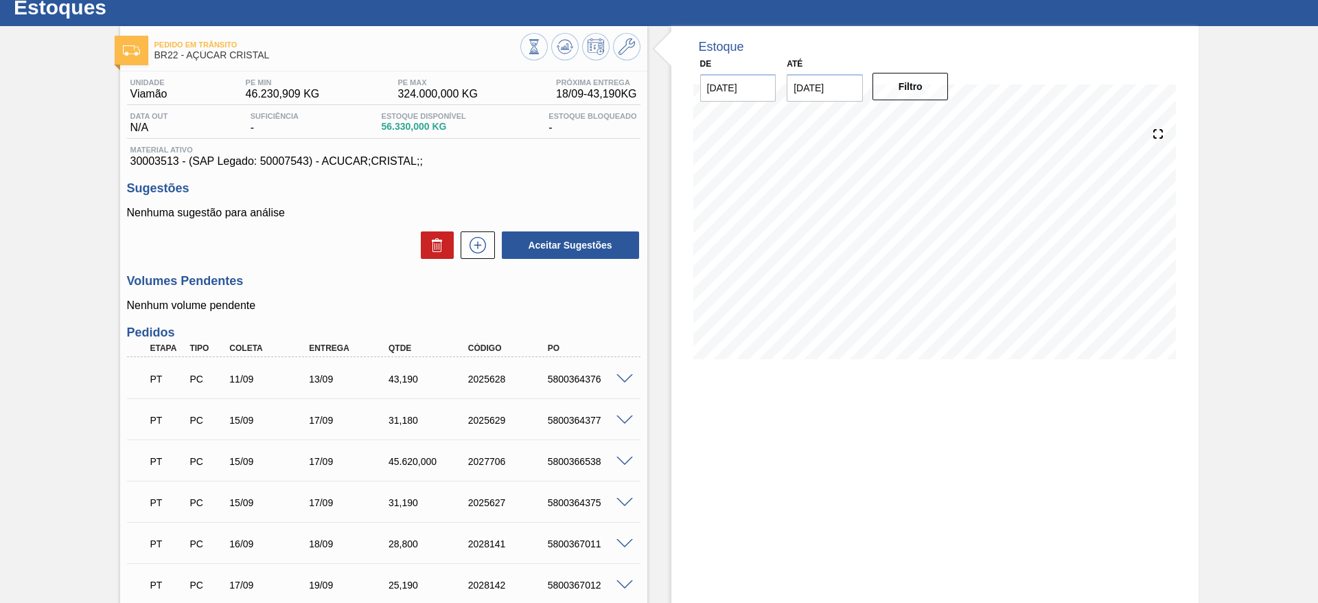
scroll to position [0, 0]
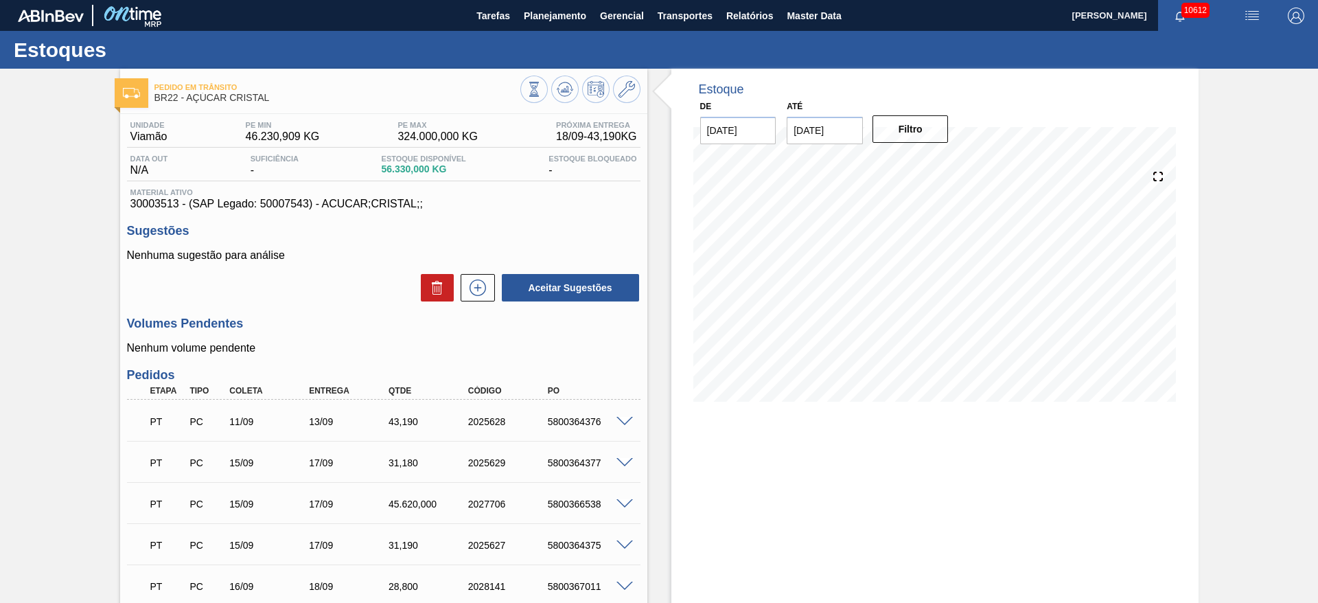
click at [649, 194] on div "Estoque De [DATE] Até [DATE] Filtro 18/09 Projeção de Estoque 159,684.36 [DOMAI…" at bounding box center [922, 579] width 551 height 1020
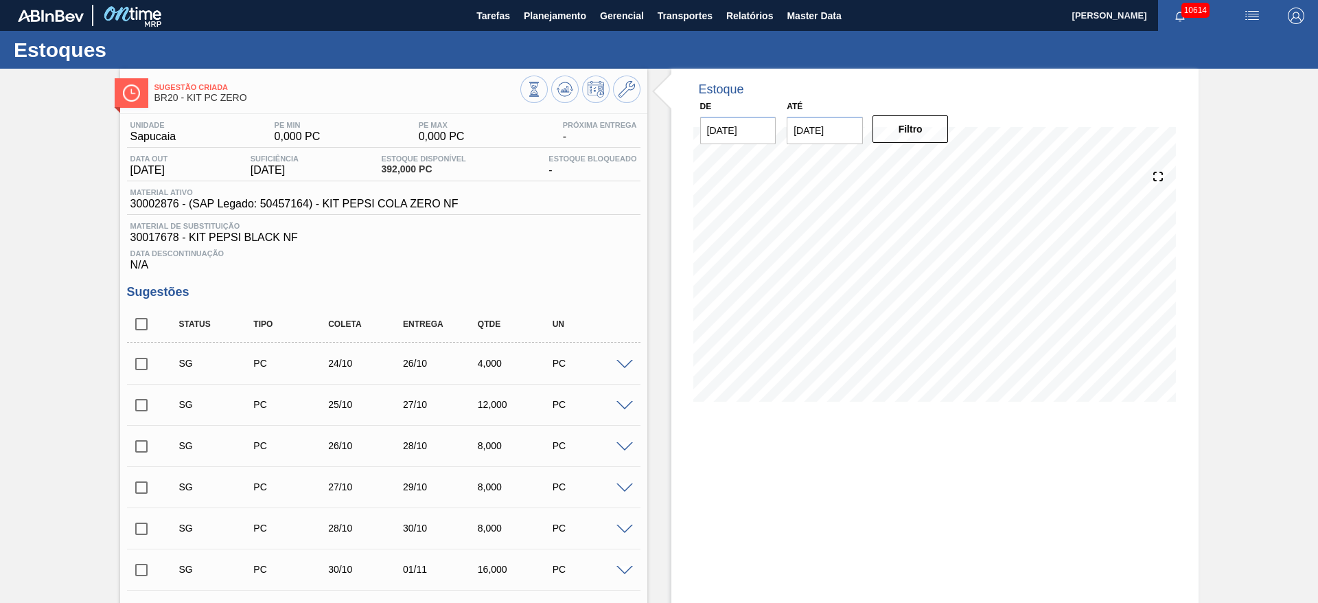
click at [624, 370] on div "SG PC 24/10 26/10 4,000 PC" at bounding box center [383, 363] width 513 height 34
click at [624, 364] on span at bounding box center [624, 365] width 16 height 10
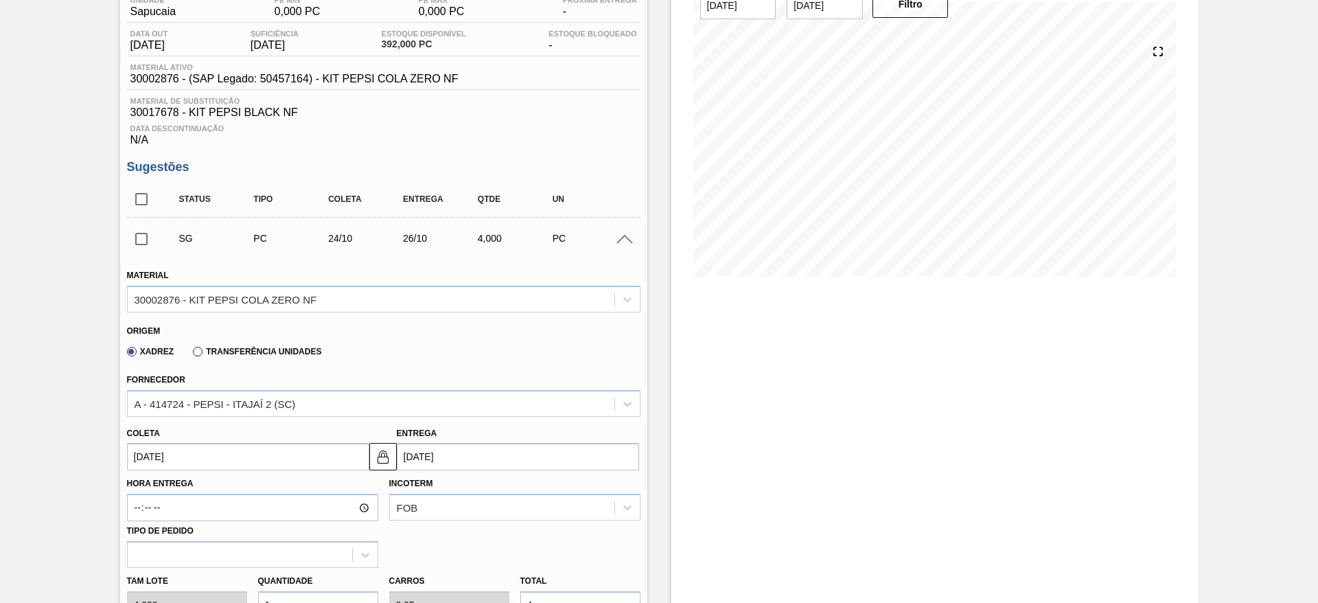
scroll to position [309, 0]
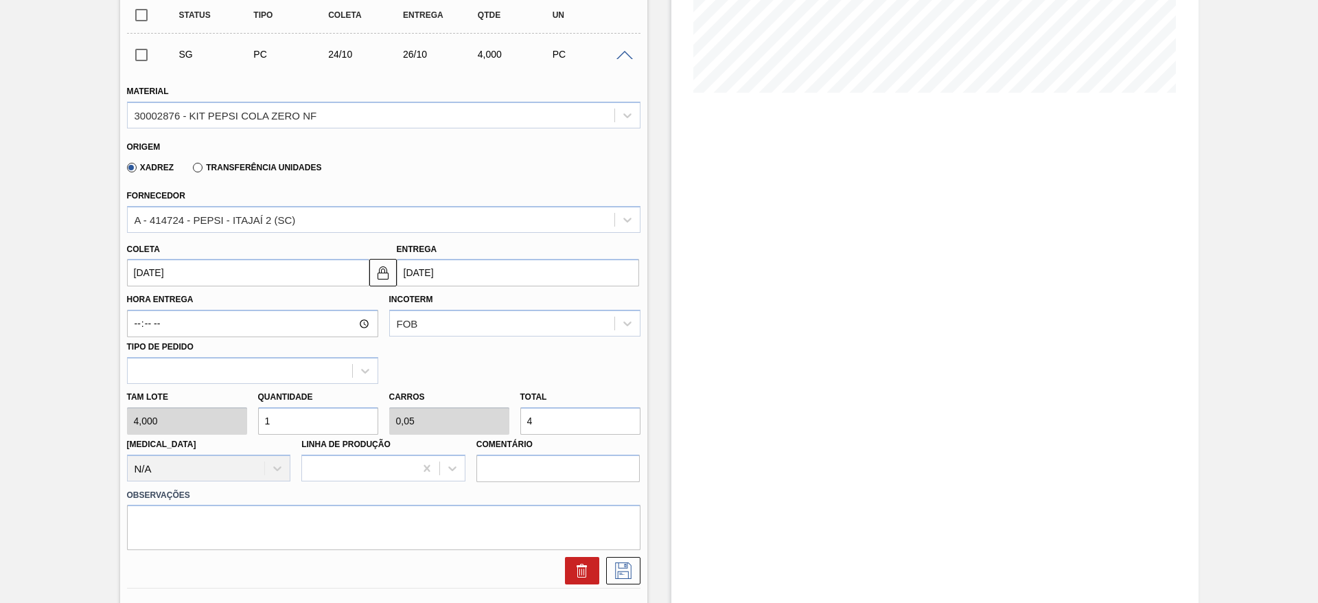
click at [234, 418] on div "Tam lote 4,000 Quantidade 1 Carros 0,05 Total 4 [MEDICAL_DATA] N/A Linha de Pro…" at bounding box center [383, 433] width 524 height 98
type input "2"
type input "0,1"
type input "8"
type input "5"
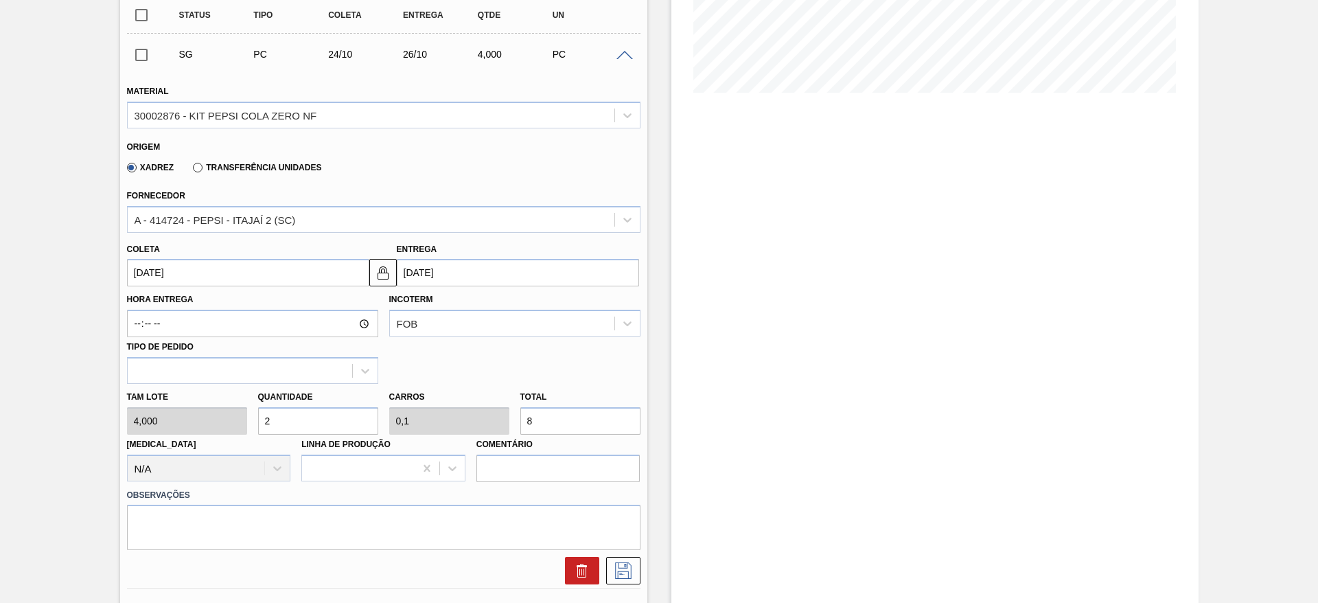
type input "0,25"
type input "20"
click at [233, 425] on div "Tam lote 4,000 Quantidade 5 Carros 0,25 Total 20 [MEDICAL_DATA] N/A Linha de Pr…" at bounding box center [383, 433] width 524 height 98
type input "2"
type input "0,1"
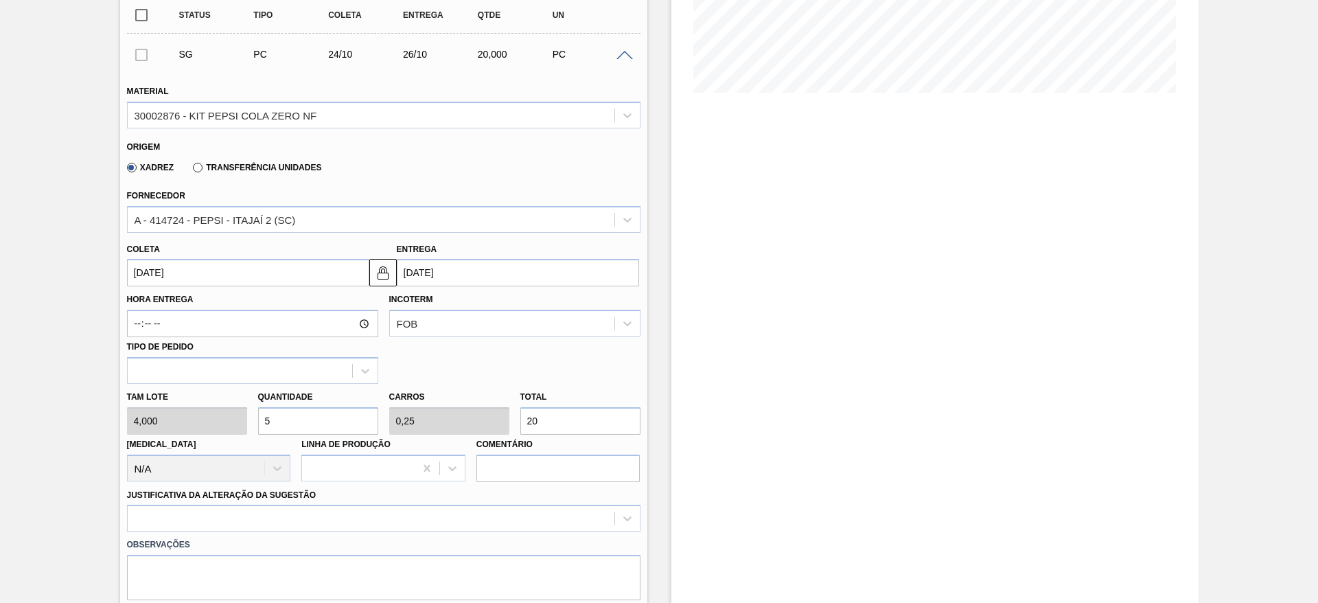
type input "8"
type input "25"
type input "1,25"
type input "100"
type input "25"
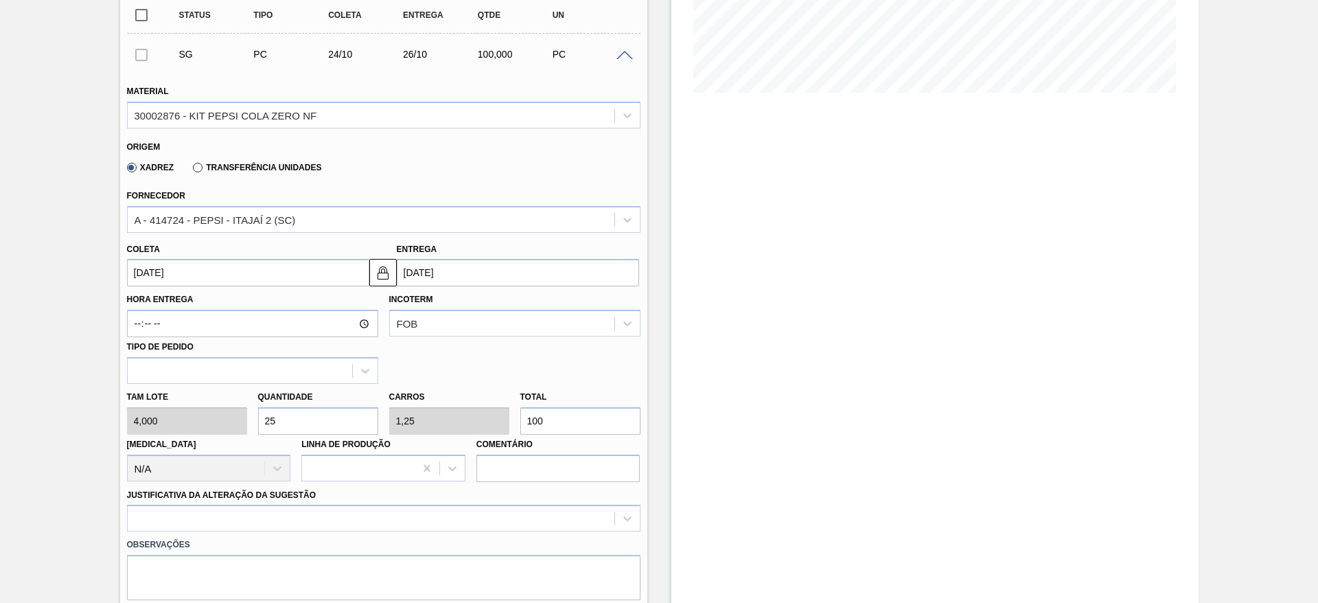
click at [164, 277] on input "24/10/2025" at bounding box center [248, 272] width 242 height 27
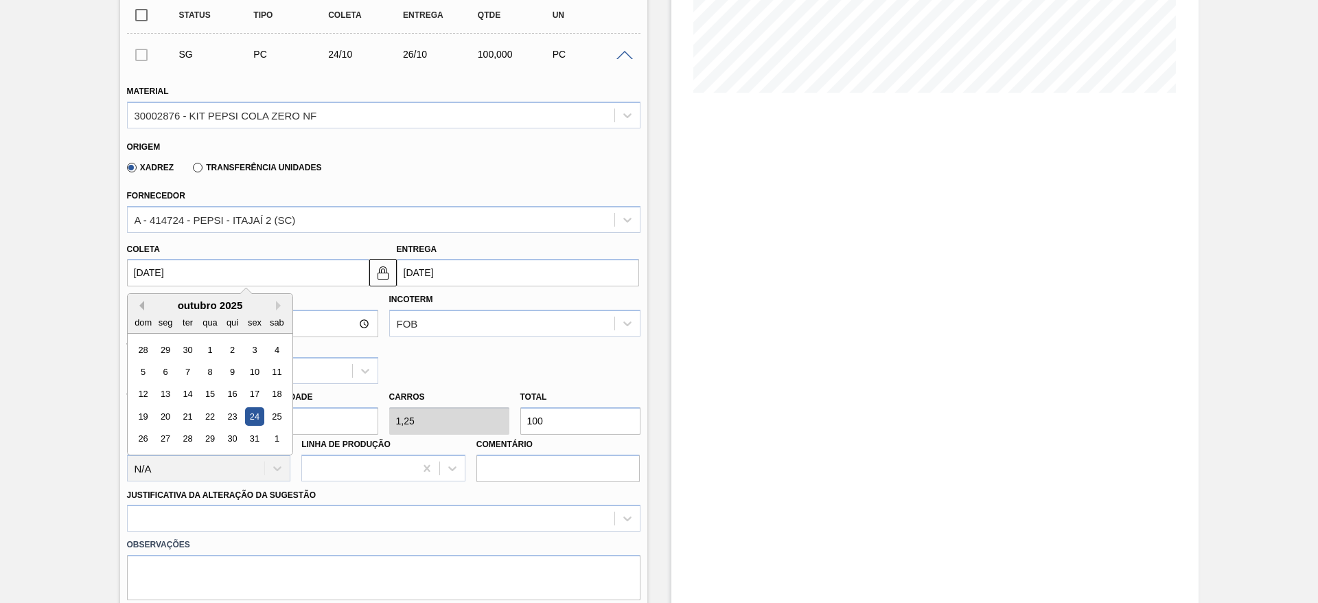
click at [137, 301] on button "Previous Month" at bounding box center [140, 306] width 10 height 10
click at [249, 393] on div "19" at bounding box center [254, 394] width 19 height 19
type input "[DATE]"
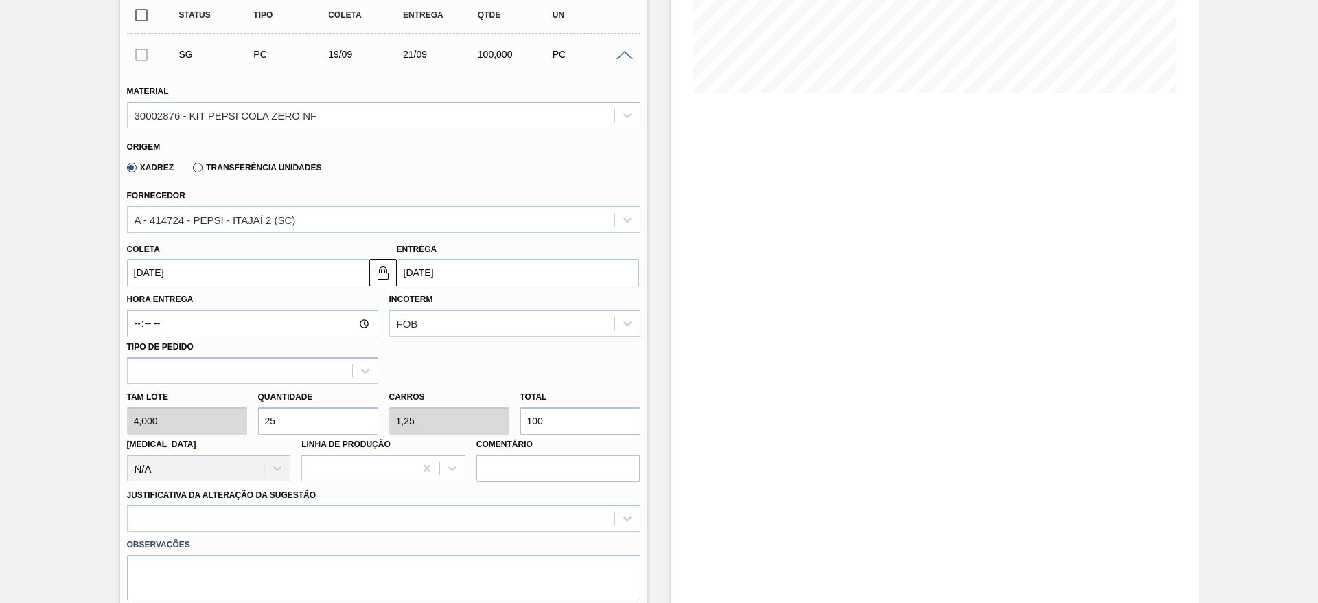
click at [385, 266] on img at bounding box center [383, 272] width 16 height 16
click at [416, 266] on input "[DATE]" at bounding box center [518, 272] width 242 height 27
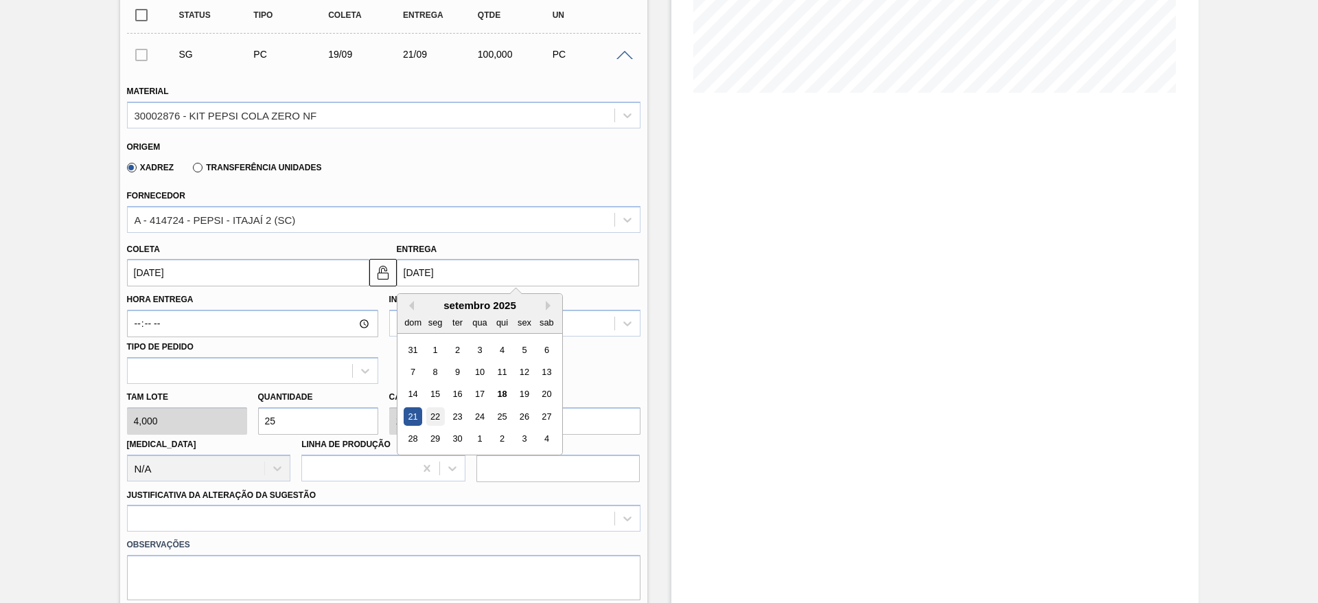
click at [434, 413] on div "22" at bounding box center [434, 416] width 19 height 19
type input "22/09/2025"
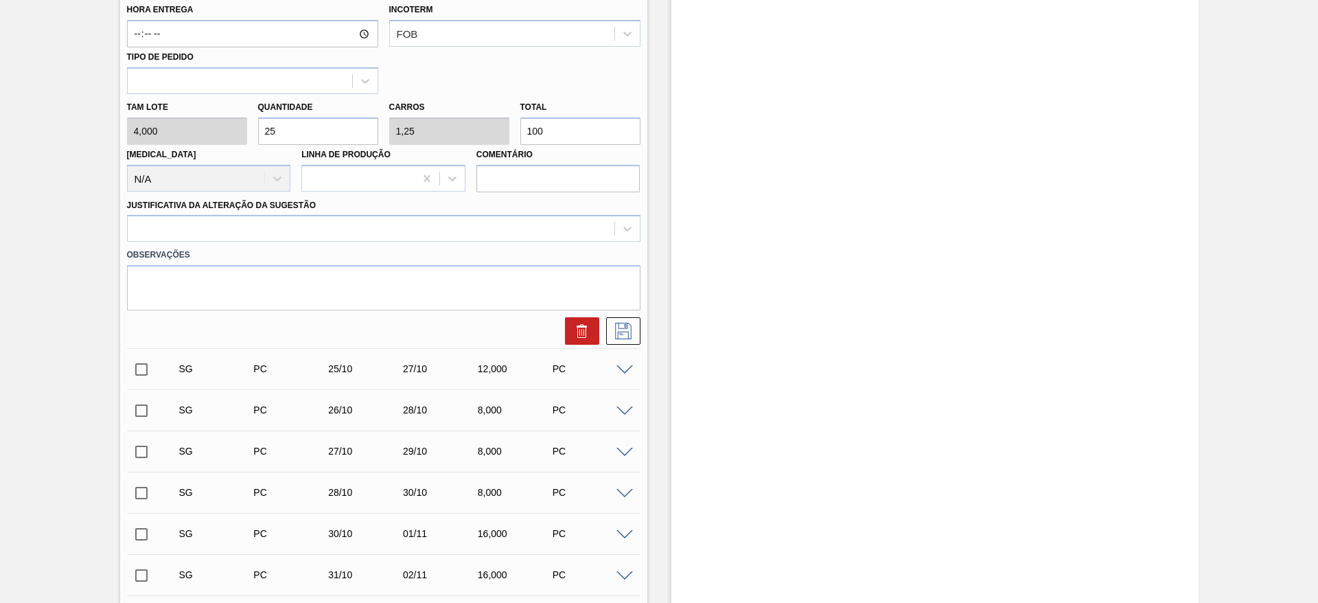
scroll to position [618, 0]
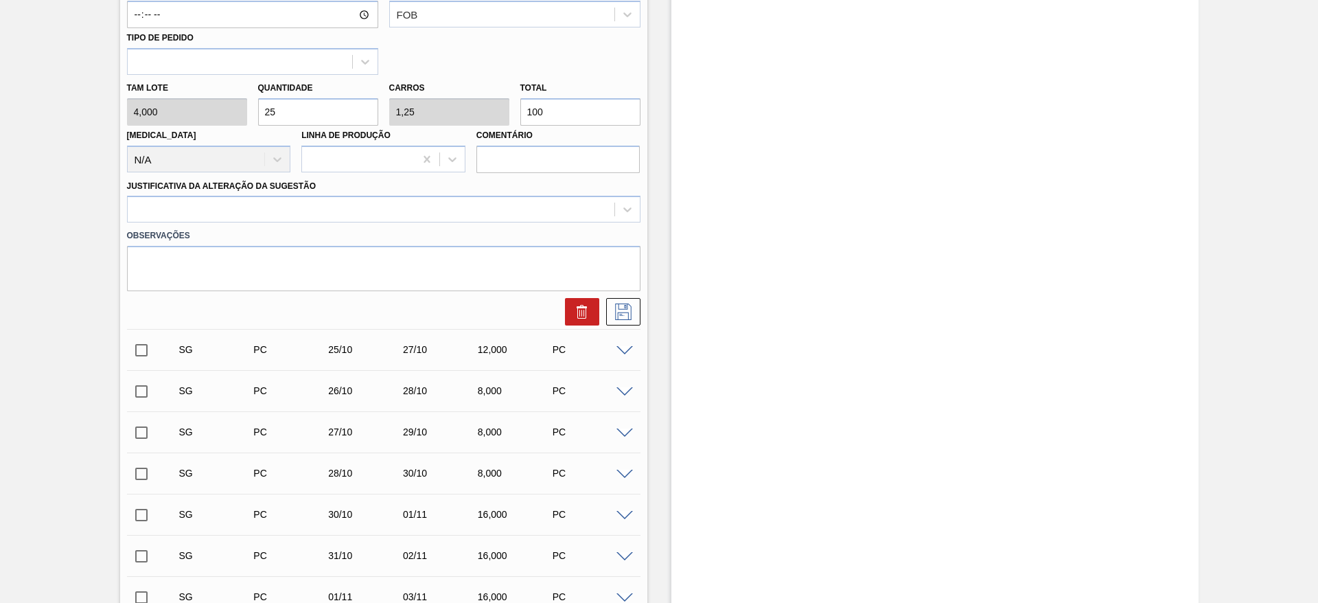
click at [461, 226] on label "Observações" at bounding box center [383, 236] width 513 height 20
click at [461, 215] on div at bounding box center [371, 210] width 487 height 20
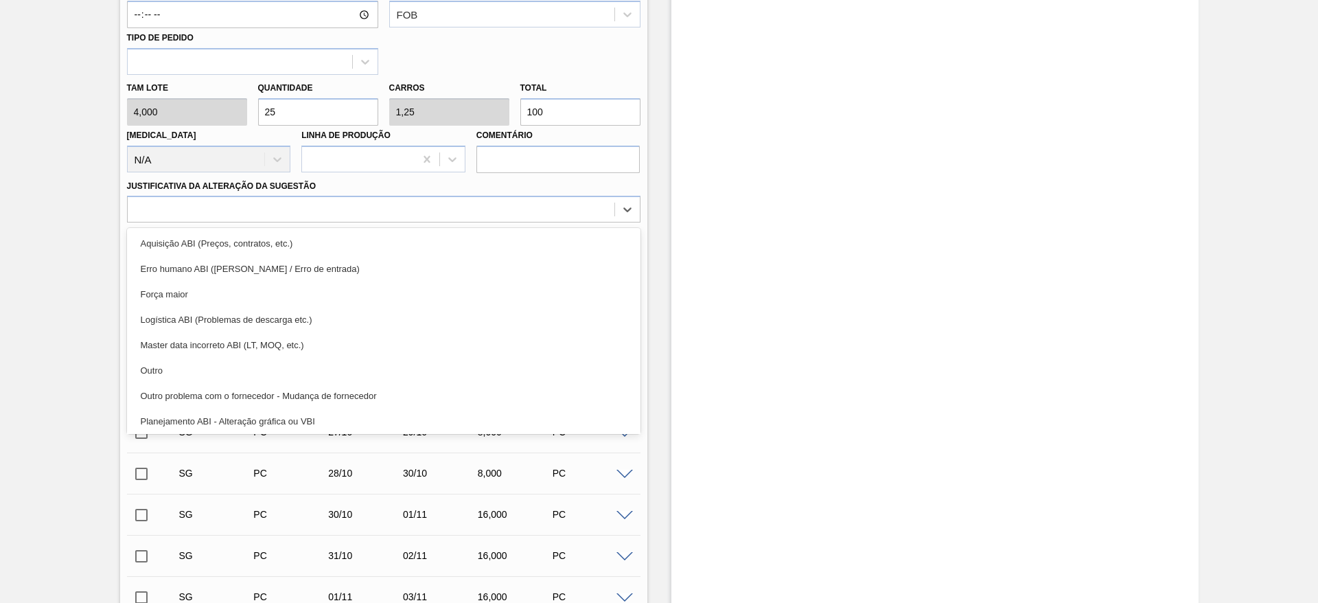
click at [463, 238] on div "Aquisição ABI (Preços, contratos, etc.)" at bounding box center [383, 243] width 513 height 25
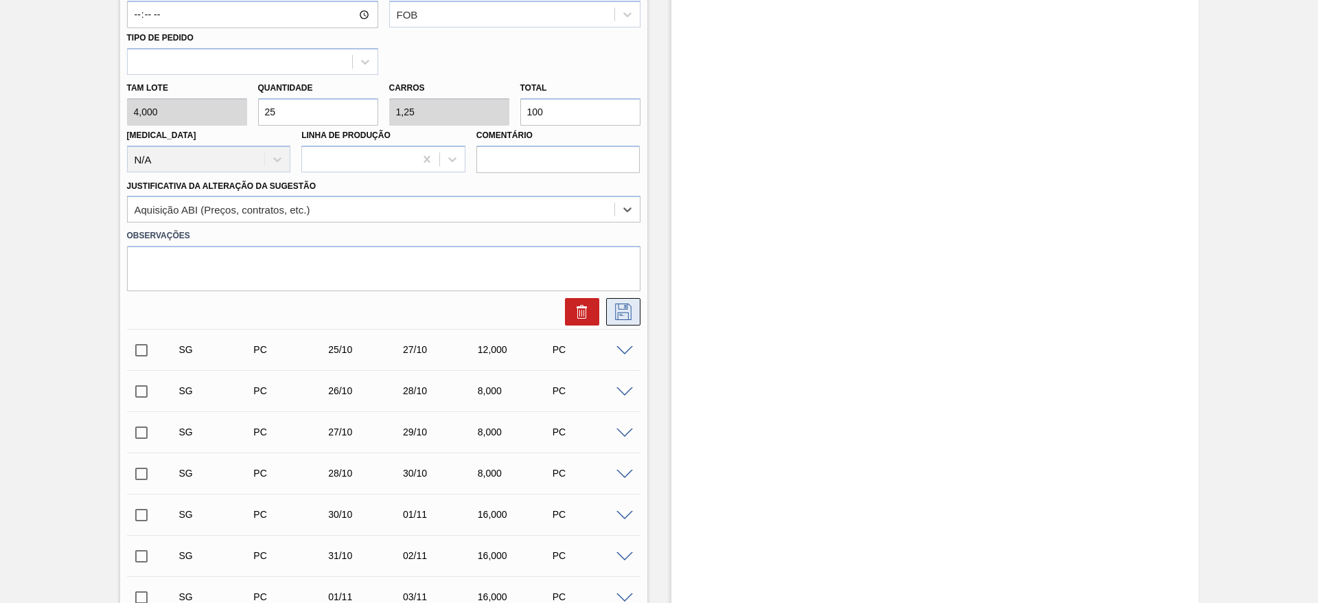
click at [618, 314] on icon at bounding box center [623, 311] width 22 height 16
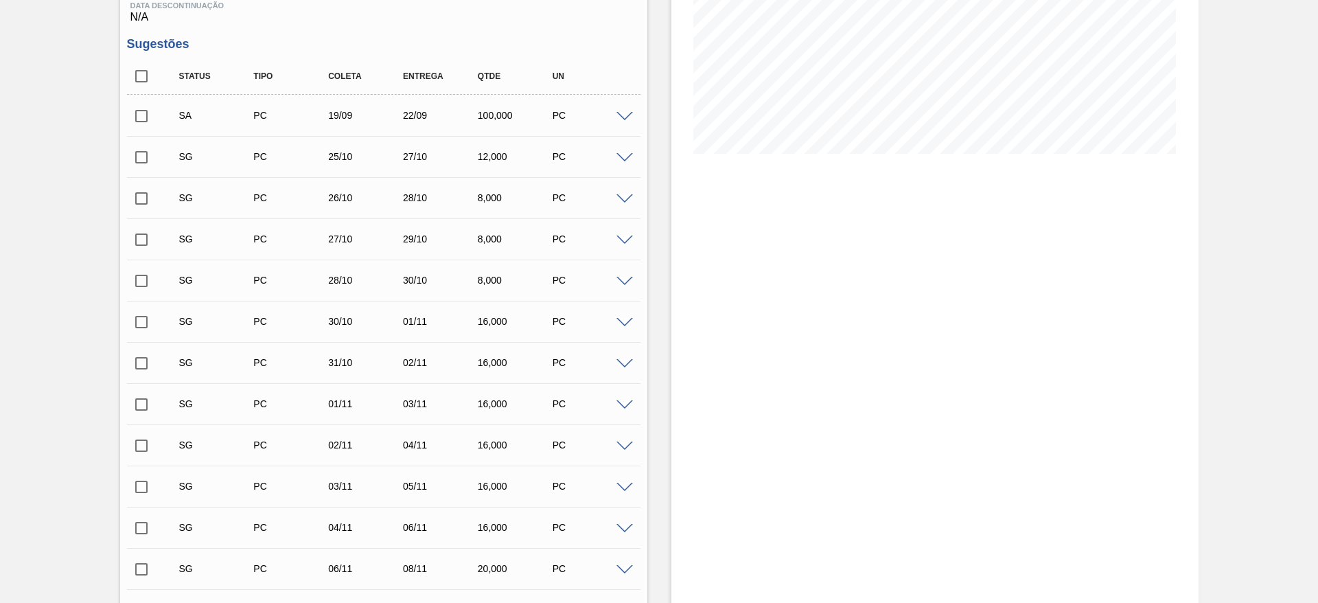
scroll to position [103, 0]
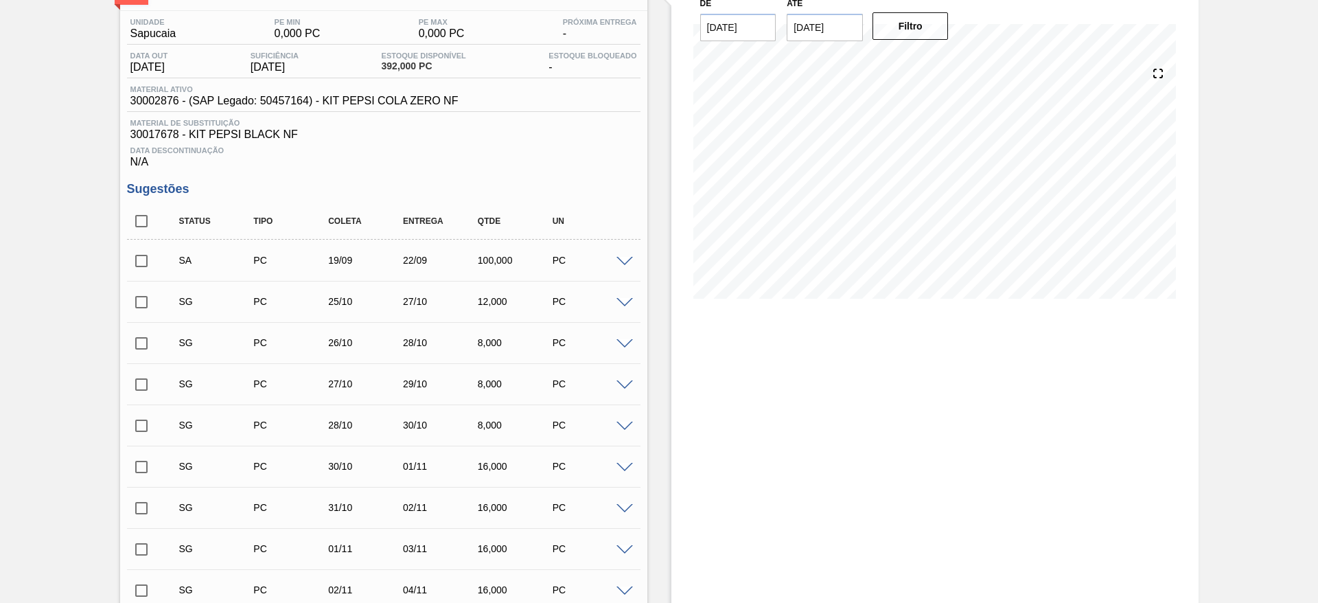
click at [147, 261] on input "checkbox" at bounding box center [141, 260] width 29 height 29
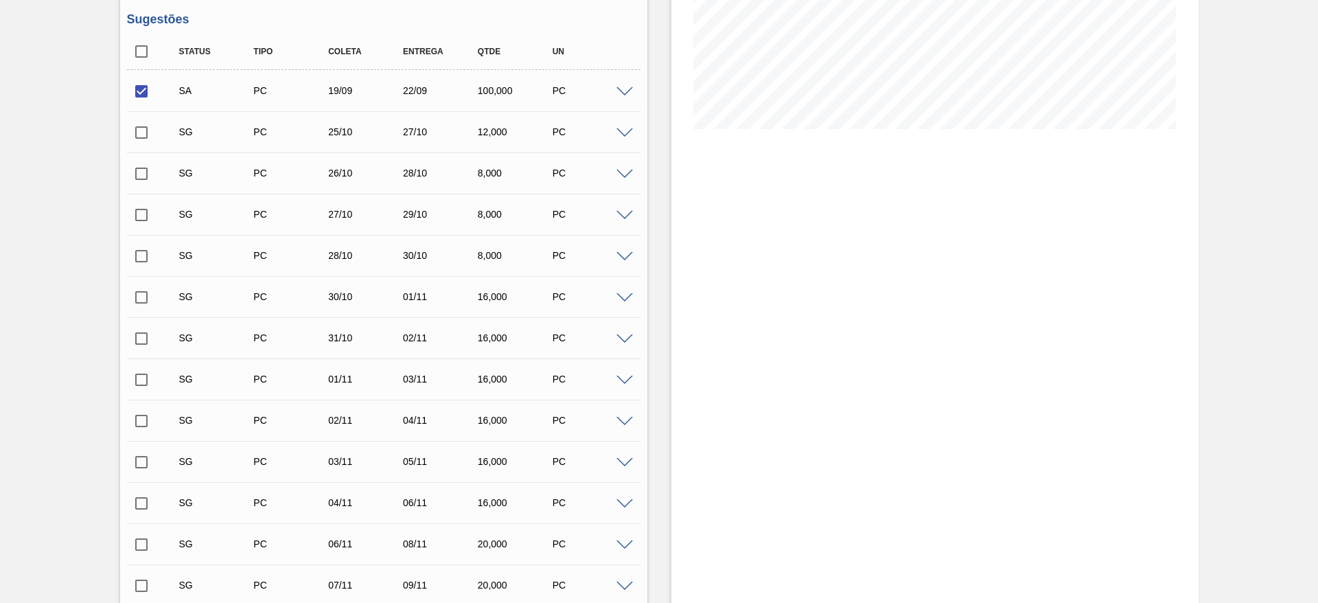
scroll to position [652, 0]
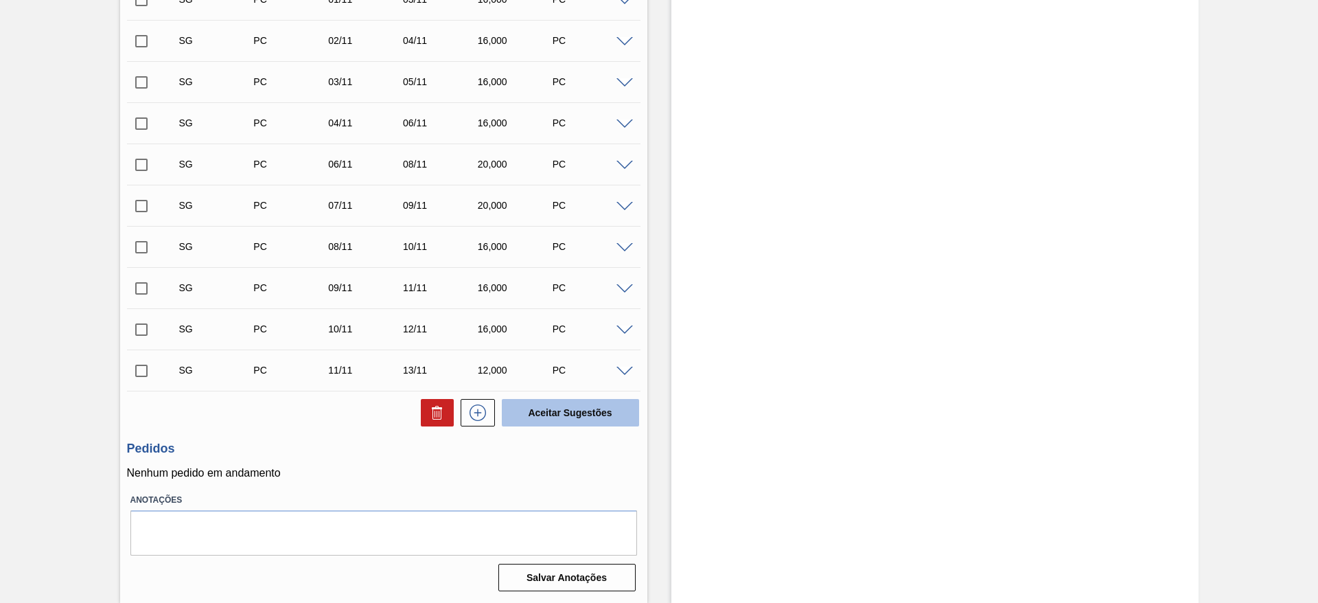
click at [586, 406] on button "Aceitar Sugestões" at bounding box center [570, 412] width 137 height 27
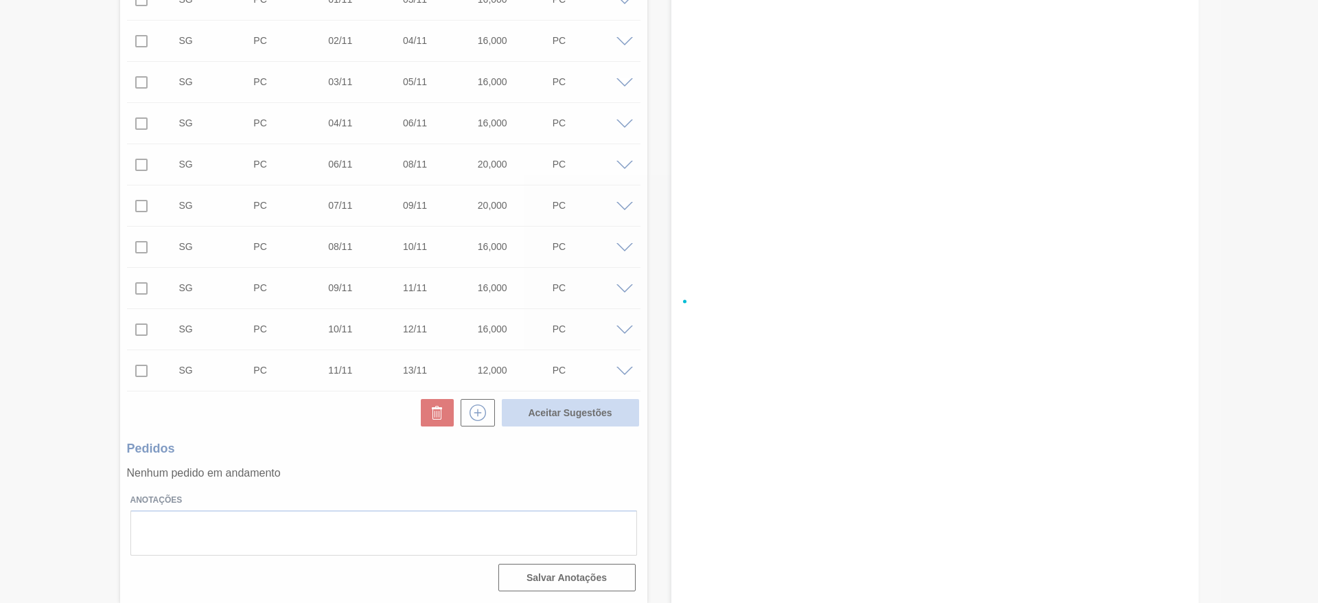
checkbox input "false"
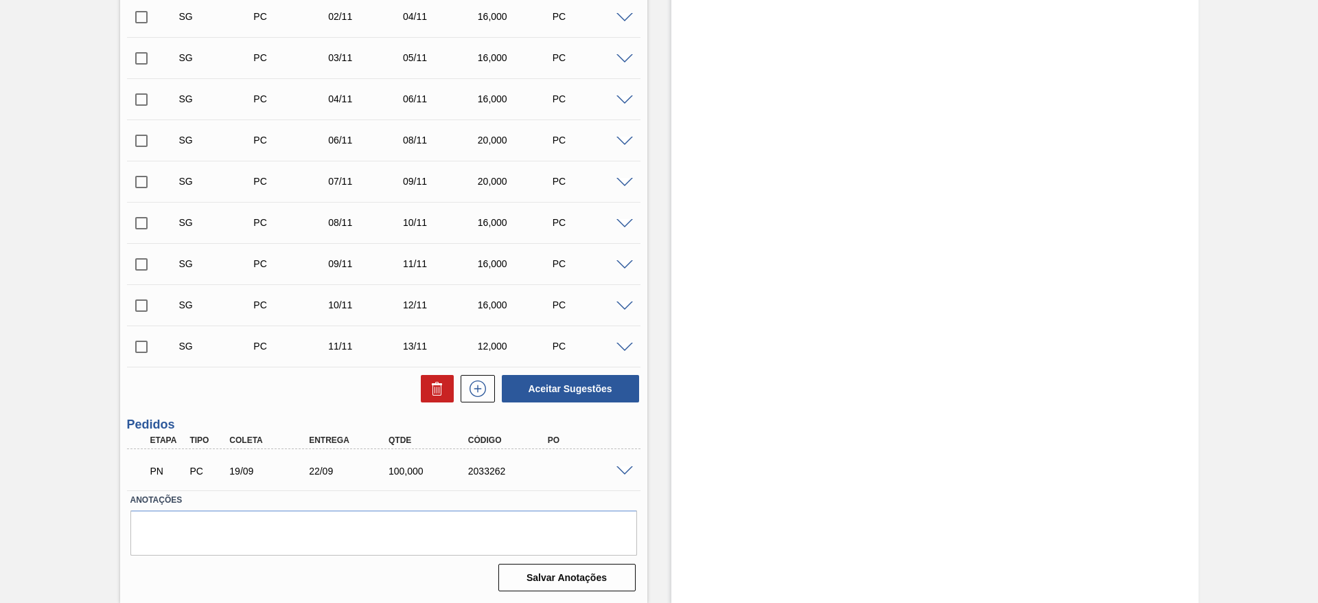
scroll to position [611, 0]
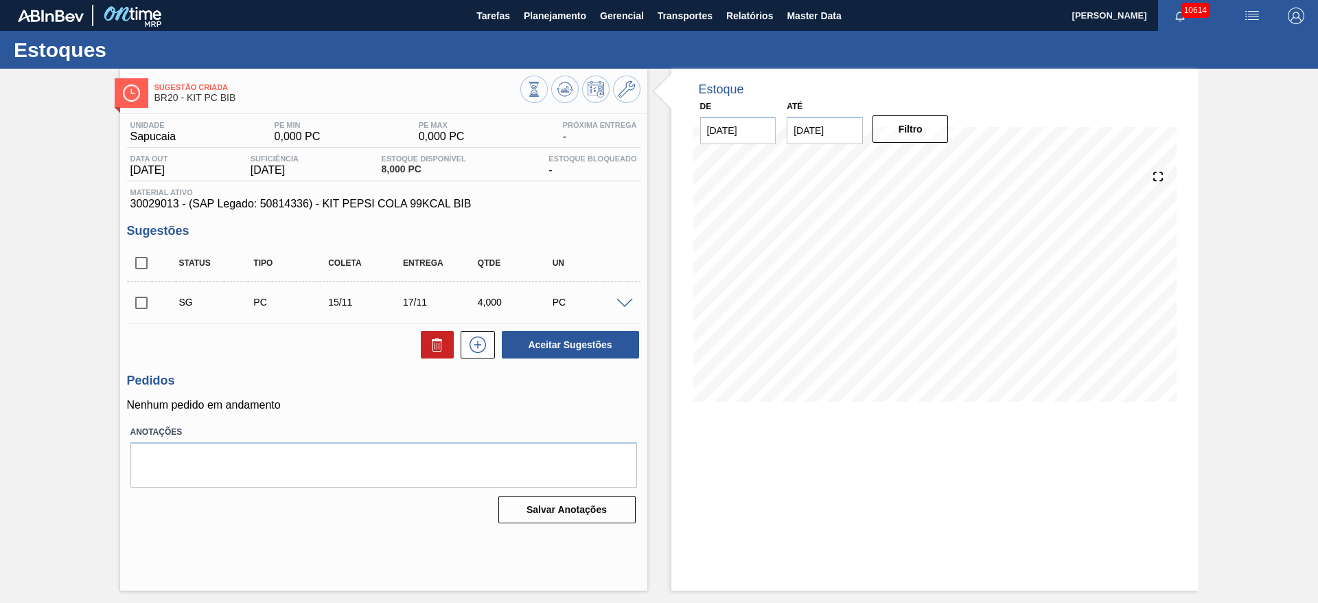
click at [633, 300] on div at bounding box center [626, 302] width 27 height 10
click at [627, 300] on span at bounding box center [624, 304] width 16 height 10
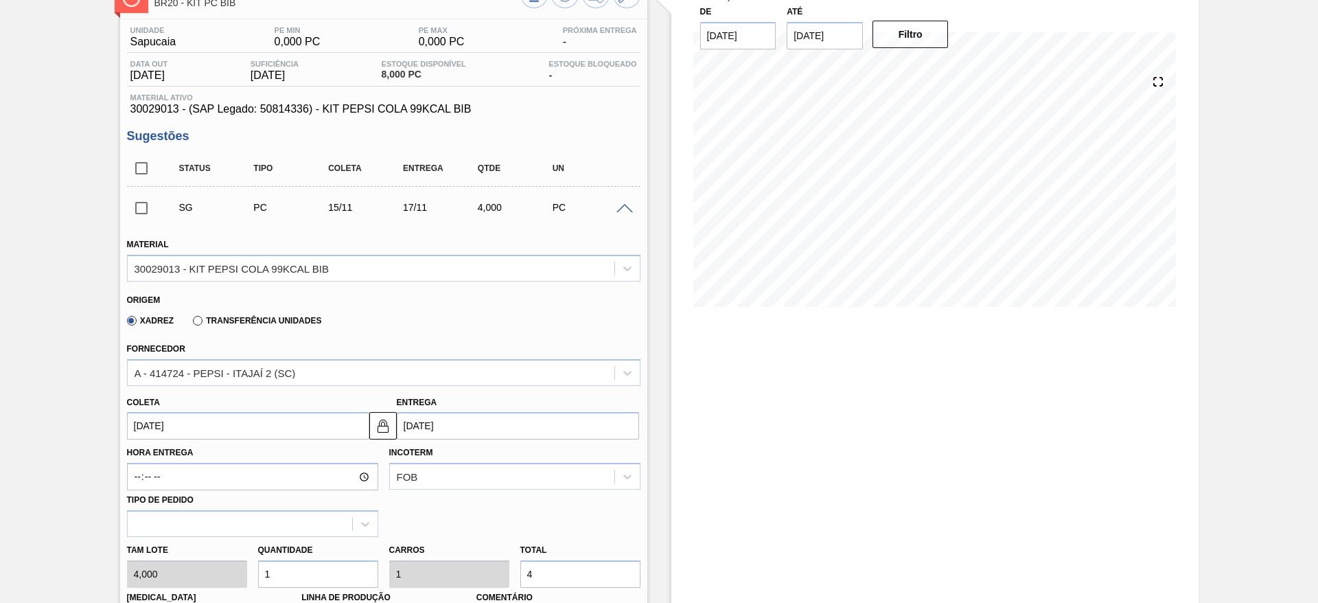
scroll to position [206, 0]
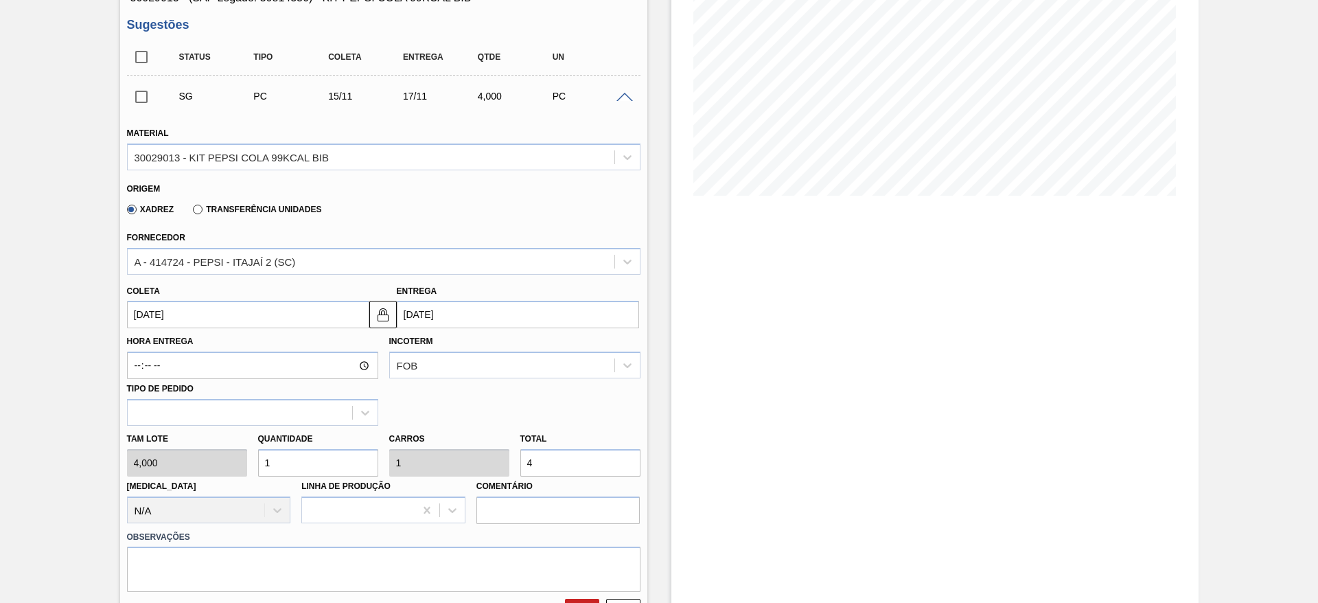
click at [161, 308] on input "[DATE]" at bounding box center [248, 314] width 242 height 27
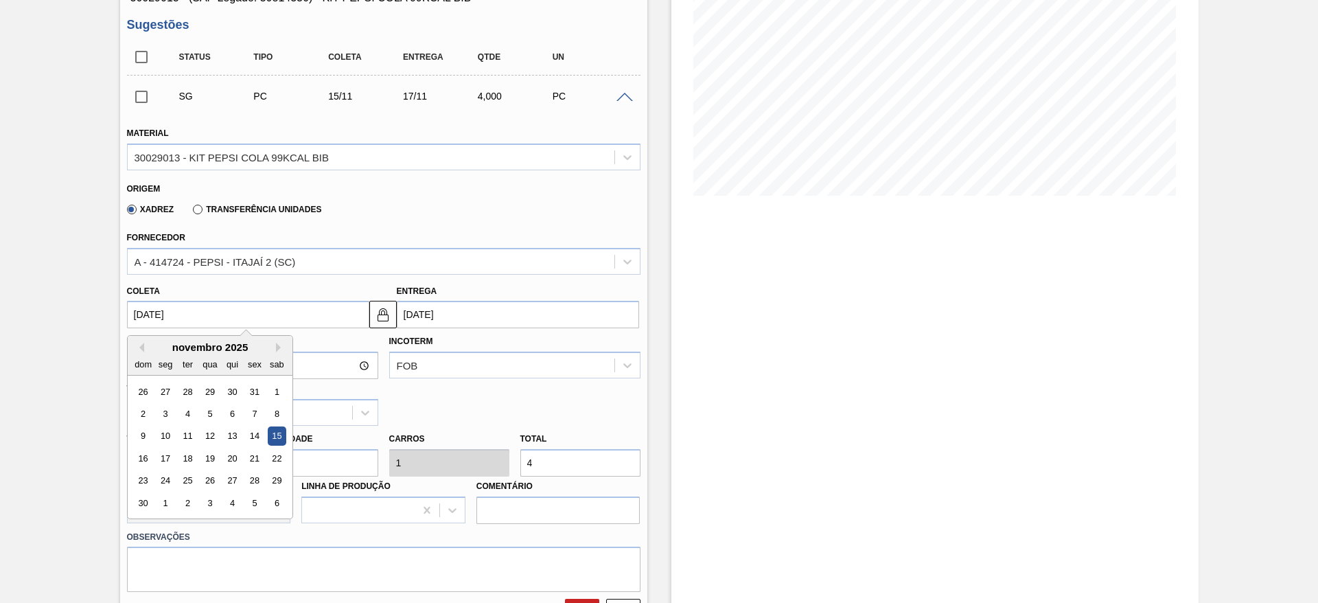
click at [143, 342] on div "novembro 2025" at bounding box center [210, 347] width 165 height 12
click at [139, 351] on button "Previous Month" at bounding box center [140, 347] width 10 height 10
click at [257, 436] on div "19" at bounding box center [254, 436] width 19 height 19
type input "[DATE]"
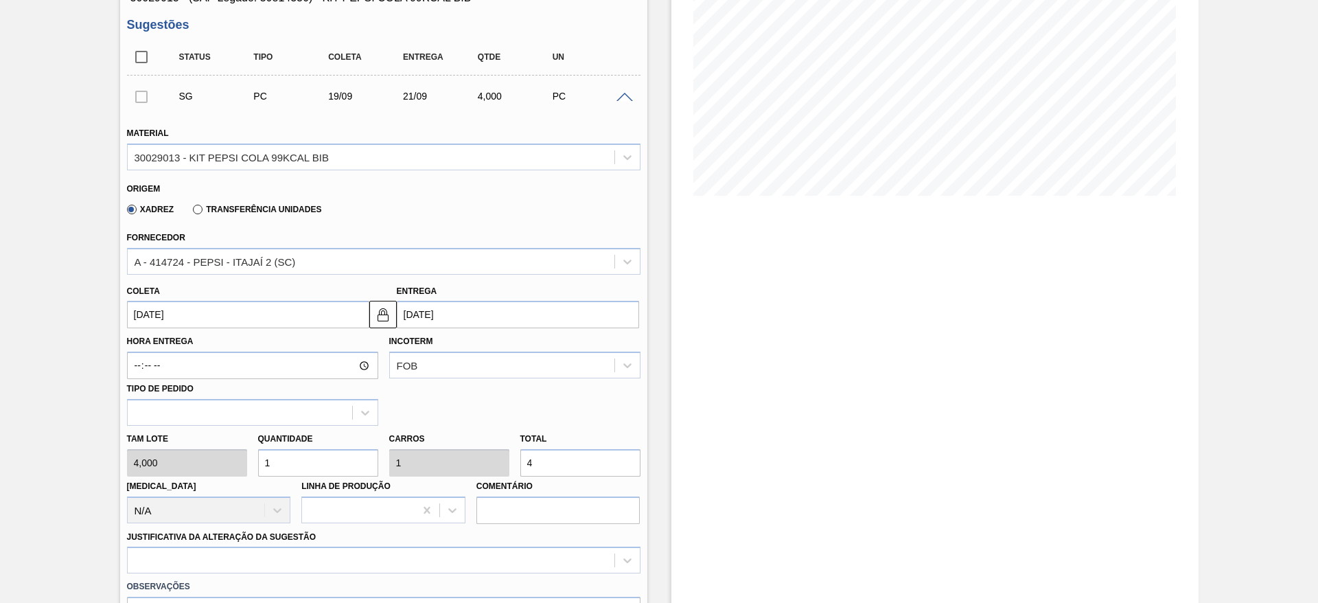
click at [401, 326] on input "[DATE]" at bounding box center [518, 314] width 242 height 27
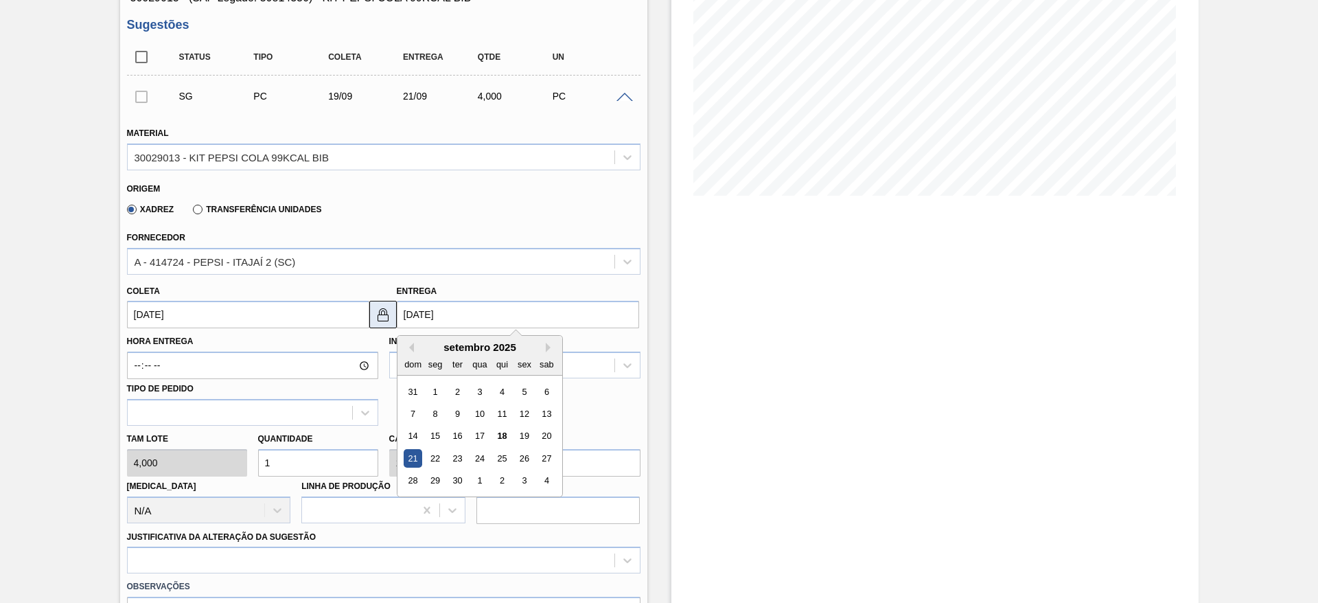
click at [390, 318] on button at bounding box center [382, 314] width 27 height 27
click at [422, 315] on input "[DATE]" at bounding box center [518, 314] width 242 height 27
click at [435, 452] on div "22" at bounding box center [434, 458] width 19 height 19
type input "[DATE]"
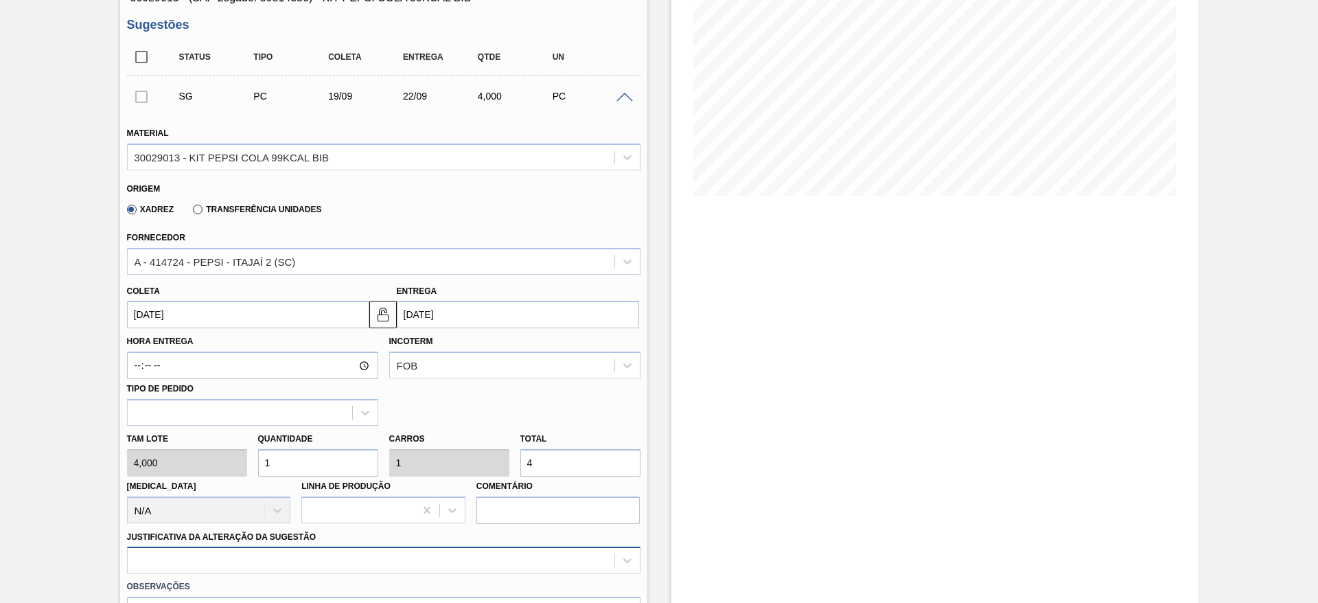
click at [501, 553] on div at bounding box center [383, 559] width 513 height 27
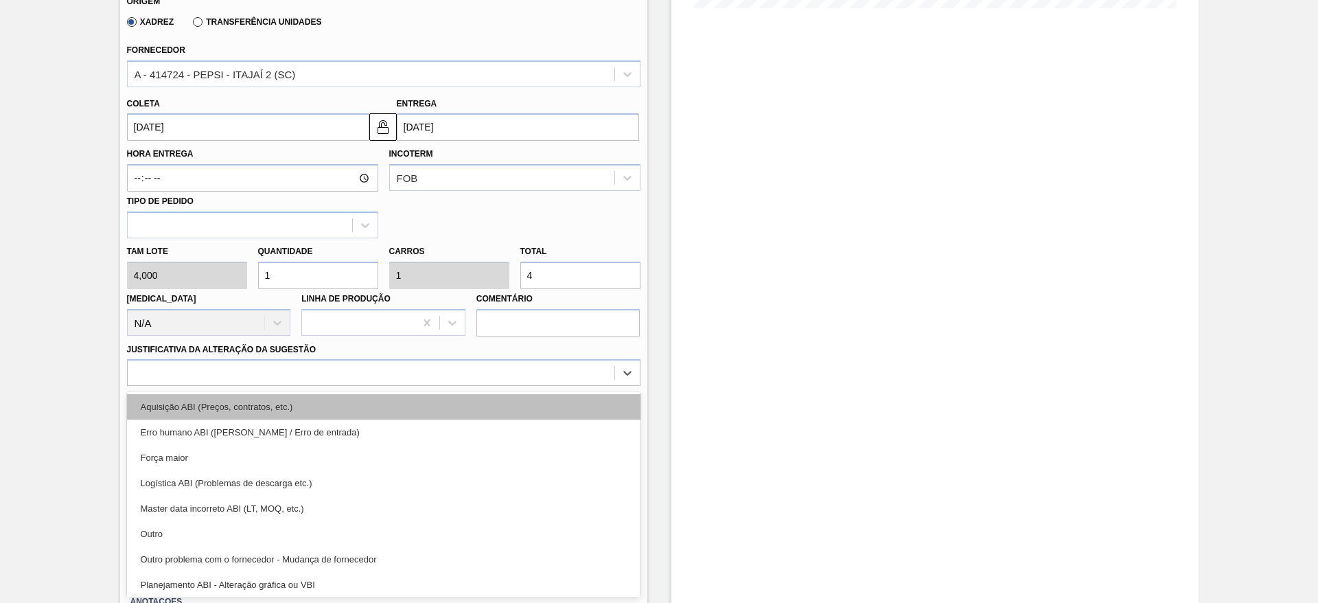
click at [471, 397] on div "Aquisição ABI (Preços, contratos, etc.)" at bounding box center [383, 406] width 513 height 25
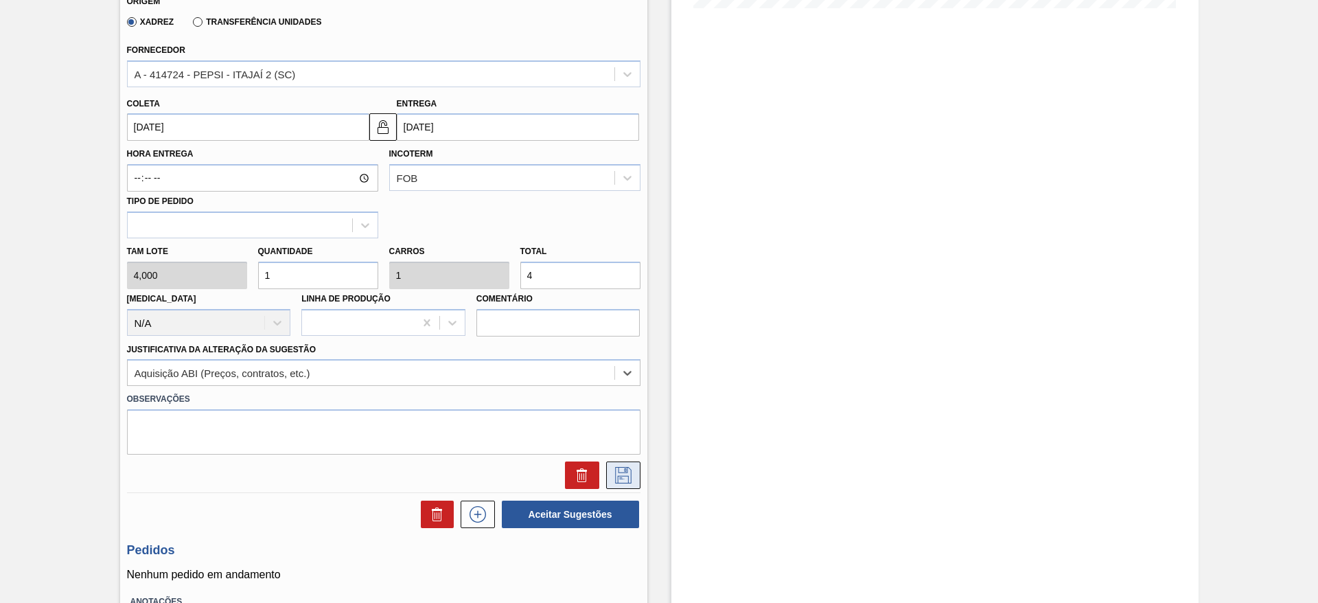
click at [617, 465] on button at bounding box center [623, 474] width 34 height 27
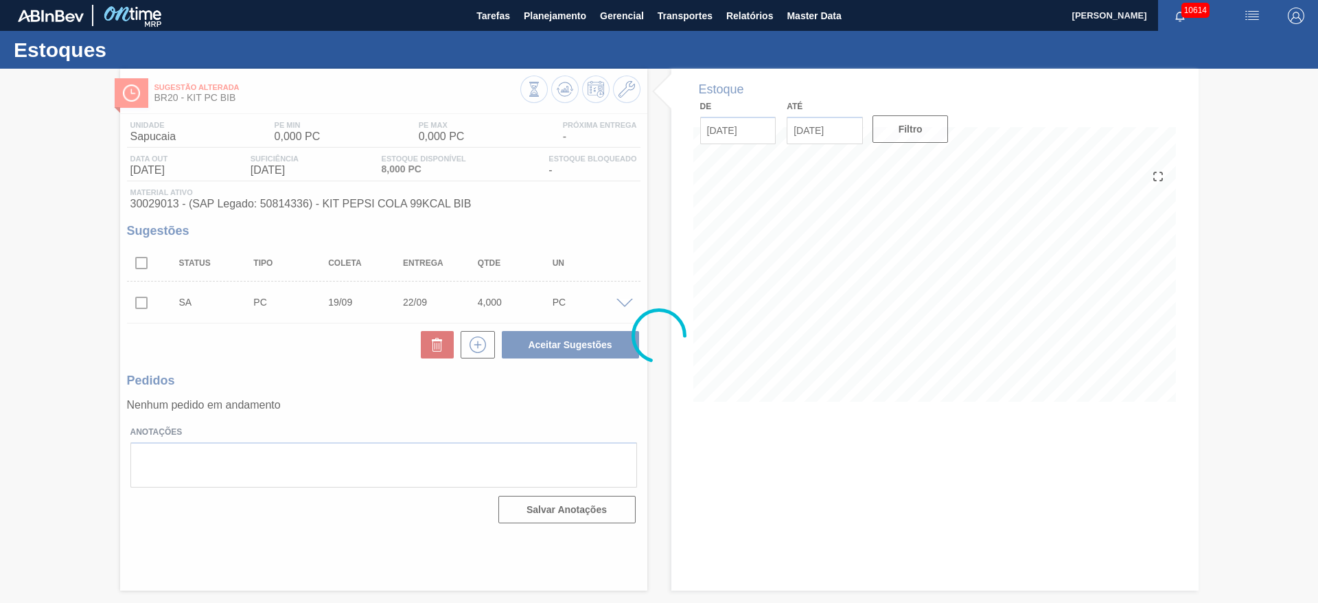
scroll to position [0, 0]
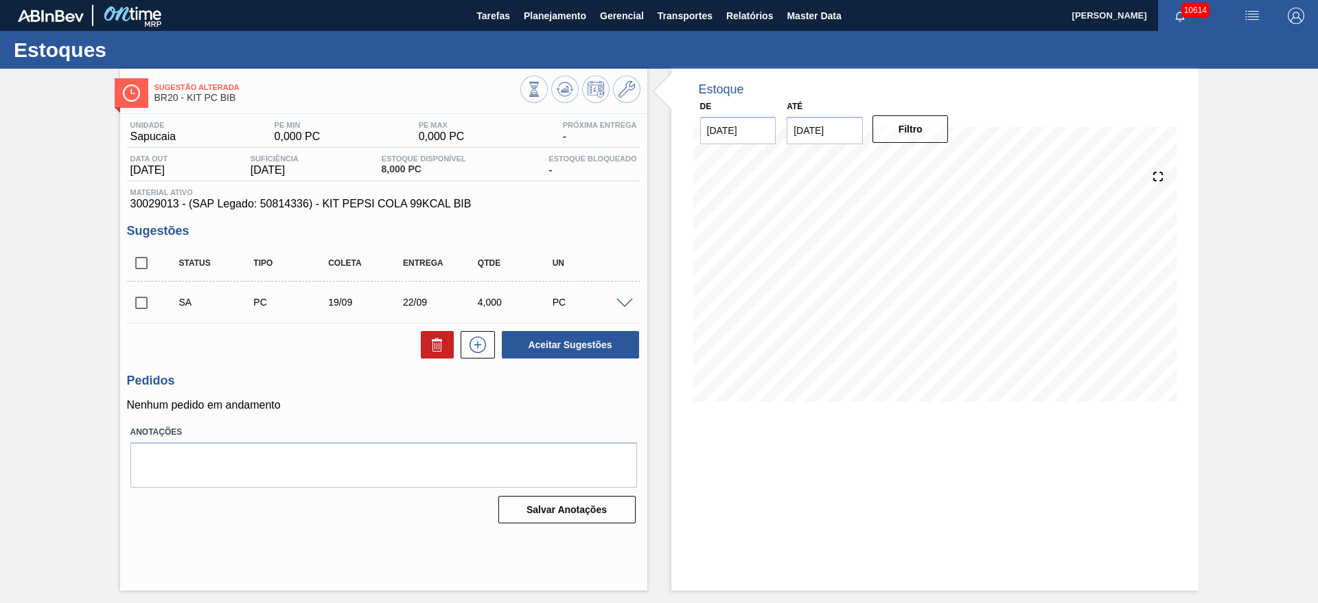
click at [139, 299] on input "checkbox" at bounding box center [141, 302] width 29 height 29
click at [560, 347] on button "Aceitar Sugestões" at bounding box center [570, 344] width 137 height 27
checkbox input "false"
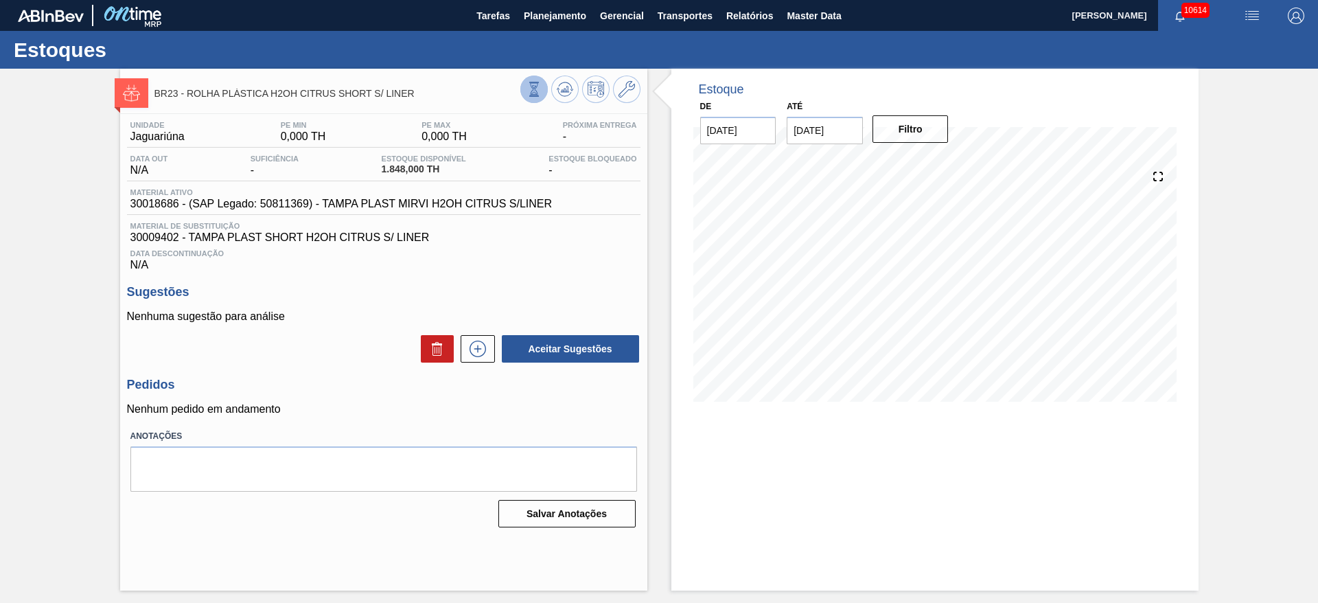
click at [537, 88] on icon at bounding box center [533, 89] width 15 height 15
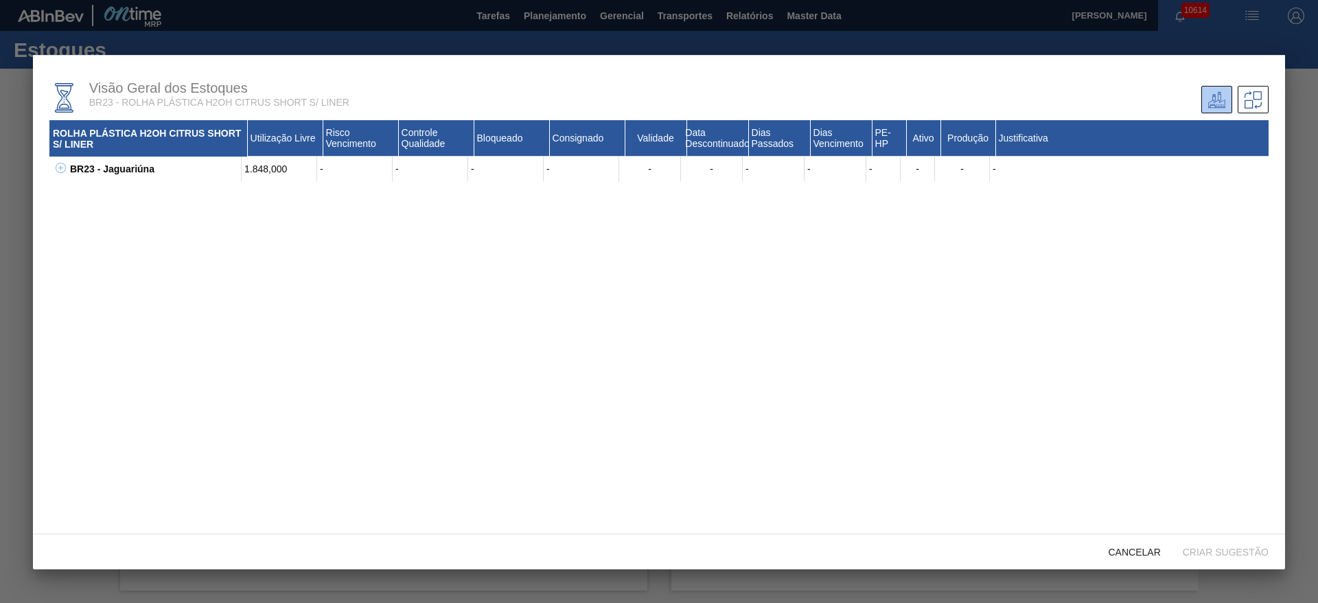
click at [58, 166] on icon at bounding box center [61, 168] width 10 height 10
click at [6, 366] on div at bounding box center [659, 301] width 1318 height 603
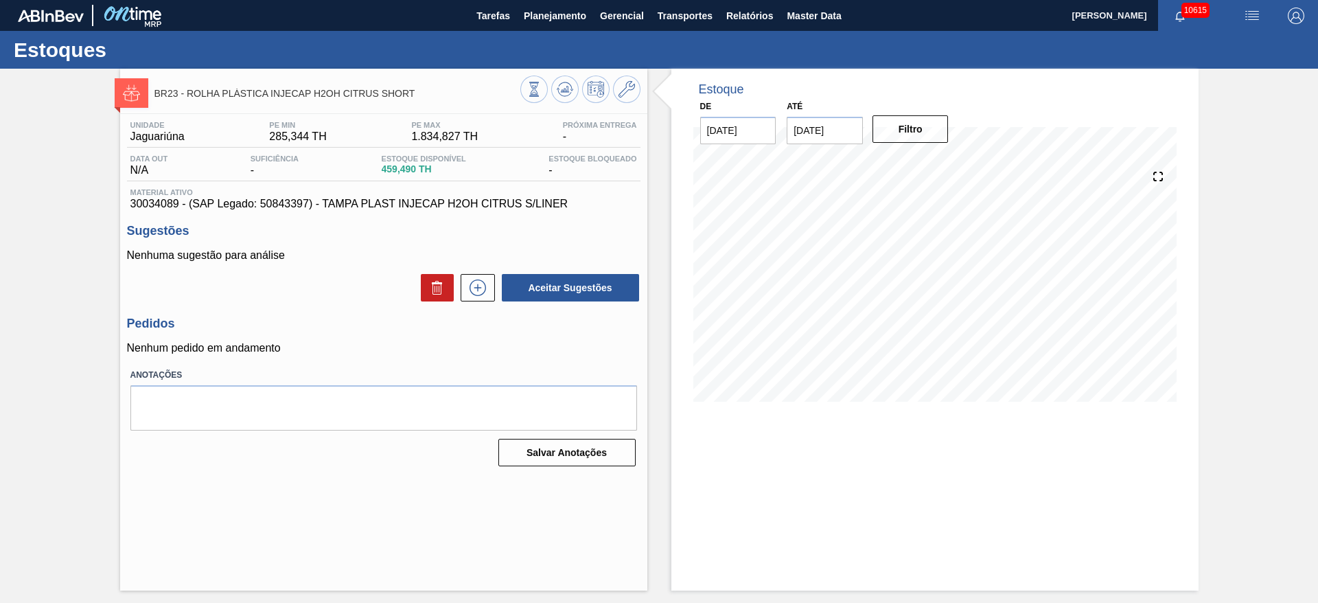
click at [30, 314] on div "BR23 - ROLHA PLÁSTICA INJECAP H2OH CITRUS SHORT Unidade Jaguariúna PE MIN 285,3…" at bounding box center [659, 330] width 1318 height 522
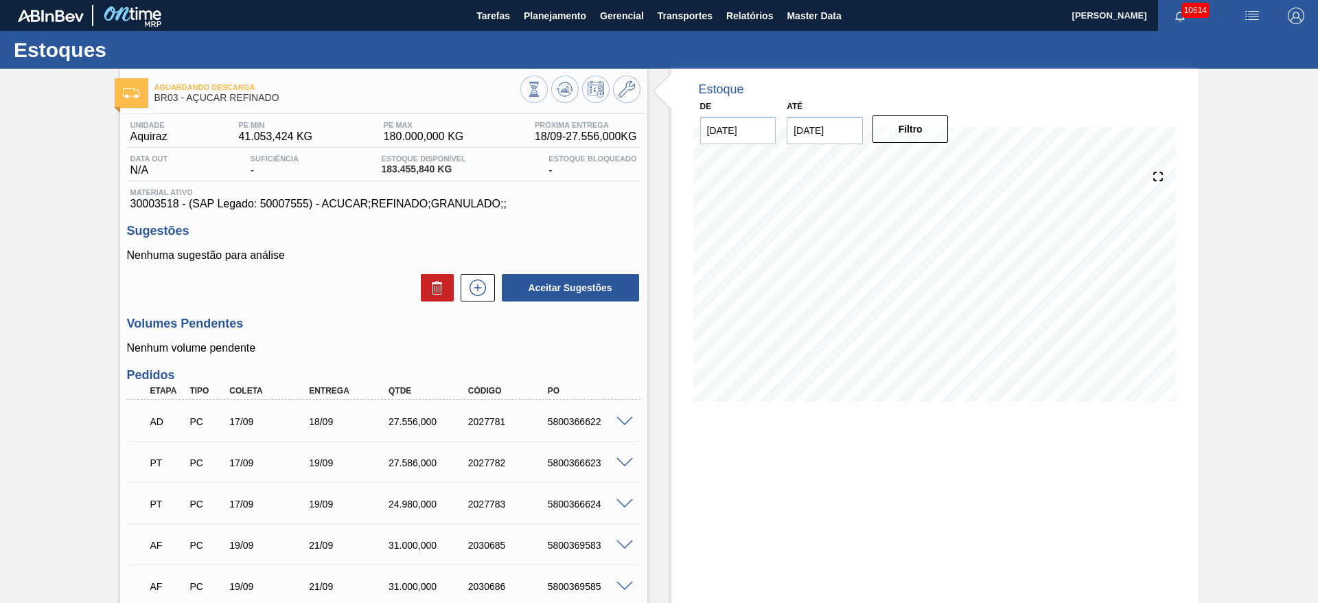
scroll to position [103, 0]
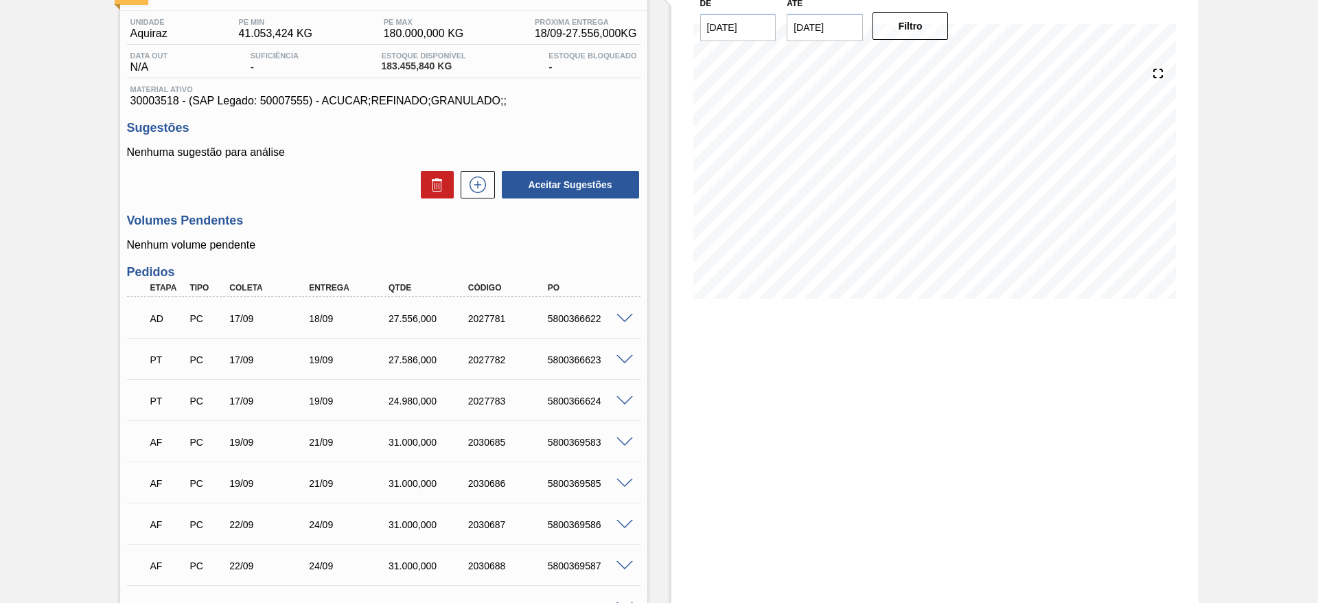
click at [159, 105] on span "30003518 - (SAP Legado: 50007555) - ACUCAR;REFINADO;GRANULADO;;" at bounding box center [383, 101] width 506 height 12
copy span "30003518"
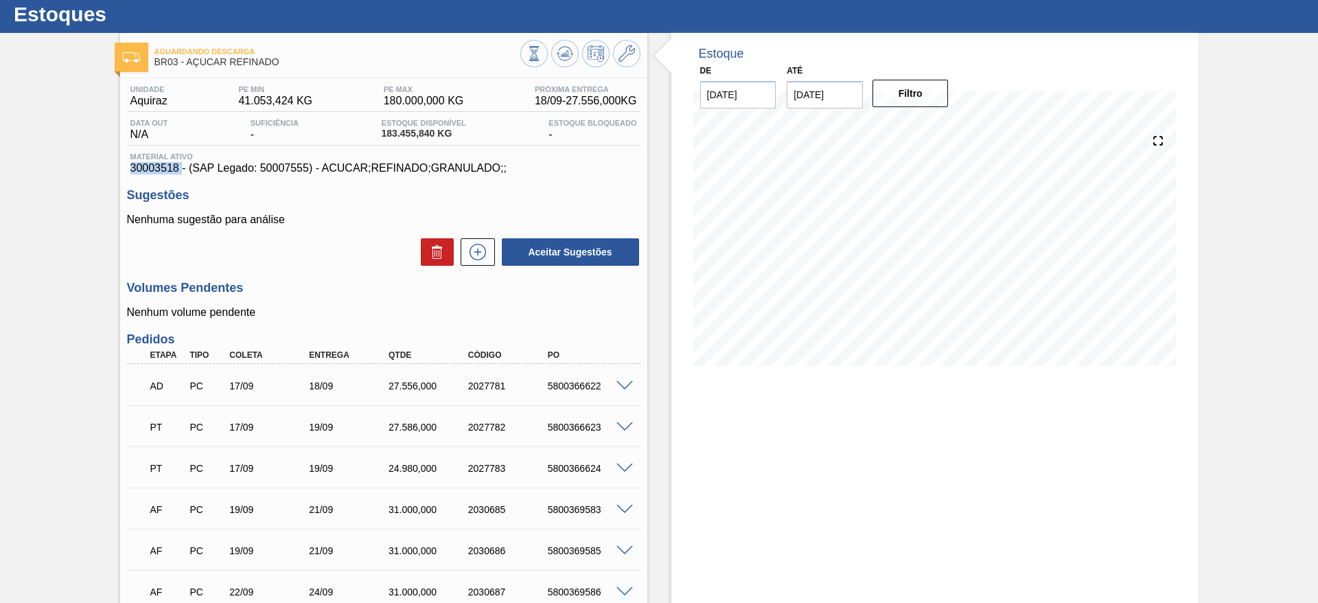
scroll to position [0, 0]
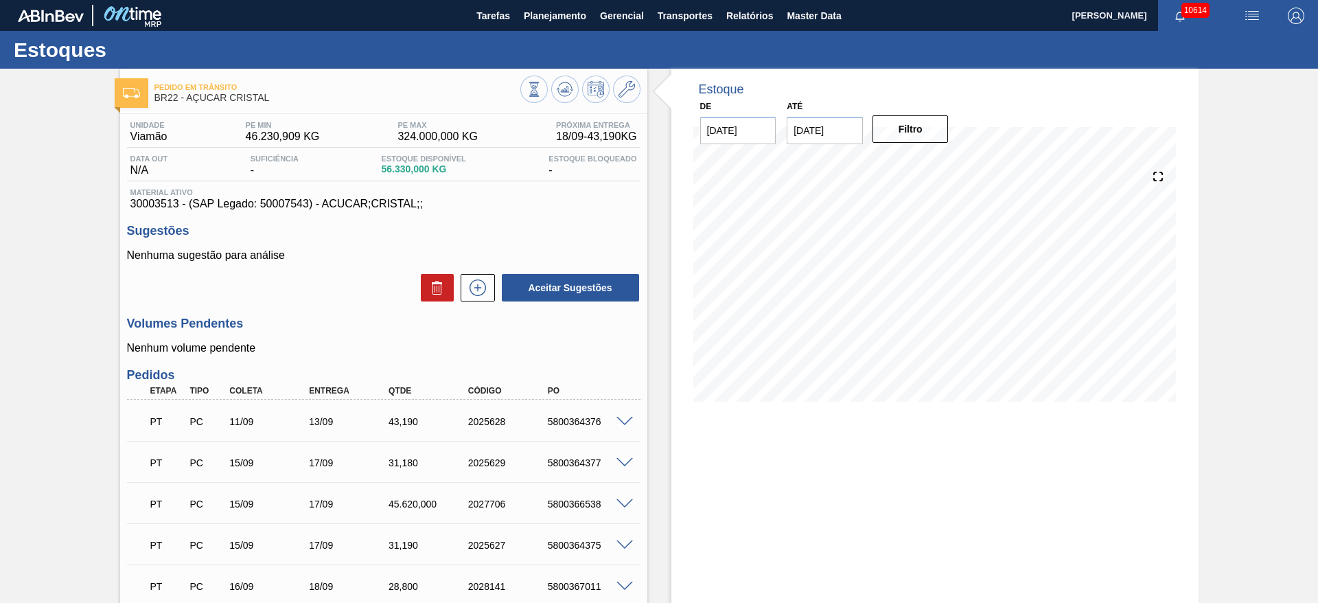
scroll to position [103, 0]
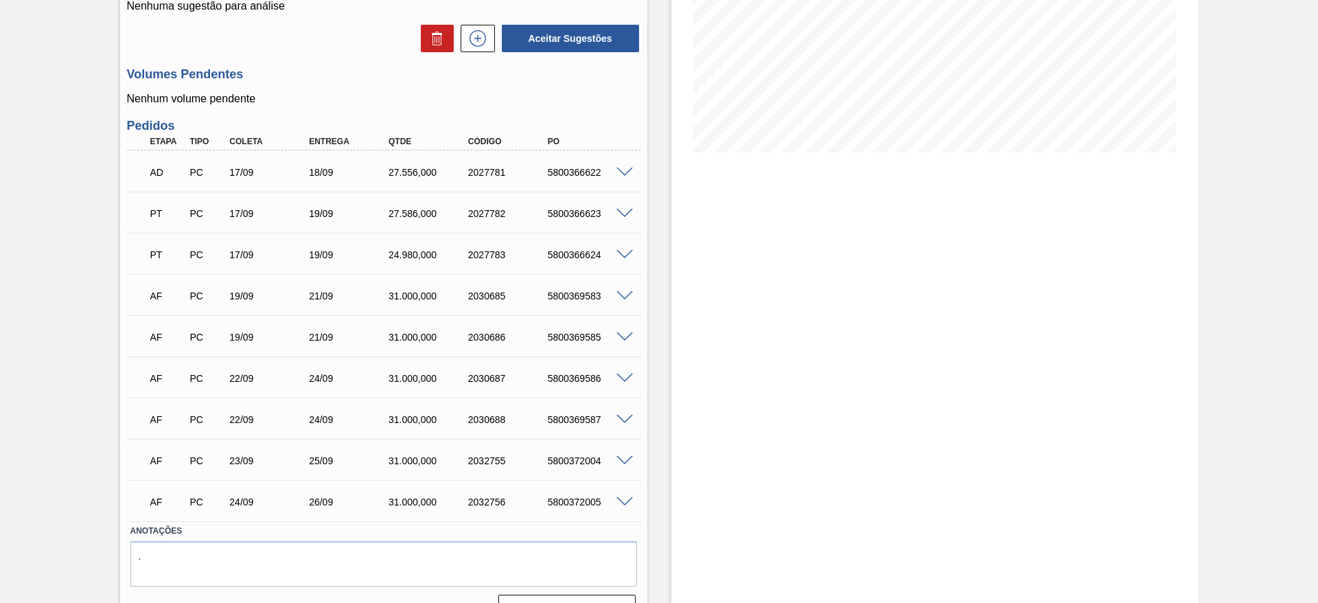
scroll to position [280, 0]
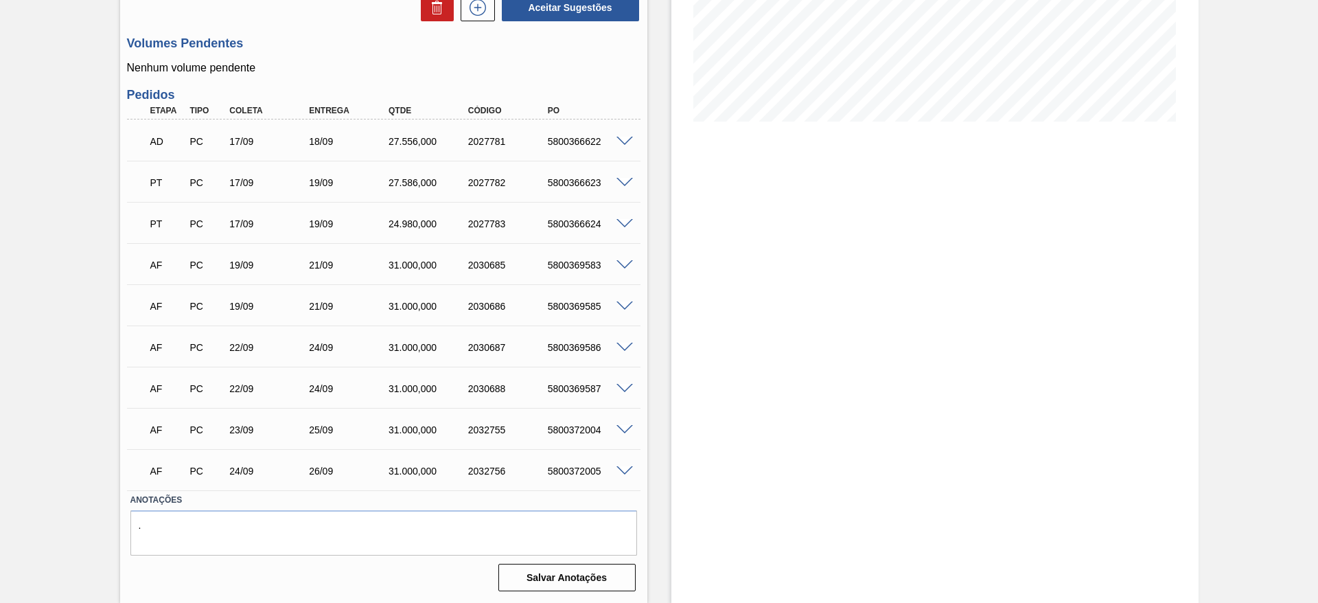
click at [622, 467] on span at bounding box center [624, 471] width 16 height 10
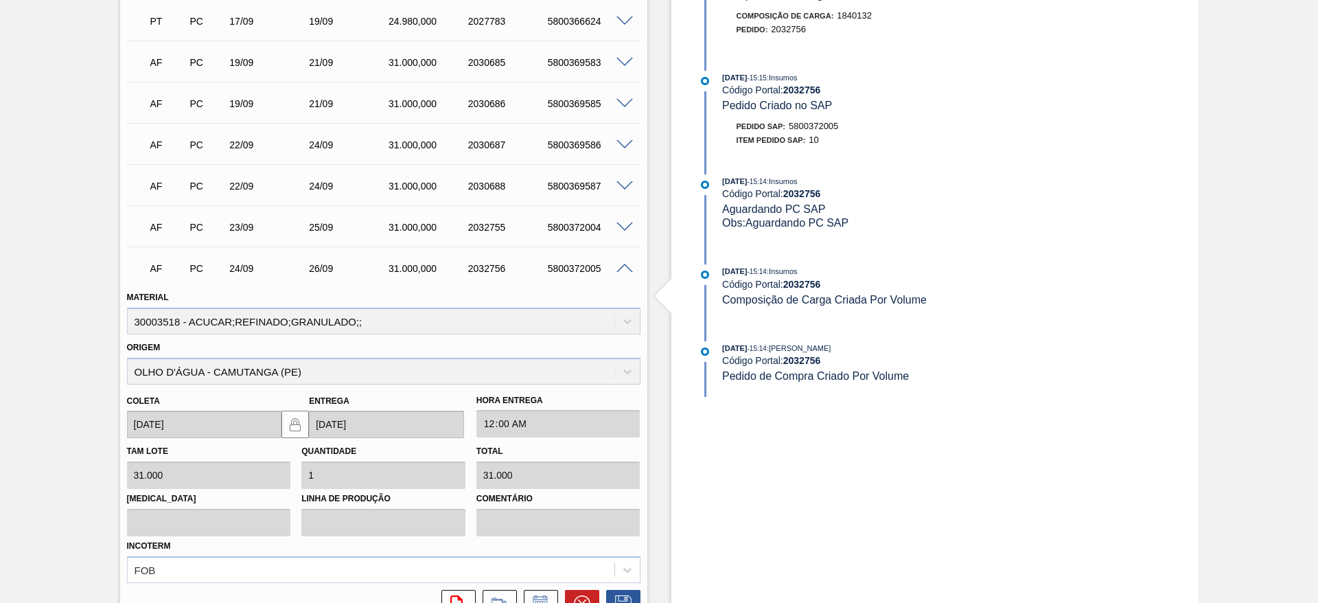
scroll to position [486, 0]
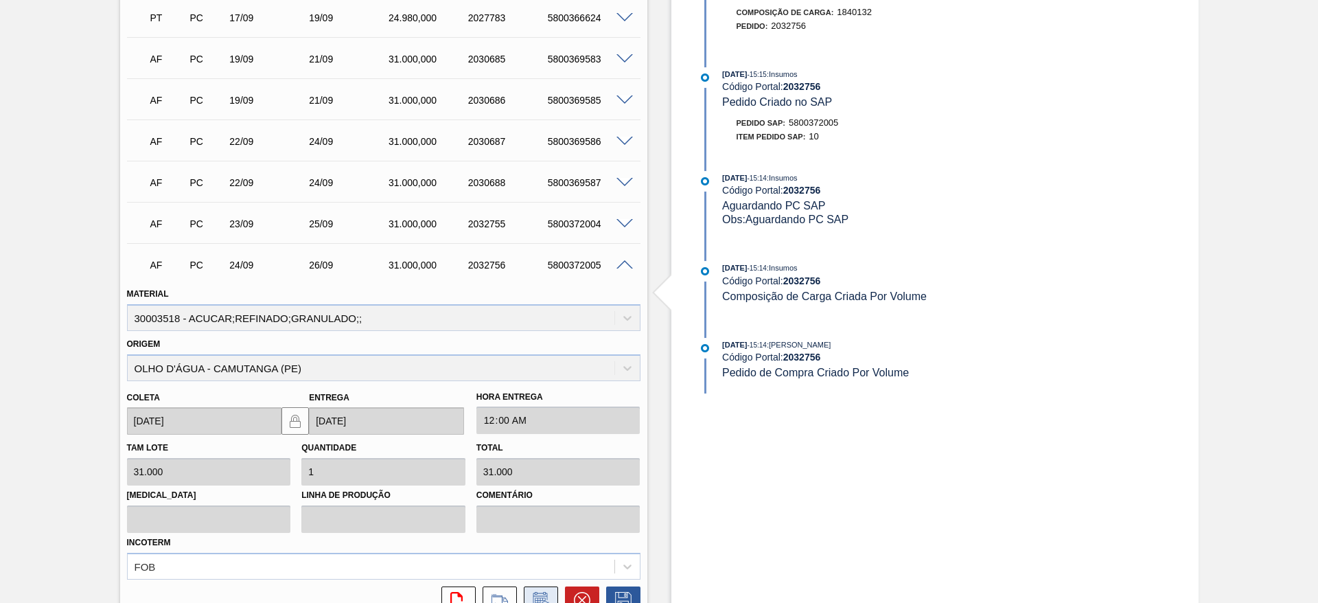
click at [543, 589] on button at bounding box center [541, 599] width 34 height 27
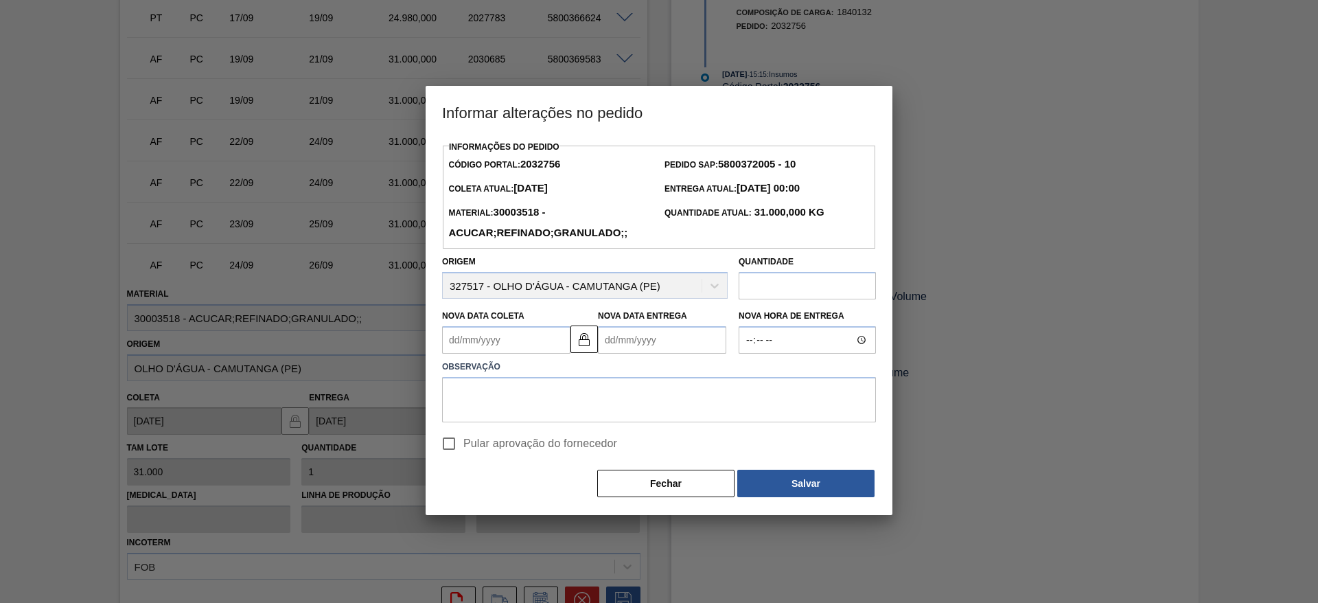
click at [457, 441] on input "Pular aprovação do fornecedor" at bounding box center [448, 443] width 29 height 29
checkbox input "true"
click at [467, 325] on div "Nova Data Coleta" at bounding box center [506, 329] width 128 height 47
click at [469, 342] on Coleta2032756 "Nova Data Coleta" at bounding box center [506, 339] width 128 height 27
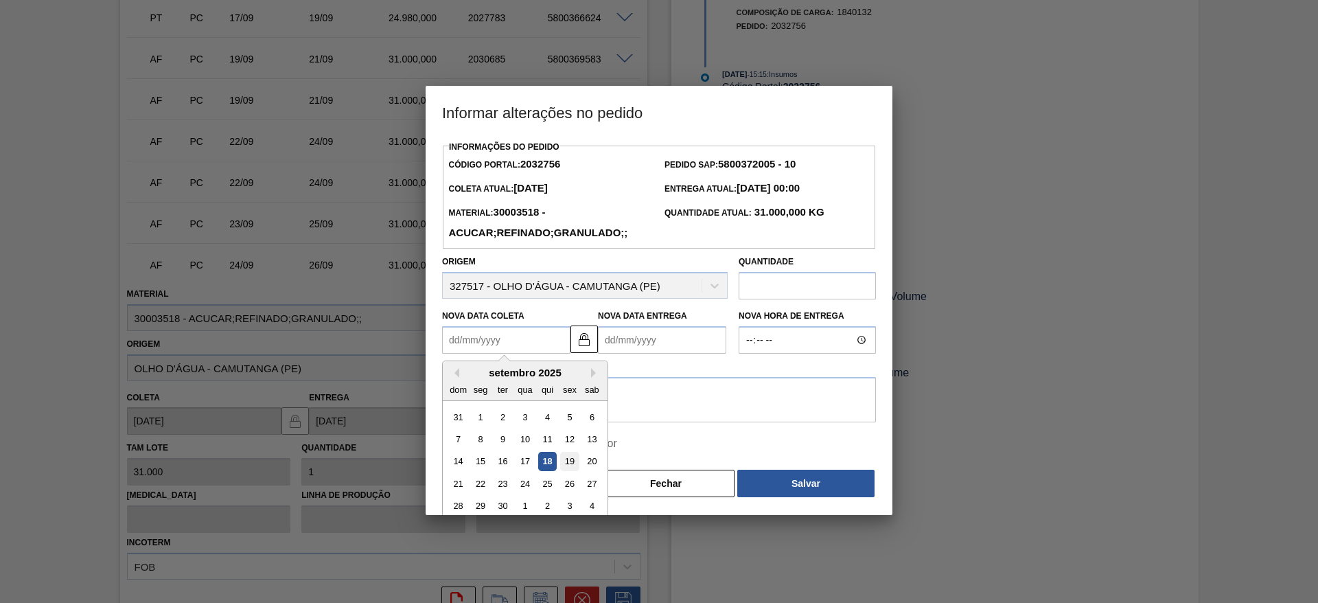
click at [570, 464] on div "19" at bounding box center [569, 461] width 19 height 19
type Coleta2032756 "[DATE]"
type Entrega2032756 "[DATE]"
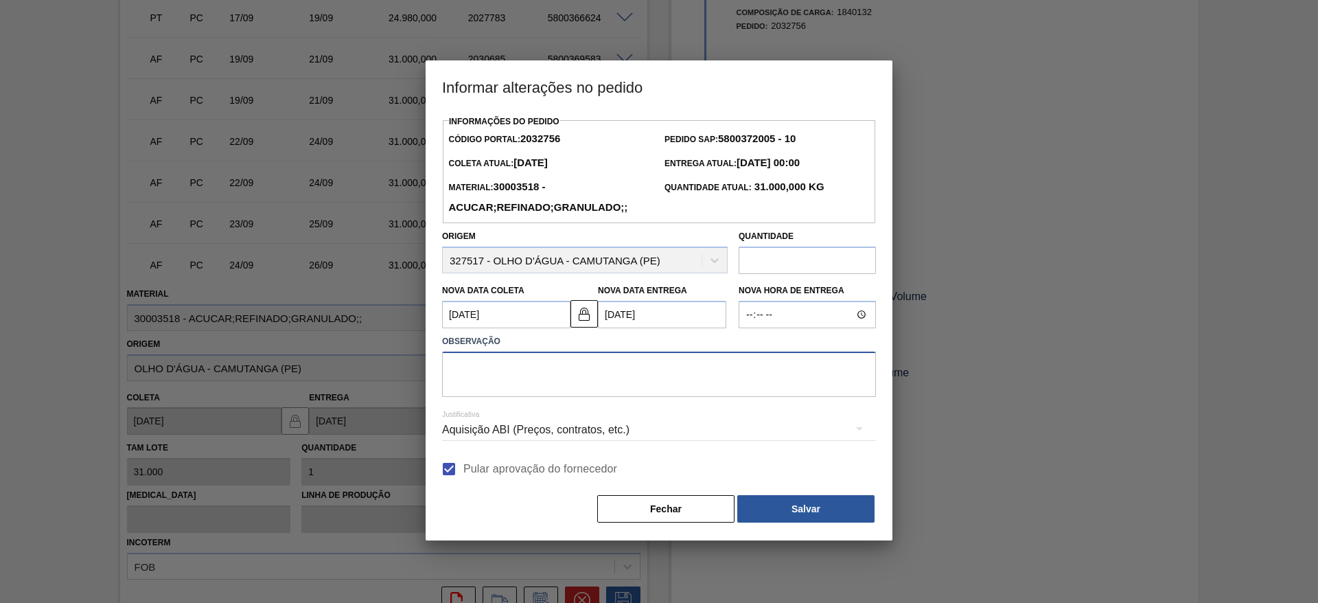
click at [552, 371] on textarea at bounding box center [659, 373] width 434 height 45
type textarea "."
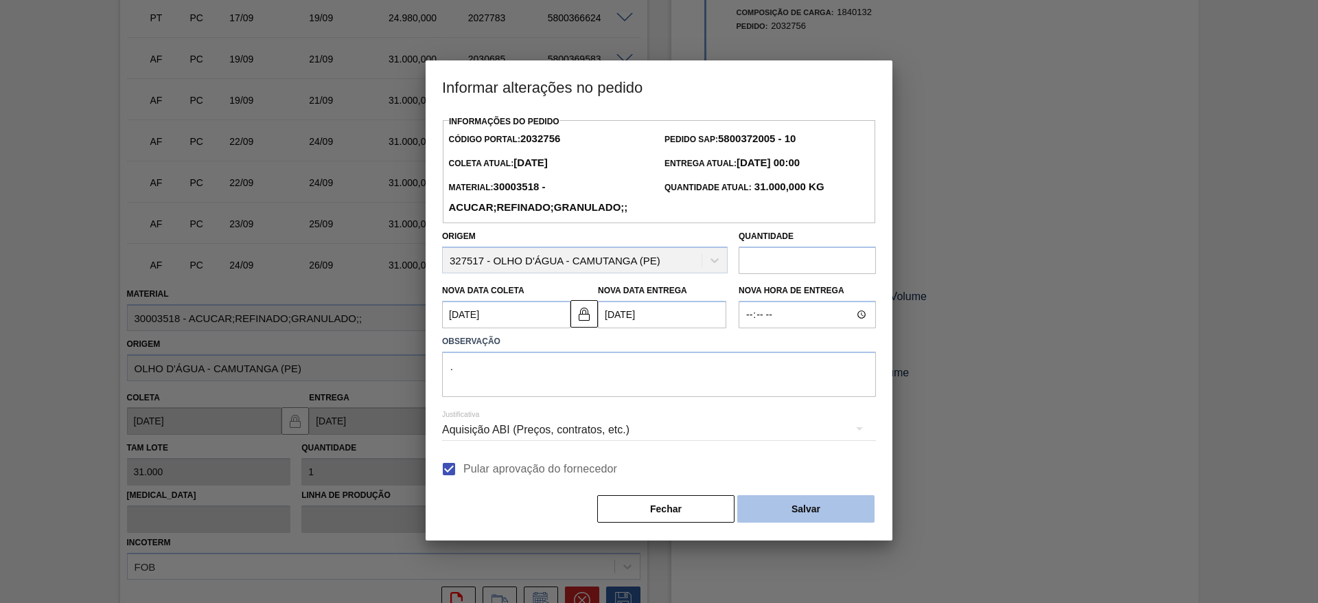
click at [789, 509] on button "Salvar" at bounding box center [805, 508] width 137 height 27
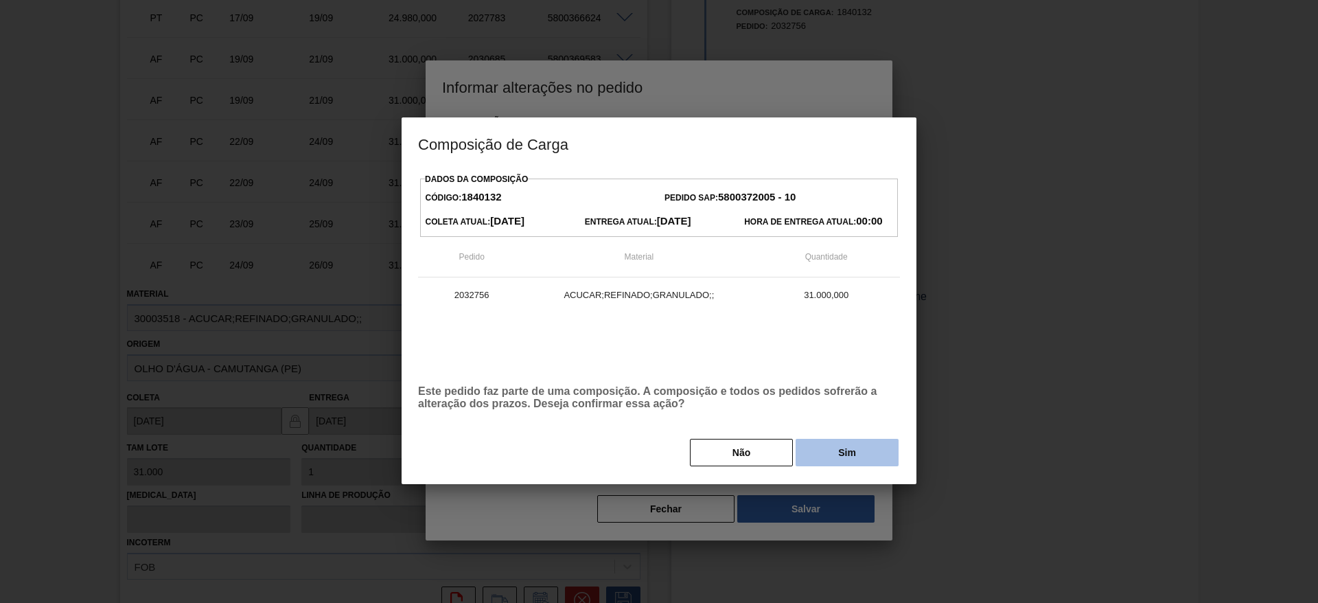
click at [817, 454] on button "Sim" at bounding box center [846, 451] width 103 height 27
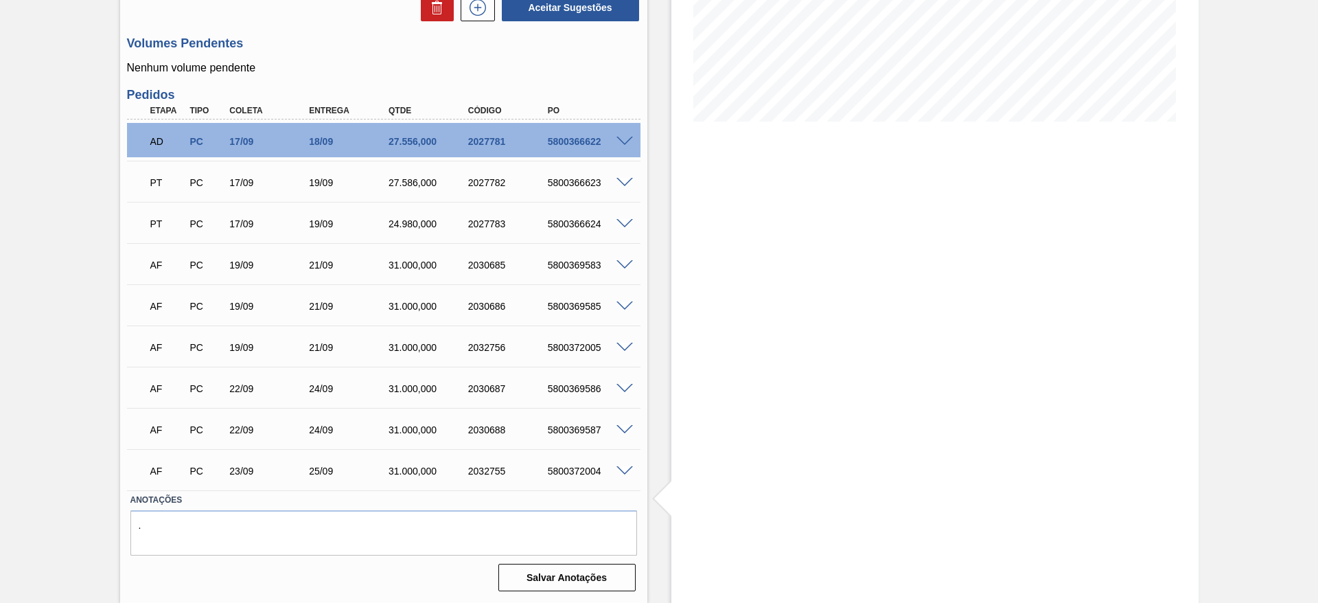
scroll to position [0, 0]
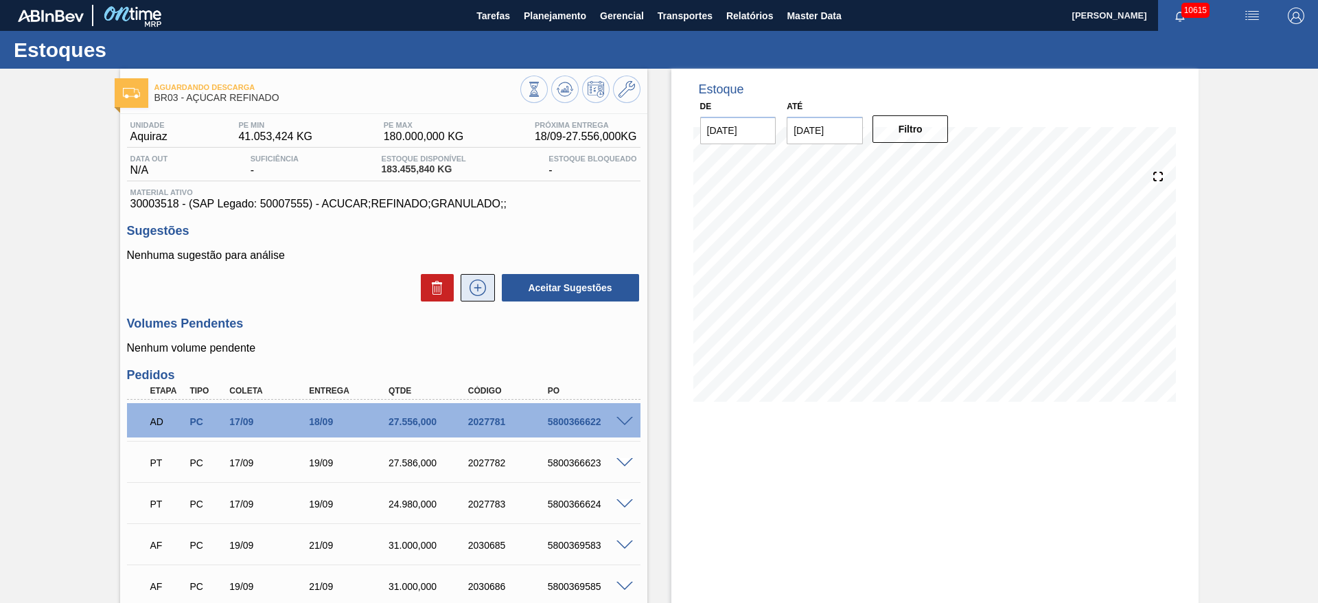
click at [480, 284] on icon at bounding box center [478, 287] width 22 height 16
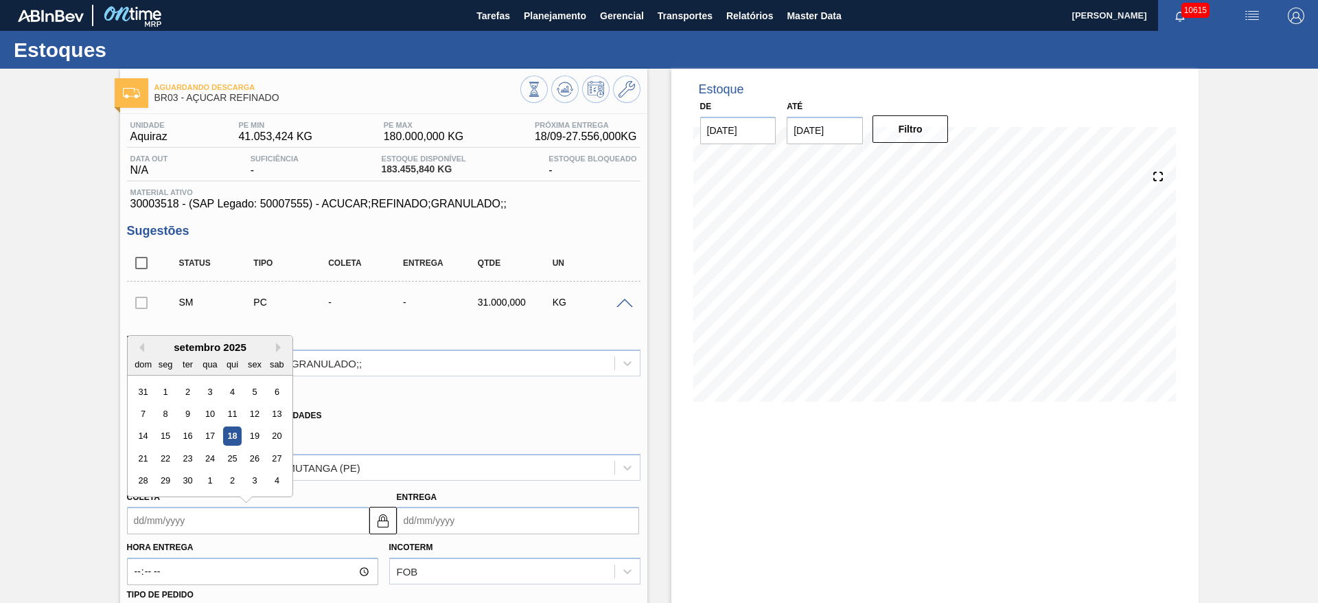
click at [171, 517] on input "Coleta" at bounding box center [248, 519] width 242 height 27
click at [202, 460] on div "24" at bounding box center [209, 458] width 19 height 19
type input "[DATE]"
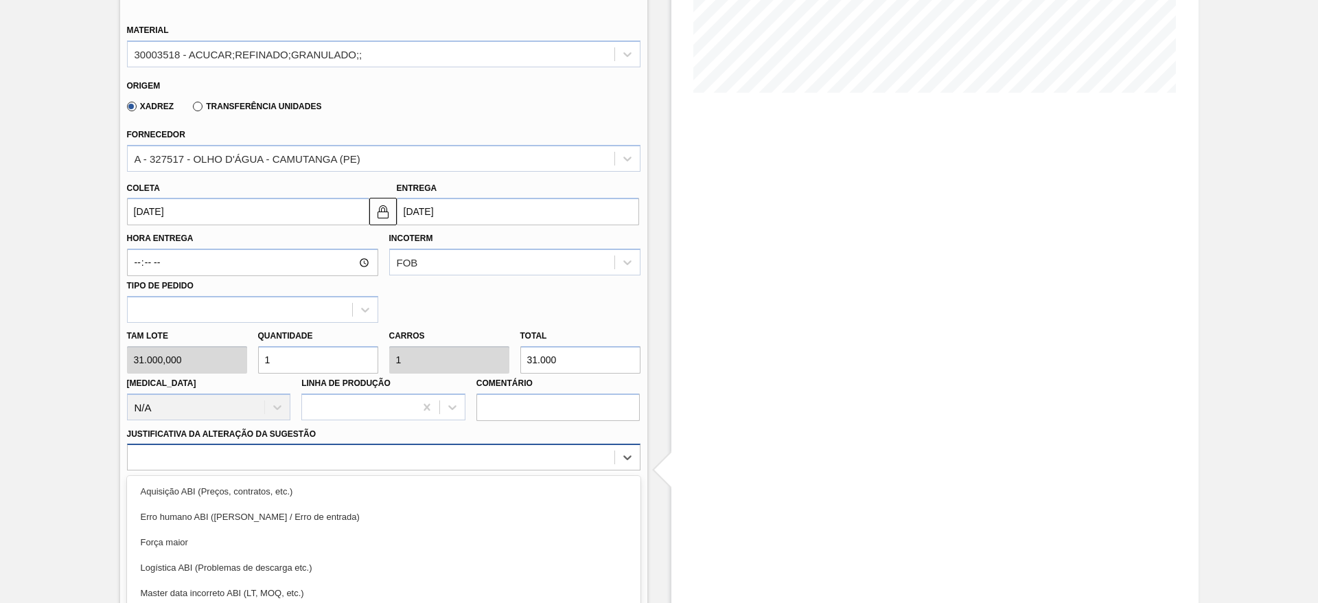
scroll to position [393, 0]
click at [441, 461] on div "option Força maior focused, 3 of 18. 18 results available. Use Up and Down to c…" at bounding box center [383, 456] width 513 height 27
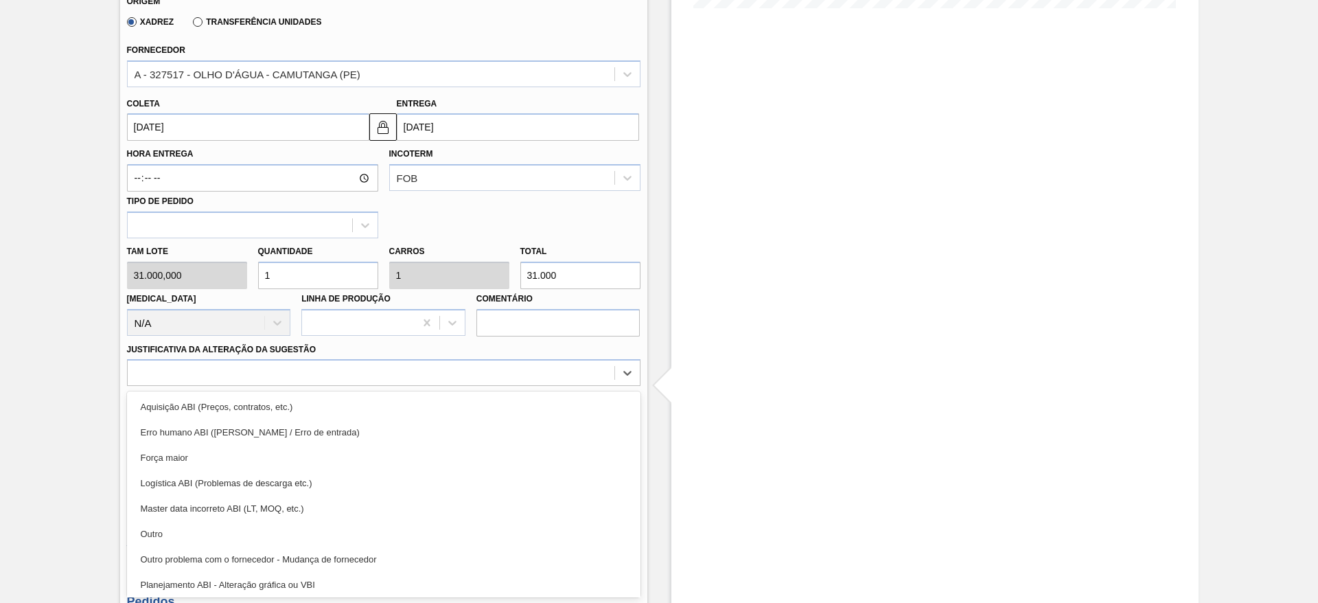
click at [457, 392] on div "Aquisição ABI (Preços, contratos, etc.) Erro humano ABI (Cálculo / Erro de entr…" at bounding box center [383, 494] width 513 height 206
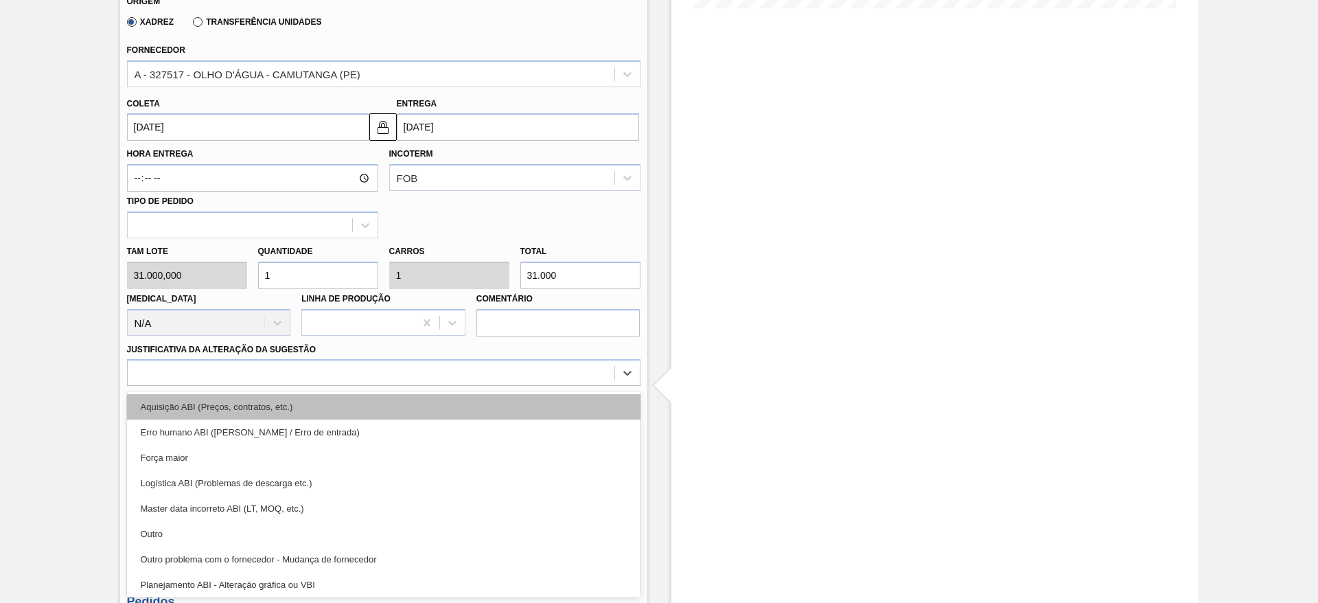
click at [572, 398] on div "Aquisição ABI (Preços, contratos, etc.)" at bounding box center [383, 406] width 513 height 25
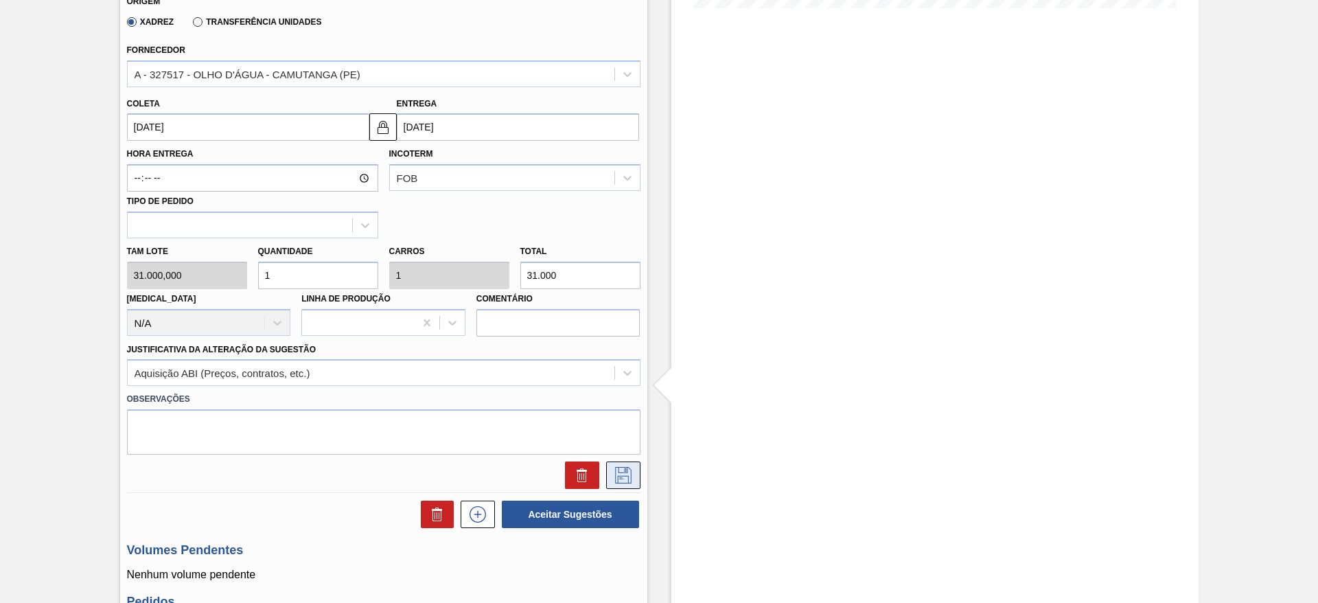
click at [625, 480] on icon at bounding box center [623, 475] width 22 height 16
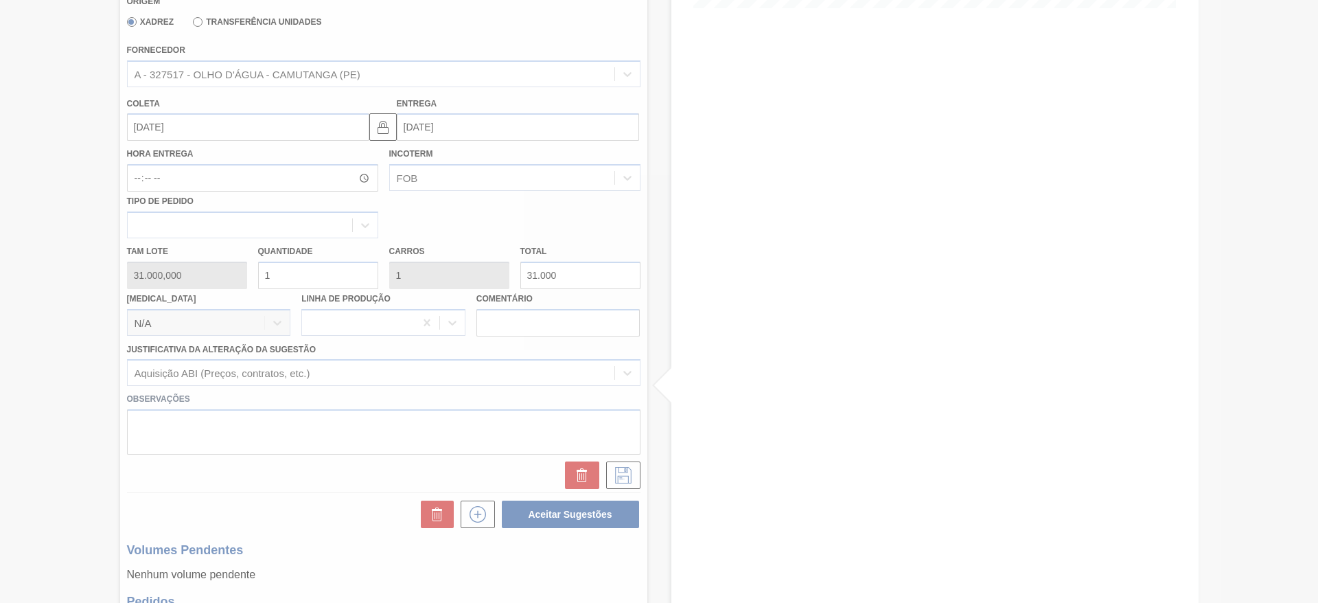
scroll to position [0, 0]
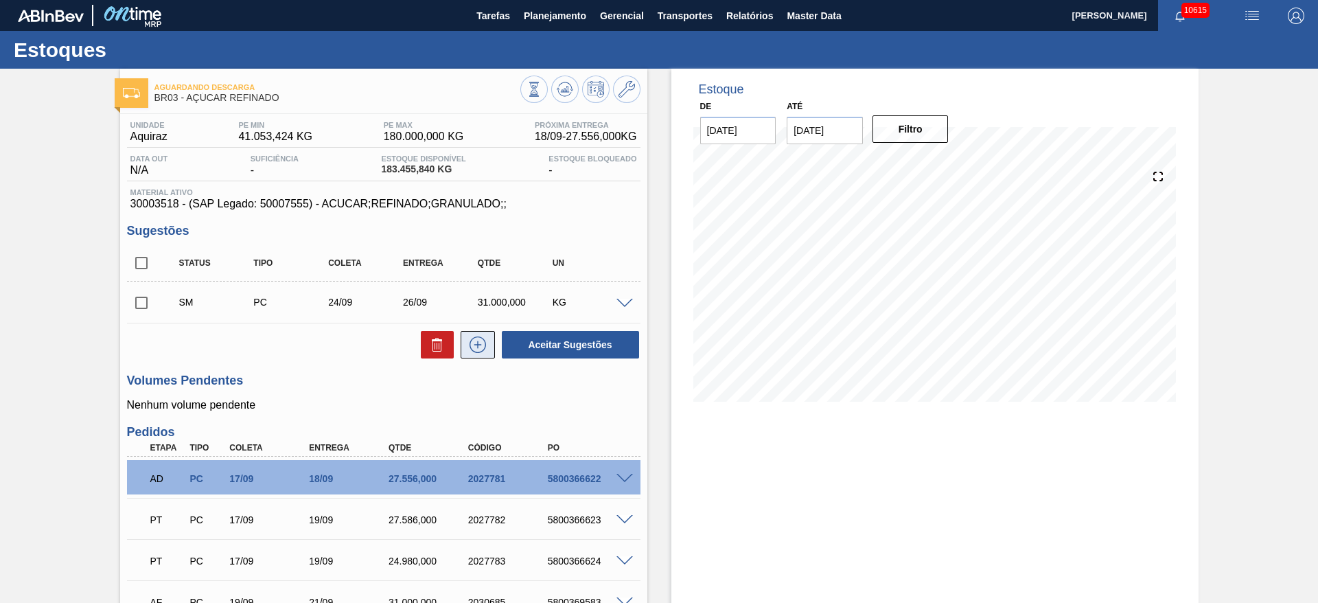
click at [479, 340] on icon at bounding box center [478, 344] width 22 height 16
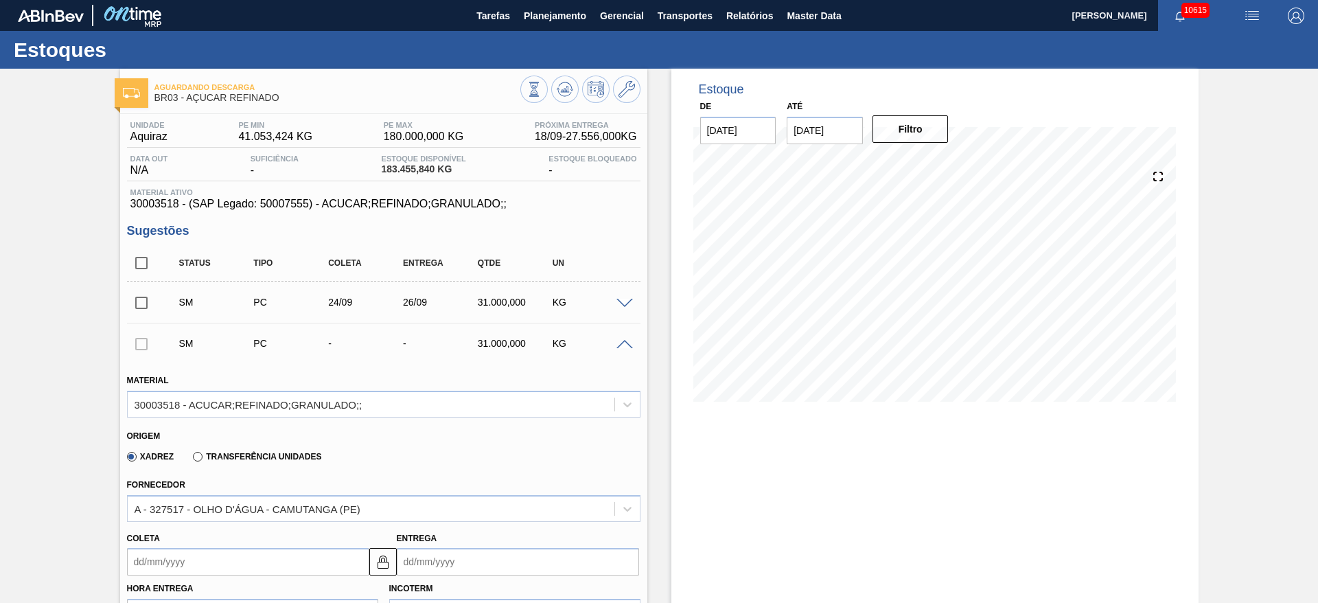
click at [160, 554] on input "Coleta" at bounding box center [248, 561] width 242 height 27
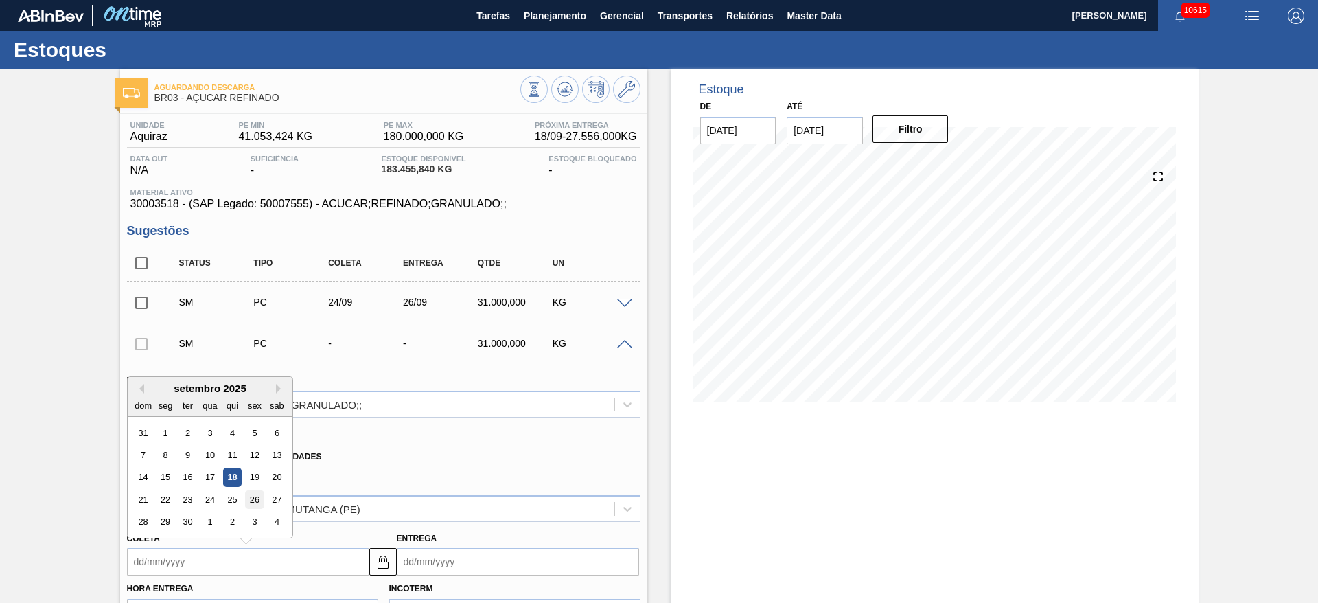
click at [261, 502] on div "26" at bounding box center [254, 499] width 19 height 19
type input "[DATE]"
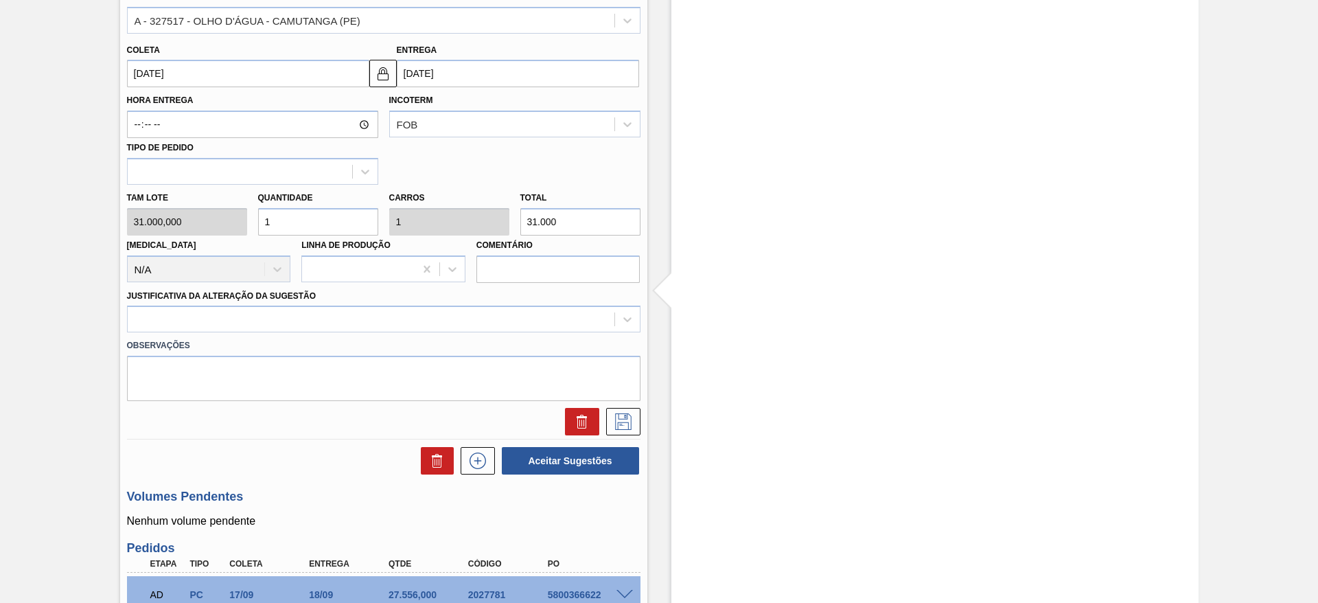
scroll to position [515, 0]
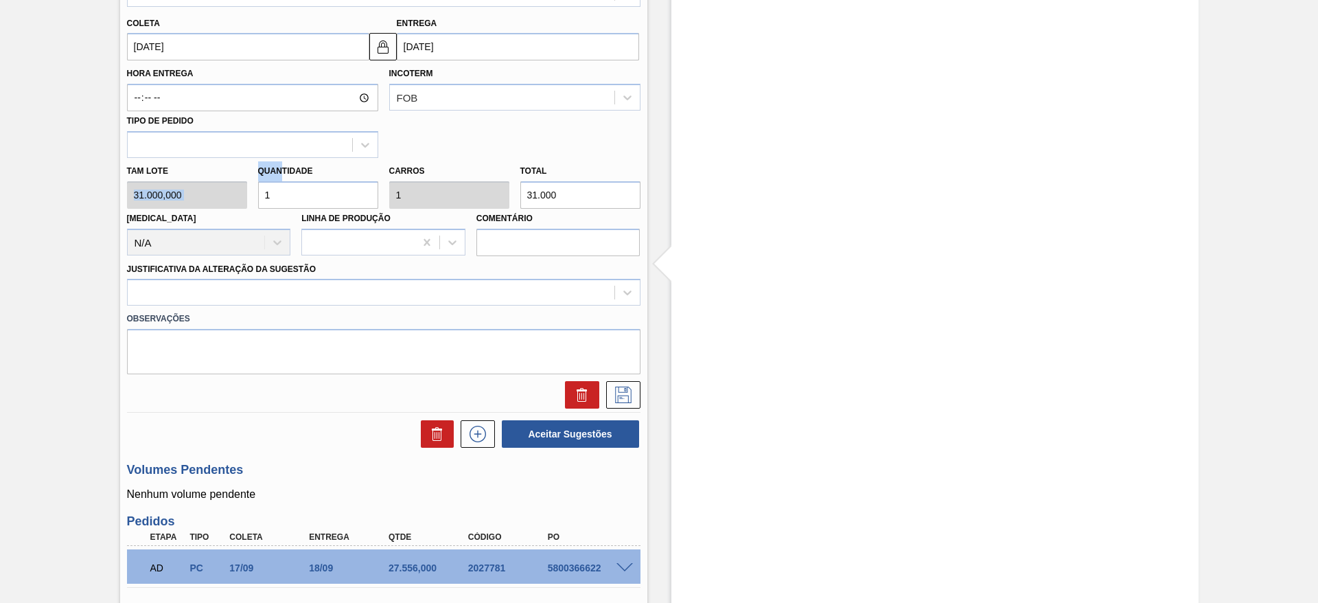
drag, startPoint x: 274, startPoint y: 174, endPoint x: 243, endPoint y: 179, distance: 31.9
click at [243, 179] on div "Tam lote 31.000,000 Quantidade 1 Carros 1 Total 31.000 [MEDICAL_DATA] N/A Linha…" at bounding box center [383, 207] width 524 height 98
click at [234, 204] on div "Tam lote 31.000,000 Quantidade 1 Carros 1 Total 31.000 [MEDICAL_DATA] N/A Linha…" at bounding box center [383, 207] width 524 height 98
click at [296, 196] on input "1" at bounding box center [318, 194] width 120 height 27
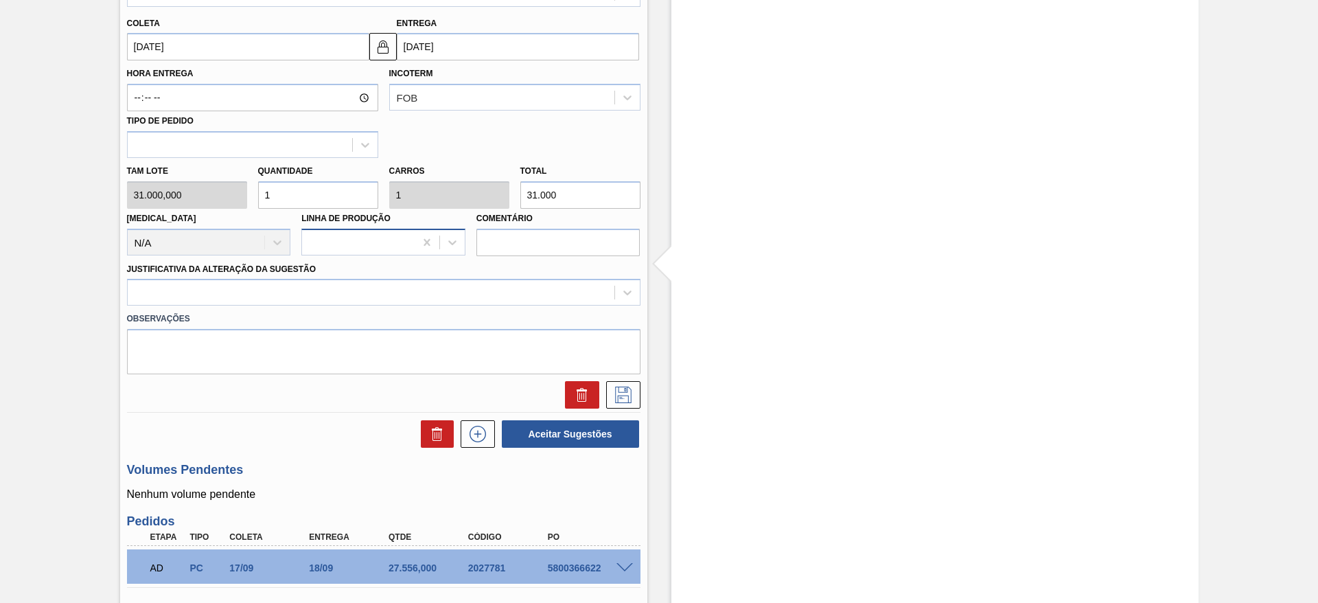
type input "2"
type input "62.000"
type input "2"
click at [398, 302] on div at bounding box center [371, 293] width 487 height 20
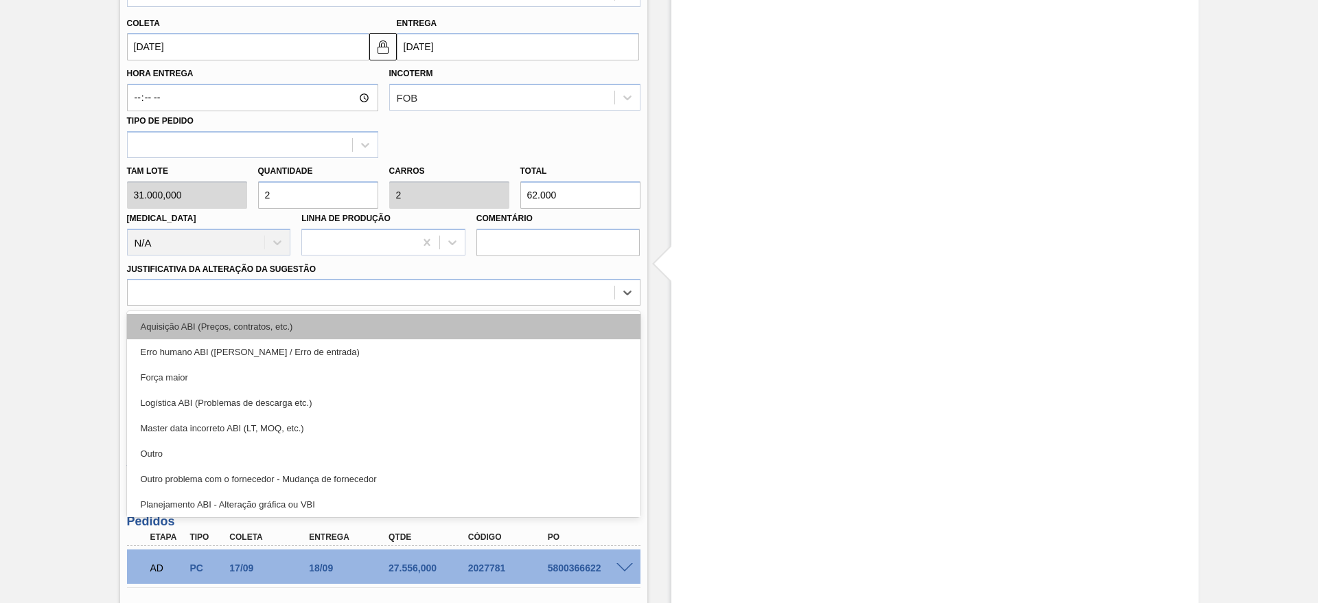
click at [408, 323] on div "Aquisição ABI (Preços, contratos, etc.)" at bounding box center [383, 326] width 513 height 25
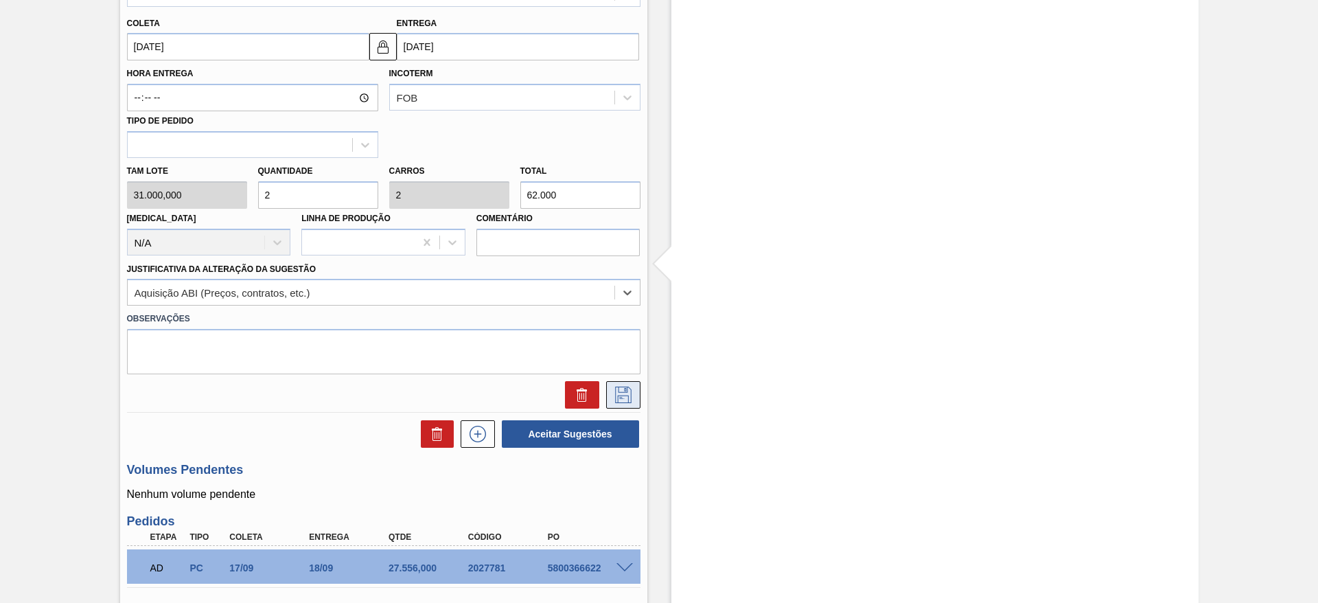
click at [624, 395] on icon at bounding box center [623, 394] width 16 height 16
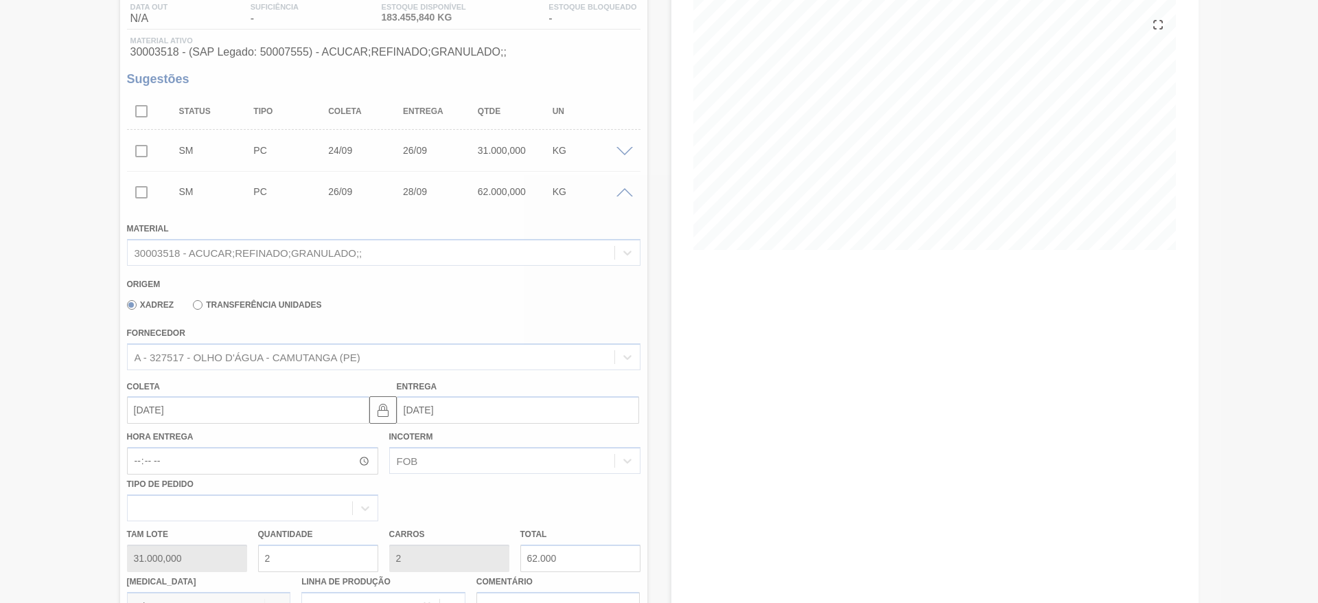
scroll to position [148, 0]
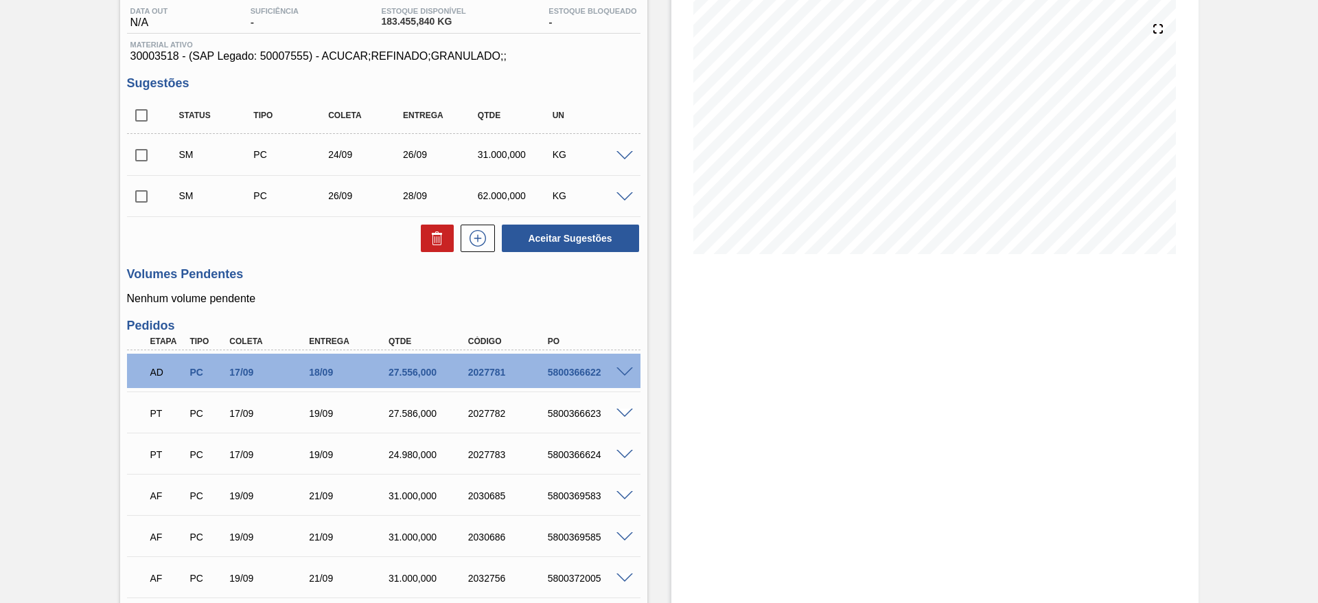
click at [137, 110] on input "checkbox" at bounding box center [141, 115] width 29 height 29
checkbox input "true"
click at [545, 238] on button "Aceitar Sugestões" at bounding box center [570, 237] width 137 height 27
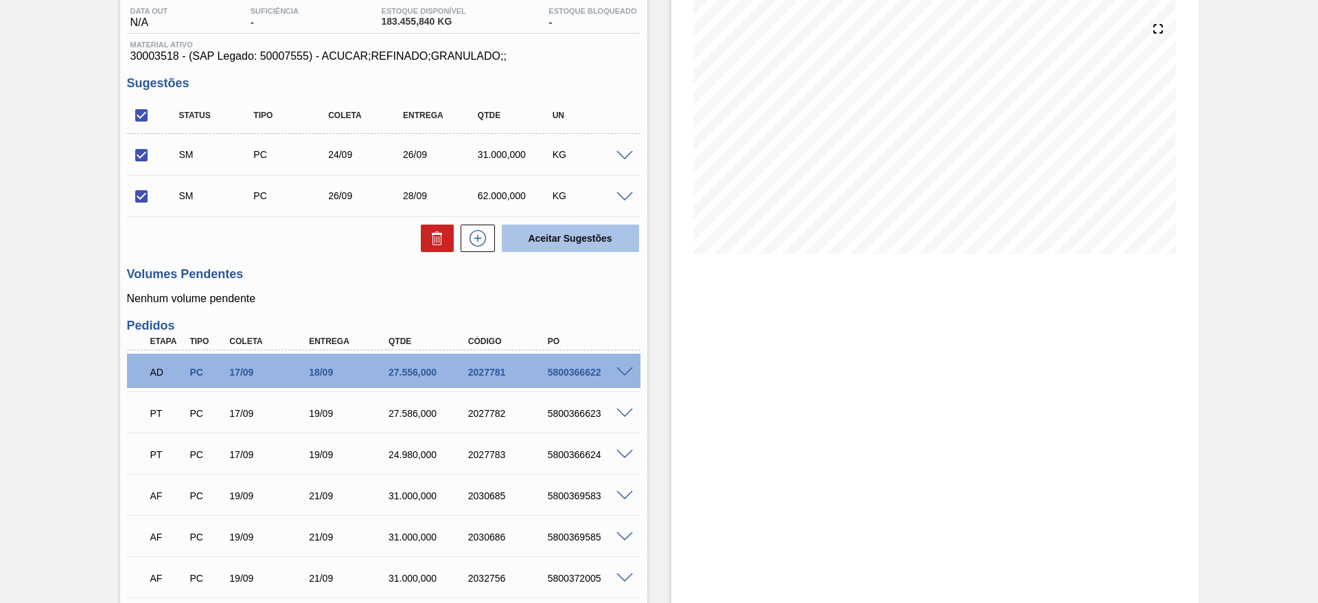
checkbox input "false"
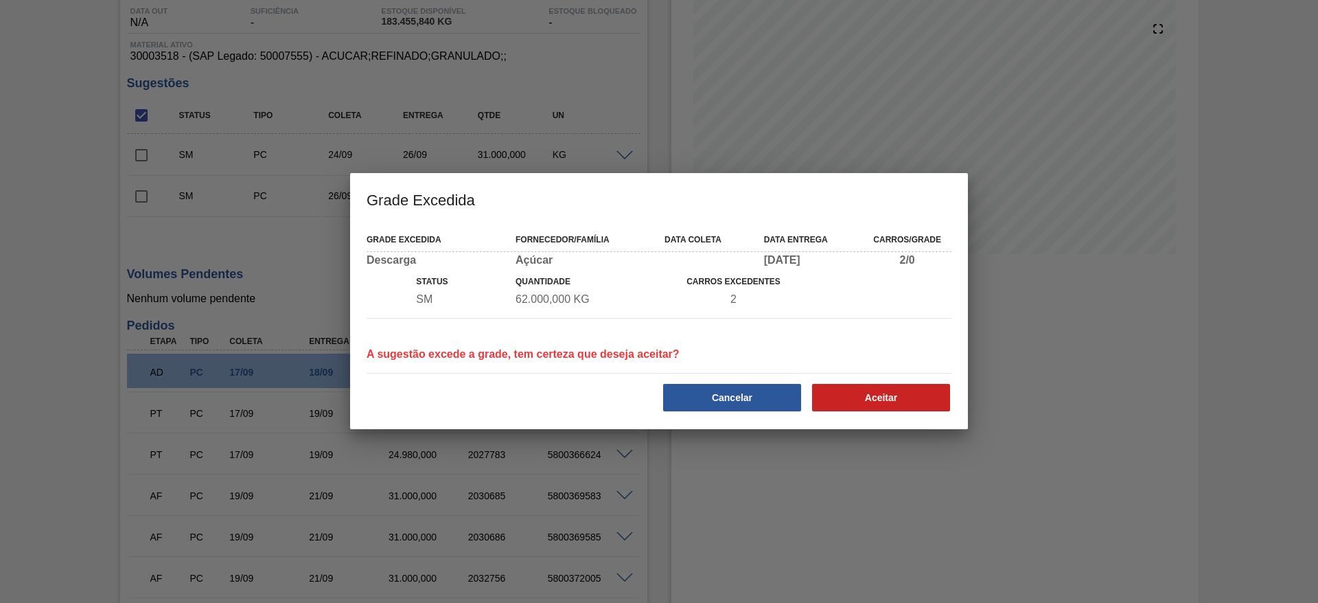
click at [863, 412] on div "Grade Excedida Fornecedor/Família Data coleta Data entrega Carros/Grade Descarg…" at bounding box center [659, 326] width 618 height 204
click at [855, 404] on button "Aceitar" at bounding box center [881, 397] width 138 height 27
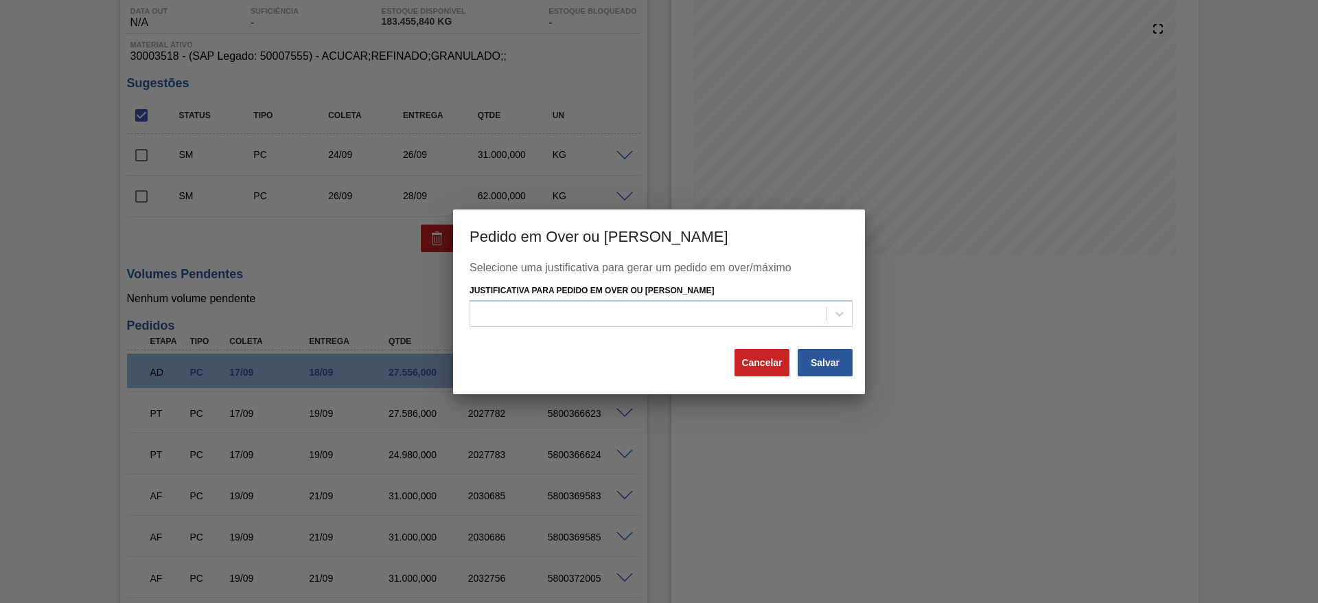
drag, startPoint x: 764, startPoint y: 309, endPoint x: 776, endPoint y: 329, distance: 23.1
click at [766, 309] on div at bounding box center [648, 314] width 356 height 20
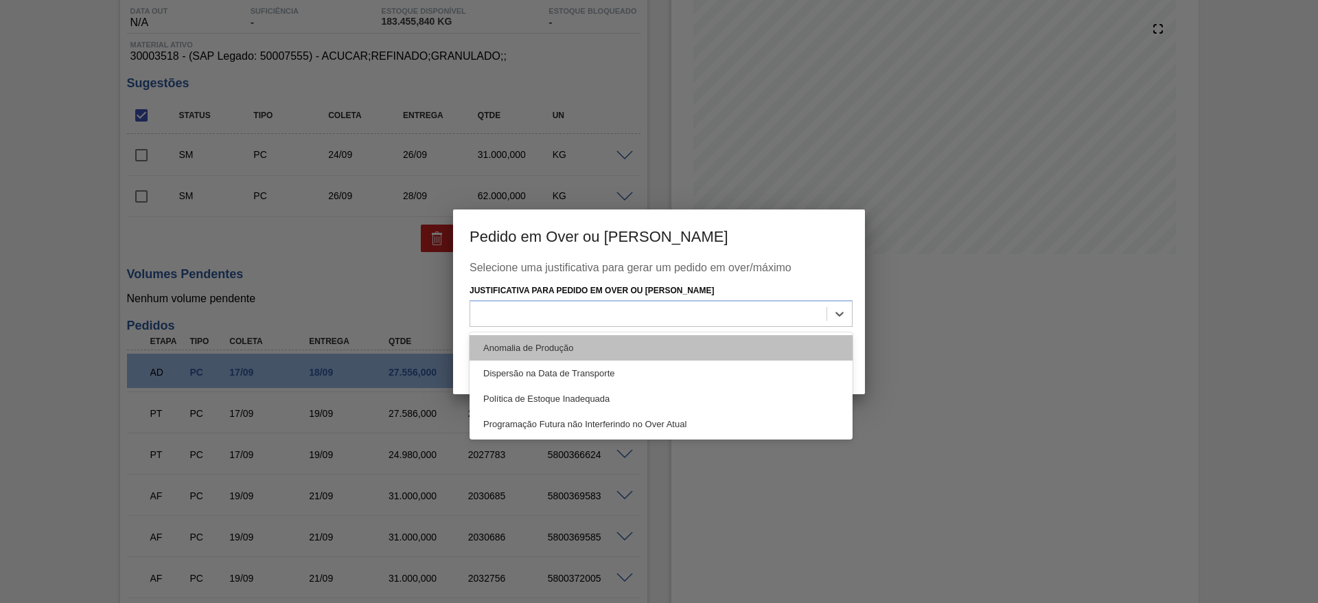
click at [788, 348] on div "Anomalia de Produção" at bounding box center [660, 347] width 383 height 25
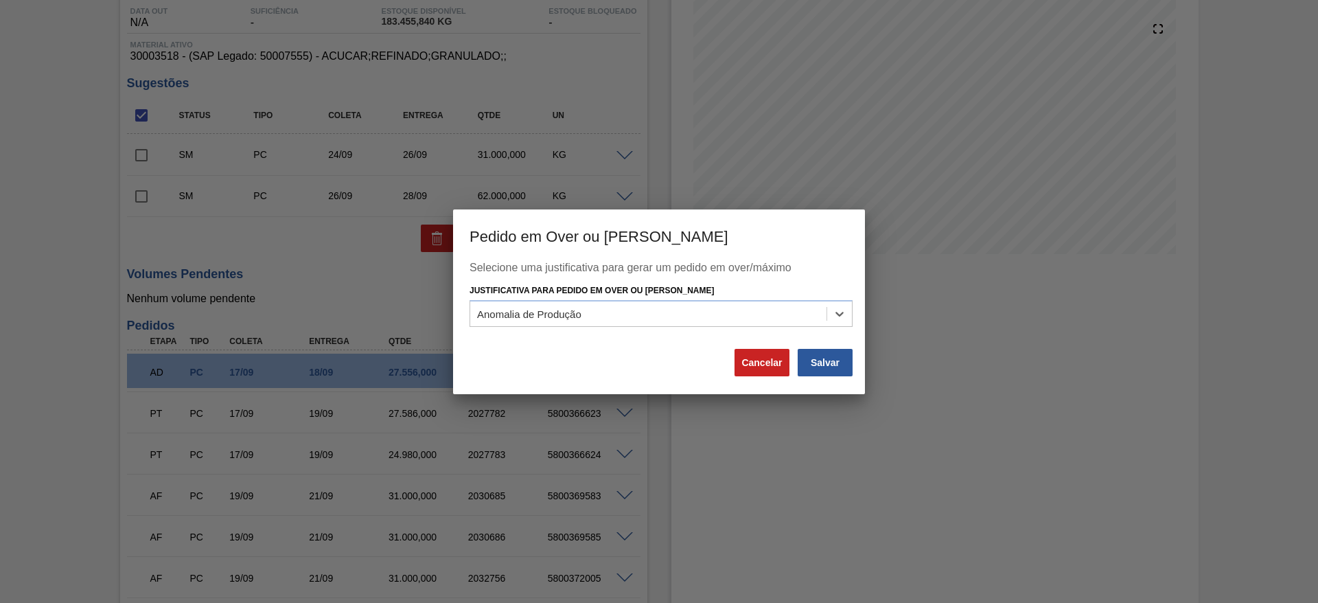
click at [834, 379] on div "Selecione uma justificativa para gerar um pedido em over/máximo Justificativa p…" at bounding box center [659, 327] width 412 height 132
click at [830, 367] on button "Salvar" at bounding box center [824, 362] width 55 height 27
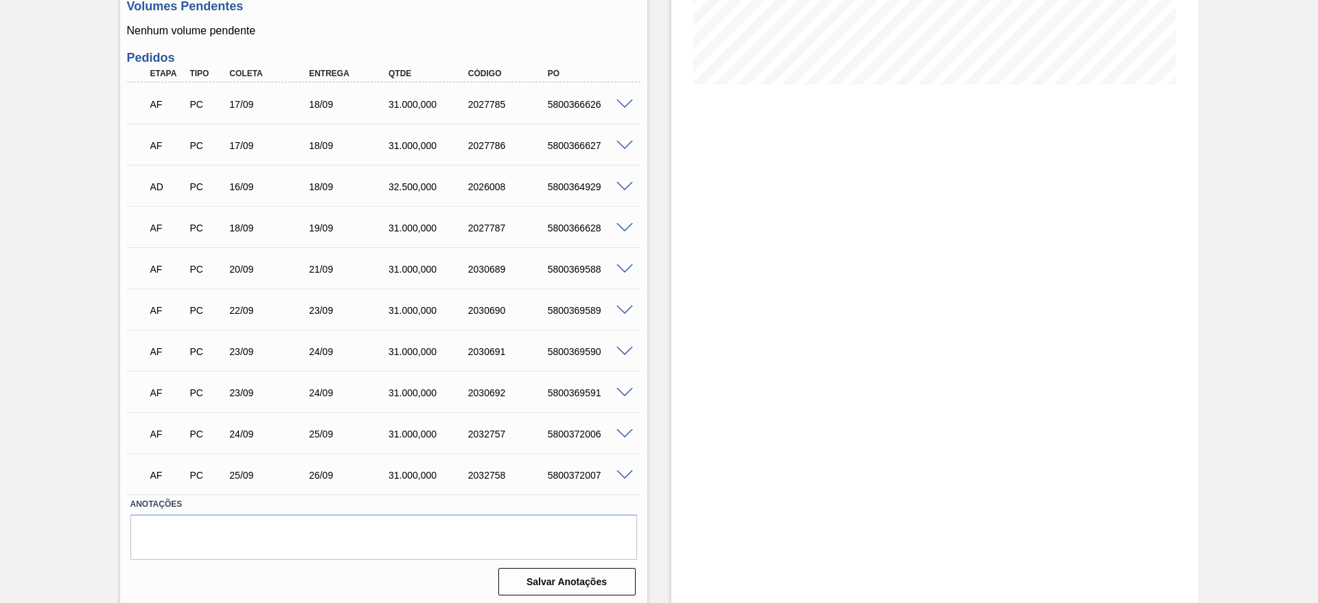
scroll to position [321, 0]
click at [622, 306] on span at bounding box center [624, 306] width 16 height 10
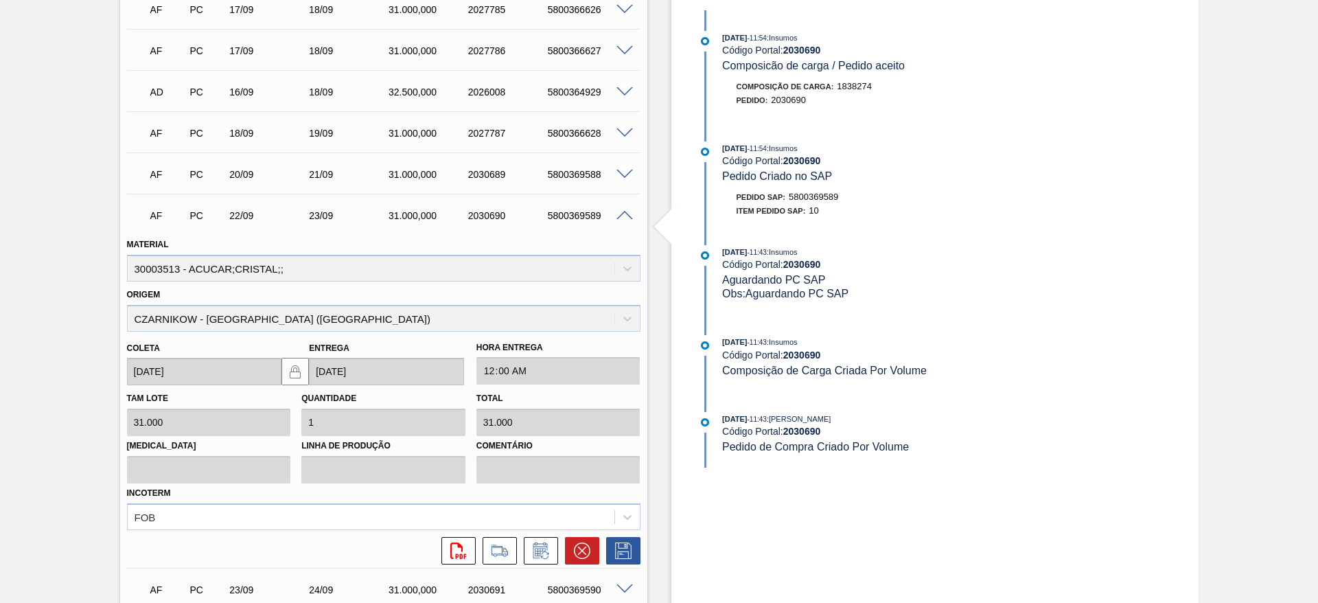
scroll to position [527, 0]
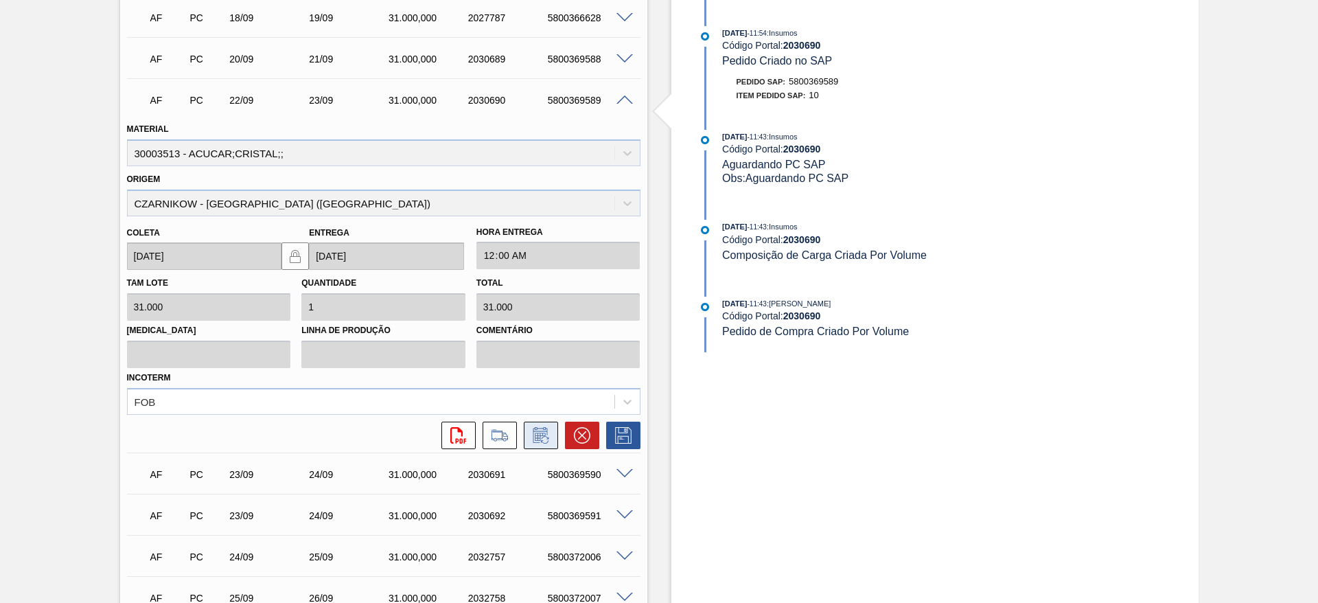
click at [550, 435] on icon at bounding box center [541, 435] width 22 height 16
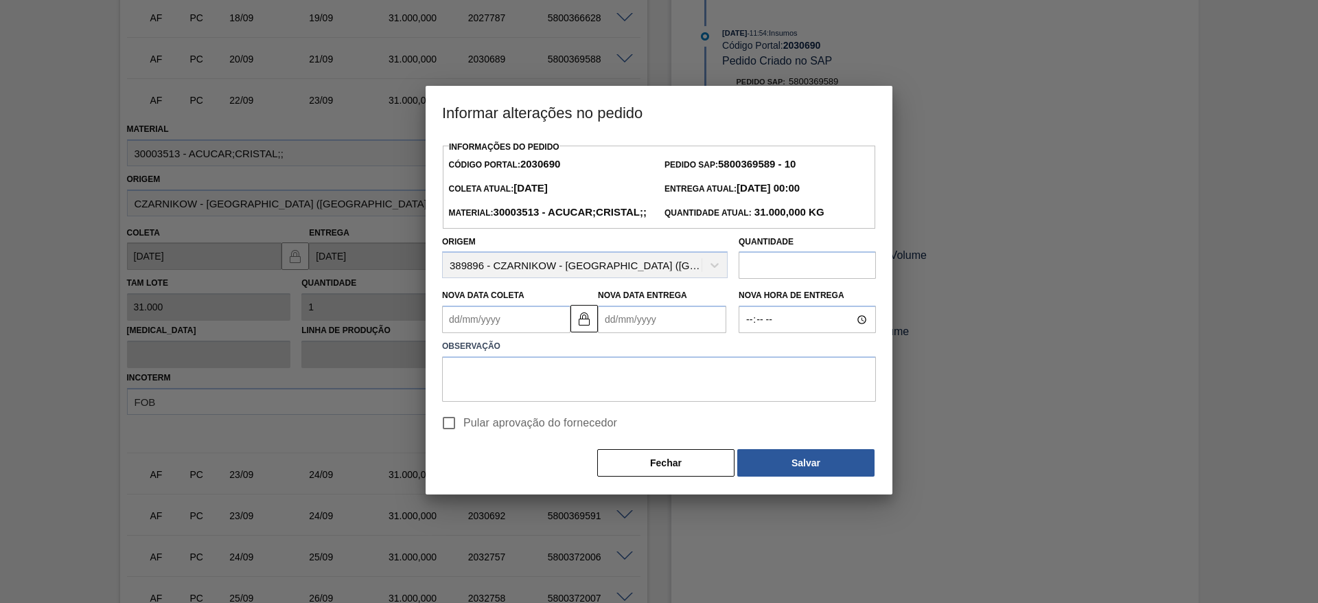
click at [452, 333] on Coleta2030690 "Nova Data Coleta" at bounding box center [506, 318] width 128 height 27
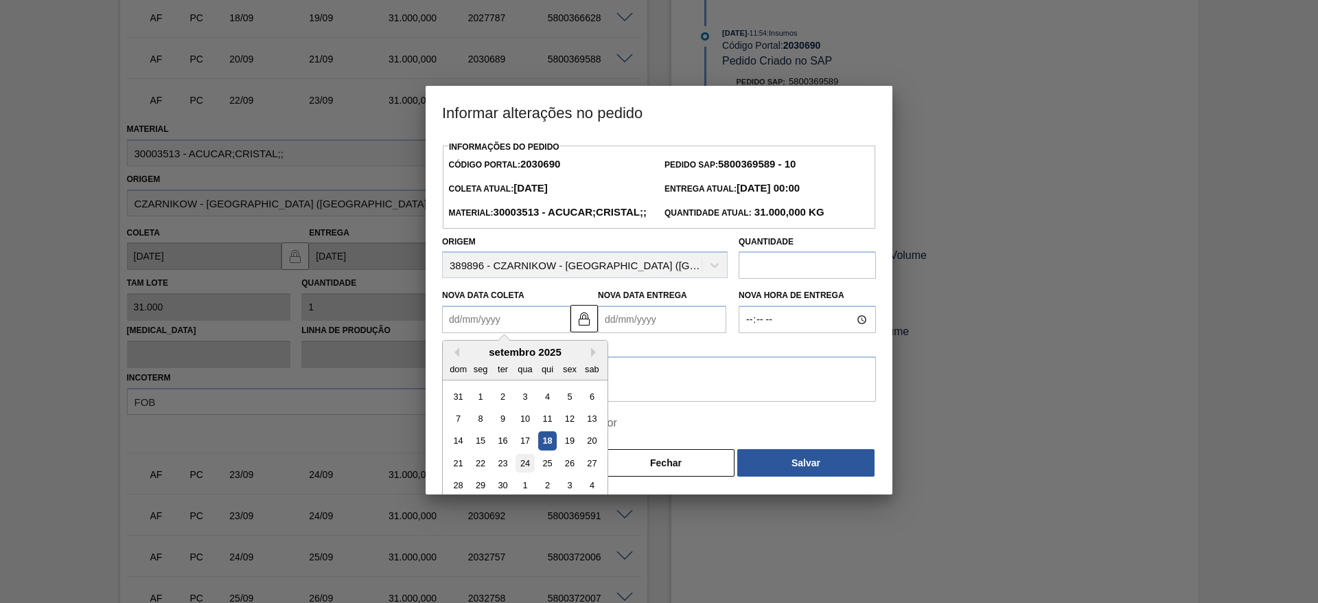
click at [519, 472] on div "24" at bounding box center [524, 463] width 19 height 19
type Coleta2030690 "[DATE]"
type Entrega2030690 "[DATE]"
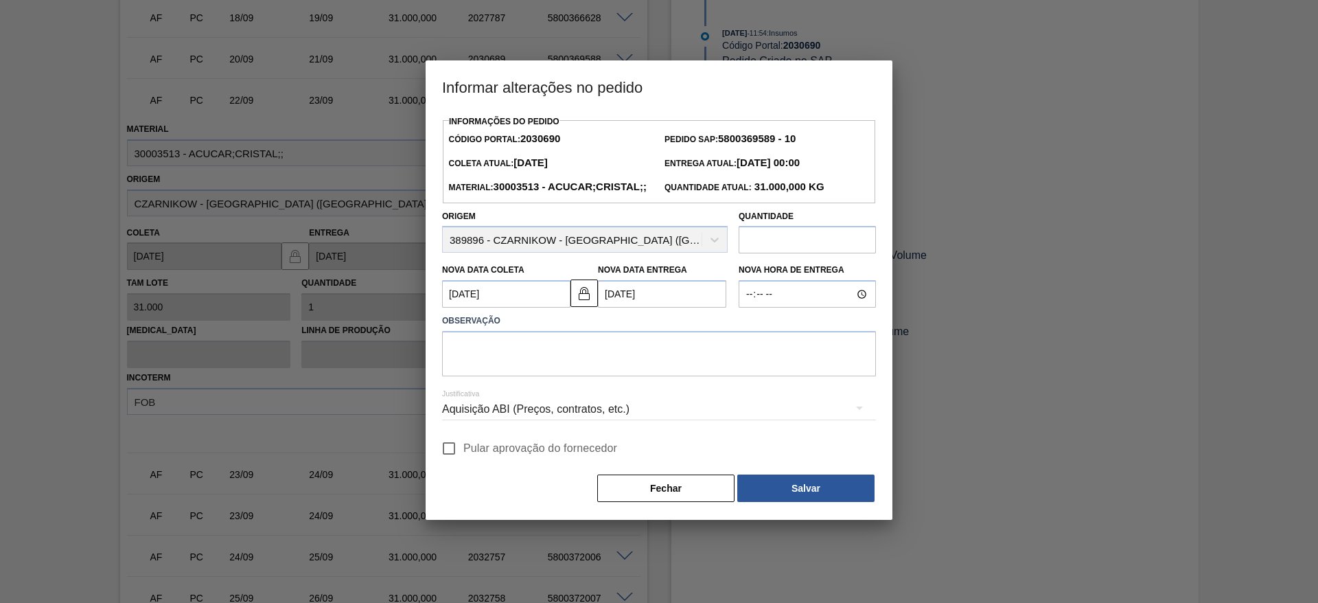
click at [438, 463] on input "Pular aprovação do fornecedor" at bounding box center [448, 448] width 29 height 29
checkbox input "true"
click at [545, 376] on textarea at bounding box center [659, 353] width 434 height 45
type textarea "."
click at [784, 502] on button "Salvar" at bounding box center [805, 487] width 137 height 27
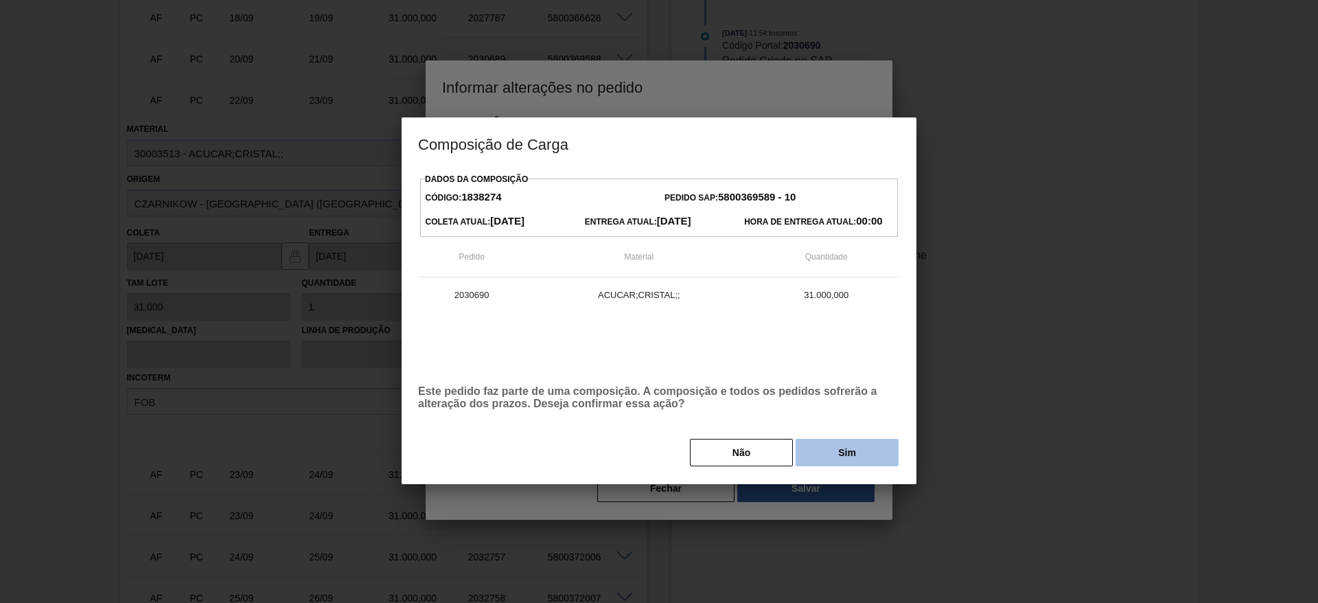
click at [838, 456] on button "Sim" at bounding box center [846, 451] width 103 height 27
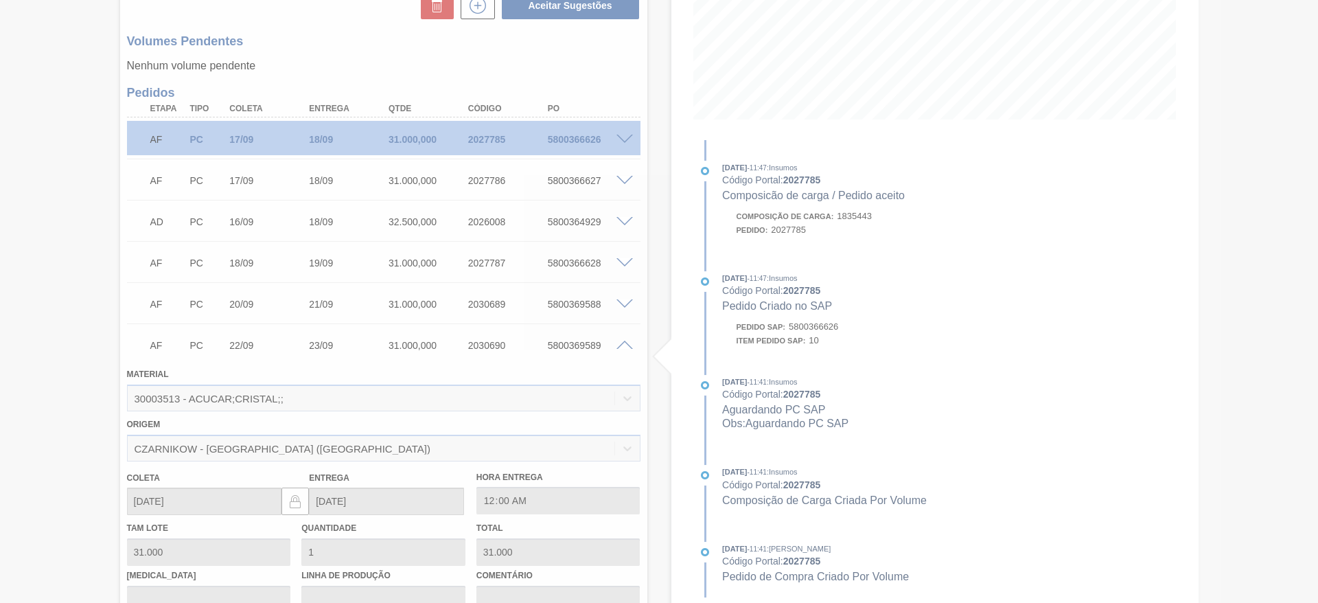
scroll to position [283, 0]
type input "."
type input "[DATE]"
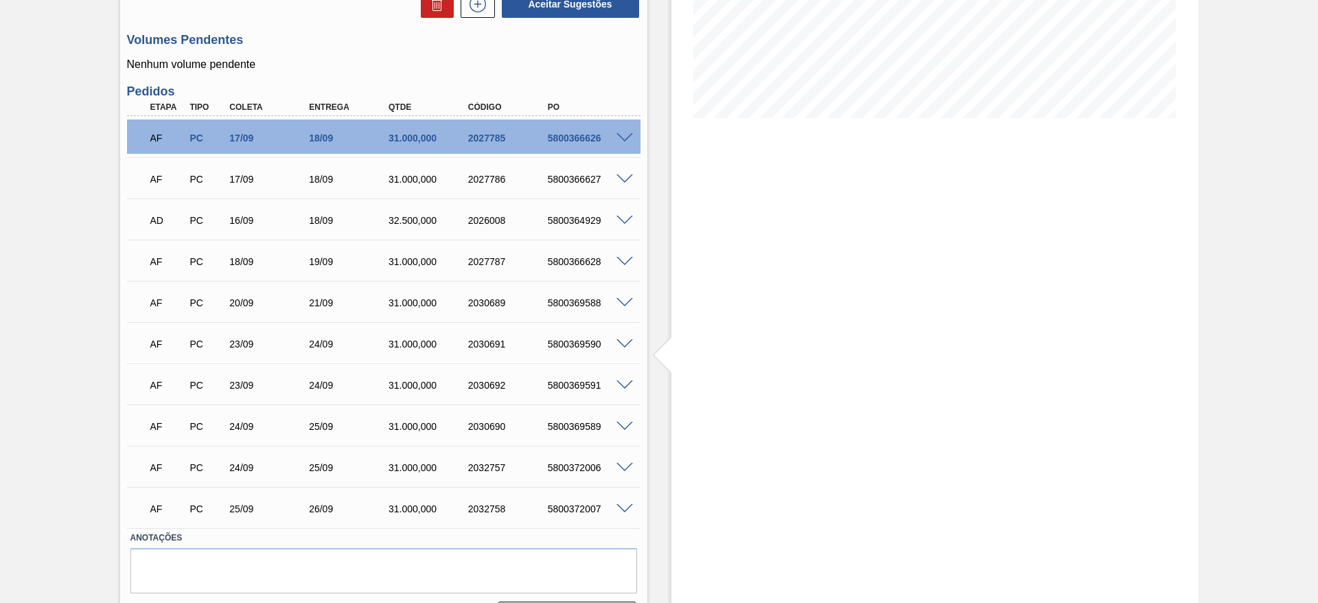
click at [628, 349] on div "5800369590" at bounding box center [588, 343] width 89 height 11
click at [621, 345] on span at bounding box center [624, 344] width 16 height 10
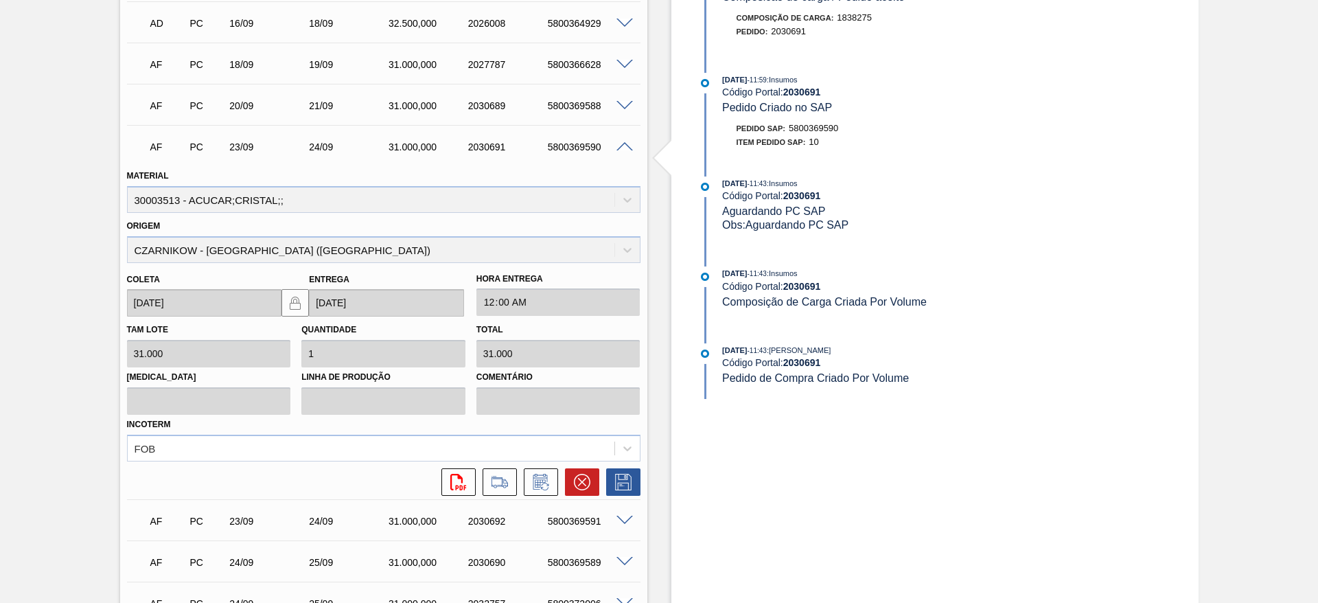
scroll to position [584, 0]
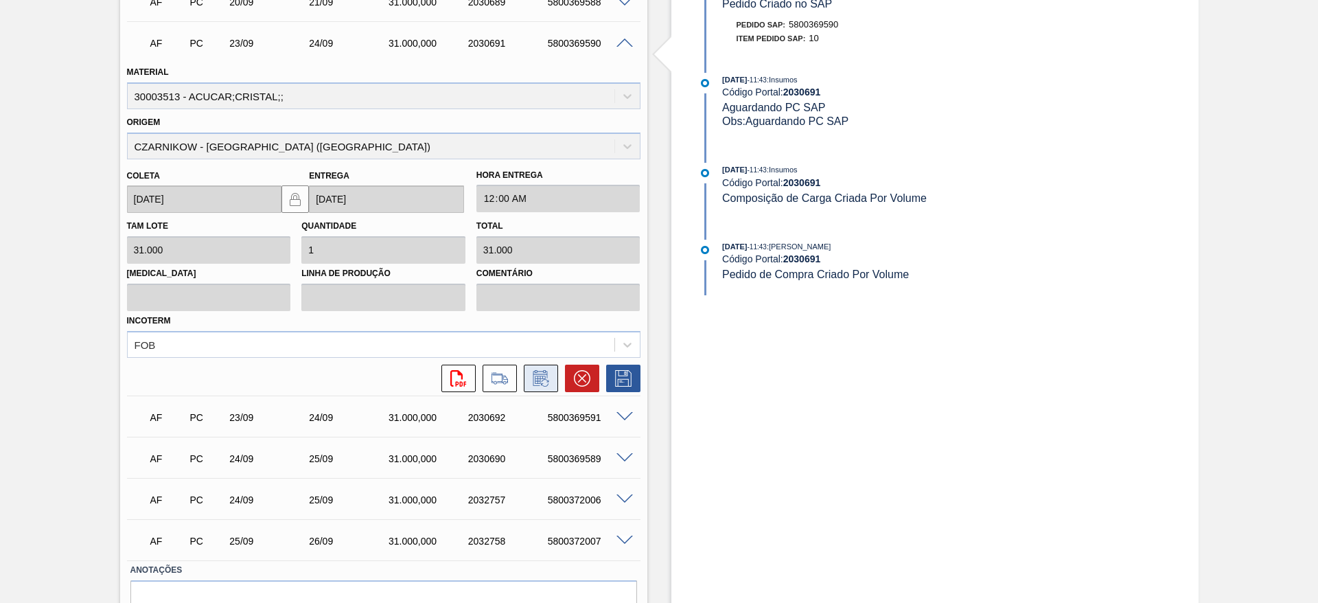
click at [545, 364] on button at bounding box center [541, 377] width 34 height 27
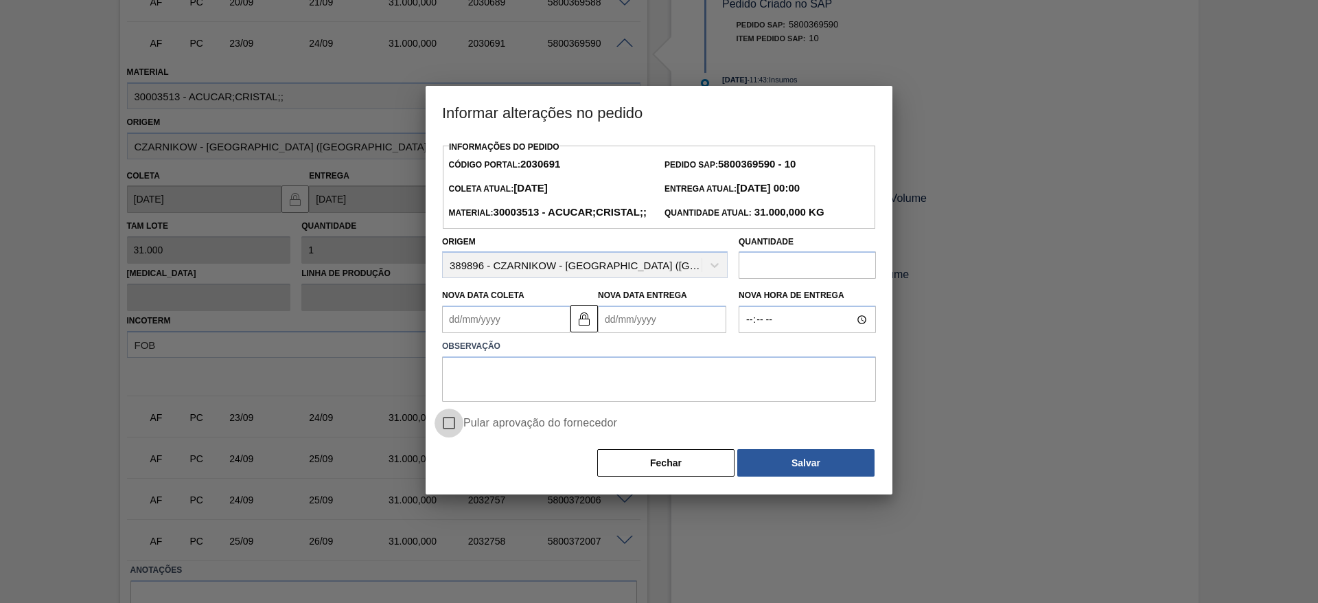
drag, startPoint x: 457, startPoint y: 439, endPoint x: 469, endPoint y: 397, distance: 44.1
click at [456, 437] on input "Pular aprovação do fornecedor" at bounding box center [448, 422] width 29 height 29
checkbox input "true"
click at [465, 333] on Coleta2030691 "Nova Data Coleta" at bounding box center [506, 318] width 128 height 27
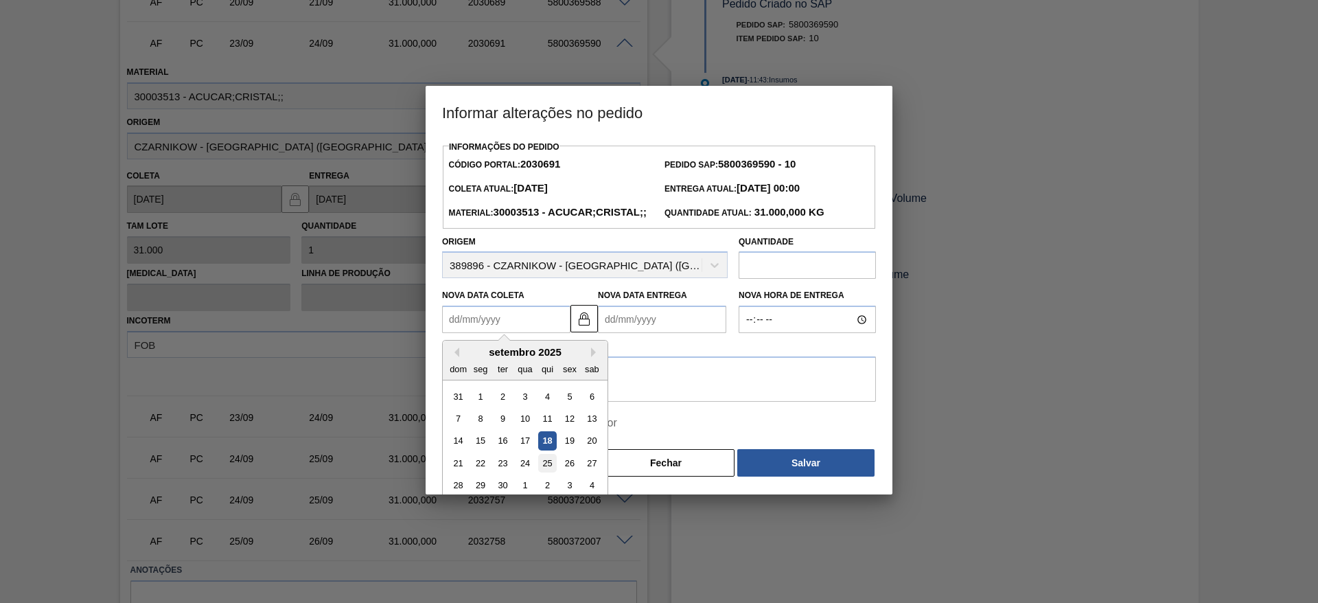
click at [540, 472] on div "25" at bounding box center [547, 463] width 19 height 19
type Coleta2030691 "[DATE]"
type Entrega2030691 "[DATE]"
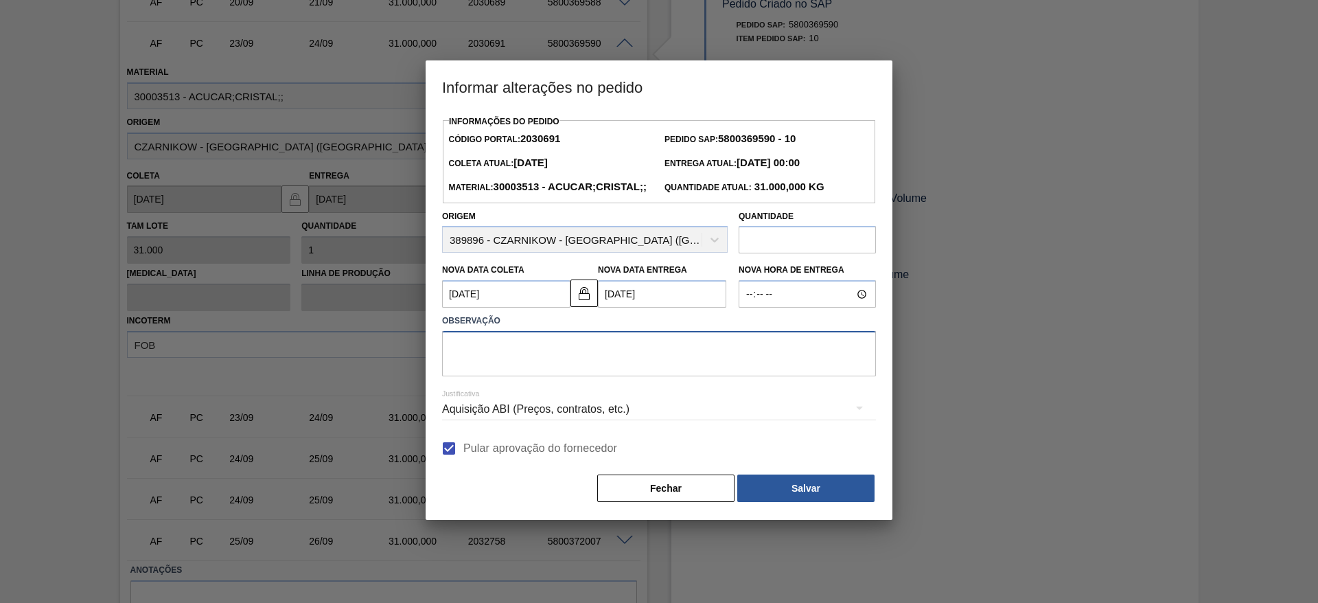
click at [506, 368] on textarea at bounding box center [659, 353] width 434 height 45
type textarea "."
click at [806, 502] on button "Salvar" at bounding box center [805, 487] width 137 height 27
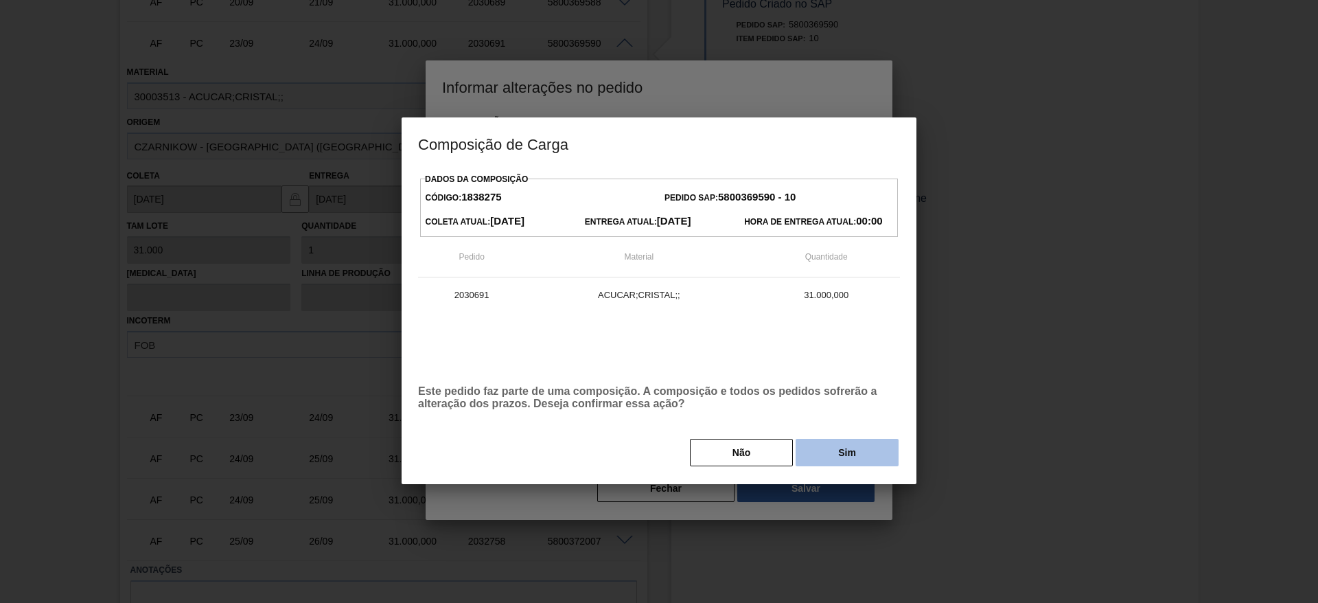
click at [830, 450] on button "Sim" at bounding box center [846, 451] width 103 height 27
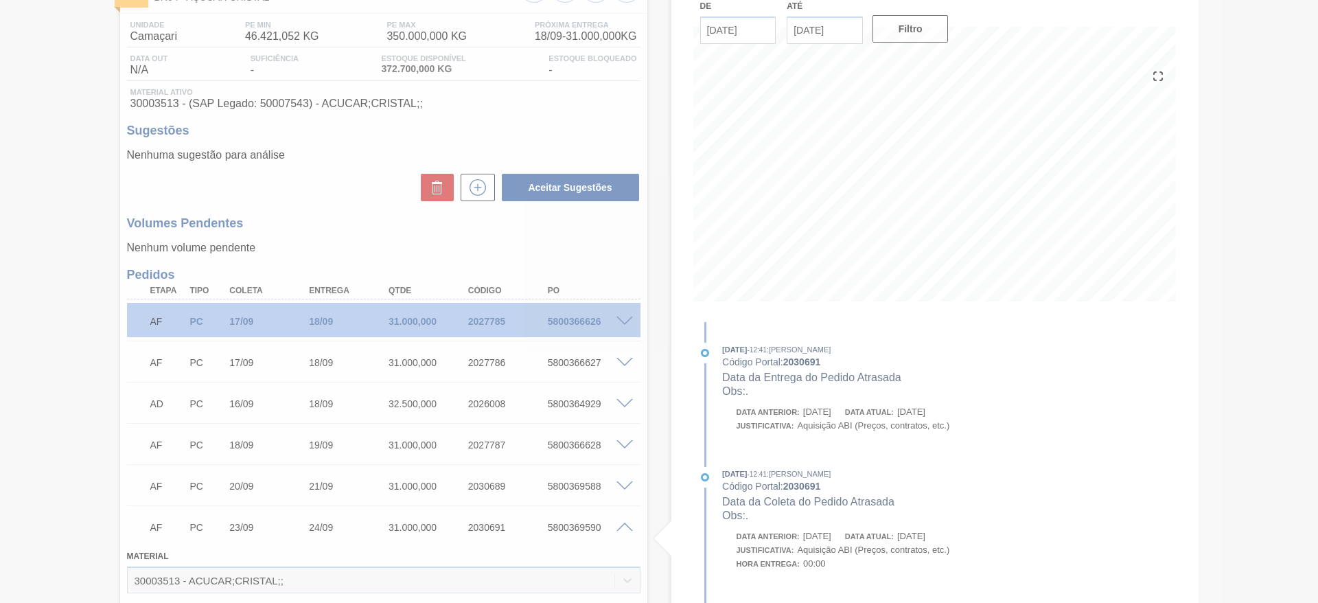
scroll to position [66, 0]
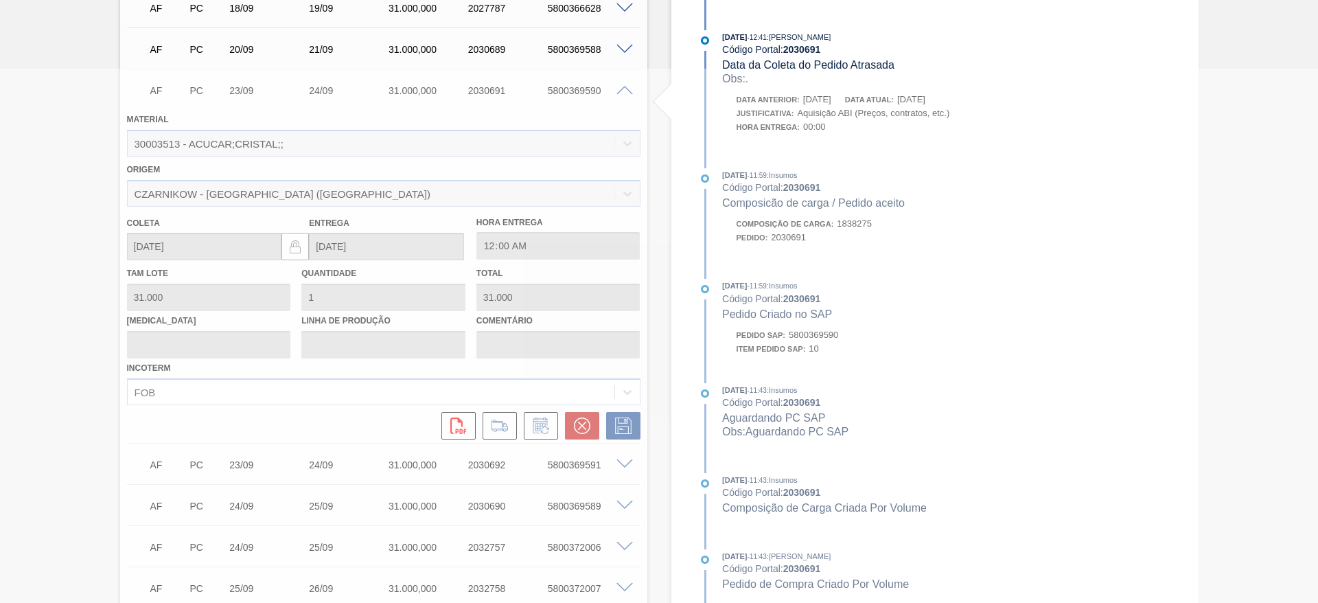
type input "."
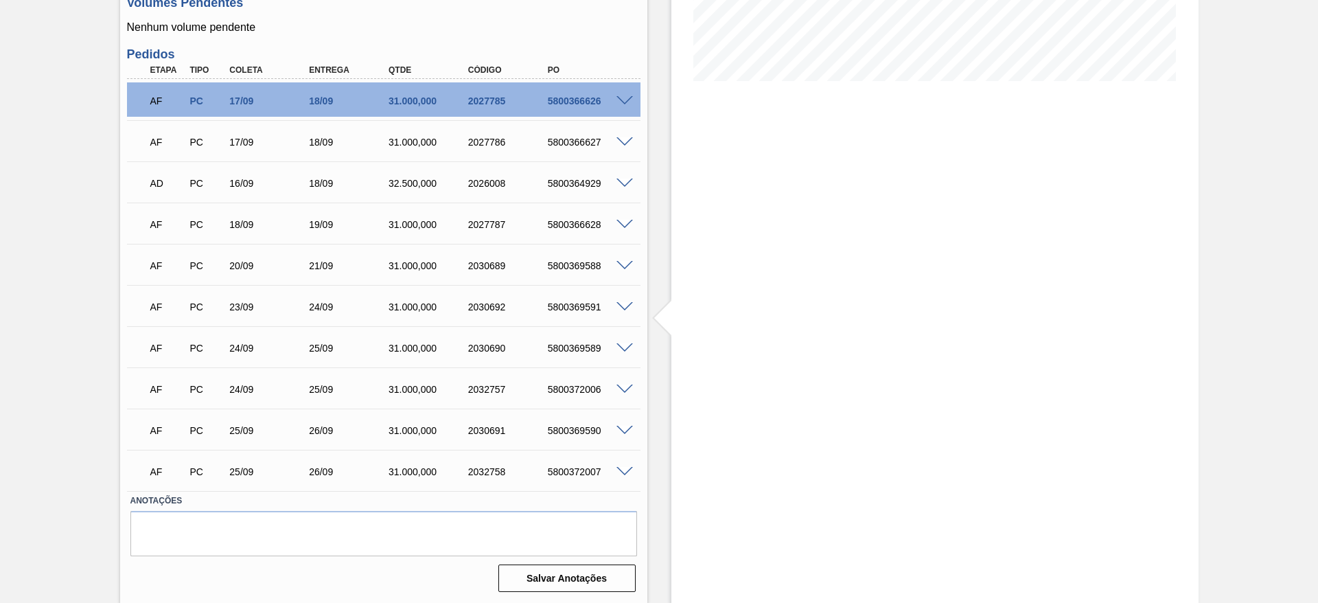
scroll to position [321, 0]
click at [619, 305] on span at bounding box center [624, 306] width 16 height 10
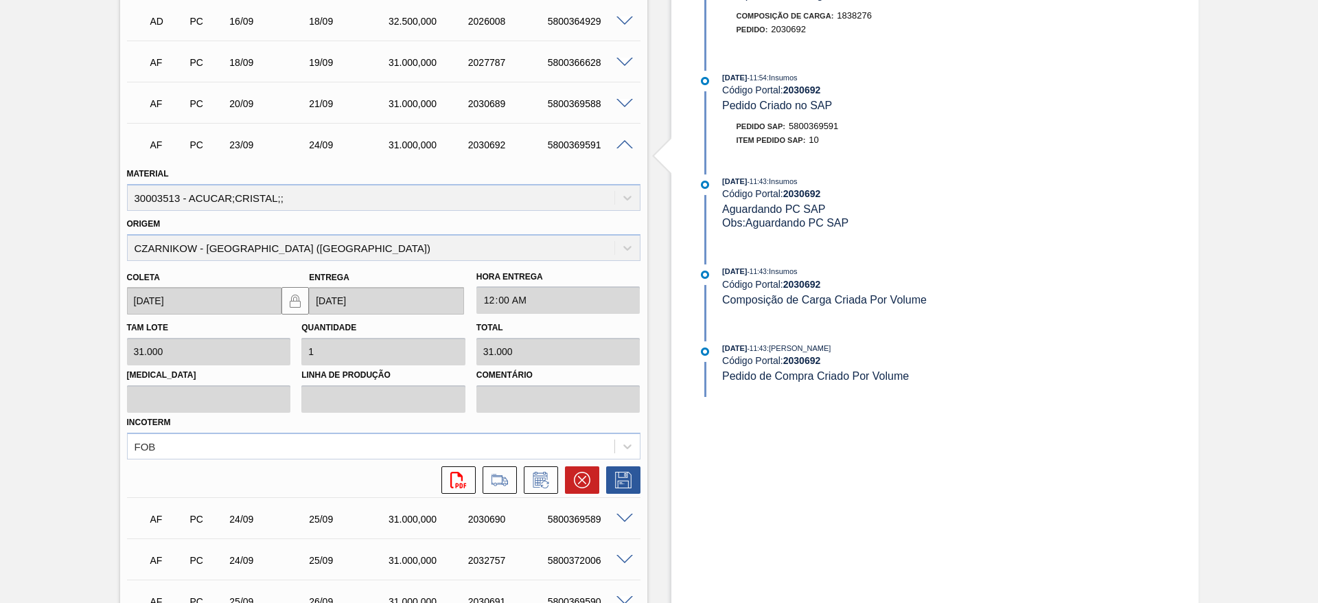
scroll to position [526, 0]
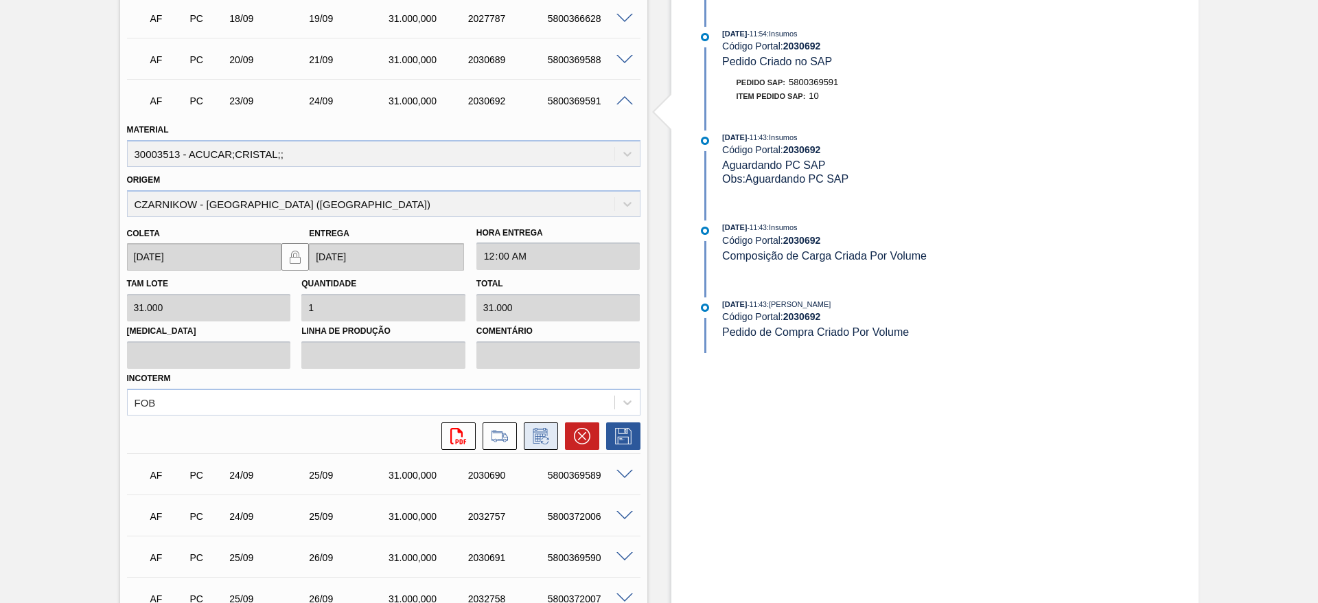
click at [548, 431] on icon at bounding box center [541, 436] width 22 height 16
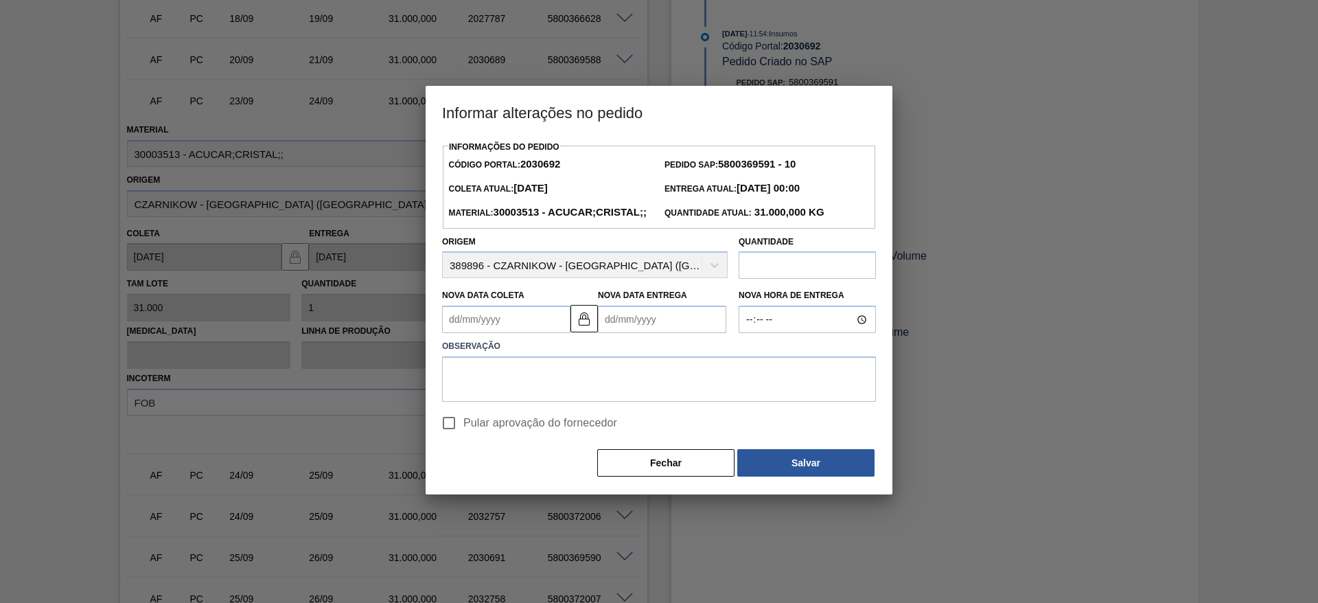
click at [470, 356] on label "Observação" at bounding box center [659, 346] width 434 height 20
click at [473, 333] on Coleta2030692 "Nova Data Coleta" at bounding box center [506, 318] width 128 height 27
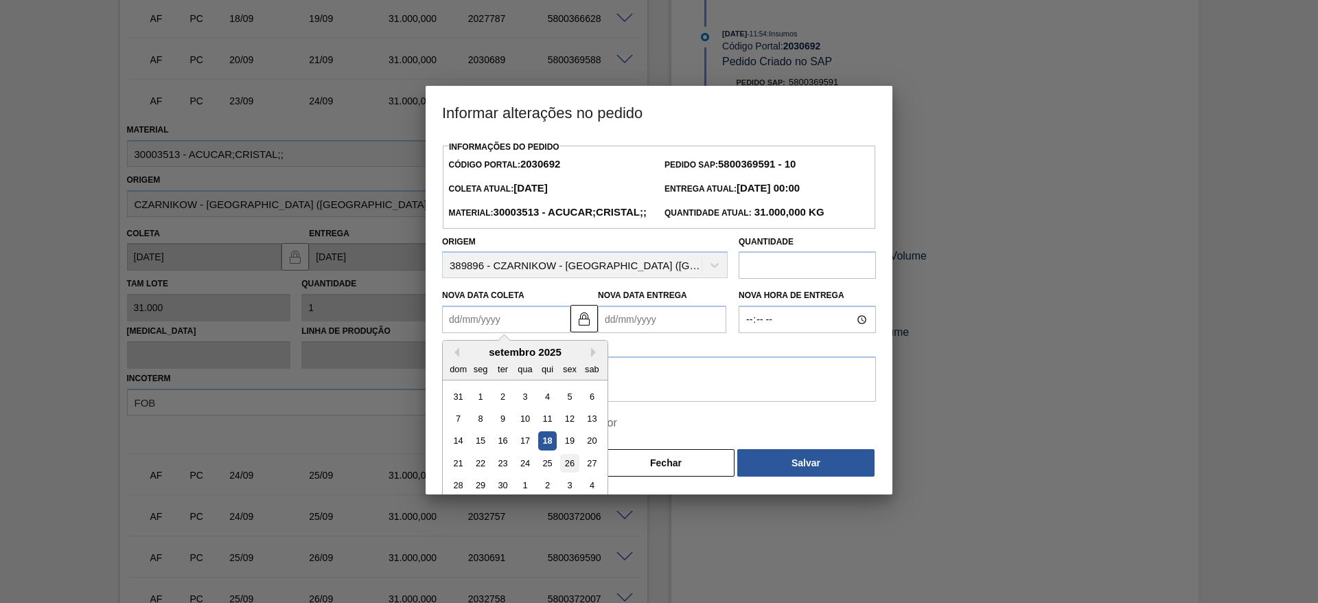
click at [573, 472] on div "26" at bounding box center [569, 463] width 19 height 19
type Coleta2030692 "[DATE]"
type Entrega2030692 "[DATE]"
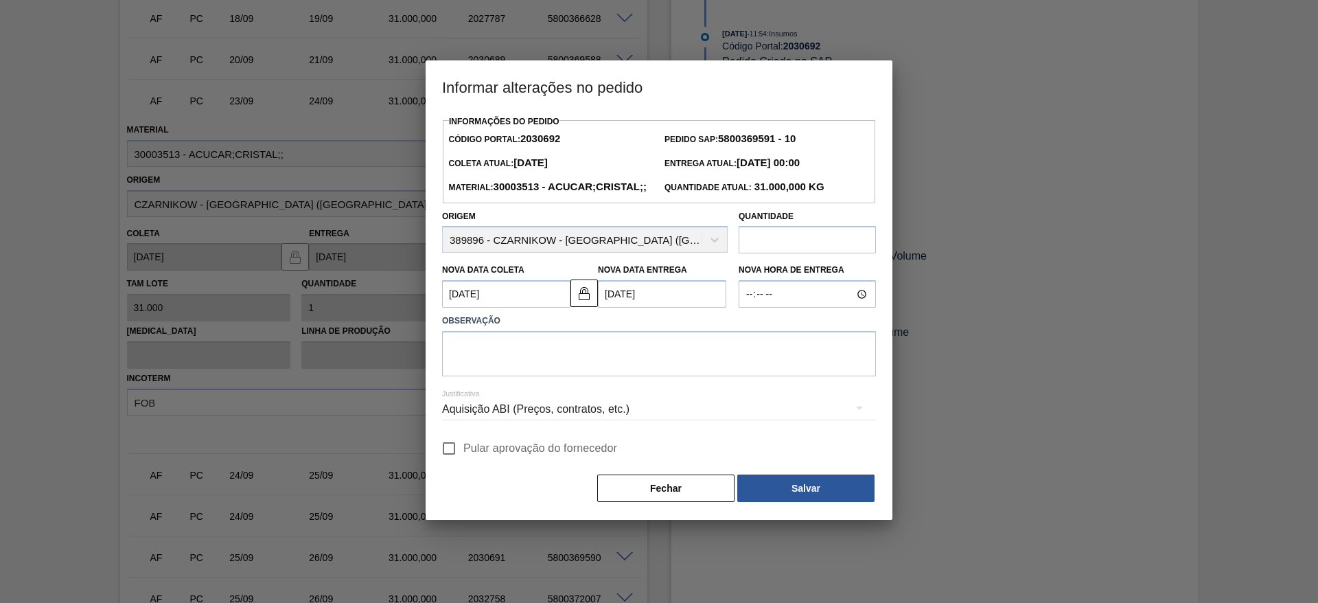
click at [473, 456] on span "Pular aprovação do fornecedor" at bounding box center [540, 448] width 154 height 16
click at [463, 463] on input "Pular aprovação do fornecedor" at bounding box center [448, 448] width 29 height 29
checkbox input "true"
click at [505, 376] on textarea at bounding box center [659, 353] width 434 height 45
type textarea "."
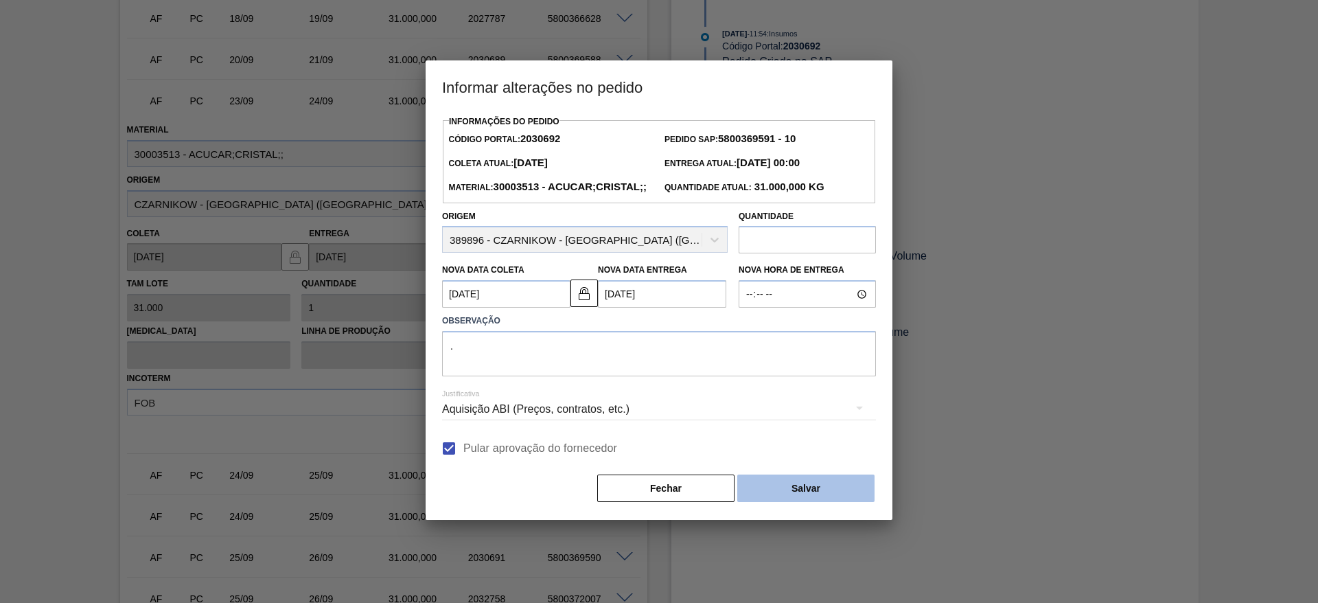
click at [844, 502] on button "Salvar" at bounding box center [805, 487] width 137 height 27
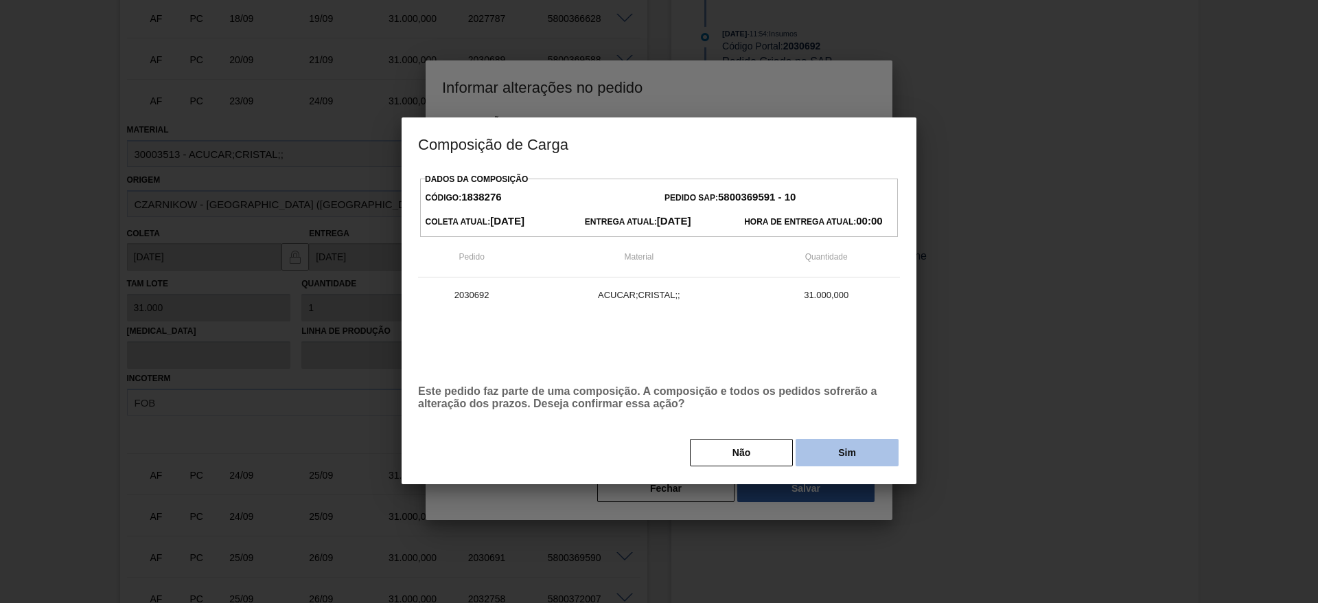
click at [872, 454] on button "Sim" at bounding box center [846, 451] width 103 height 27
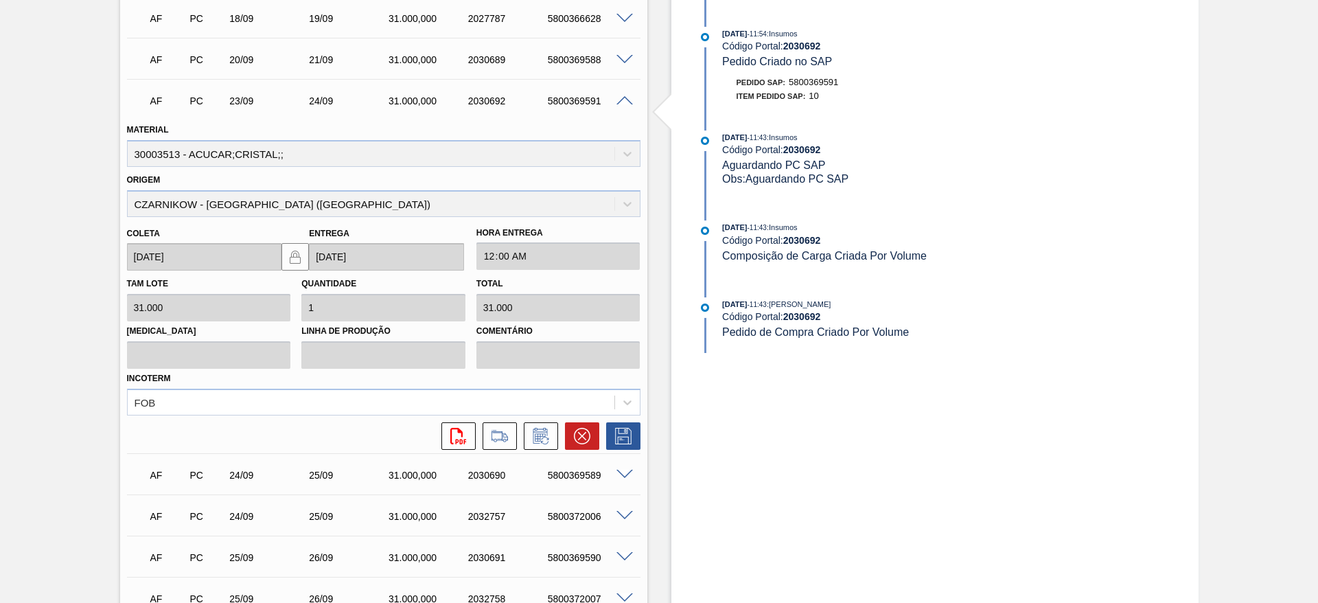
scroll to position [0, 0]
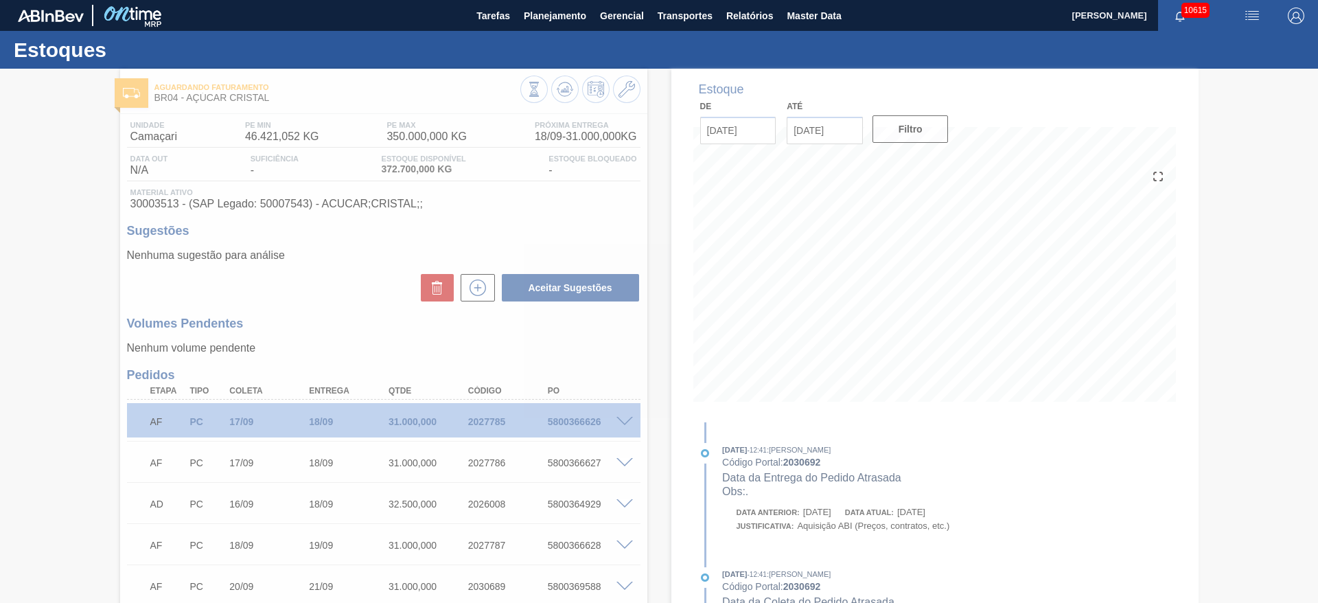
type input "."
type input "[DATE]"
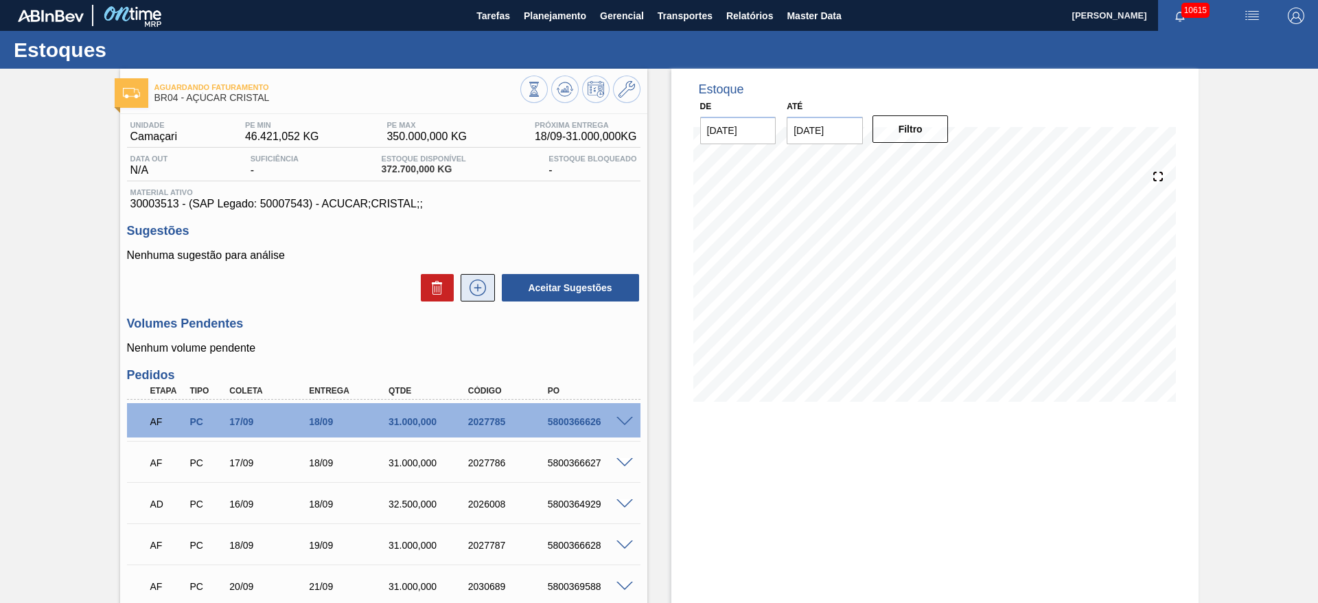
click at [478, 283] on icon at bounding box center [478, 287] width 22 height 16
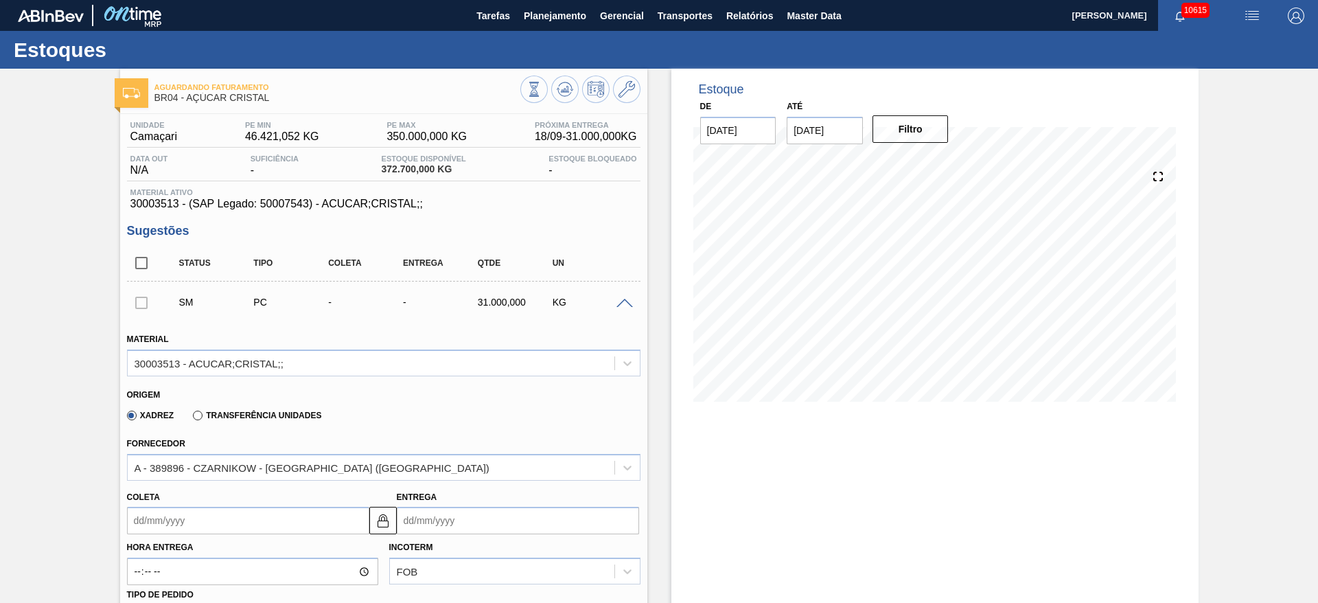
click at [157, 530] on input "Coleta" at bounding box center [248, 519] width 242 height 27
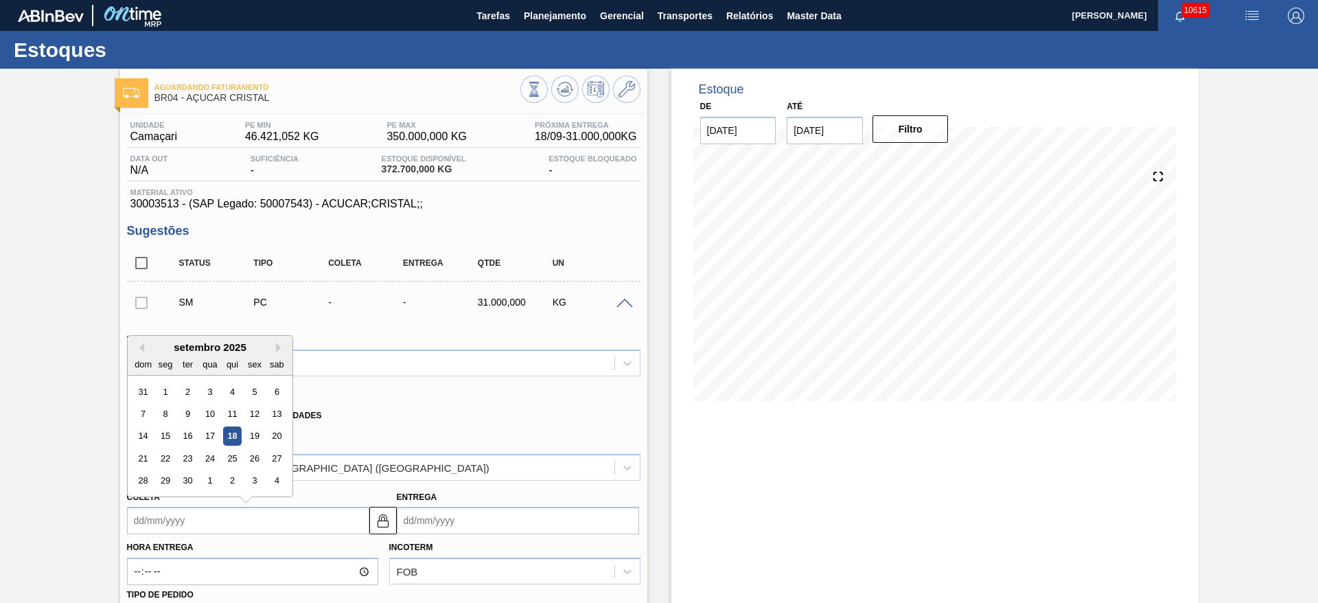
click at [165, 341] on div "setembro 2025" at bounding box center [210, 347] width 165 height 12
click at [270, 456] on div "27" at bounding box center [276, 458] width 19 height 19
type input "[DATE]"
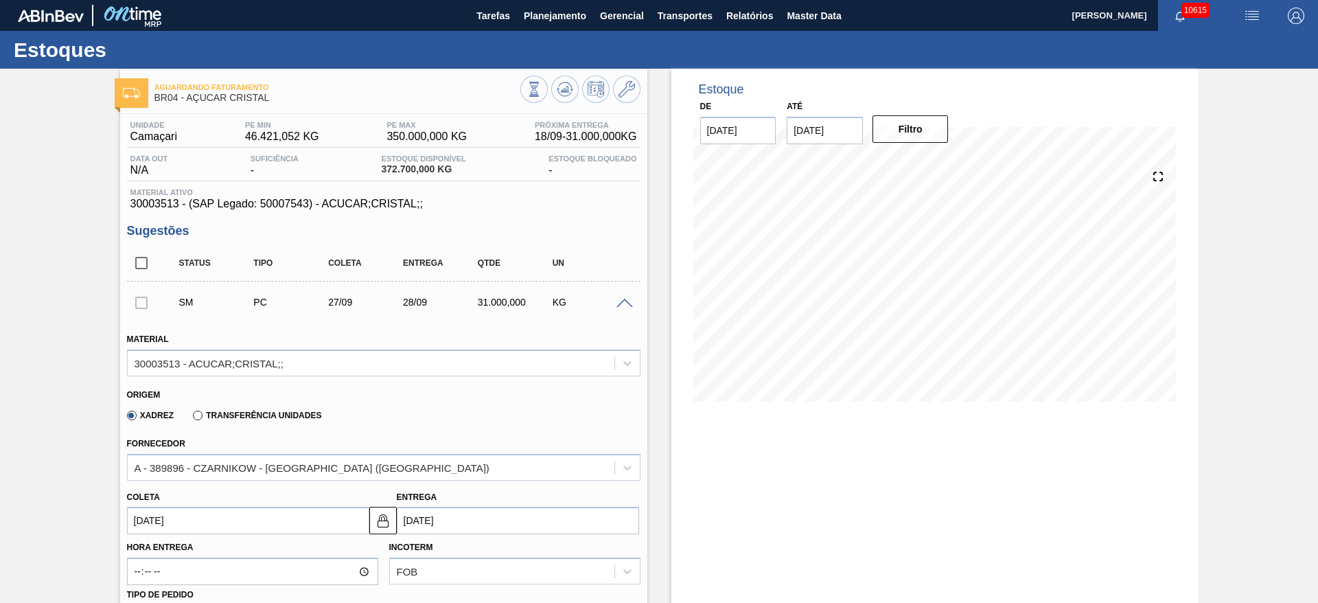
scroll to position [206, 0]
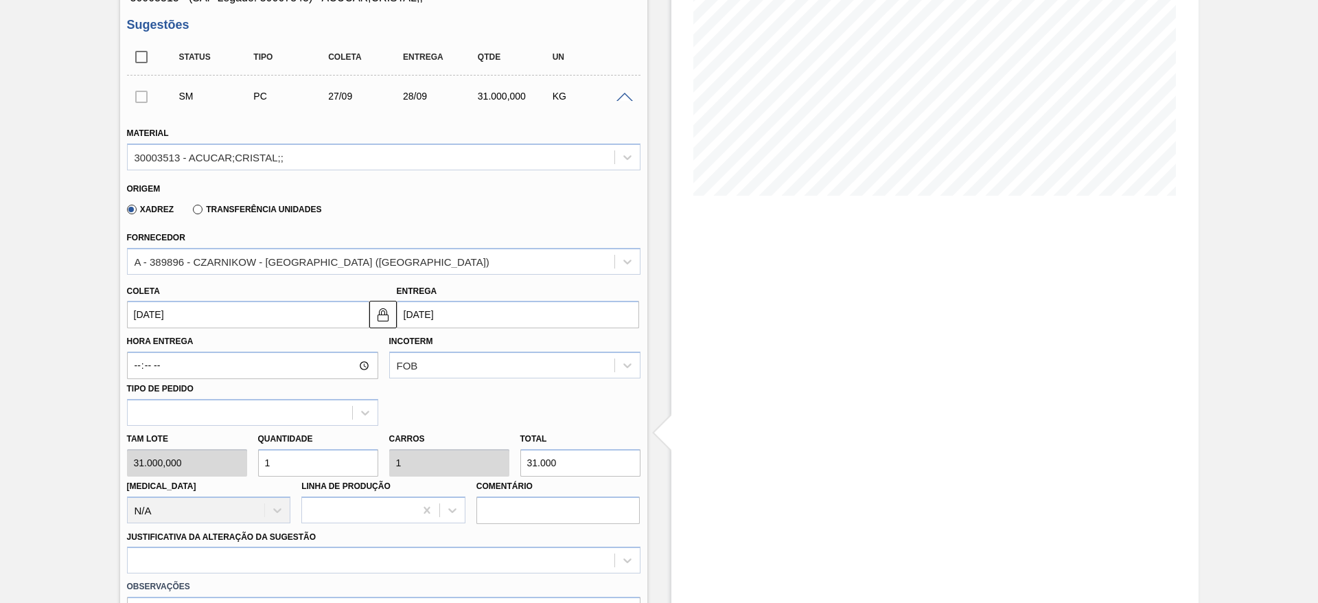
click at [258, 452] on input "1" at bounding box center [318, 462] width 120 height 27
type input "2"
type input "62.000"
type input "2"
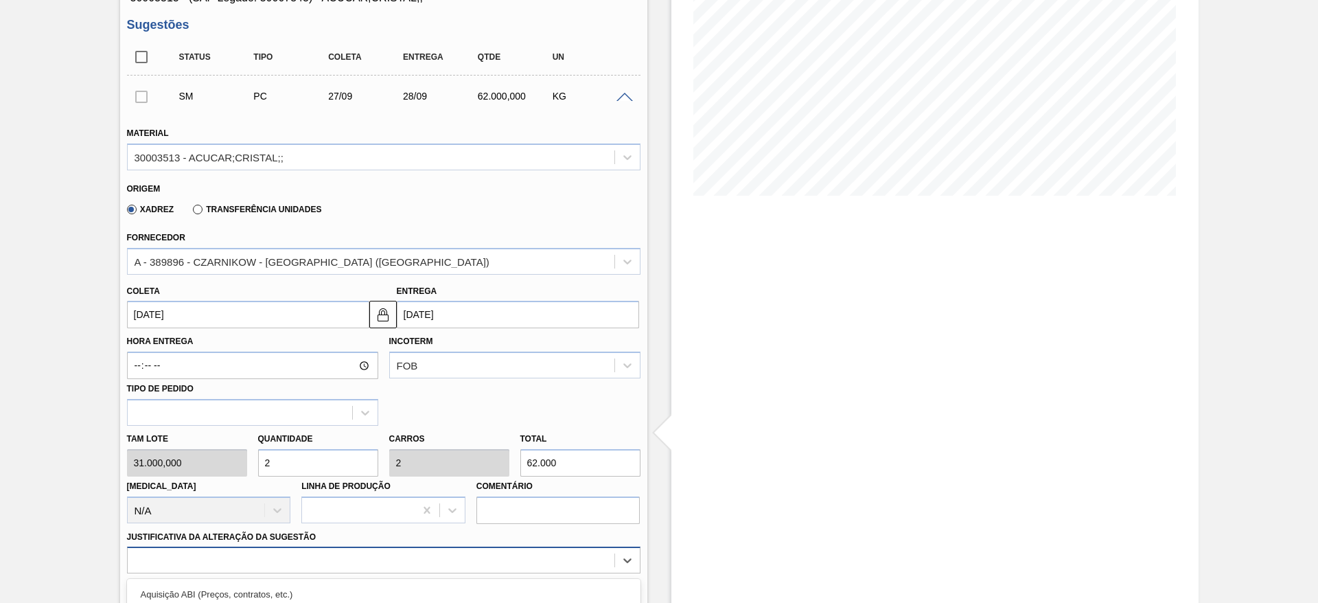
click at [522, 556] on div "option Outro problema com o fornecedor - Mudança de fornecedor focused, 7 of 18…" at bounding box center [383, 559] width 513 height 27
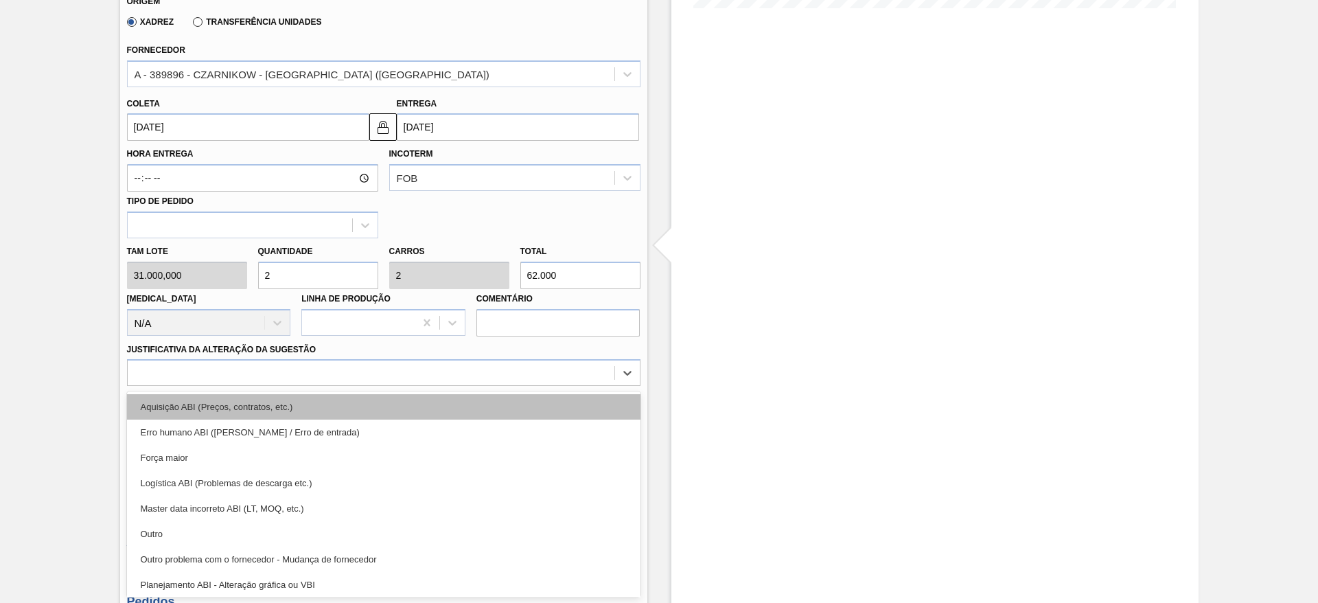
drag, startPoint x: 523, startPoint y: 421, endPoint x: 518, endPoint y: 400, distance: 21.8
click at [518, 400] on div "Aquisição ABI (Preços, contratos, etc.) Erro humano ABI (Cálculo / Erro de entr…" at bounding box center [383, 494] width 513 height 206
click at [518, 400] on div "Aquisição ABI (Preços, contratos, etc.)" at bounding box center [383, 406] width 513 height 25
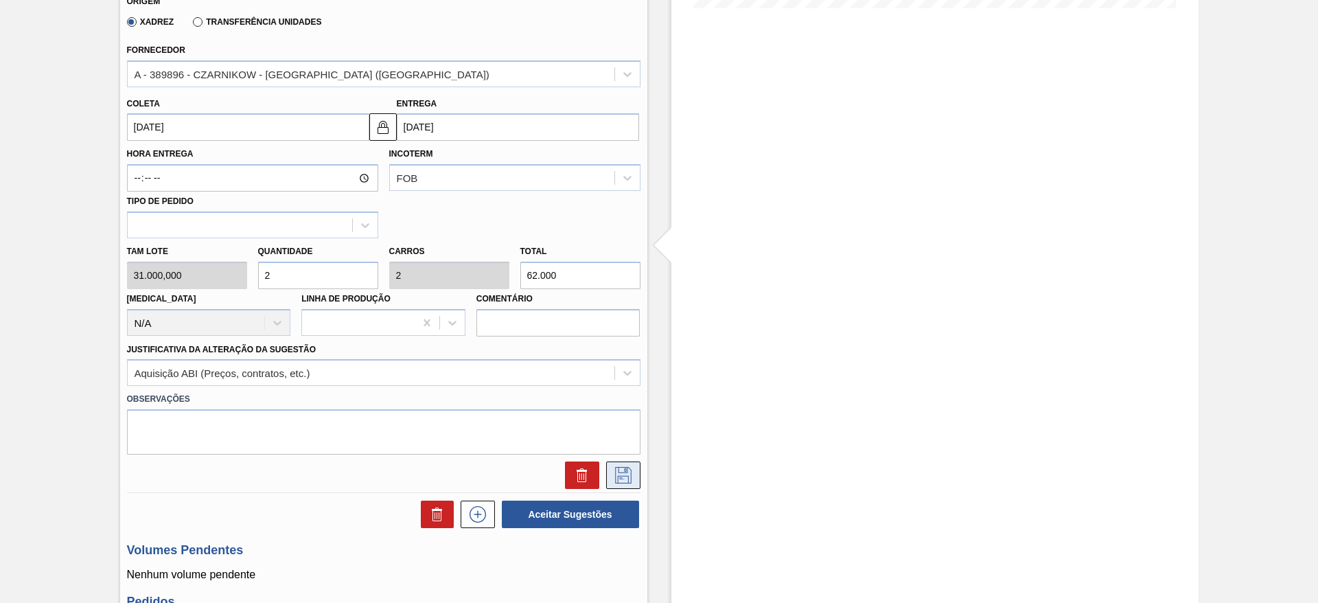
click at [615, 471] on icon at bounding box center [623, 475] width 16 height 16
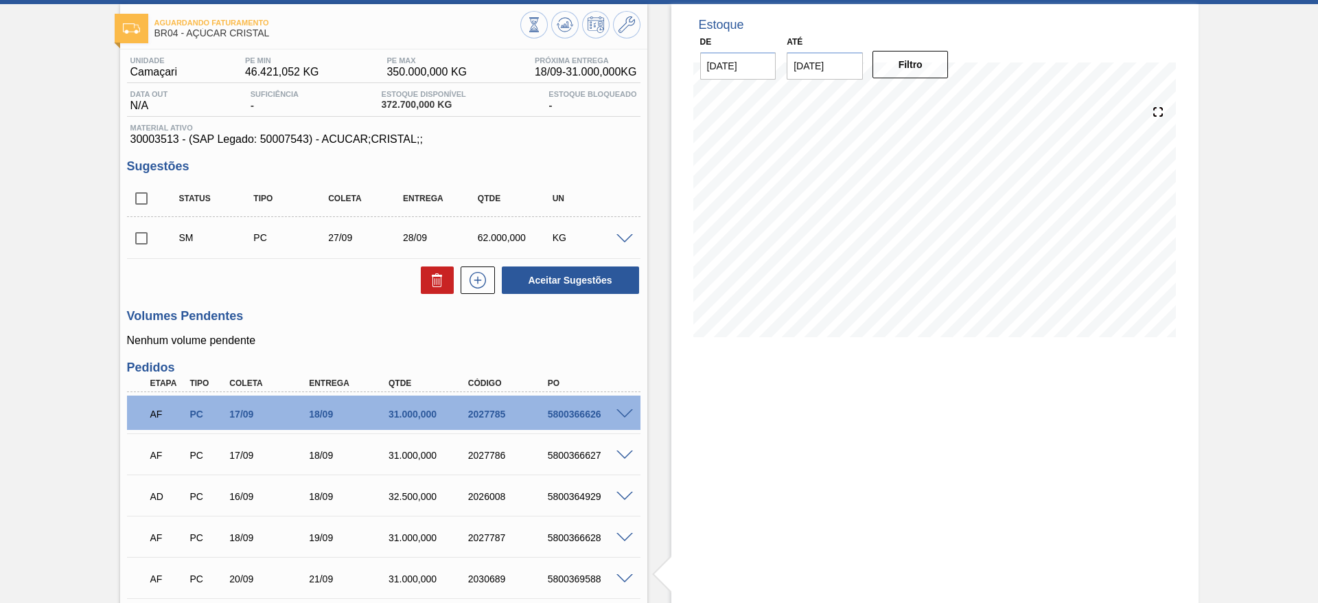
scroll to position [103, 0]
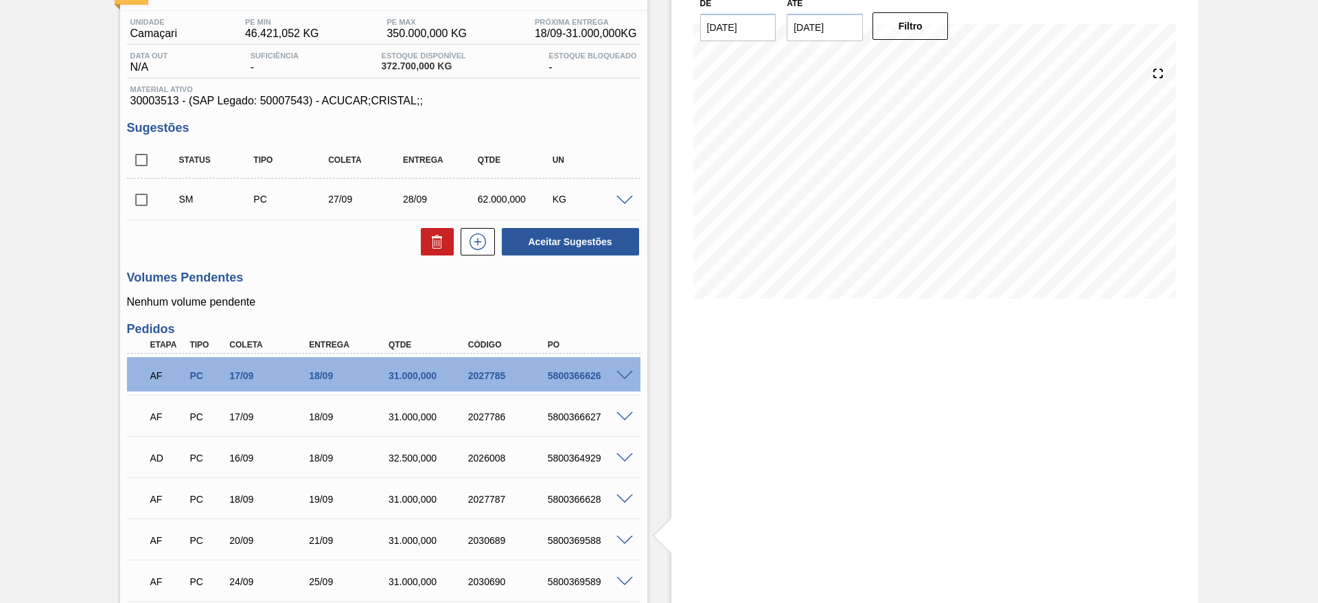
click at [735, 425] on div "Estoque De 18/09/2025 Até 02/10/2025 Filtro" at bounding box center [934, 422] width 527 height 912
click at [135, 200] on input "checkbox" at bounding box center [141, 199] width 29 height 29
click at [579, 241] on button "Aceitar Sugestões" at bounding box center [570, 241] width 137 height 27
checkbox input "false"
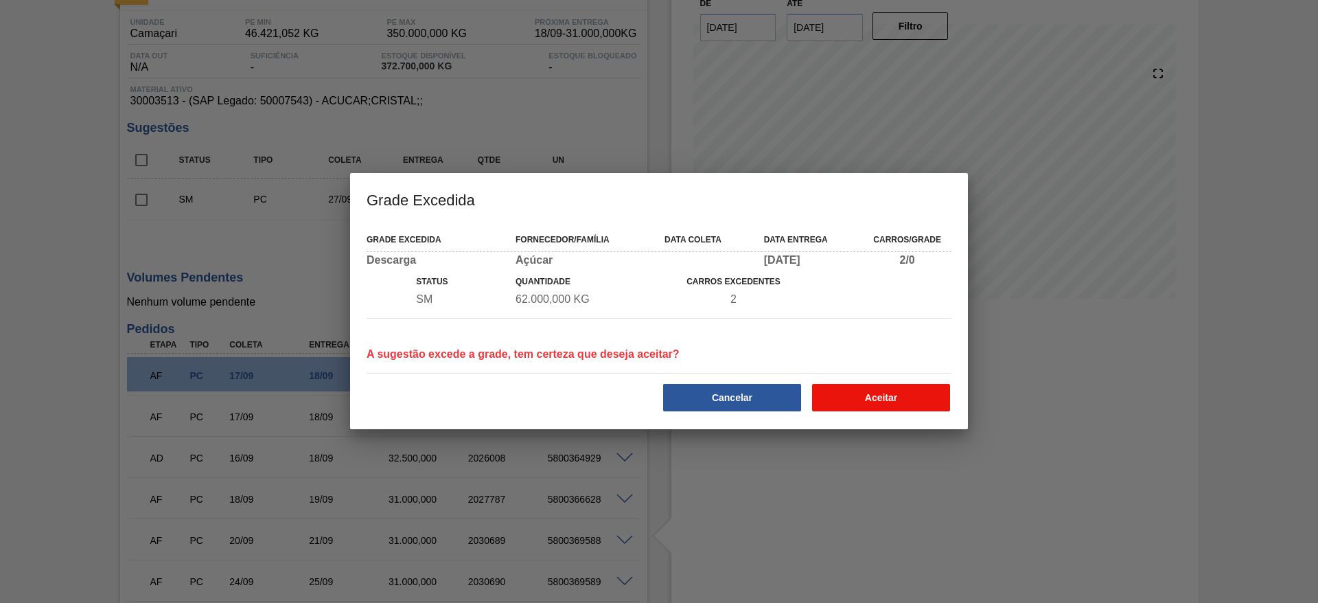
click at [939, 395] on button "Aceitar" at bounding box center [881, 397] width 138 height 27
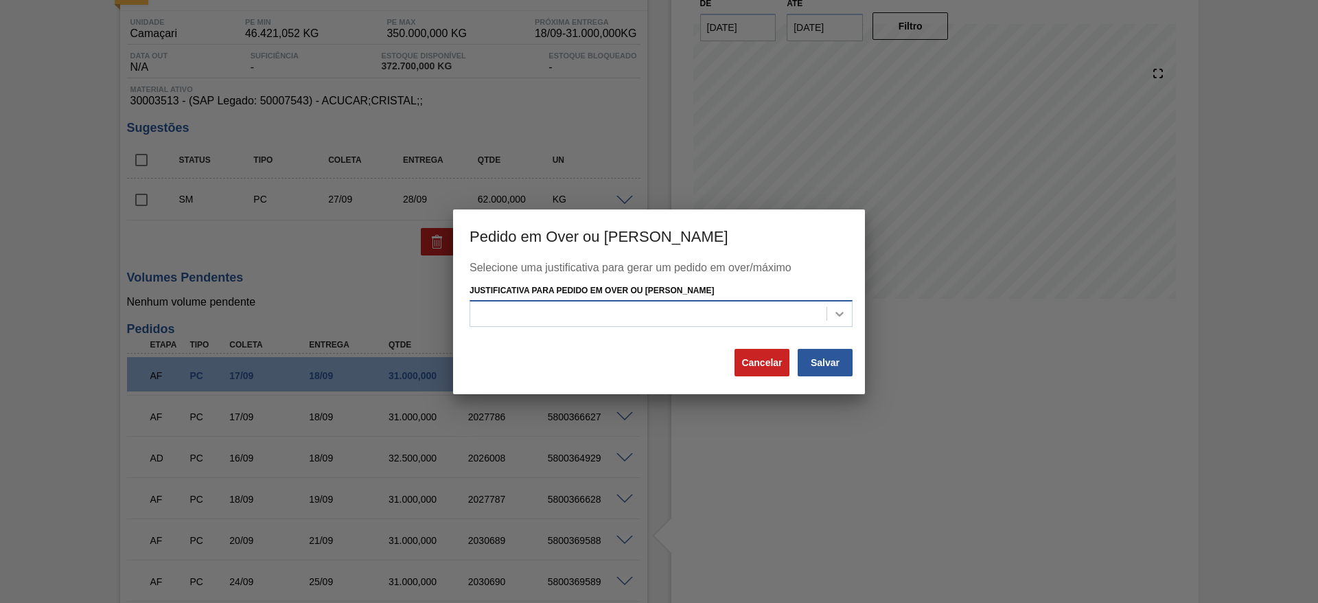
click at [828, 315] on div at bounding box center [839, 313] width 25 height 25
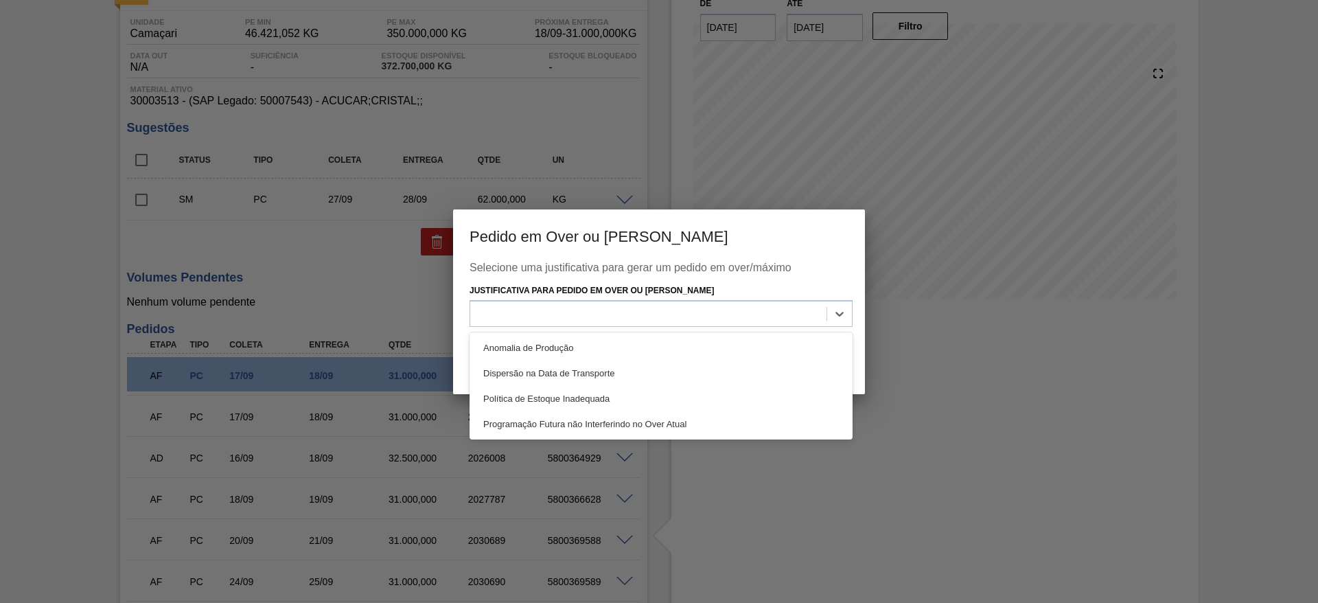
click at [823, 332] on div "Anomalia de Produção Dispersão na Data de Transporte Política de Estoque Inadeq…" at bounding box center [660, 385] width 383 height 107
drag, startPoint x: 828, startPoint y: 344, endPoint x: 834, endPoint y: 364, distance: 20.2
click at [828, 346] on div "Anomalia de Produção" at bounding box center [660, 347] width 383 height 25
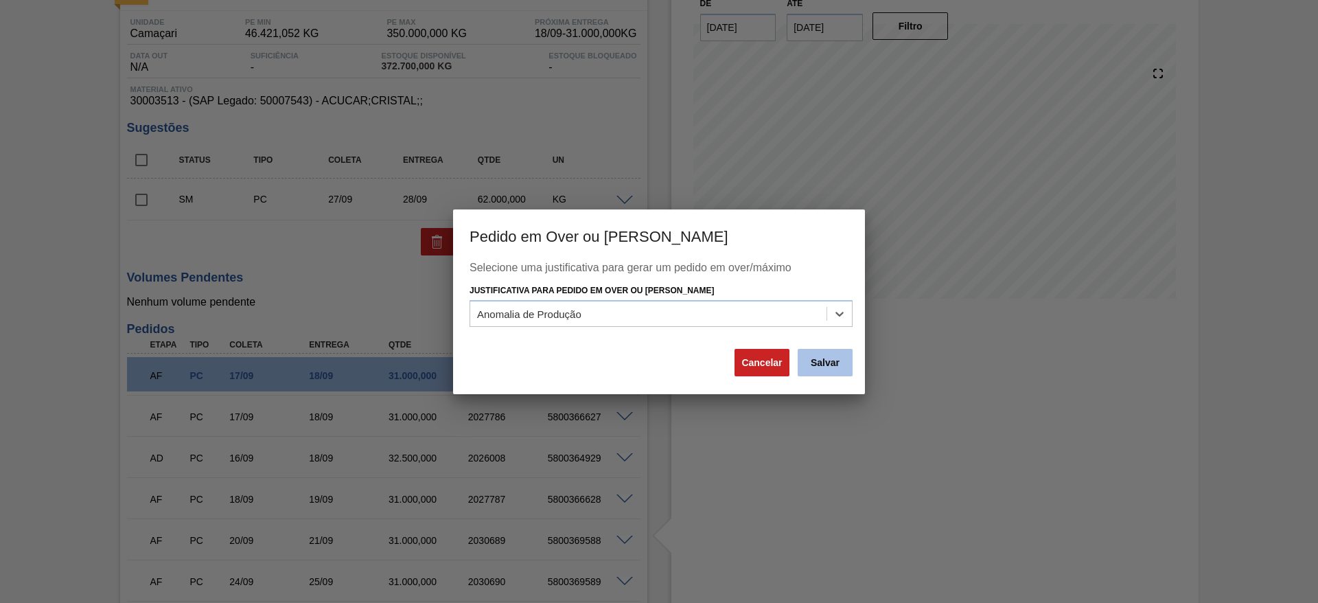
click at [834, 371] on button "Salvar" at bounding box center [824, 362] width 55 height 27
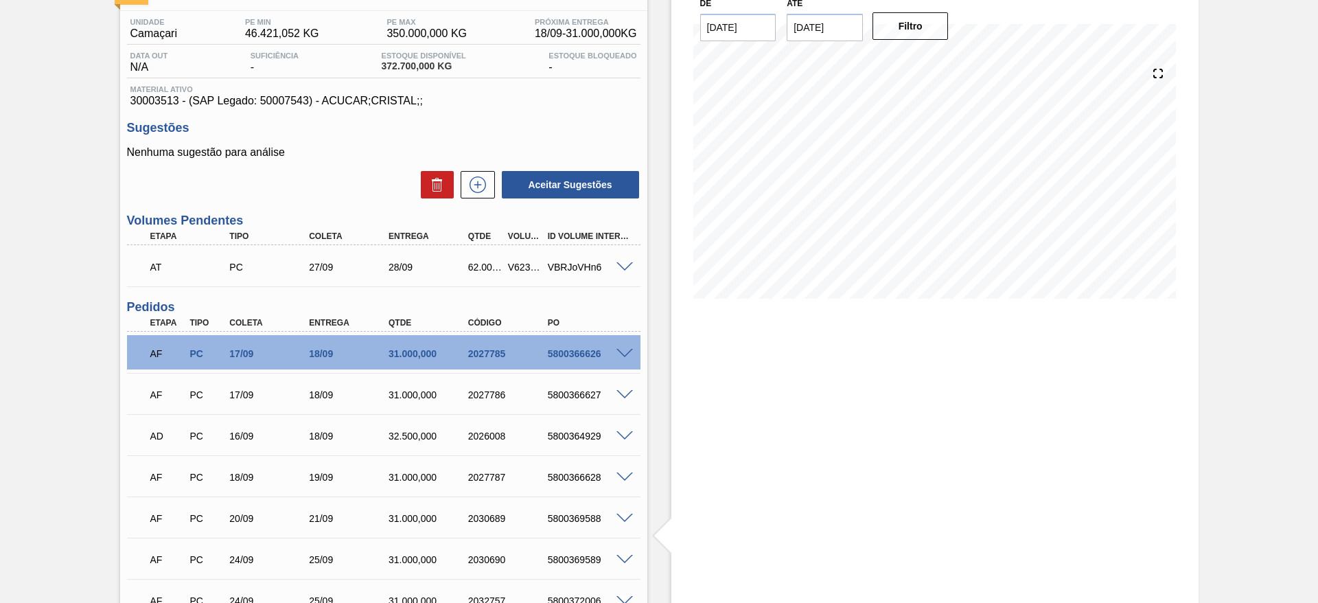
scroll to position [0, 0]
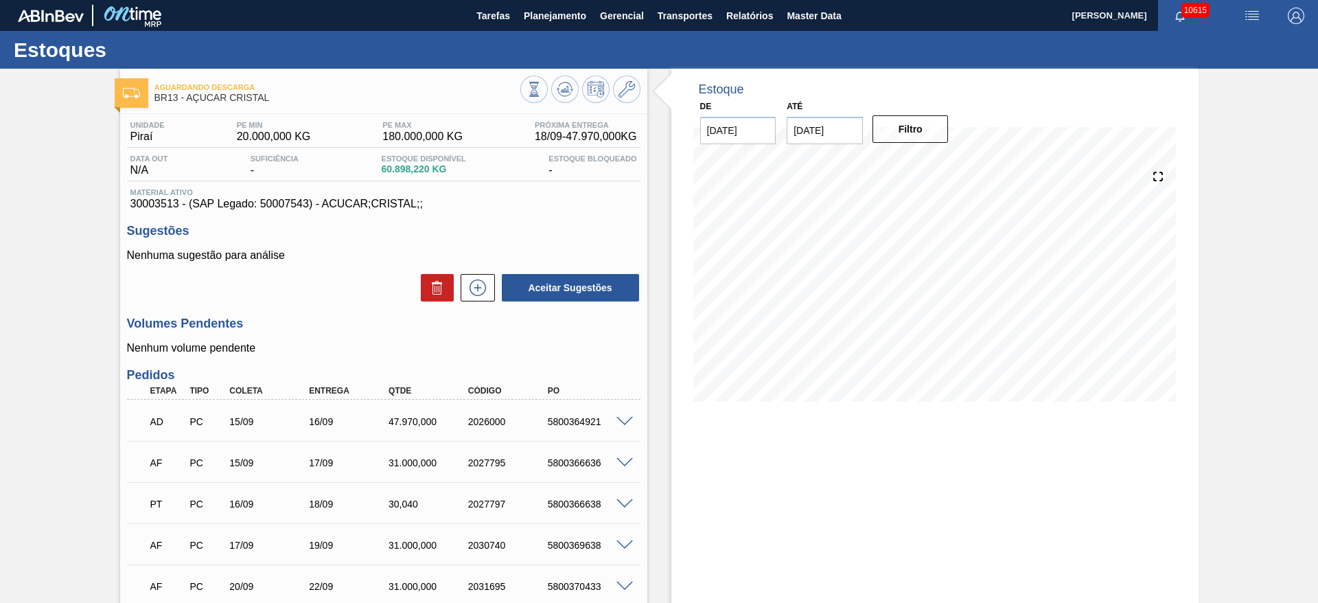
scroll to position [239, 0]
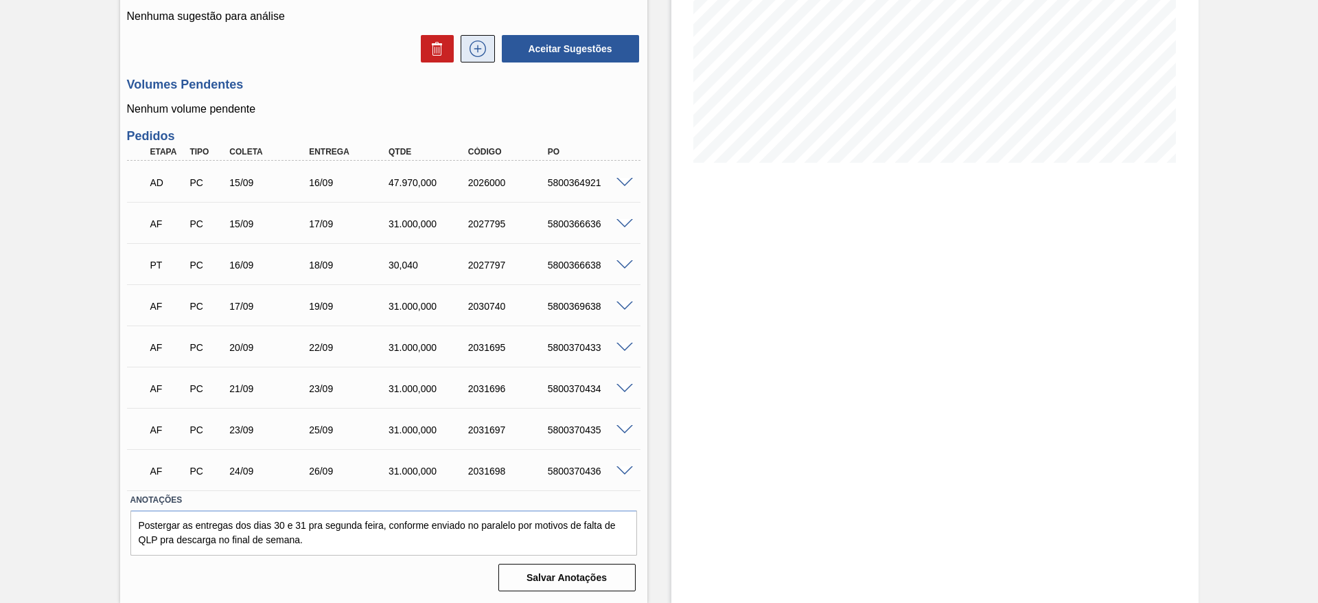
click at [480, 58] on button at bounding box center [477, 48] width 34 height 27
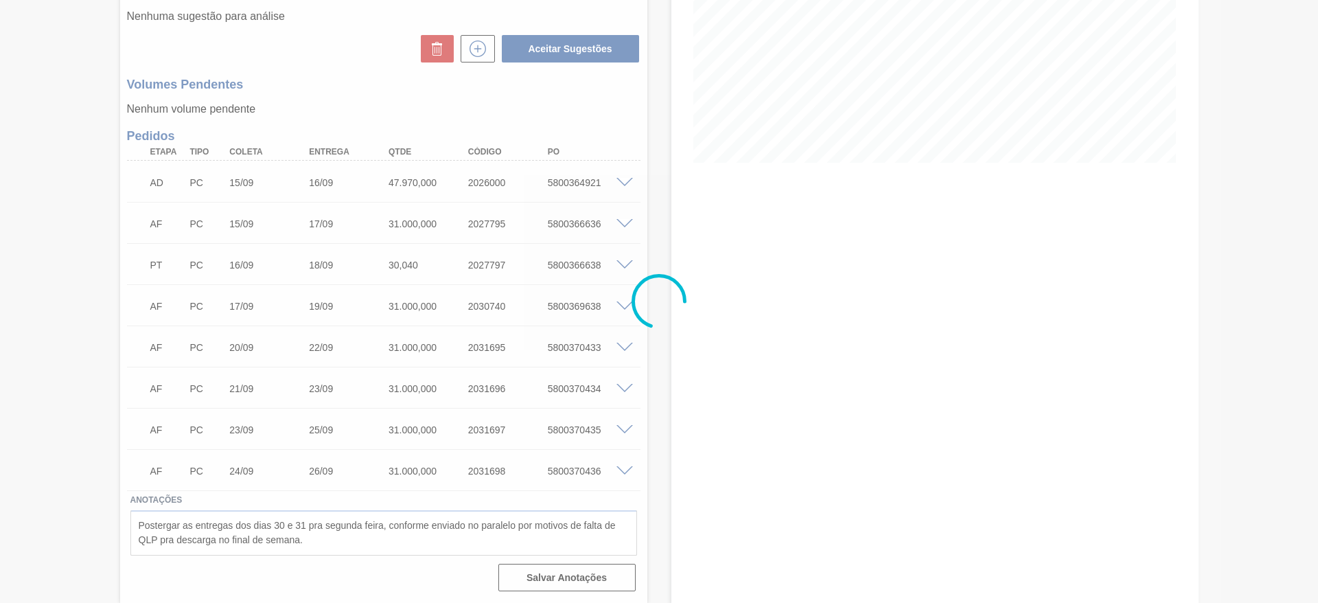
scroll to position [235, 0]
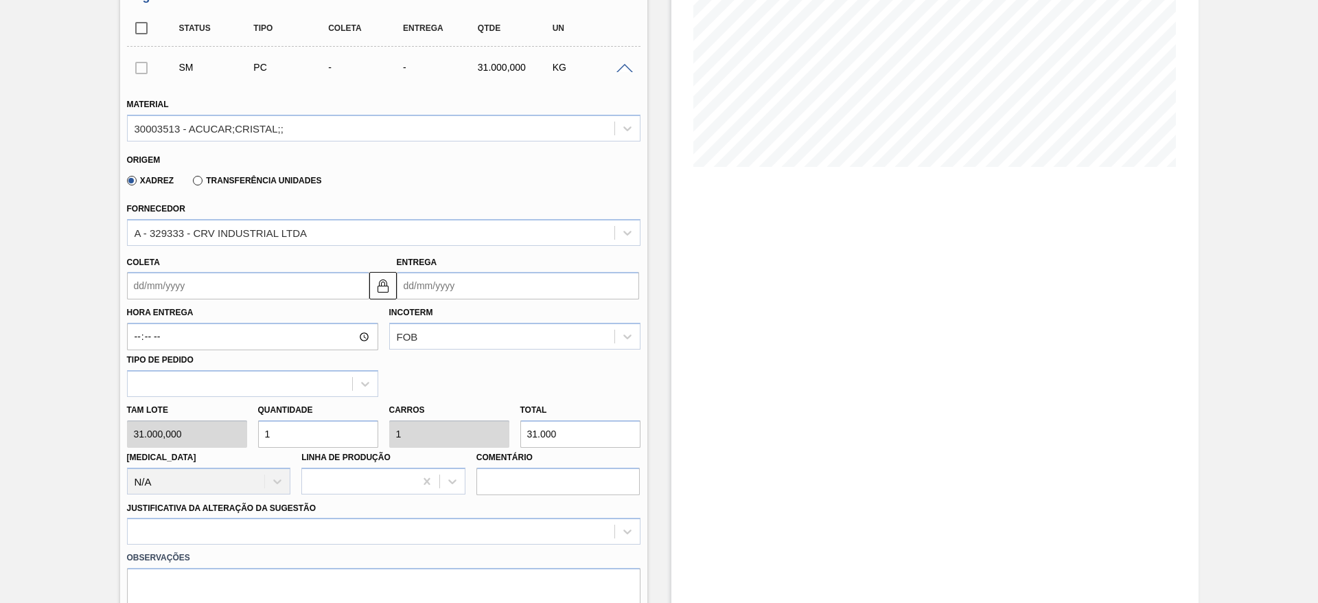
click at [174, 288] on input "Coleta" at bounding box center [248, 285] width 242 height 27
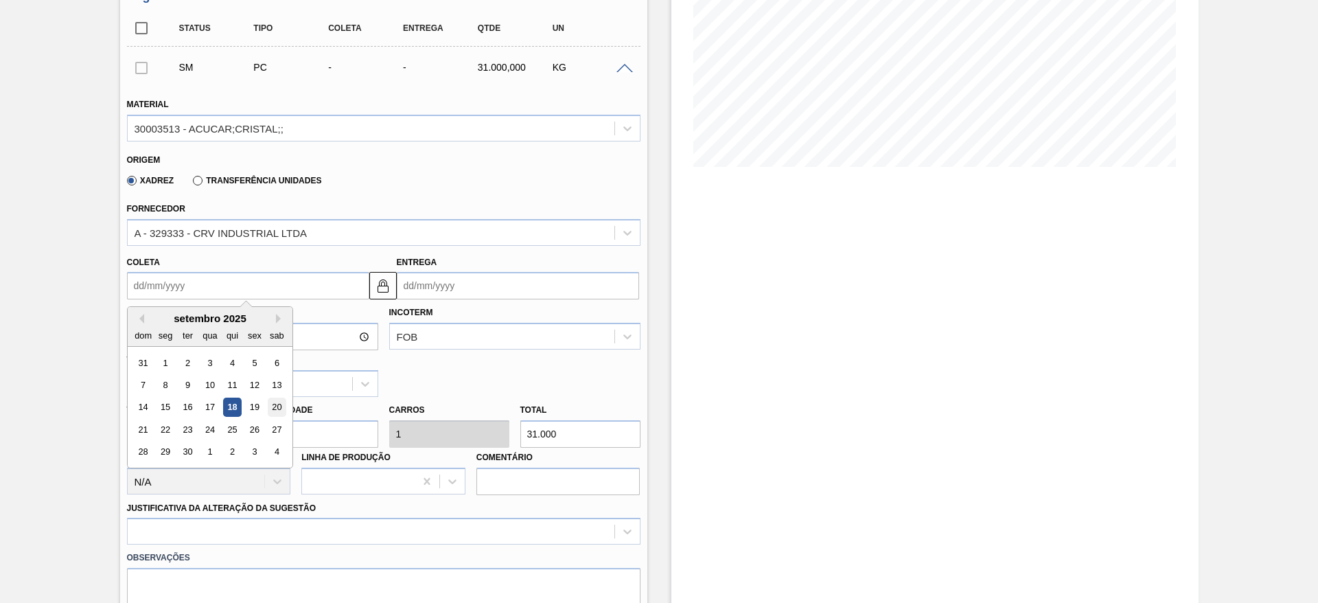
click at [273, 403] on div "20" at bounding box center [276, 407] width 19 height 19
type input "[DATE]"
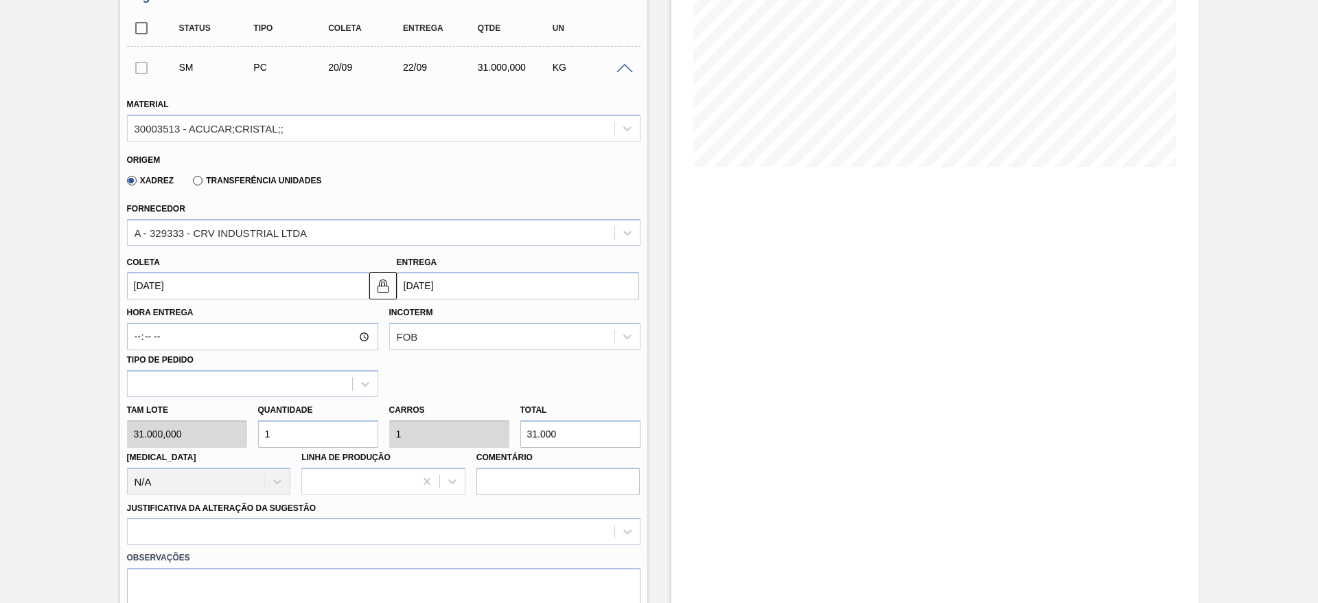
click at [239, 427] on div "[PERSON_NAME] 31.000,000 Quantidade 1 Carros 1 Total 31.000 [MEDICAL_DATA] N/A …" at bounding box center [383, 446] width 524 height 98
type input "2"
type input "62.000"
type input "2"
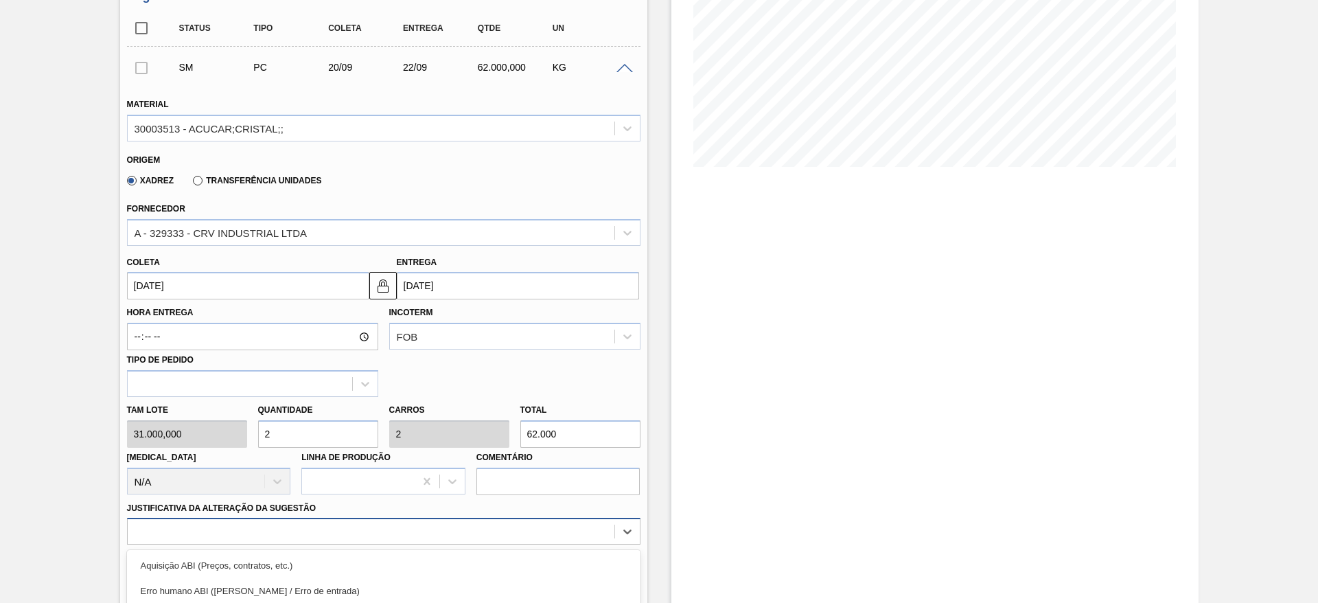
click at [503, 526] on div "option Outro focused, 6 of 18. 18 results available. Use Up and Down to choose …" at bounding box center [383, 530] width 513 height 27
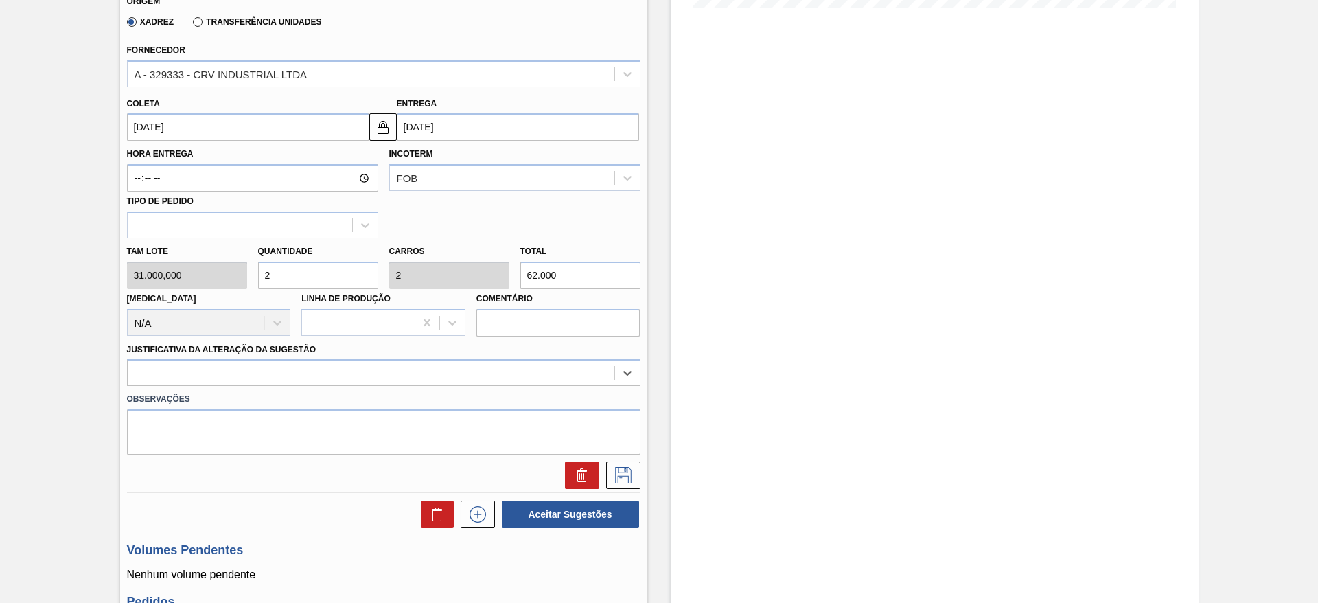
drag, startPoint x: 473, startPoint y: 384, endPoint x: 479, endPoint y: 401, distance: 18.9
click at [479, 401] on div "Material 30003513 - ACUCAR;CRISTAL;; Origem Xadrez Transferência Unidades Forne…" at bounding box center [383, 207] width 513 height 563
click at [473, 361] on div at bounding box center [383, 372] width 513 height 27
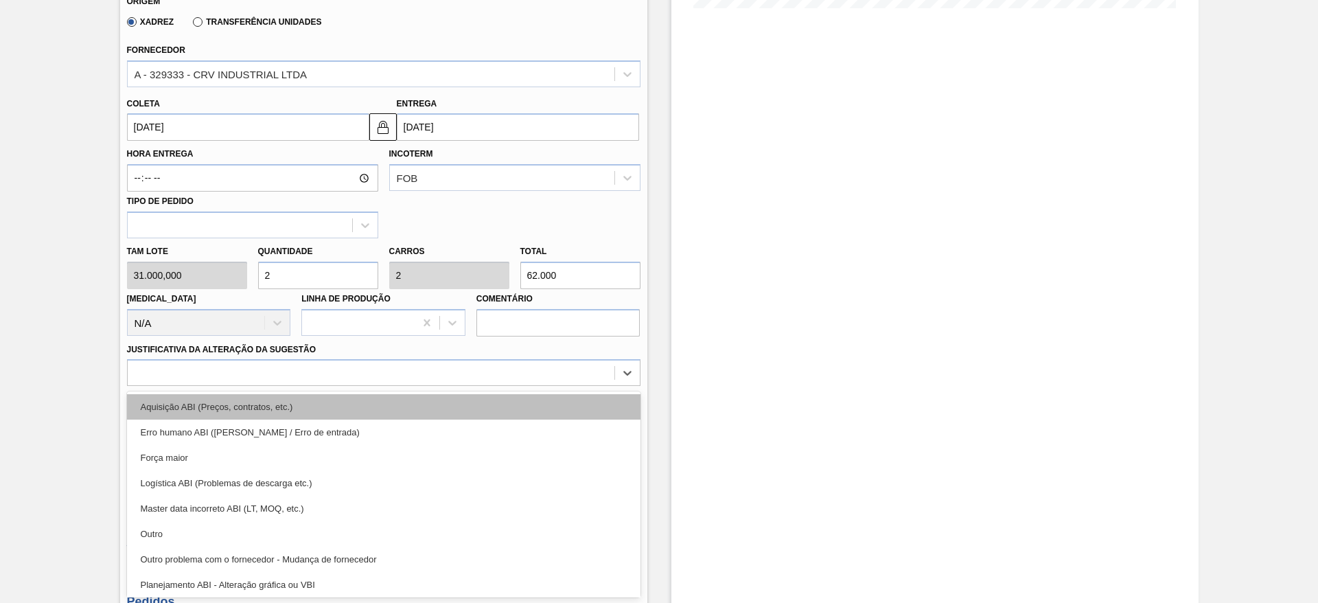
click at [485, 411] on div "Aquisição ABI (Preços, contratos, etc.)" at bounding box center [383, 406] width 513 height 25
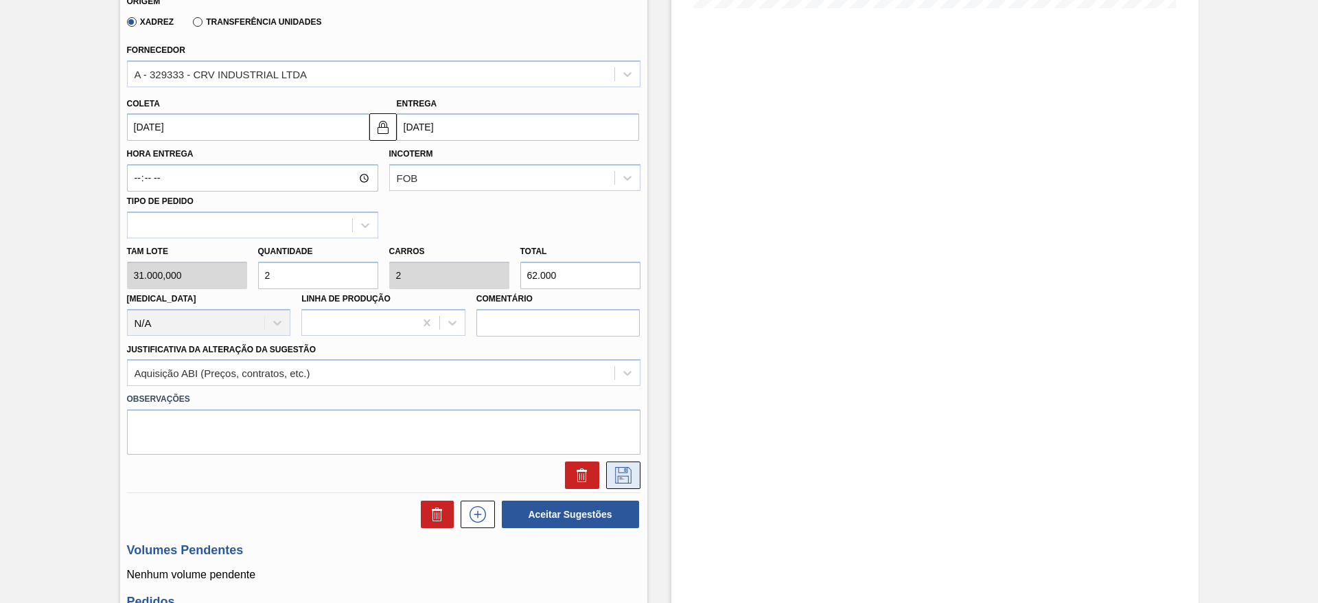
click at [612, 469] on icon at bounding box center [623, 475] width 22 height 16
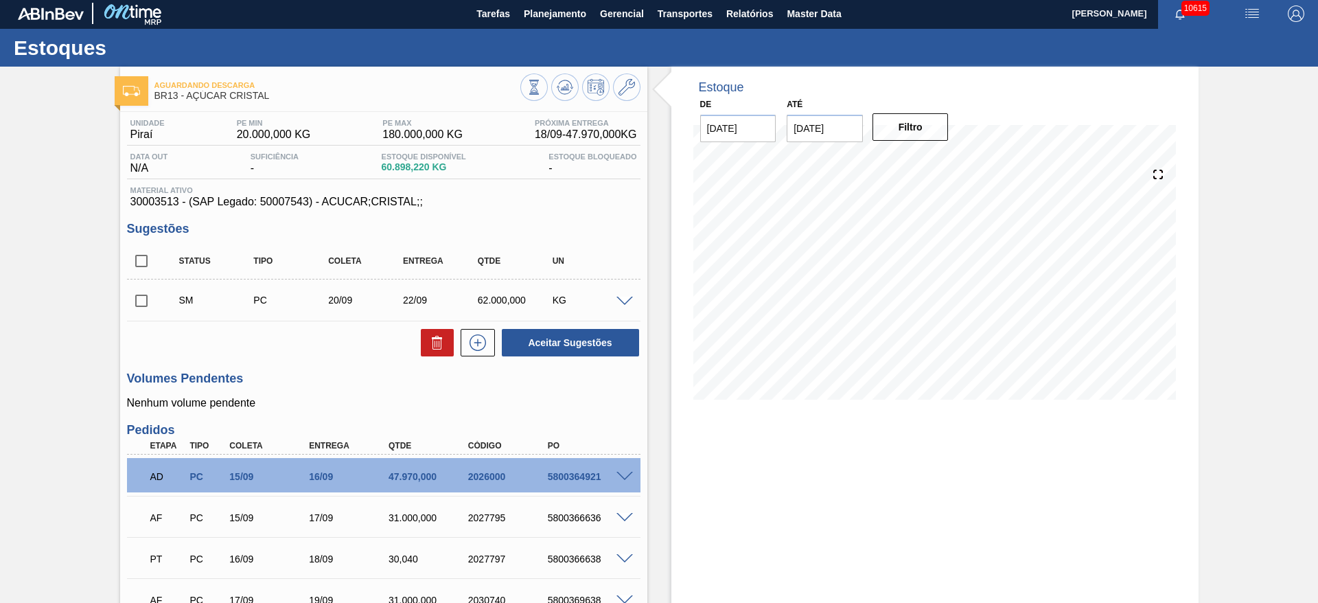
scroll to position [0, 0]
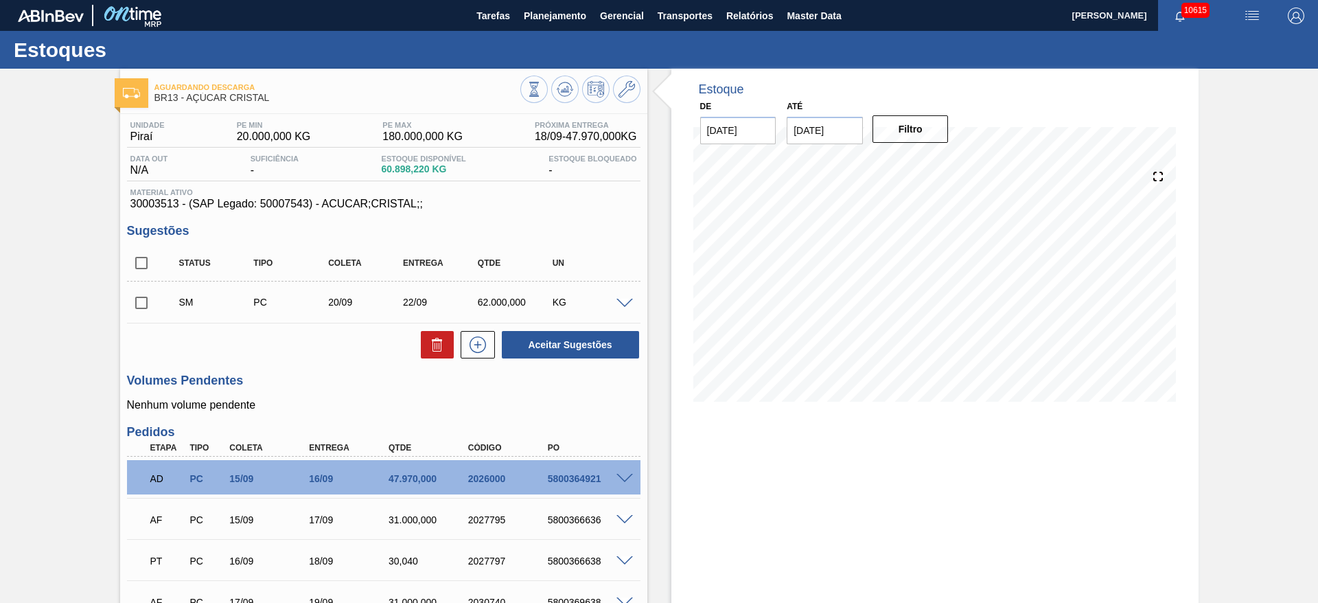
click at [137, 304] on input "checkbox" at bounding box center [141, 302] width 29 height 29
click at [544, 331] on button "Aceitar Sugestões" at bounding box center [570, 344] width 137 height 27
checkbox input "false"
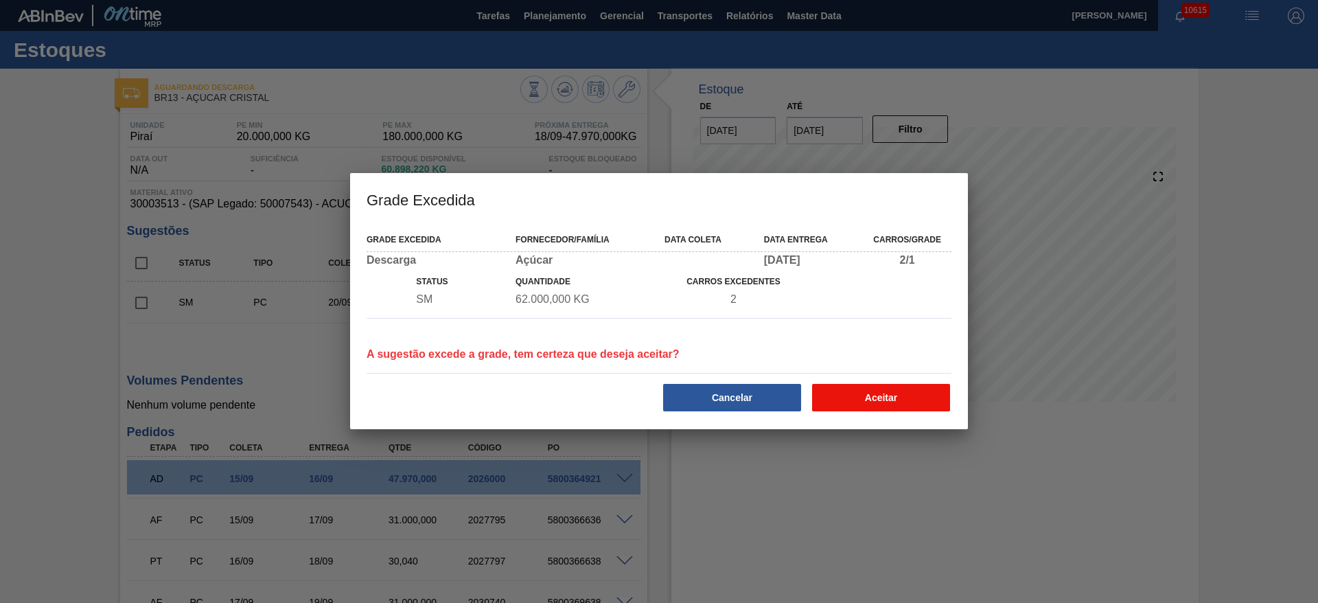
click at [847, 395] on button "Aceitar" at bounding box center [881, 397] width 138 height 27
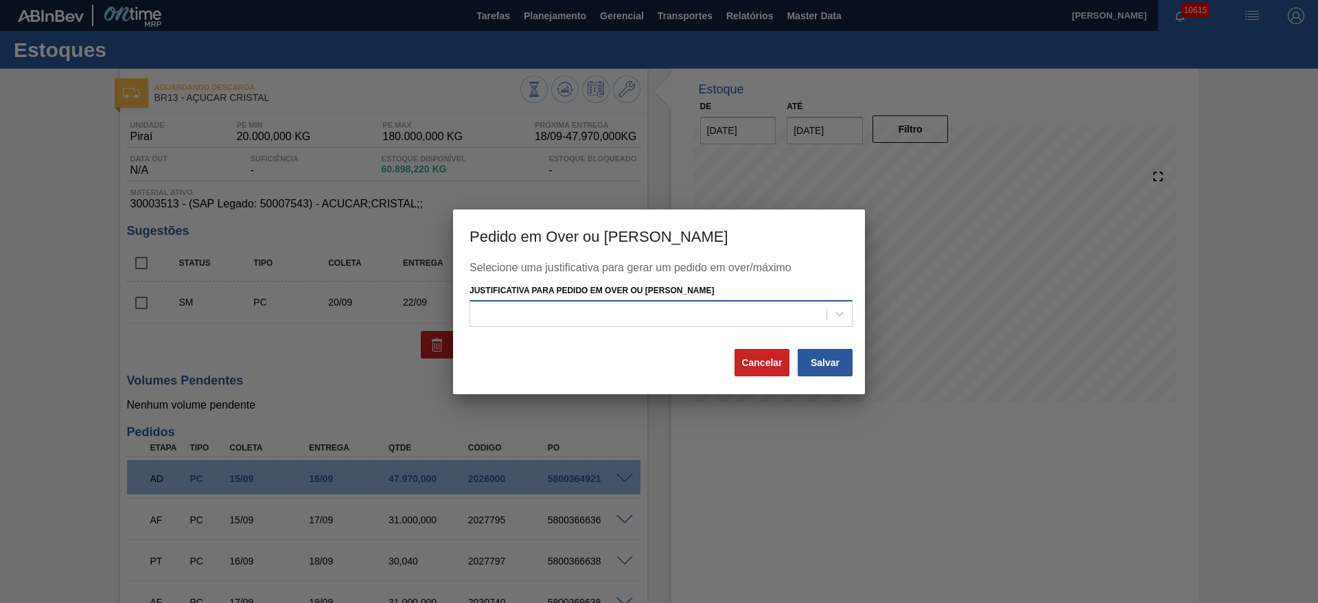
click at [756, 309] on div at bounding box center [648, 314] width 356 height 20
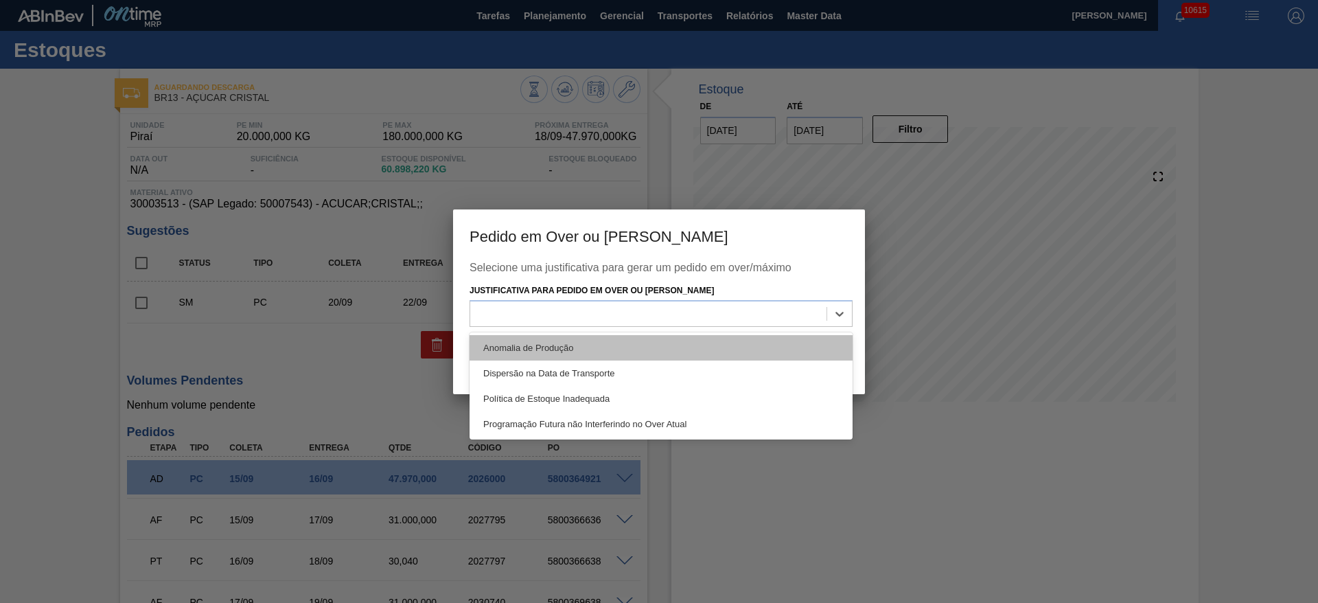
click at [757, 345] on div "Anomalia de Produção" at bounding box center [660, 347] width 383 height 25
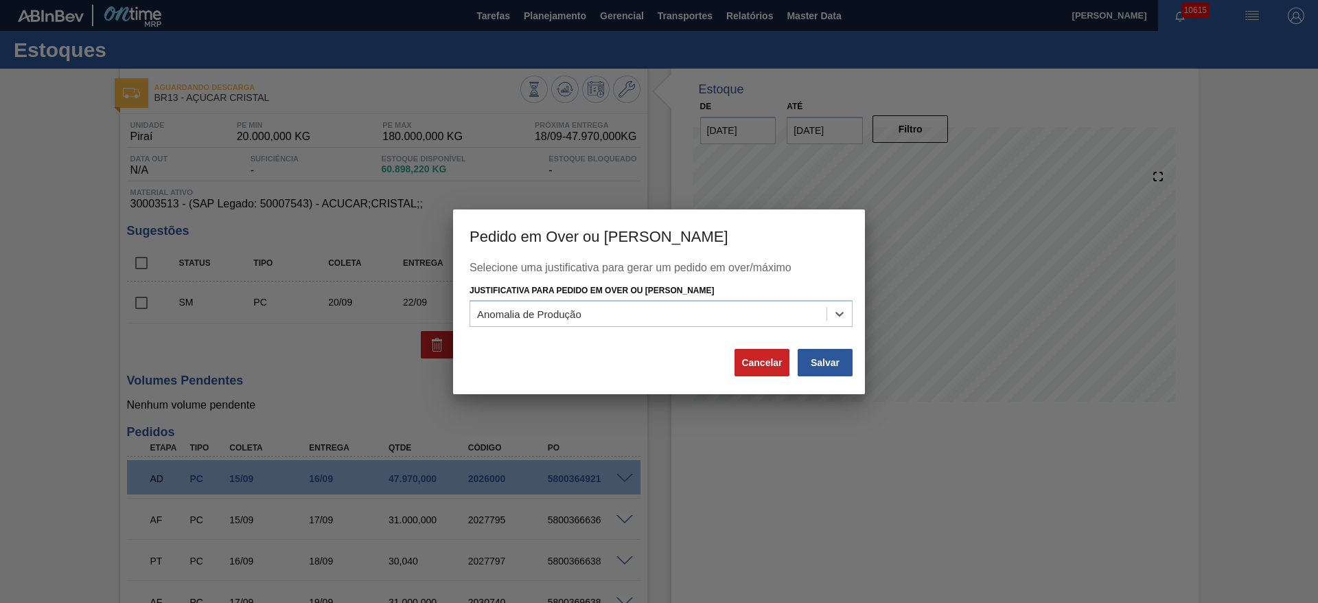
click at [853, 370] on div "Salvar" at bounding box center [825, 362] width 58 height 30
click at [843, 374] on button "Salvar" at bounding box center [824, 362] width 55 height 27
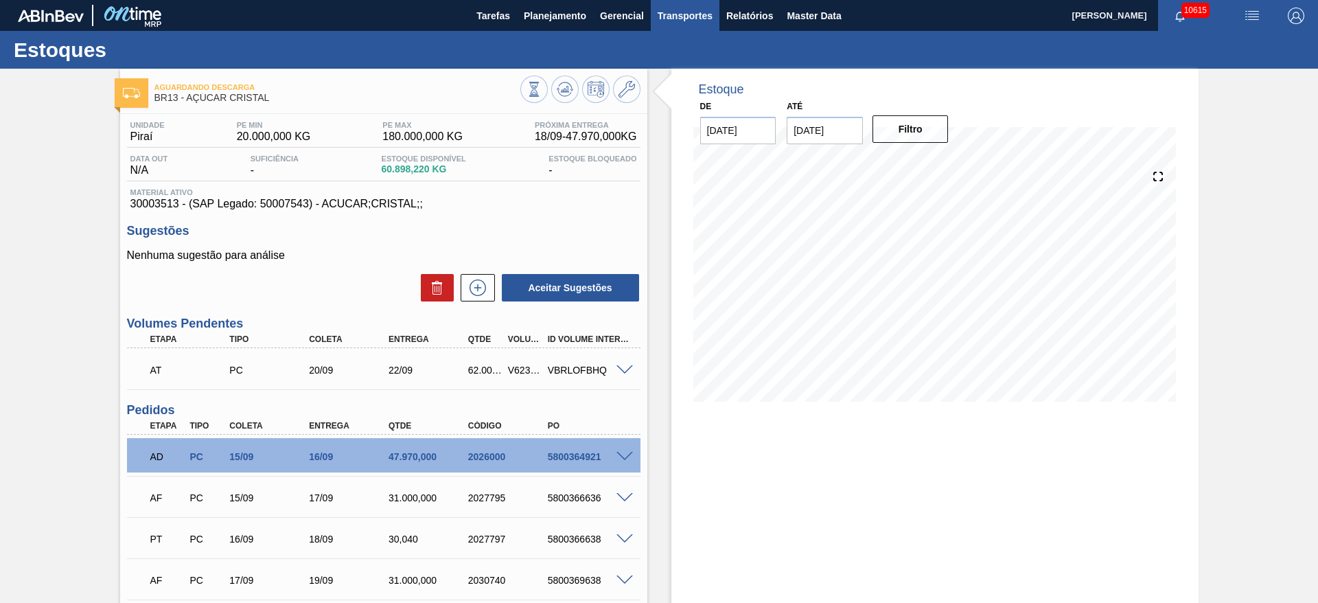
click at [701, 15] on span "Transportes" at bounding box center [684, 16] width 55 height 16
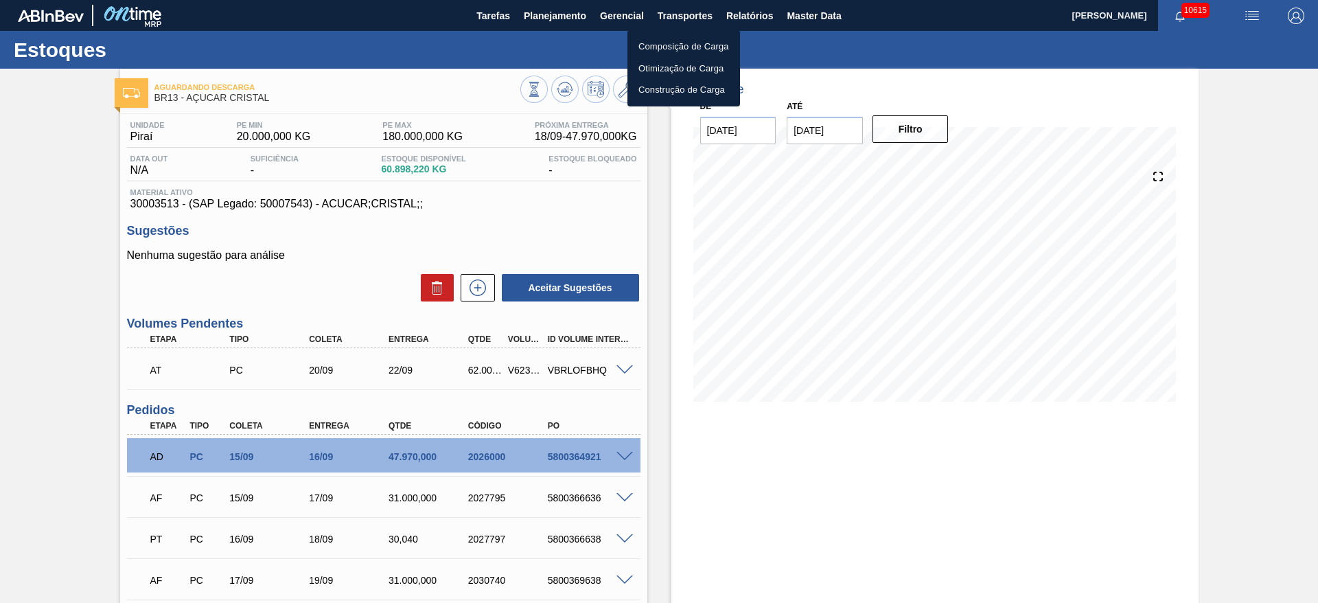
click at [690, 66] on li "Otimização de Carga" at bounding box center [683, 69] width 113 height 22
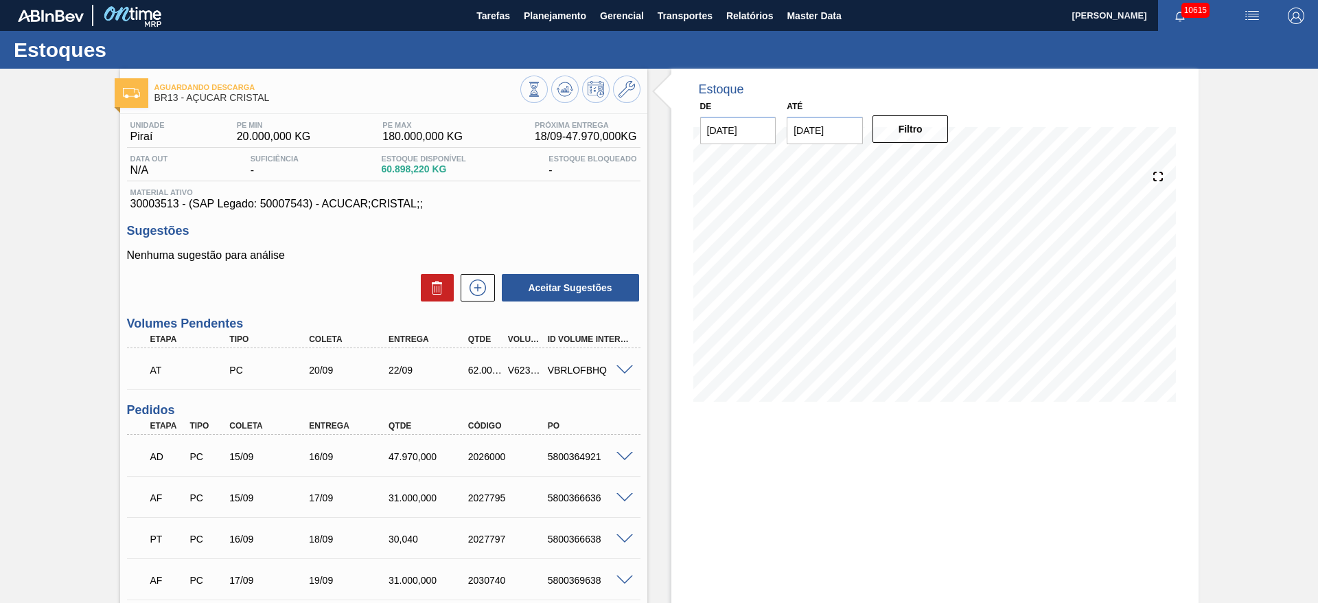
click at [622, 371] on span at bounding box center [624, 370] width 16 height 10
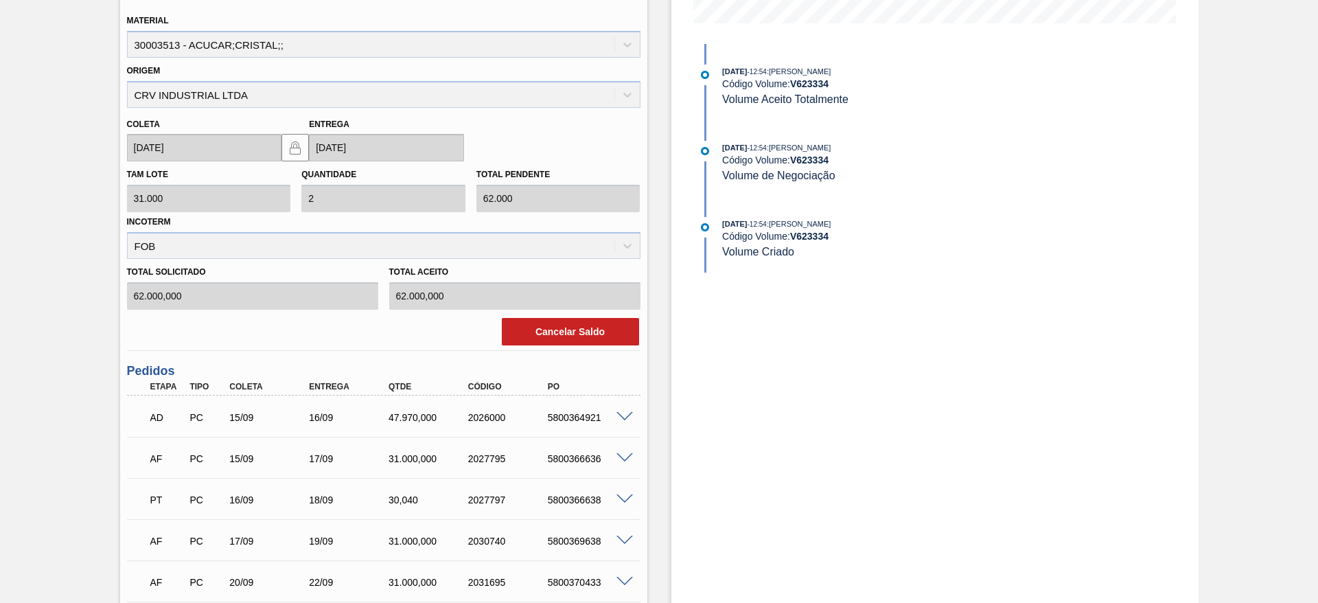
scroll to position [412, 0]
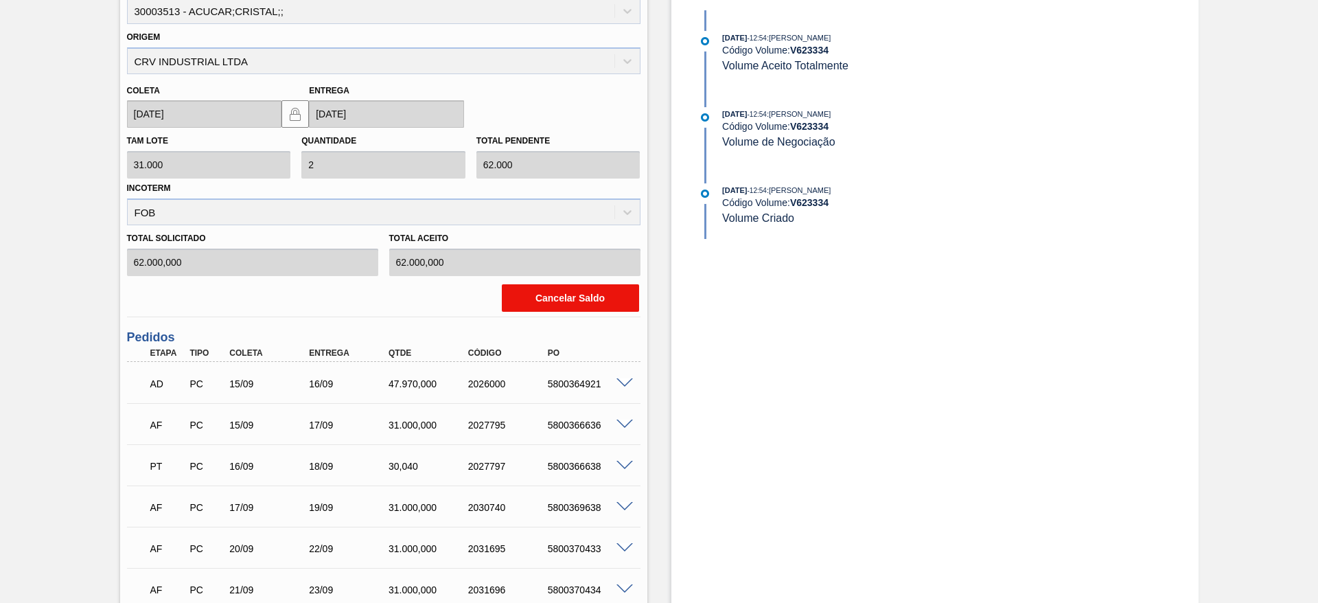
click at [545, 303] on button "Cancelar Saldo" at bounding box center [570, 297] width 137 height 27
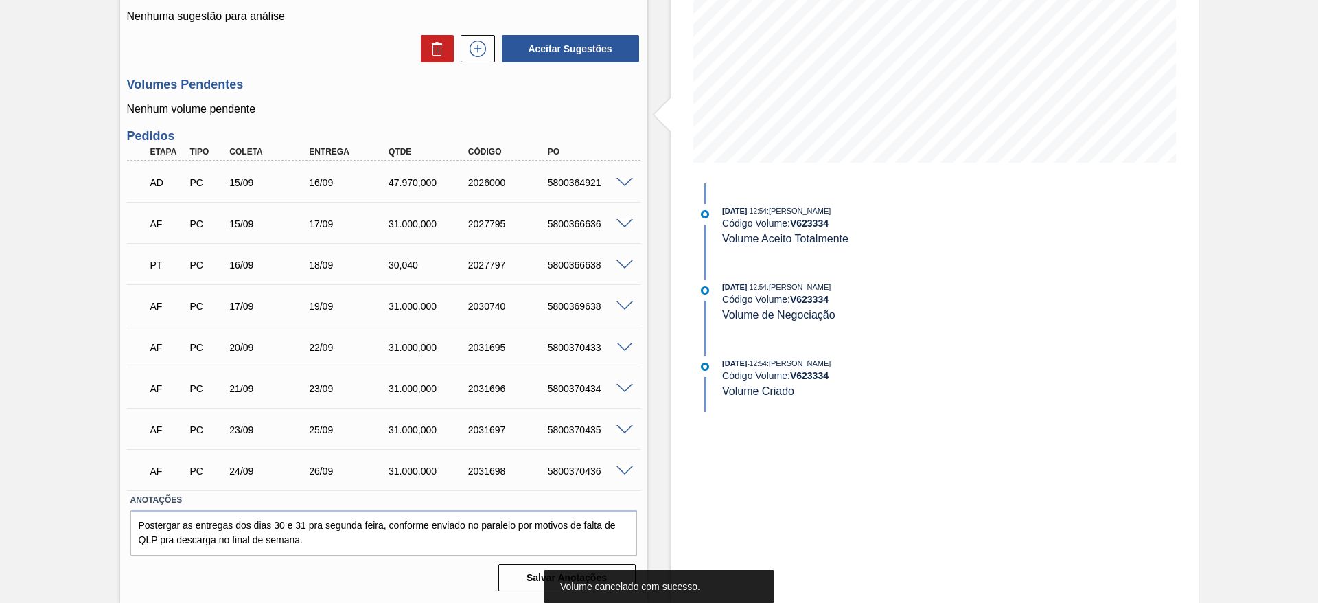
scroll to position [239, 0]
click at [491, 51] on button at bounding box center [477, 48] width 34 height 27
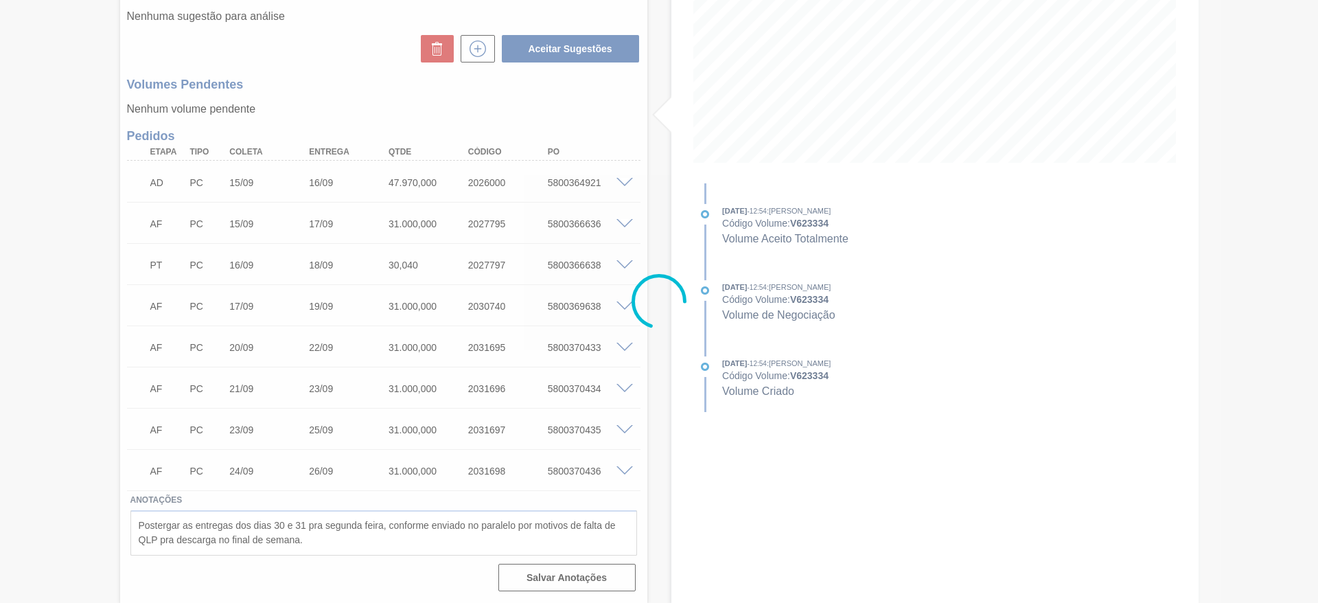
scroll to position [235, 0]
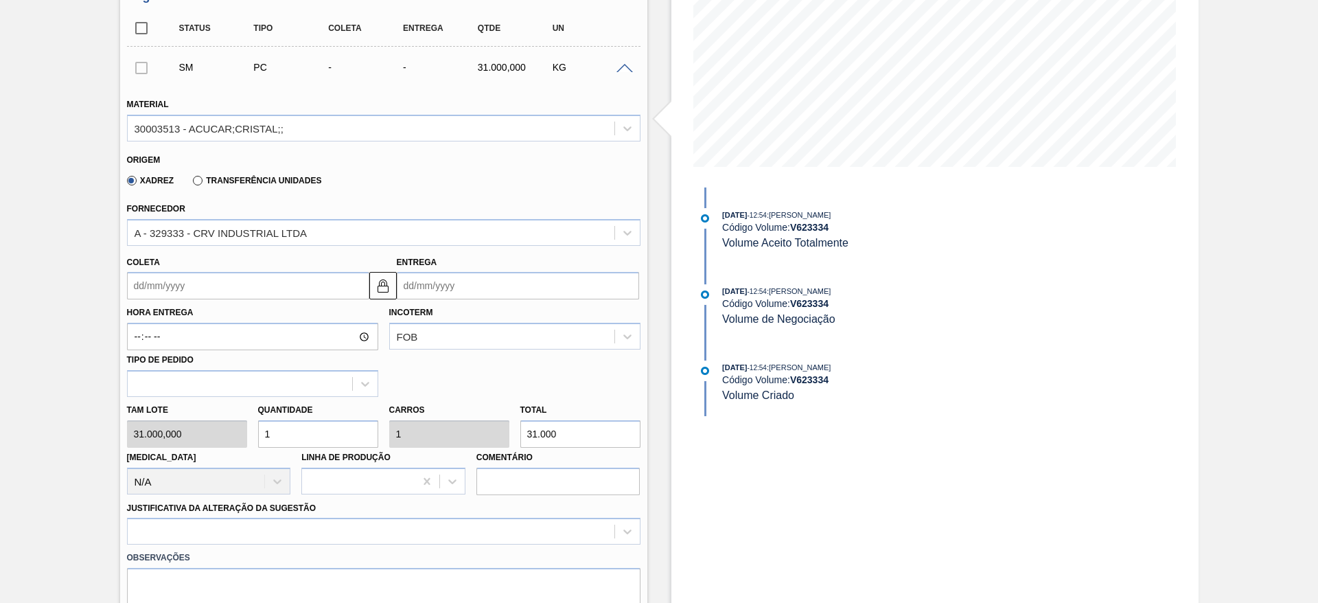
click at [219, 431] on div "[PERSON_NAME] 31.000,000 Quantidade 1 Carros 1 Total 31.000 [MEDICAL_DATA] N/A …" at bounding box center [383, 446] width 524 height 98
type input "2"
type input "62.000"
type input "2"
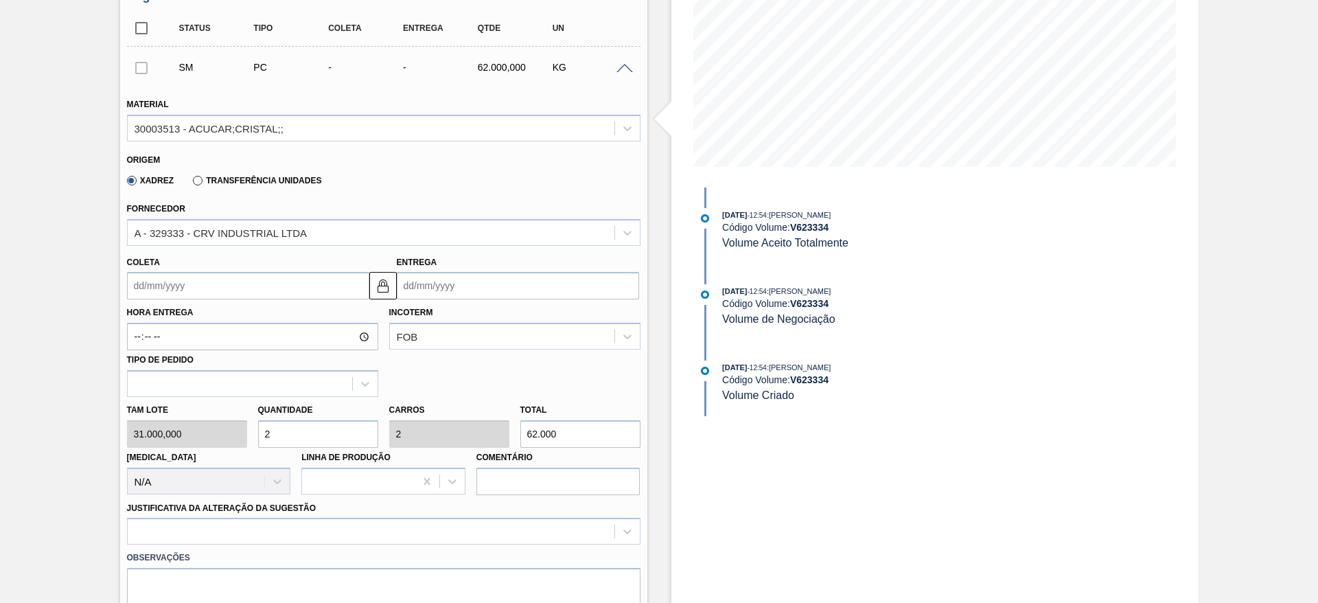
click at [161, 269] on div "Coleta" at bounding box center [248, 276] width 242 height 47
click at [160, 292] on input "Coleta" at bounding box center [248, 285] width 242 height 27
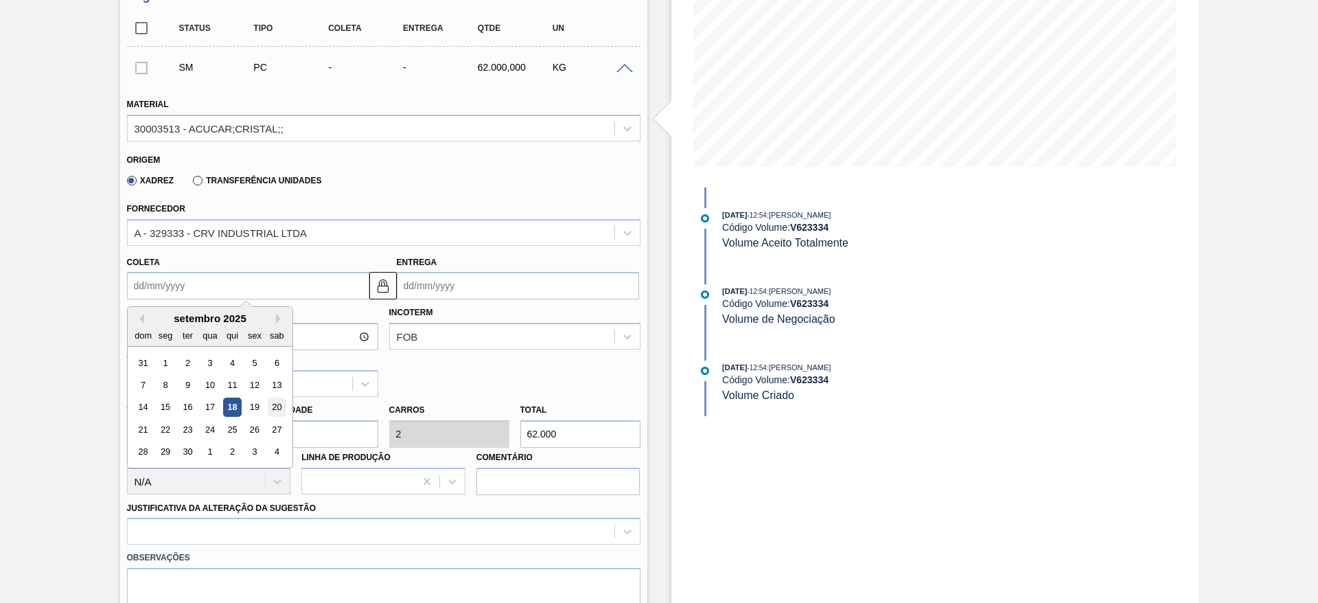
click at [282, 403] on div "20" at bounding box center [276, 407] width 19 height 19
type input "[DATE]"
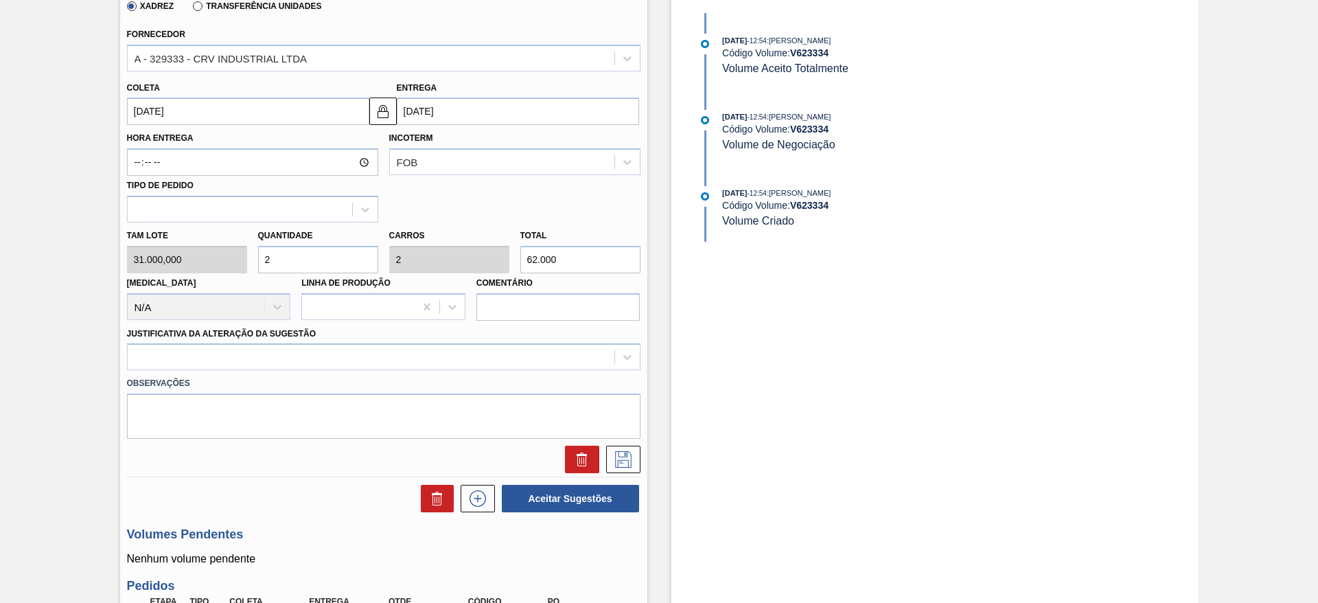
scroll to position [646, 0]
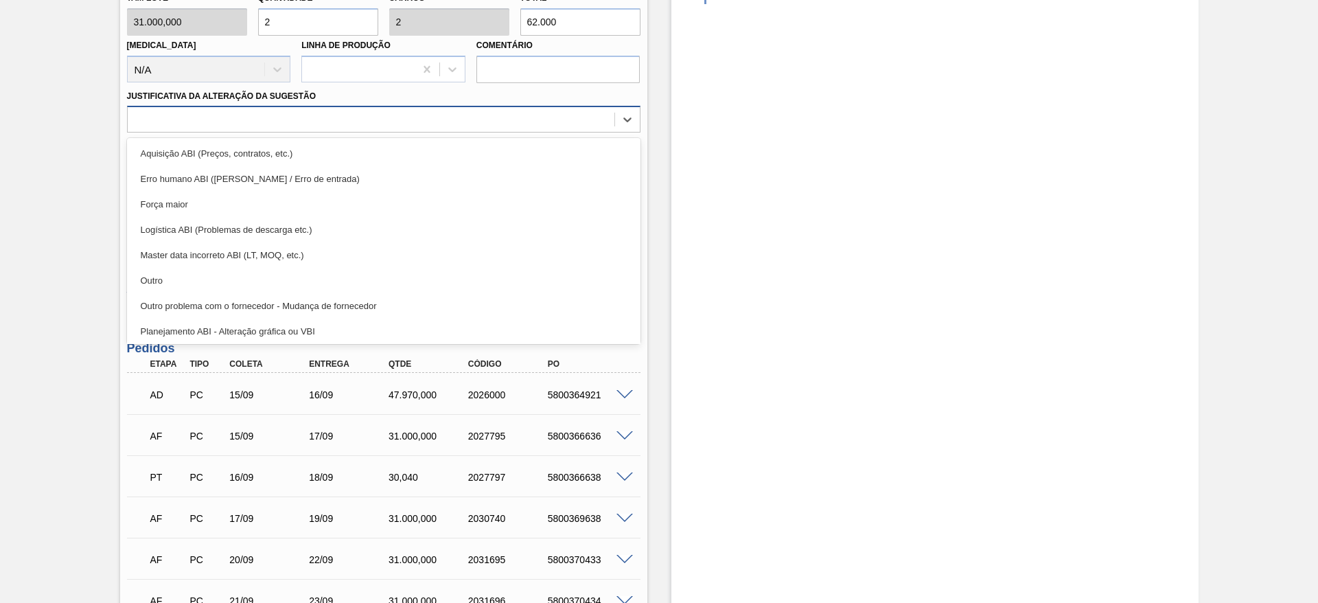
click at [500, 120] on div at bounding box center [371, 120] width 487 height 20
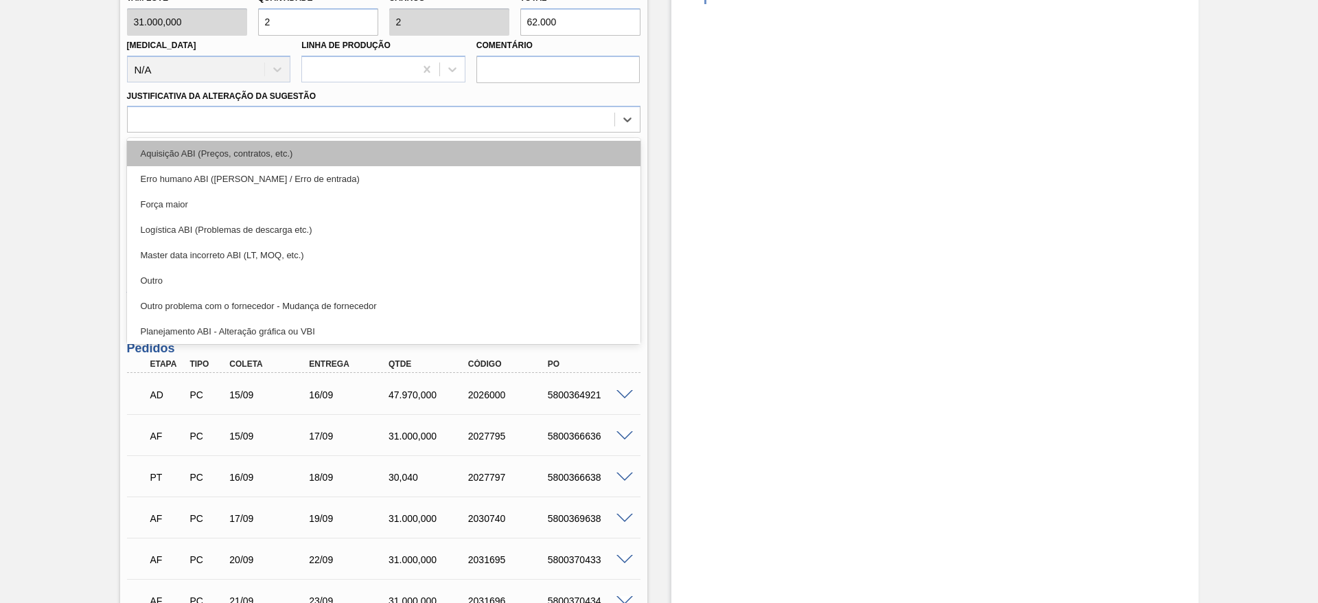
click at [508, 153] on div "Aquisição ABI (Preços, contratos, etc.)" at bounding box center [383, 153] width 513 height 25
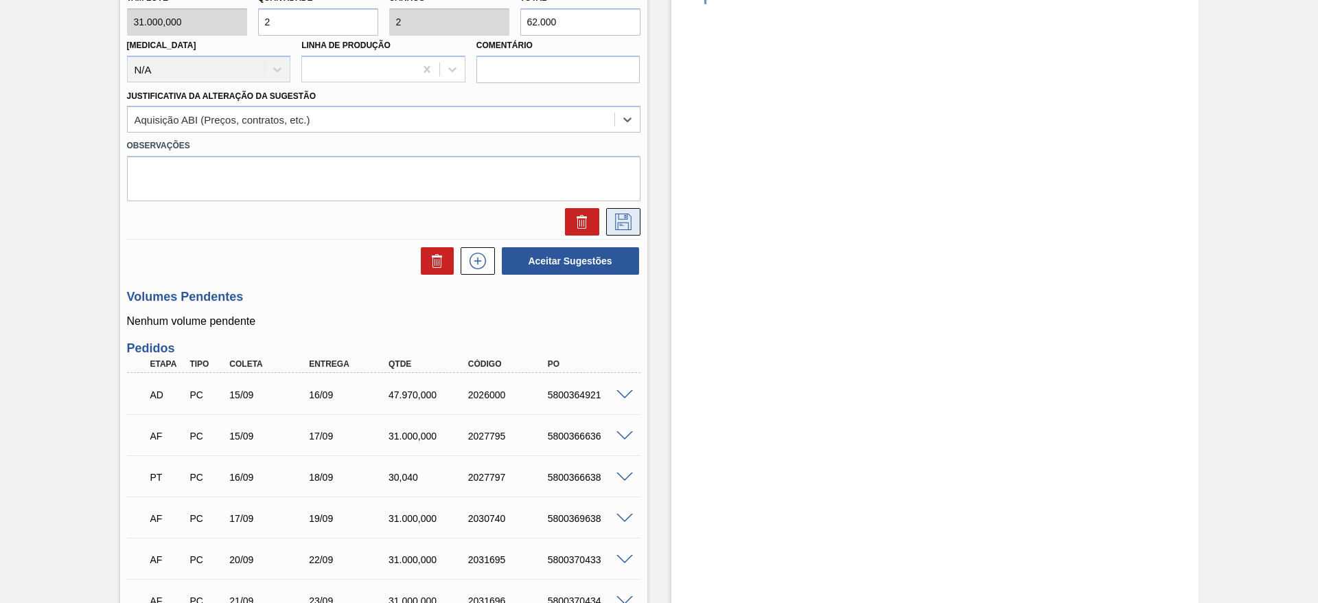
click at [615, 224] on icon at bounding box center [623, 221] width 22 height 16
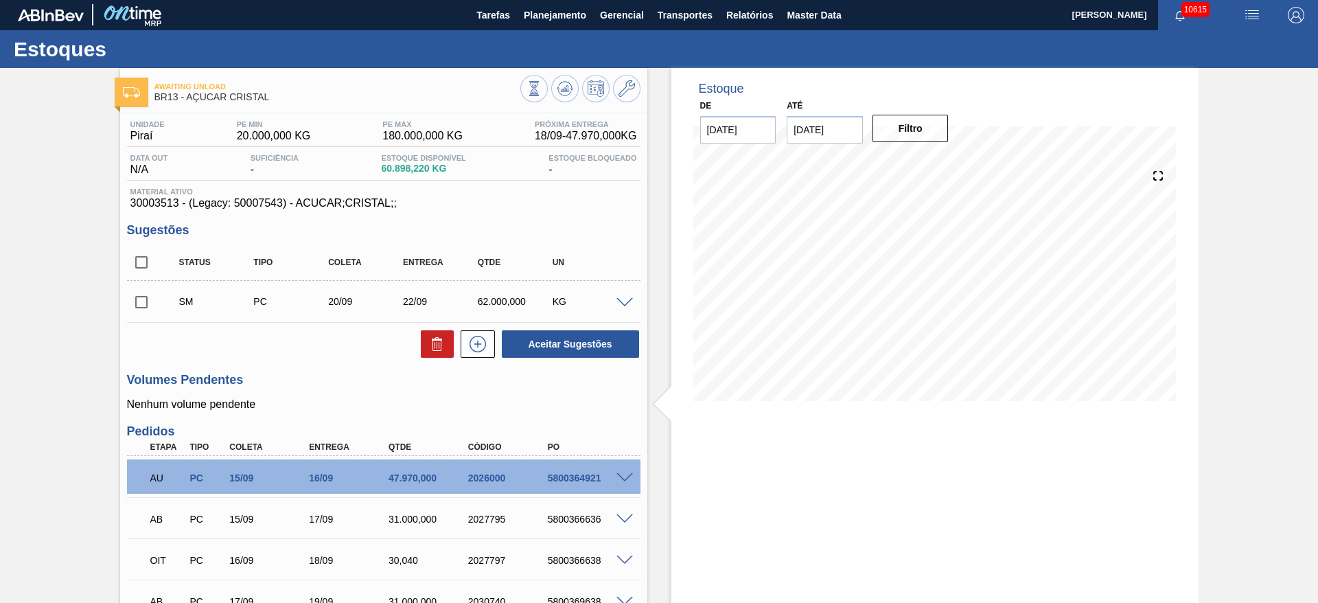
scroll to position [0, 0]
click at [611, 307] on div "KG" at bounding box center [590, 301] width 83 height 11
click at [619, 303] on span at bounding box center [624, 304] width 16 height 10
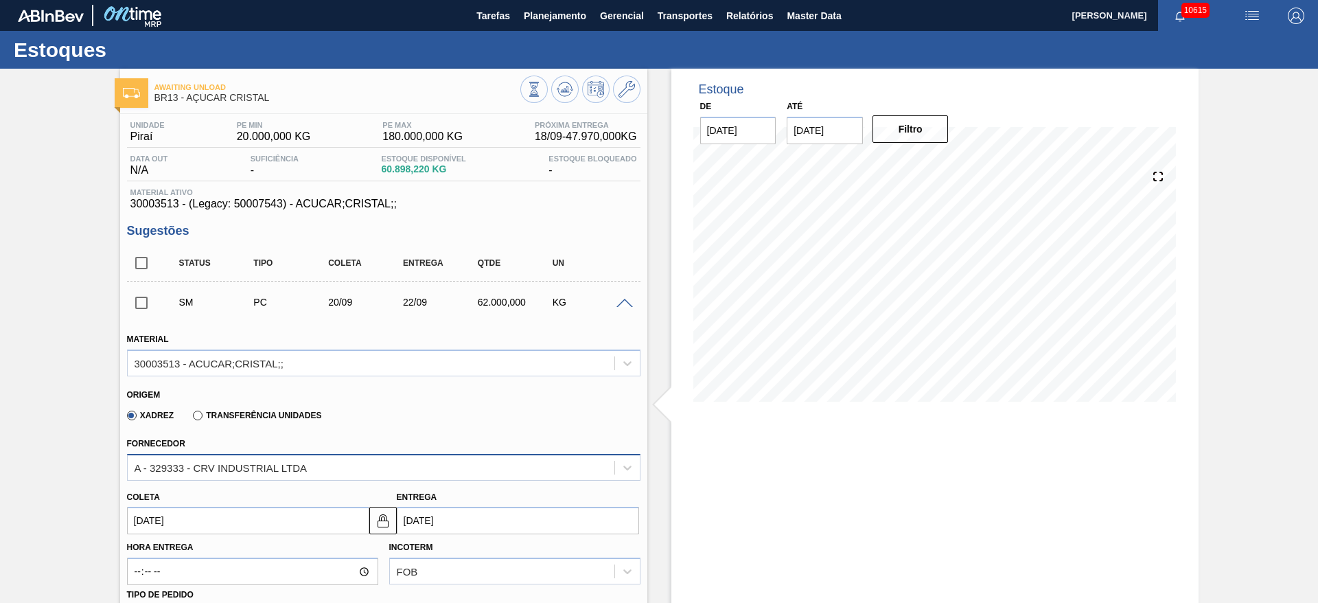
click at [367, 467] on div "A - 329333 - CRV INDUSTRIAL LTDA" at bounding box center [383, 467] width 513 height 27
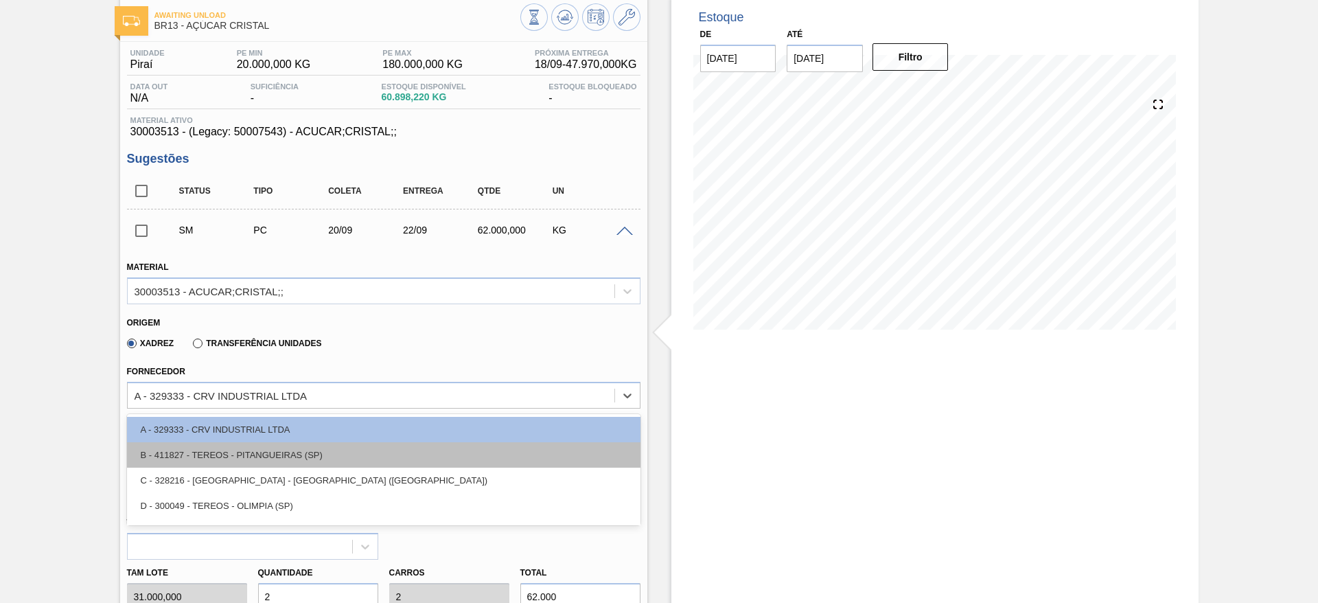
click at [366, 458] on div "B - 411827 - TEREOS - PITANGUEIRAS (SP)" at bounding box center [383, 454] width 513 height 25
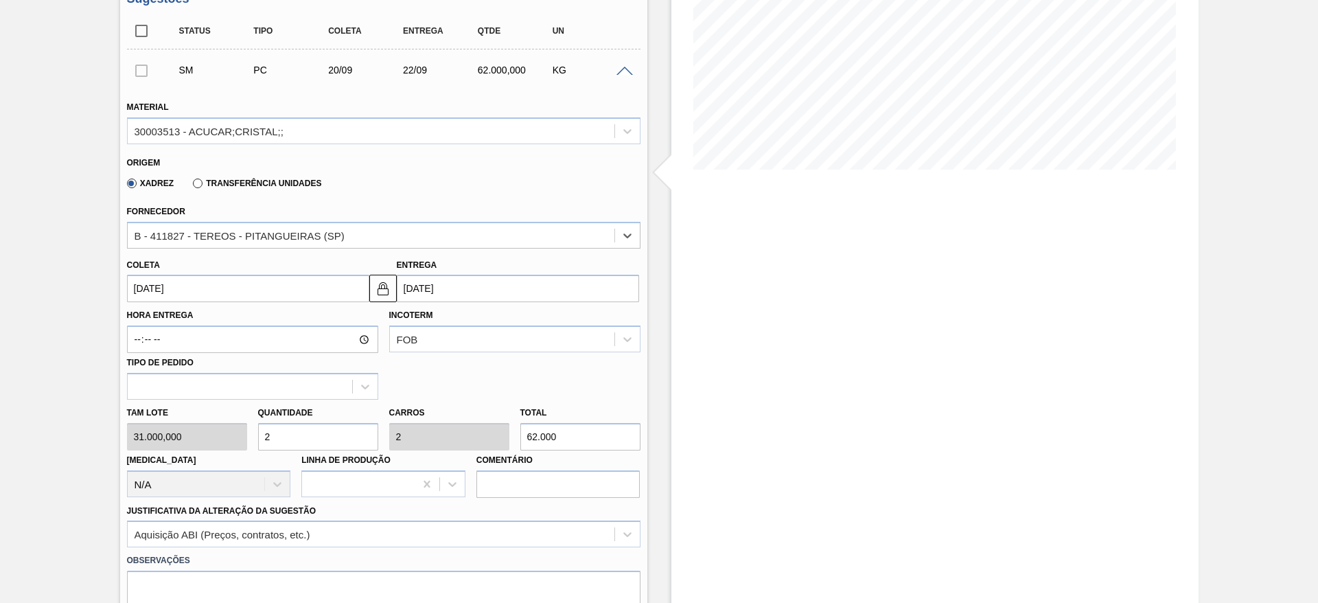
scroll to position [484, 0]
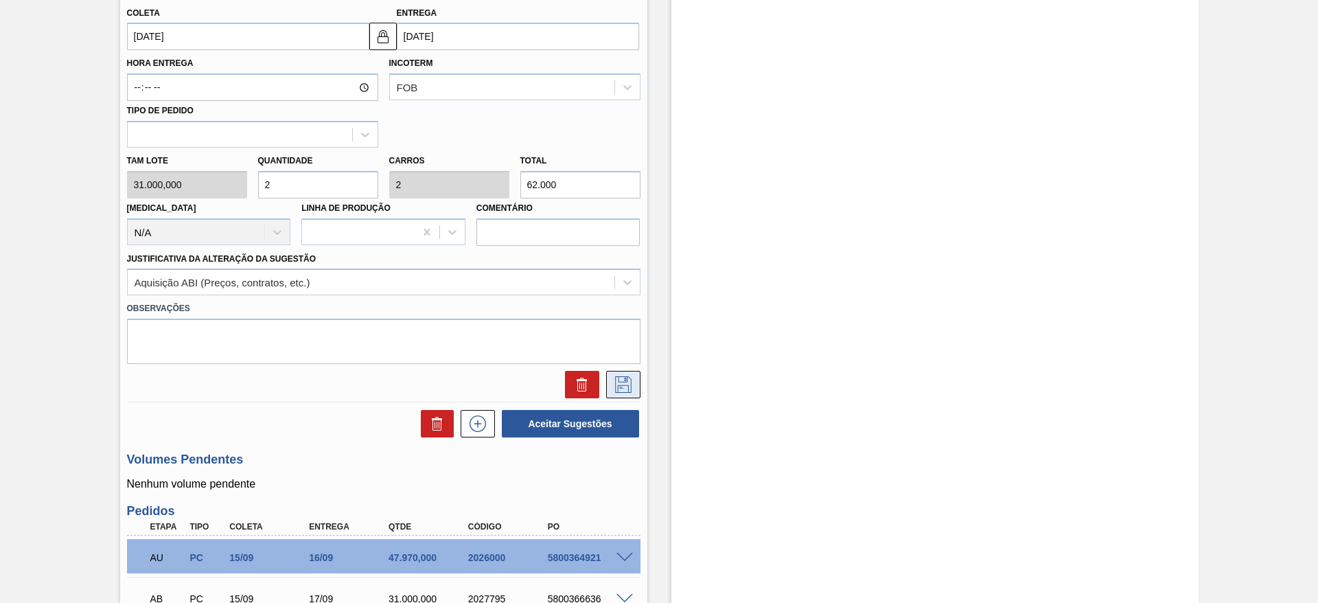
drag, startPoint x: 615, startPoint y: 400, endPoint x: 618, endPoint y: 392, distance: 8.7
click at [618, 392] on div "SM PC 20/09 22/09 62.000,000 KG Material 30003513 - ACUCAR;CRISTAL;; Origem Xad…" at bounding box center [383, 100] width 513 height 604
click at [618, 392] on icon at bounding box center [623, 384] width 16 height 16
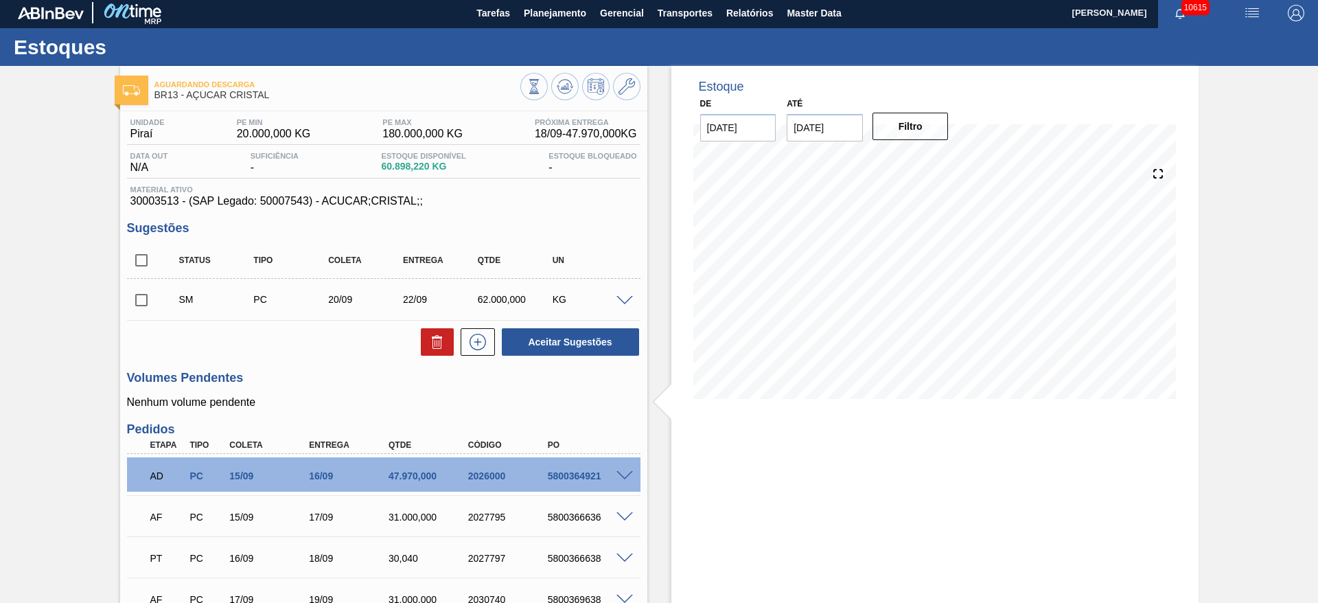
scroll to position [0, 0]
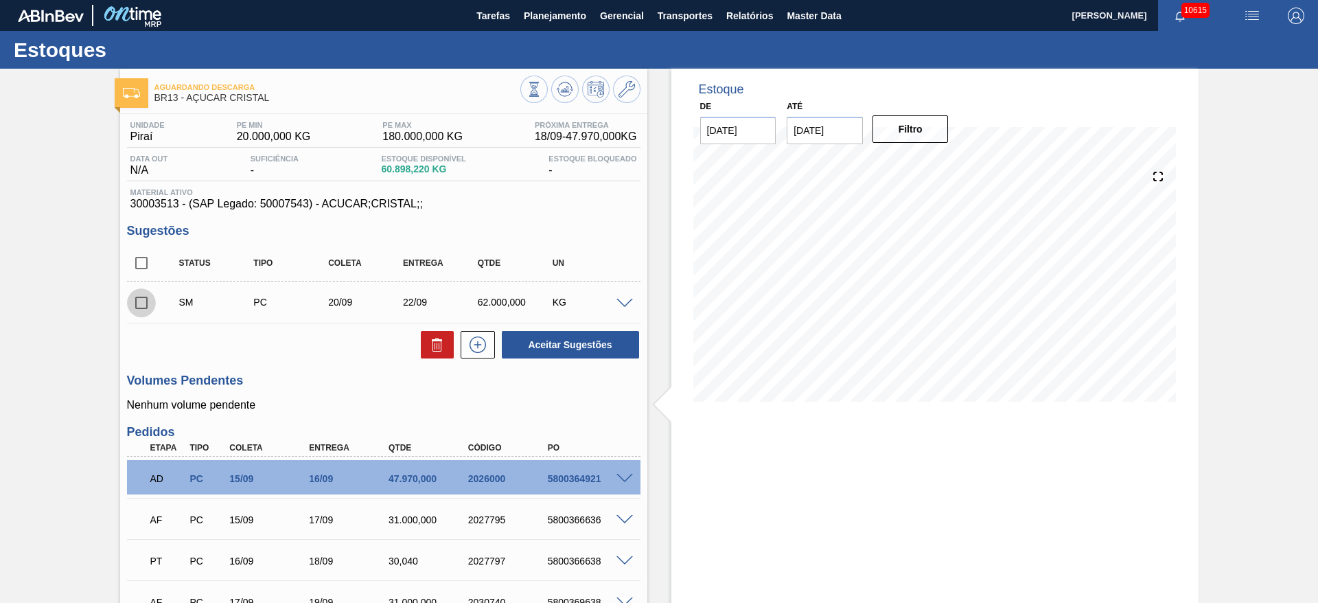
click at [143, 297] on input "checkbox" at bounding box center [141, 302] width 29 height 29
click at [592, 340] on button "Aceitar Sugestões" at bounding box center [570, 344] width 137 height 27
checkbox input "false"
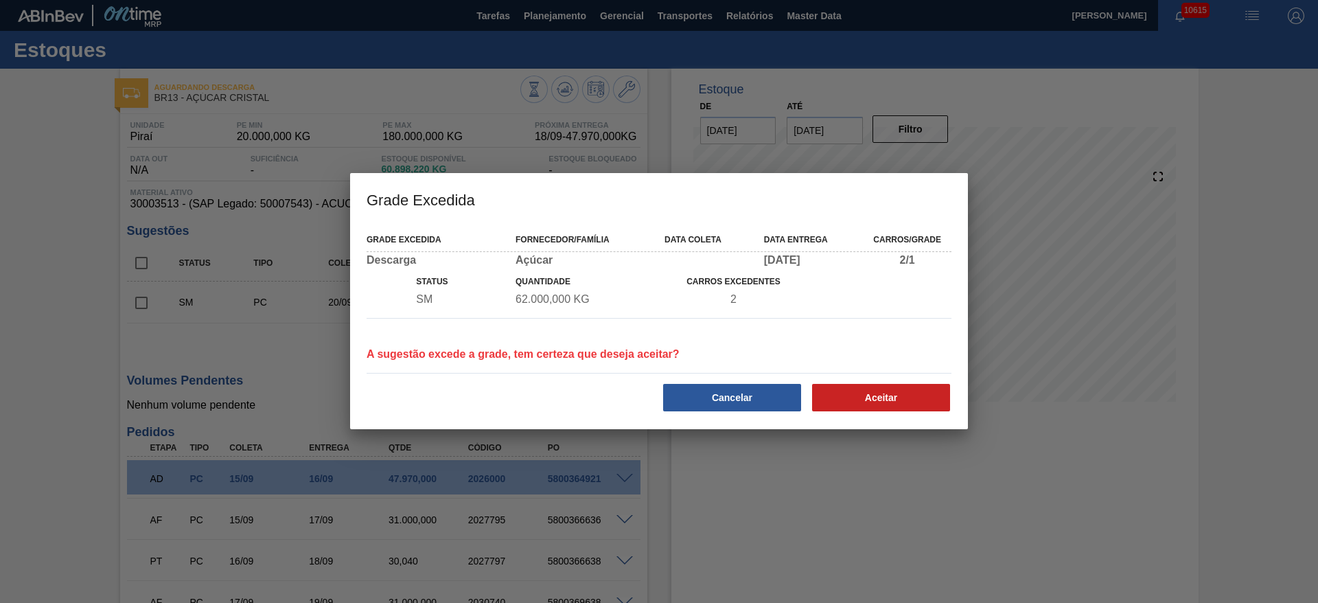
click at [852, 381] on div "Cancelar Aceitar" at bounding box center [659, 396] width 596 height 34
click at [859, 395] on button "Aceitar" at bounding box center [881, 397] width 138 height 27
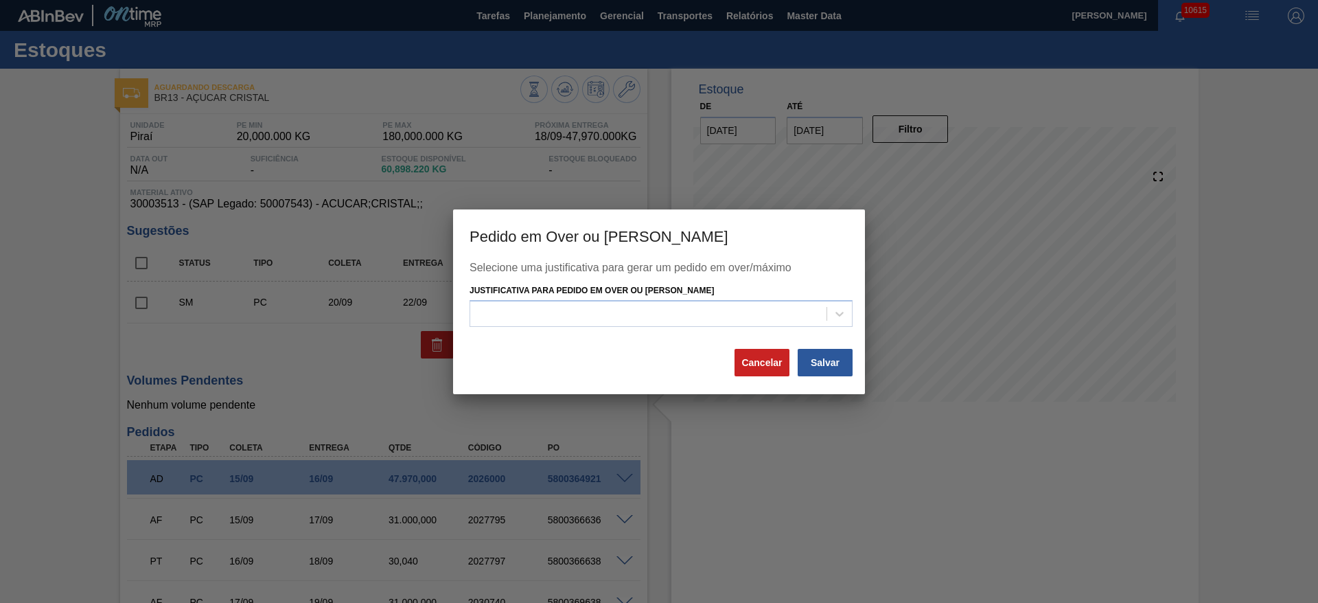
click at [719, 299] on div "Justificativa para Pedido em Over ou [PERSON_NAME]" at bounding box center [660, 304] width 383 height 47
drag, startPoint x: 715, startPoint y: 329, endPoint x: 712, endPoint y: 340, distance: 11.5
click at [713, 329] on div "Selecione uma justificativa para gerar um pedido em over/máximo Justificativa p…" at bounding box center [658, 304] width 379 height 86
click at [698, 302] on div at bounding box center [660, 313] width 383 height 27
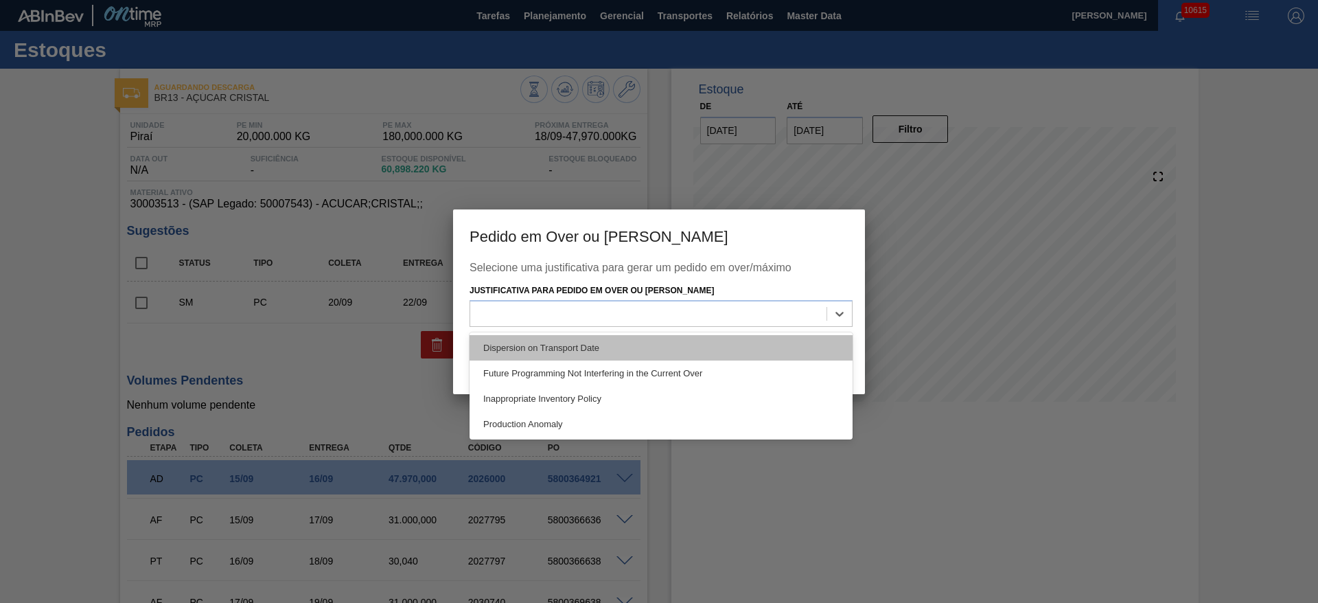
click at [699, 335] on div "Dispersion on Transport Date" at bounding box center [660, 347] width 383 height 25
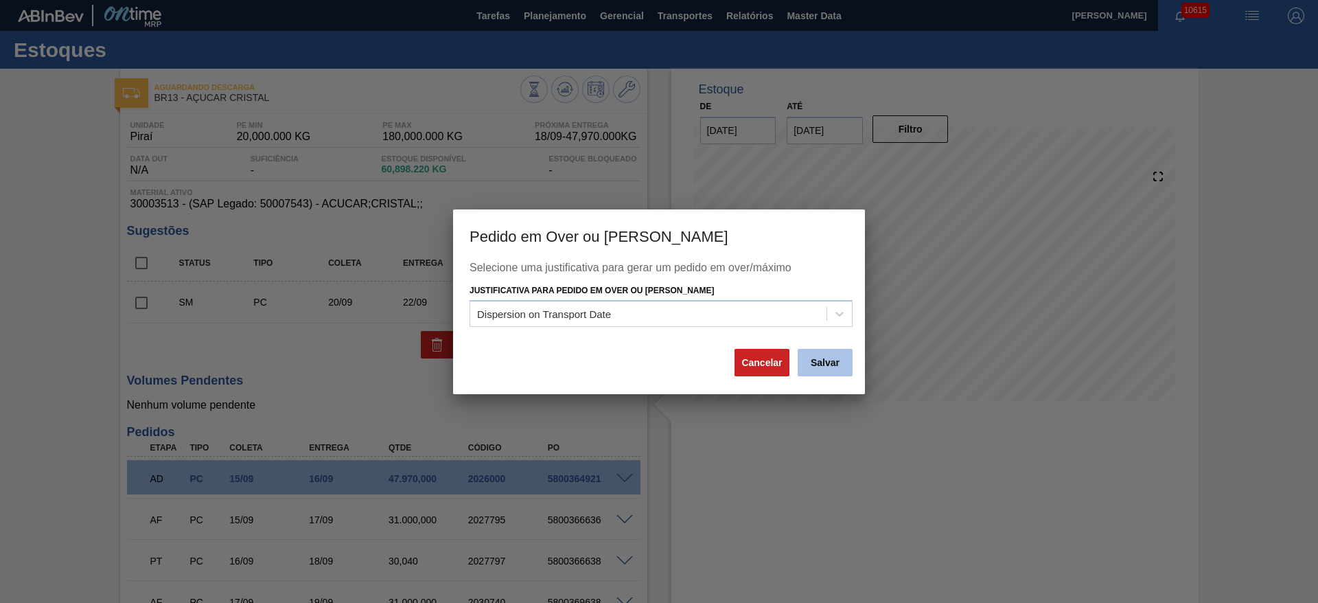
click at [812, 367] on button "Salvar" at bounding box center [824, 362] width 55 height 27
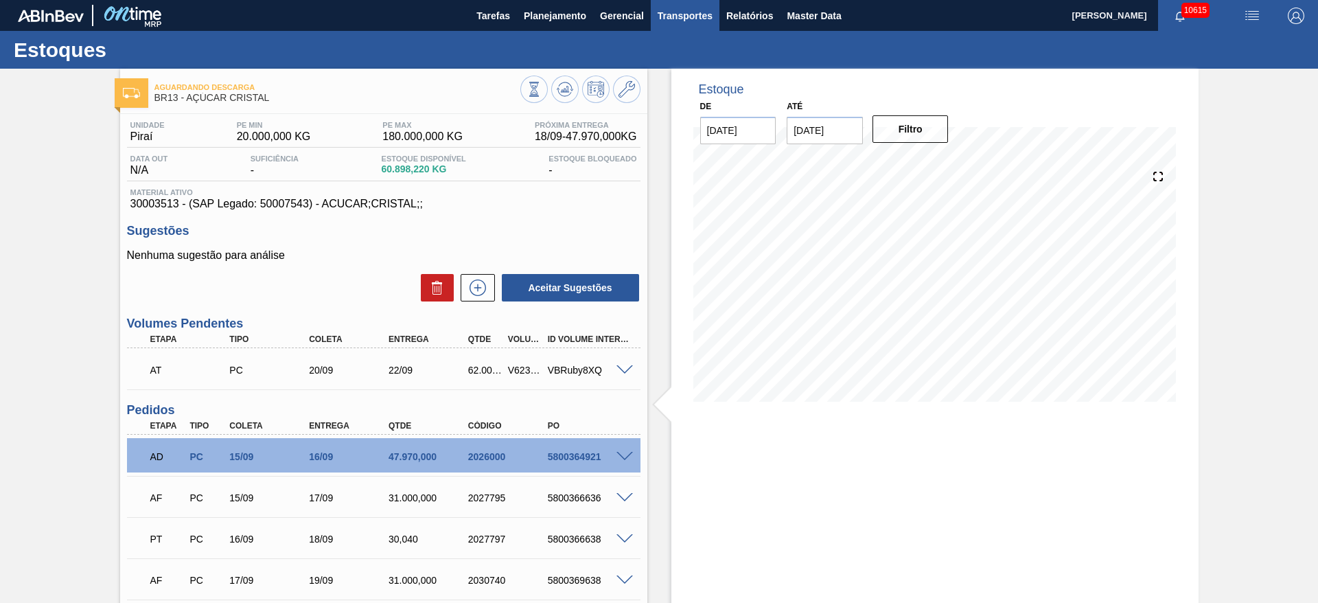
click at [715, 10] on button "Transportes" at bounding box center [685, 15] width 69 height 31
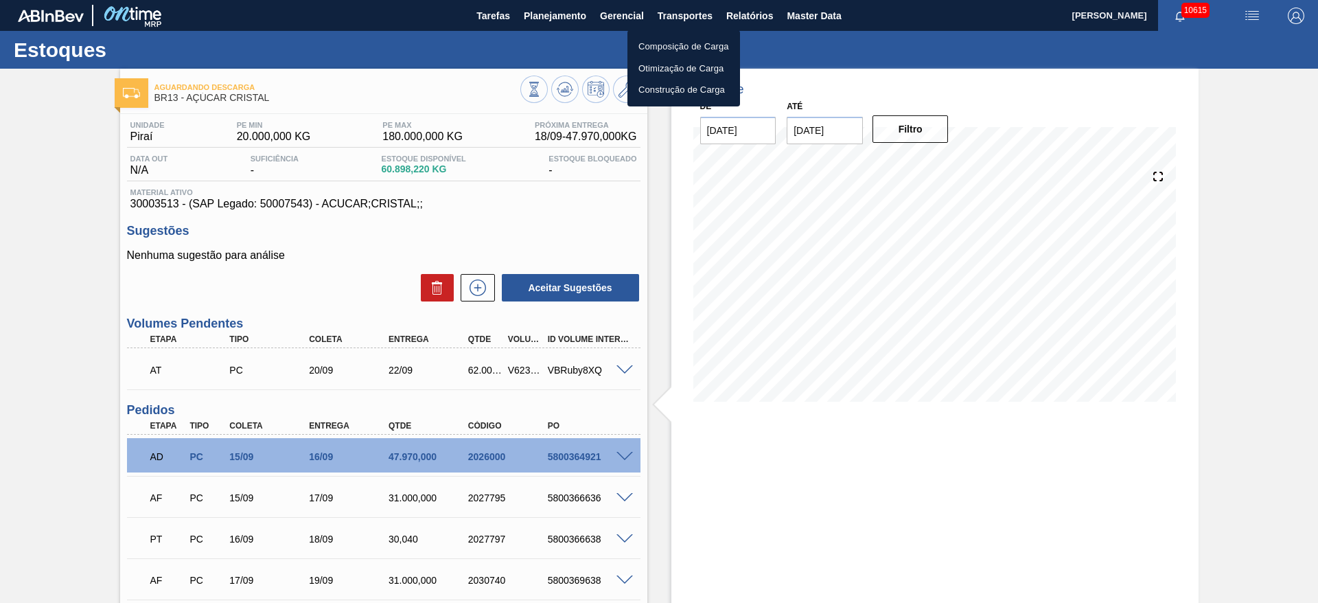
click at [688, 67] on li "Otimização de Carga" at bounding box center [683, 69] width 113 height 22
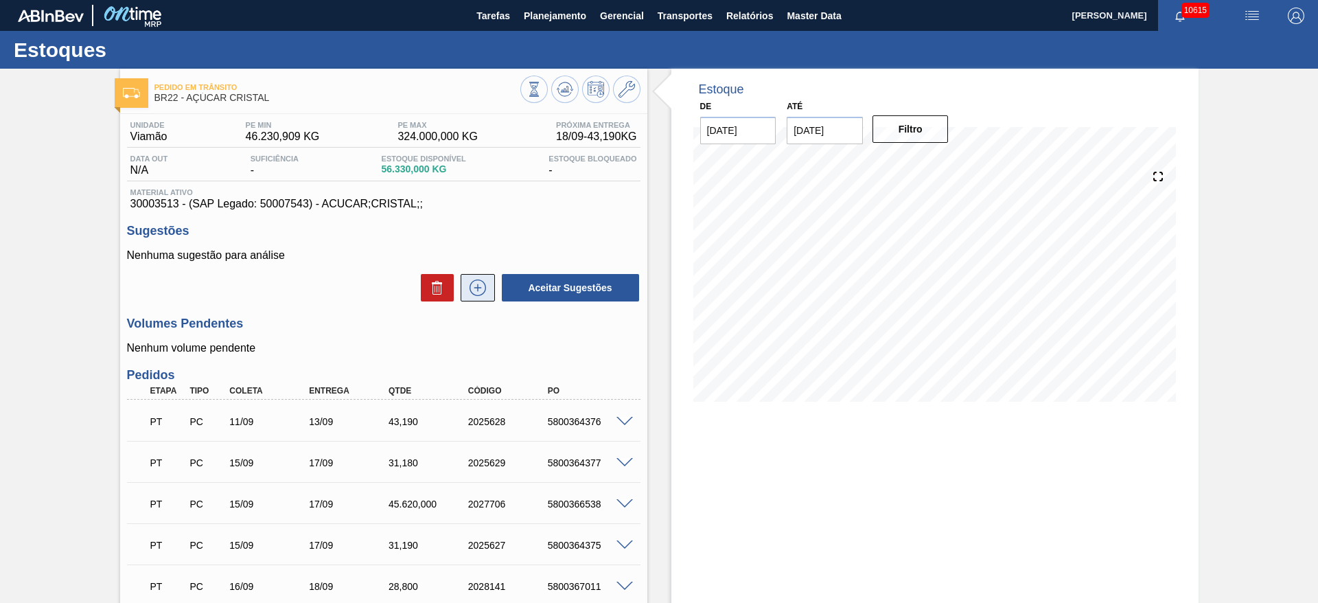
click at [485, 294] on icon at bounding box center [478, 287] width 22 height 16
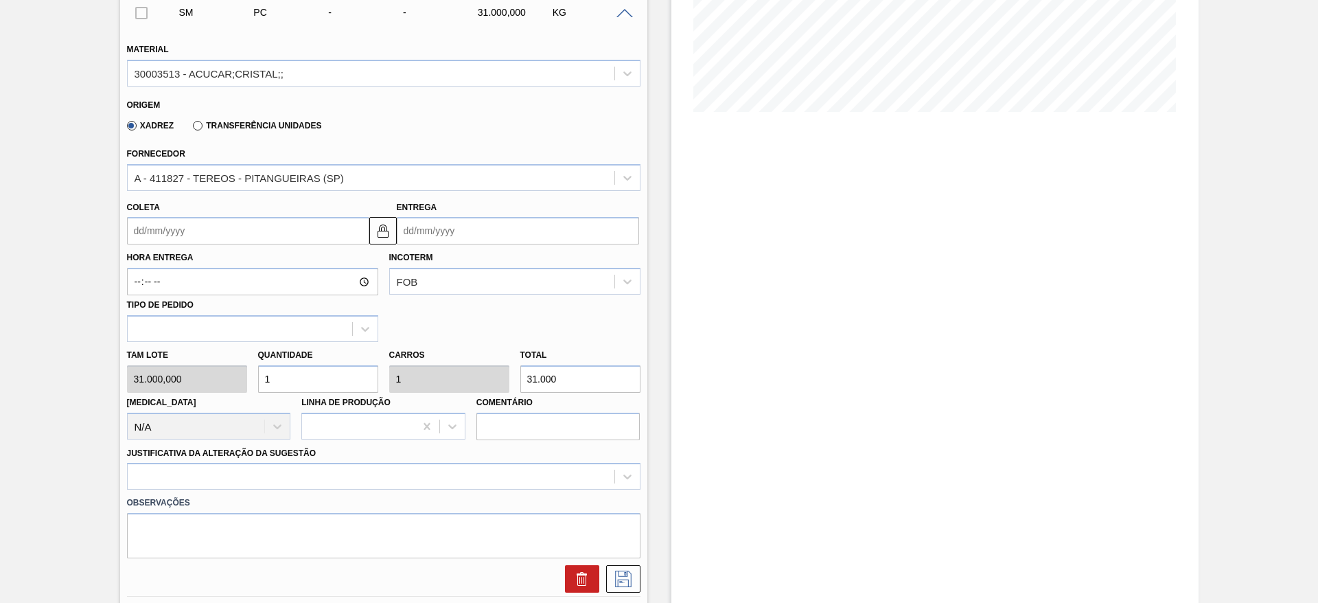
scroll to position [309, 0]
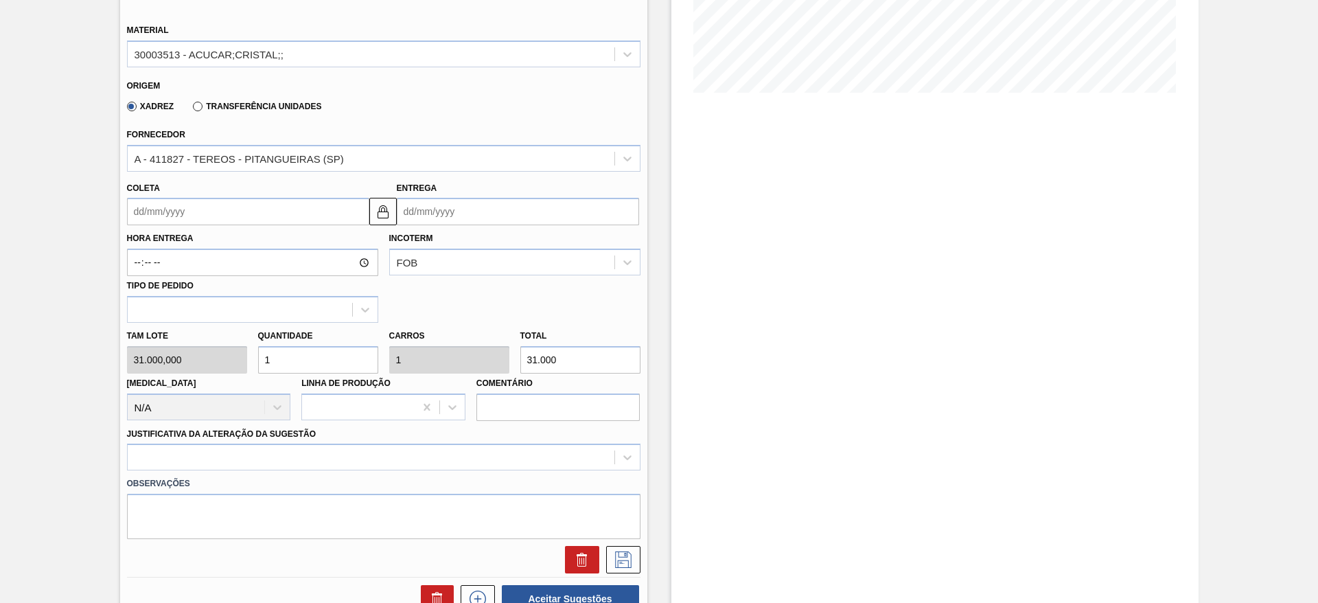
click at [161, 230] on label "Hora Entrega" at bounding box center [252, 239] width 251 height 20
click at [161, 248] on input "Hora Entrega" at bounding box center [252, 261] width 251 height 27
click at [160, 215] on input "Coleta" at bounding box center [248, 211] width 242 height 27
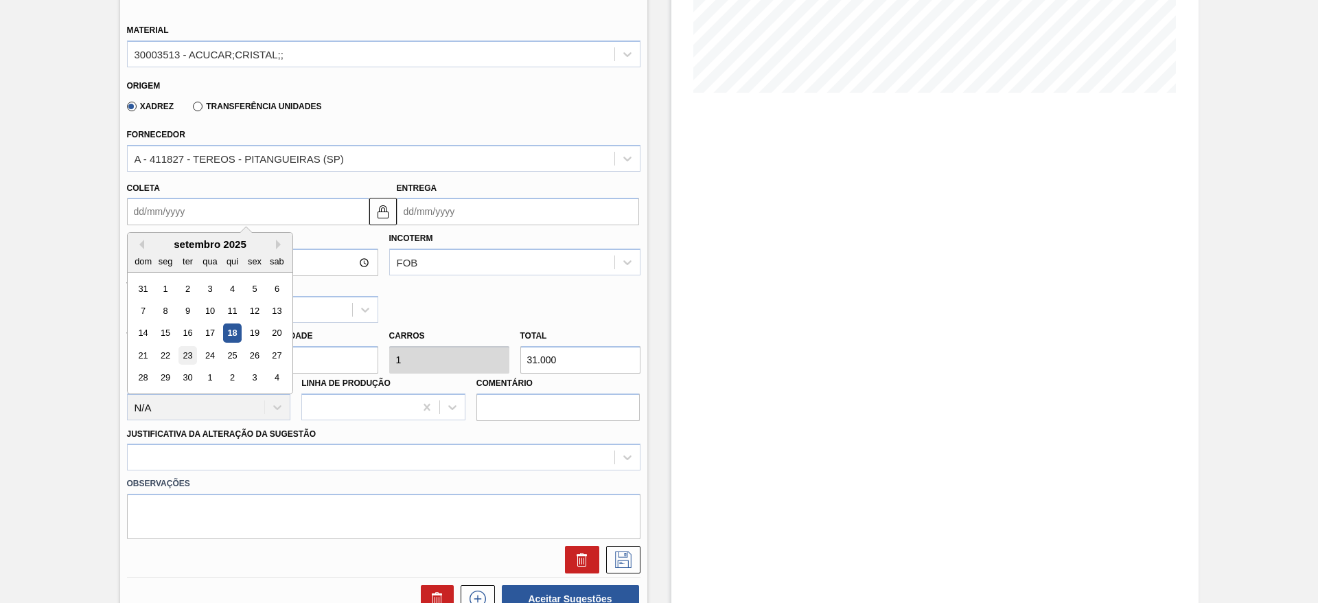
click at [189, 355] on div "23" at bounding box center [187, 355] width 19 height 19
type input "[DATE]"
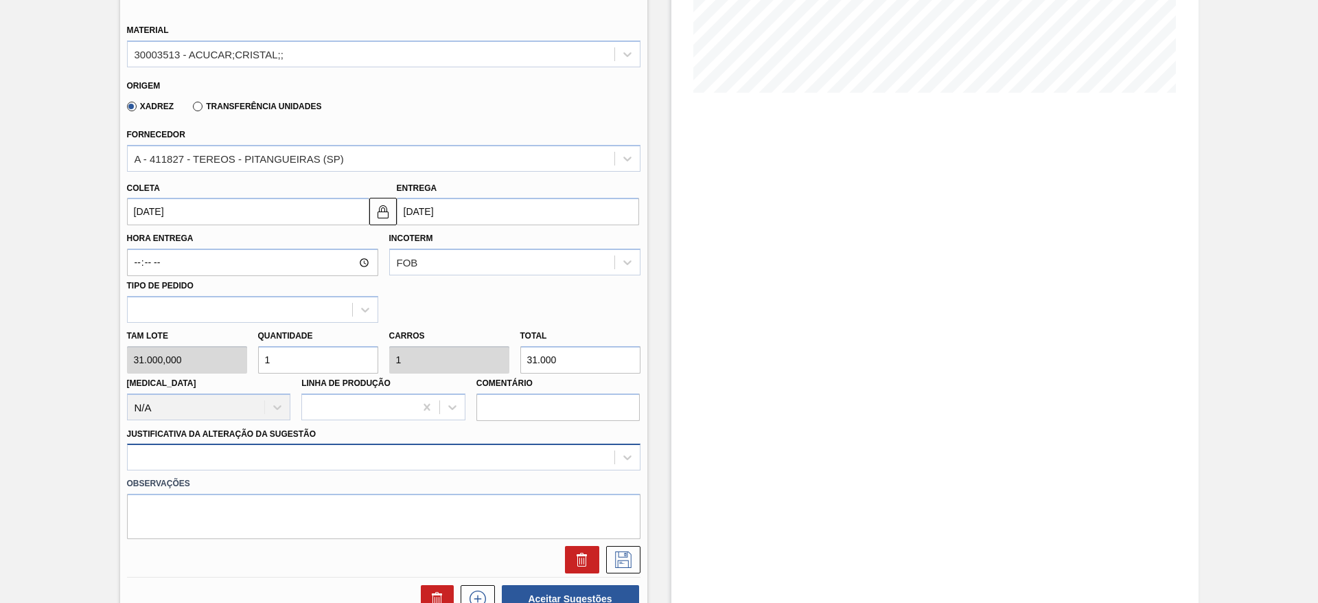
click at [421, 457] on div at bounding box center [383, 456] width 513 height 27
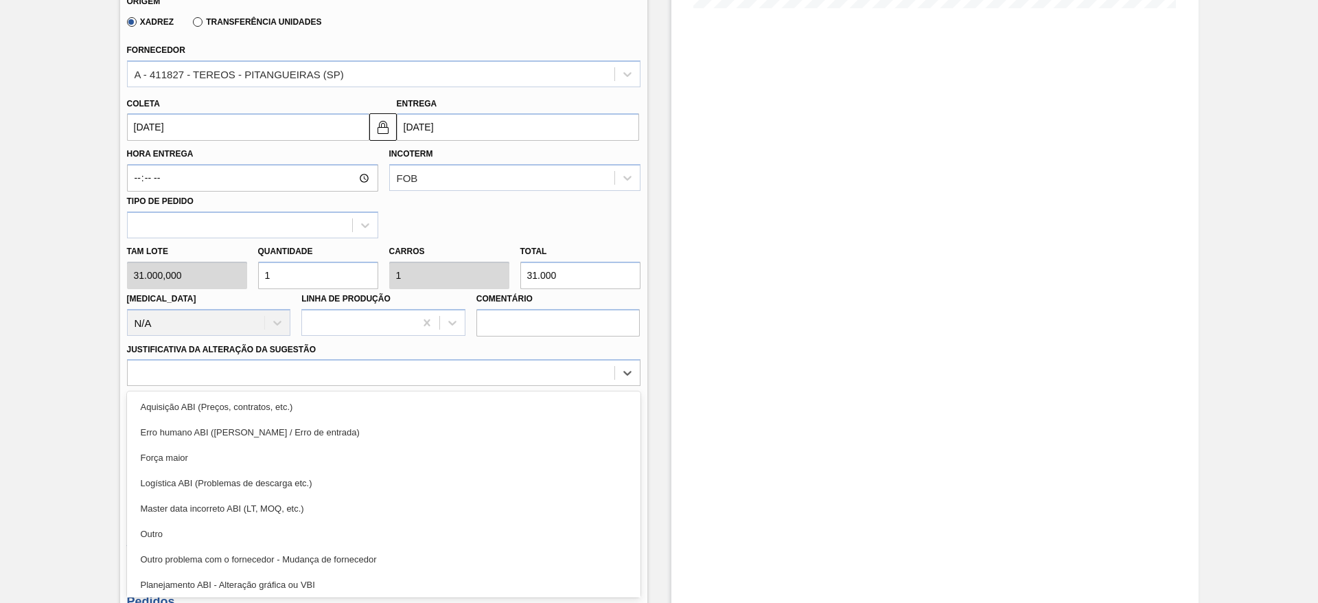
click at [430, 389] on label "Observações" at bounding box center [383, 399] width 513 height 20
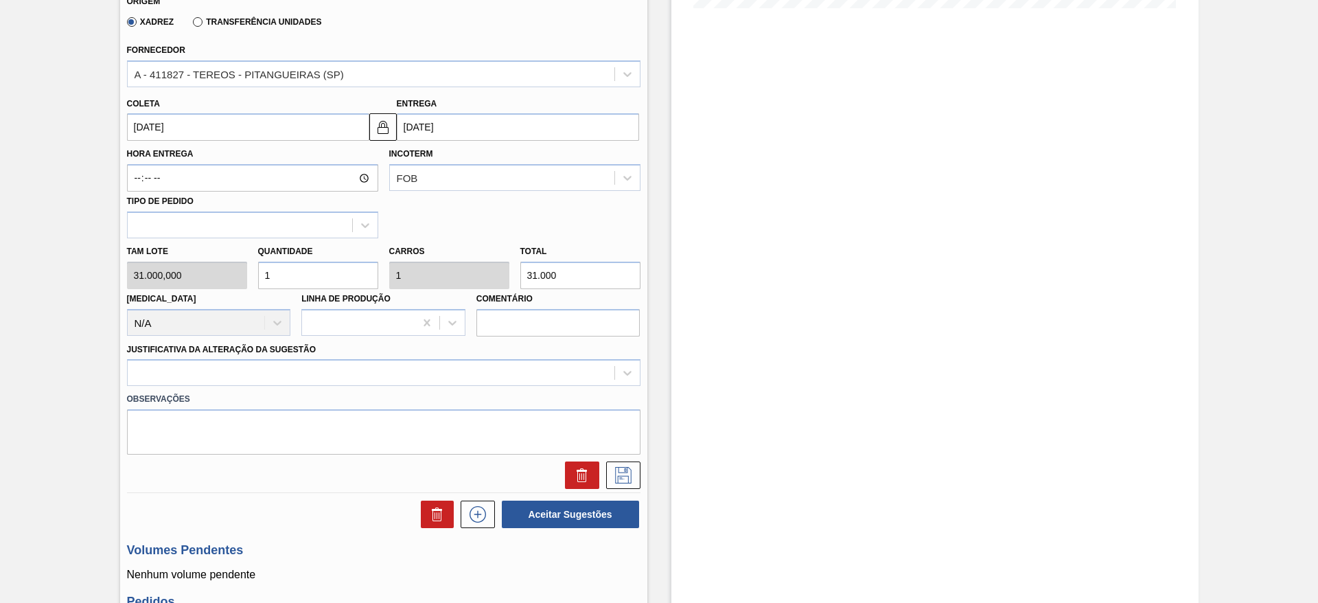
click at [435, 393] on label "Observações" at bounding box center [383, 399] width 513 height 20
click at [435, 373] on div at bounding box center [371, 373] width 487 height 20
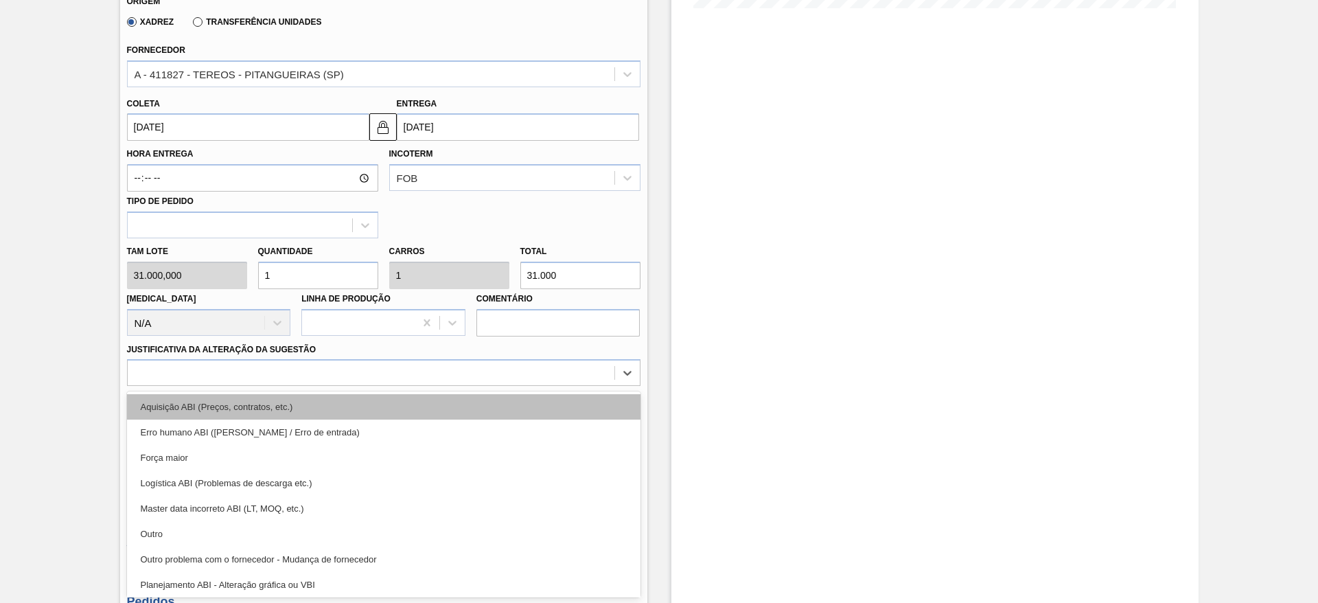
click at [442, 404] on div "Aquisição ABI (Preços, contratos, etc.)" at bounding box center [383, 406] width 513 height 25
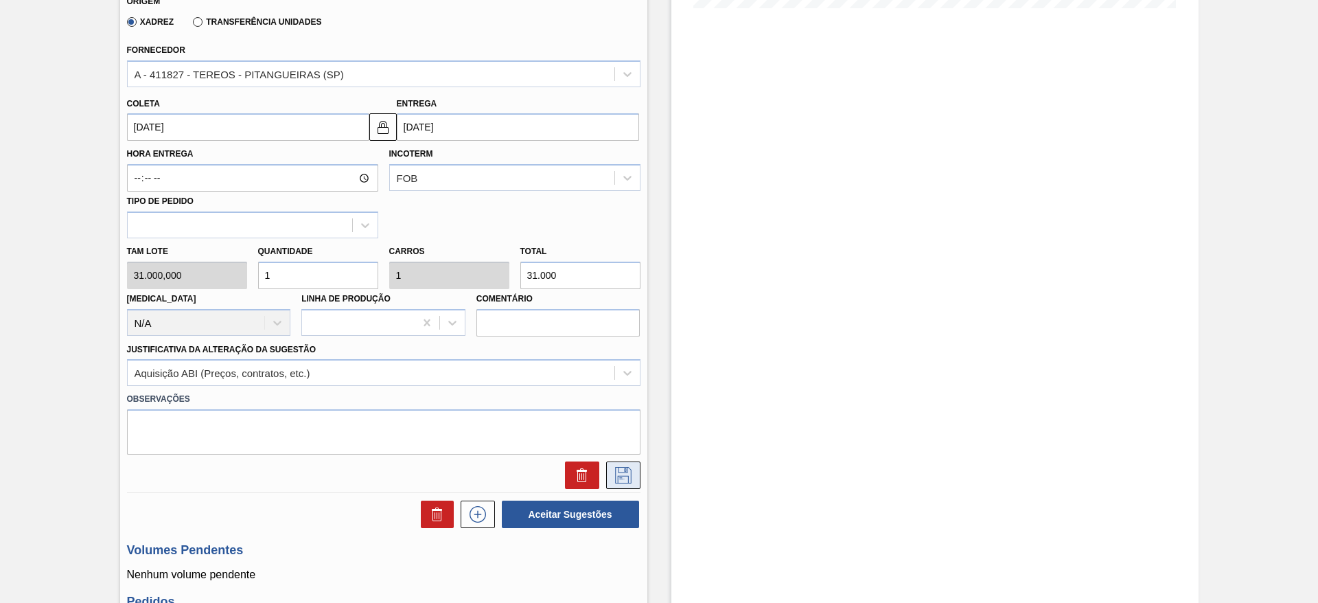
click at [620, 484] on button at bounding box center [623, 474] width 34 height 27
click at [621, 475] on icon at bounding box center [623, 475] width 22 height 16
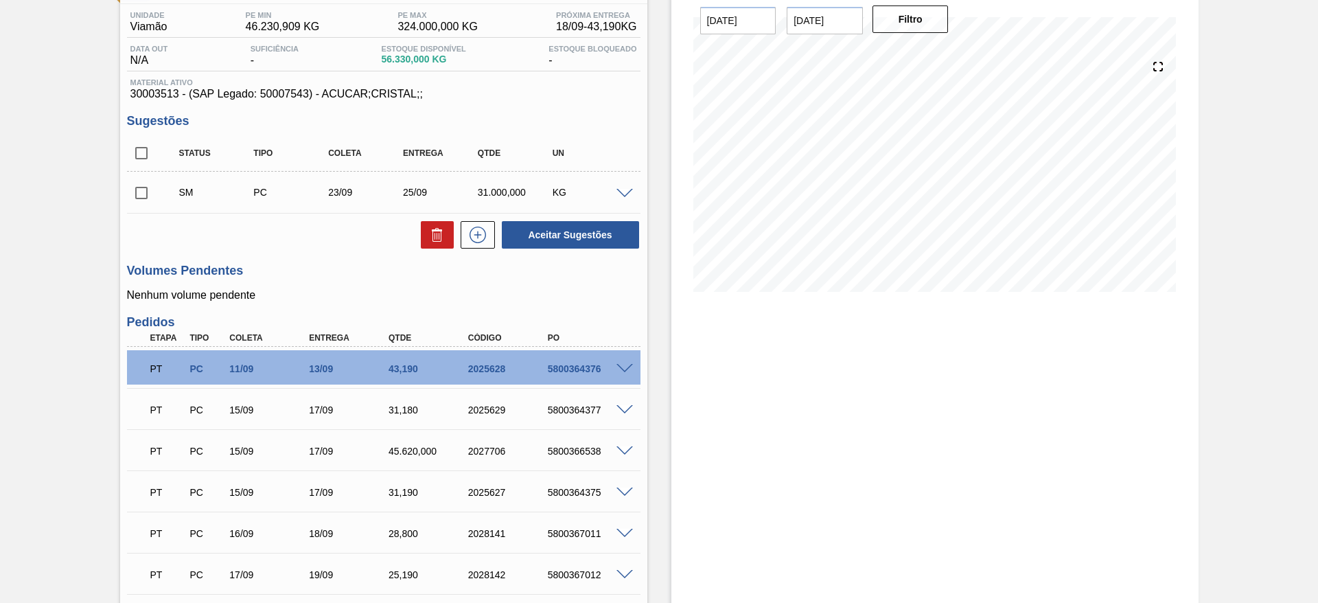
scroll to position [84, 0]
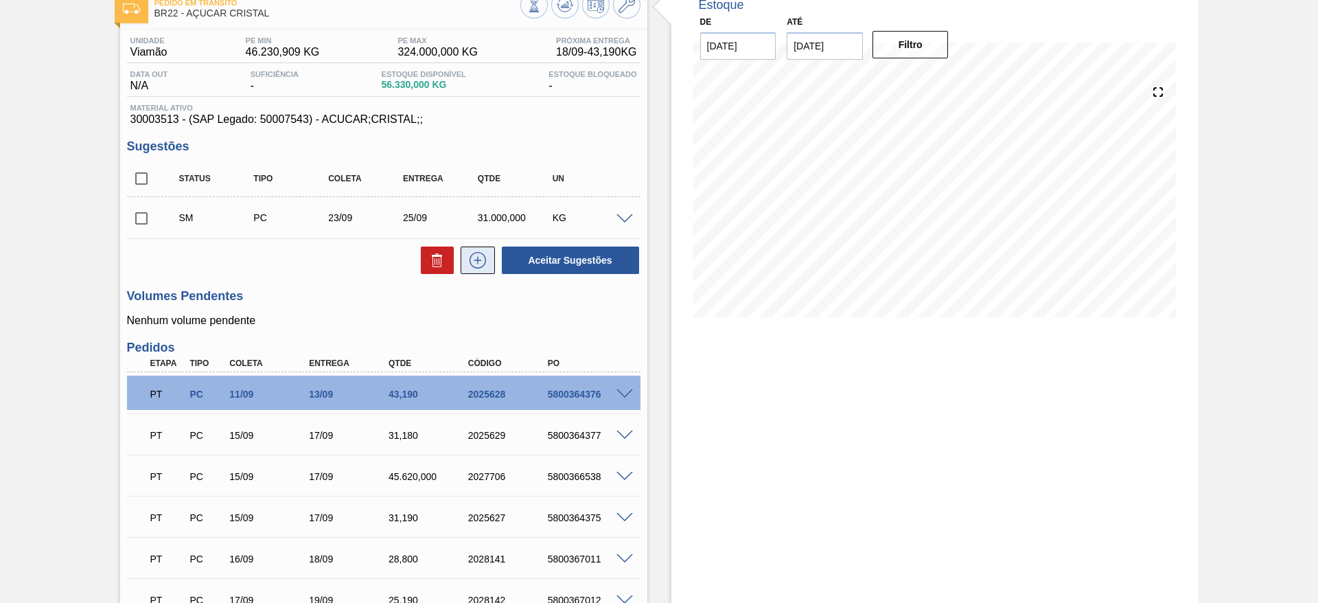
click at [473, 271] on button at bounding box center [477, 259] width 34 height 27
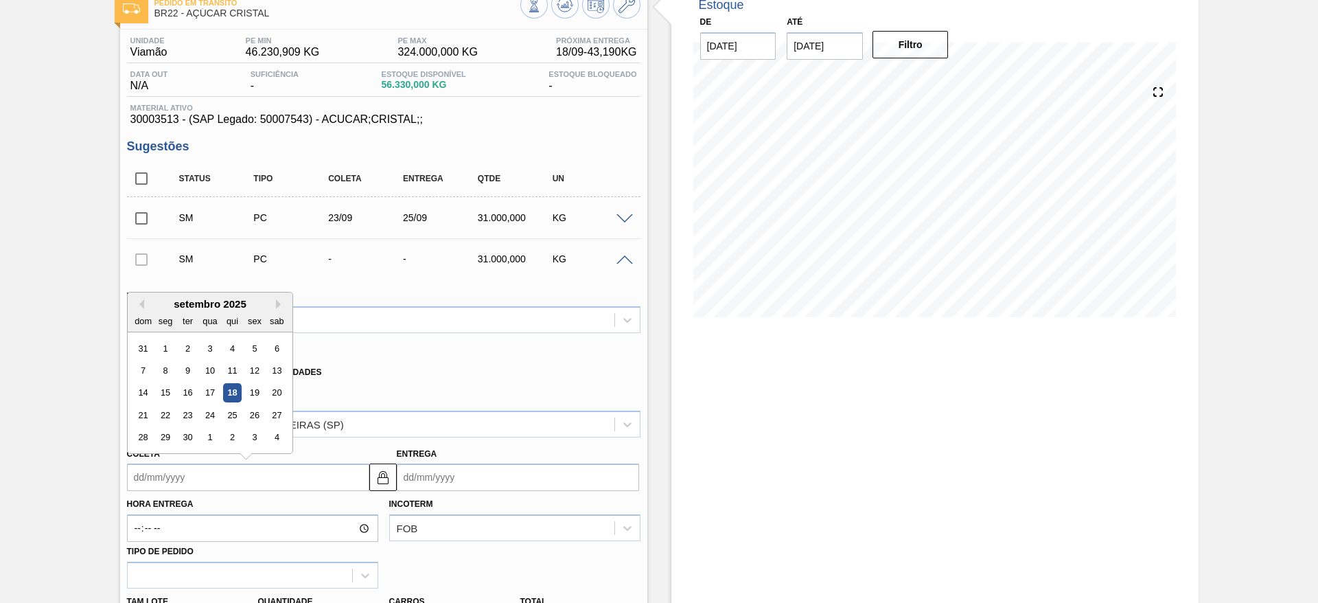
click at [184, 485] on input "Coleta" at bounding box center [248, 476] width 242 height 27
click at [213, 419] on div "24" at bounding box center [209, 415] width 19 height 19
type input "[DATE]"
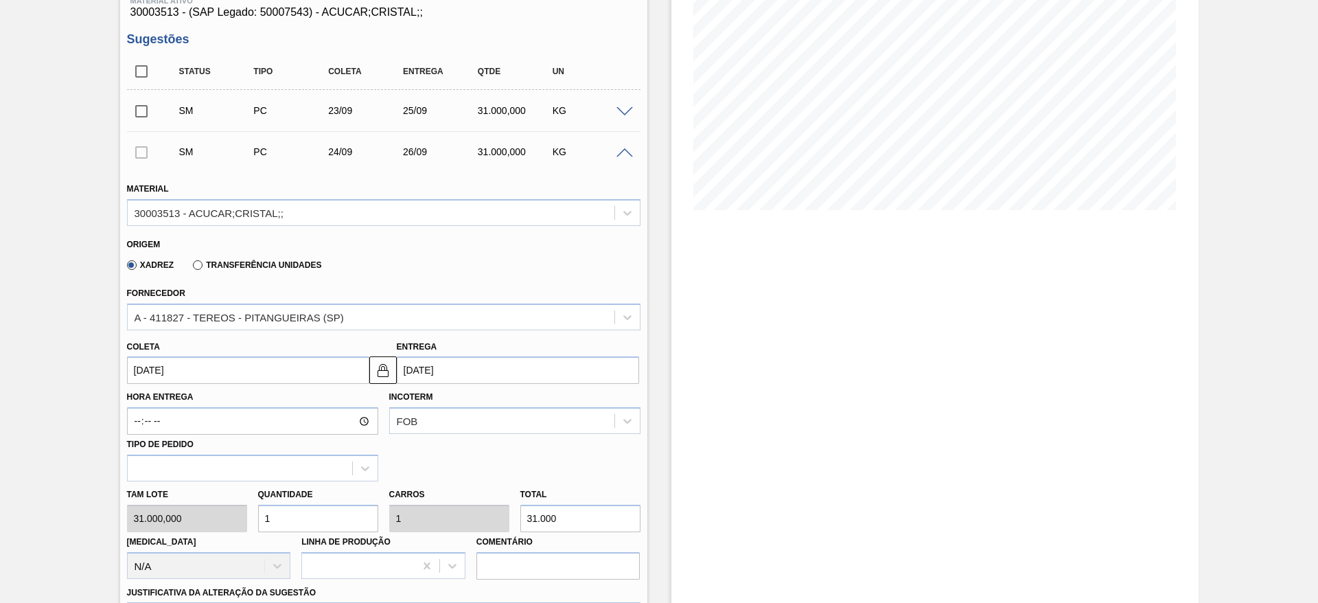
scroll to position [496, 0]
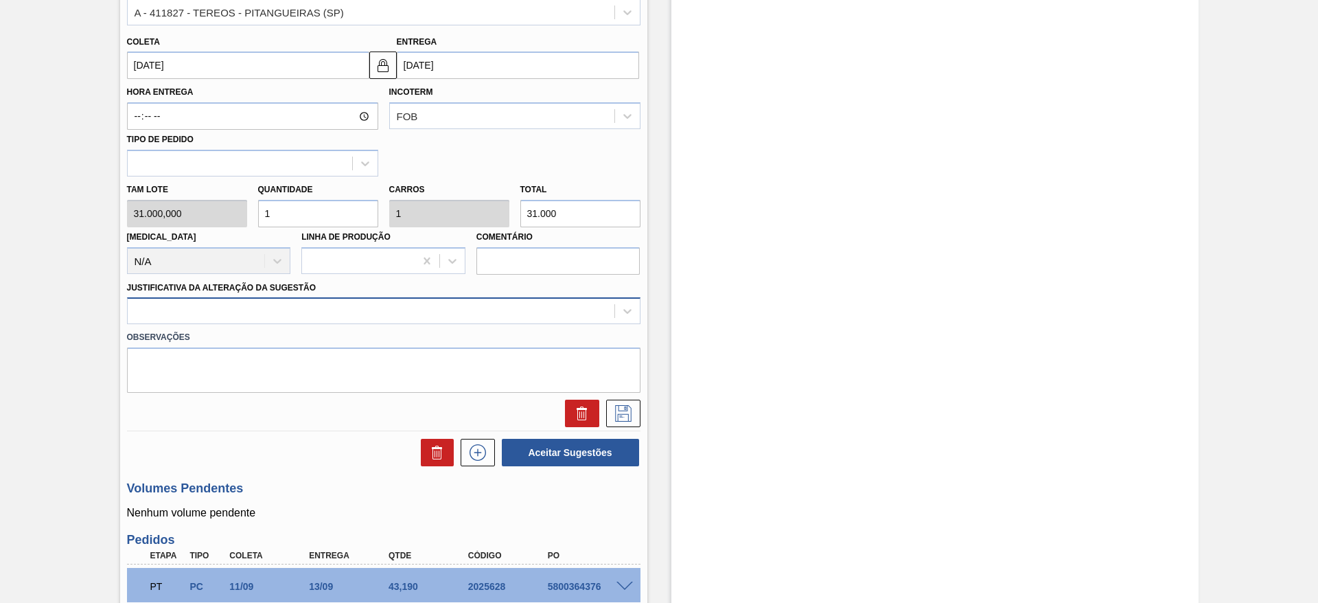
click at [475, 309] on div at bounding box center [371, 311] width 487 height 20
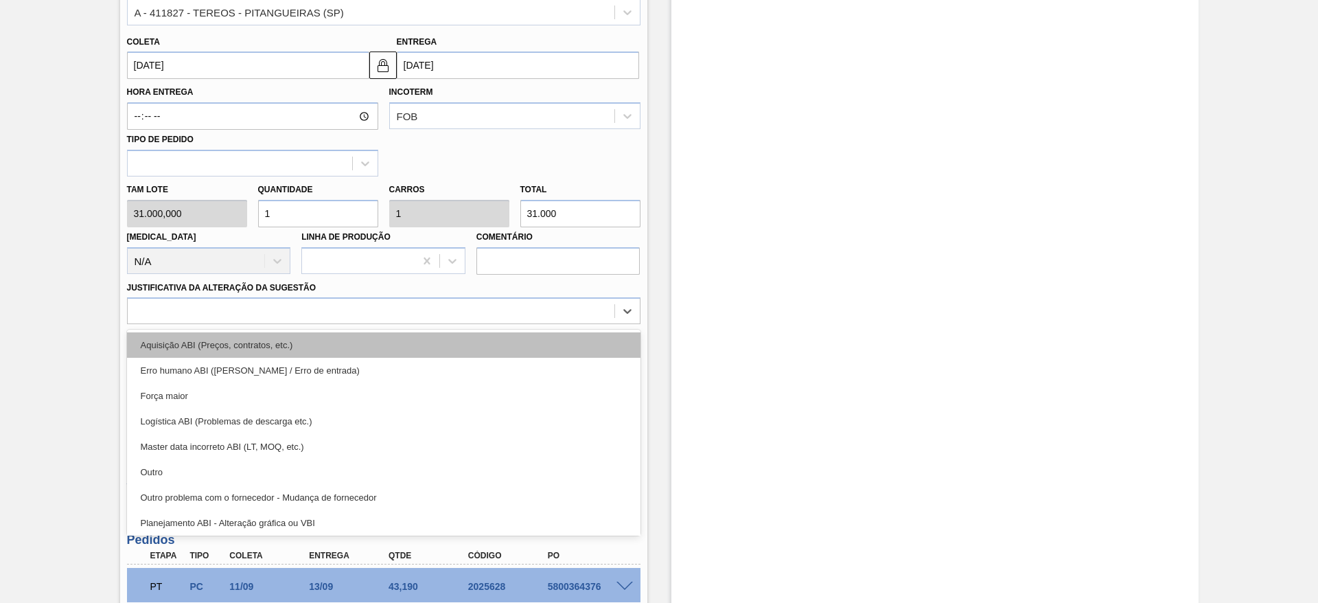
click at [468, 345] on div "Aquisição ABI (Preços, contratos, etc.)" at bounding box center [383, 344] width 513 height 25
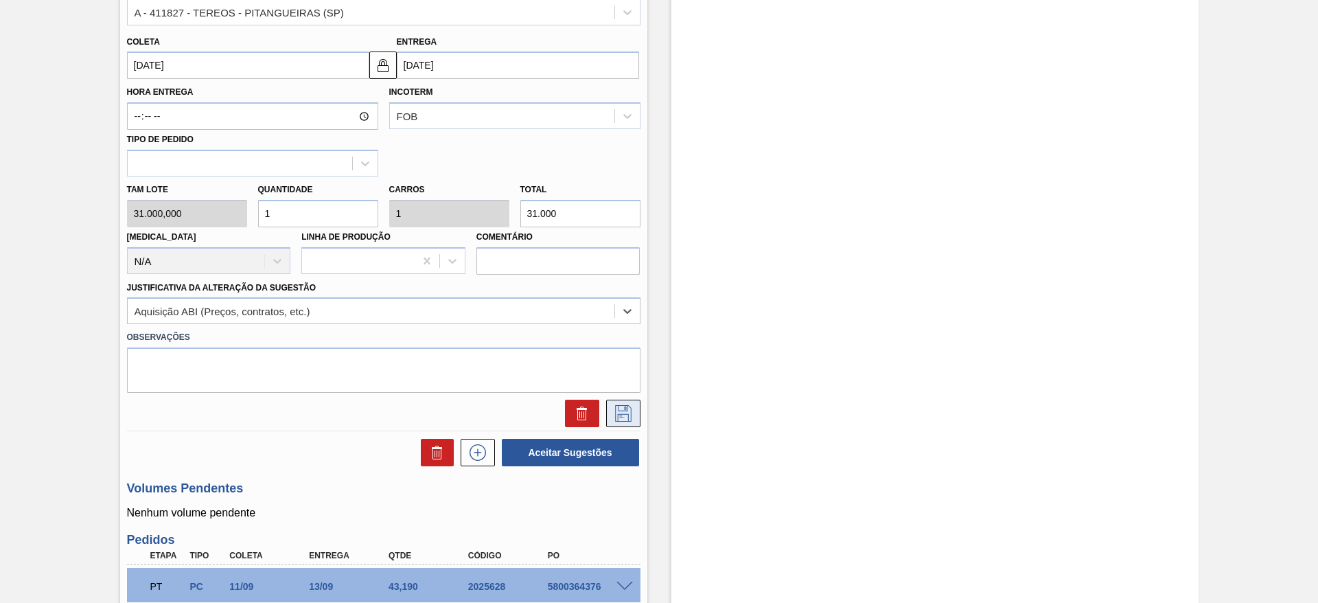
click at [619, 417] on icon at bounding box center [622, 411] width 7 height 11
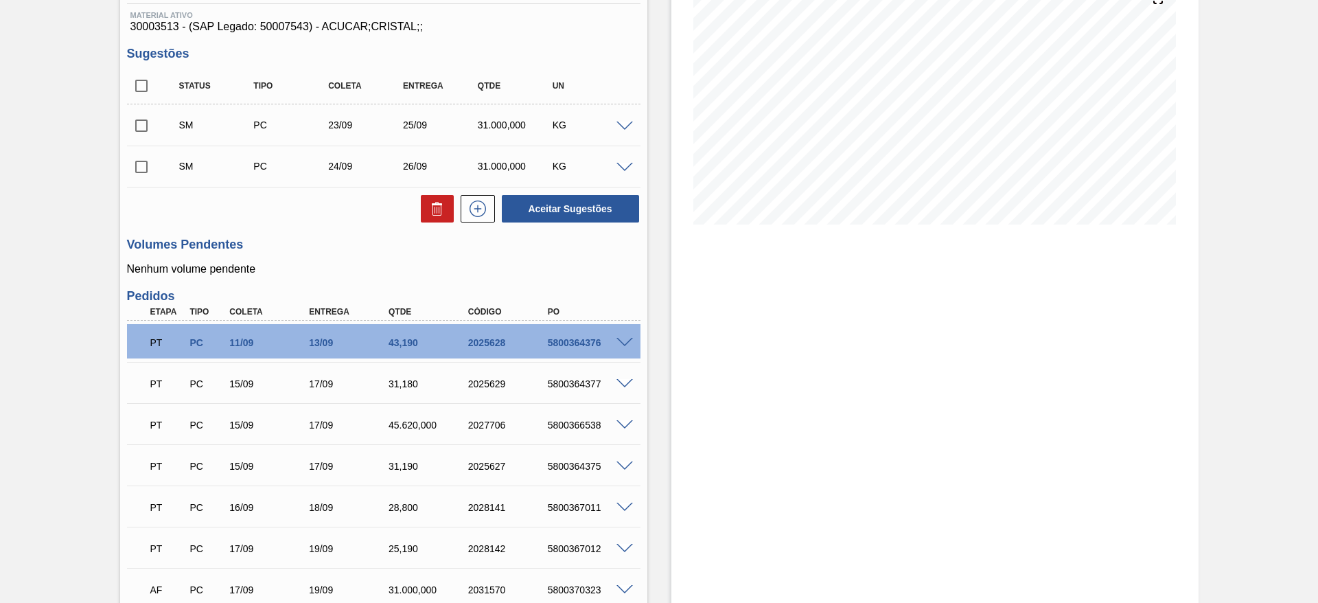
scroll to position [86, 0]
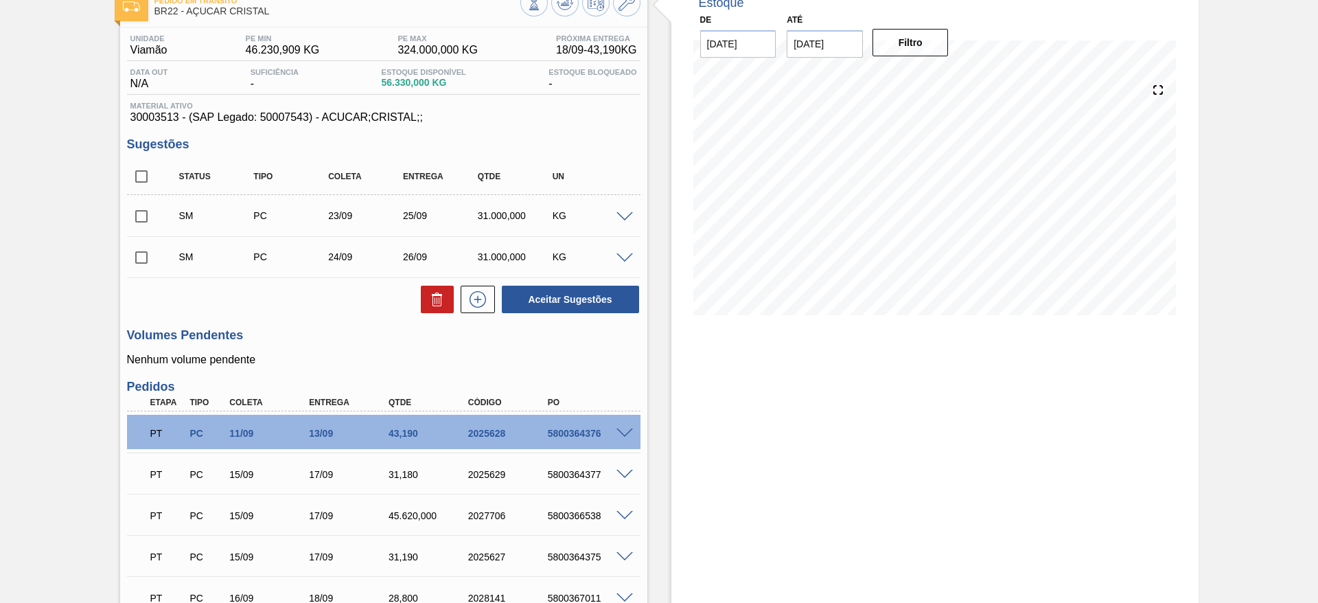
click at [140, 189] on div "Status Tipo Coleta Entrega Qtde UN" at bounding box center [383, 177] width 513 height 36
click at [140, 188] on input "checkbox" at bounding box center [141, 176] width 29 height 29
checkbox input "true"
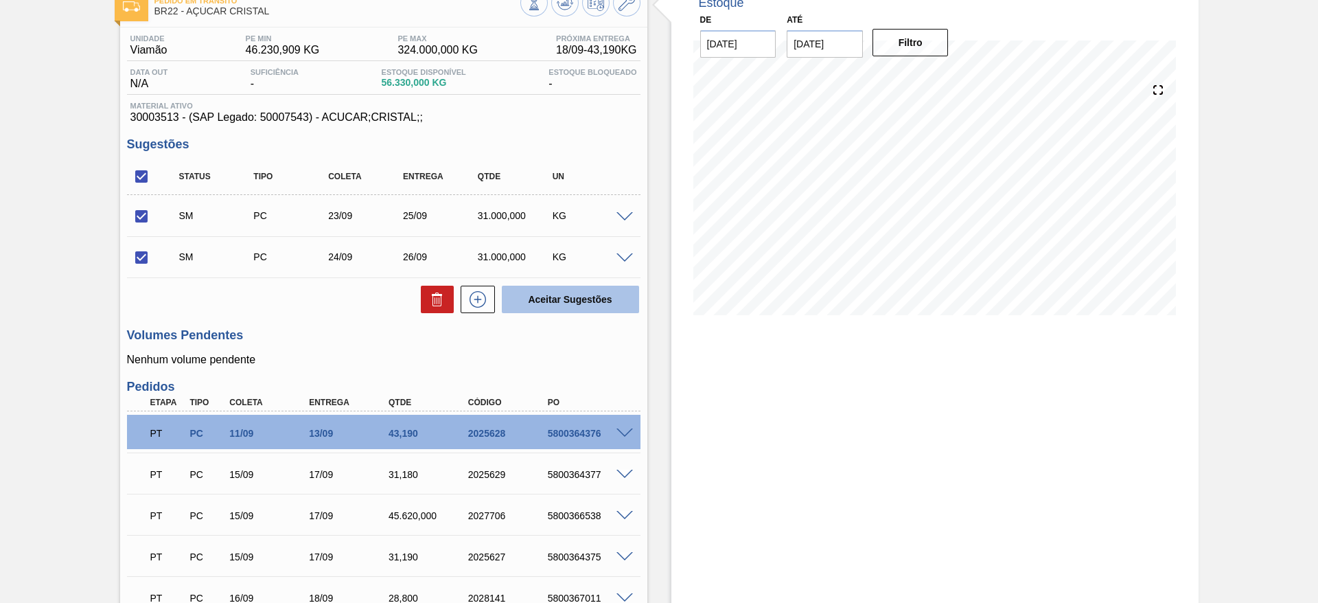
click at [559, 289] on button "Aceitar Sugestões" at bounding box center [570, 298] width 137 height 27
checkbox input "false"
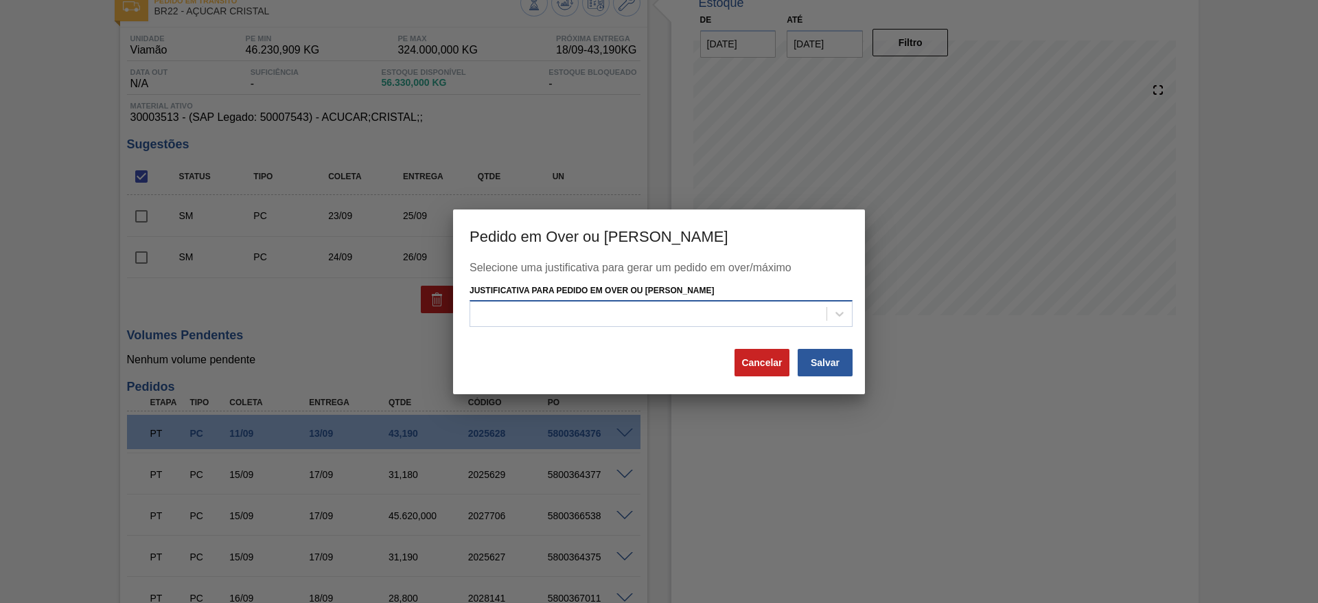
click at [578, 307] on div at bounding box center [648, 314] width 356 height 20
drag, startPoint x: 594, startPoint y: 331, endPoint x: 592, endPoint y: 338, distance: 7.8
click at [592, 333] on div "Selecione uma justificativa para gerar um pedido em over/máximo Justificativa p…" at bounding box center [658, 304] width 379 height 86
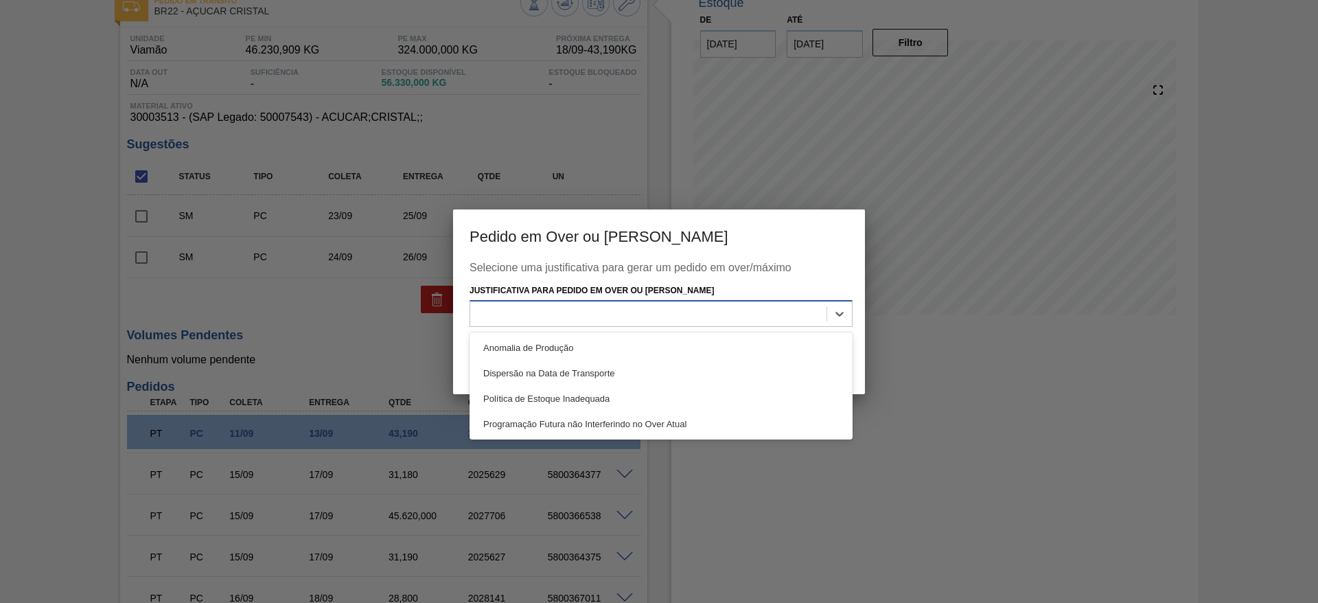
click at [641, 311] on div at bounding box center [648, 314] width 356 height 20
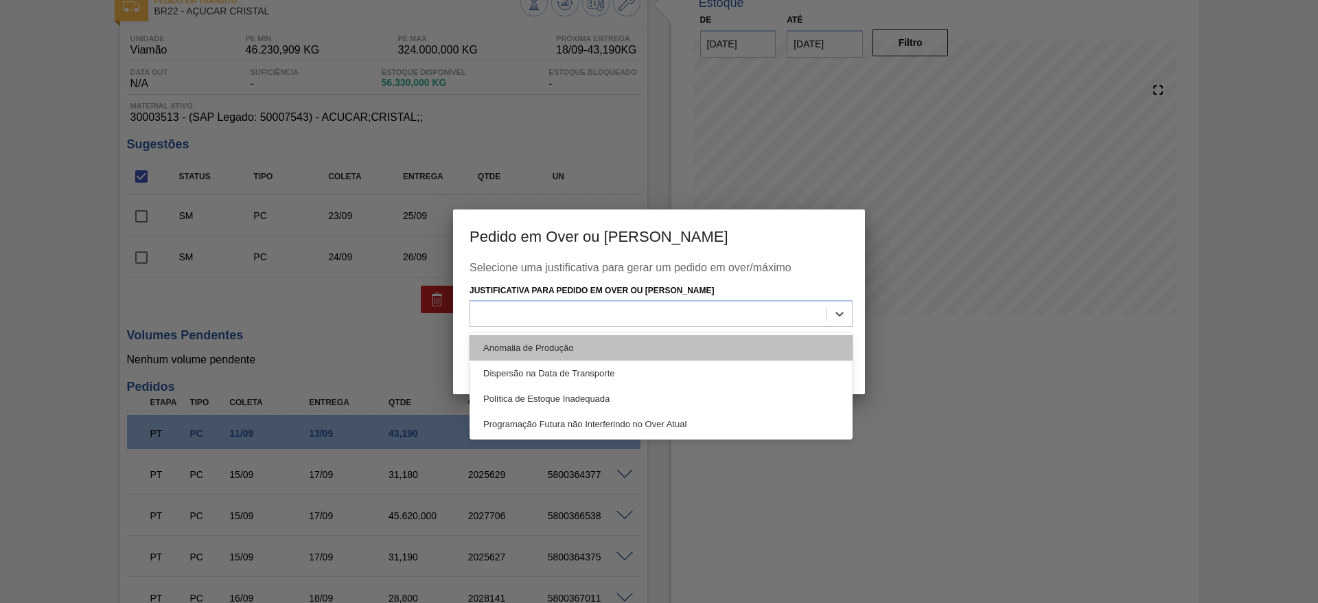
click at [646, 335] on div "Anomalia de Produção" at bounding box center [660, 347] width 383 height 25
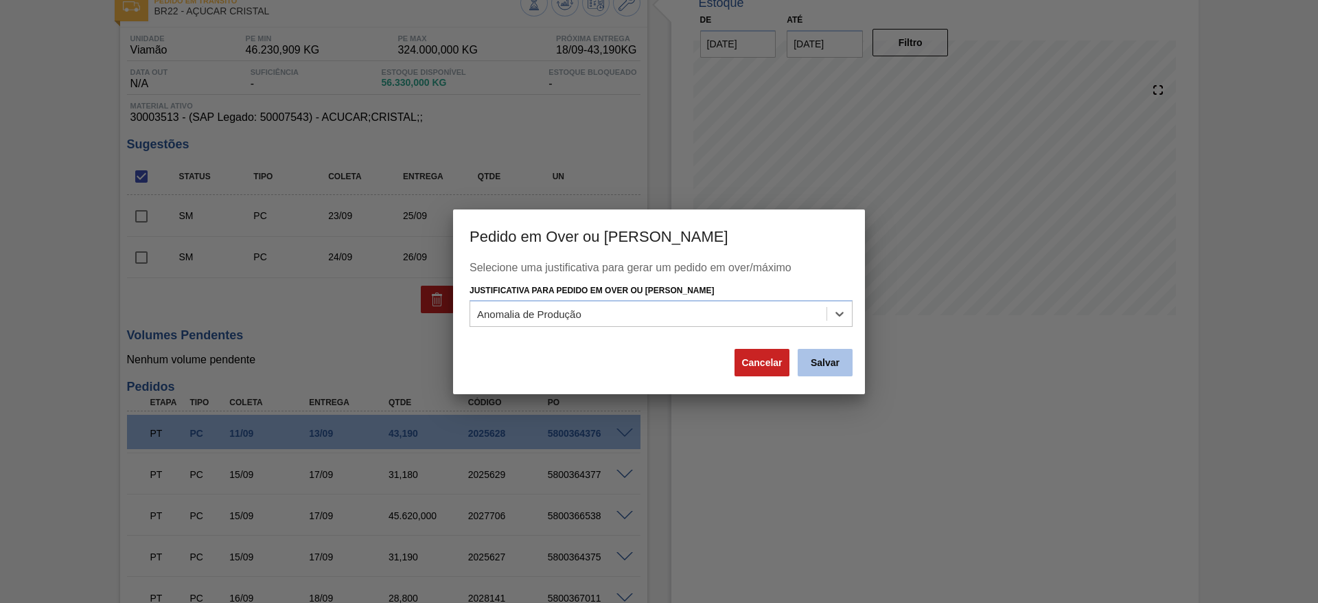
click at [830, 359] on button "Salvar" at bounding box center [824, 362] width 55 height 27
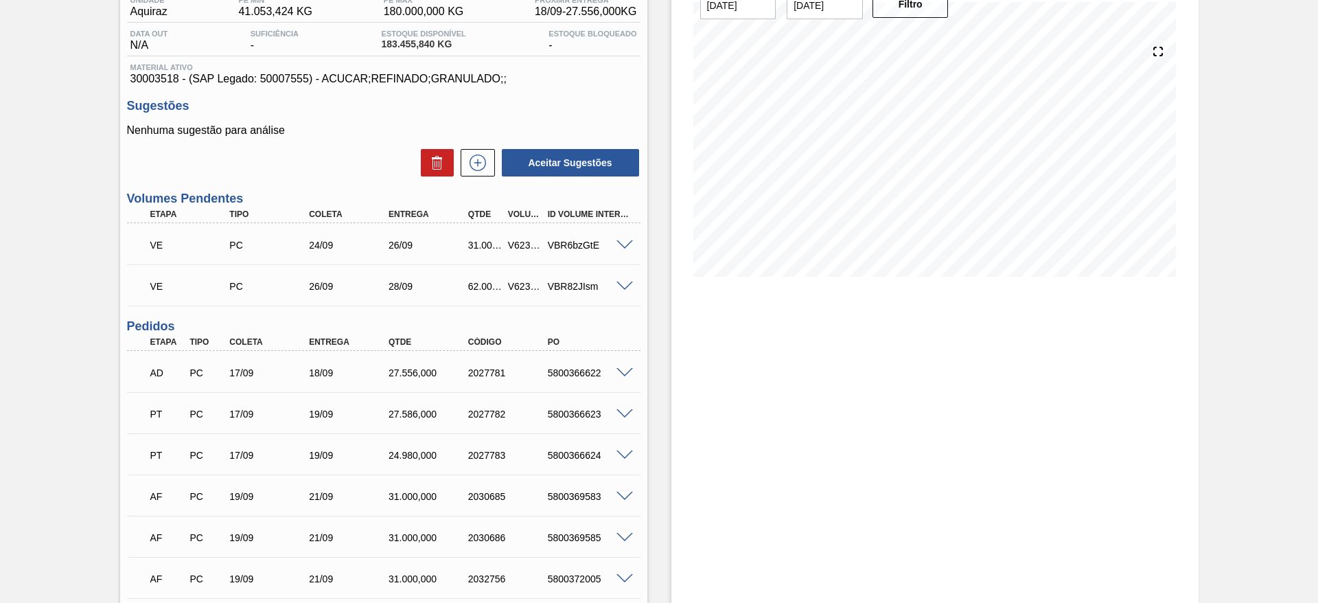
scroll to position [309, 0]
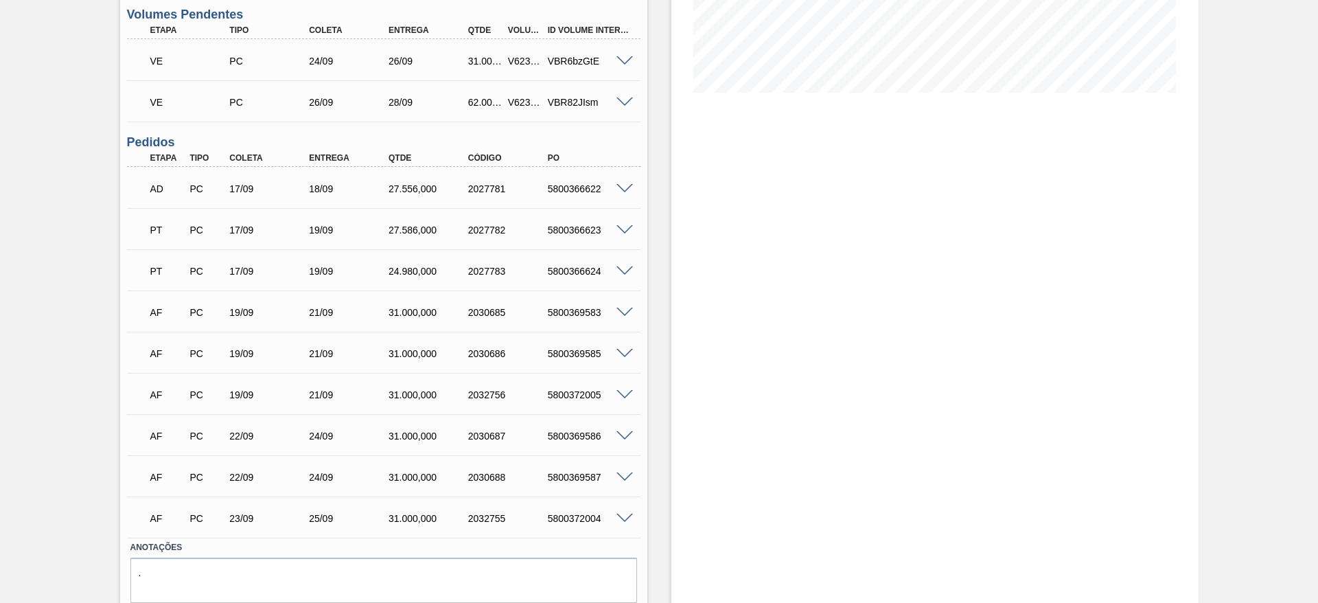
click at [586, 189] on div "5800366622" at bounding box center [588, 188] width 89 height 11
copy div "5800366622"
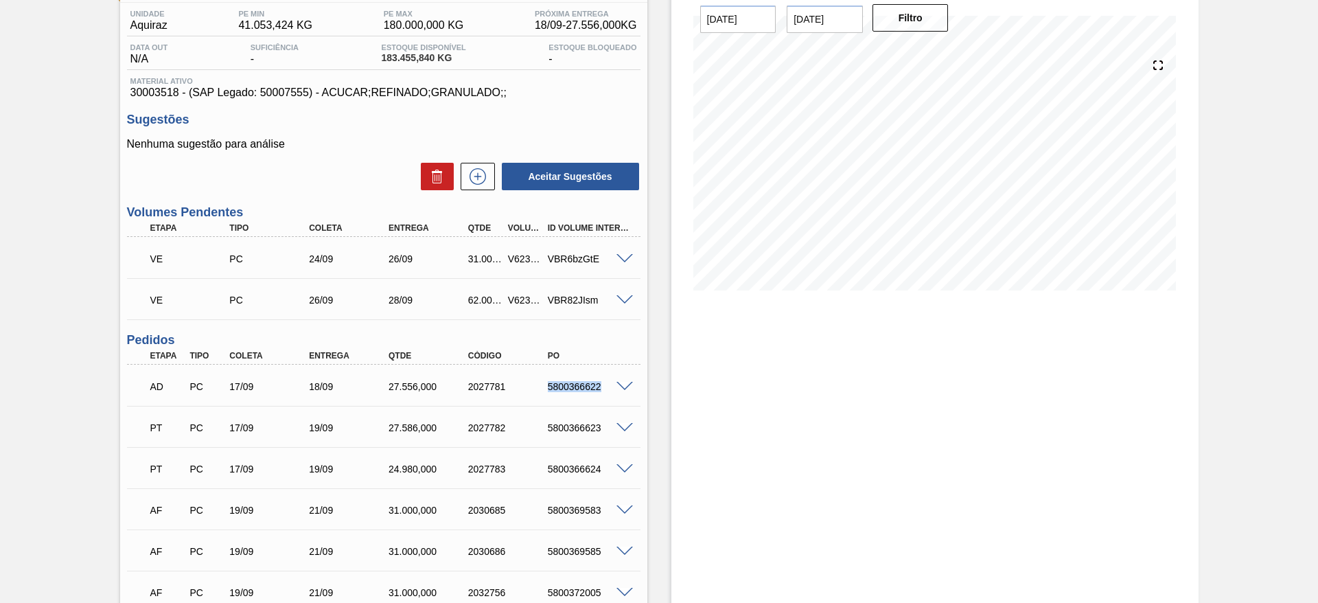
scroll to position [0, 0]
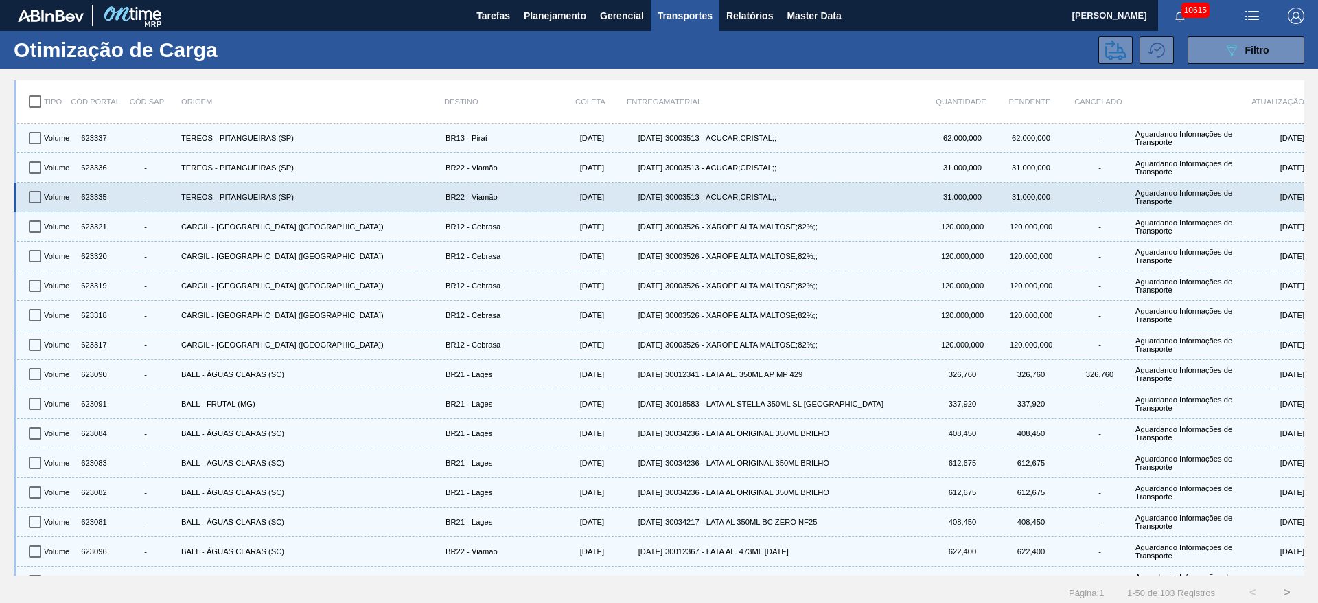
click at [29, 200] on input "checkbox" at bounding box center [35, 197] width 29 height 29
checkbox input "true"
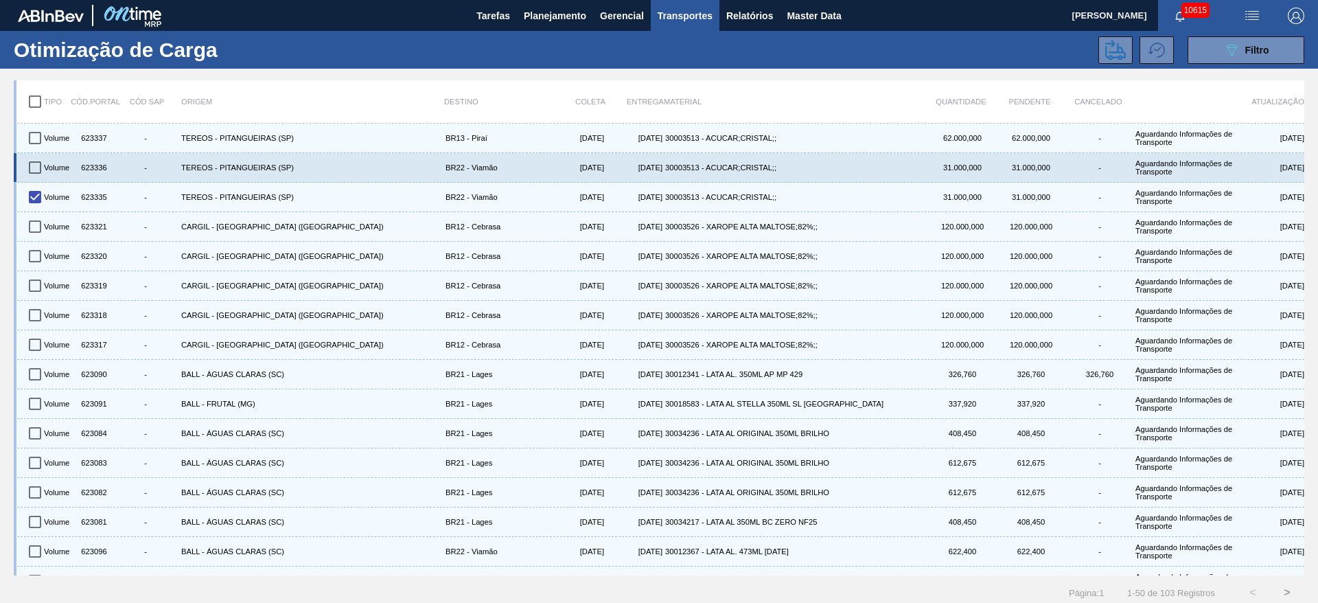
click at [35, 163] on input "checkbox" at bounding box center [35, 167] width 29 height 29
checkbox input "true"
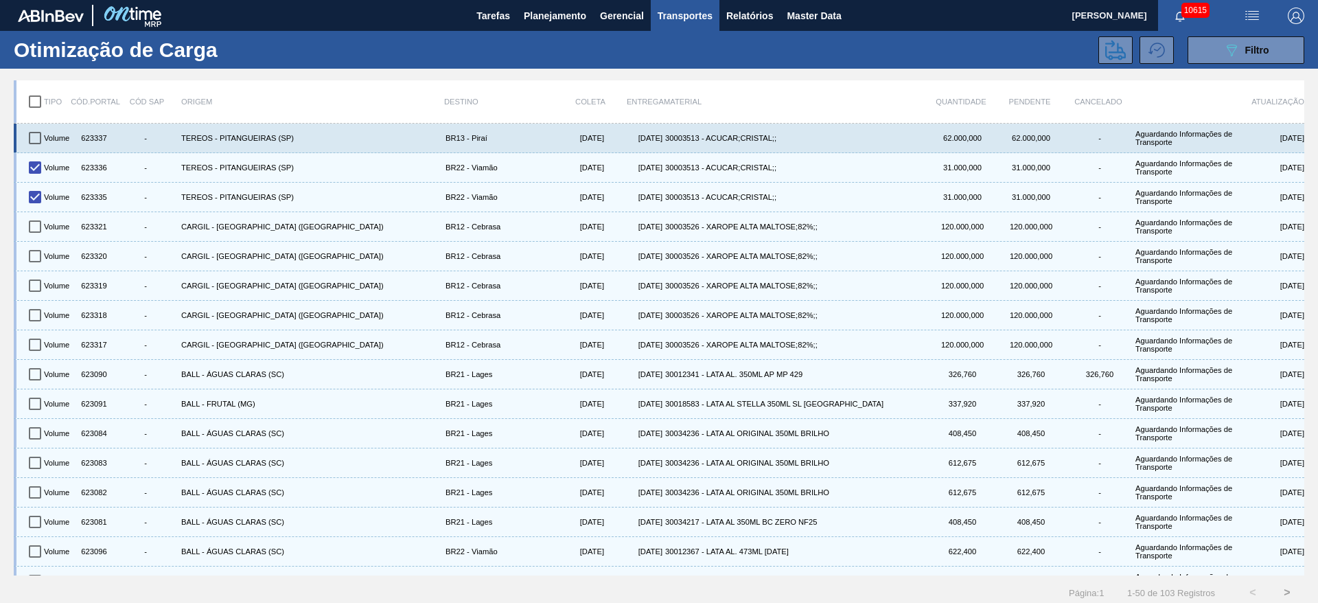
click at [38, 141] on input "checkbox" at bounding box center [35, 138] width 29 height 29
checkbox input "true"
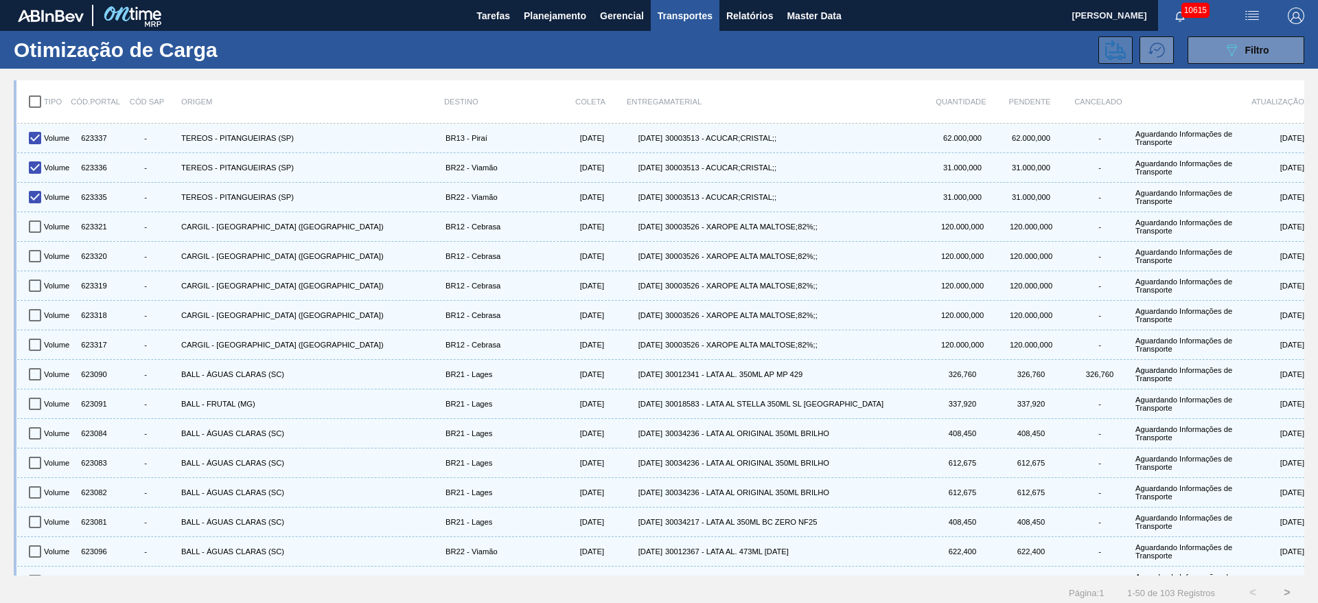
click at [1119, 40] on icon at bounding box center [1115, 50] width 21 height 21
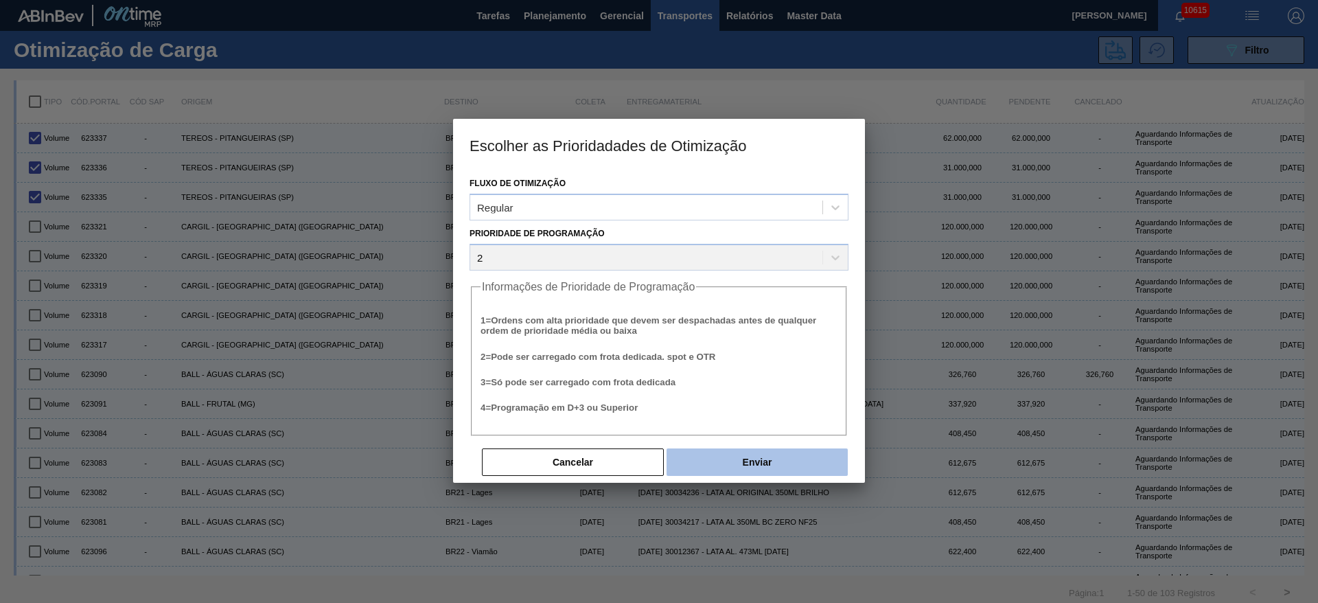
click at [751, 459] on button "Enviar" at bounding box center [756, 461] width 181 height 27
